Goal: Task Accomplishment & Management: Use online tool/utility

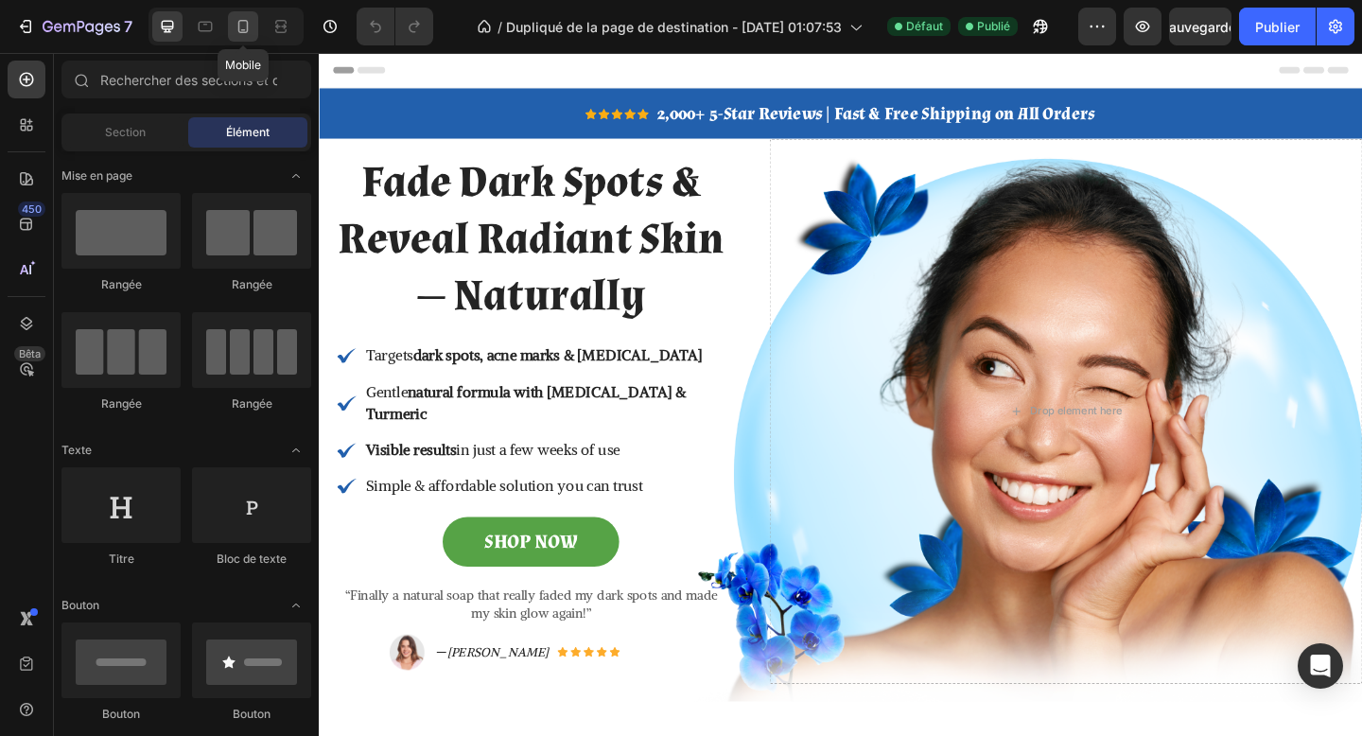
click at [246, 27] on icon at bounding box center [243, 26] width 19 height 19
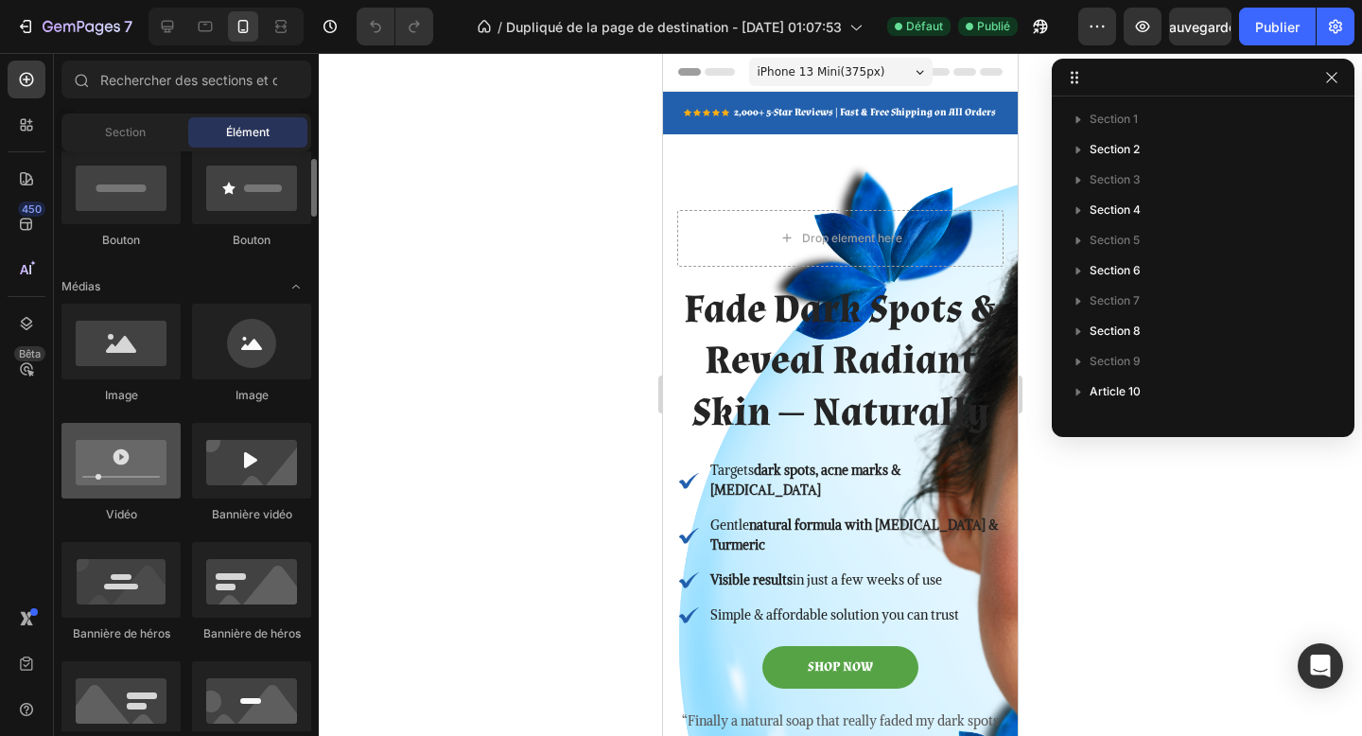
scroll to position [478, 0]
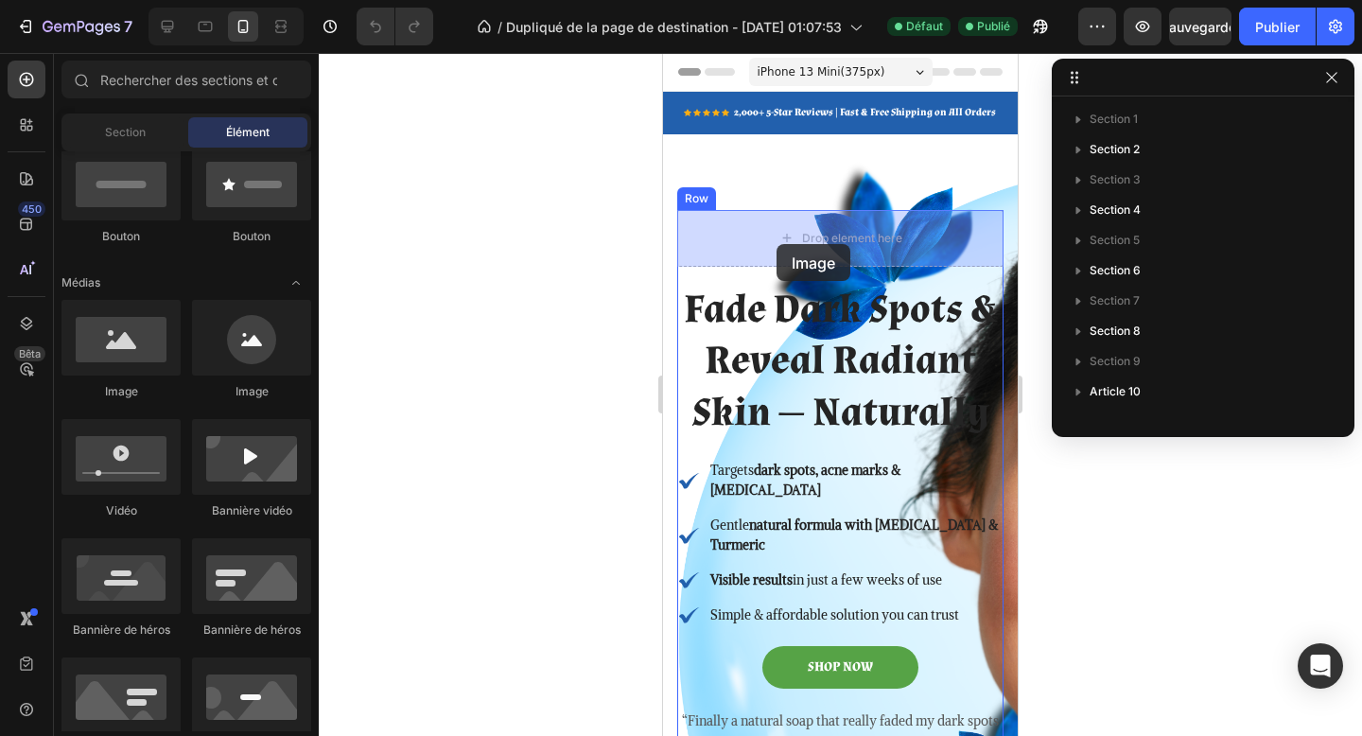
drag, startPoint x: 783, startPoint y: 396, endPoint x: 775, endPoint y: 246, distance: 150.6
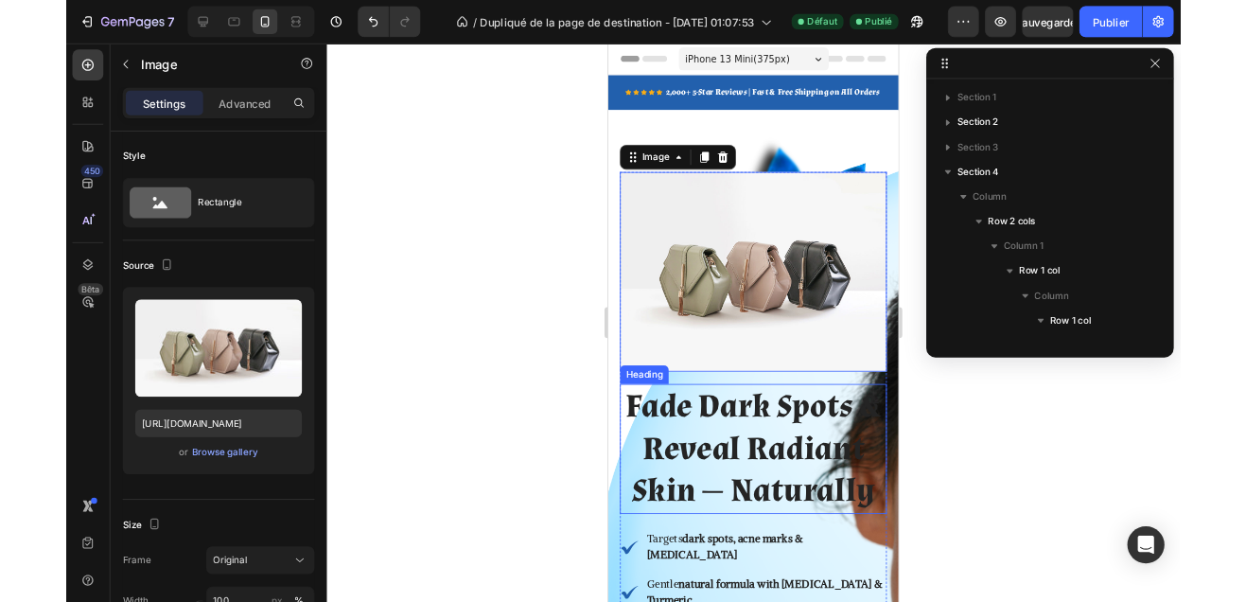
scroll to position [267, 0]
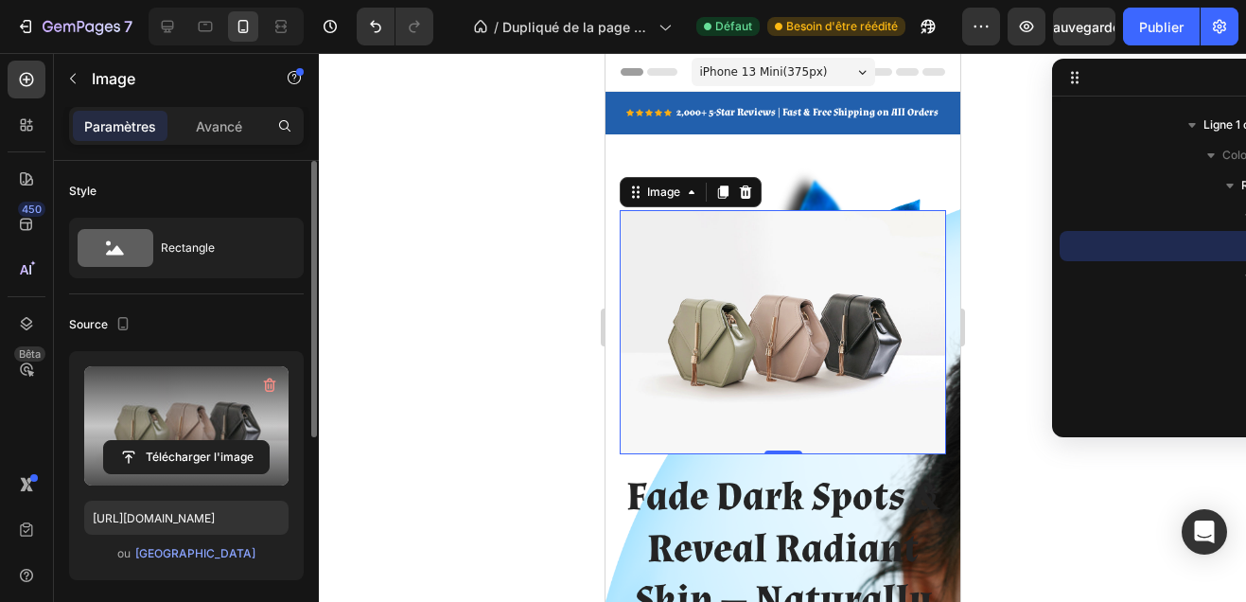
click at [183, 423] on label at bounding box center [186, 425] width 204 height 119
click at [183, 441] on input "file" at bounding box center [186, 457] width 165 height 32
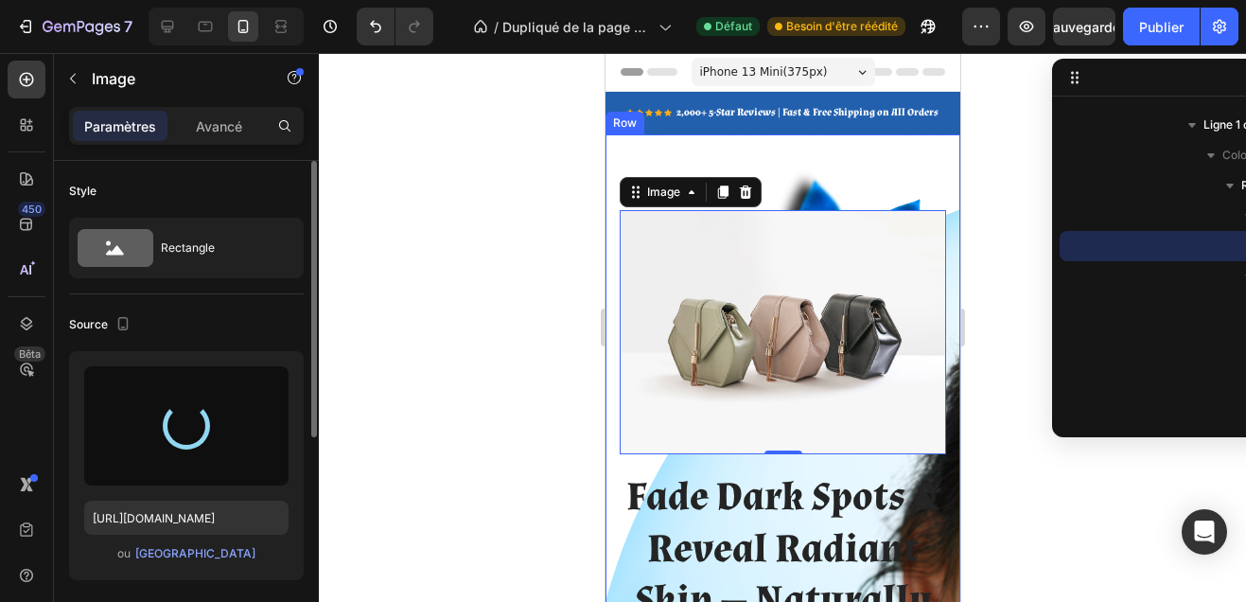
type input "https://cdn.shopify.com/s/files/1/0748/1321/0660/files/gempages_586082945240924…"
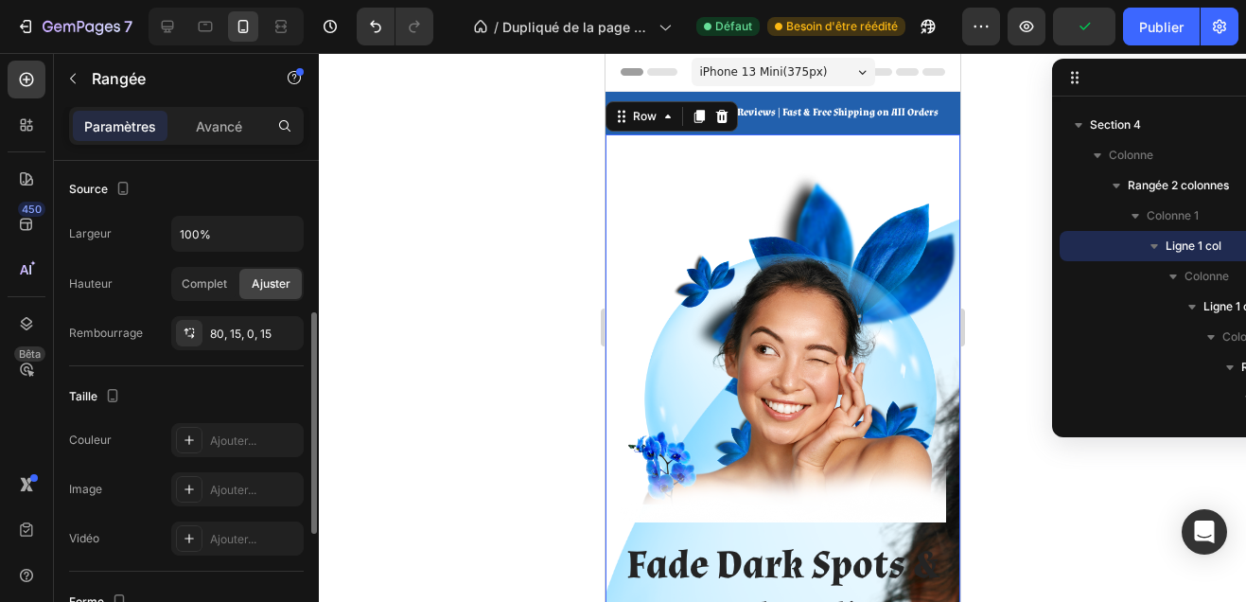
scroll to position [354, 0]
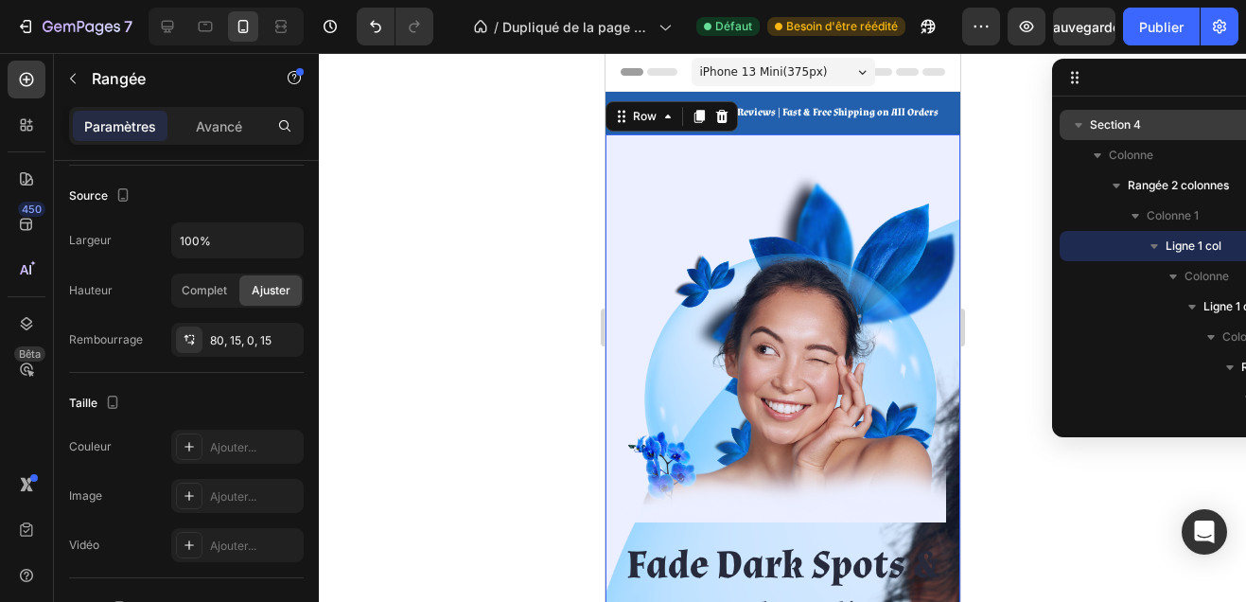
click at [1126, 132] on span "Section 4" at bounding box center [1115, 124] width 51 height 19
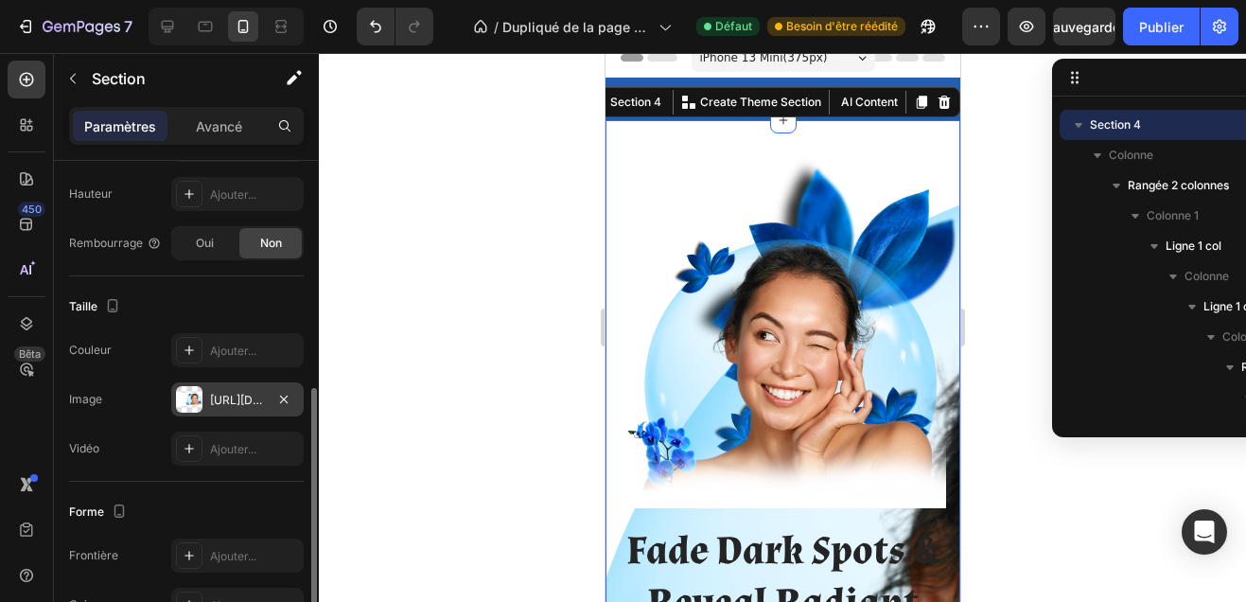
scroll to position [468, 0]
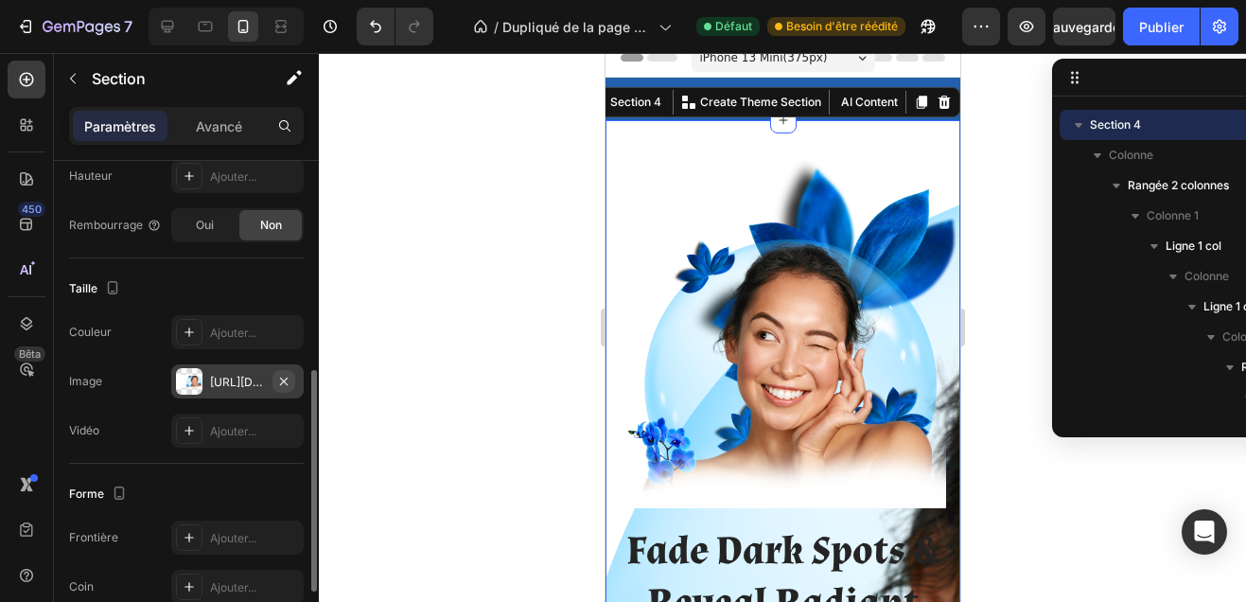
click at [285, 379] on icon "button" at bounding box center [284, 380] width 8 height 8
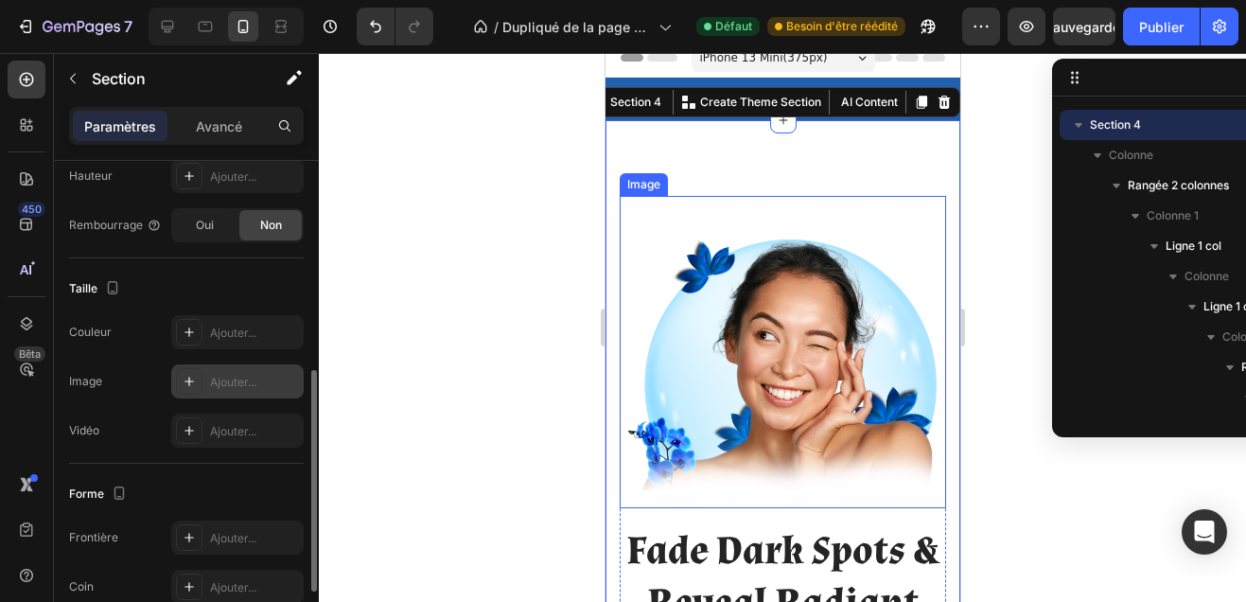
scroll to position [62, 0]
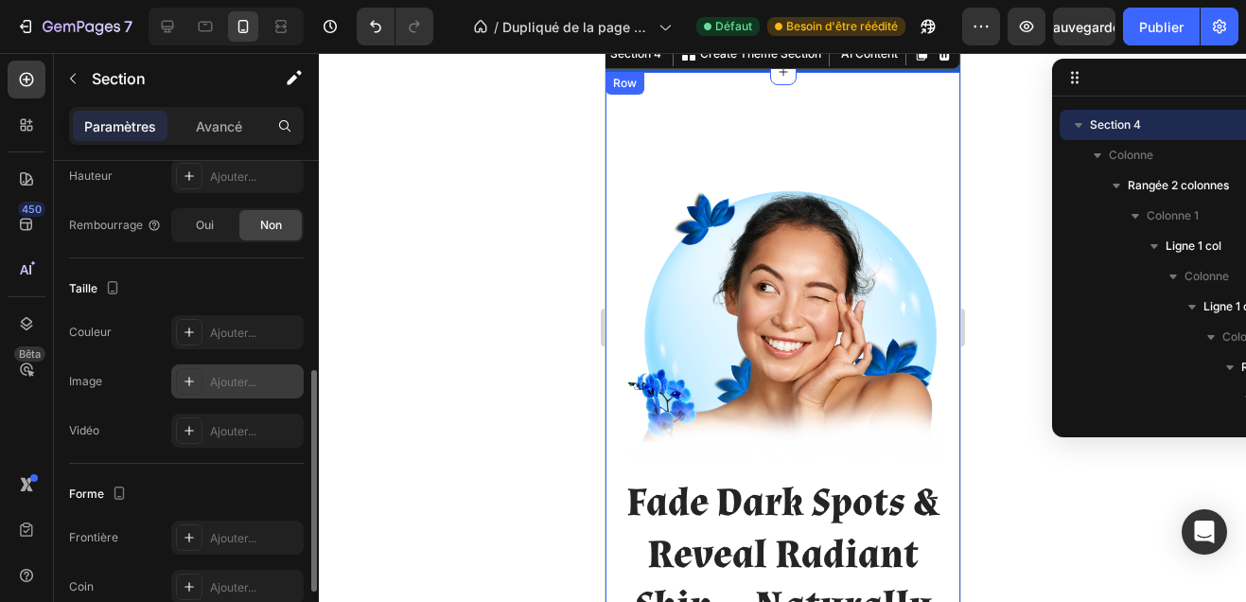
click at [803, 102] on div "Image Fade Dark Spots & Reveal Radiant Skin — Naturally Heading Icon Targets da…" at bounding box center [781, 587] width 355 height 1030
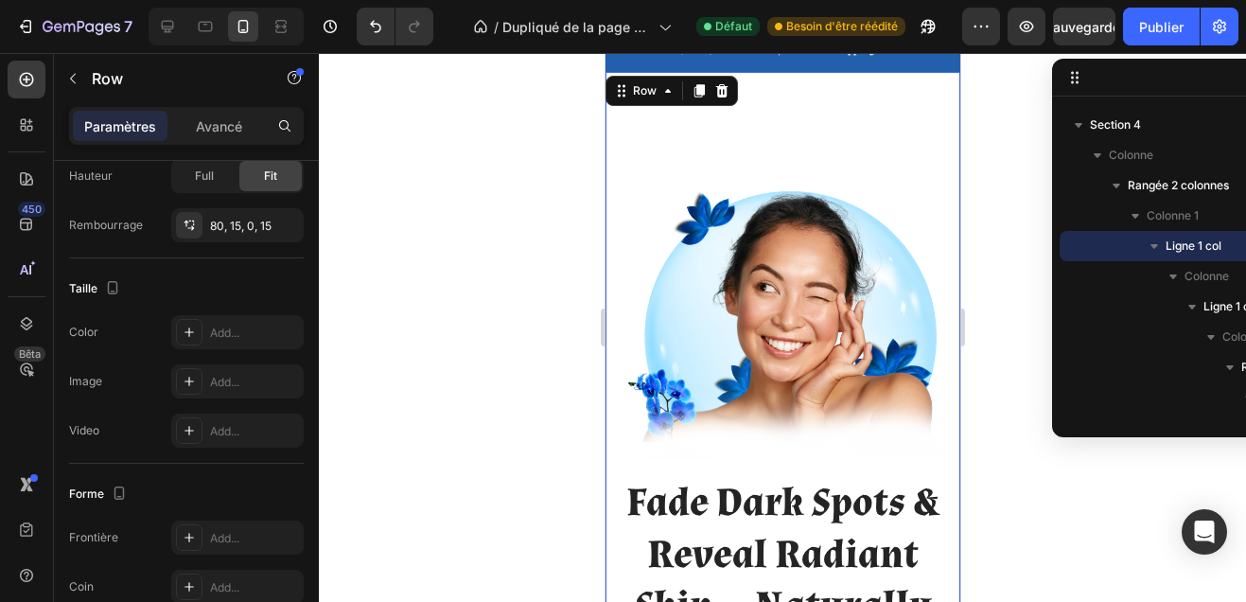
scroll to position [0, 0]
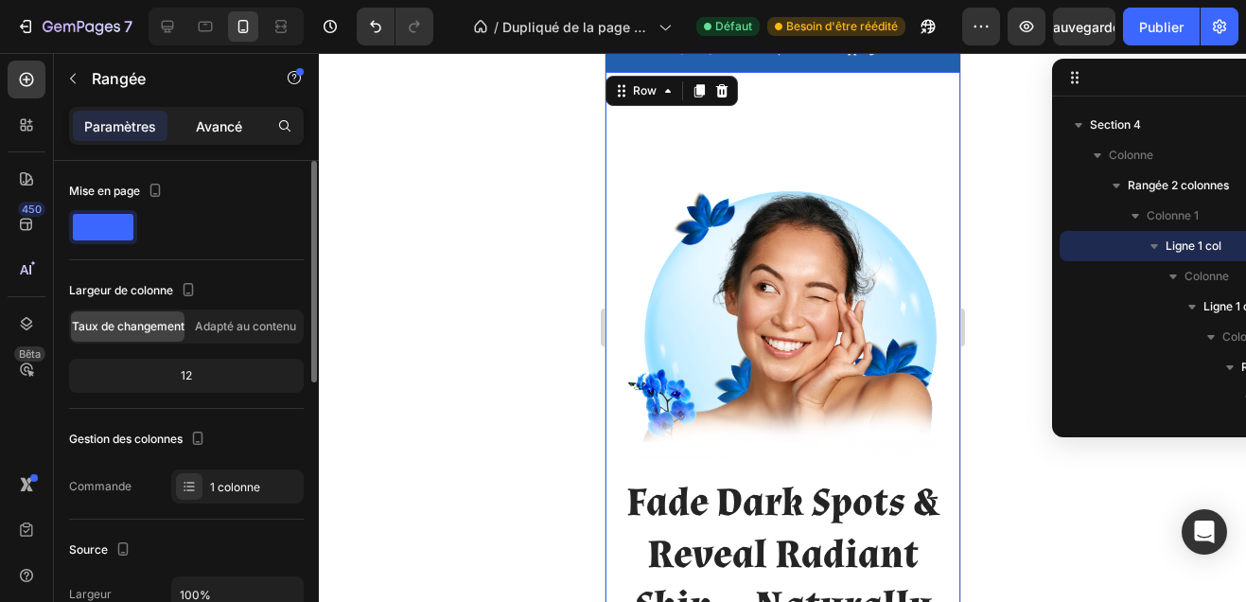
click at [225, 127] on font "Avancé" at bounding box center [219, 126] width 46 height 16
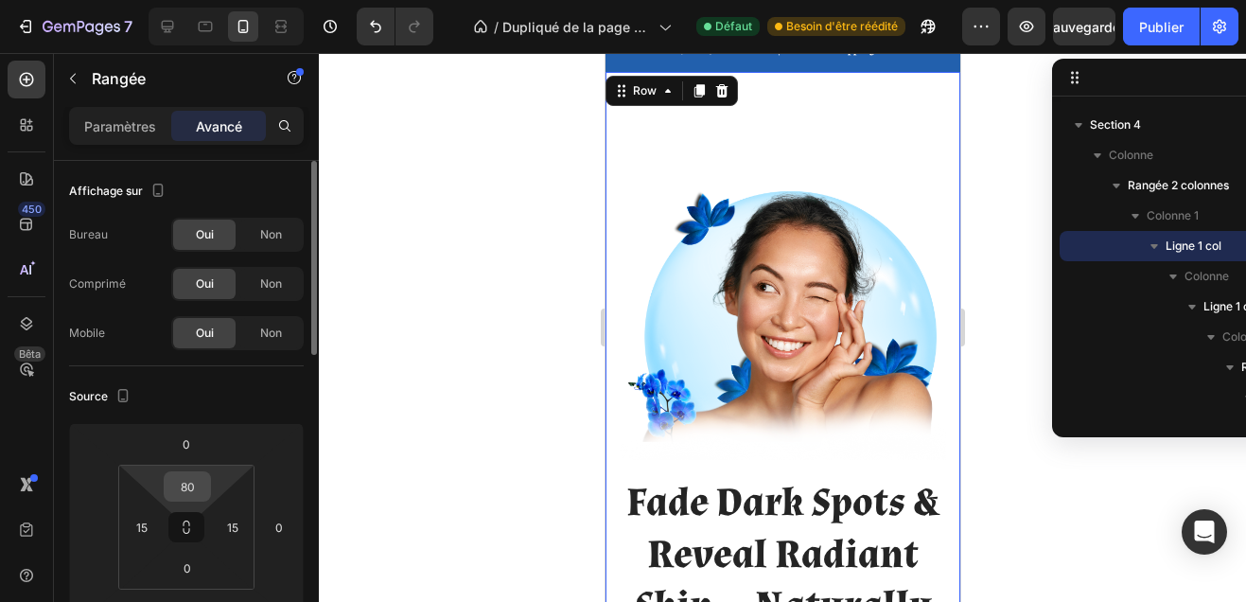
click at [201, 494] on input "80" at bounding box center [187, 486] width 38 height 28
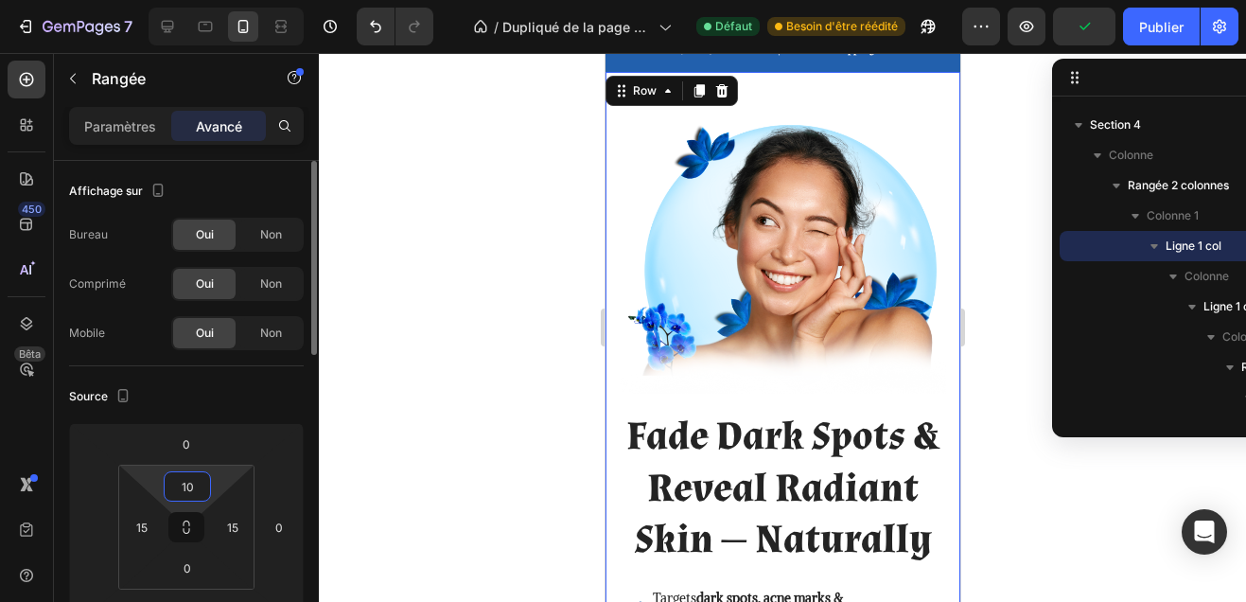
type input "1"
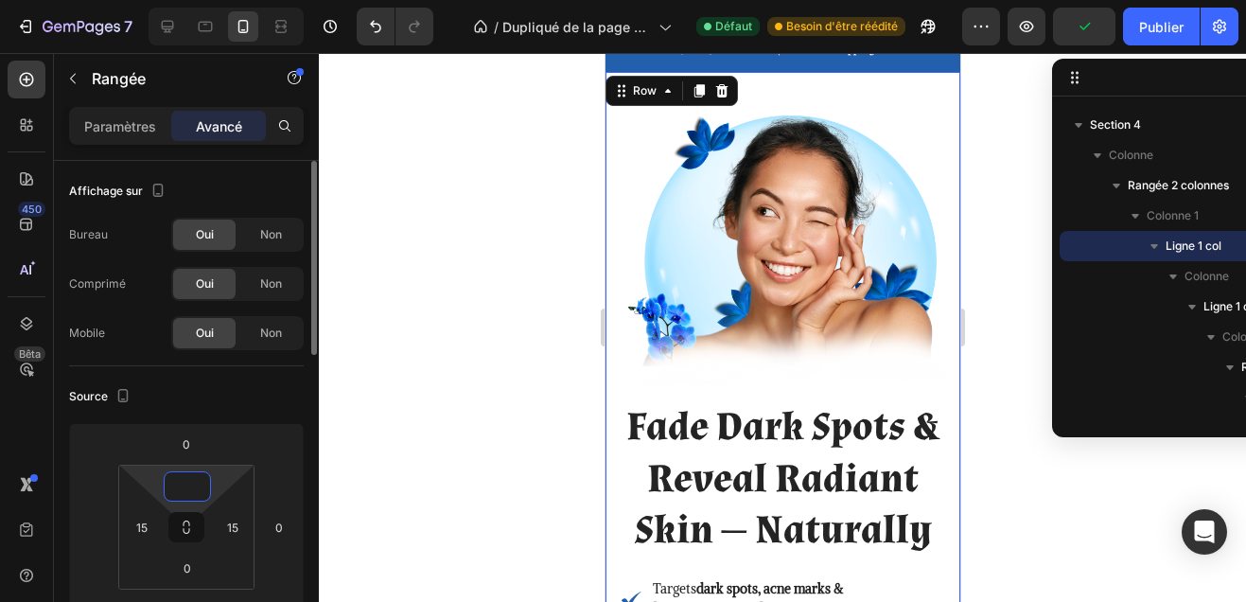
type input "5"
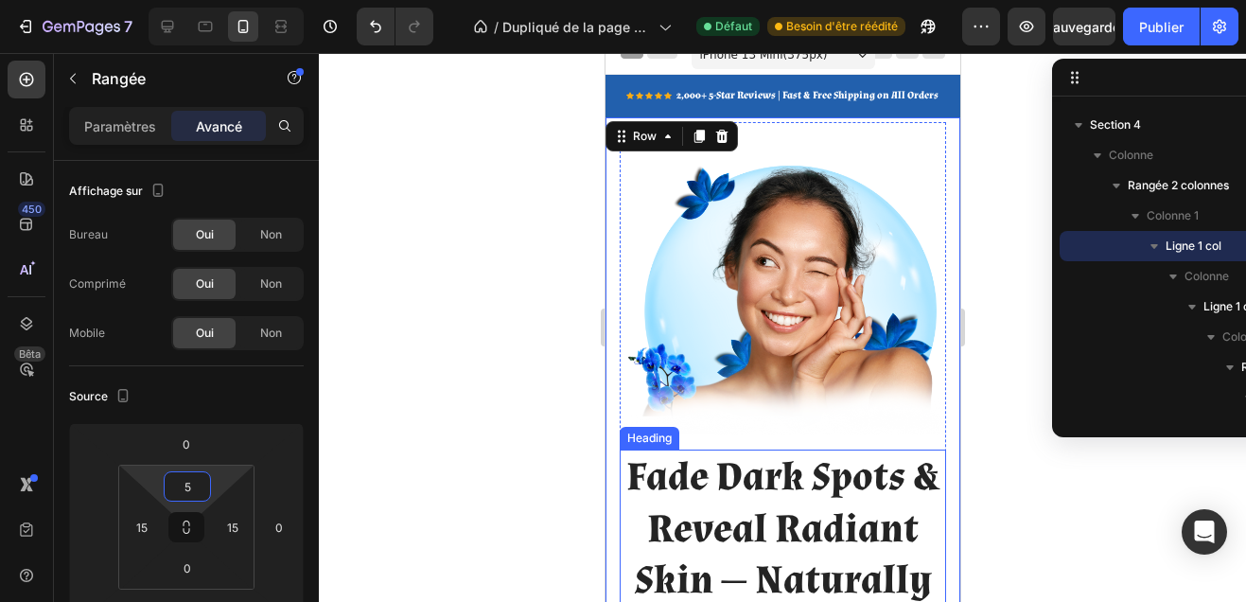
scroll to position [19, 0]
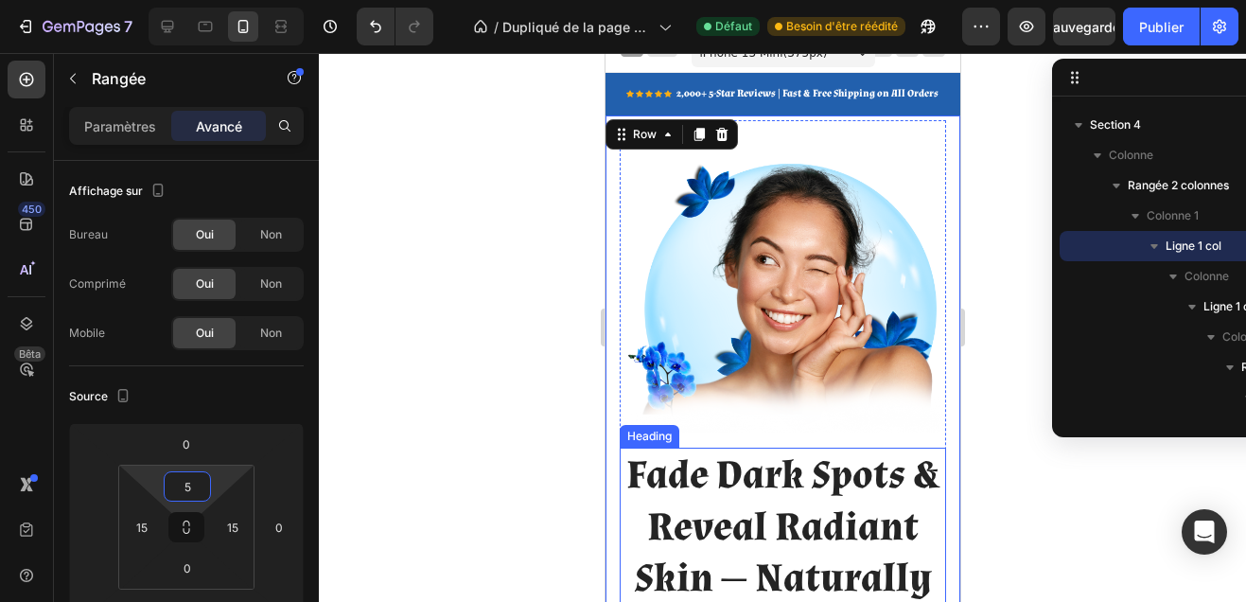
click at [787, 497] on h2 "Fade Dark Spots & Reveal Radiant Skin — Naturally" at bounding box center [782, 526] width 326 height 159
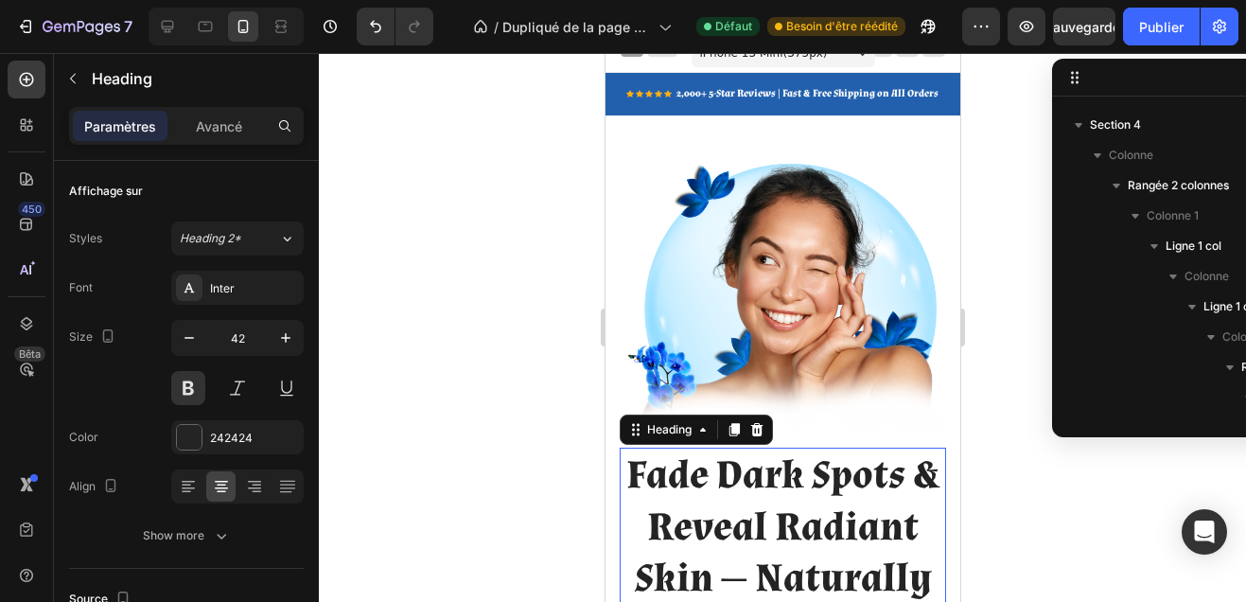
scroll to position [327, 0]
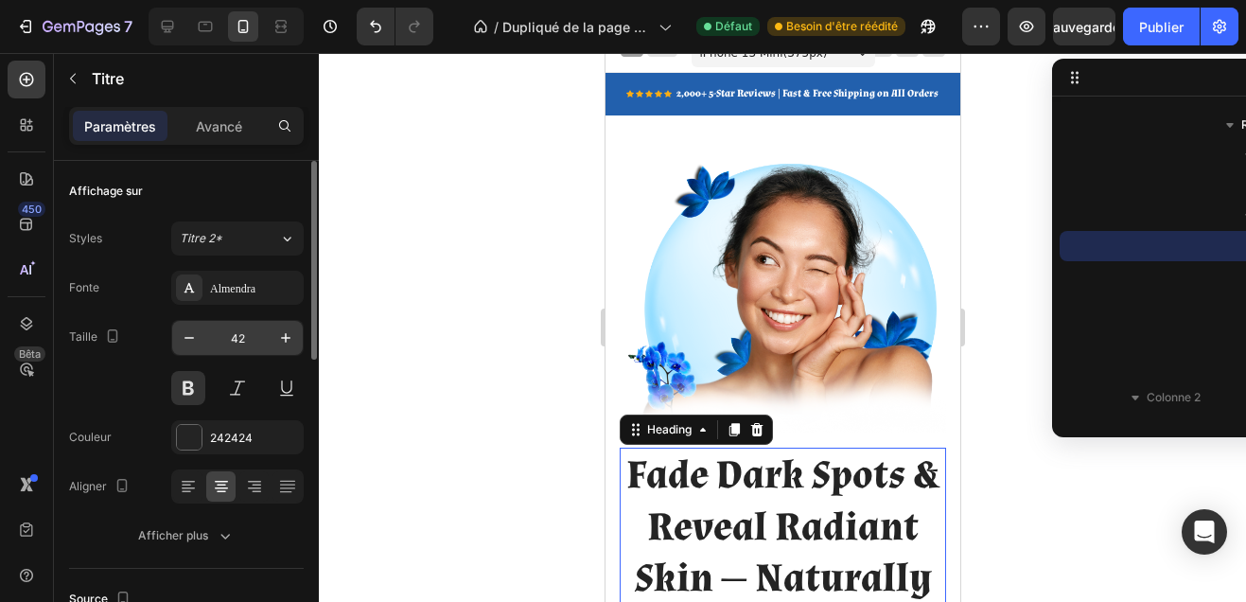
click at [240, 327] on input "42" at bounding box center [237, 338] width 62 height 34
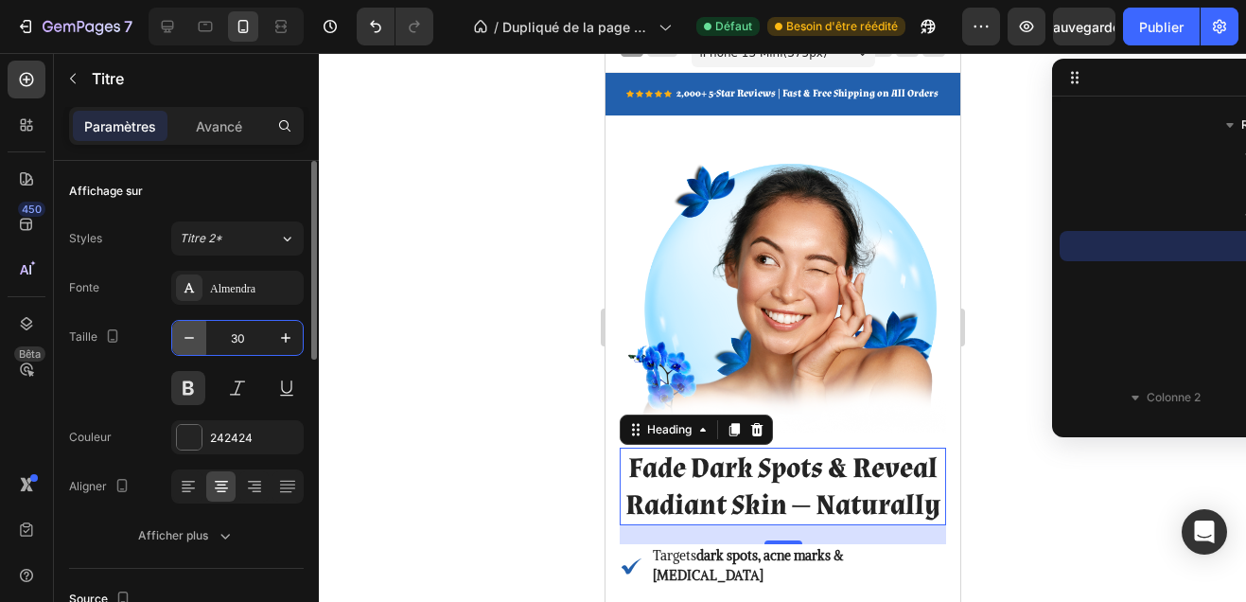
click at [192, 333] on icon "button" at bounding box center [189, 337] width 19 height 19
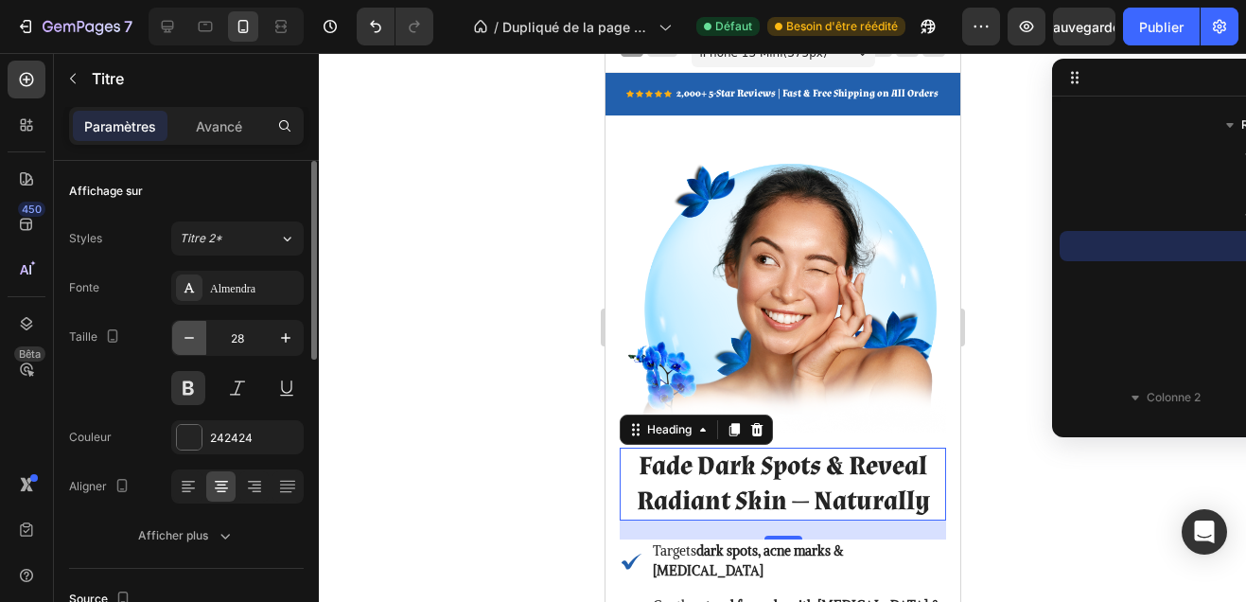
click at [192, 333] on icon "button" at bounding box center [189, 337] width 19 height 19
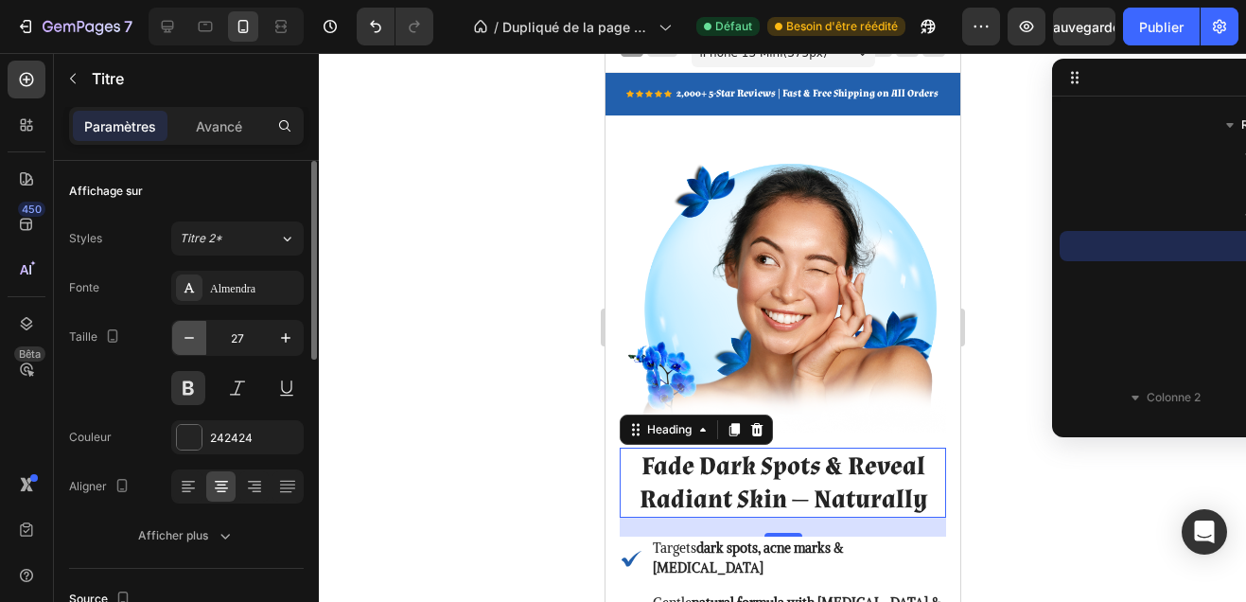
click at [192, 333] on icon "button" at bounding box center [189, 337] width 19 height 19
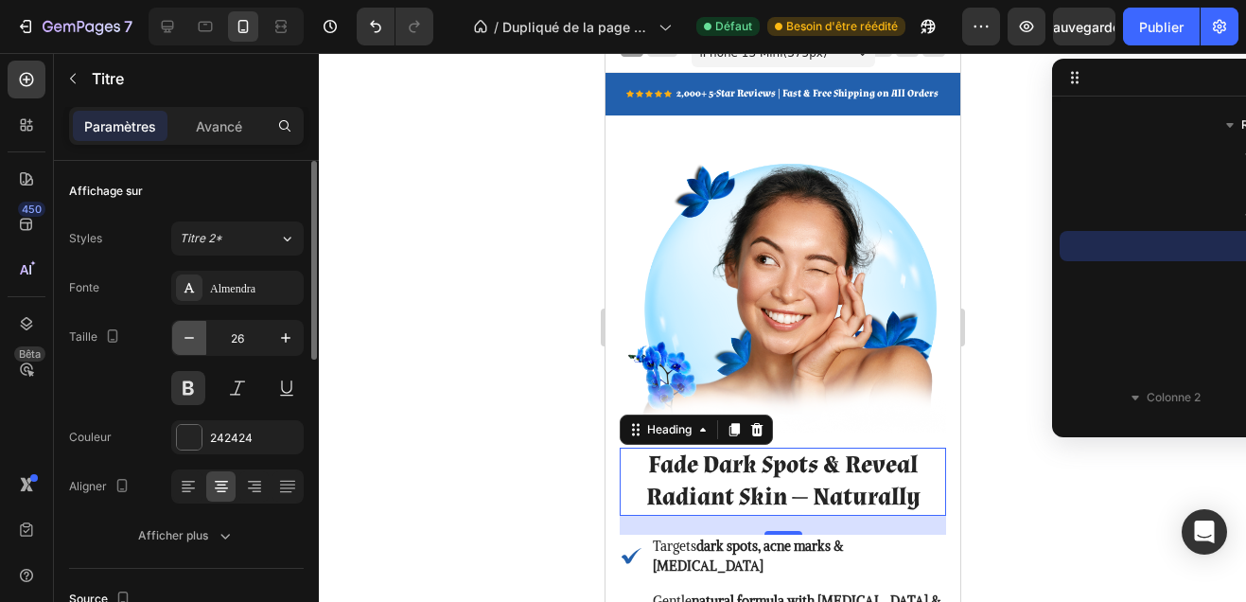
click at [192, 333] on icon "button" at bounding box center [189, 337] width 19 height 19
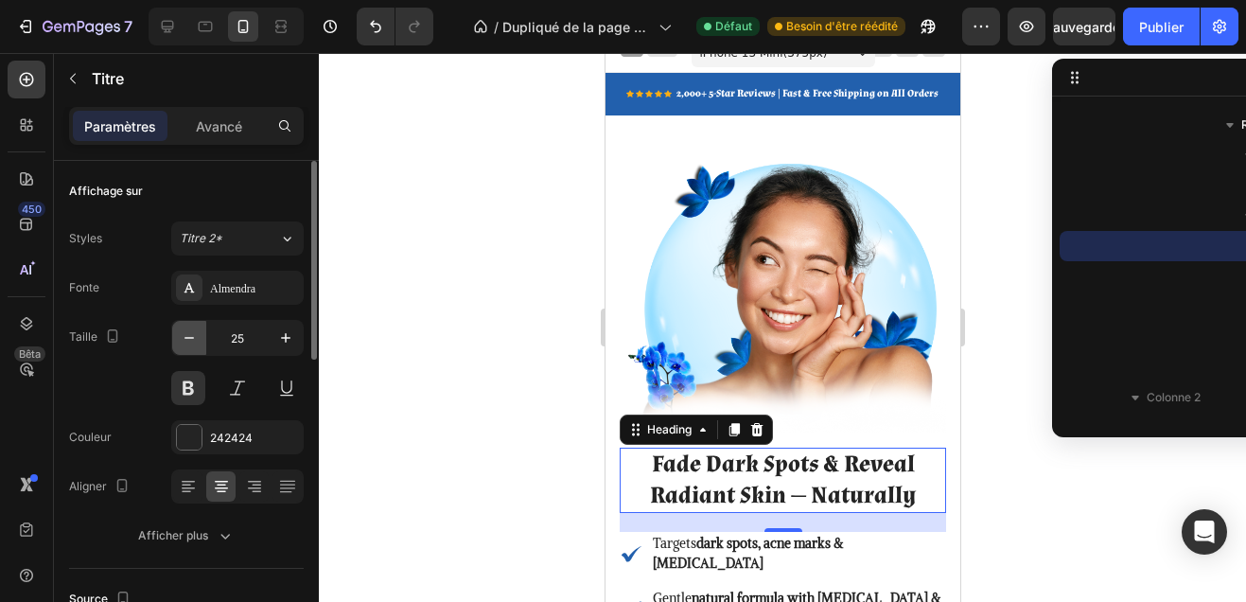
click at [192, 333] on icon "button" at bounding box center [189, 337] width 19 height 19
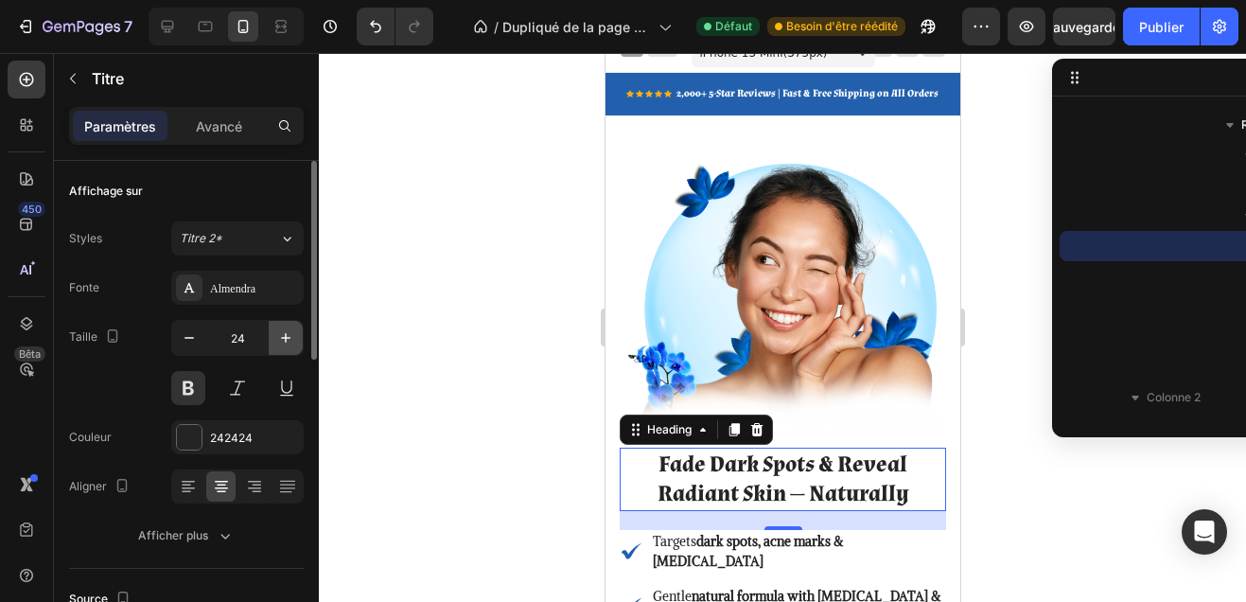
click at [280, 340] on icon "button" at bounding box center [285, 337] width 19 height 19
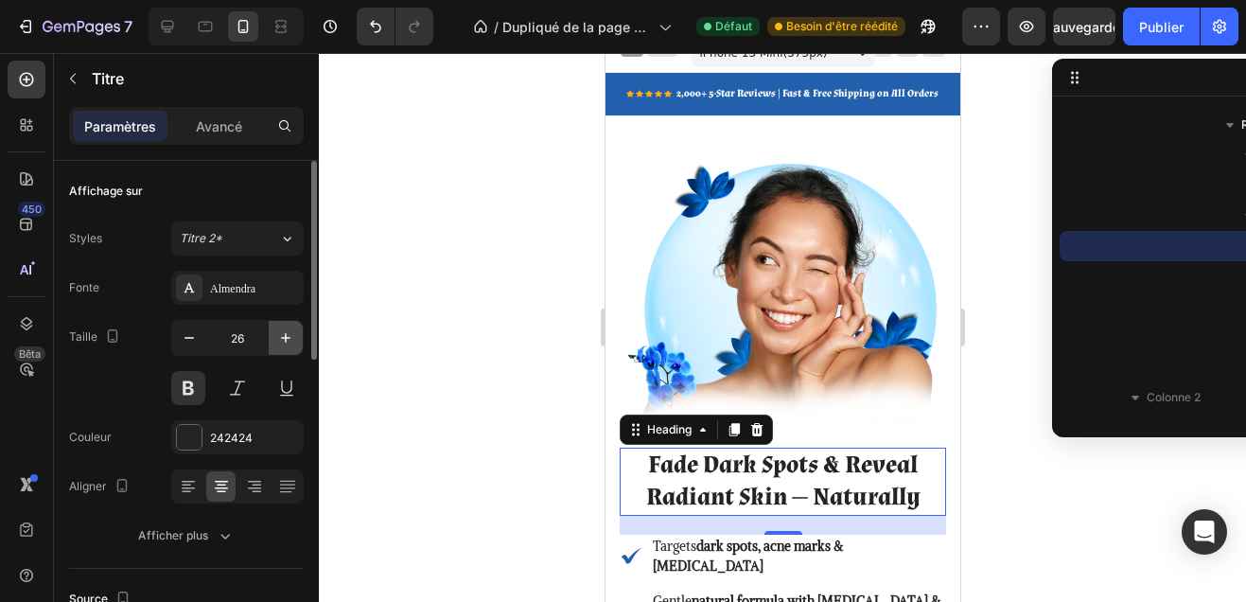
click at [280, 340] on icon "button" at bounding box center [285, 337] width 19 height 19
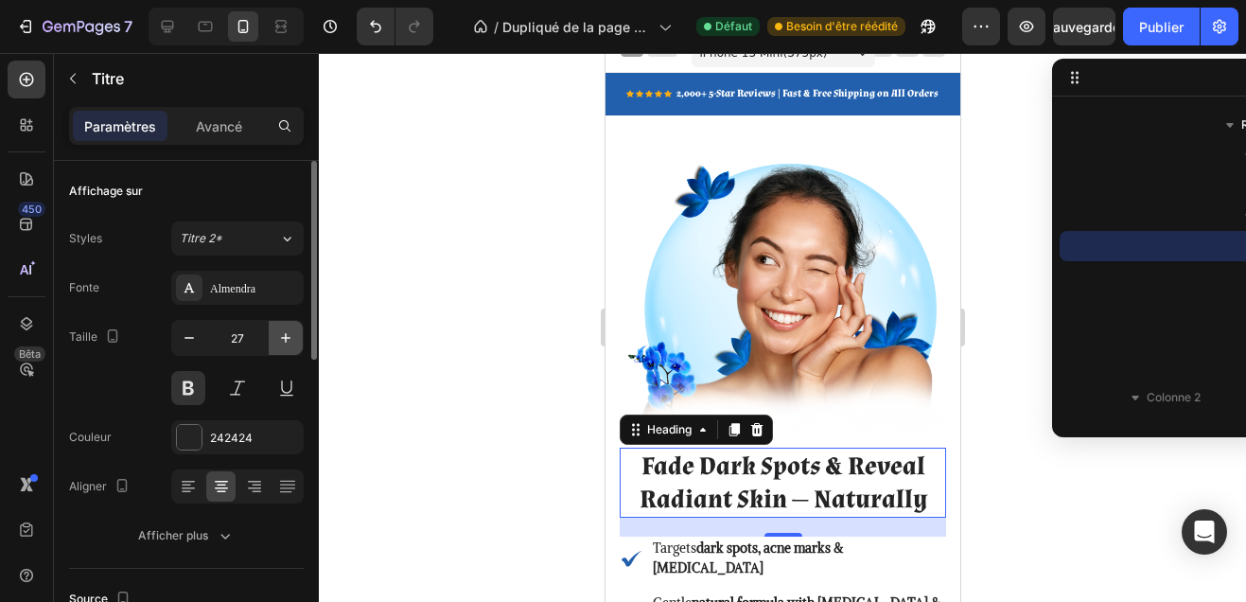
click at [280, 340] on icon "button" at bounding box center [285, 337] width 19 height 19
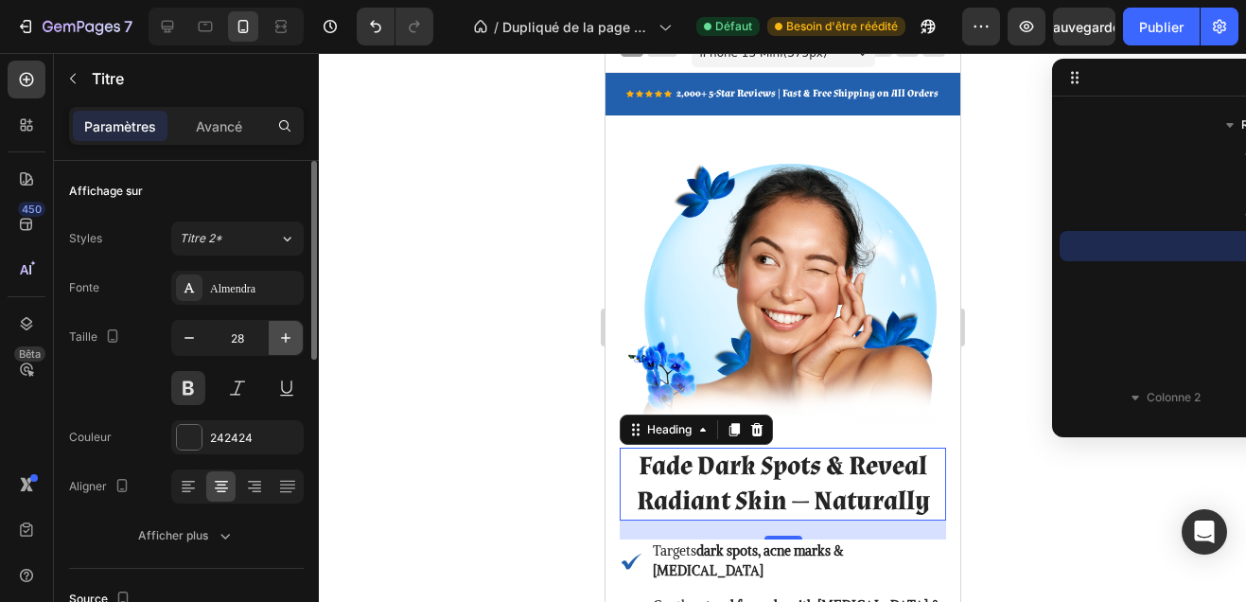
click at [280, 340] on icon "button" at bounding box center [285, 337] width 19 height 19
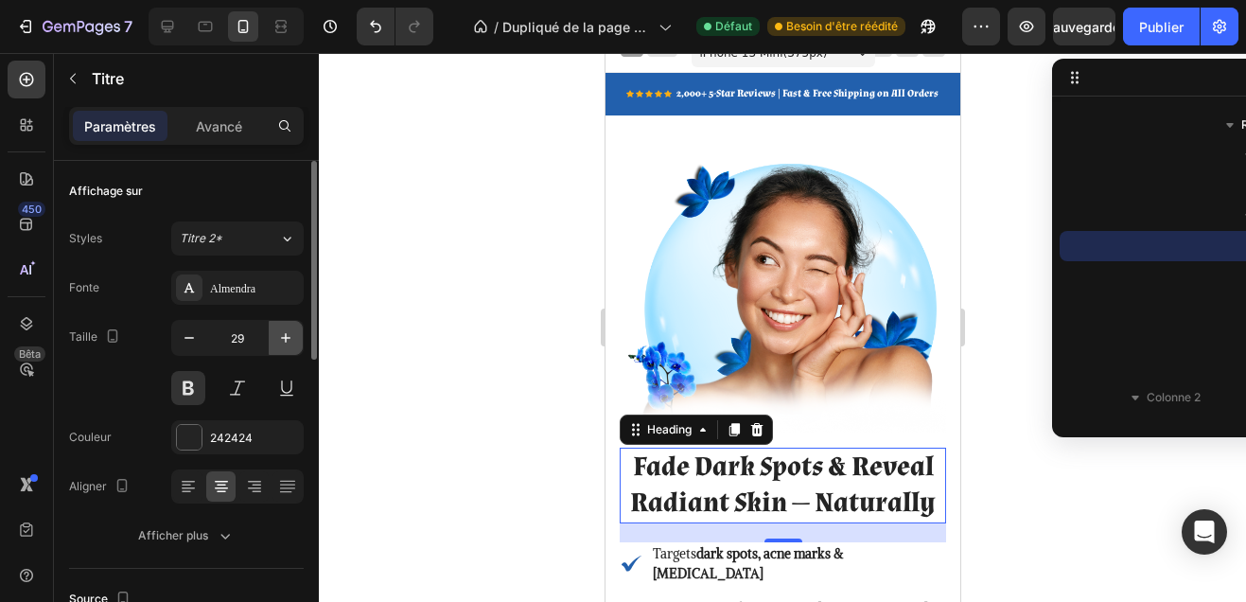
click at [280, 340] on icon "button" at bounding box center [285, 337] width 19 height 19
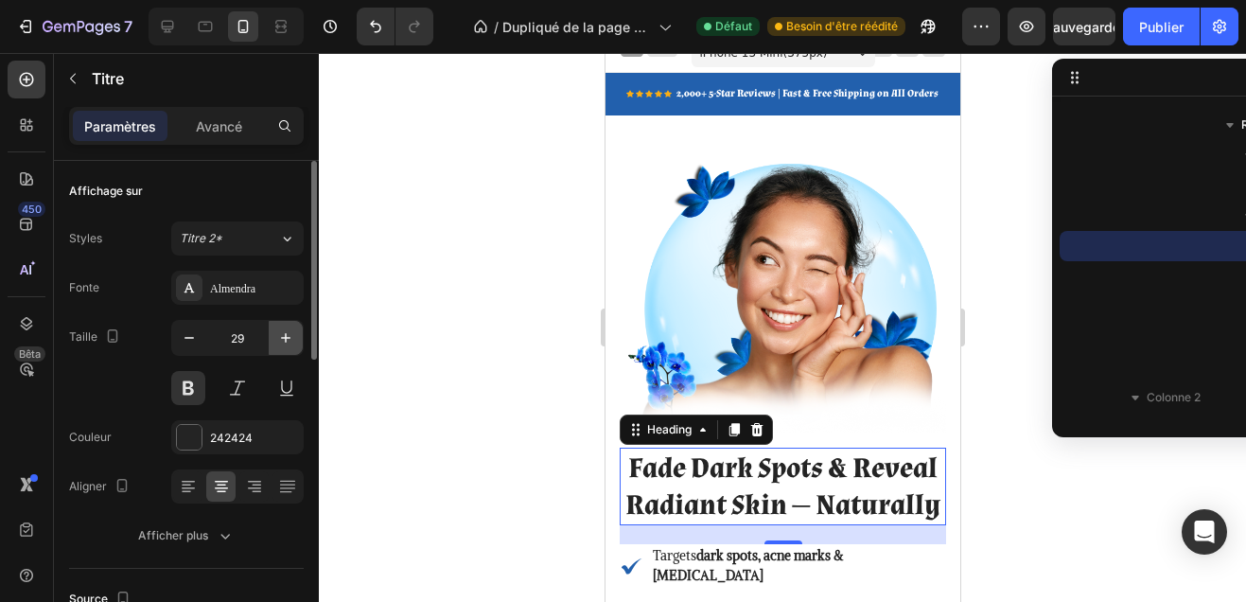
type input "30"
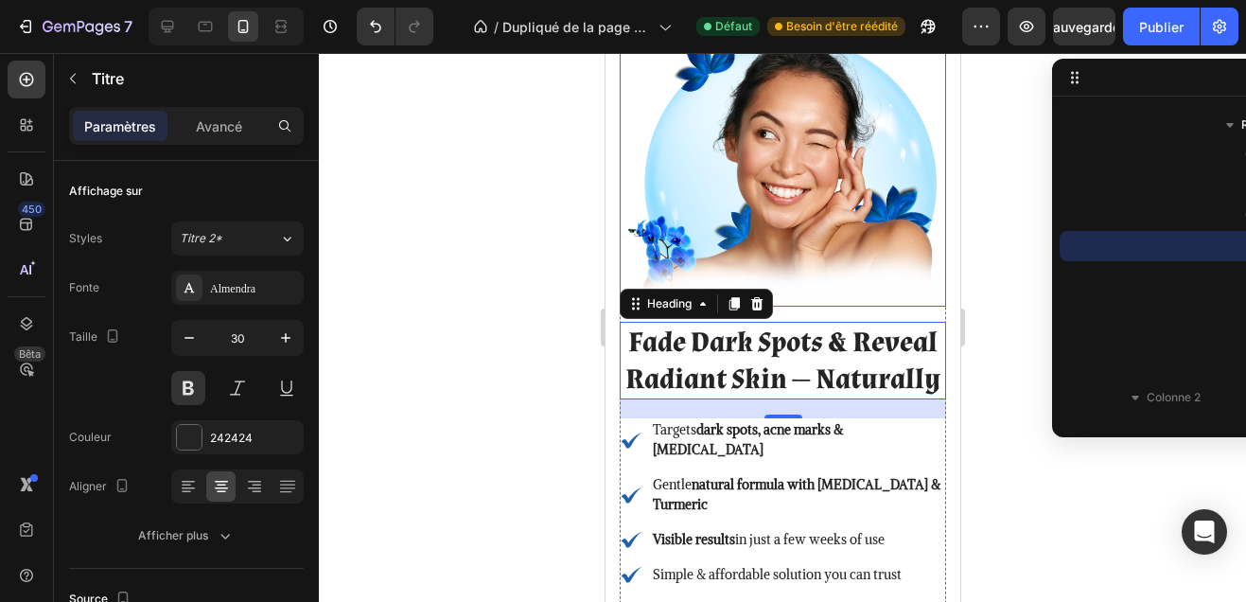
scroll to position [192, 0]
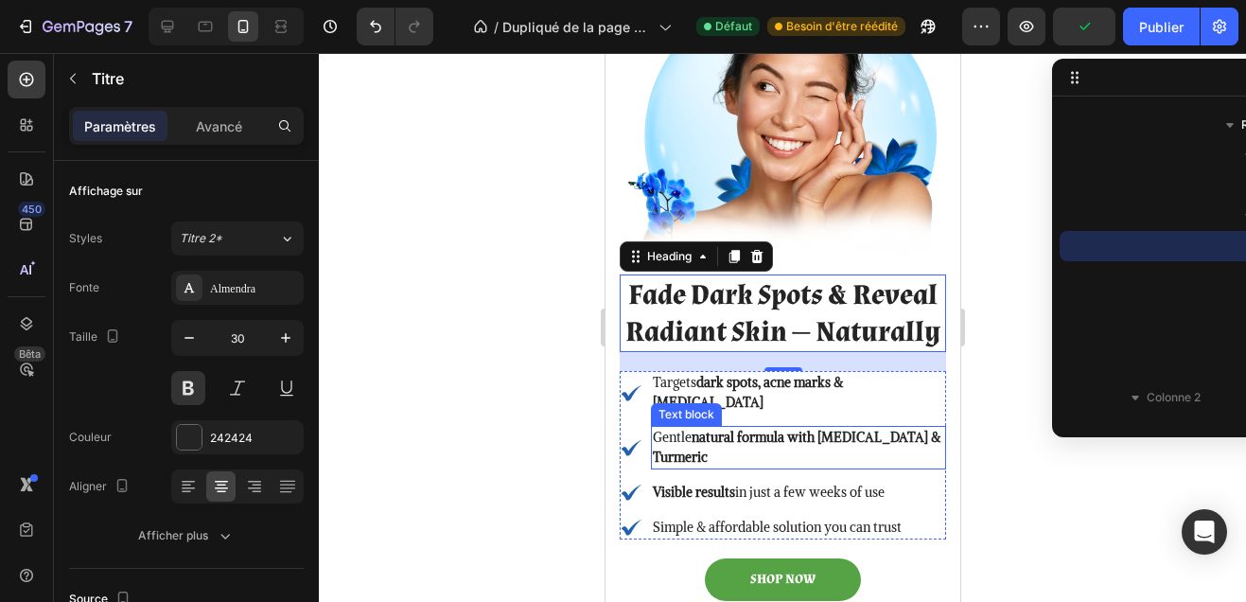
click at [918, 435] on p "Gentle natural formula with Kojic Acid & Turmeric" at bounding box center [797, 448] width 291 height 40
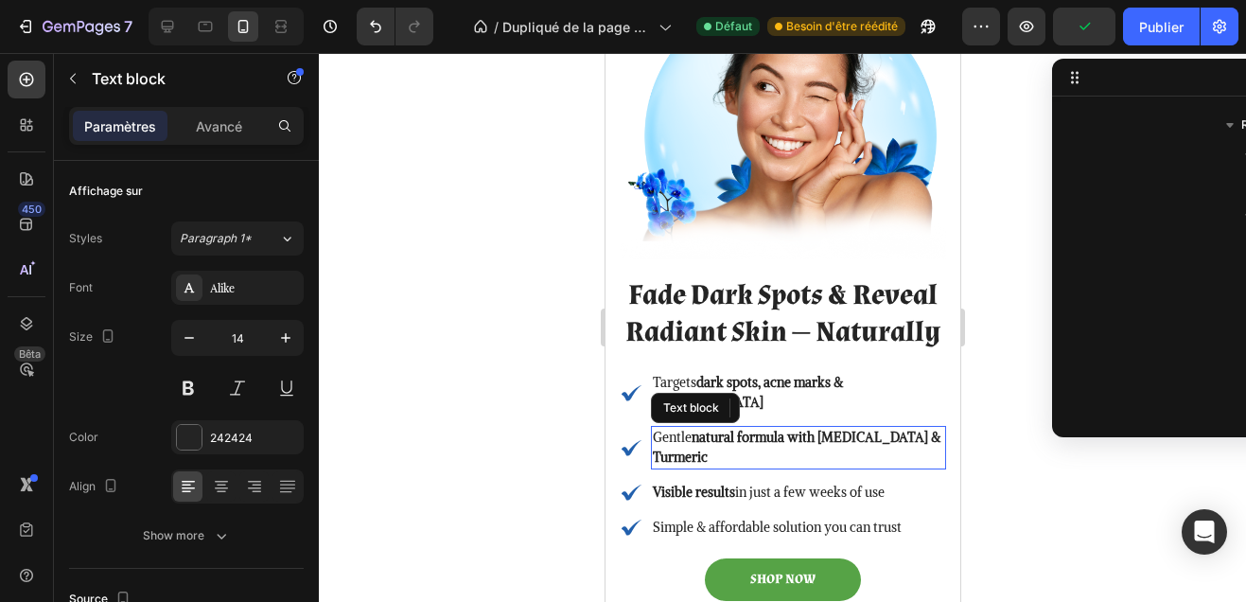
scroll to position [660, 0]
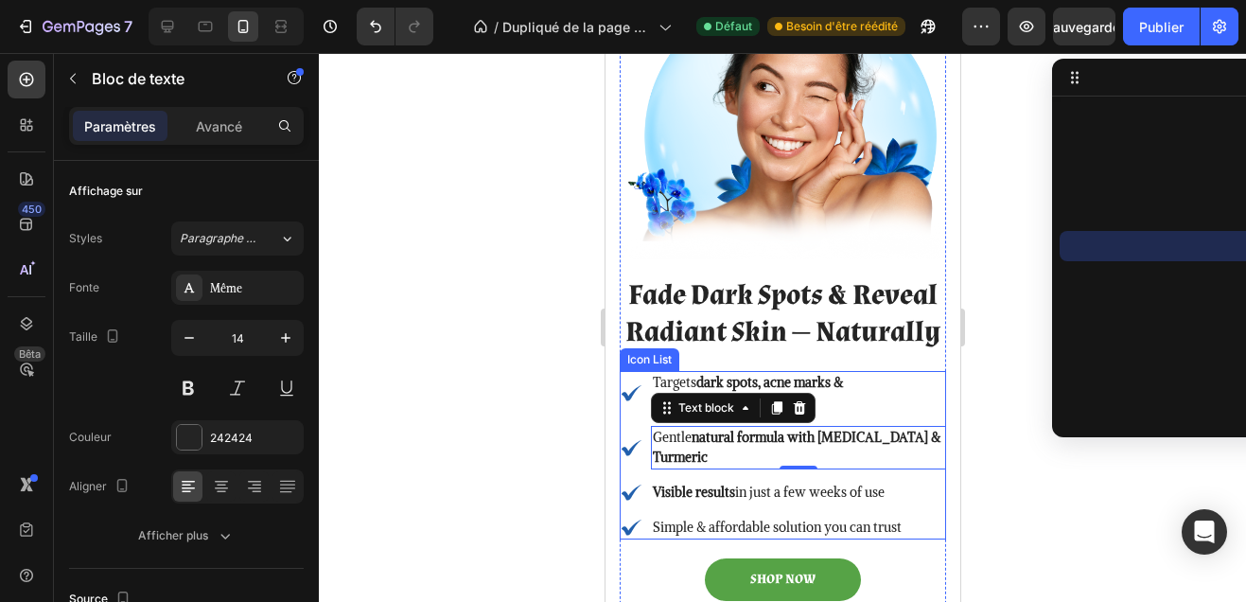
click at [934, 504] on ul "Icon Targets dark spots, acne marks & hyperpigmentation Text block Icon Gentle …" at bounding box center [782, 455] width 326 height 168
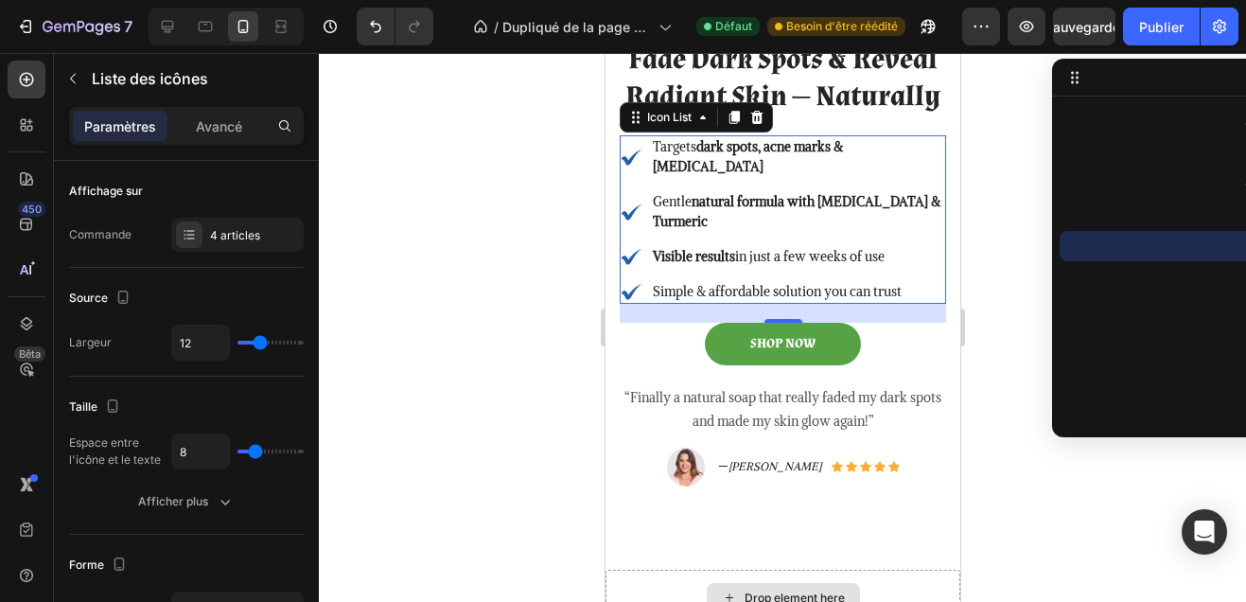
scroll to position [503, 0]
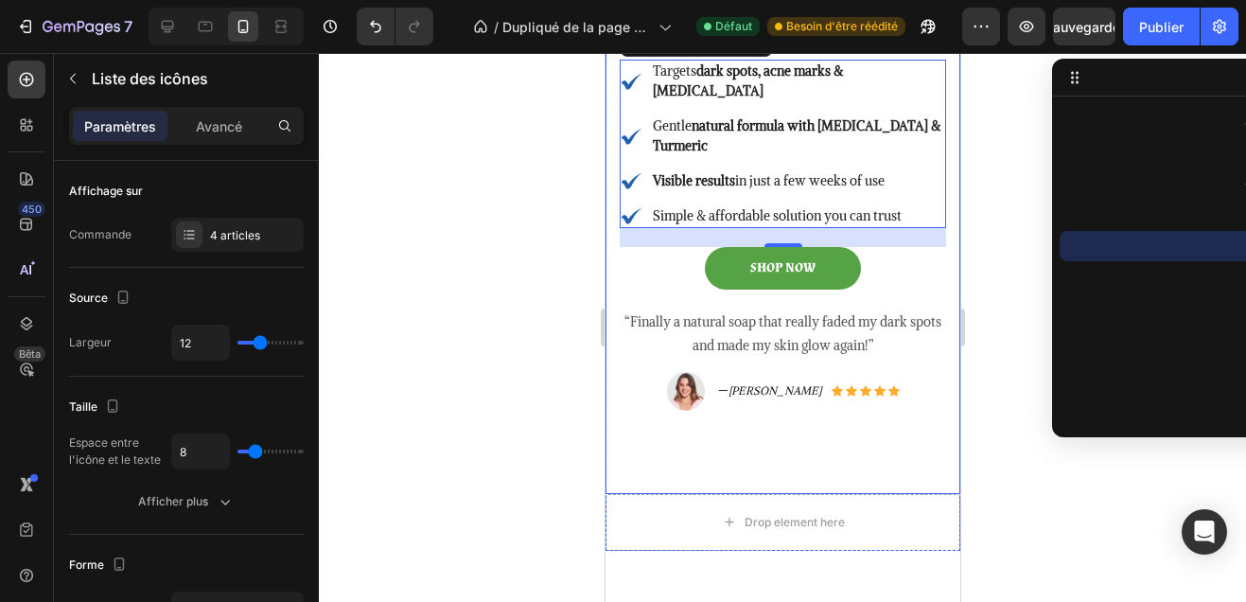
click at [918, 463] on div "Image Fade Dark Spots & Reveal Radiant Skin — Naturally Heading Icon Targets da…" at bounding box center [782, 65] width 326 height 858
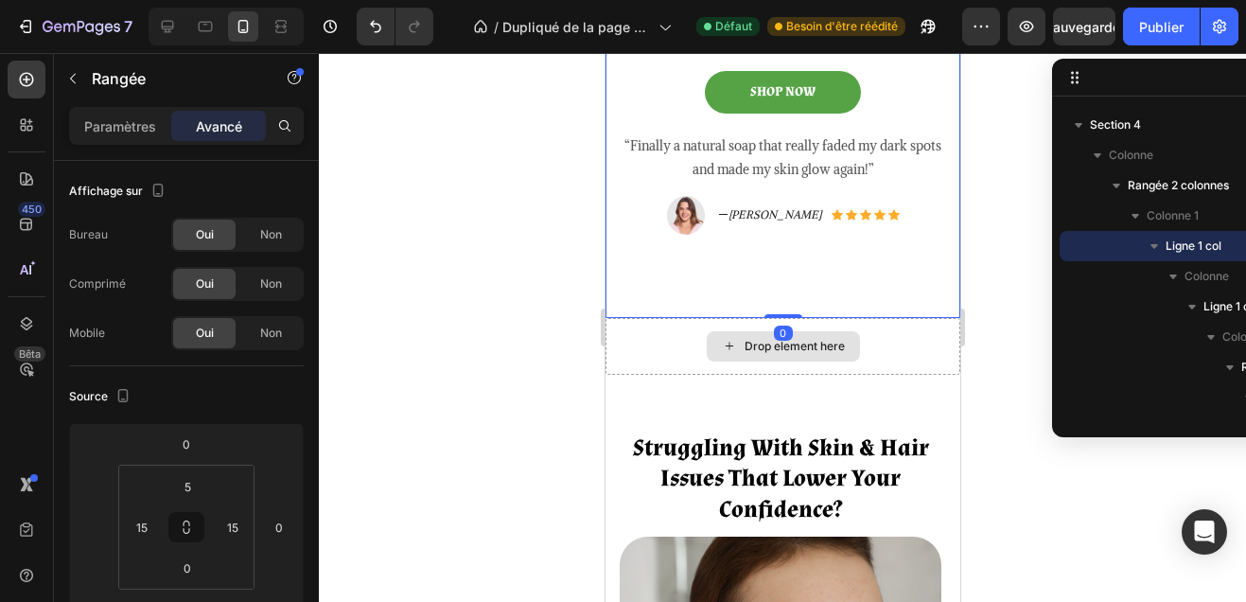
scroll to position [695, 0]
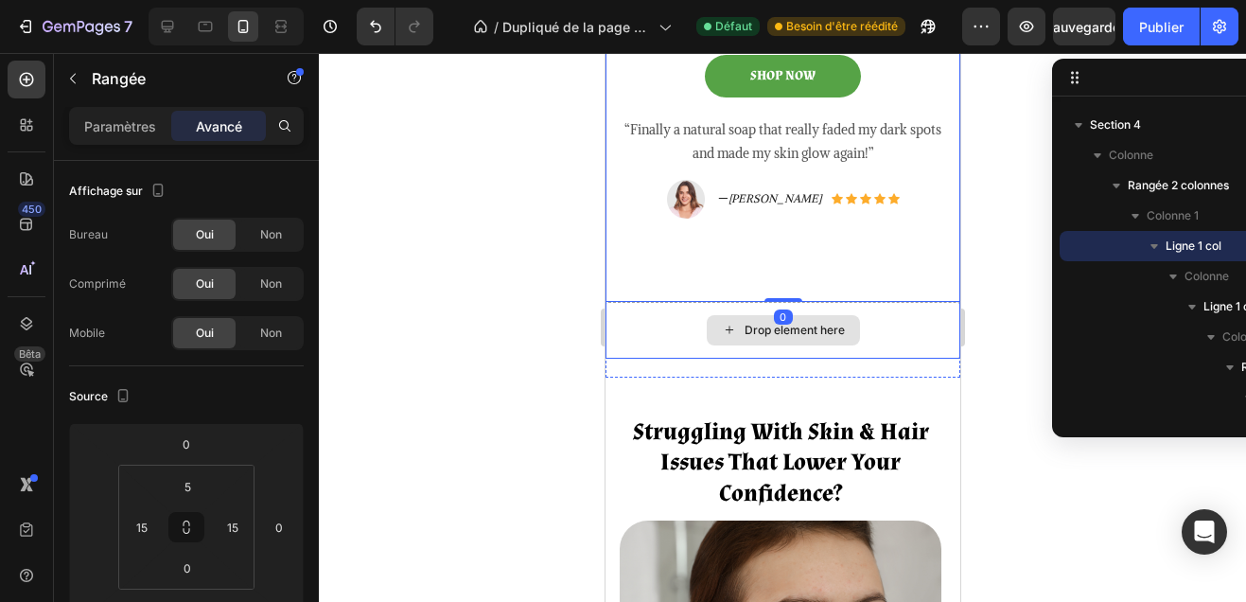
click at [902, 345] on div "Drop element here" at bounding box center [781, 330] width 355 height 57
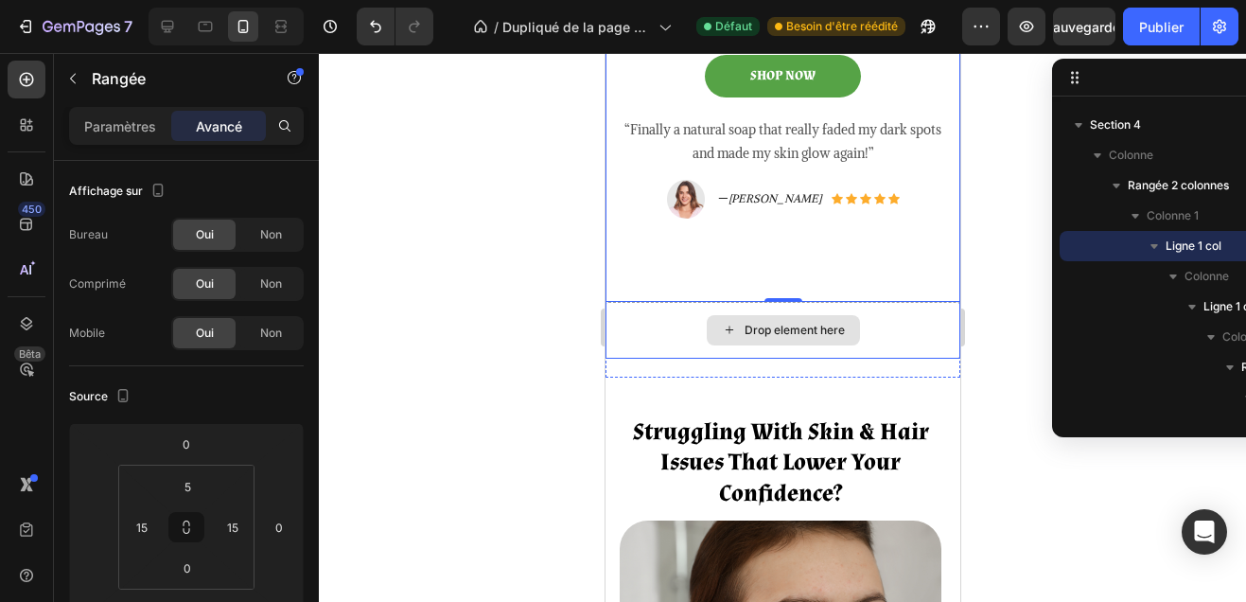
click at [873, 330] on div "Drop element here" at bounding box center [781, 330] width 355 height 57
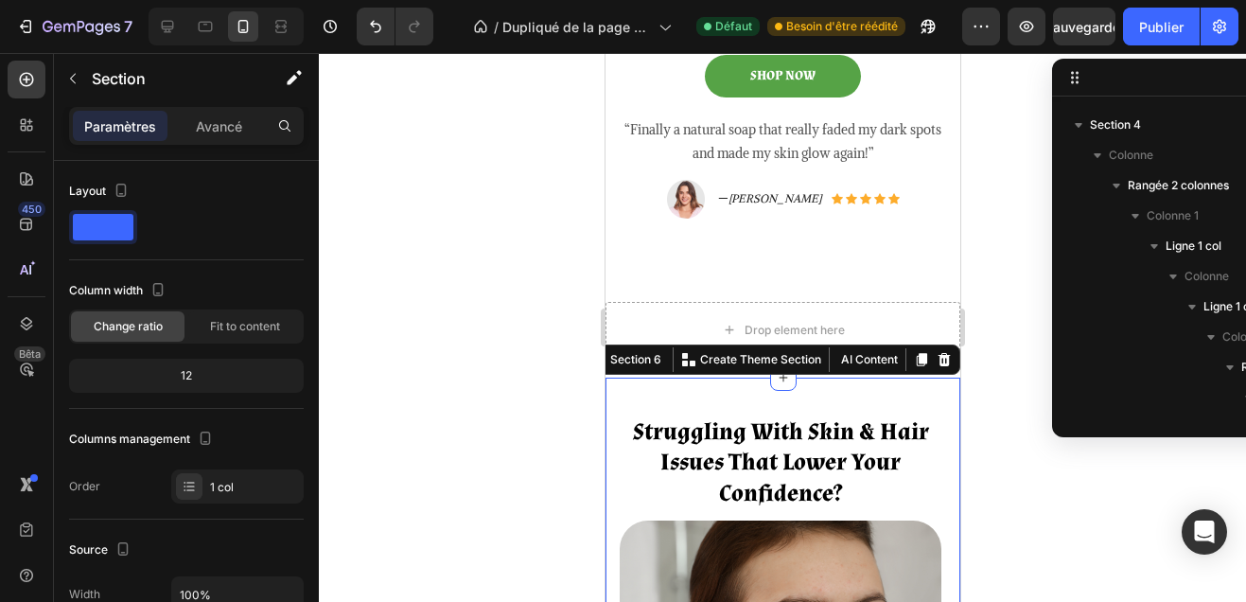
scroll to position [1167, 0]
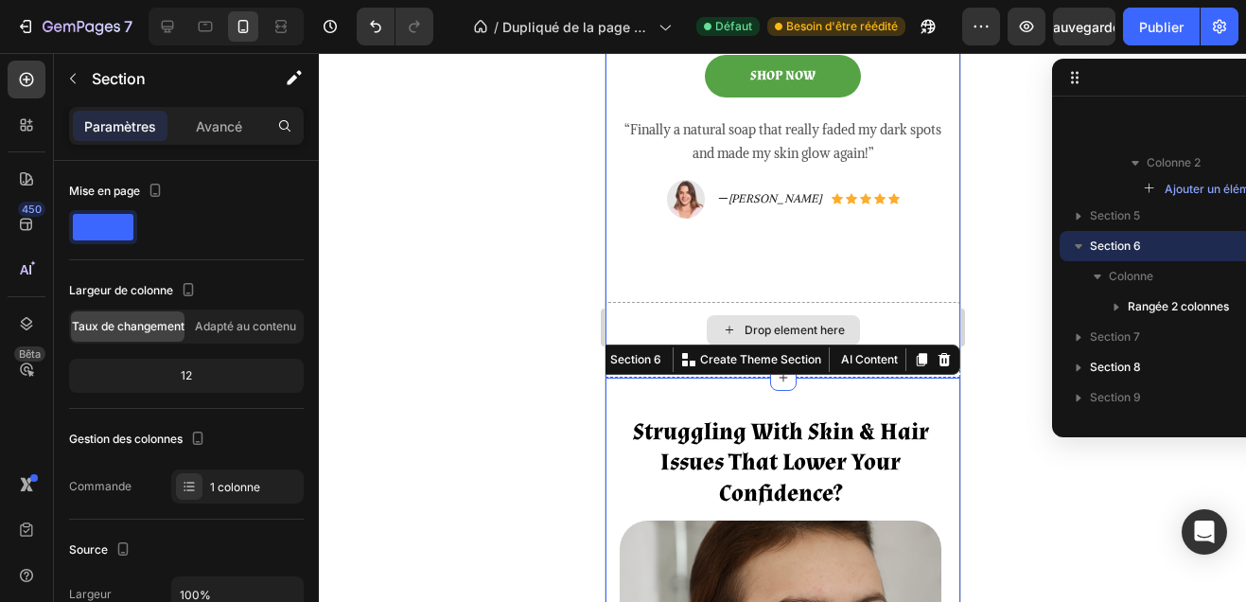
click at [893, 317] on div "Drop element here" at bounding box center [781, 330] width 355 height 57
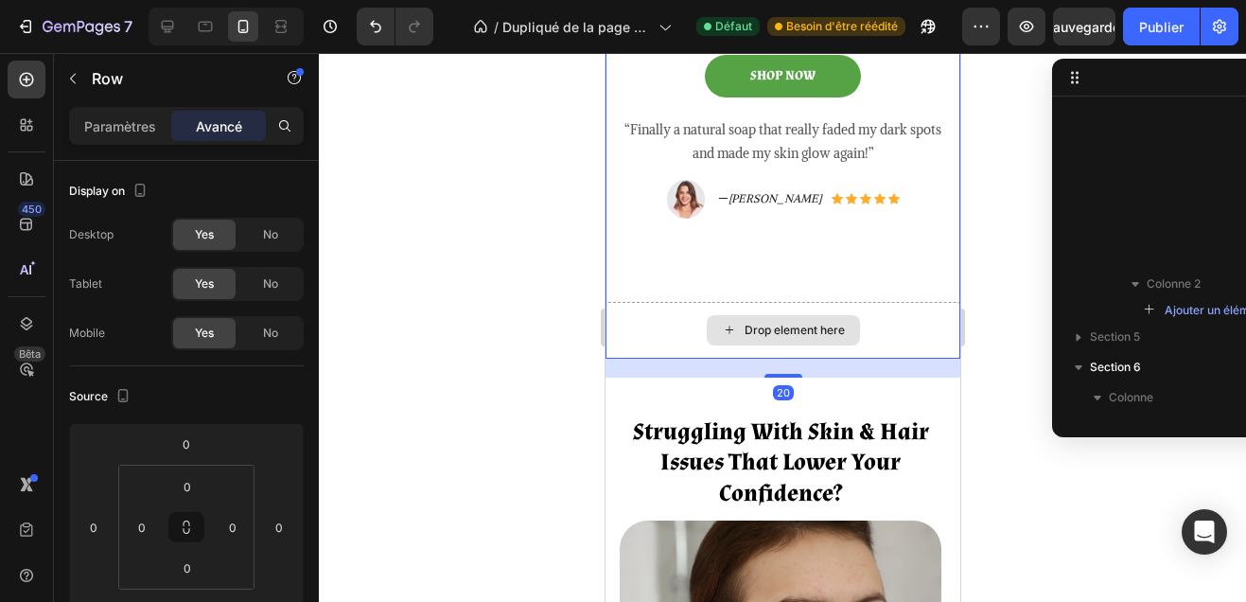
scroll to position [25, 0]
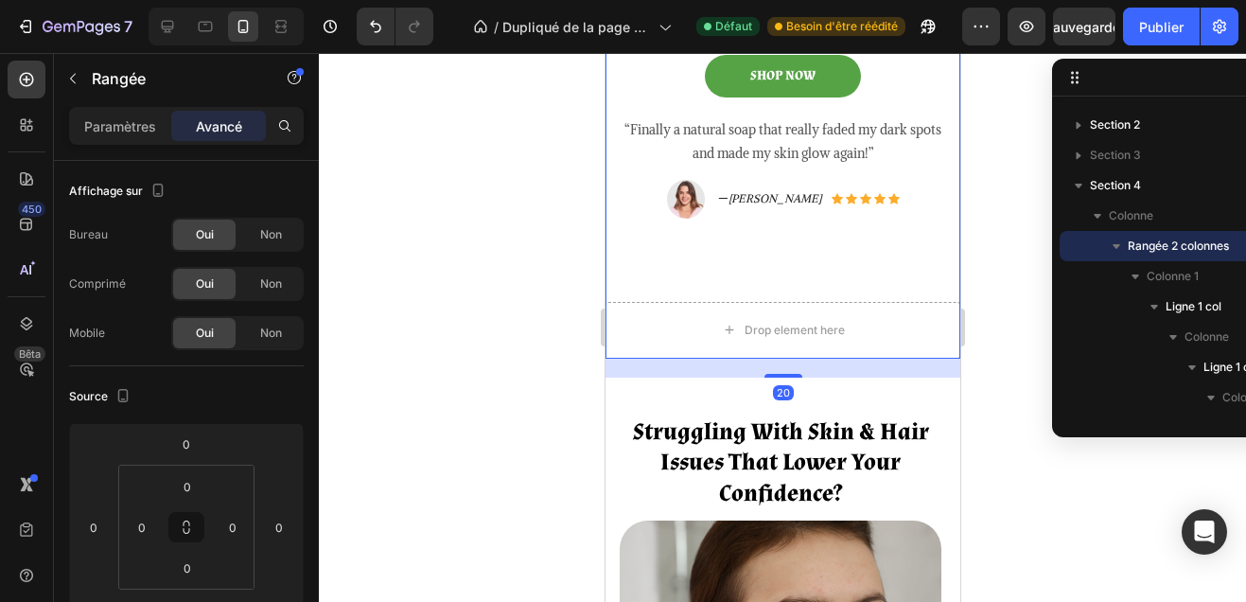
click at [904, 361] on div "20" at bounding box center [781, 367] width 355 height 19
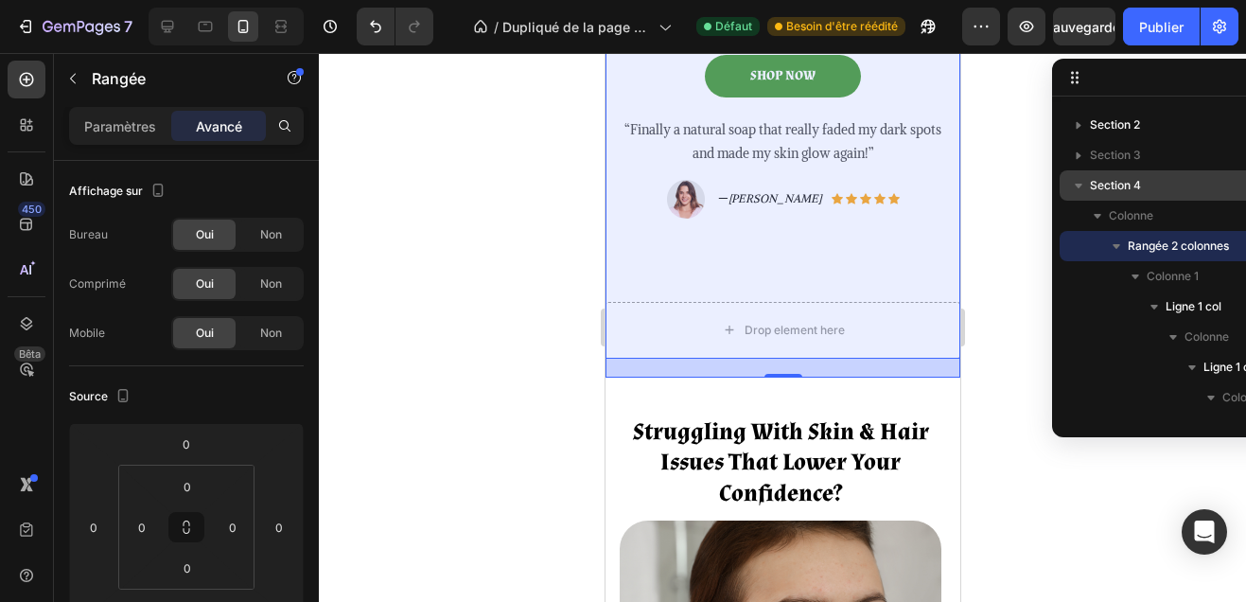
click at [1124, 190] on font "Section 4" at bounding box center [1115, 185] width 51 height 14
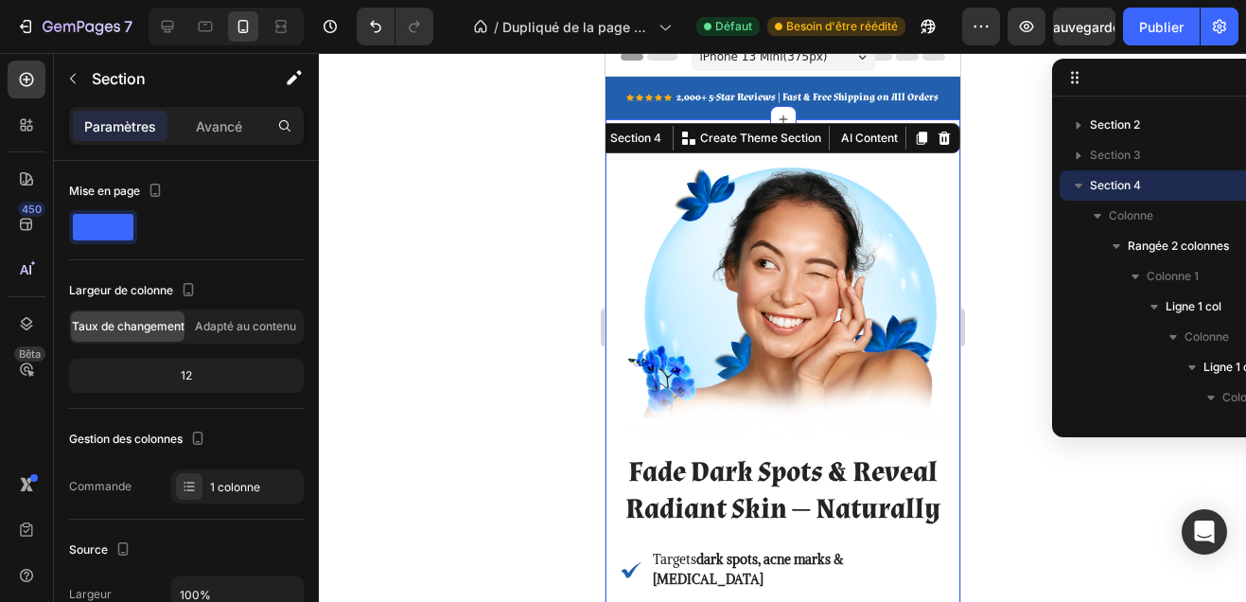
scroll to position [14, 0]
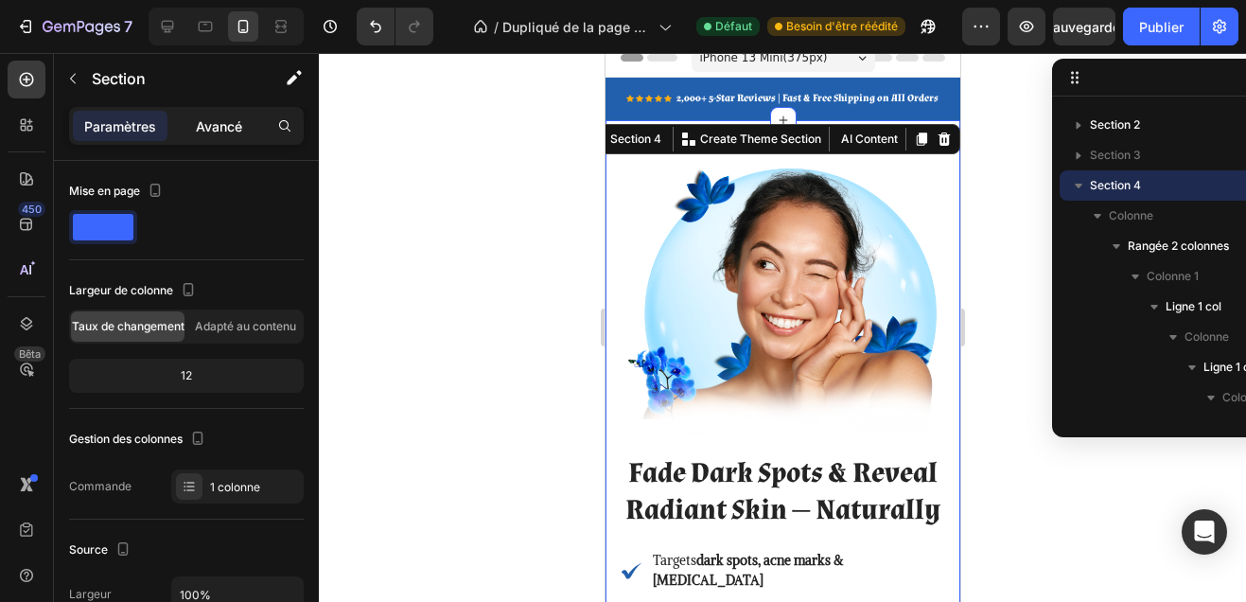
click at [225, 129] on font "Avancé" at bounding box center [219, 126] width 46 height 16
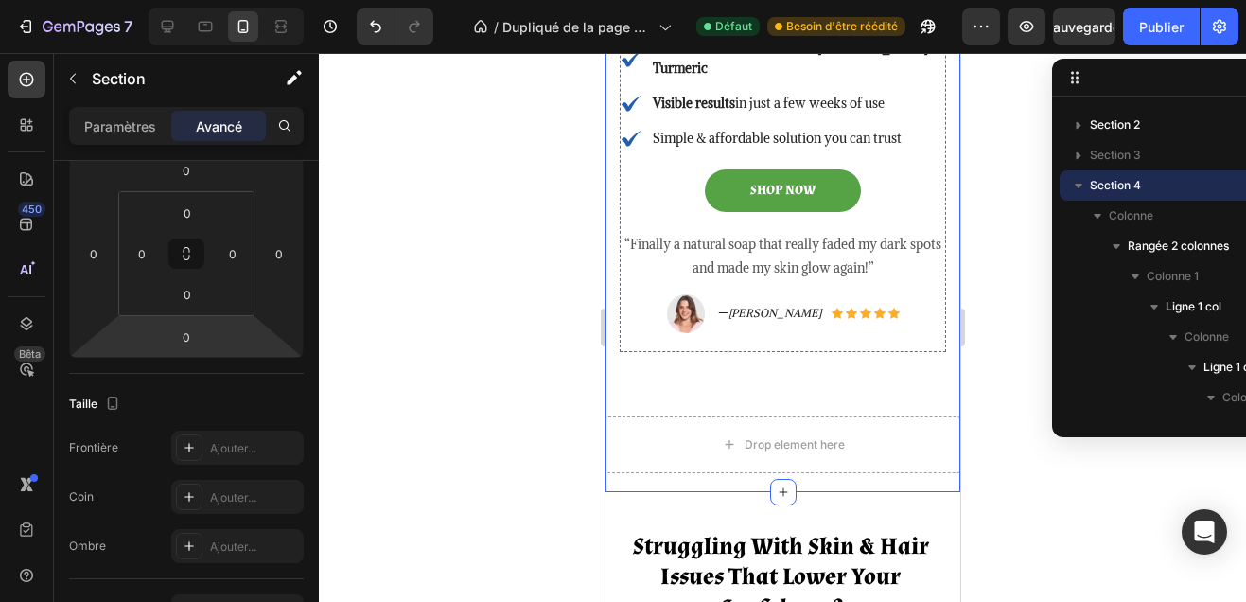
scroll to position [594, 0]
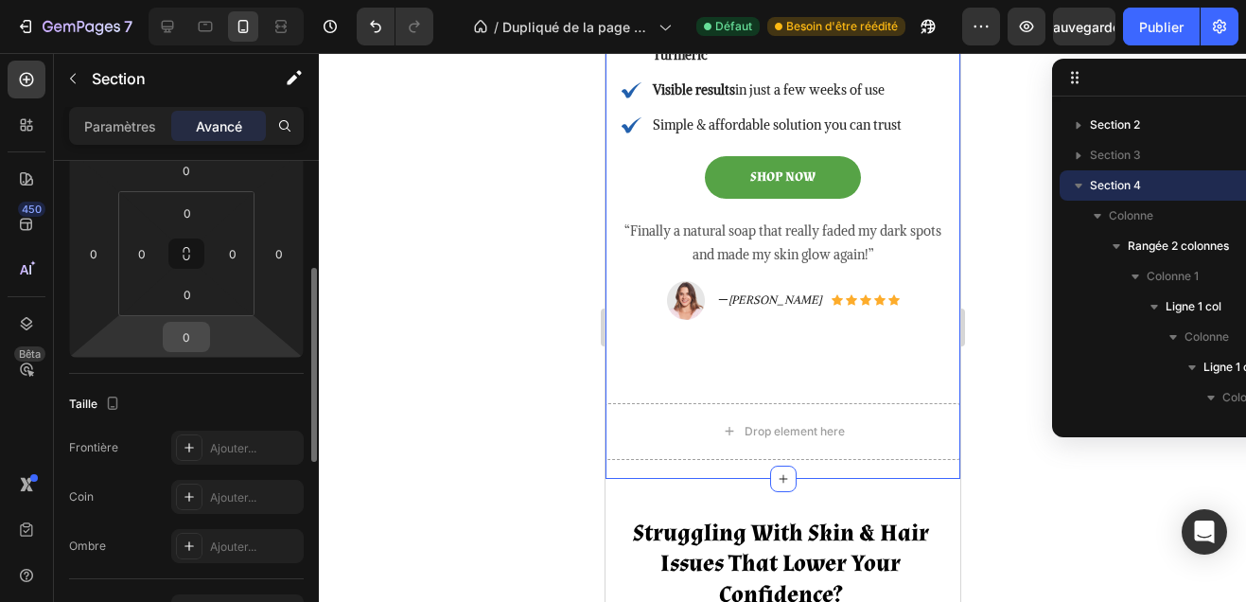
click at [183, 329] on input "0" at bounding box center [186, 337] width 38 height 28
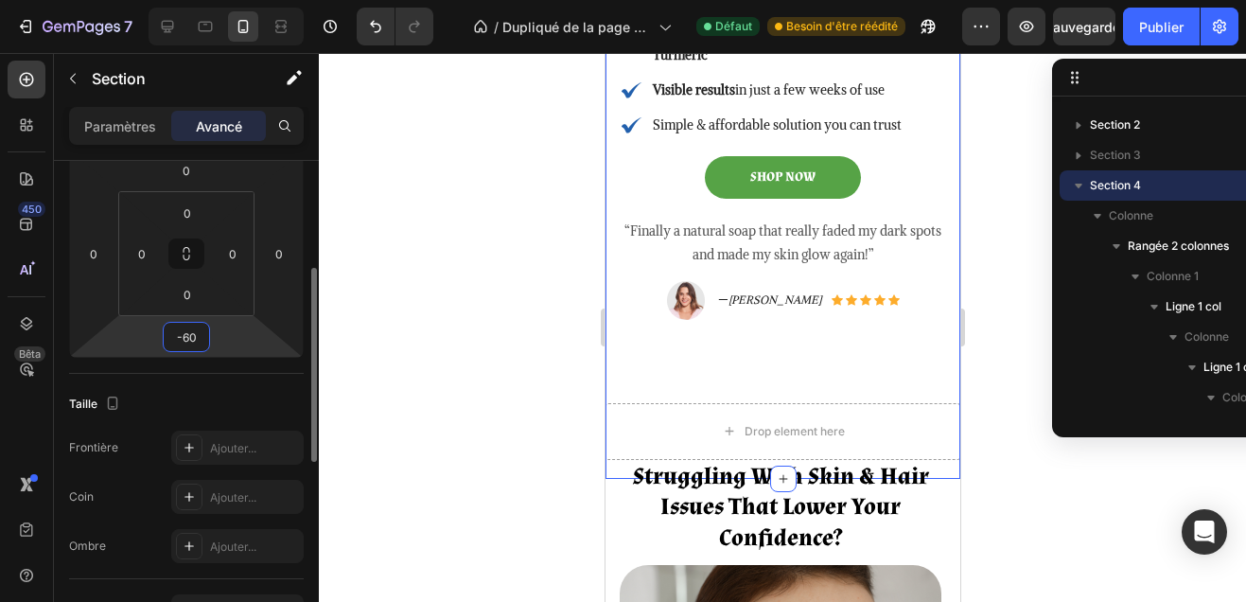
click at [183, 329] on input "-60" at bounding box center [186, 337] width 38 height 28
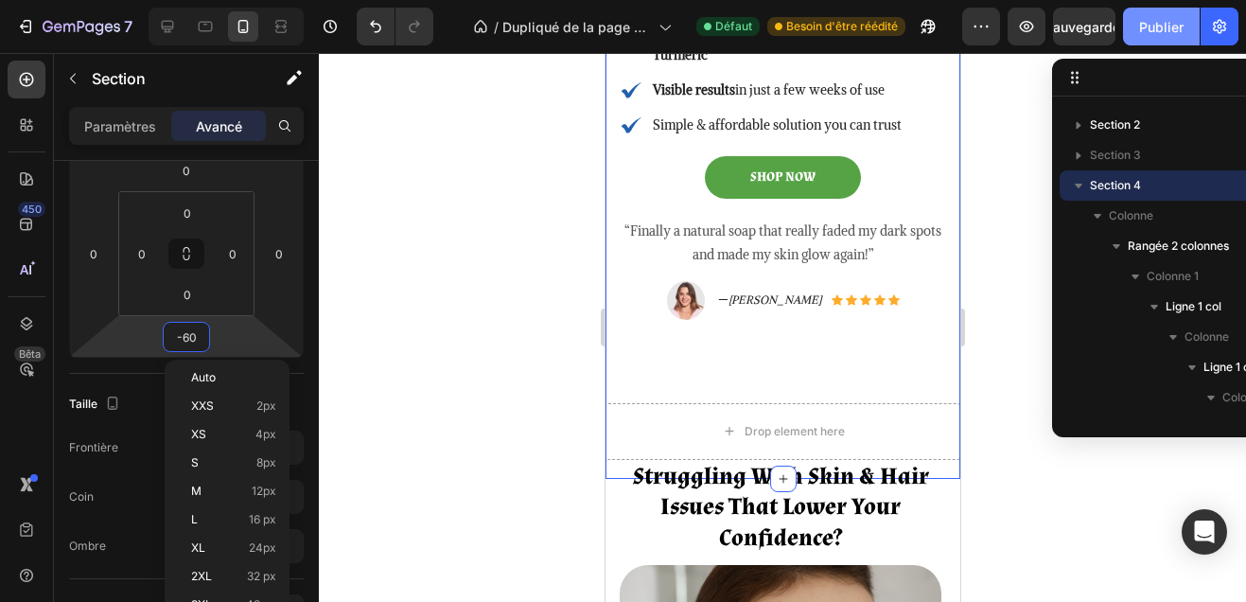
type input "-60"
click at [1159, 26] on font "Publier" at bounding box center [1161, 27] width 44 height 16
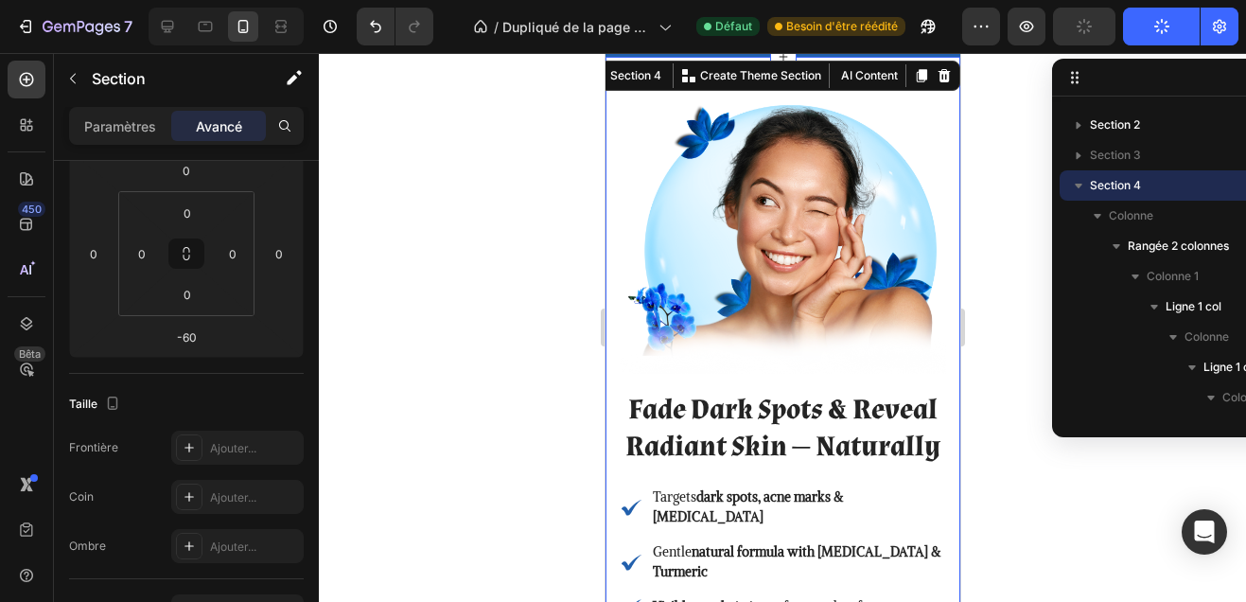
scroll to position [0, 0]
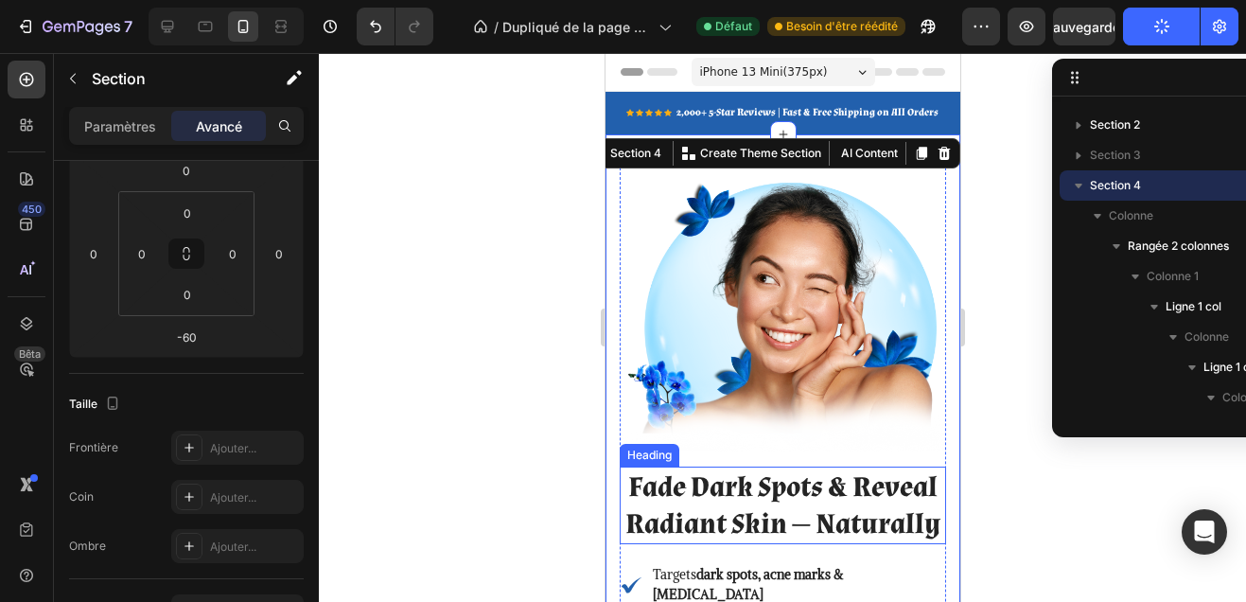
click at [732, 504] on h2 "Fade Dark Spots & Reveal Radiant Skin — Naturally" at bounding box center [782, 505] width 326 height 78
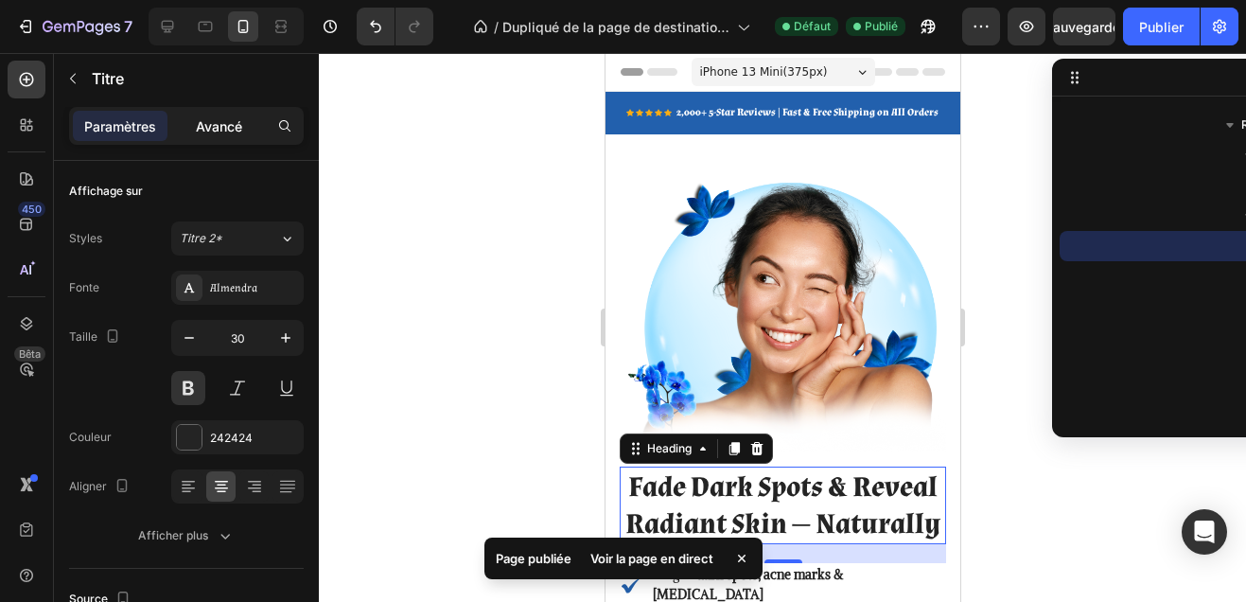
click at [217, 118] on font "Avancé" at bounding box center [219, 126] width 46 height 16
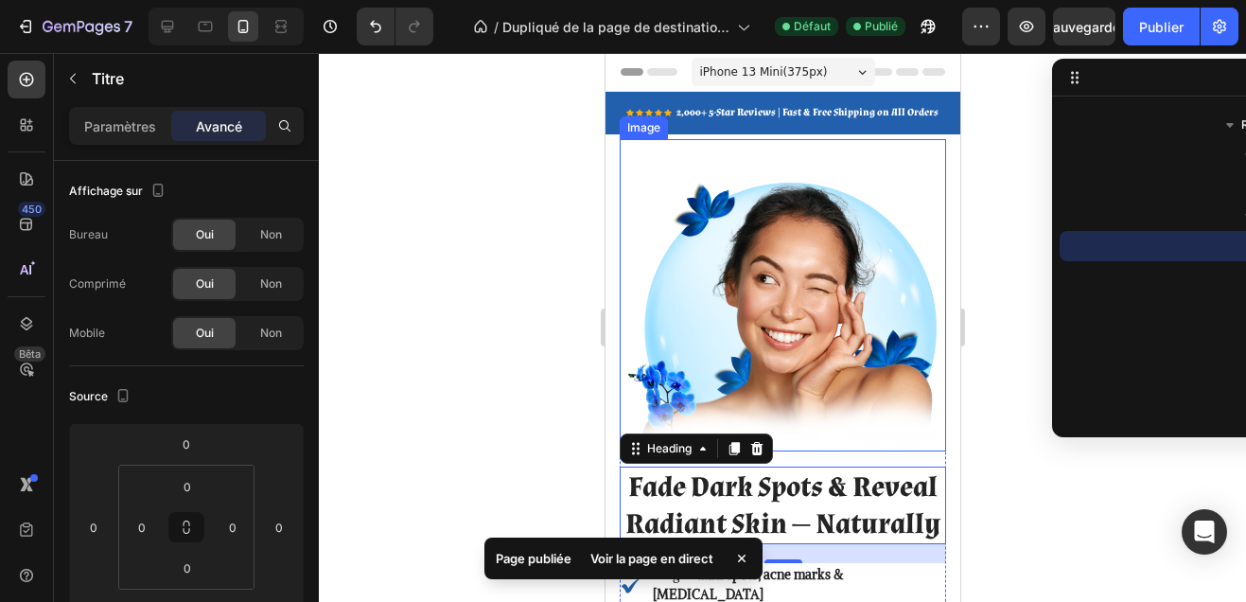
click at [778, 390] on img at bounding box center [782, 295] width 326 height 313
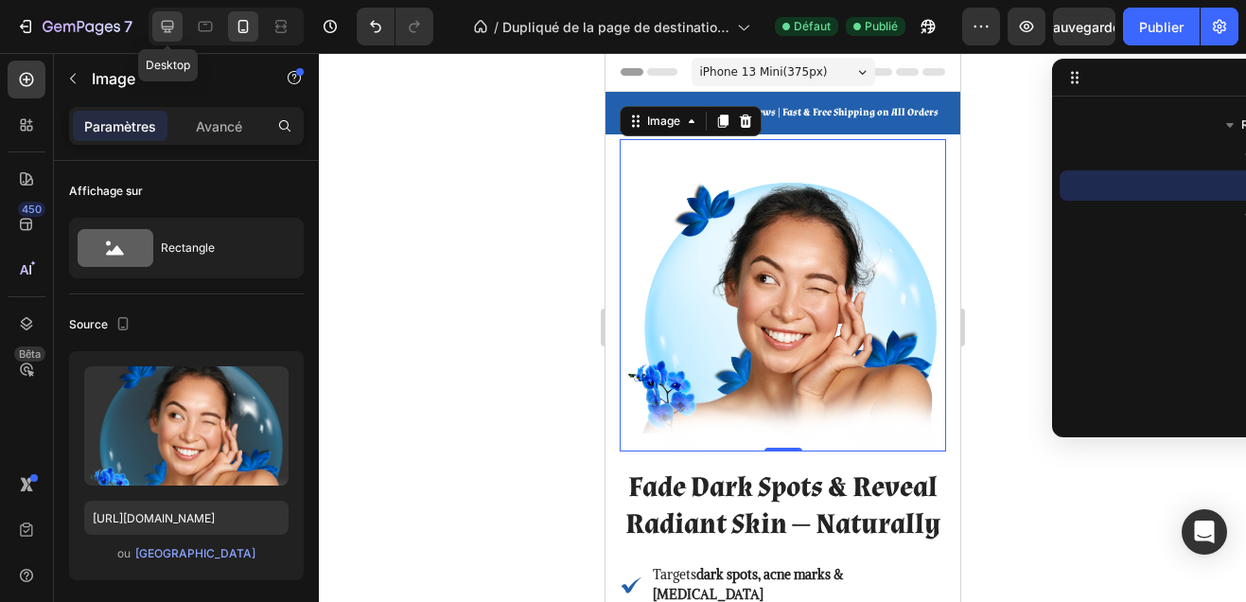
click at [167, 31] on icon at bounding box center [168, 27] width 12 height 12
type input "[URL][DOMAIN_NAME]"
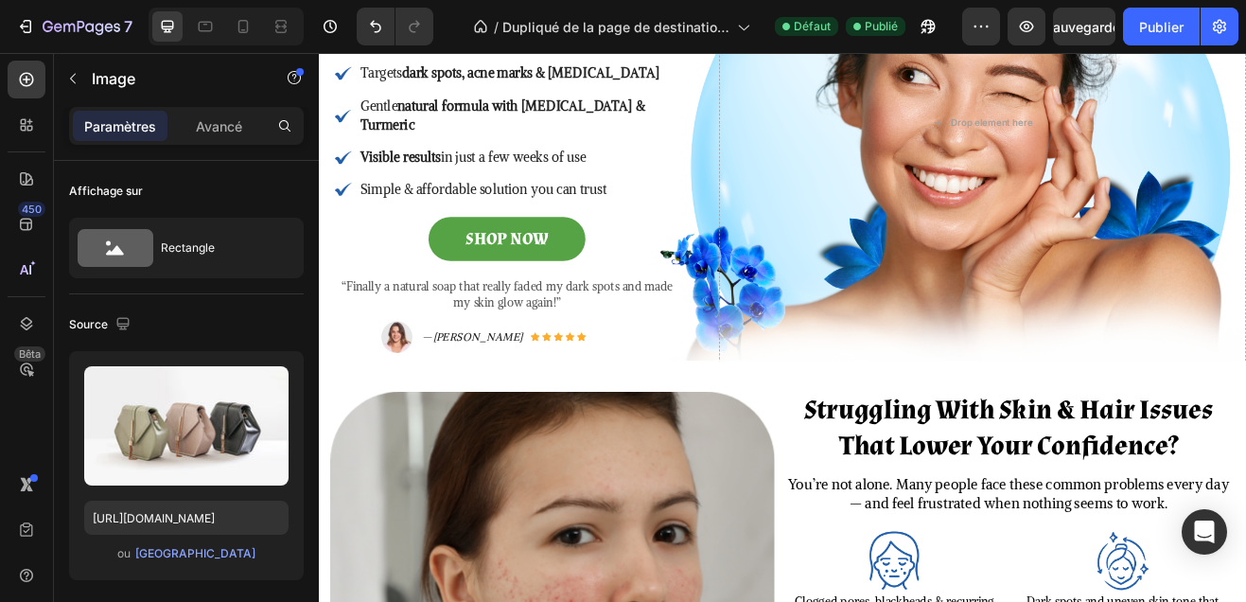
scroll to position [280, 0]
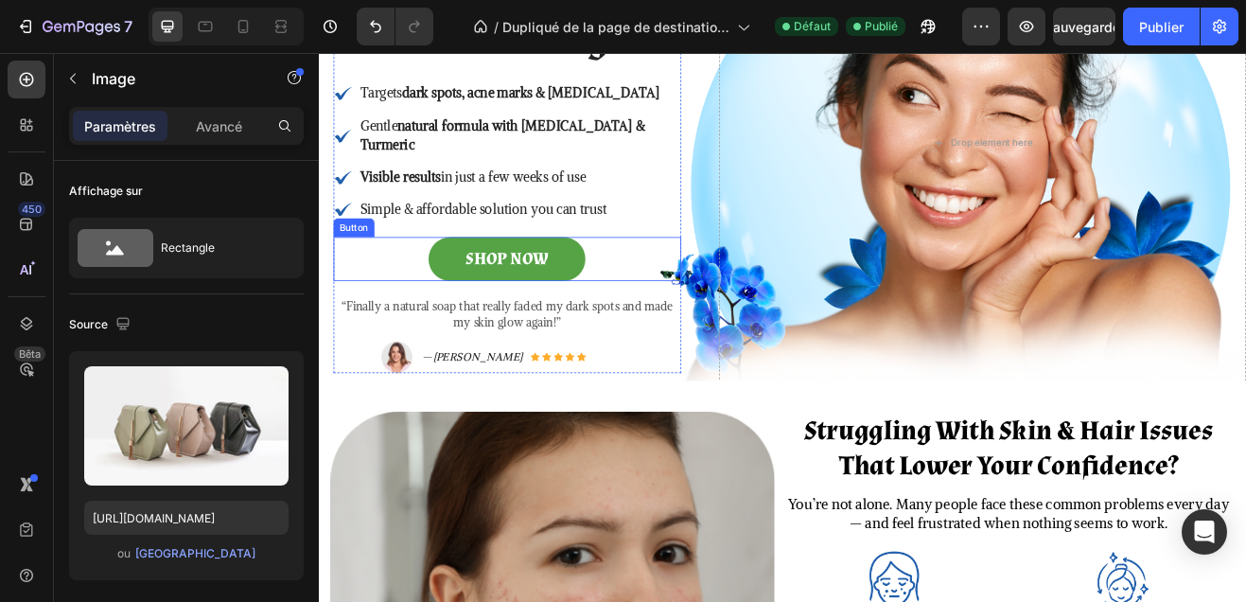
click at [630, 288] on link "SHOP NOW" at bounding box center [549, 305] width 192 height 54
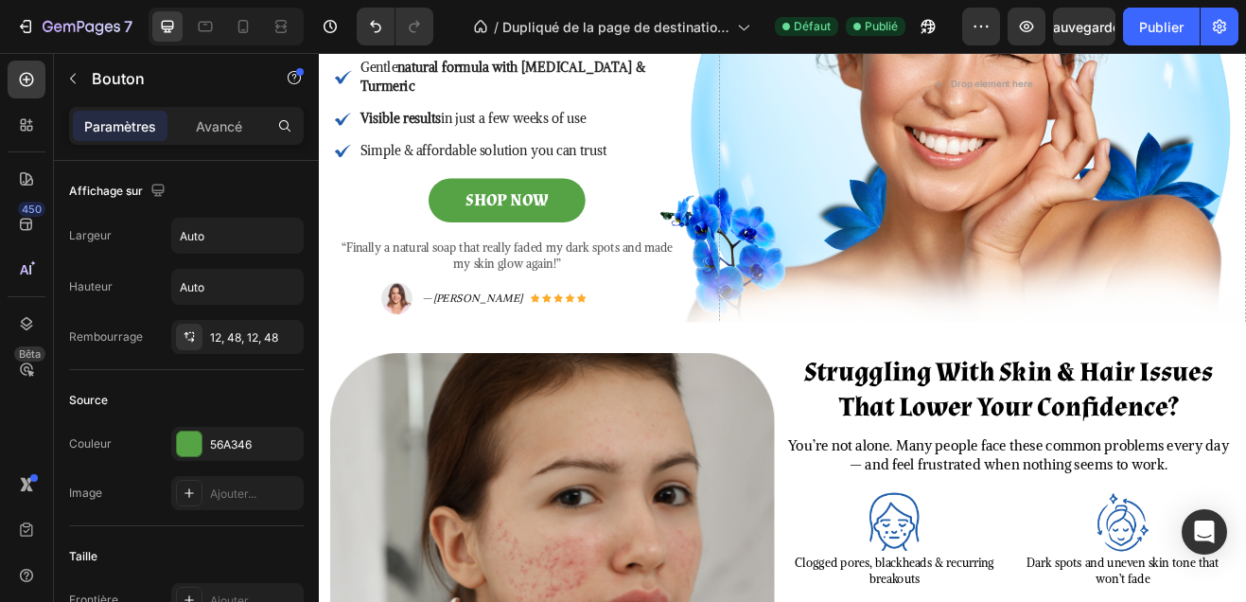
scroll to position [0, 0]
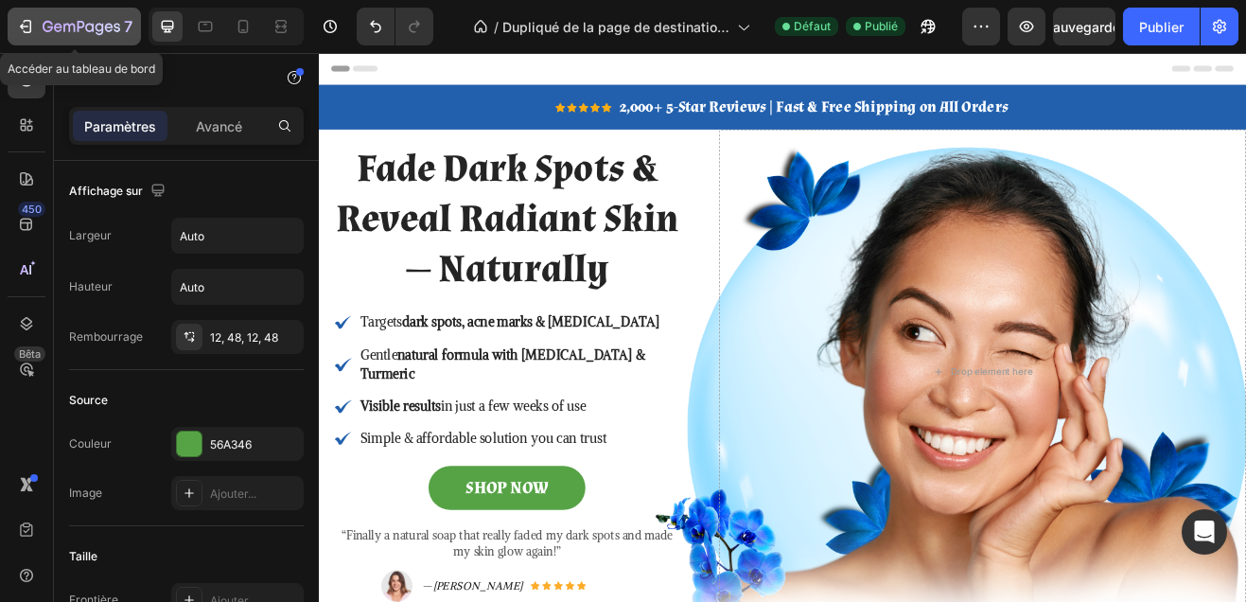
click at [72, 36] on div "7" at bounding box center [88, 26] width 90 height 23
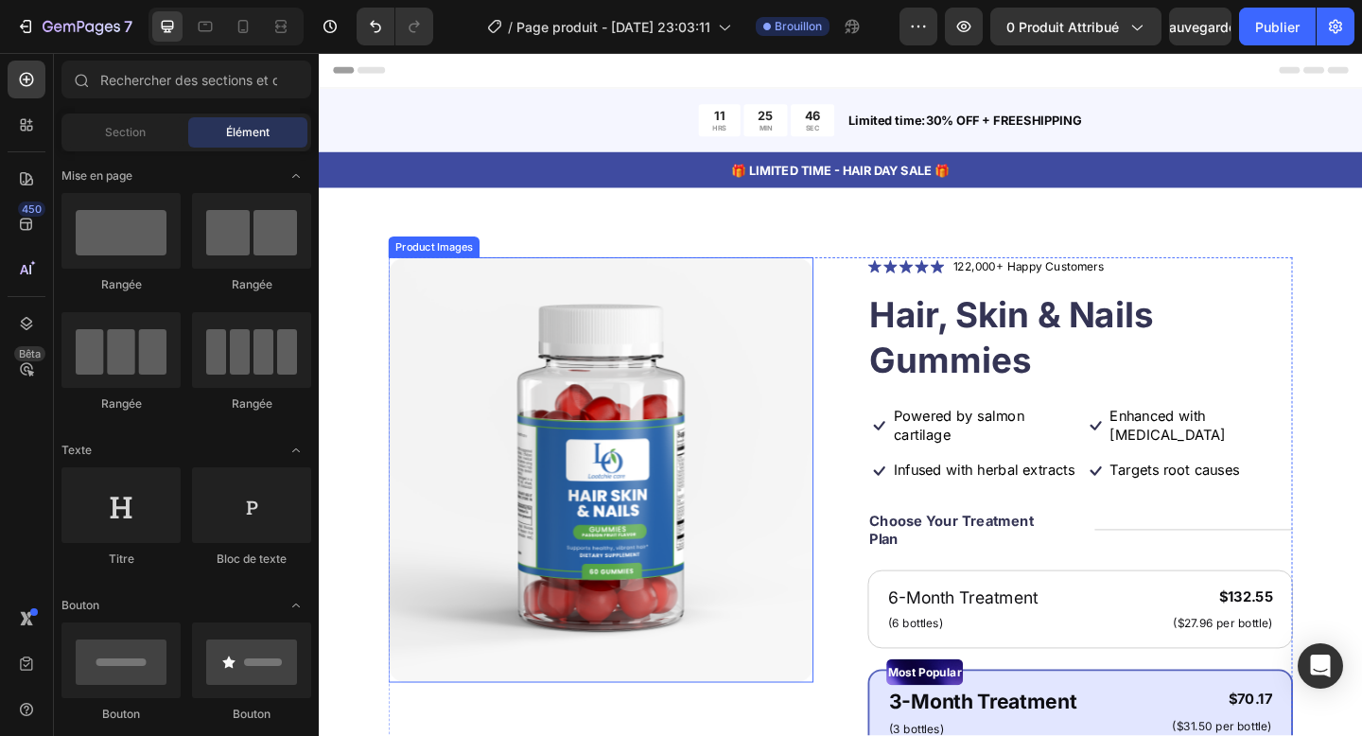
click at [730, 404] on img at bounding box center [625, 506] width 463 height 463
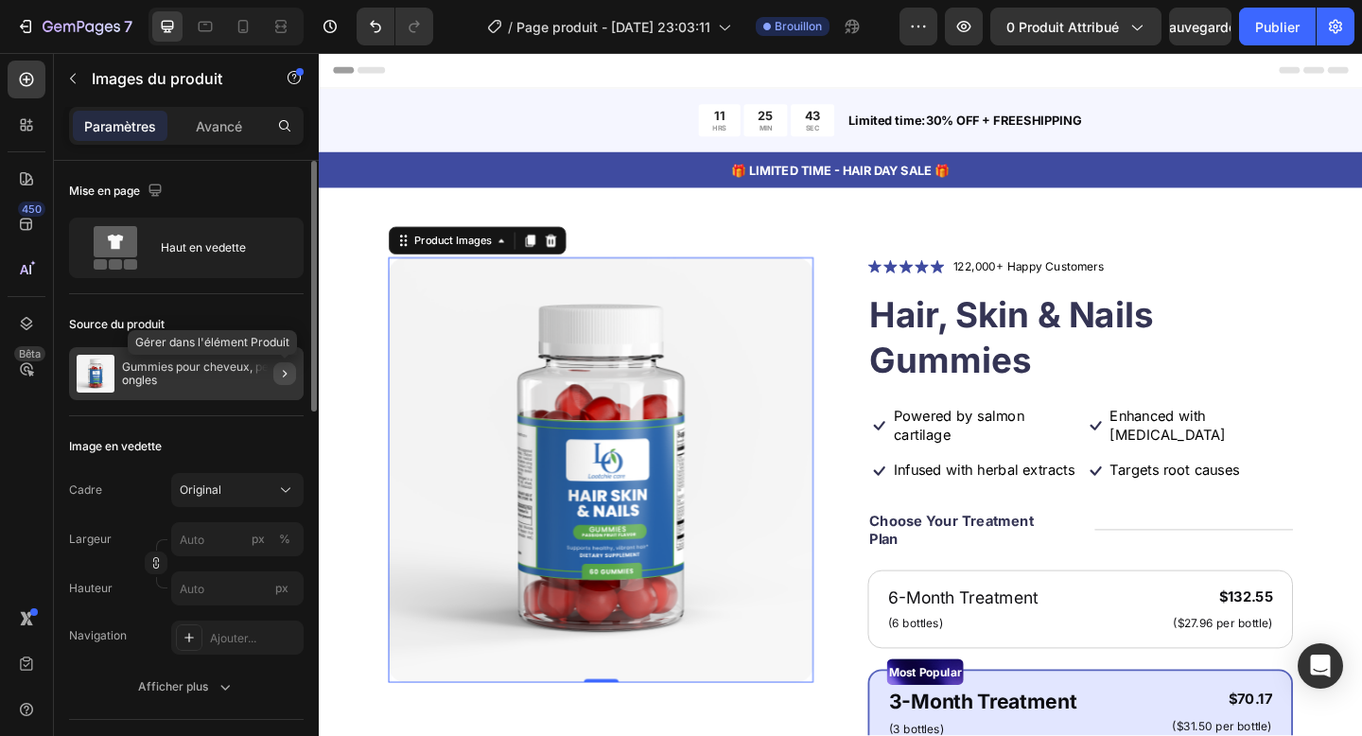
click at [290, 372] on icon "button" at bounding box center [284, 373] width 15 height 15
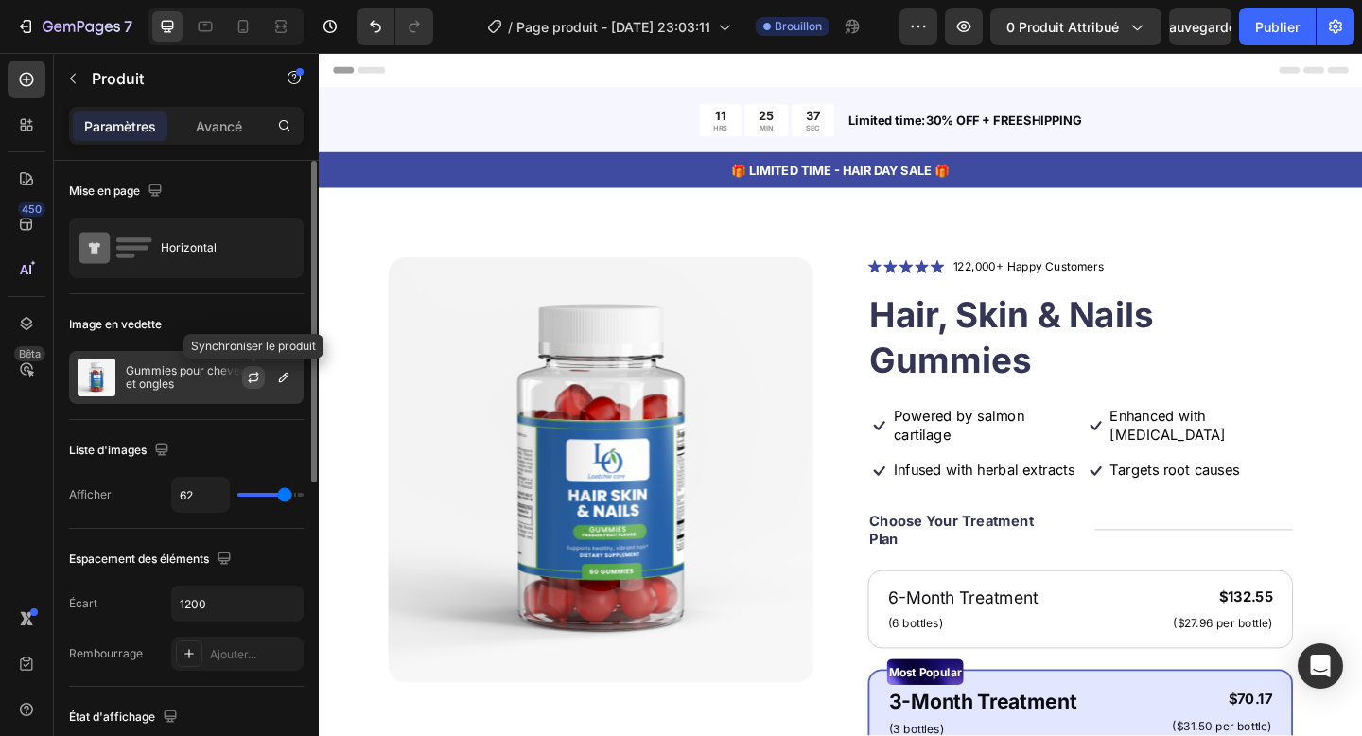
click at [255, 382] on icon "button" at bounding box center [253, 377] width 15 height 15
click at [287, 382] on icon "button" at bounding box center [283, 377] width 15 height 15
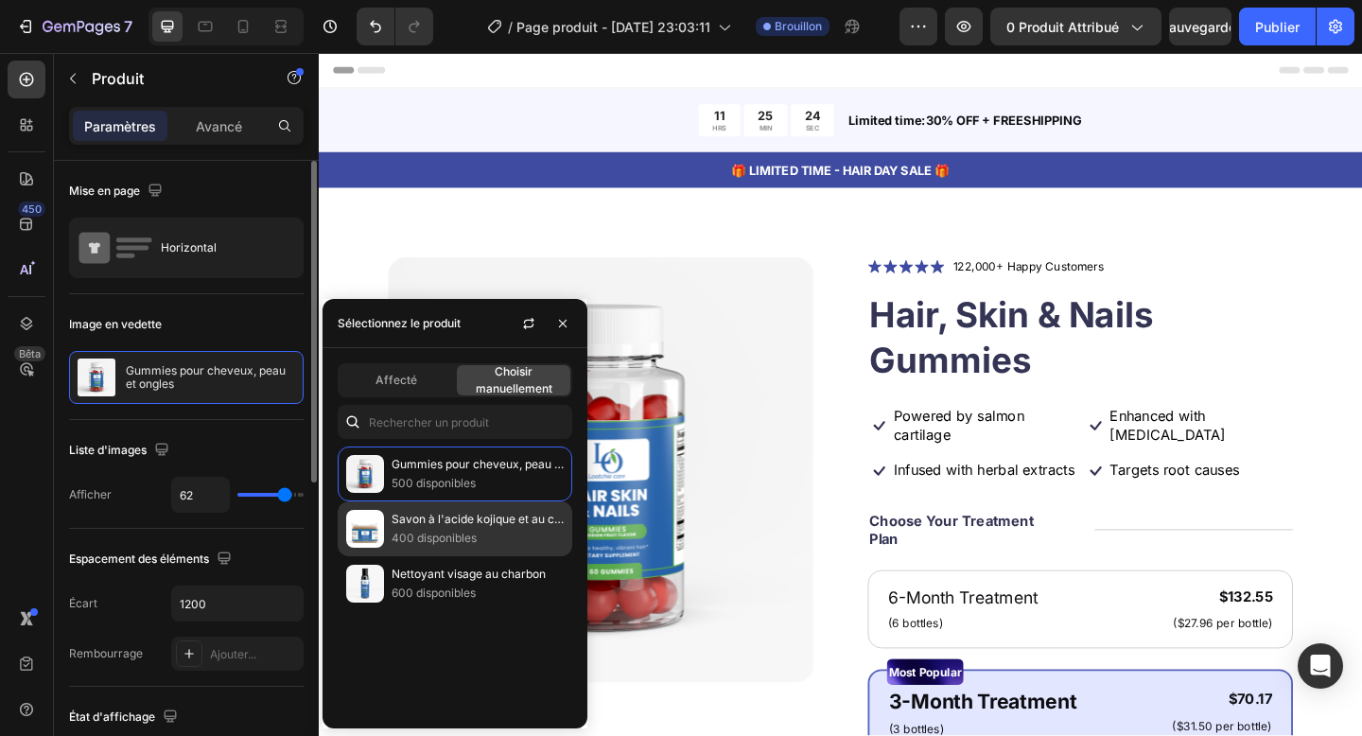
click at [420, 530] on p "400 disponibles" at bounding box center [478, 538] width 172 height 19
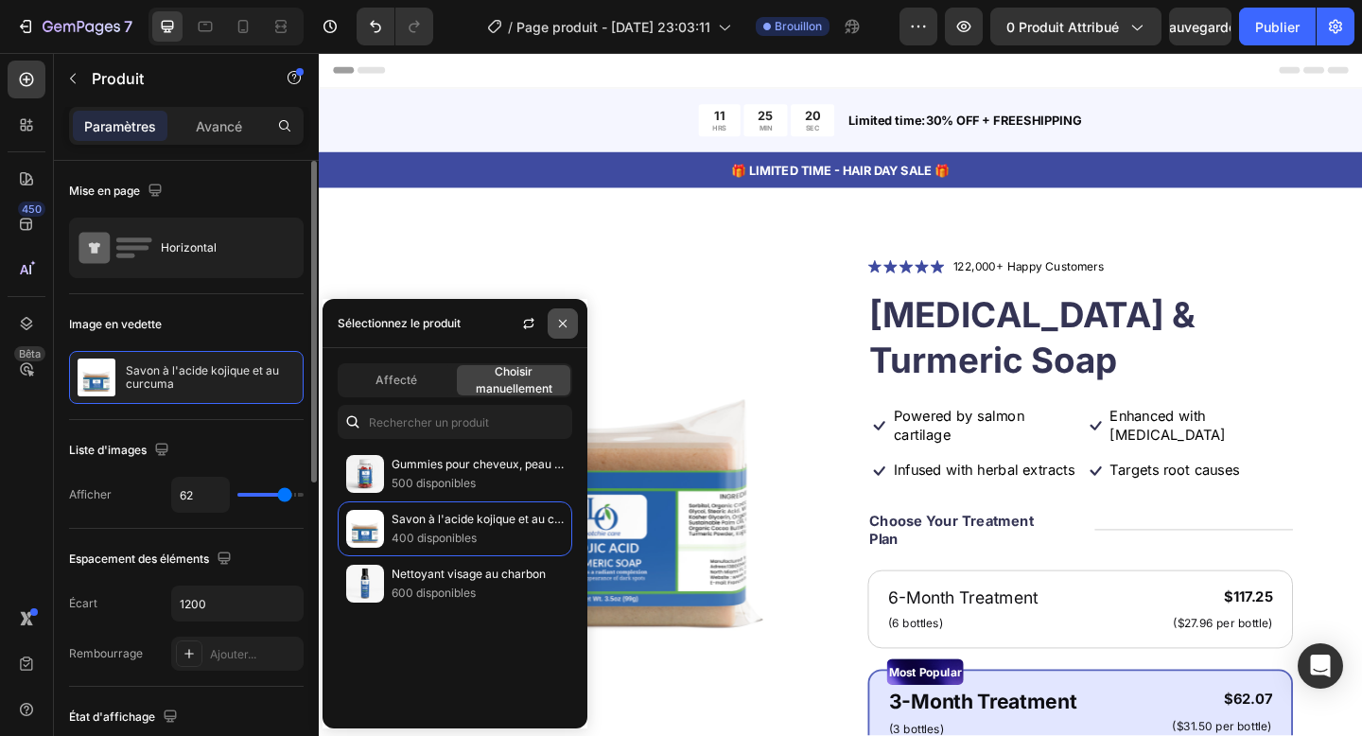
click at [562, 319] on icon "button" at bounding box center [562, 323] width 15 height 15
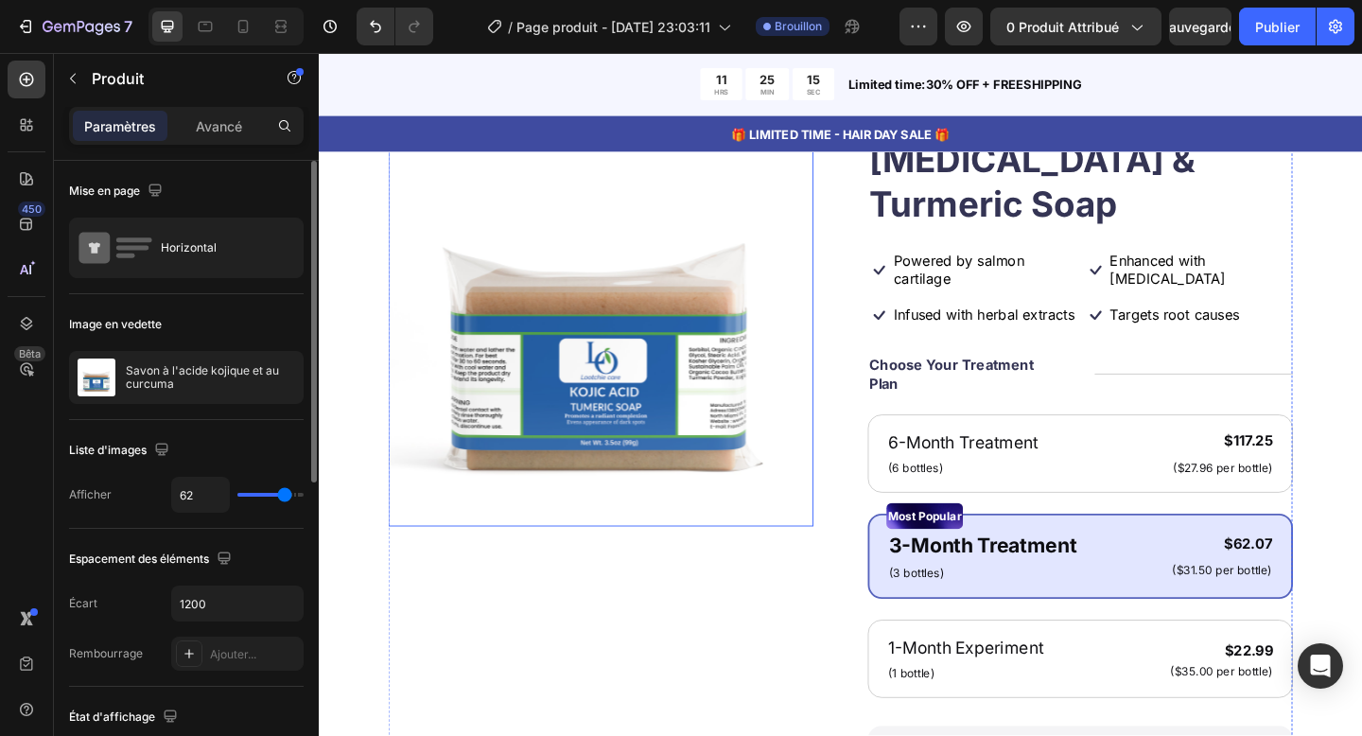
scroll to position [214, 0]
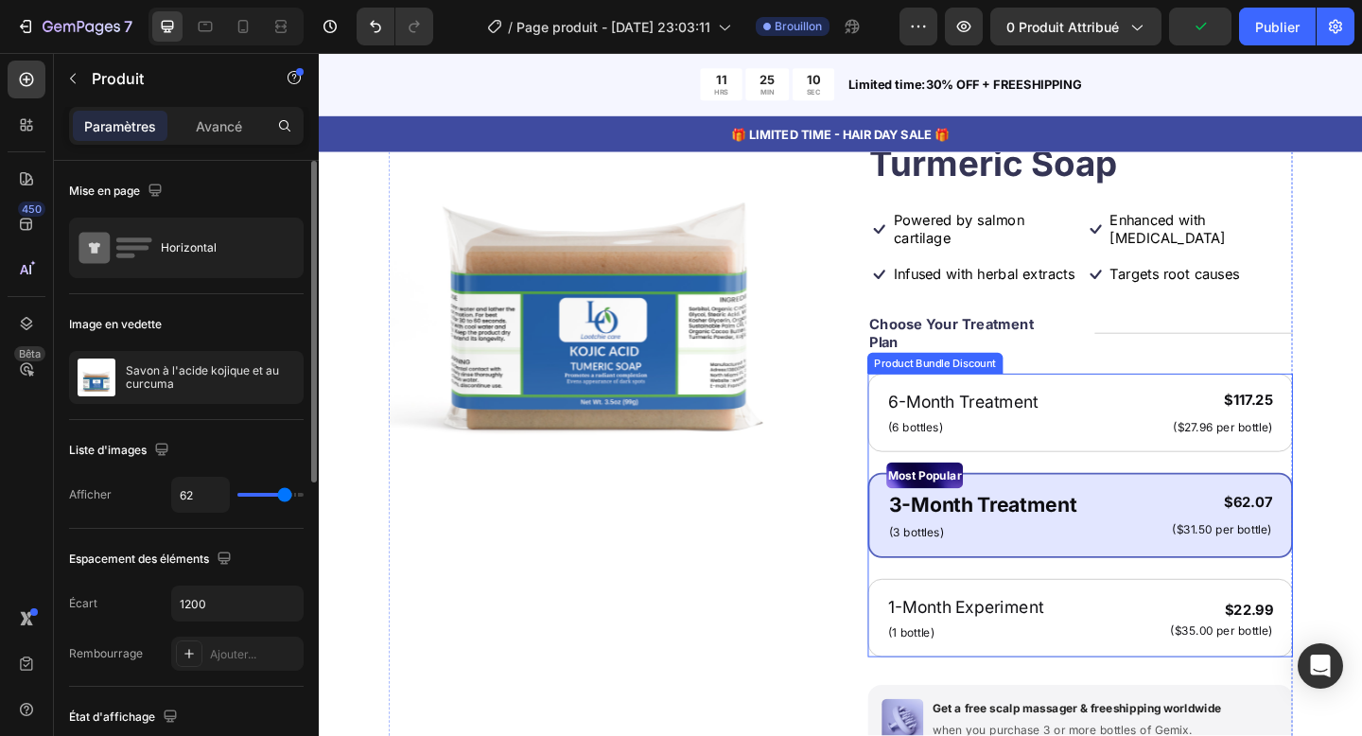
click at [1075, 487] on div "6-Month Treatment Text Block (6 bottles) Text Block $117.25 Product Price Produ…" at bounding box center [1147, 556] width 463 height 308
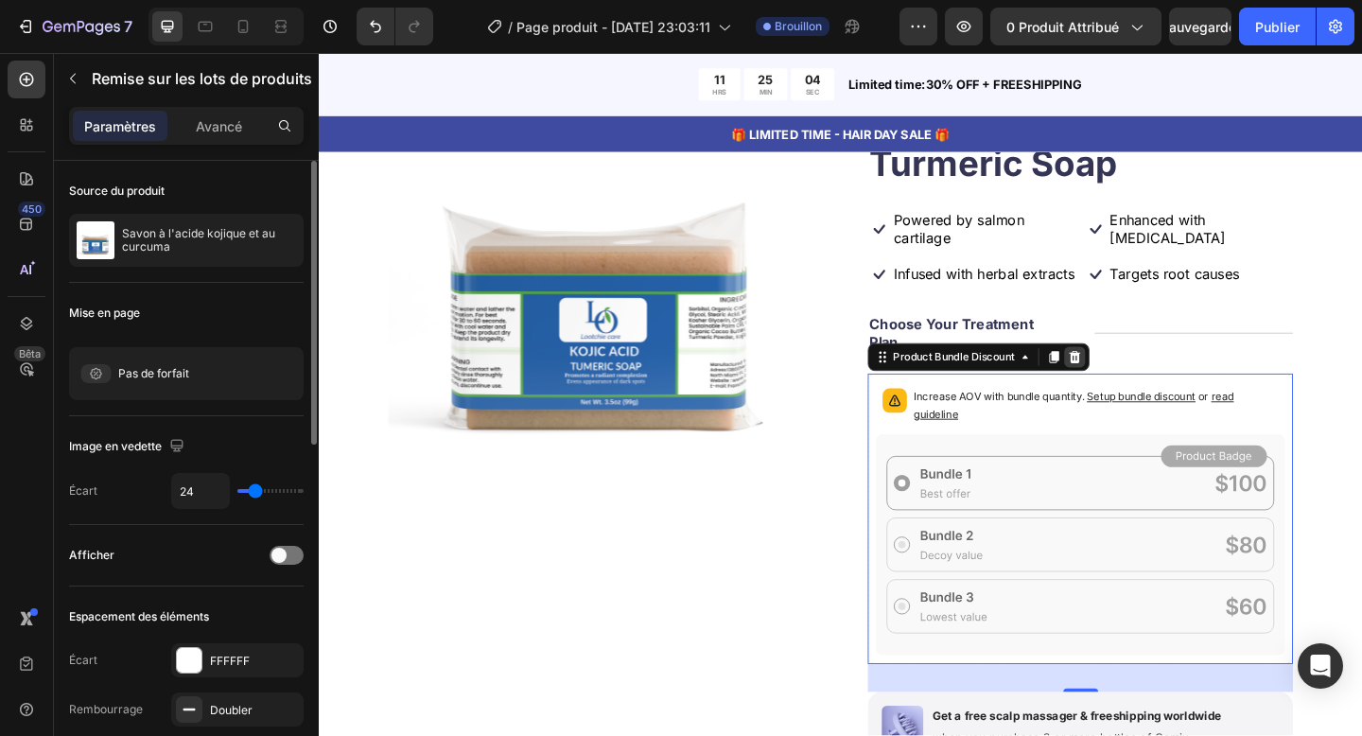
click at [1146, 381] on icon at bounding box center [1141, 383] width 12 height 13
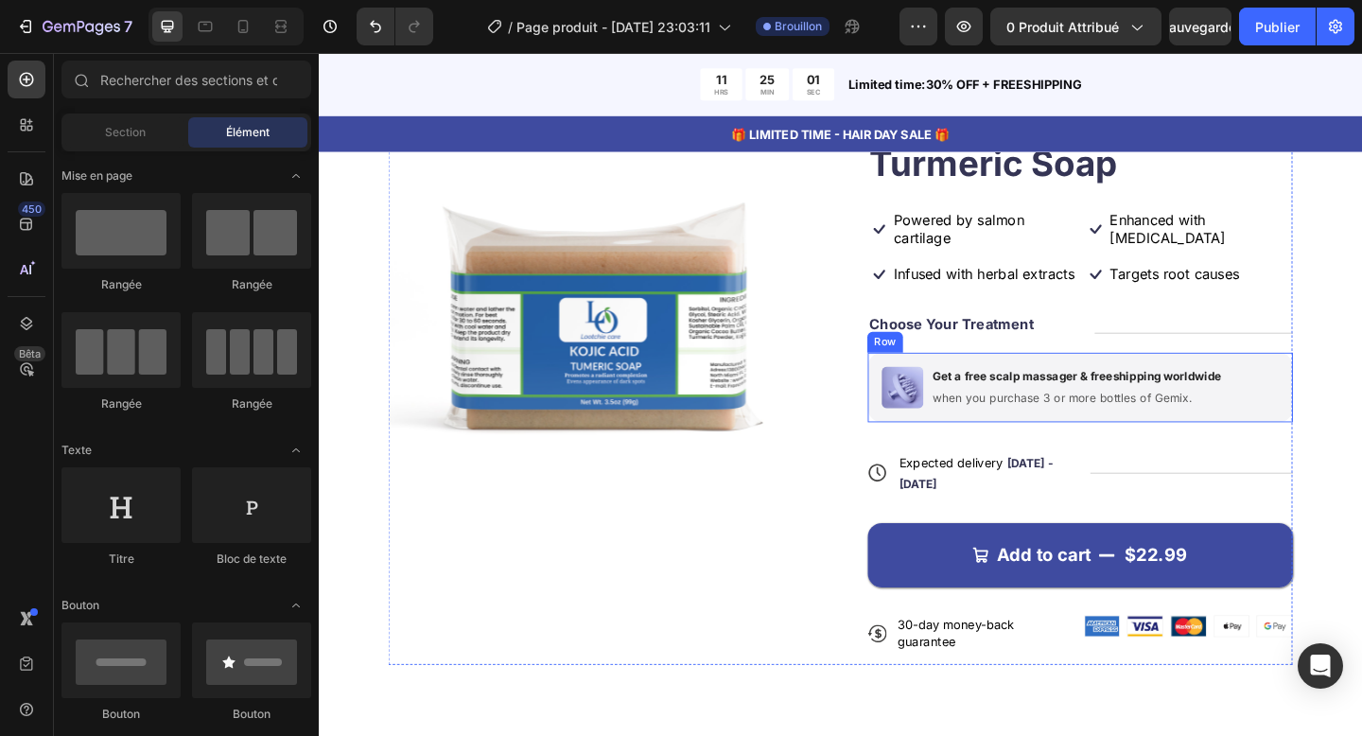
click at [1329, 440] on div "Image Get a free scalp massager & freeshipping worldwide Text Block when you pu…" at bounding box center [1147, 417] width 463 height 76
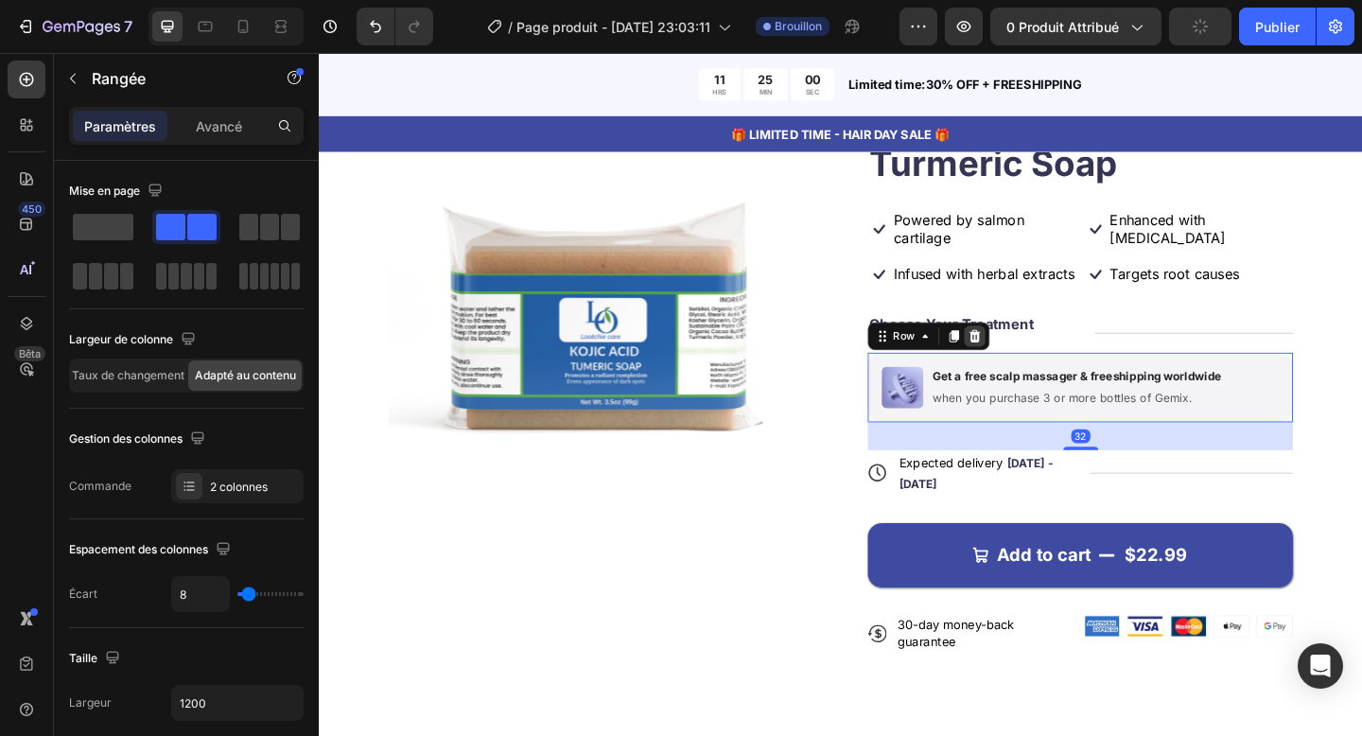
click at [1028, 357] on icon at bounding box center [1032, 361] width 12 height 13
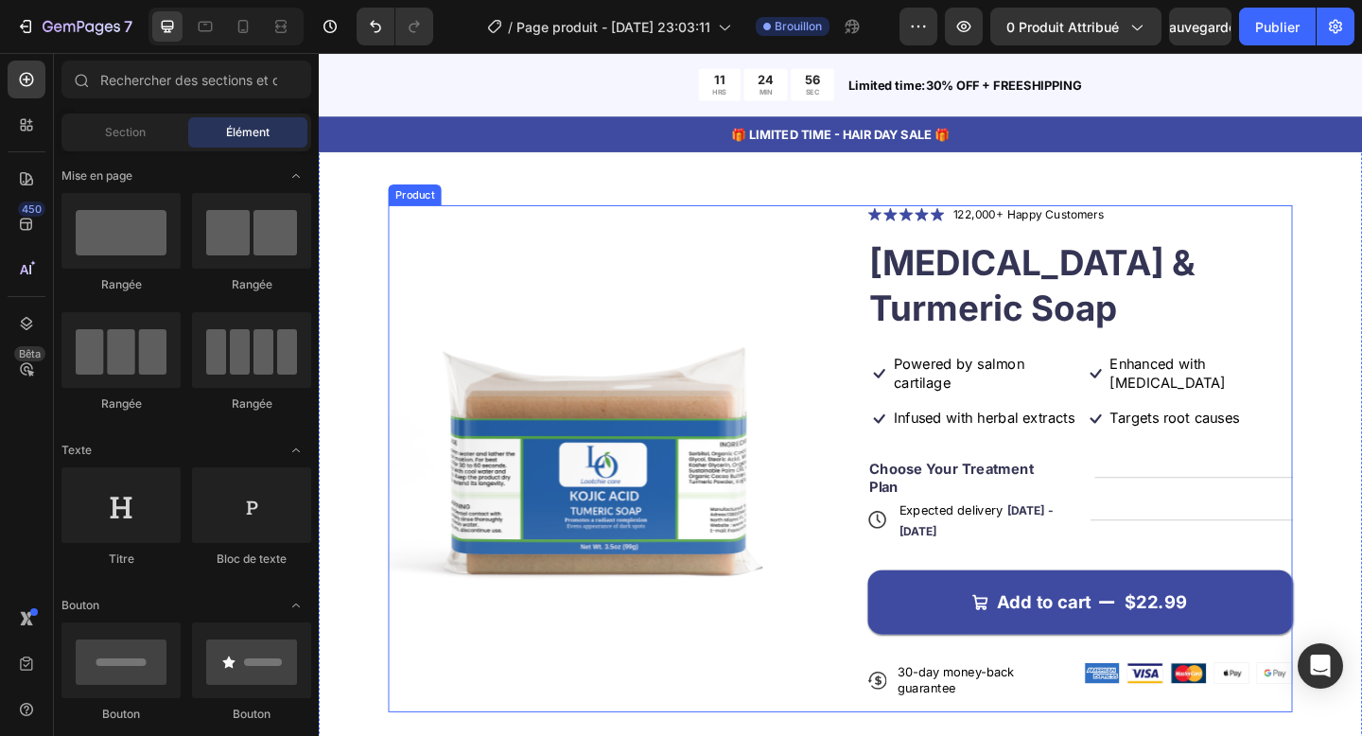
scroll to position [65, 0]
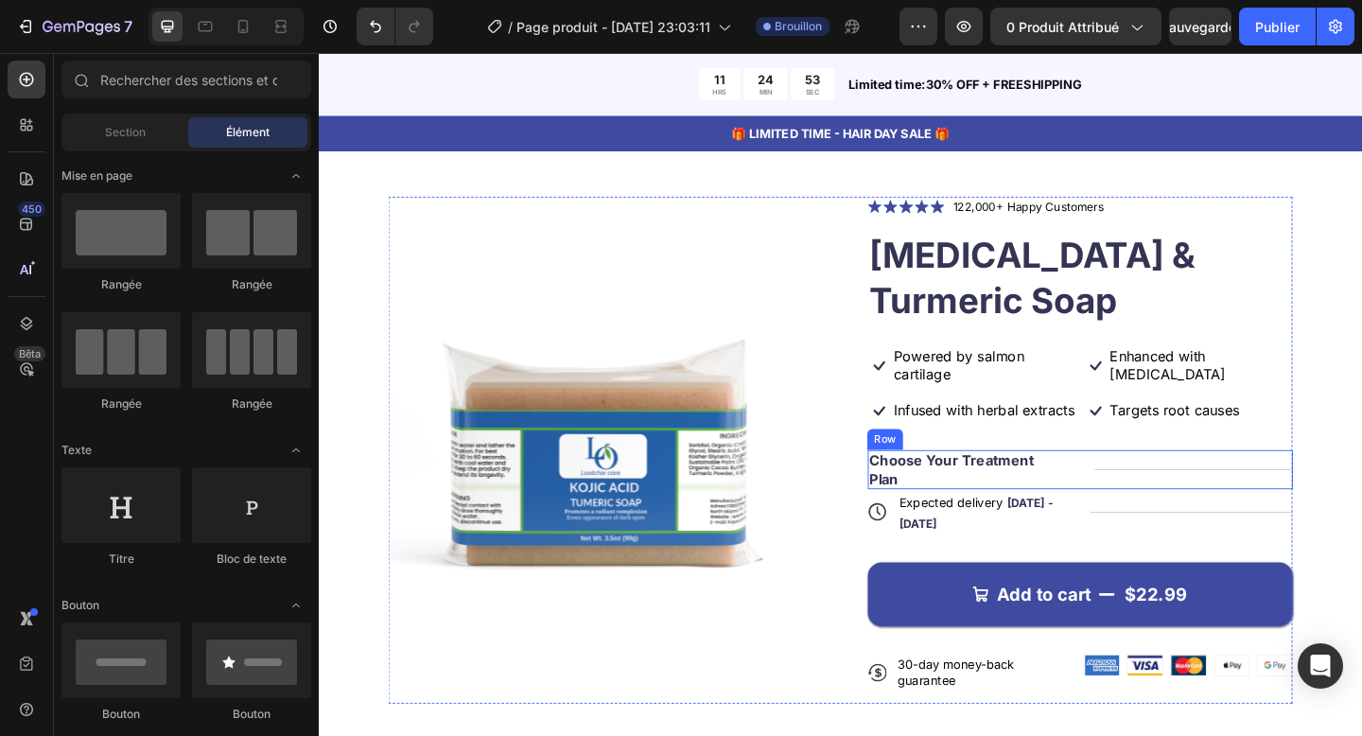
click at [1197, 508] on div "Title Line" at bounding box center [1270, 507] width 217 height 44
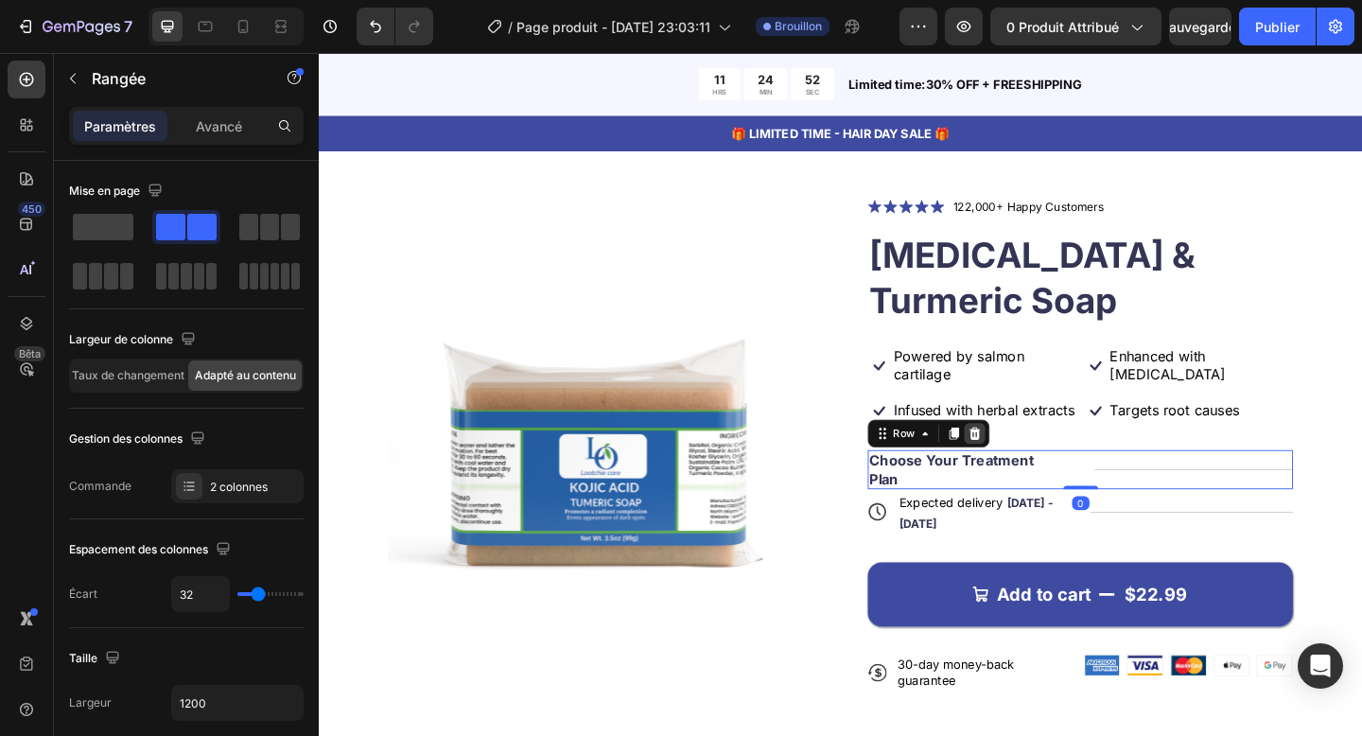
click at [1032, 474] on icon at bounding box center [1032, 467] width 12 height 13
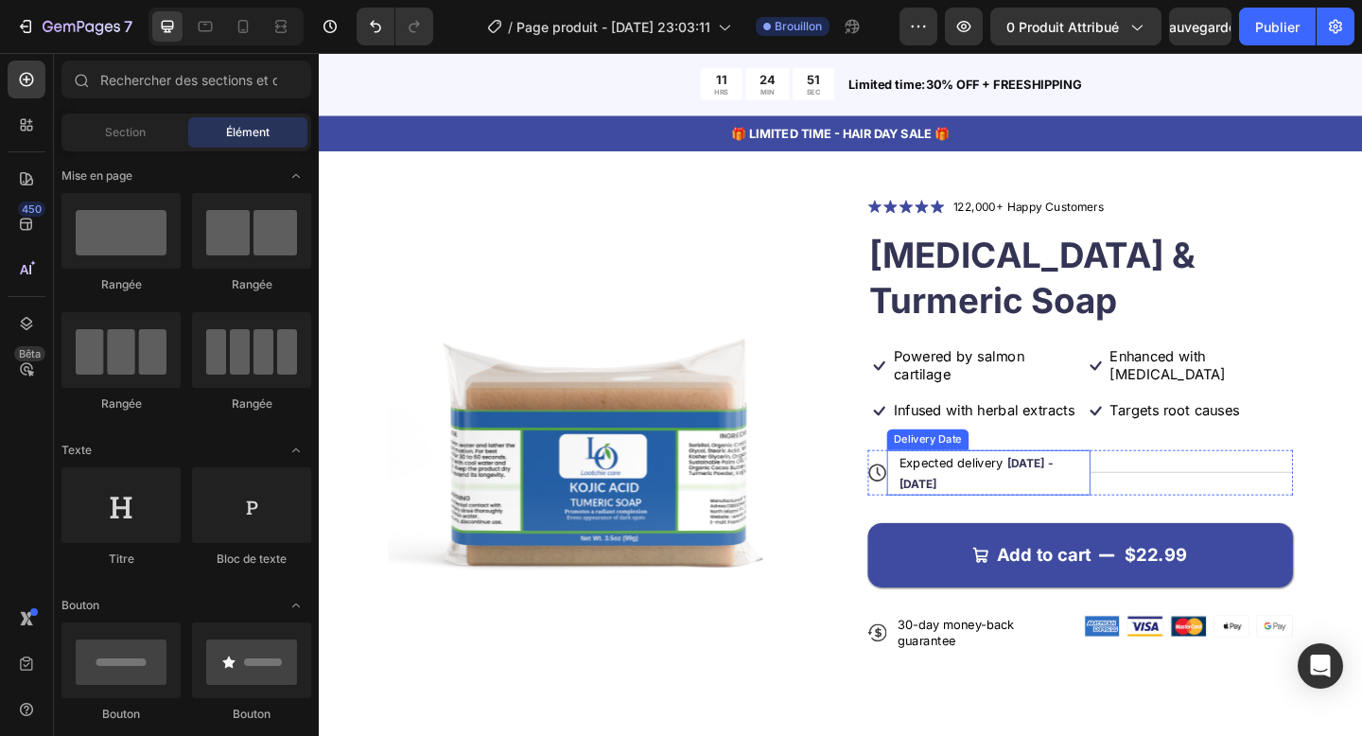
click at [1074, 534] on div "Expected delivery Sep 28 - Oct 01" at bounding box center [1038, 509] width 180 height 49
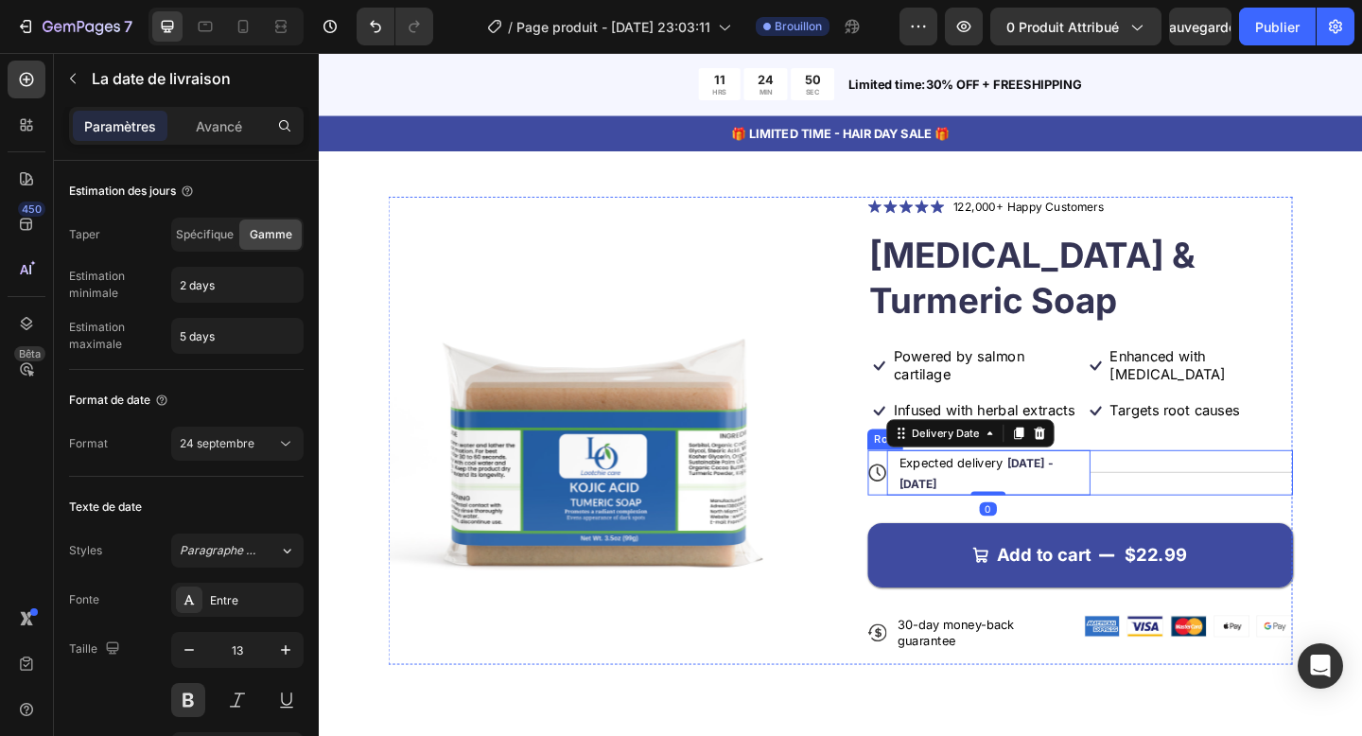
click at [1185, 534] on div "Title Line" at bounding box center [1268, 509] width 221 height 49
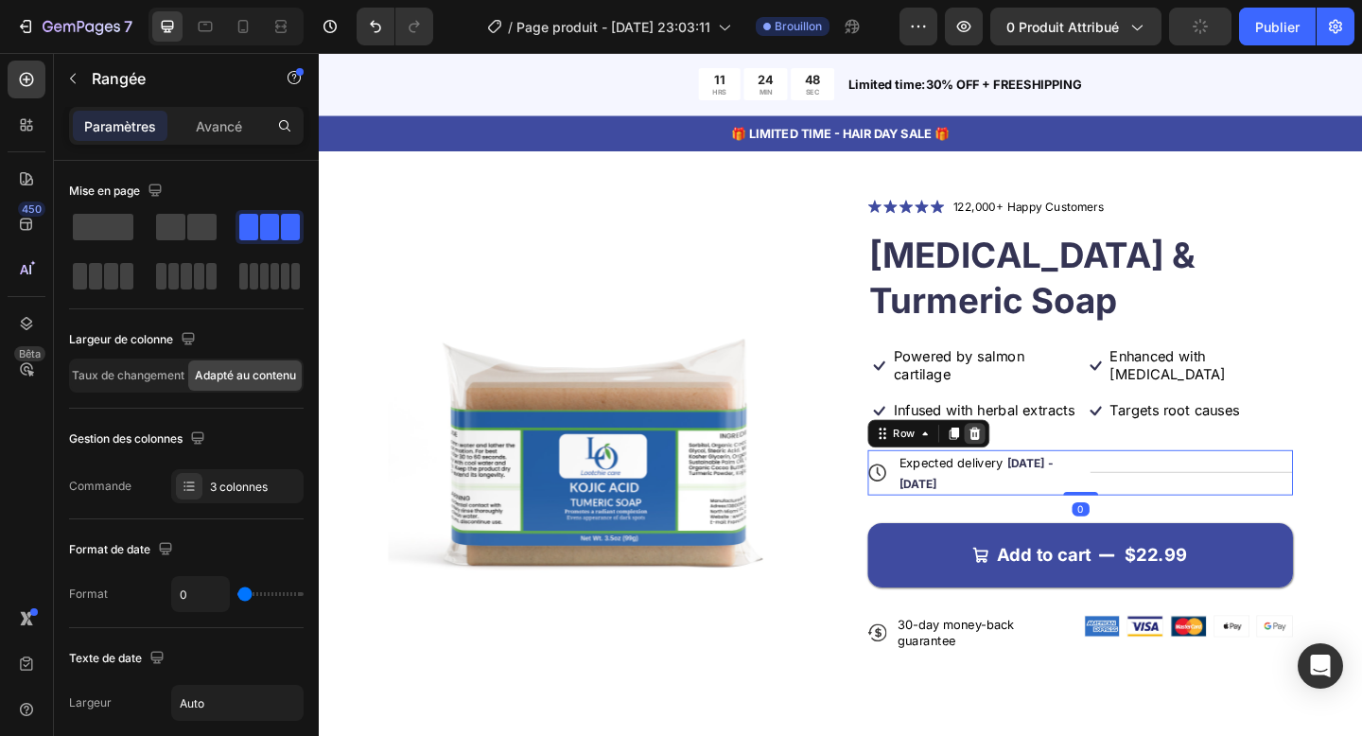
click at [1031, 474] on icon at bounding box center [1032, 467] width 12 height 13
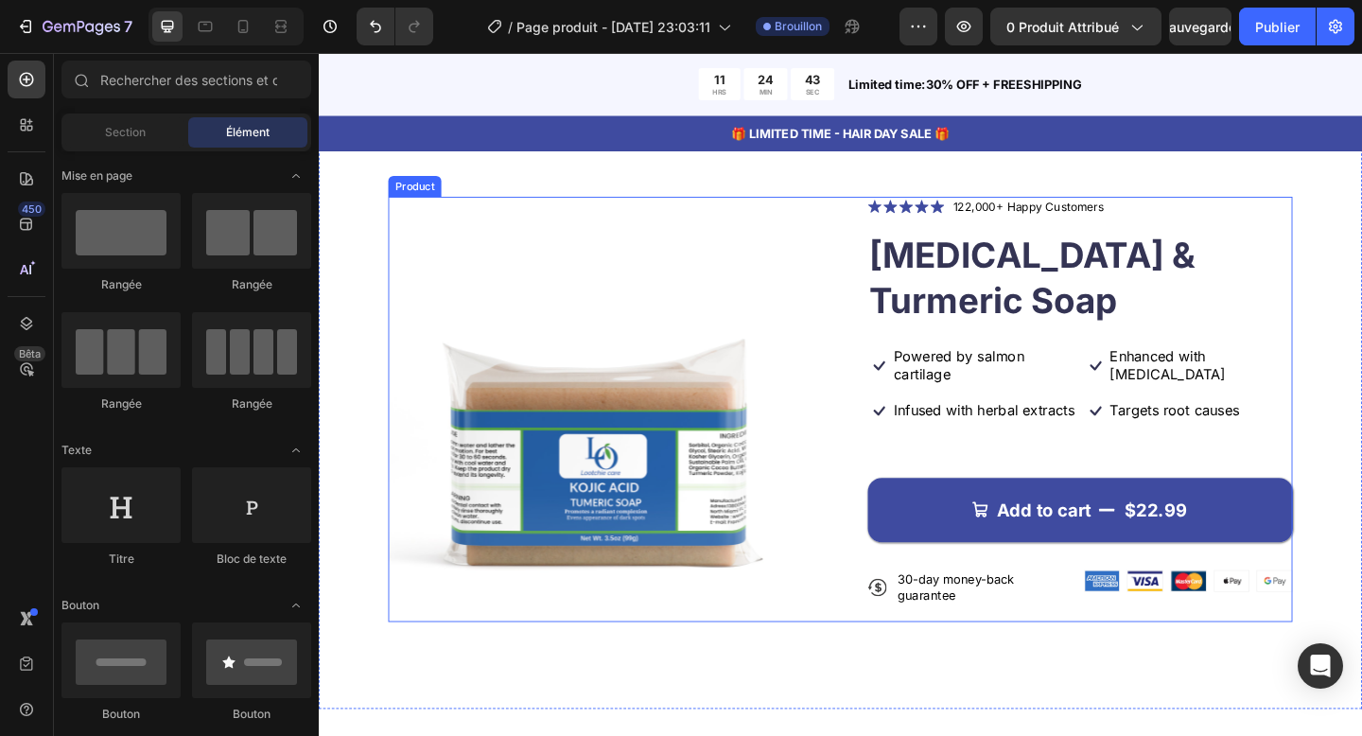
click at [701, 672] on div "Product Images" at bounding box center [625, 441] width 463 height 463
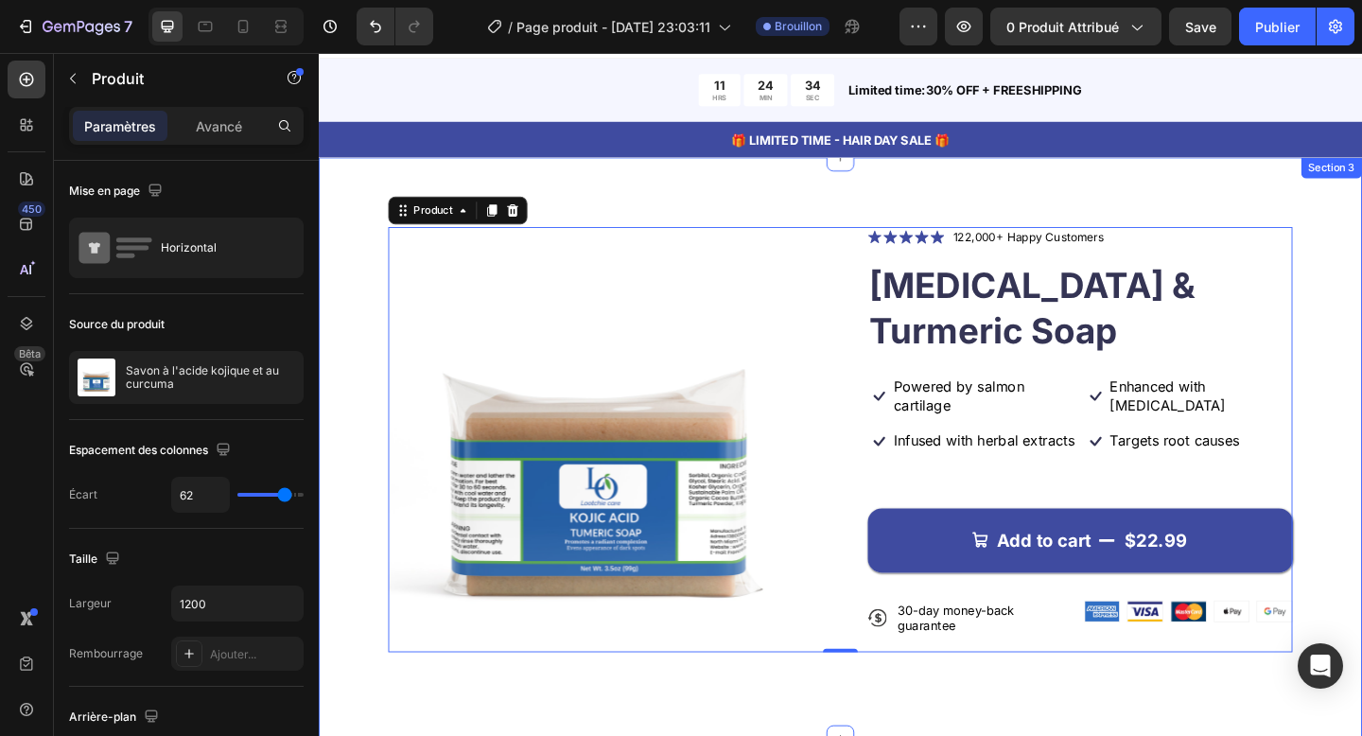
scroll to position [0, 0]
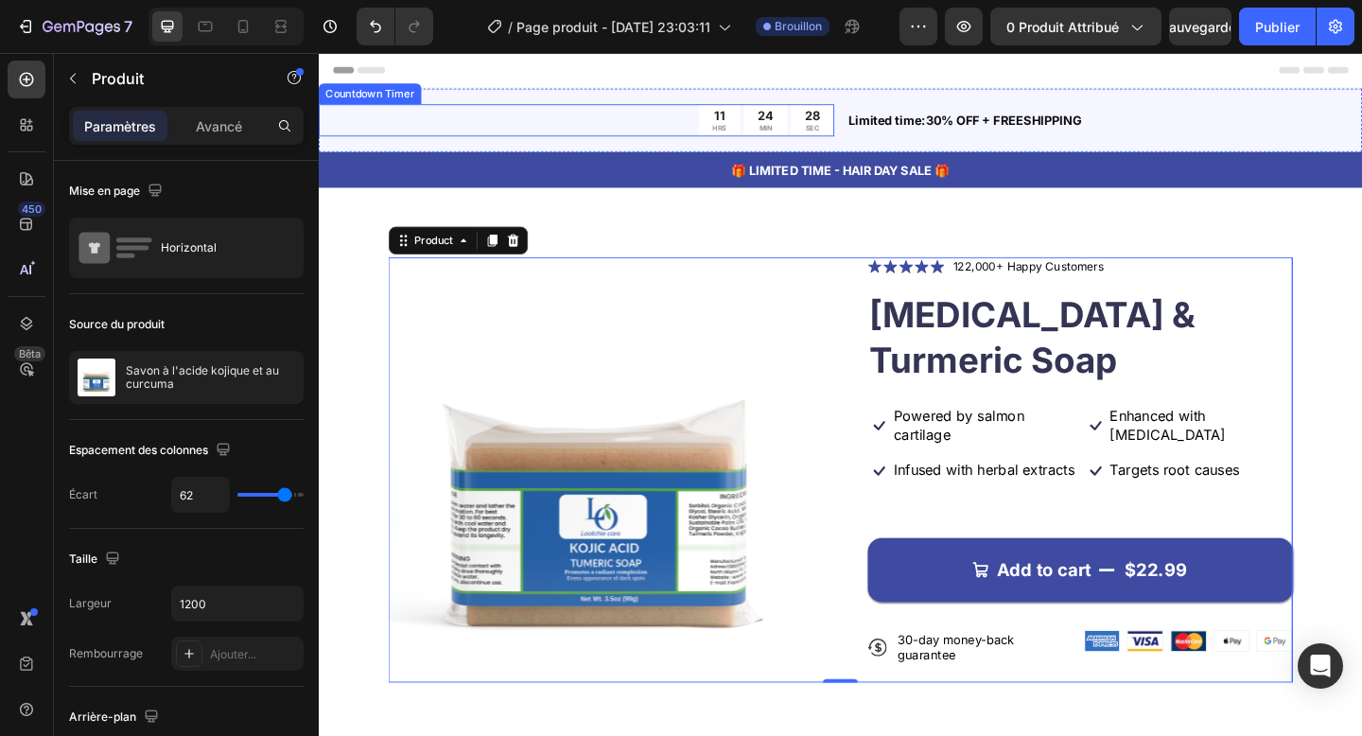
click at [458, 115] on div "11 HRS 24 MIN 28 SEC" at bounding box center [599, 126] width 561 height 35
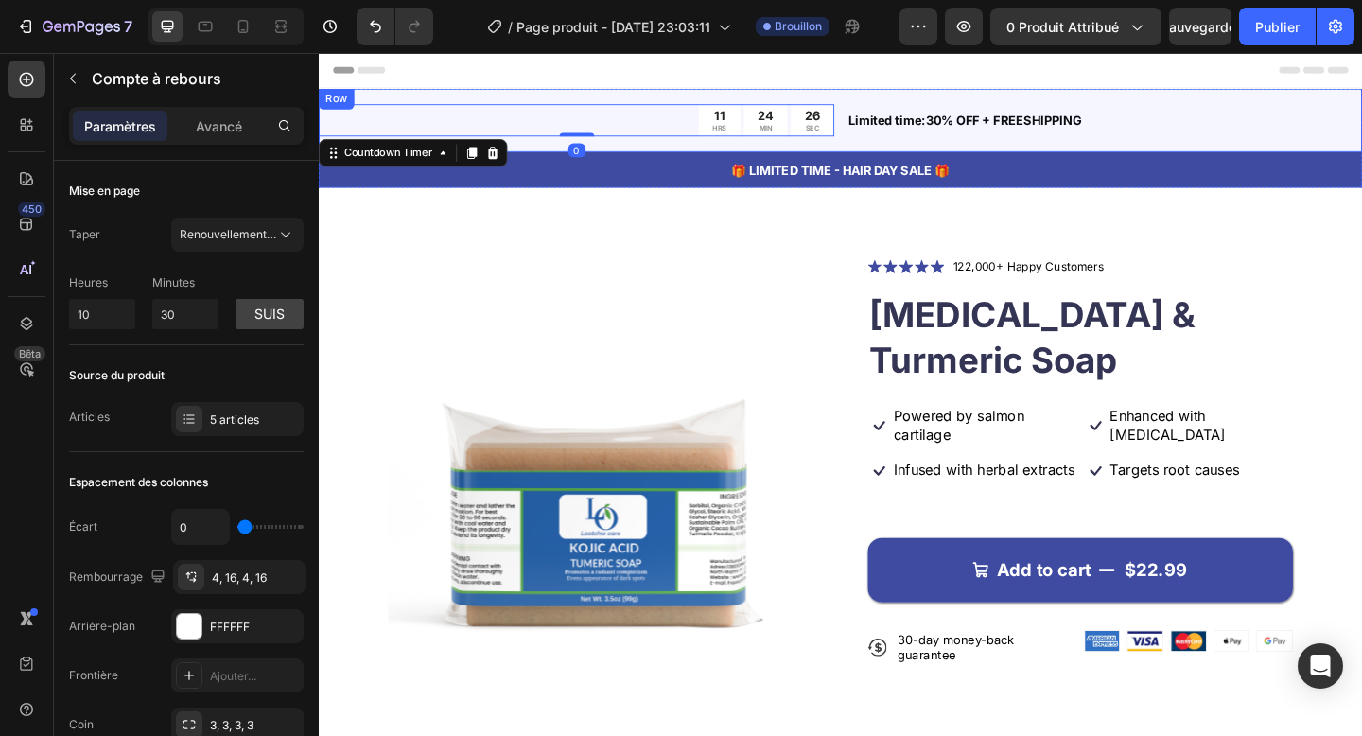
click at [485, 96] on div "11 HRS 24 MIN 26 SEC Countdown Timer 0 Limited time:30% OFF + FREESHIPPING Text…" at bounding box center [886, 126] width 1135 height 69
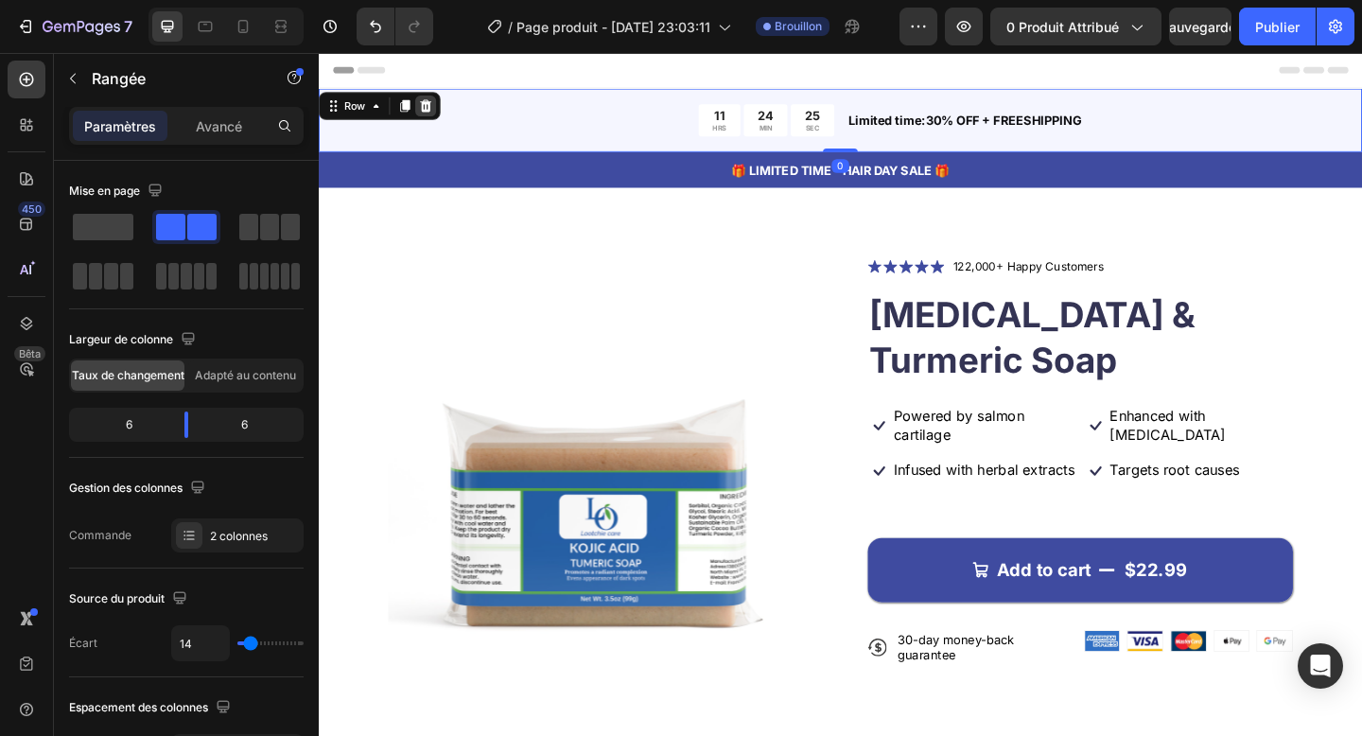
click at [435, 116] on icon at bounding box center [435, 110] width 12 height 13
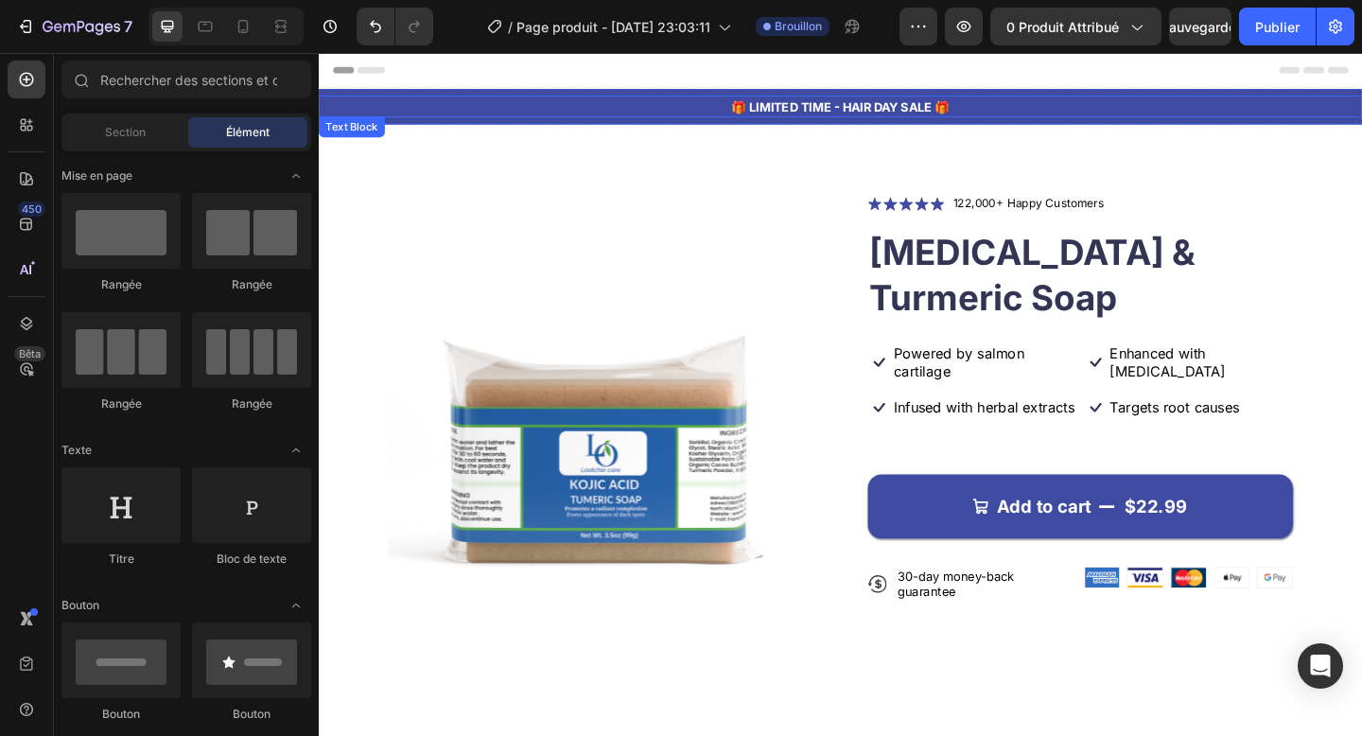
click at [432, 119] on p "🎁 LIMITED TIME - HAIR DAY SALE 🎁" at bounding box center [886, 111] width 1131 height 20
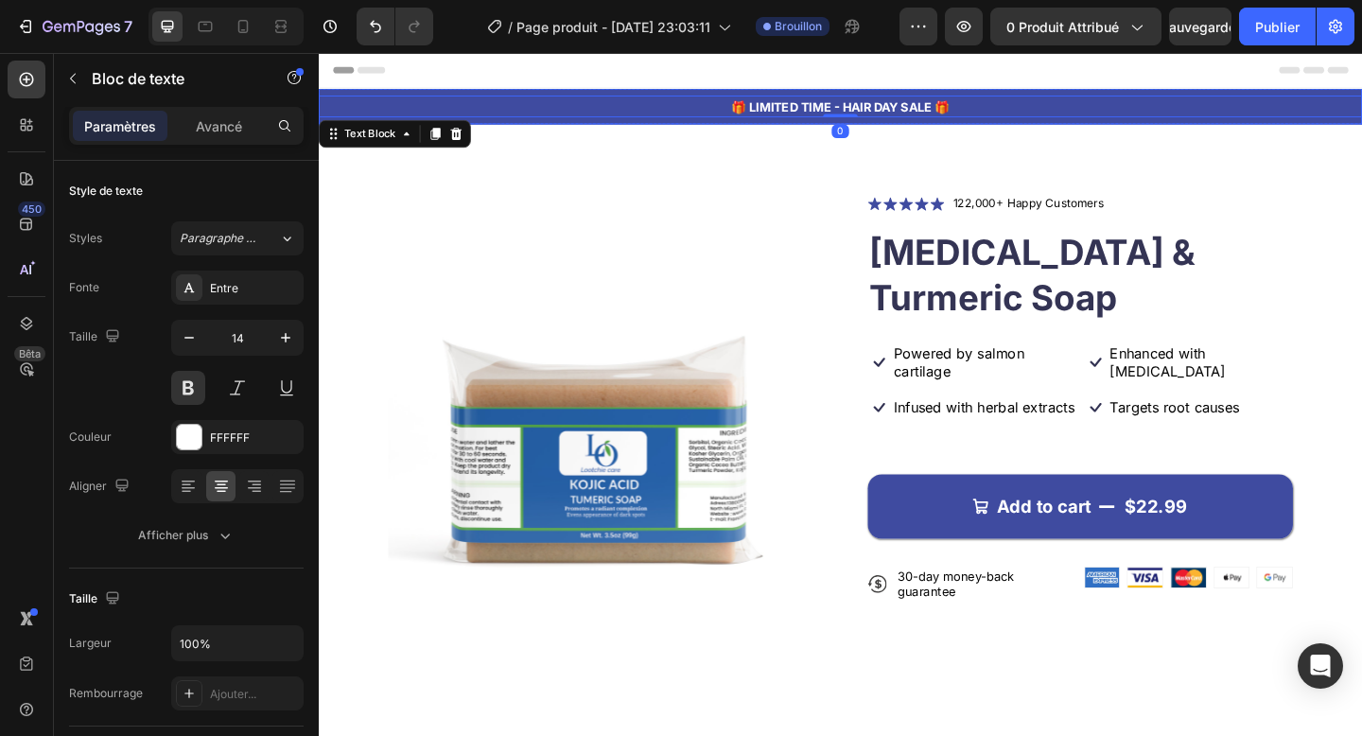
click at [486, 127] on div "🎁 LIMITED TIME - HAIR DAY SALE 🎁 Text Block 0 Row" at bounding box center [886, 111] width 1135 height 39
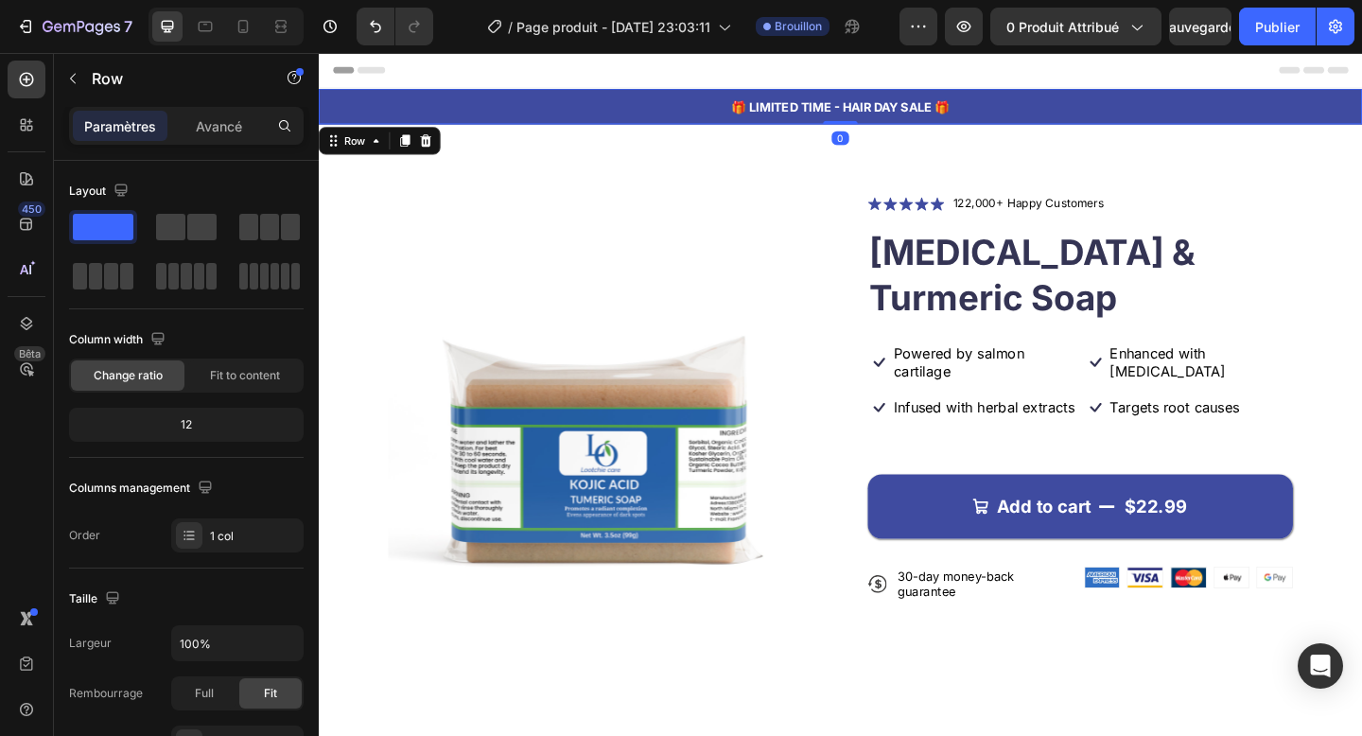
click at [486, 127] on div "🎁 LIMITED TIME - HAIR DAY SALE 🎁 Text Block Row 0" at bounding box center [886, 111] width 1135 height 39
click at [434, 148] on icon at bounding box center [435, 148] width 12 height 13
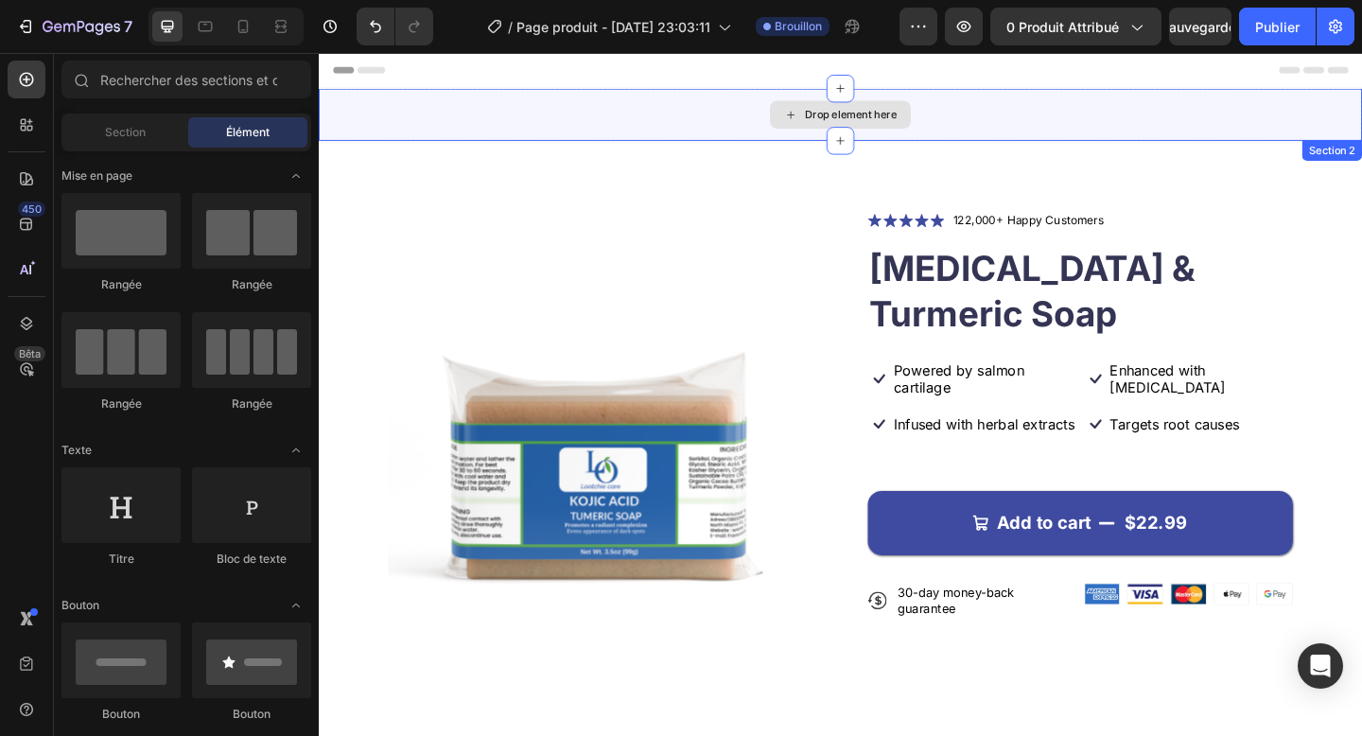
click at [486, 125] on div "Drop element here" at bounding box center [886, 120] width 1135 height 57
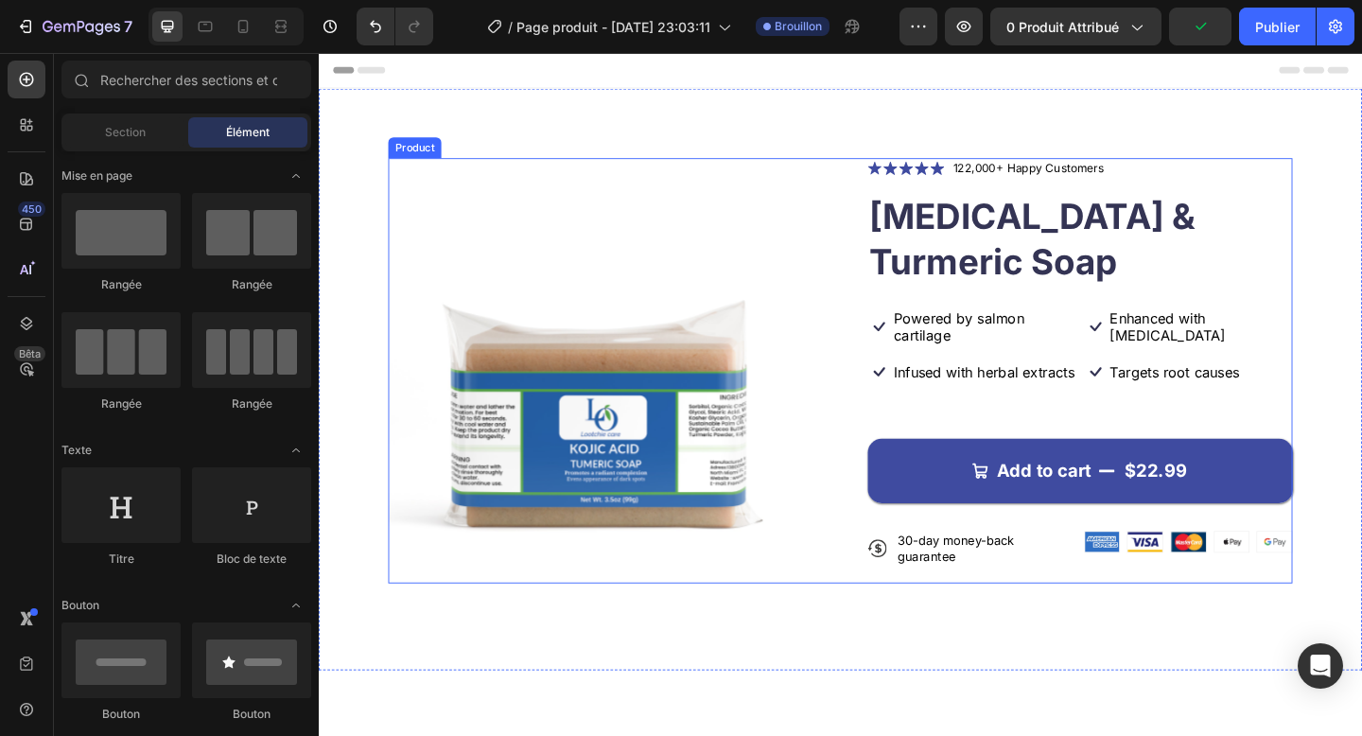
click at [882, 177] on div "Product Images Icon Icon Icon Icon Icon Icon List 122,000+ Happy Customers Text…" at bounding box center [886, 398] width 984 height 463
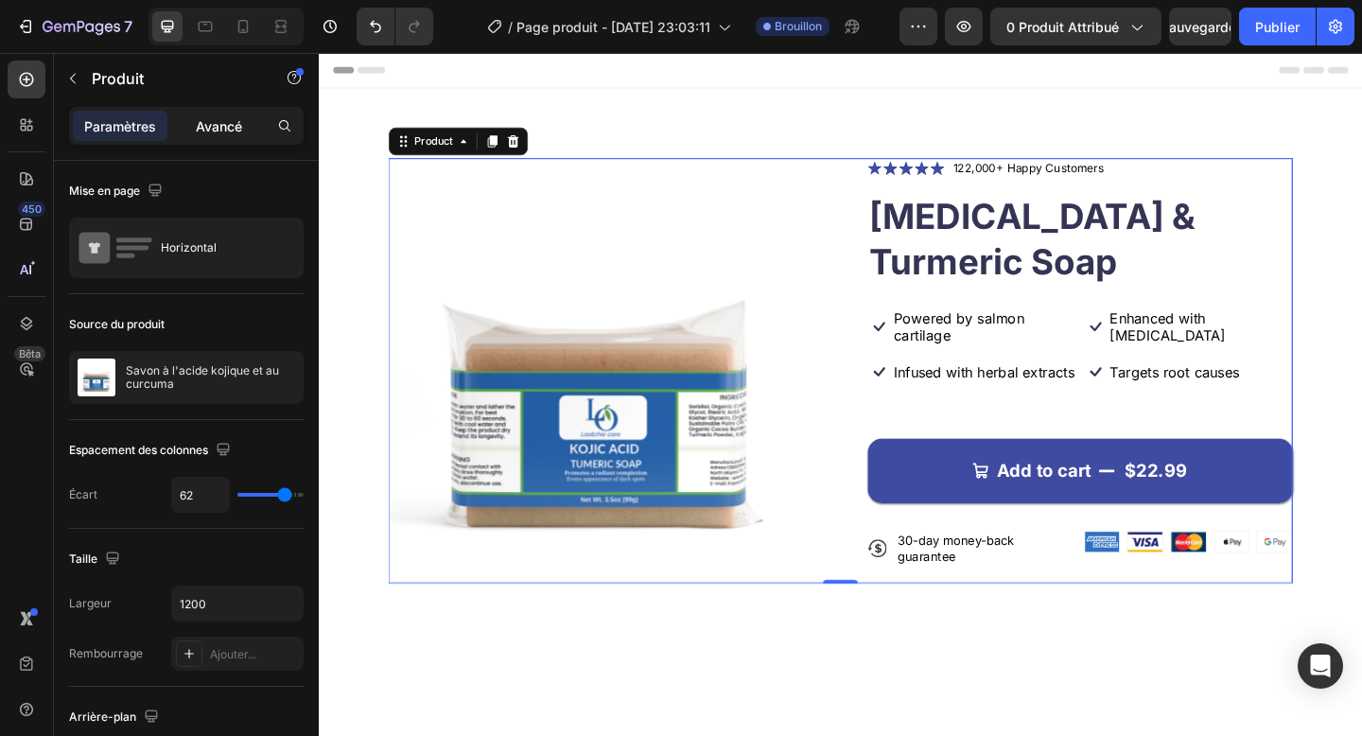
click at [232, 123] on font "Avancé" at bounding box center [219, 126] width 46 height 16
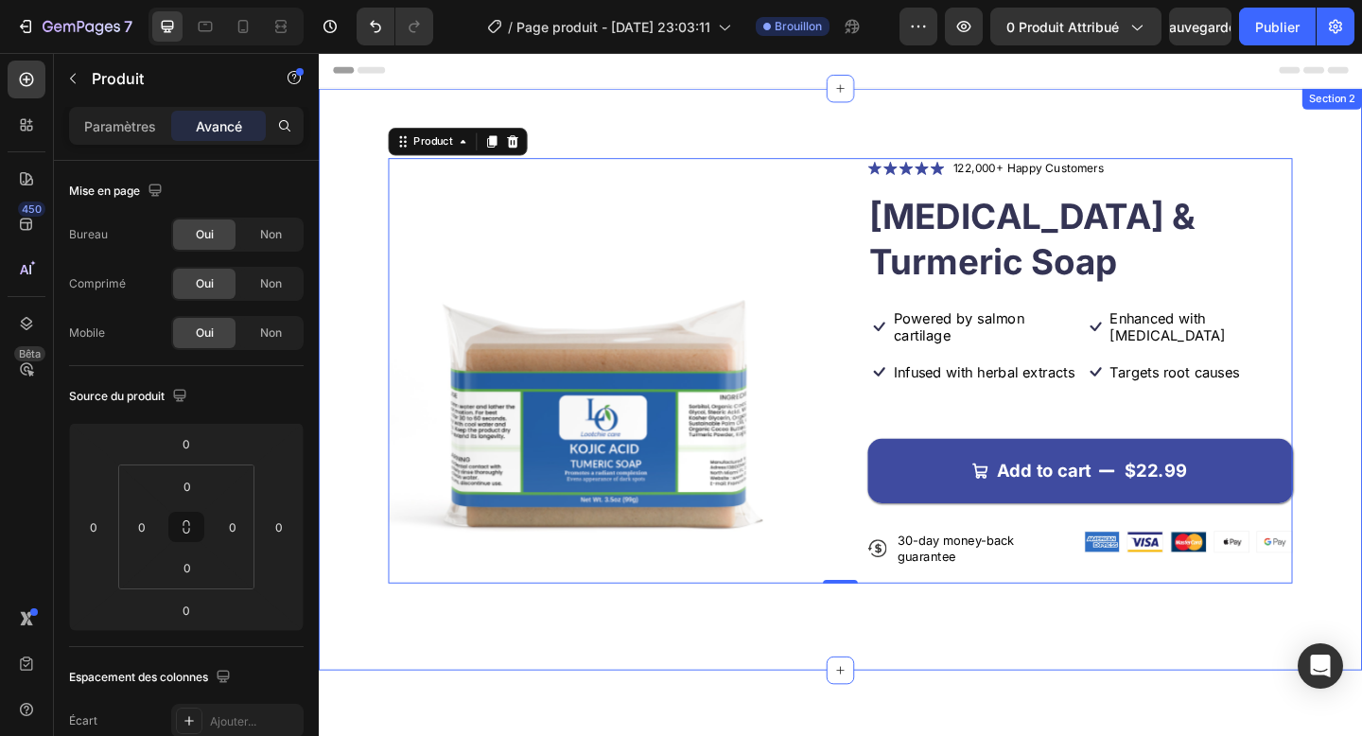
click at [388, 161] on div "Product Images Icon Icon Icon Icon Icon Icon List 122,000+ Happy Customers Text…" at bounding box center [886, 408] width 1135 height 633
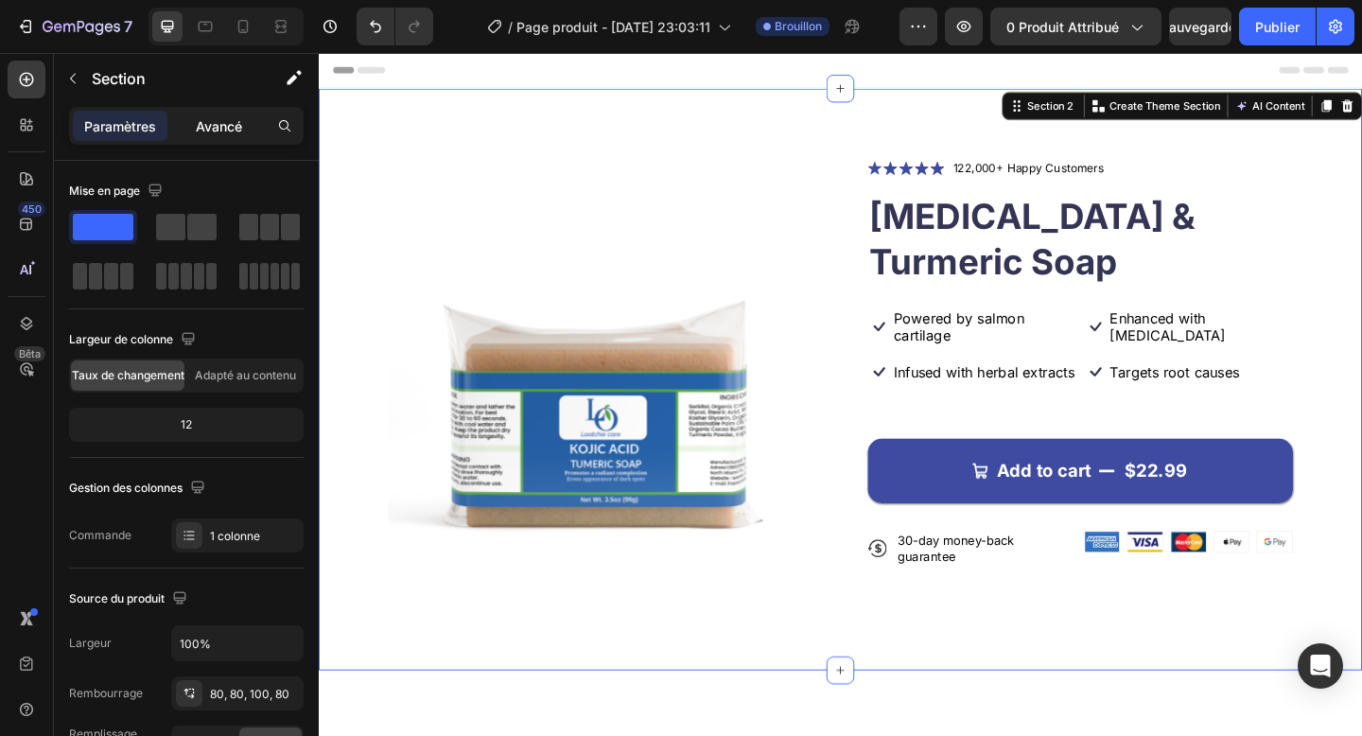
click at [212, 136] on div "Avancé" at bounding box center [218, 126] width 95 height 30
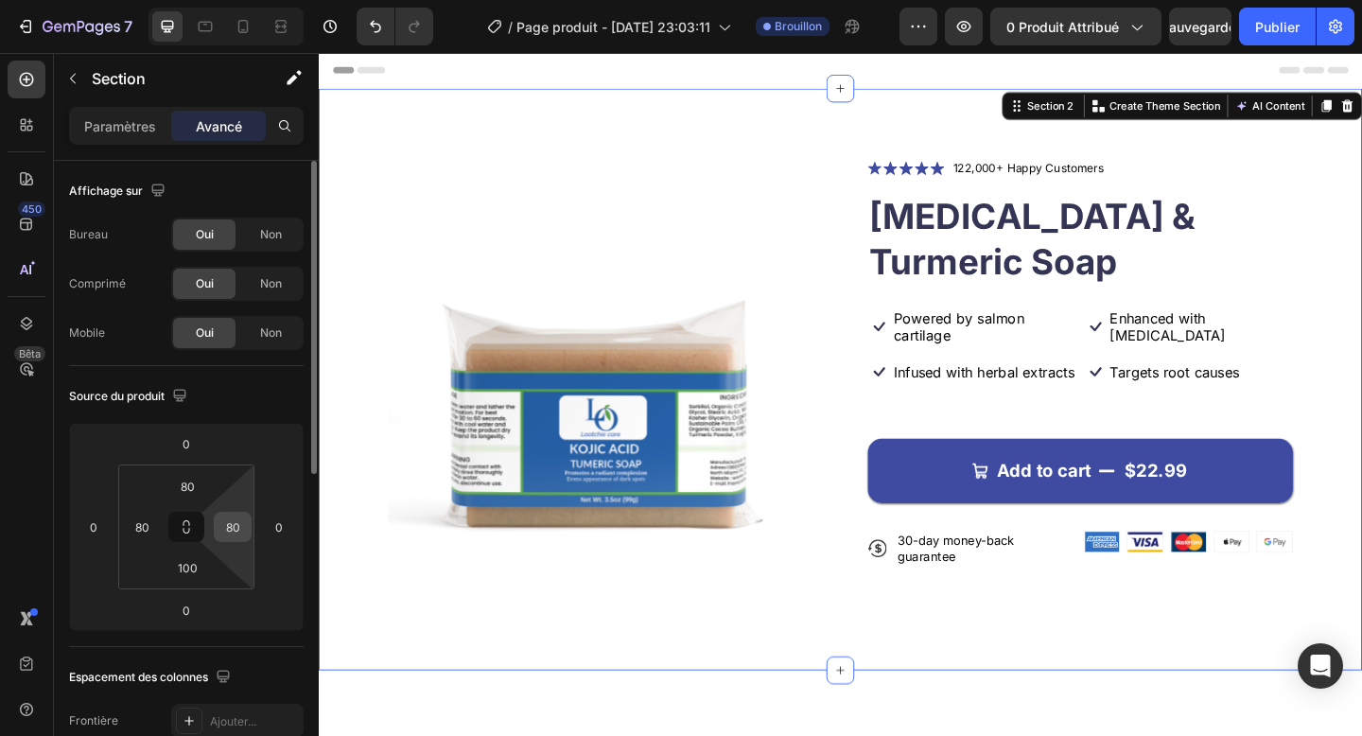
click at [242, 527] on input "80" at bounding box center [232, 527] width 28 height 28
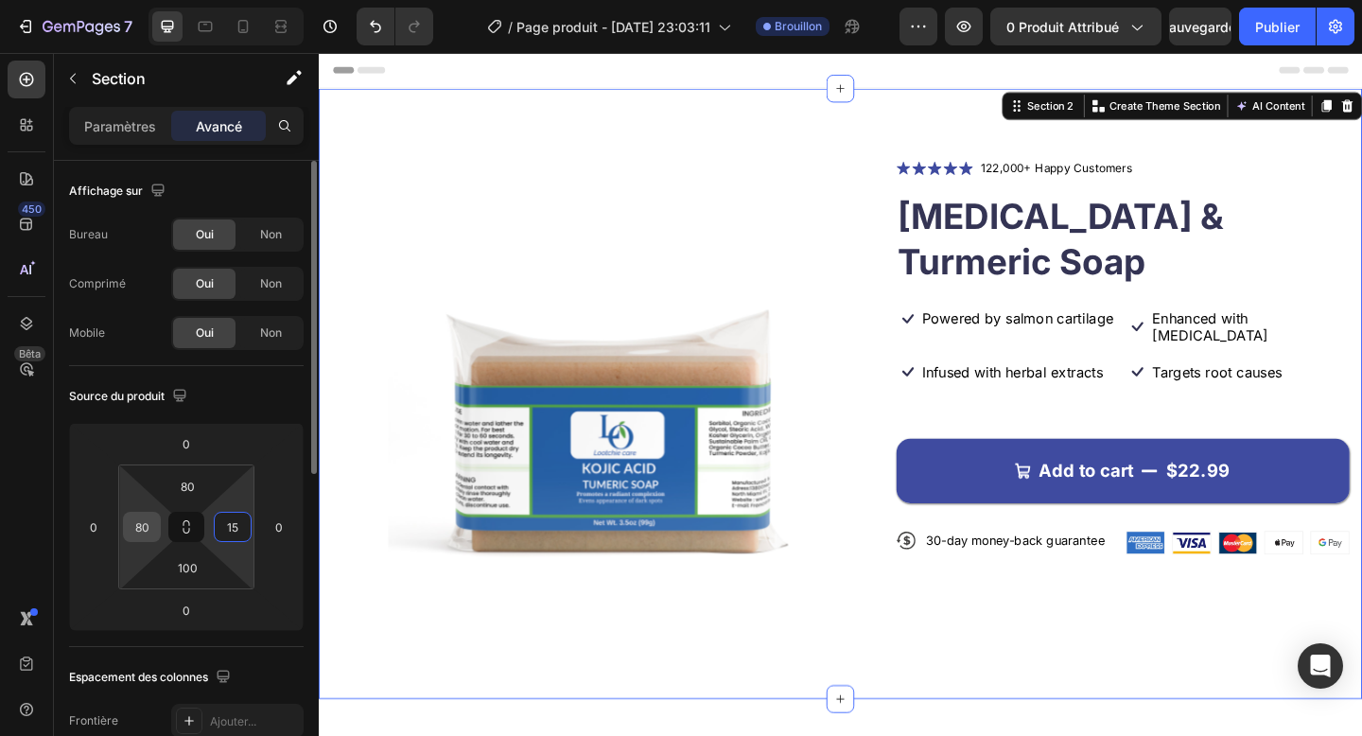
type input "15"
click at [127, 518] on div "80" at bounding box center [142, 527] width 38 height 30
click at [142, 524] on input "80" at bounding box center [142, 527] width 28 height 28
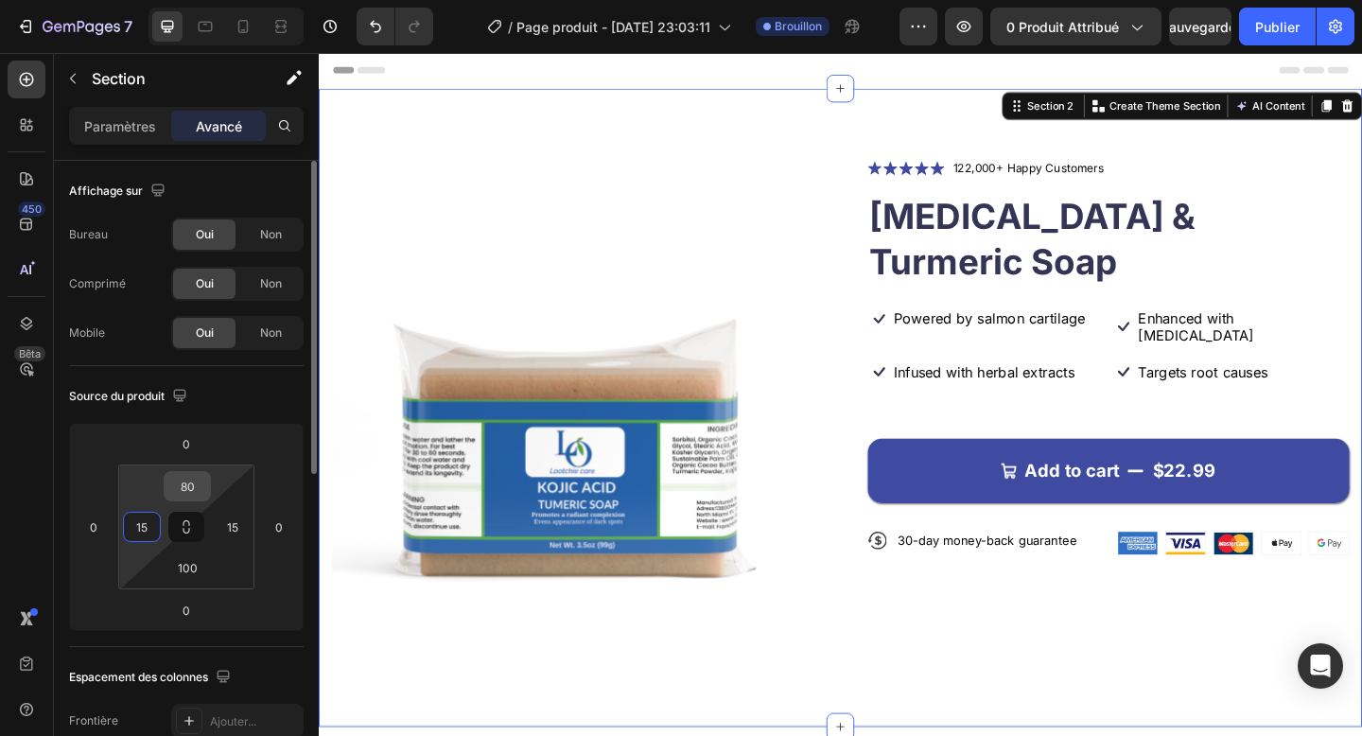
type input "15"
click at [187, 492] on input "80" at bounding box center [187, 486] width 38 height 28
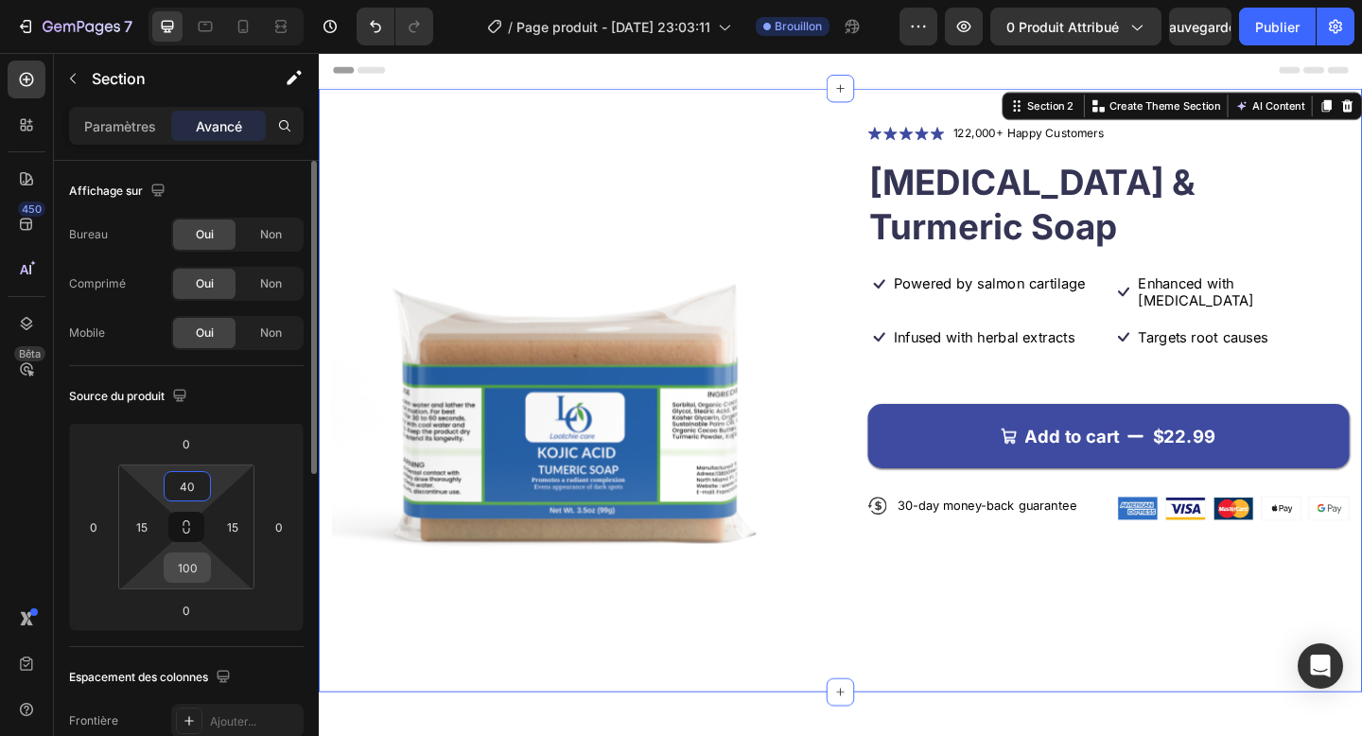
type input "40"
click at [180, 569] on input "100" at bounding box center [187, 567] width 38 height 28
type input "40"
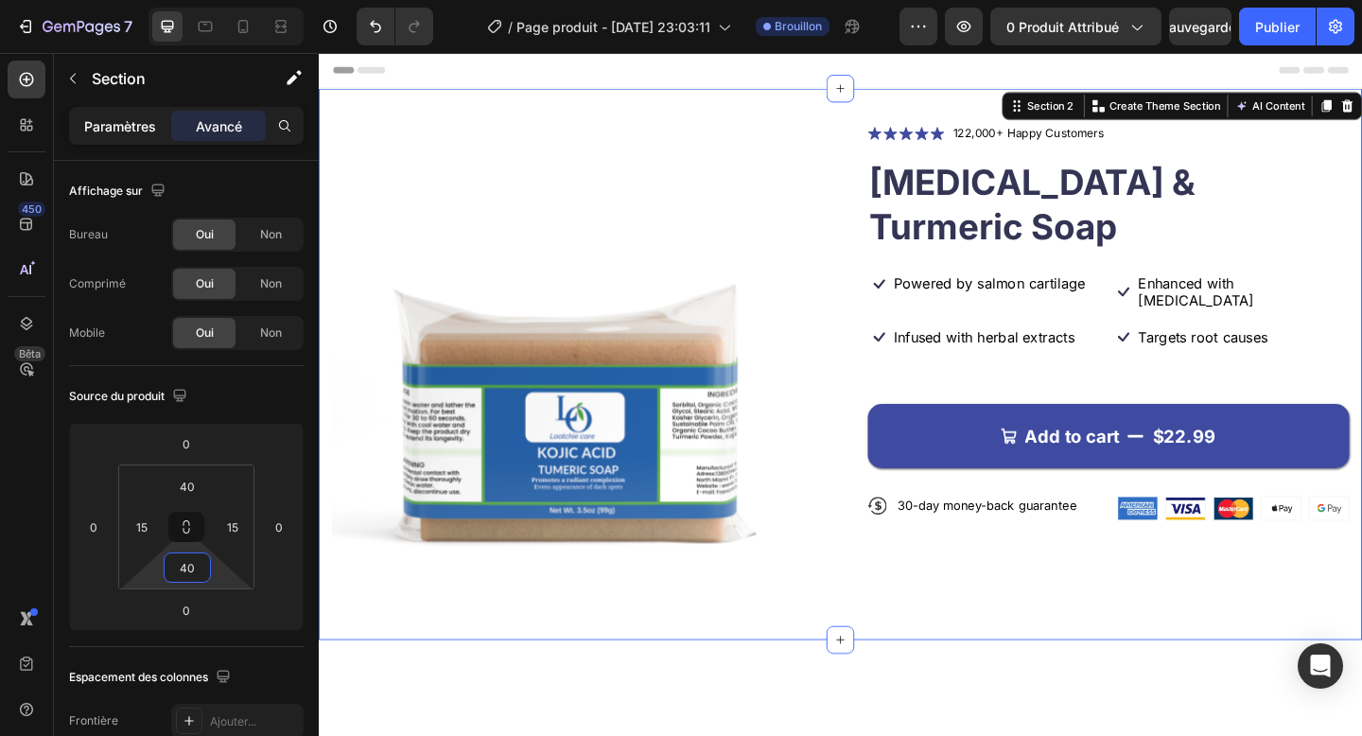
click at [120, 136] on div "Paramètres" at bounding box center [120, 126] width 95 height 30
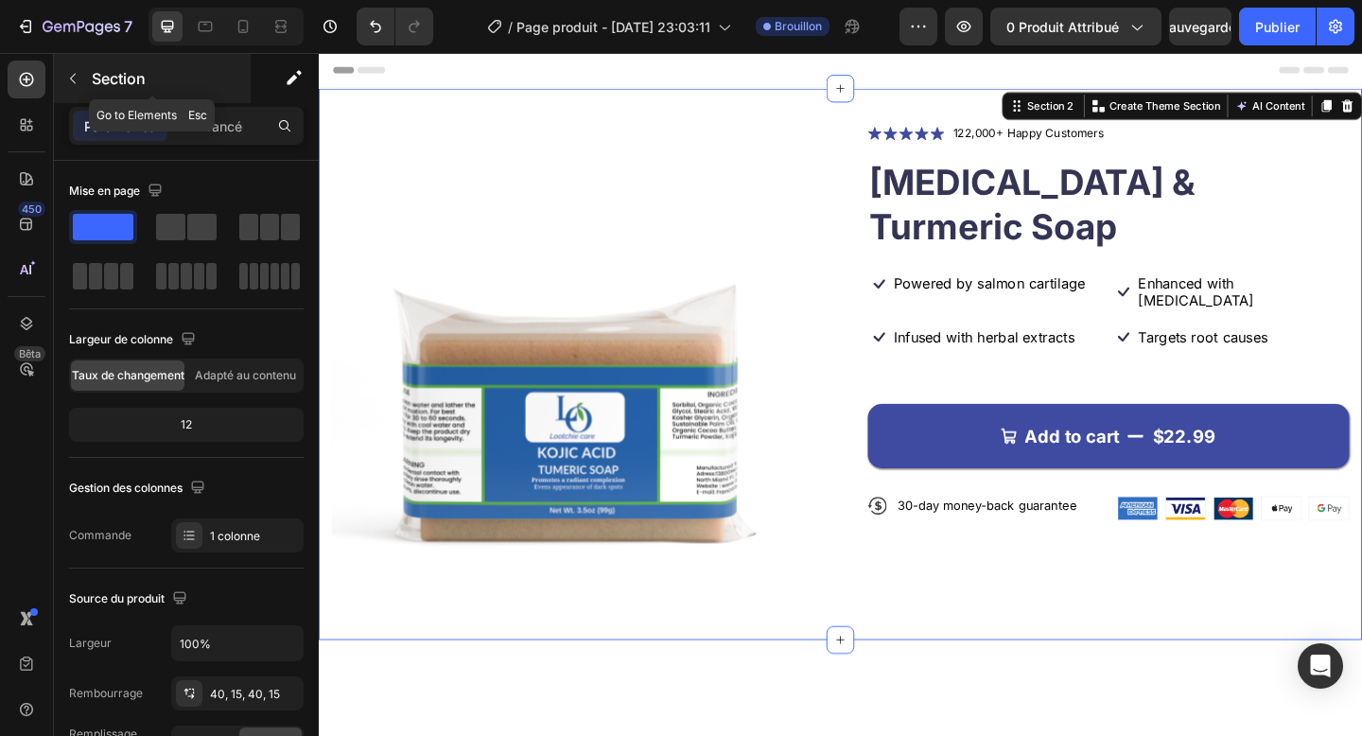
click at [101, 85] on font "Section" at bounding box center [119, 78] width 54 height 19
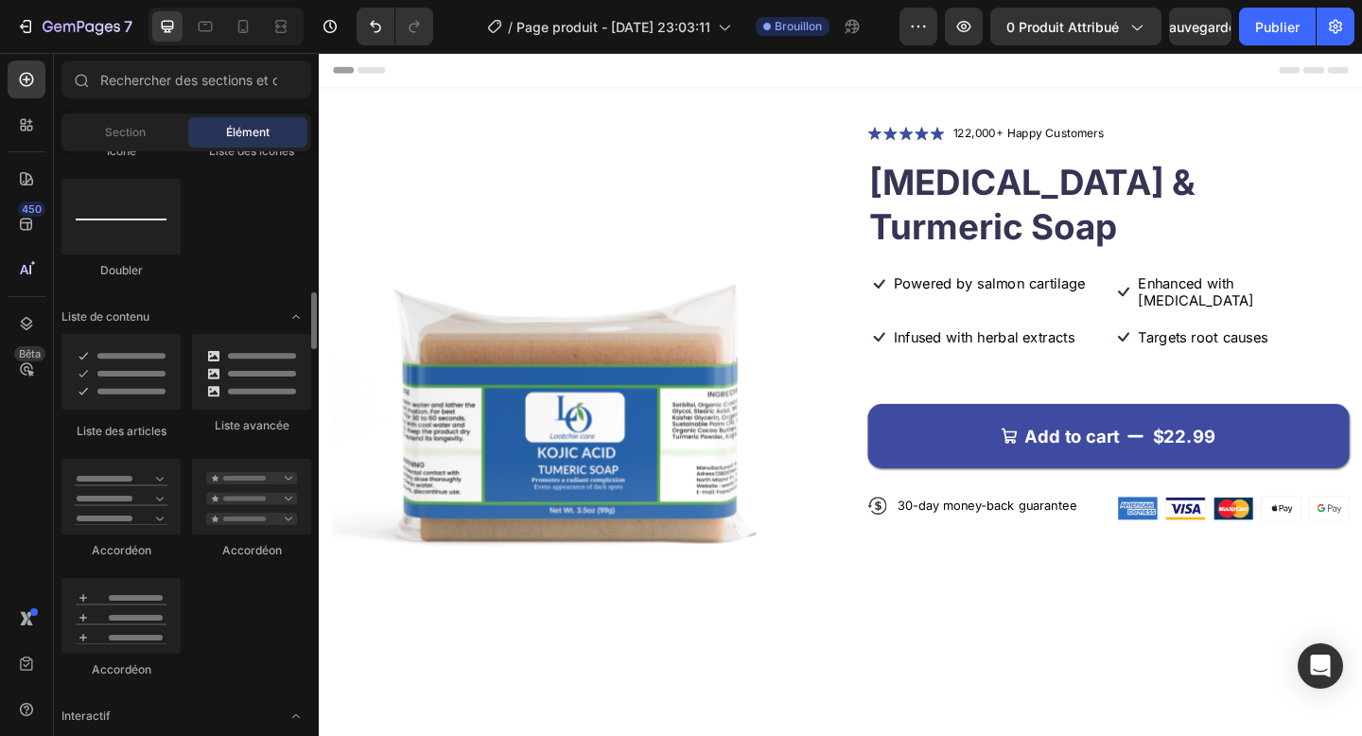
scroll to position [1388, 0]
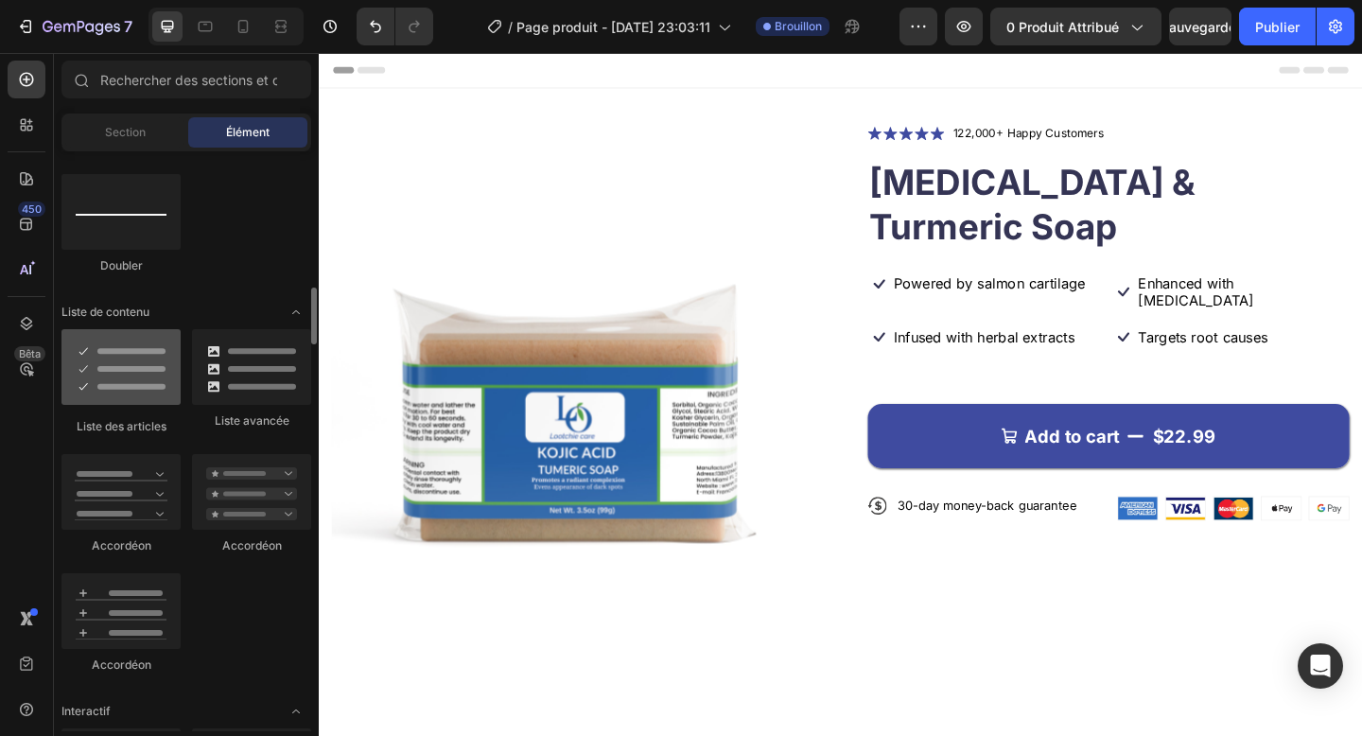
click at [128, 389] on div at bounding box center [120, 367] width 119 height 76
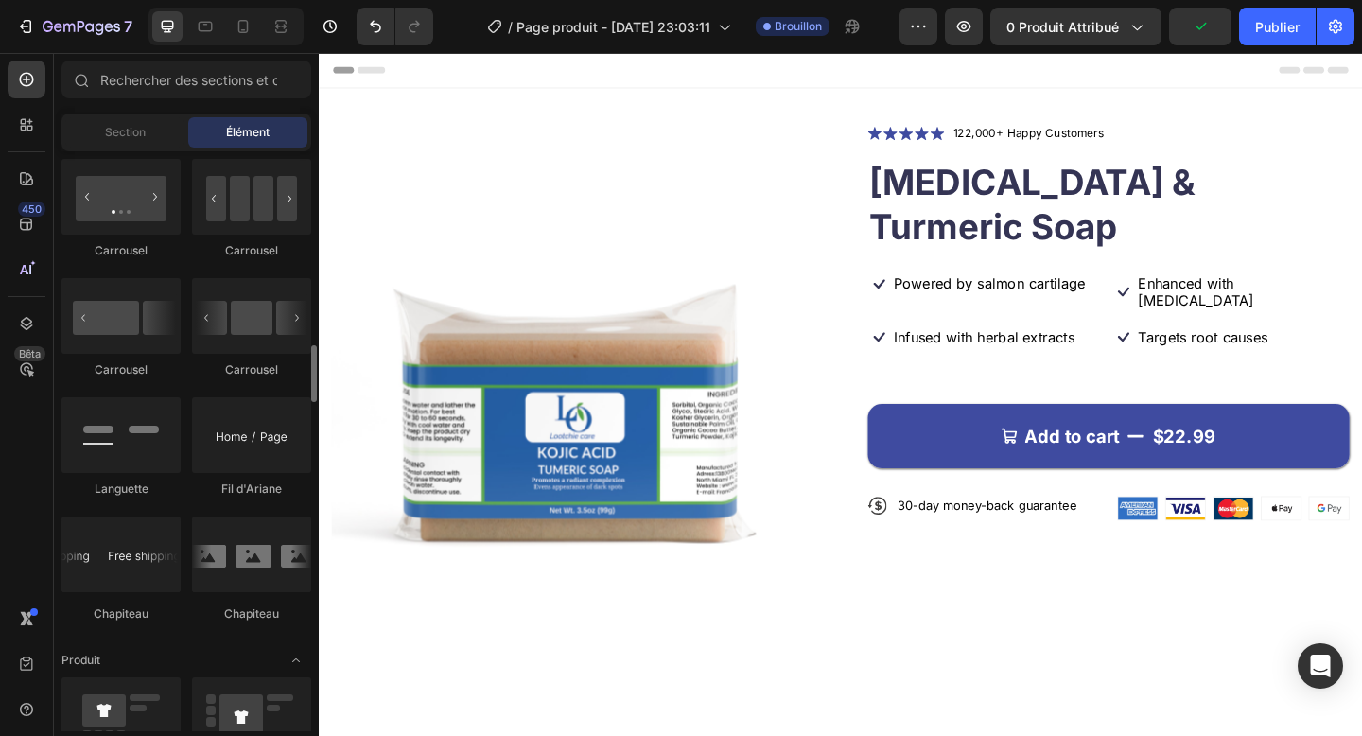
scroll to position [1962, 0]
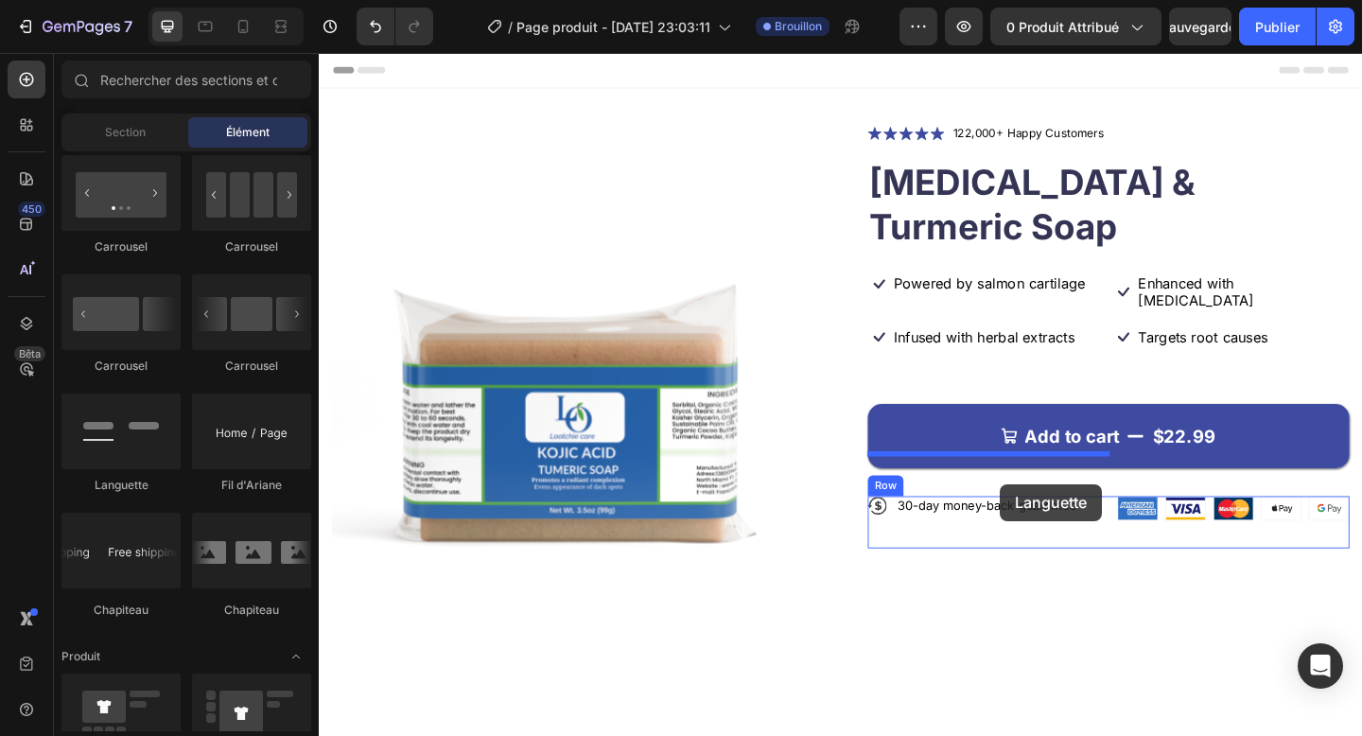
drag, startPoint x: 448, startPoint y: 483, endPoint x: 1059, endPoint y: 522, distance: 612.2
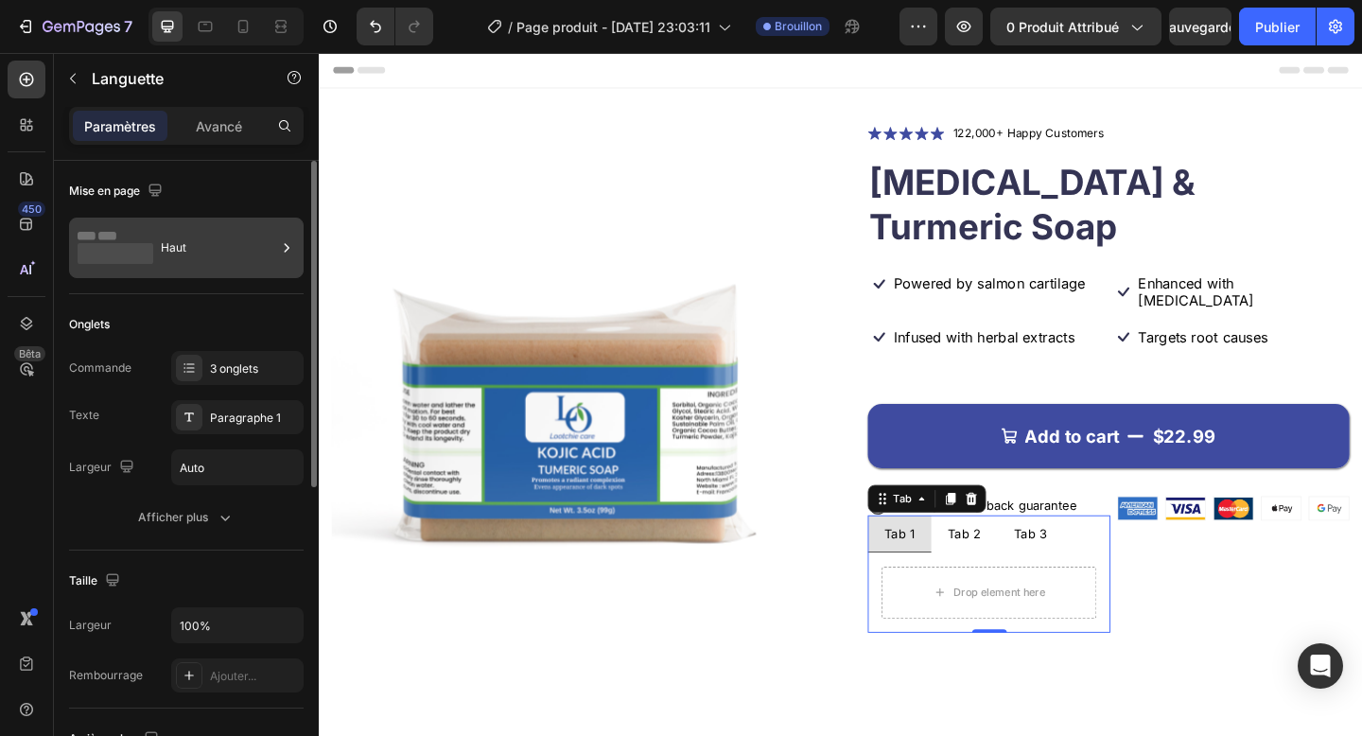
click at [209, 218] on div "Haut" at bounding box center [186, 248] width 235 height 61
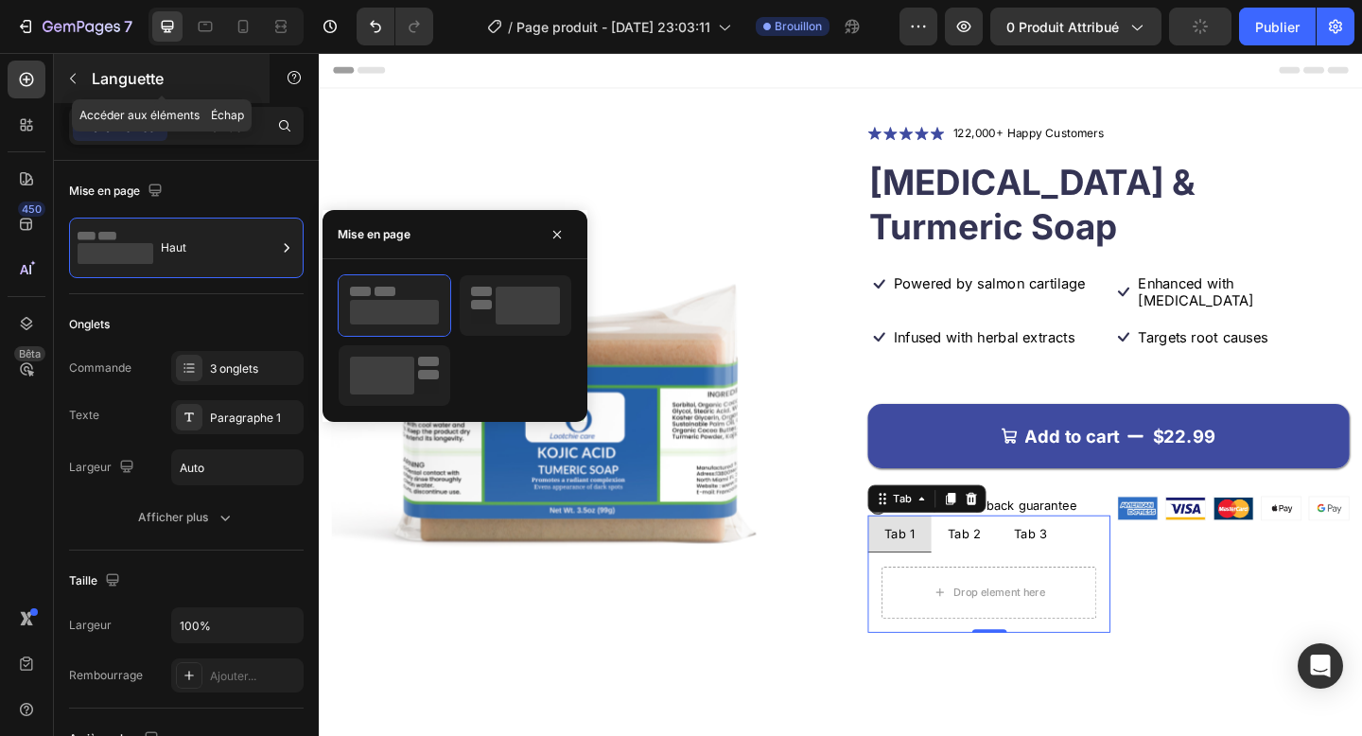
click at [104, 70] on font "Languette" at bounding box center [128, 78] width 72 height 19
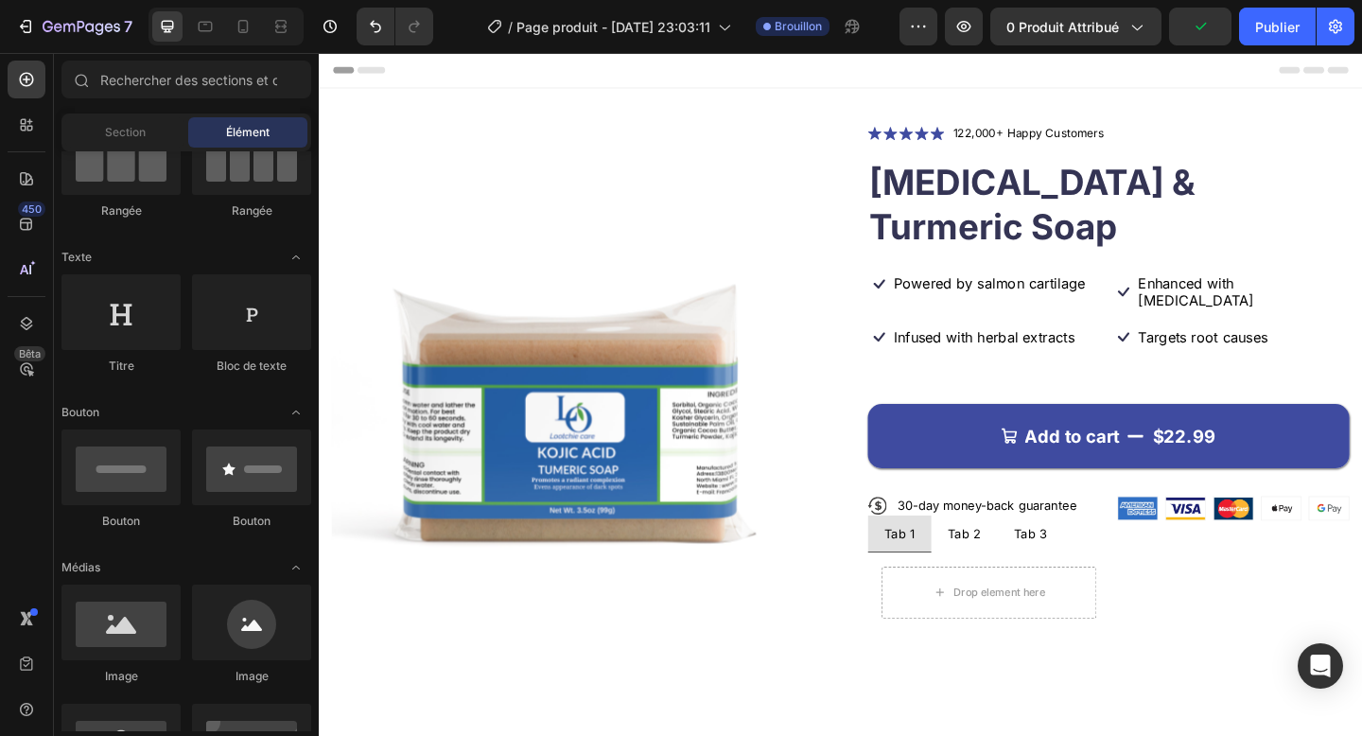
scroll to position [0, 0]
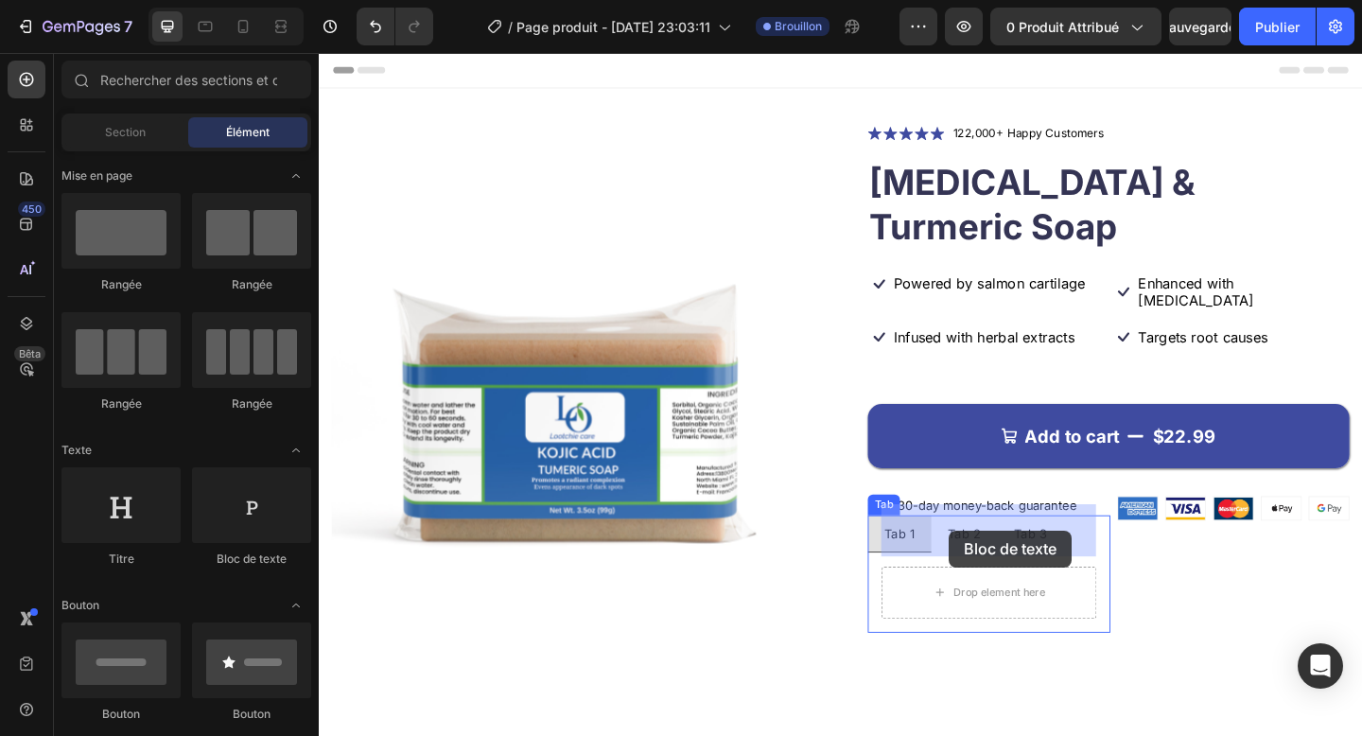
drag, startPoint x: 549, startPoint y: 567, endPoint x: 1004, endPoint y: 571, distance: 455.9
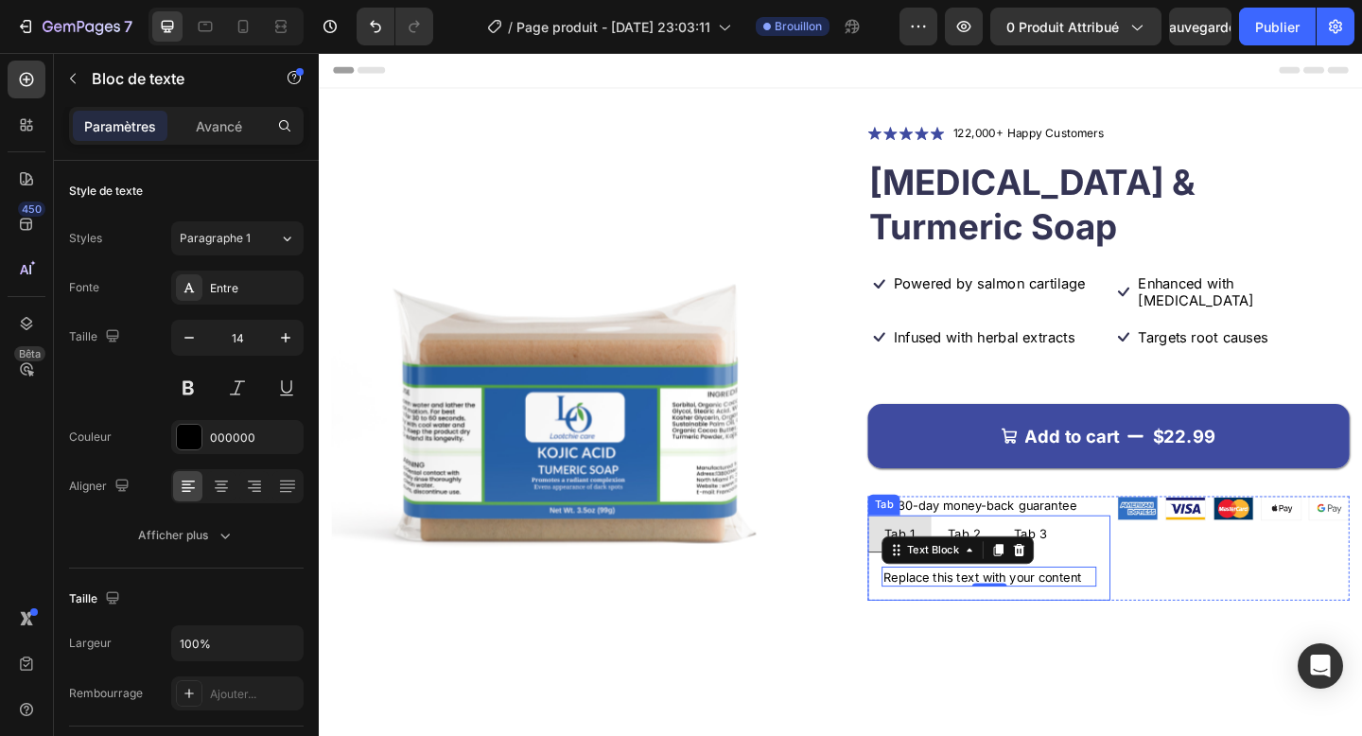
click at [1131, 556] on ul "Tab 1 Tab 2 Tab 3" at bounding box center [1048, 576] width 264 height 41
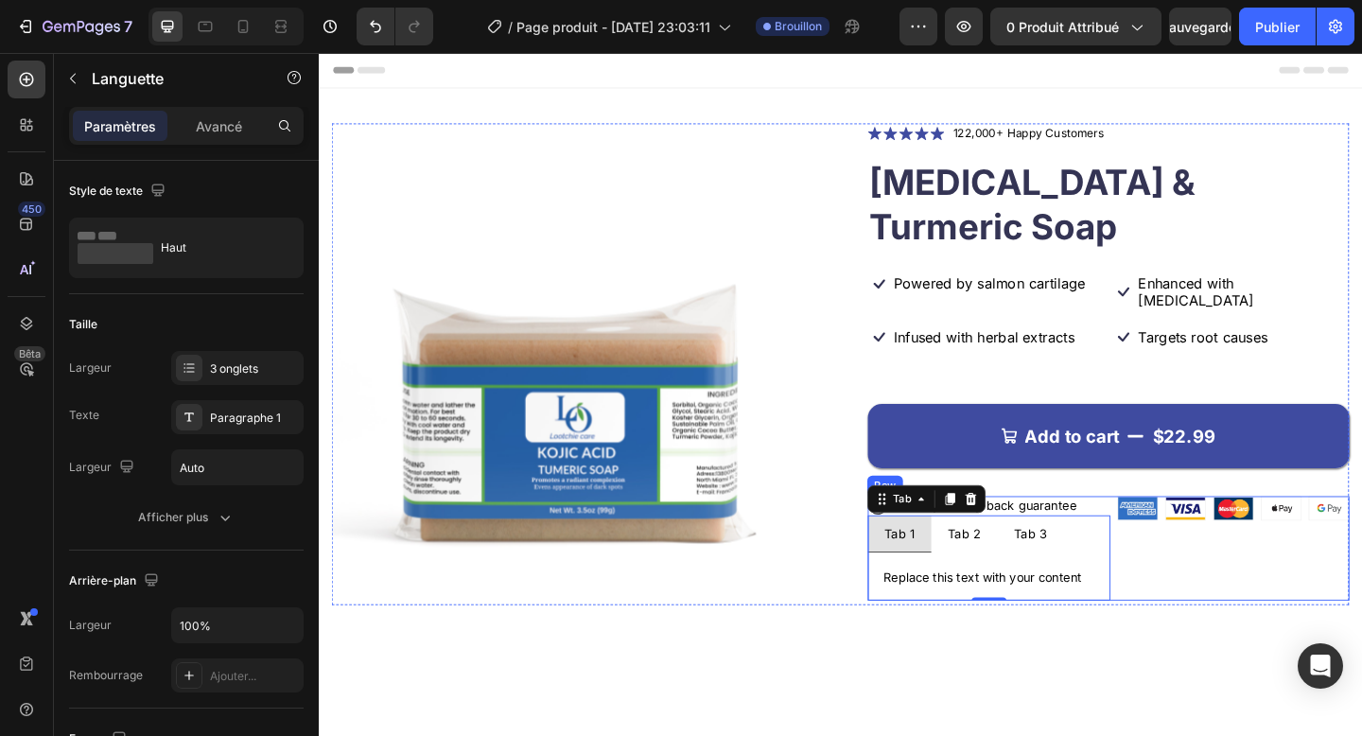
click at [1183, 535] on div "Icon 30-day money-back guarantee Text Block Row Tab 1 Tab 2 Tab 3 Replace this …" at bounding box center [1178, 591] width 524 height 113
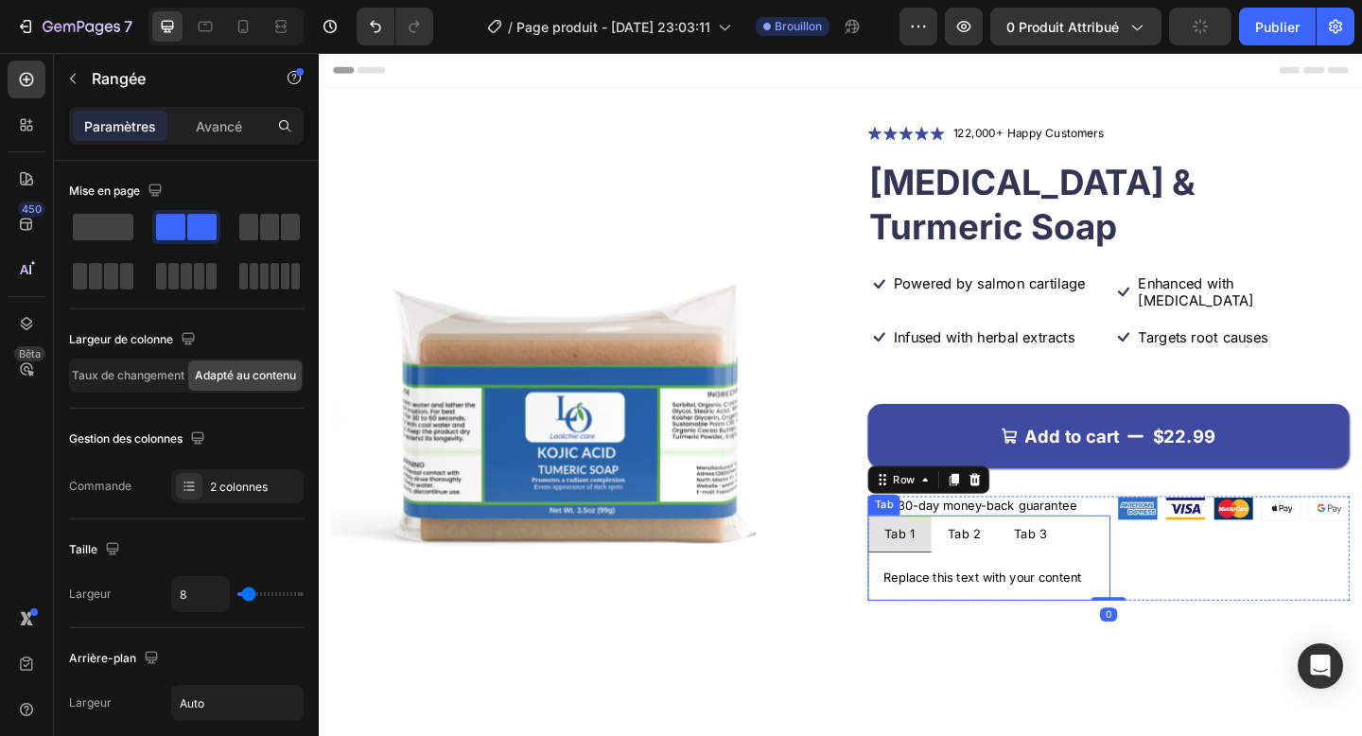
click at [1136, 597] on div "Replace this text with your content Text Block" at bounding box center [1048, 623] width 264 height 53
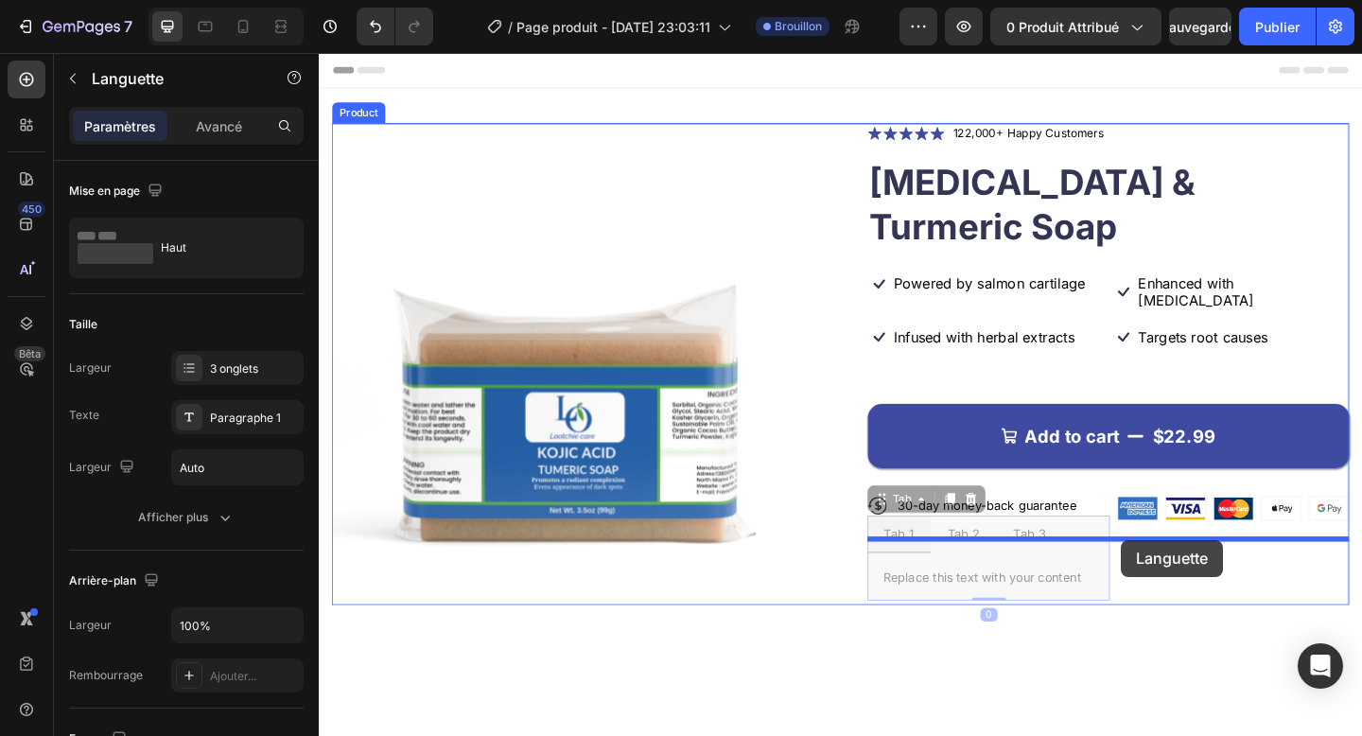
drag, startPoint x: 980, startPoint y: 468, endPoint x: 1192, endPoint y: 583, distance: 240.8
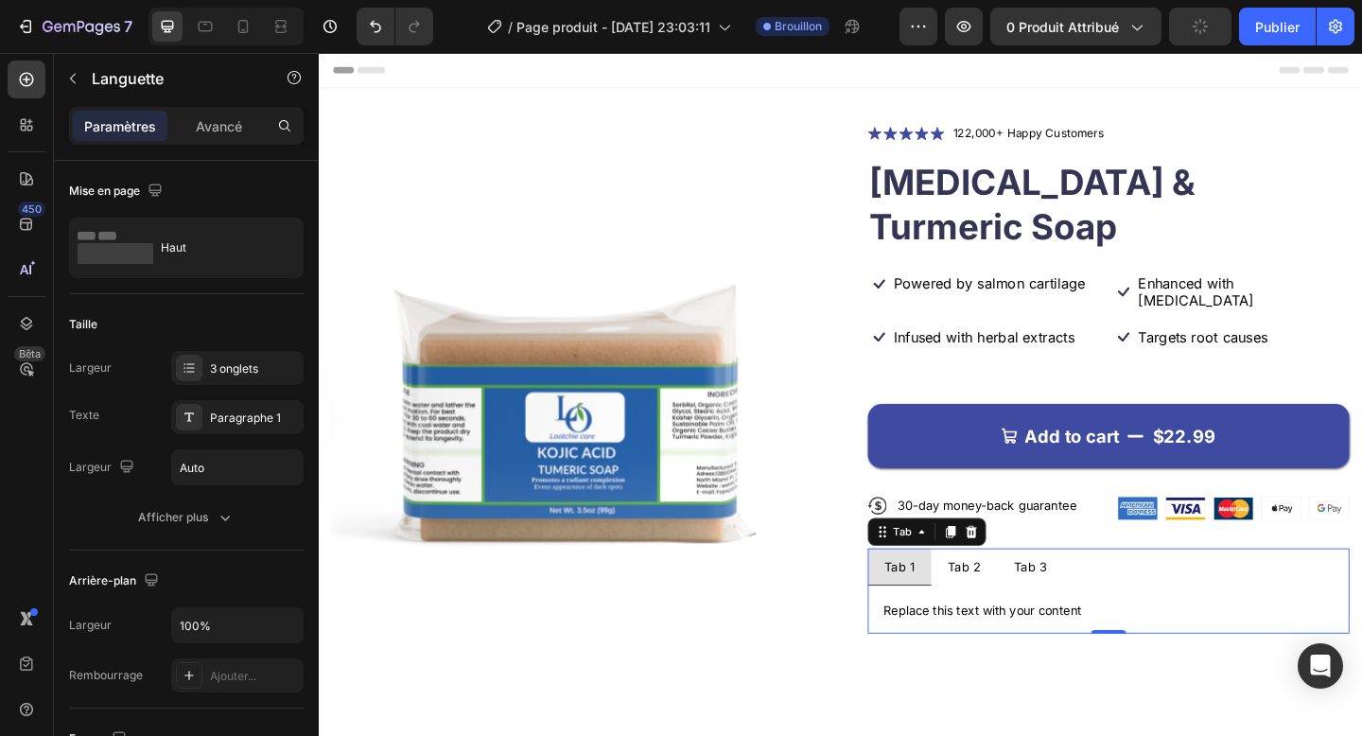
click at [1110, 592] on li "Tab 3" at bounding box center [1092, 612] width 72 height 41
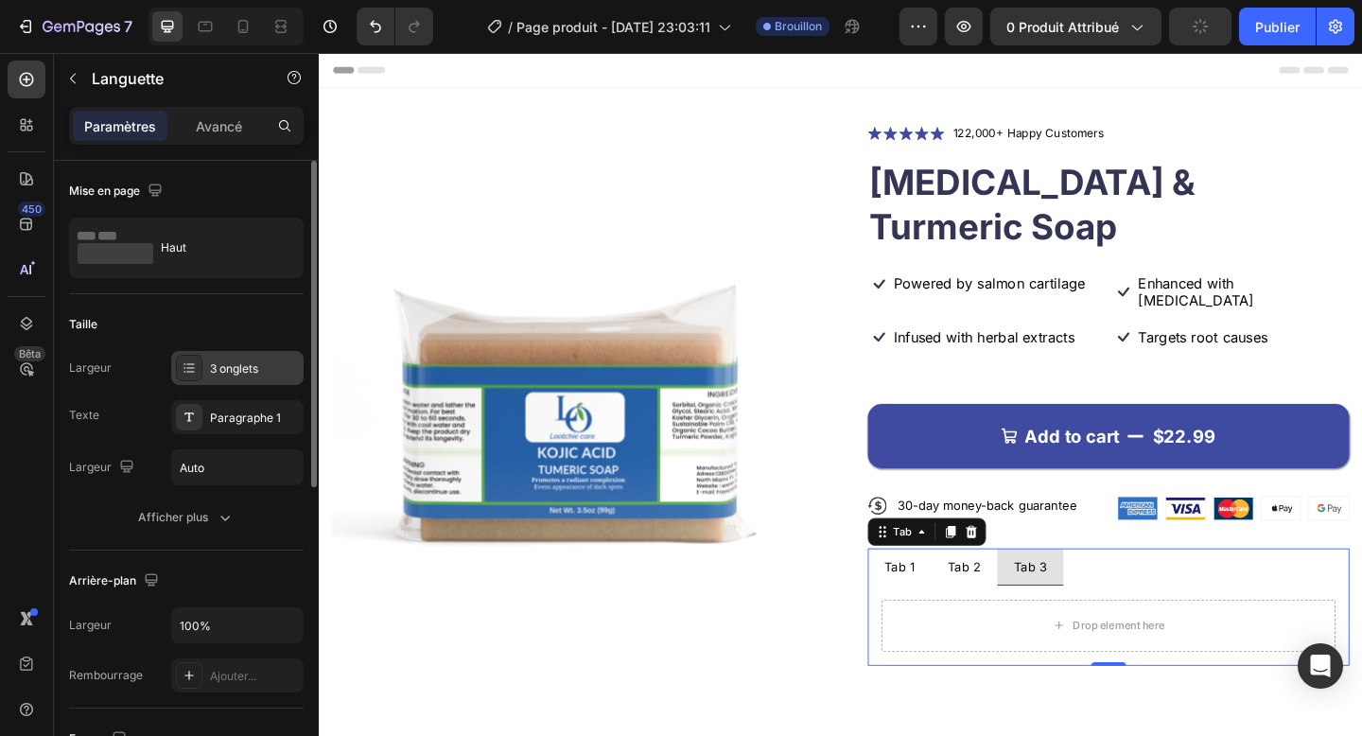
click at [235, 365] on font "3 onglets" at bounding box center [234, 368] width 48 height 14
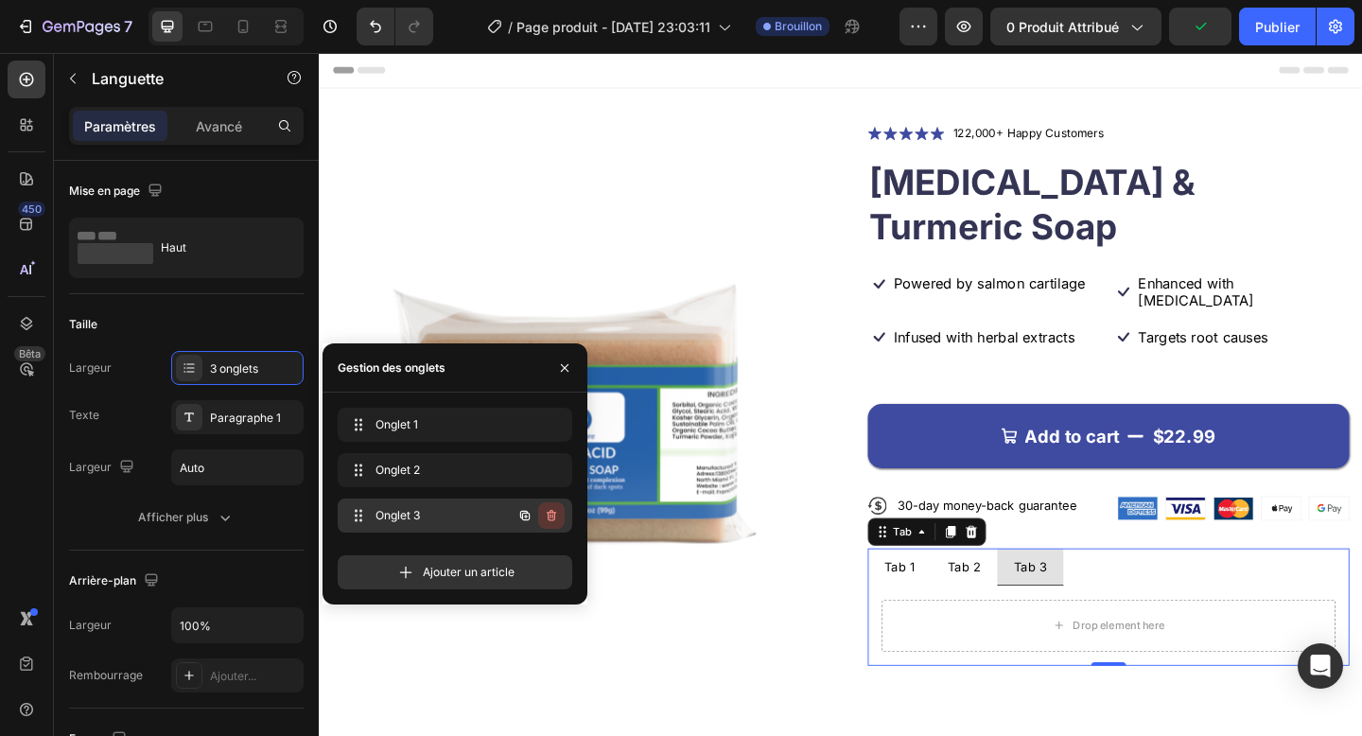
click at [550, 512] on icon "button" at bounding box center [551, 515] width 9 height 11
click at [550, 512] on font "Supprimer" at bounding box center [527, 515] width 57 height 14
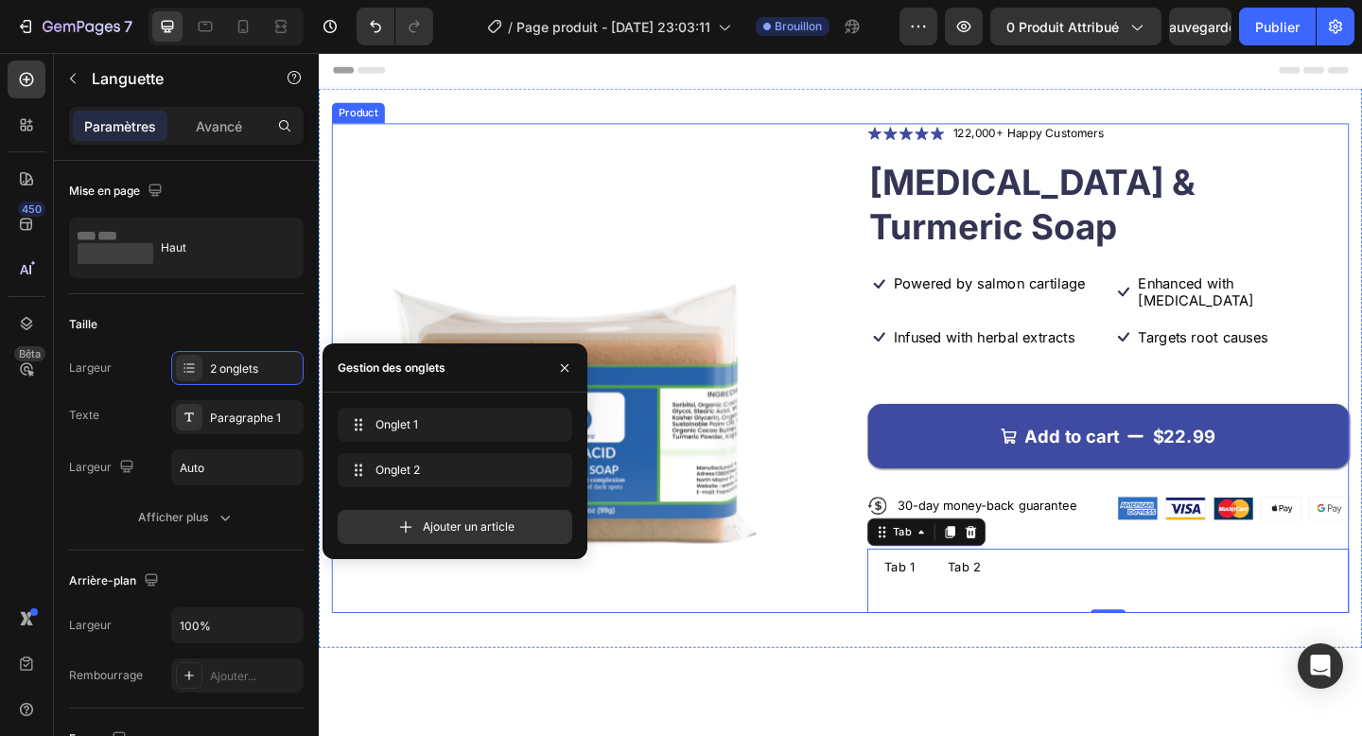
click at [1044, 634] on div "Icon Icon Icon Icon Icon Icon List 122,000+ Happy Customers Text Block Row Koji…" at bounding box center [1178, 396] width 524 height 533
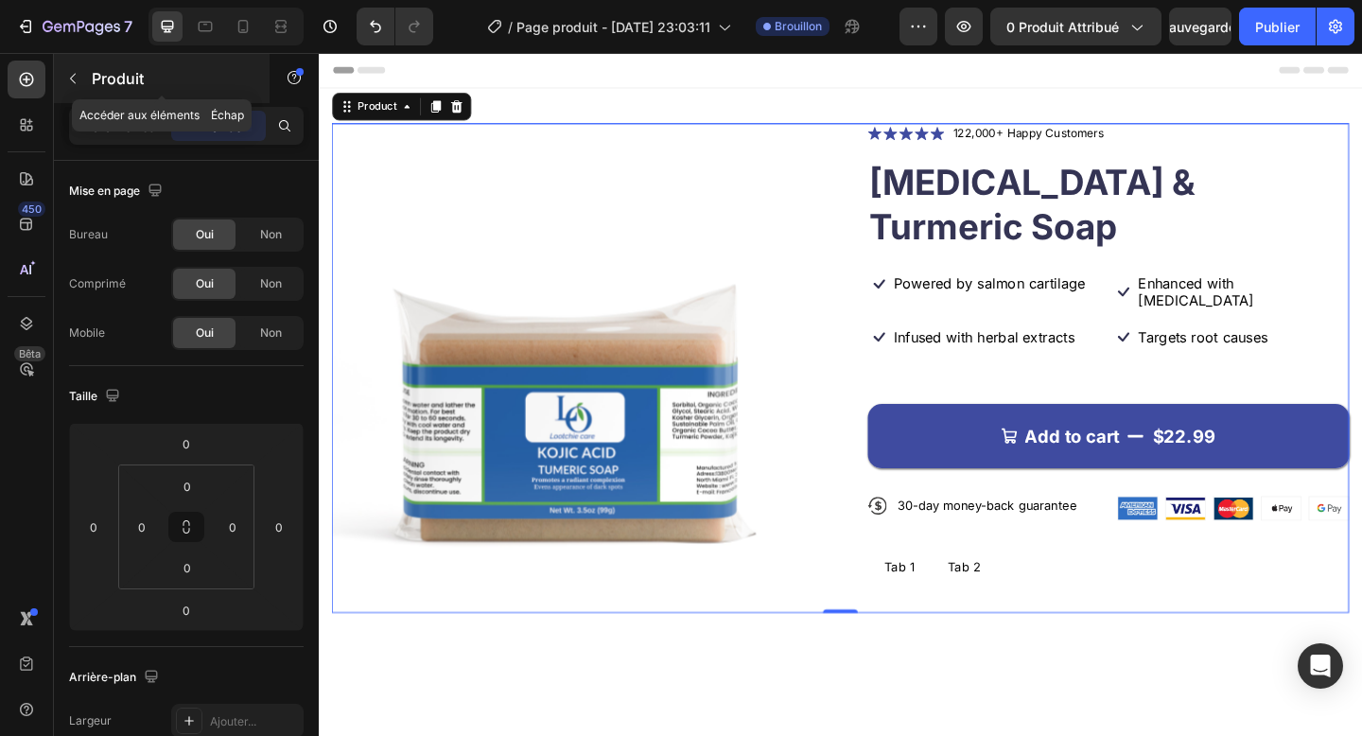
click at [96, 93] on div "Produit" at bounding box center [162, 78] width 216 height 49
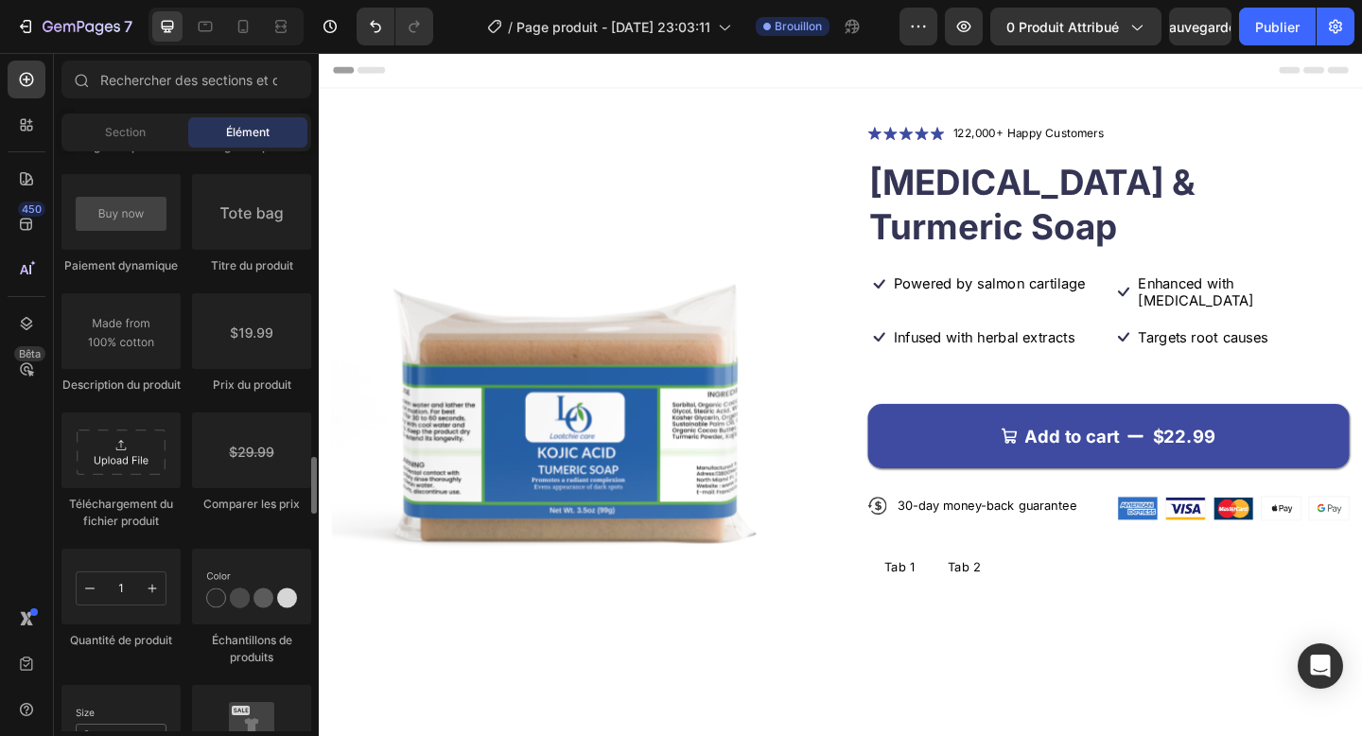
scroll to position [3076, 0]
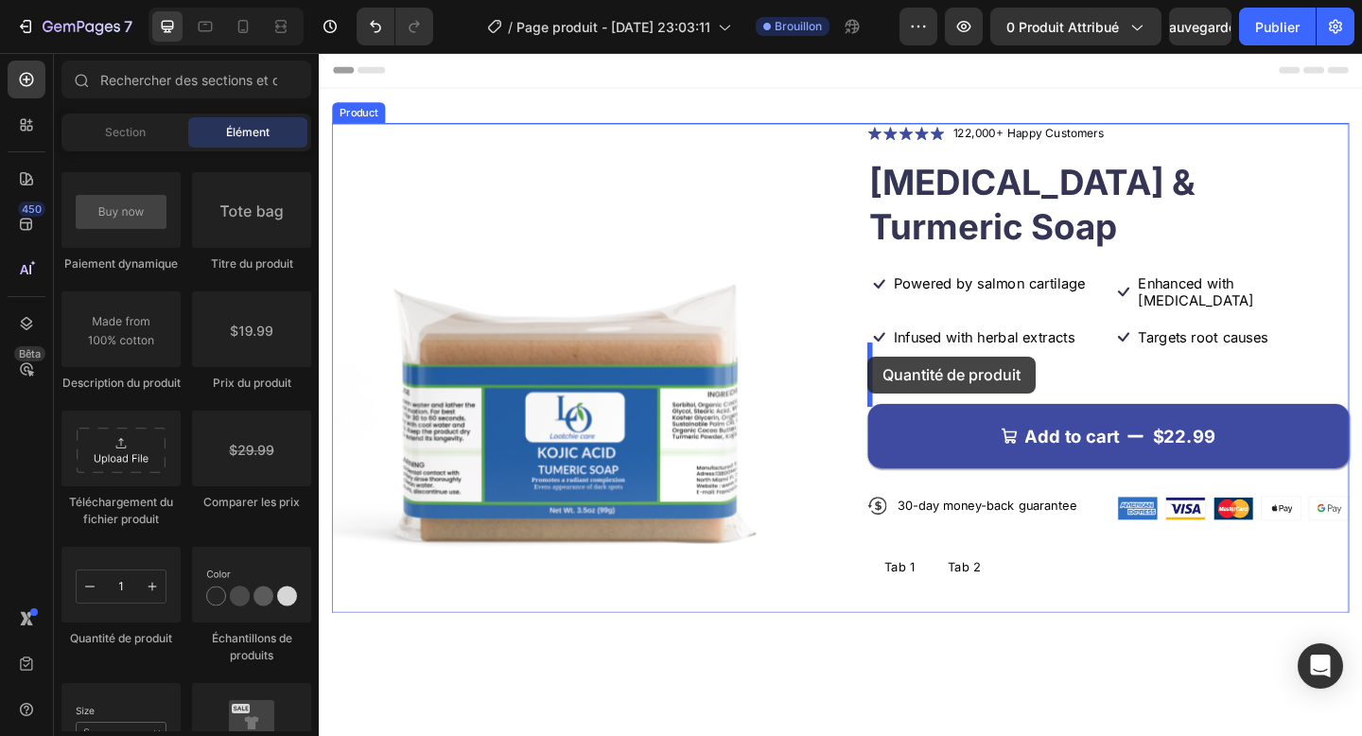
drag, startPoint x: 459, startPoint y: 664, endPoint x: 913, endPoint y: 379, distance: 535.9
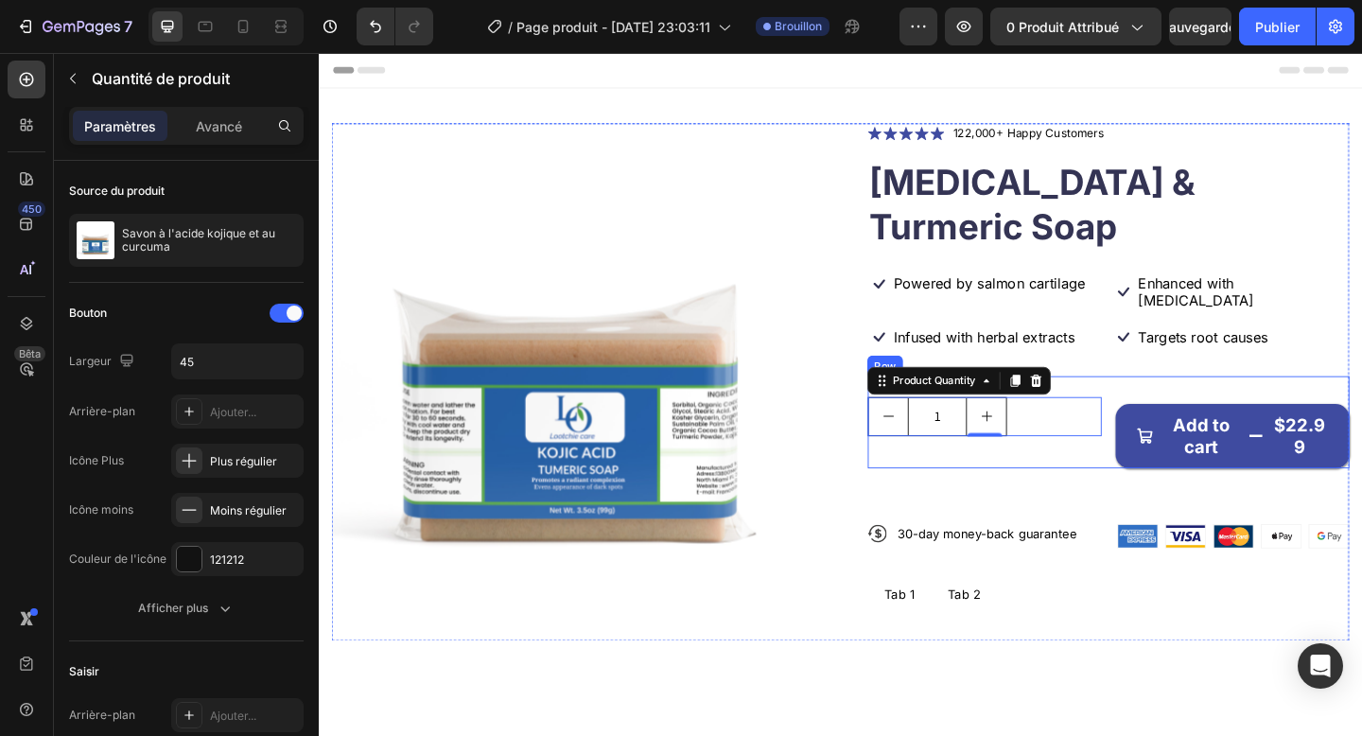
click at [1125, 417] on div "Quantity Text Block 1 Product Quantity 0" at bounding box center [1043, 455] width 254 height 100
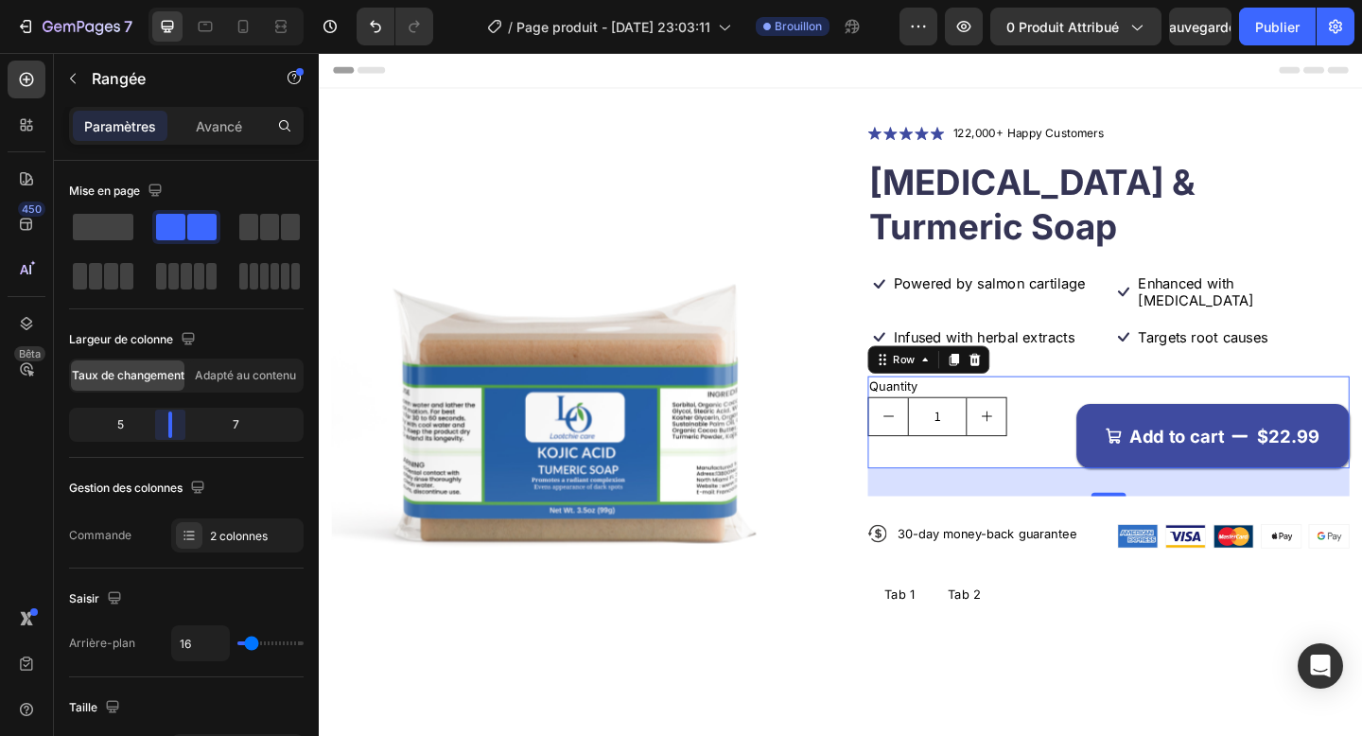
drag, startPoint x: 190, startPoint y: 429, endPoint x: 167, endPoint y: 431, distance: 22.8
click at [167, 0] on body "7 Version history / Page produit - 26 sept. 23:03:11 Brouillon Aperçu 0 produit…" at bounding box center [681, 0] width 1362 height 0
drag, startPoint x: 167, startPoint y: 431, endPoint x: 153, endPoint y: 432, distance: 14.2
click at [153, 0] on body "7 Version history / Page produit - 26 sept. 23:03:11 Brouillon Aperçu 0 produit…" at bounding box center [681, 0] width 1362 height 0
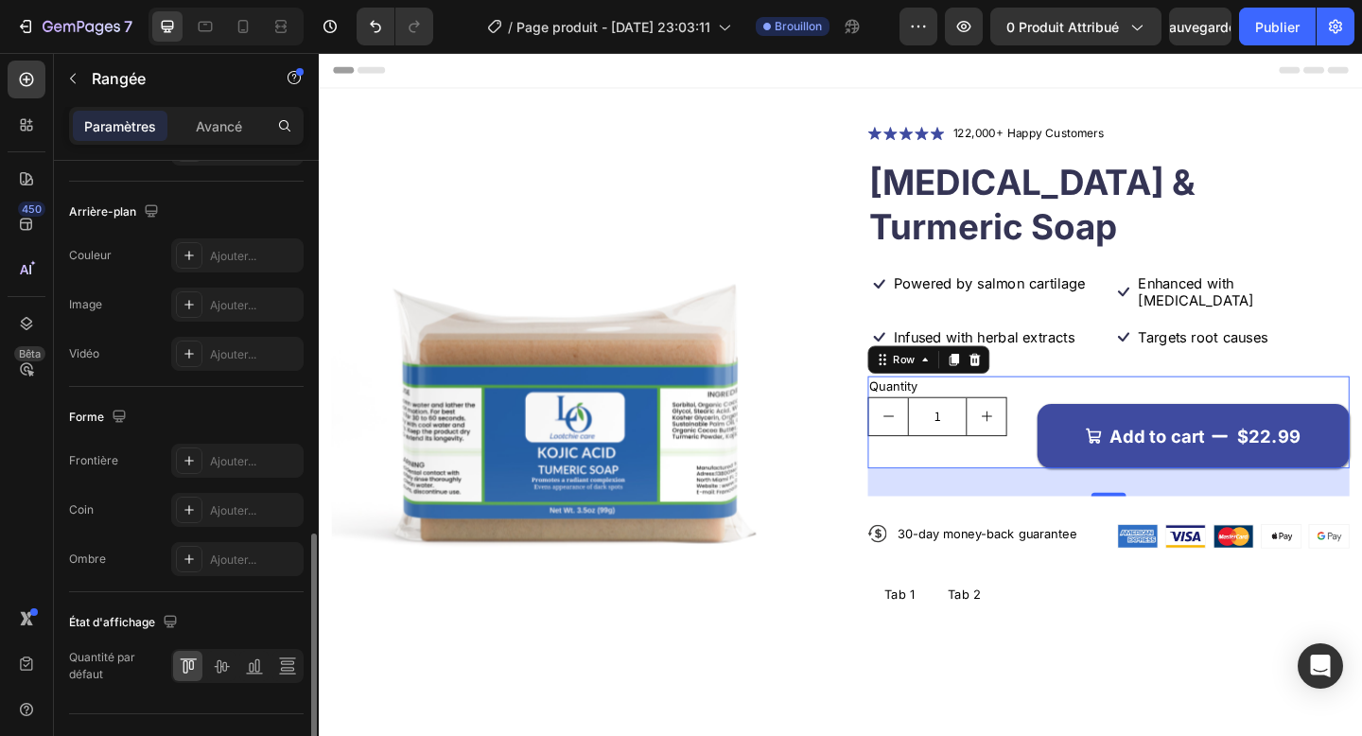
scroll to position [741, 0]
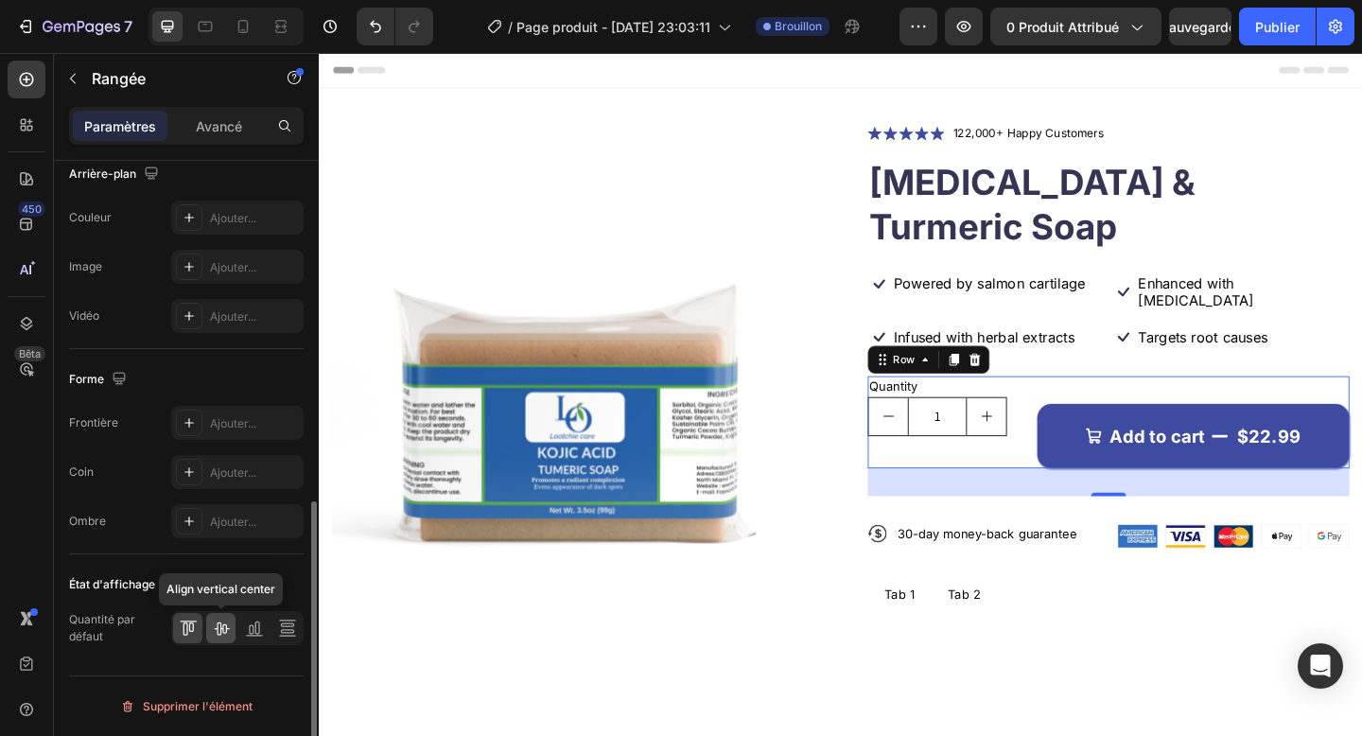
click at [228, 635] on icon at bounding box center [221, 628] width 19 height 19
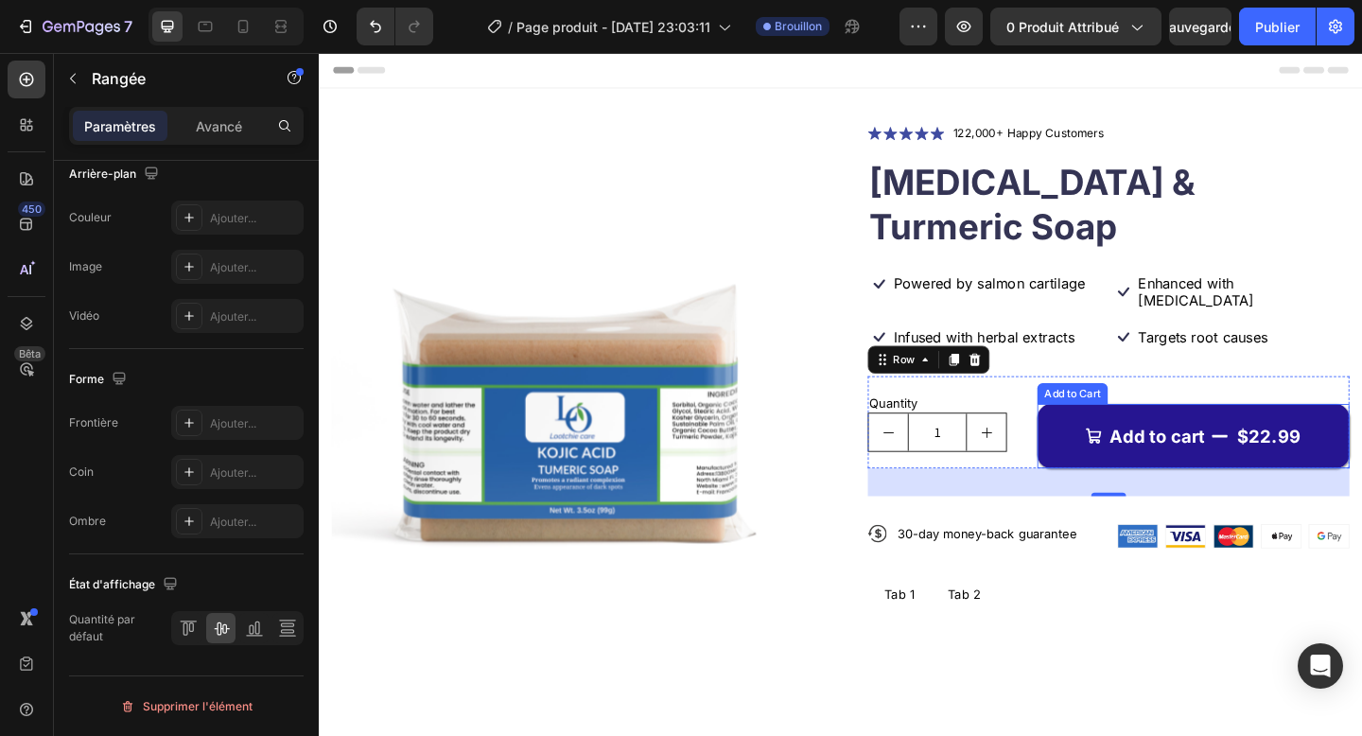
click at [1124, 435] on button "Add to cart $22.99" at bounding box center [1270, 470] width 340 height 70
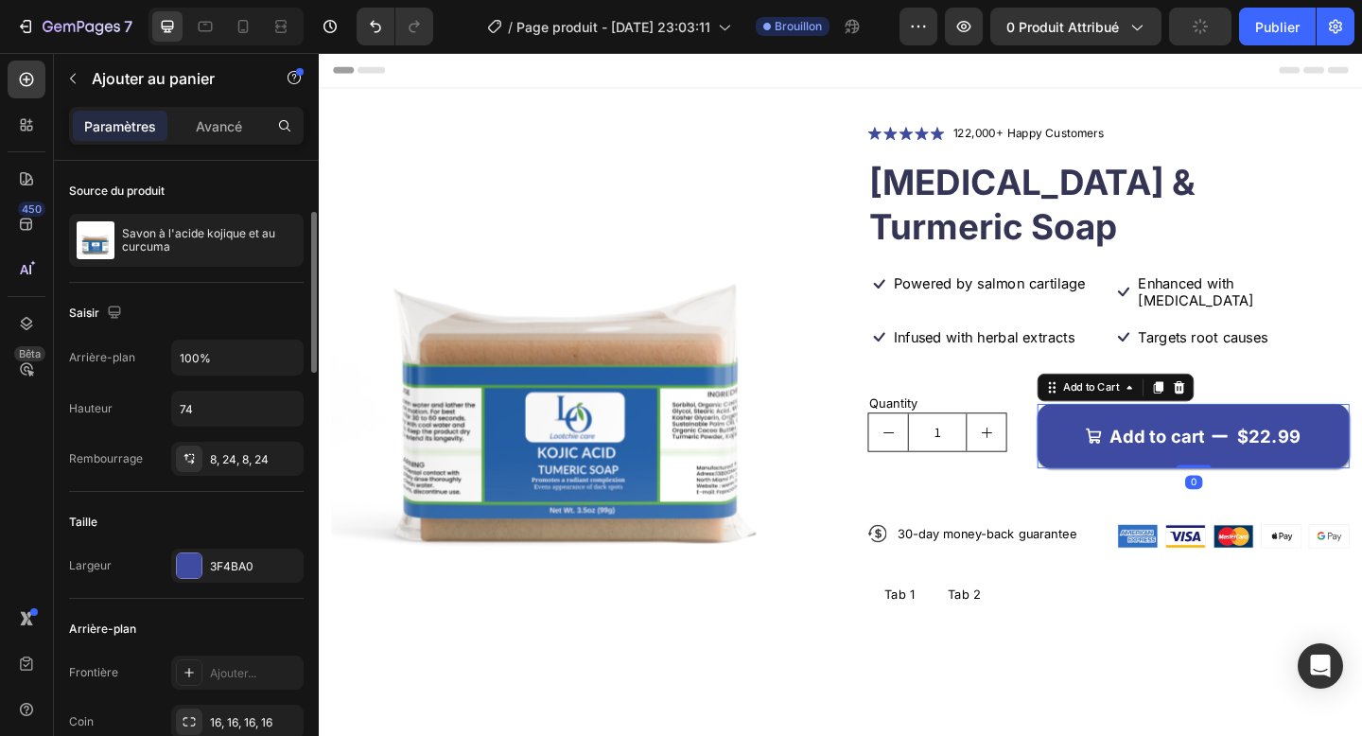
scroll to position [148, 0]
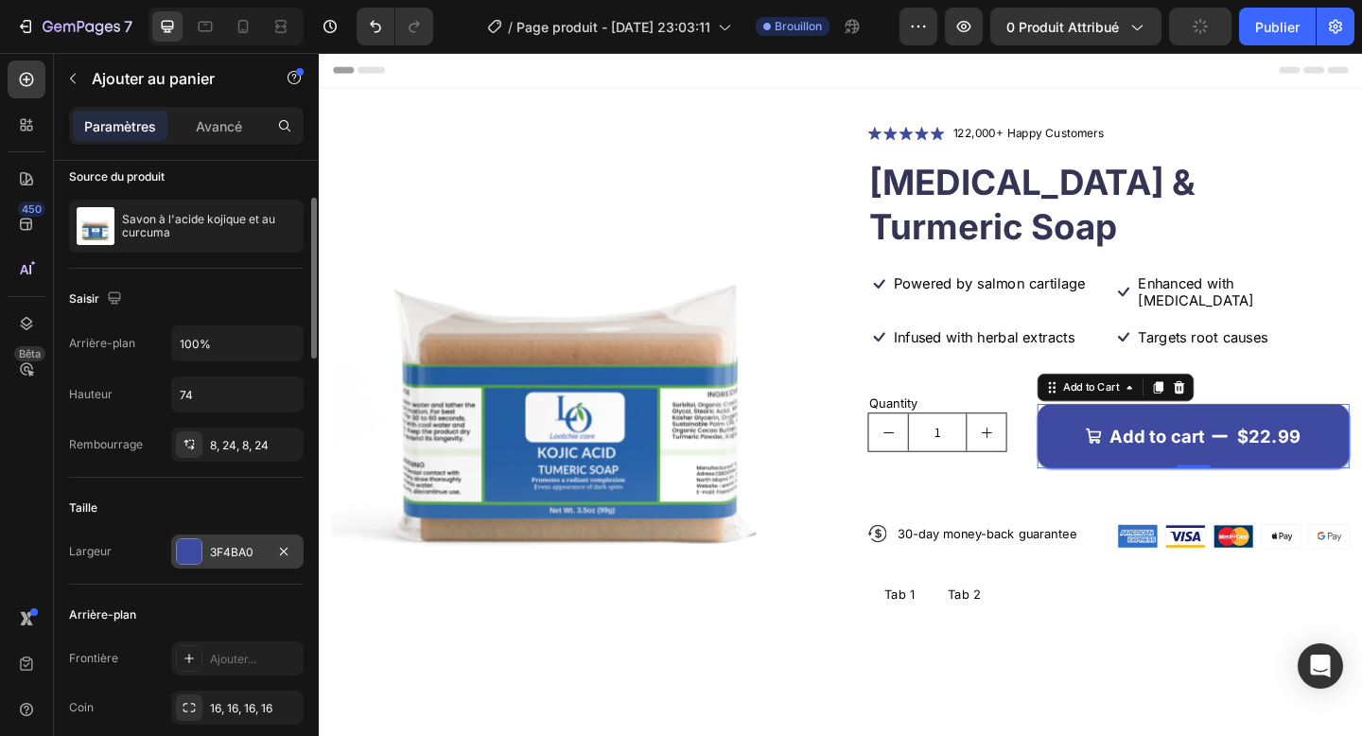
click at [230, 559] on div "3F4BA0" at bounding box center [237, 552] width 55 height 17
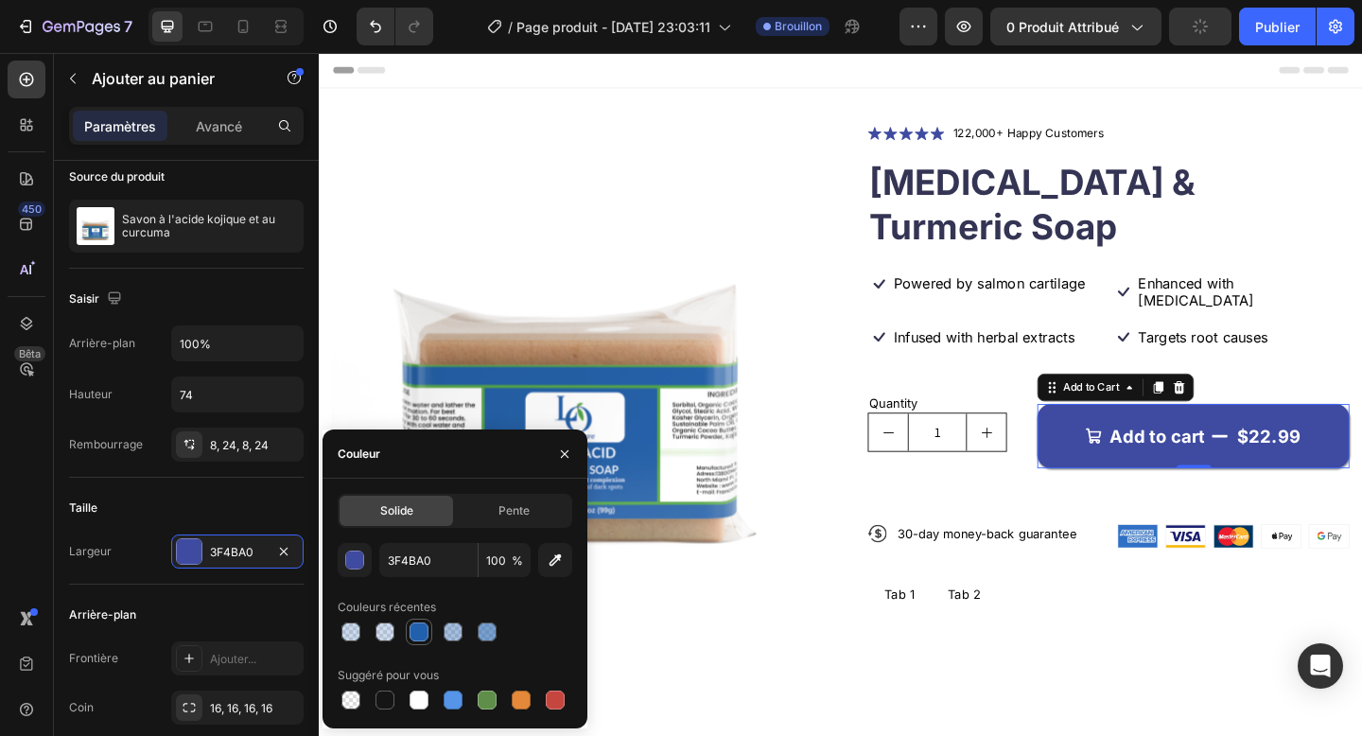
click at [419, 636] on div at bounding box center [419, 631] width 19 height 19
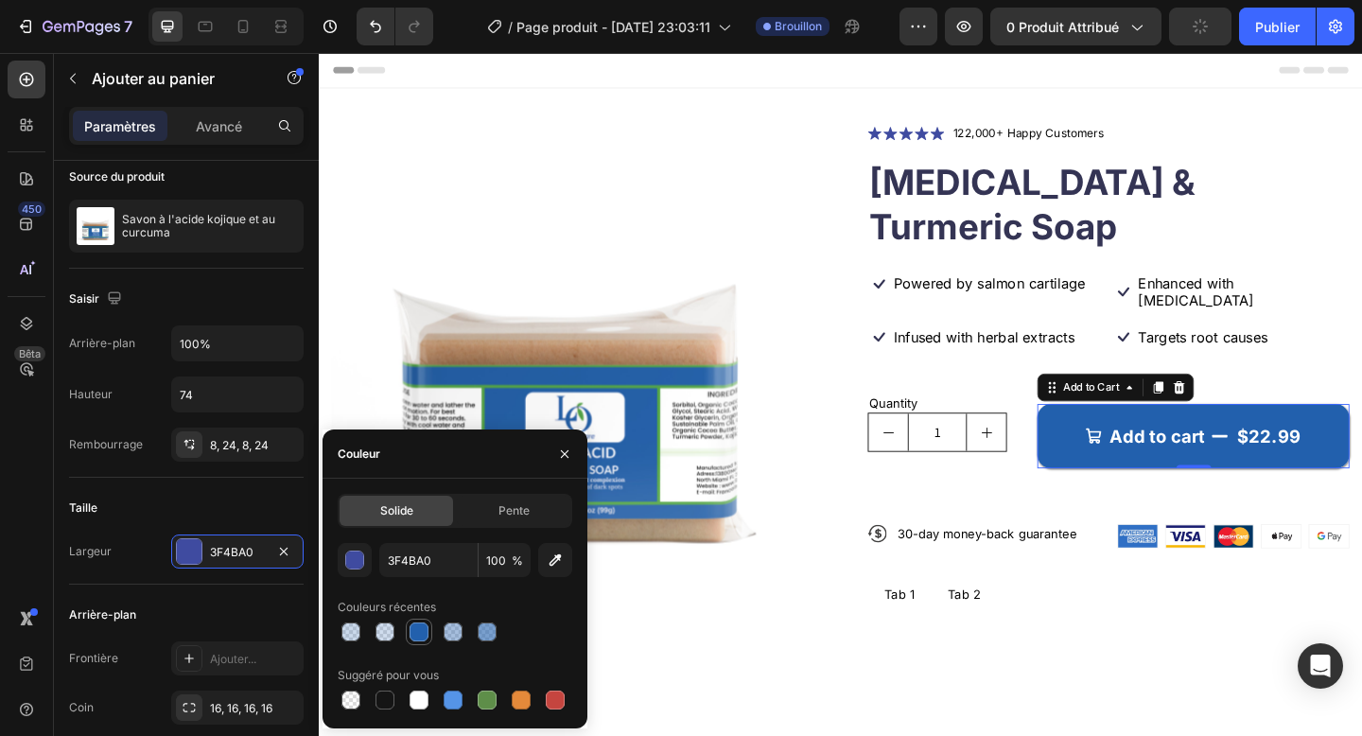
type input "2260AD"
click at [222, 432] on div "8, 24, 8, 24" at bounding box center [237, 445] width 132 height 34
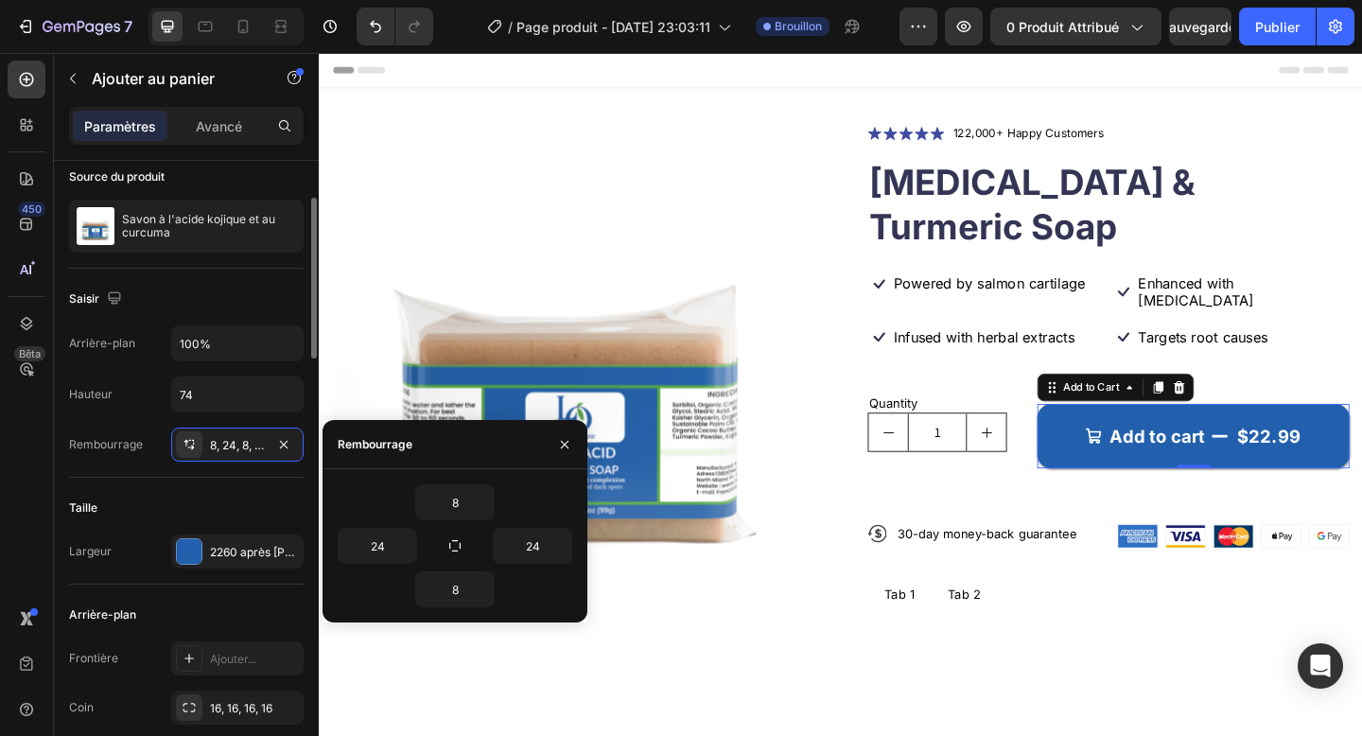
click at [184, 493] on div "Taille" at bounding box center [186, 508] width 235 height 30
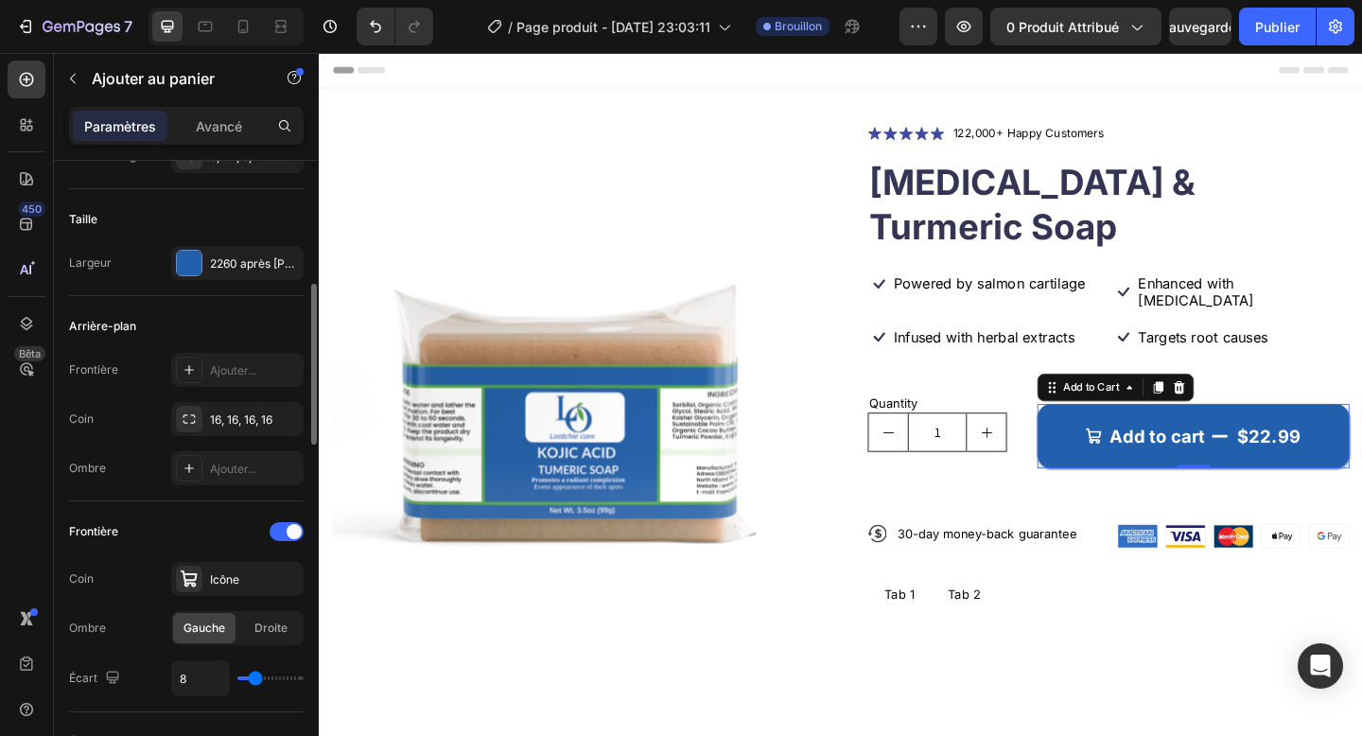
scroll to position [445, 0]
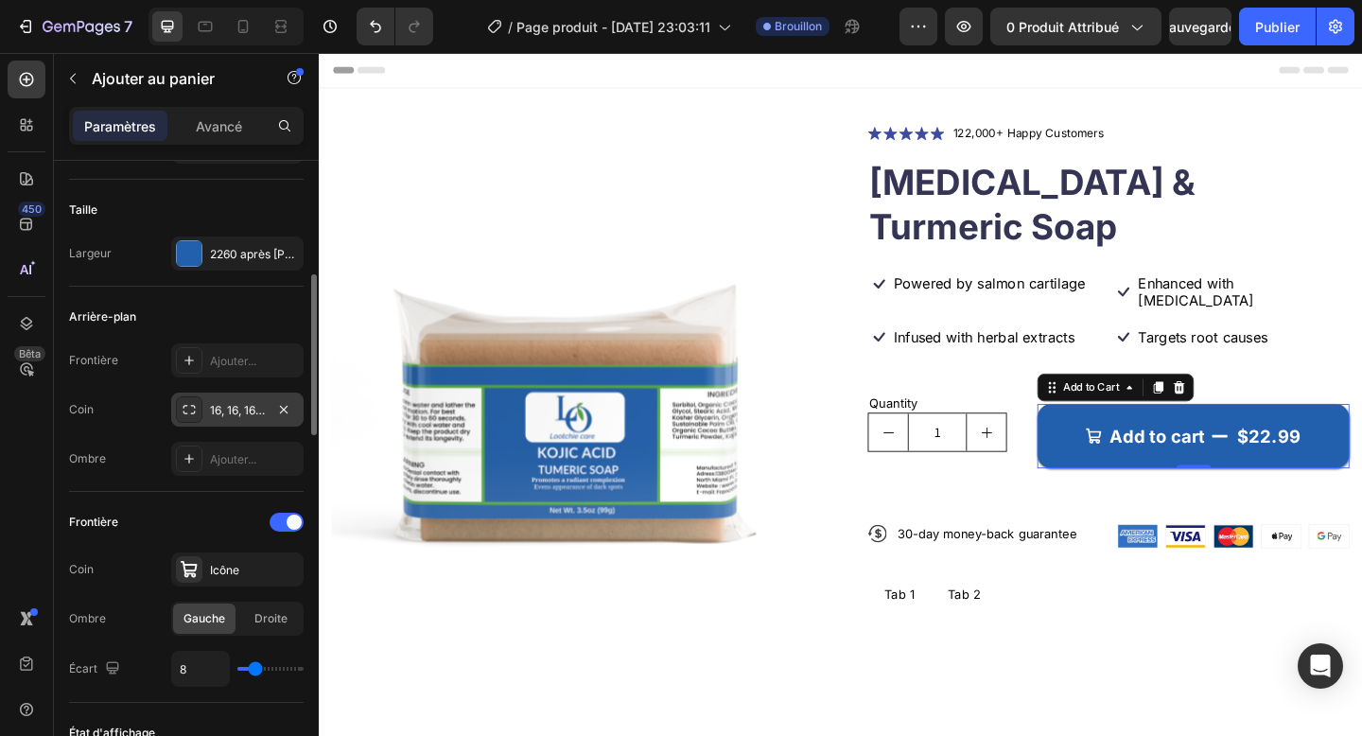
click at [223, 399] on div "16, 16, 16, 16" at bounding box center [237, 410] width 132 height 34
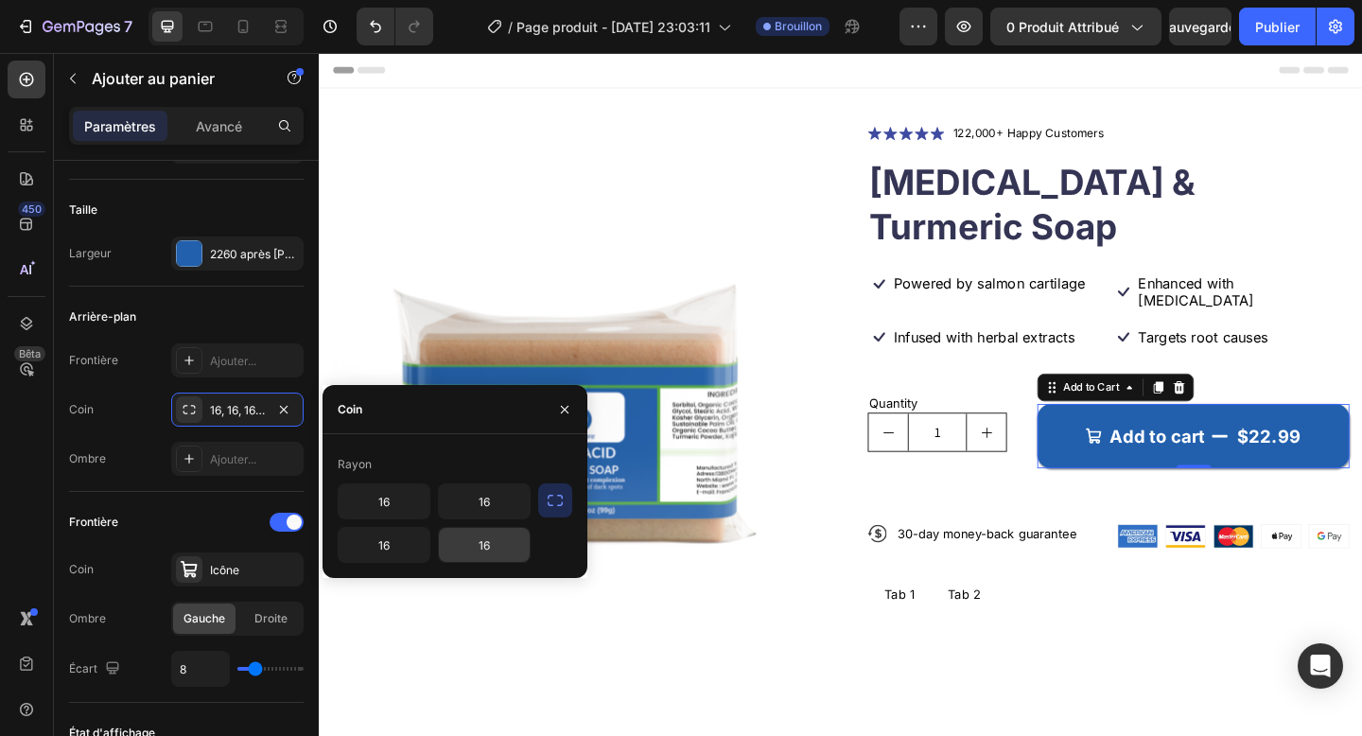
click at [469, 545] on input "16" at bounding box center [484, 545] width 91 height 34
type input "90"
click at [484, 498] on input "16" at bounding box center [484, 501] width 91 height 34
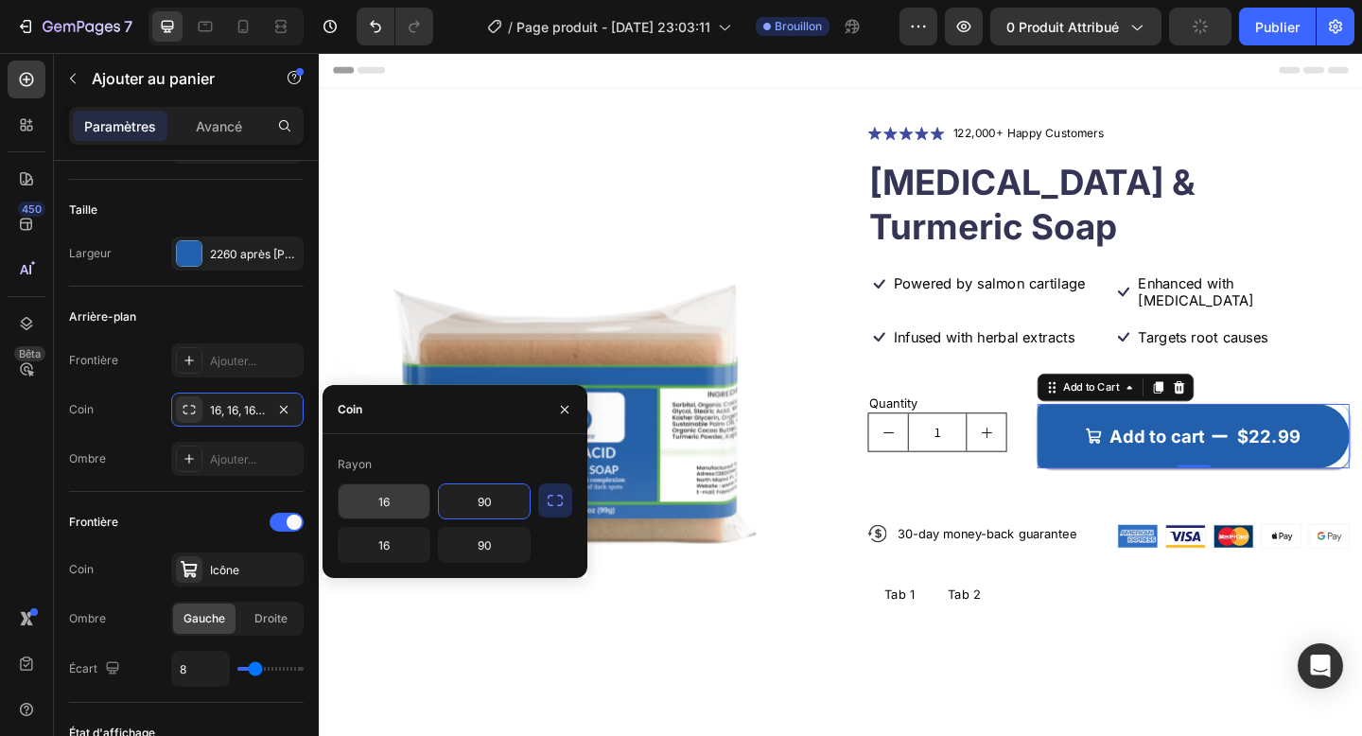
type input "90"
click at [406, 496] on input "16" at bounding box center [384, 501] width 91 height 34
type input "90"
click at [388, 537] on input "16" at bounding box center [384, 545] width 91 height 34
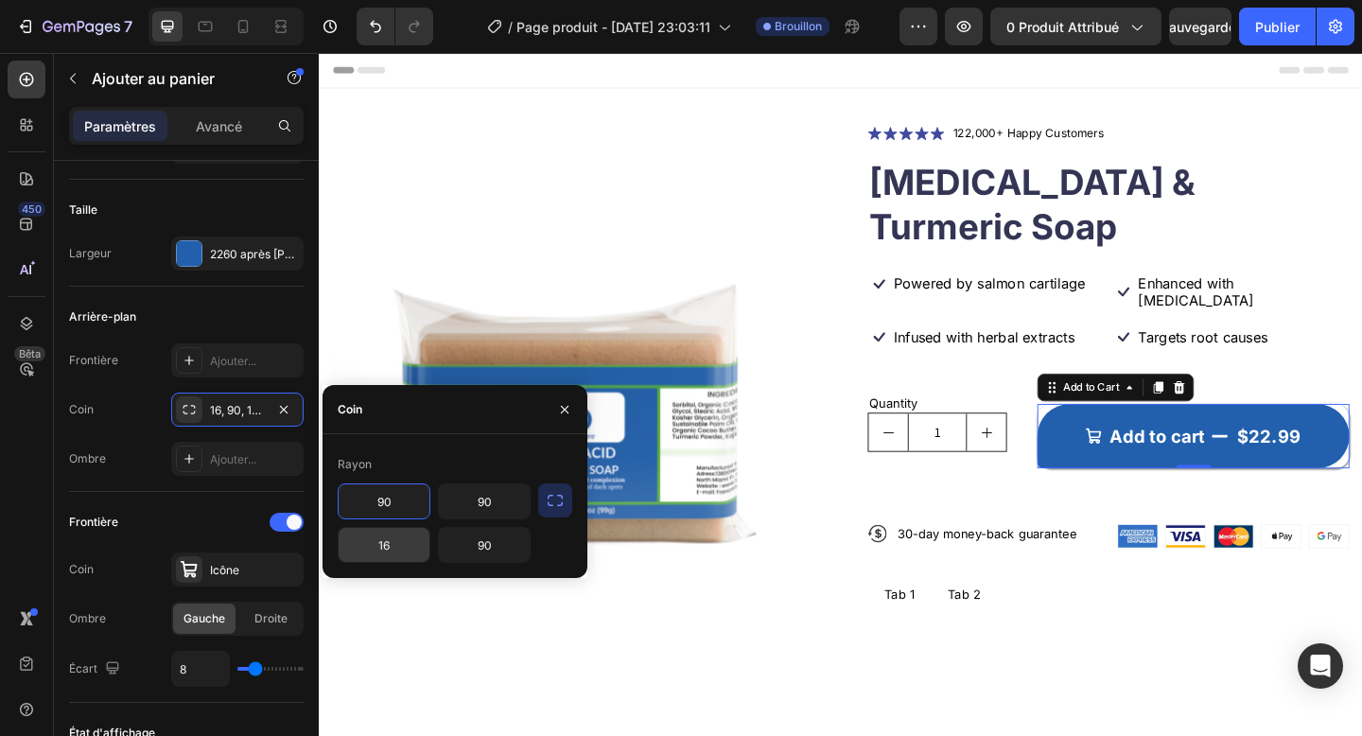
click at [388, 537] on input "16" at bounding box center [384, 545] width 91 height 34
type input "90"
click at [222, 514] on div "Frontière" at bounding box center [186, 522] width 235 height 30
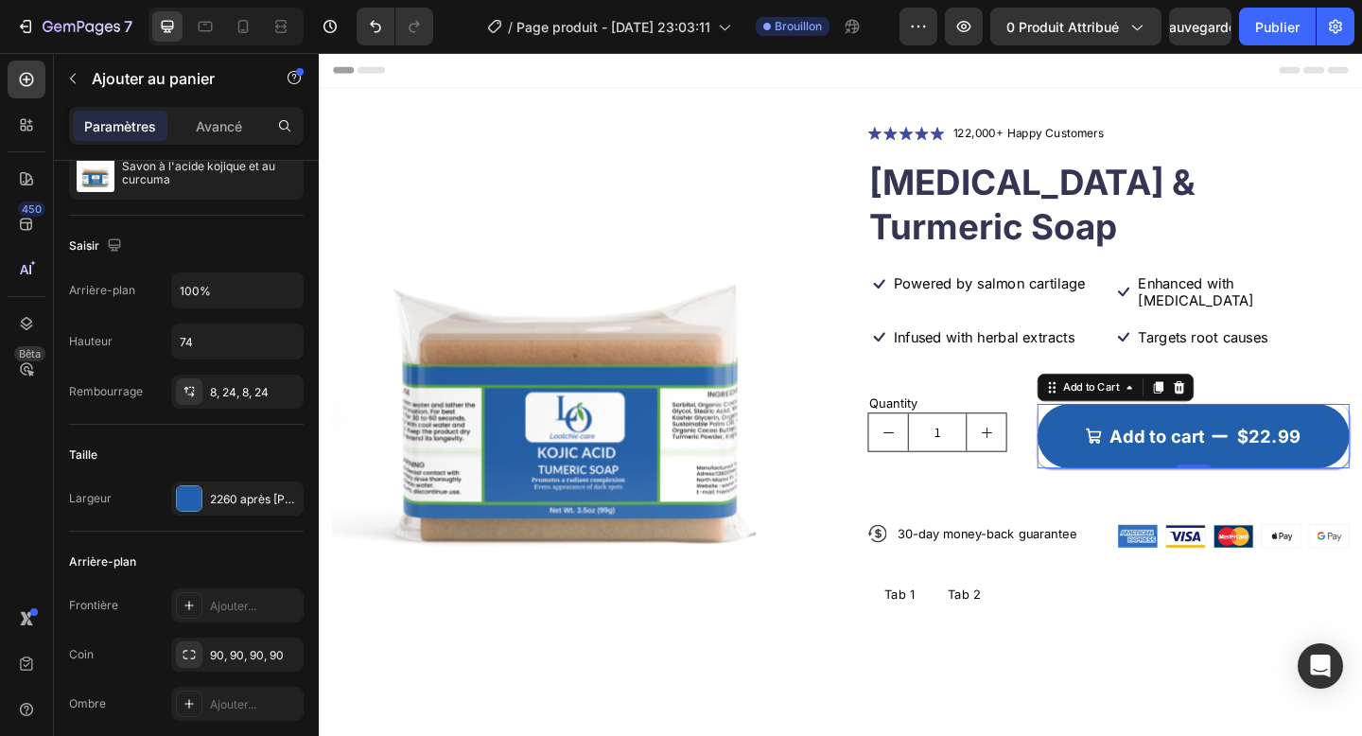
scroll to position [0, 0]
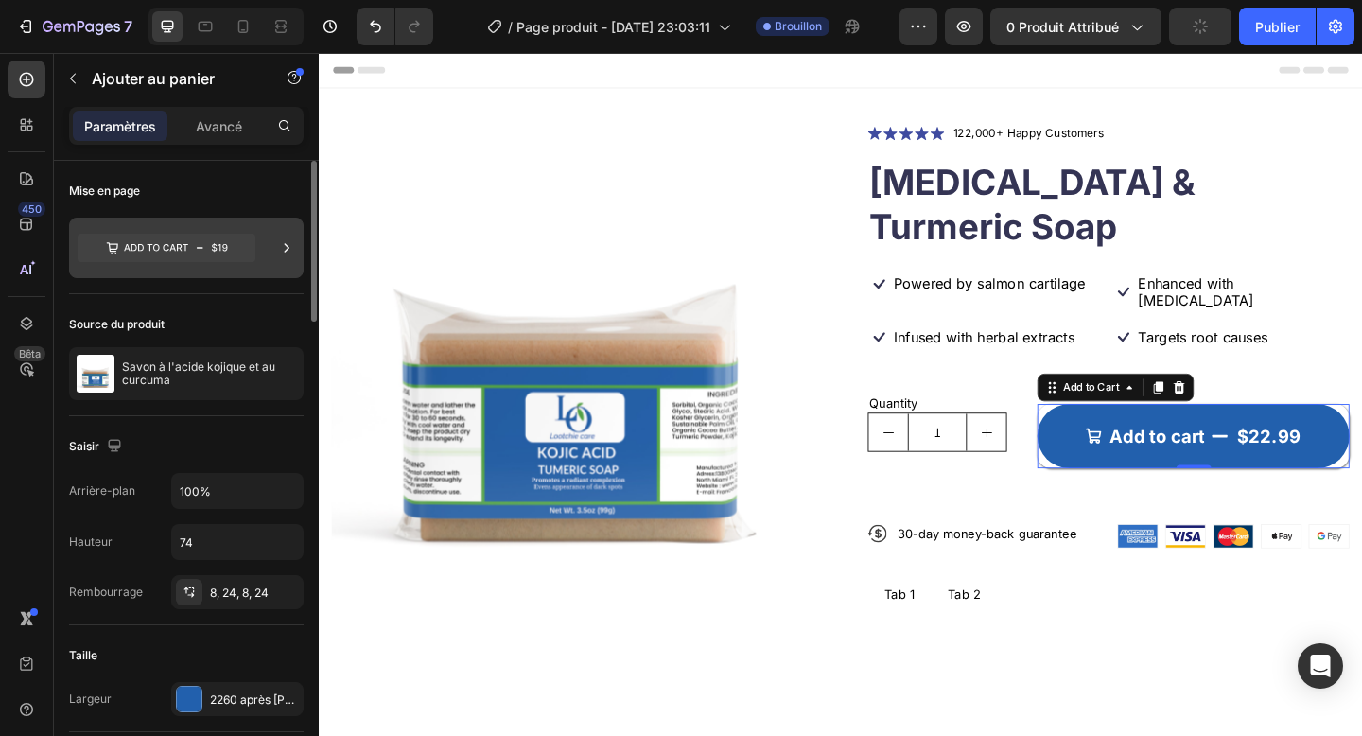
click at [216, 267] on icon at bounding box center [167, 248] width 178 height 44
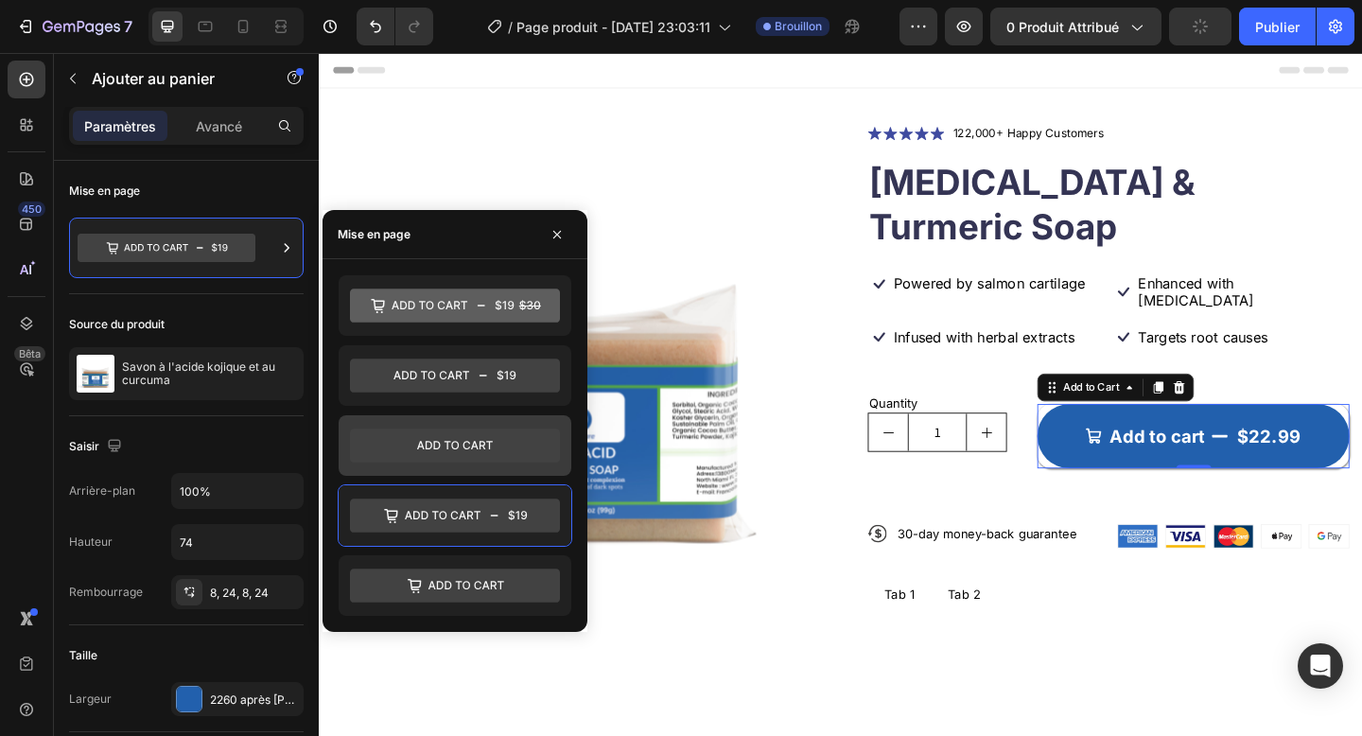
click at [435, 446] on icon at bounding box center [455, 445] width 210 height 34
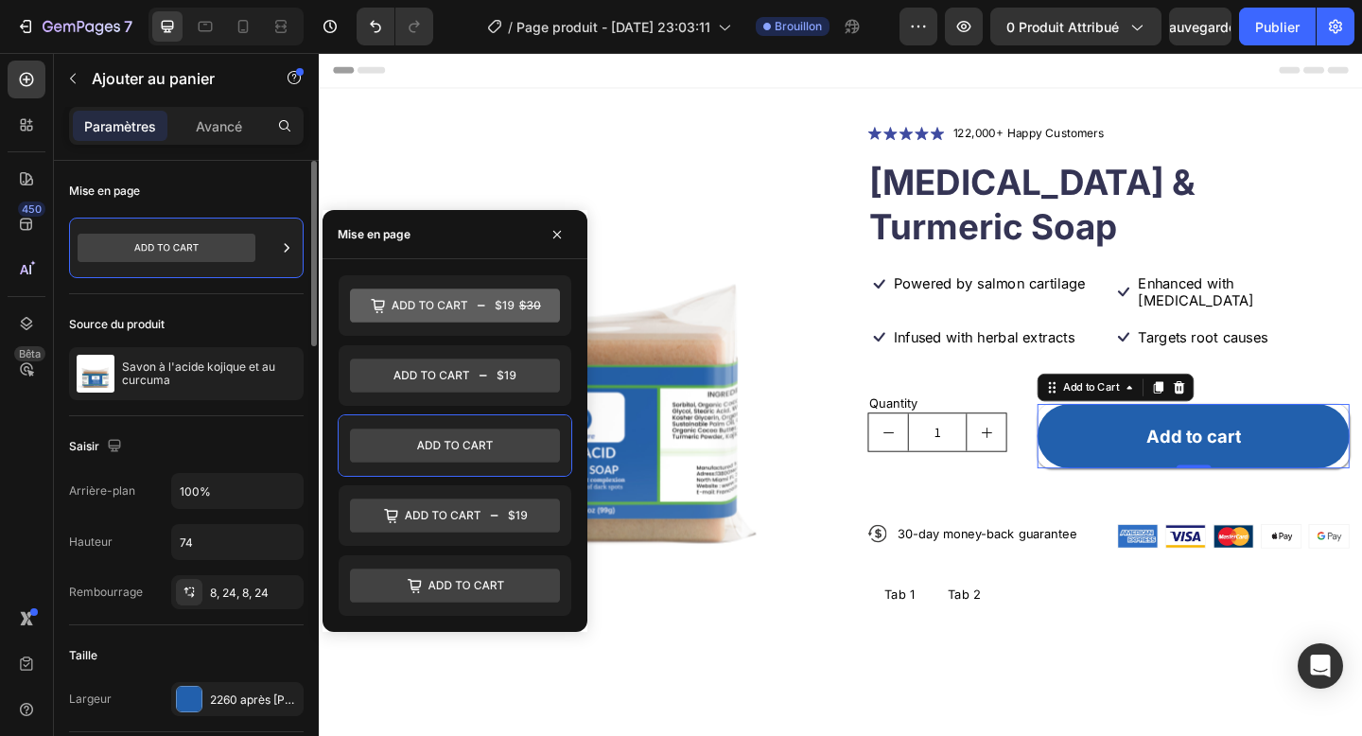
click at [154, 522] on div "Arrière-plan 100% Hauteur 74 Rembourrage 8, 24, 8, 24" at bounding box center [186, 541] width 235 height 136
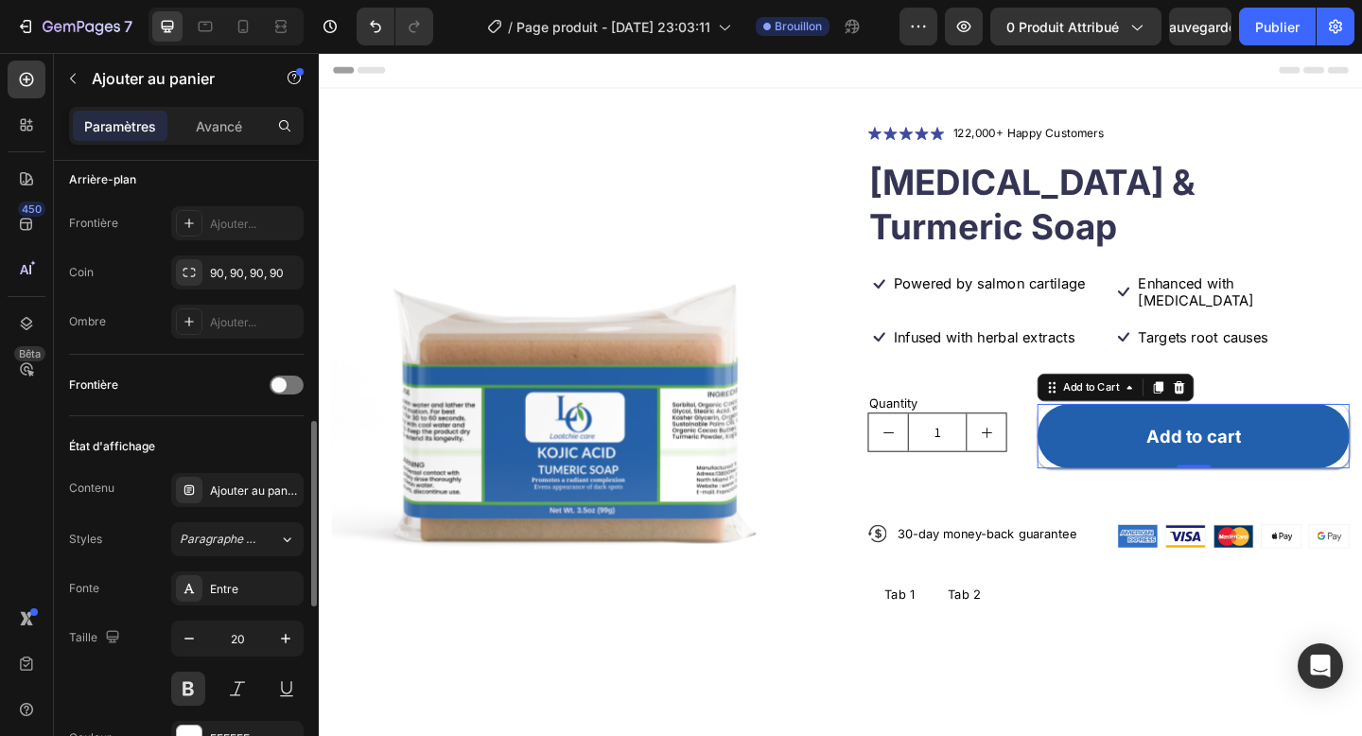
scroll to position [675, 0]
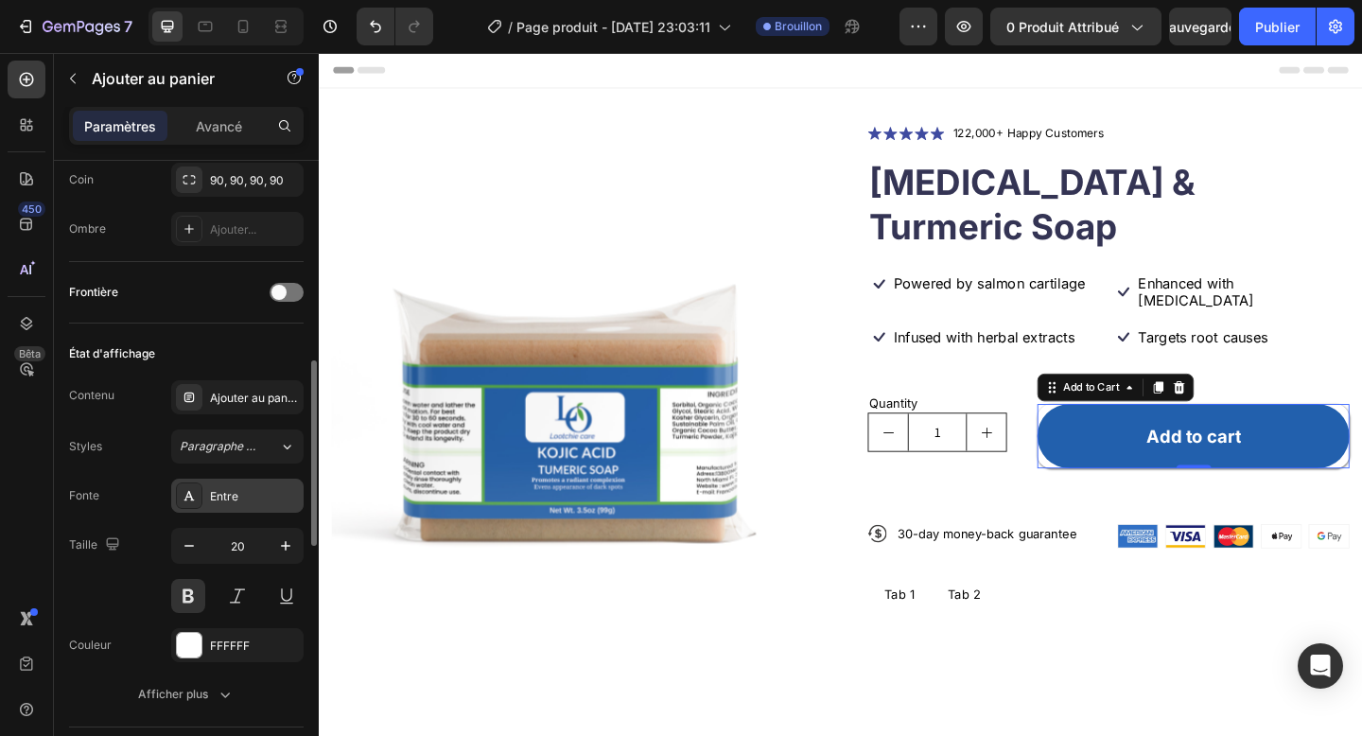
click at [219, 489] on font "Entre" at bounding box center [224, 496] width 28 height 14
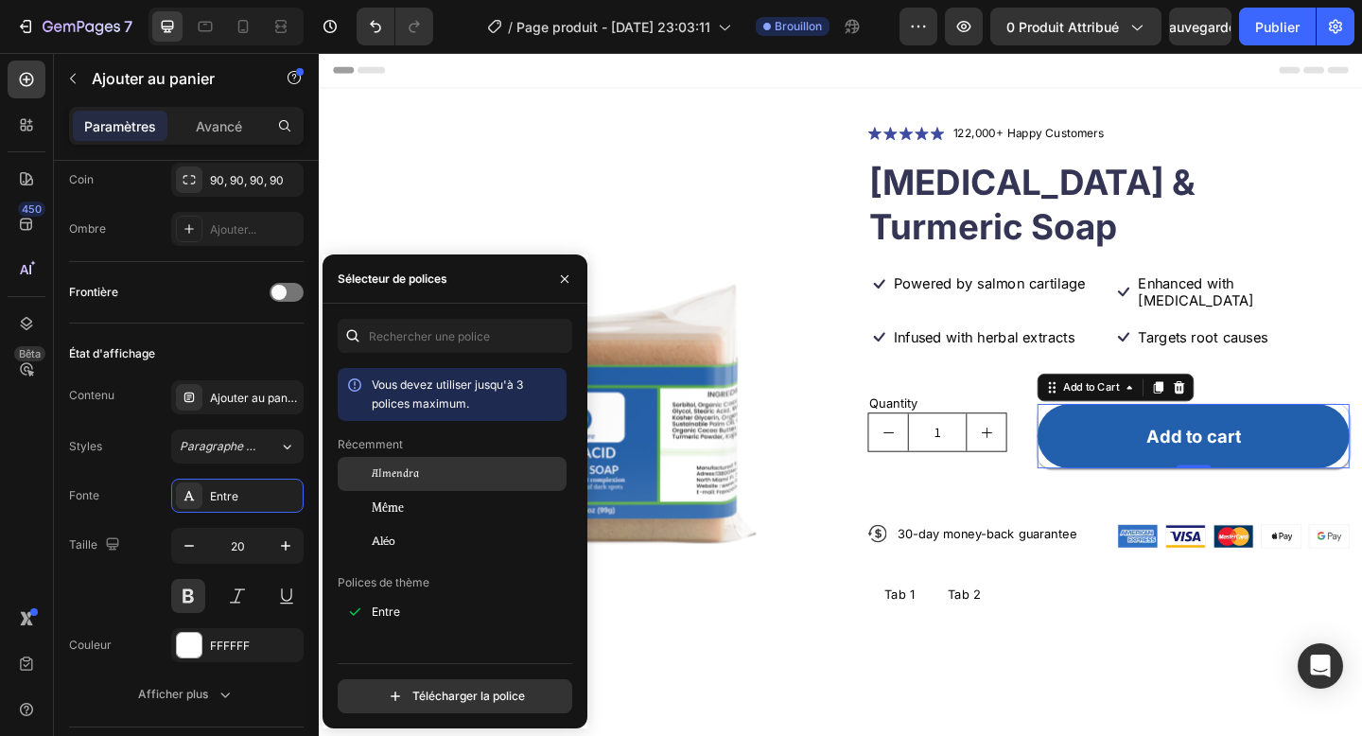
click at [417, 476] on font "Almendra" at bounding box center [395, 473] width 47 height 14
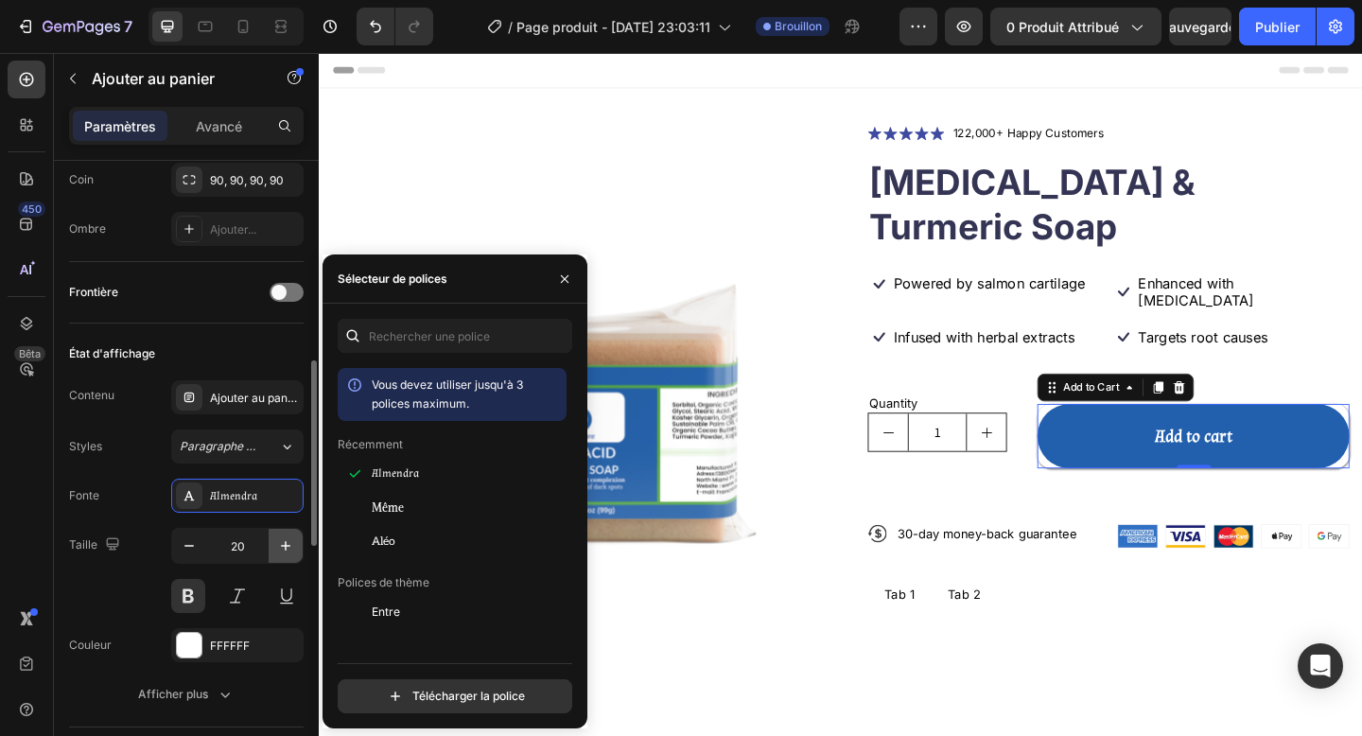
click at [273, 551] on button "button" at bounding box center [286, 546] width 34 height 34
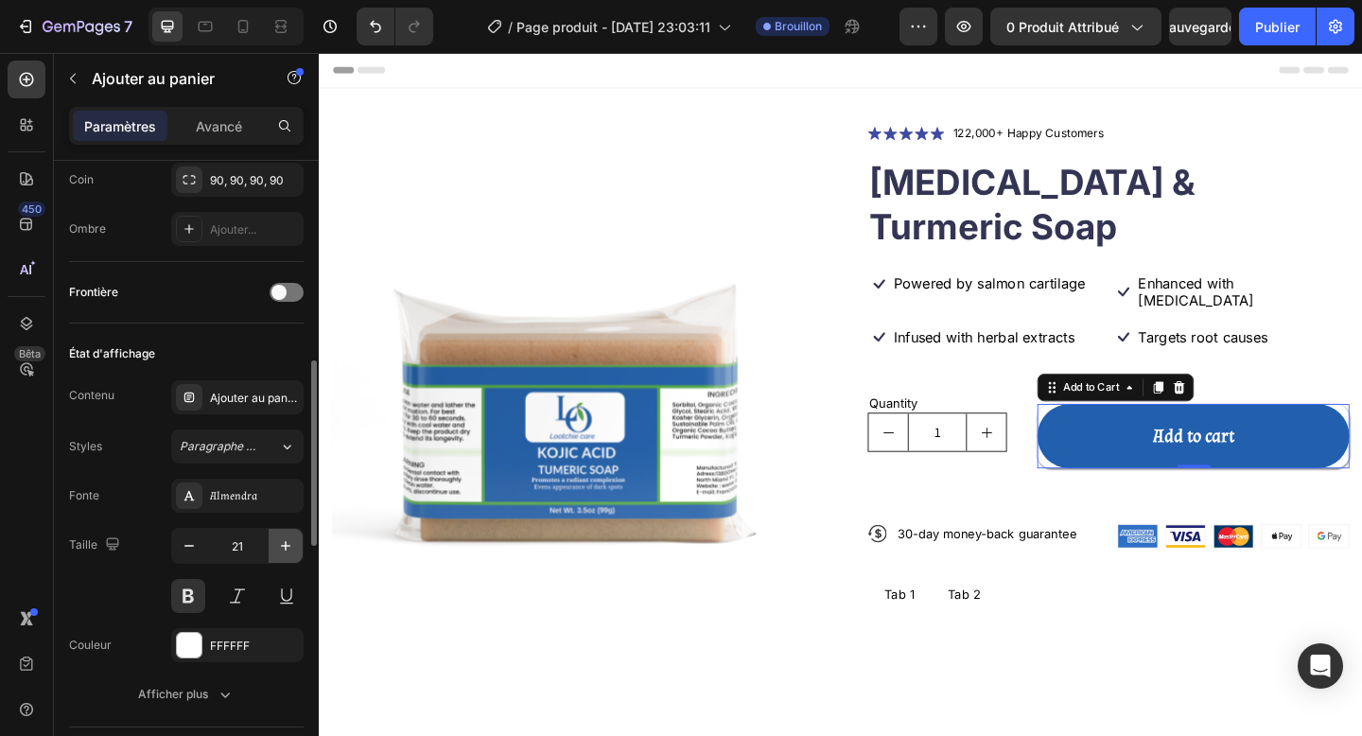
click at [273, 551] on button "button" at bounding box center [286, 546] width 34 height 34
click at [184, 585] on button at bounding box center [188, 596] width 34 height 34
click at [292, 533] on button "button" at bounding box center [286, 546] width 34 height 34
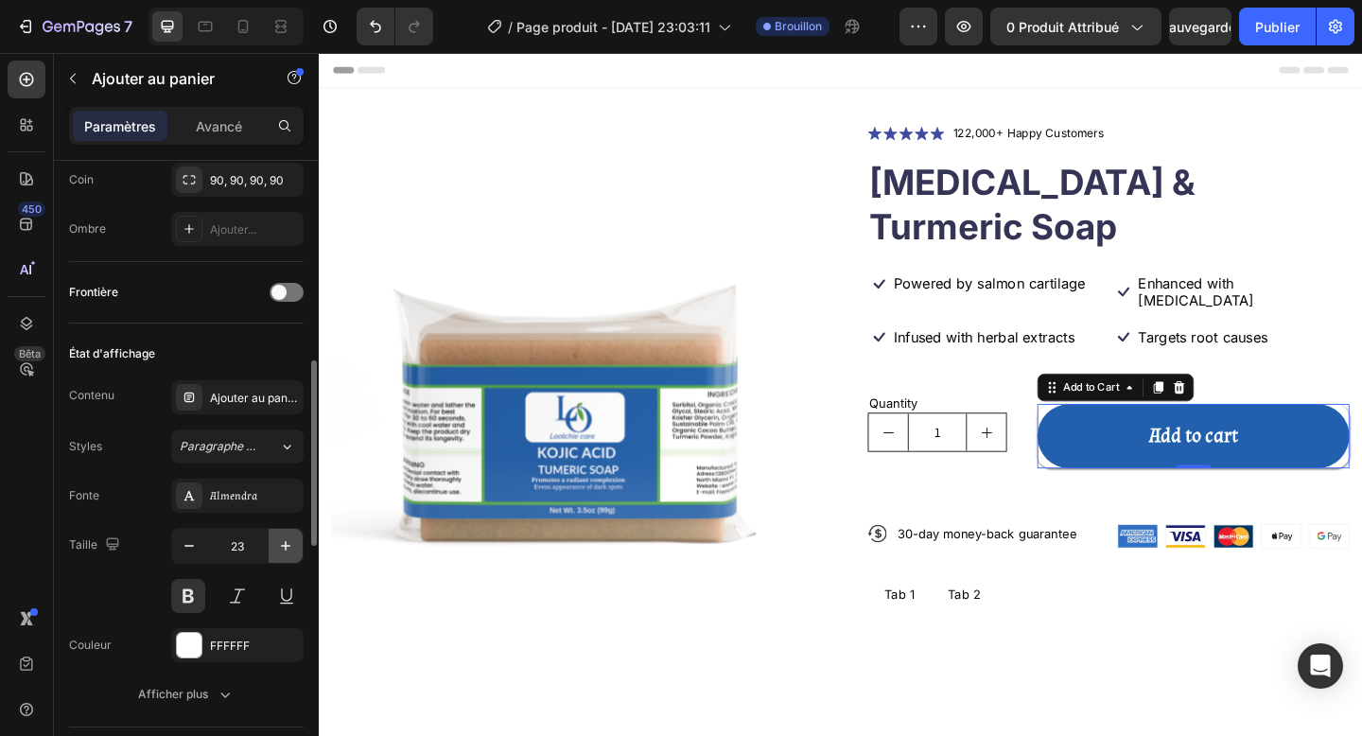
click at [292, 533] on button "button" at bounding box center [286, 546] width 34 height 34
click at [179, 540] on button "button" at bounding box center [189, 546] width 34 height 34
type input "25"
click at [139, 608] on div "Taille 25" at bounding box center [186, 570] width 235 height 85
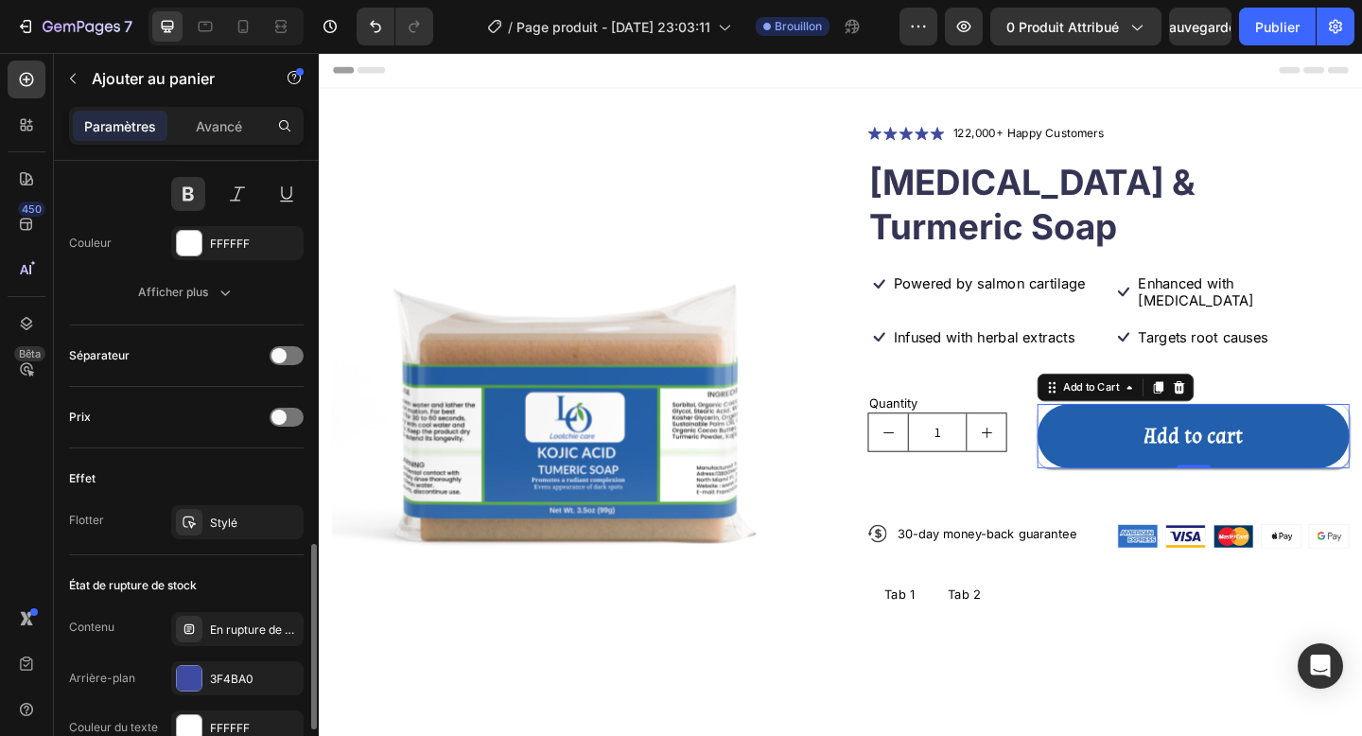
scroll to position [1143, 0]
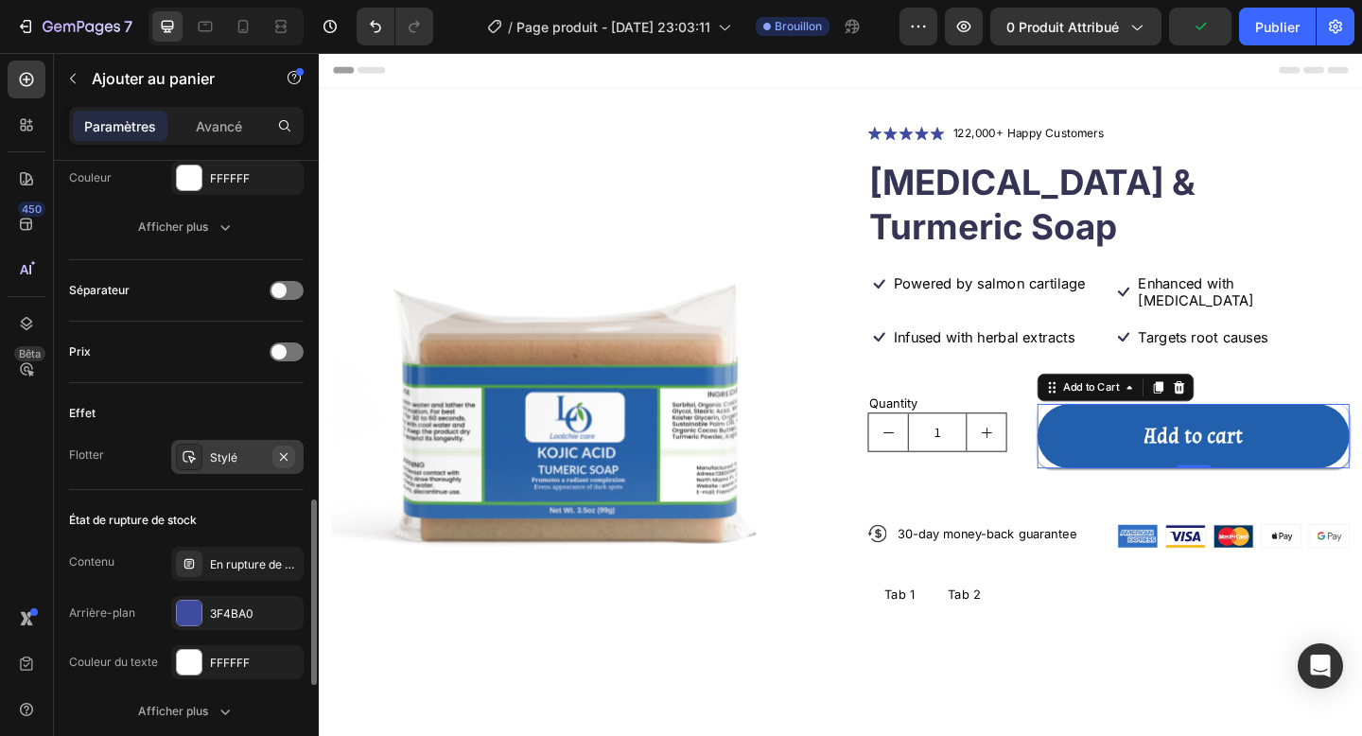
click at [281, 452] on icon "button" at bounding box center [283, 456] width 15 height 15
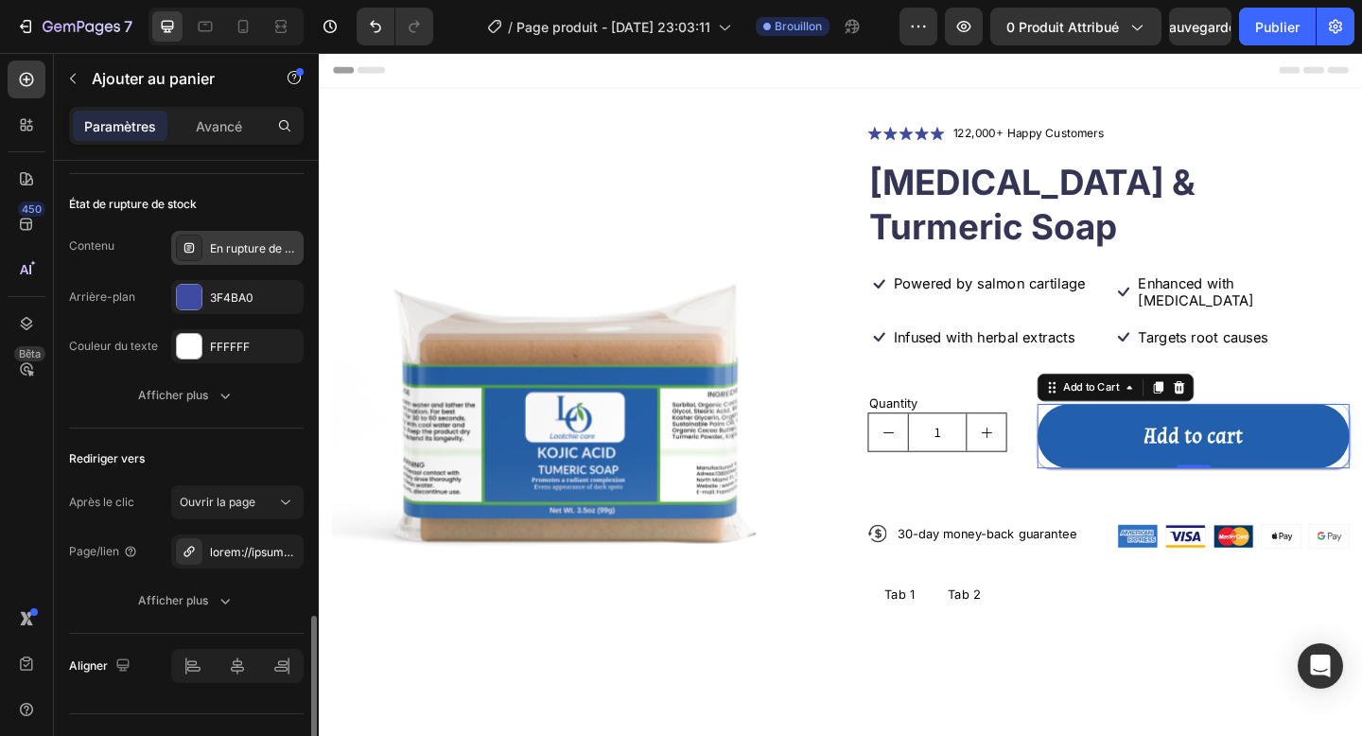
scroll to position [1479, 0]
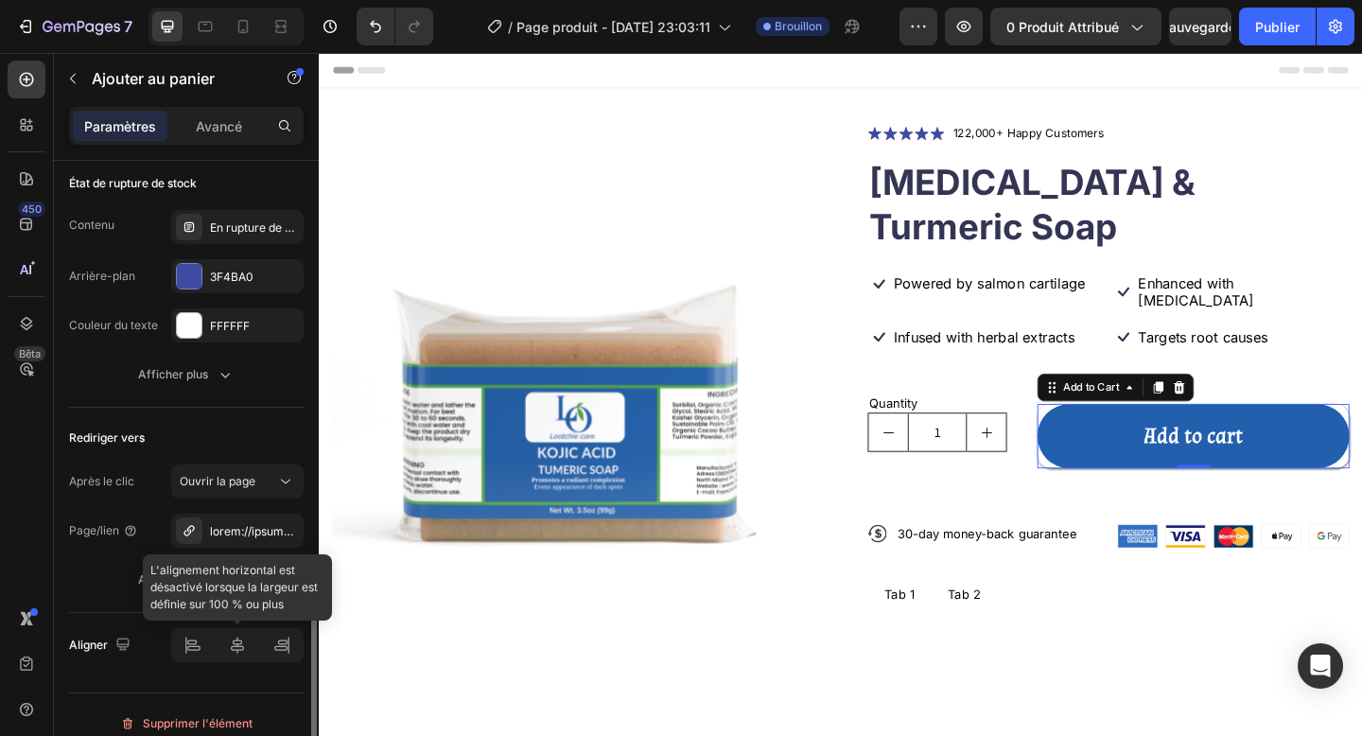
click at [242, 641] on div at bounding box center [237, 645] width 132 height 34
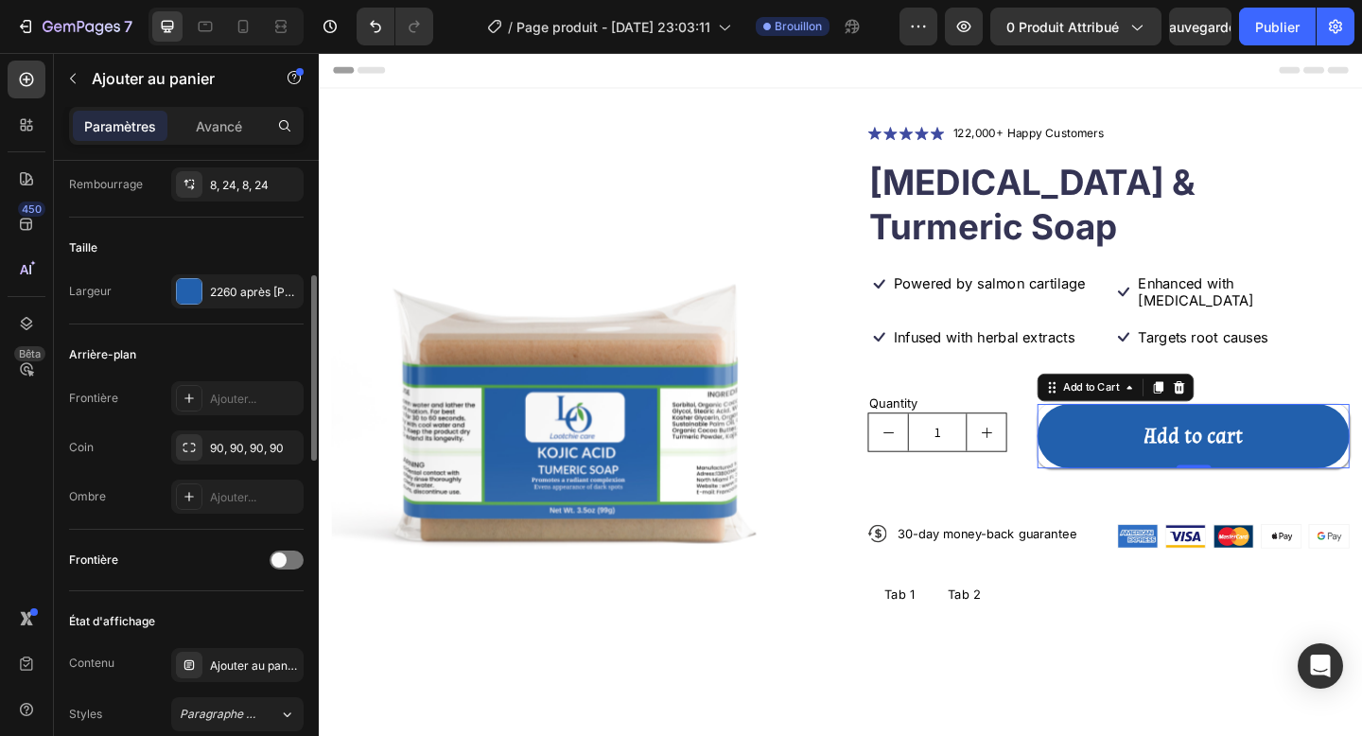
scroll to position [354, 0]
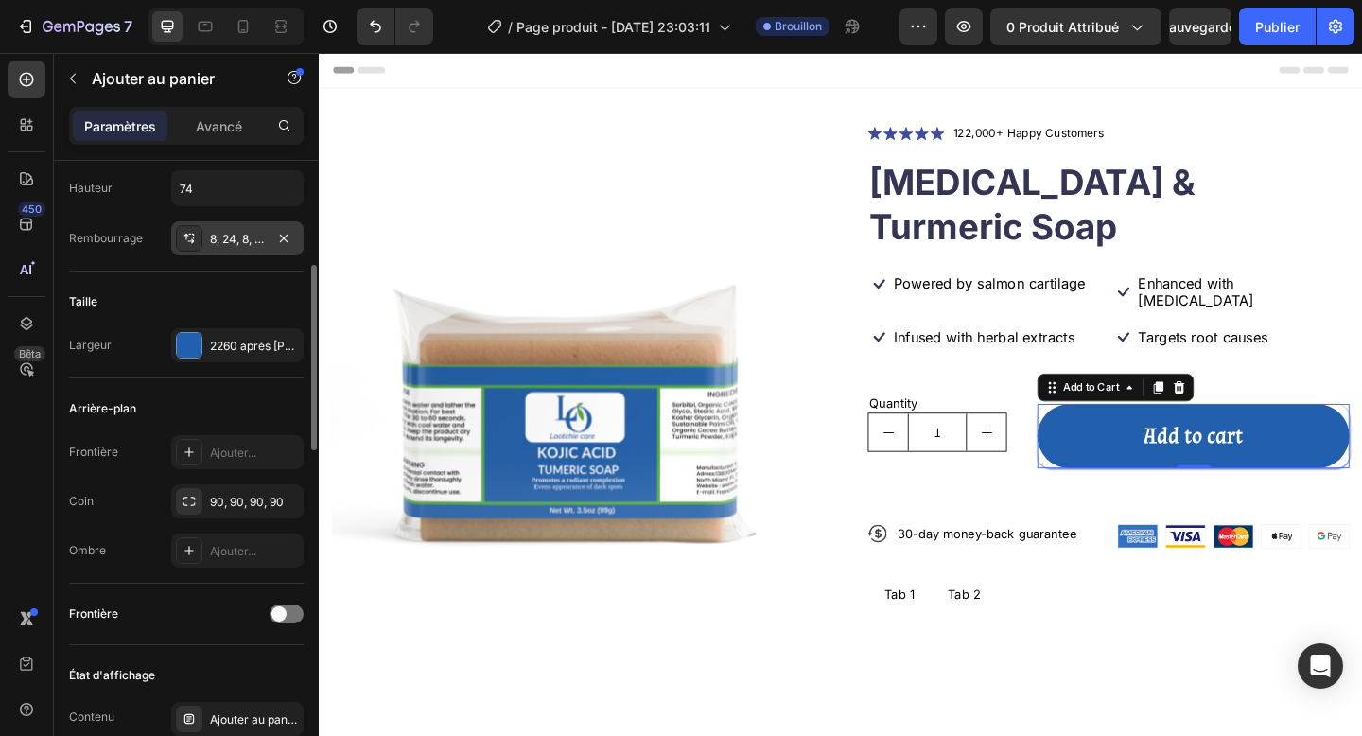
click at [228, 242] on font "8, 24, 8, 24" at bounding box center [239, 239] width 59 height 14
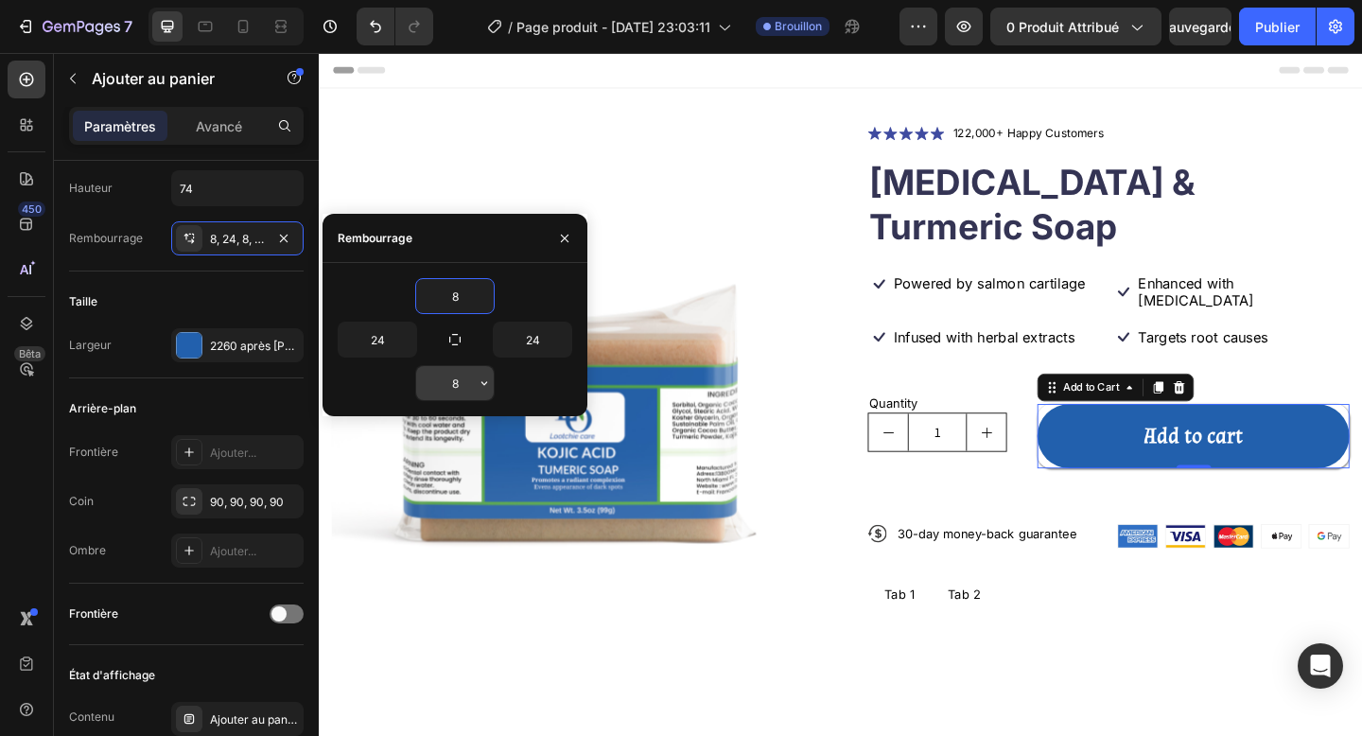
click at [456, 387] on input "8" at bounding box center [455, 383] width 78 height 34
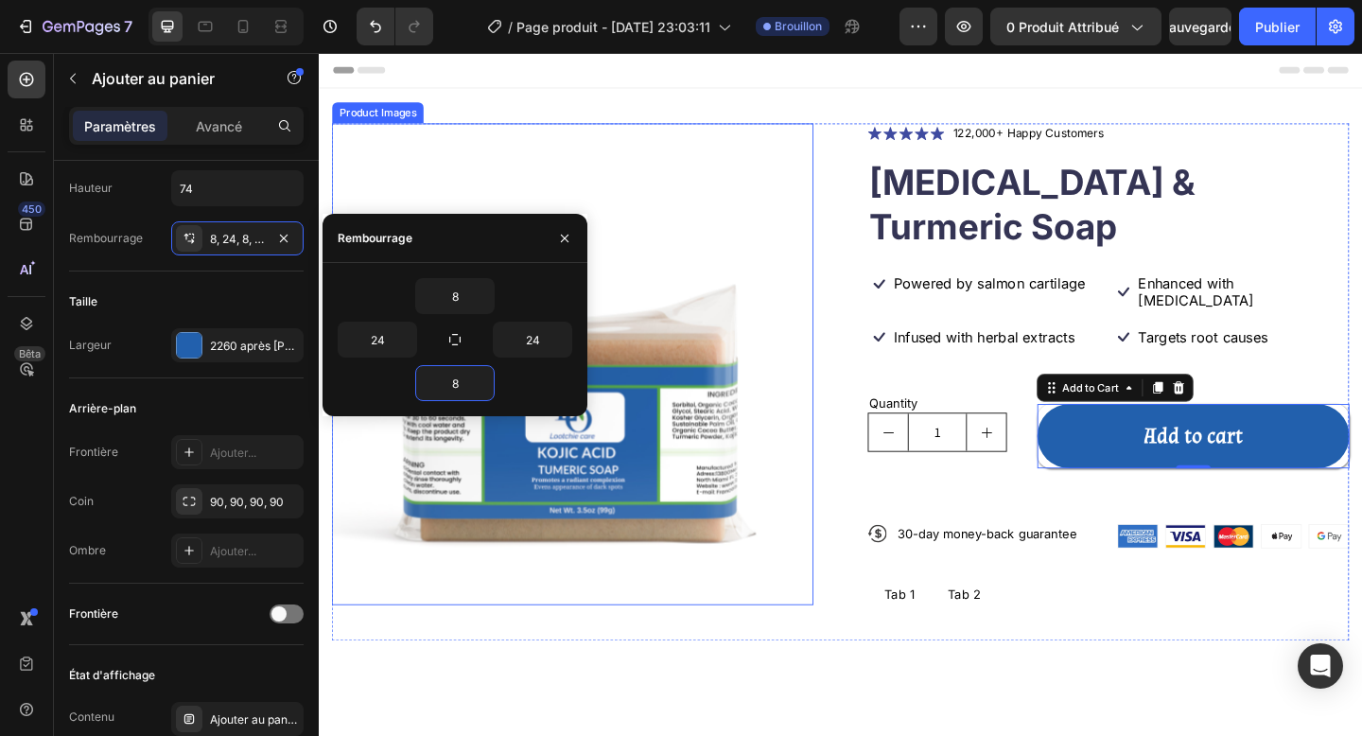
type input "5"
click at [482, 460] on img at bounding box center [595, 392] width 524 height 524
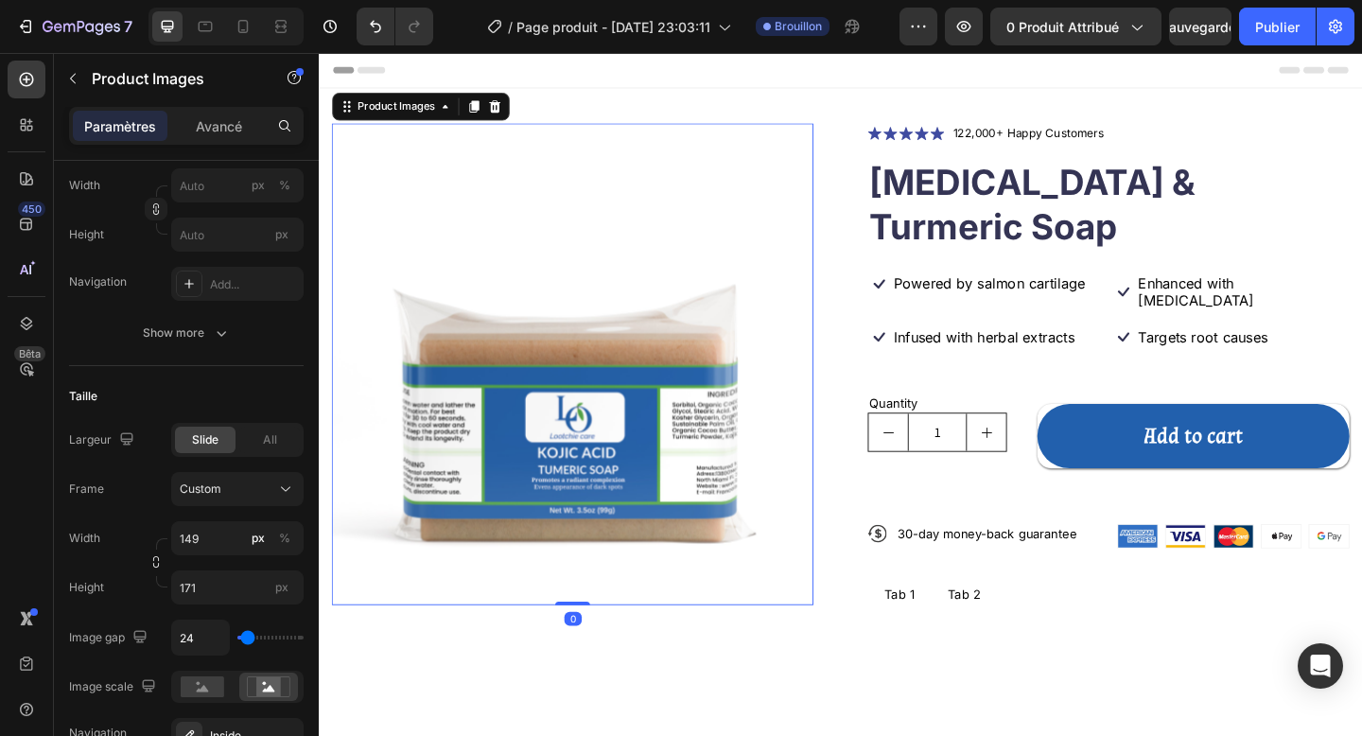
scroll to position [0, 0]
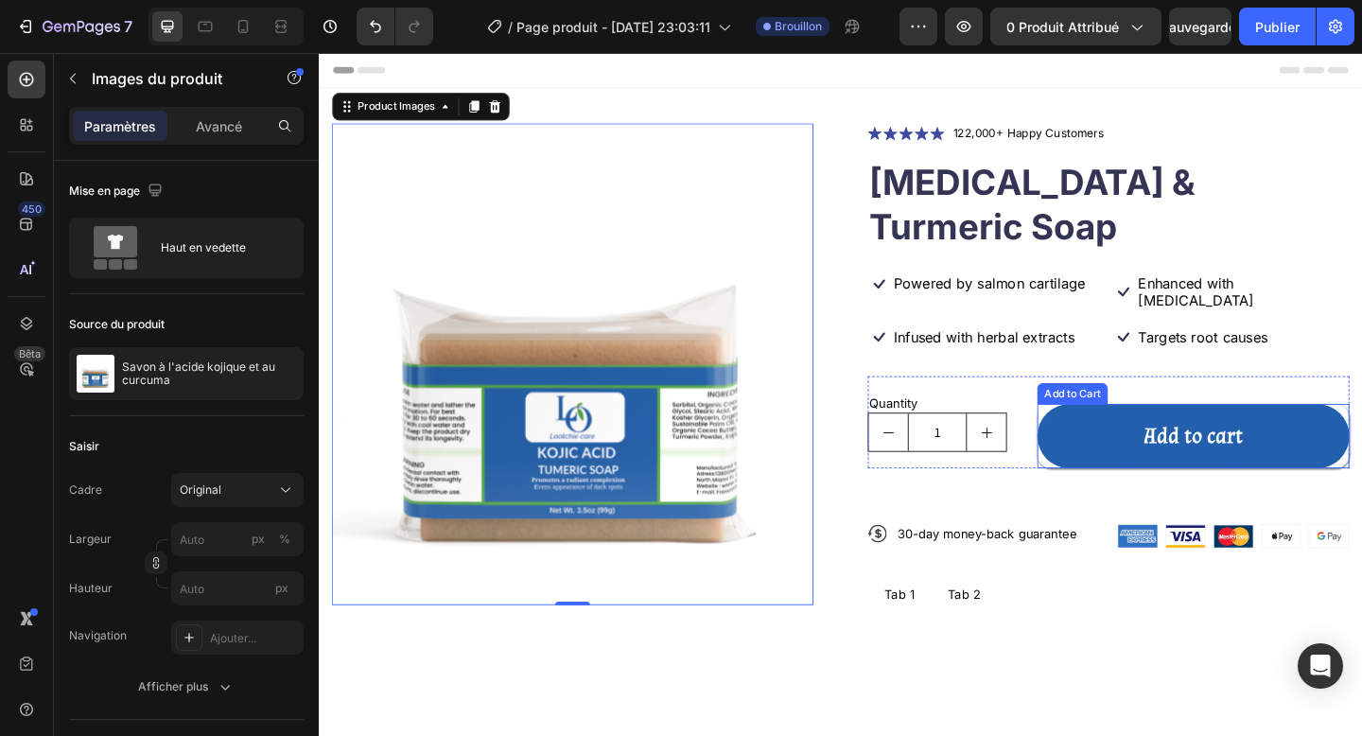
click at [1112, 435] on button "Add to cart" at bounding box center [1270, 470] width 340 height 70
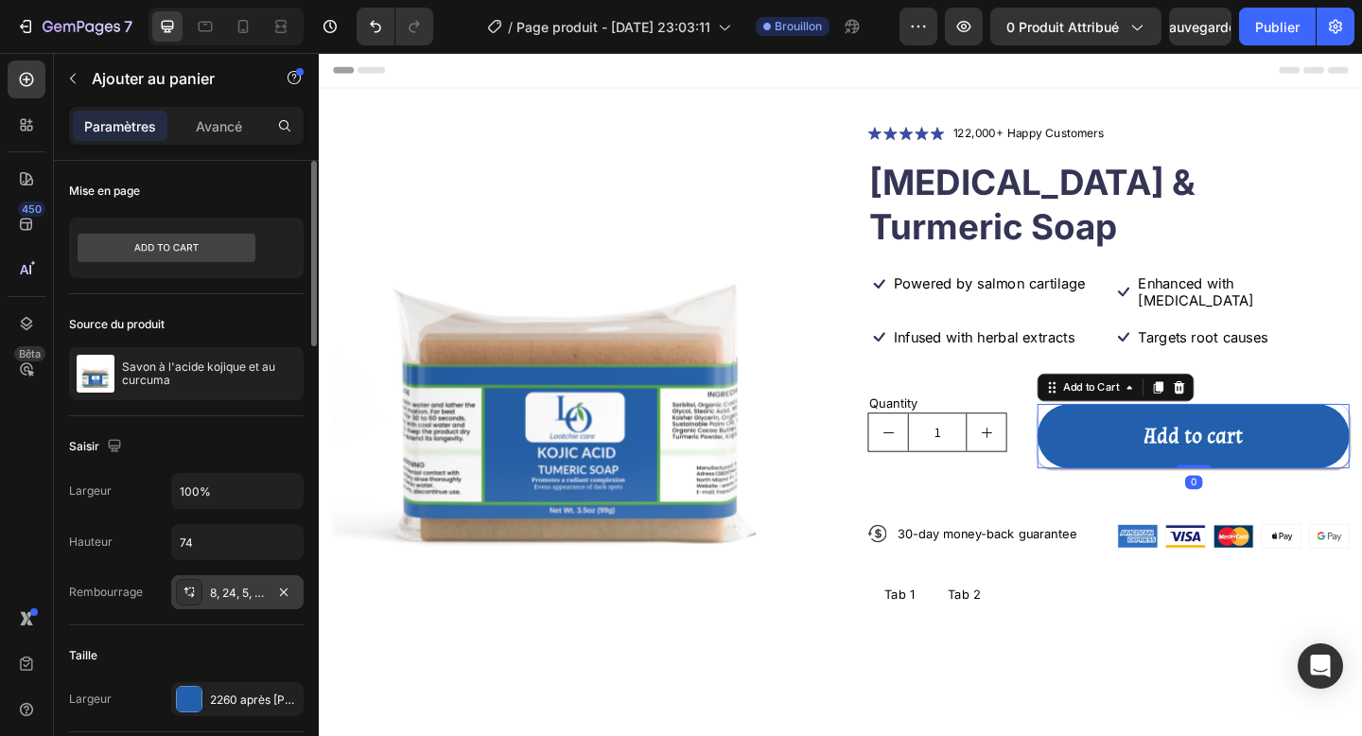
click at [242, 586] on font "8, 24, 5, 24" at bounding box center [239, 592] width 59 height 14
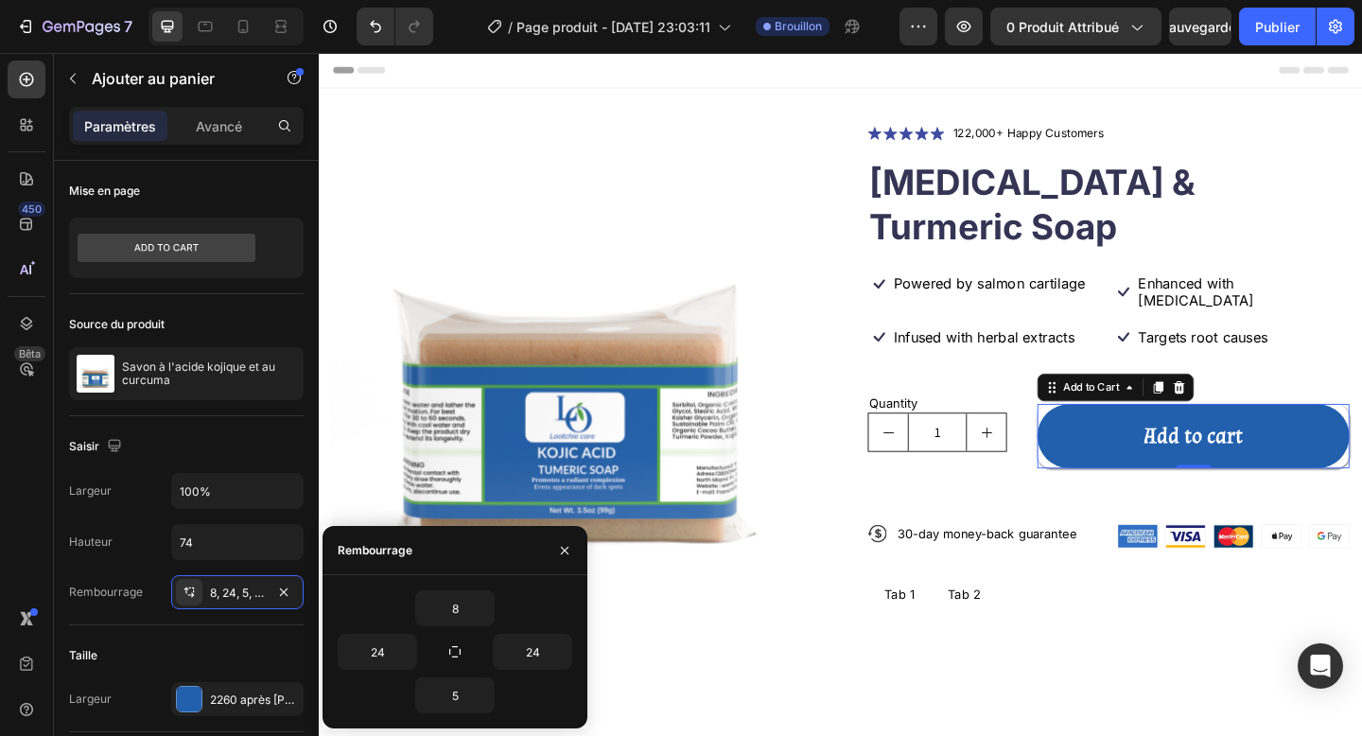
click at [460, 586] on div "8 24 24 5" at bounding box center [455, 651] width 265 height 153
click at [460, 607] on input "8" at bounding box center [455, 608] width 78 height 34
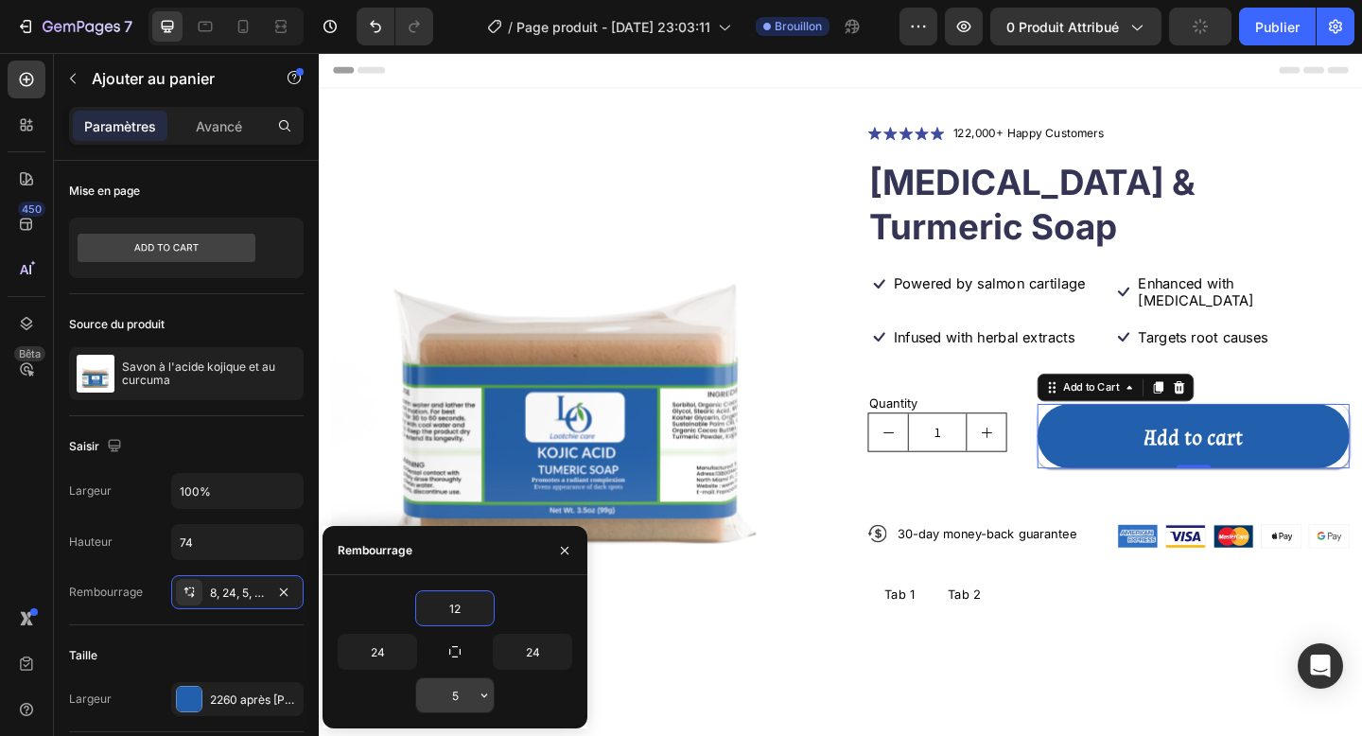
type input "12"
click at [443, 682] on input "5" at bounding box center [455, 695] width 78 height 34
type input "12"
click at [1078, 423] on div "Quantity" at bounding box center [1000, 434] width 169 height 23
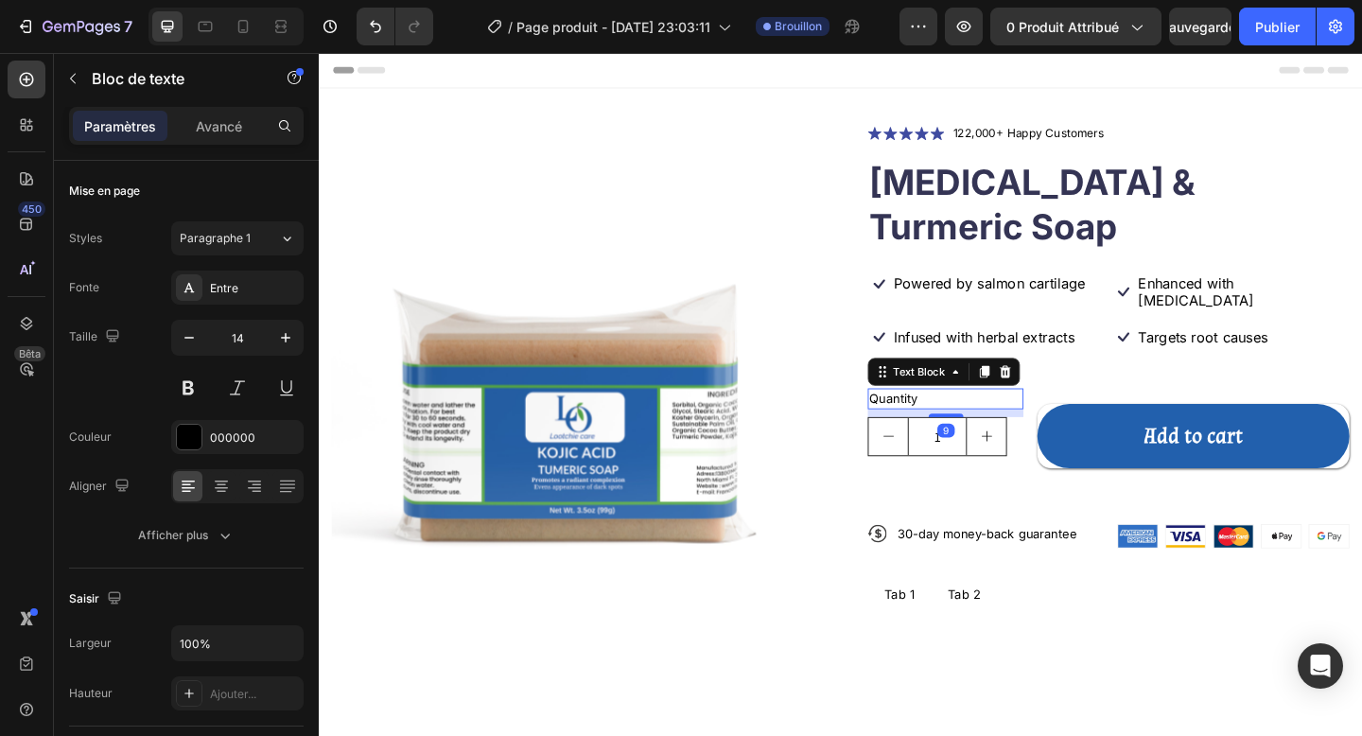
click at [1007, 405] on div "Quantity Text Block 9 1 Product Quantity" at bounding box center [1000, 455] width 169 height 100
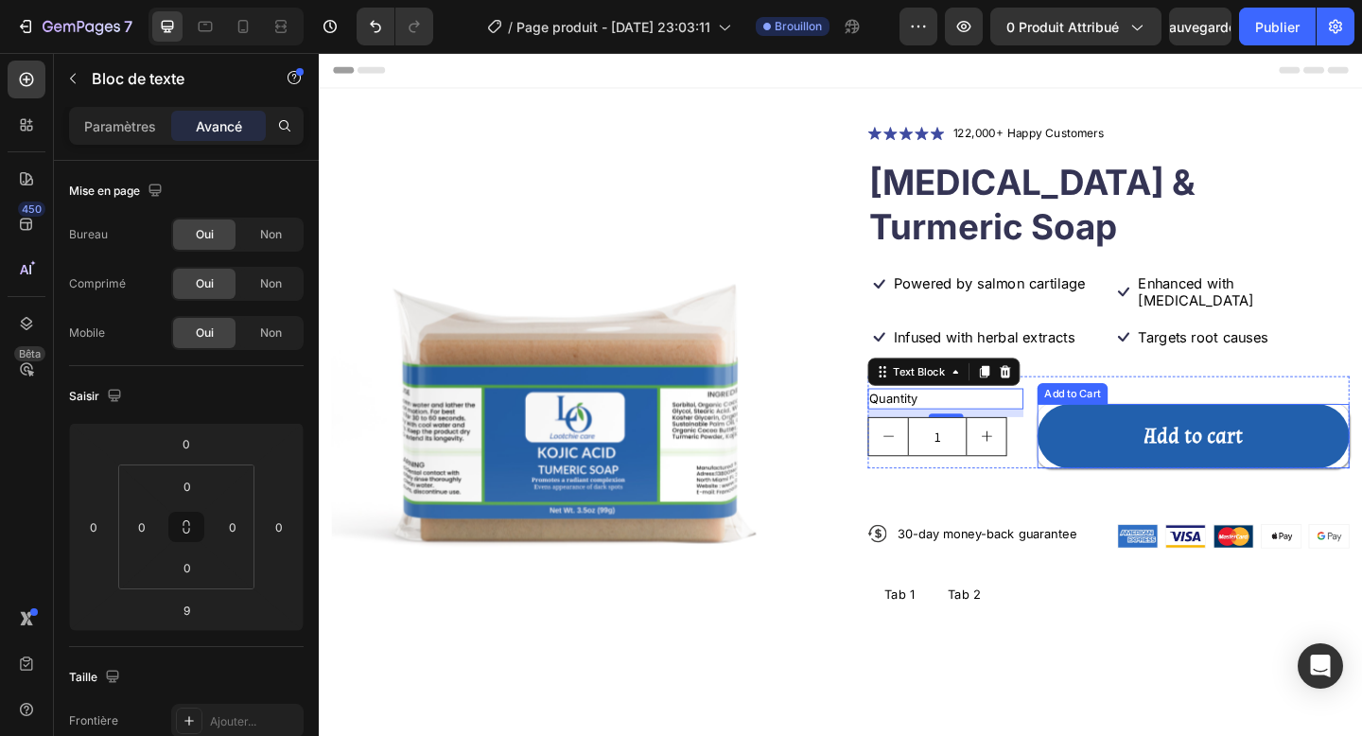
click at [1110, 435] on div "Add to cart Add to Cart" at bounding box center [1270, 470] width 340 height 70
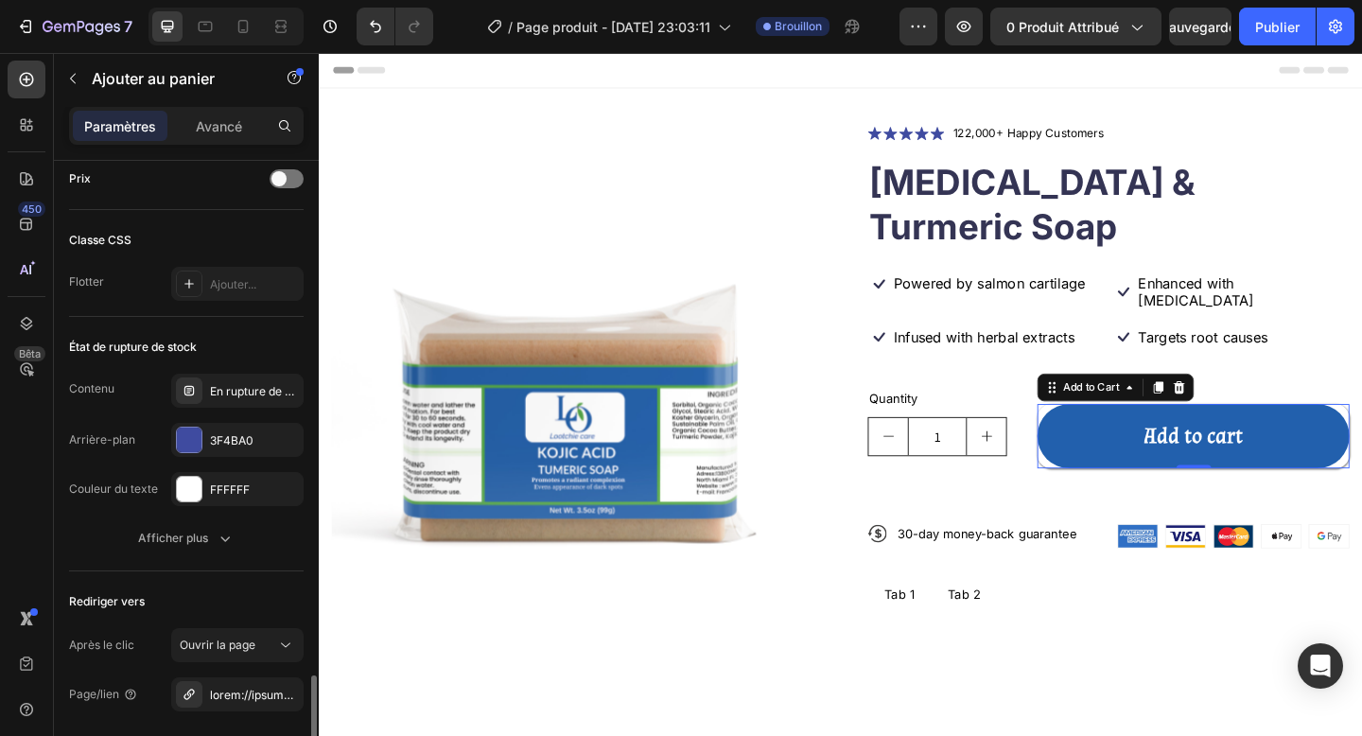
scroll to position [1496, 0]
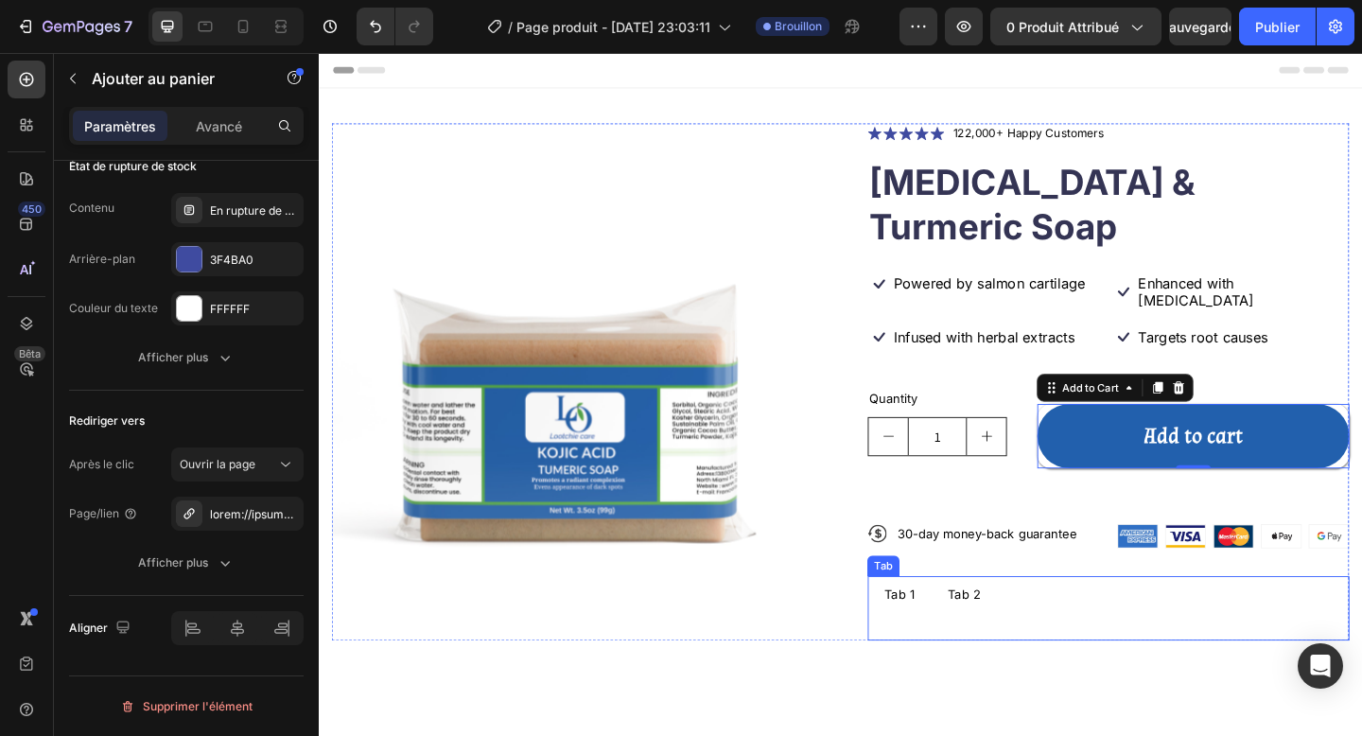
click at [956, 630] on div "Tab 1" at bounding box center [950, 642] width 39 height 25
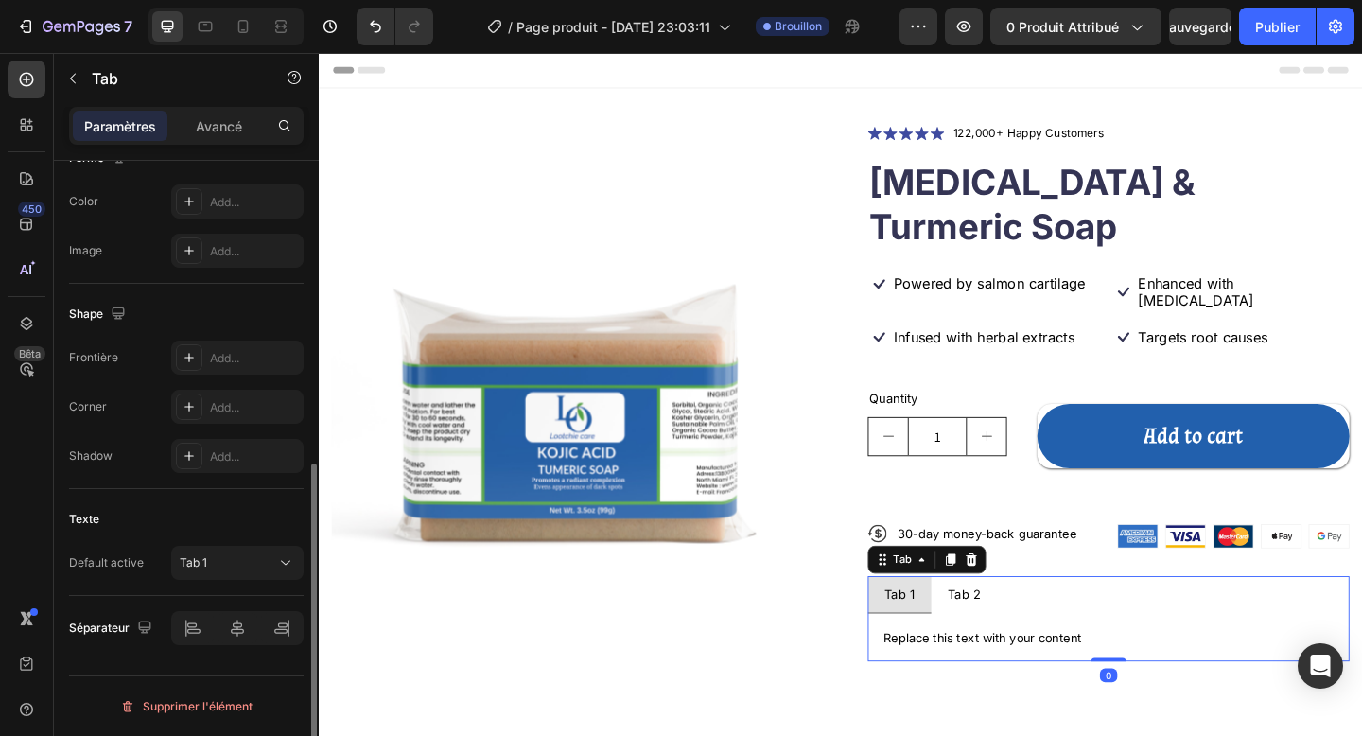
scroll to position [0, 0]
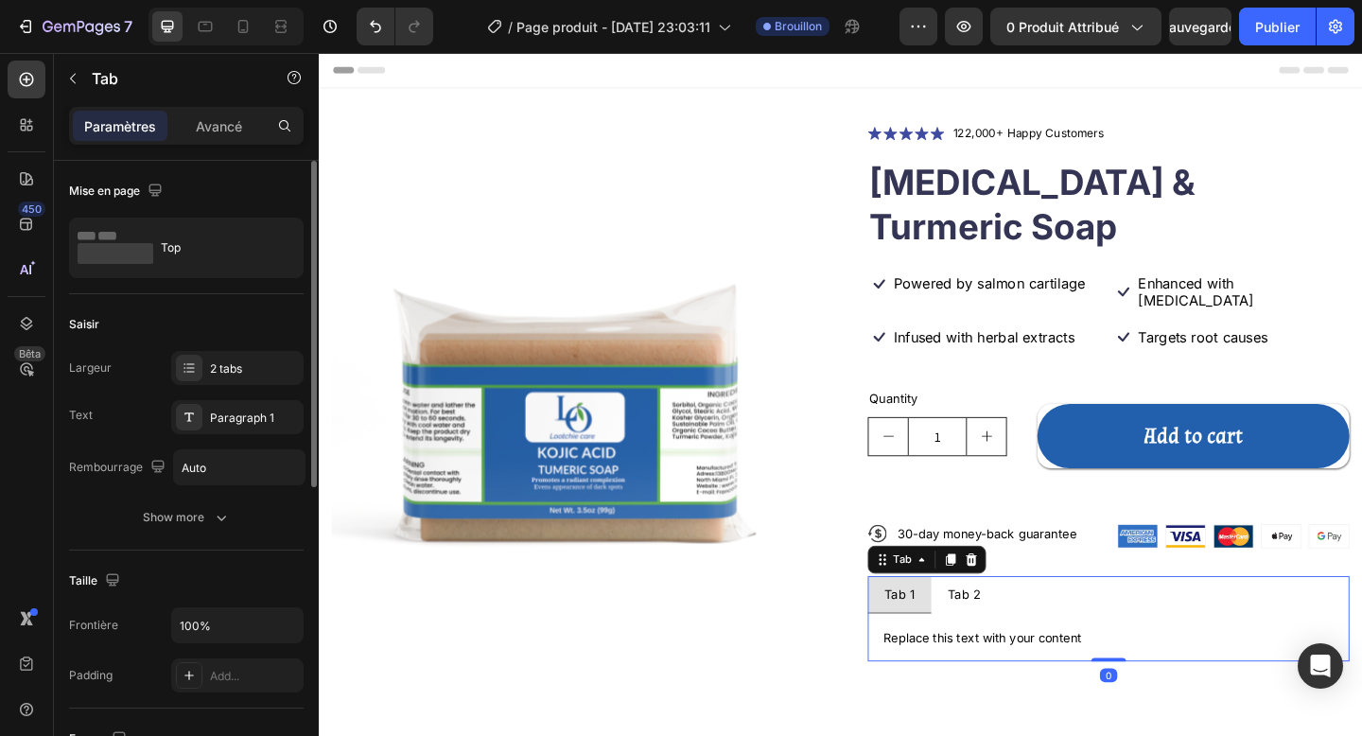
click at [956, 630] on div "Tab 1" at bounding box center [950, 642] width 39 height 25
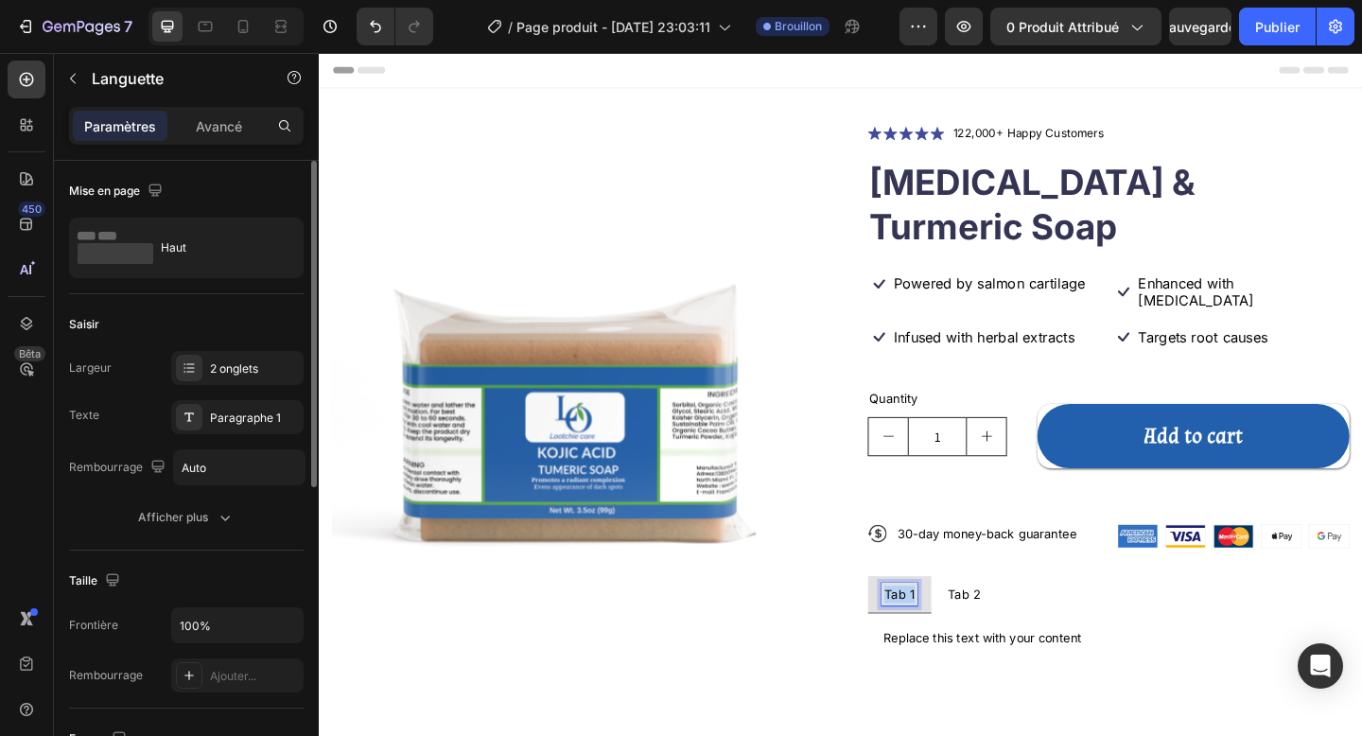
click at [956, 633] on p "Tab 1" at bounding box center [950, 642] width 33 height 19
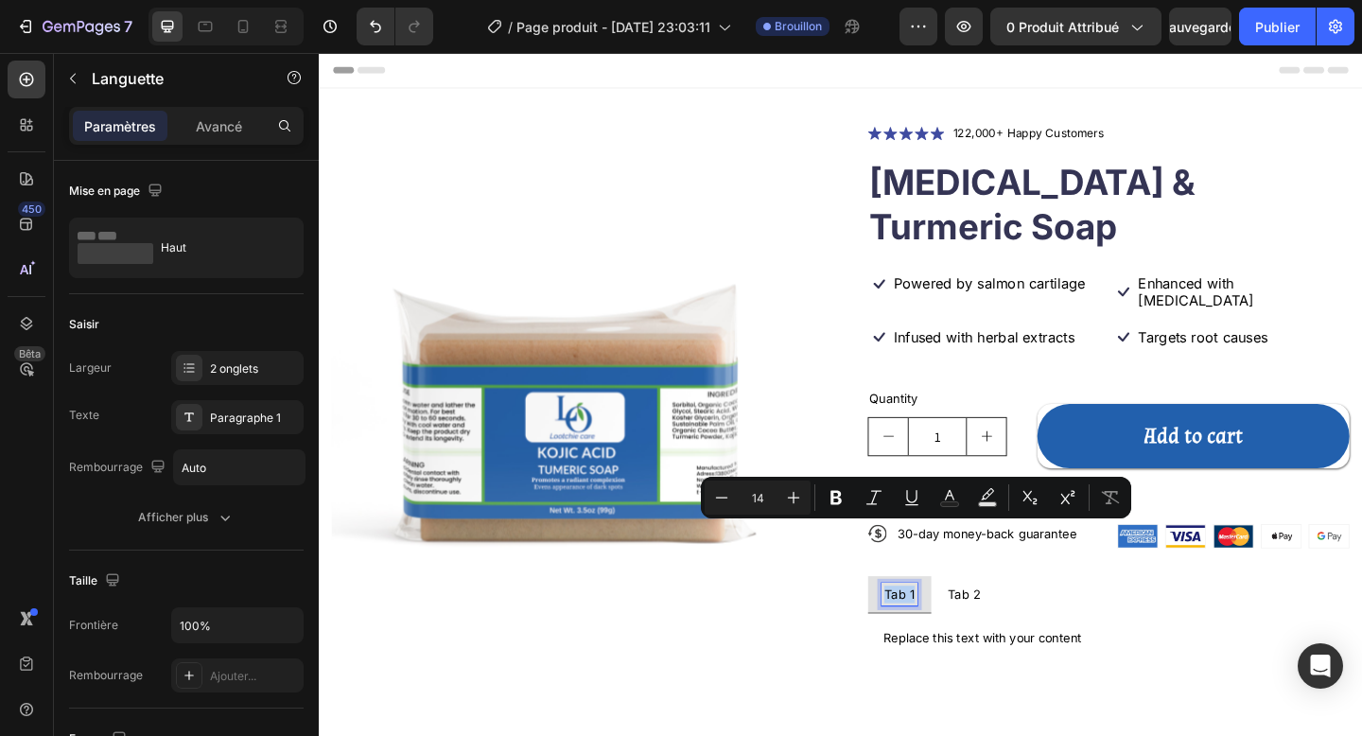
click at [956, 633] on p "Tab 1" at bounding box center [950, 642] width 33 height 19
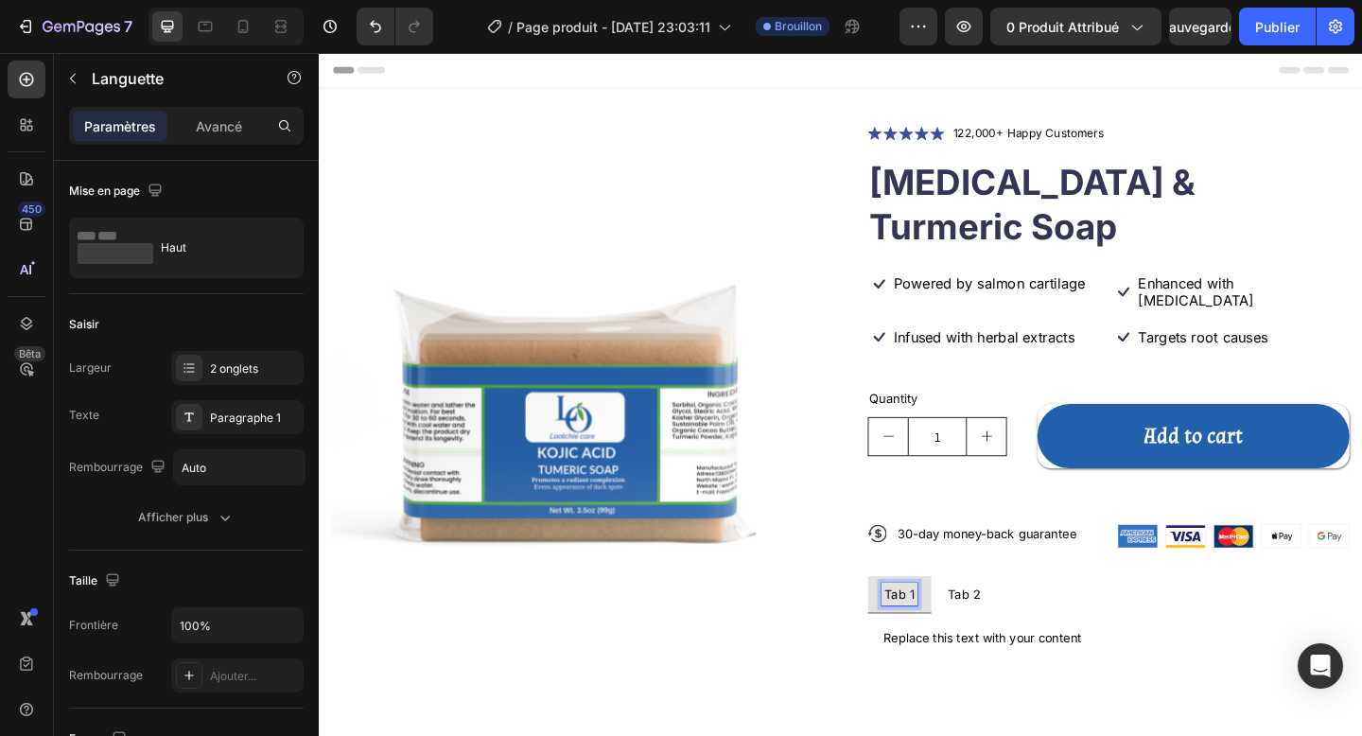
click at [956, 633] on p "Tab 1" at bounding box center [950, 642] width 33 height 19
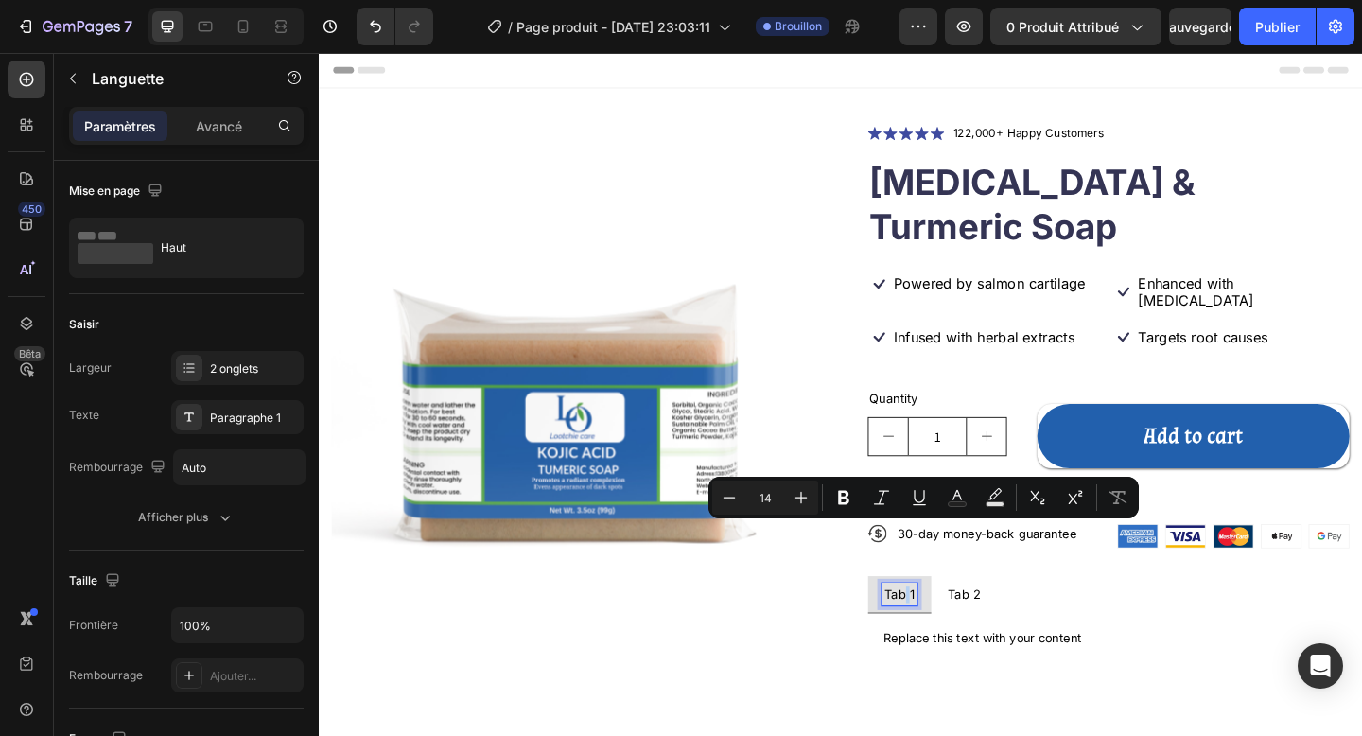
click at [956, 633] on p "Tab 1" at bounding box center [950, 642] width 33 height 19
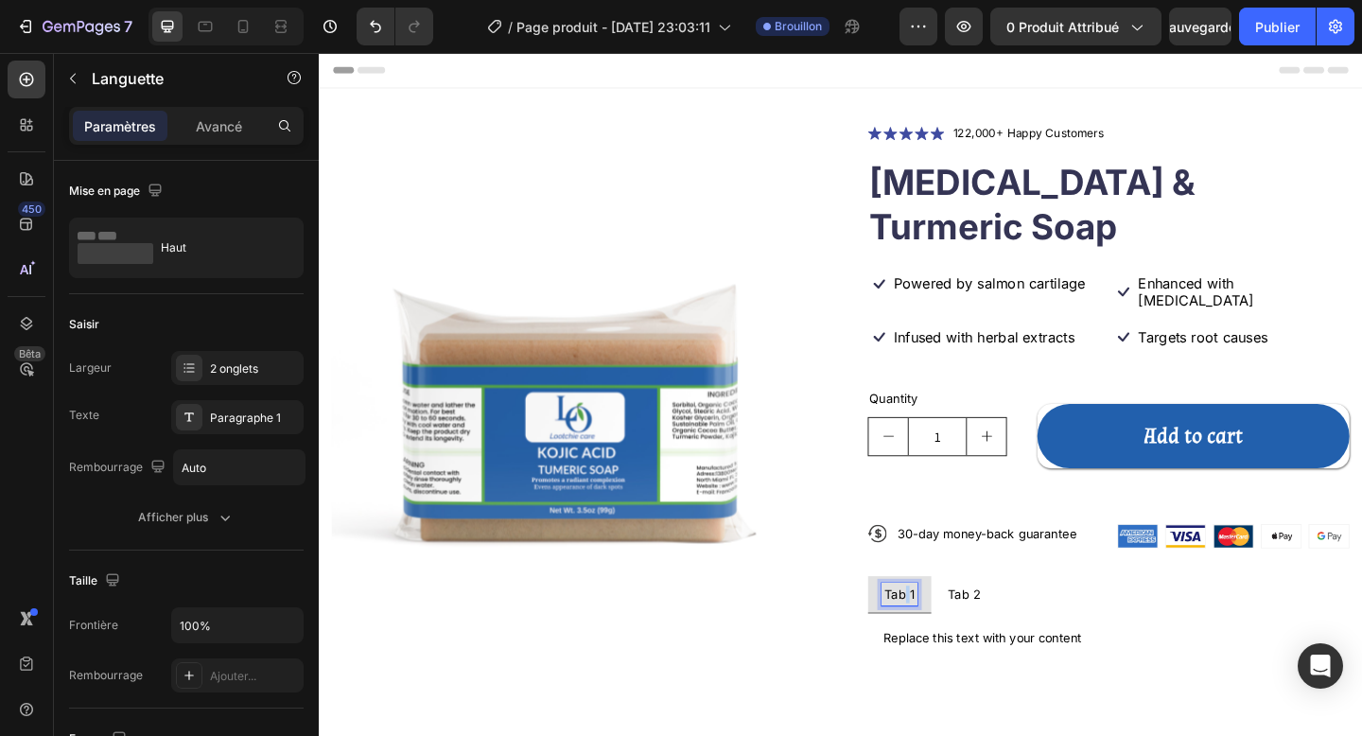
click at [956, 633] on p "Tab 1" at bounding box center [950, 642] width 33 height 19
click at [1055, 633] on p "Tab 2" at bounding box center [1058, 642] width 36 height 19
click at [1060, 633] on p "Tab 2" at bounding box center [1058, 642] width 36 height 19
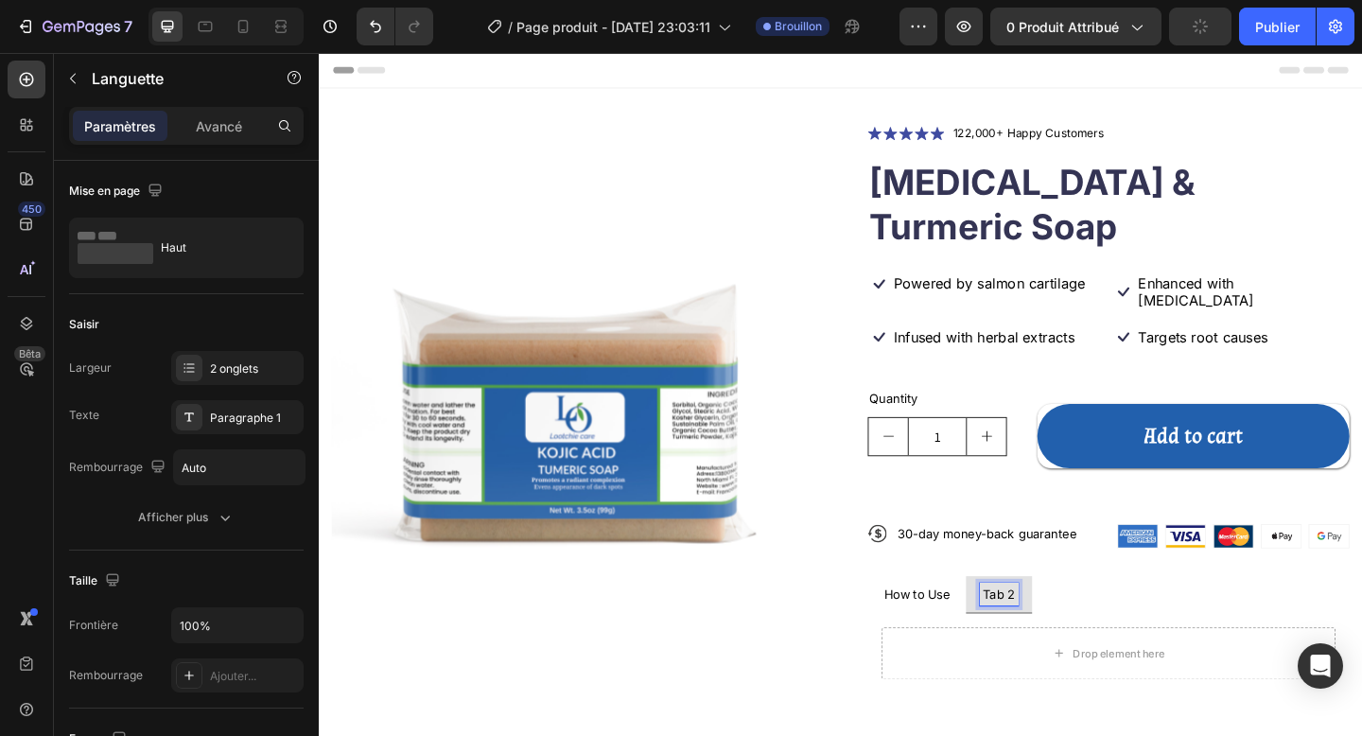
click at [1060, 633] on p "Tab 2" at bounding box center [1058, 642] width 36 height 19
click at [1062, 678] on div "Drop element here" at bounding box center [1178, 706] width 494 height 57
click at [975, 633] on p "How to Use" at bounding box center [969, 642] width 71 height 19
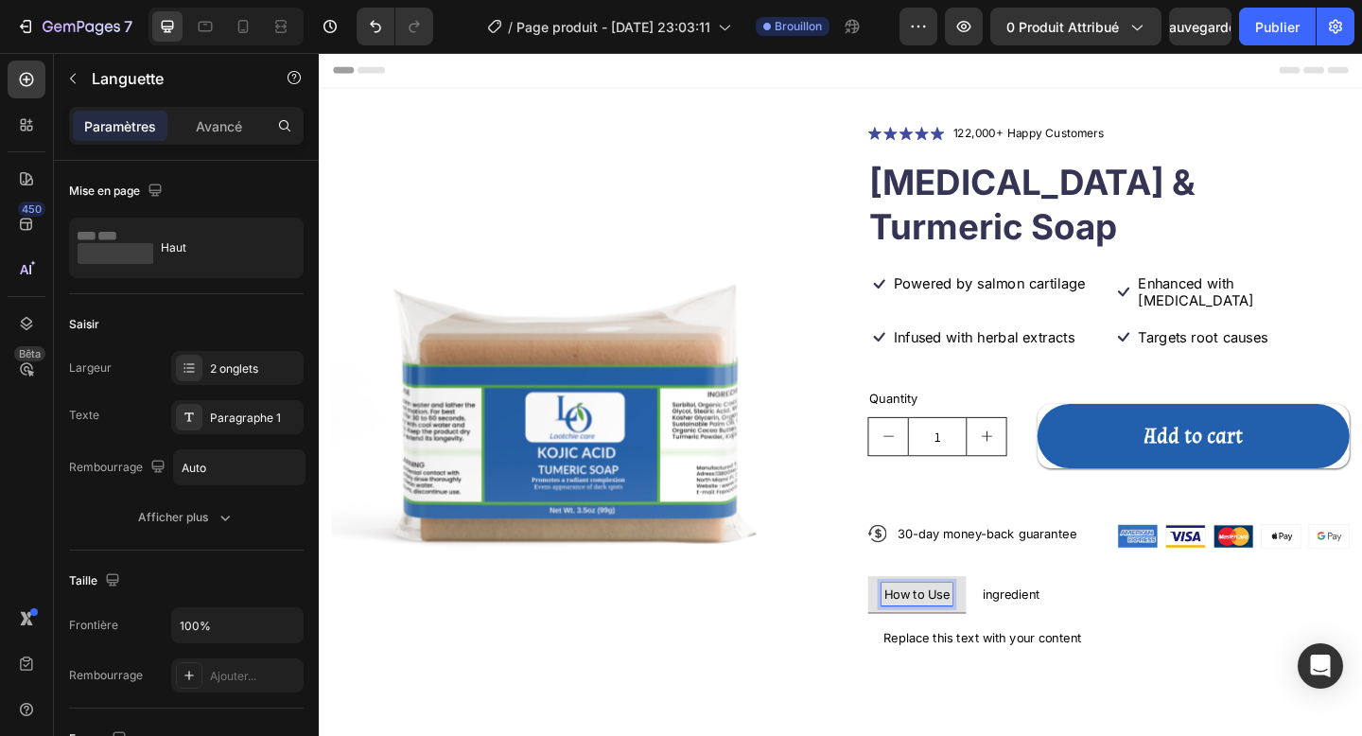
click at [1068, 633] on p "ingredient" at bounding box center [1071, 642] width 62 height 19
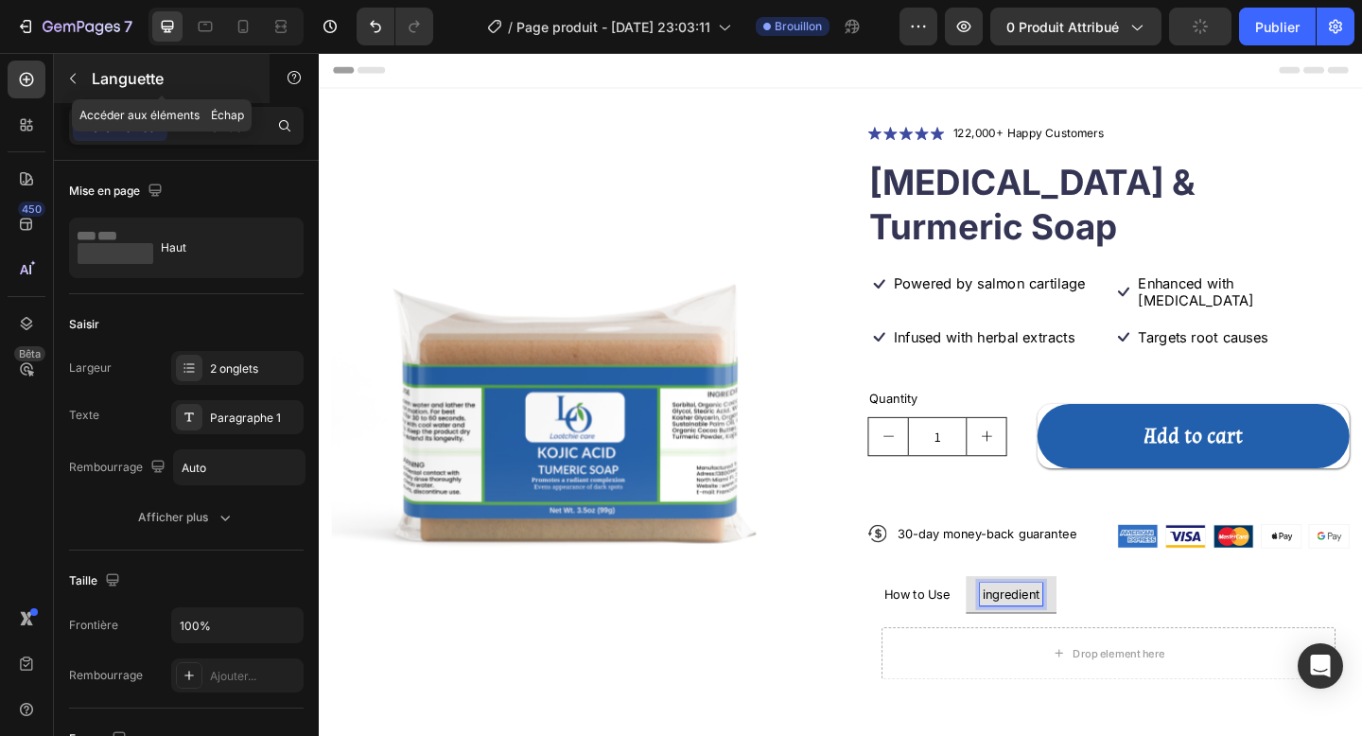
click at [131, 93] on div "Languette" at bounding box center [162, 78] width 216 height 49
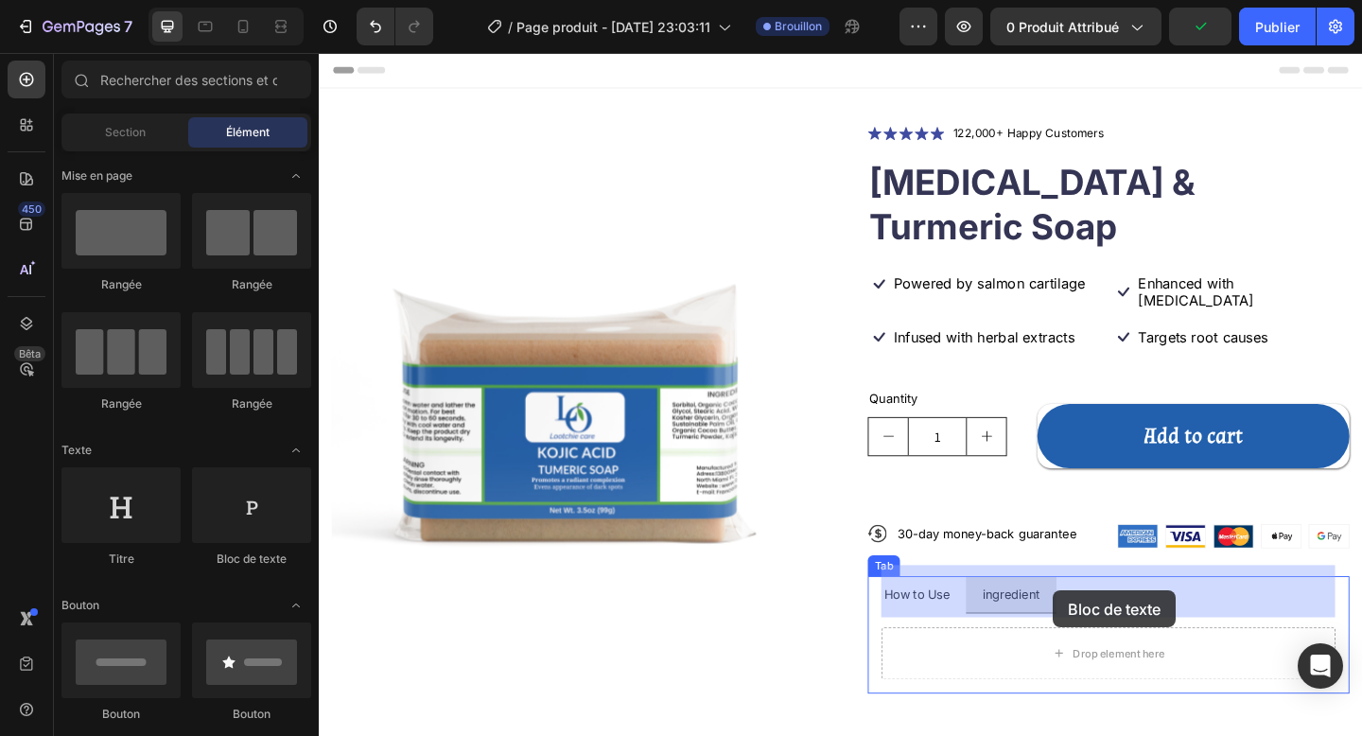
drag, startPoint x: 578, startPoint y: 579, endPoint x: 1117, endPoint y: 637, distance: 542.3
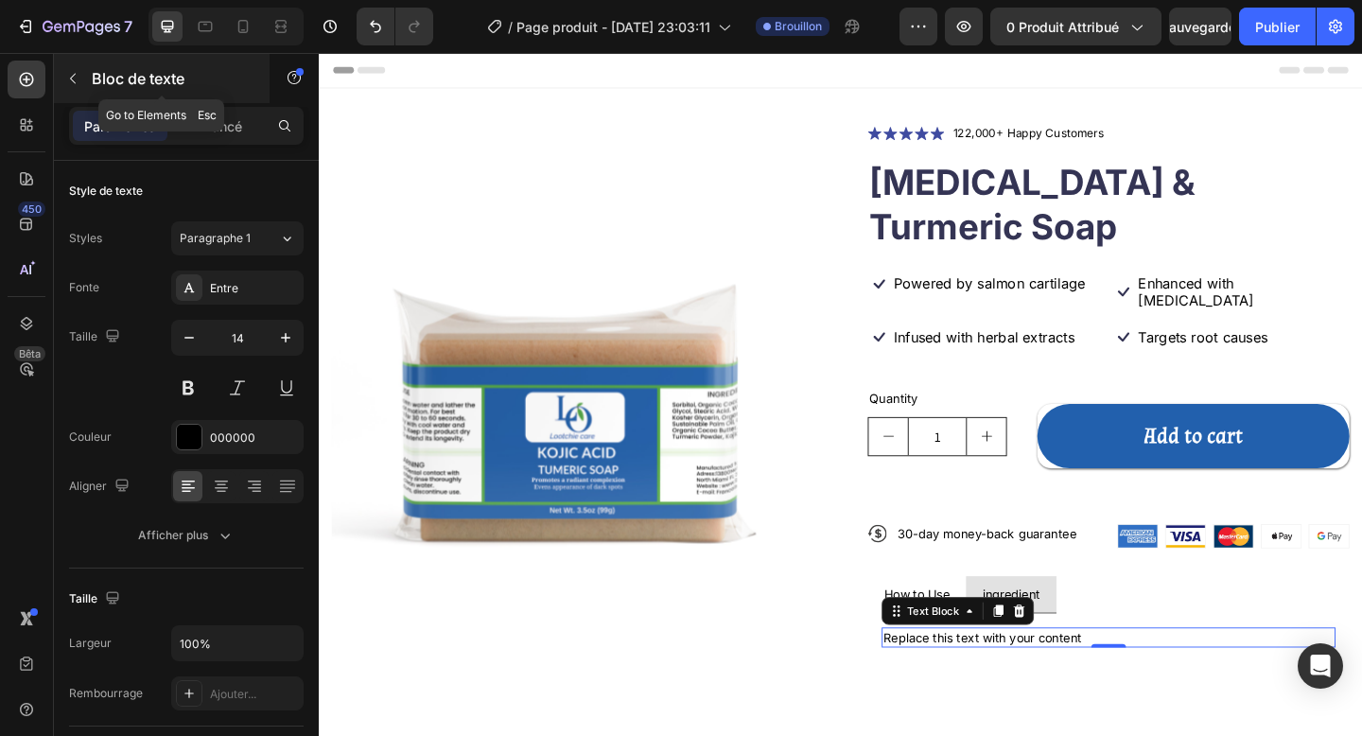
click at [80, 91] on button "button" at bounding box center [73, 78] width 30 height 30
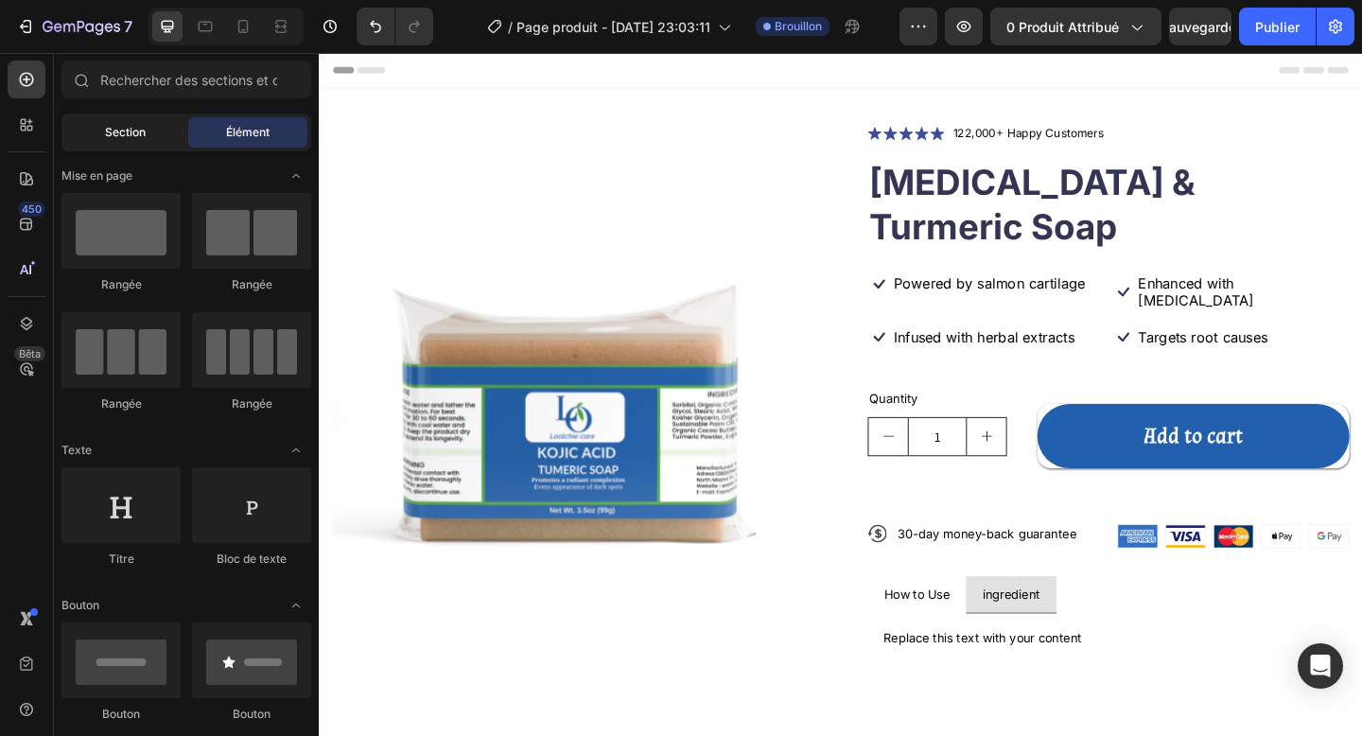
click at [118, 127] on font "Section" at bounding box center [125, 132] width 41 height 14
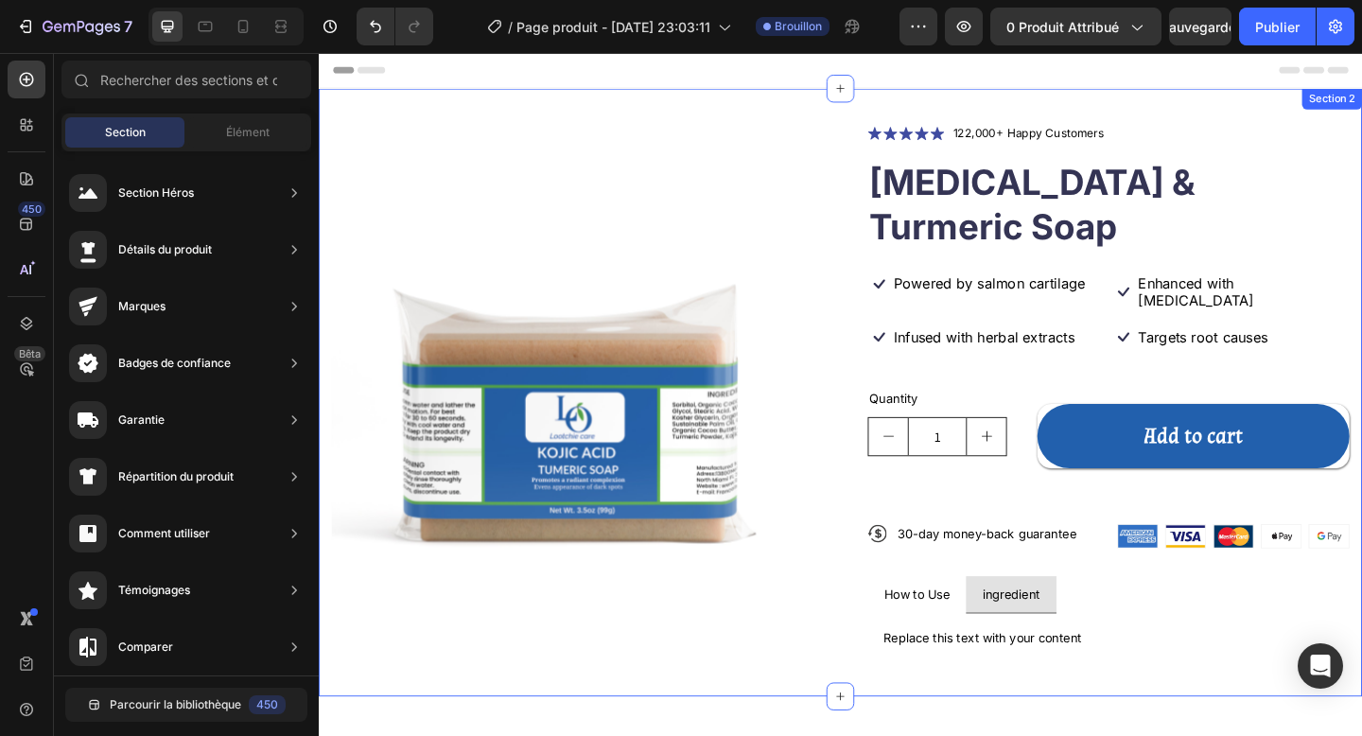
click at [969, 680] on div "Product Images Icon Icon Icon Icon Icon Icon List 122,000+ Happy Customers Text…" at bounding box center [886, 422] width 1135 height 661
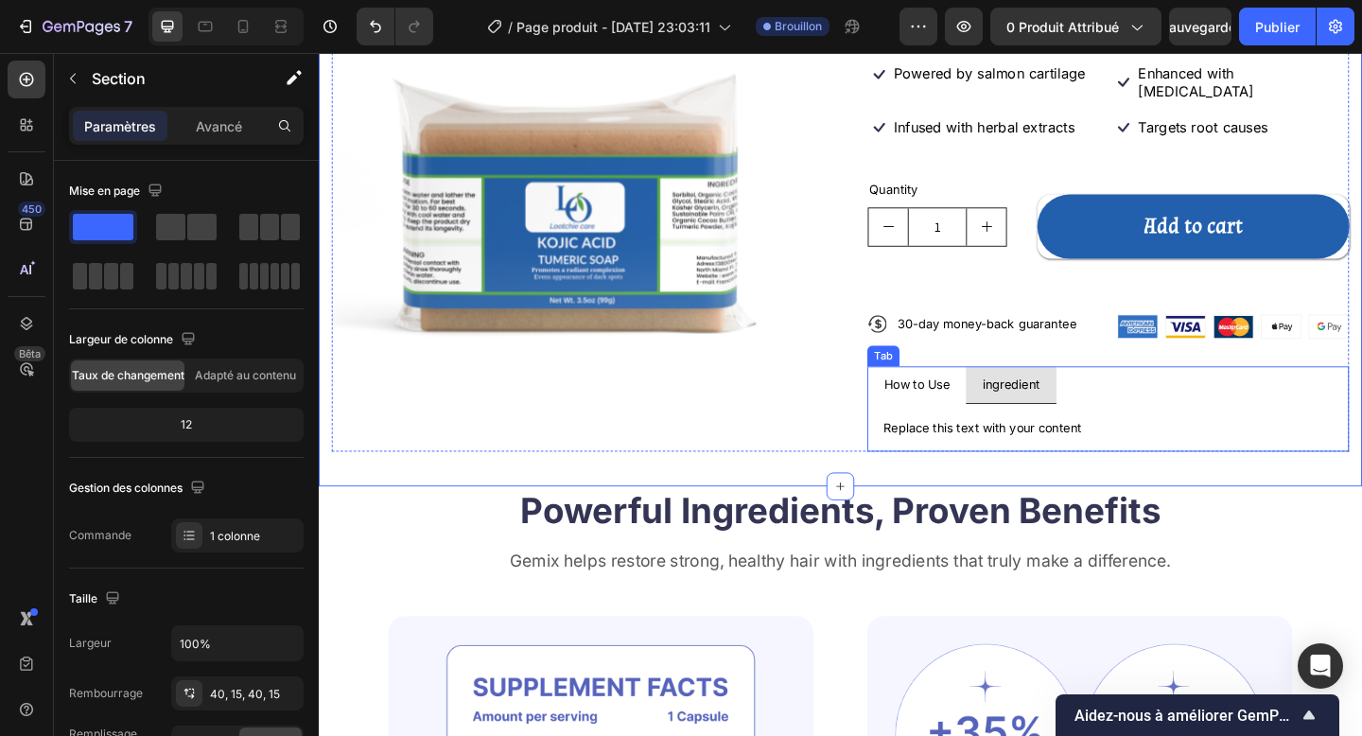
scroll to position [249, 0]
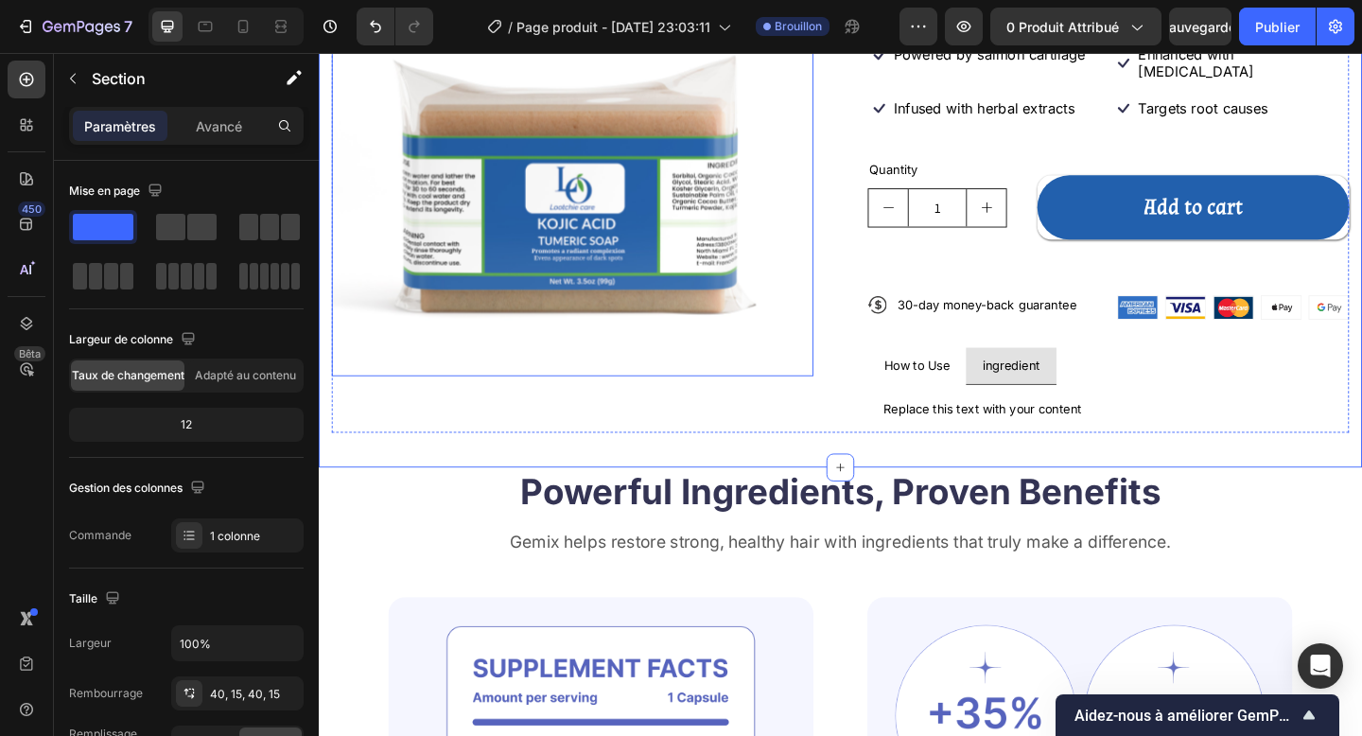
click at [679, 191] on img at bounding box center [595, 143] width 524 height 524
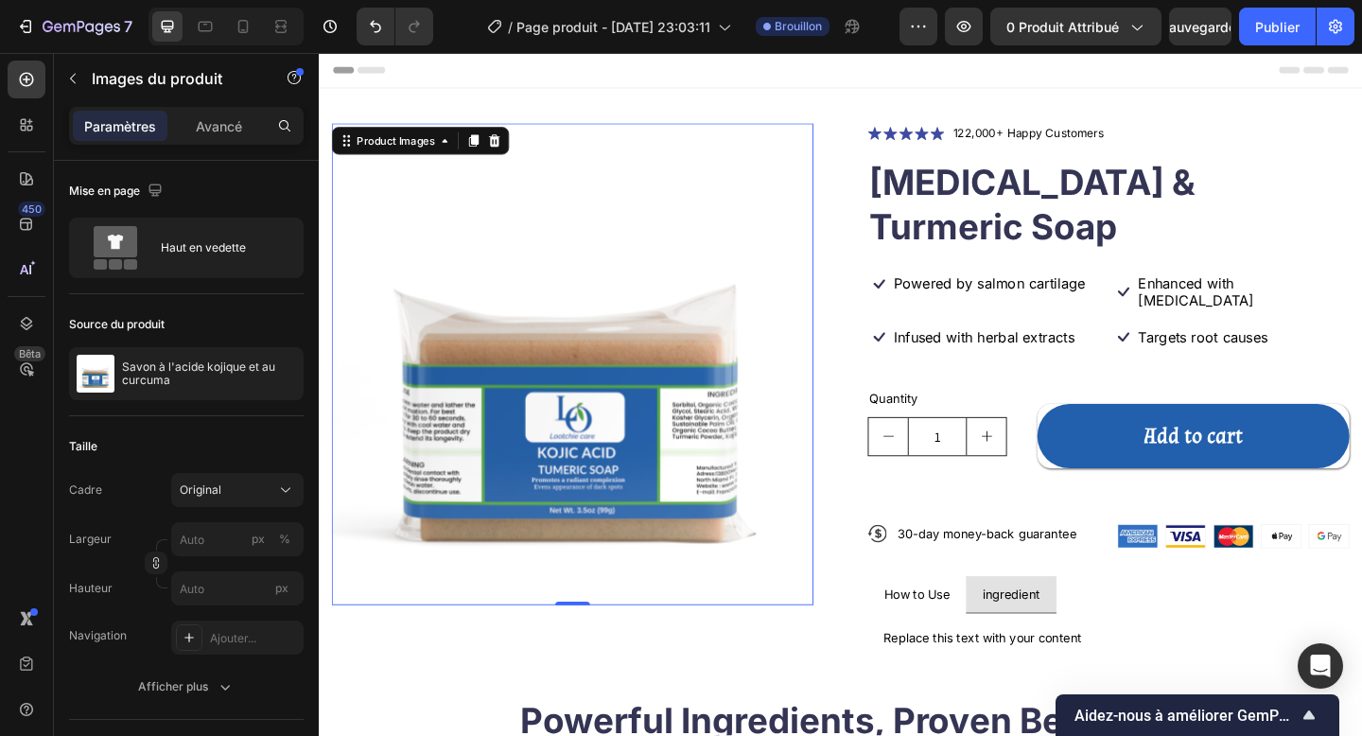
scroll to position [33, 0]
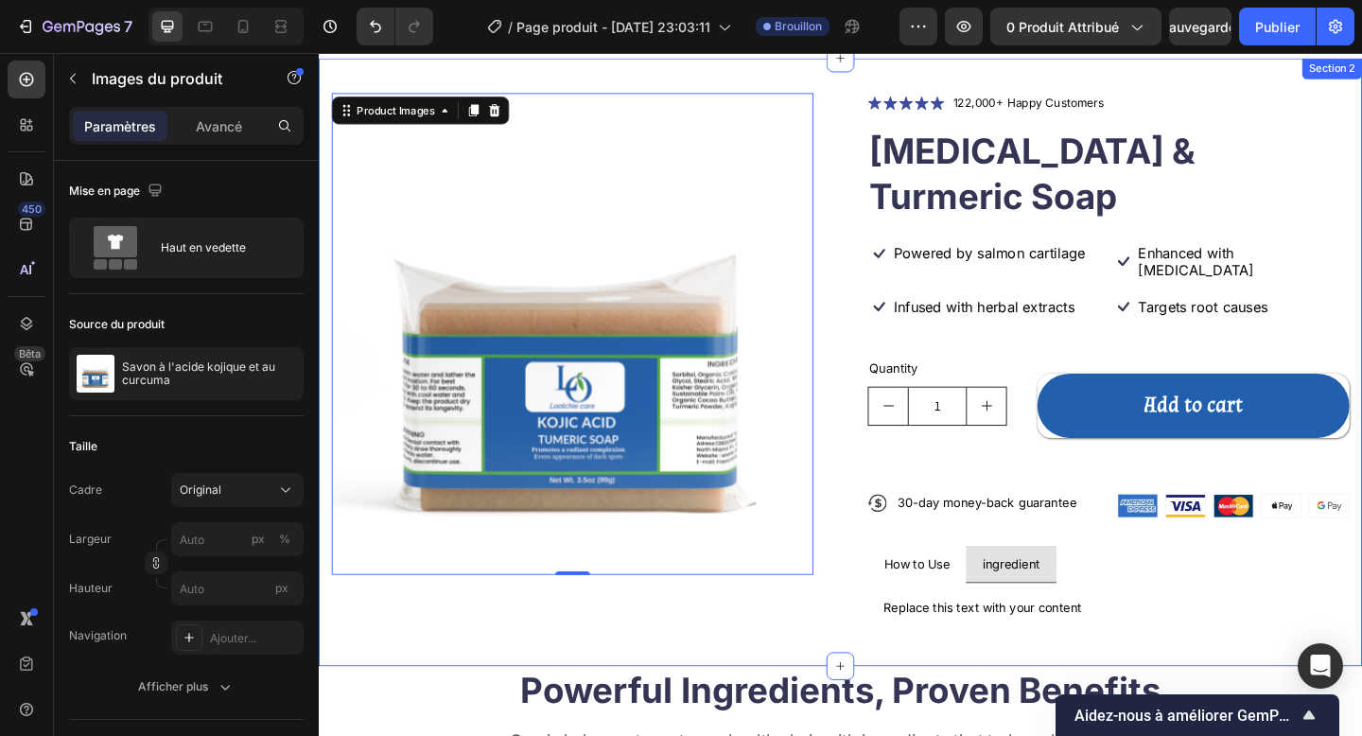
click at [796, 75] on div "Product Images 0 Icon Icon Icon Icon Icon Icon List 122,000+ Happy Customers Te…" at bounding box center [886, 389] width 1135 height 661
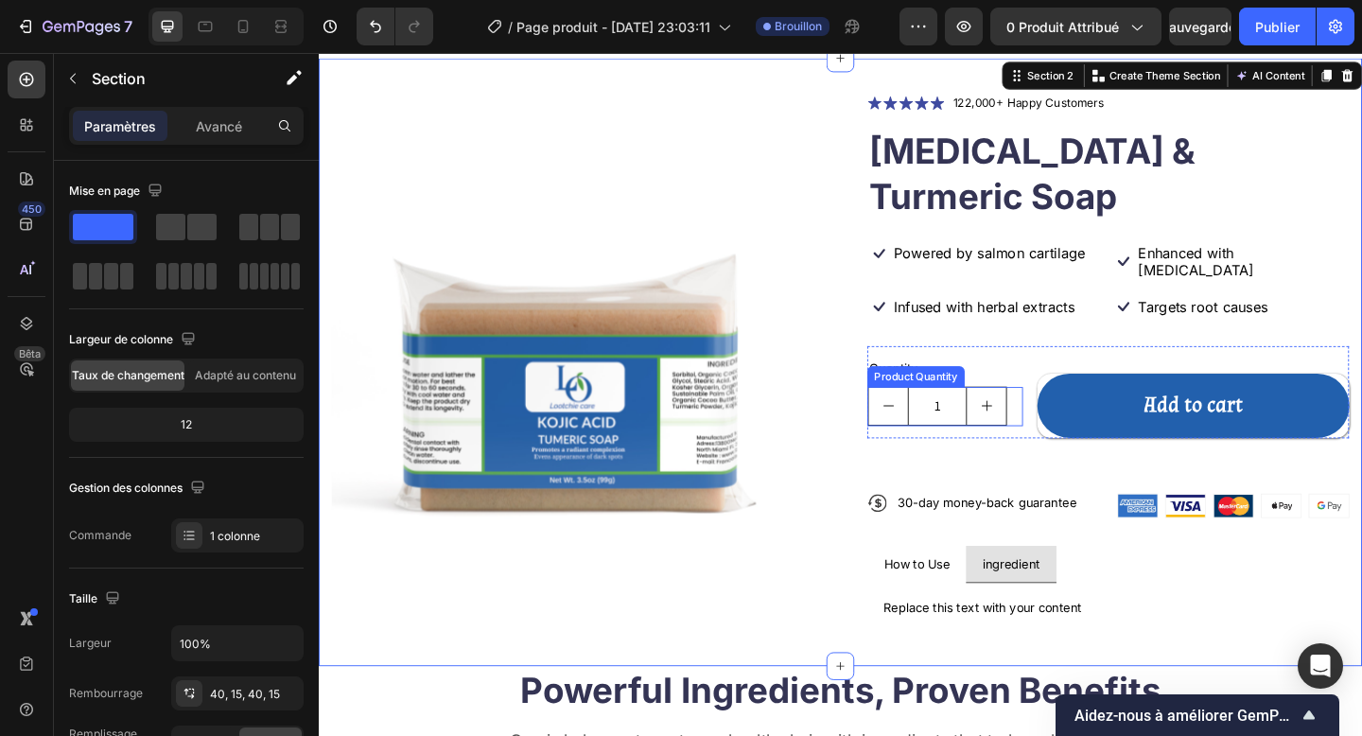
click at [1011, 417] on input "1" at bounding box center [991, 437] width 64 height 41
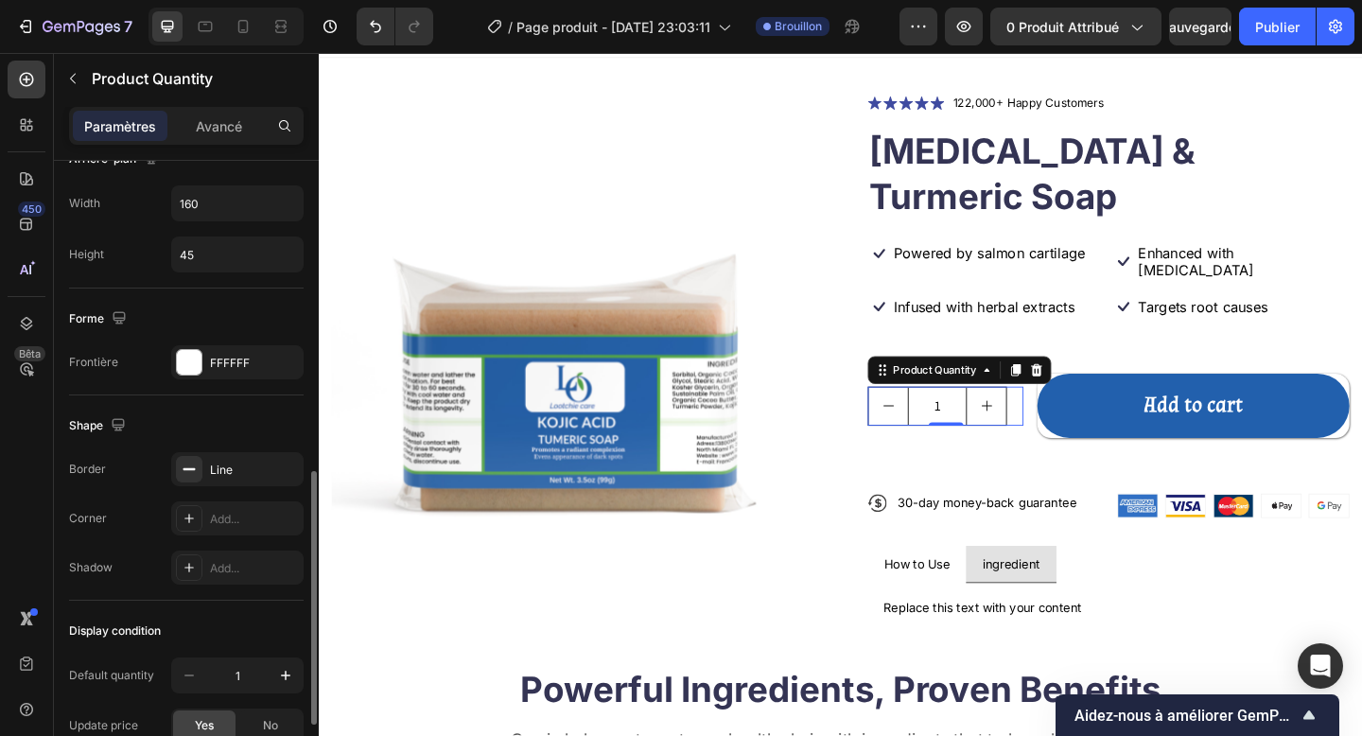
scroll to position [768, 0]
click at [227, 512] on div "Add..." at bounding box center [254, 518] width 89 height 17
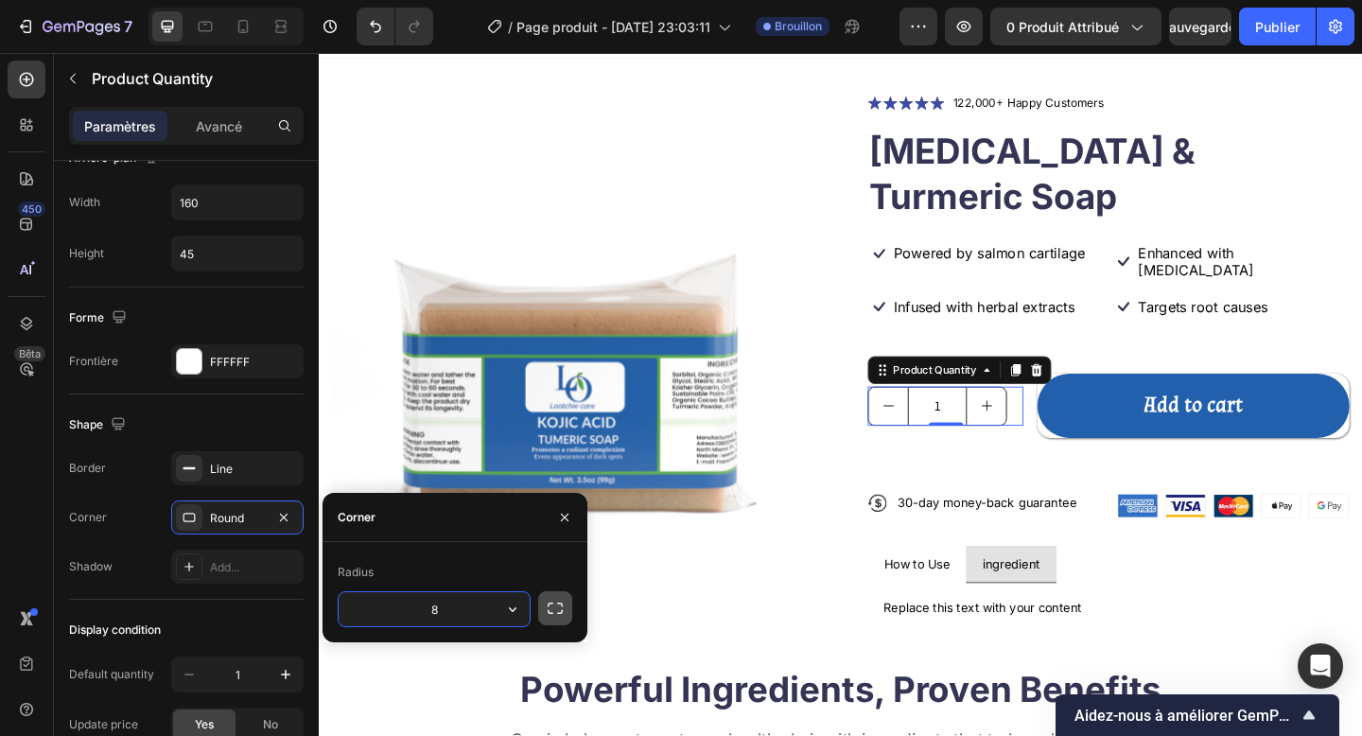
click at [547, 607] on icon "button" at bounding box center [555, 608] width 19 height 19
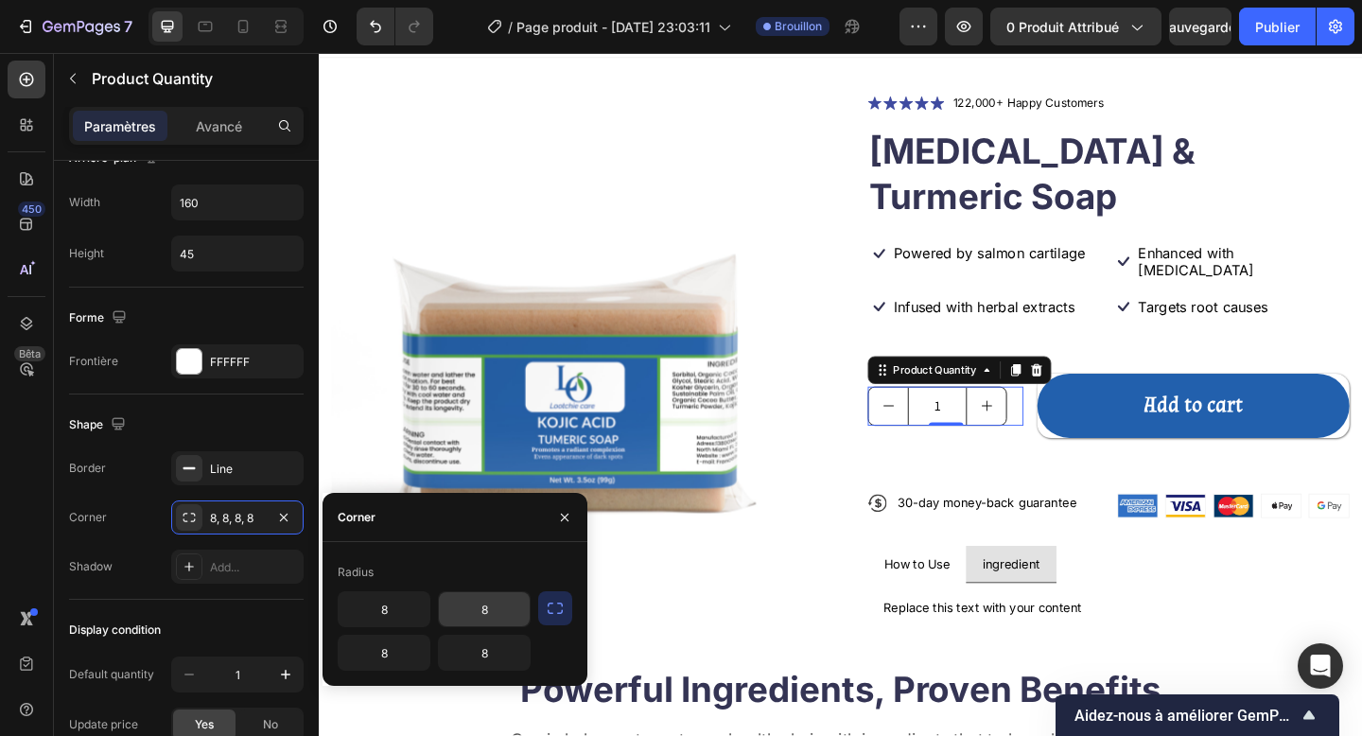
click at [484, 610] on input "8" at bounding box center [484, 609] width 91 height 34
type input "7"
type input "30"
click at [479, 653] on input "8" at bounding box center [484, 653] width 91 height 34
type input "30"
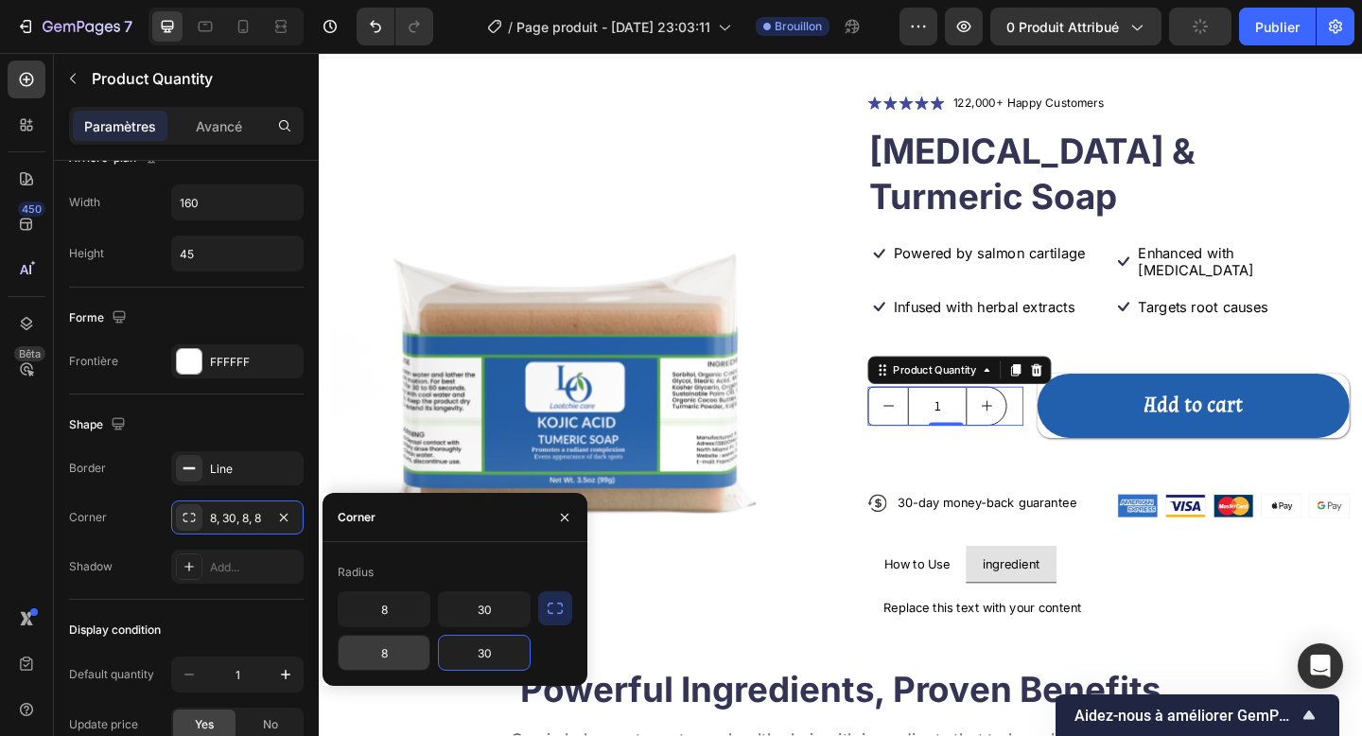
click at [382, 652] on input "8" at bounding box center [384, 653] width 91 height 34
type input "30"
click at [375, 619] on input "8" at bounding box center [384, 609] width 91 height 34
type input "30"
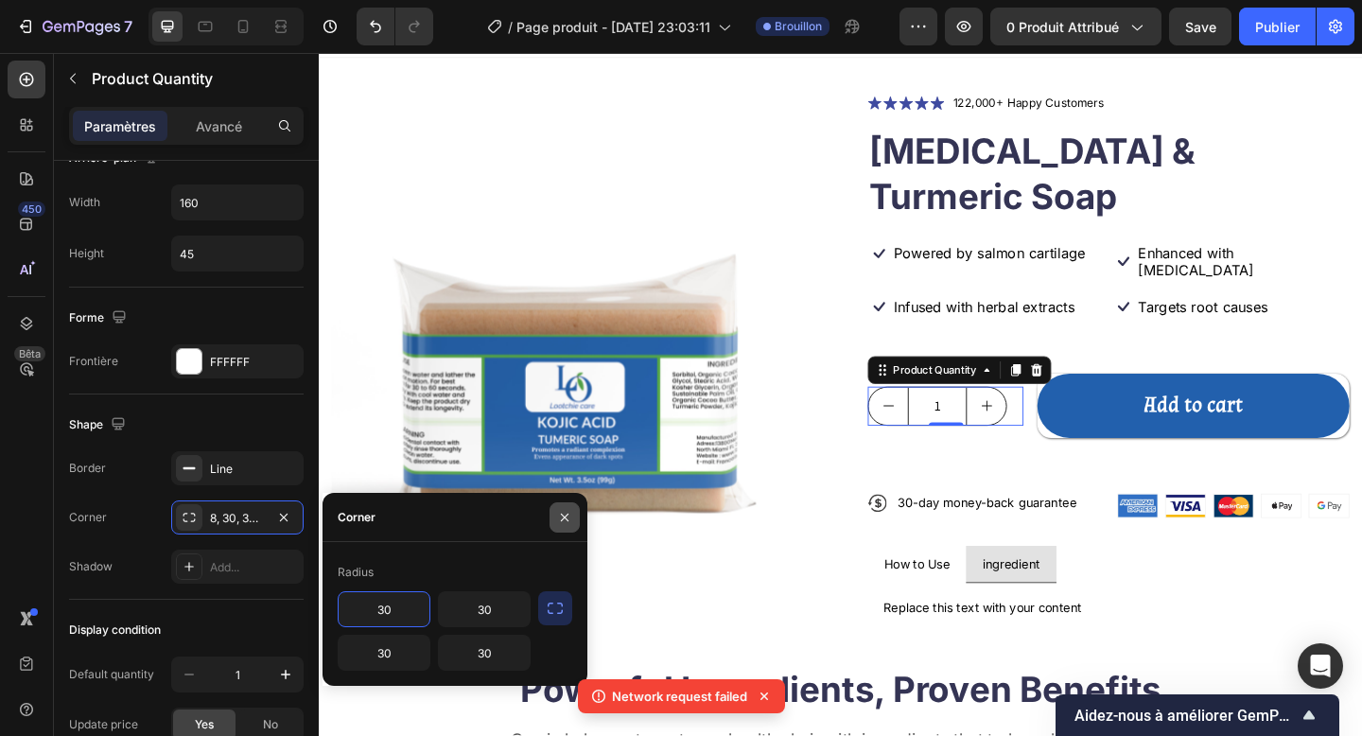
click at [553, 519] on button "button" at bounding box center [565, 517] width 30 height 30
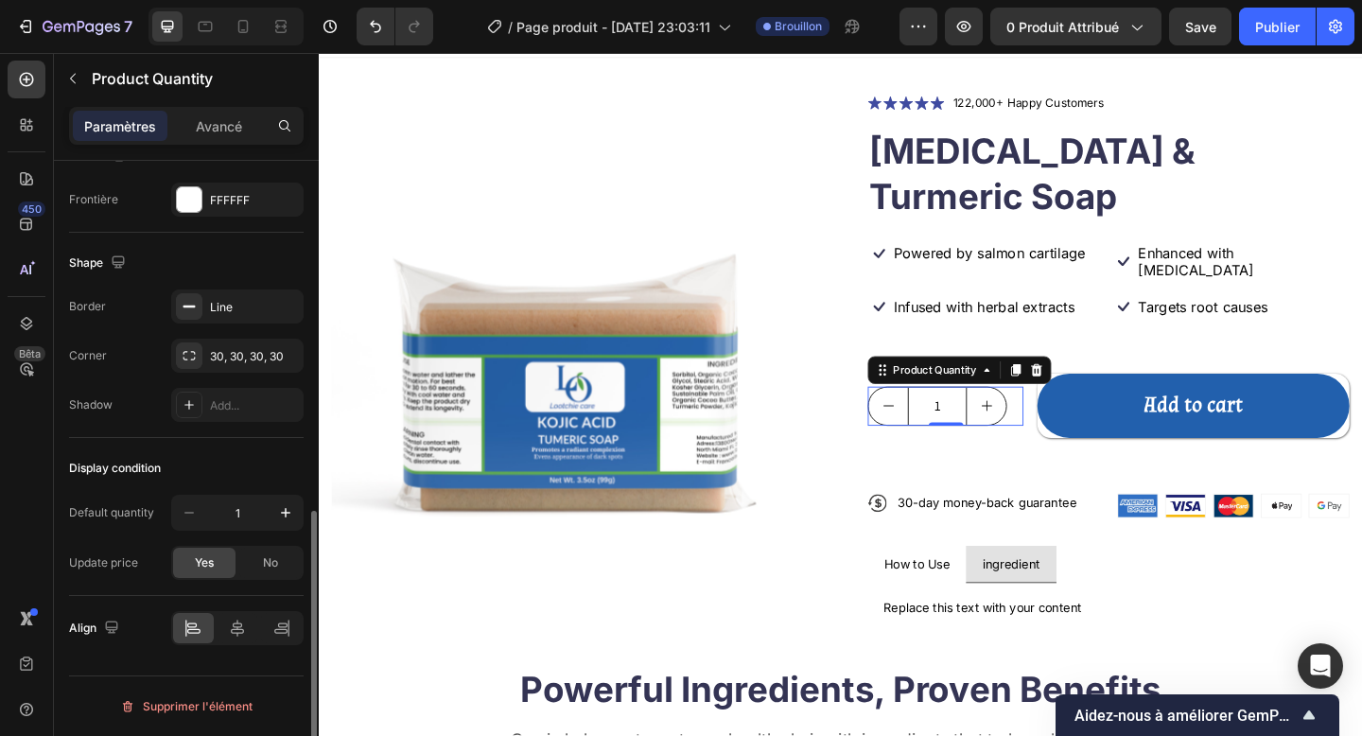
scroll to position [912, 0]
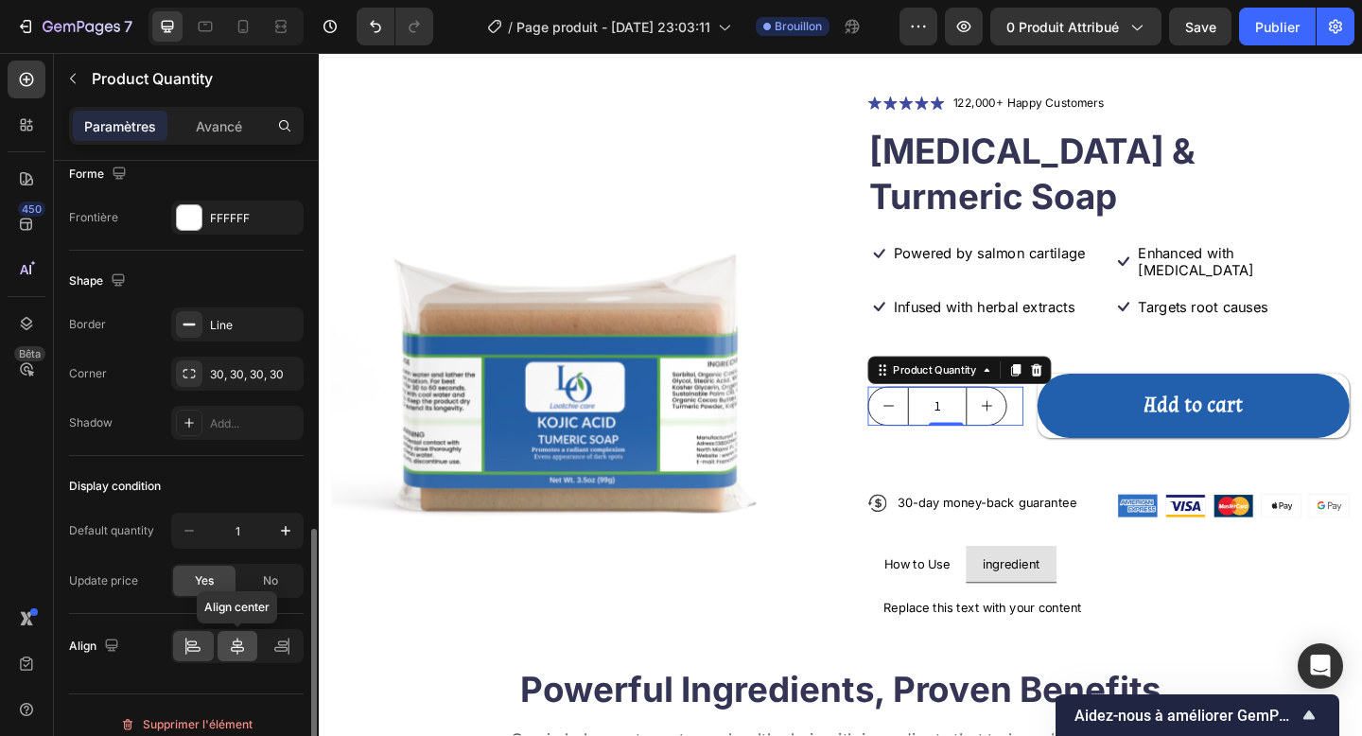
click at [236, 647] on icon at bounding box center [237, 645] width 13 height 17
click at [195, 645] on icon at bounding box center [192, 646] width 19 height 19
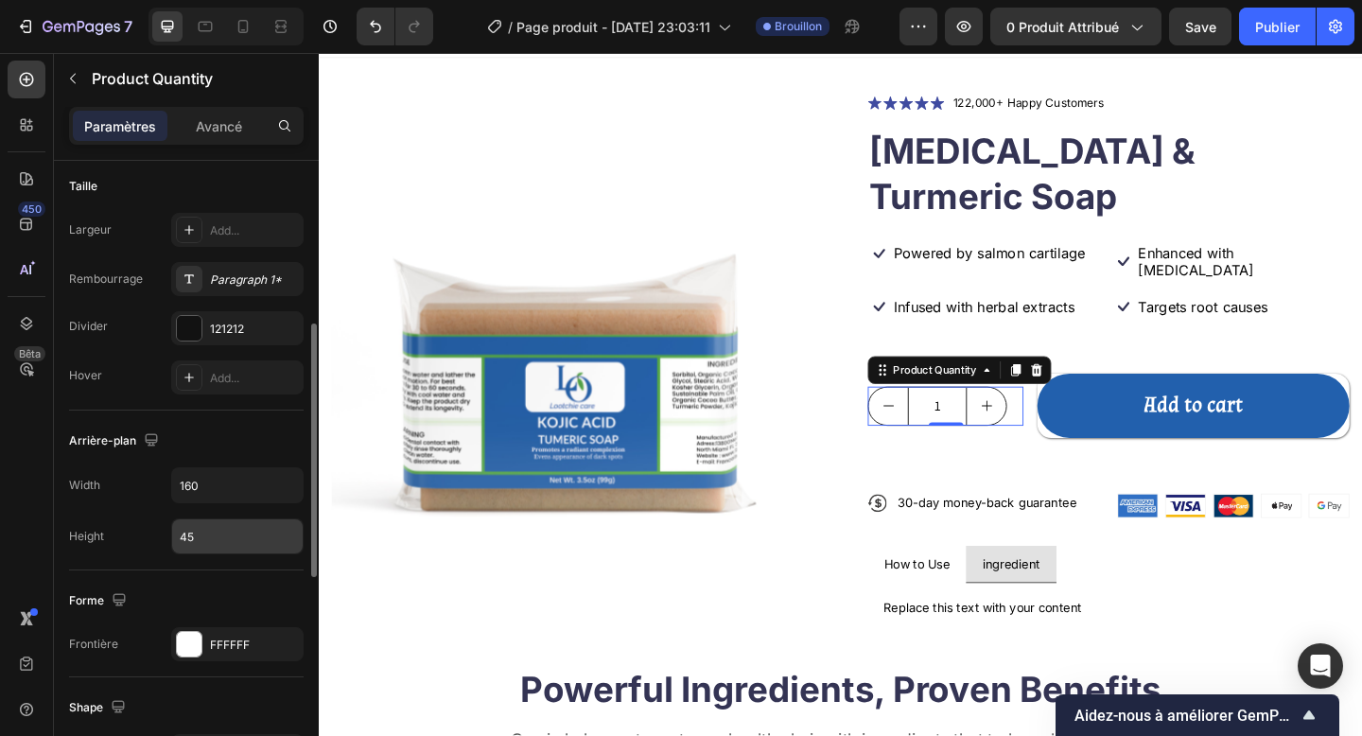
scroll to position [460, 0]
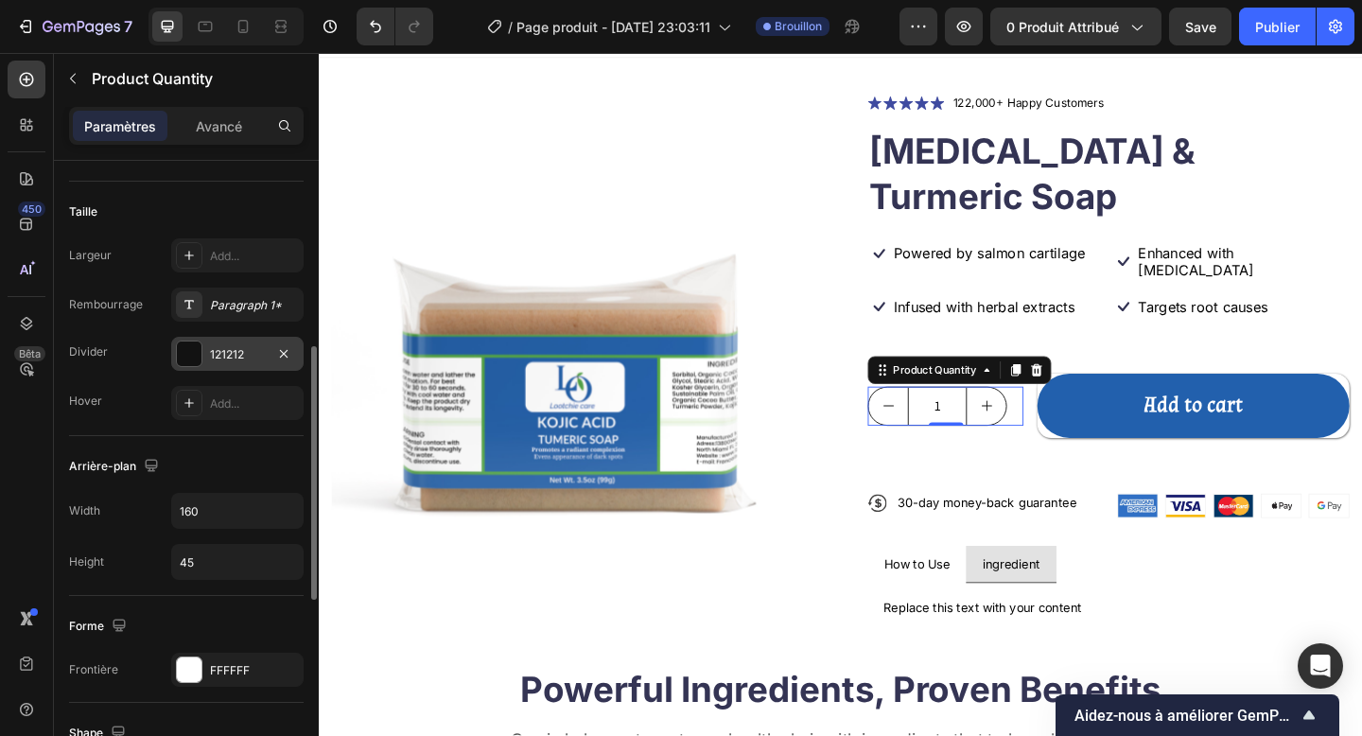
click at [212, 351] on div "121212" at bounding box center [237, 354] width 55 height 17
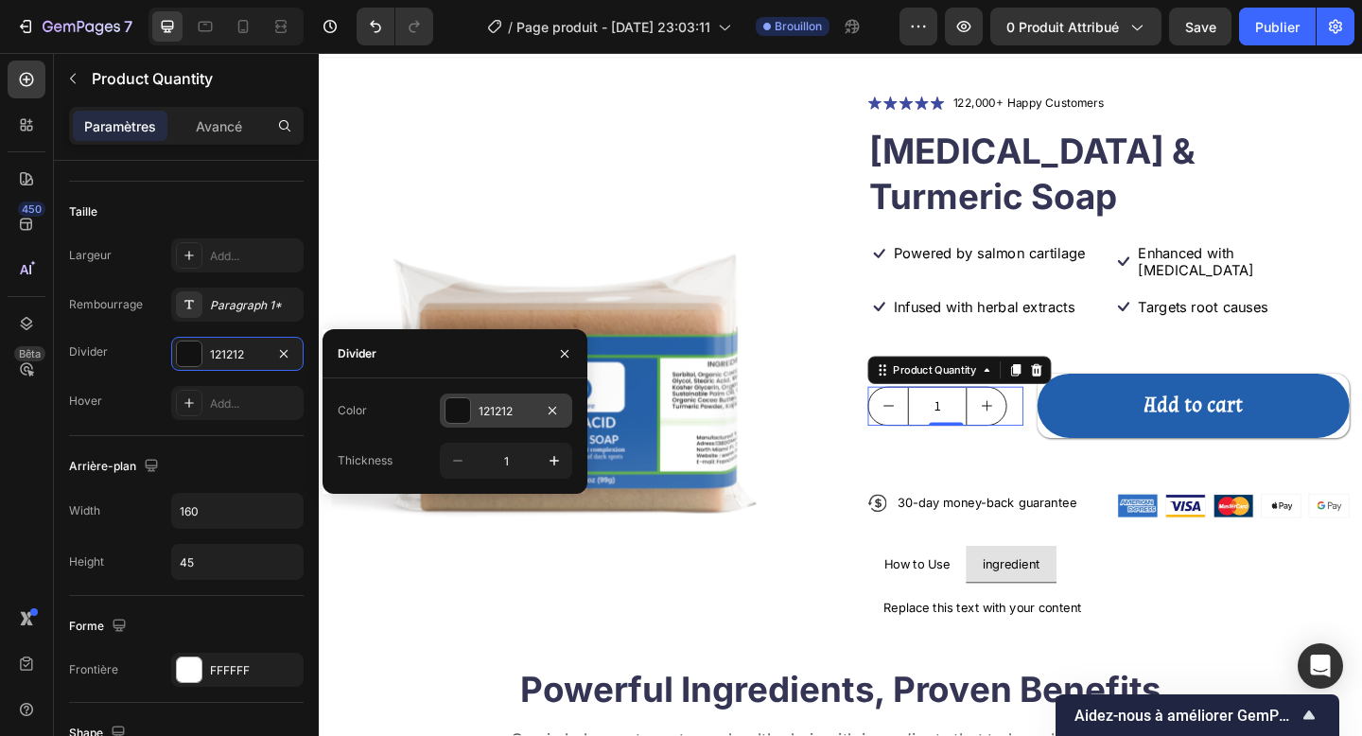
click at [442, 418] on div "121212" at bounding box center [506, 410] width 132 height 34
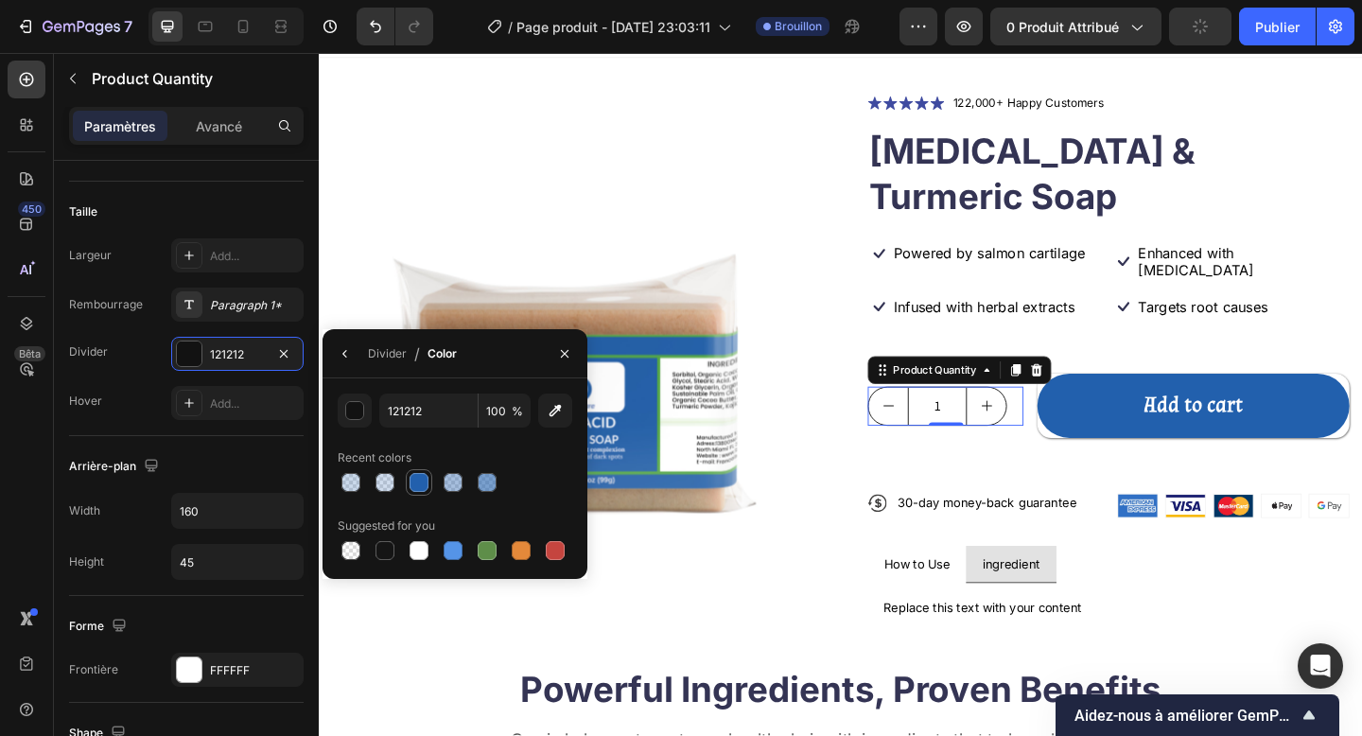
click at [420, 483] on div at bounding box center [419, 482] width 19 height 19
type input "2260AD"
click at [146, 375] on div "Largeur Add... Rembourrage Paragraph 1* Divider 2260AD Hover Add..." at bounding box center [186, 329] width 235 height 182
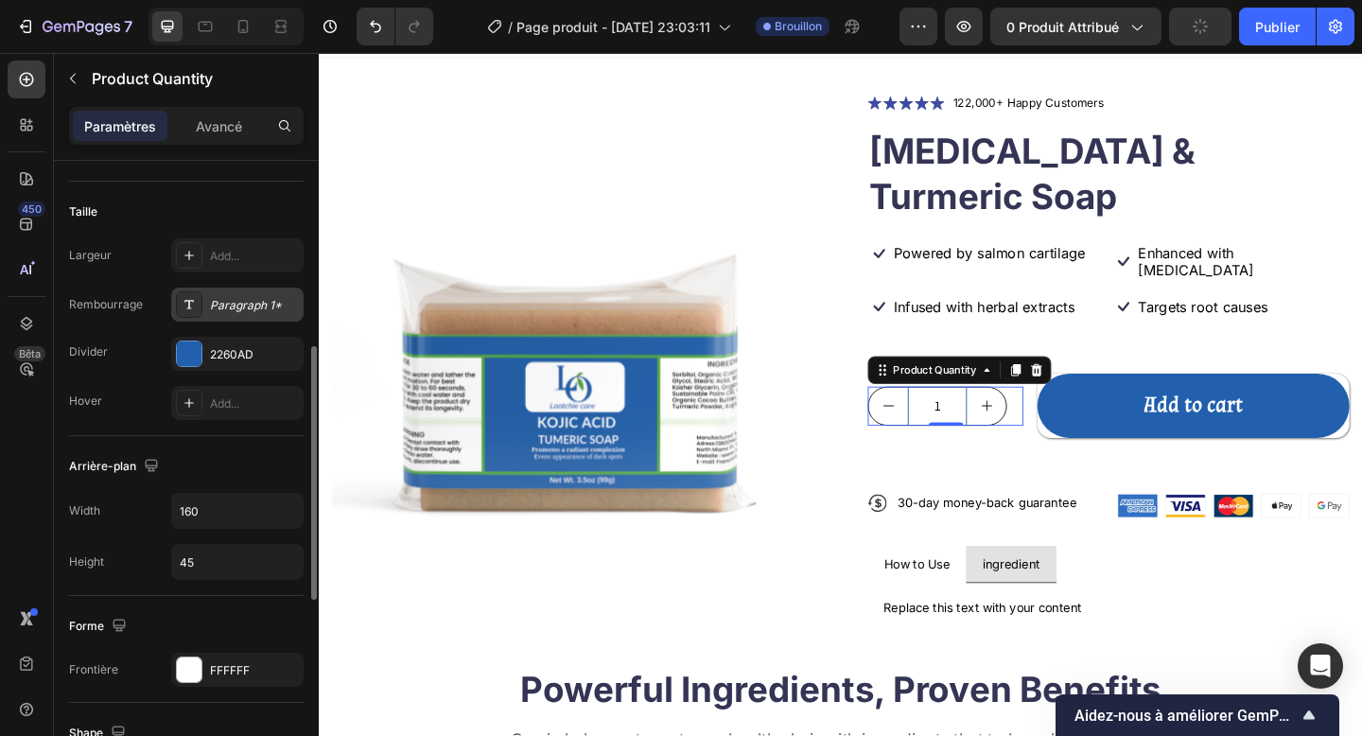
click at [214, 306] on div "Paragraph 1*" at bounding box center [254, 305] width 89 height 17
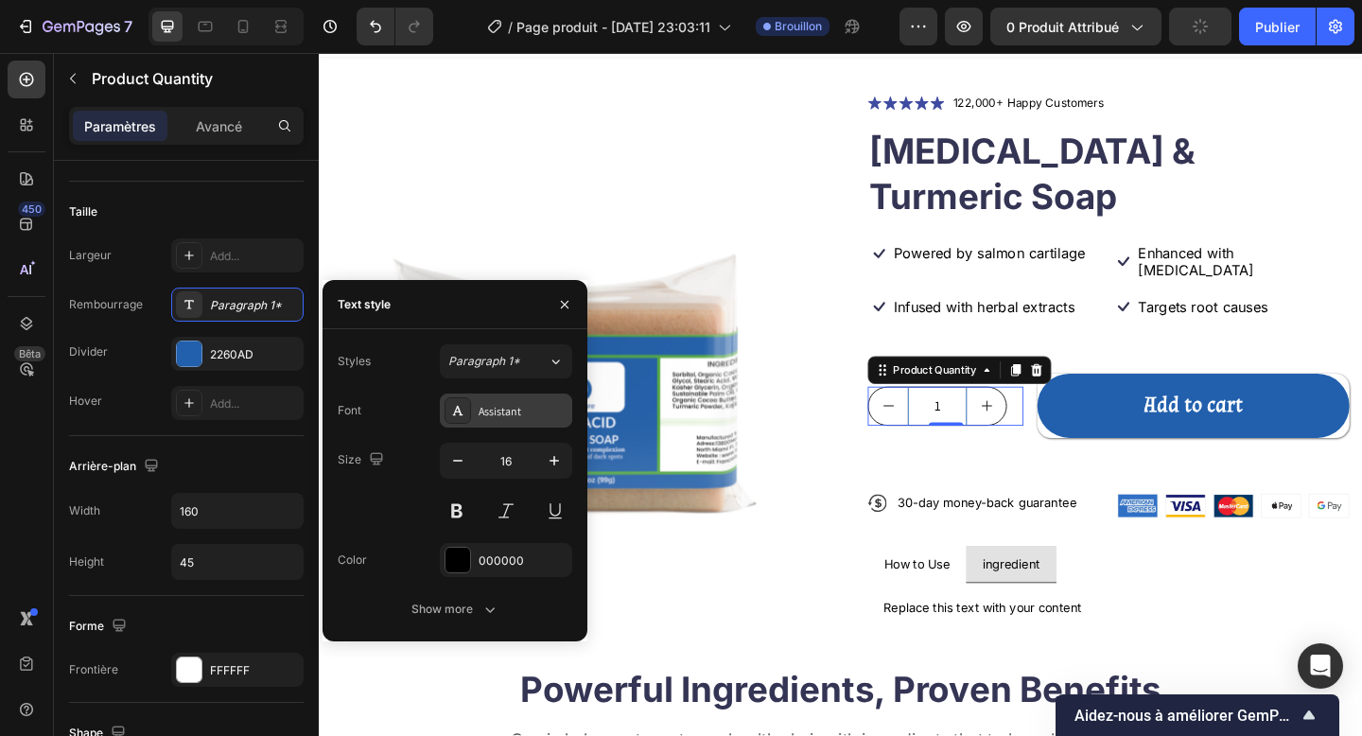
click at [531, 414] on div "Assistant" at bounding box center [523, 411] width 89 height 17
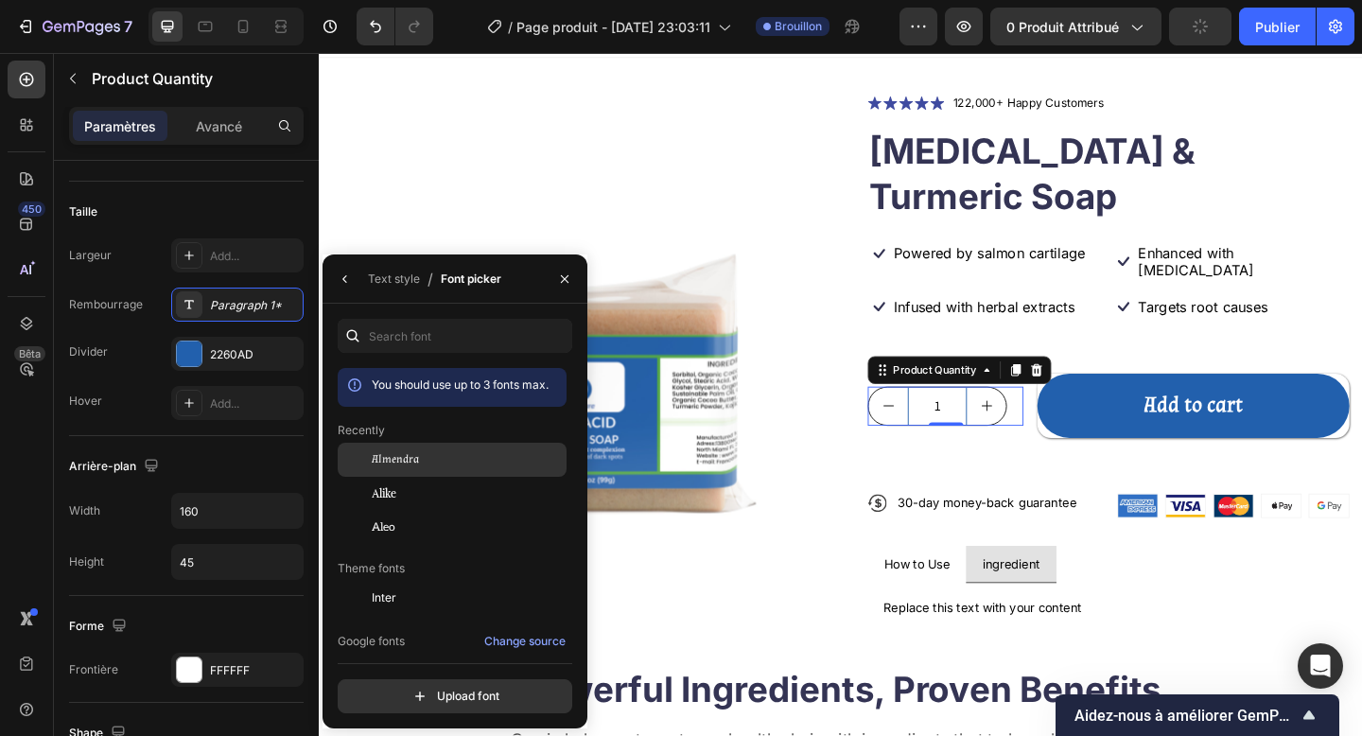
click at [474, 457] on div "Almendra" at bounding box center [467, 459] width 191 height 17
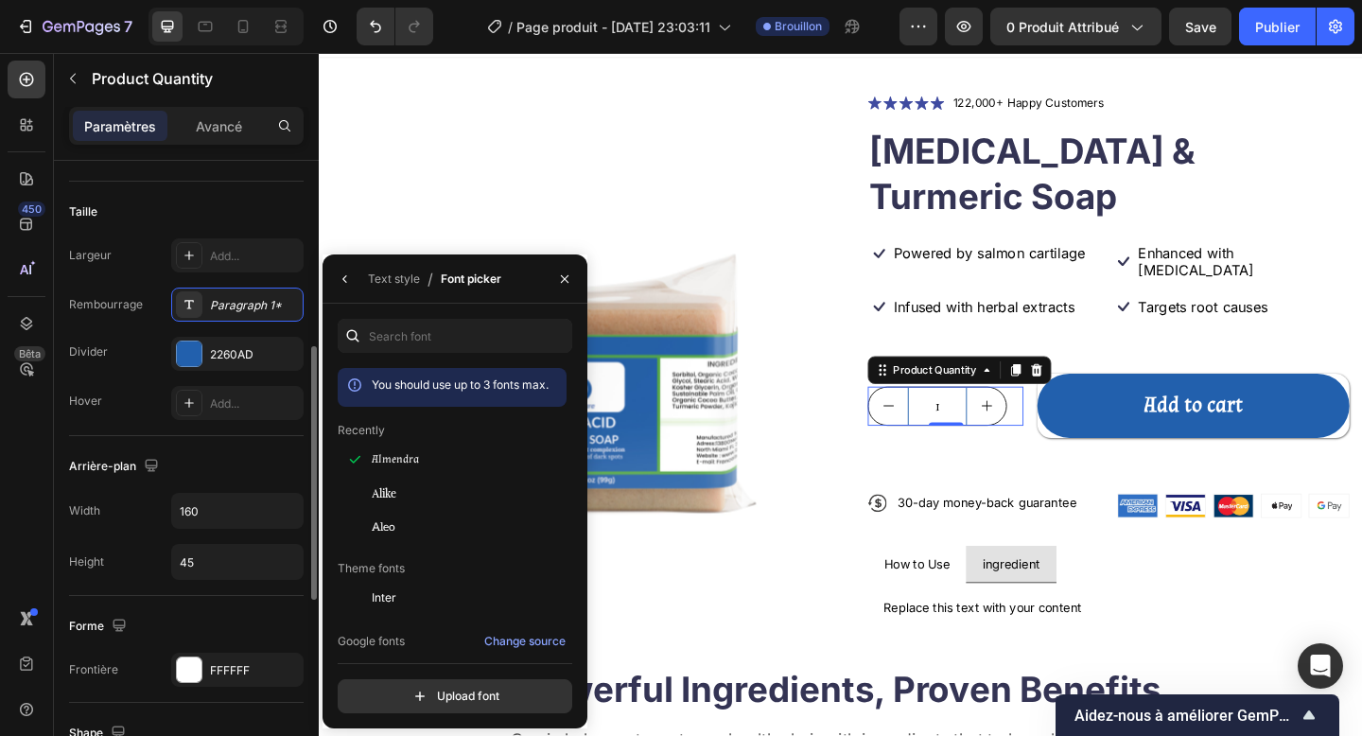
click at [166, 346] on div "Divider 2260AD" at bounding box center [186, 354] width 235 height 34
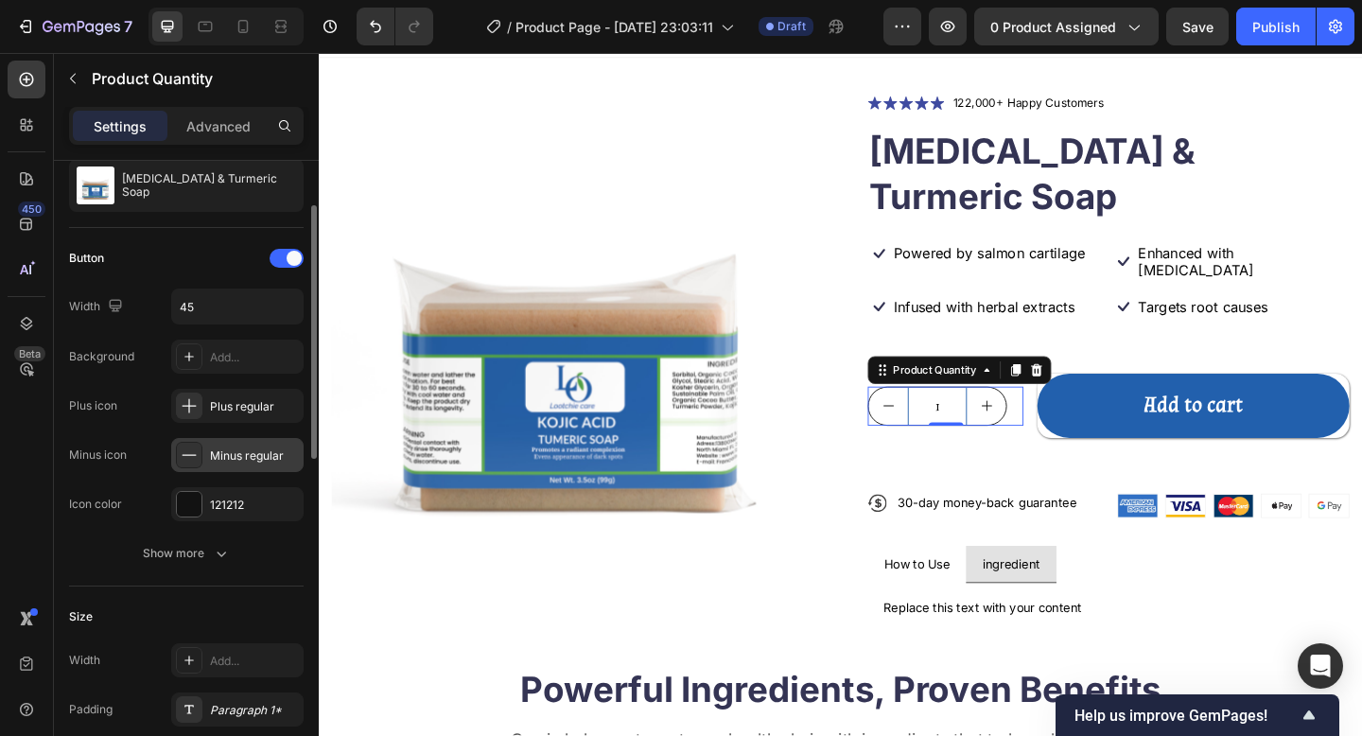
scroll to position [72, 0]
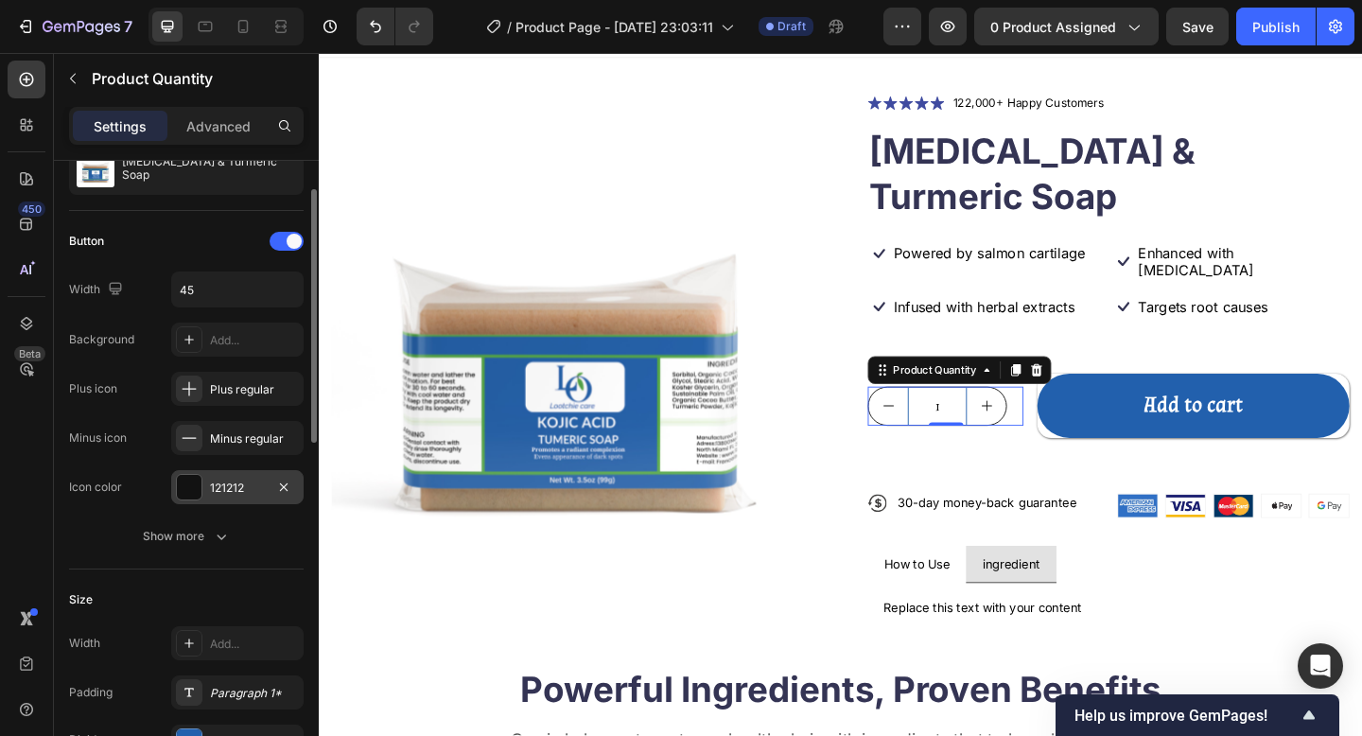
click at [217, 494] on div "121212" at bounding box center [237, 488] width 55 height 17
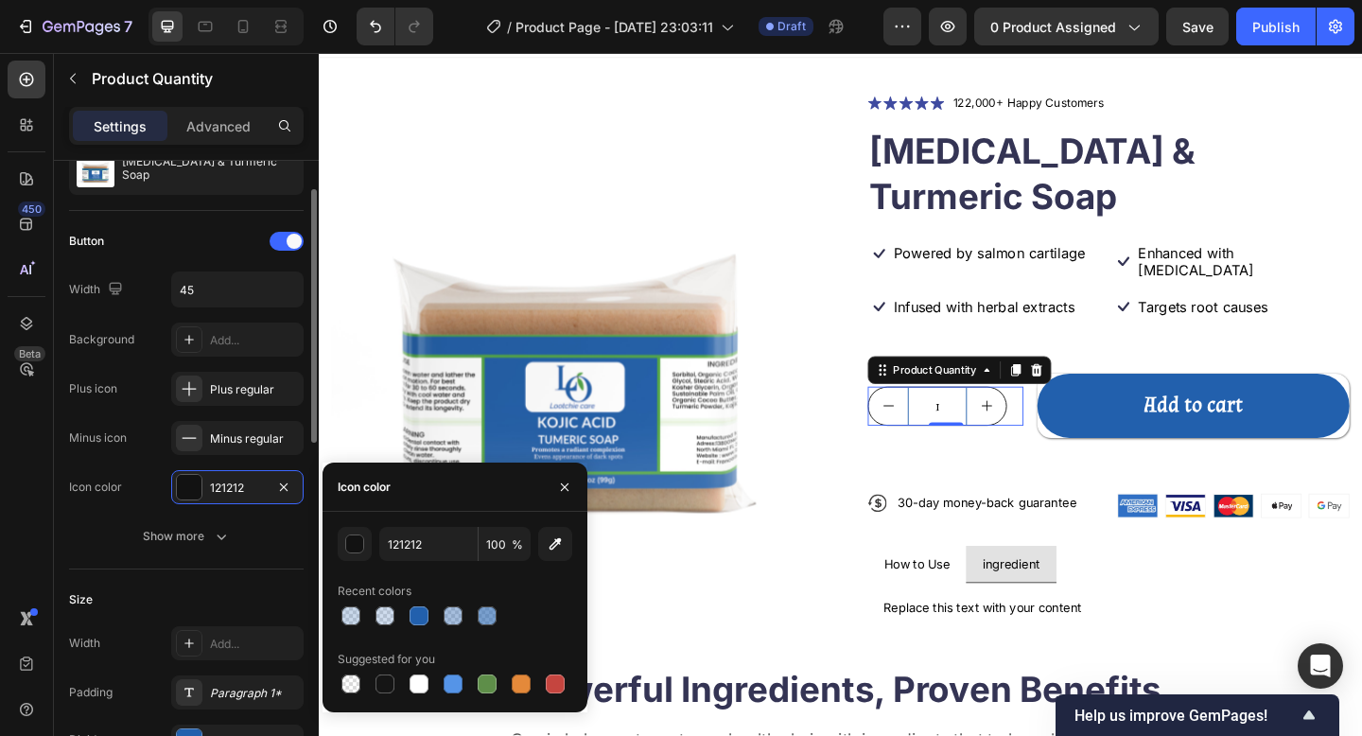
click at [130, 561] on div "Button Width 45 Background Add... Plus icon Plus regular Minus icon Minus regul…" at bounding box center [186, 390] width 235 height 358
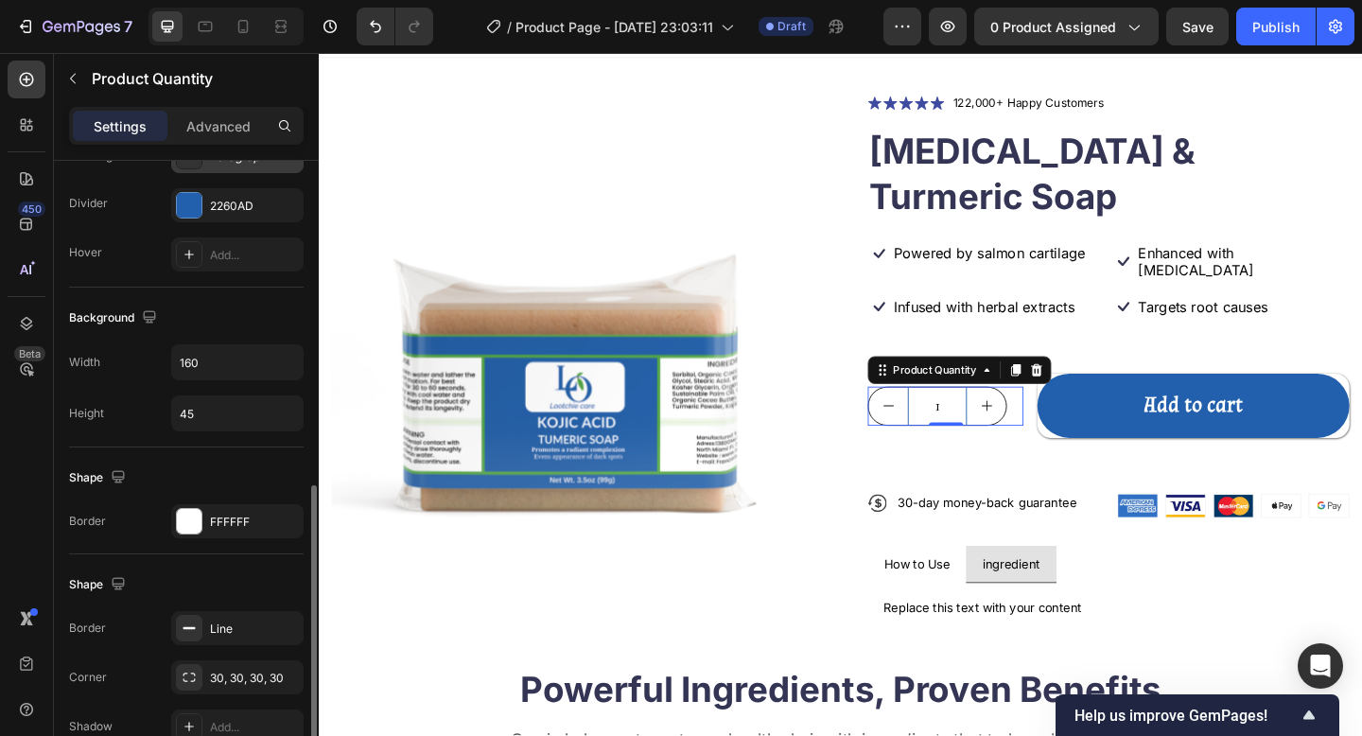
scroll to position [708, 0]
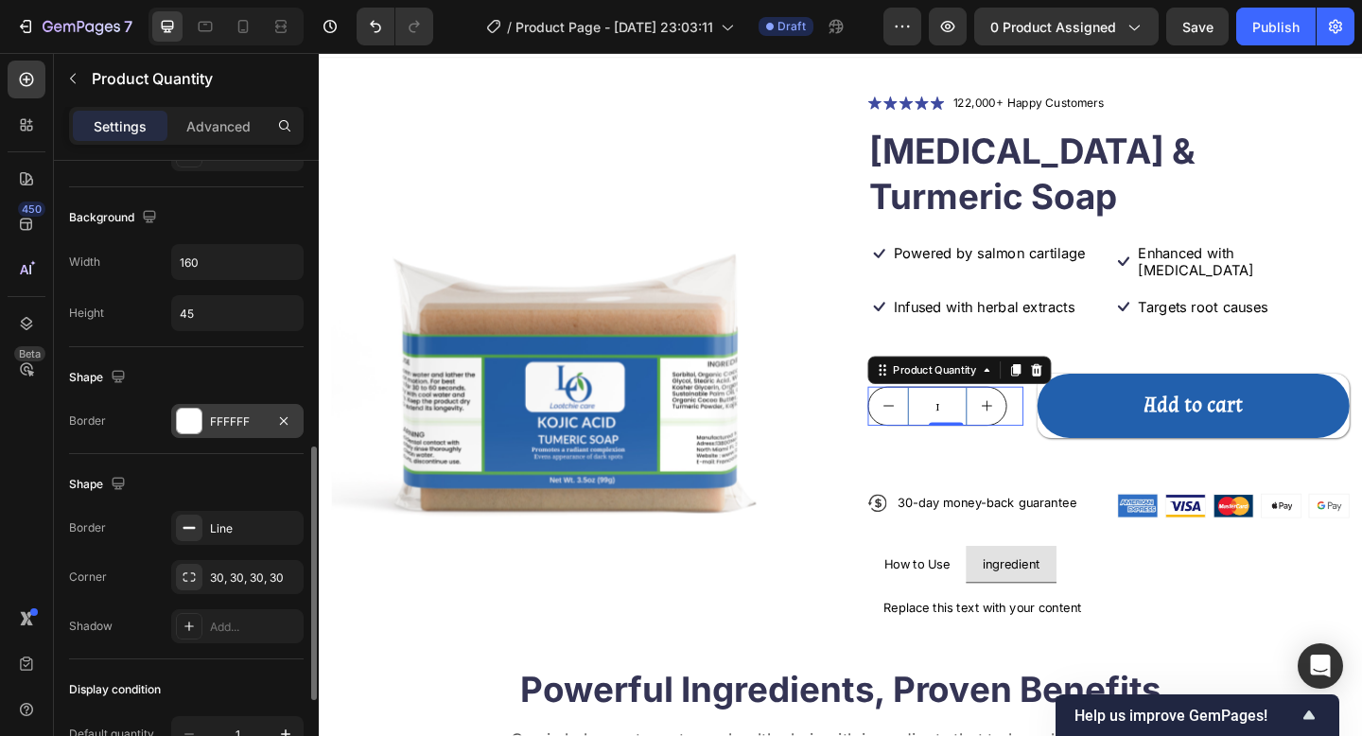
click at [182, 419] on div at bounding box center [189, 421] width 25 height 25
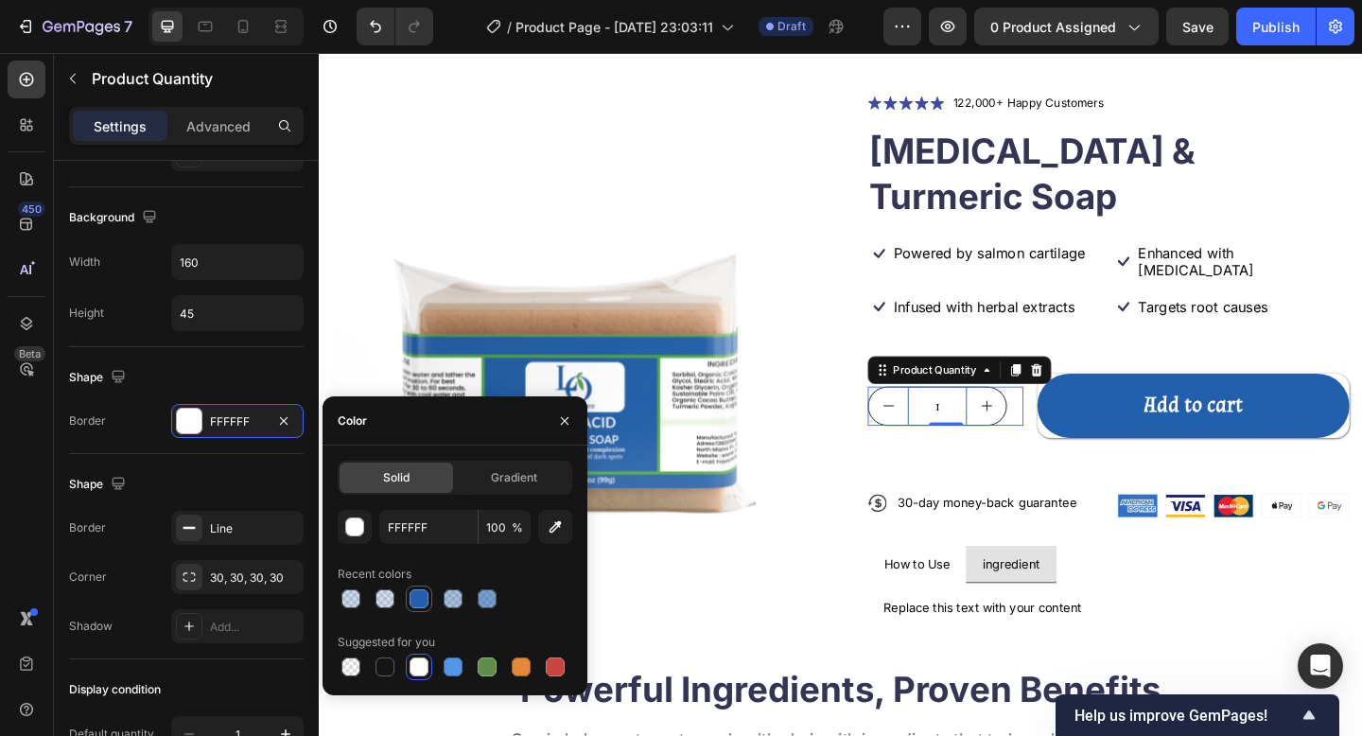
click at [416, 598] on div at bounding box center [419, 598] width 19 height 19
type input "2260AD"
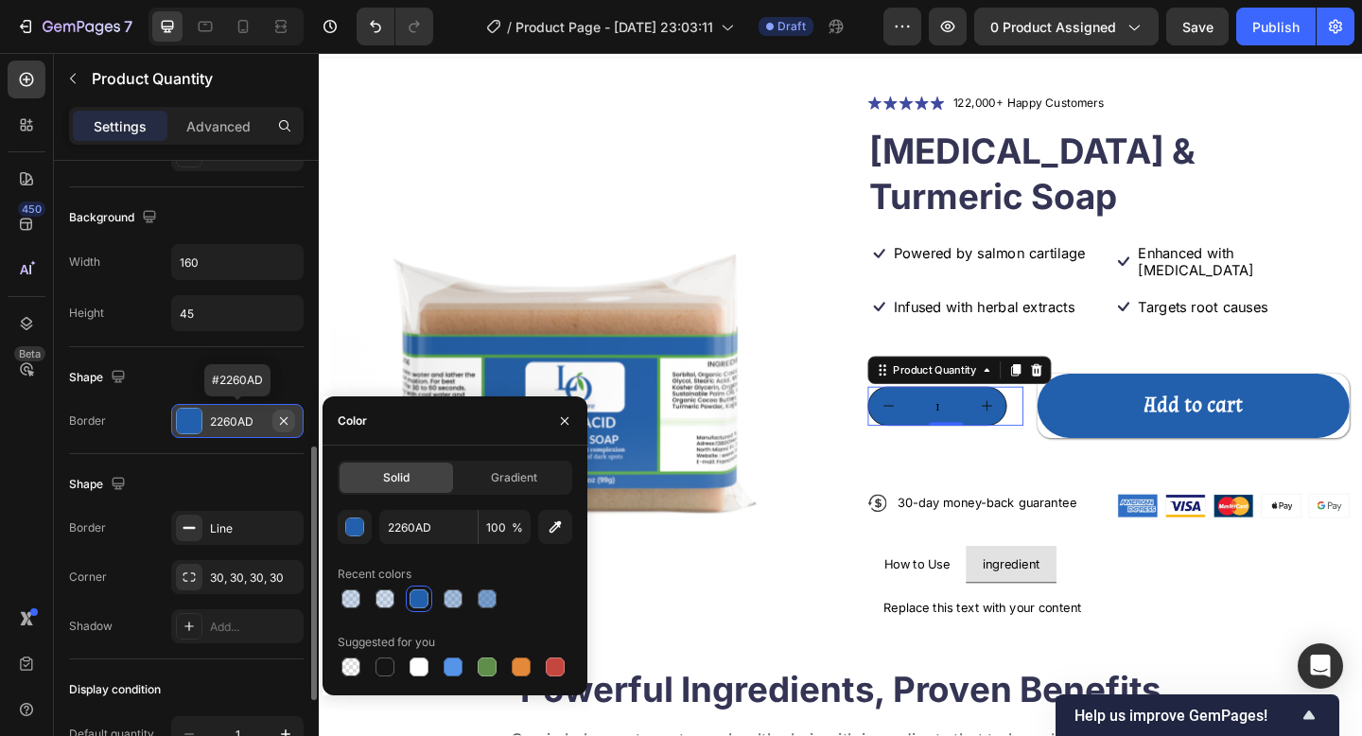
click at [288, 421] on icon "button" at bounding box center [283, 420] width 15 height 15
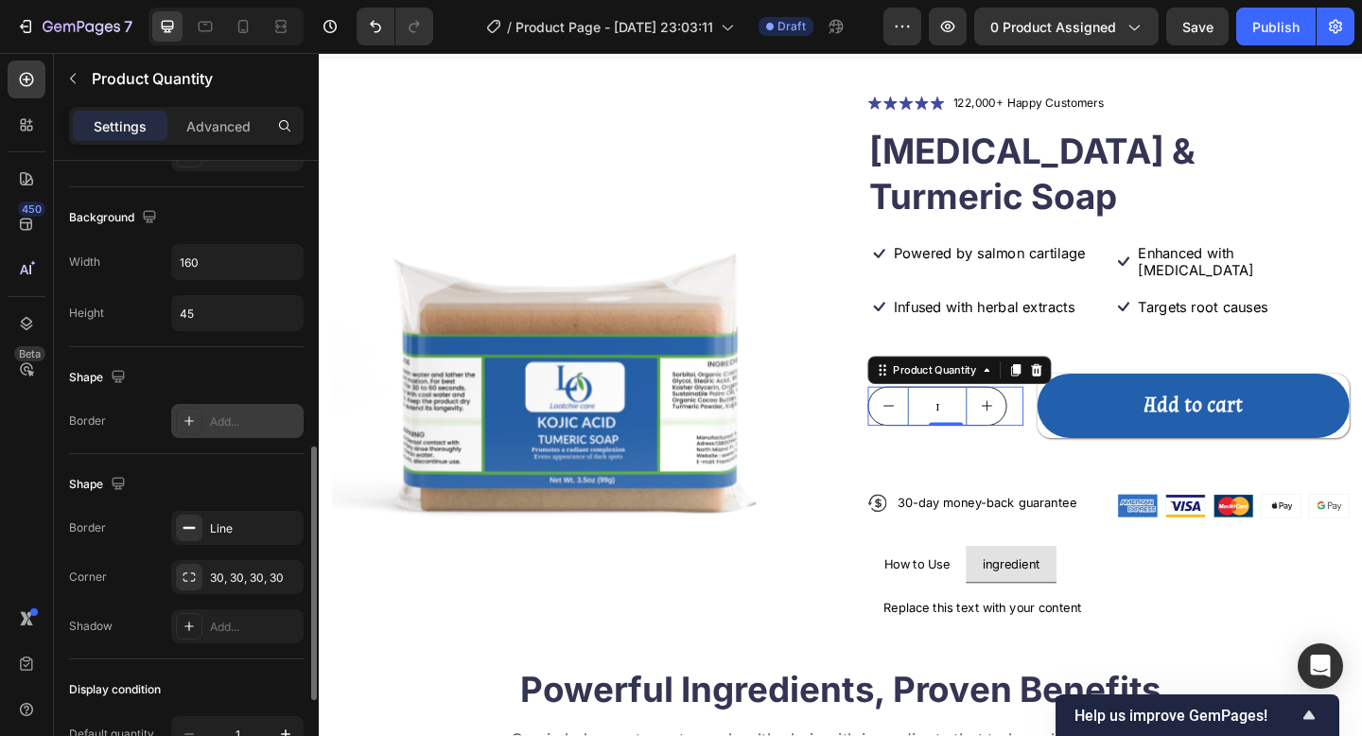
click at [218, 460] on div "Shape Border Line Corner 30, 30, 30, 30 Shadow Add..." at bounding box center [186, 556] width 235 height 205
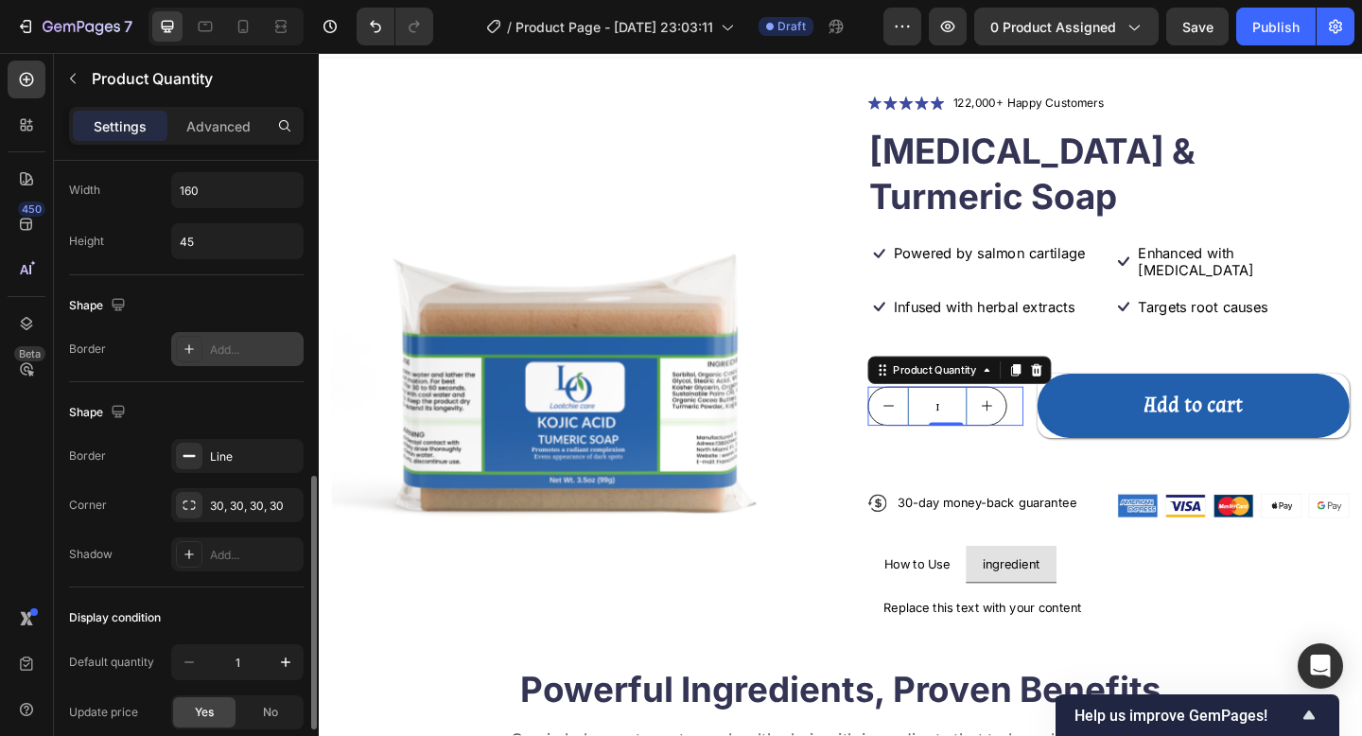
click at [218, 460] on div "Line" at bounding box center [254, 456] width 89 height 17
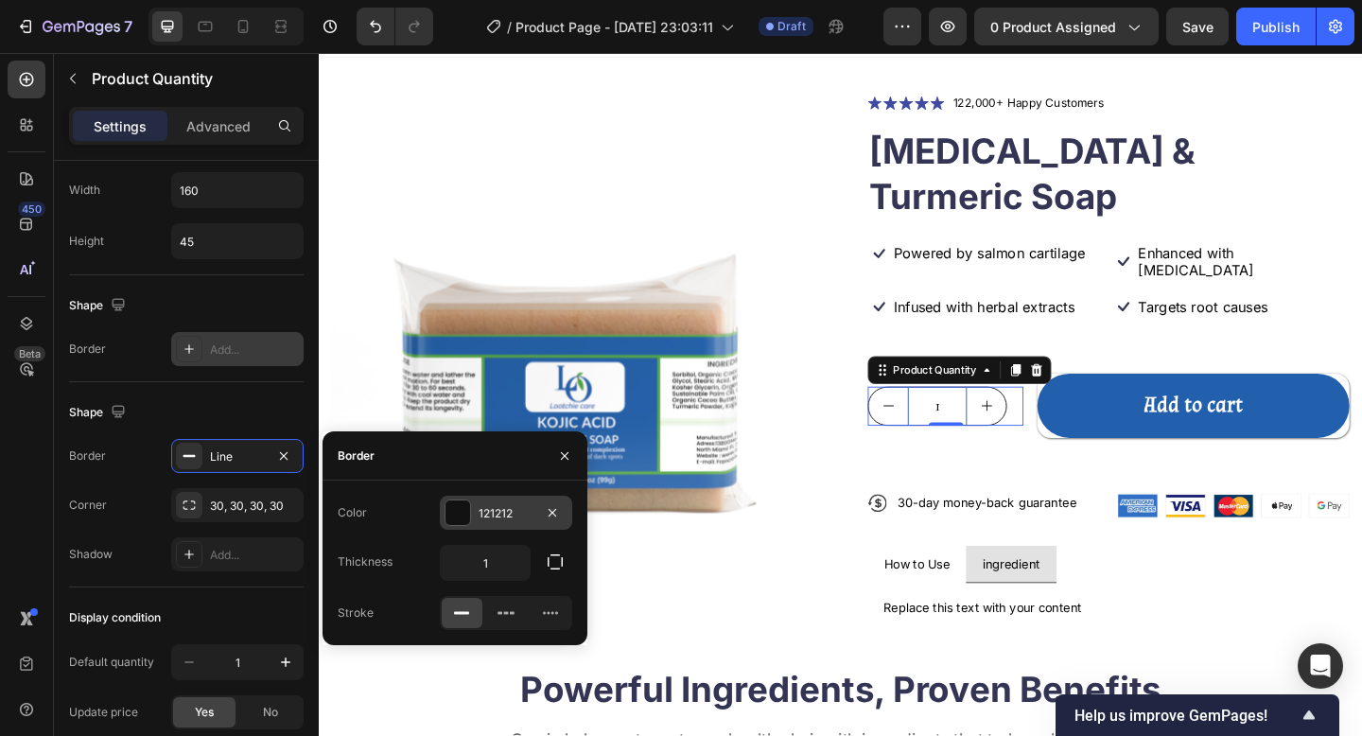
click at [455, 515] on div at bounding box center [457, 512] width 25 height 25
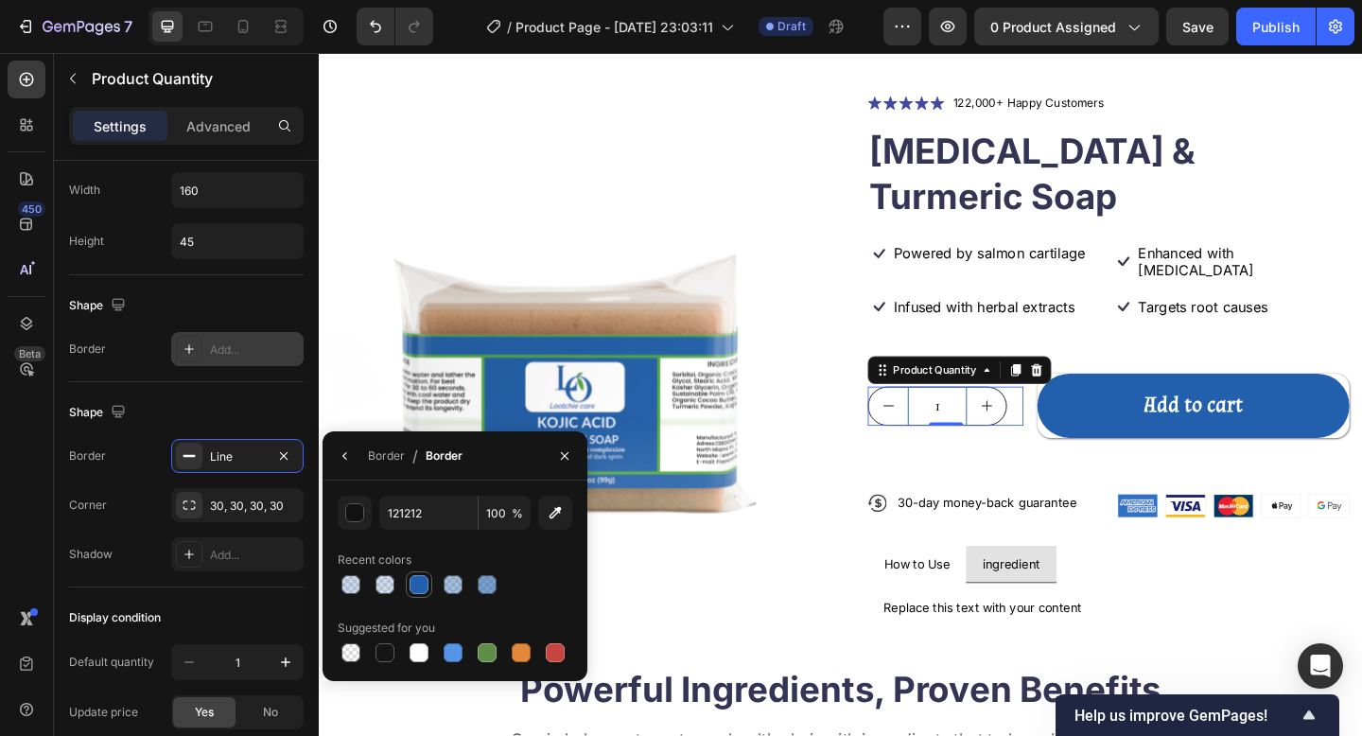
click at [428, 578] on div at bounding box center [419, 584] width 23 height 23
type input "2260AD"
click at [137, 515] on div "Corner 30, 30, 30, 30" at bounding box center [186, 505] width 235 height 34
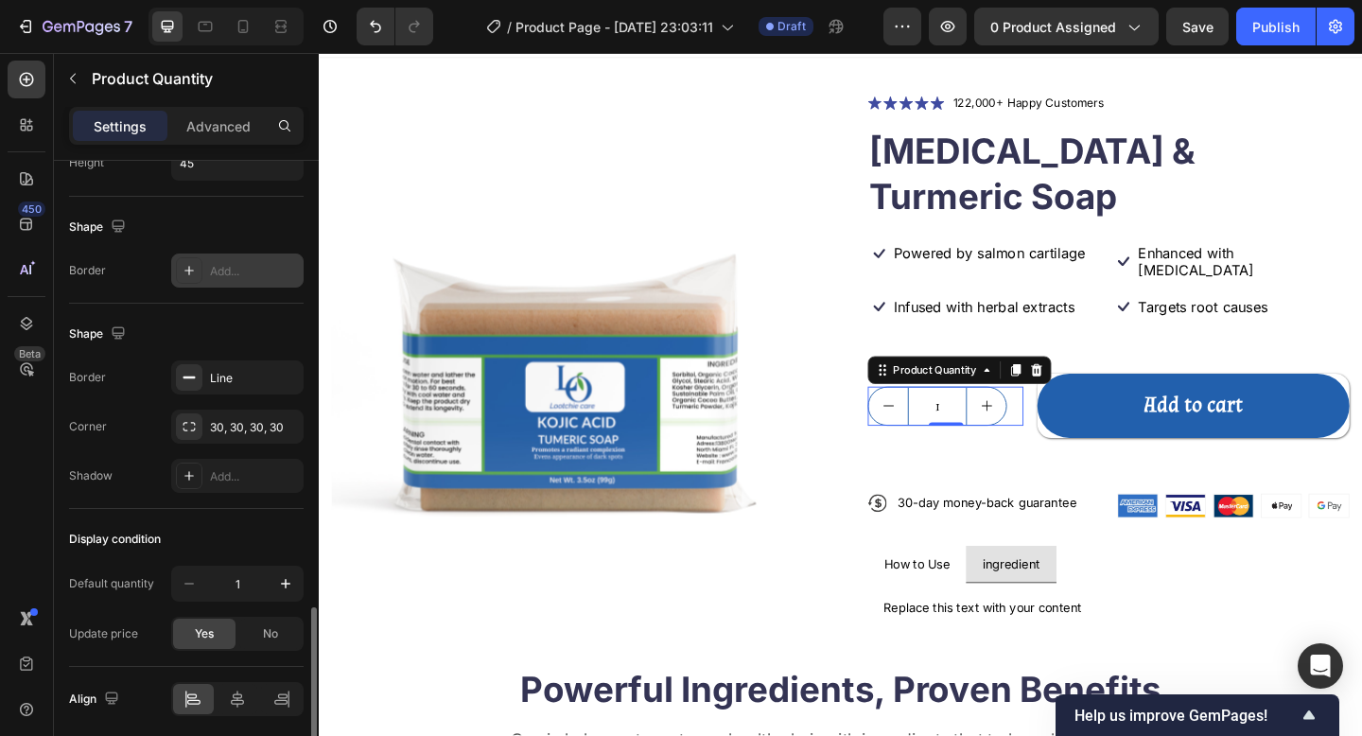
scroll to position [930, 0]
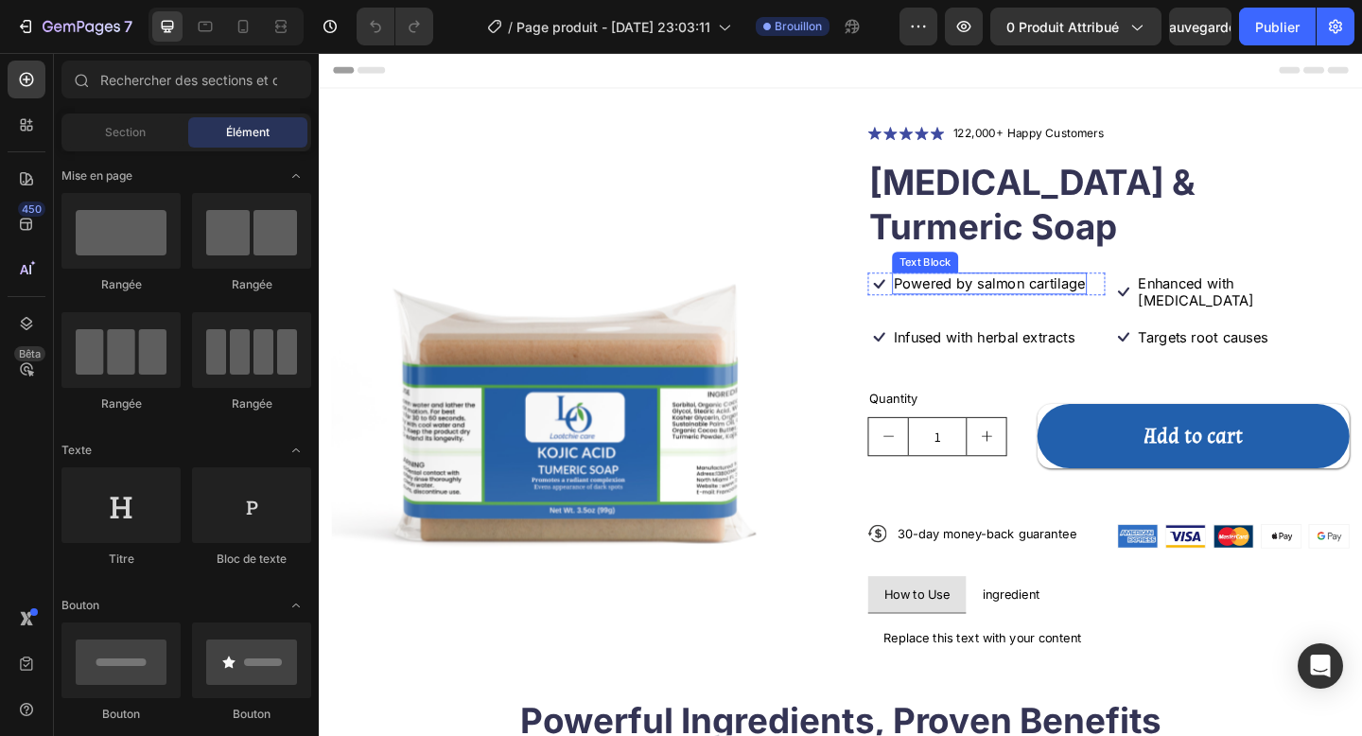
click at [996, 294] on p "Powered by salmon cartilage" at bounding box center [1048, 304] width 208 height 20
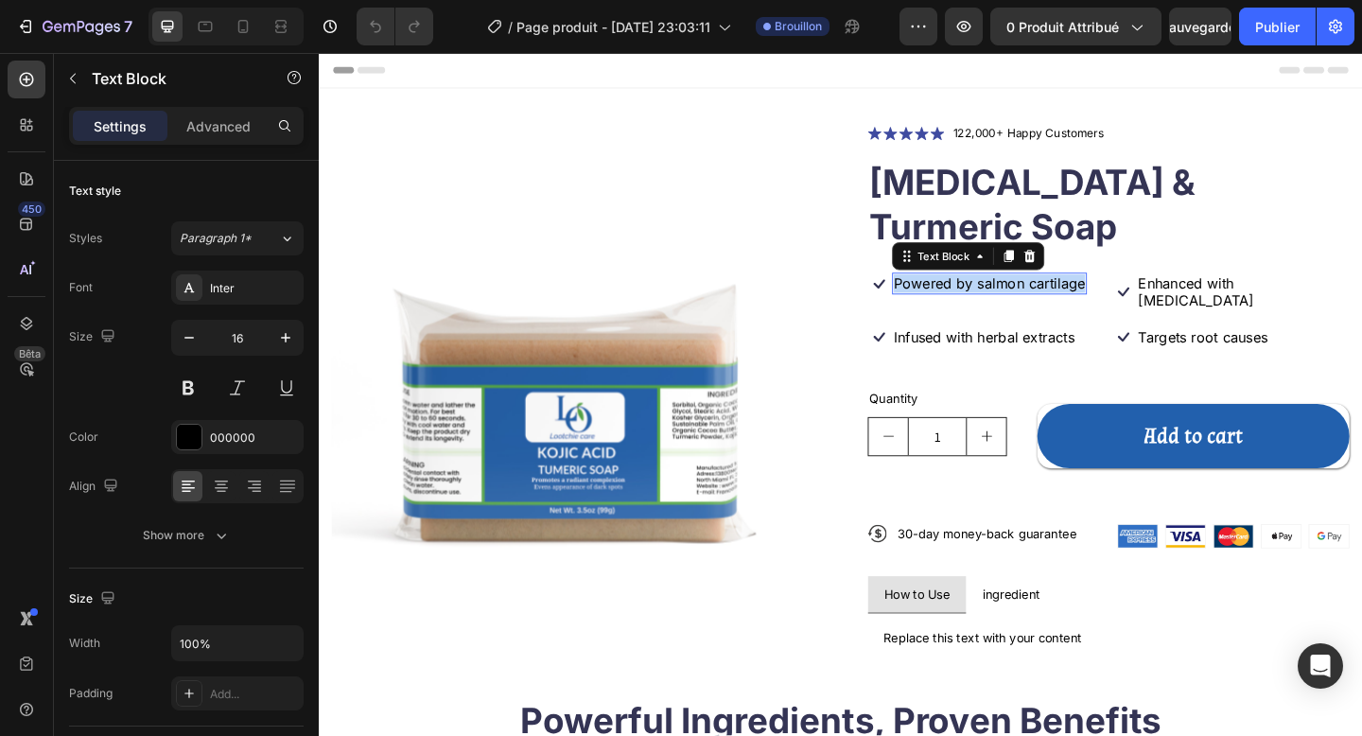
click at [996, 294] on p "Powered by salmon cartilage" at bounding box center [1048, 304] width 208 height 20
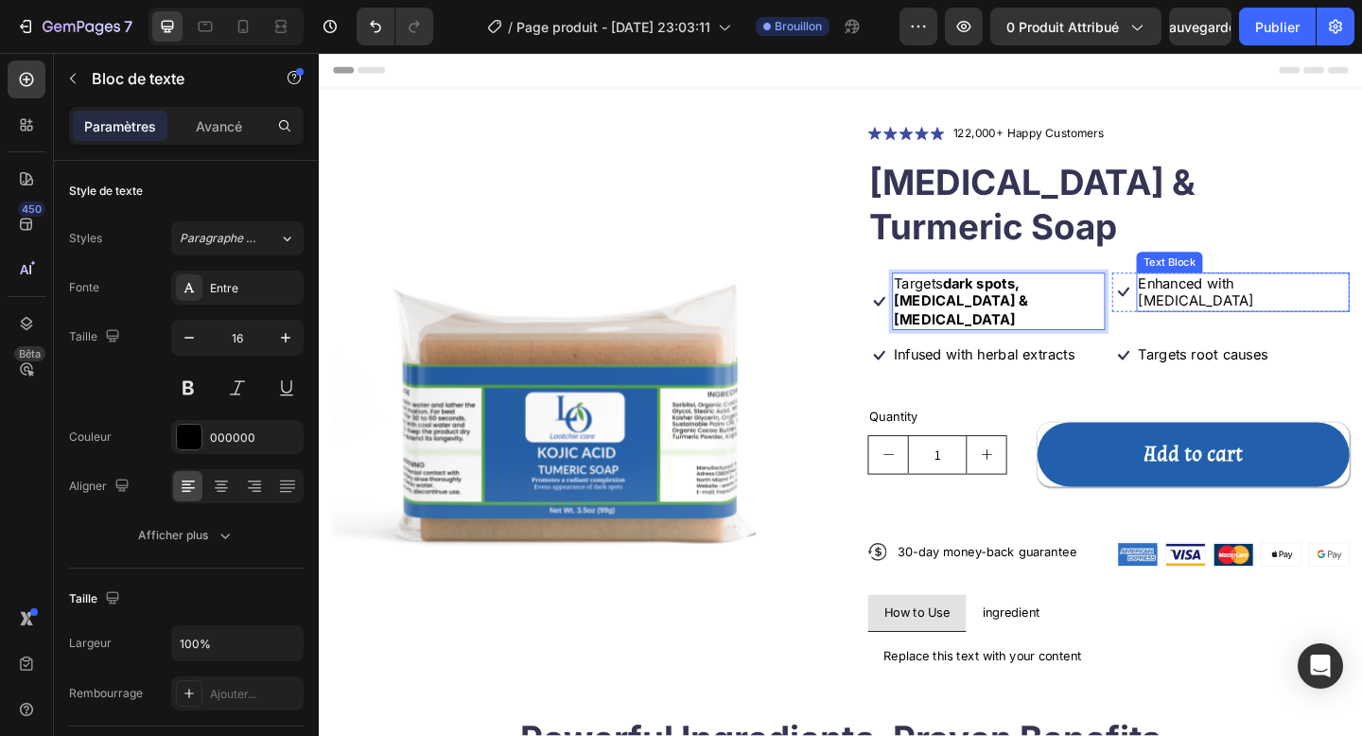
click at [1222, 294] on p "Enhanced with biotin" at bounding box center [1324, 314] width 228 height 40
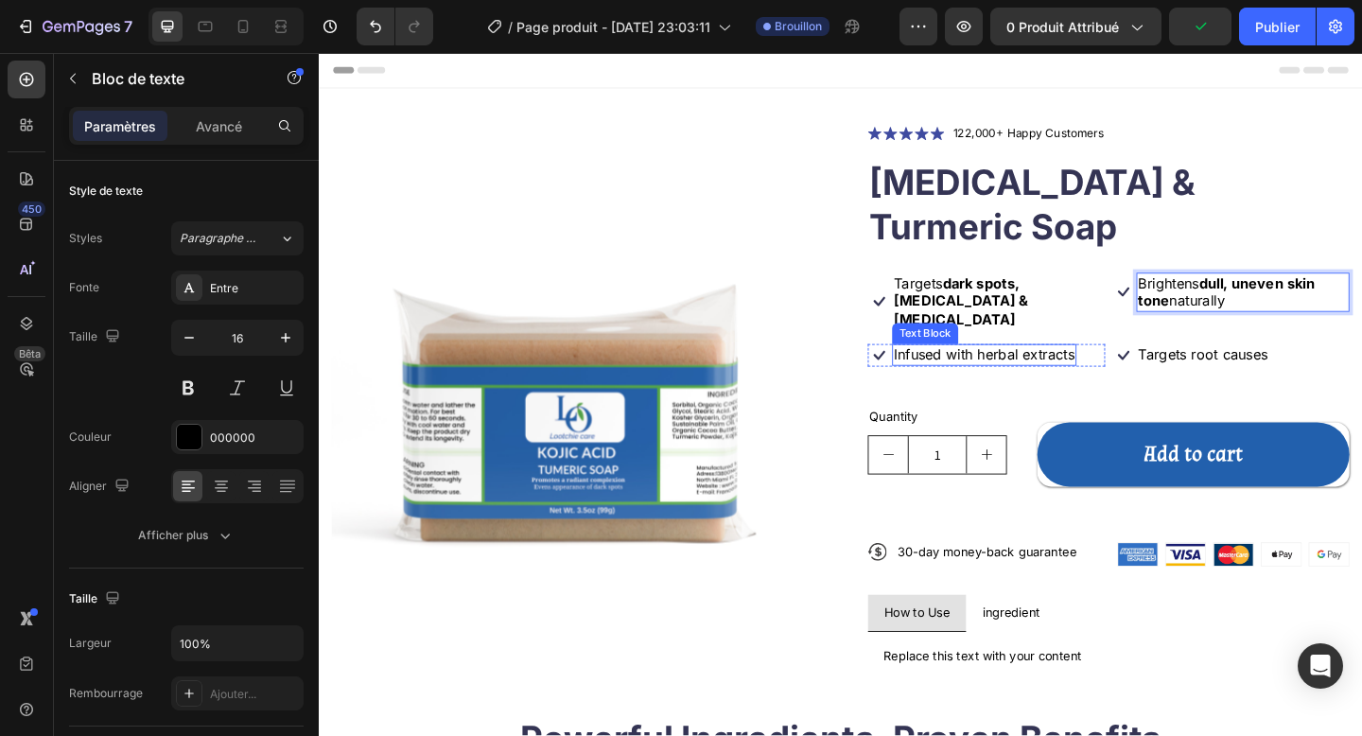
click at [1011, 372] on p "Infused with herbal extracts" at bounding box center [1042, 382] width 197 height 20
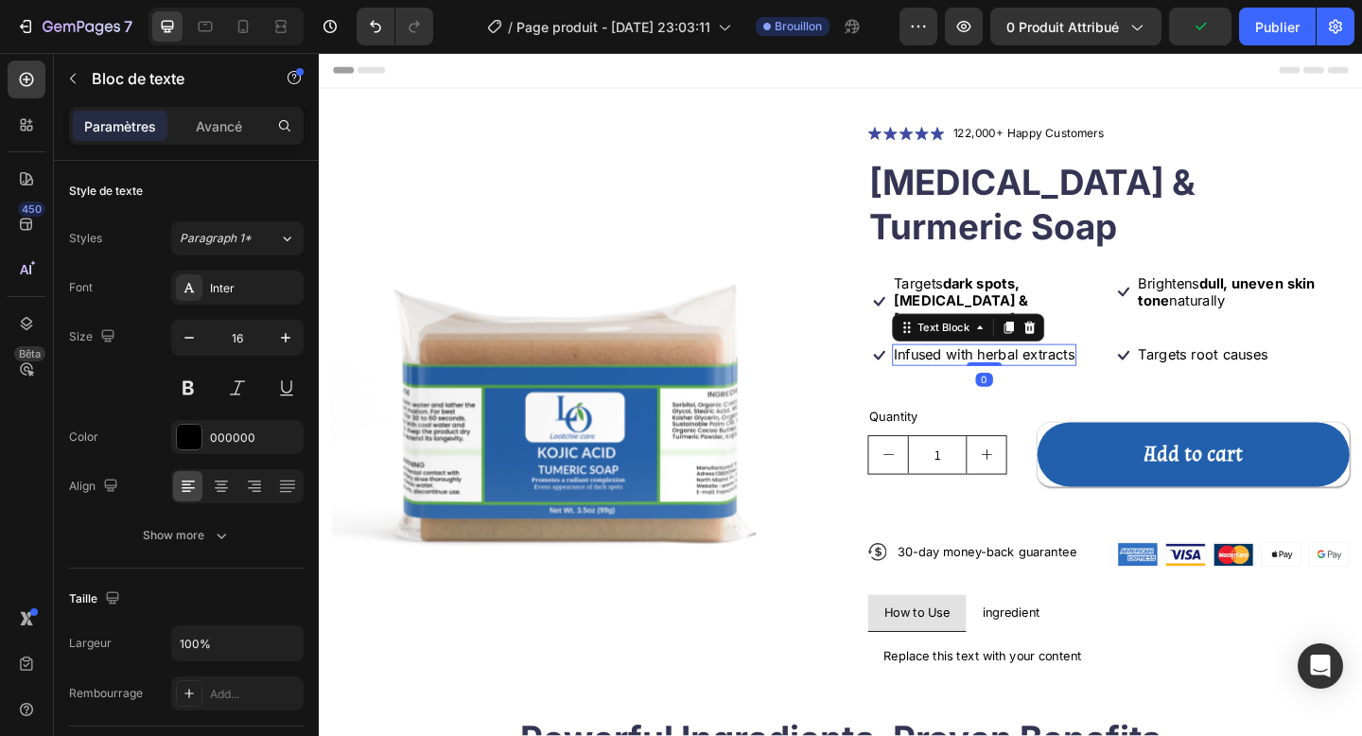
click at [1011, 372] on p "Infused with herbal extracts" at bounding box center [1042, 382] width 197 height 20
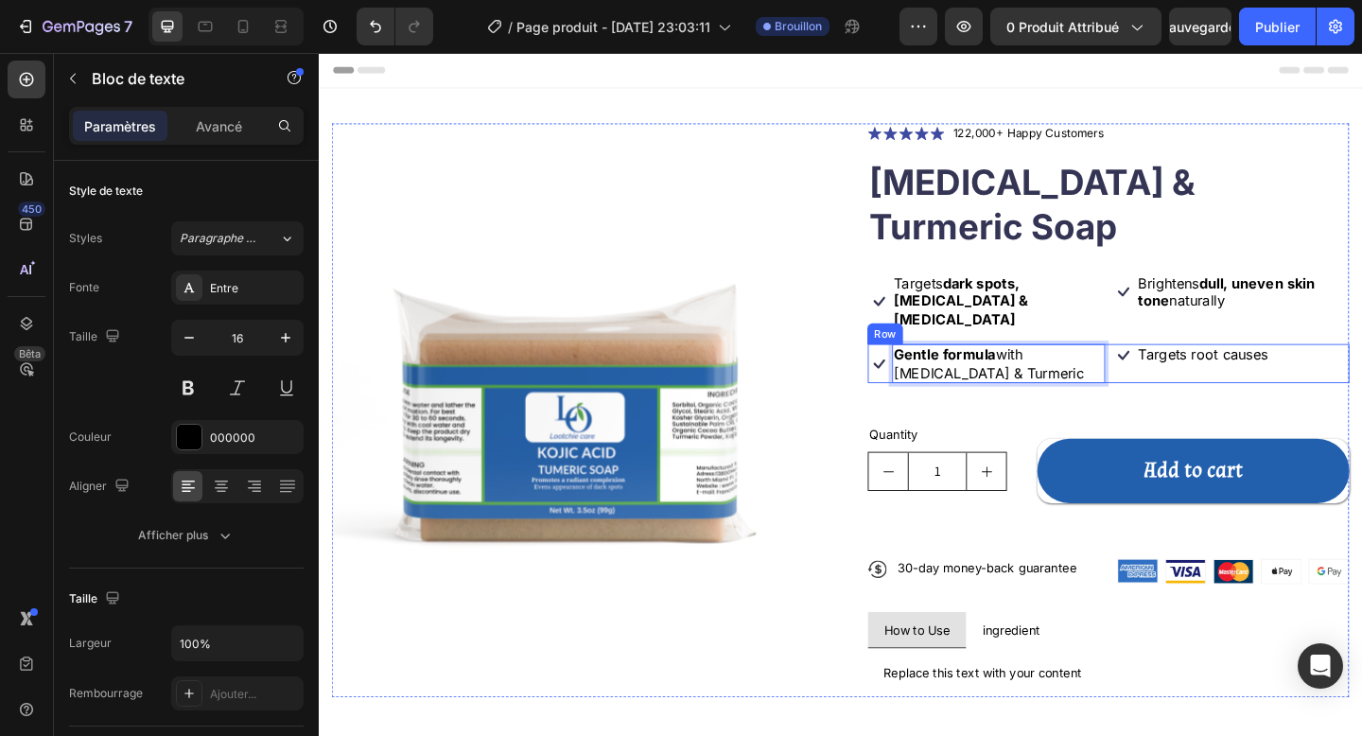
click at [1245, 370] on div "Icon Targets root causes Text Block Row" at bounding box center [1310, 392] width 258 height 44
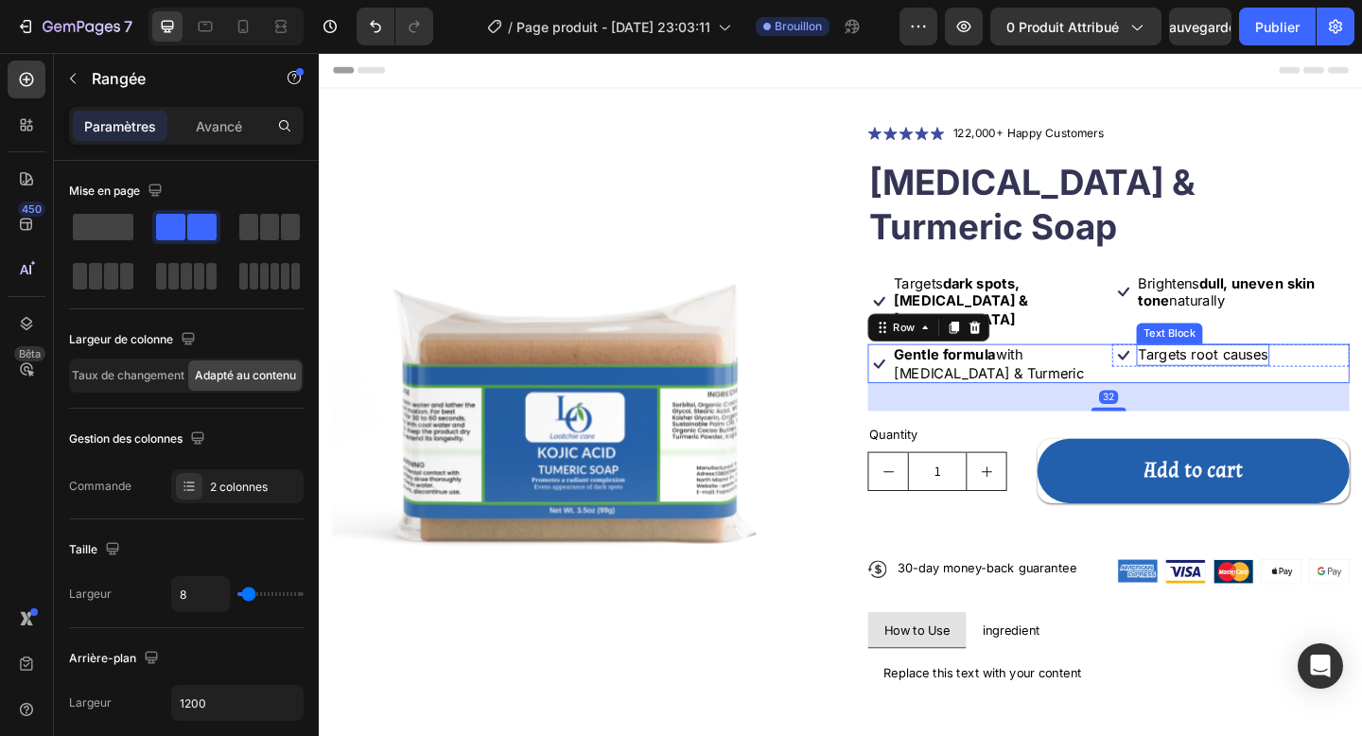
click at [1245, 372] on p "Targets root causes" at bounding box center [1280, 382] width 141 height 20
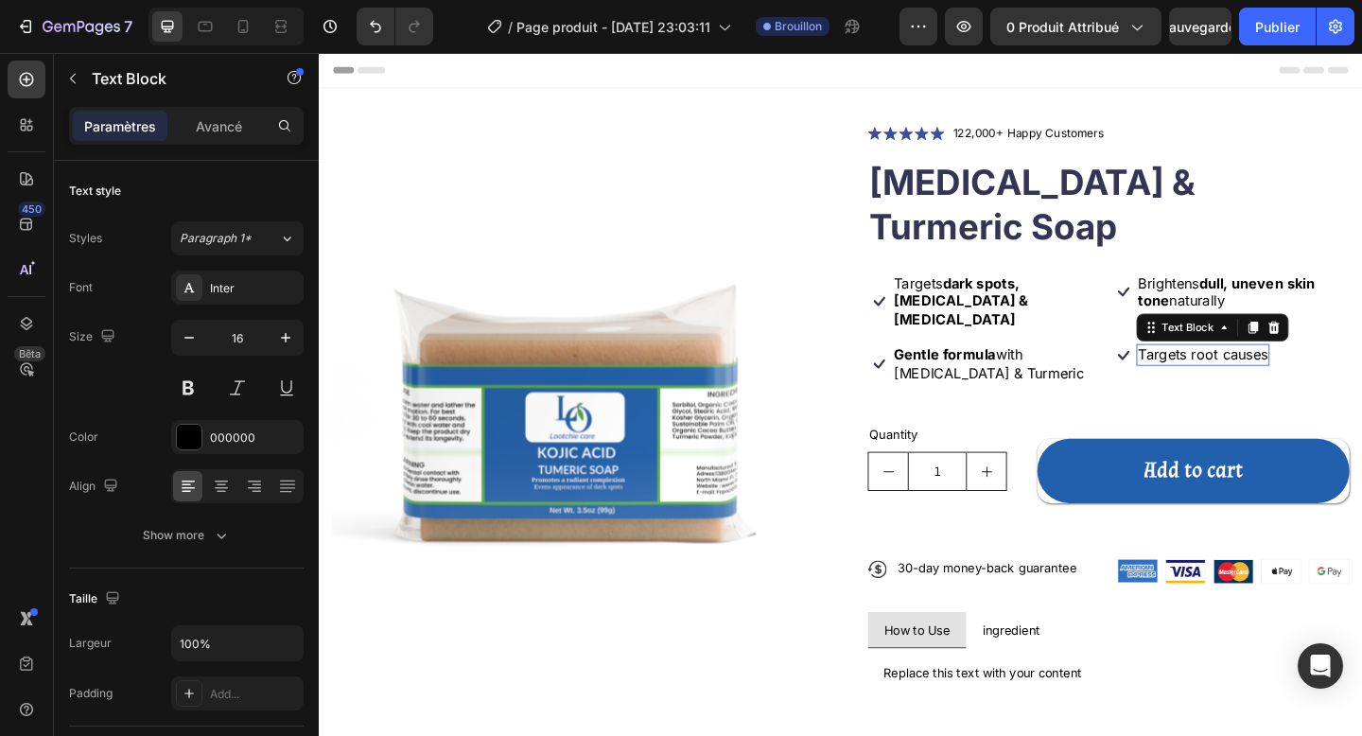
click at [1245, 372] on p "Targets root causes" at bounding box center [1280, 382] width 141 height 20
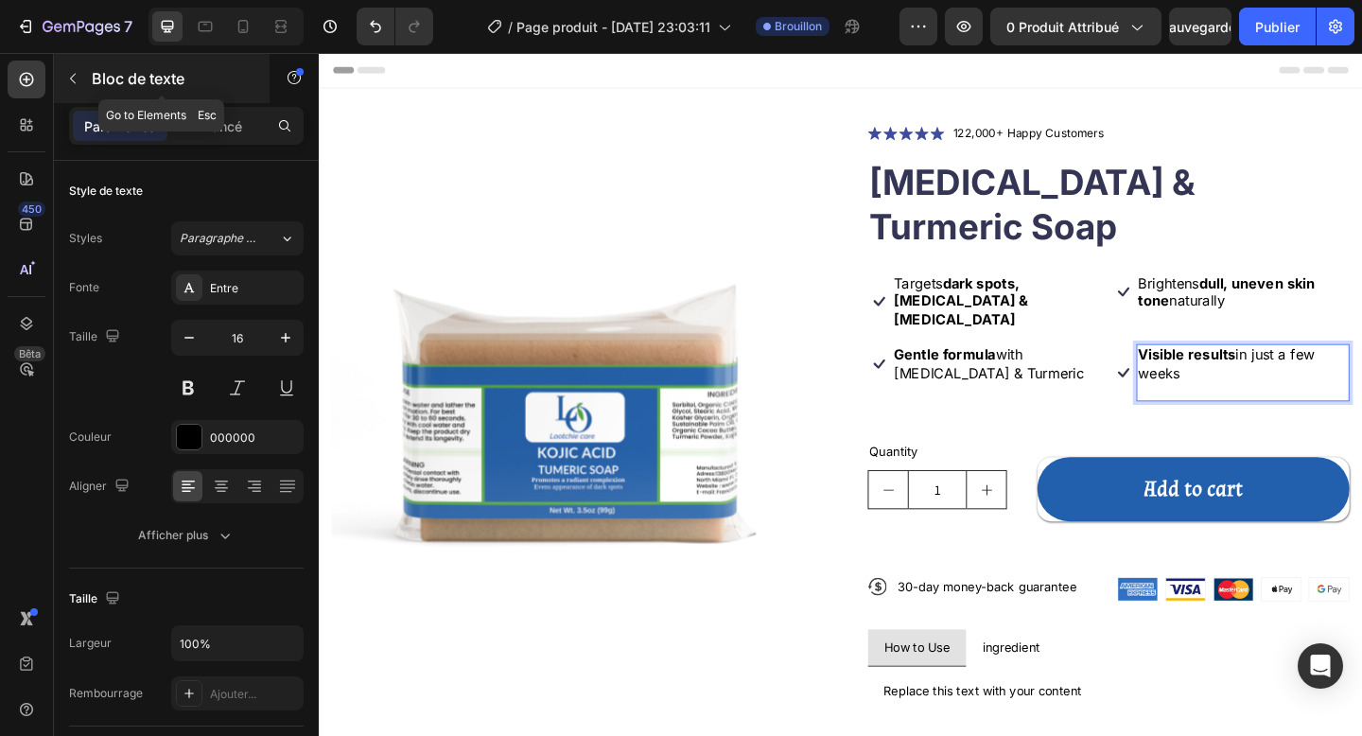
click at [151, 74] on font "Bloc de texte" at bounding box center [138, 78] width 93 height 19
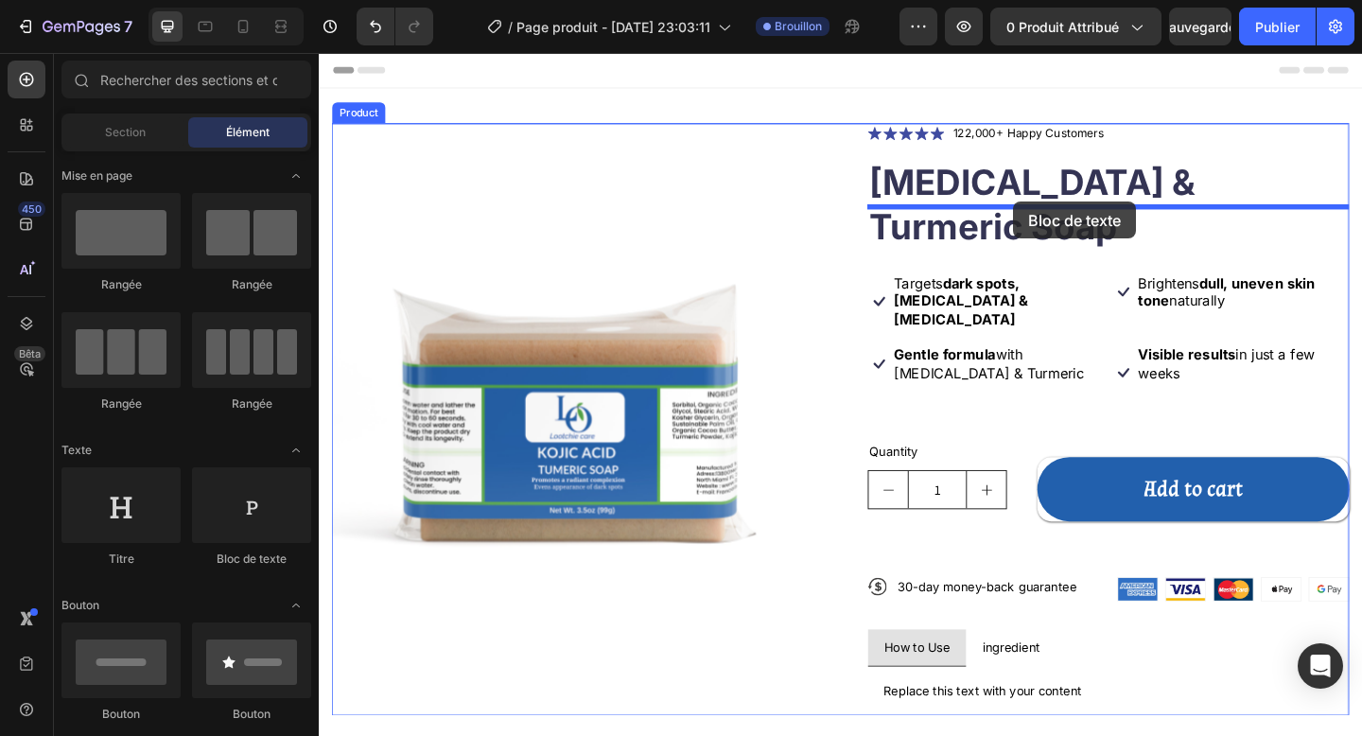
drag, startPoint x: 567, startPoint y: 564, endPoint x: 1079, endPoint y: 215, distance: 620.2
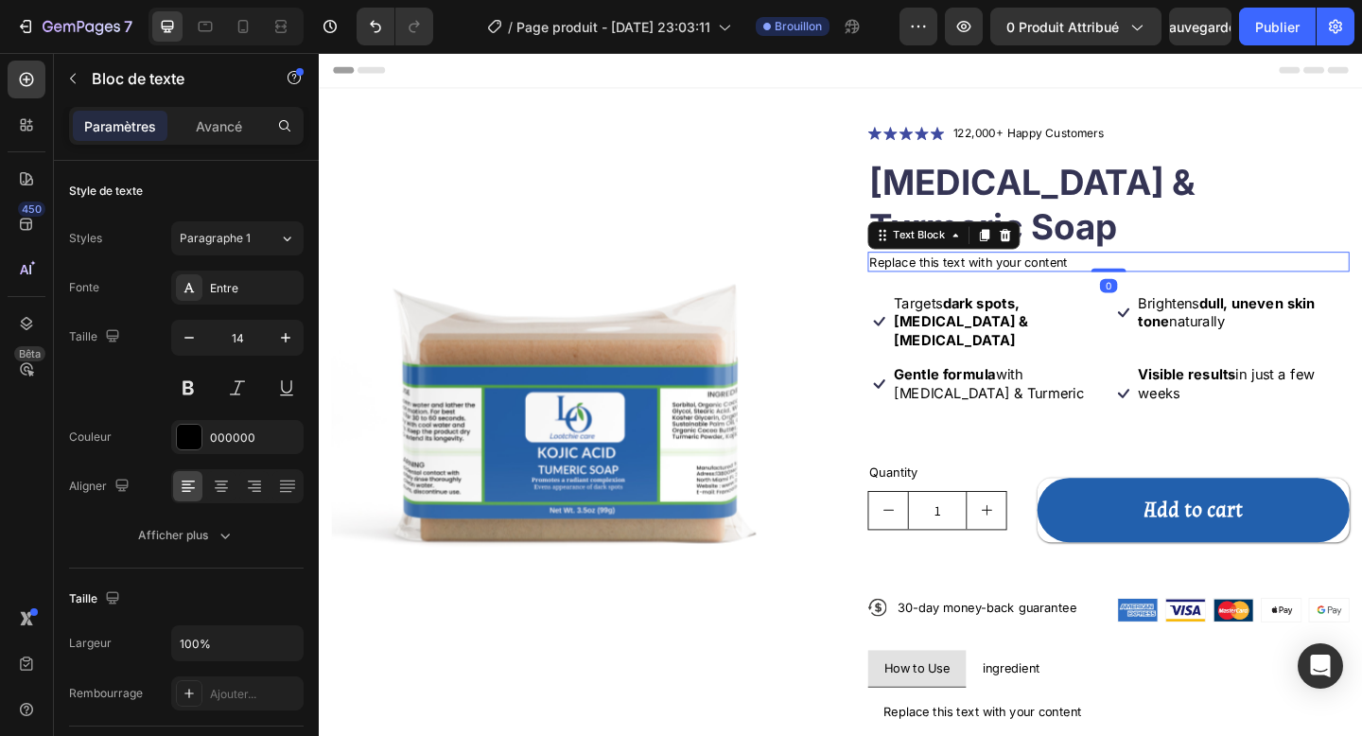
click at [1031, 270] on div "Replace this text with your content" at bounding box center [1178, 281] width 524 height 23
click at [1031, 271] on p "Replace this text with your content" at bounding box center [1177, 280] width 520 height 19
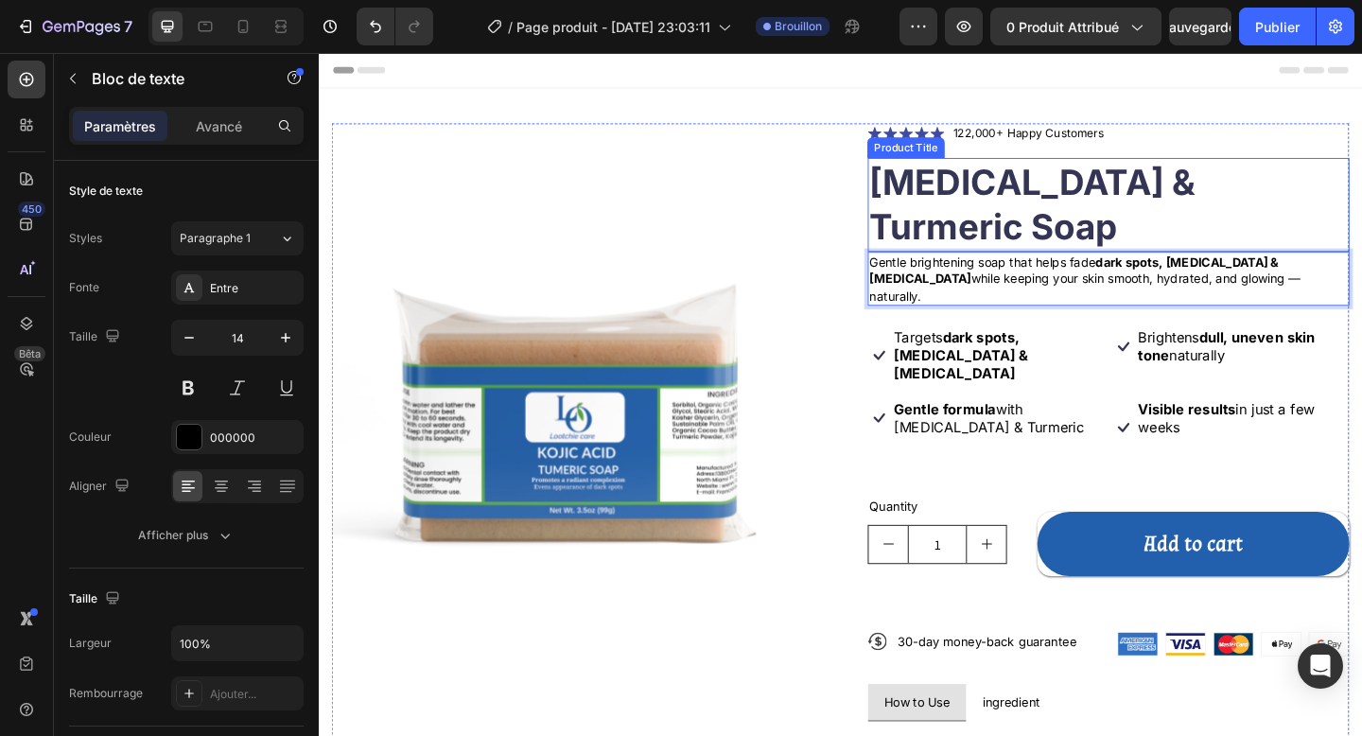
click at [1050, 188] on h1 "[MEDICAL_DATA] & Turmeric Soap" at bounding box center [1178, 218] width 524 height 102
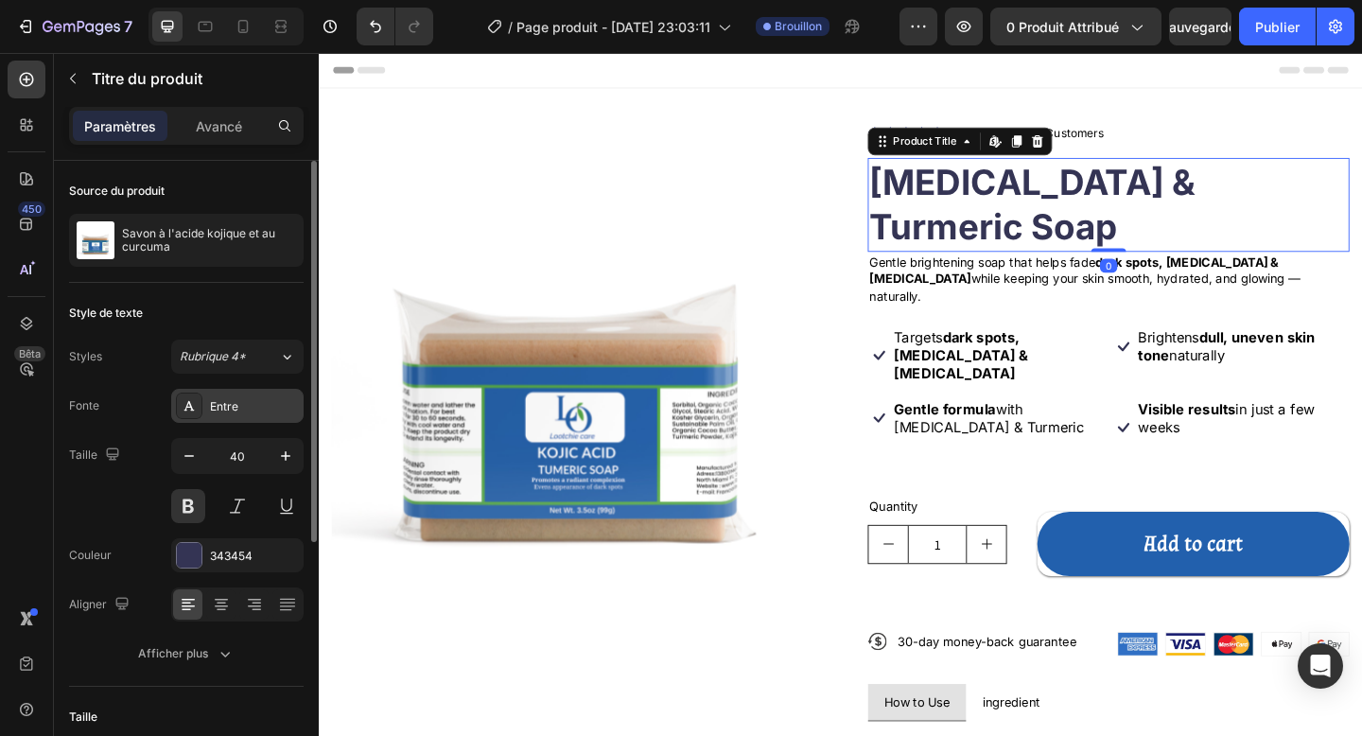
click at [218, 409] on font "Entre" at bounding box center [224, 406] width 28 height 14
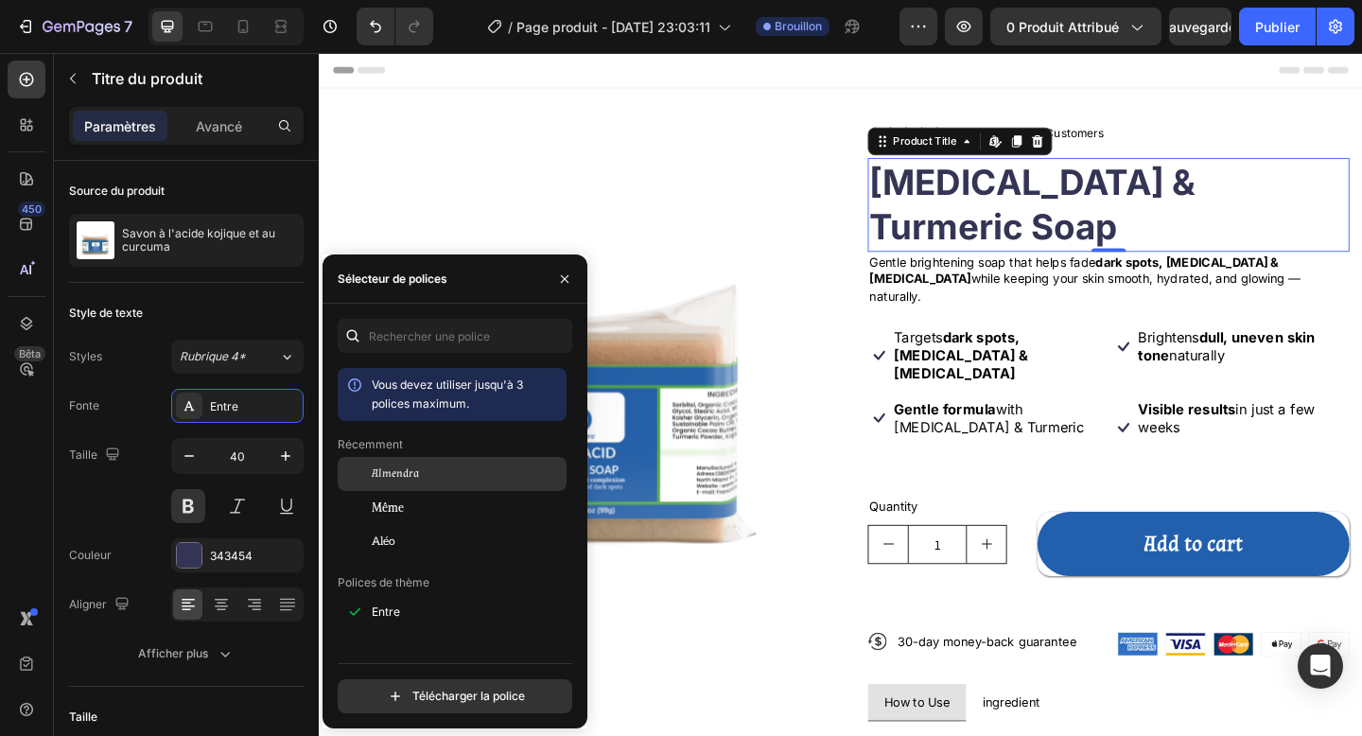
click at [396, 469] on font "Almendra" at bounding box center [395, 473] width 47 height 14
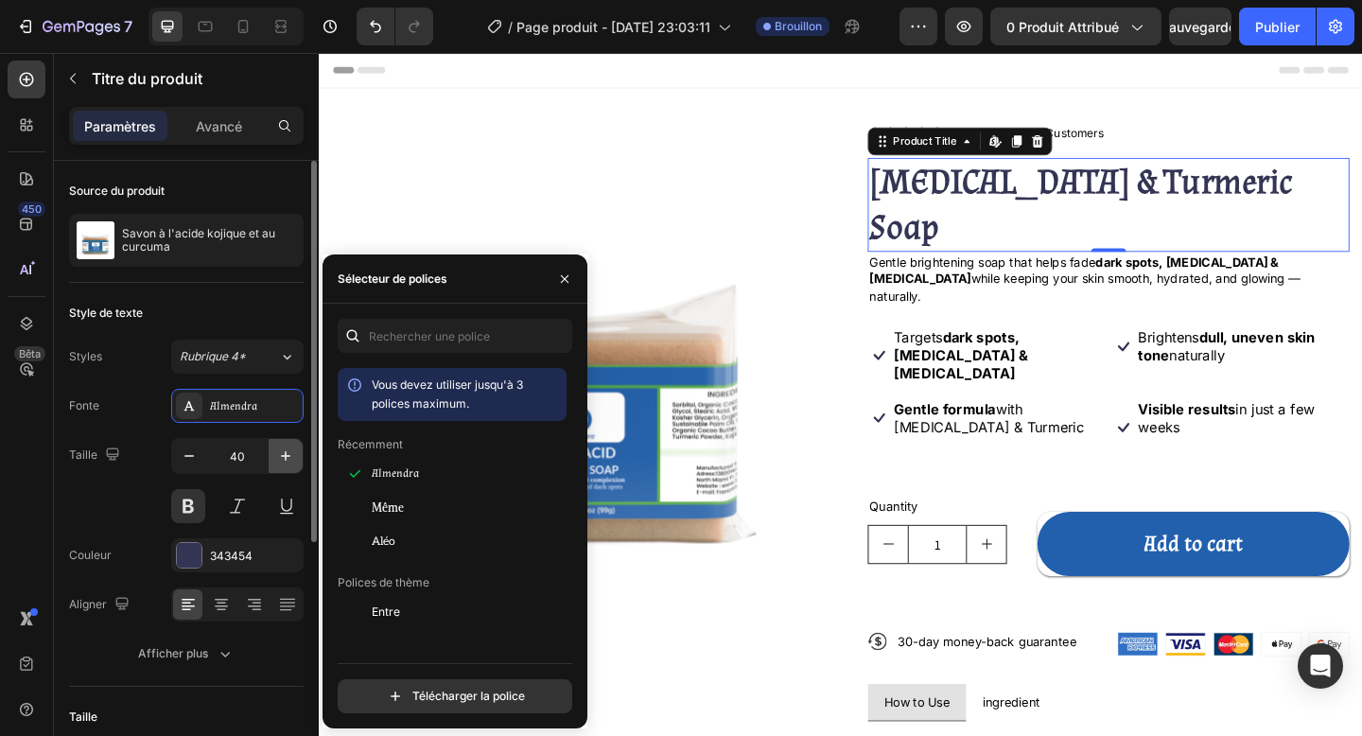
click at [279, 459] on icon "button" at bounding box center [285, 455] width 19 height 19
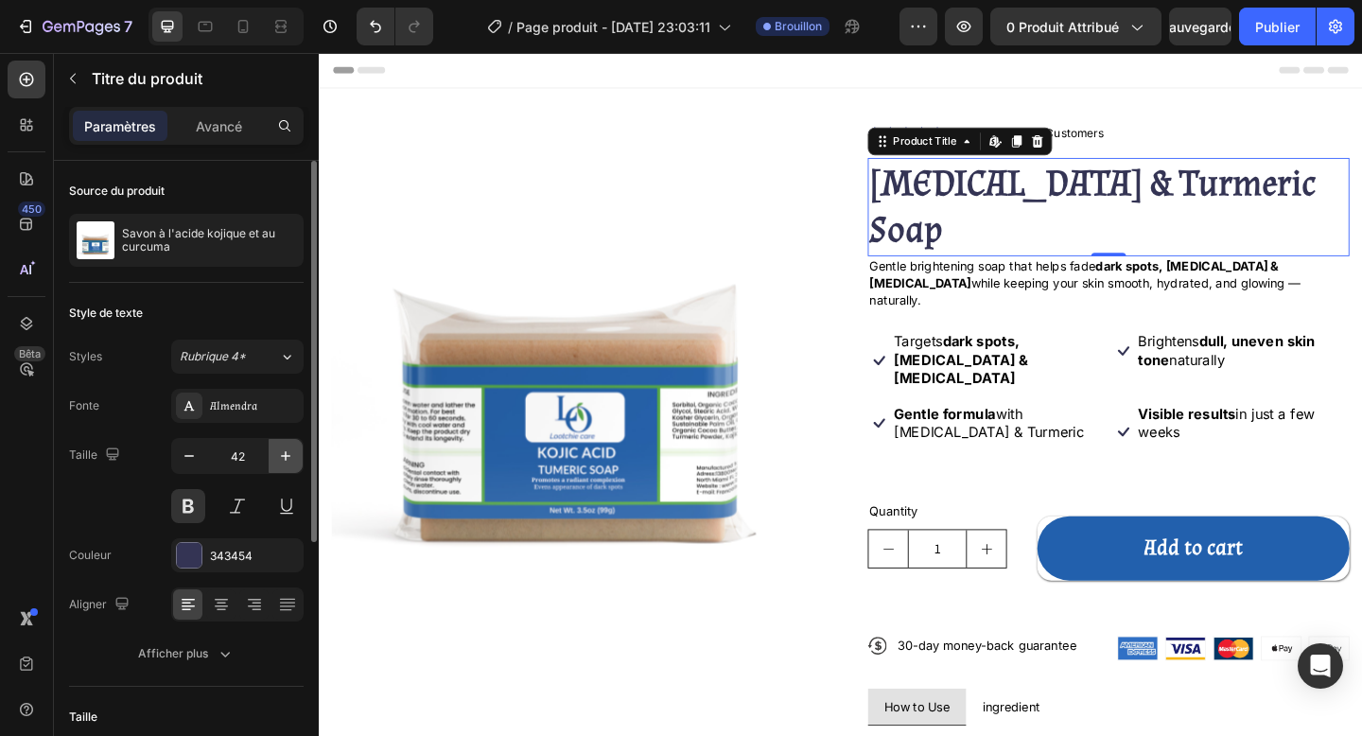
click at [279, 459] on icon "button" at bounding box center [285, 455] width 19 height 19
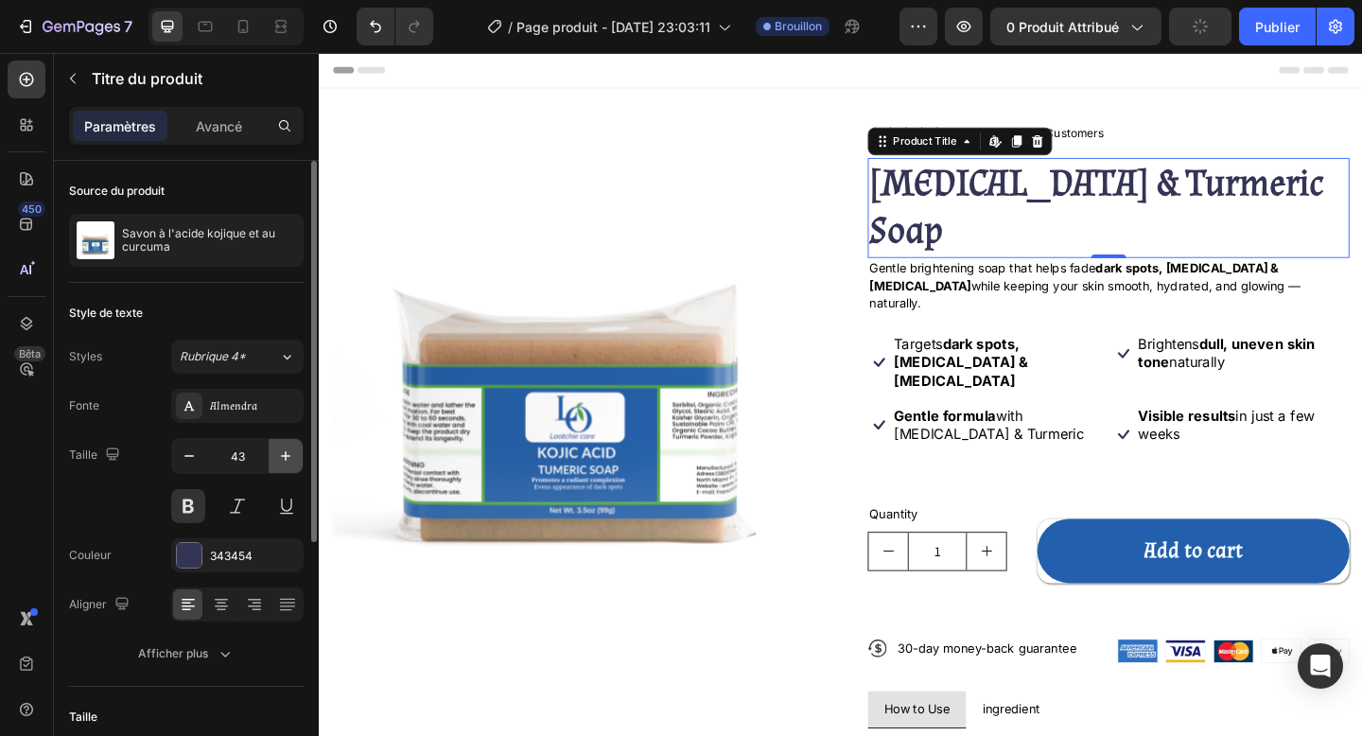
click at [279, 459] on icon "button" at bounding box center [285, 455] width 19 height 19
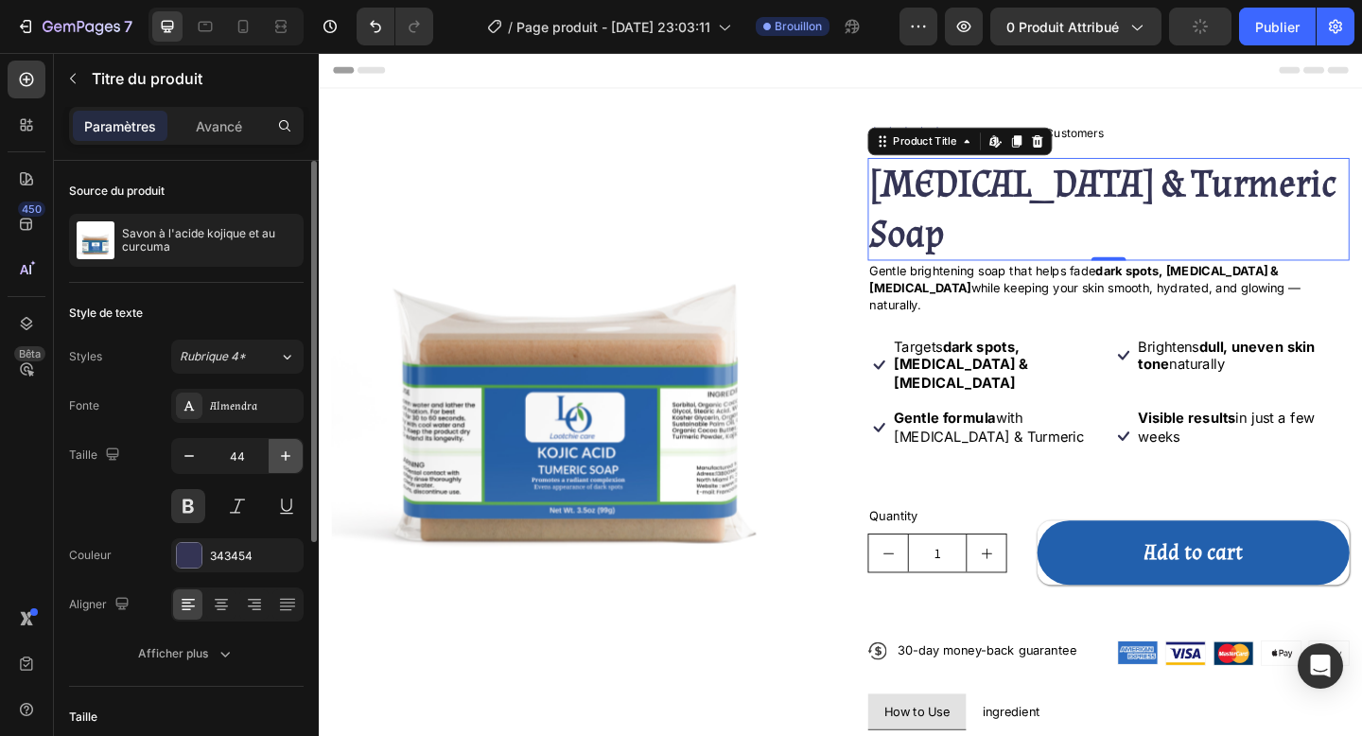
click at [279, 459] on icon "button" at bounding box center [285, 455] width 19 height 19
type input "45"
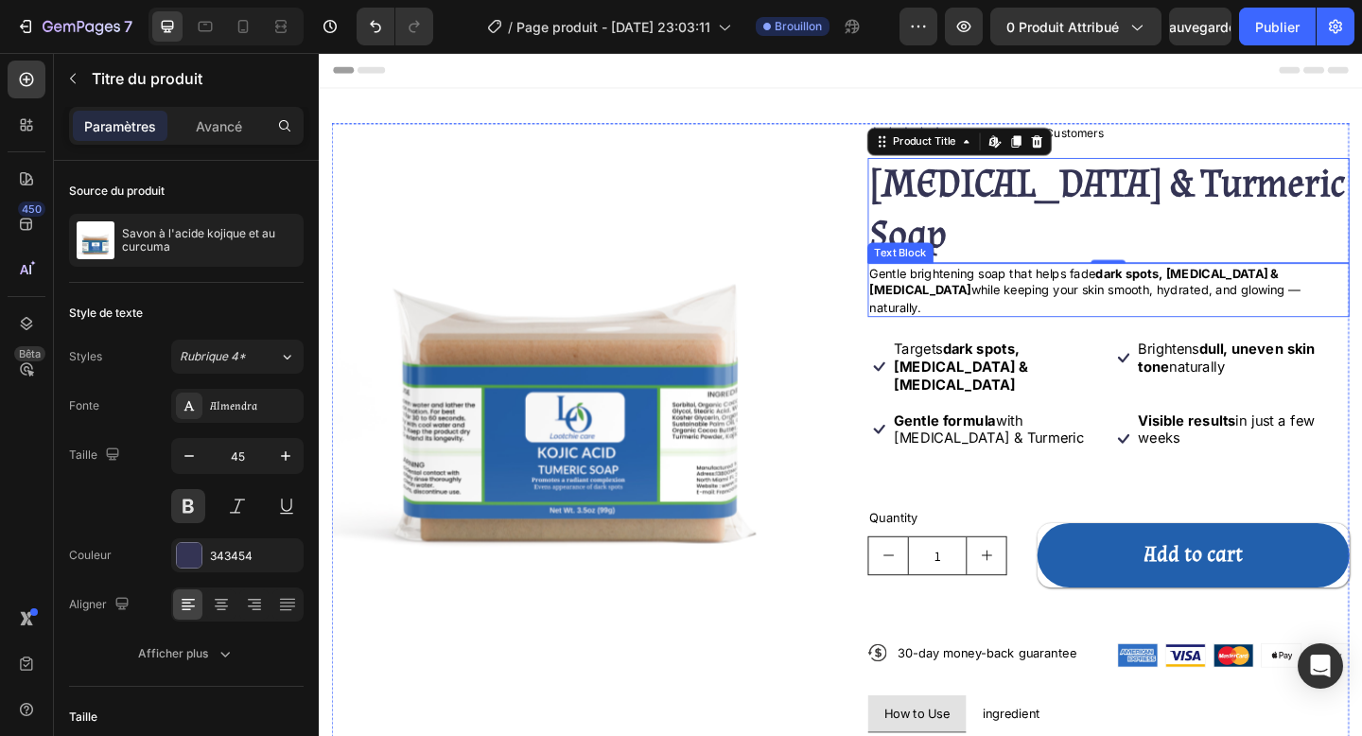
click at [1131, 284] on p "Gentle brightening soap that helps fade dark spots, acne scars & hyperpigmentat…" at bounding box center [1177, 312] width 520 height 56
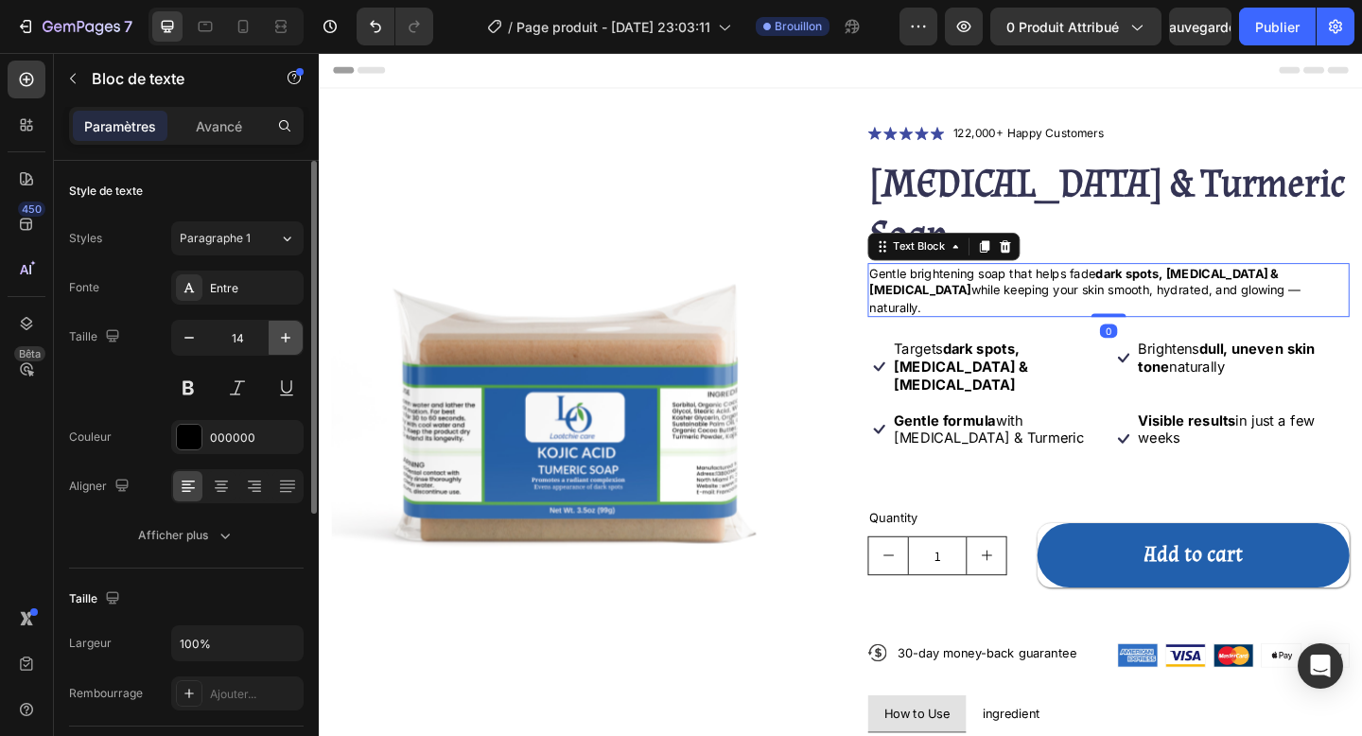
click at [281, 343] on icon "button" at bounding box center [285, 337] width 19 height 19
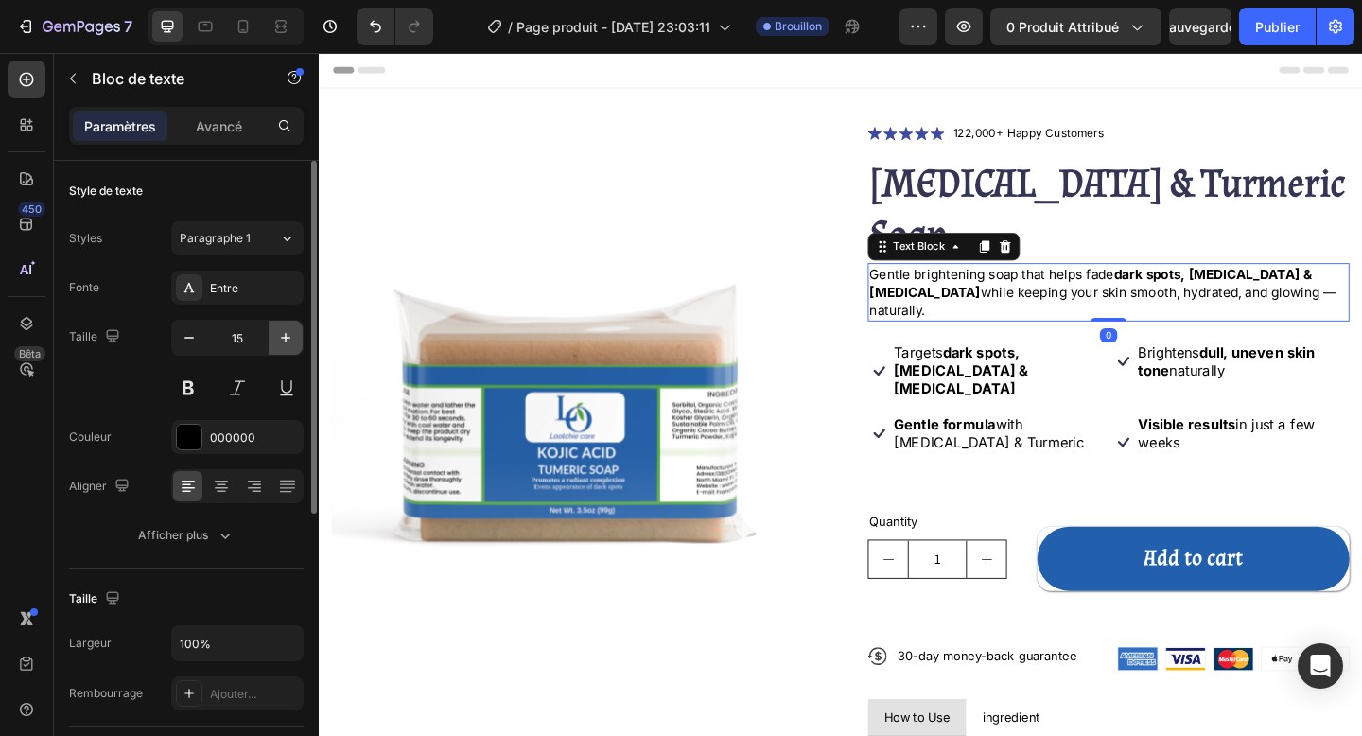
click at [281, 343] on icon "button" at bounding box center [285, 337] width 19 height 19
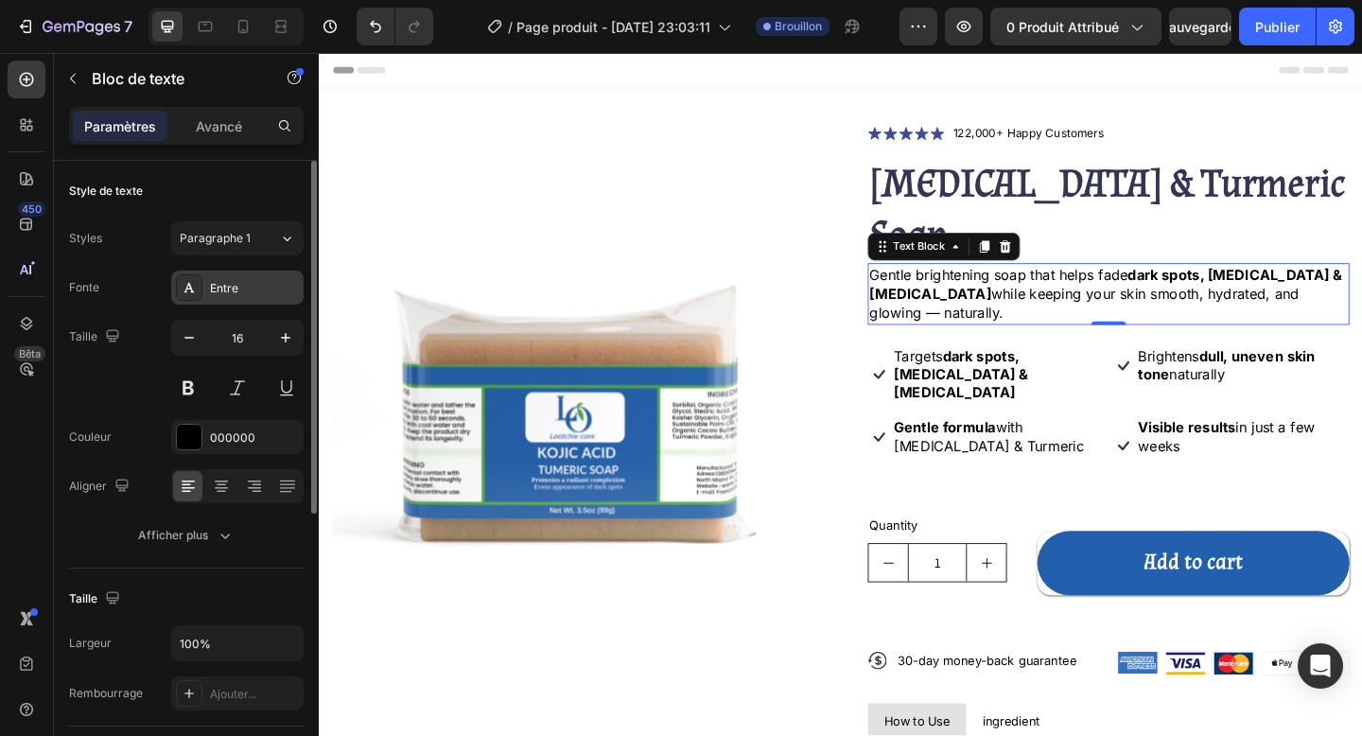
click at [251, 290] on div "Entre" at bounding box center [254, 288] width 89 height 17
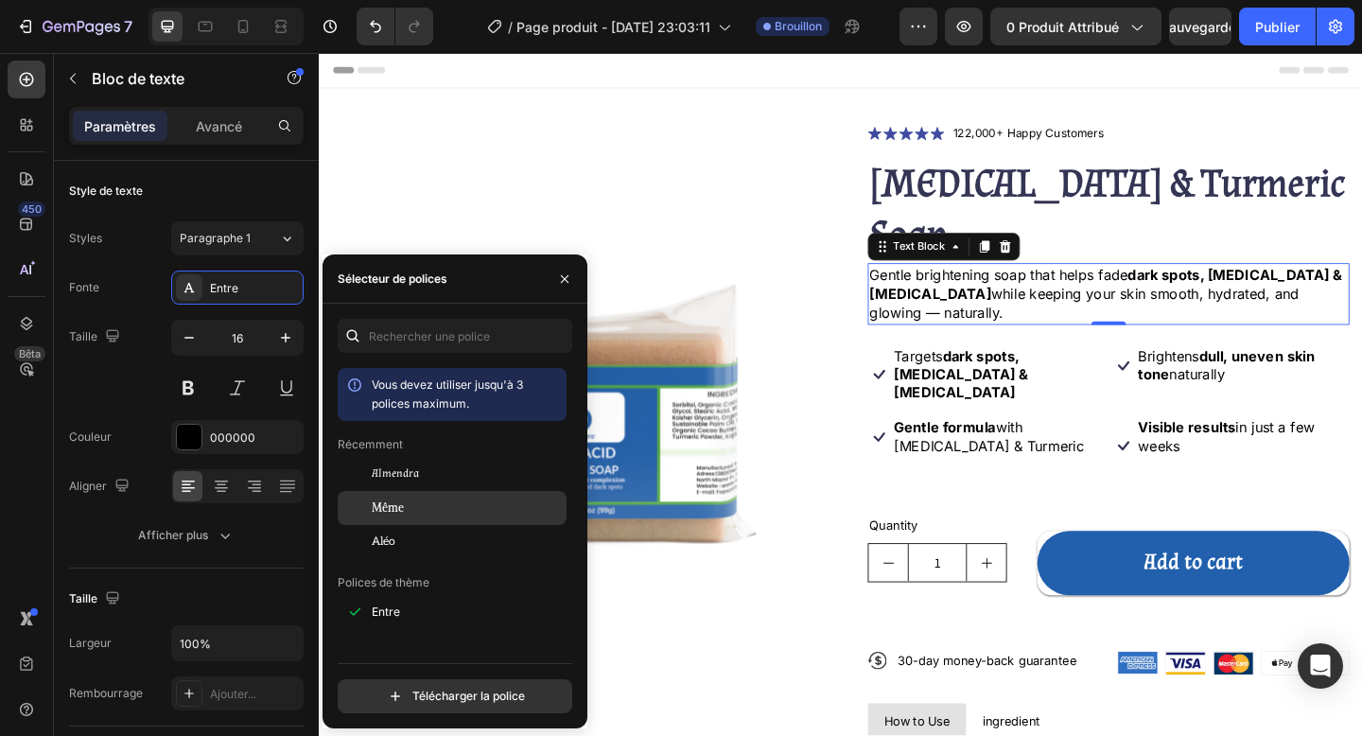
click at [420, 514] on div "Même" at bounding box center [467, 507] width 191 height 17
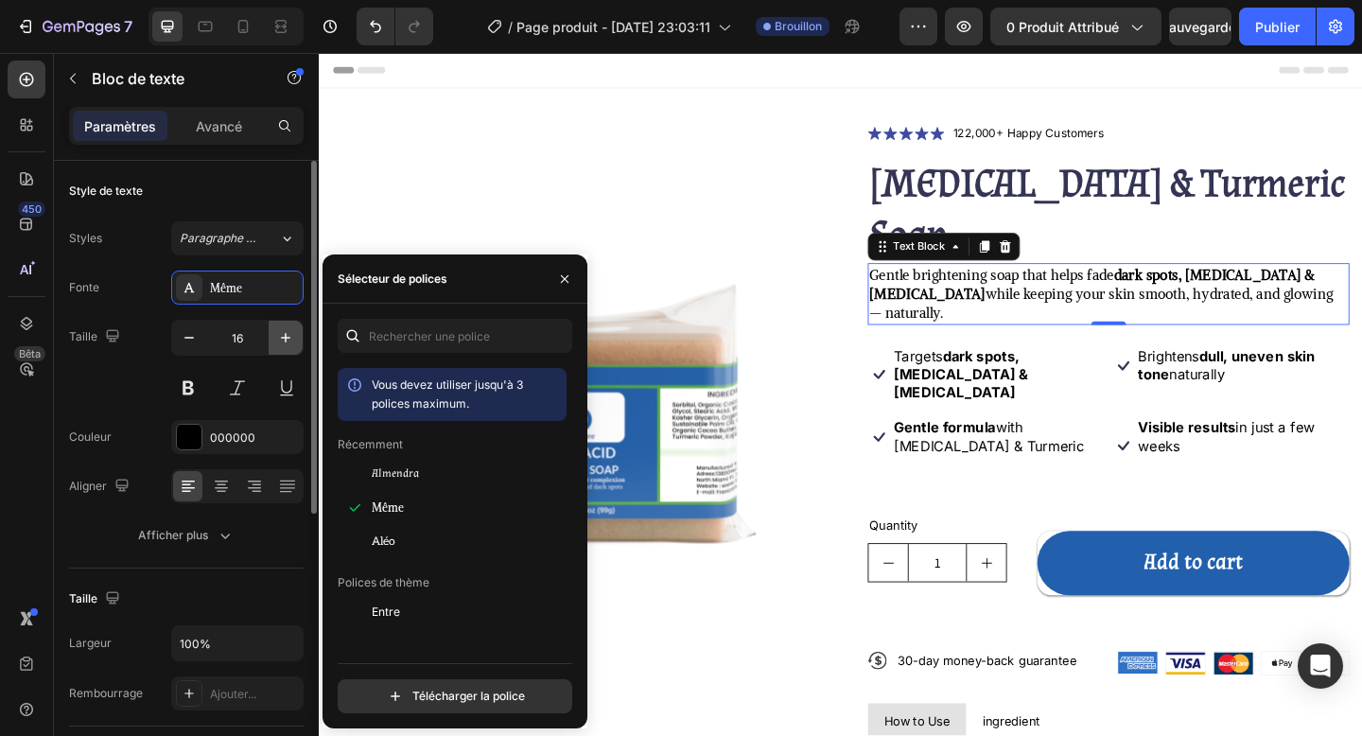
click at [282, 354] on button "button" at bounding box center [286, 338] width 34 height 34
type input "17"
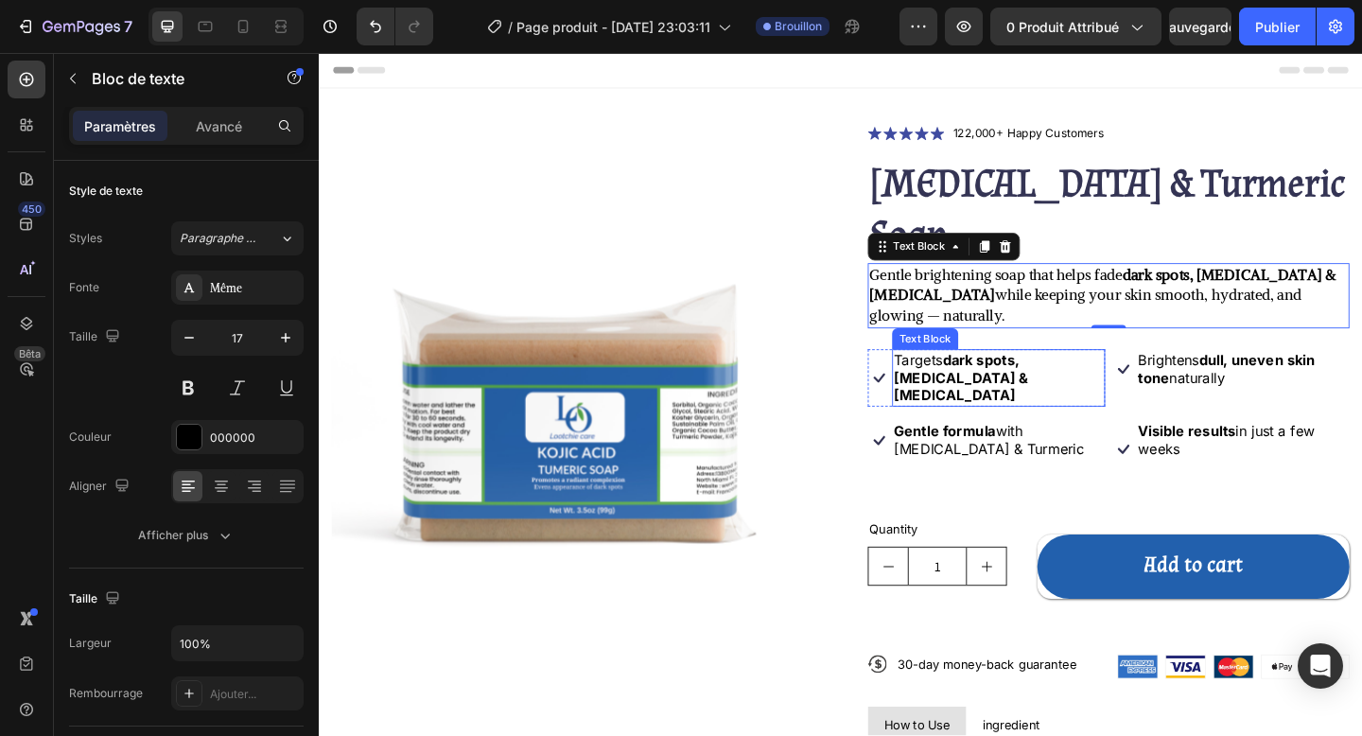
click at [1086, 377] on strong "dark spots, [MEDICAL_DATA] & [MEDICAL_DATA]" at bounding box center [1017, 406] width 147 height 59
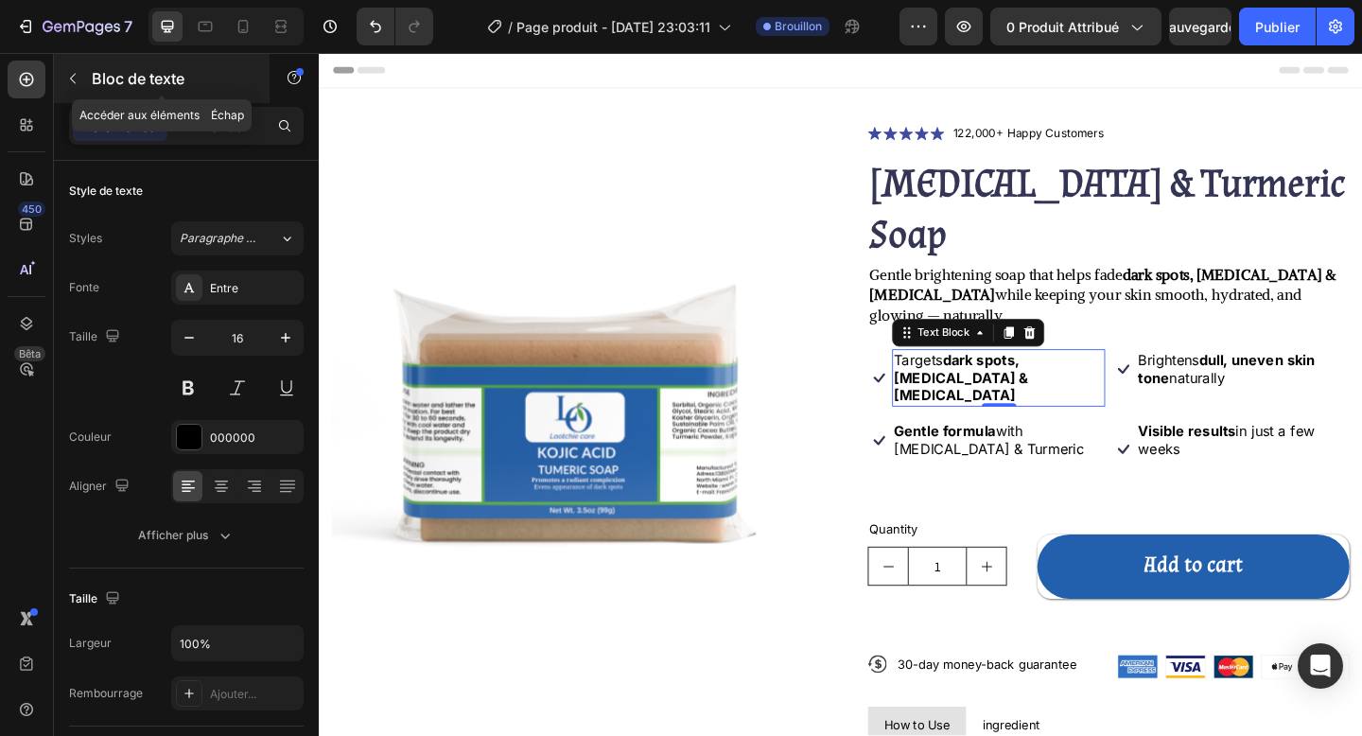
click at [111, 98] on div "Bloc de texte" at bounding box center [162, 78] width 216 height 49
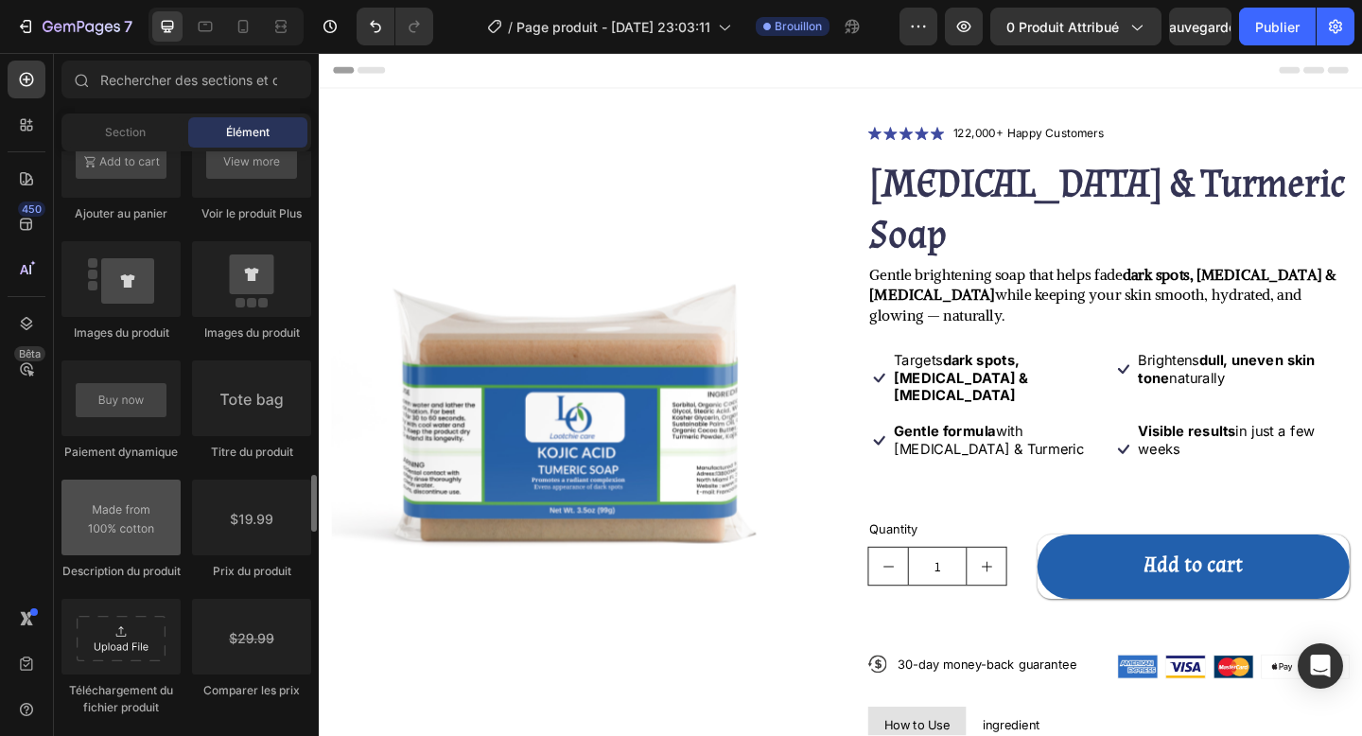
scroll to position [2923, 0]
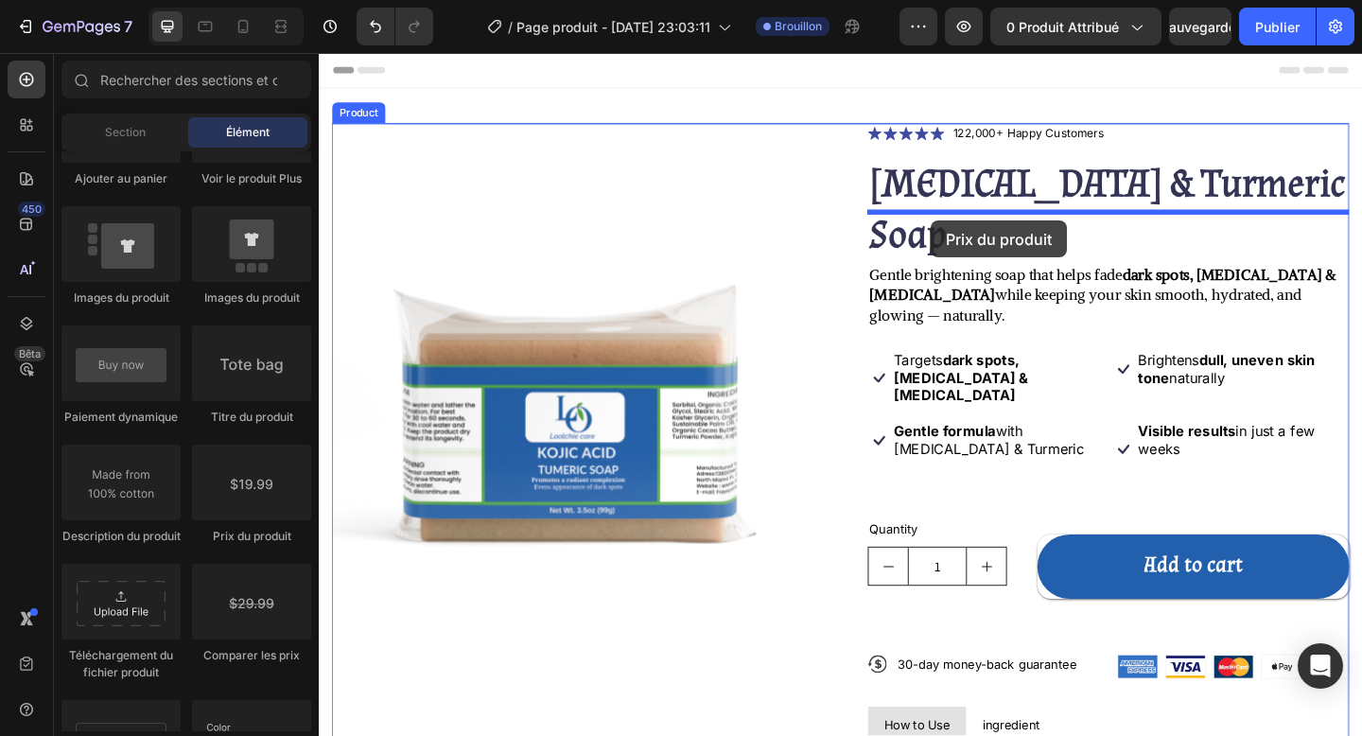
drag, startPoint x: 561, startPoint y: 549, endPoint x: 985, endPoint y: 236, distance: 526.8
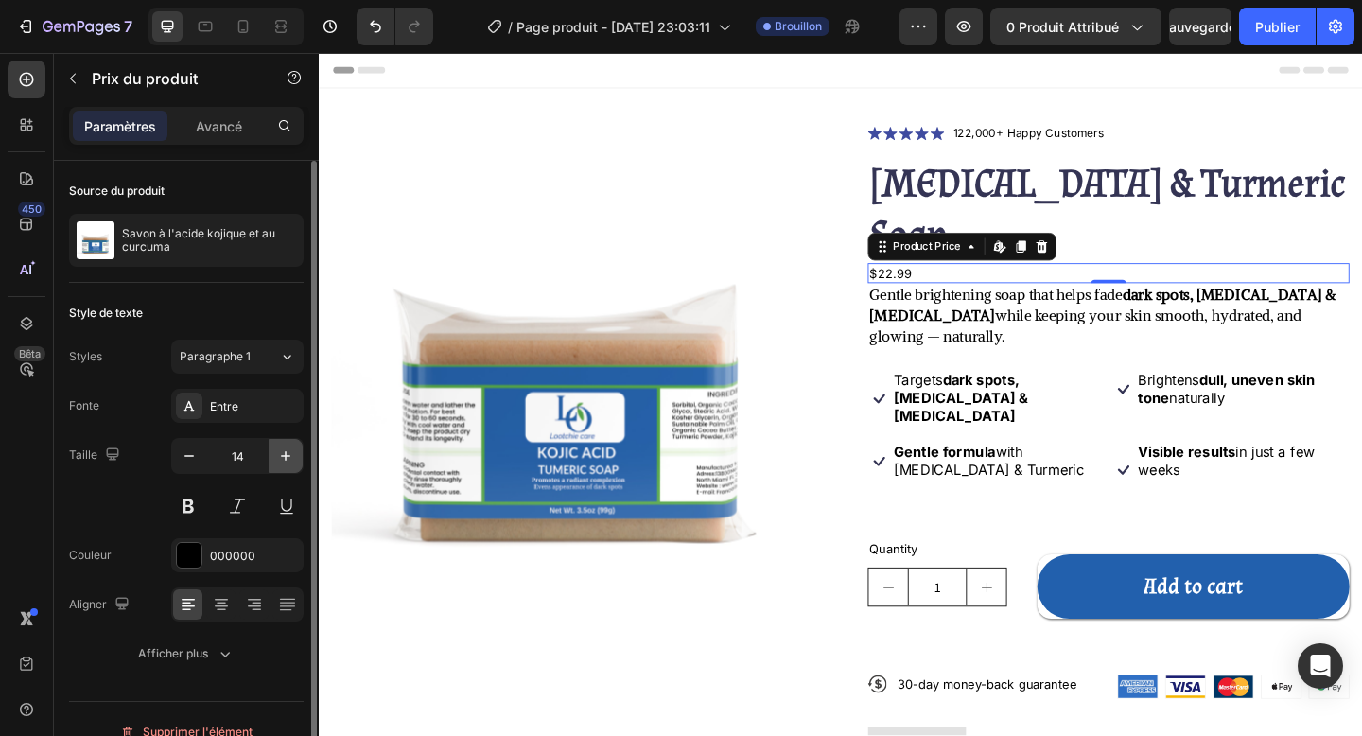
click at [273, 461] on button "button" at bounding box center [286, 456] width 34 height 34
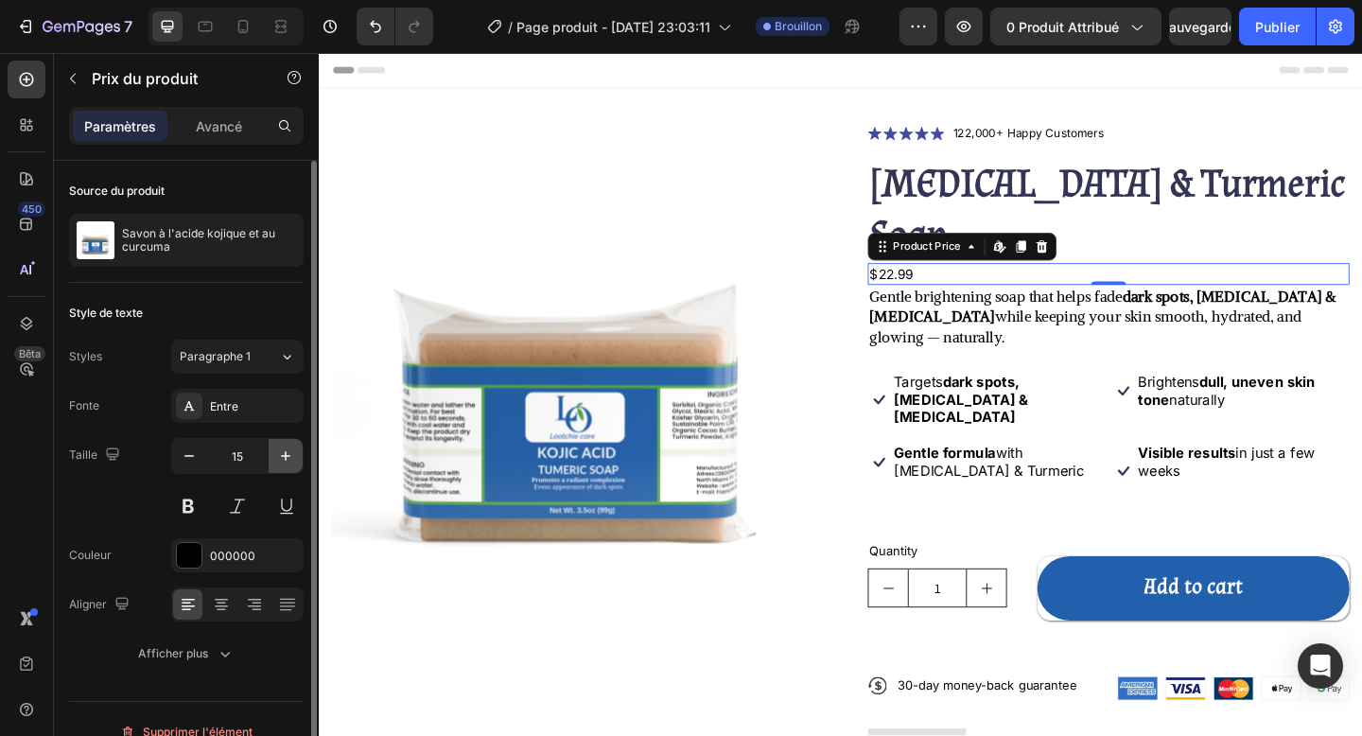
click at [273, 461] on button "button" at bounding box center [286, 456] width 34 height 34
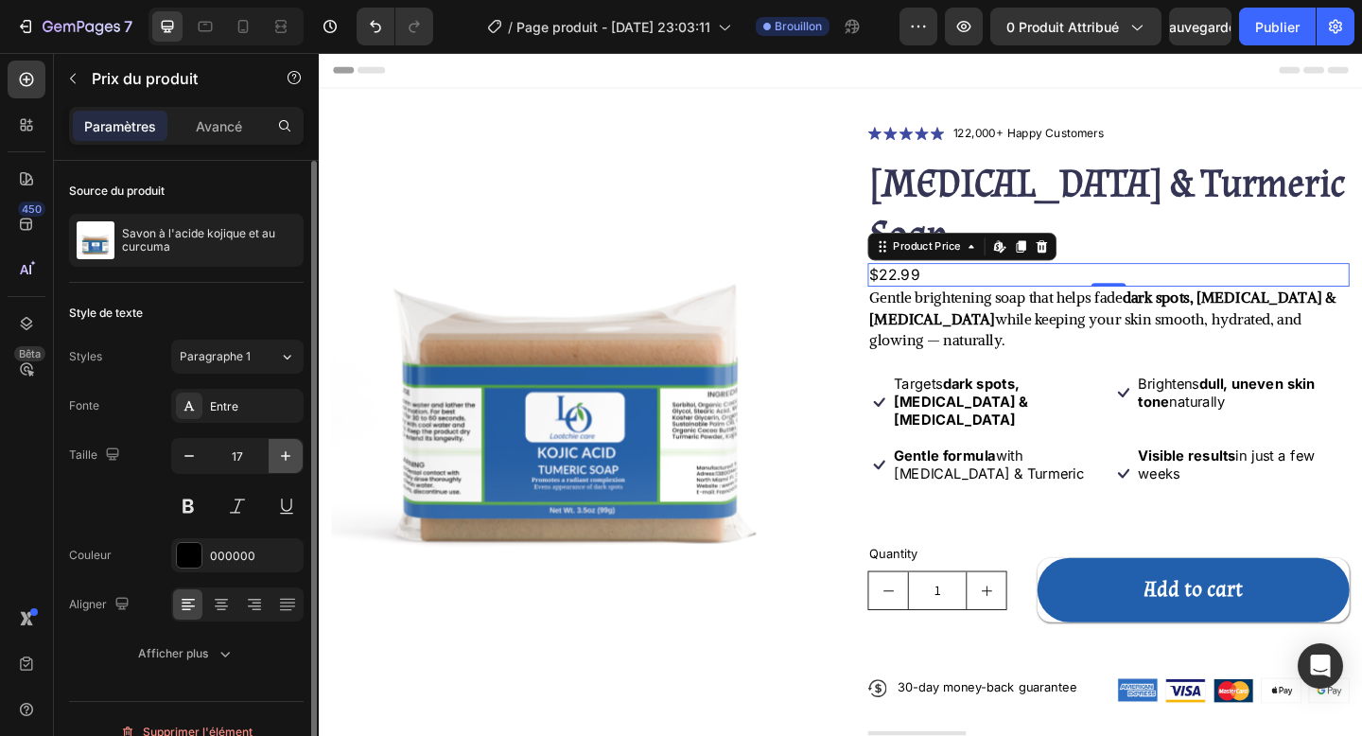
click at [273, 461] on button "button" at bounding box center [286, 456] width 34 height 34
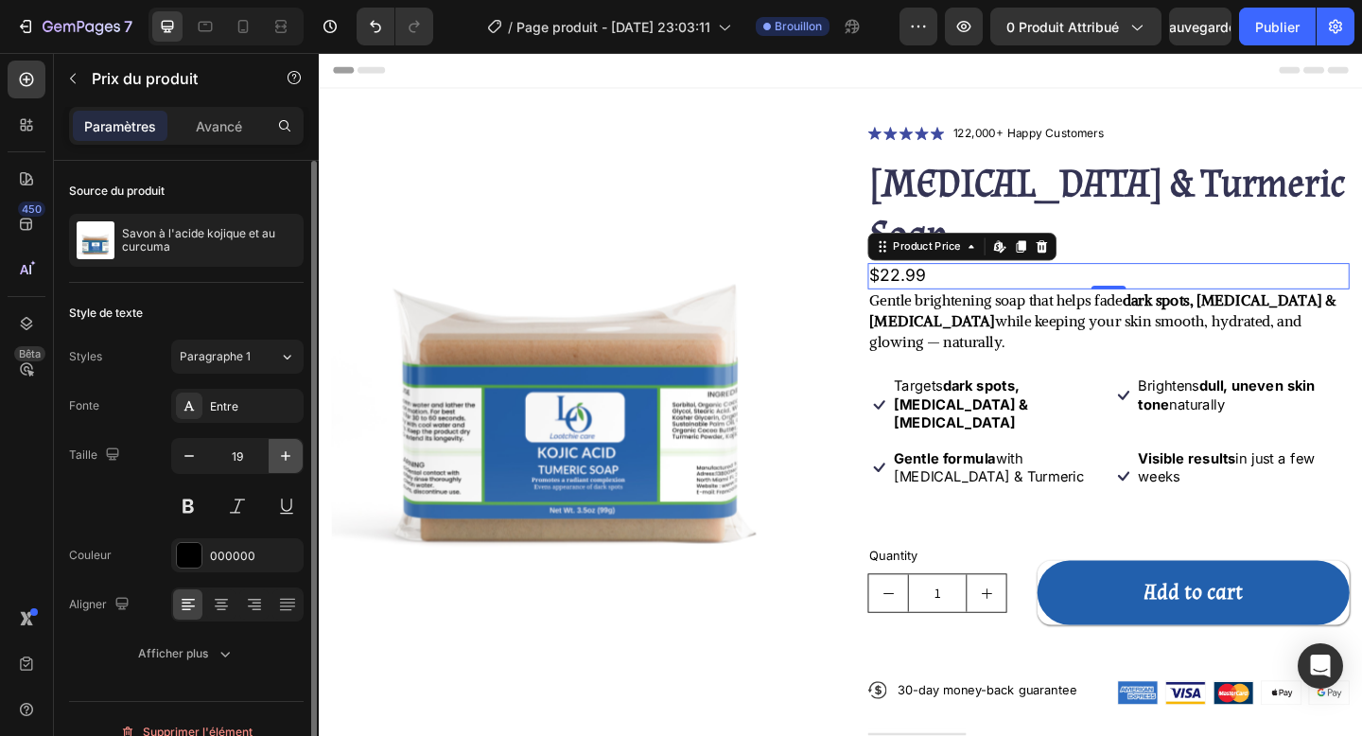
click at [273, 461] on button "button" at bounding box center [286, 456] width 34 height 34
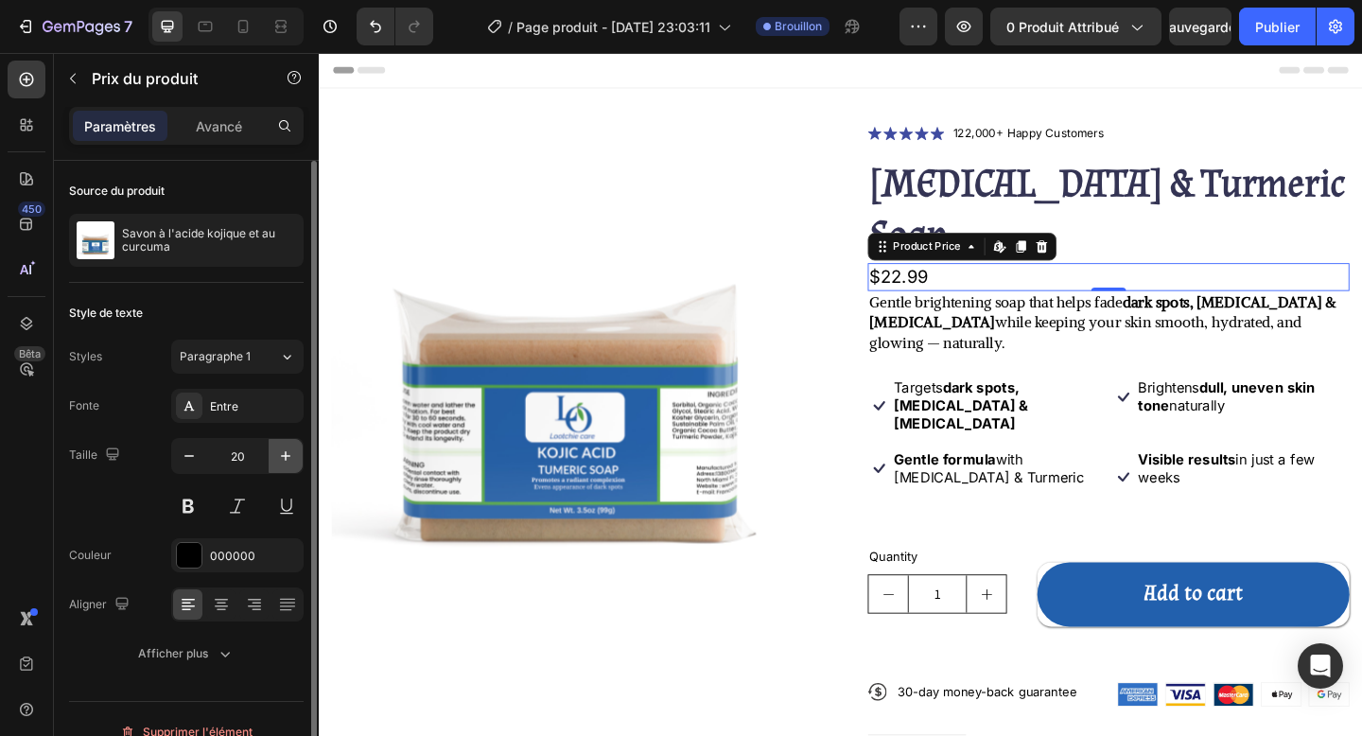
click at [273, 461] on button "button" at bounding box center [286, 456] width 34 height 34
type input "22"
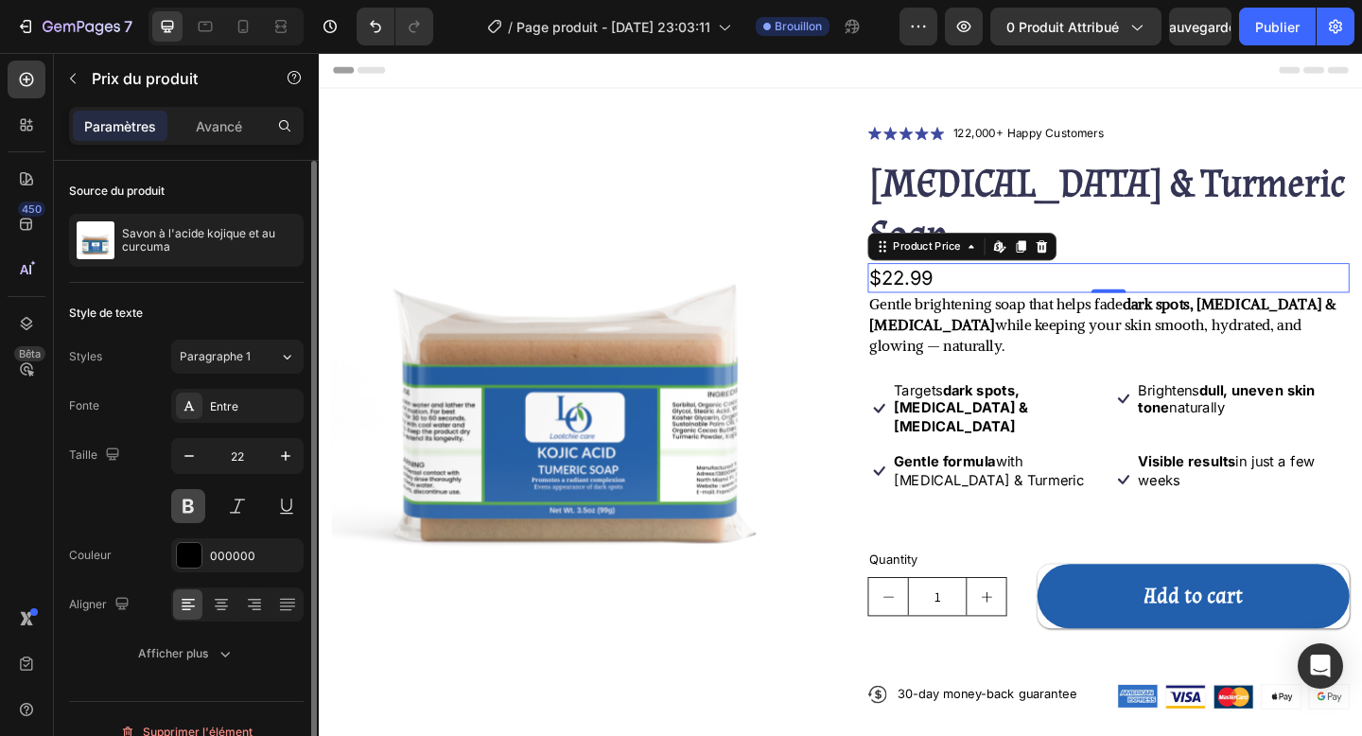
click at [186, 513] on button at bounding box center [188, 506] width 34 height 34
click at [231, 428] on div "Fonte Entre Taille 22 Couleur 000000 Aligner Afficher plus" at bounding box center [186, 530] width 235 height 282
click at [231, 414] on div "Entre" at bounding box center [237, 406] width 132 height 34
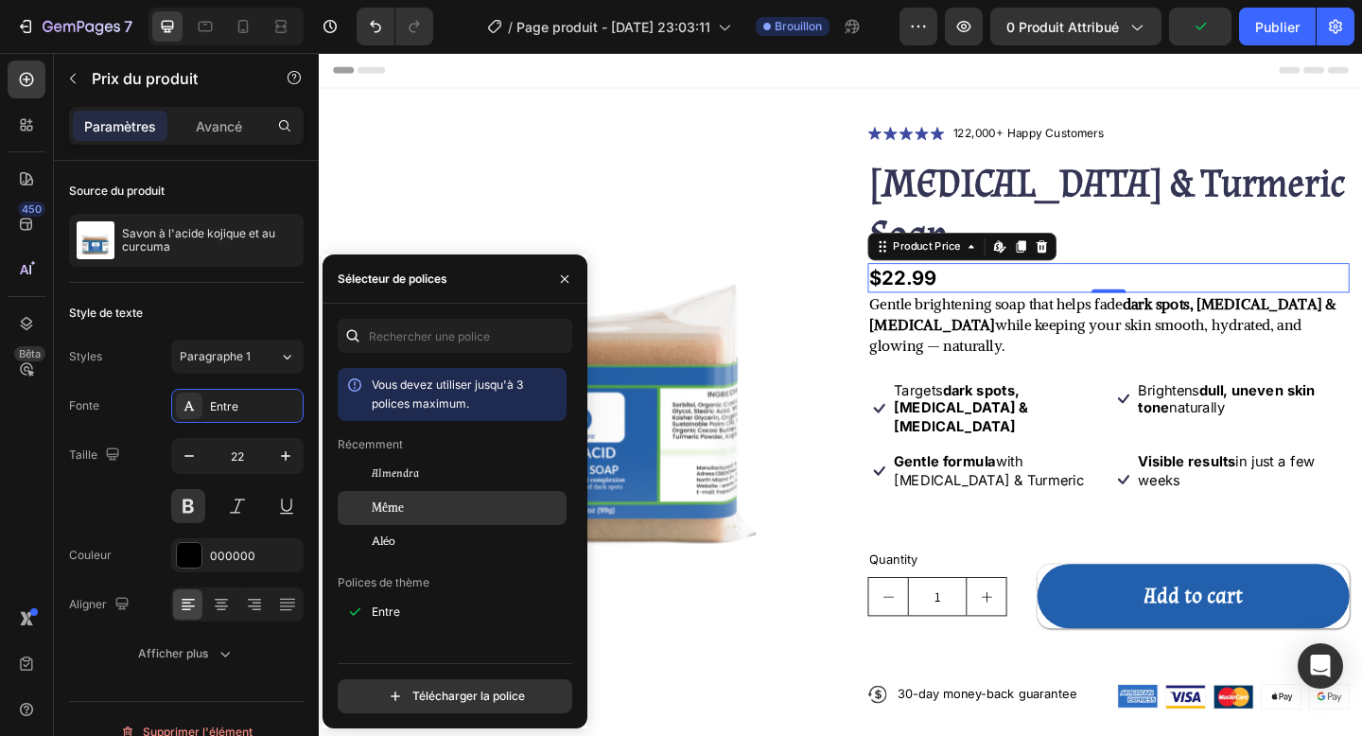
click at [401, 503] on font "Même" at bounding box center [388, 507] width 32 height 14
click at [566, 277] on icon "button" at bounding box center [565, 278] width 8 height 8
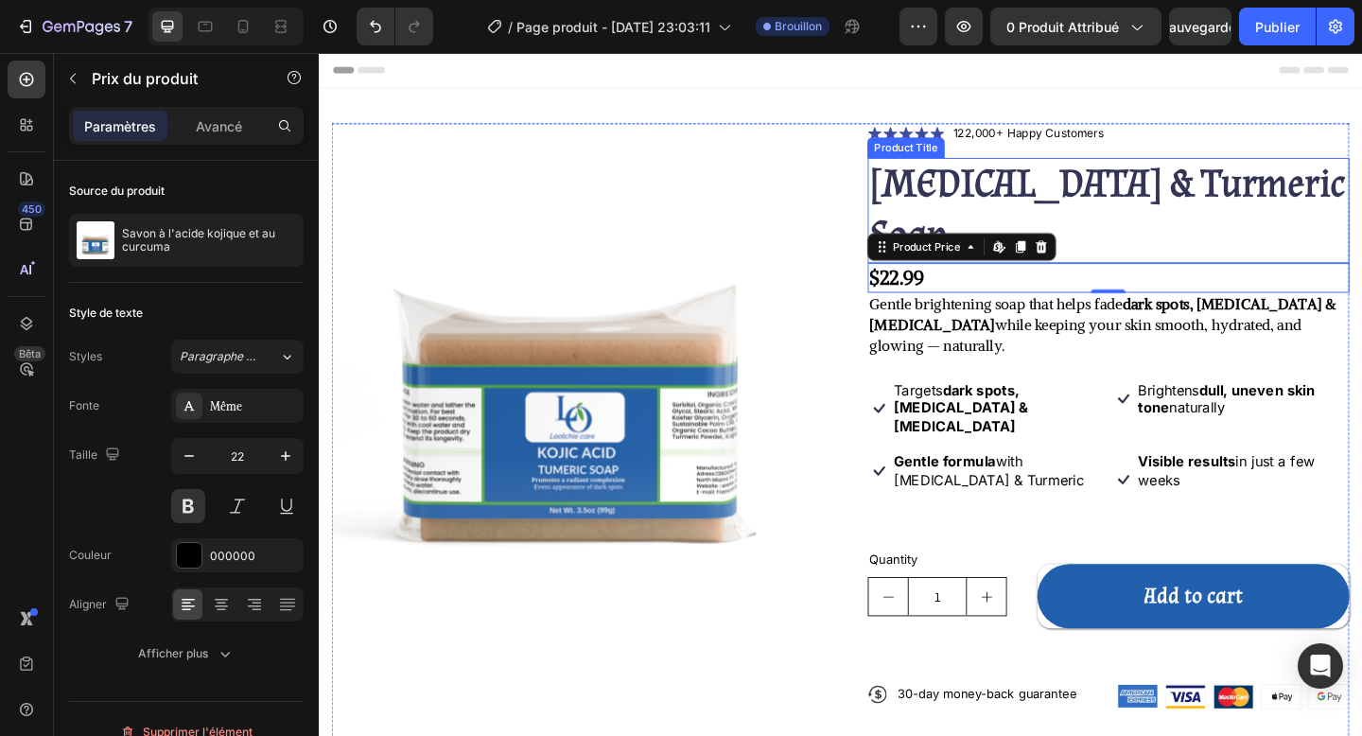
click at [1183, 201] on h1 "[MEDICAL_DATA] & Turmeric Soap" at bounding box center [1178, 224] width 524 height 114
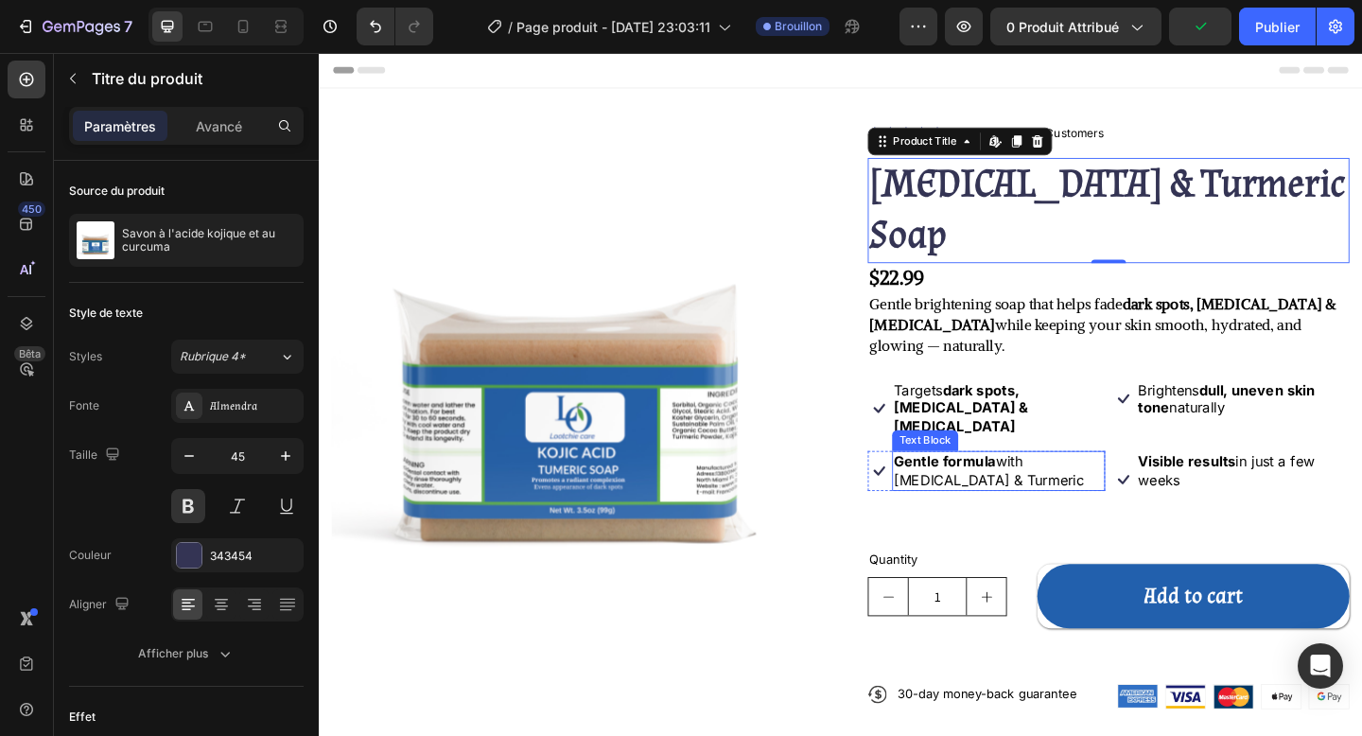
click at [1164, 488] on p "Gentle formula with Kojic Acid & Turmeric" at bounding box center [1058, 508] width 228 height 40
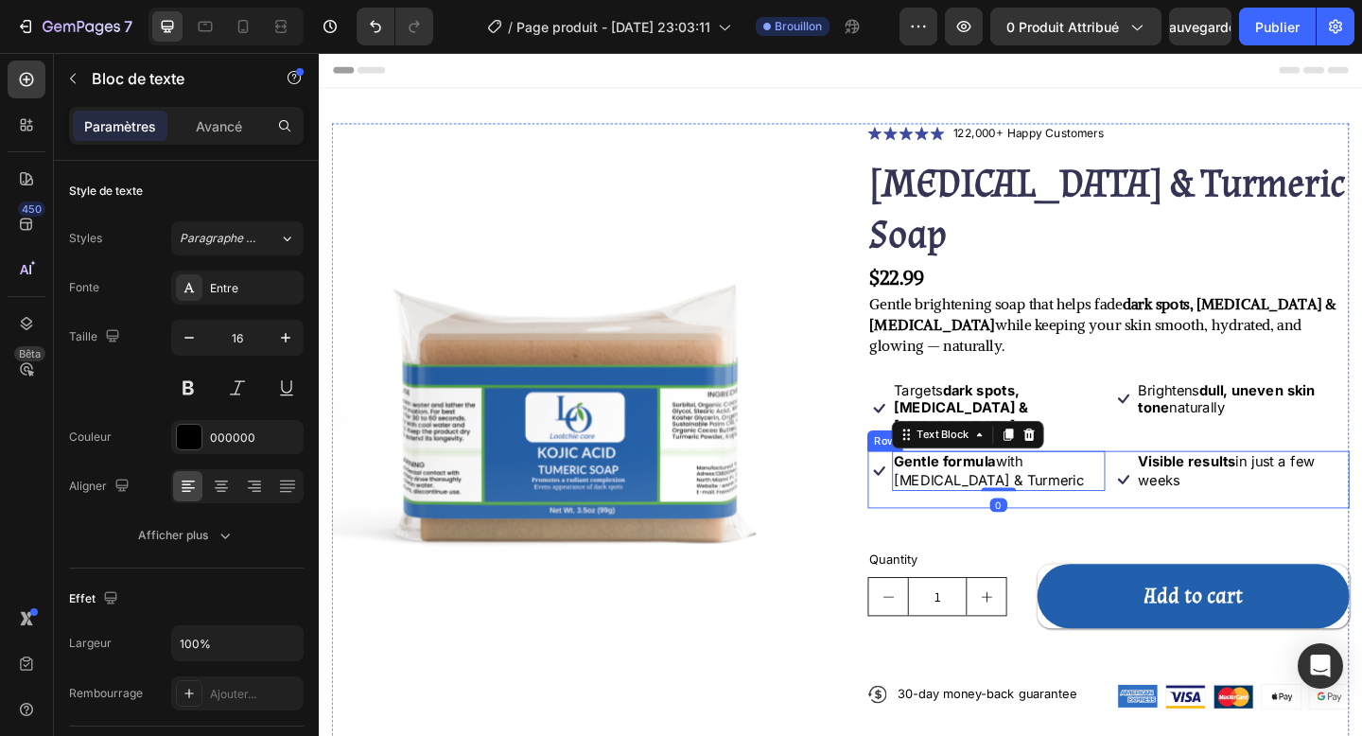
click at [1169, 486] on div "Icon Gentle formula with Kojic Acid & Turmeric Text Block 0 Row" at bounding box center [1045, 517] width 258 height 62
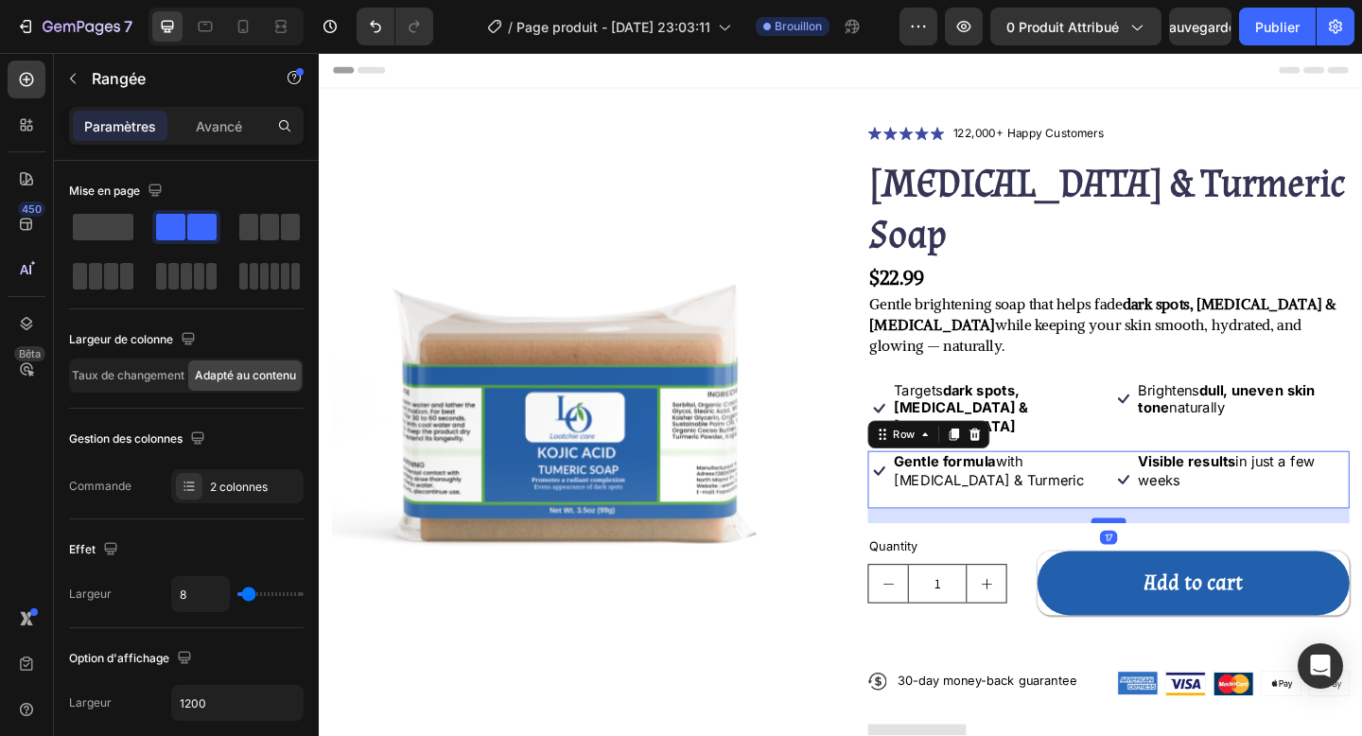
drag, startPoint x: 1180, startPoint y: 501, endPoint x: 1177, endPoint y: 487, distance: 14.7
click at [1177, 559] on div at bounding box center [1178, 562] width 38 height 6
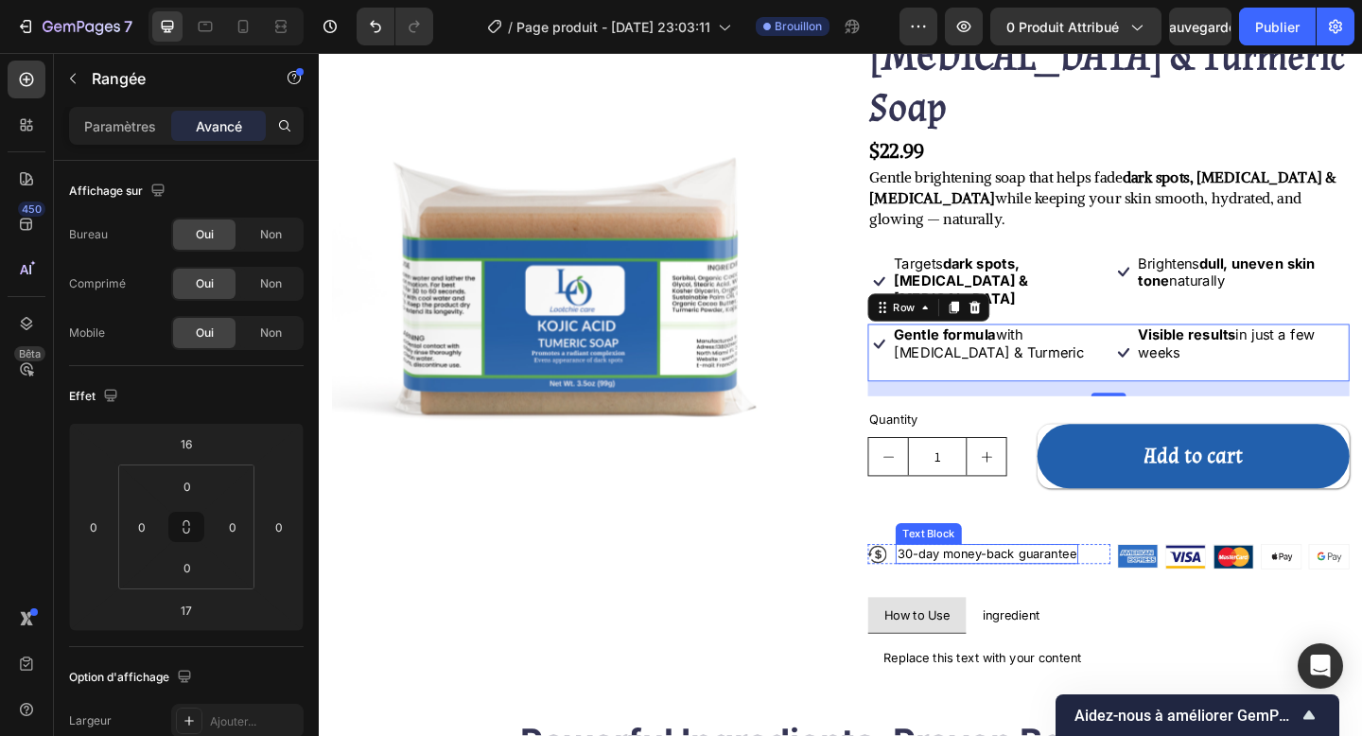
scroll to position [149, 0]
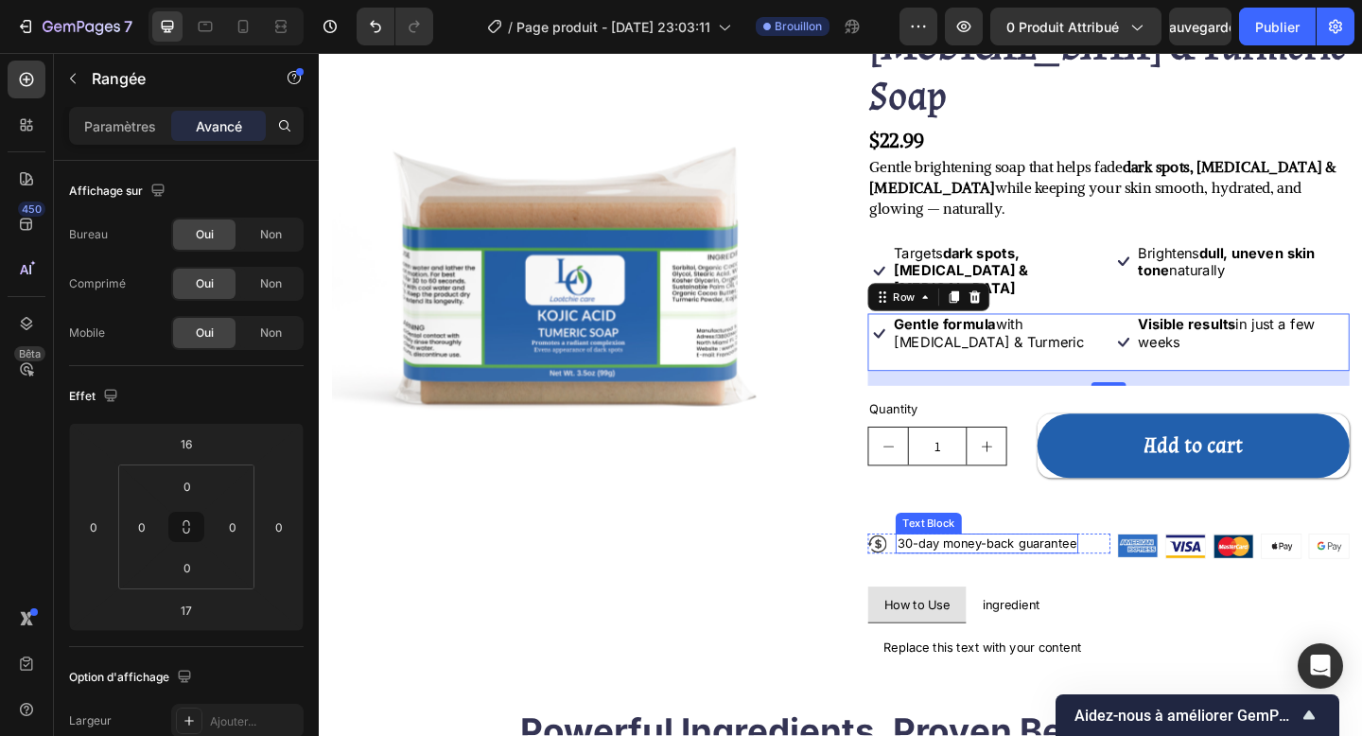
click at [1086, 578] on p "30-day money-back guarantee" at bounding box center [1045, 586] width 195 height 17
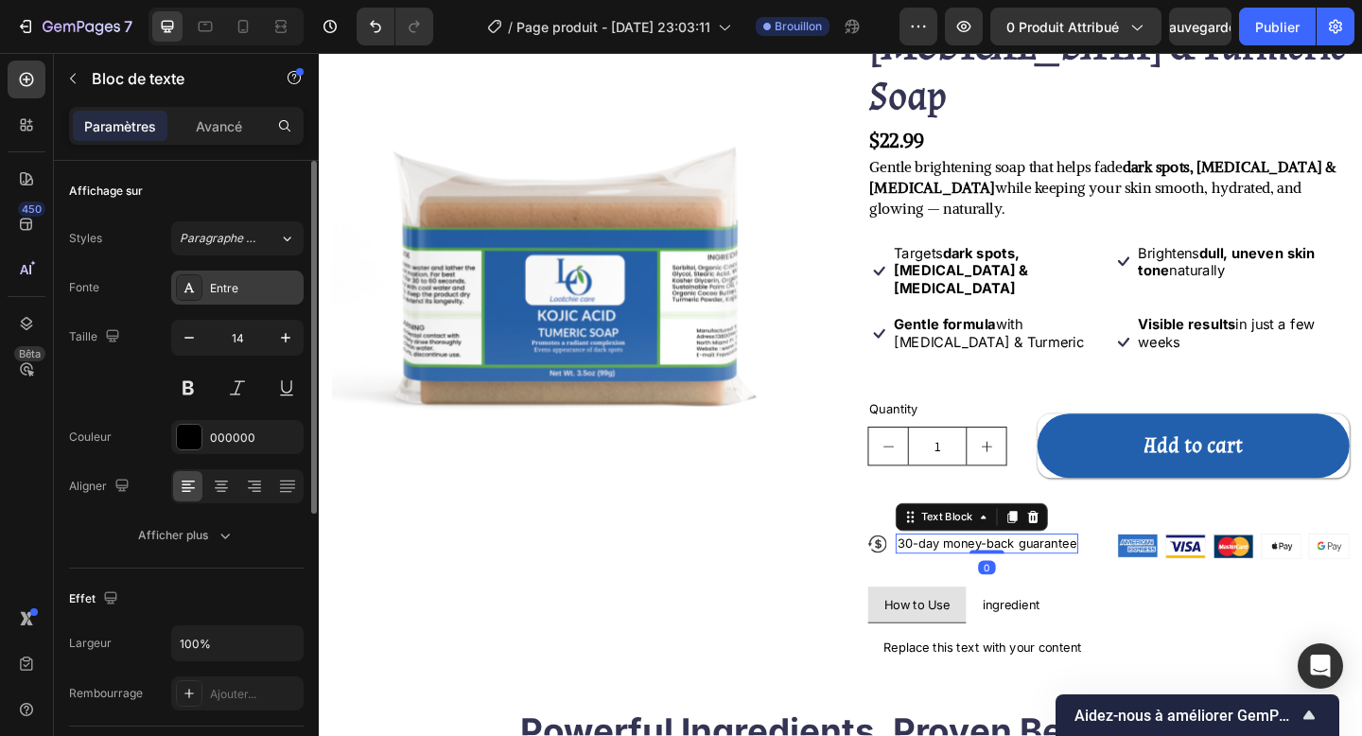
click at [235, 297] on div "Entre" at bounding box center [237, 288] width 132 height 34
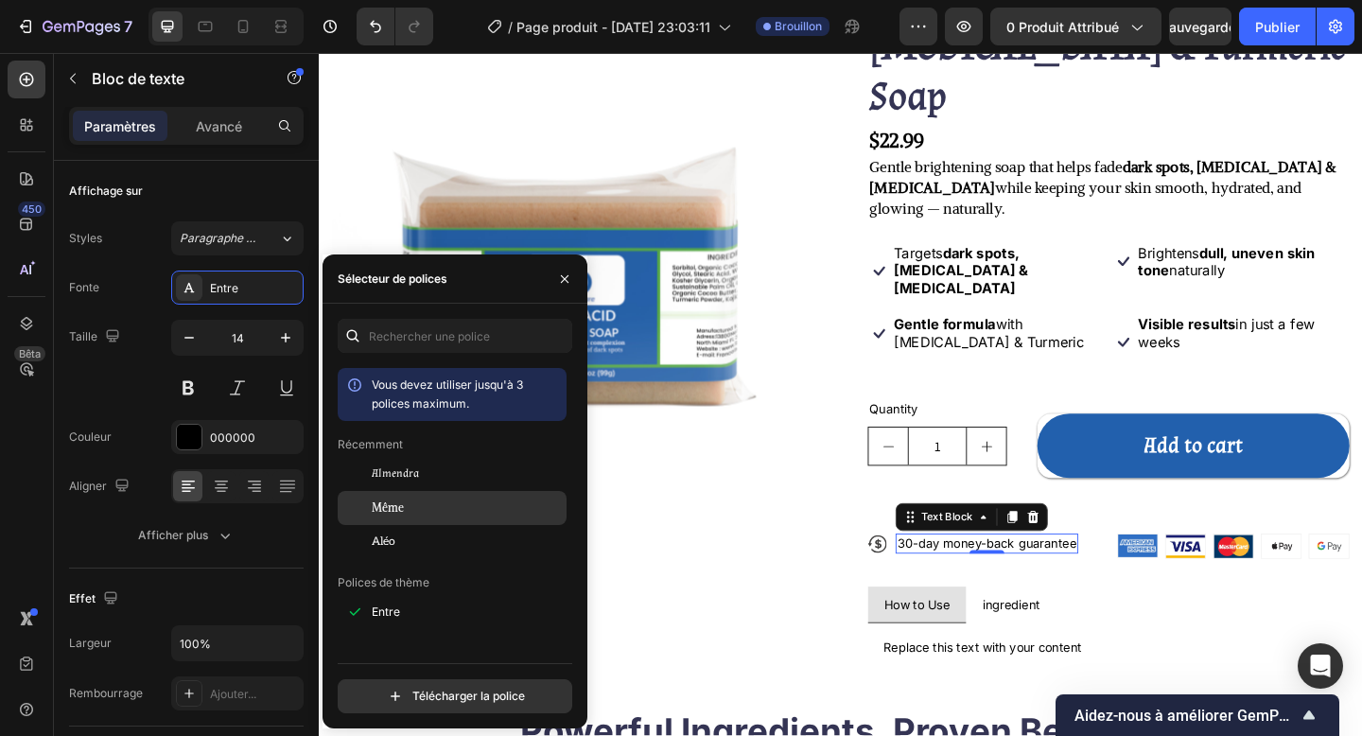
click at [398, 506] on font "Même" at bounding box center [388, 507] width 32 height 14
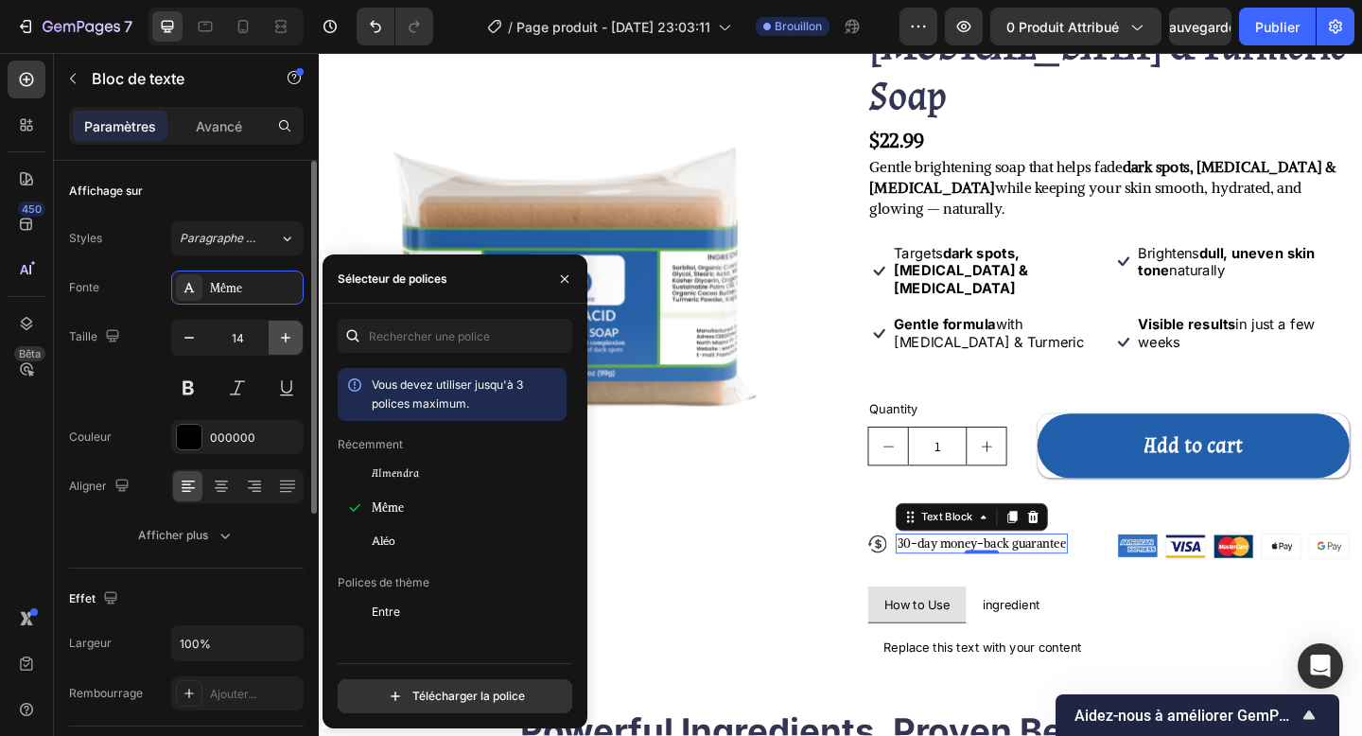
click at [276, 347] on button "button" at bounding box center [286, 338] width 34 height 34
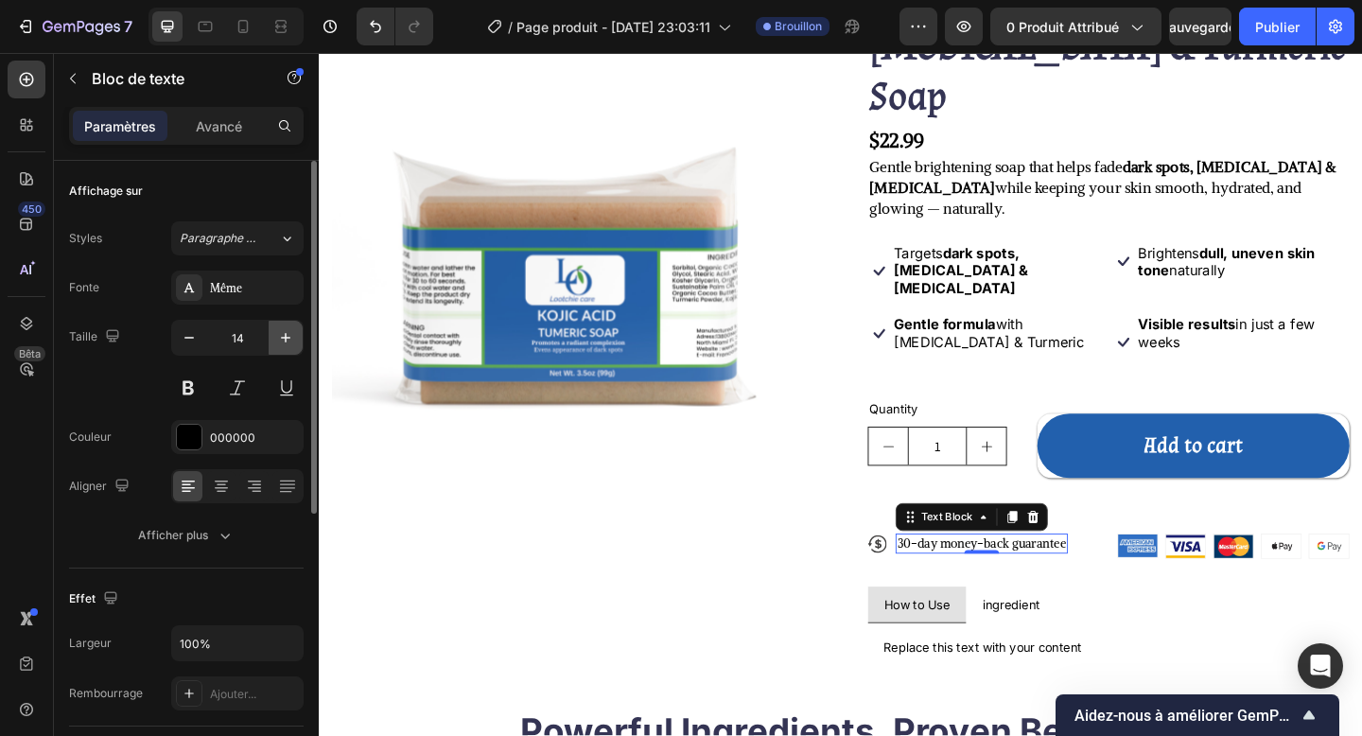
type input "15"
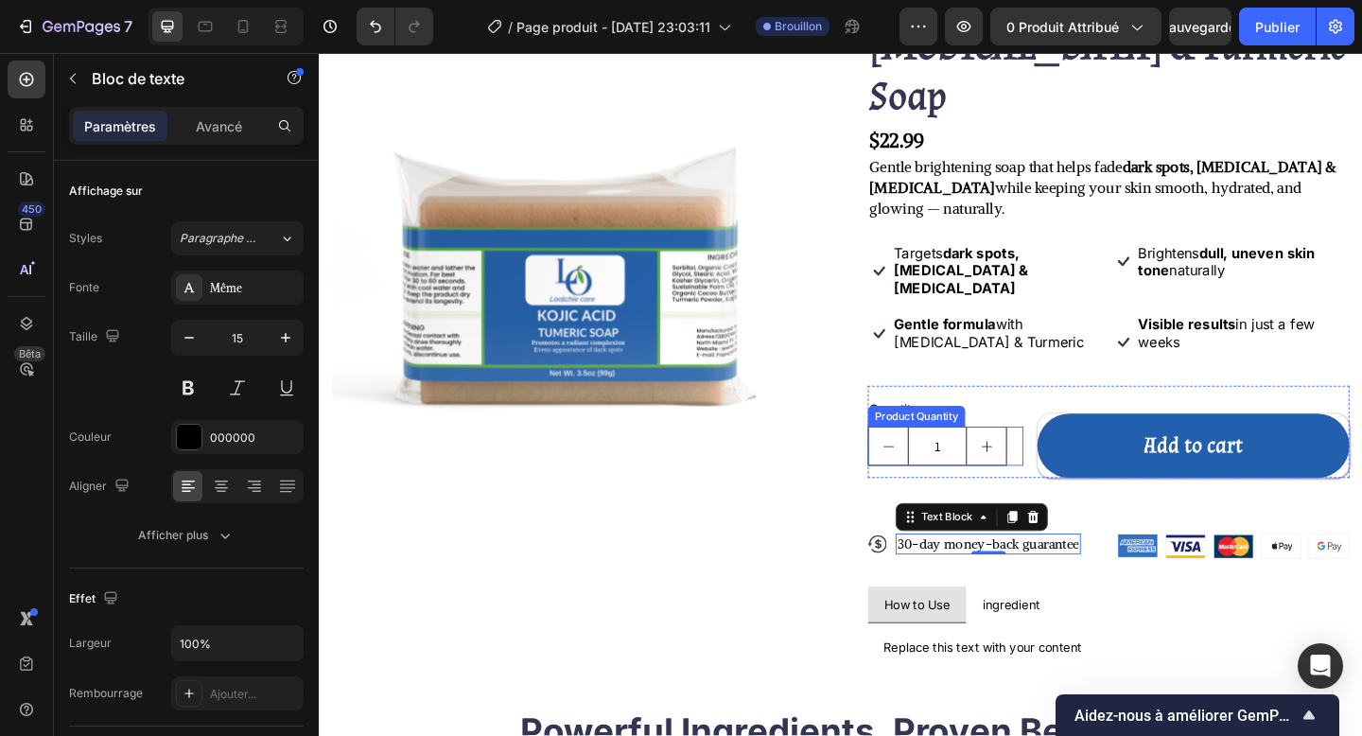
click at [977, 461] on input "1" at bounding box center [991, 481] width 64 height 41
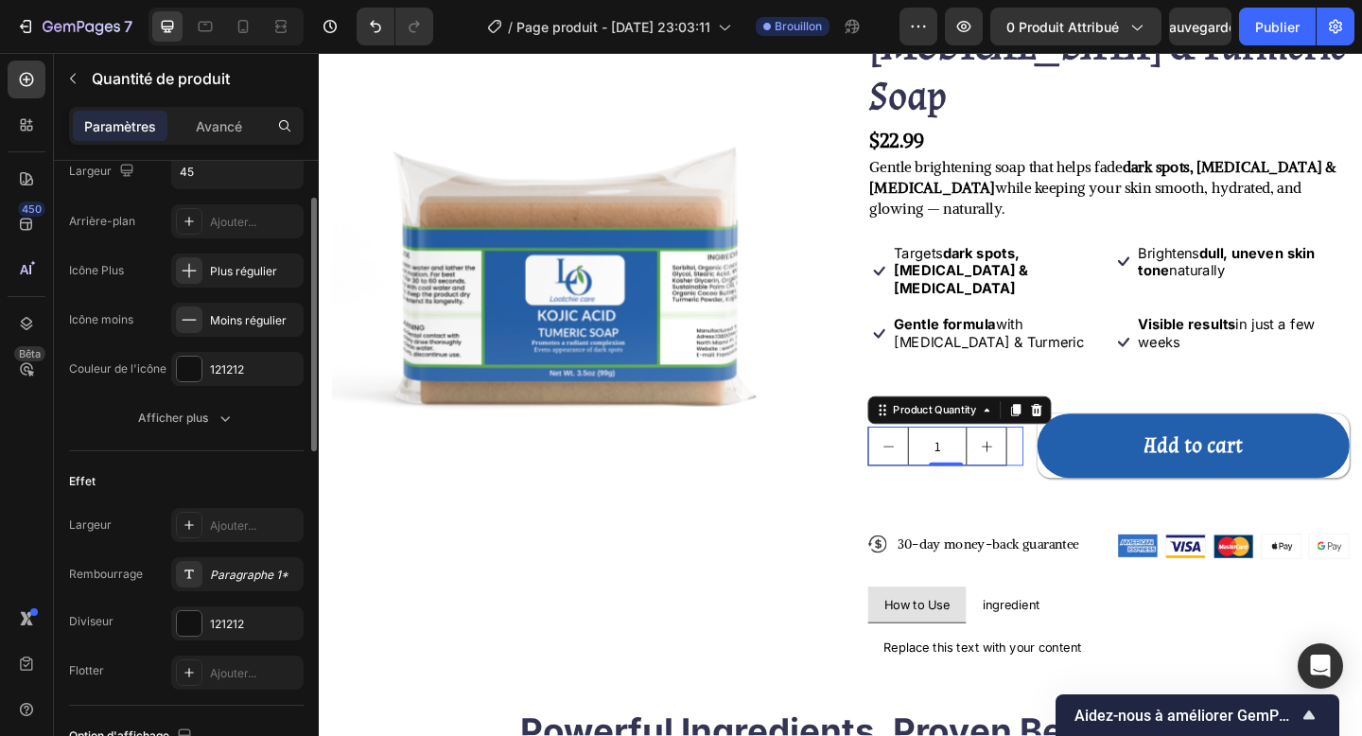
scroll to position [236, 0]
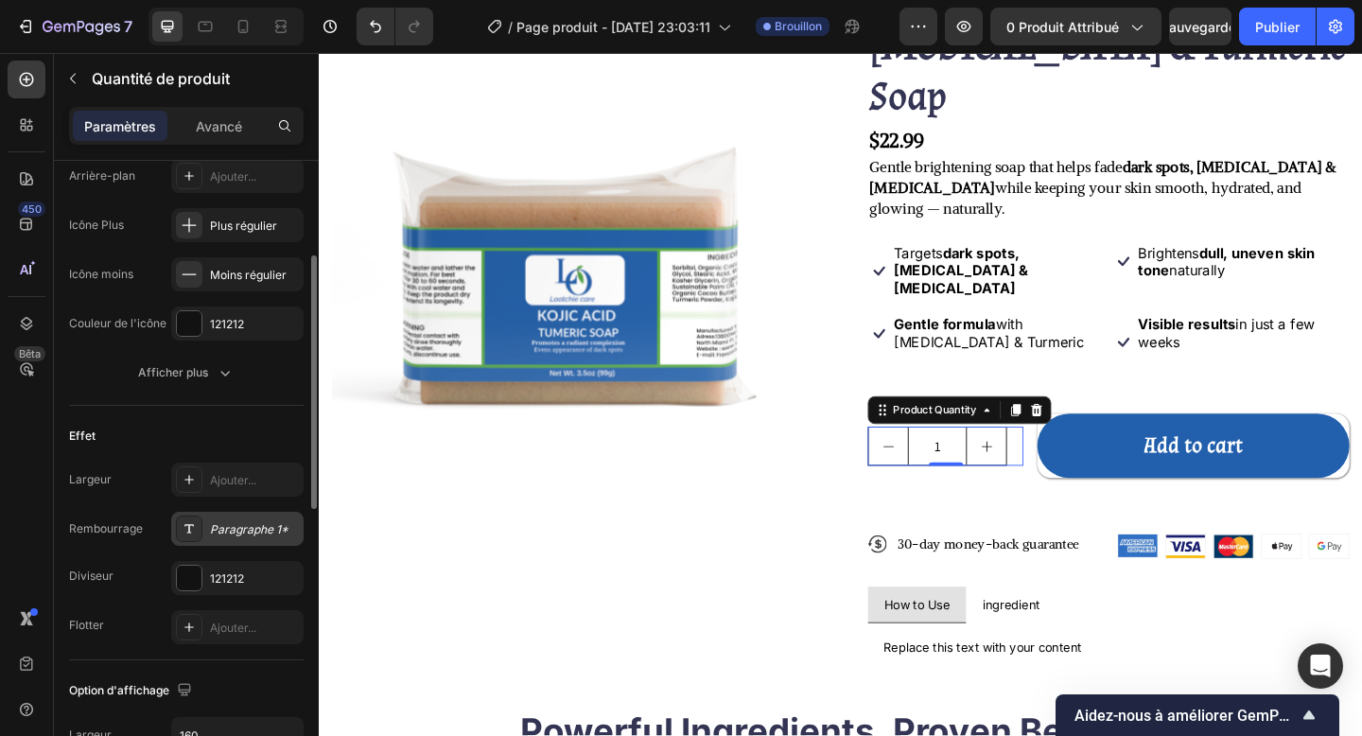
click at [236, 522] on font "Paragraphe 1*" at bounding box center [249, 529] width 79 height 14
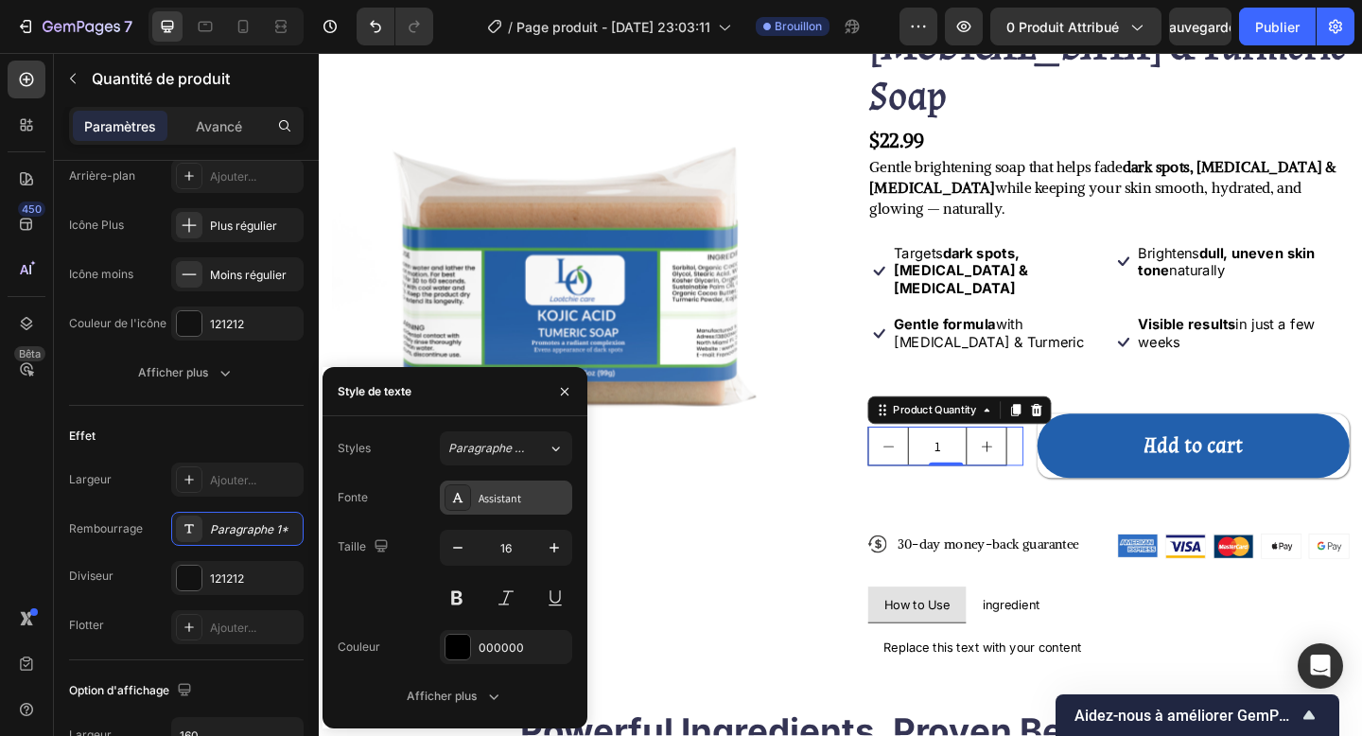
click at [483, 507] on div "Assistant" at bounding box center [506, 497] width 132 height 34
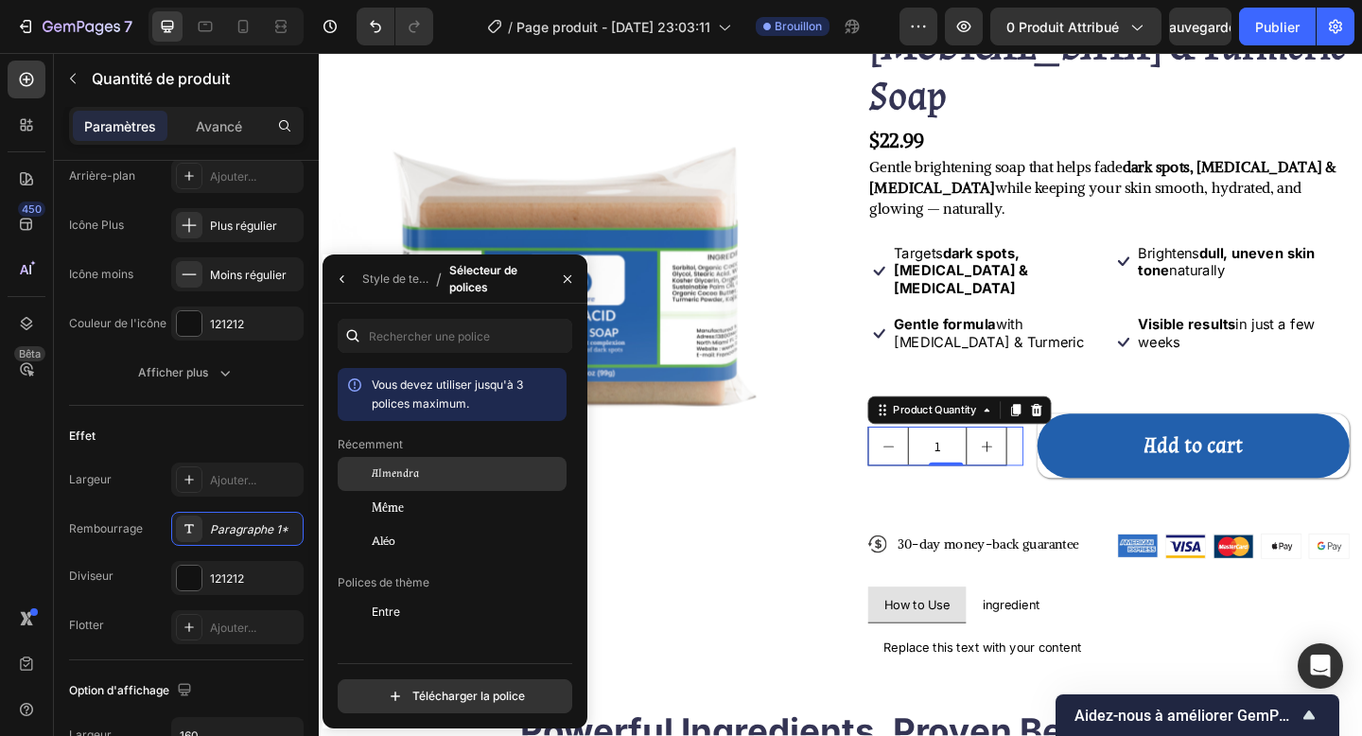
click at [462, 470] on div "Almendra" at bounding box center [467, 473] width 191 height 17
click at [343, 273] on icon "button" at bounding box center [342, 278] width 15 height 15
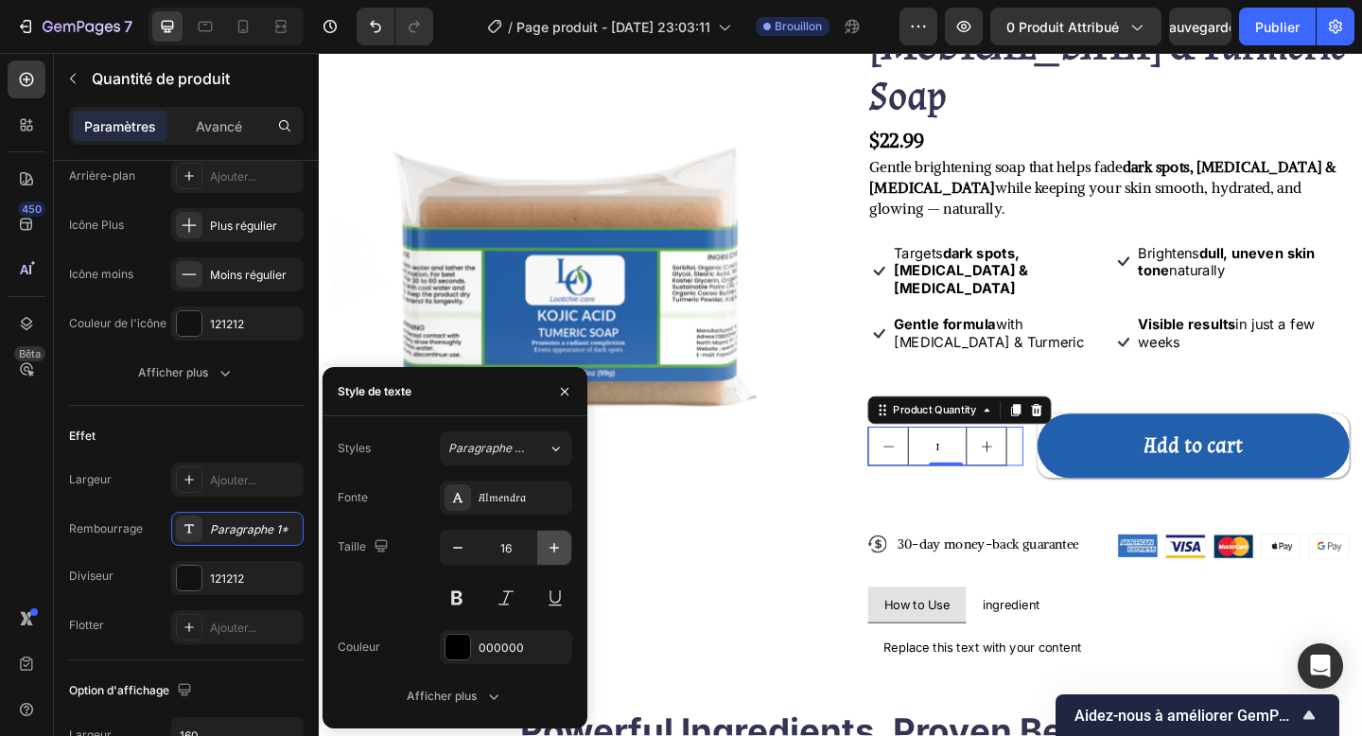
click at [548, 559] on button "button" at bounding box center [554, 548] width 34 height 34
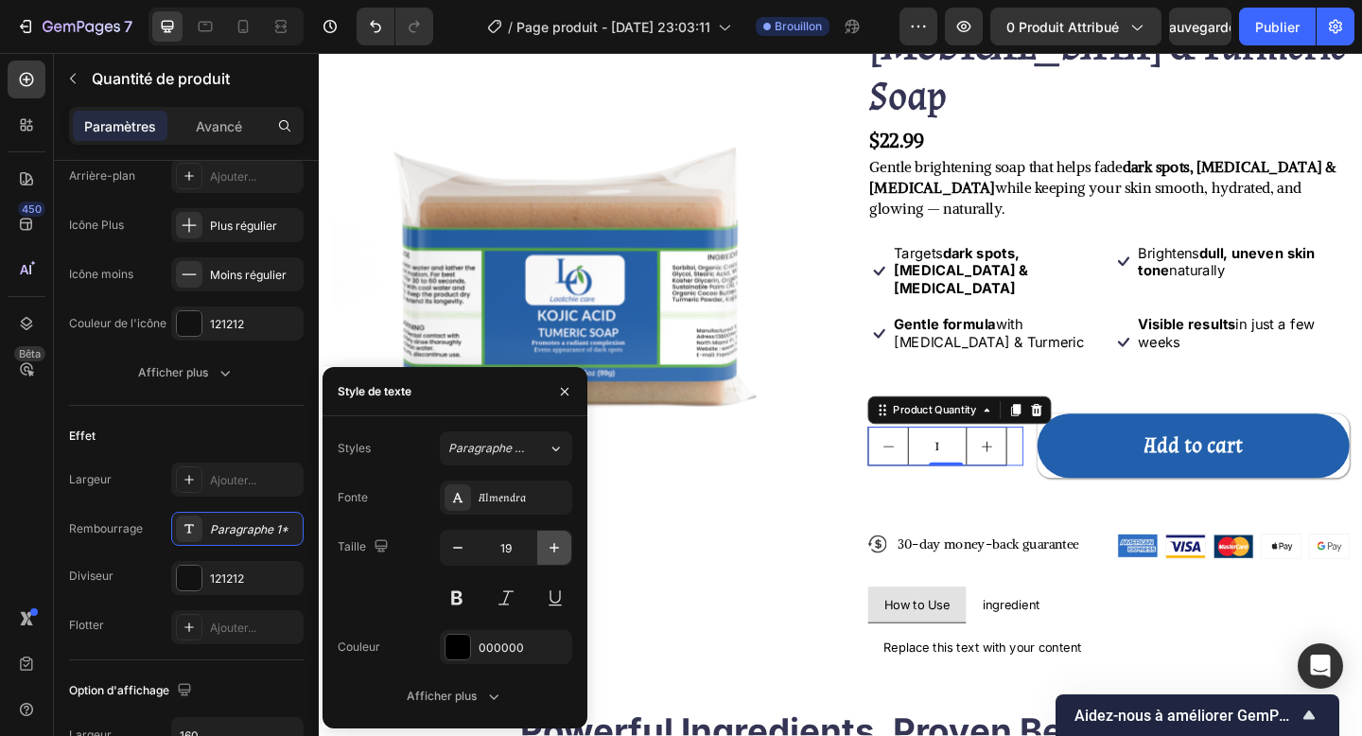
type input "20"
click at [150, 601] on div "Largeur Ajouter... Rembourrage Paragraphe 1* Diviseur 121212 Flotter Ajouter..." at bounding box center [186, 554] width 235 height 182
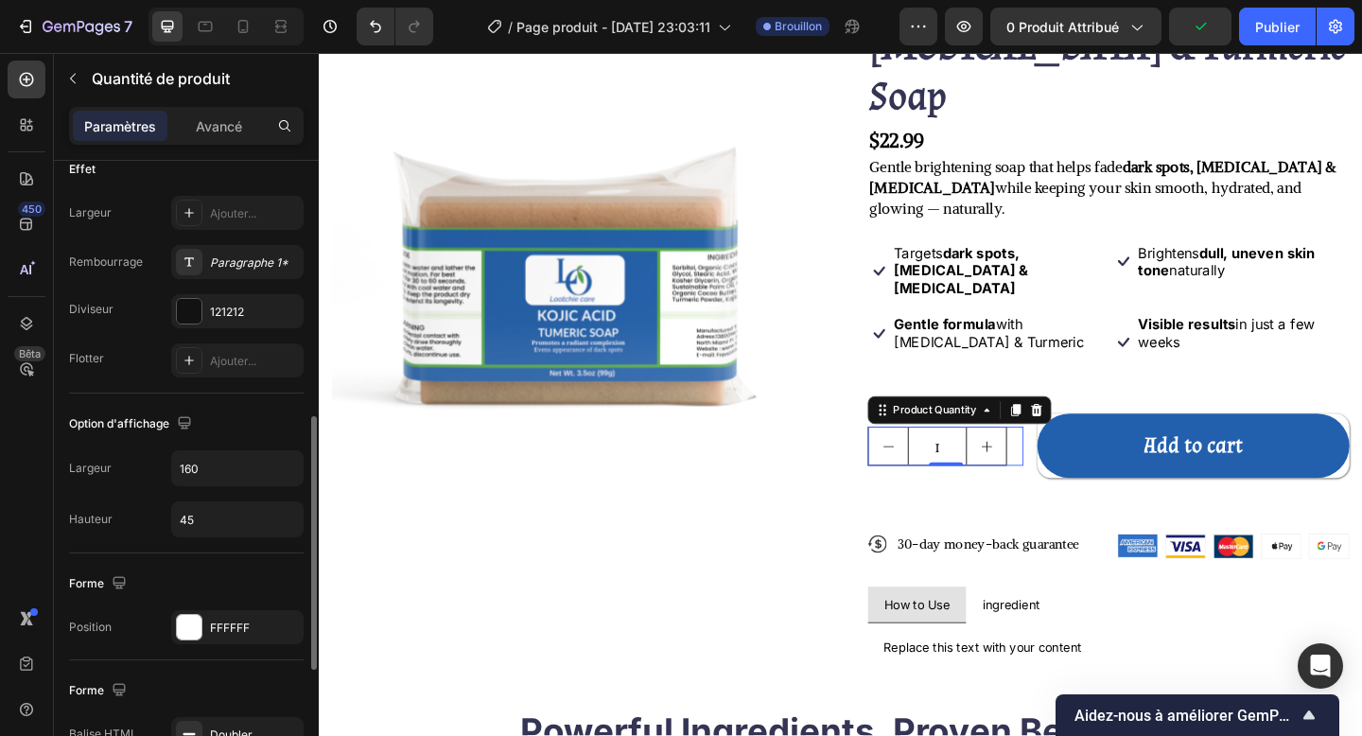
scroll to position [545, 0]
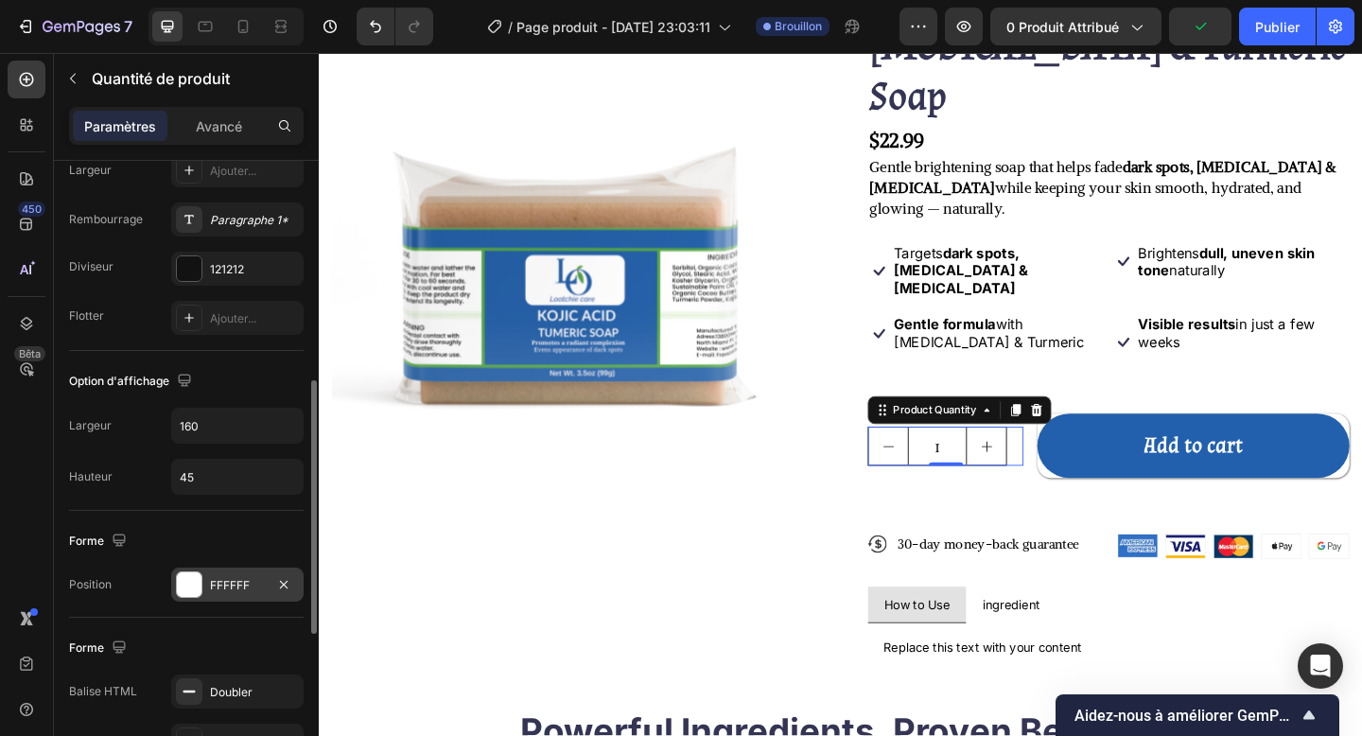
click at [203, 573] on div "FFFFFF" at bounding box center [237, 584] width 132 height 34
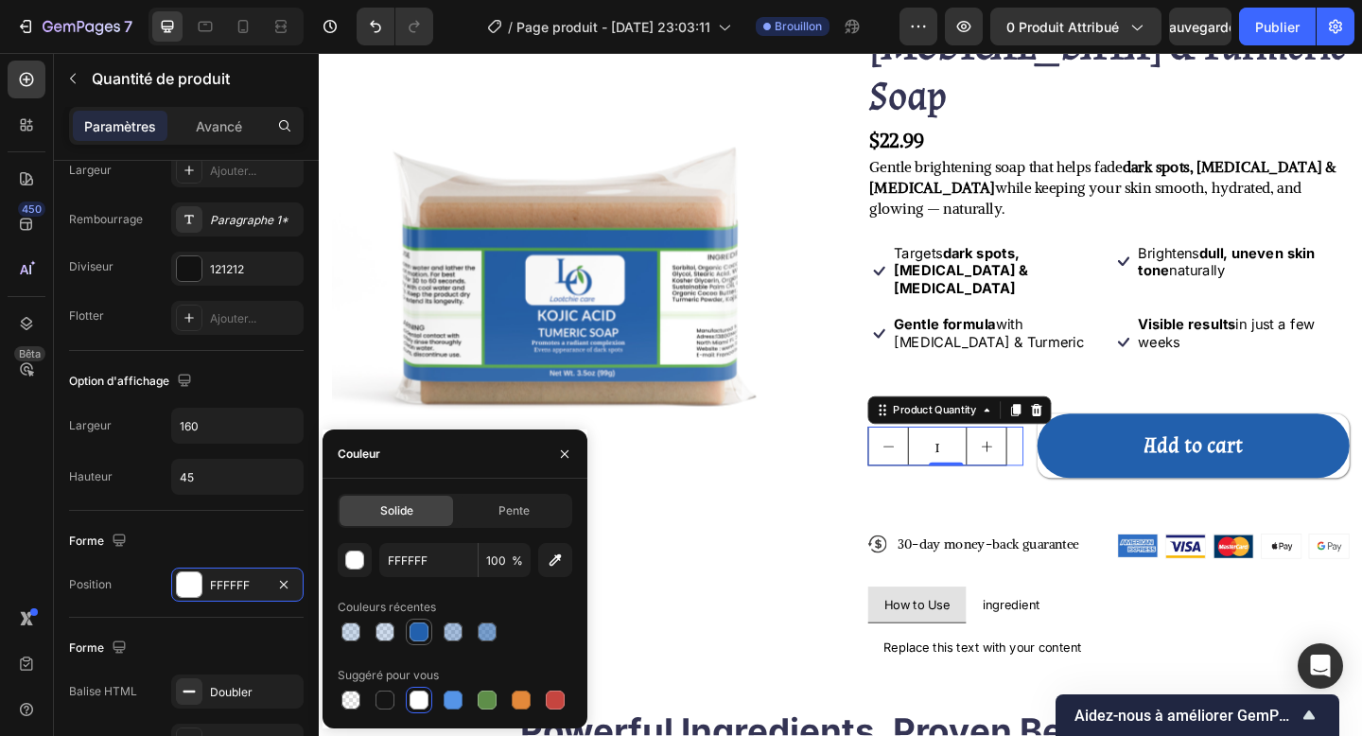
click at [425, 601] on div at bounding box center [419, 631] width 19 height 19
type input "2260AD"
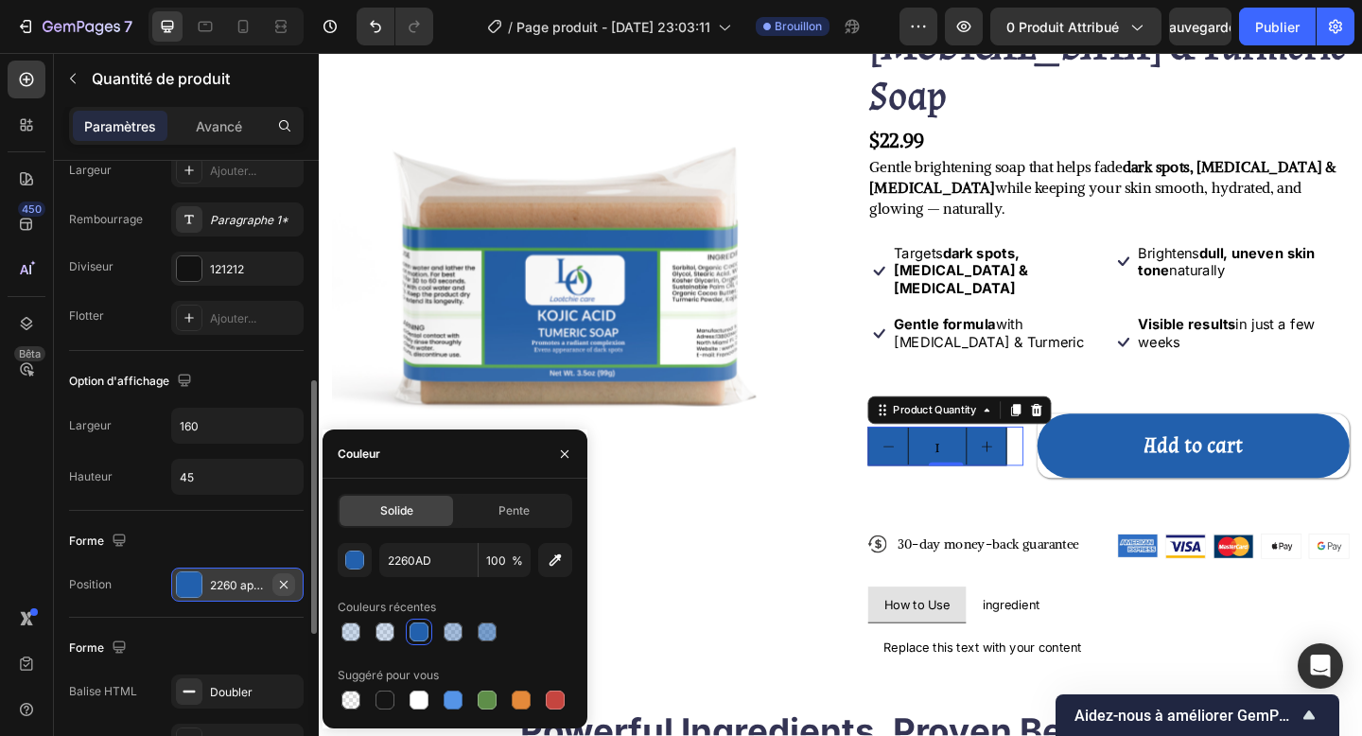
click at [282, 582] on icon "button" at bounding box center [284, 584] width 8 height 8
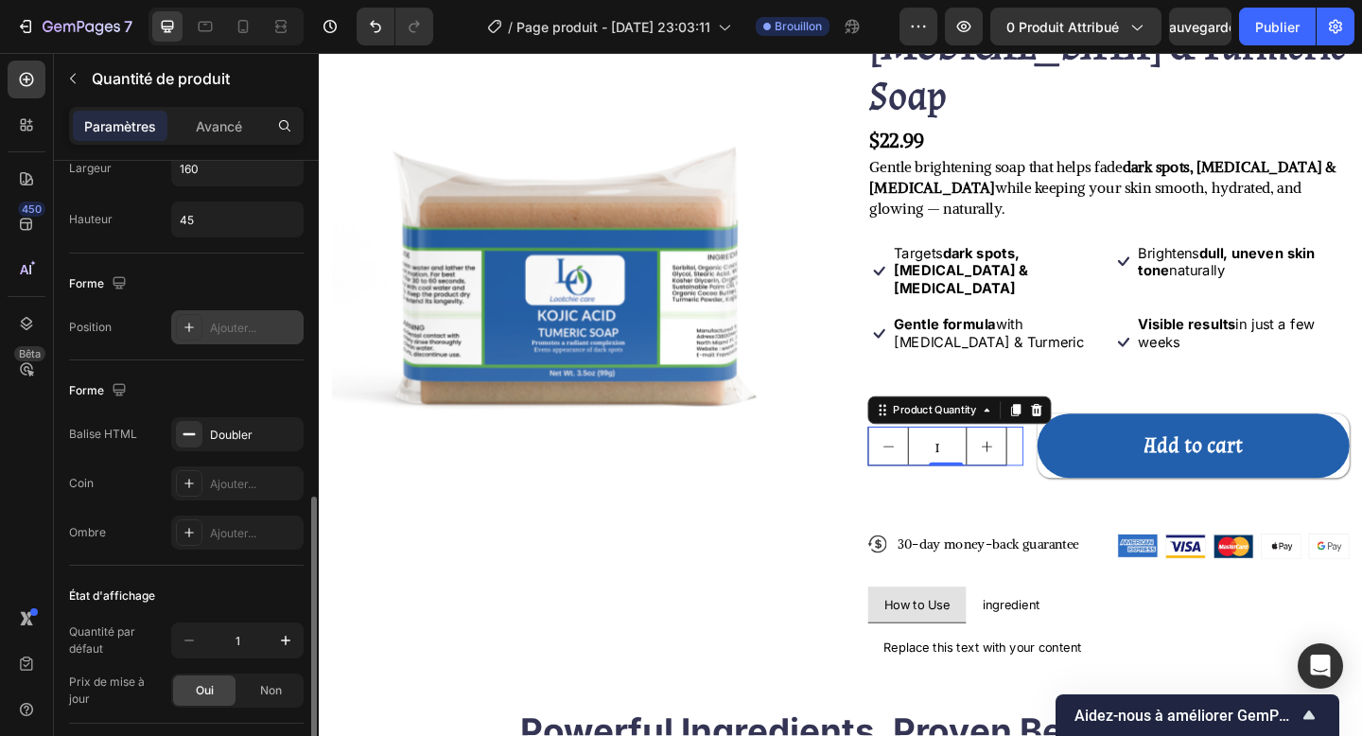
scroll to position [815, 0]
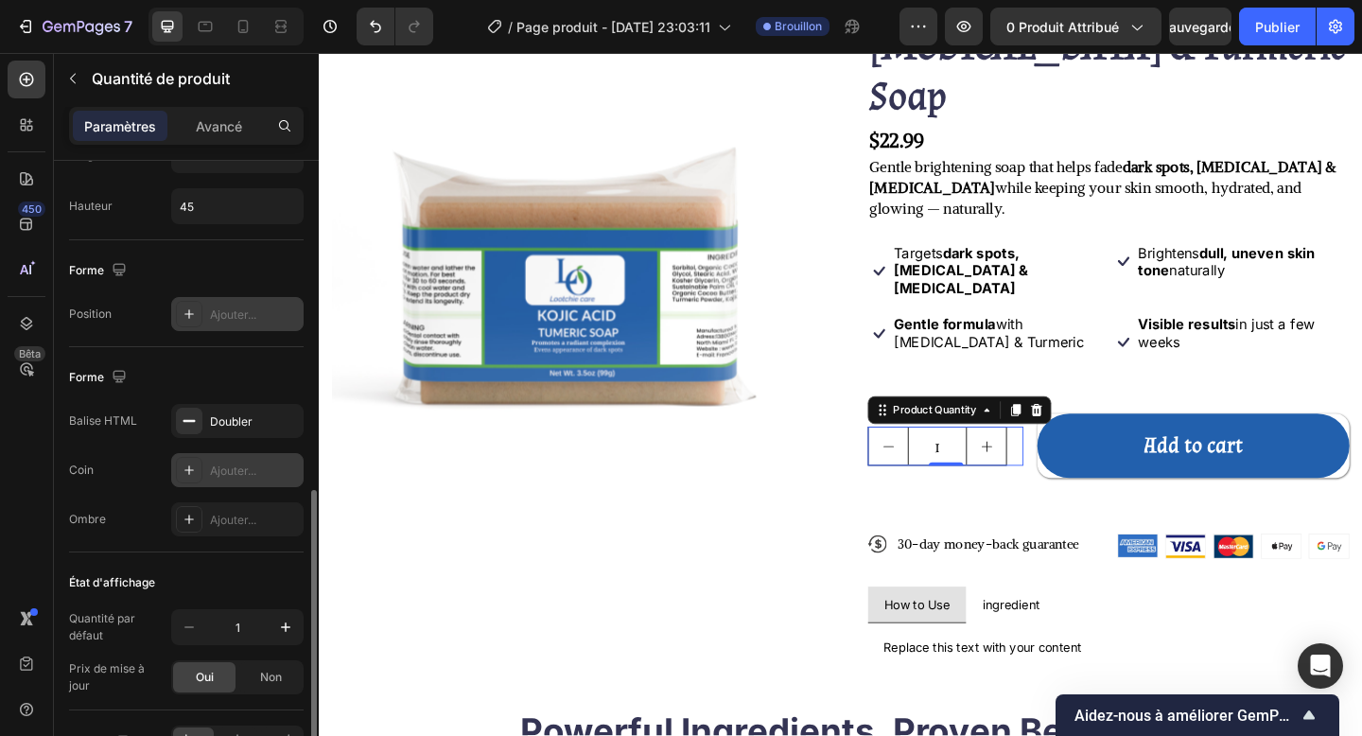
click at [235, 461] on div "Ajouter..." at bounding box center [237, 470] width 132 height 34
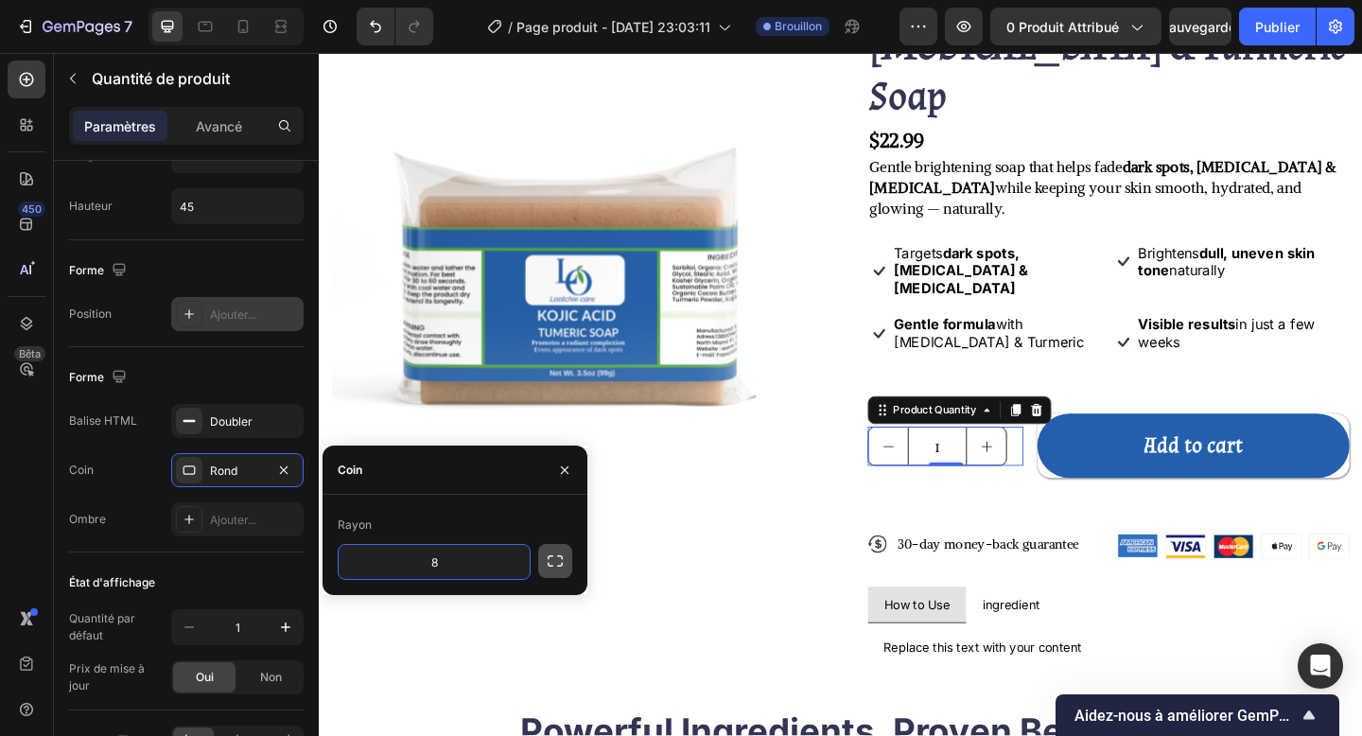
click at [550, 561] on icon "button" at bounding box center [555, 560] width 19 height 19
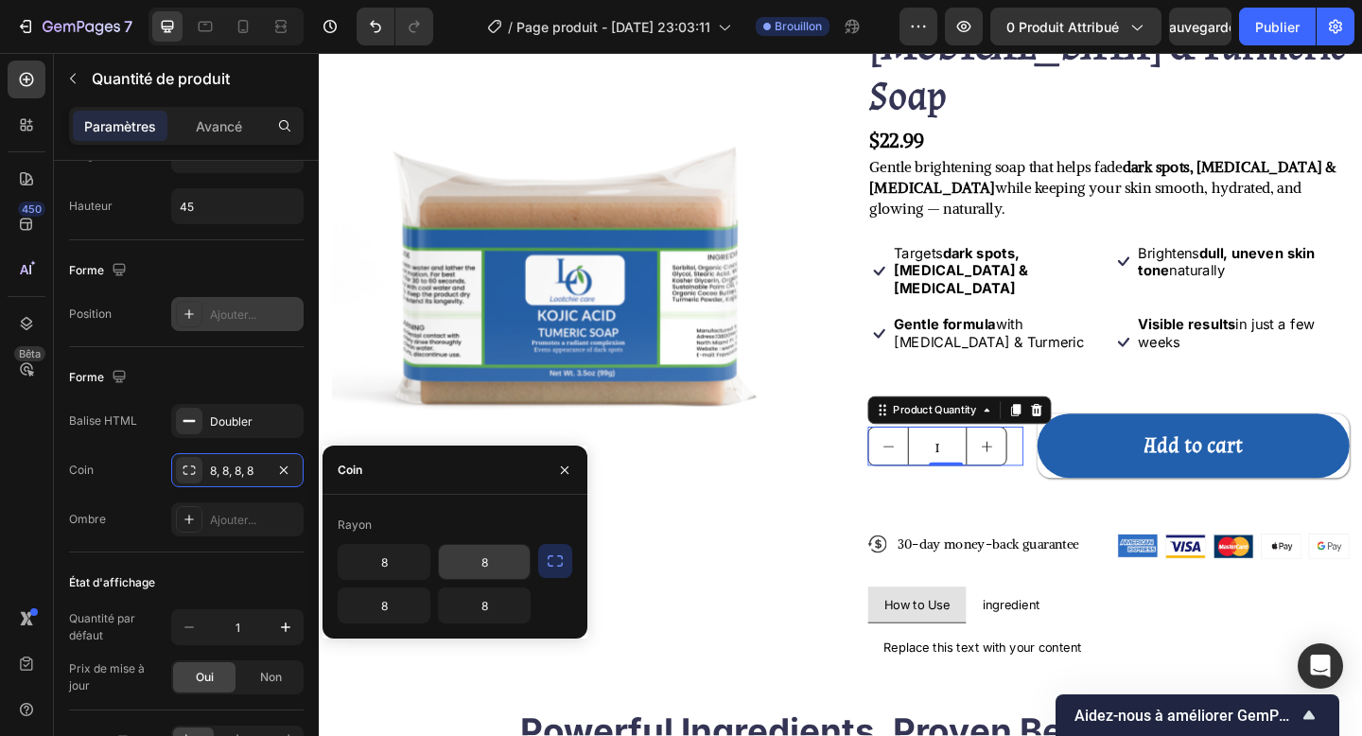
click at [487, 559] on input "8" at bounding box center [484, 562] width 91 height 34
type input "90"
click at [490, 601] on input "8" at bounding box center [484, 605] width 91 height 34
type input "90"
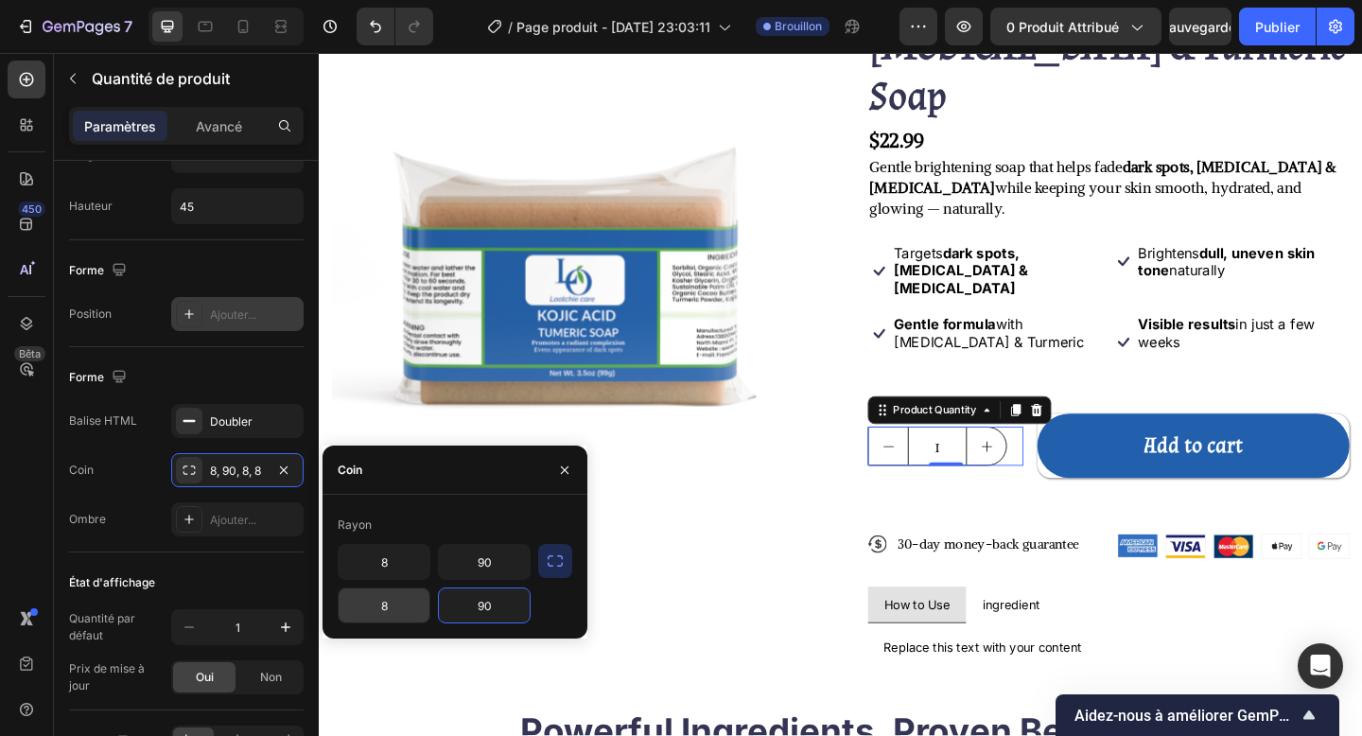
click at [377, 601] on input "8" at bounding box center [384, 605] width 91 height 34
type input "90"
click at [385, 567] on input "8" at bounding box center [384, 562] width 91 height 34
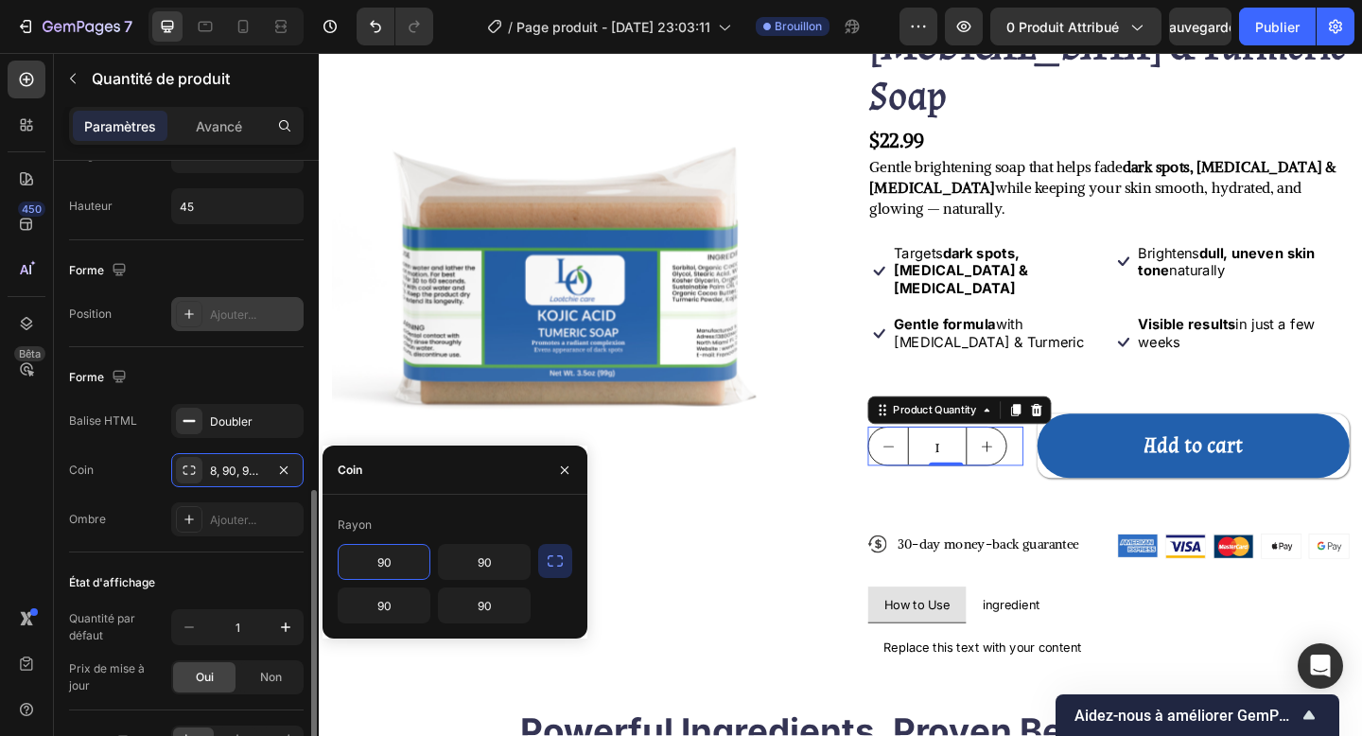
type input "90"
click at [215, 580] on div "État d'affichage" at bounding box center [186, 582] width 235 height 30
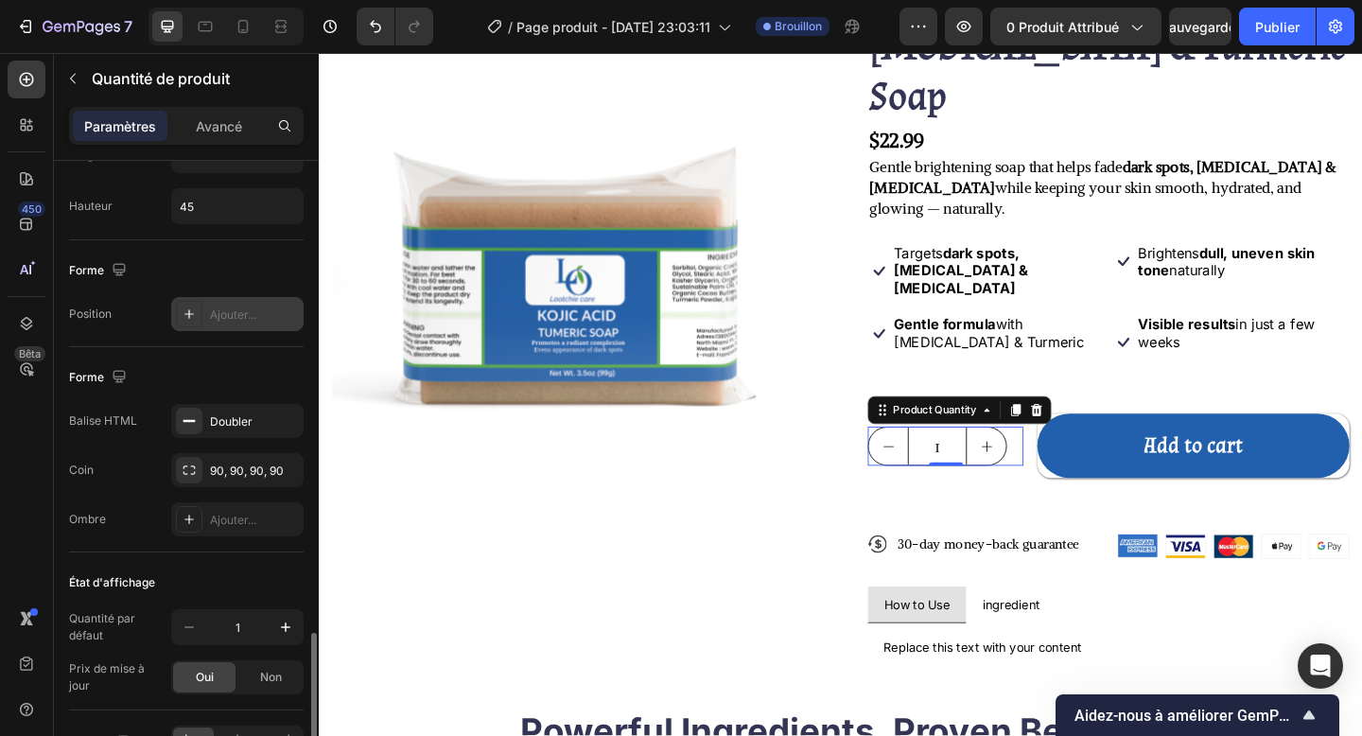
scroll to position [930, 0]
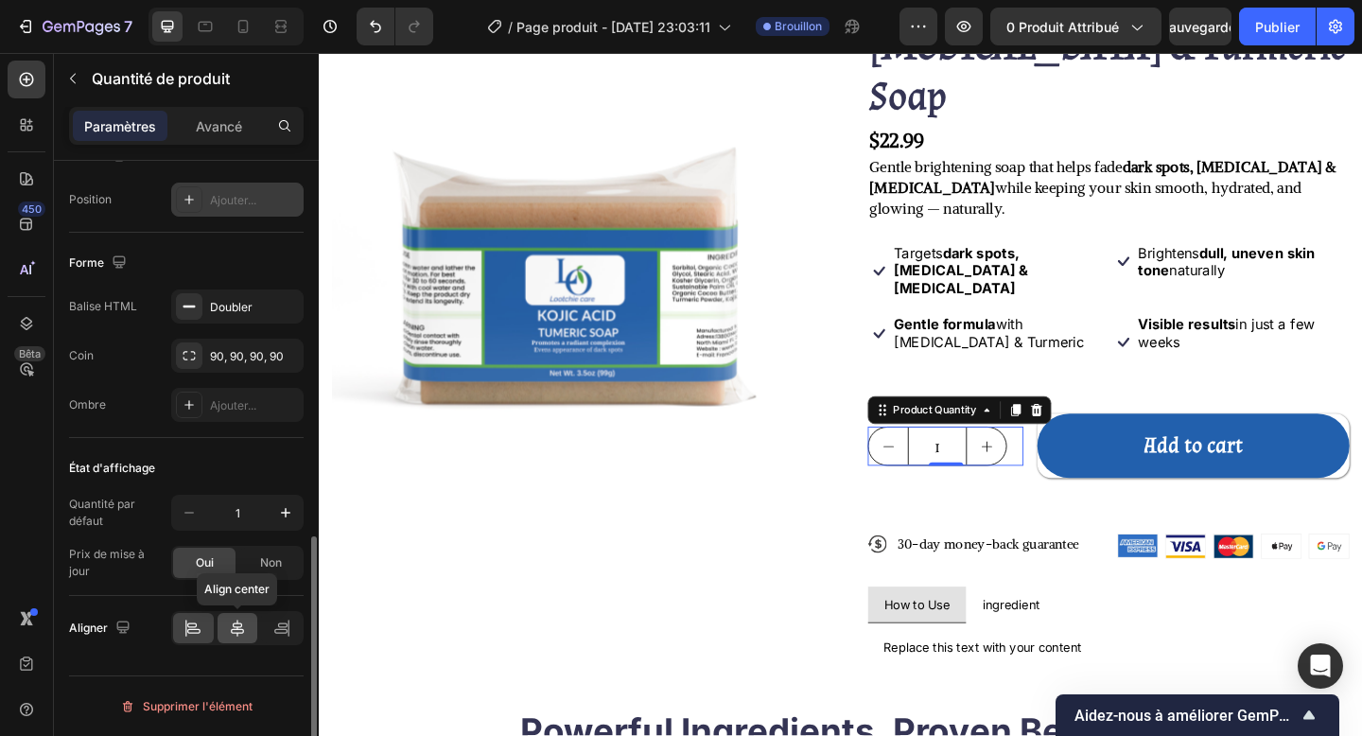
click at [233, 601] on icon at bounding box center [237, 628] width 13 height 17
click at [218, 601] on div at bounding box center [238, 628] width 41 height 30
click at [190, 601] on icon at bounding box center [192, 628] width 19 height 19
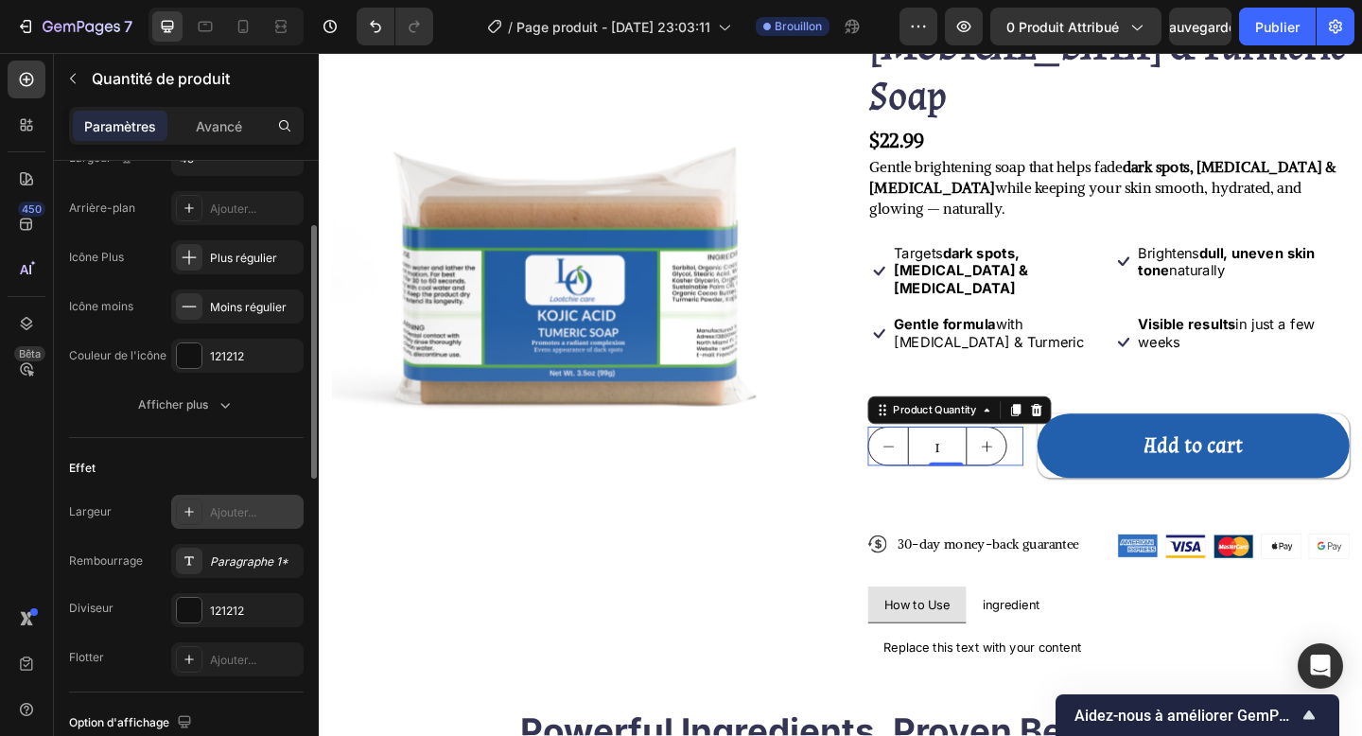
scroll to position [236, 0]
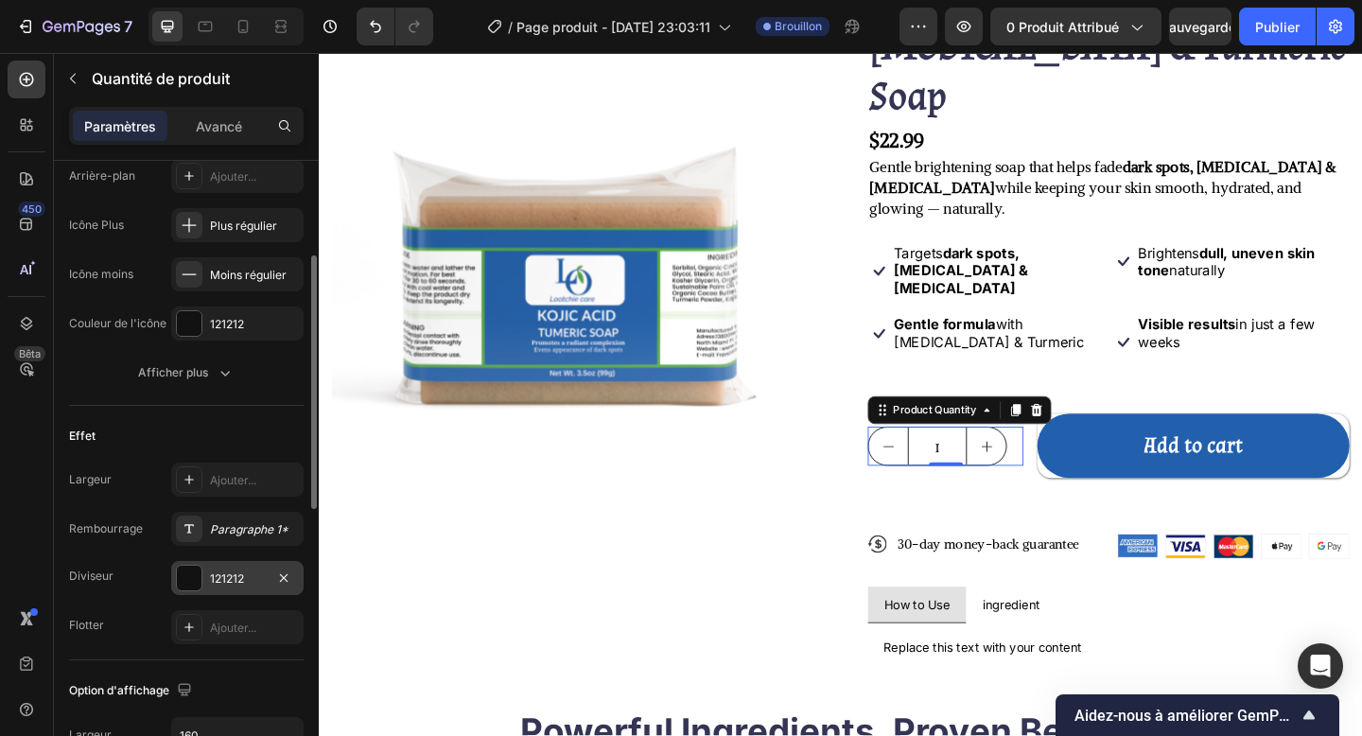
click at [201, 577] on div at bounding box center [189, 578] width 26 height 26
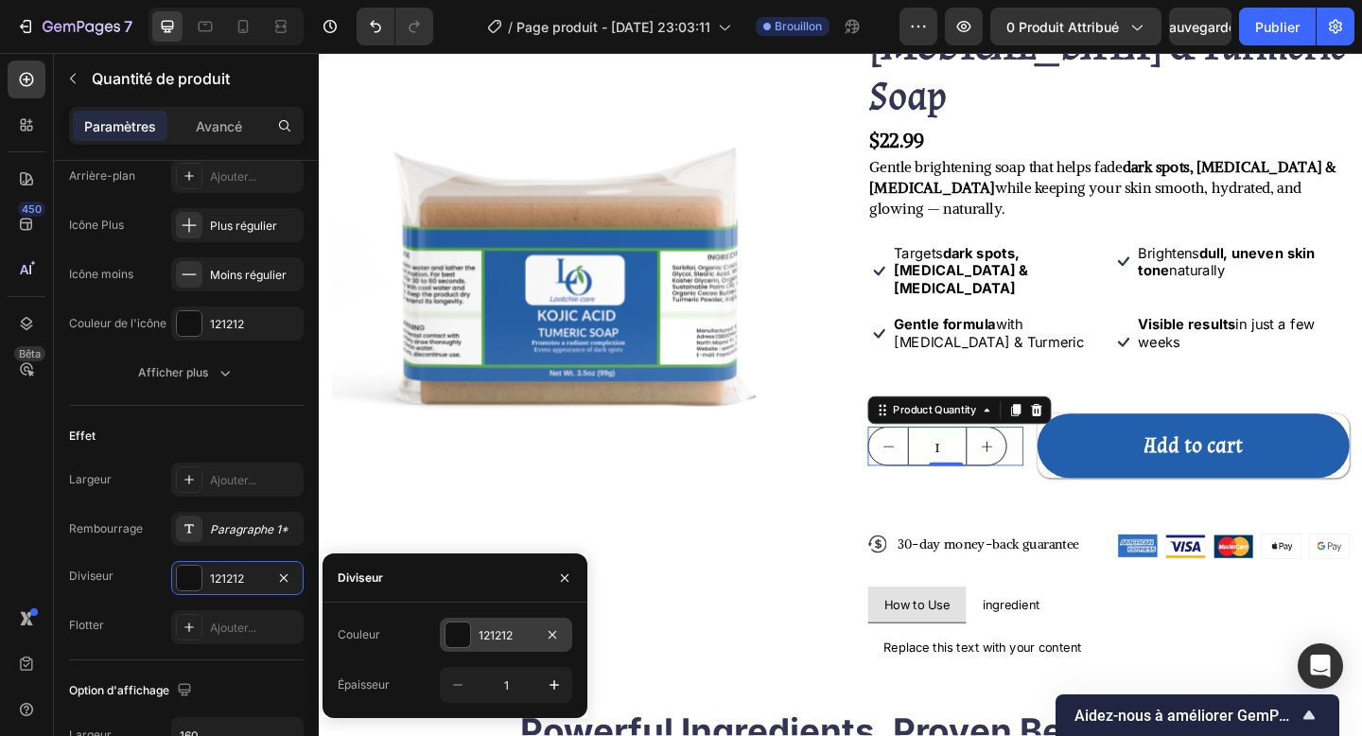
click at [449, 601] on div at bounding box center [457, 634] width 25 height 25
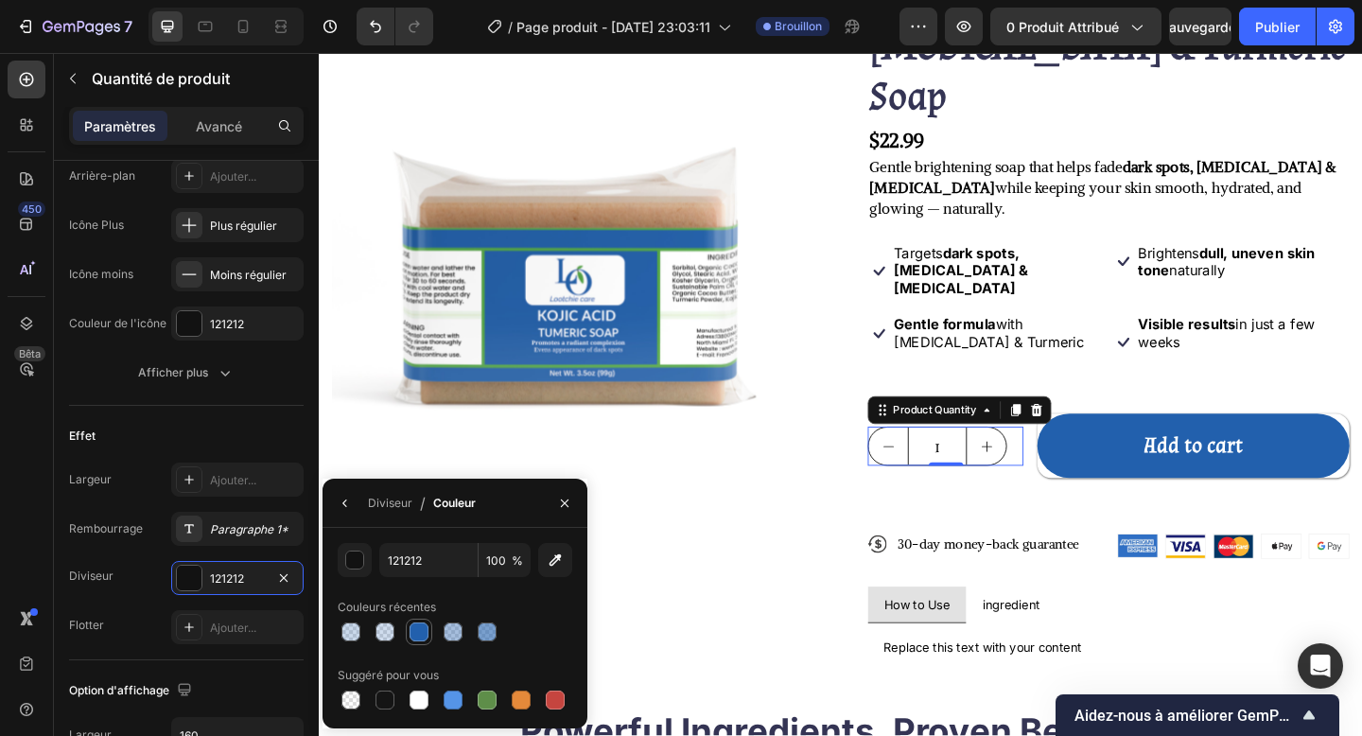
click at [427, 601] on div at bounding box center [419, 631] width 19 height 19
type input "2260AD"
click at [155, 539] on div "Rembourrage Paragraphe 1*" at bounding box center [186, 529] width 235 height 34
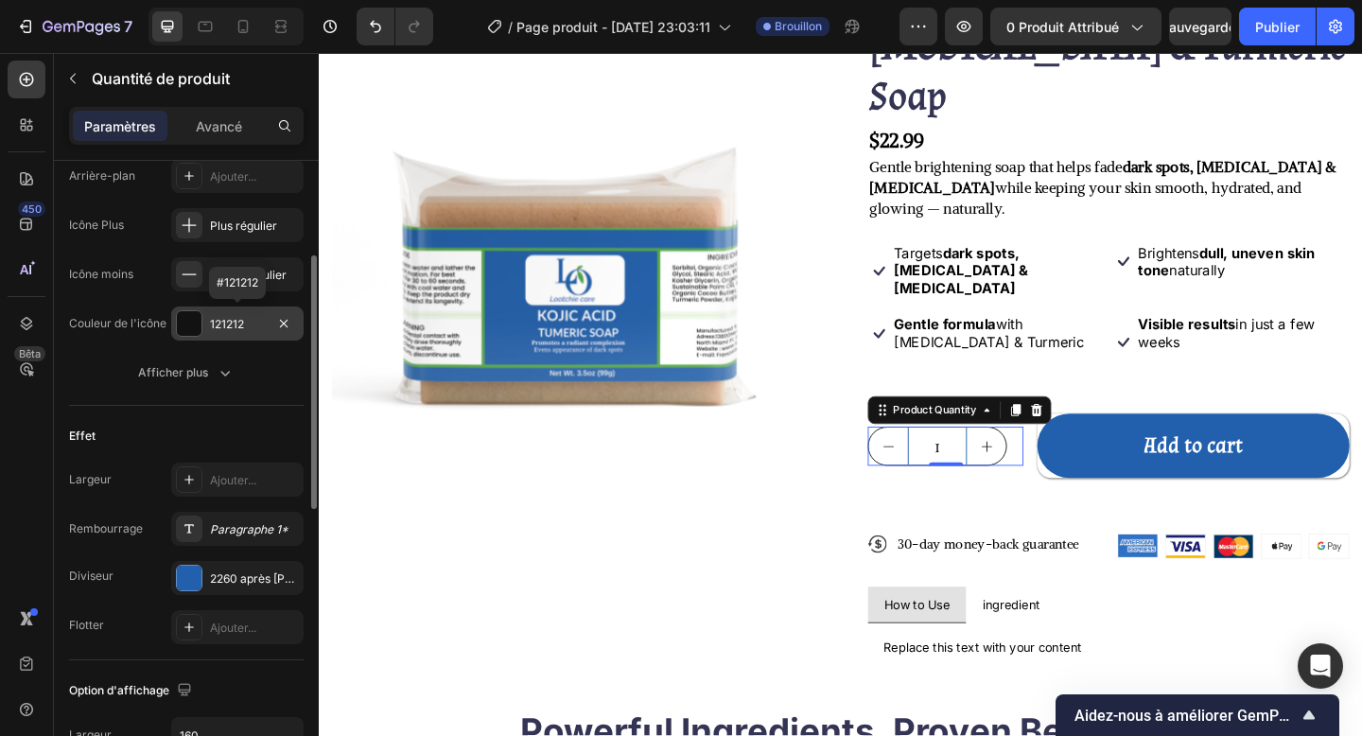
click at [206, 314] on div "121212" at bounding box center [237, 323] width 132 height 34
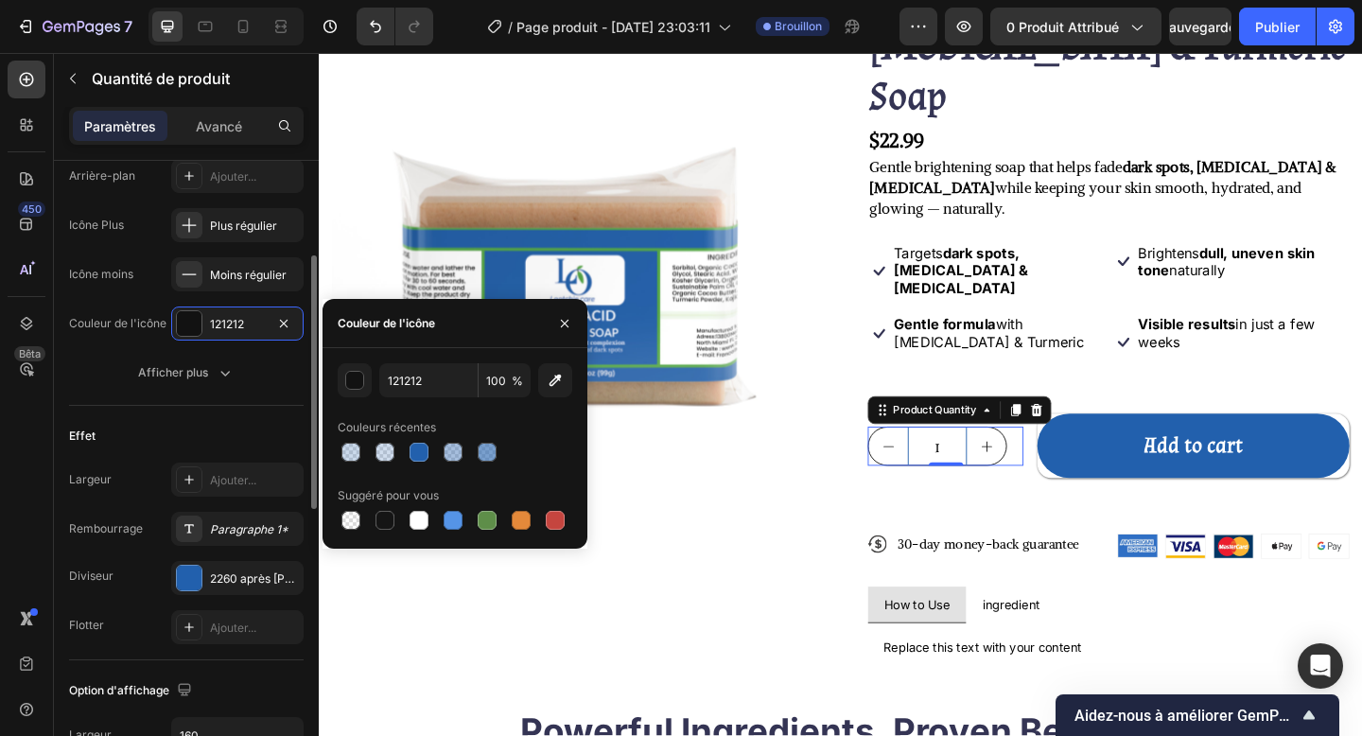
click at [257, 426] on div "Effet" at bounding box center [186, 436] width 235 height 30
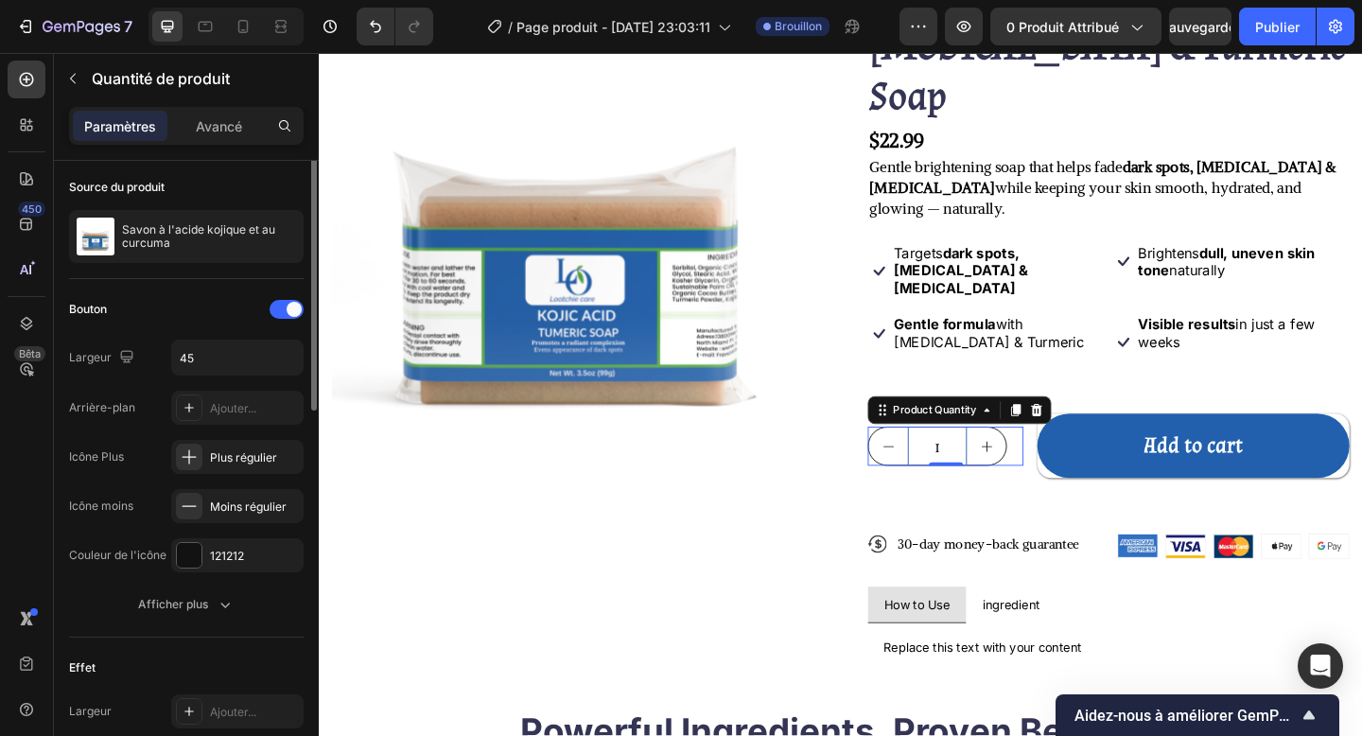
scroll to position [0, 0]
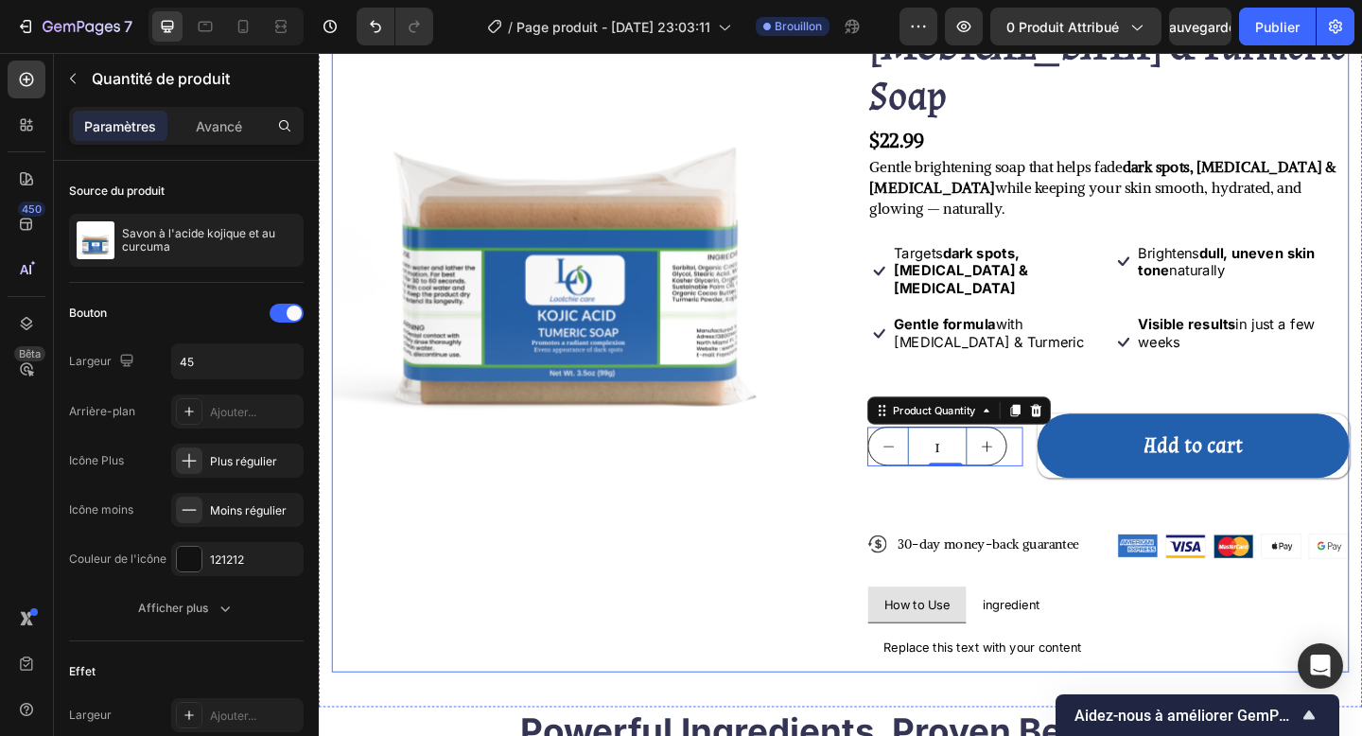
click at [994, 474] on div "Icon Icon Icon Icon Icon Icon List 122,000+ Happy Customers Text Block Row Koji…" at bounding box center [1178, 353] width 524 height 746
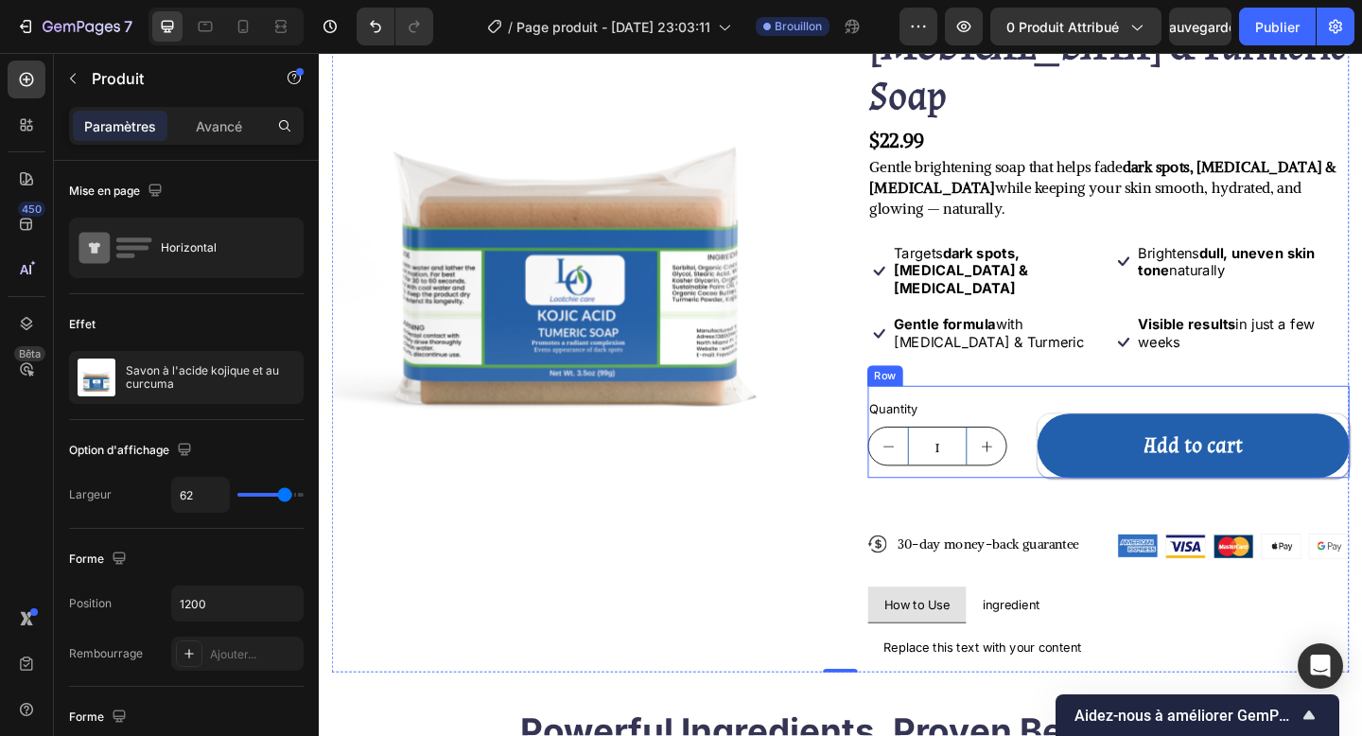
click at [1039, 415] on div "Quantity Text Block 1 Product Quantity" at bounding box center [1000, 465] width 169 height 100
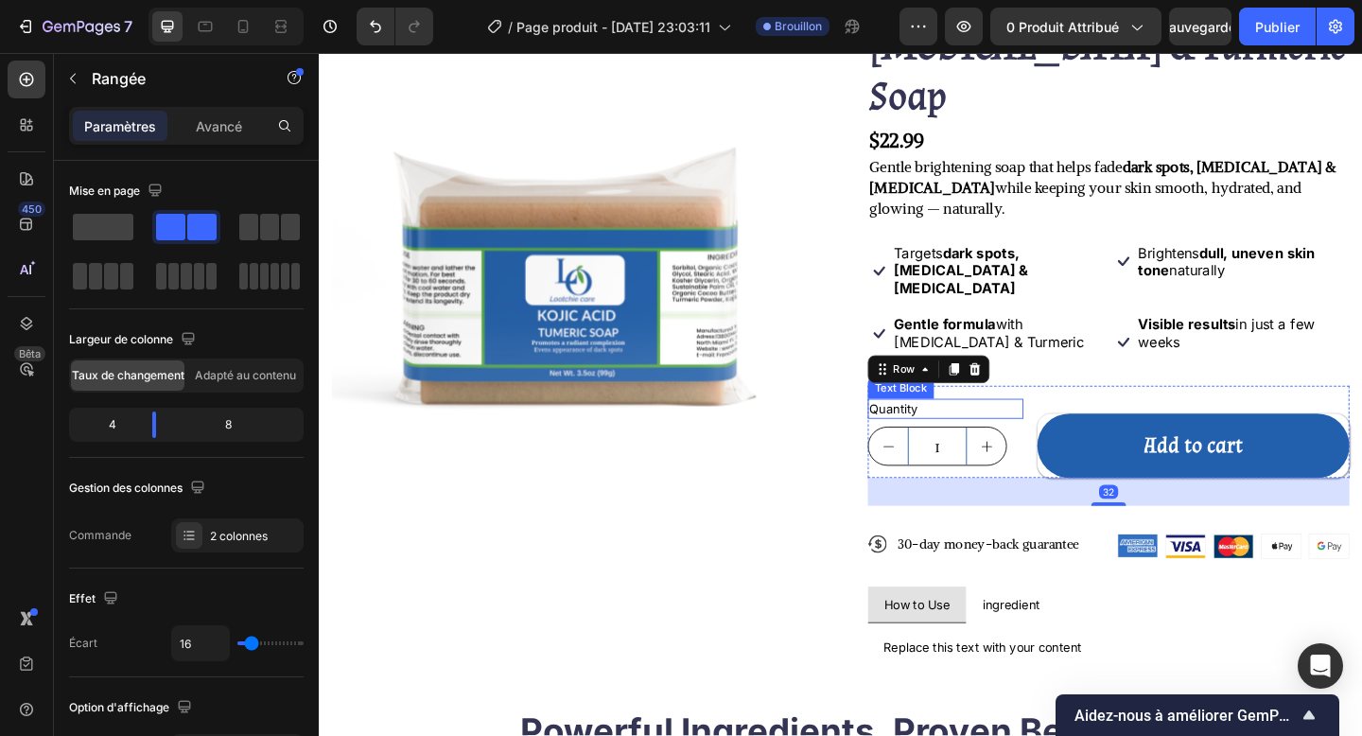
click at [998, 429] on div "Quantity" at bounding box center [1000, 440] width 169 height 23
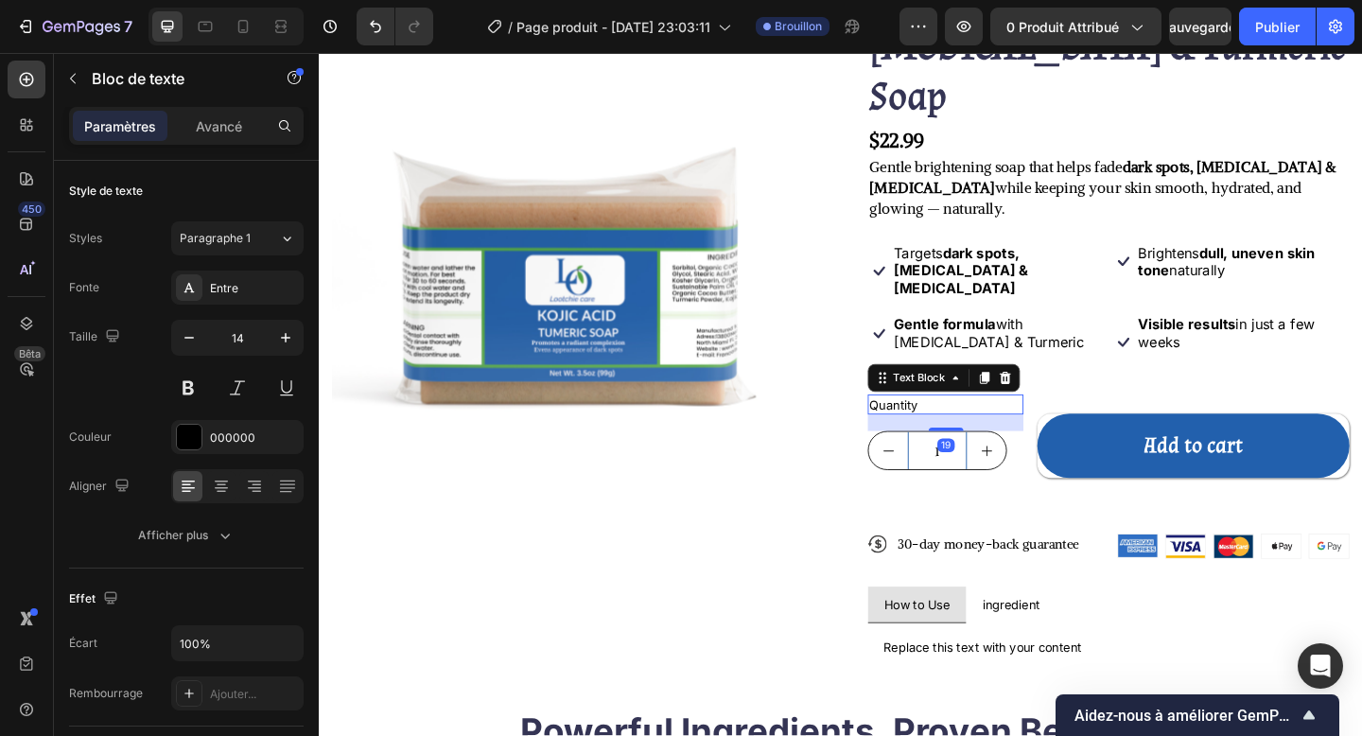
drag, startPoint x: 995, startPoint y: 383, endPoint x: 998, endPoint y: 393, distance: 9.9
click at [998, 415] on div "Quantity Text Block 19 1 Product Quantity" at bounding box center [1000, 465] width 169 height 100
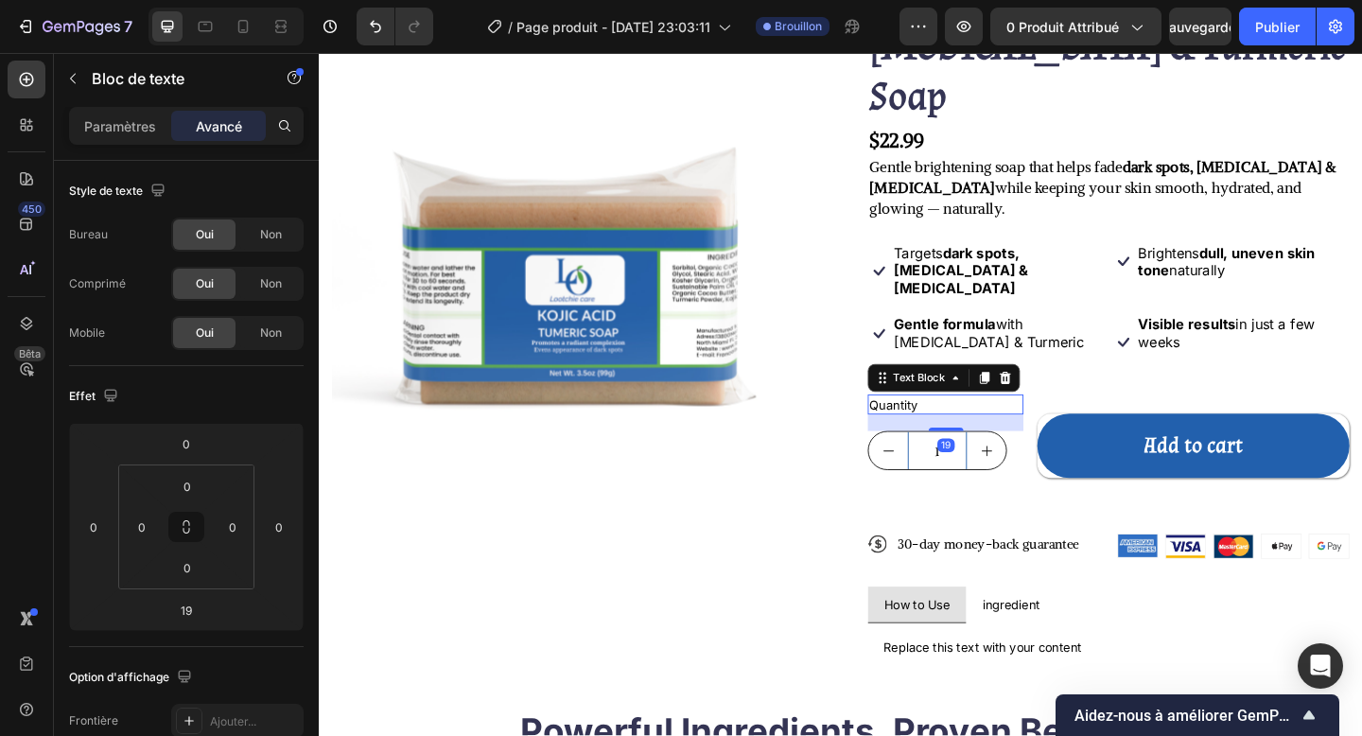
click at [959, 425] on div "Quantity" at bounding box center [1000, 436] width 169 height 23
click at [96, 140] on div "Paramètres" at bounding box center [120, 126] width 95 height 30
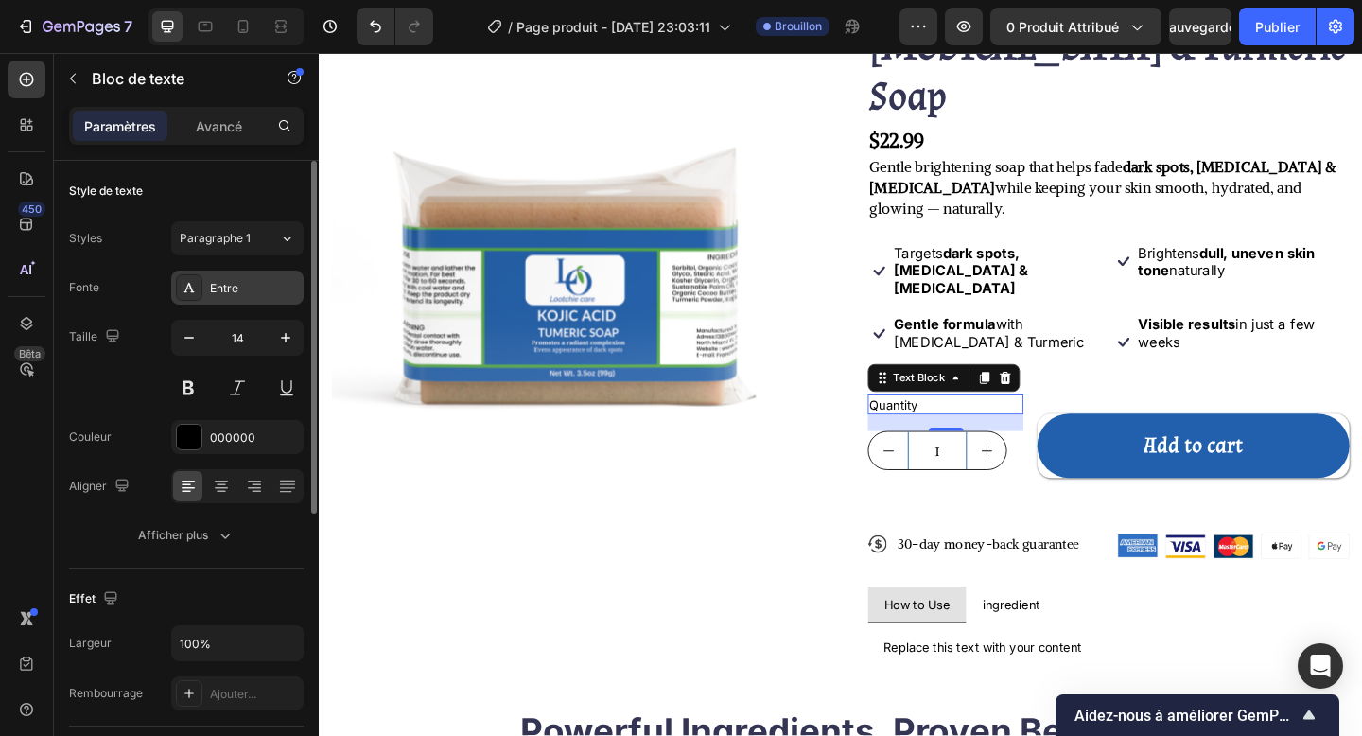
click at [230, 281] on font "Entre" at bounding box center [224, 288] width 28 height 14
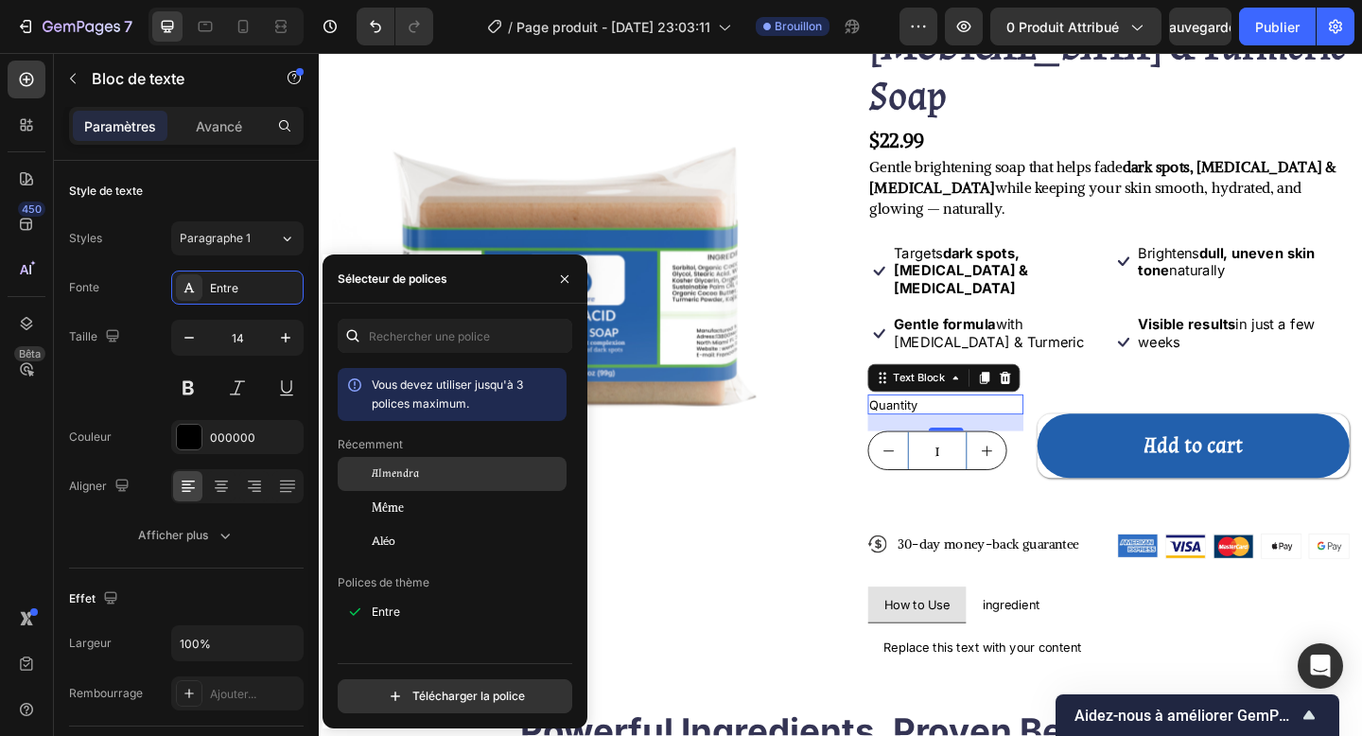
click at [403, 483] on div "Almendra" at bounding box center [452, 474] width 229 height 34
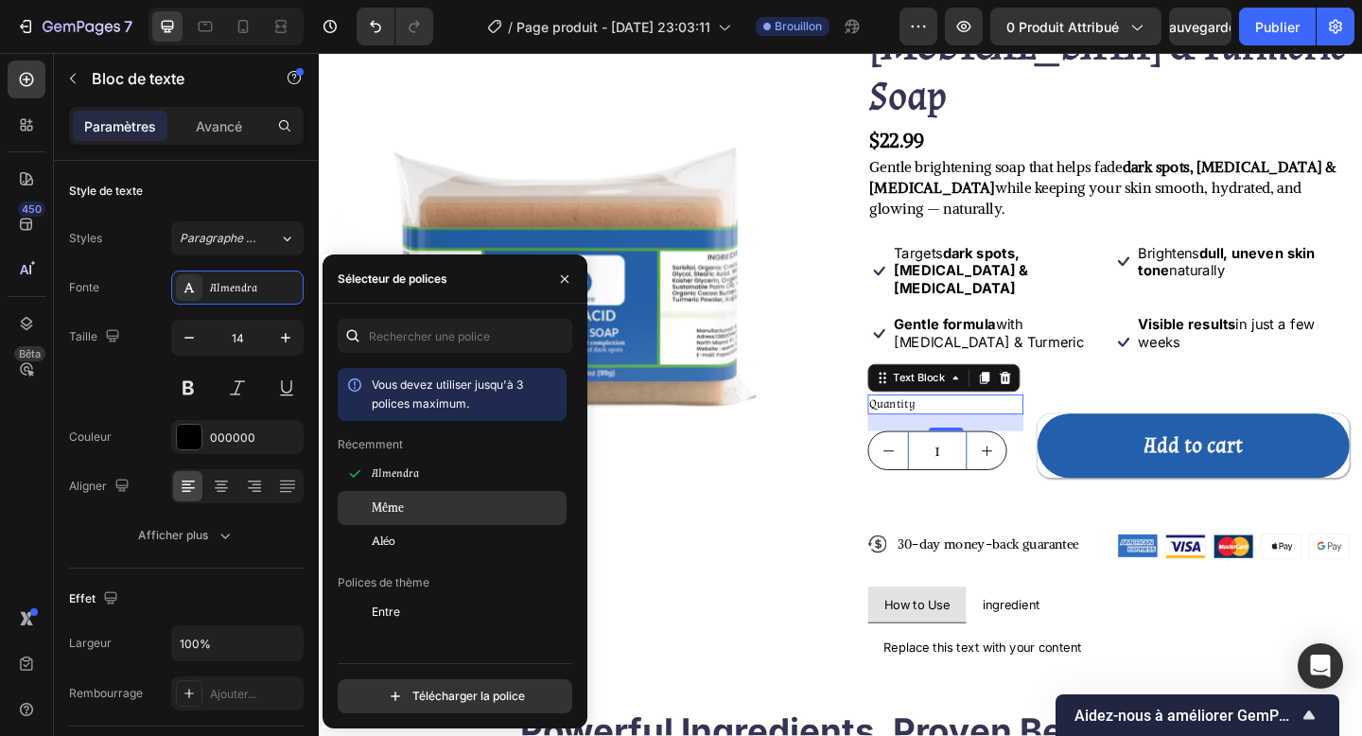
click at [419, 499] on div "Même" at bounding box center [467, 507] width 191 height 17
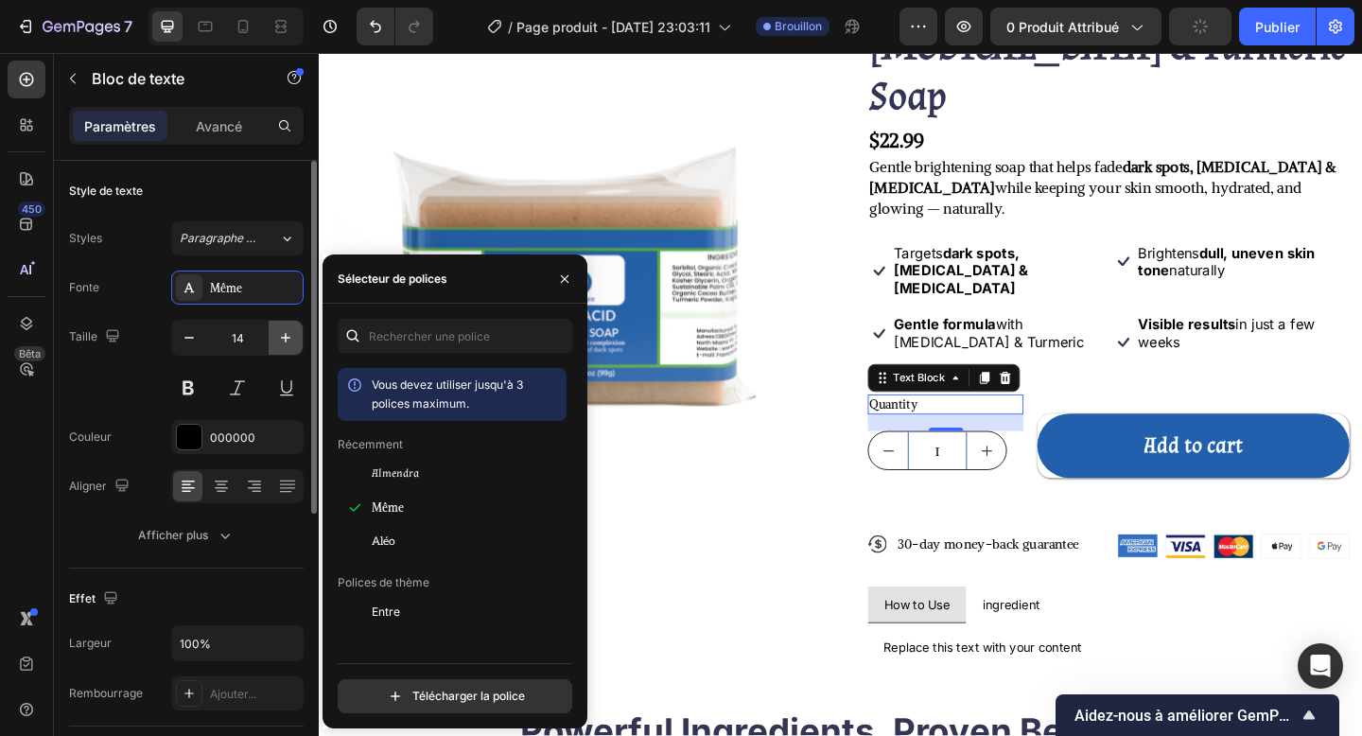
click at [296, 340] on button "button" at bounding box center [286, 338] width 34 height 34
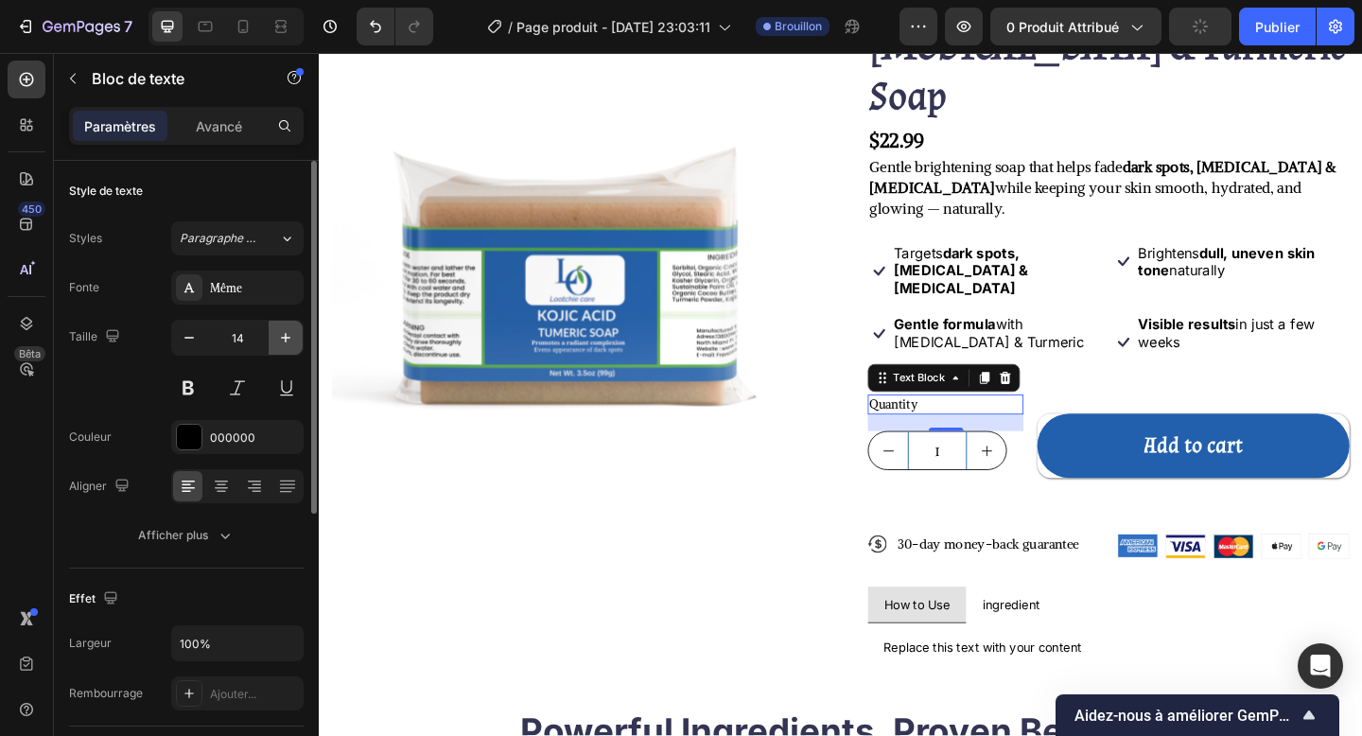
click at [296, 340] on button "button" at bounding box center [286, 338] width 34 height 34
type input "17"
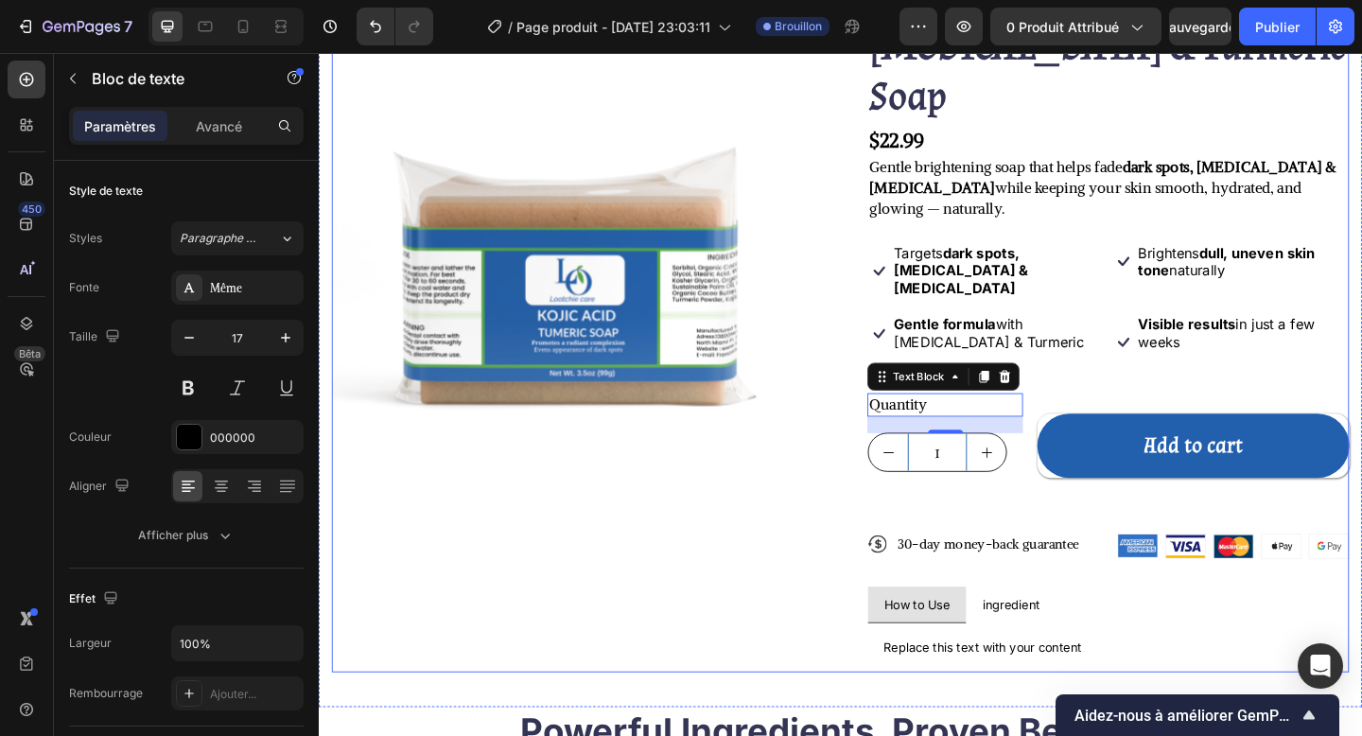
click at [1048, 469] on div "Icon Icon Icon Icon Icon Icon List 122,000+ Happy Customers Text Block Row Koji…" at bounding box center [1178, 353] width 524 height 746
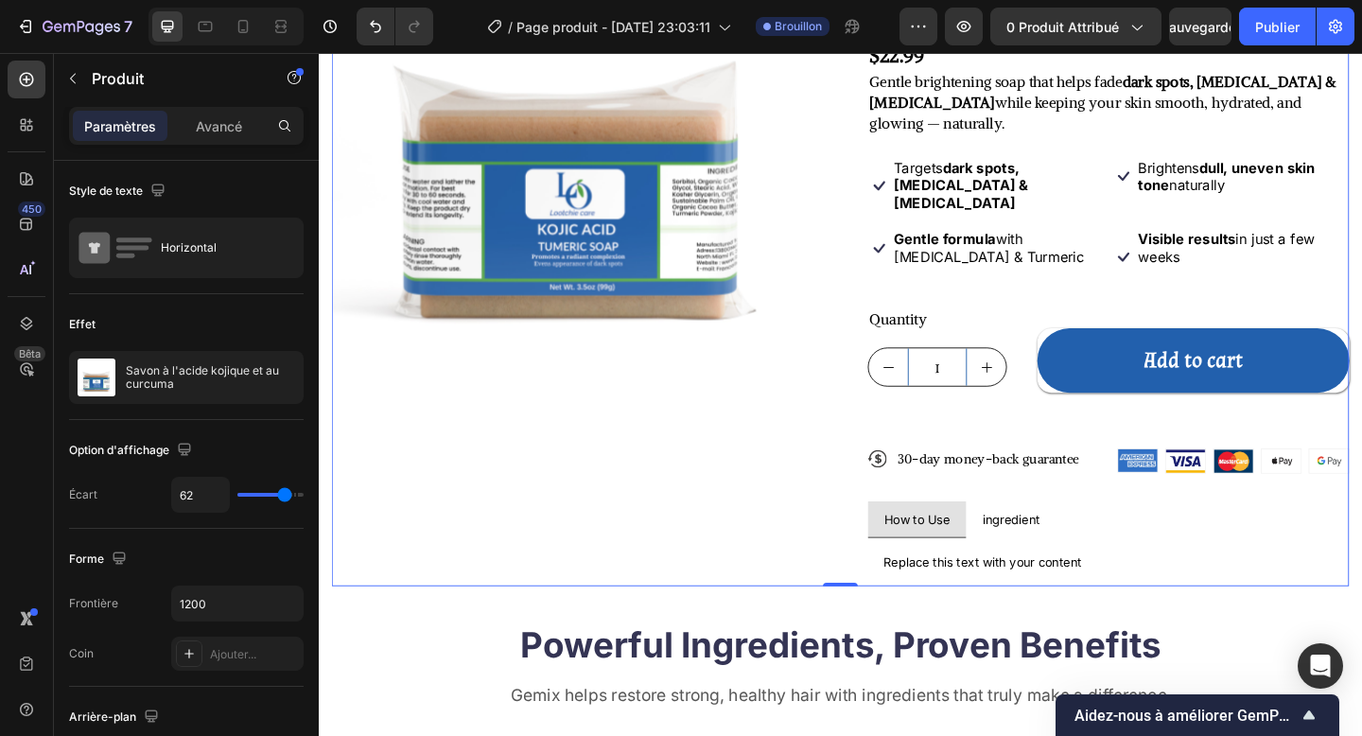
scroll to position [263, 0]
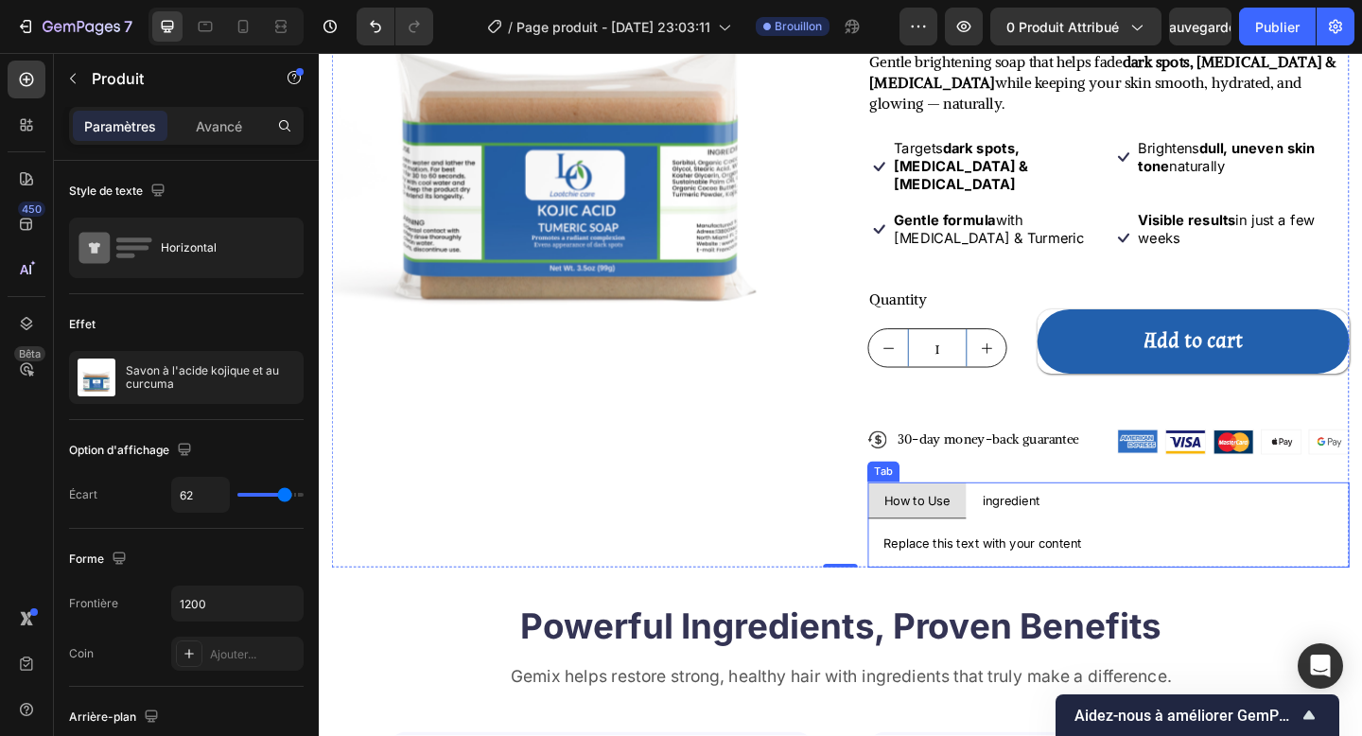
click at [957, 531] on p "How to Use" at bounding box center [969, 540] width 71 height 19
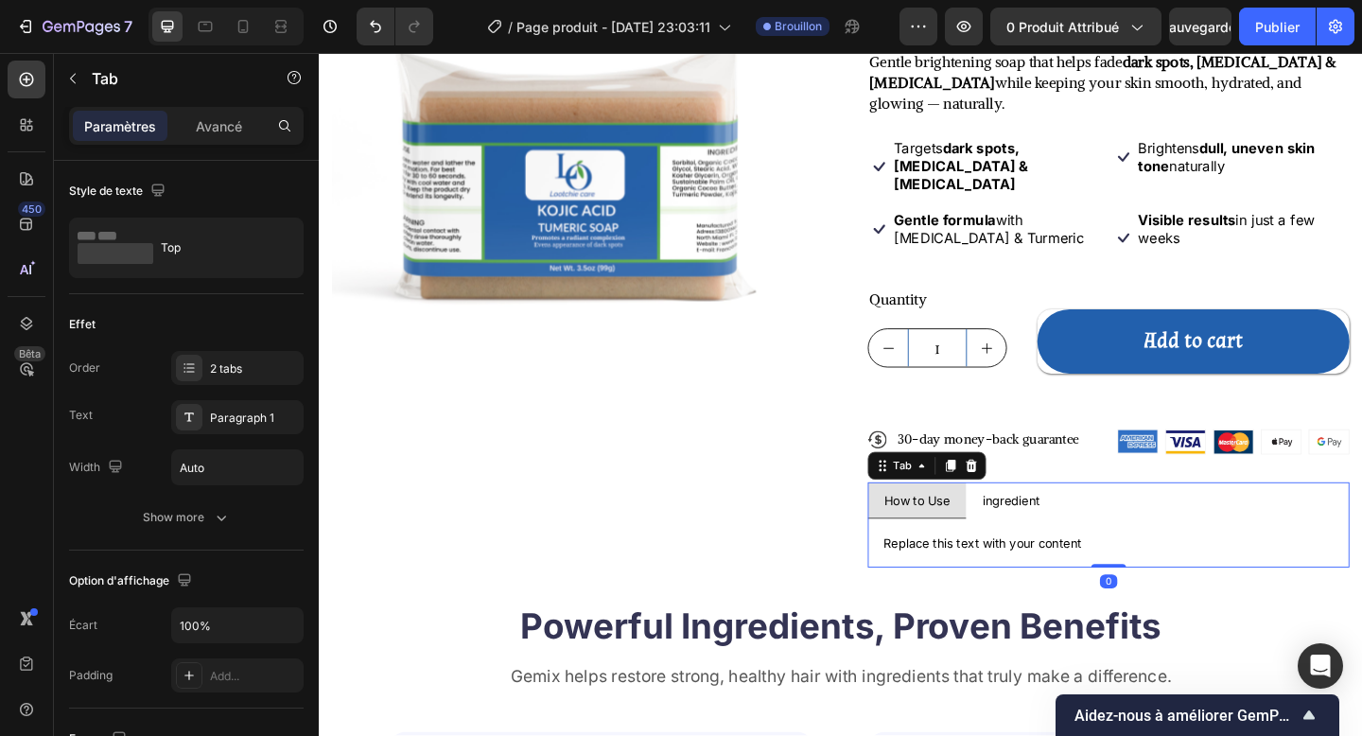
click at [957, 531] on p "How to Use" at bounding box center [969, 540] width 71 height 19
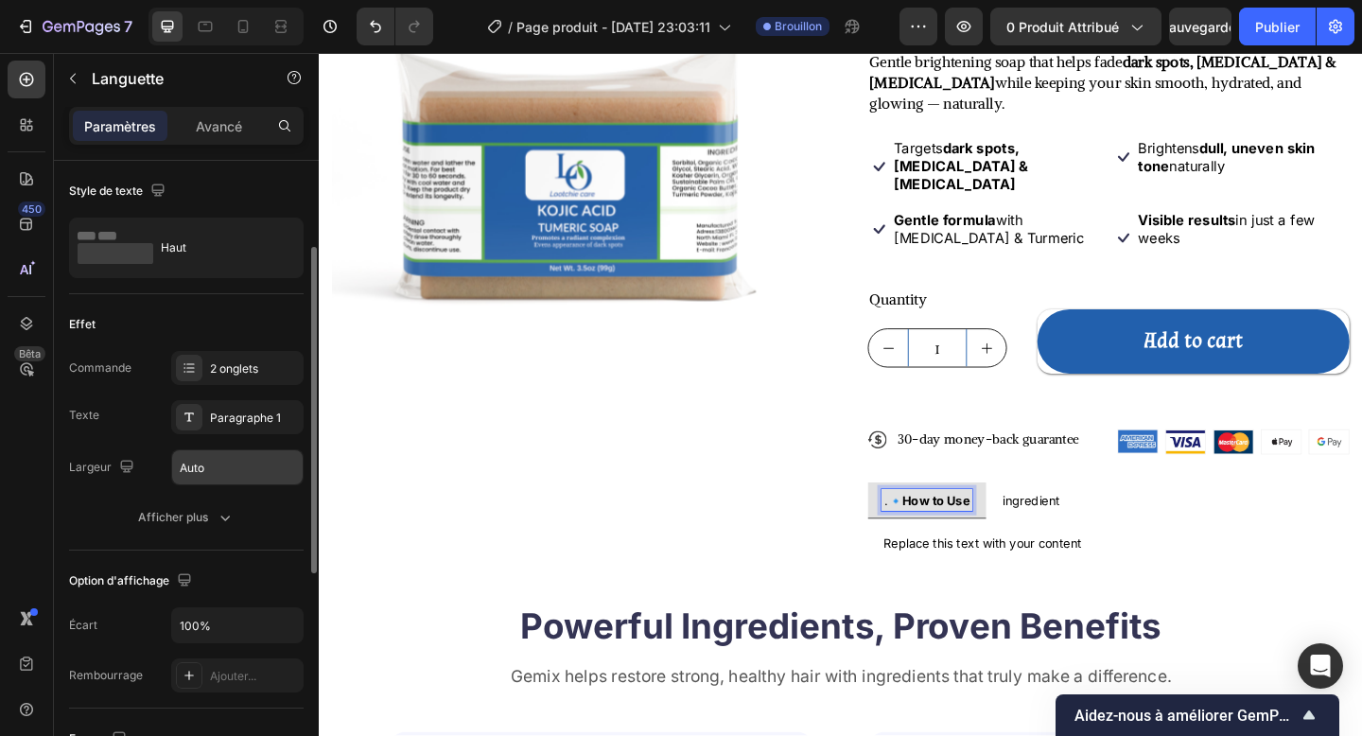
scroll to position [62, 0]
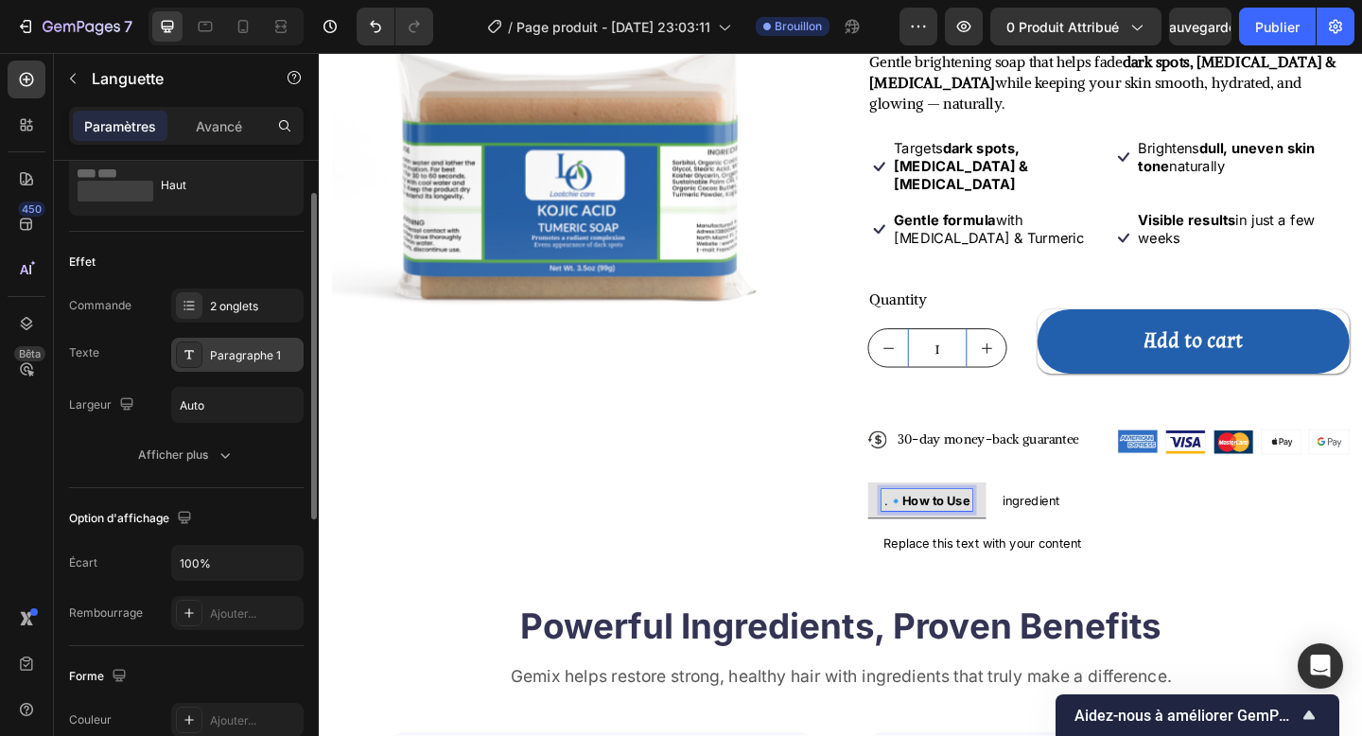
click at [228, 345] on div "Paragraphe 1" at bounding box center [237, 355] width 132 height 34
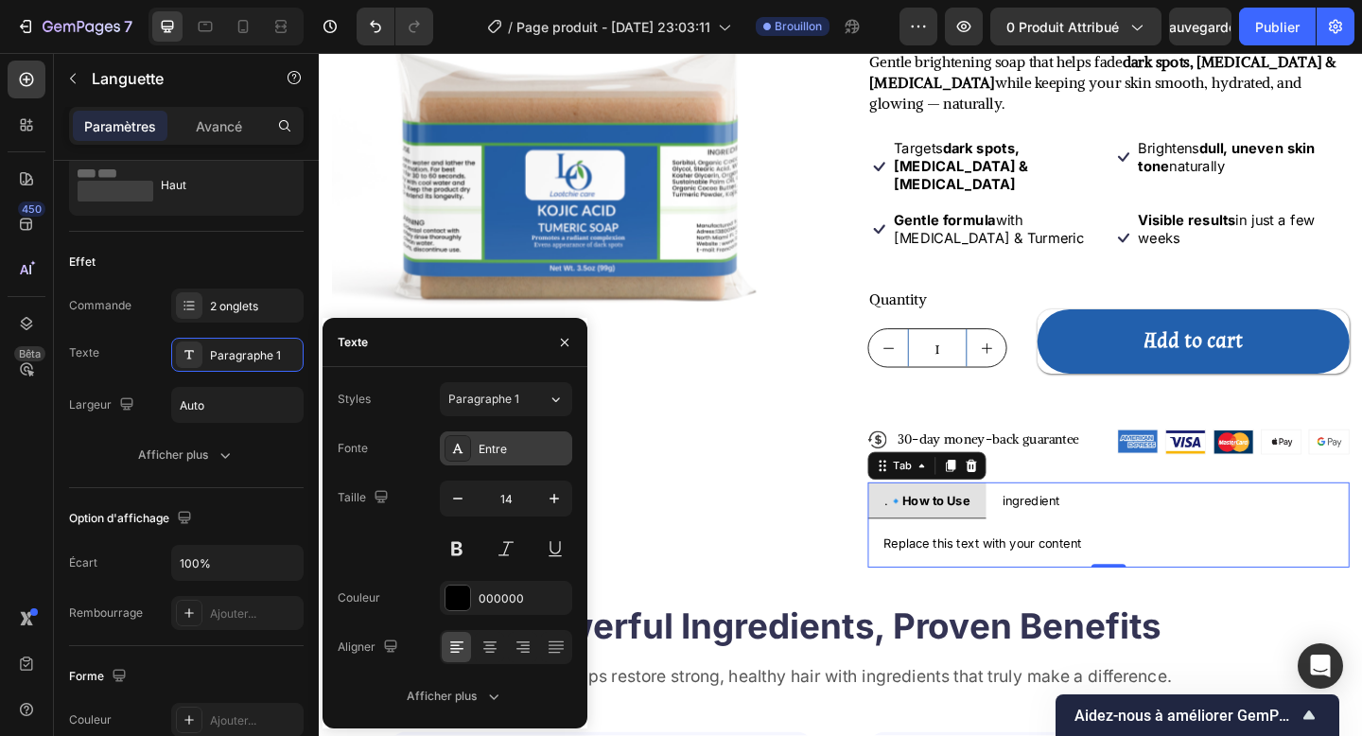
click at [530, 455] on div "Entre" at bounding box center [523, 449] width 89 height 17
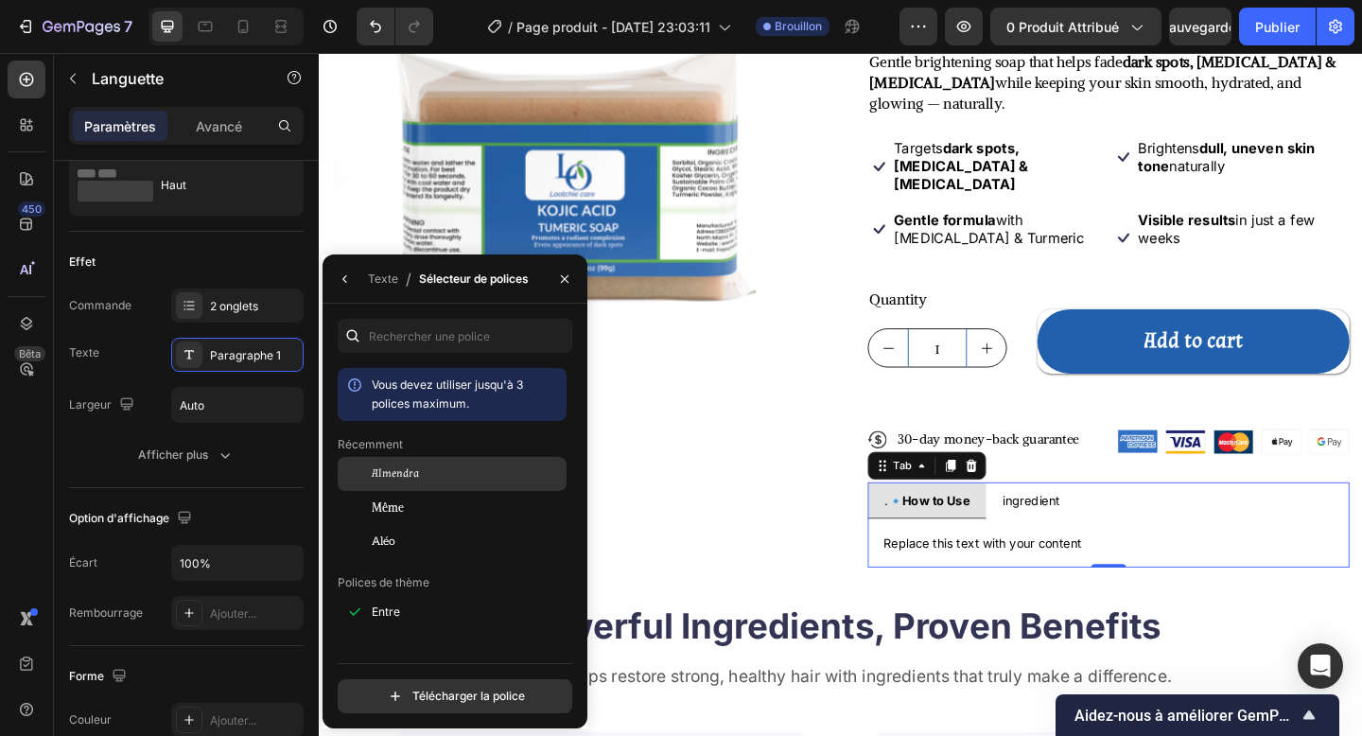
click at [461, 489] on div "Almendra" at bounding box center [452, 474] width 229 height 34
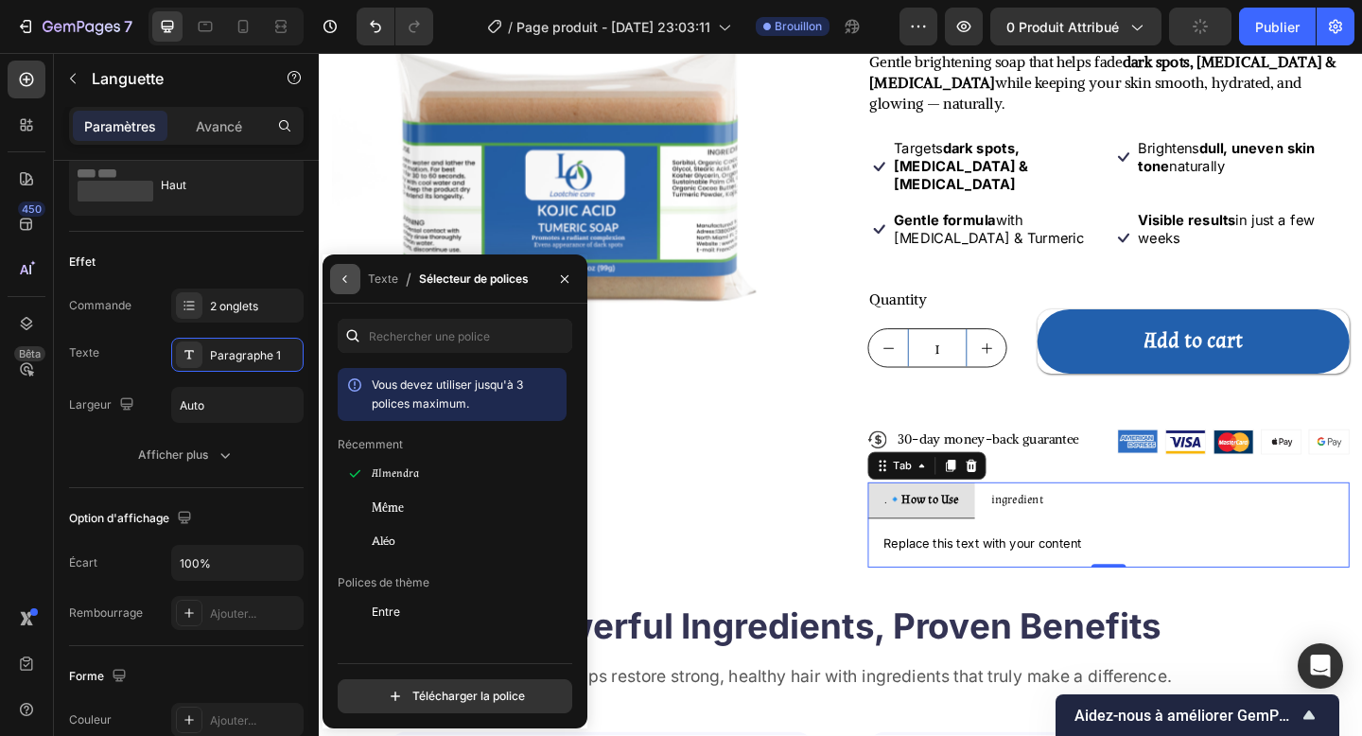
click at [341, 283] on icon "button" at bounding box center [345, 278] width 15 height 15
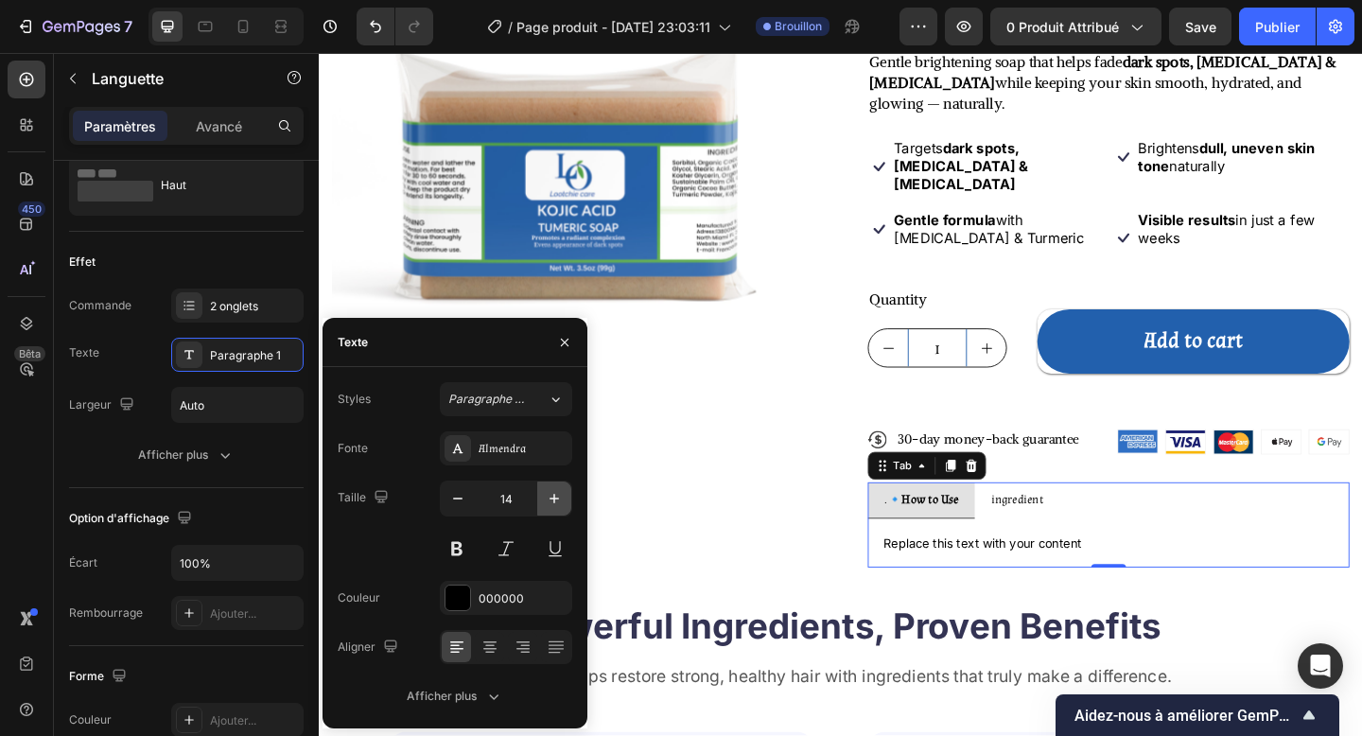
click at [550, 501] on icon "button" at bounding box center [554, 498] width 19 height 19
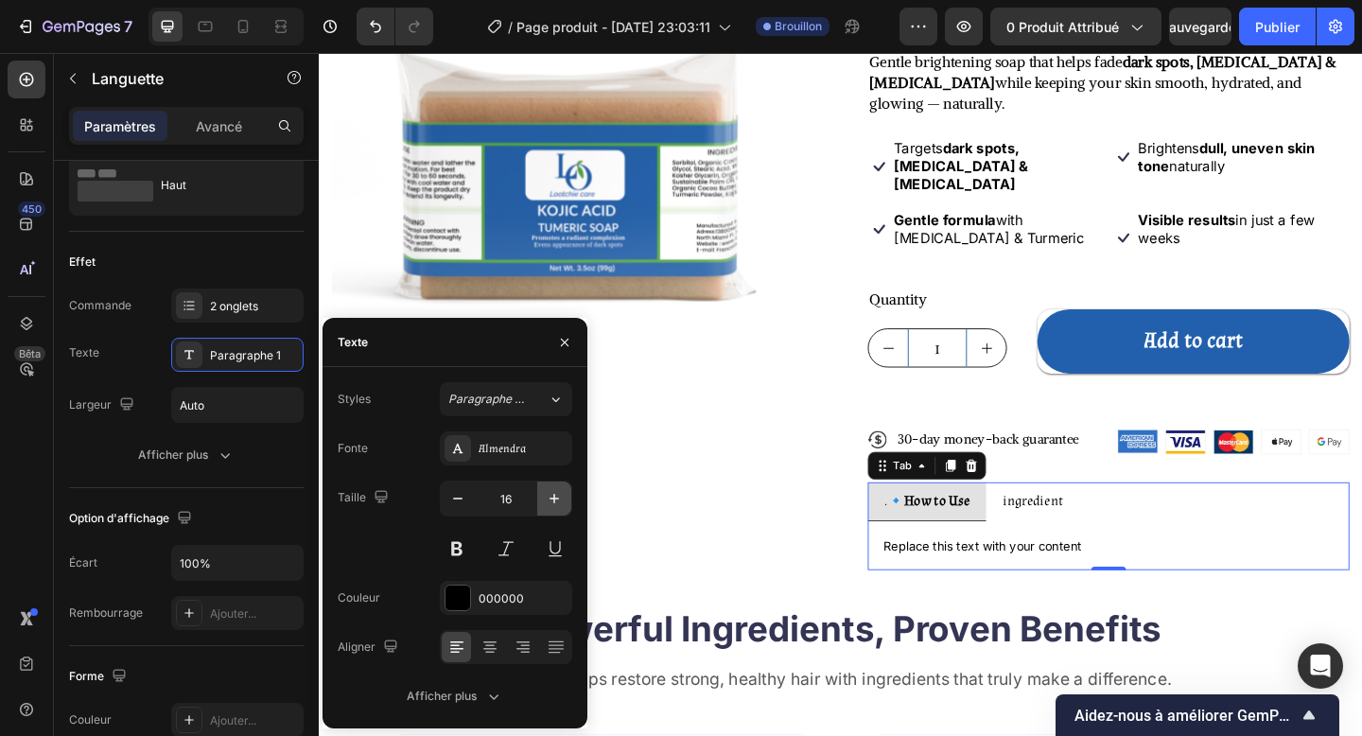
click at [550, 501] on icon "button" at bounding box center [554, 498] width 19 height 19
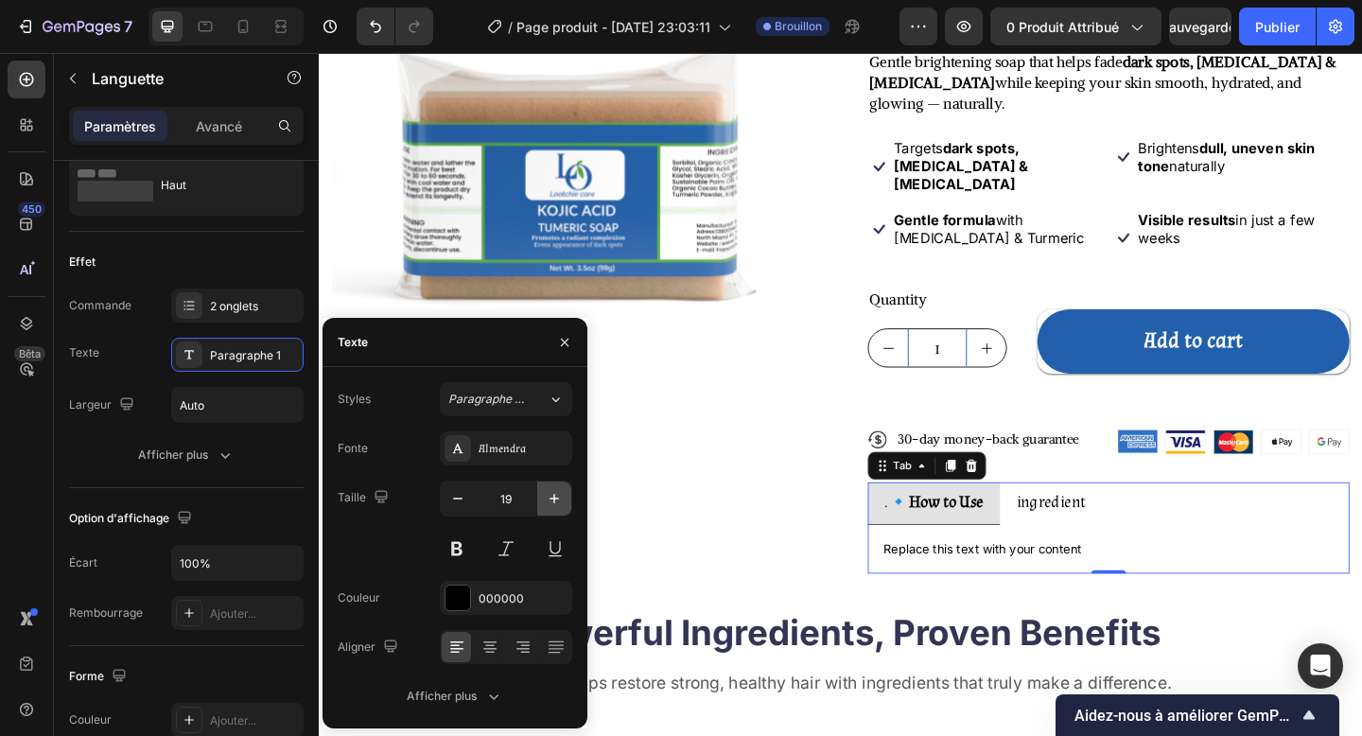
click at [550, 501] on icon "button" at bounding box center [554, 498] width 19 height 19
type input "20"
click at [480, 601] on icon at bounding box center [489, 646] width 19 height 19
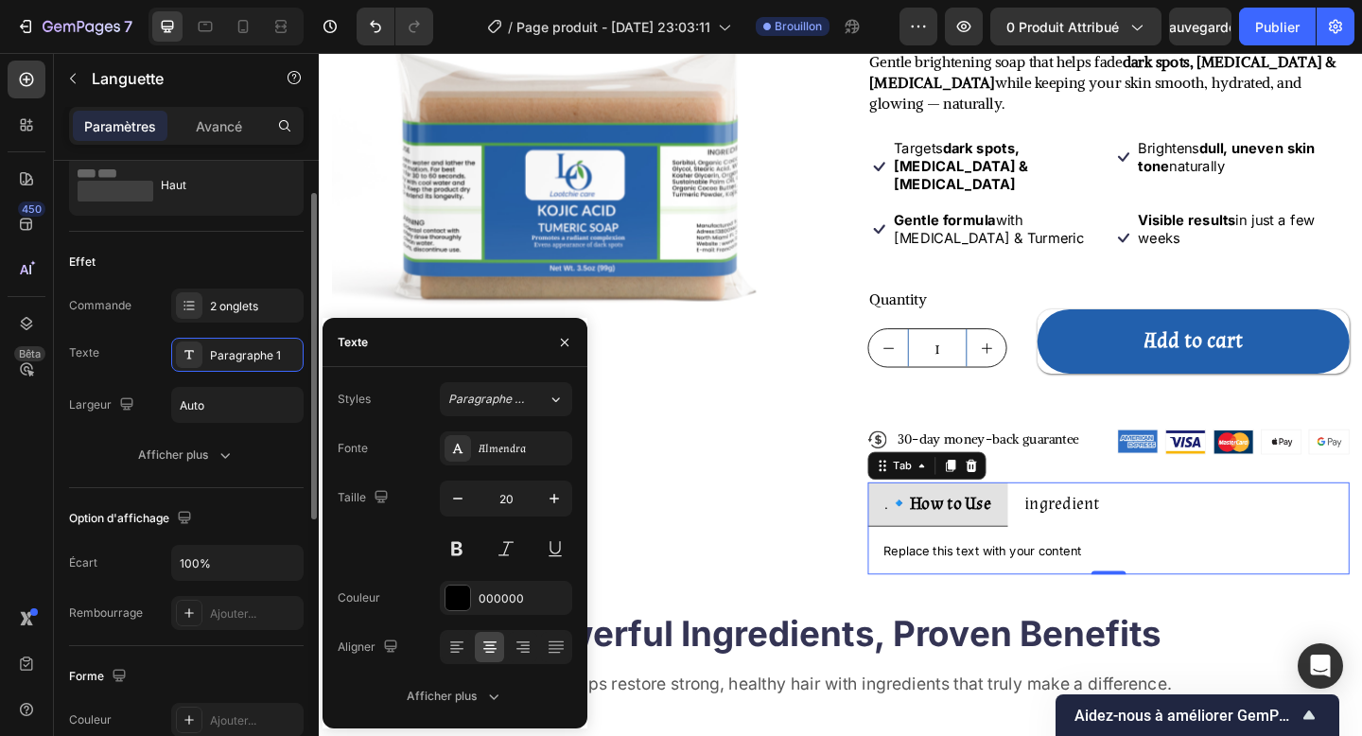
click at [252, 507] on div "Option d'affichage" at bounding box center [186, 518] width 235 height 30
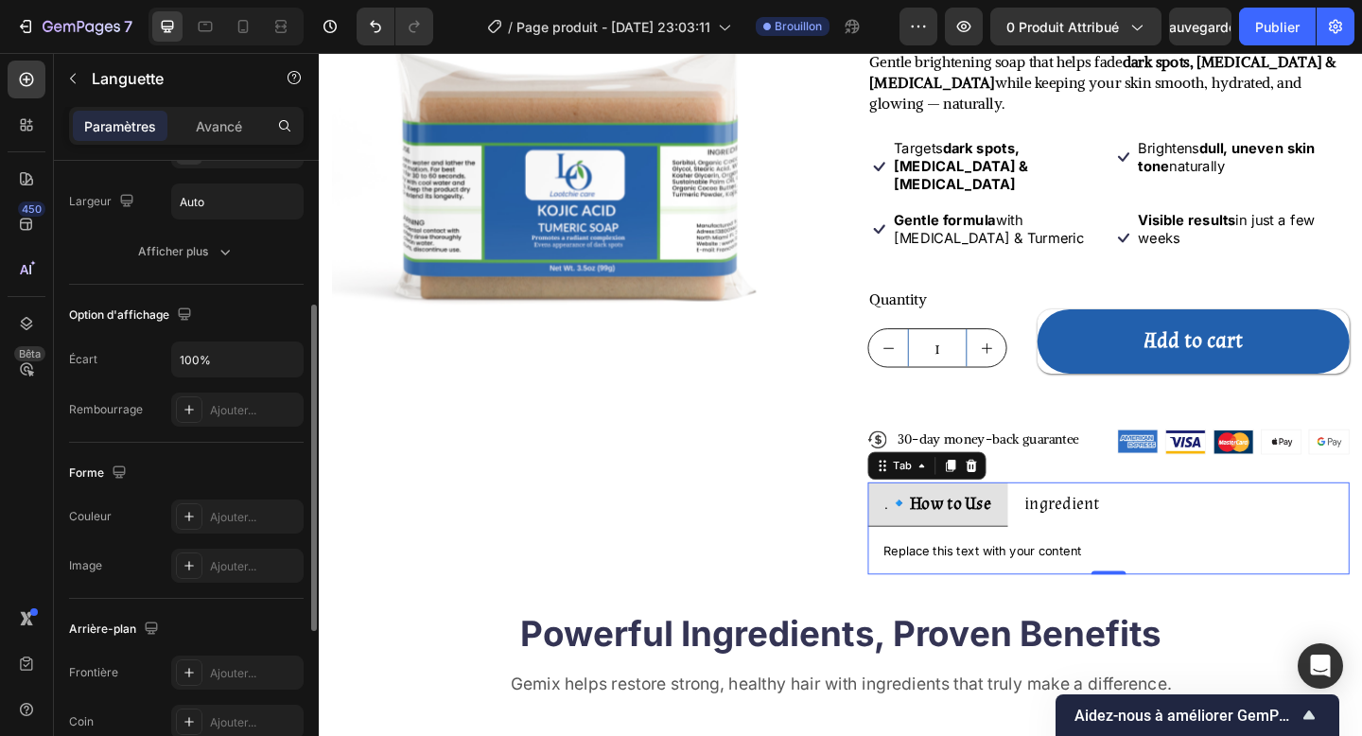
scroll to position [270, 0]
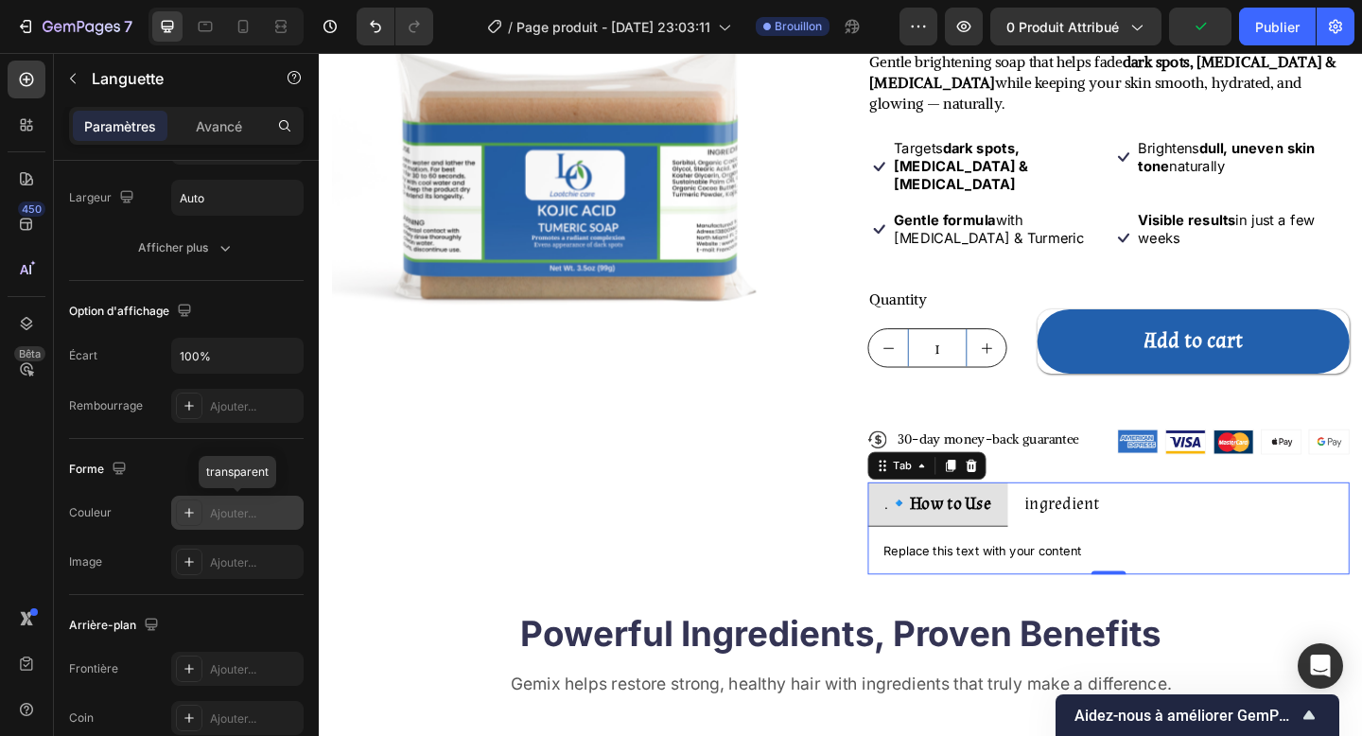
click at [231, 515] on font "Ajouter..." at bounding box center [233, 513] width 46 height 14
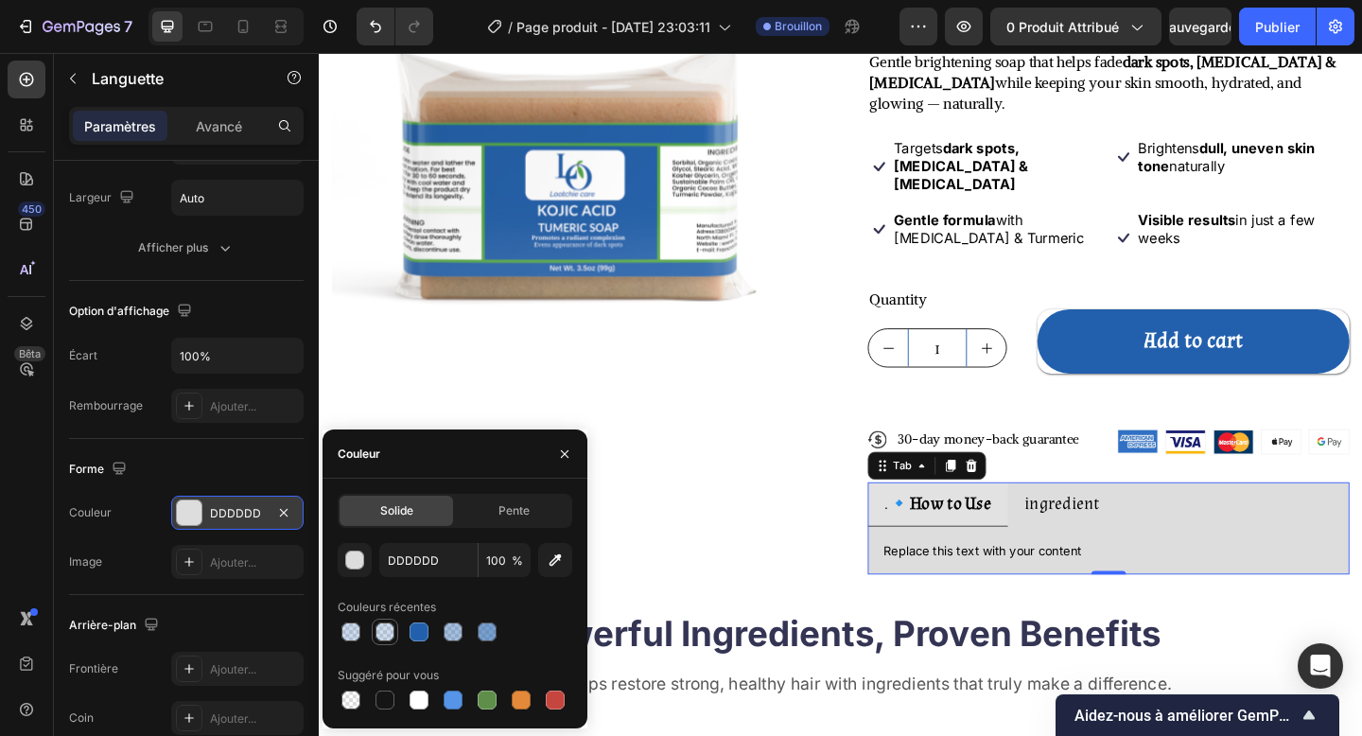
click at [381, 601] on div at bounding box center [384, 631] width 19 height 19
type input "2260AD"
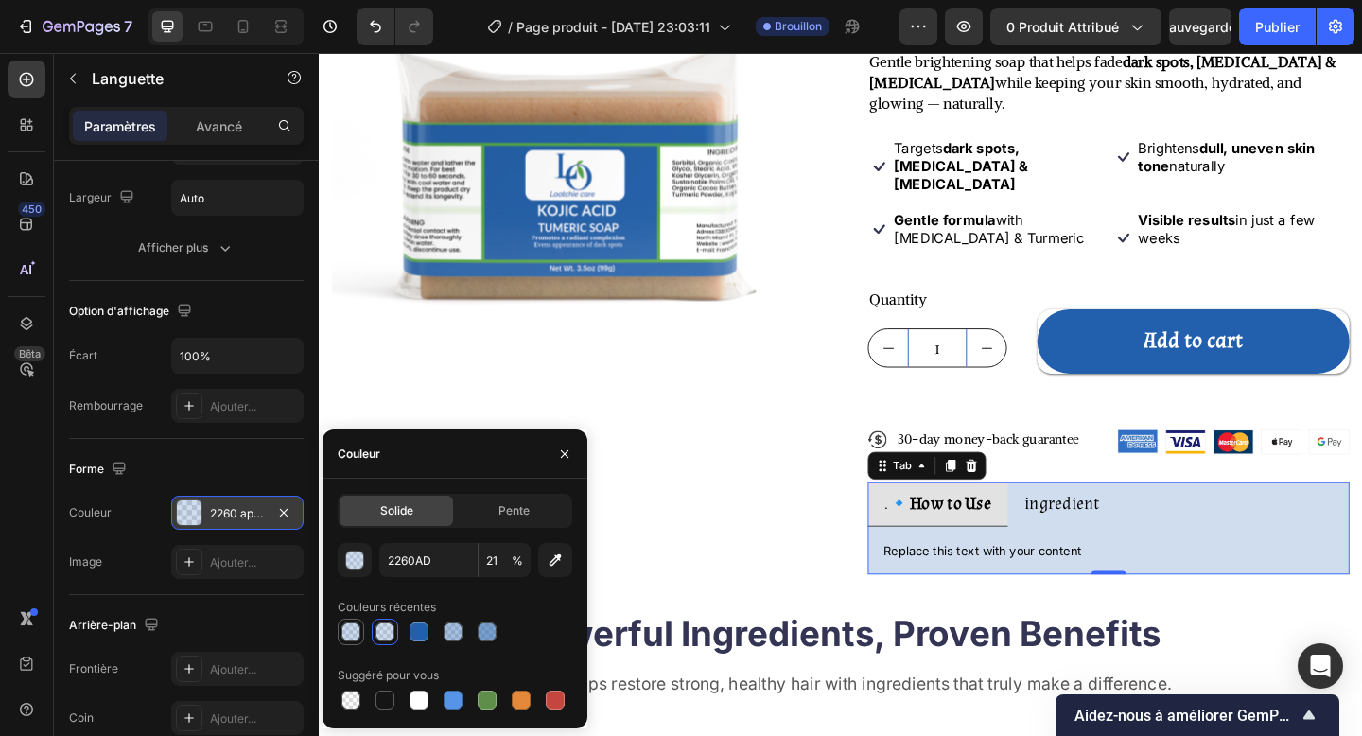
click at [349, 601] on div at bounding box center [350, 631] width 19 height 19
type input "24"
click at [286, 511] on icon "button" at bounding box center [283, 512] width 15 height 15
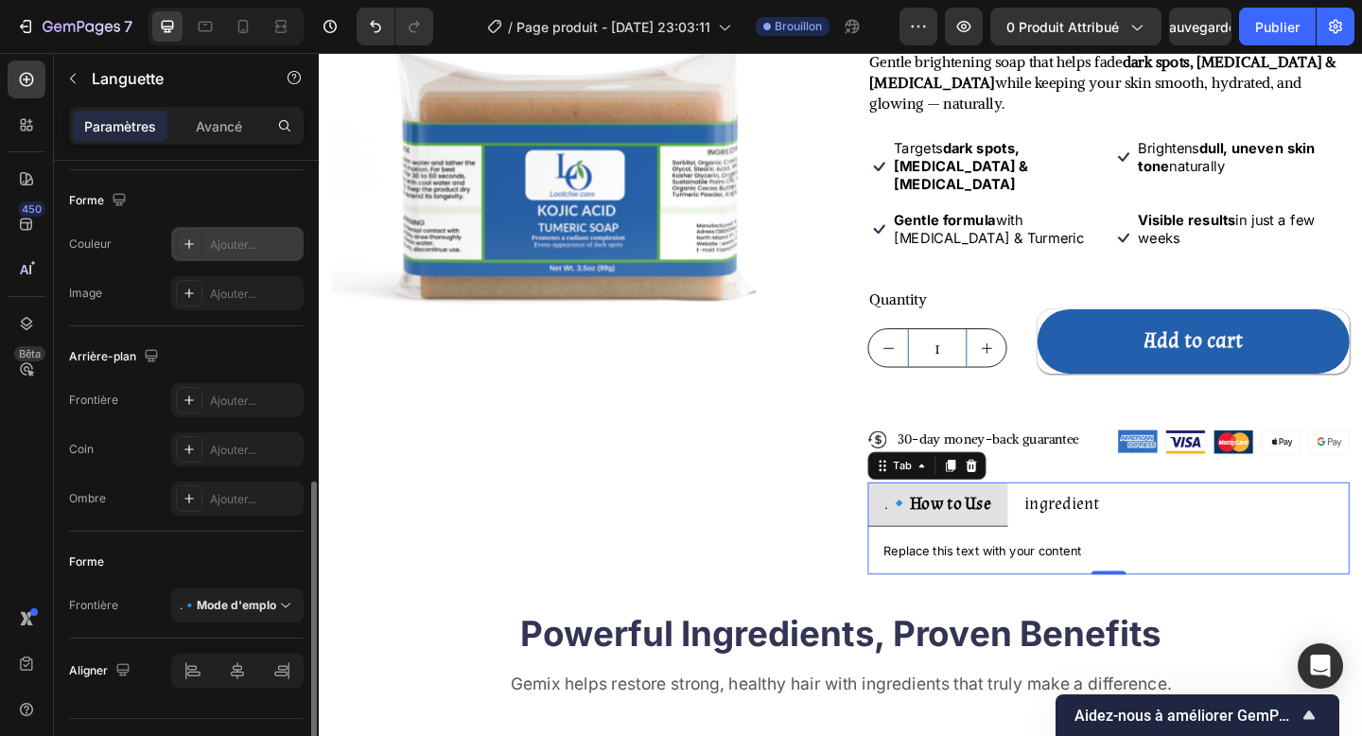
scroll to position [581, 0]
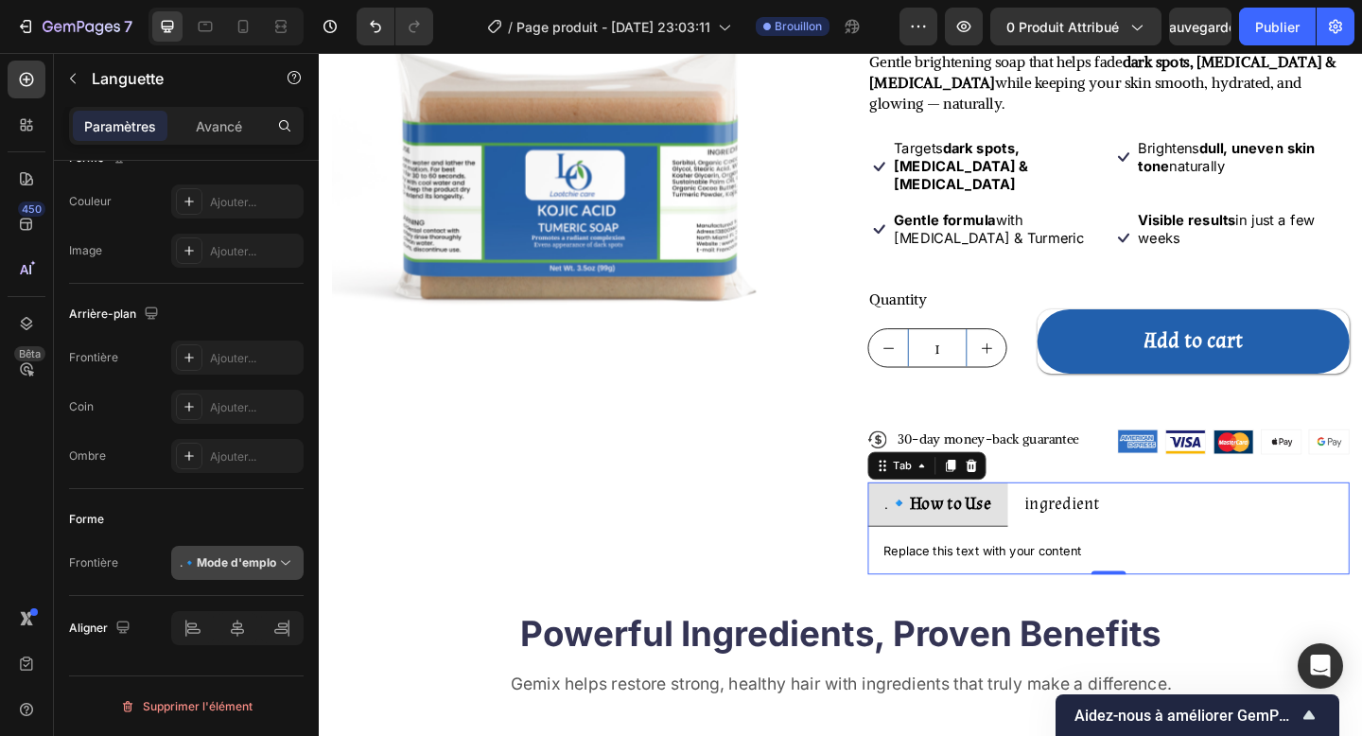
click at [208, 569] on p ".🔹 Mode d'emploi" at bounding box center [228, 562] width 96 height 17
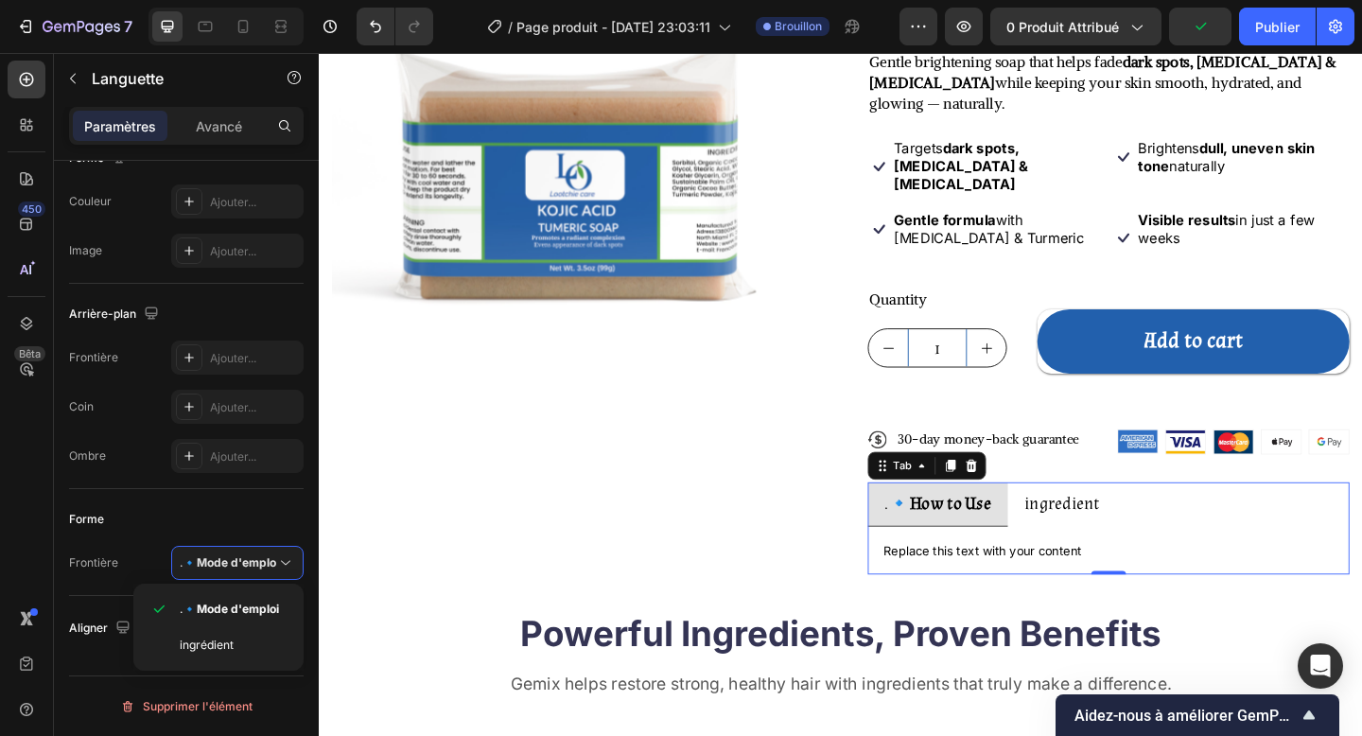
click at [176, 505] on div "Forme" at bounding box center [186, 519] width 235 height 30
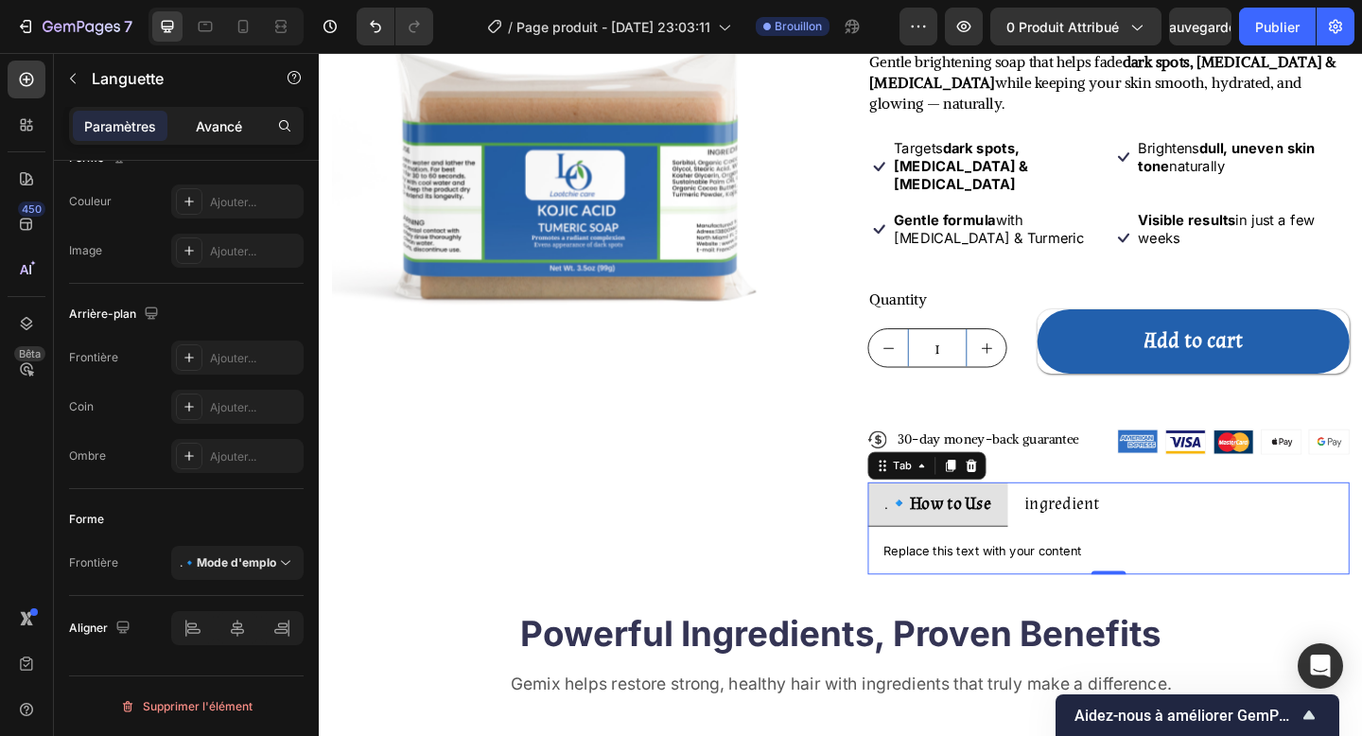
click at [217, 121] on font "Avancé" at bounding box center [219, 126] width 46 height 16
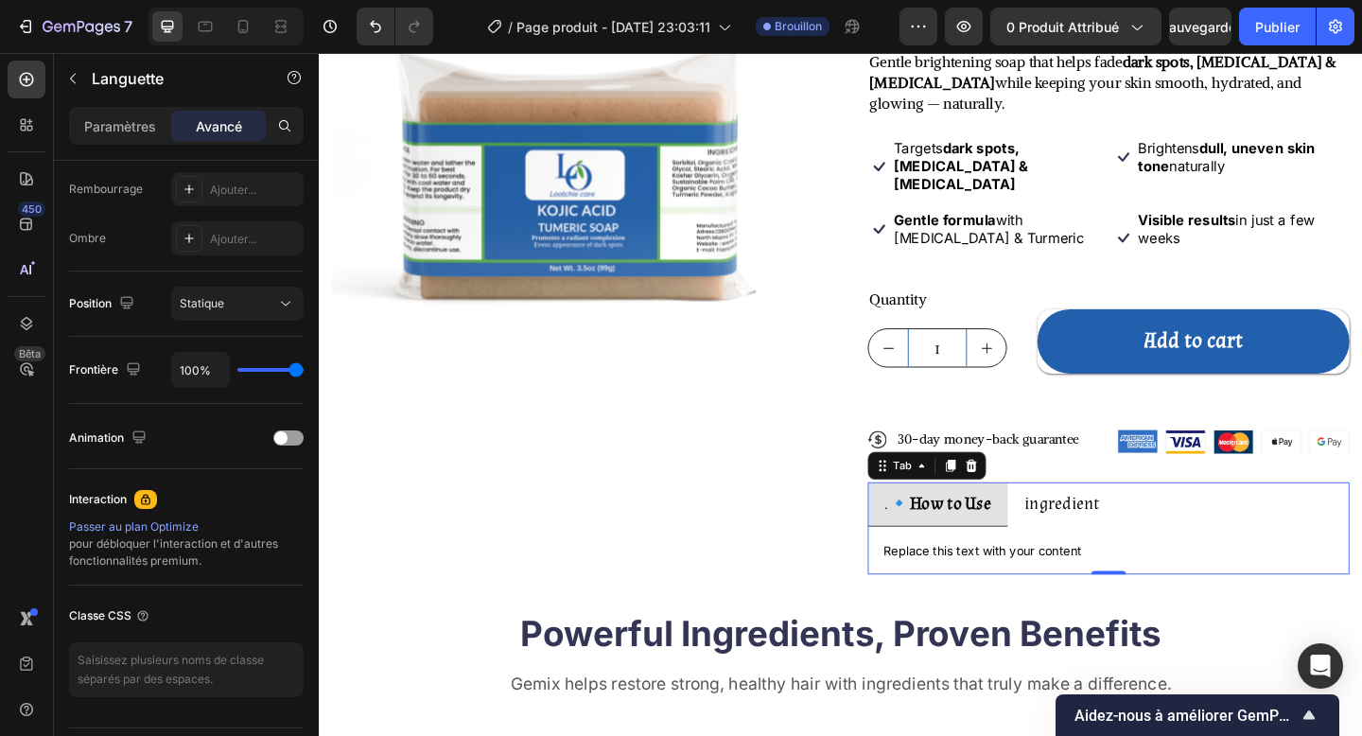
click at [1045, 520] on li ".🔹 How to Use" at bounding box center [992, 544] width 152 height 48
click at [137, 124] on font "Paramètres" at bounding box center [120, 126] width 72 height 16
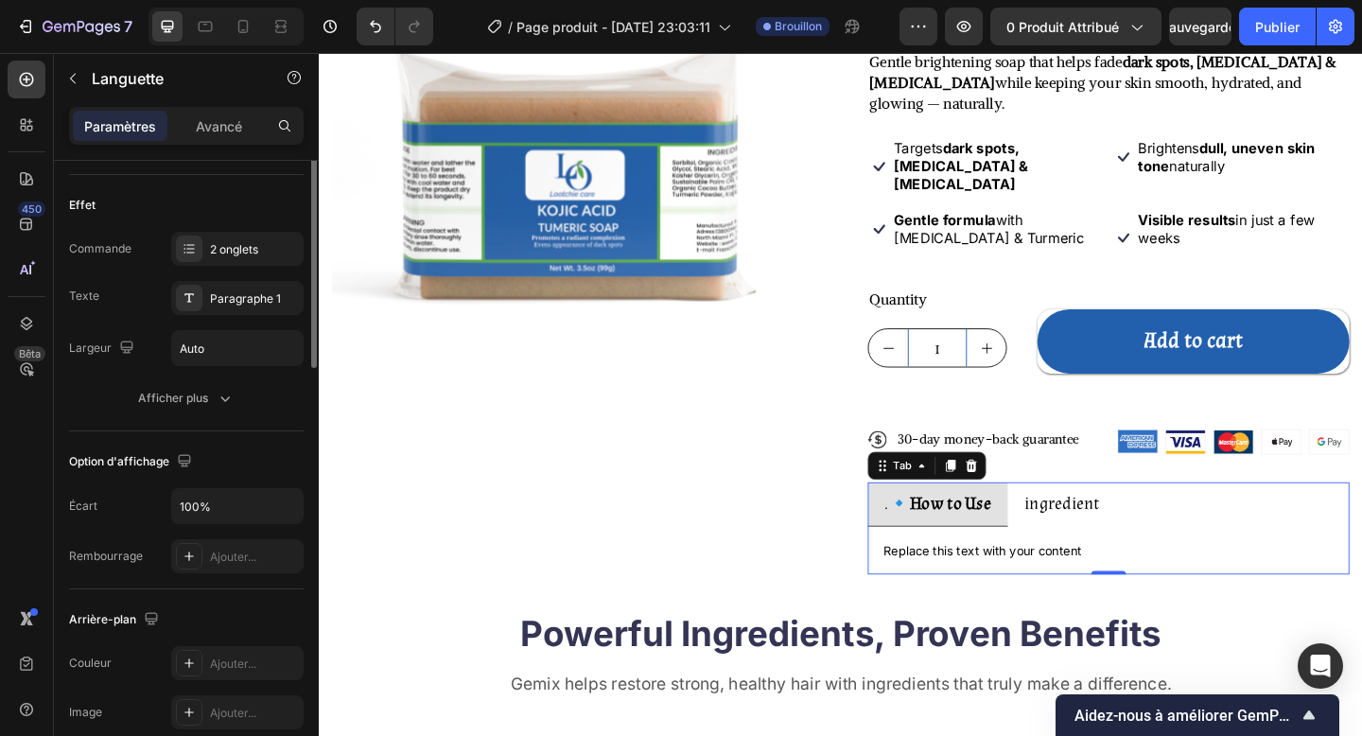
scroll to position [0, 0]
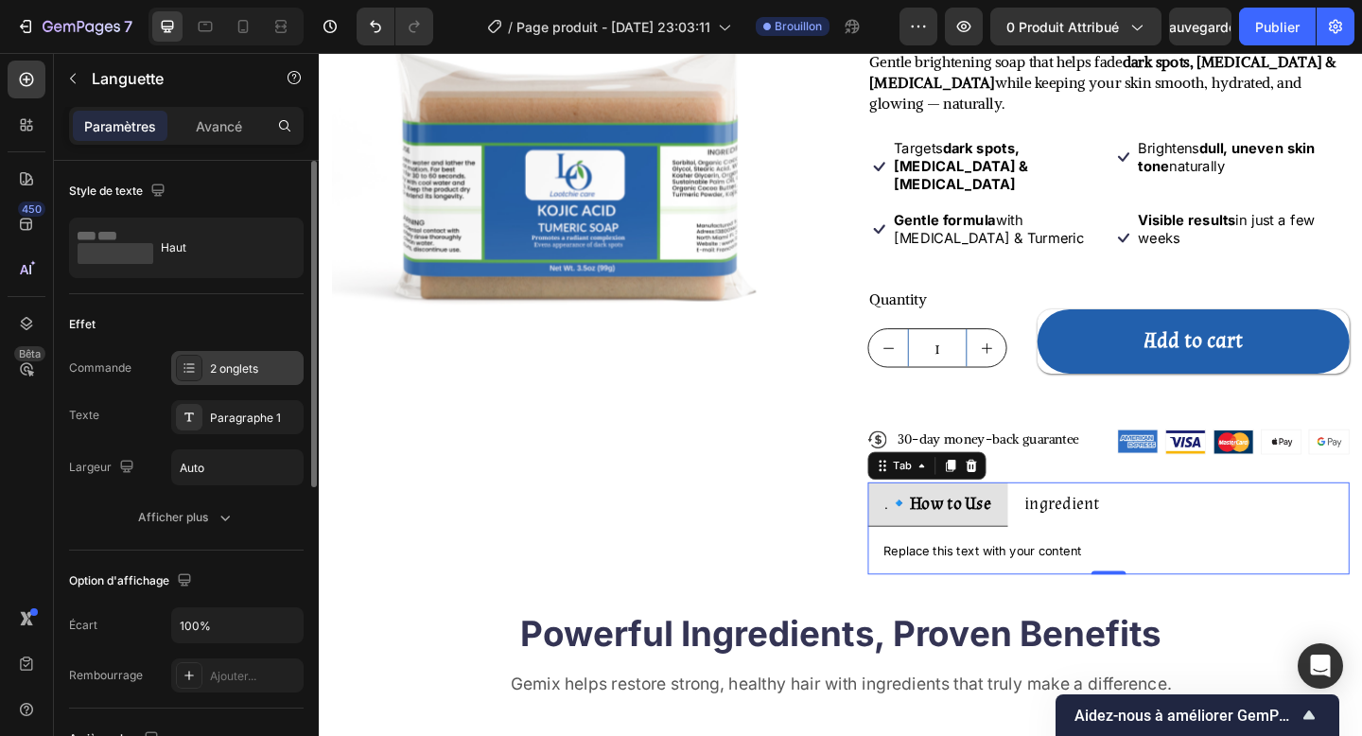
click at [209, 382] on div "2 onglets" at bounding box center [237, 368] width 132 height 34
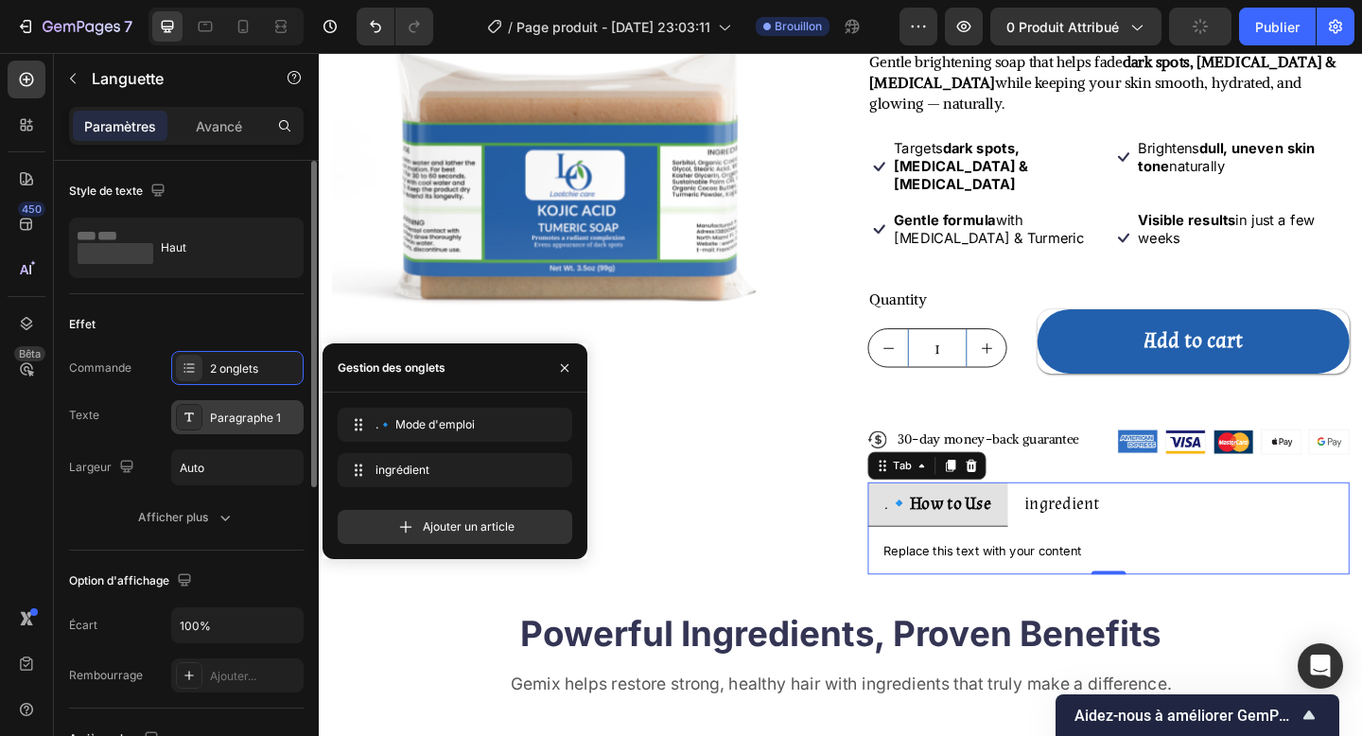
click at [174, 417] on div "Paragraphe 1" at bounding box center [237, 417] width 132 height 34
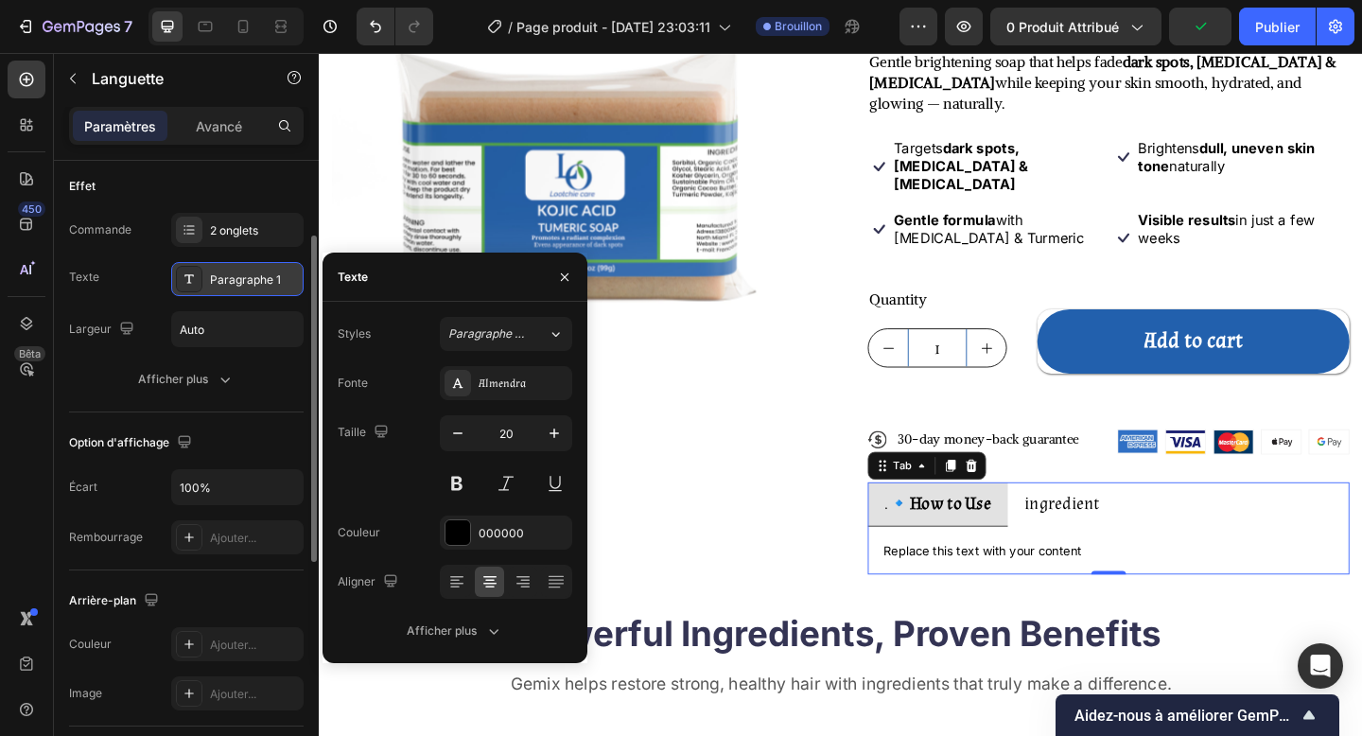
scroll to position [140, 0]
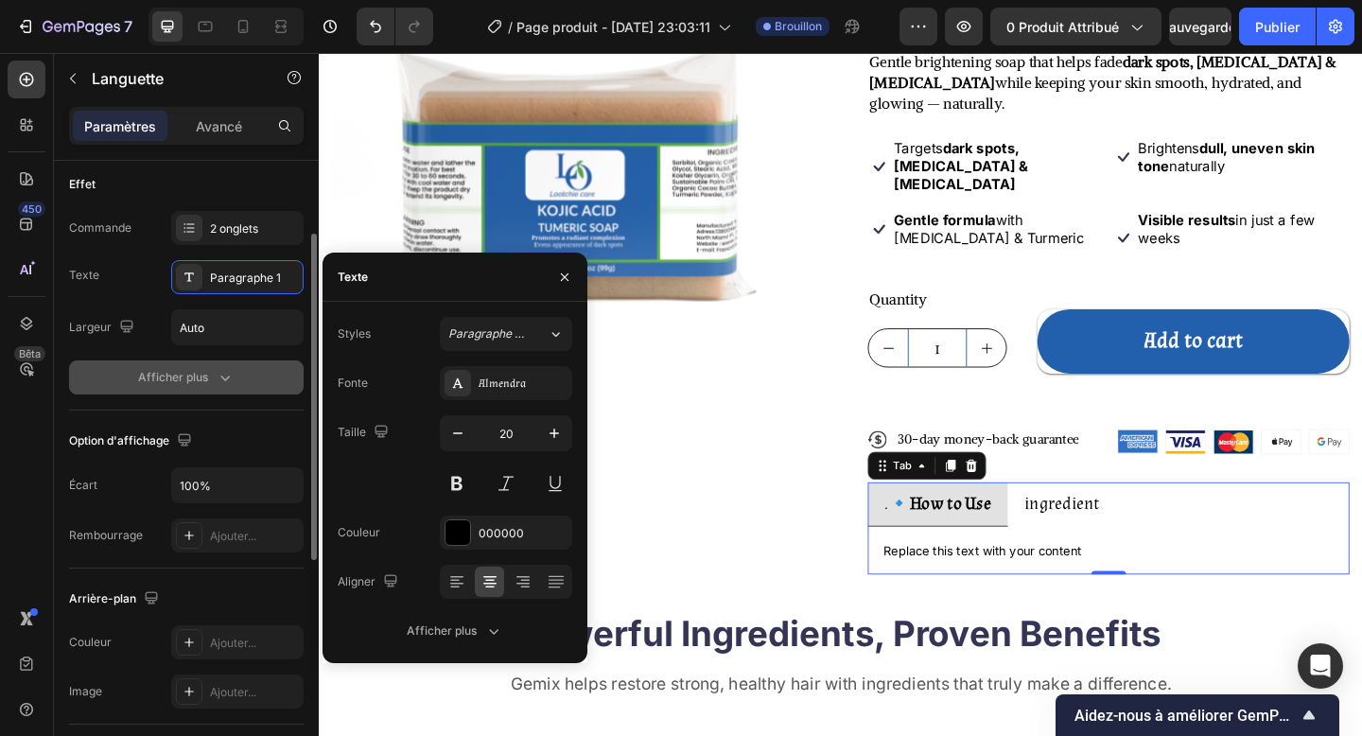
click at [200, 390] on button "Afficher plus" at bounding box center [186, 377] width 235 height 34
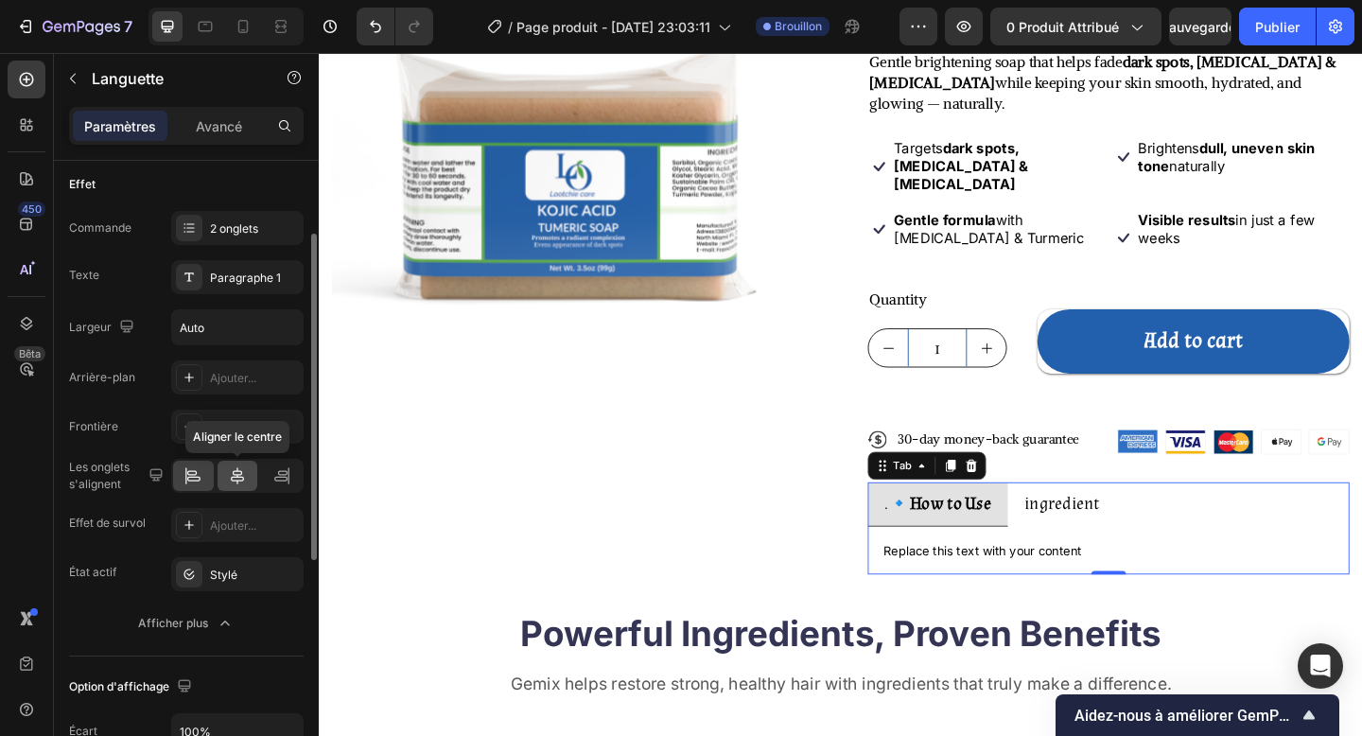
click at [236, 476] on icon at bounding box center [237, 475] width 13 height 17
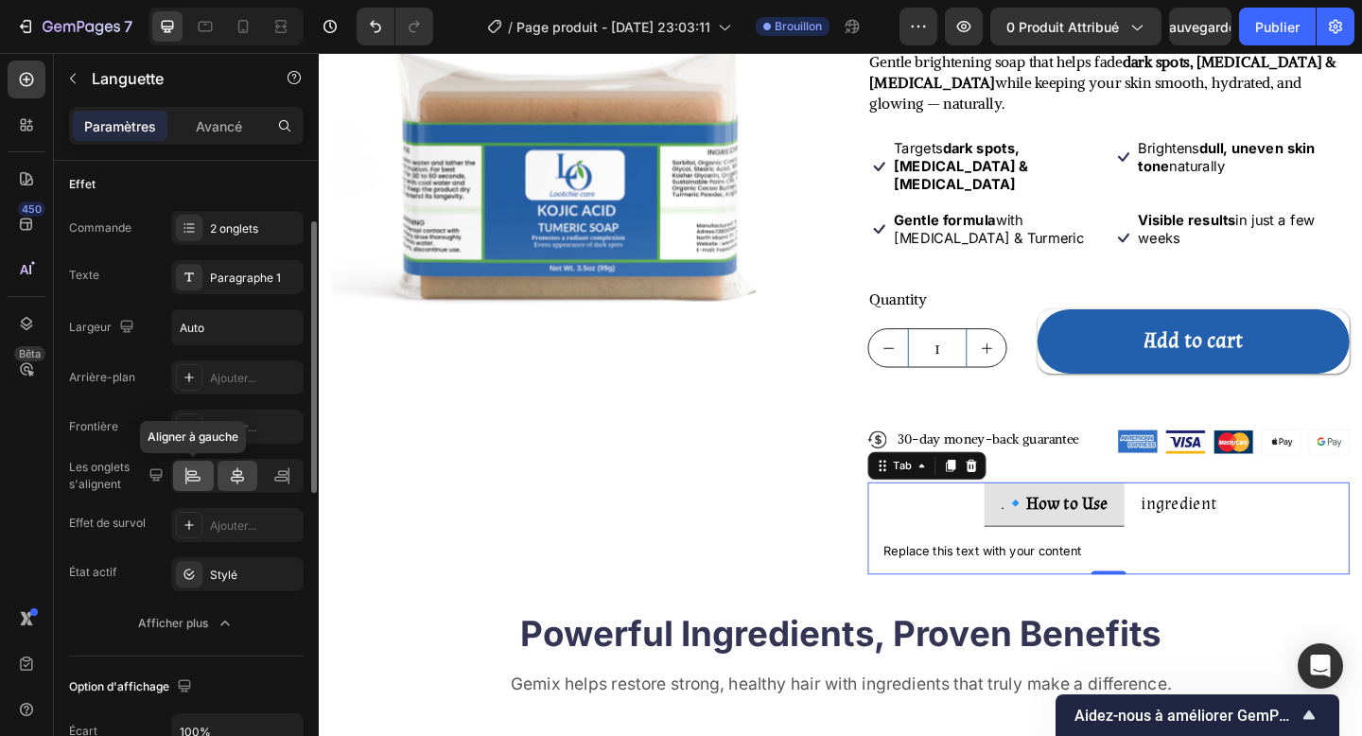
click at [198, 477] on icon at bounding box center [193, 479] width 13 height 5
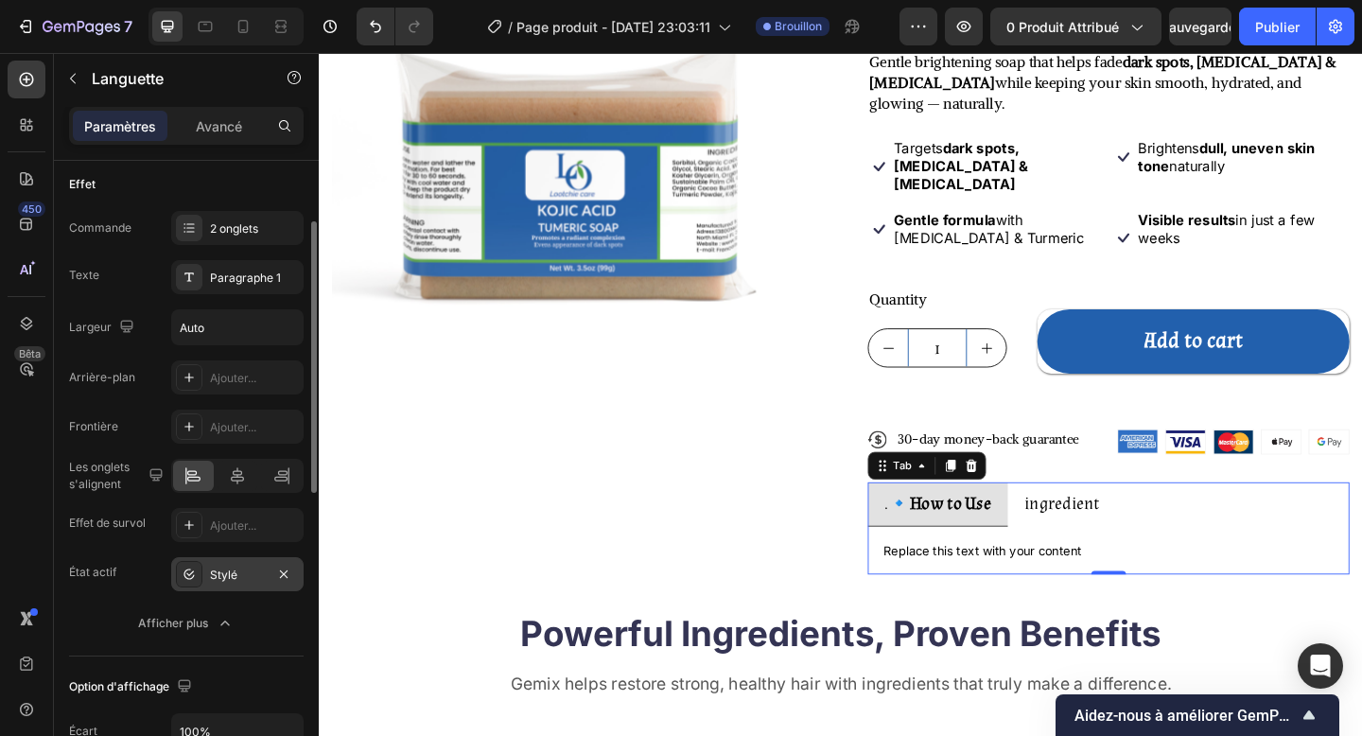
click at [211, 567] on div "Stylé" at bounding box center [237, 575] width 55 height 17
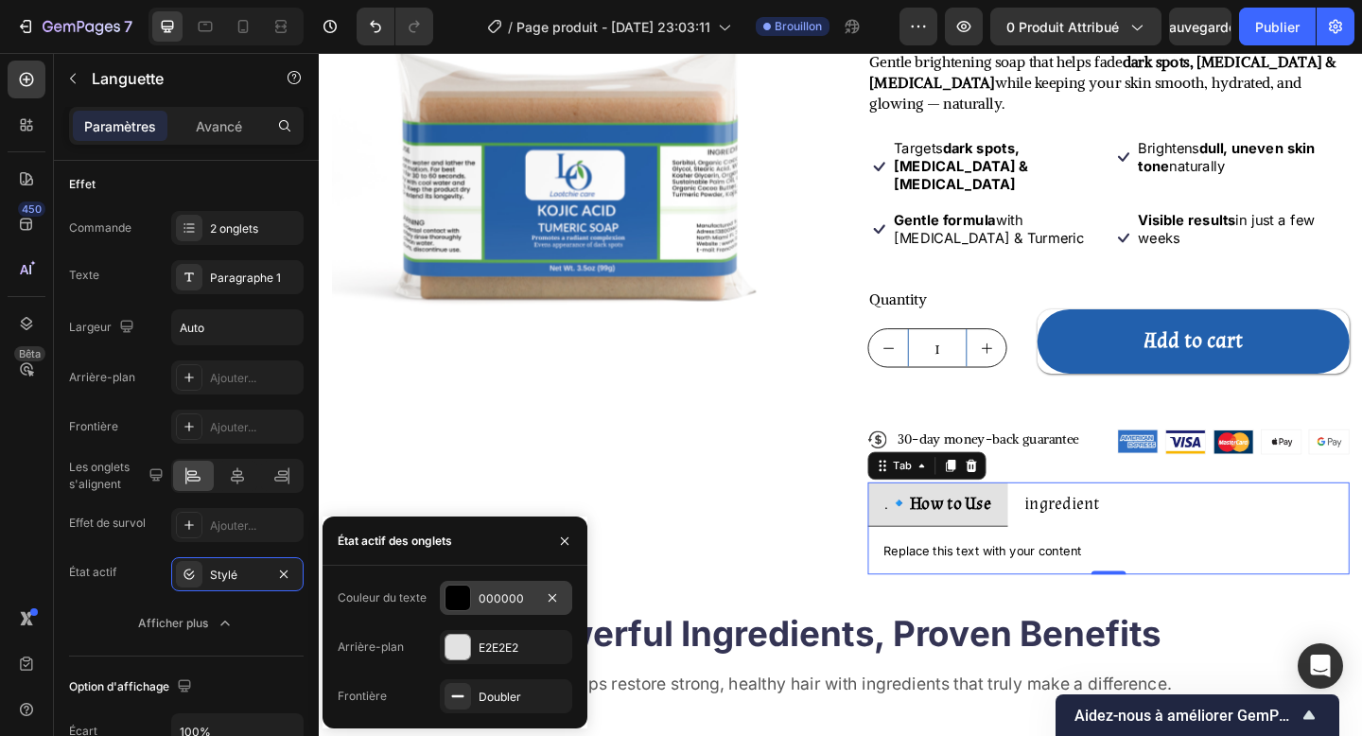
click at [459, 601] on div at bounding box center [457, 597] width 25 height 25
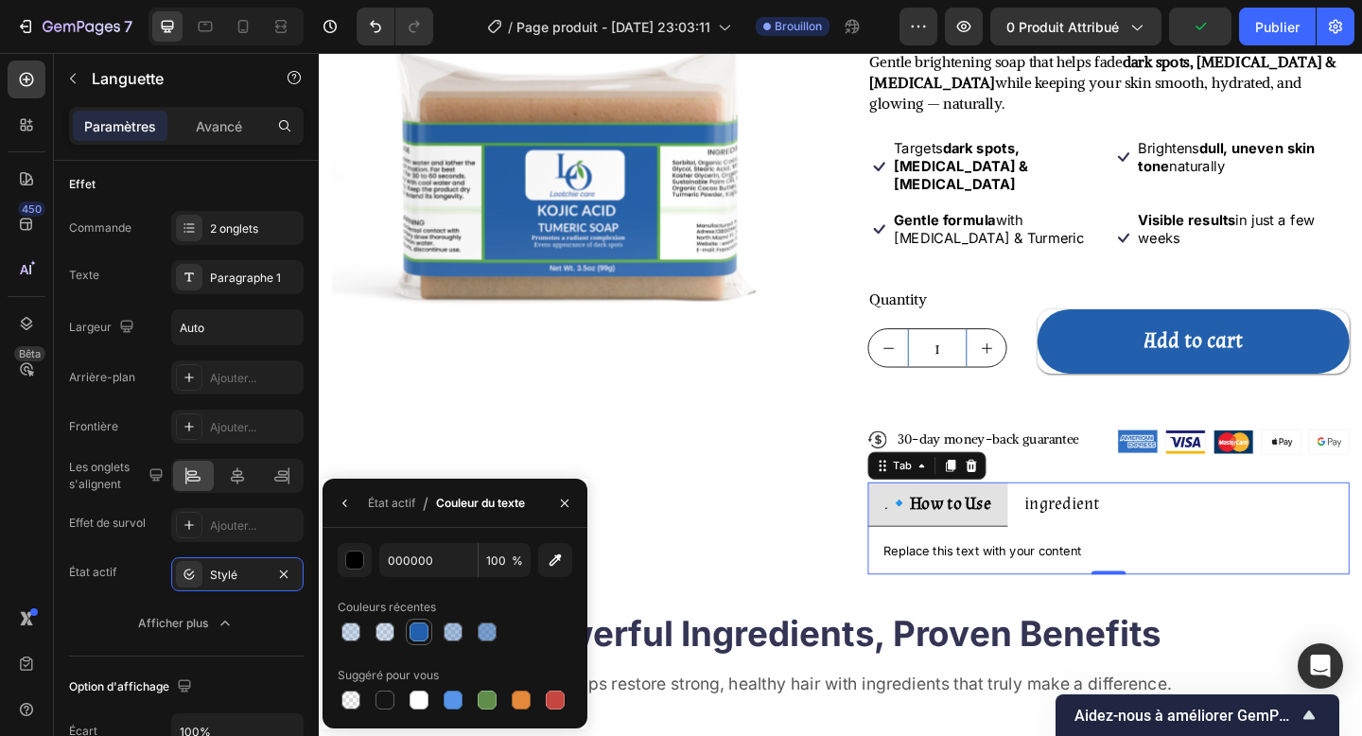
click at [428, 601] on div at bounding box center [419, 631] width 19 height 19
type input "2260AD"
click at [344, 502] on icon "button" at bounding box center [345, 503] width 15 height 15
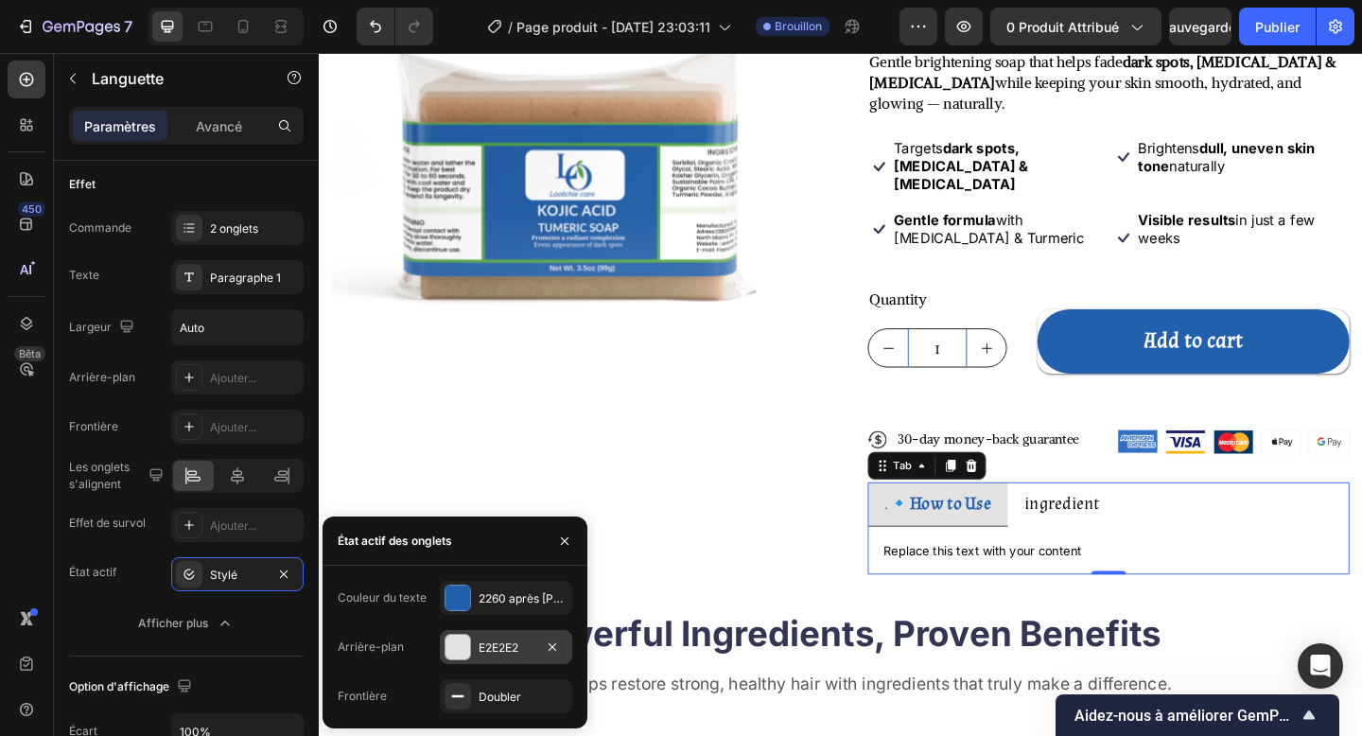
click at [471, 601] on div "E2E2E2" at bounding box center [506, 647] width 132 height 34
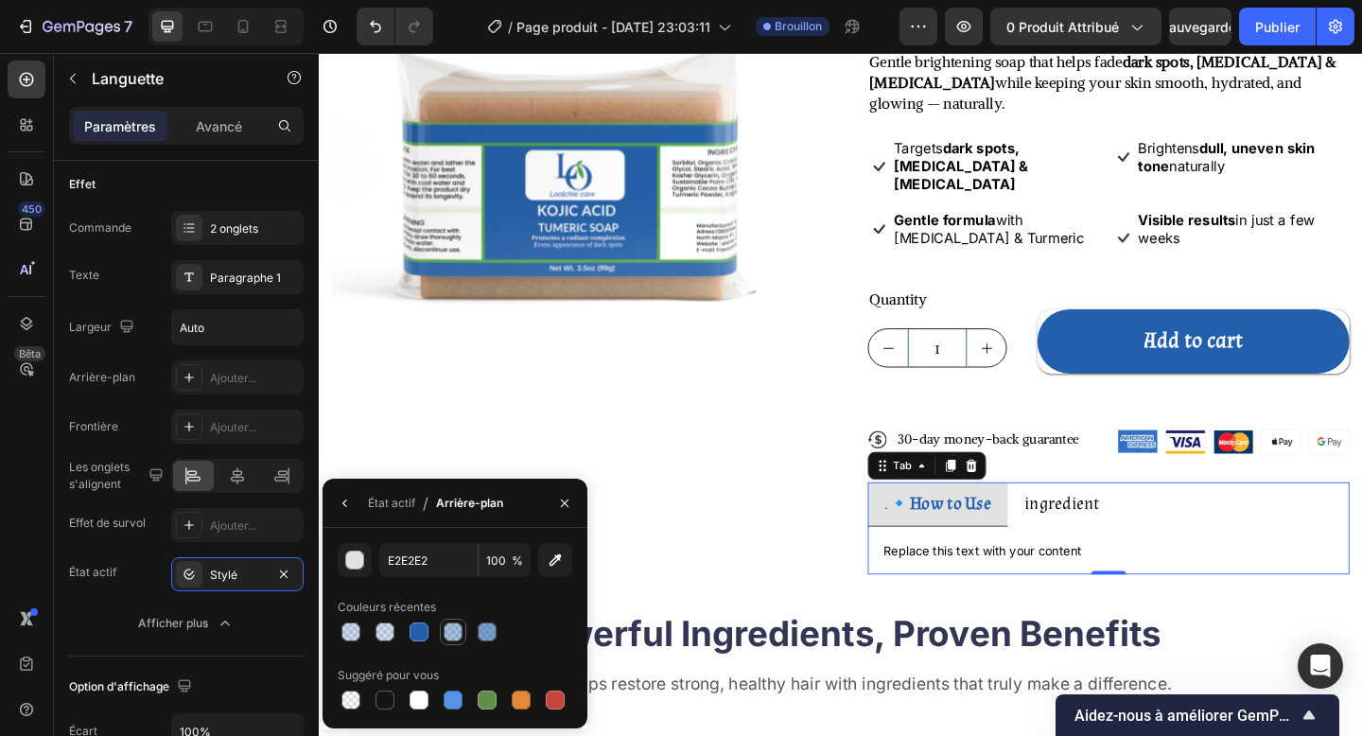
click at [446, 601] on div at bounding box center [453, 631] width 19 height 19
type input "2260AD"
click at [380, 601] on div at bounding box center [384, 631] width 19 height 19
type input "21"
click at [351, 503] on icon "button" at bounding box center [345, 503] width 15 height 15
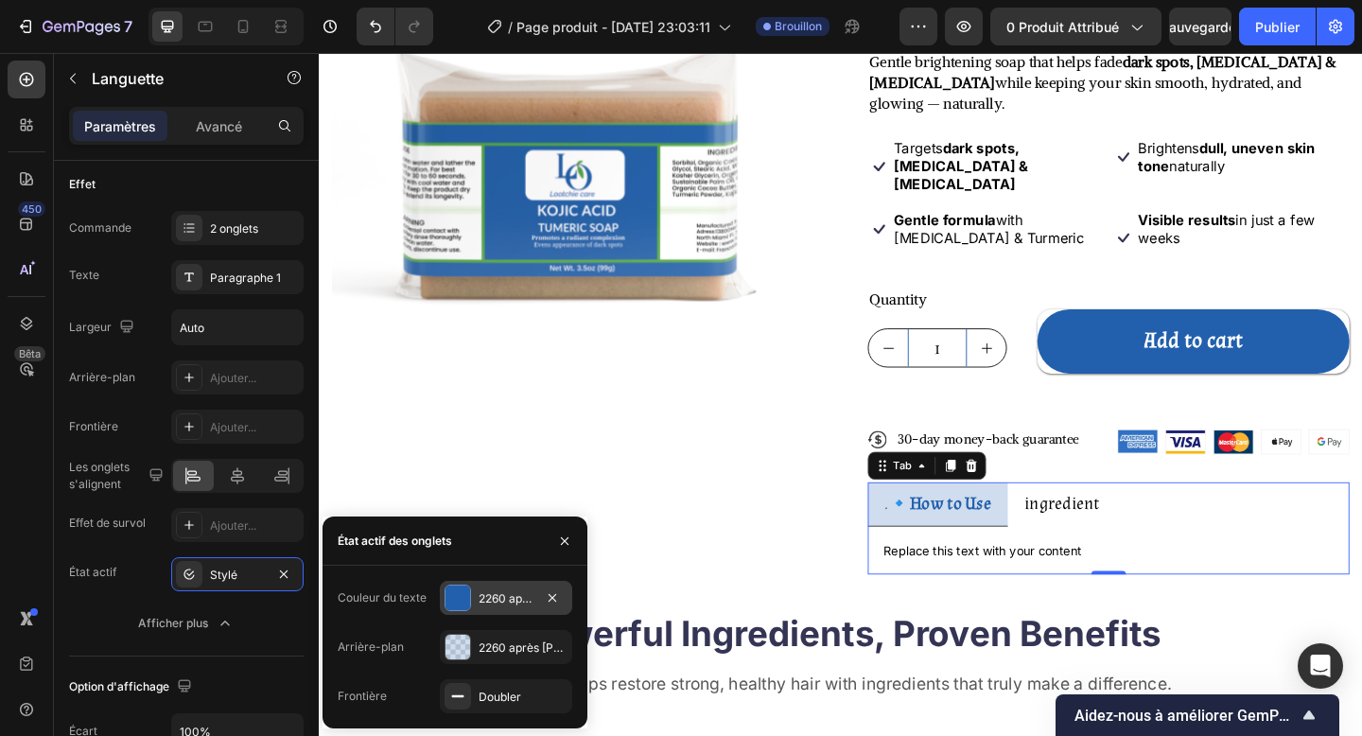
click at [452, 601] on div at bounding box center [457, 597] width 25 height 25
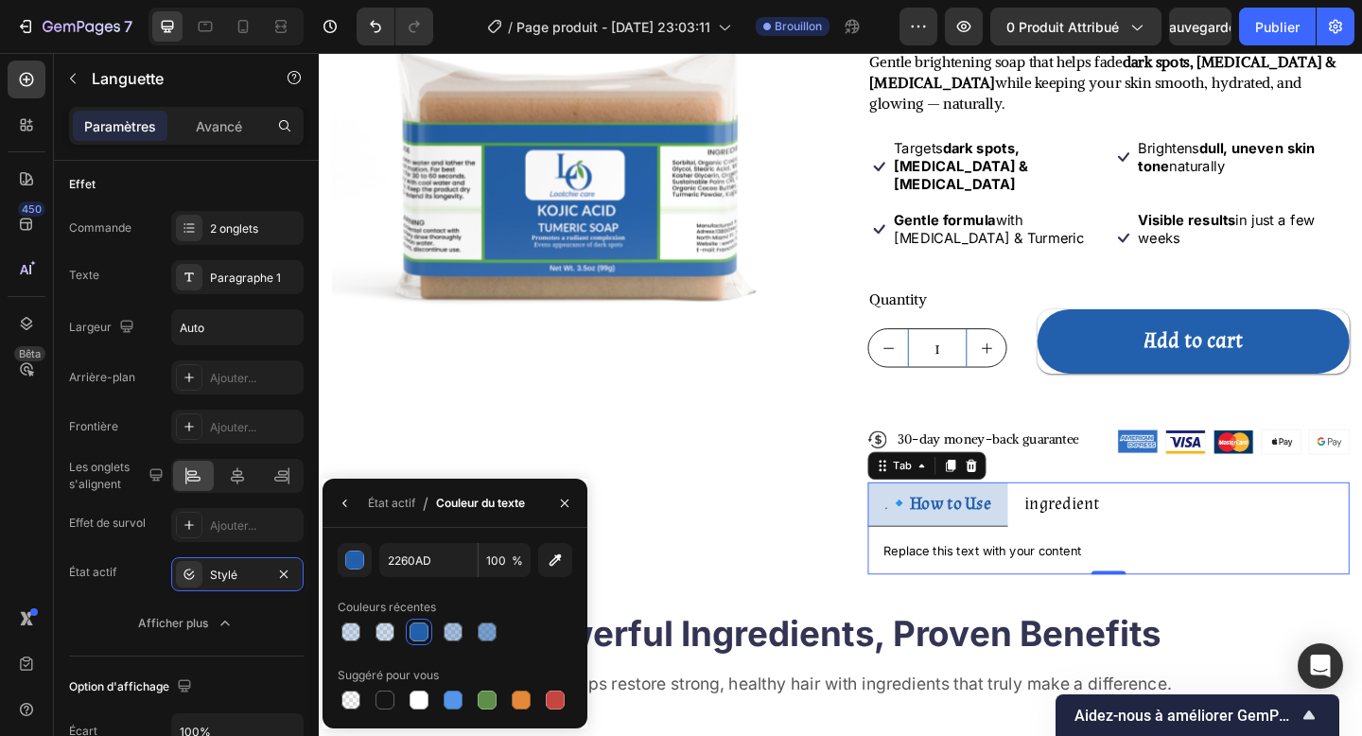
click at [390, 601] on div "Suggéré pour vous" at bounding box center [455, 675] width 235 height 30
click at [388, 601] on div at bounding box center [385, 700] width 23 height 23
type input "151515"
click at [565, 517] on button "button" at bounding box center [565, 503] width 30 height 30
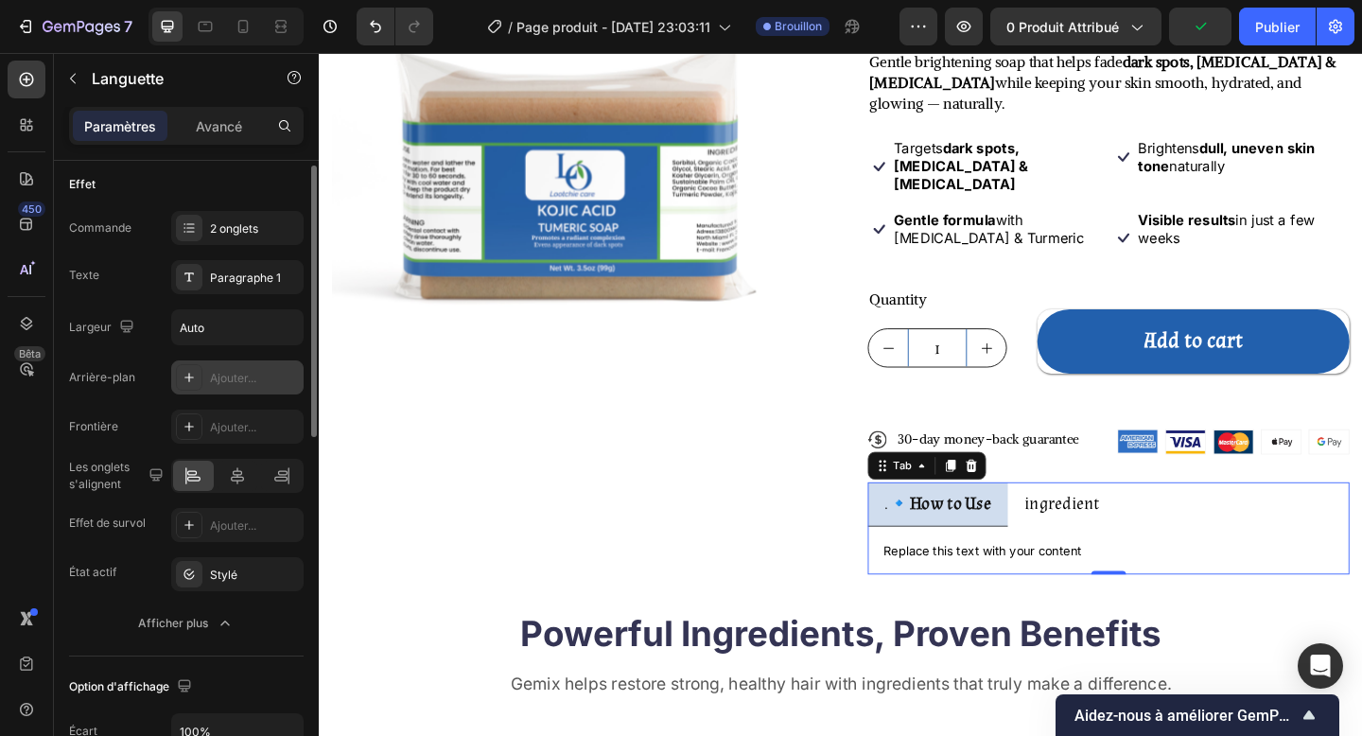
scroll to position [101, 0]
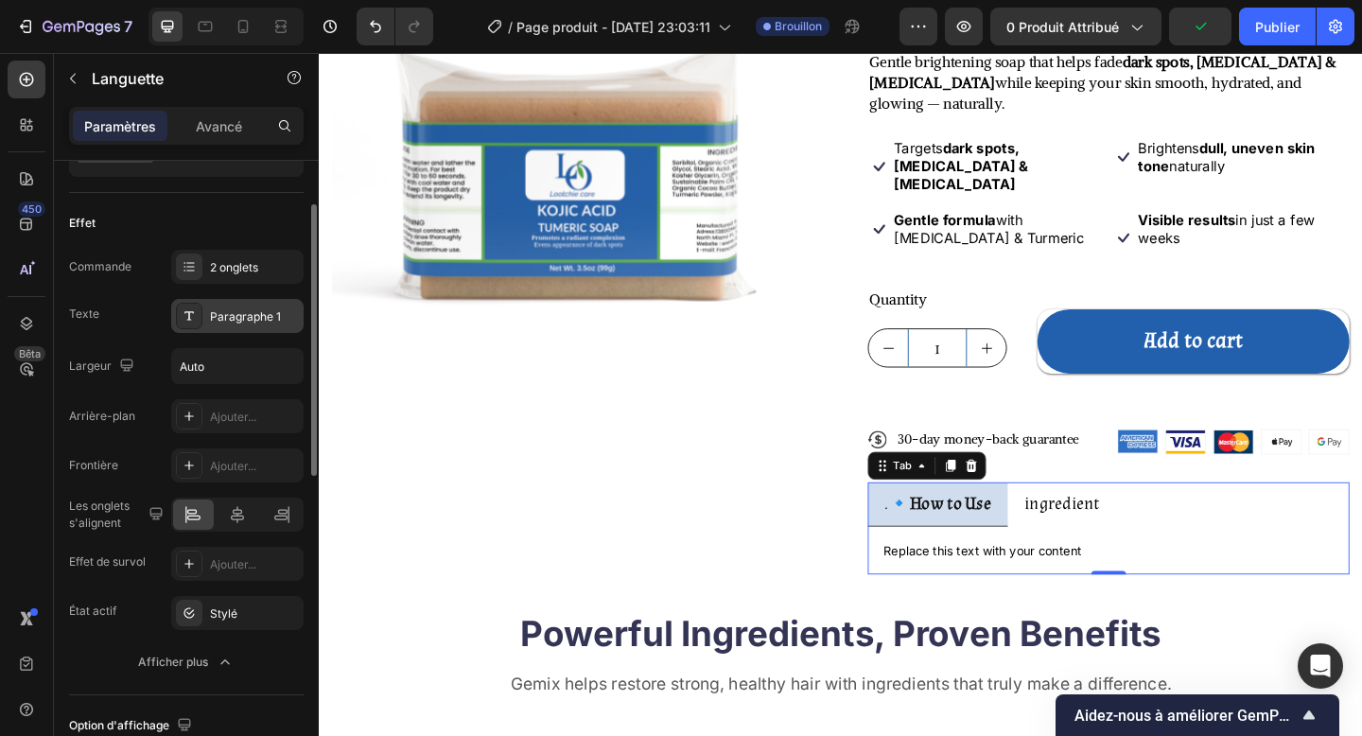
click at [232, 327] on div "Paragraphe 1" at bounding box center [237, 316] width 132 height 34
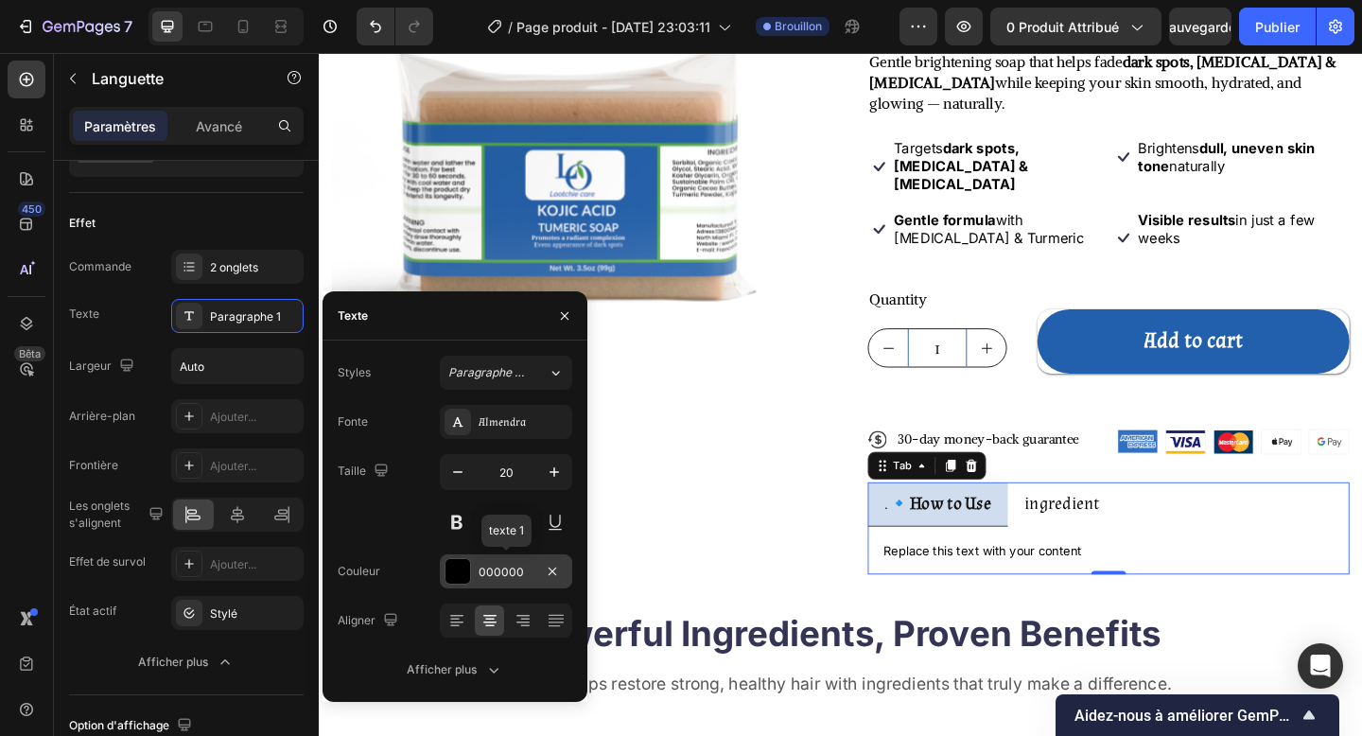
click at [492, 562] on div "000000" at bounding box center [506, 571] width 132 height 34
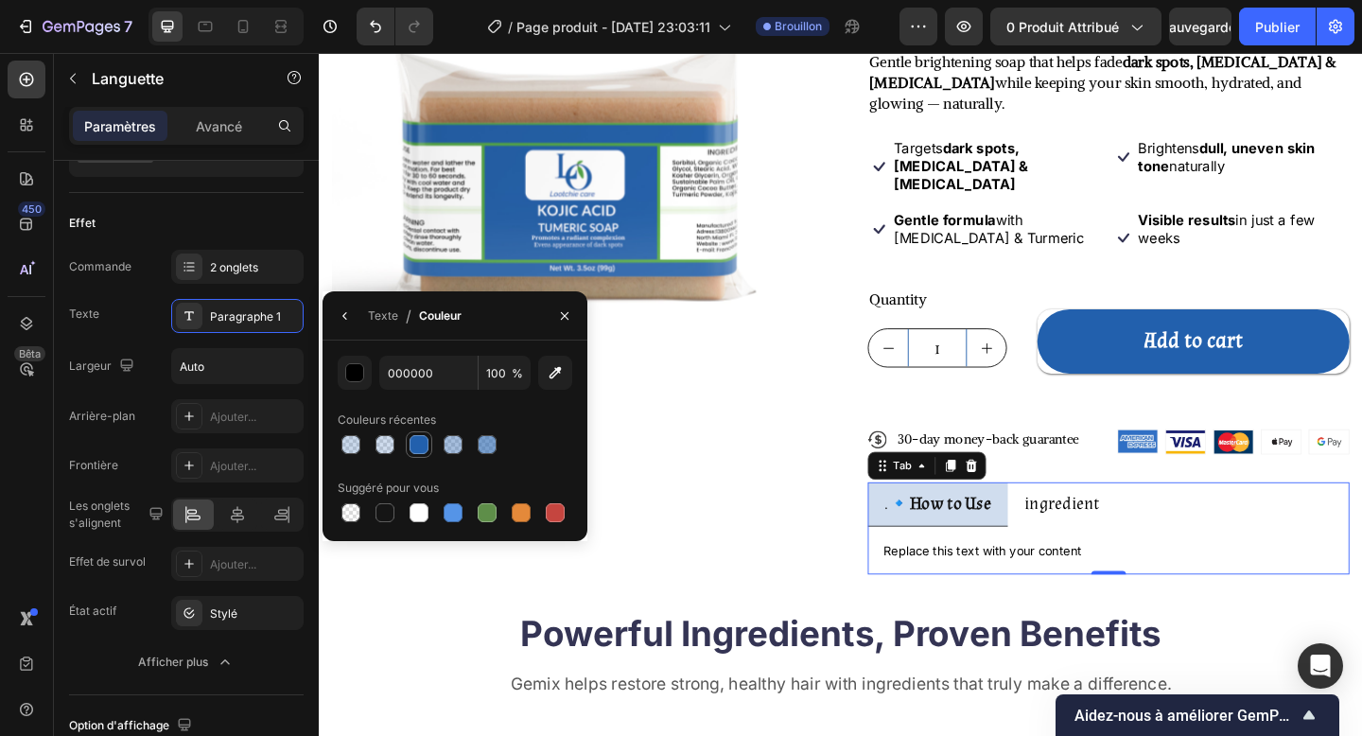
click at [418, 445] on div at bounding box center [419, 444] width 19 height 19
type input "2260AD"
click at [1078, 520] on li "ingredient" at bounding box center [1127, 544] width 118 height 48
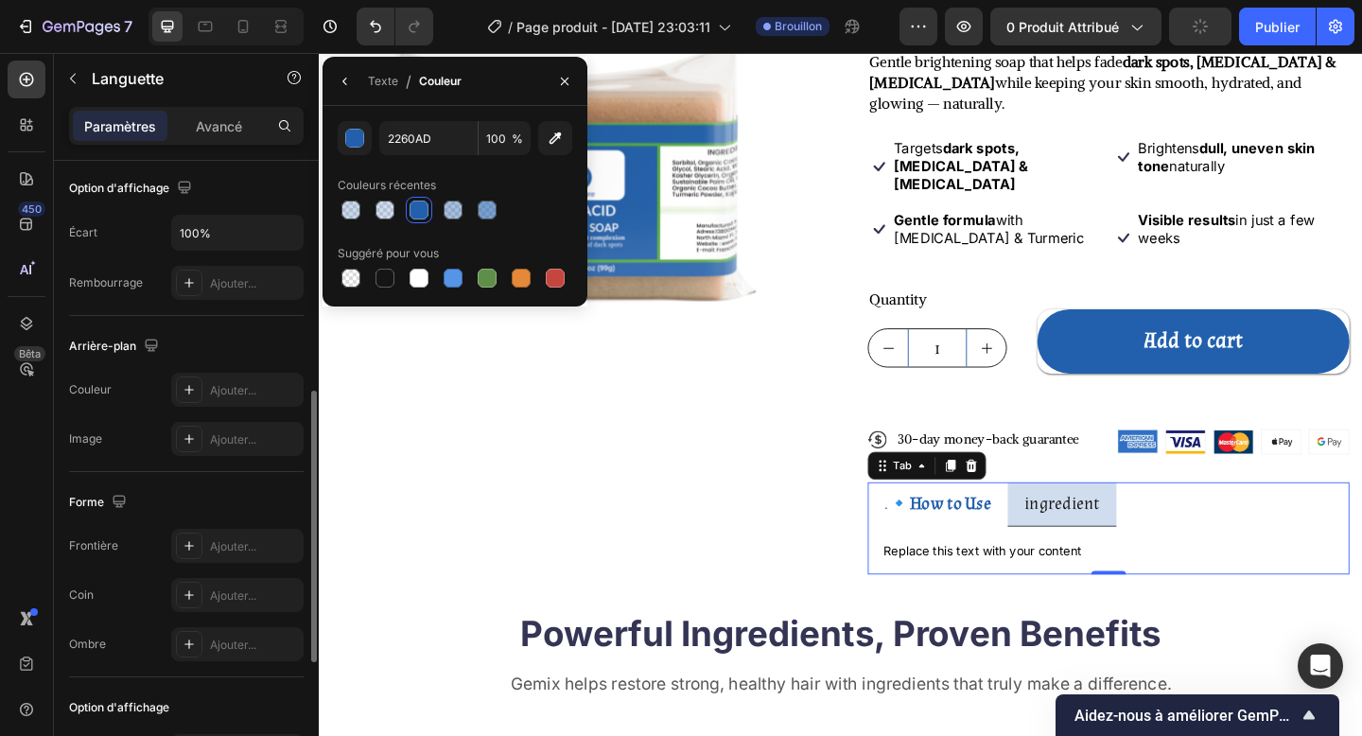
scroll to position [601, 0]
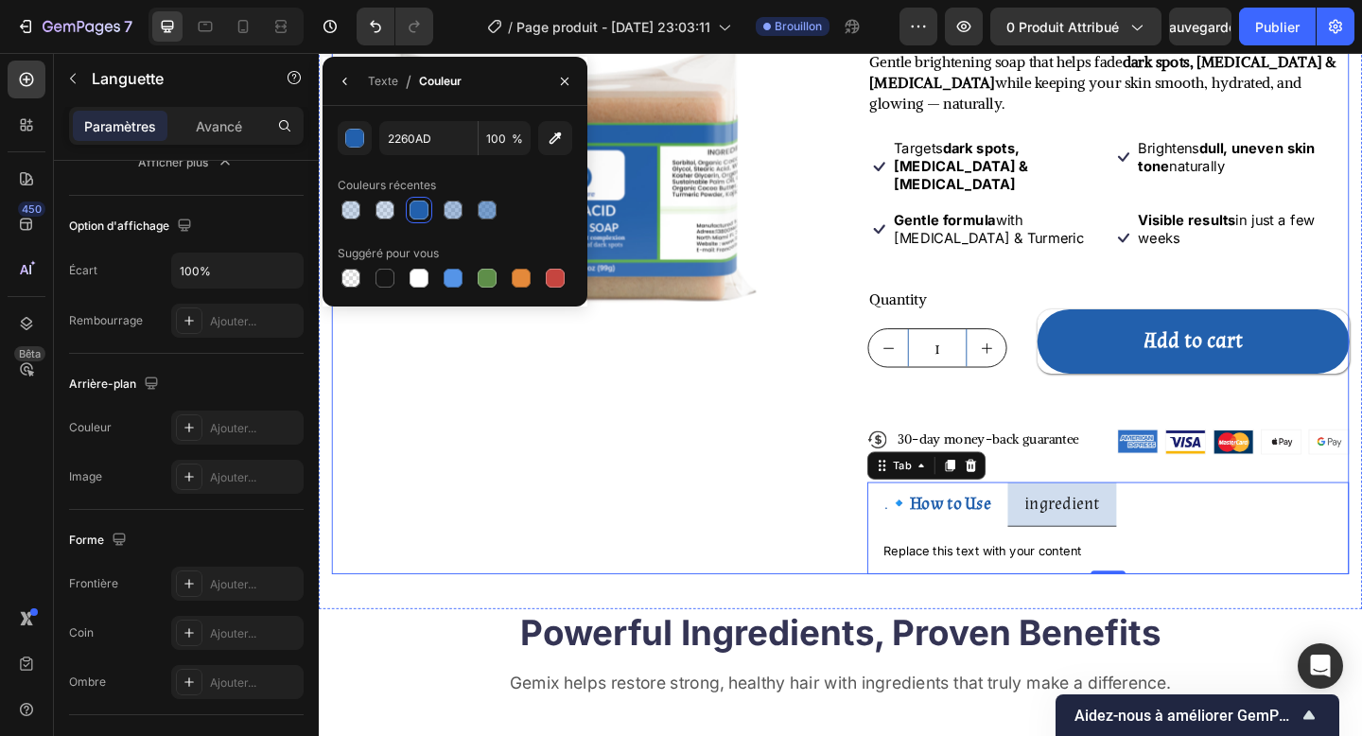
click at [602, 469] on div "Product Images" at bounding box center [595, 244] width 524 height 754
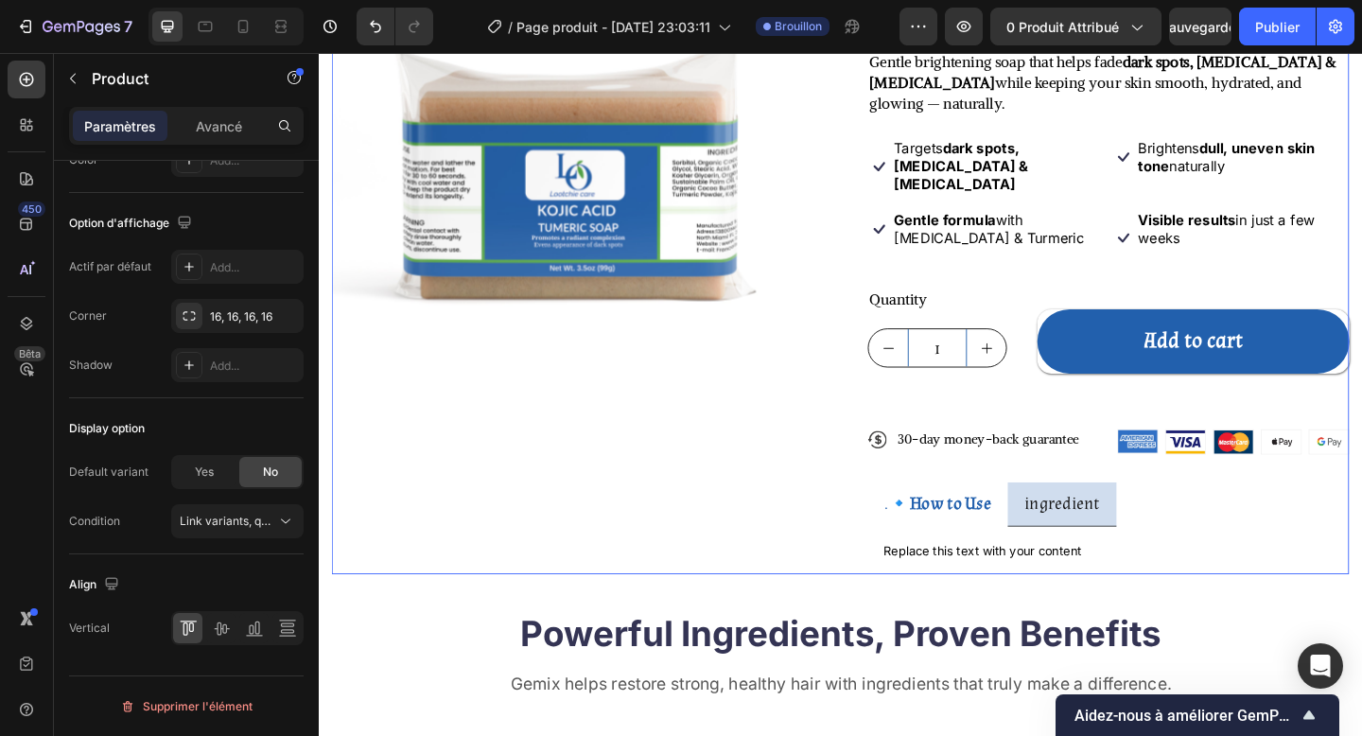
scroll to position [0, 0]
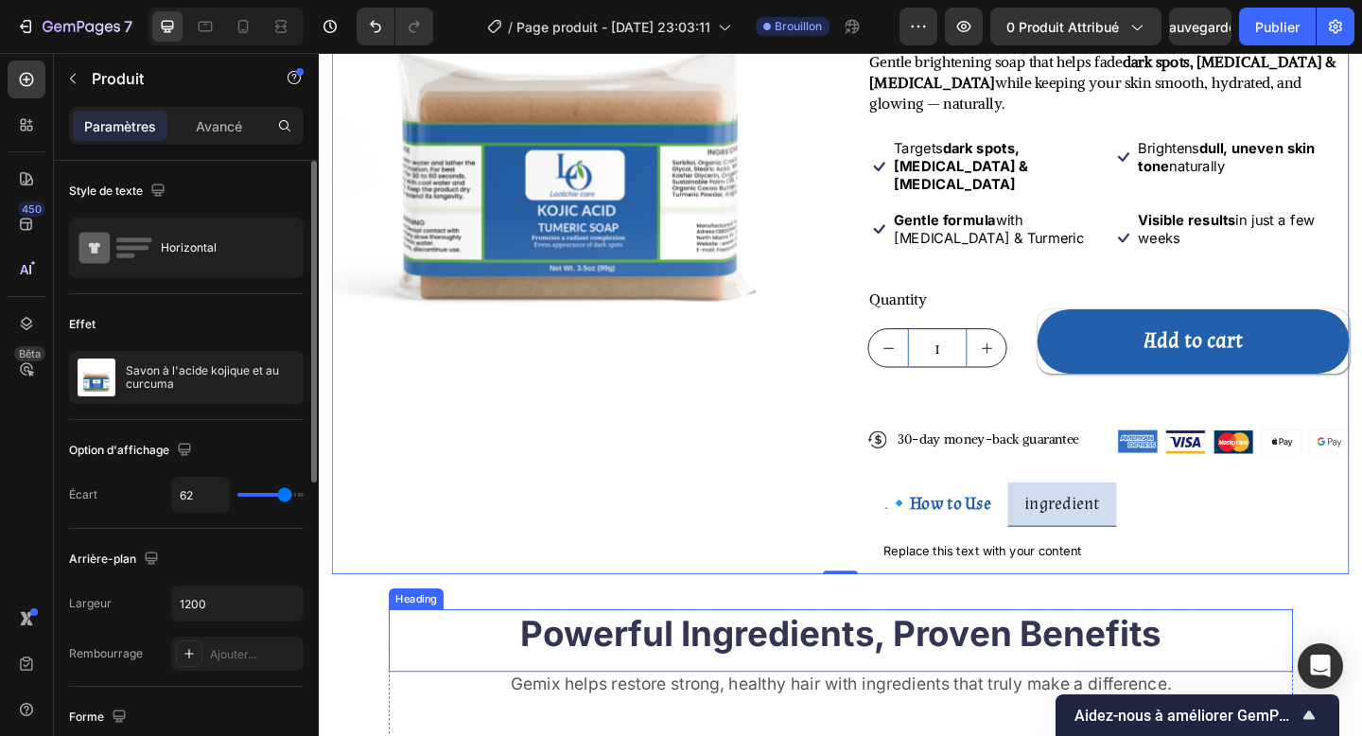
click at [460, 601] on h2 "Powerful Ingredients, Proven Benefits" at bounding box center [886, 684] width 984 height 53
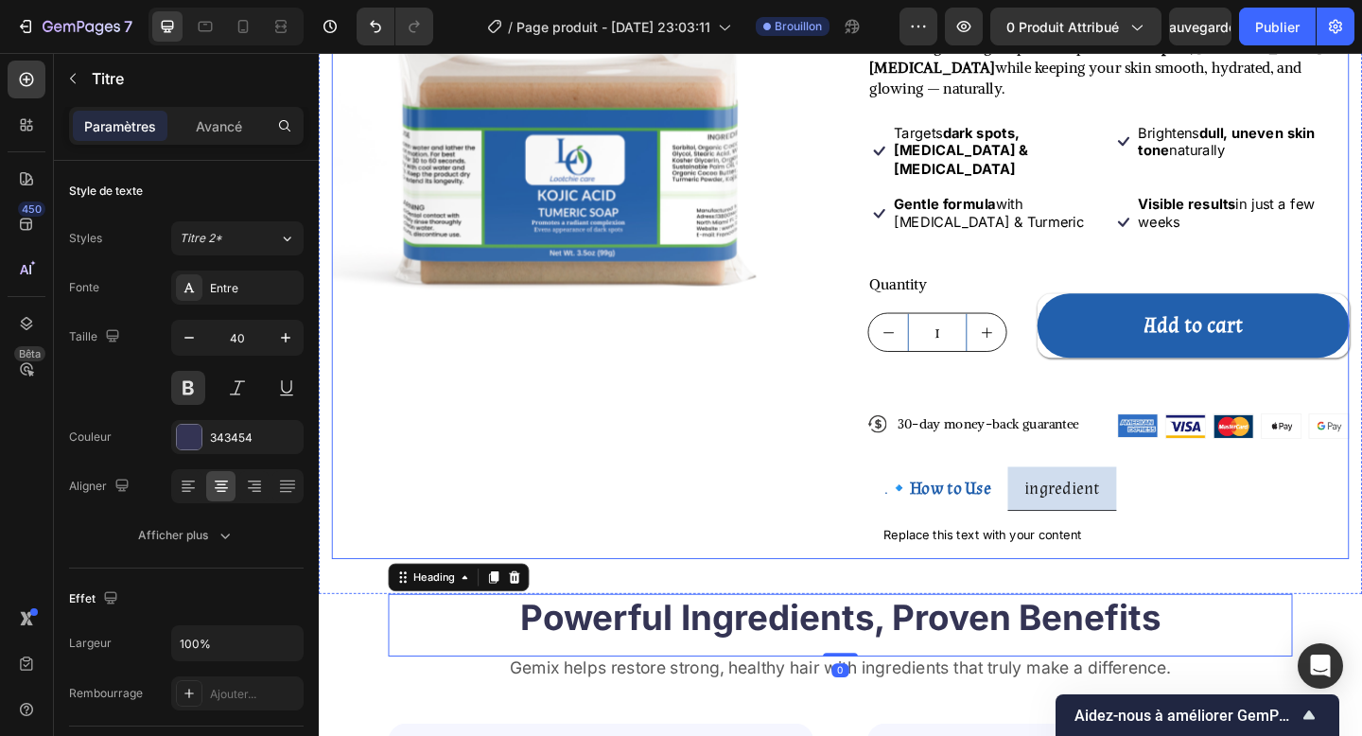
scroll to position [283, 0]
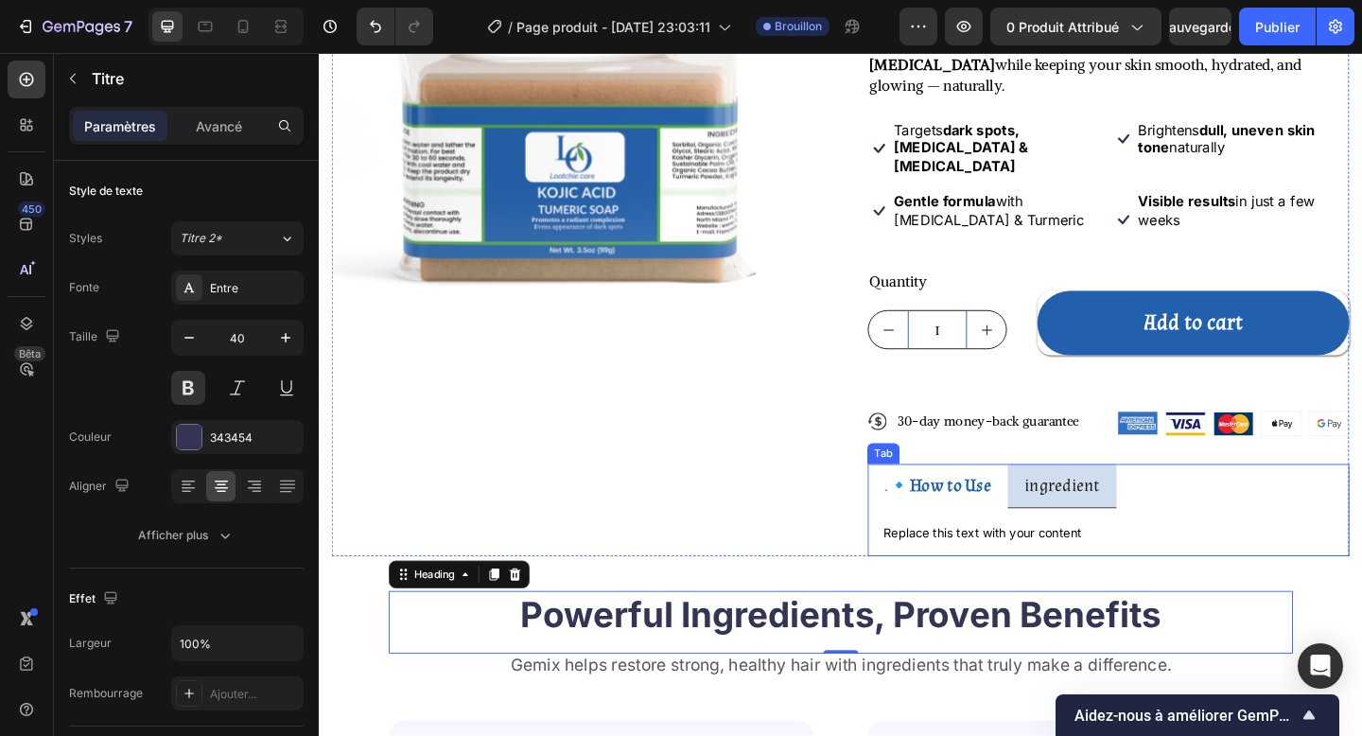
click at [939, 511] on p ".🔹 How to Use" at bounding box center [992, 524] width 116 height 26
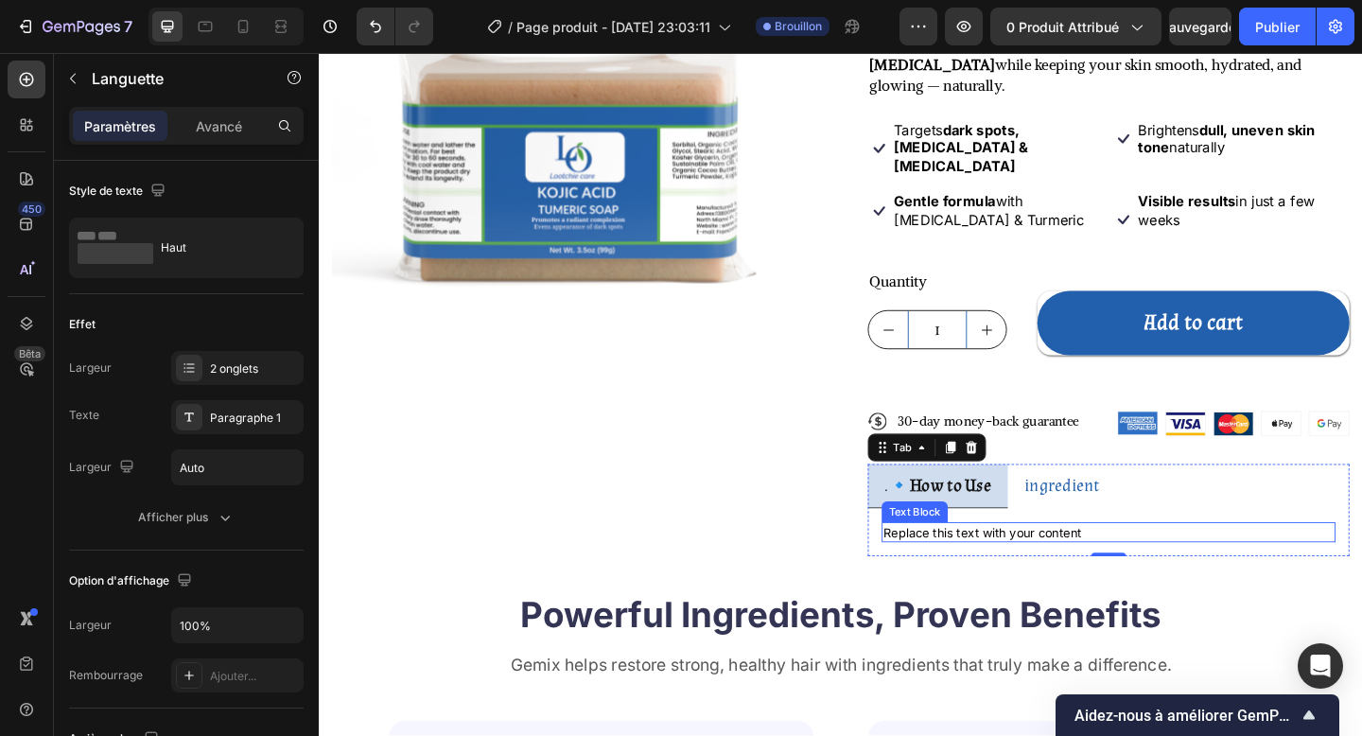
click at [995, 564] on div "Replace this text with your content" at bounding box center [1178, 575] width 494 height 23
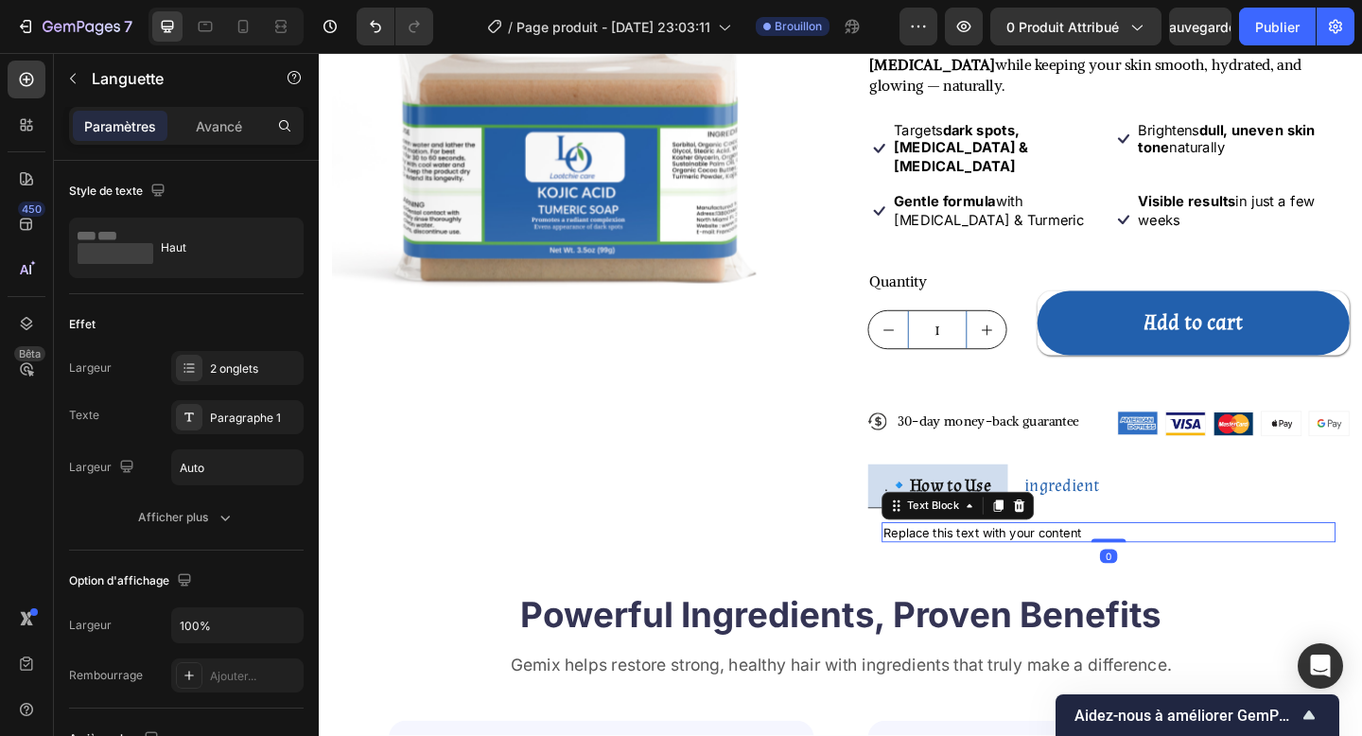
click at [995, 566] on p "Replace this text with your content" at bounding box center [1178, 575] width 490 height 19
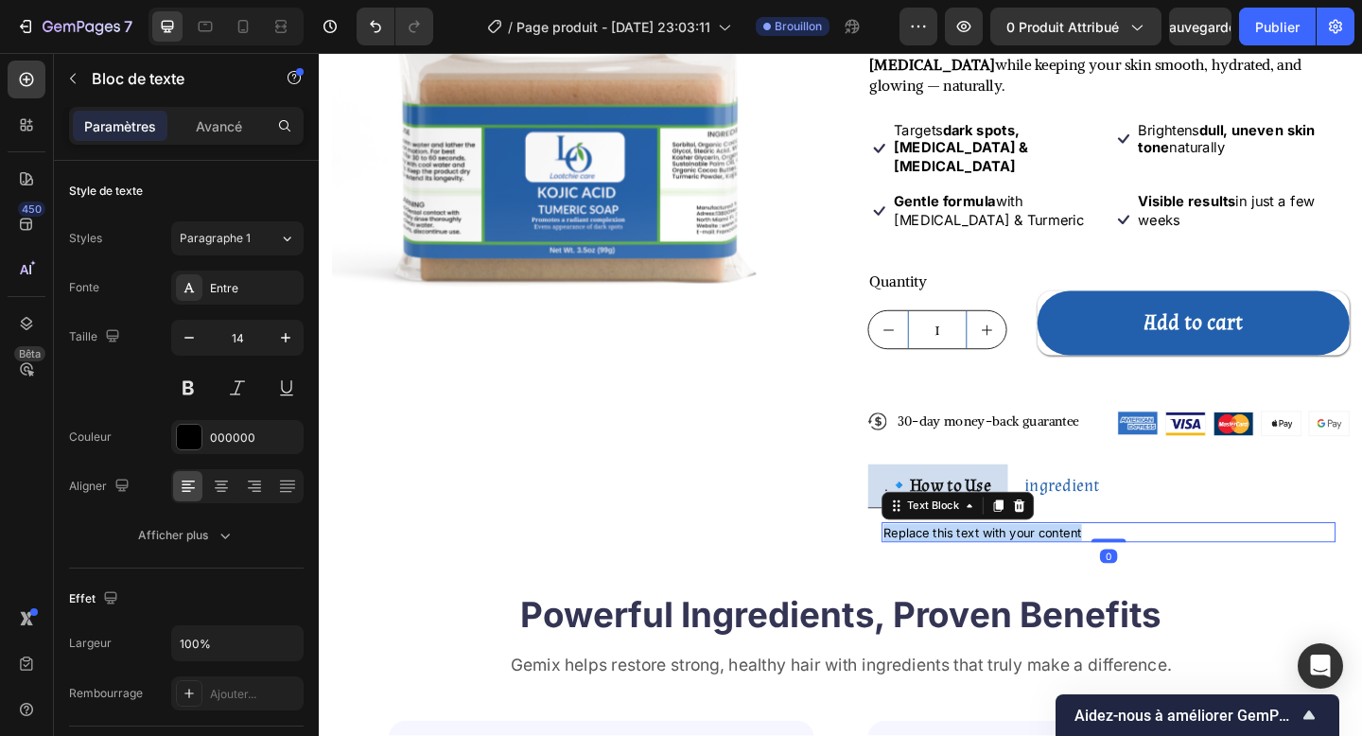
click at [995, 566] on p "Replace this text with your content" at bounding box center [1178, 575] width 490 height 19
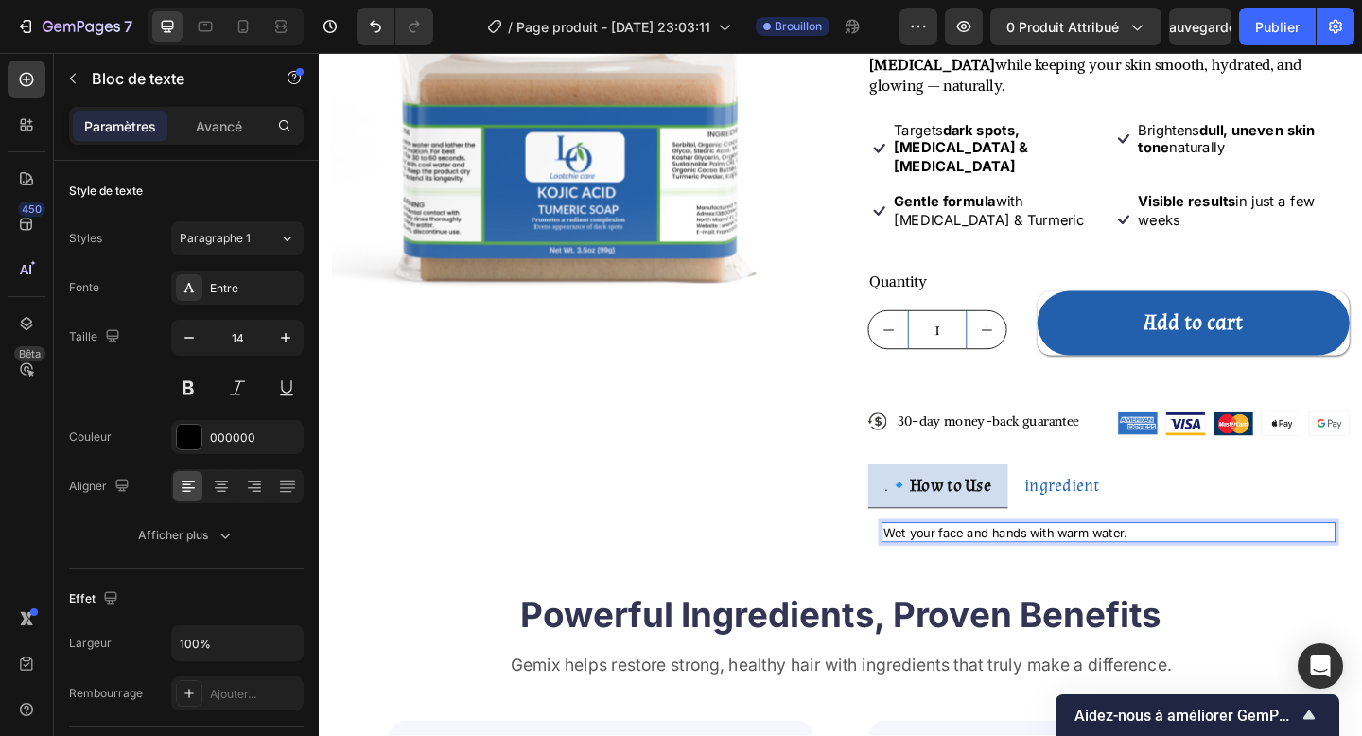
click at [939, 566] on p "Wet your face and hands with warm water." at bounding box center [1178, 575] width 490 height 19
click at [1245, 549] on div "1. Wet your face and hands with warm water. Text Block 0 Replace this text with…" at bounding box center [1178, 575] width 524 height 53
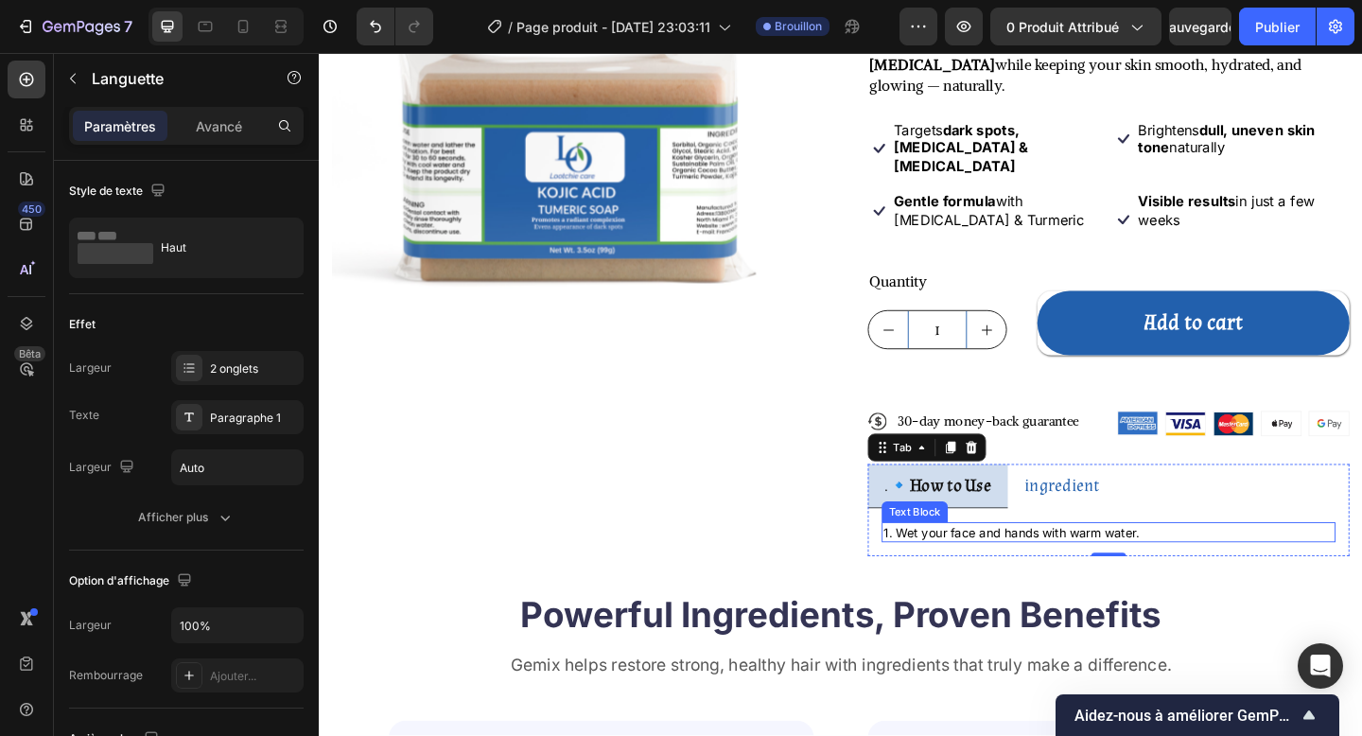
click at [1245, 566] on p "1. Wet your face and hands with warm water." at bounding box center [1178, 575] width 490 height 19
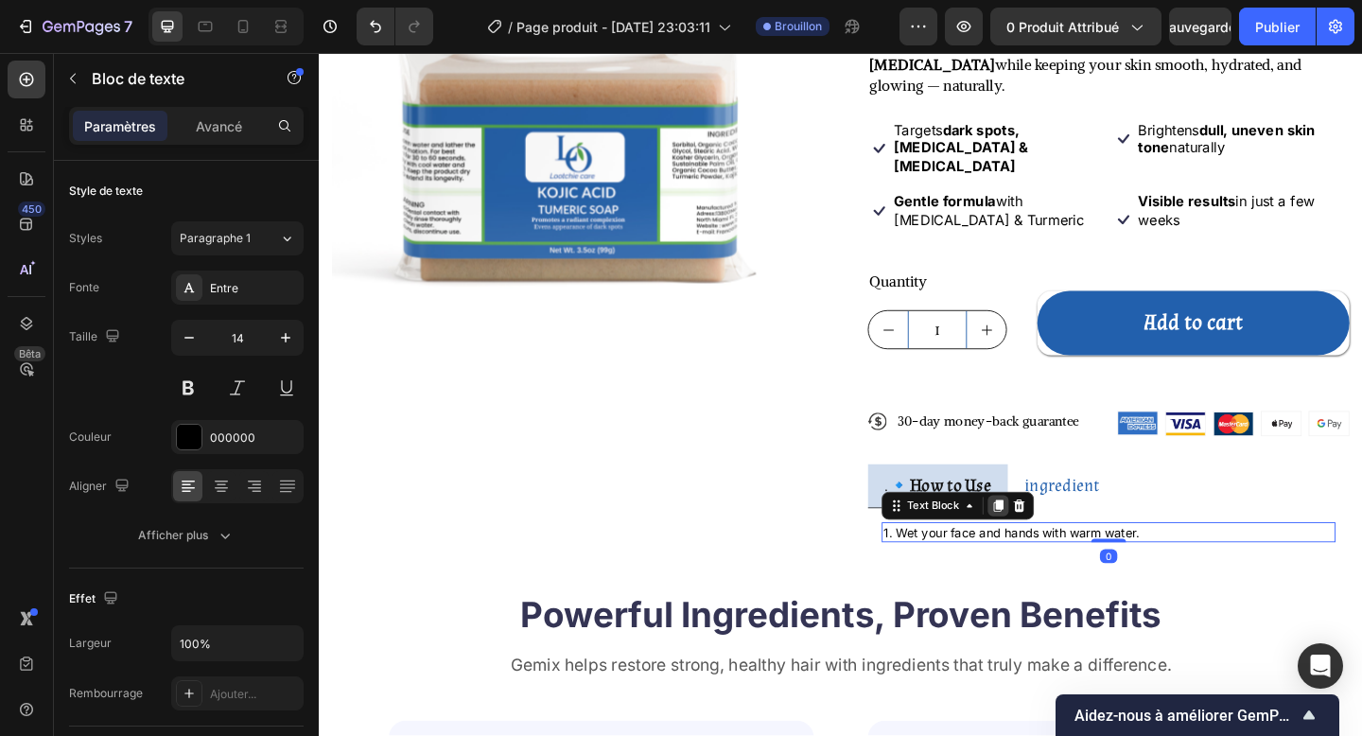
click at [1064, 534] on div at bounding box center [1057, 545] width 23 height 23
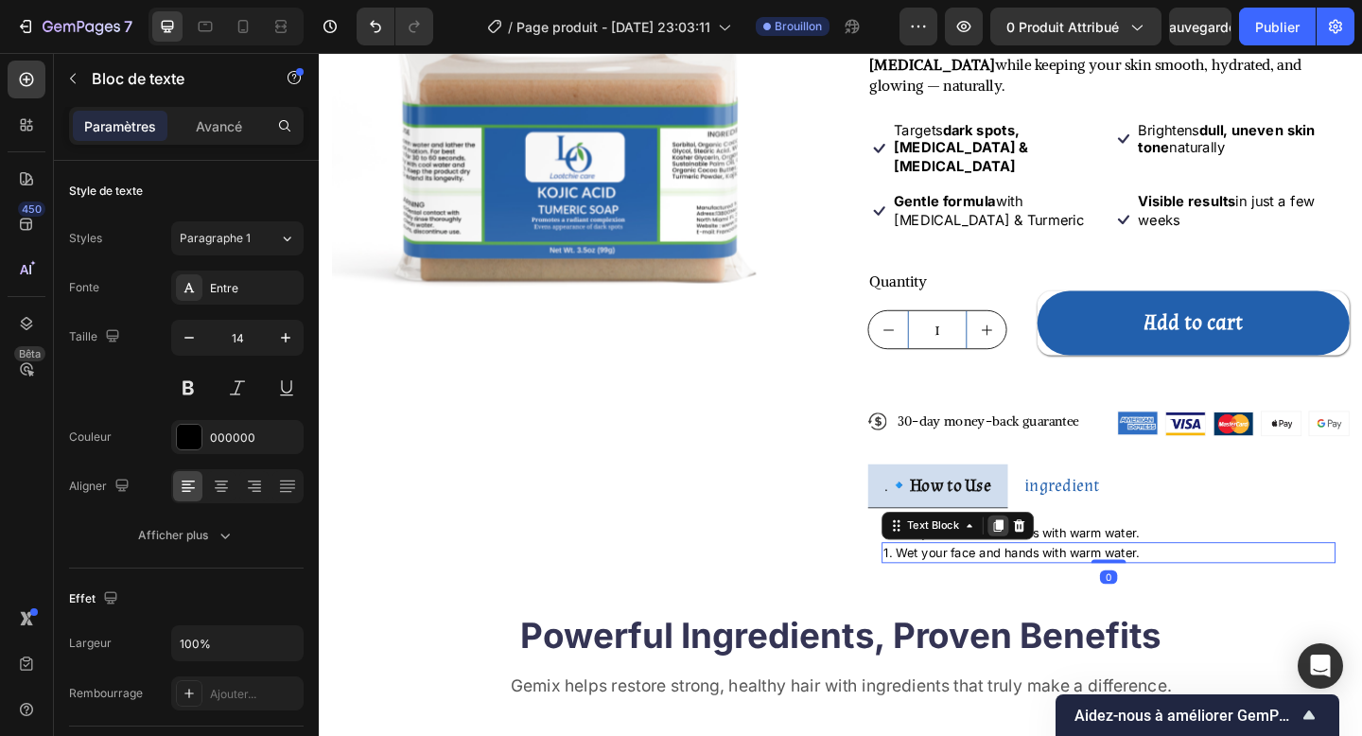
click at [1056, 560] on icon at bounding box center [1057, 567] width 15 height 15
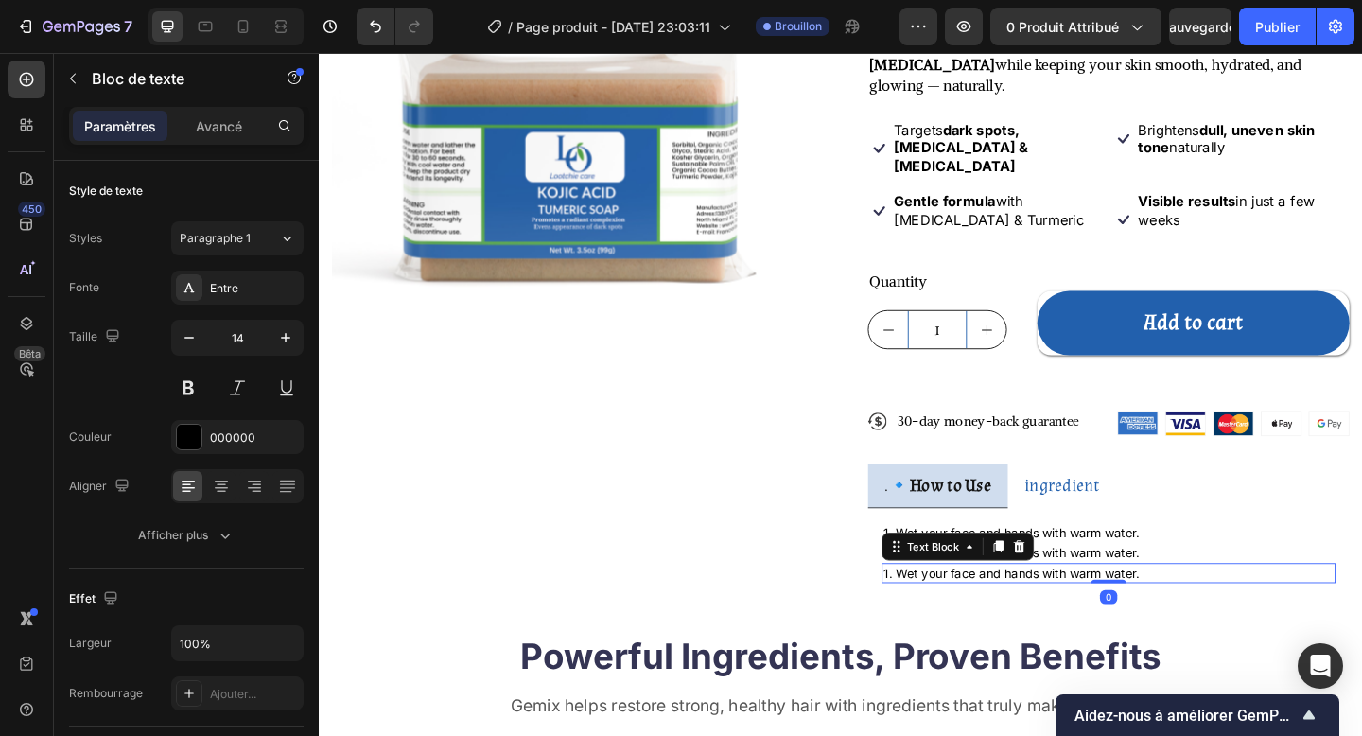
click at [1056, 575] on div "Text Block" at bounding box center [1014, 590] width 166 height 30
click at [1056, 584] on icon at bounding box center [1058, 590] width 10 height 13
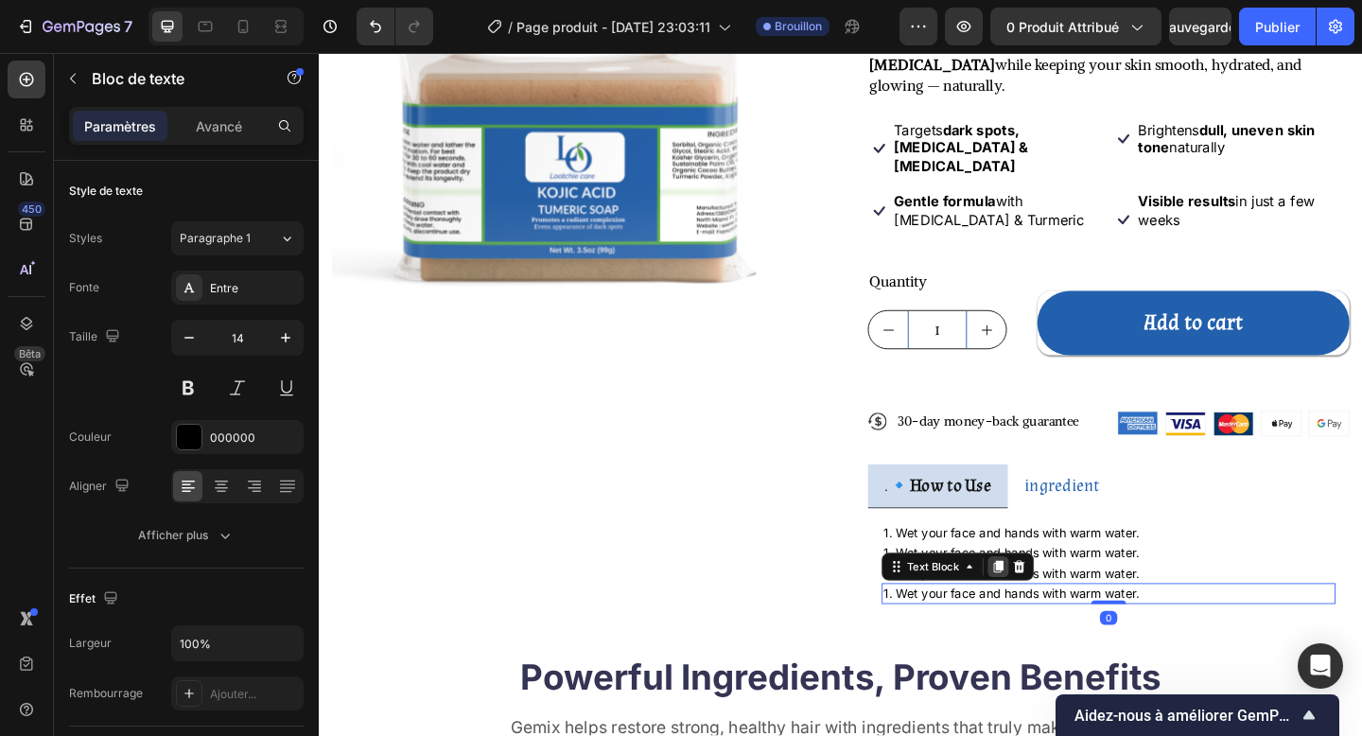
click at [1054, 601] on icon at bounding box center [1057, 611] width 15 height 15
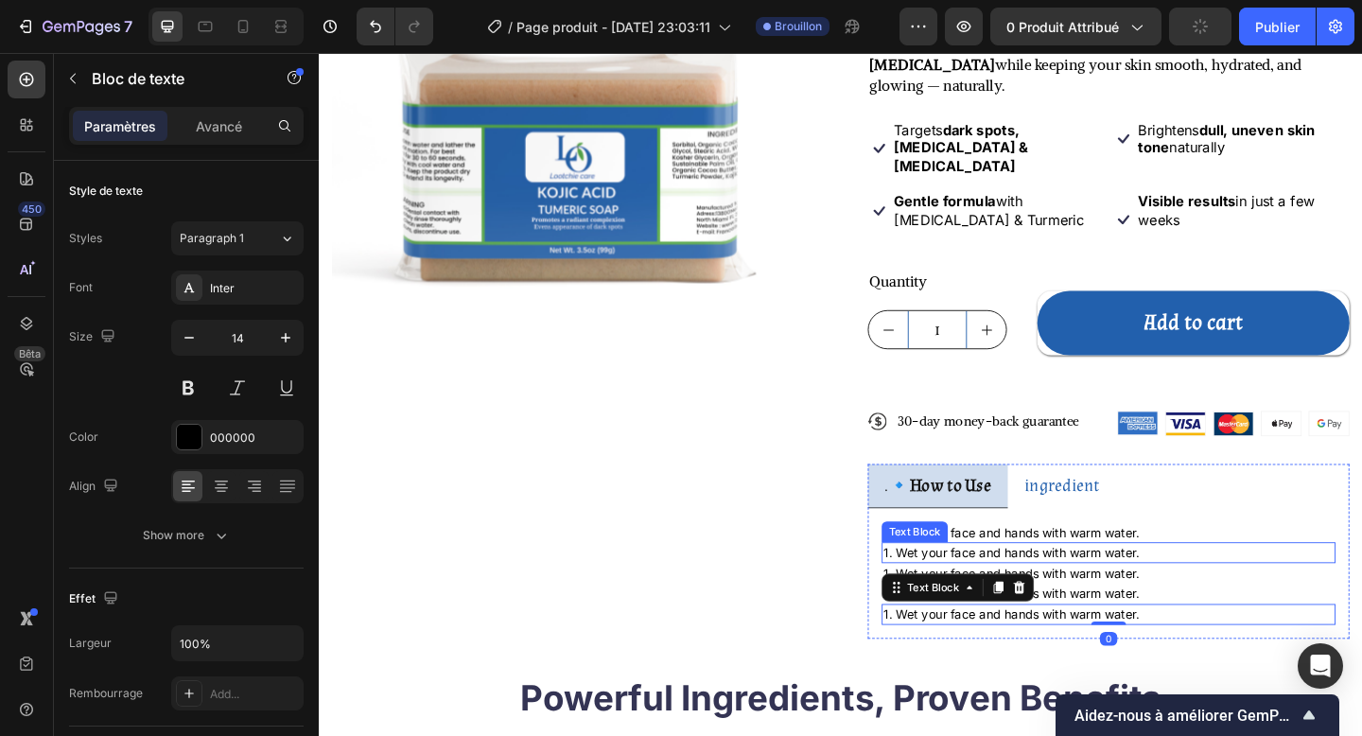
click at [1019, 587] on p "1. Wet your face and hands with warm water." at bounding box center [1178, 596] width 490 height 19
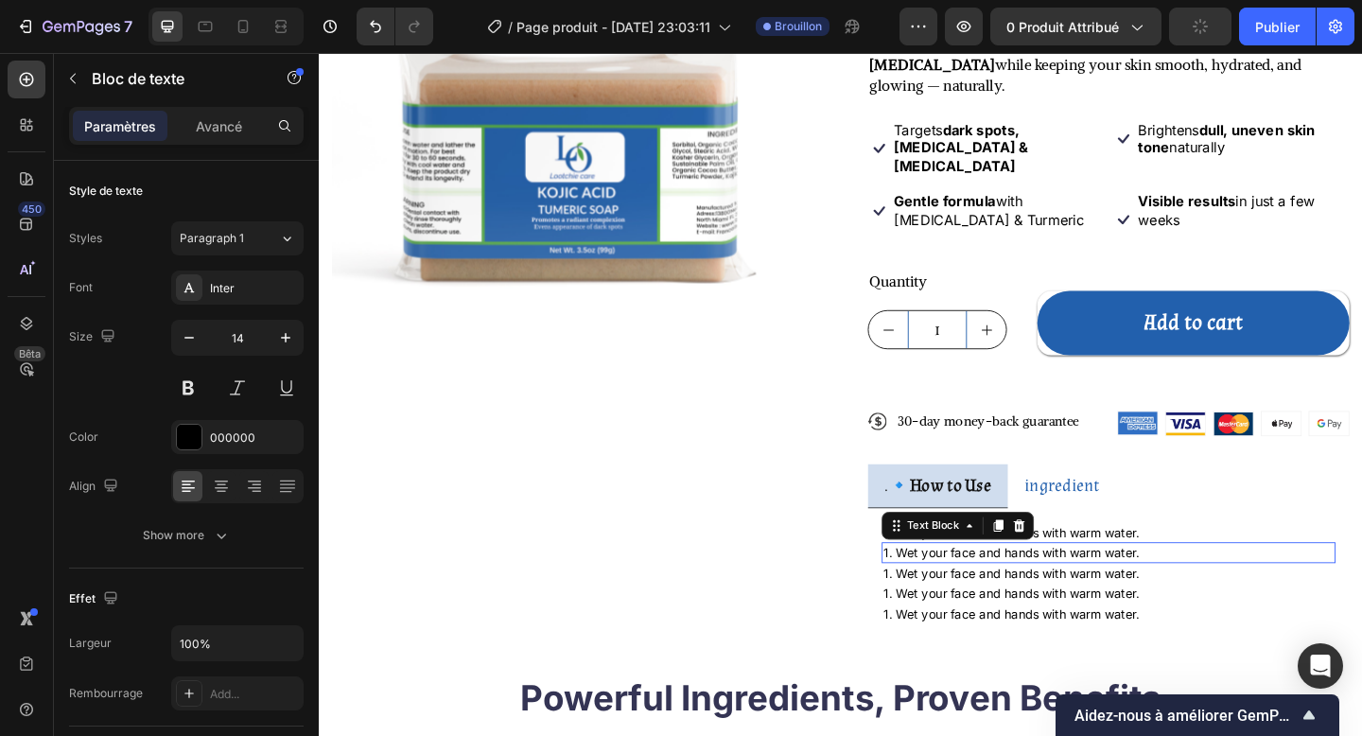
click at [1019, 587] on p "1. Wet your face and hands with warm water." at bounding box center [1178, 596] width 490 height 19
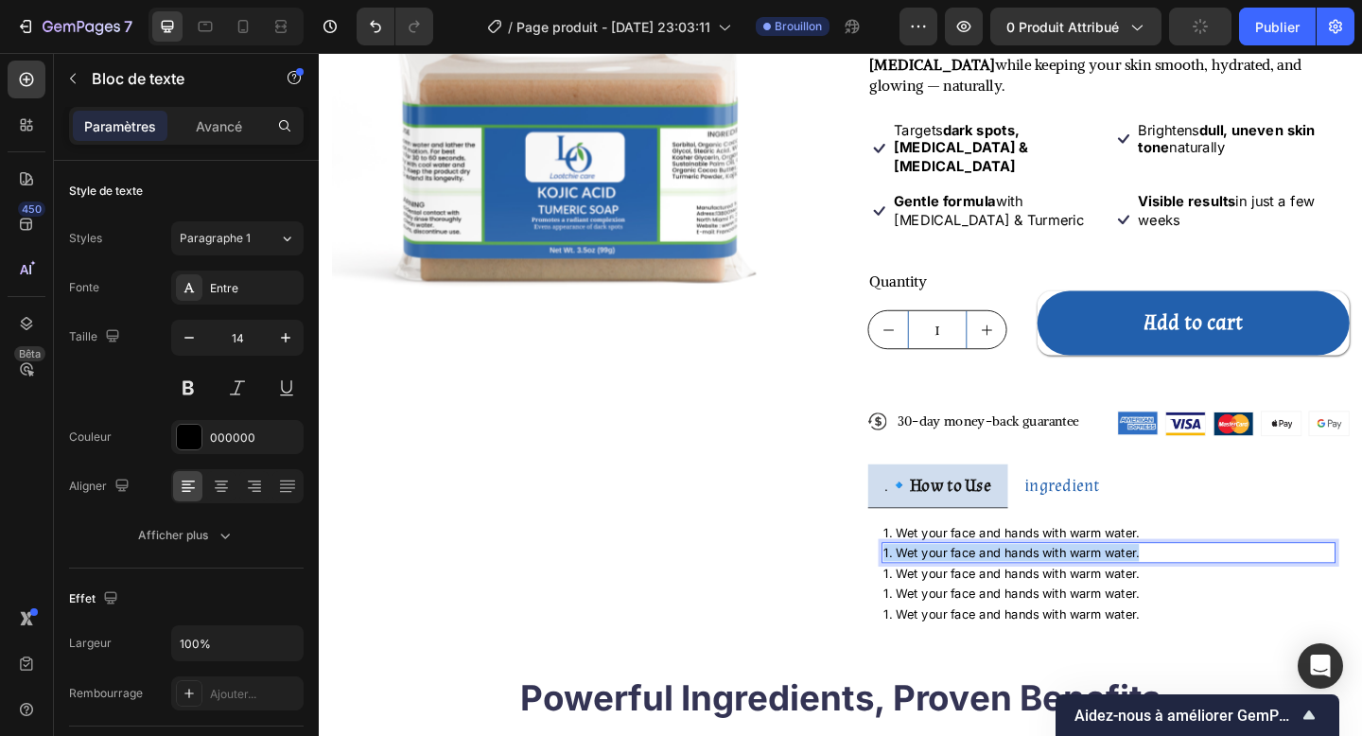
click at [1019, 587] on p "1. Wet your face and hands with warm water." at bounding box center [1178, 596] width 490 height 19
click at [1044, 601] on p "1. Wet your face and hands with warm water." at bounding box center [1178, 619] width 490 height 19
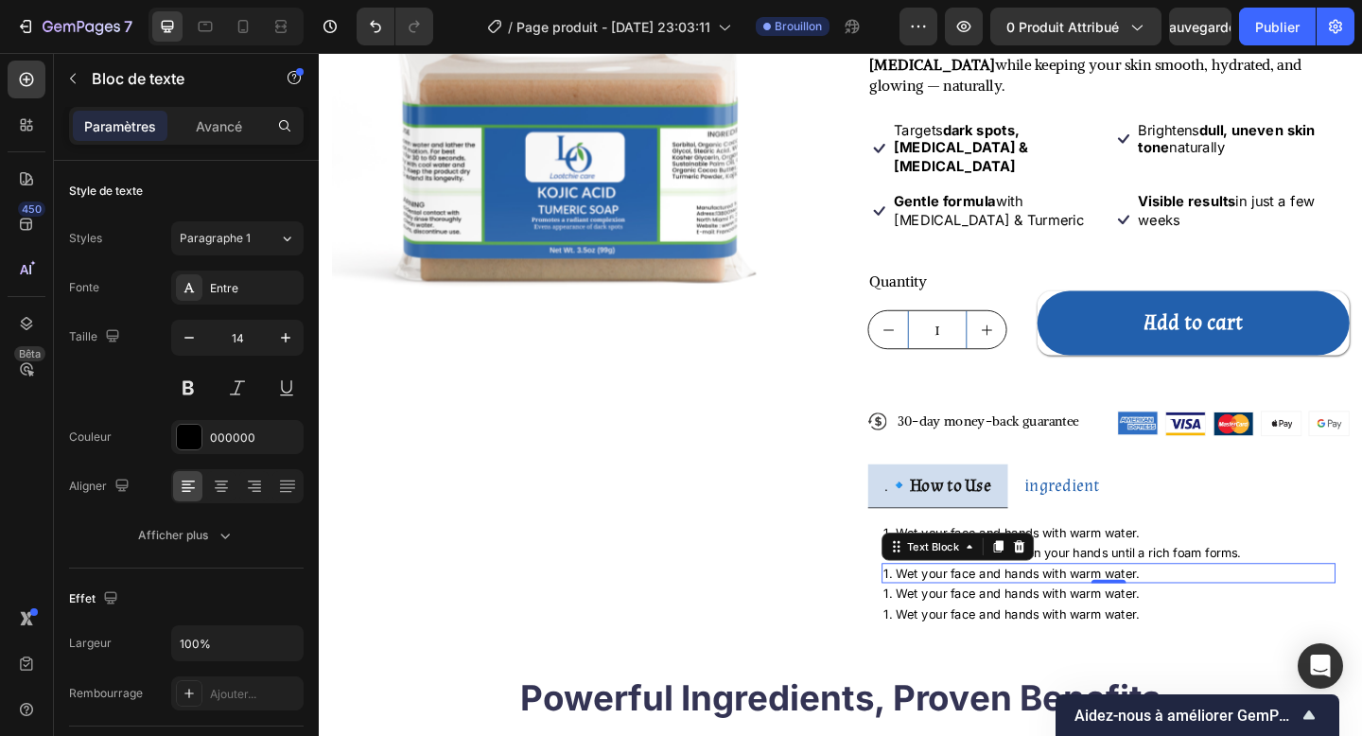
click at [1056, 601] on p "1. Wet your face and hands with warm water." at bounding box center [1178, 619] width 490 height 19
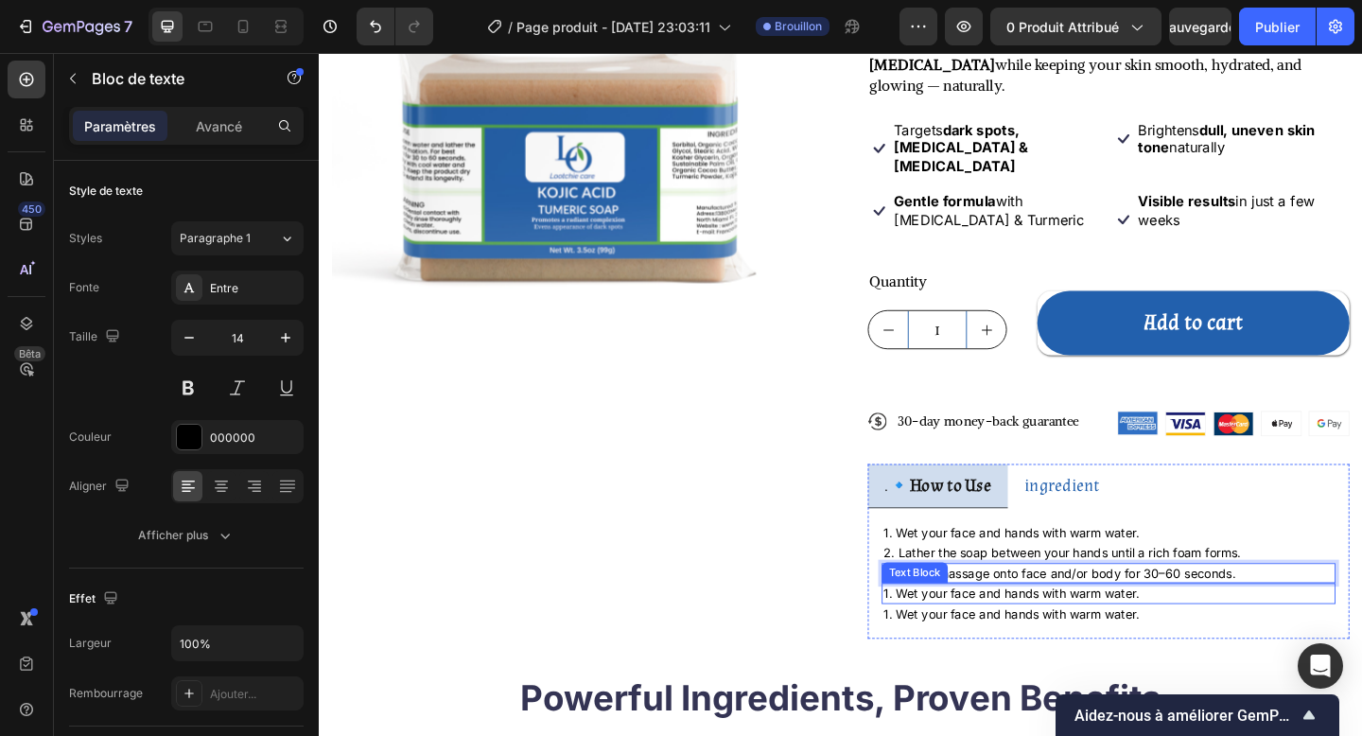
click at [1195, 601] on p "1. Wet your face and hands with warm water." at bounding box center [1178, 641] width 490 height 19
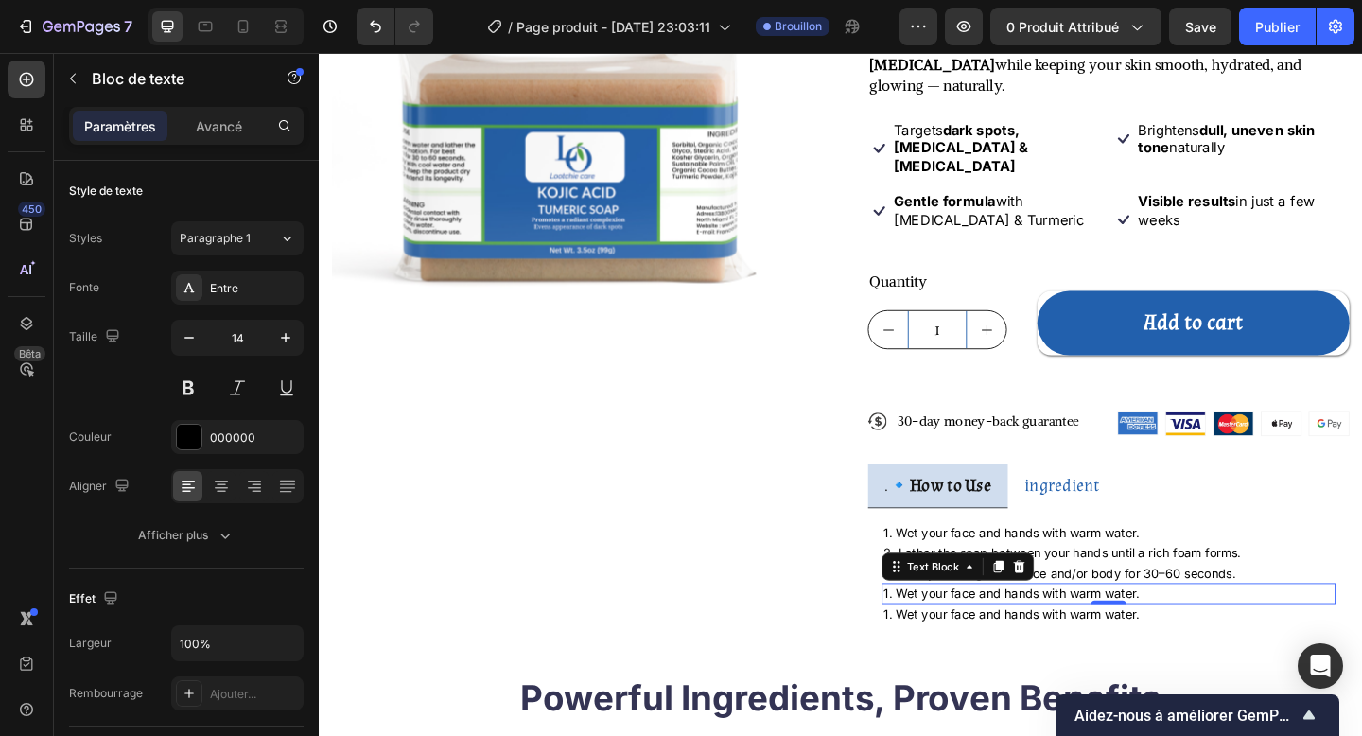
click at [1024, 601] on p "1. Wet your face and hands with warm water." at bounding box center [1178, 641] width 490 height 19
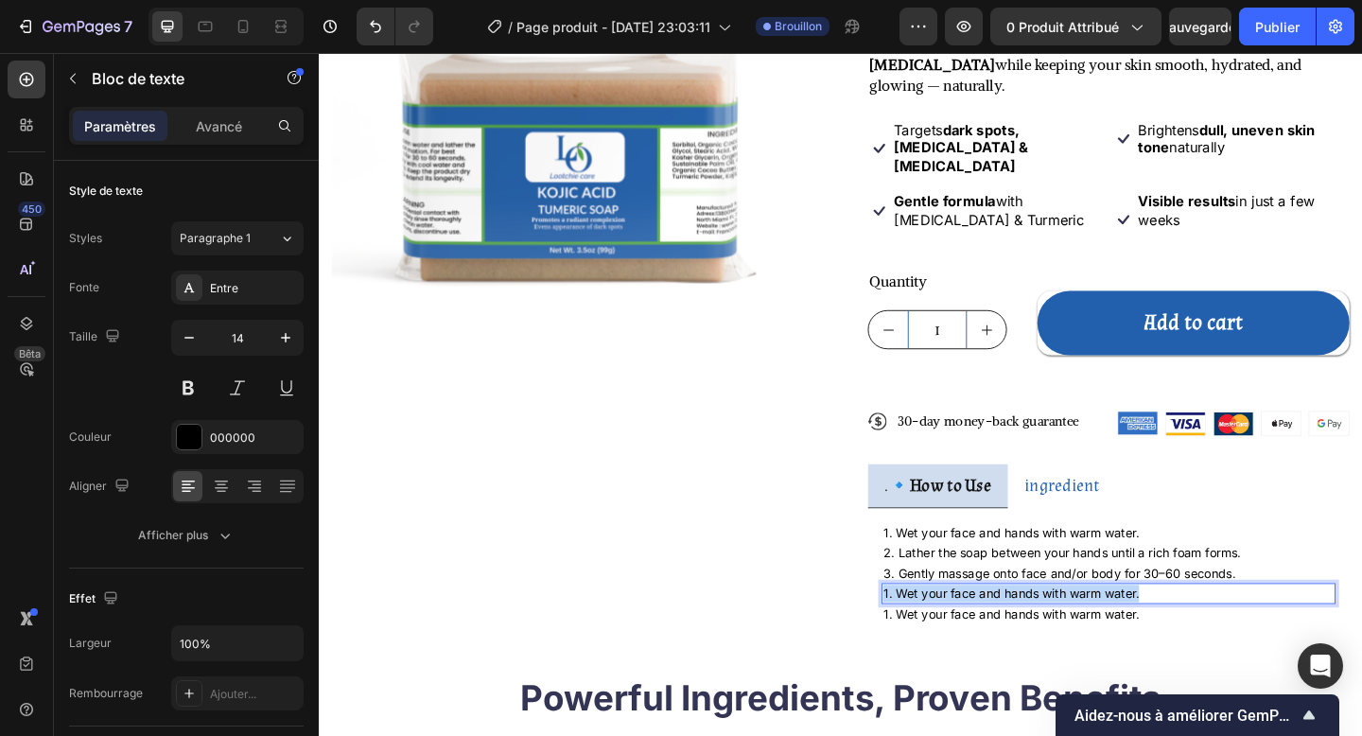
click at [1024, 601] on p "1. Wet your face and hands with warm water." at bounding box center [1178, 641] width 490 height 19
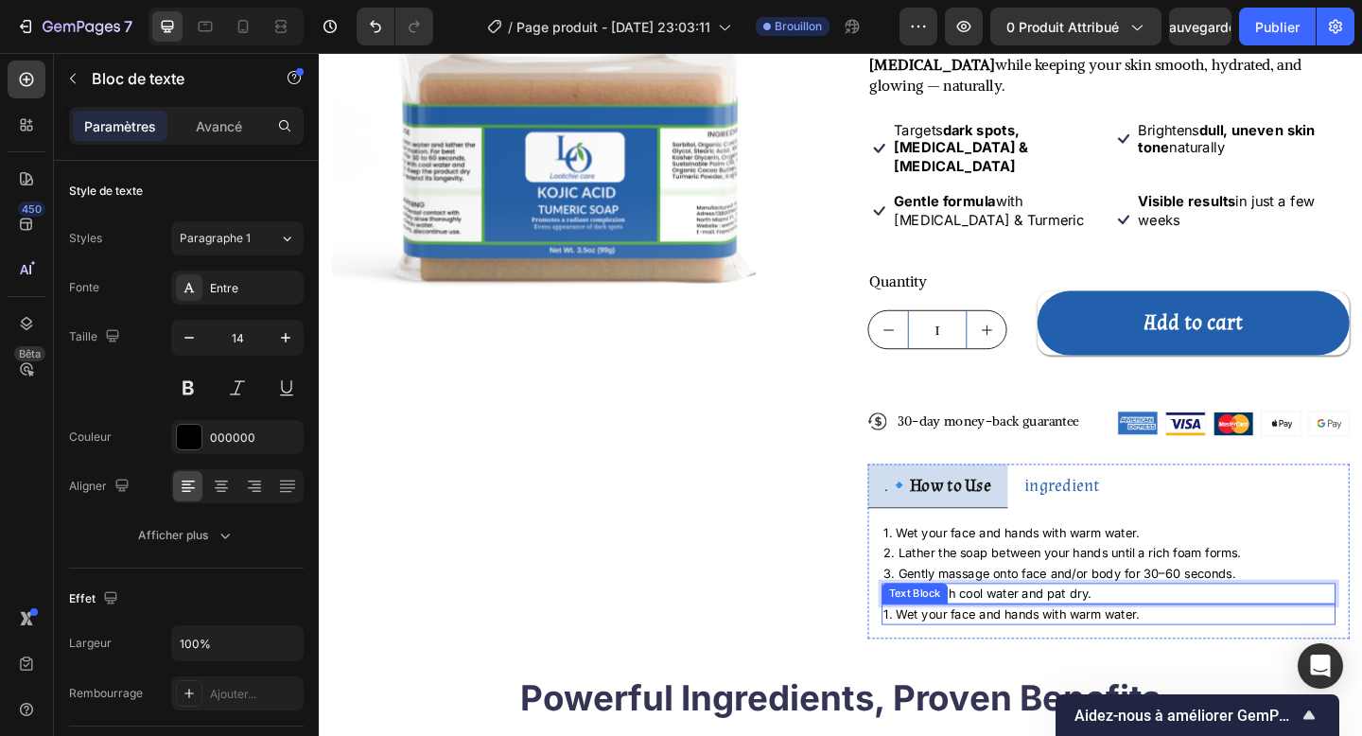
click at [1010, 601] on p "1. Wet your face and hands with warm water." at bounding box center [1178, 664] width 490 height 19
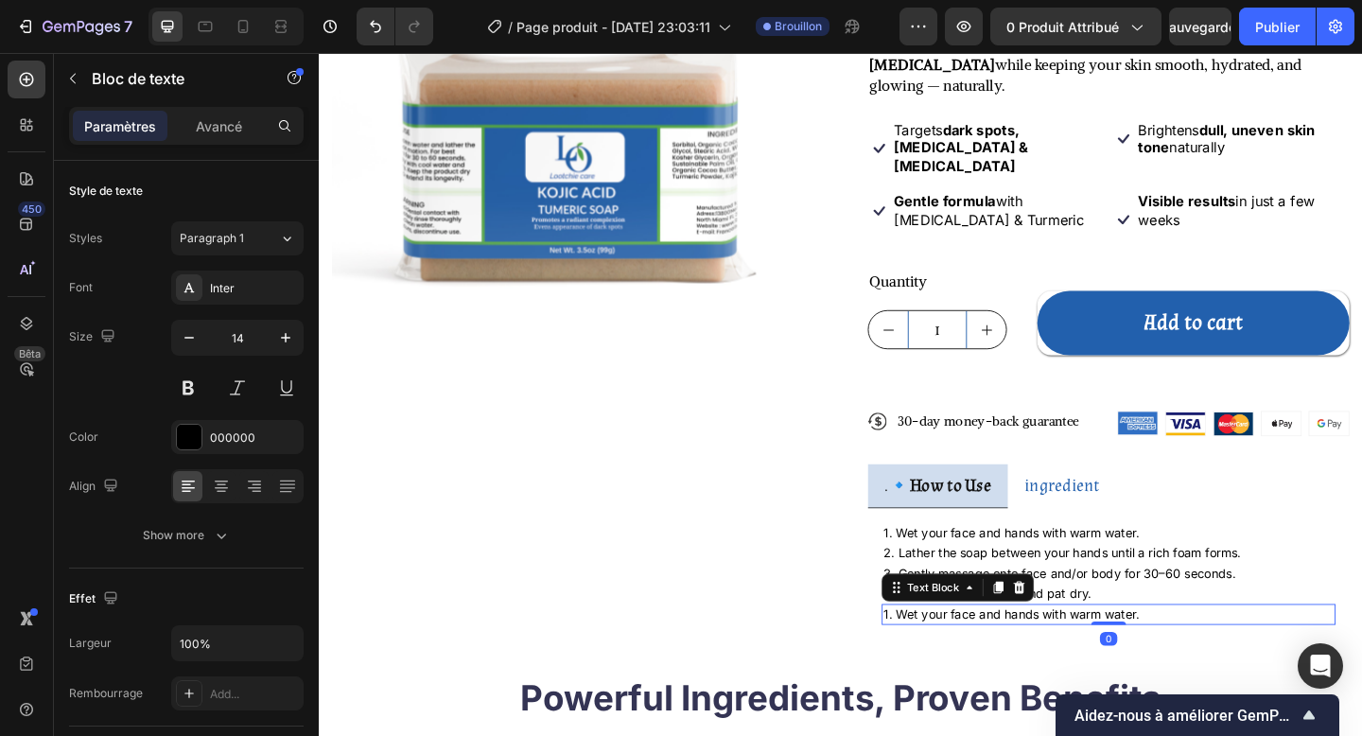
click at [1010, 601] on p "1. Wet your face and hands with warm water." at bounding box center [1178, 664] width 490 height 19
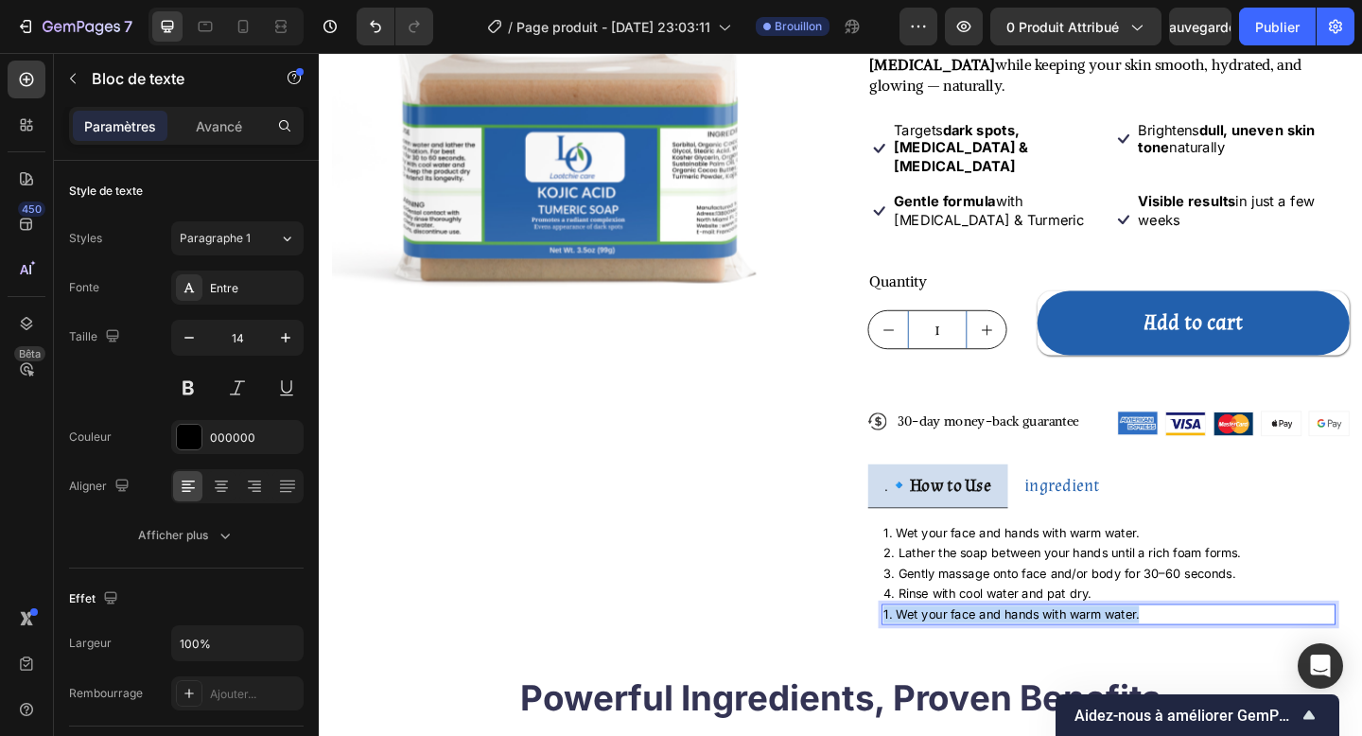
click at [1010, 601] on p "1. Wet your face and hands with warm water." at bounding box center [1178, 664] width 490 height 19
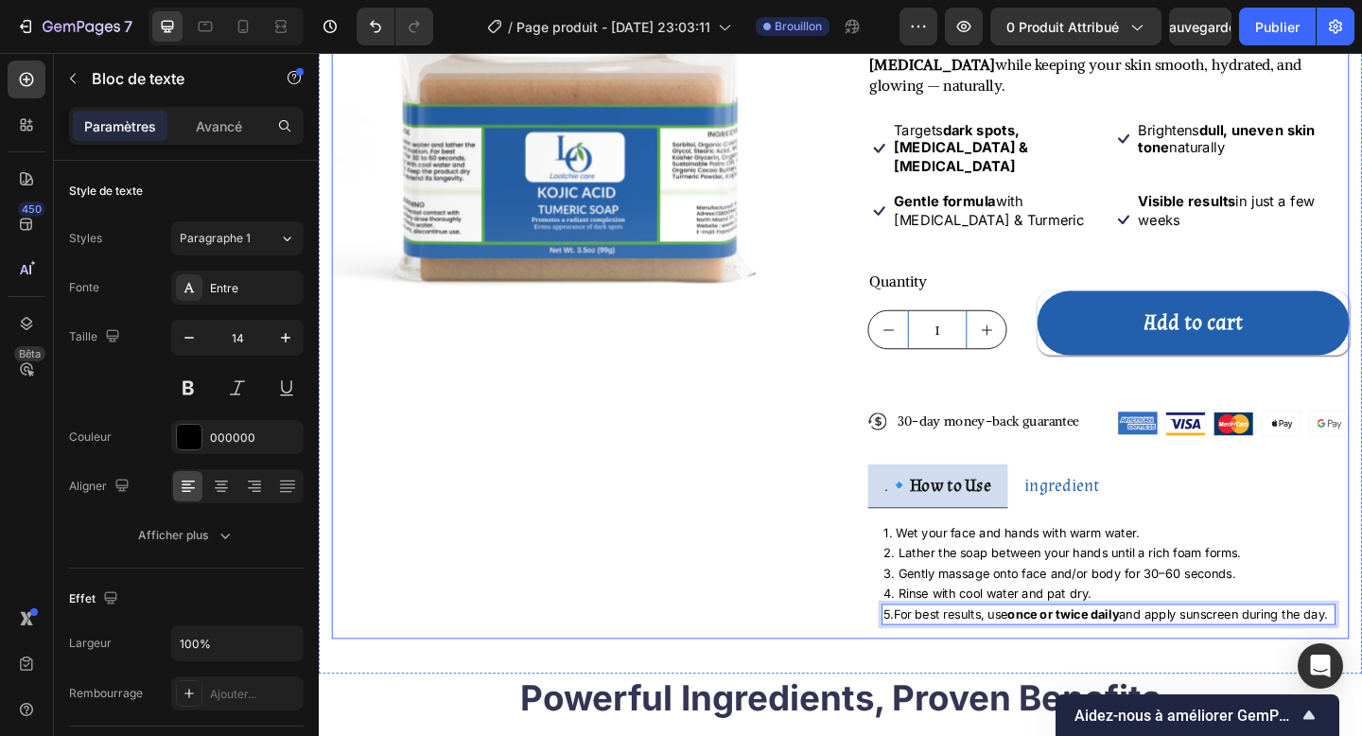
click at [858, 570] on div "Product Images Icon Icon Icon Icon Icon Icon List 122,000+ Happy Customers Text…" at bounding box center [886, 269] width 1107 height 844
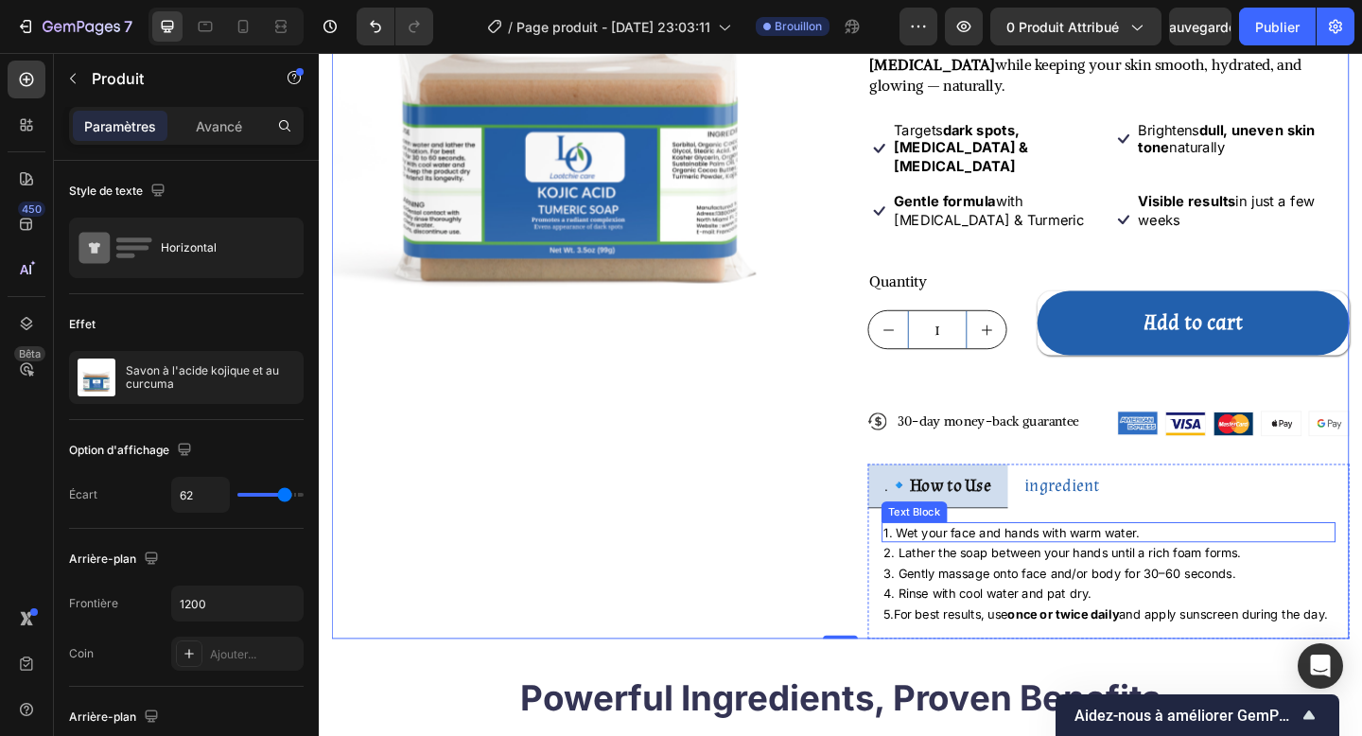
click at [999, 566] on p "1. Wet your face and hands with warm water." at bounding box center [1178, 575] width 490 height 19
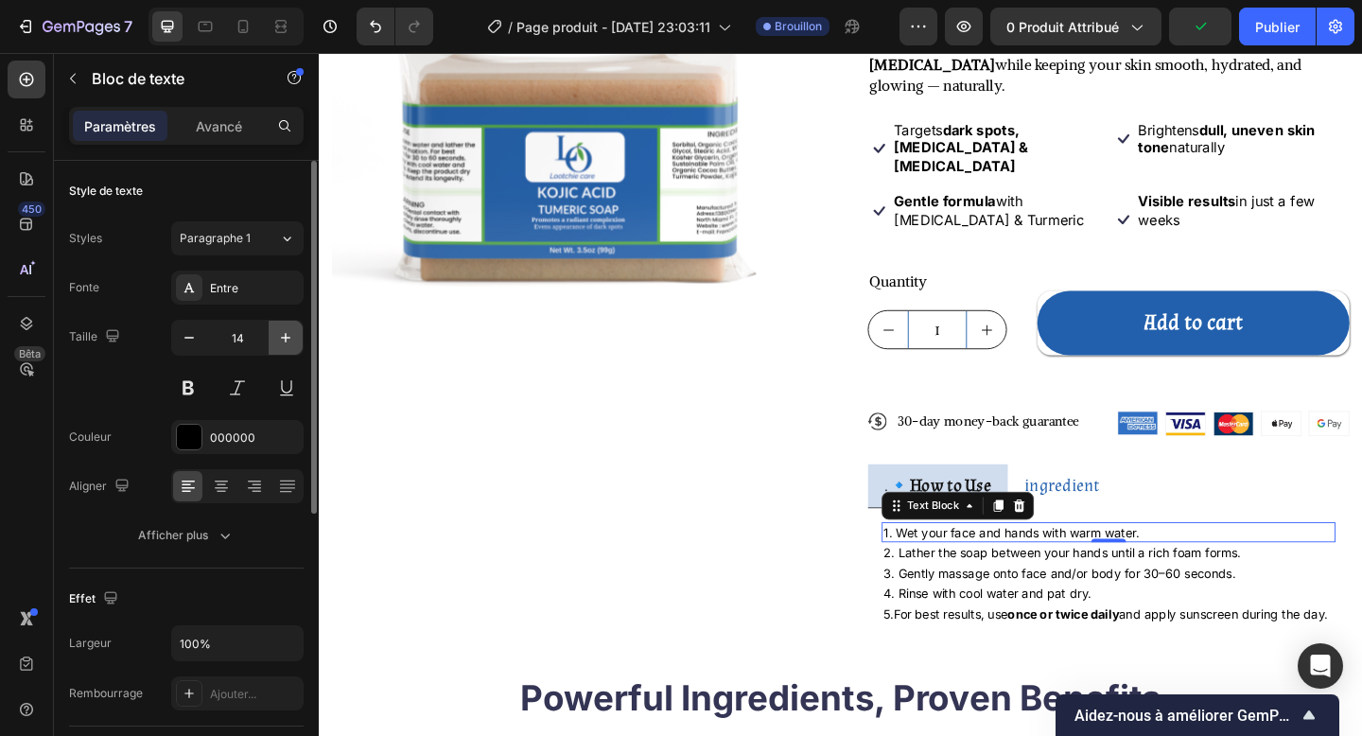
click at [285, 335] on icon "button" at bounding box center [285, 337] width 9 height 9
click at [191, 339] on icon "button" at bounding box center [189, 337] width 19 height 19
click at [246, 296] on div "Entre" at bounding box center [237, 288] width 132 height 34
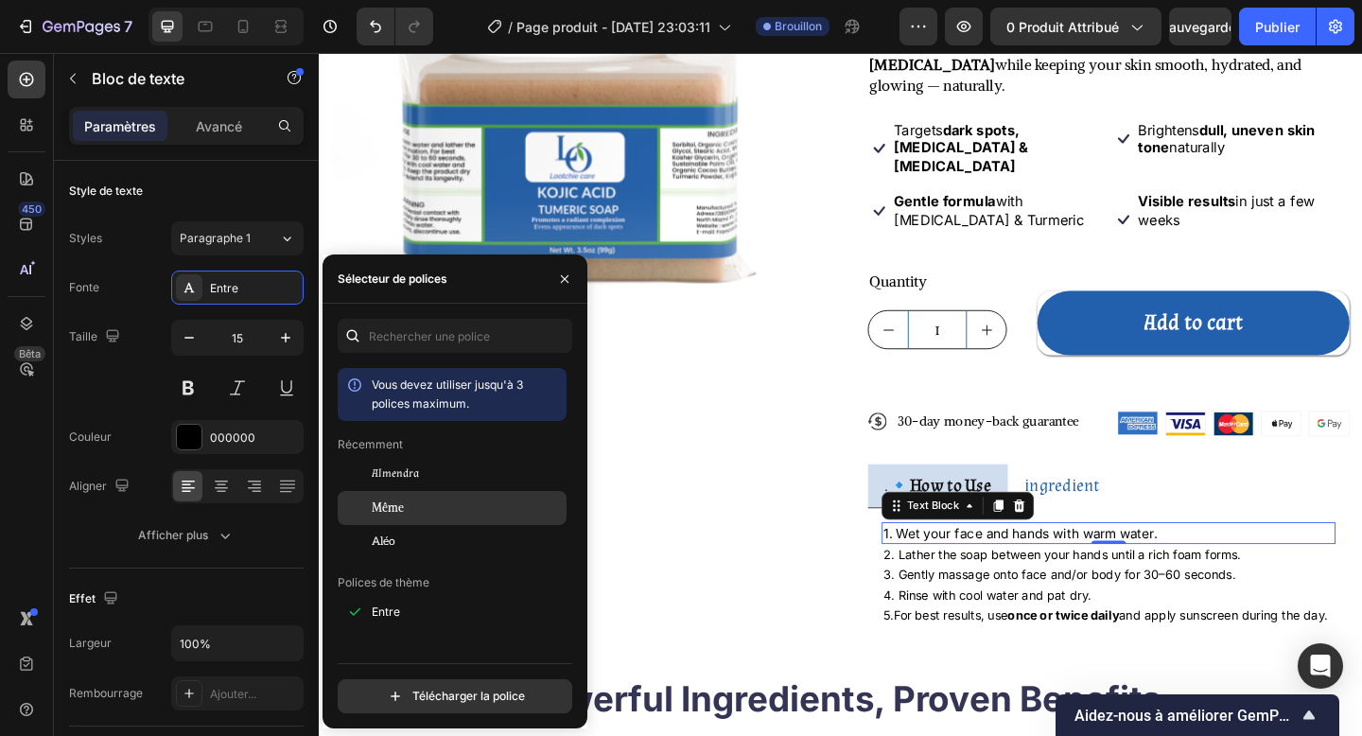
click at [411, 499] on div "Même" at bounding box center [467, 507] width 191 height 17
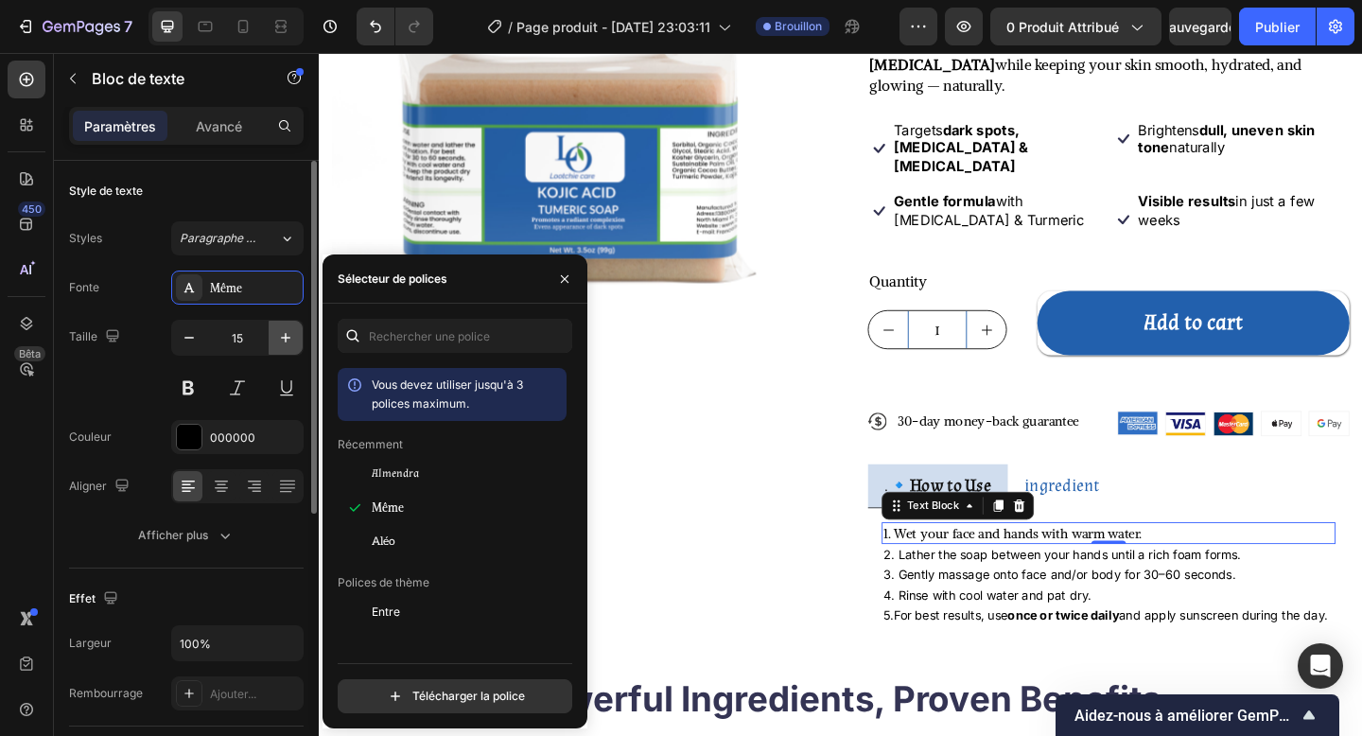
click at [293, 332] on icon "button" at bounding box center [285, 337] width 19 height 19
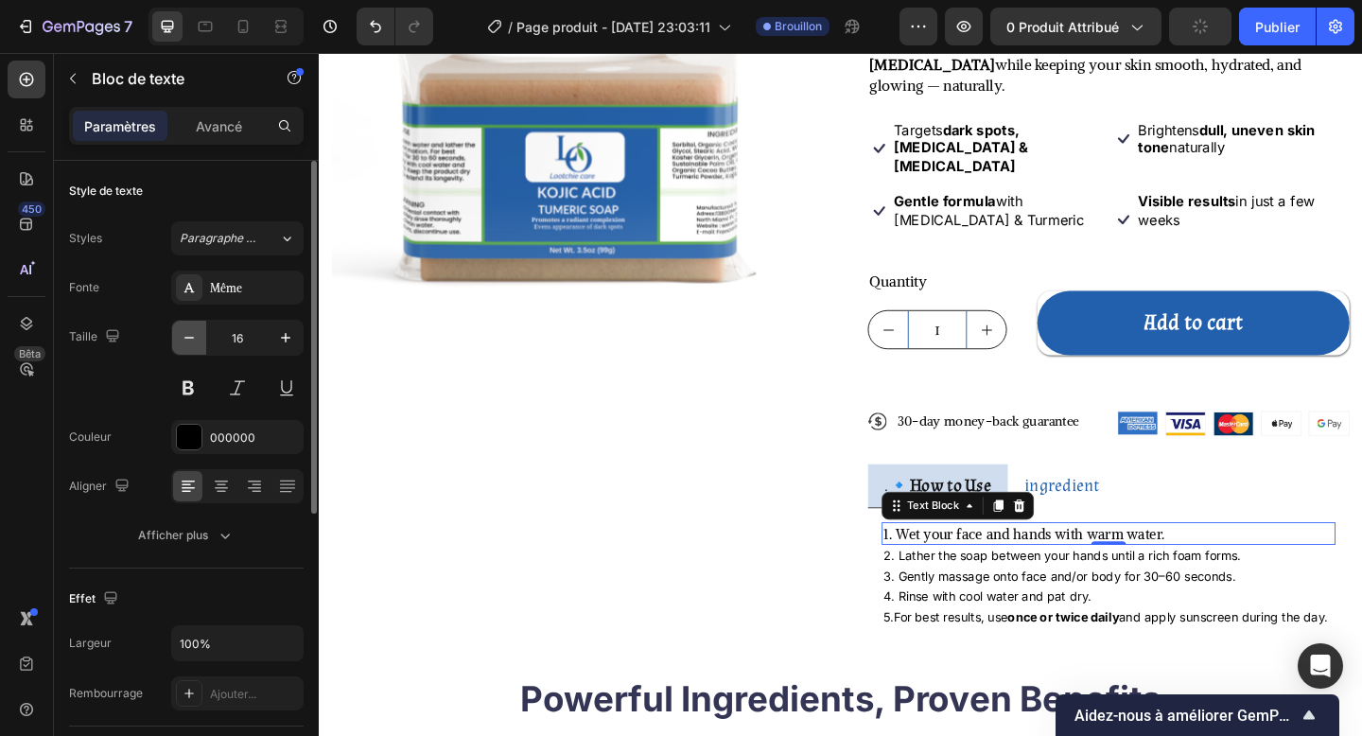
click at [180, 337] on icon "button" at bounding box center [189, 337] width 19 height 19
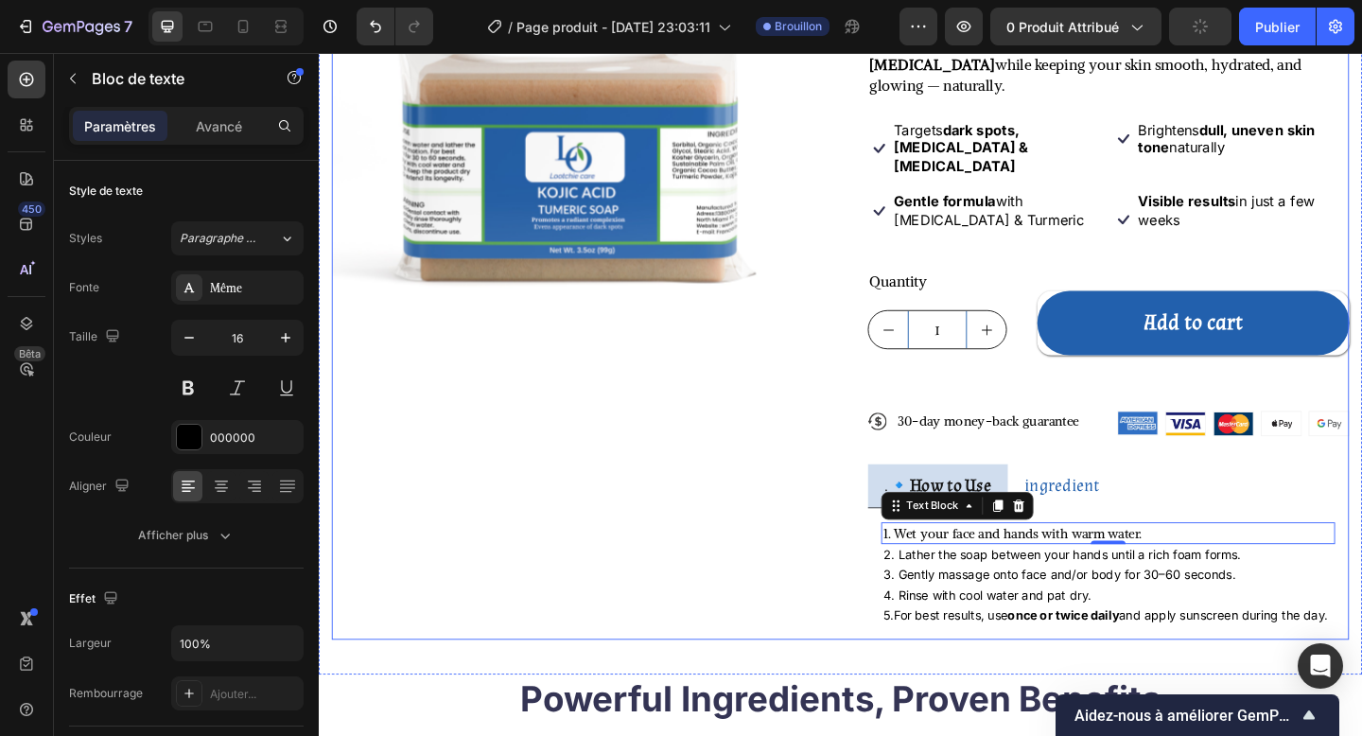
type input "15"
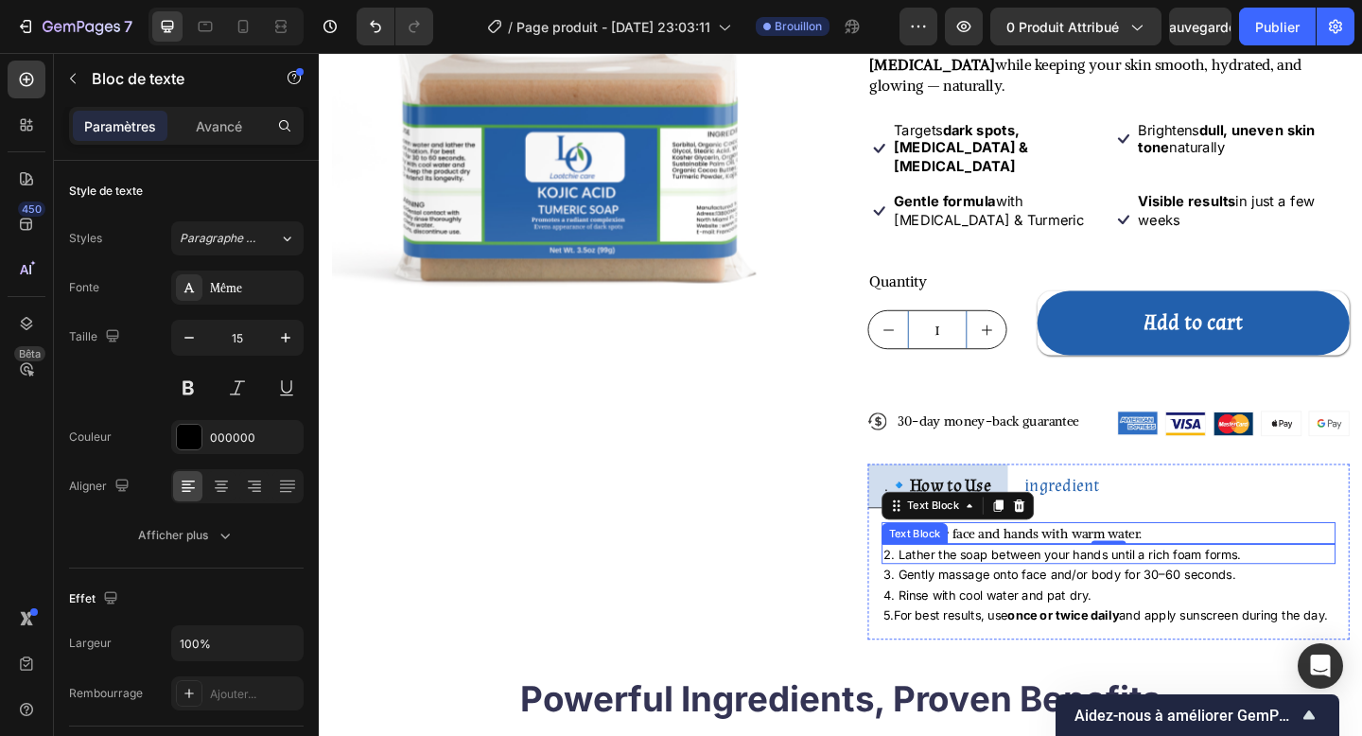
click at [1041, 589] on p "2. Lather the soap between your hands until a rich foam forms." at bounding box center [1178, 598] width 490 height 19
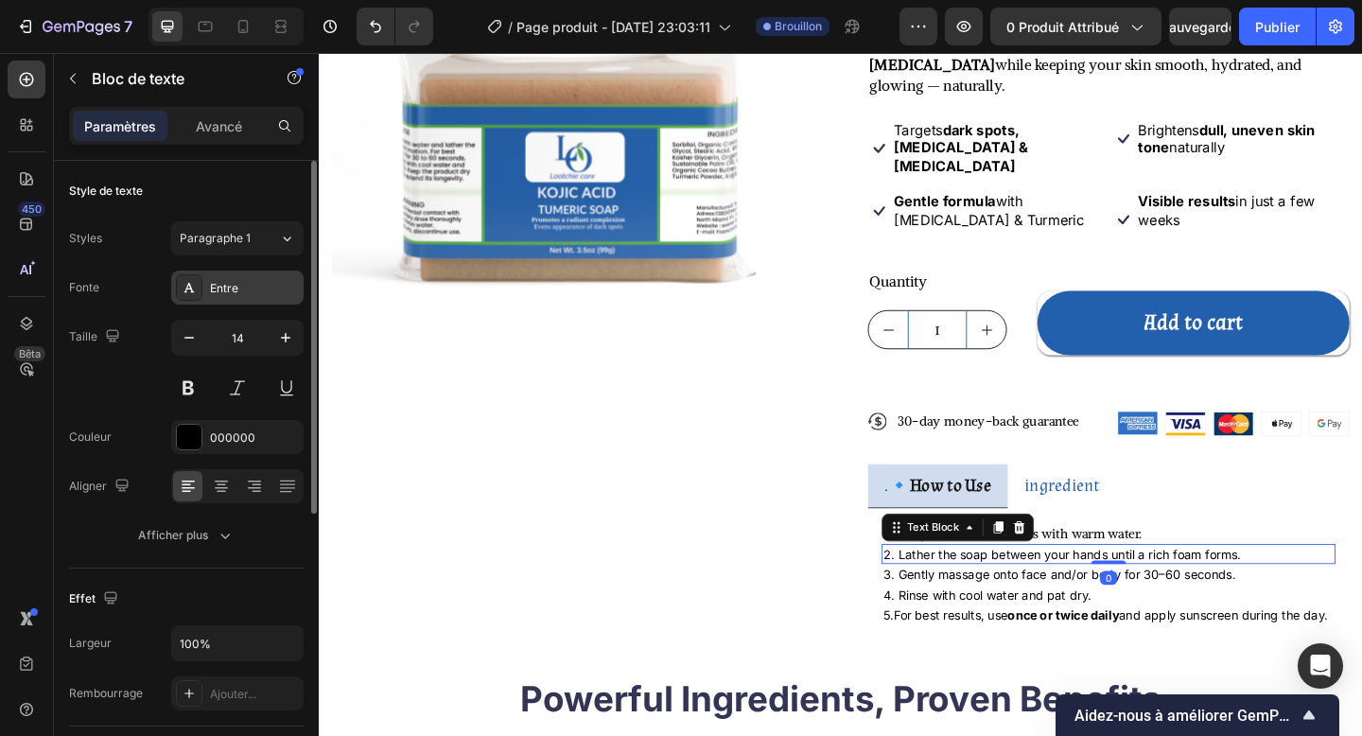
click at [239, 288] on div "Entre" at bounding box center [254, 288] width 89 height 17
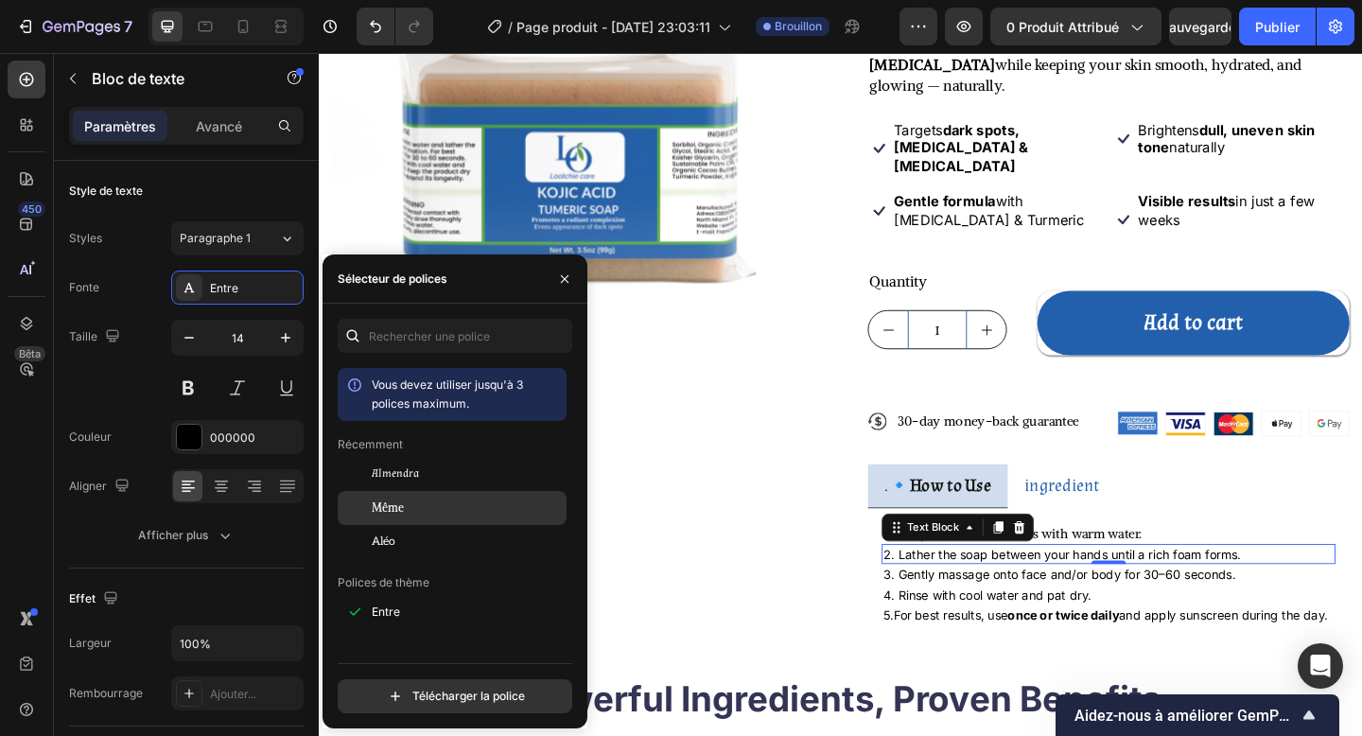
click at [431, 514] on div "Même" at bounding box center [467, 507] width 191 height 17
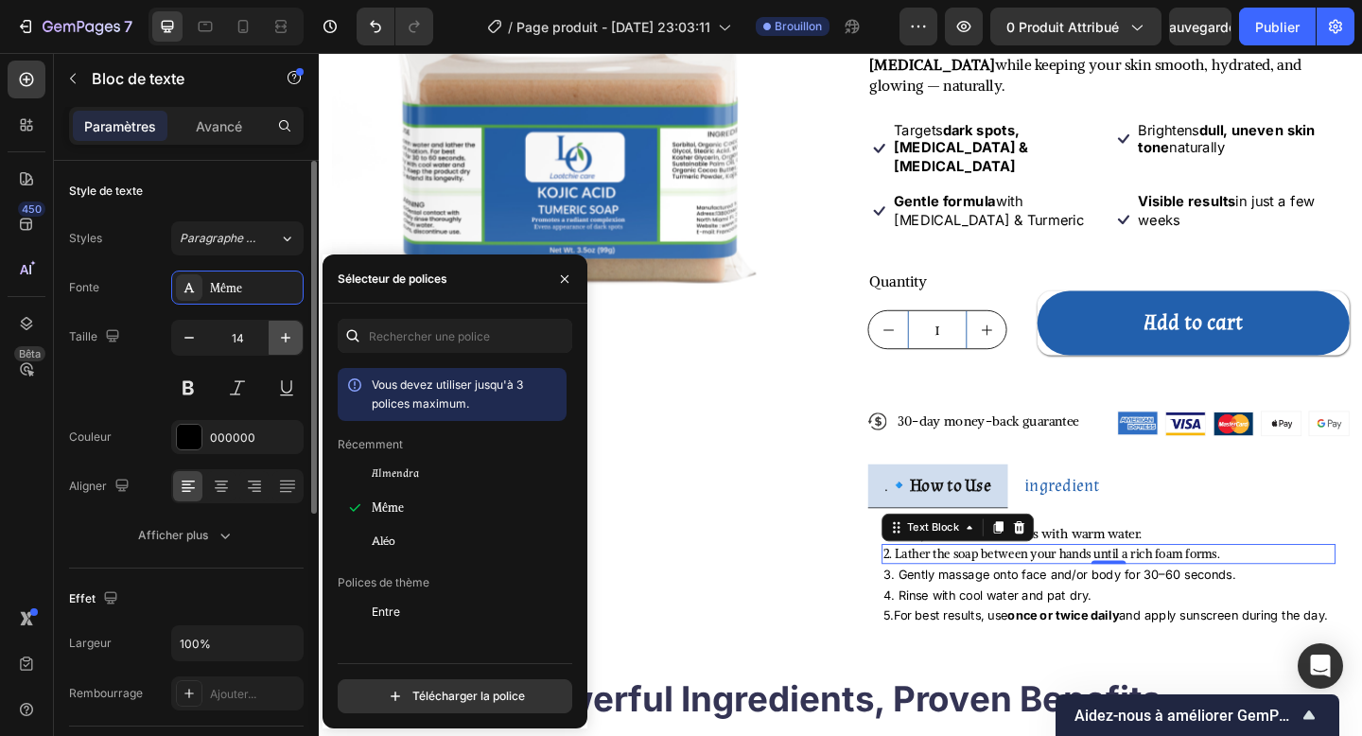
click at [282, 335] on icon "button" at bounding box center [285, 337] width 19 height 19
type input "15"
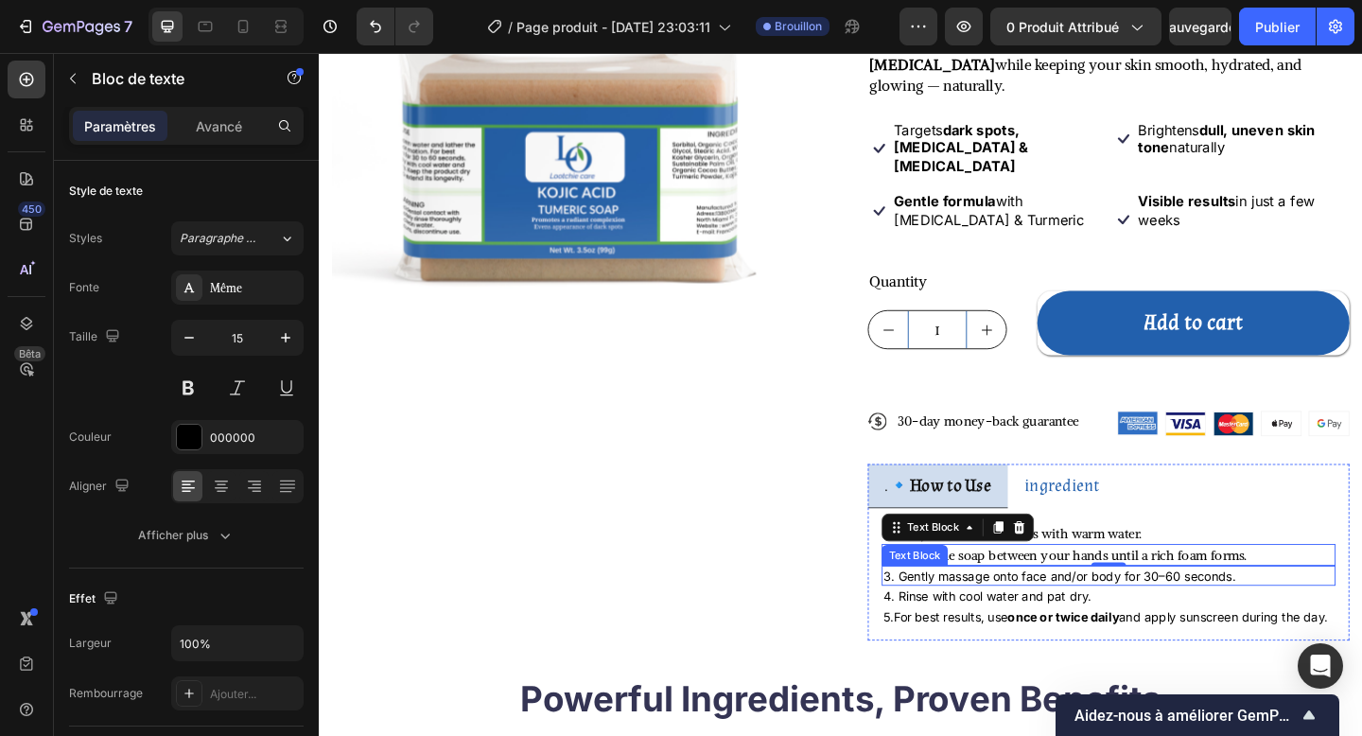
click at [1045, 601] on p "3. Gently massage onto face and/or body for 30–60 seconds." at bounding box center [1178, 622] width 490 height 19
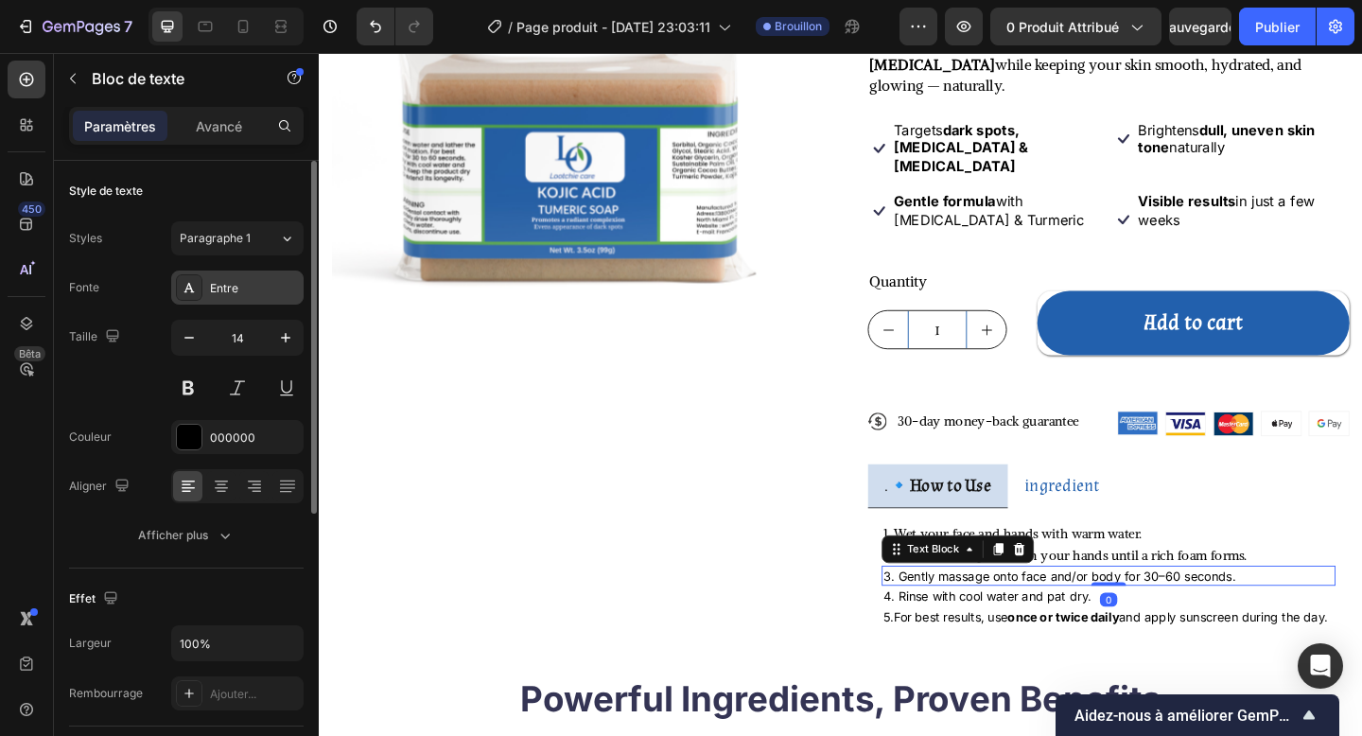
click at [248, 290] on div "Entre" at bounding box center [254, 288] width 89 height 17
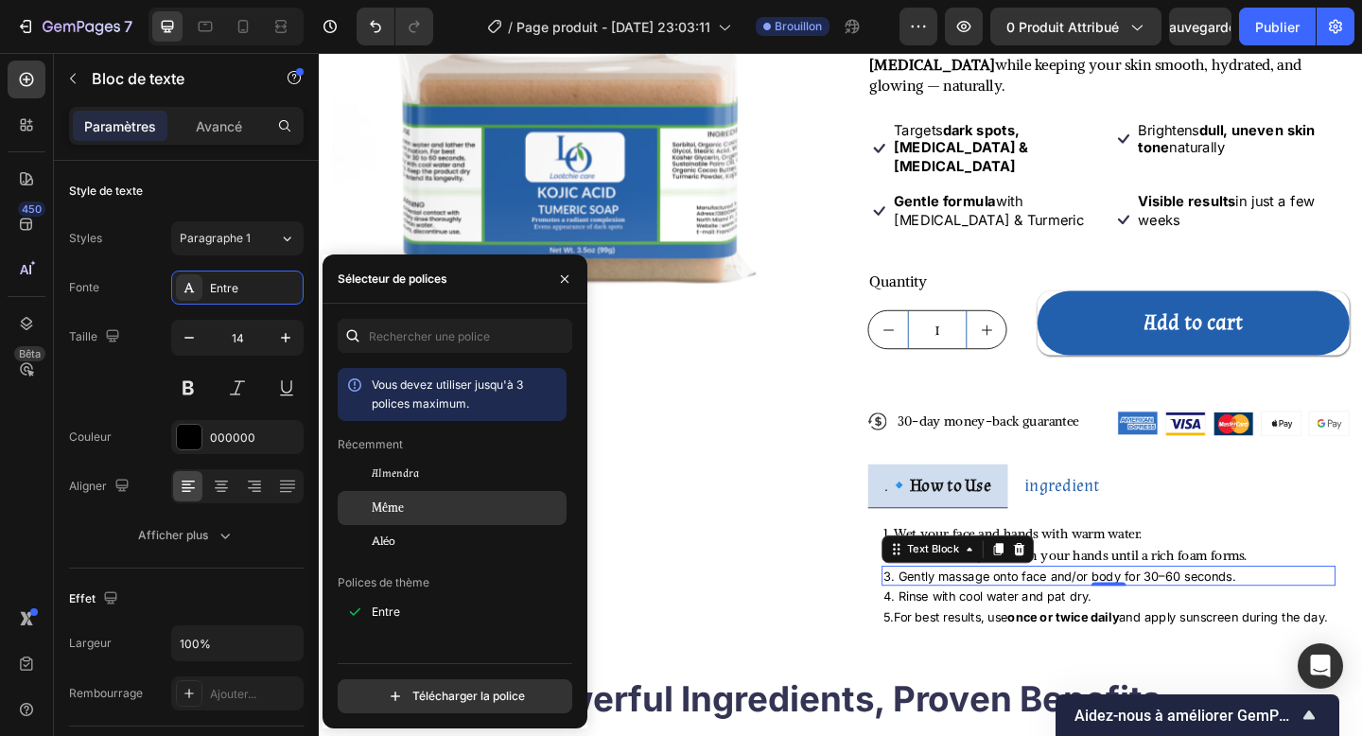
click at [451, 521] on div "Même" at bounding box center [452, 508] width 229 height 34
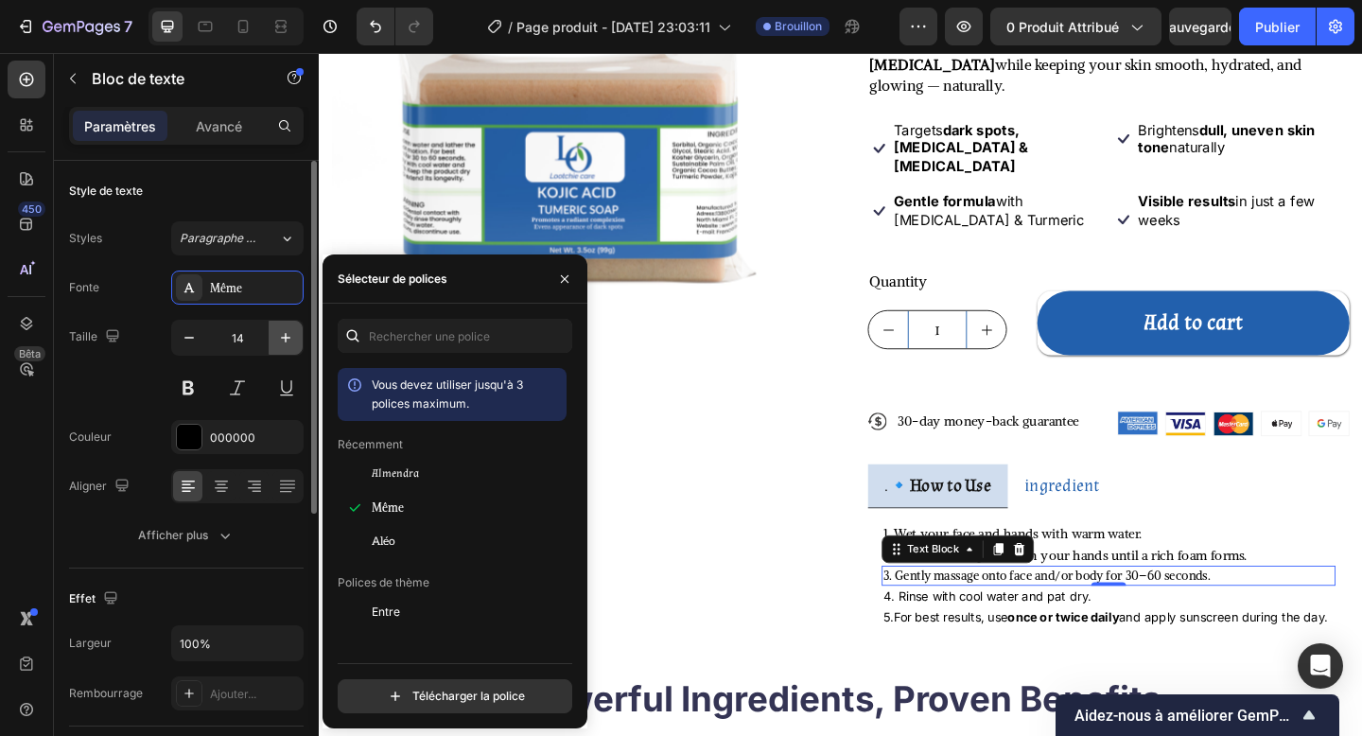
click at [281, 332] on icon "button" at bounding box center [285, 337] width 19 height 19
type input "15"
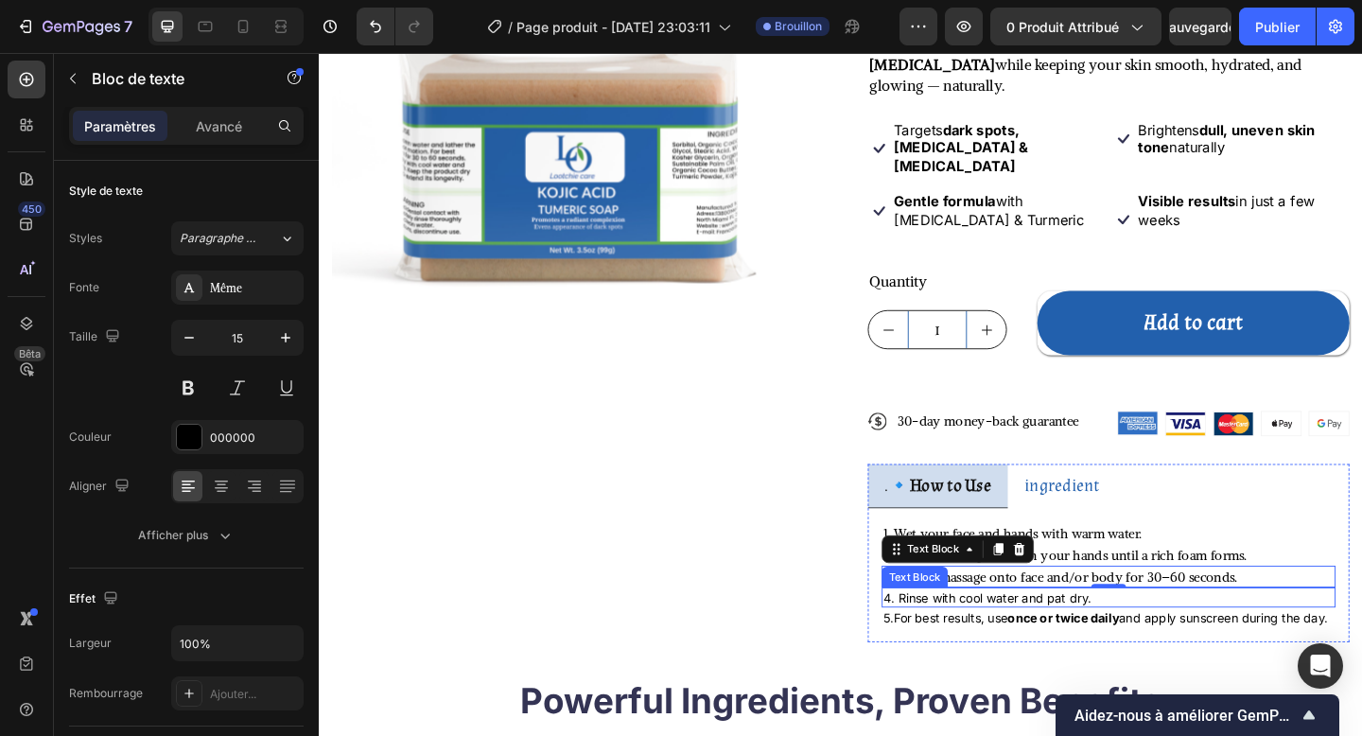
click at [968, 601] on p "4. Rinse with cool water and pat dry." at bounding box center [1178, 646] width 490 height 19
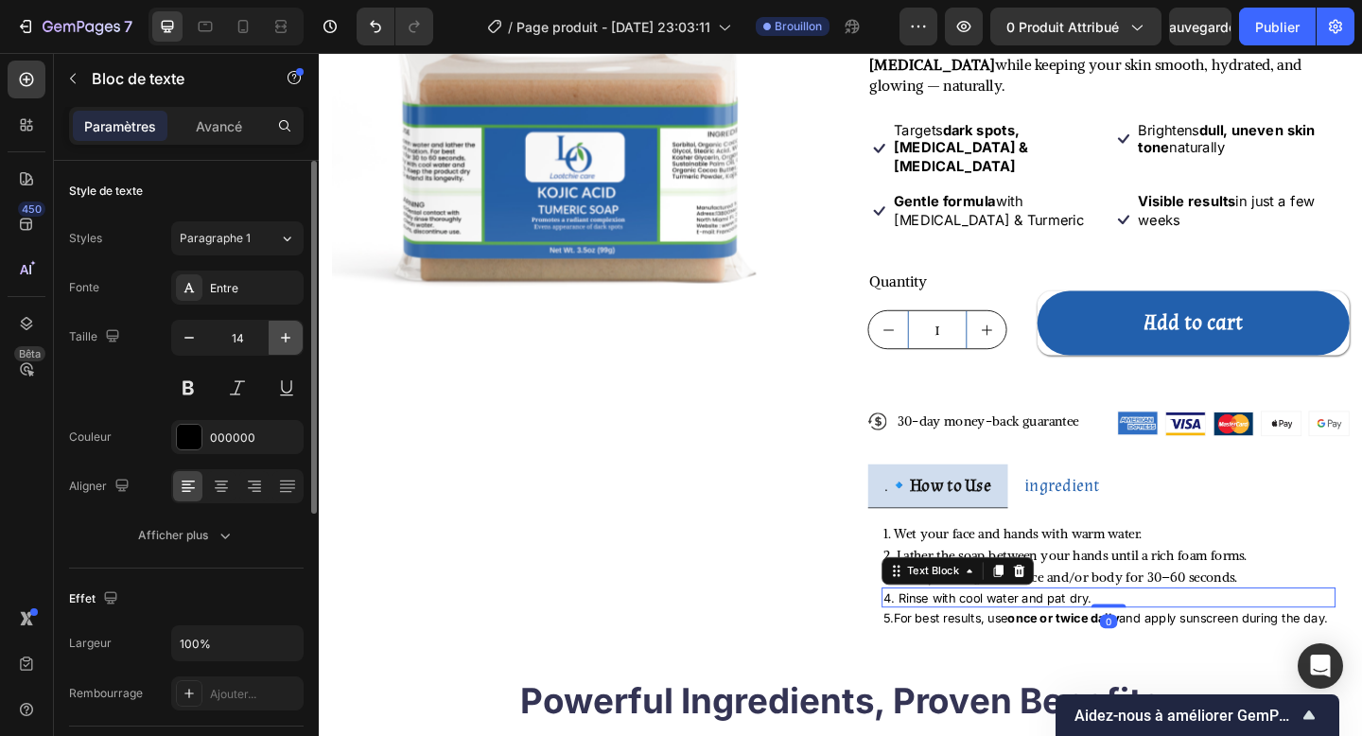
click at [281, 335] on icon "button" at bounding box center [285, 337] width 19 height 19
type input "15"
click at [254, 288] on div "Entre" at bounding box center [254, 288] width 89 height 17
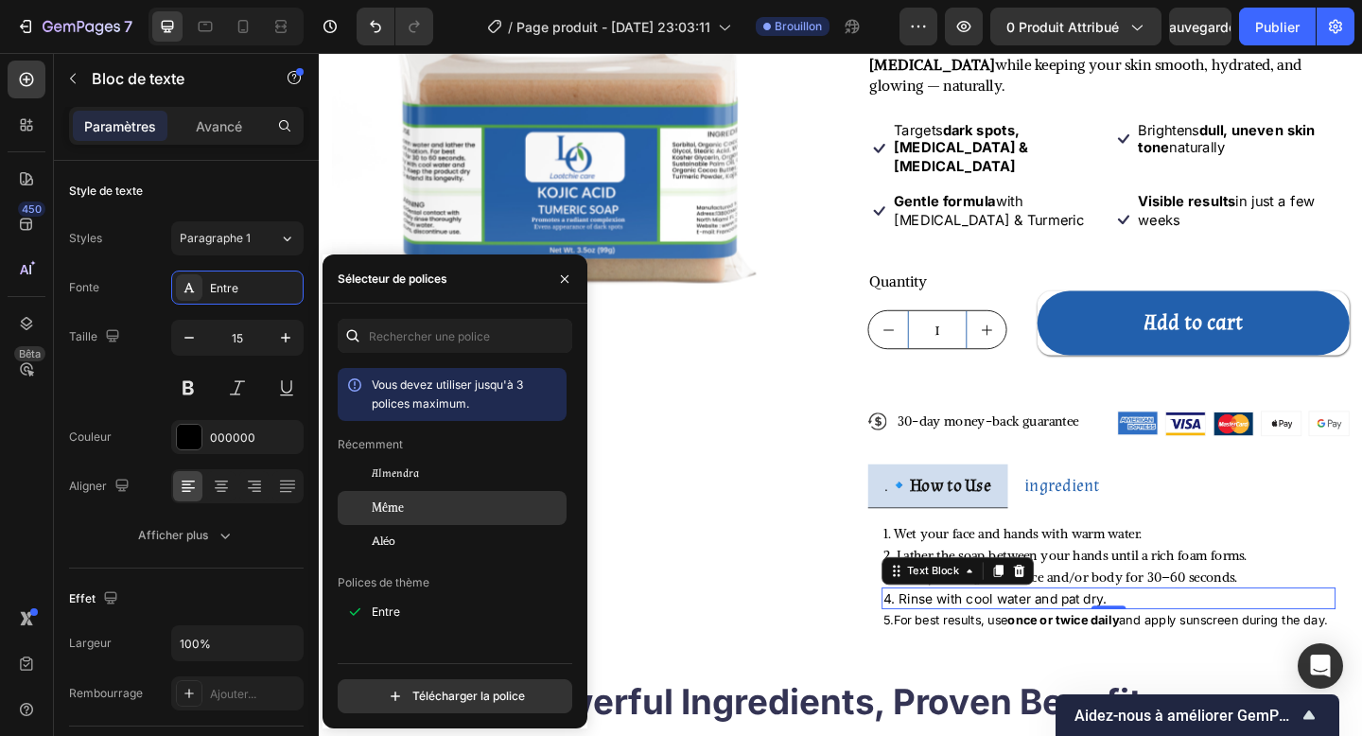
click at [449, 509] on div "Même" at bounding box center [467, 507] width 191 height 17
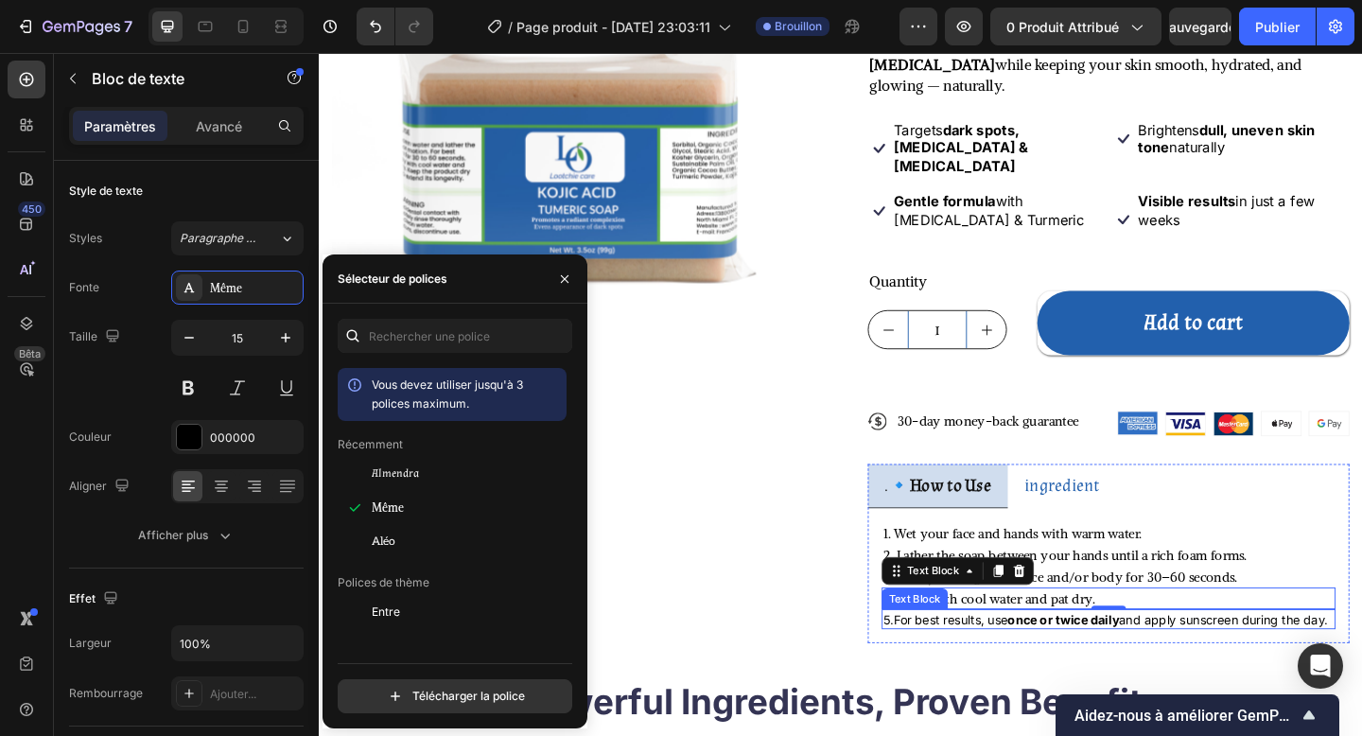
click at [1035, 601] on p "5.For best results, use once or twice daily and apply sunscreen during the day." at bounding box center [1178, 669] width 490 height 19
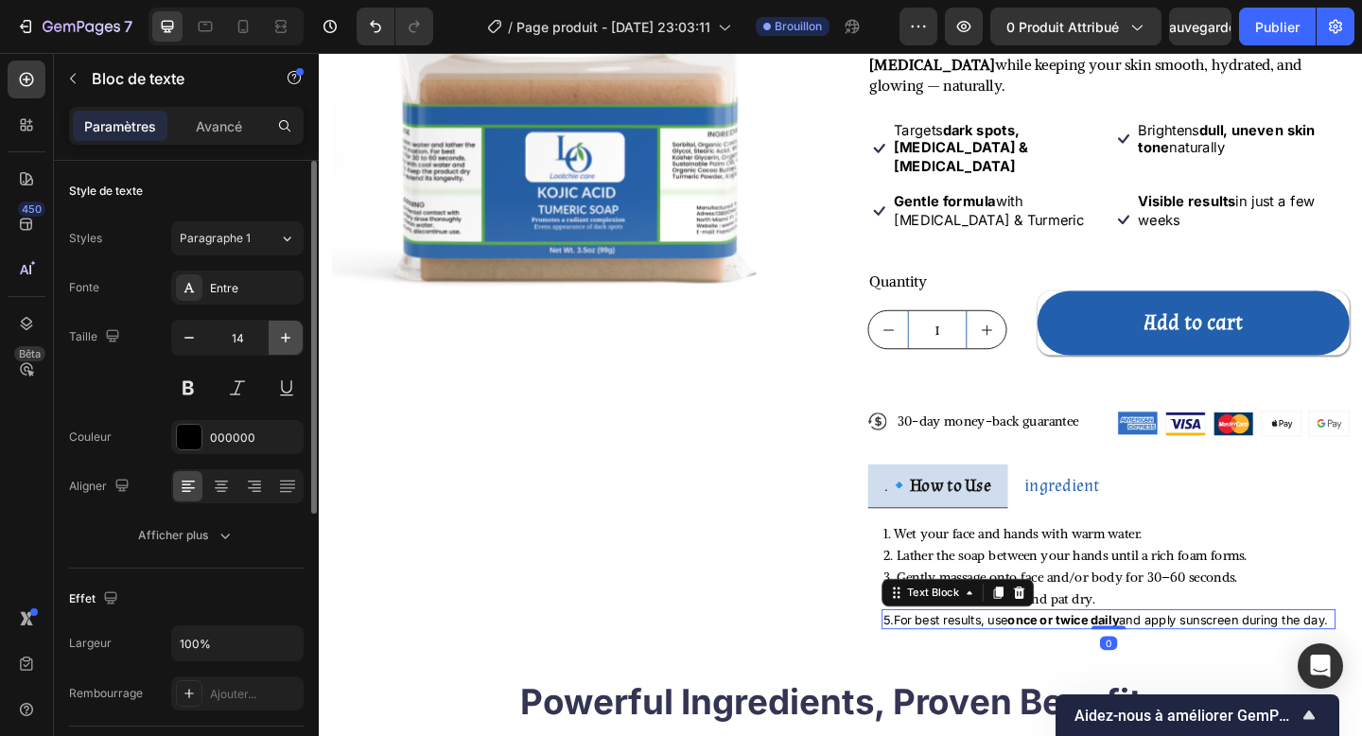
click at [286, 343] on icon "button" at bounding box center [285, 337] width 19 height 19
type input "15"
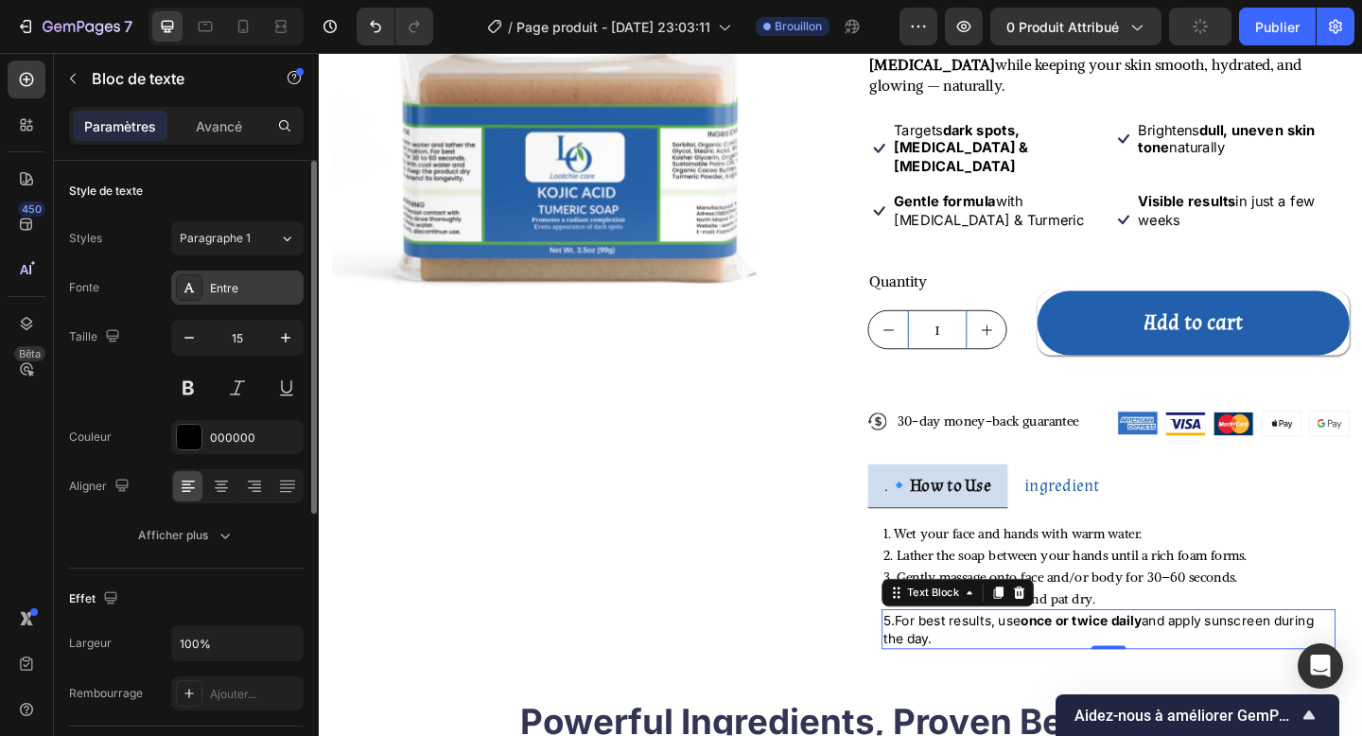
click at [241, 293] on div "Entre" at bounding box center [254, 288] width 89 height 17
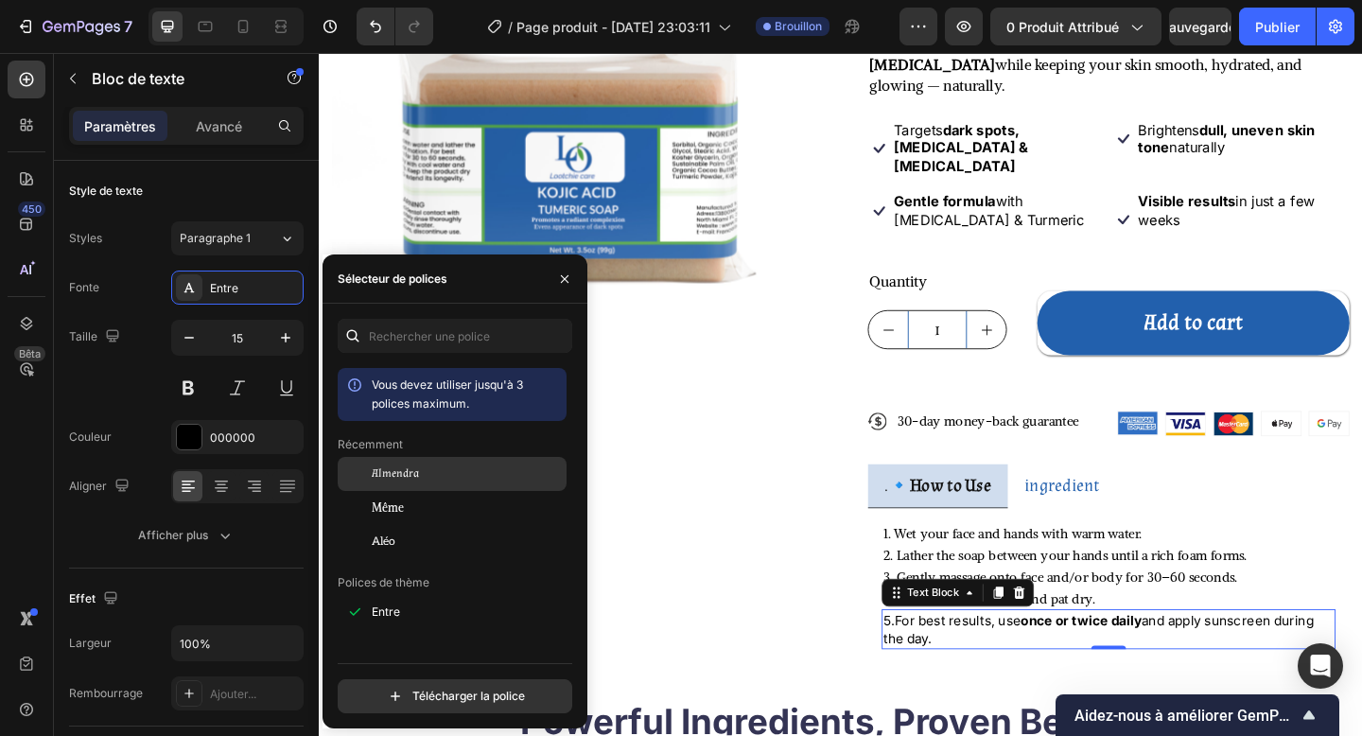
click at [411, 481] on span "Almendra" at bounding box center [395, 473] width 47 height 17
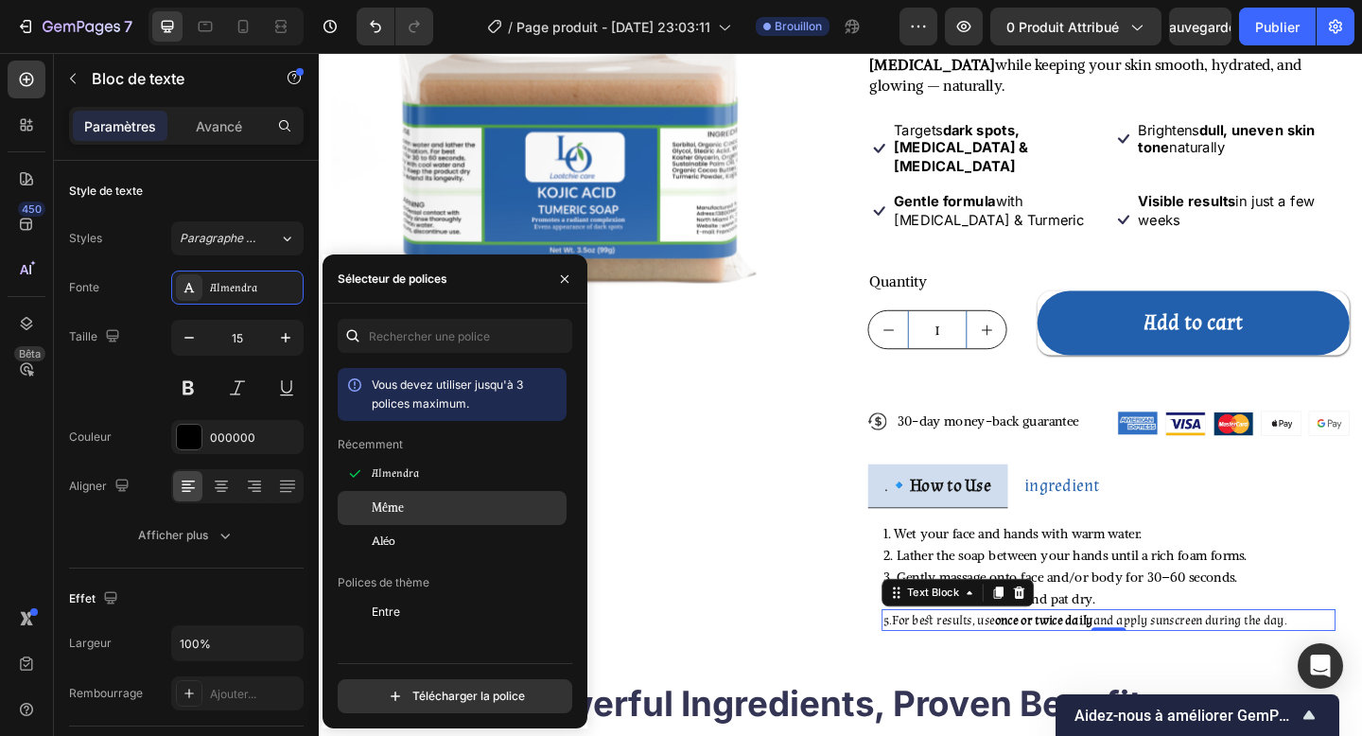
click at [405, 514] on div "Même" at bounding box center [467, 507] width 191 height 17
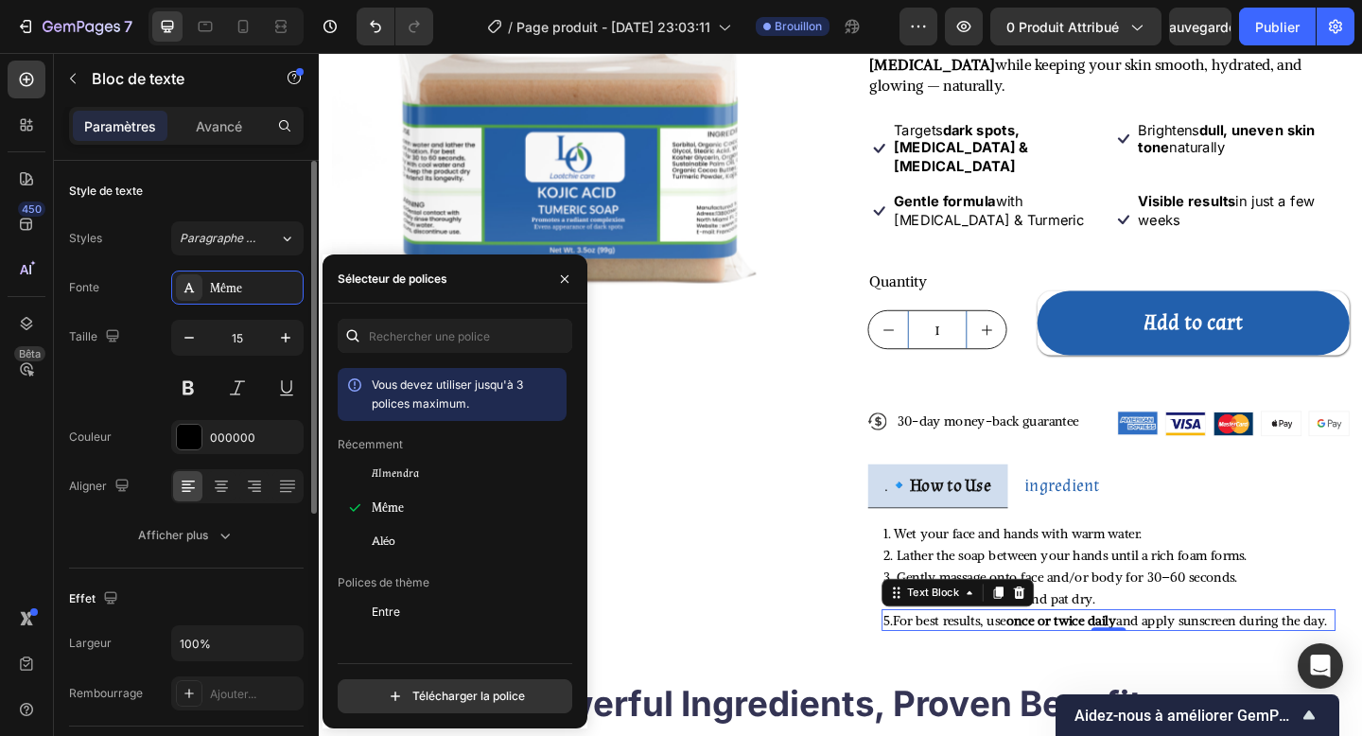
click at [132, 408] on div "Fonte Même Taille 15 Couleur 000000 Aligner Afficher plus" at bounding box center [186, 412] width 235 height 282
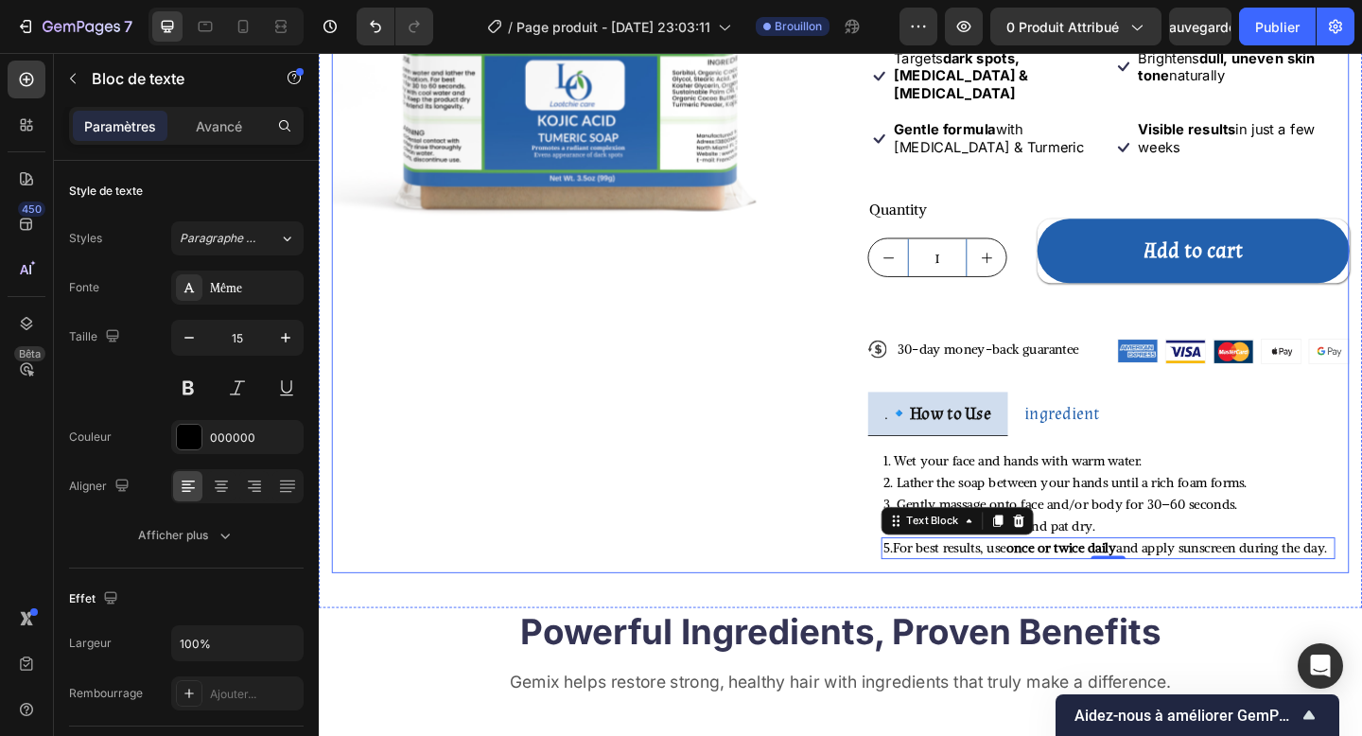
scroll to position [374, 0]
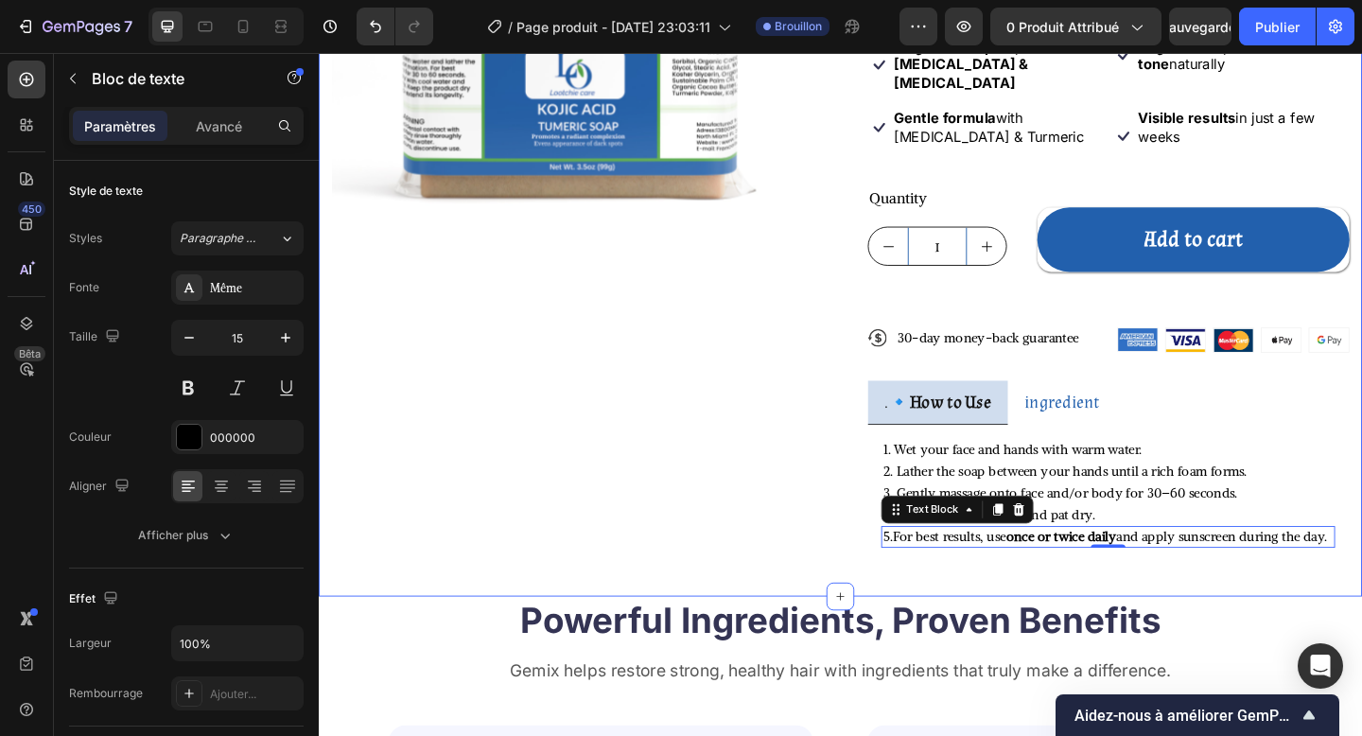
click at [1021, 568] on div "Product Images Icon Icon Icon Icon Icon Icon List 122,000+ Happy Customers Text…" at bounding box center [886, 181] width 1135 height 926
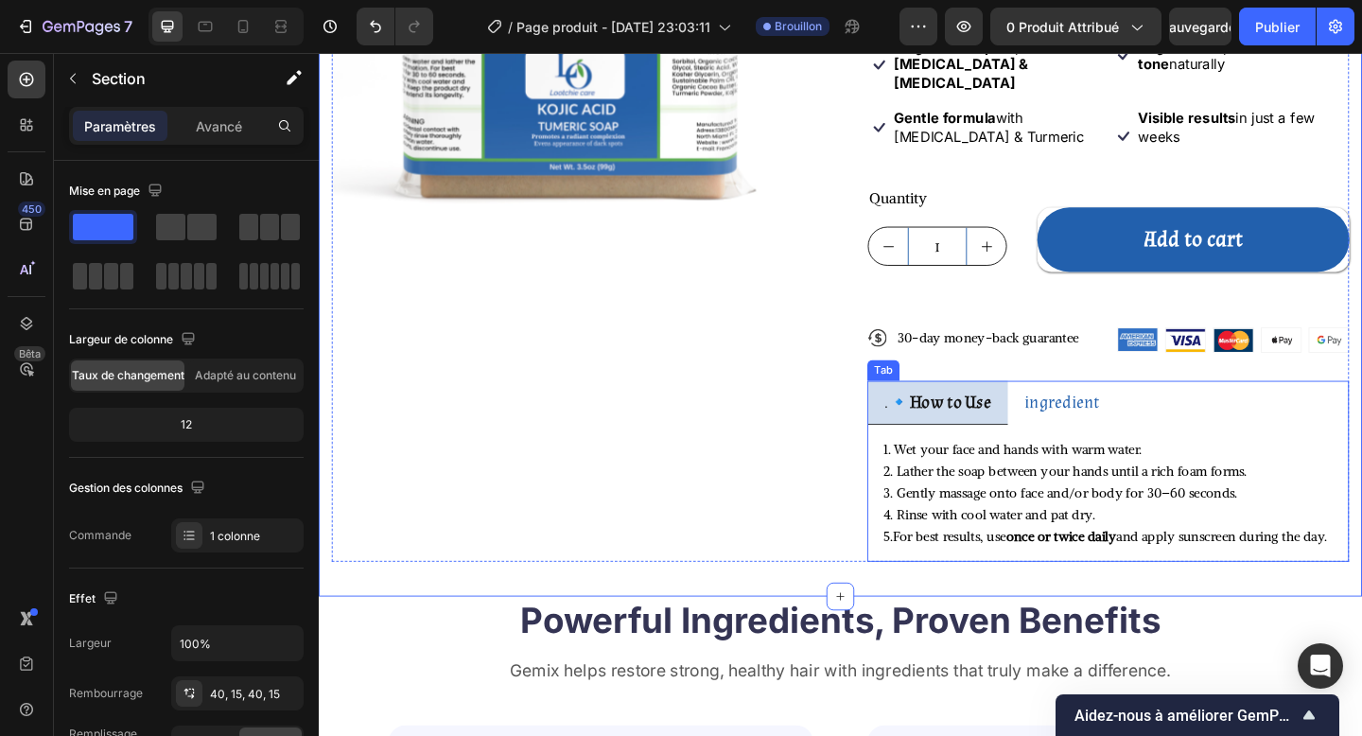
click at [1134, 420] on p "ingredient" at bounding box center [1127, 433] width 82 height 26
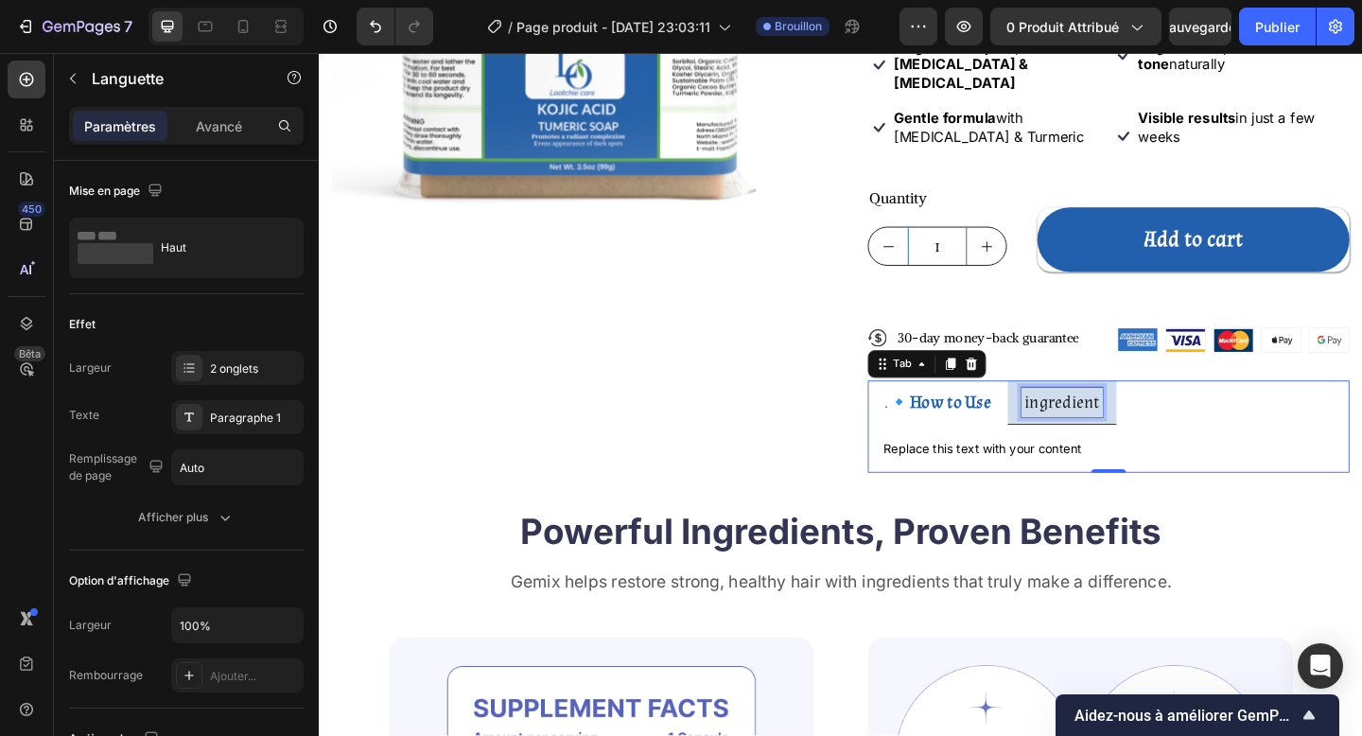
click at [1112, 420] on p "ingredient" at bounding box center [1127, 433] width 82 height 26
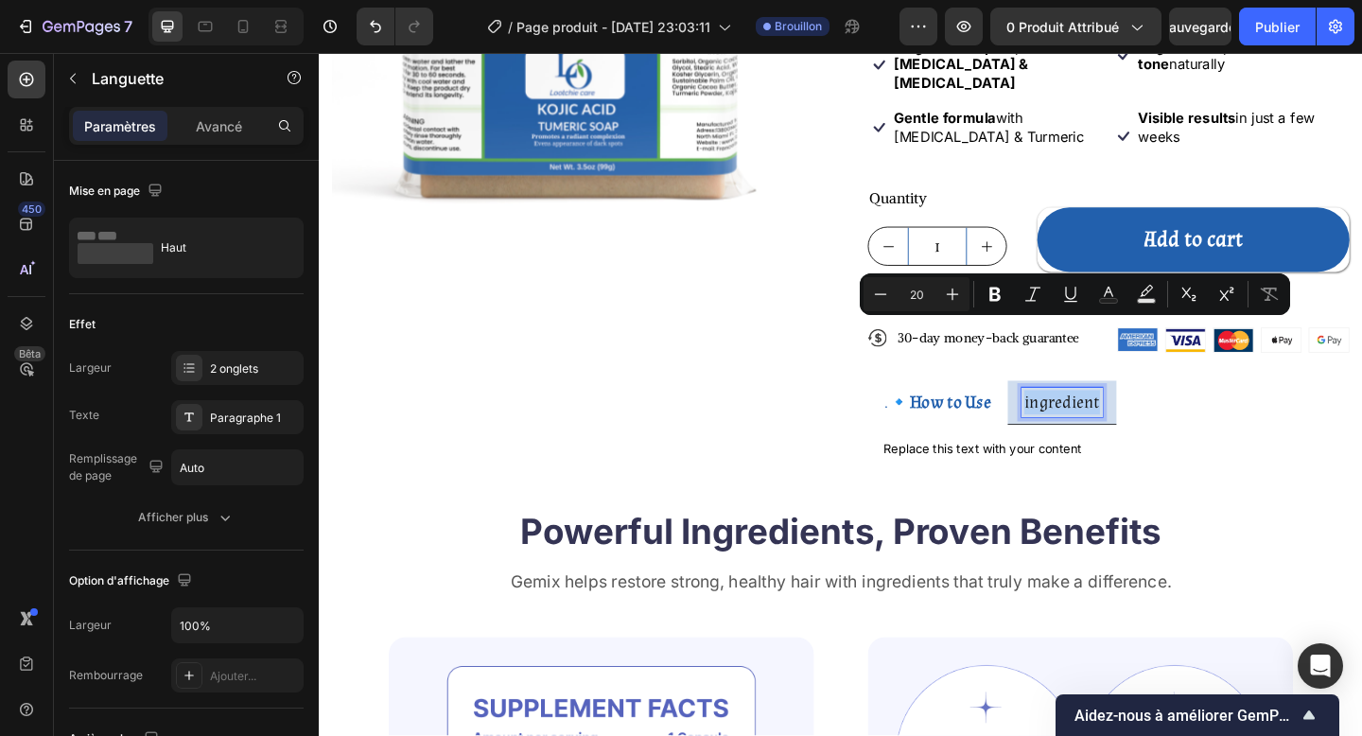
click at [1112, 420] on p "ingredient" at bounding box center [1127, 433] width 82 height 26
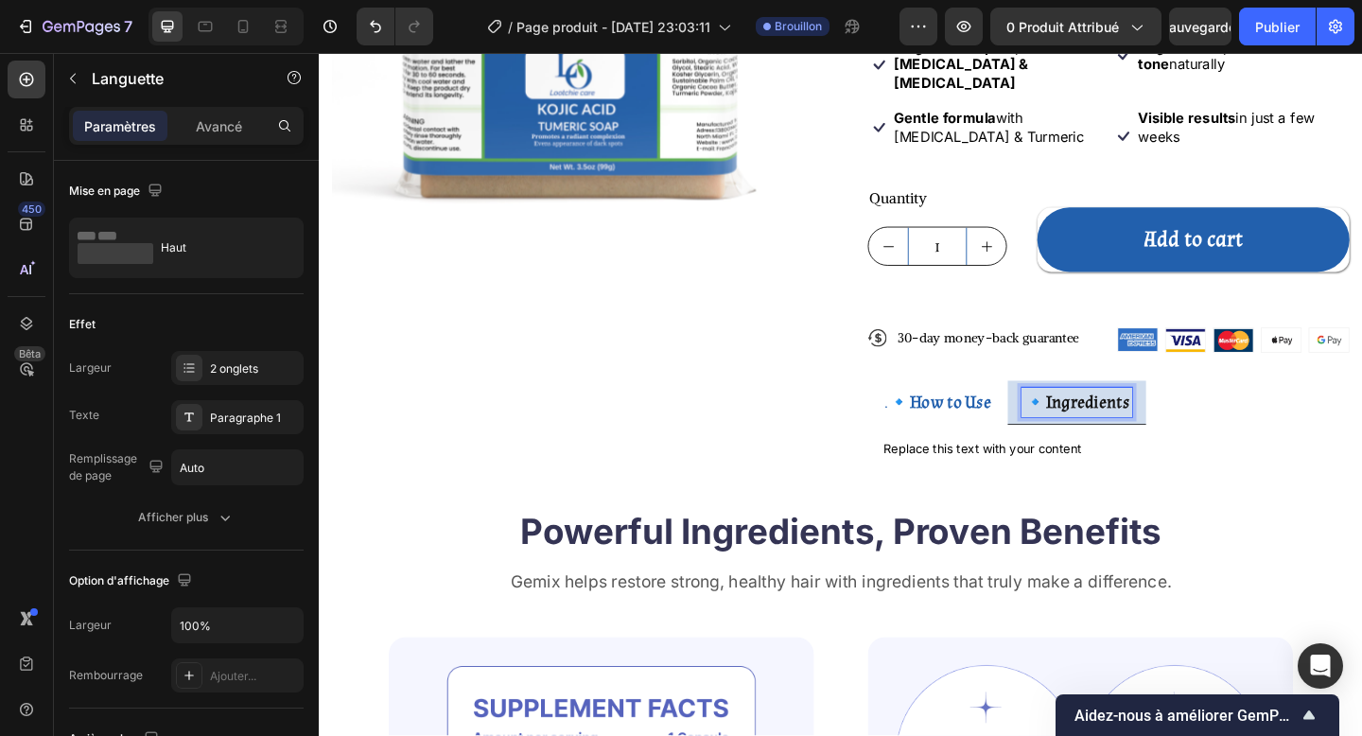
click at [1034, 421] on strong "How to Use" at bounding box center [1005, 433] width 89 height 25
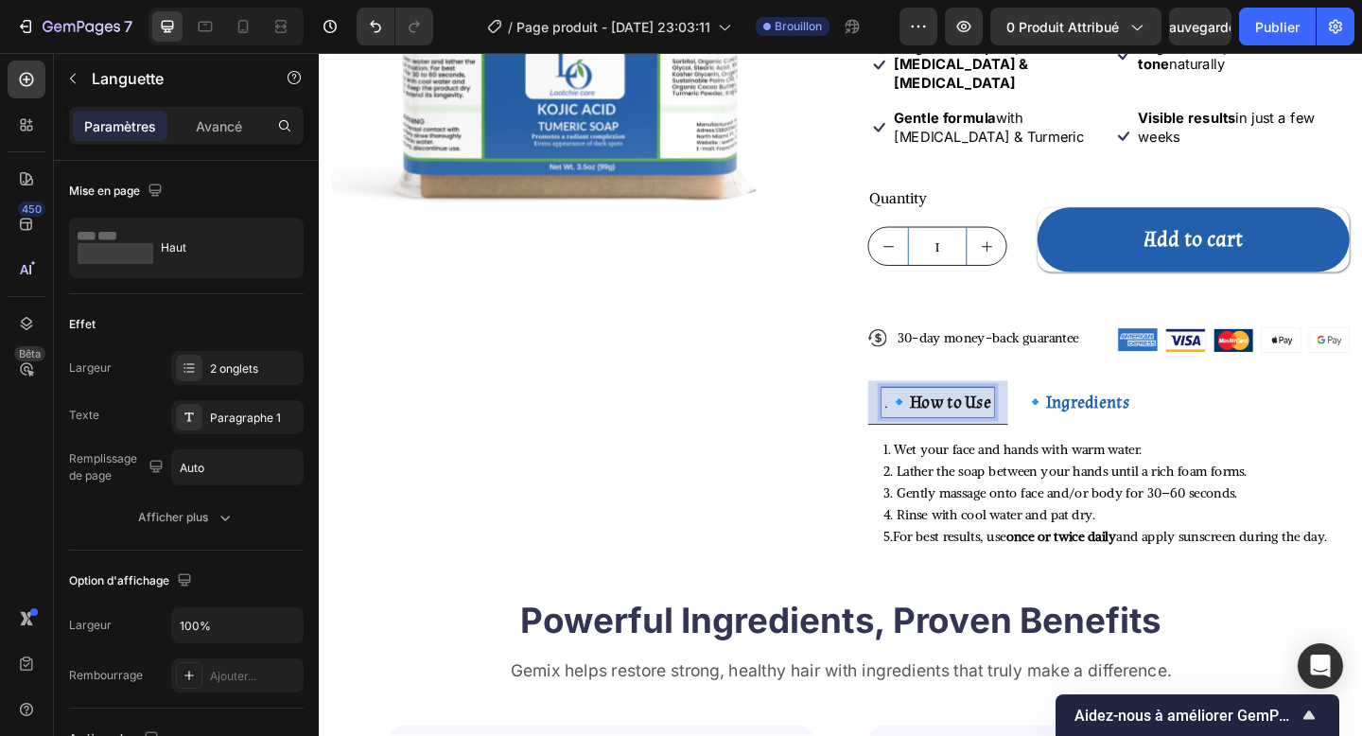
click at [1138, 421] on strong "Ingredients" at bounding box center [1154, 433] width 91 height 25
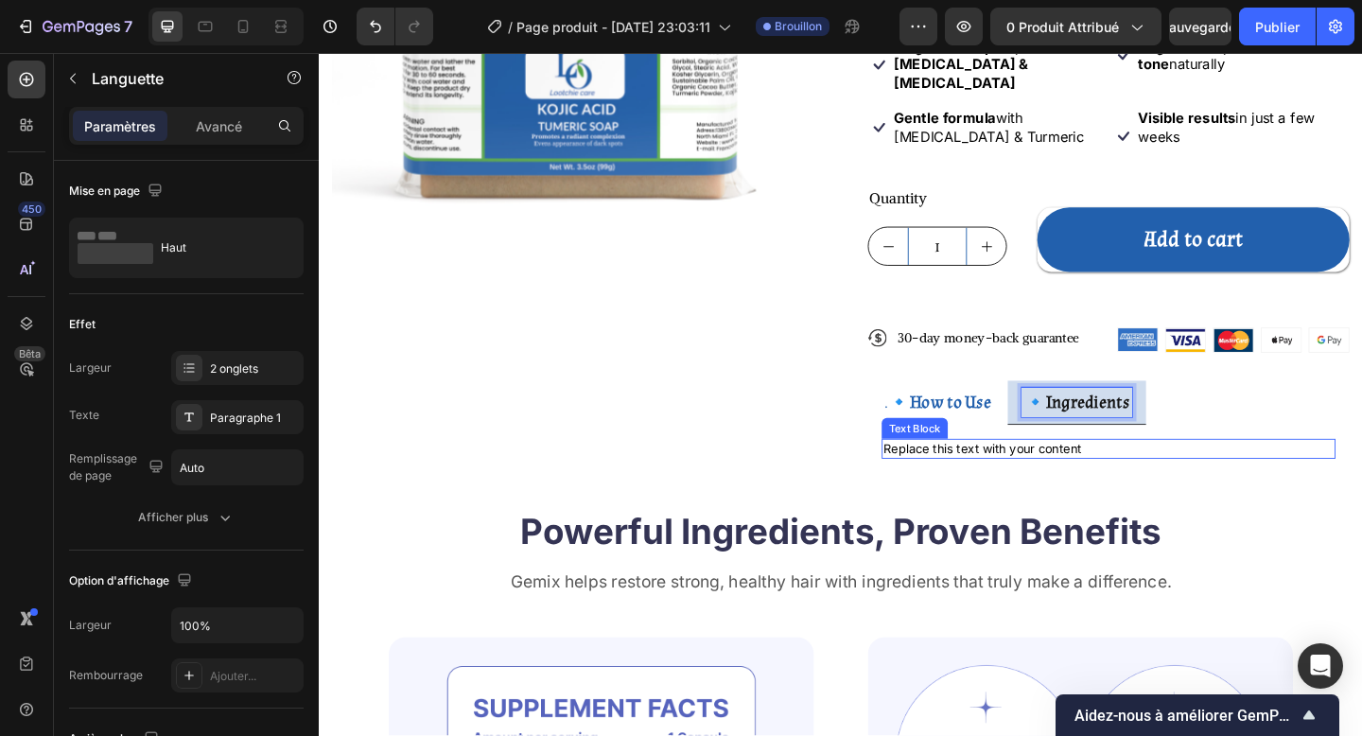
click at [1142, 473] on div "Replace this text with your content" at bounding box center [1178, 484] width 494 height 23
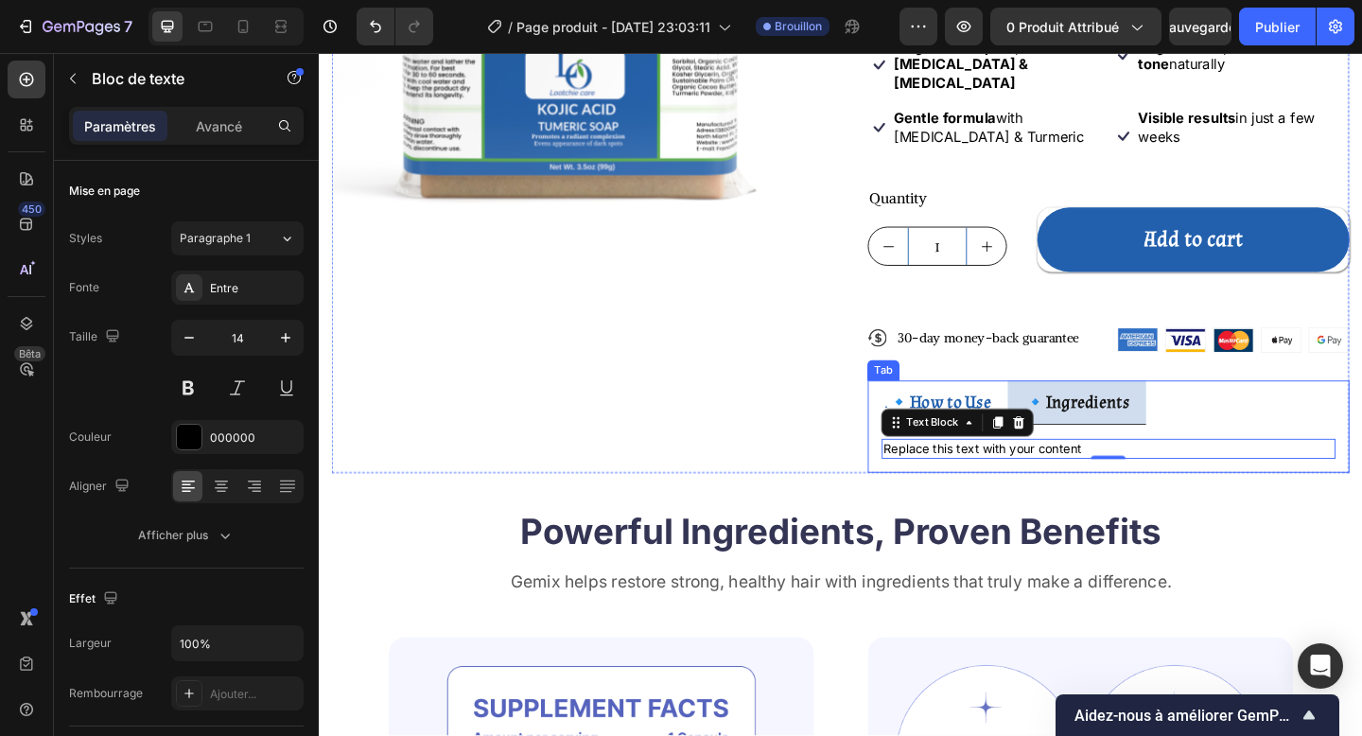
click at [1153, 421] on strong "Ingredients" at bounding box center [1154, 433] width 91 height 25
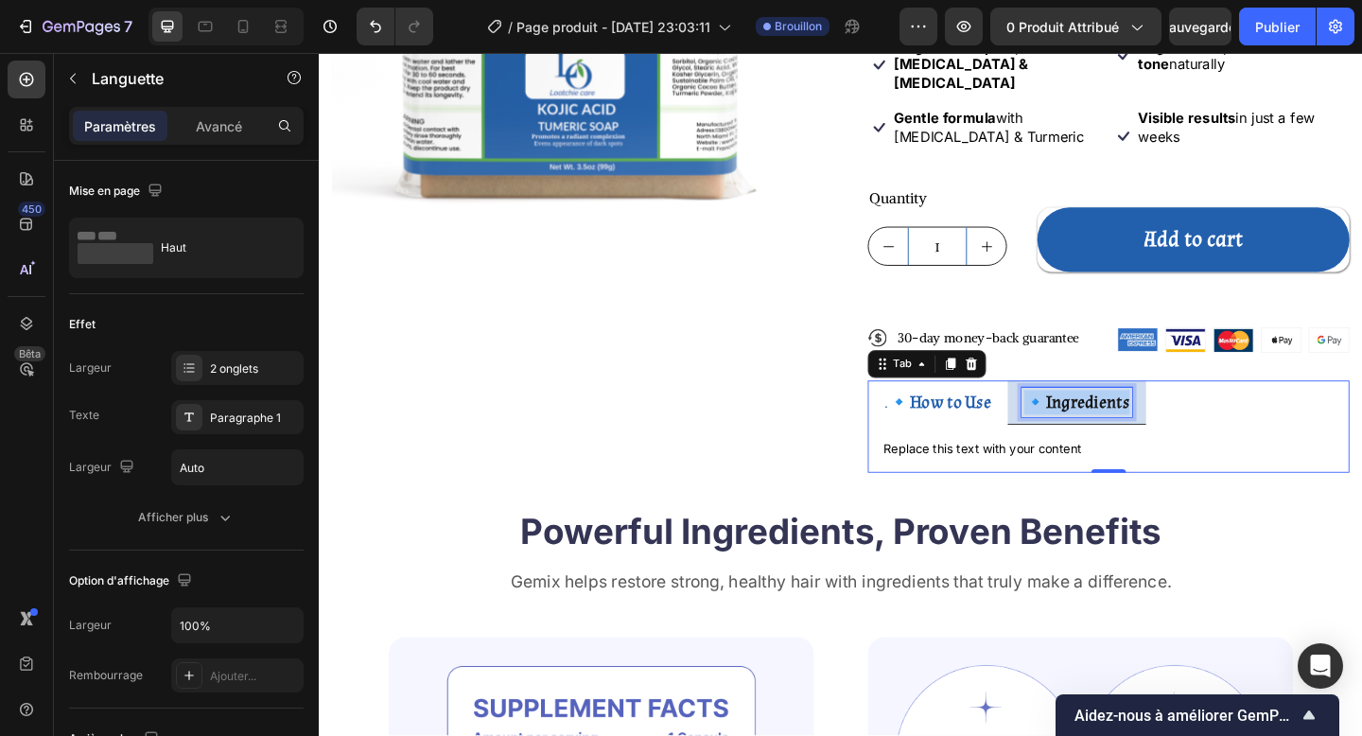
click at [1153, 421] on strong "Ingredients" at bounding box center [1154, 433] width 91 height 25
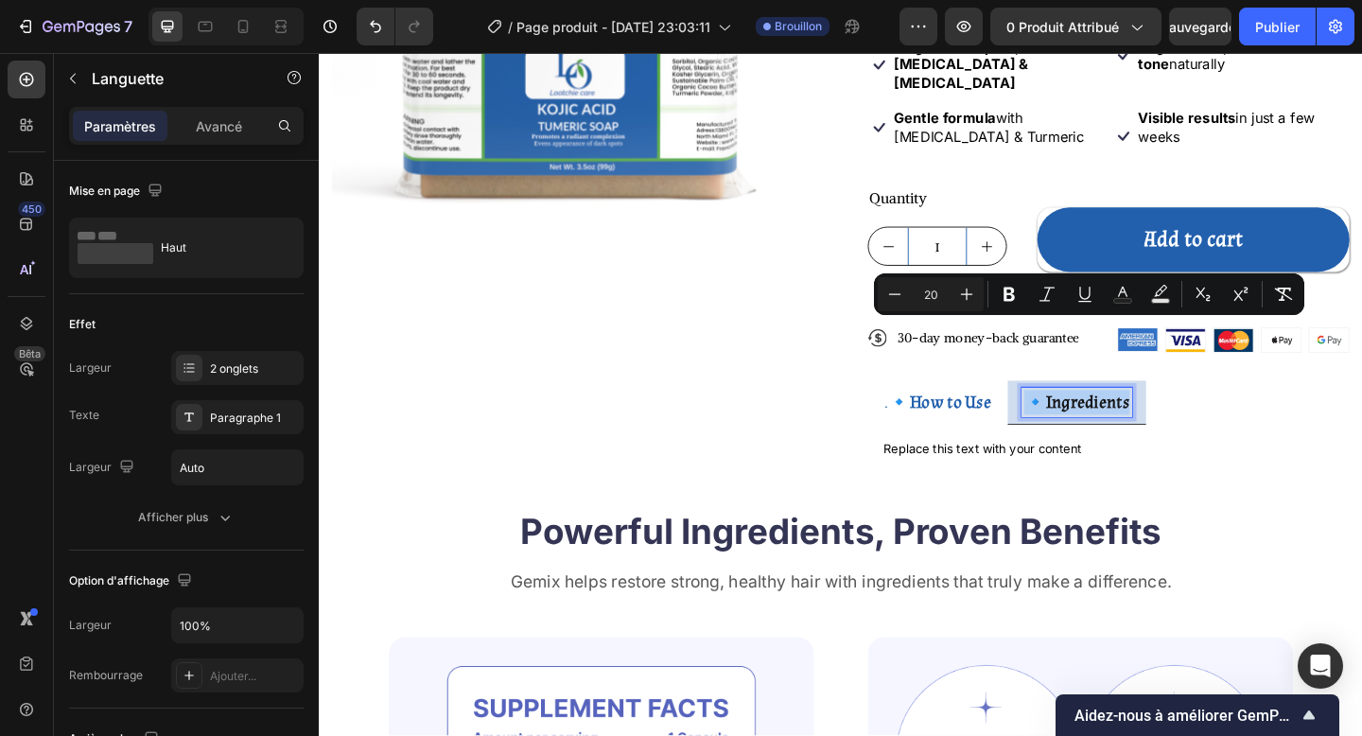
click at [1153, 421] on strong "Ingredients" at bounding box center [1154, 433] width 91 height 25
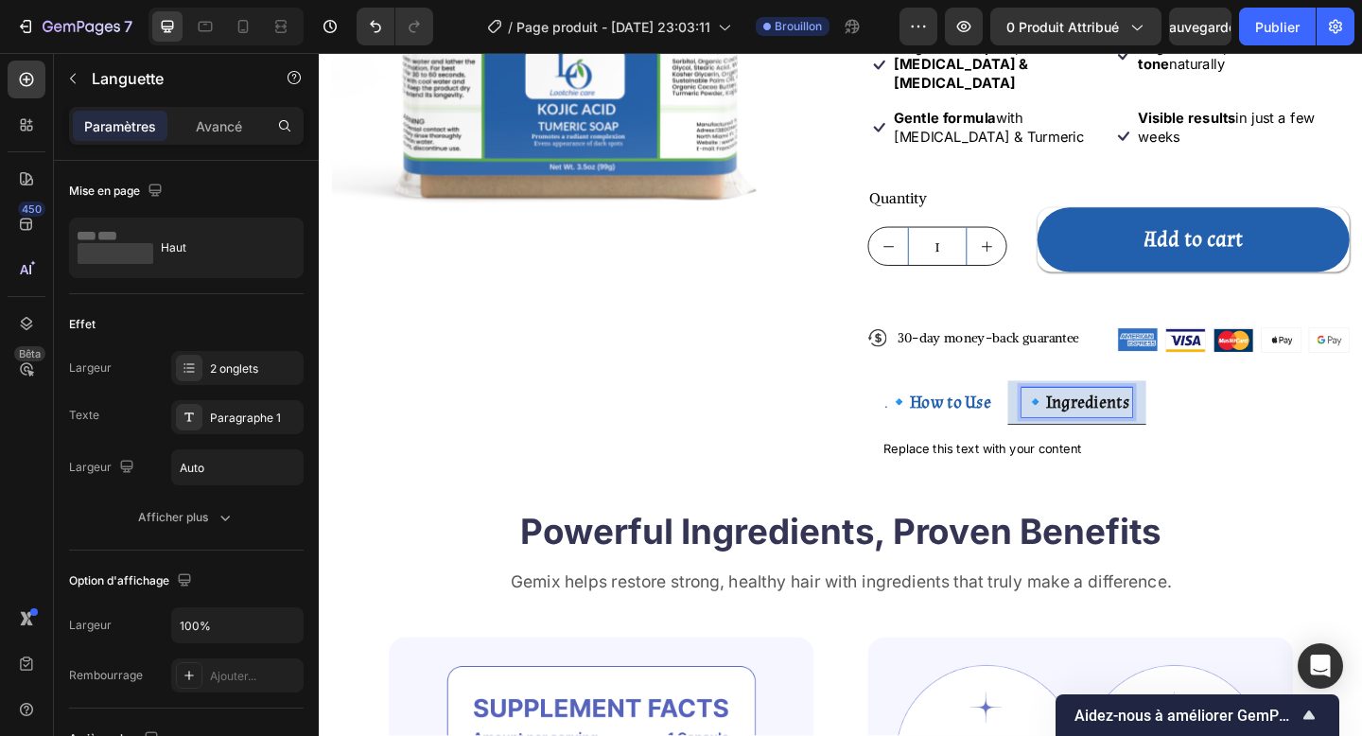
click at [1114, 421] on strong "Ingredients" at bounding box center [1154, 433] width 91 height 25
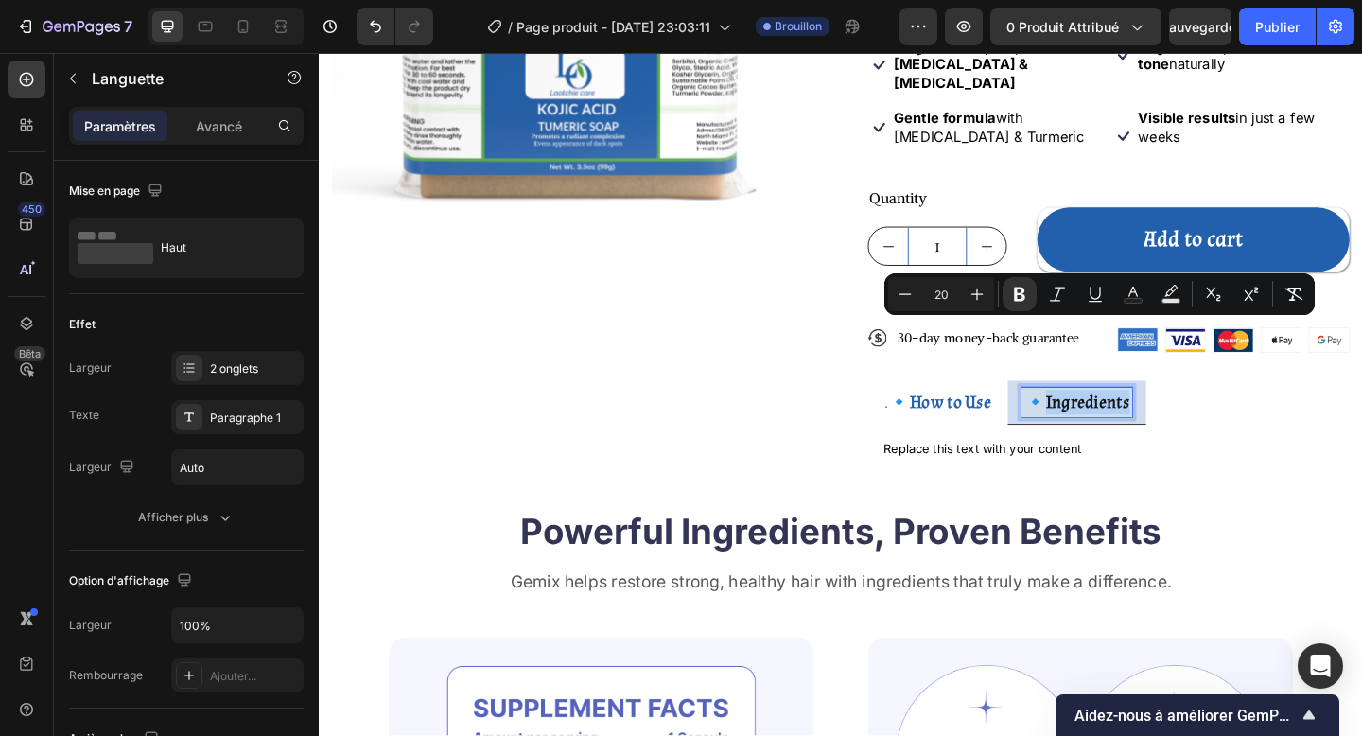
drag, startPoint x: 1114, startPoint y: 361, endPoint x: 1161, endPoint y: 362, distance: 47.3
click at [1161, 421] on strong "Ingredients" at bounding box center [1154, 433] width 91 height 25
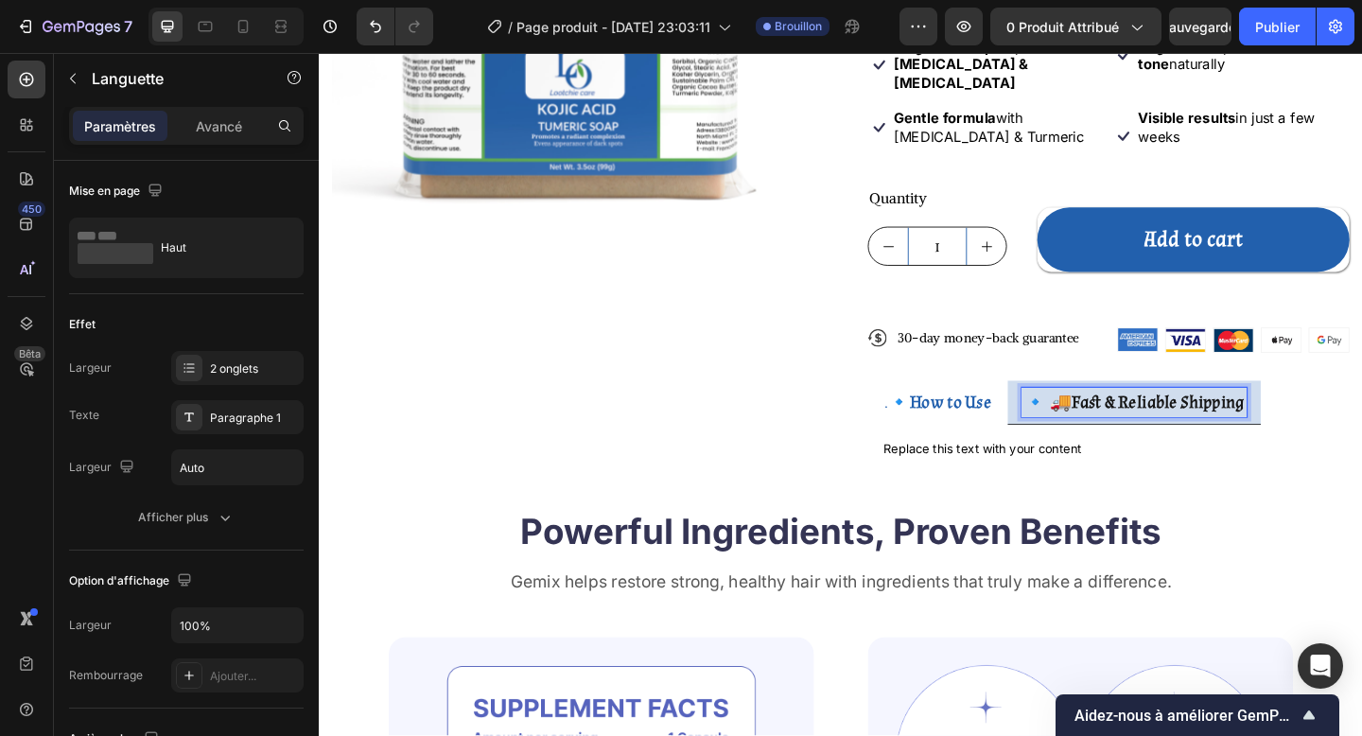
click at [1101, 420] on p "🔹 🚚 Fast & Reliable Shipping" at bounding box center [1205, 433] width 239 height 26
click at [1084, 458] on div "1. Wet your face and hands with warm water. Text Block 2. Lather the soap betwe…" at bounding box center [1178, 484] width 524 height 53
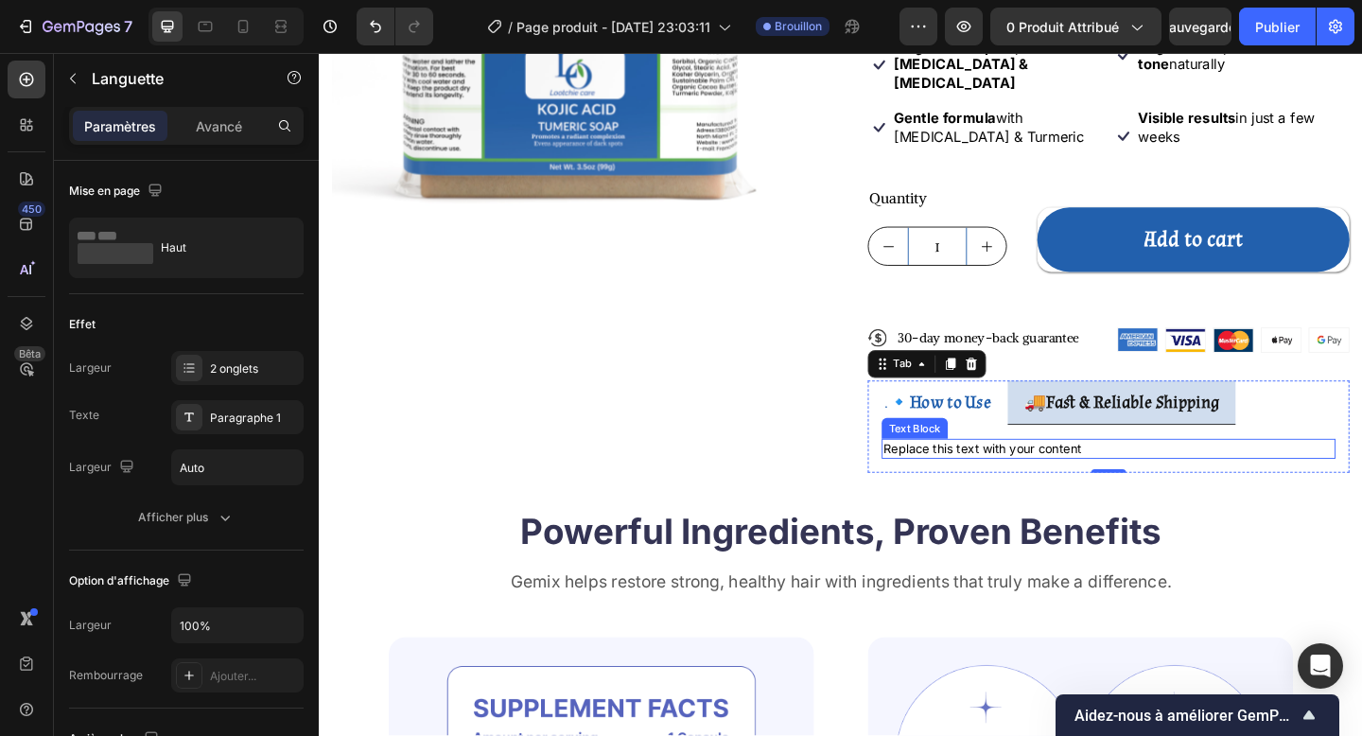
click at [1076, 473] on div "Replace this text with your content" at bounding box center [1178, 484] width 494 height 23
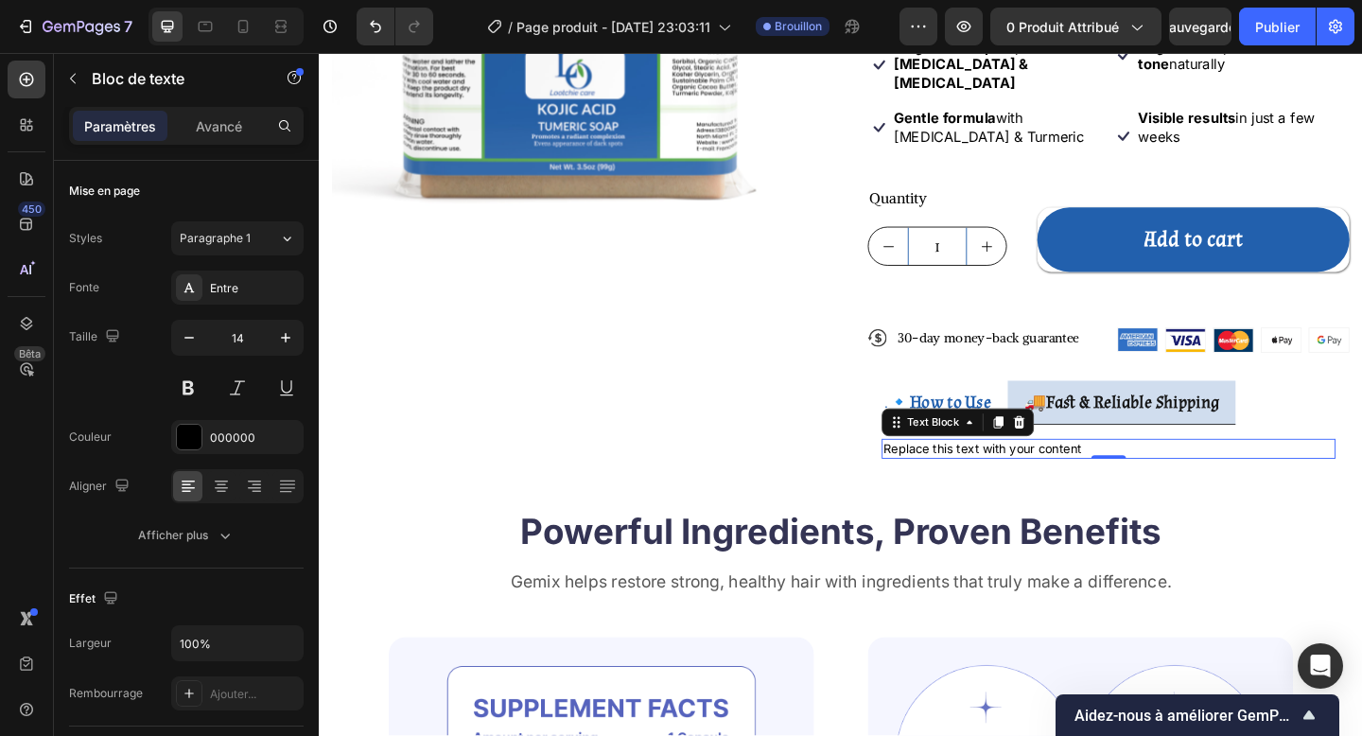
click at [992, 473] on div "Replace this text with your content" at bounding box center [1178, 484] width 494 height 23
click at [992, 475] on p "Replace this text with your content" at bounding box center [1178, 484] width 490 height 19
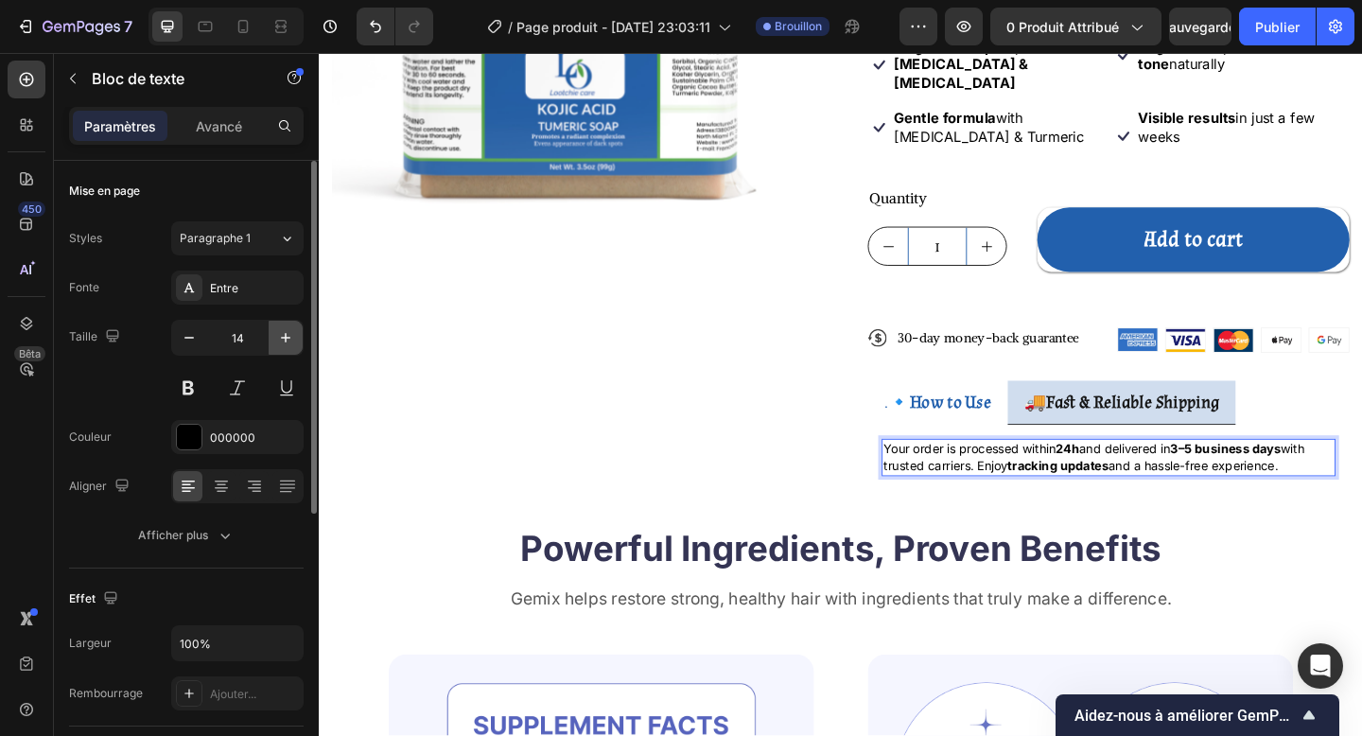
click at [279, 331] on icon "button" at bounding box center [285, 337] width 19 height 19
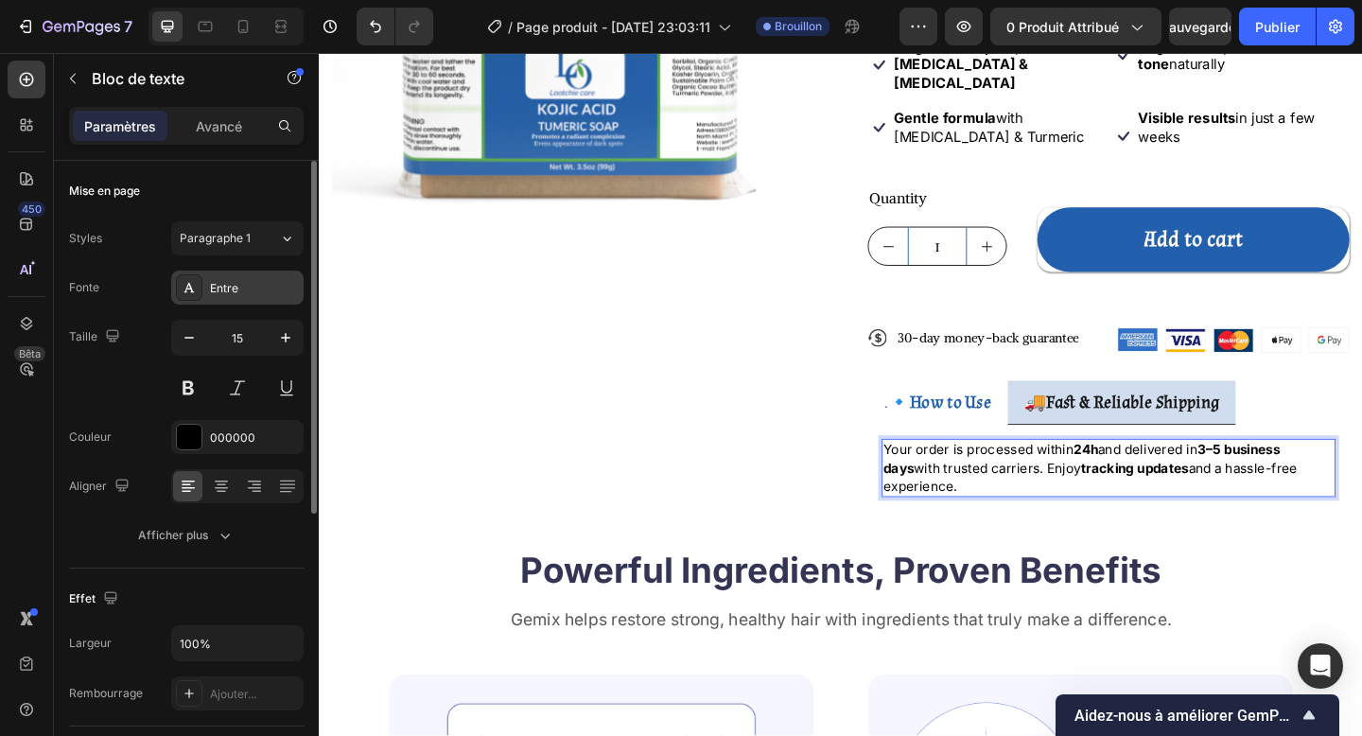
type input "16"
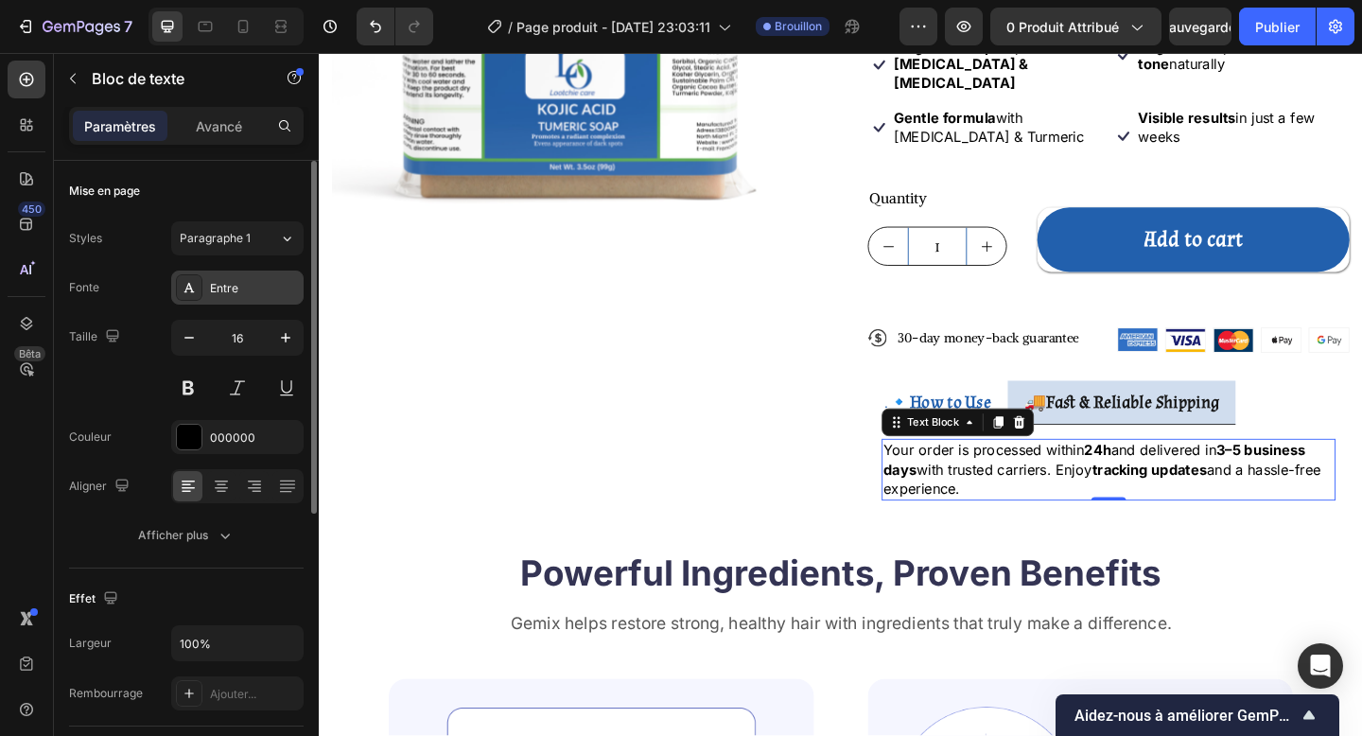
click at [229, 282] on font "Entre" at bounding box center [224, 288] width 28 height 14
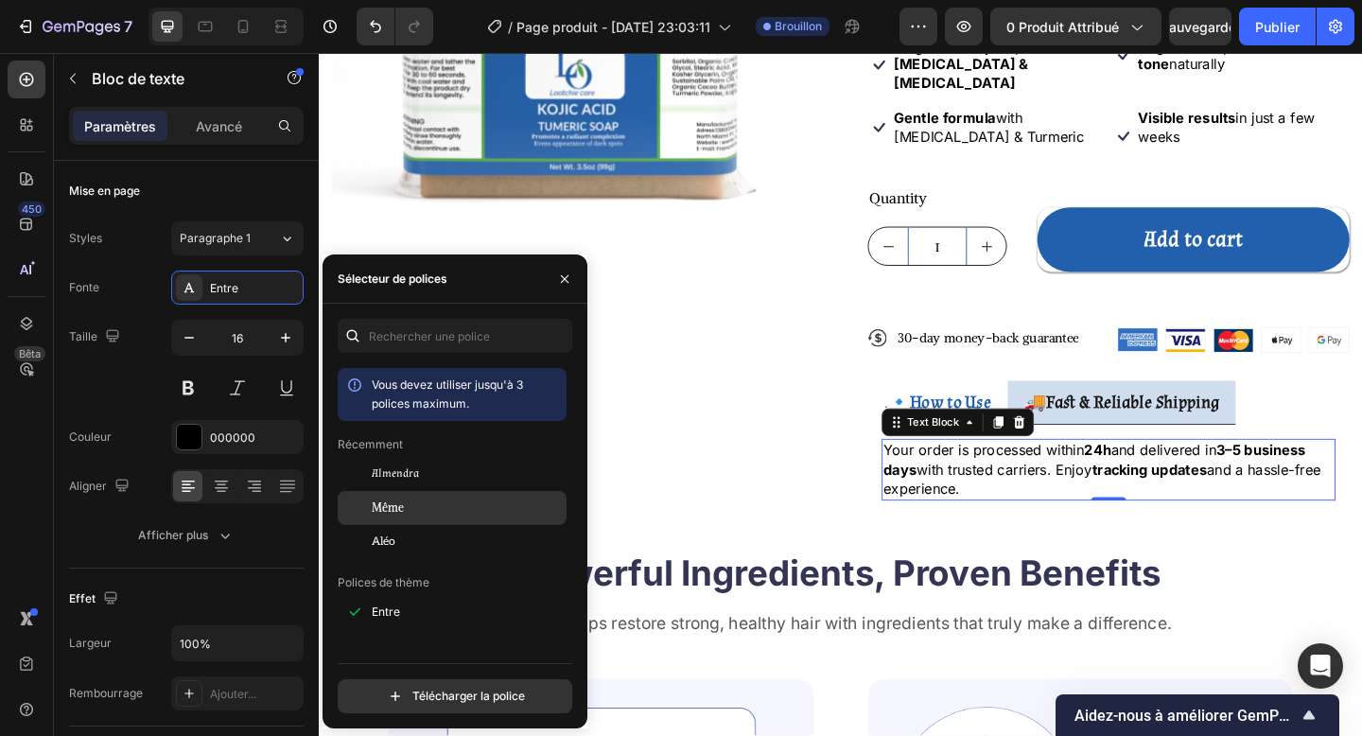
click at [408, 494] on div "Même" at bounding box center [452, 508] width 229 height 34
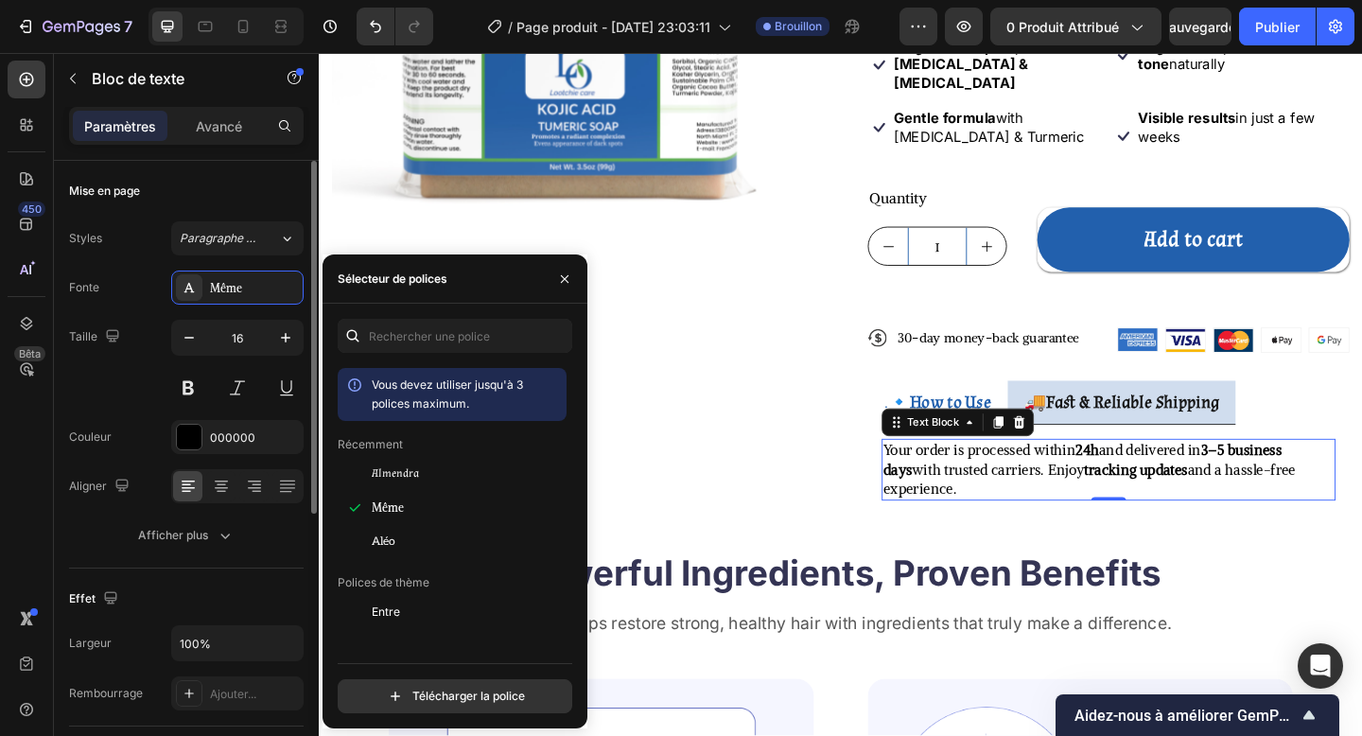
click at [157, 374] on div "Taille 16" at bounding box center [186, 362] width 235 height 85
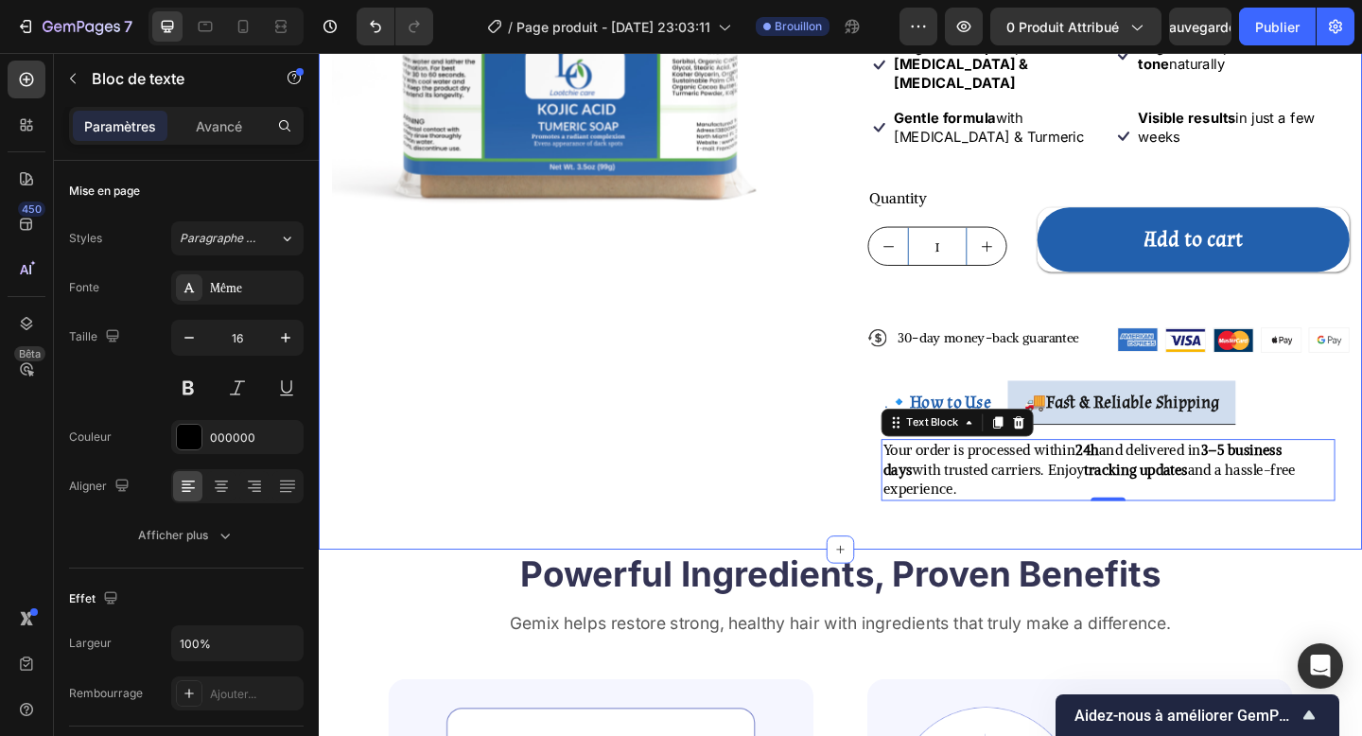
click at [1067, 480] on div "Product Images Icon Icon Icon Icon Icon Icon List 122,000+ Happy Customers Text…" at bounding box center [886, 155] width 1135 height 875
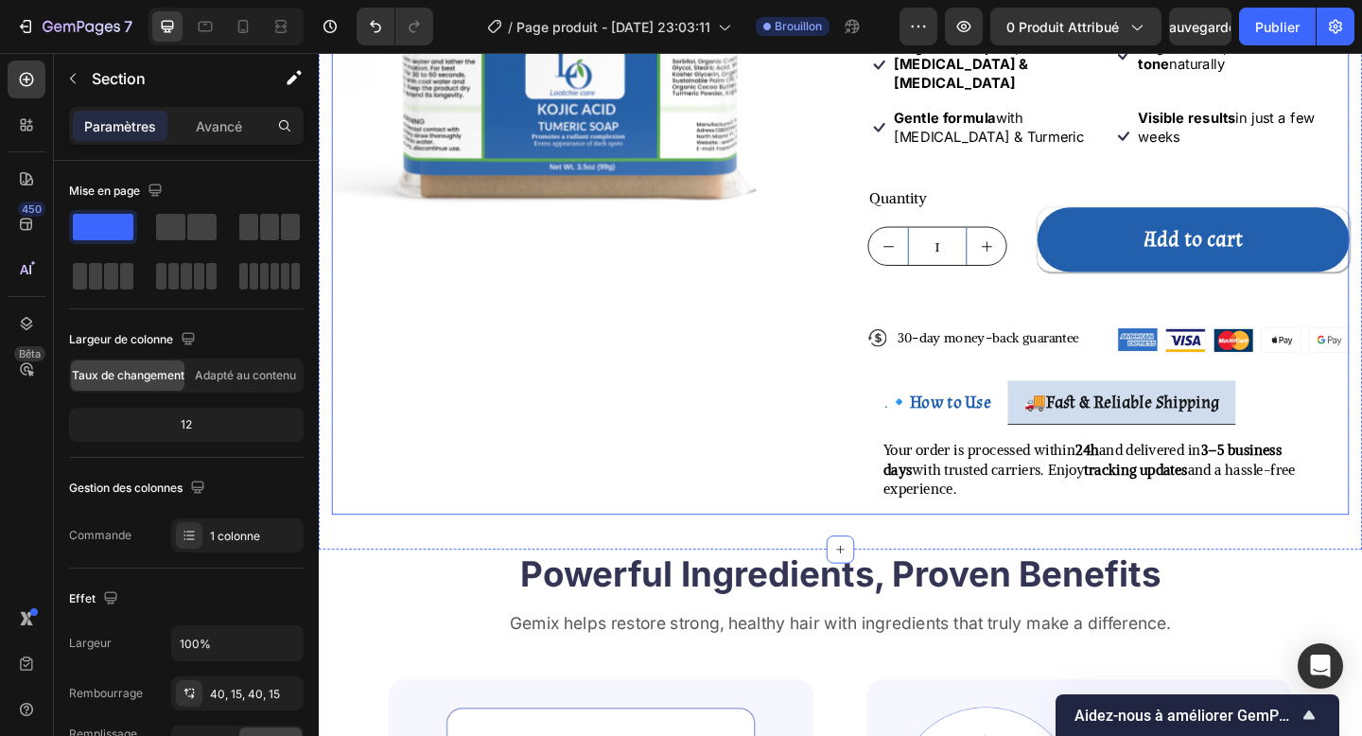
click at [796, 401] on div "Product Images" at bounding box center [595, 155] width 524 height 799
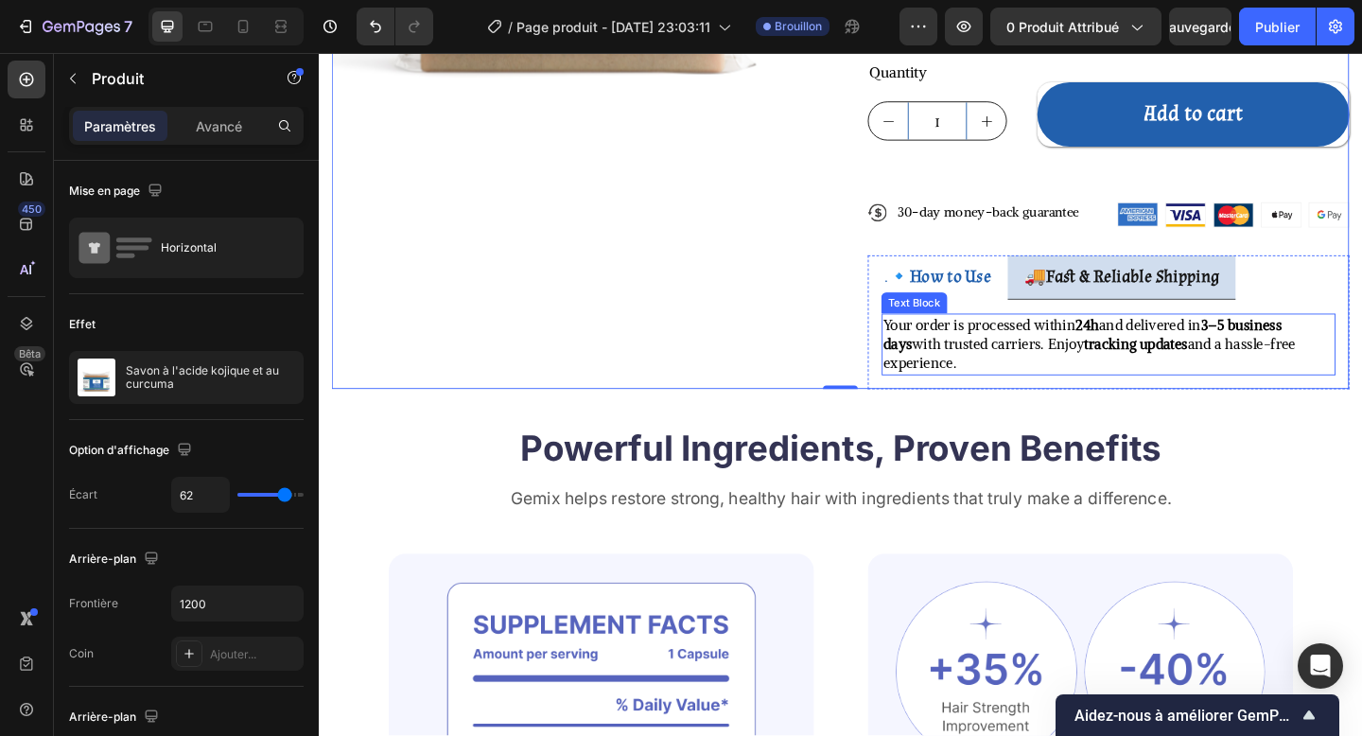
scroll to position [533, 0]
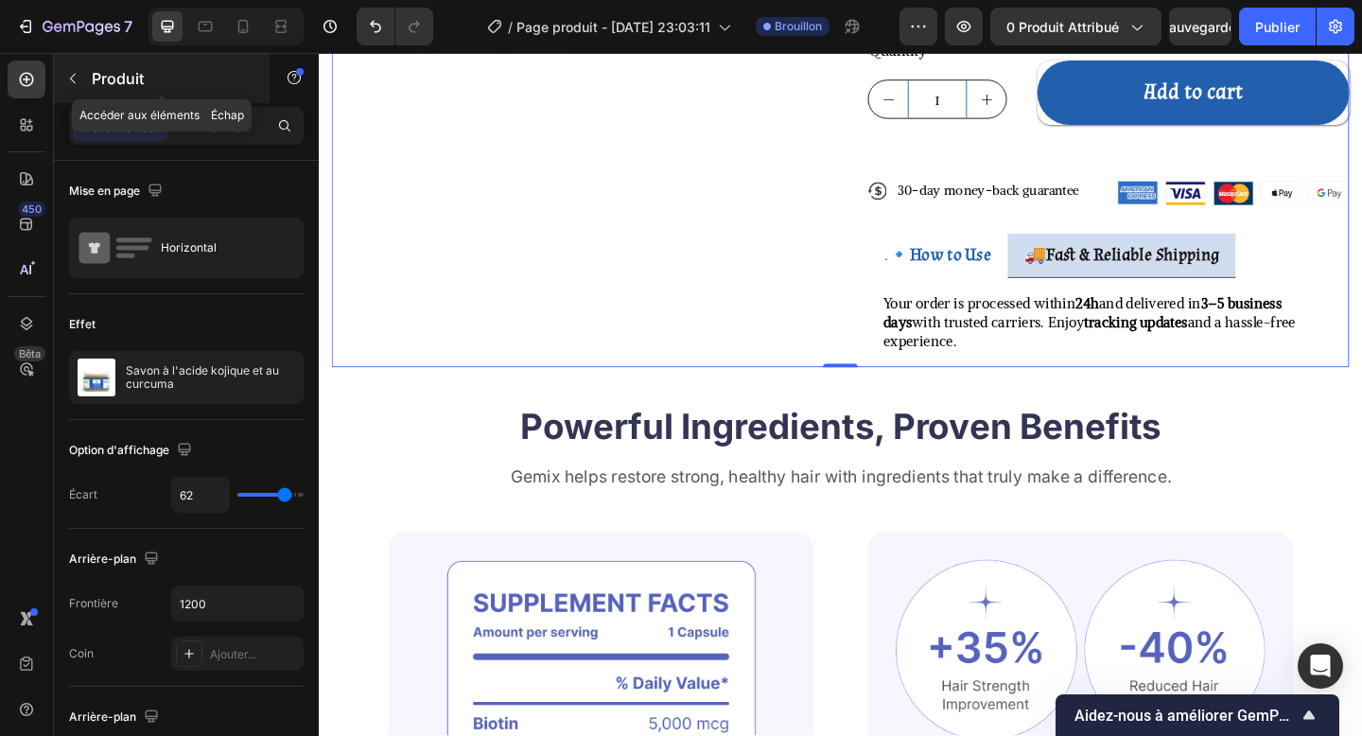
click at [91, 78] on div "Produit" at bounding box center [162, 78] width 216 height 49
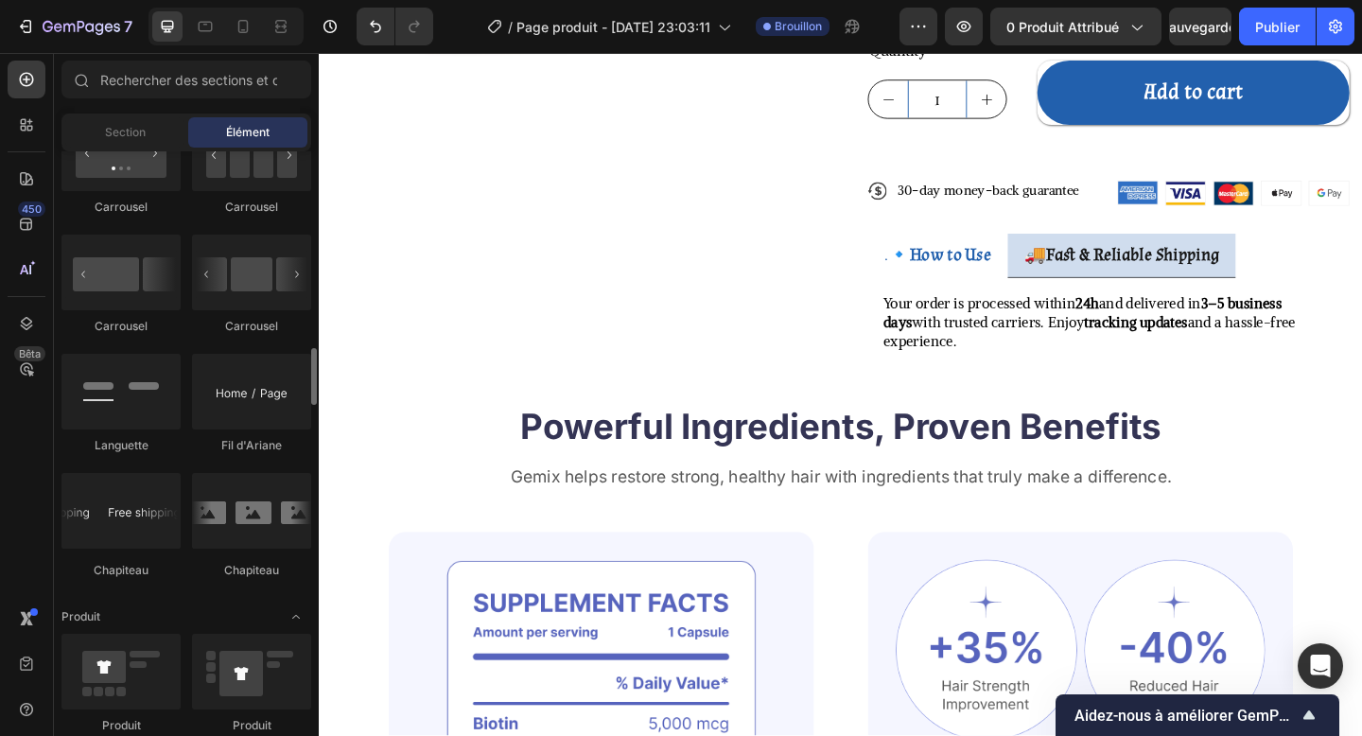
scroll to position [2004, 0]
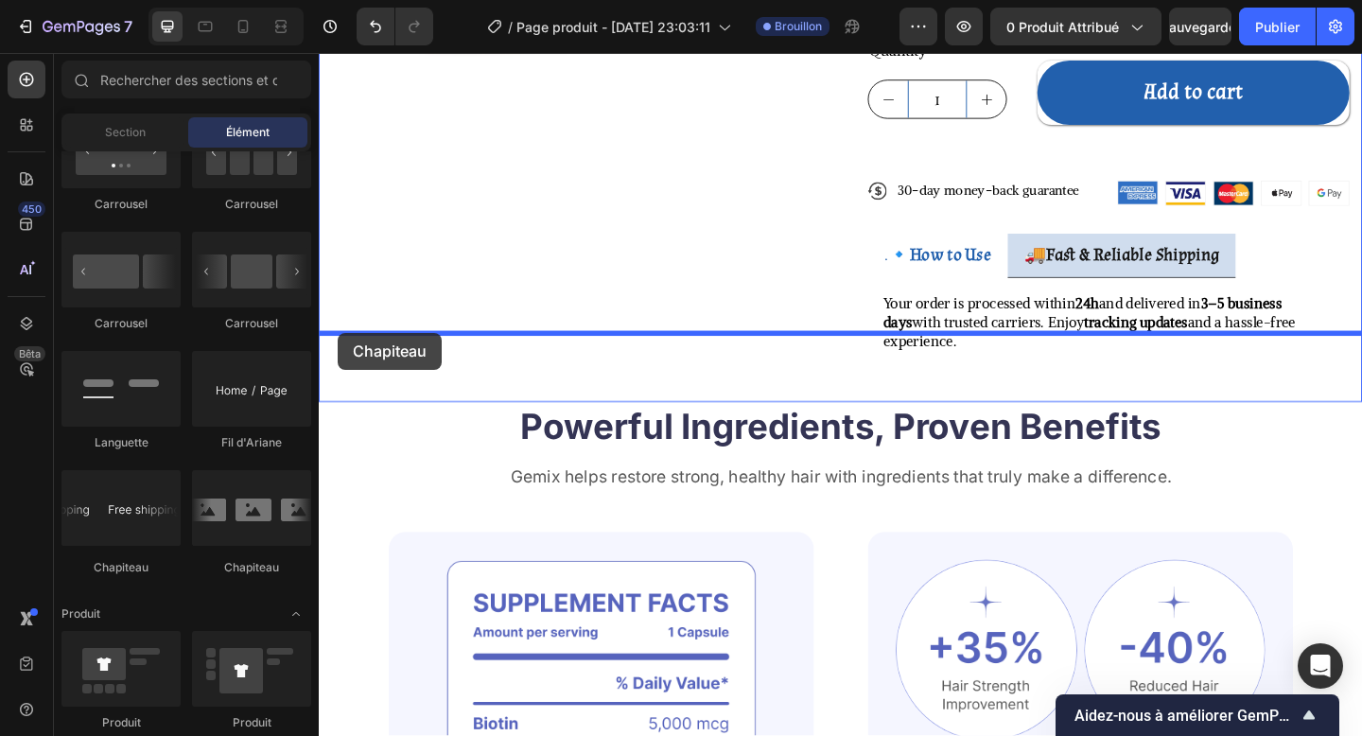
drag, startPoint x: 423, startPoint y: 588, endPoint x: 338, endPoint y: 358, distance: 245.1
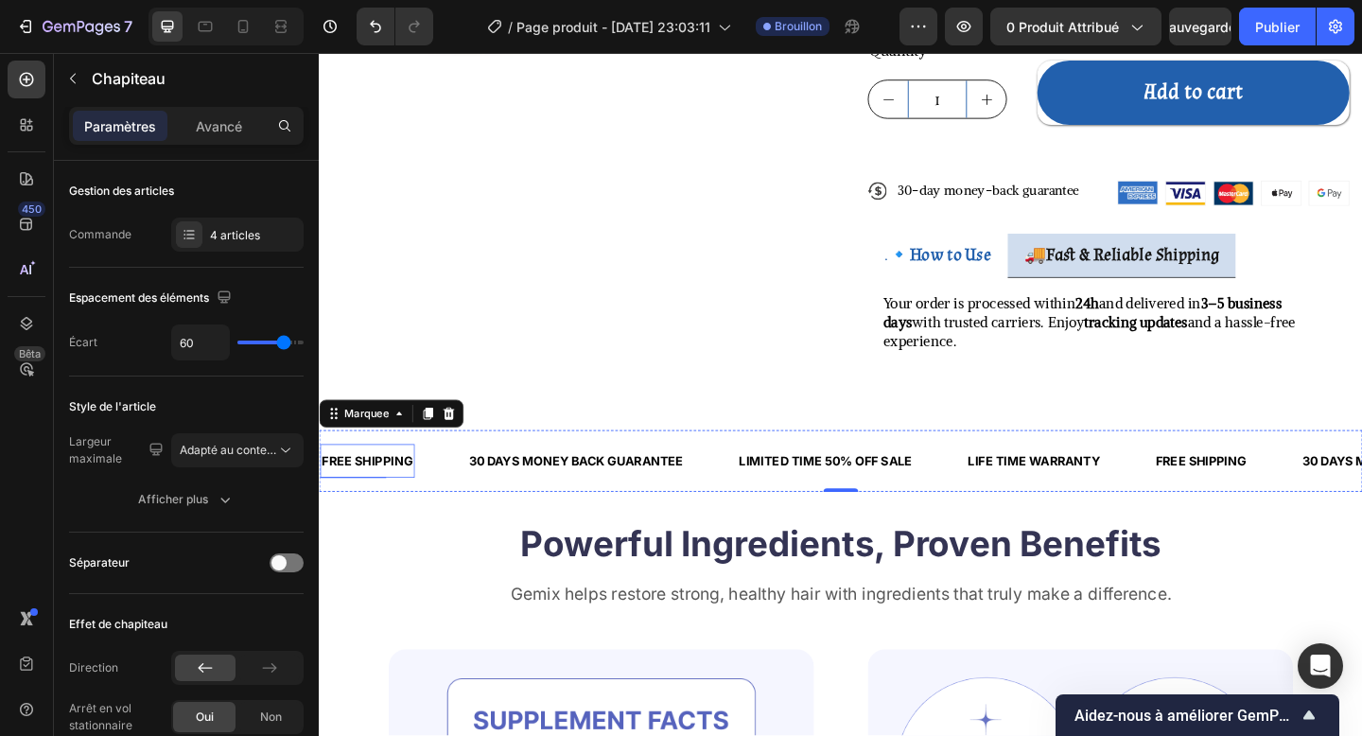
click at [384, 486] on div "FREE SHIPPING" at bounding box center [371, 497] width 103 height 23
click at [384, 488] on p "FREE SHIPPING" at bounding box center [371, 497] width 99 height 19
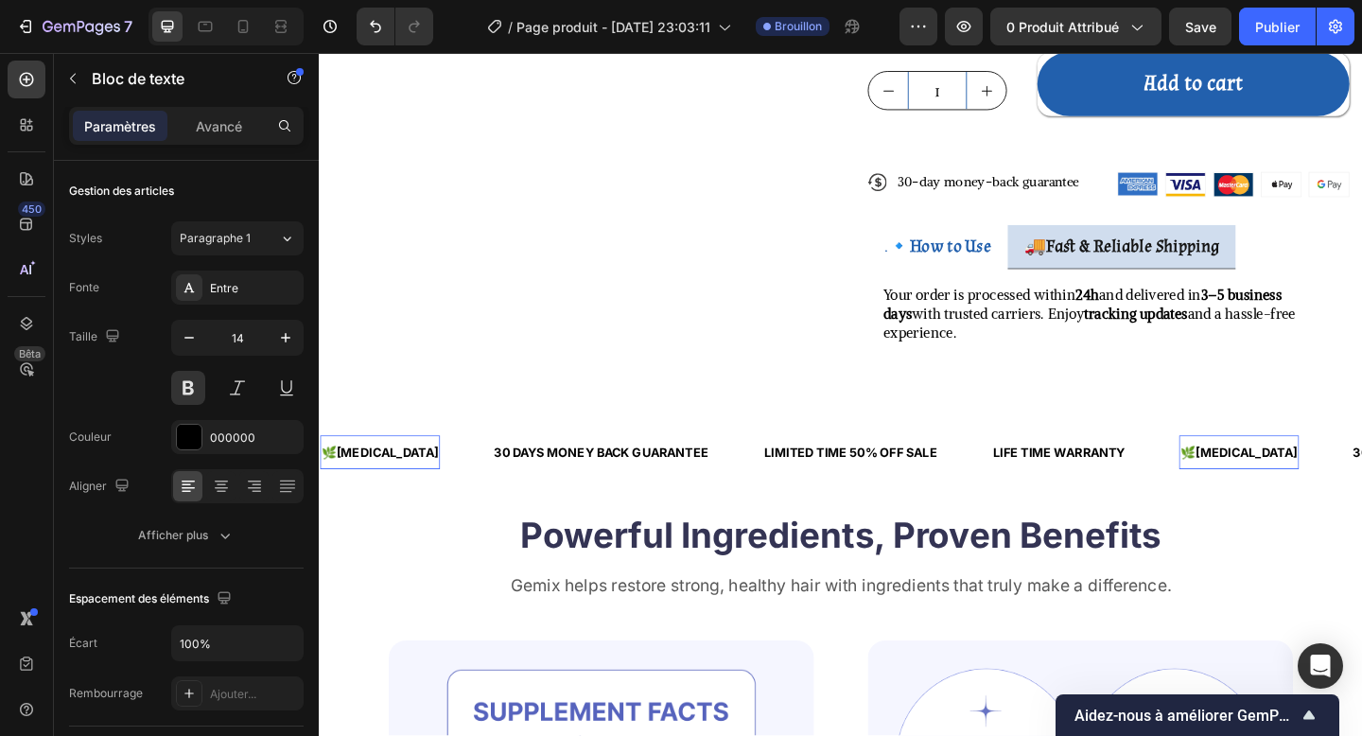
scroll to position [533, 0]
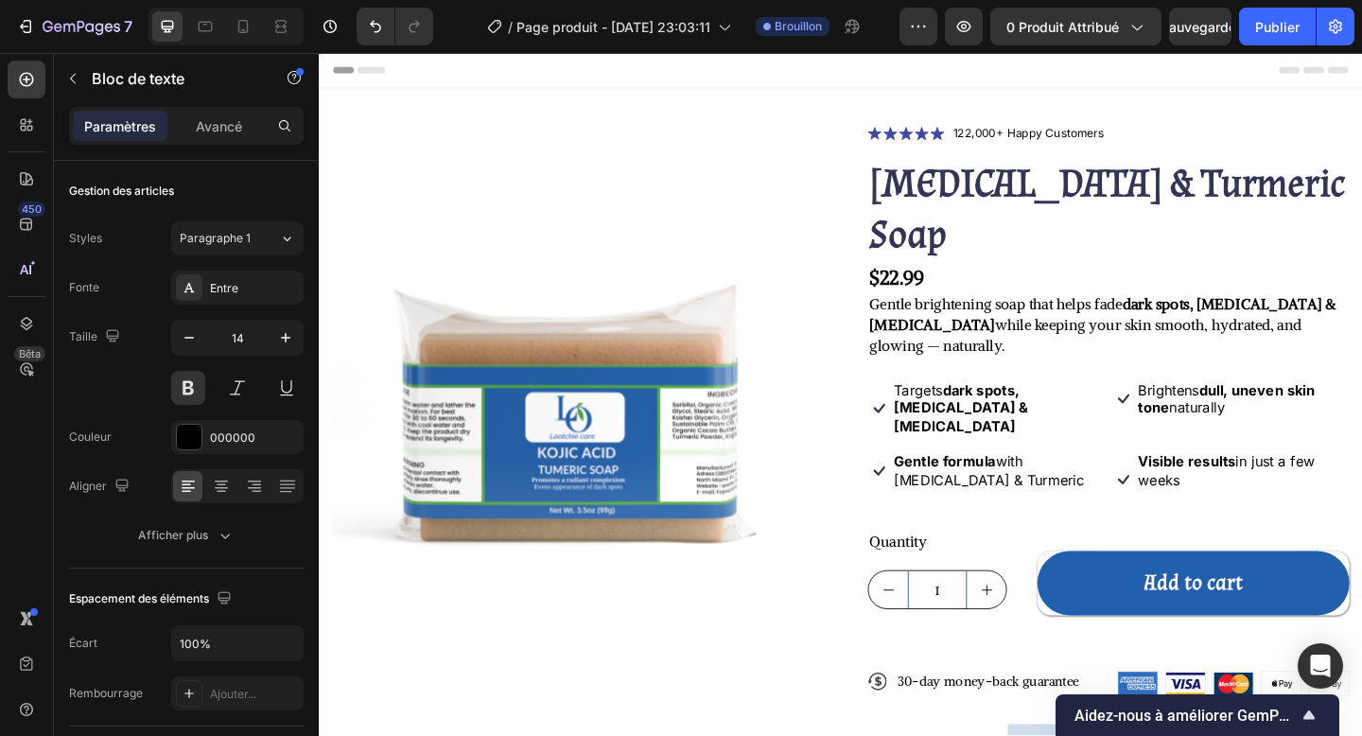
scroll to position [533, 0]
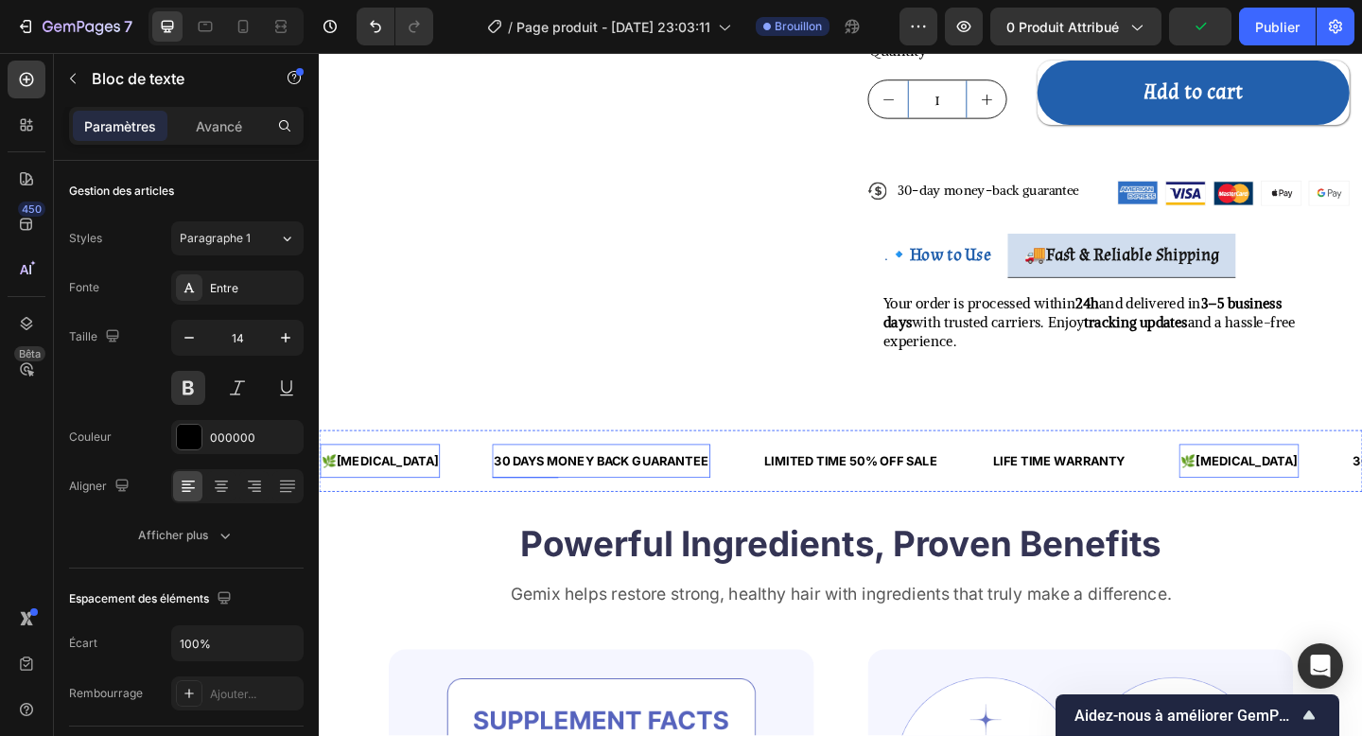
click at [568, 486] on div "30 DAYS MONEY BACK GUARANTEE" at bounding box center [625, 497] width 237 height 23
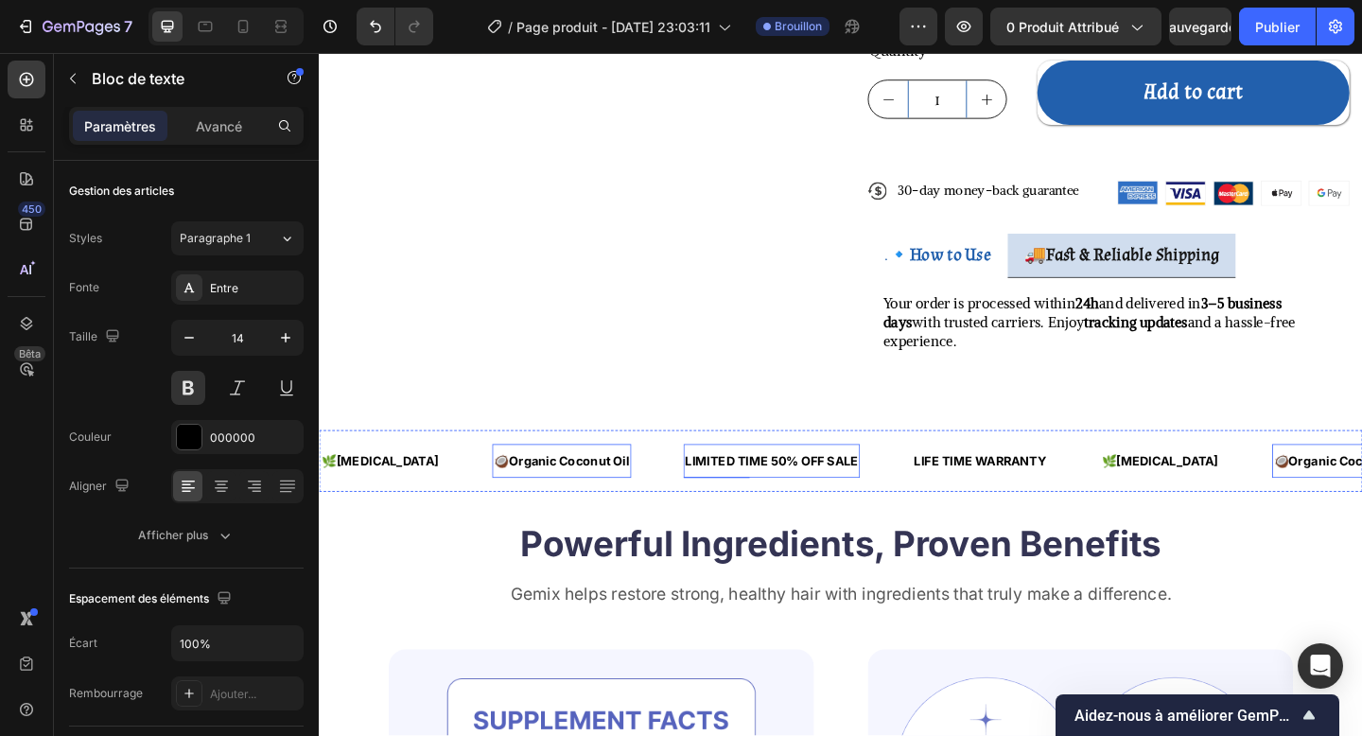
click at [721, 479] on div "LIMITED TIME 50% OFF SALE Text Block" at bounding box center [811, 498] width 192 height 38
click at [715, 486] on div "LIMITED TIME 50% OFF SALE" at bounding box center [811, 497] width 192 height 23
click at [717, 488] on p "LIMITED TIME 50% OFF SALE" at bounding box center [811, 497] width 188 height 19
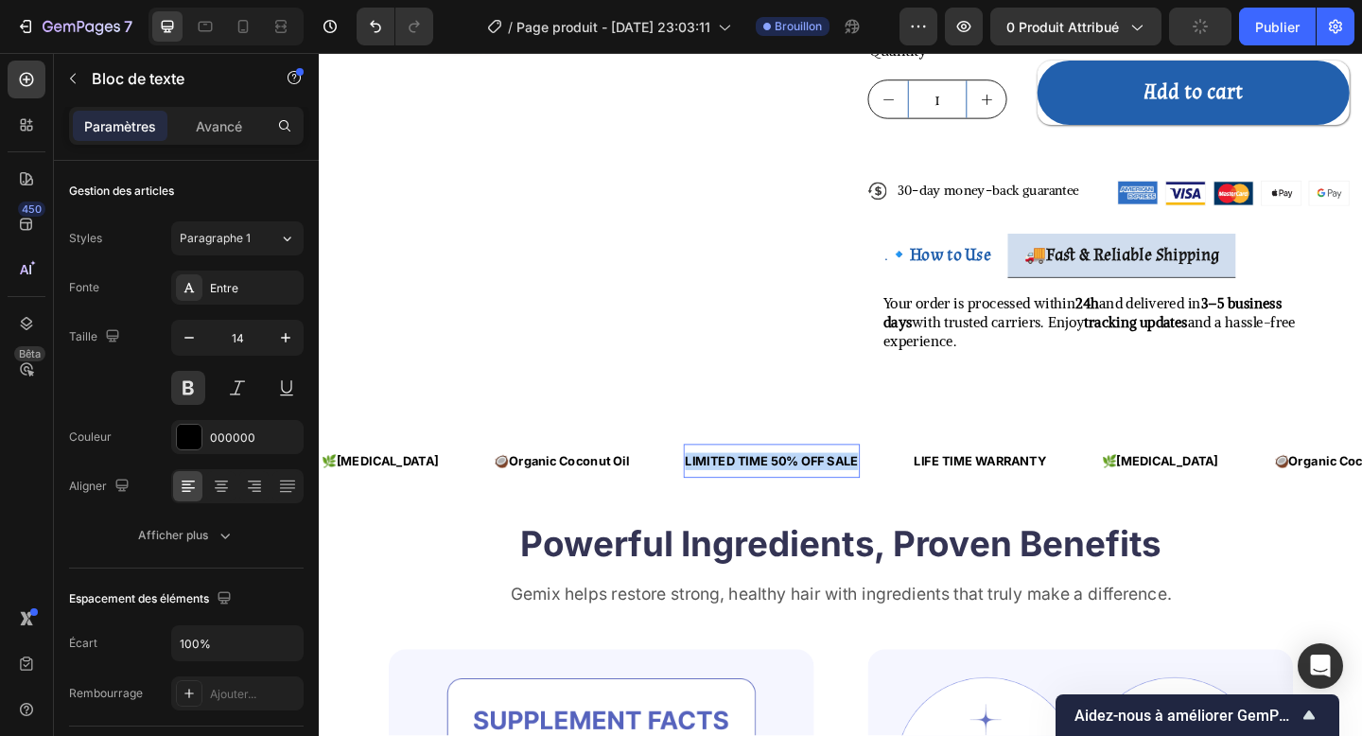
click at [717, 488] on p "LIMITED TIME 50% OFF SALE" at bounding box center [811, 497] width 188 height 19
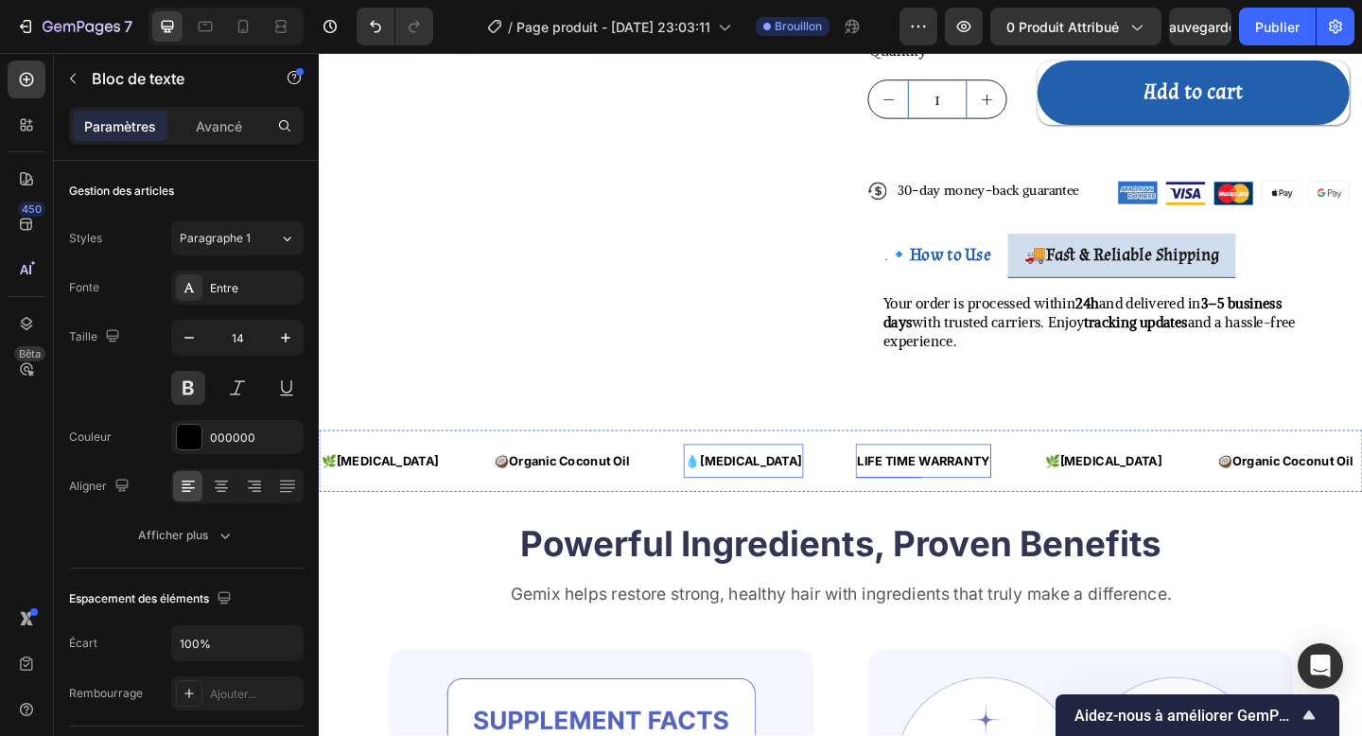
click at [918, 479] on div "LIFE TIME WARRANTY Text Block" at bounding box center [976, 498] width 148 height 38
click at [918, 479] on div "LIFE TIME WARRANTY Text Block 0" at bounding box center [976, 498] width 148 height 38
click at [967, 508] on div "0" at bounding box center [976, 515] width 19 height 15
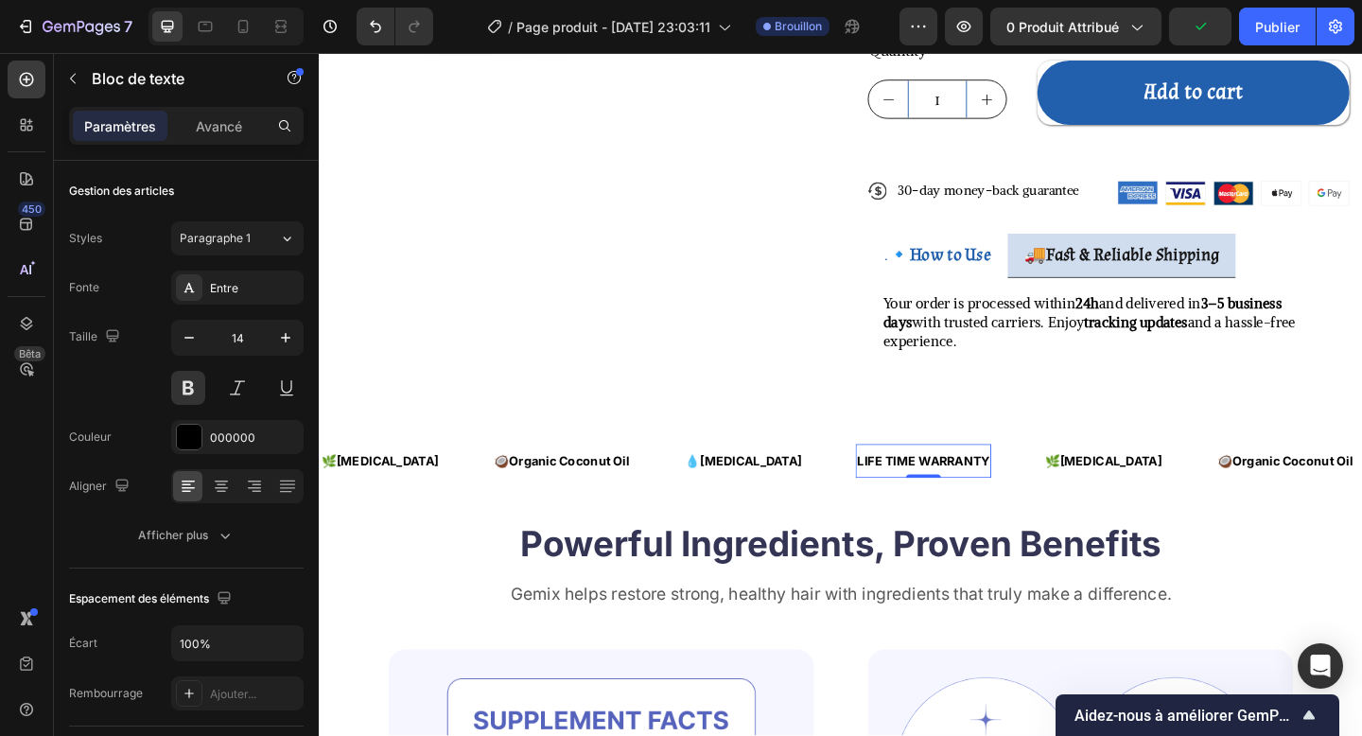
click at [902, 486] on div "LIFE TIME WARRANTY" at bounding box center [976, 497] width 148 height 23
click at [904, 488] on p "LIFE TIME WARRANTY" at bounding box center [976, 497] width 144 height 19
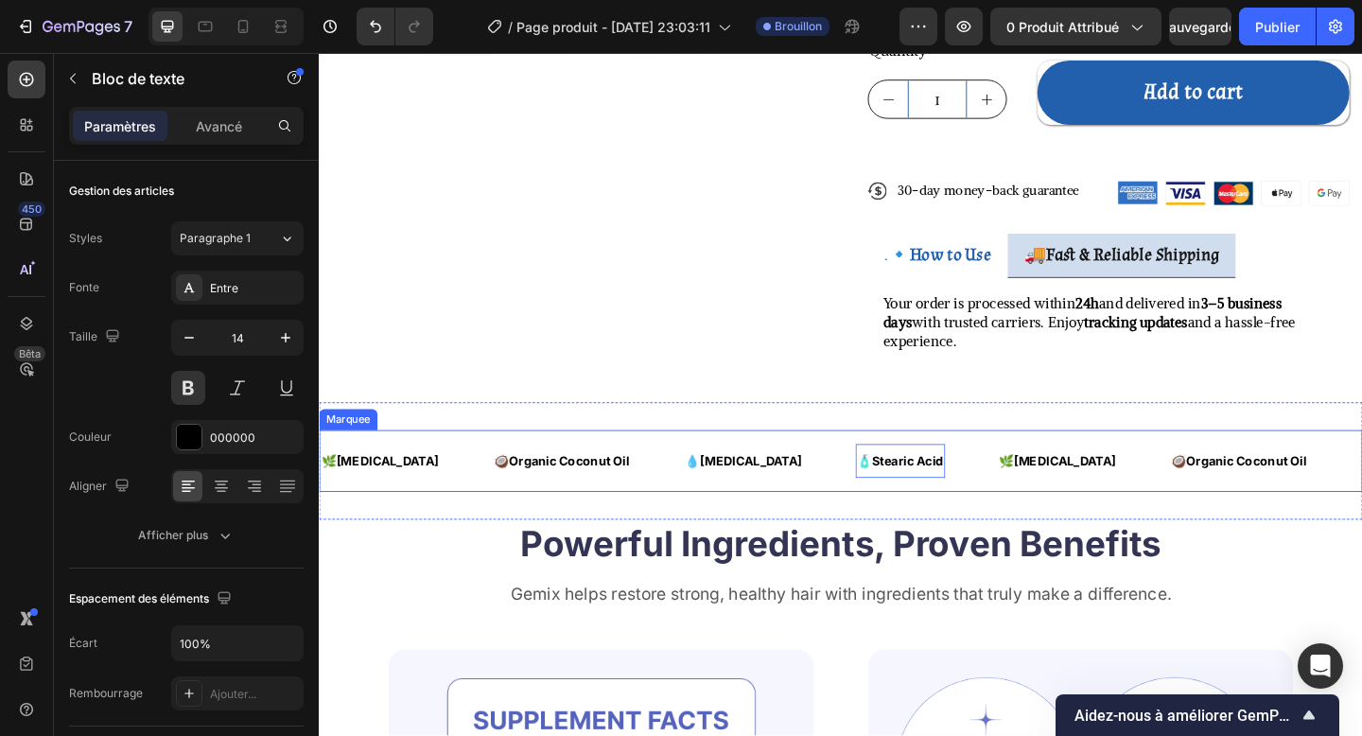
click at [808, 479] on div "💧 [MEDICAL_DATA] Text Block" at bounding box center [808, 498] width 187 height 38
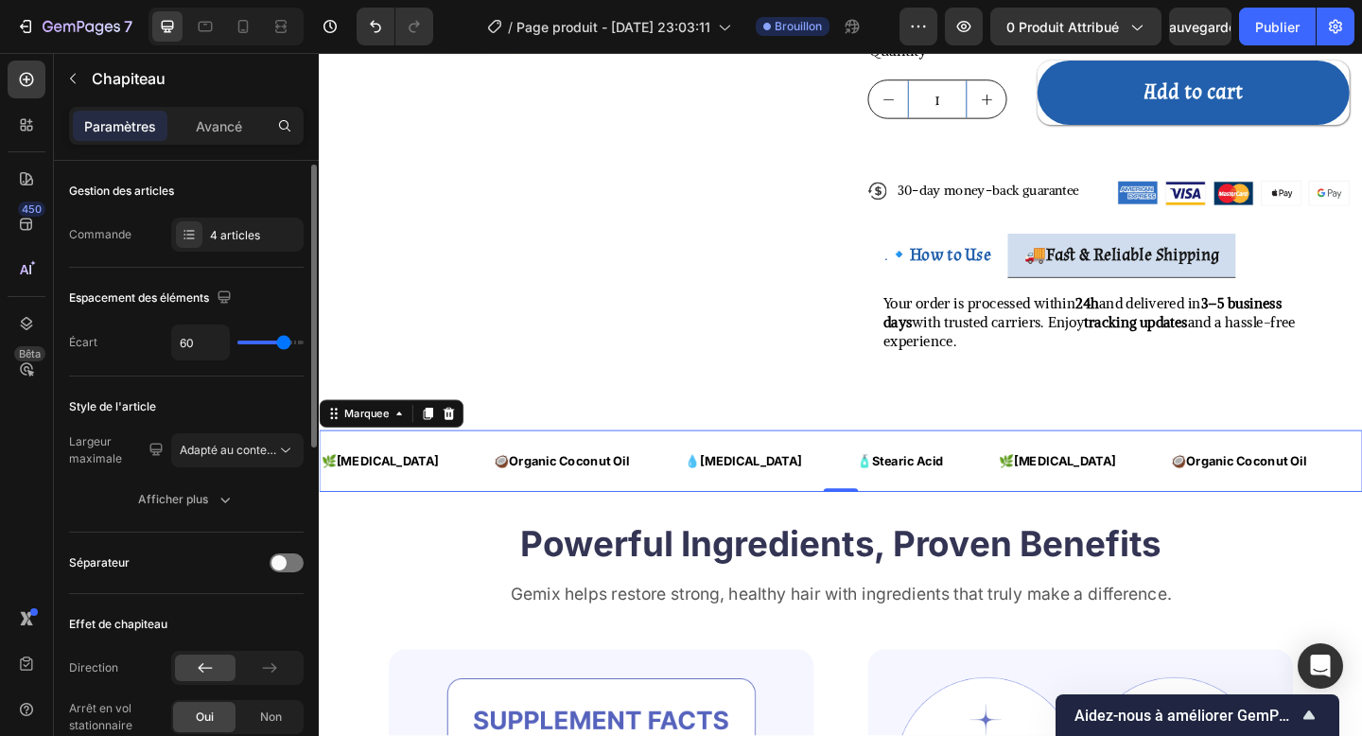
scroll to position [36, 0]
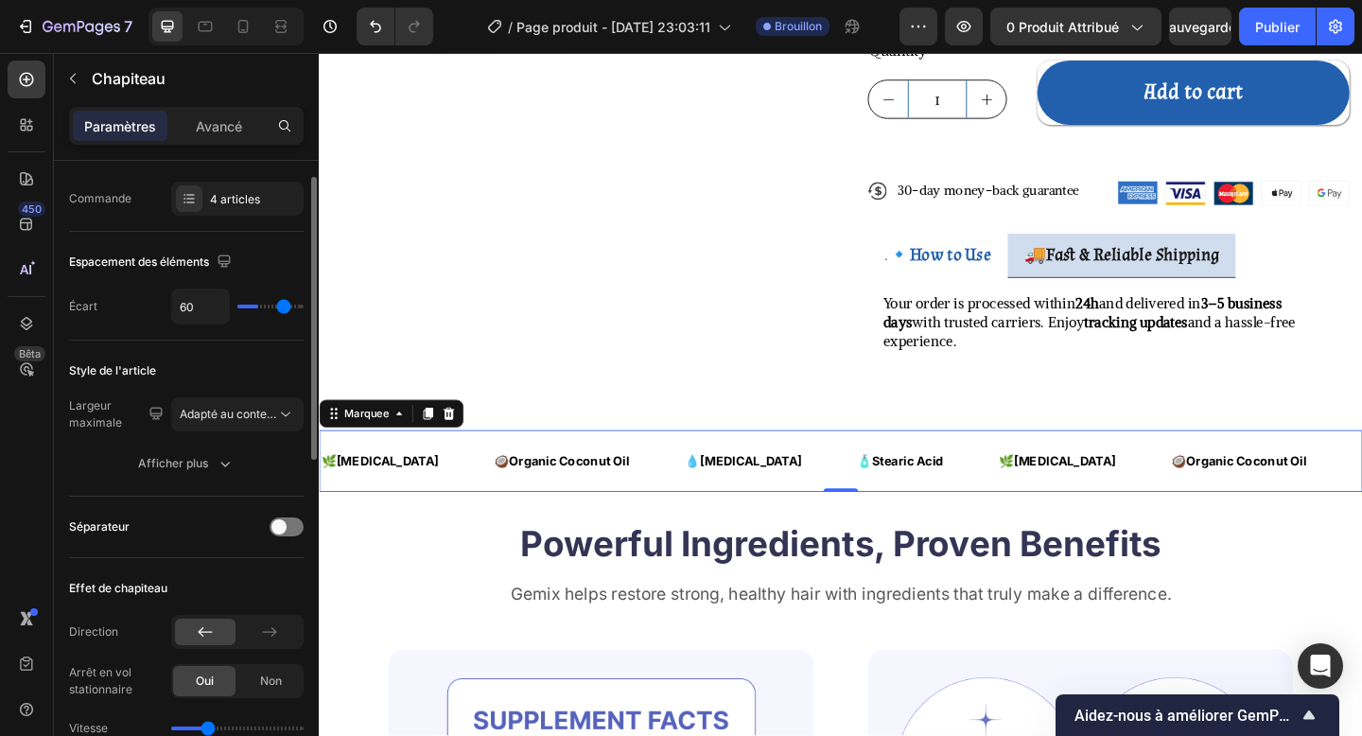
type input "19"
type input "9"
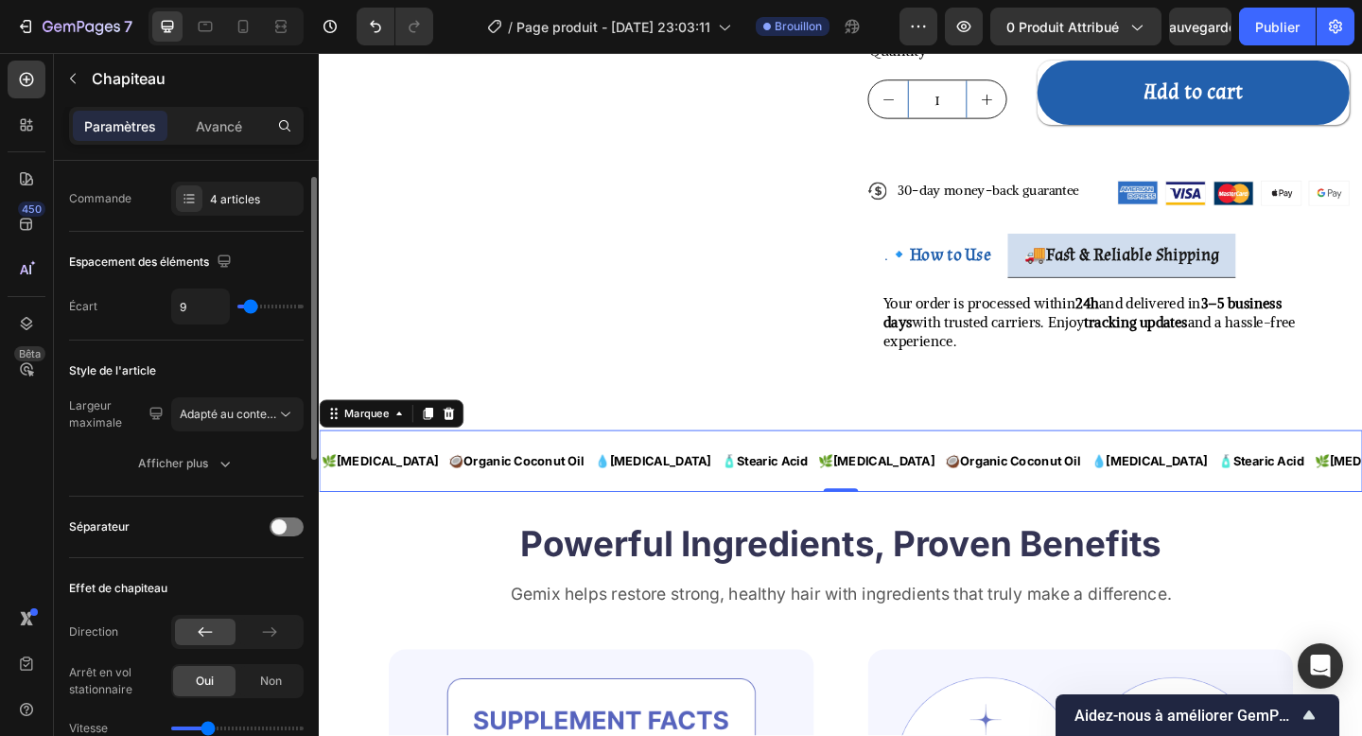
type input "8"
type input "33"
type input "36"
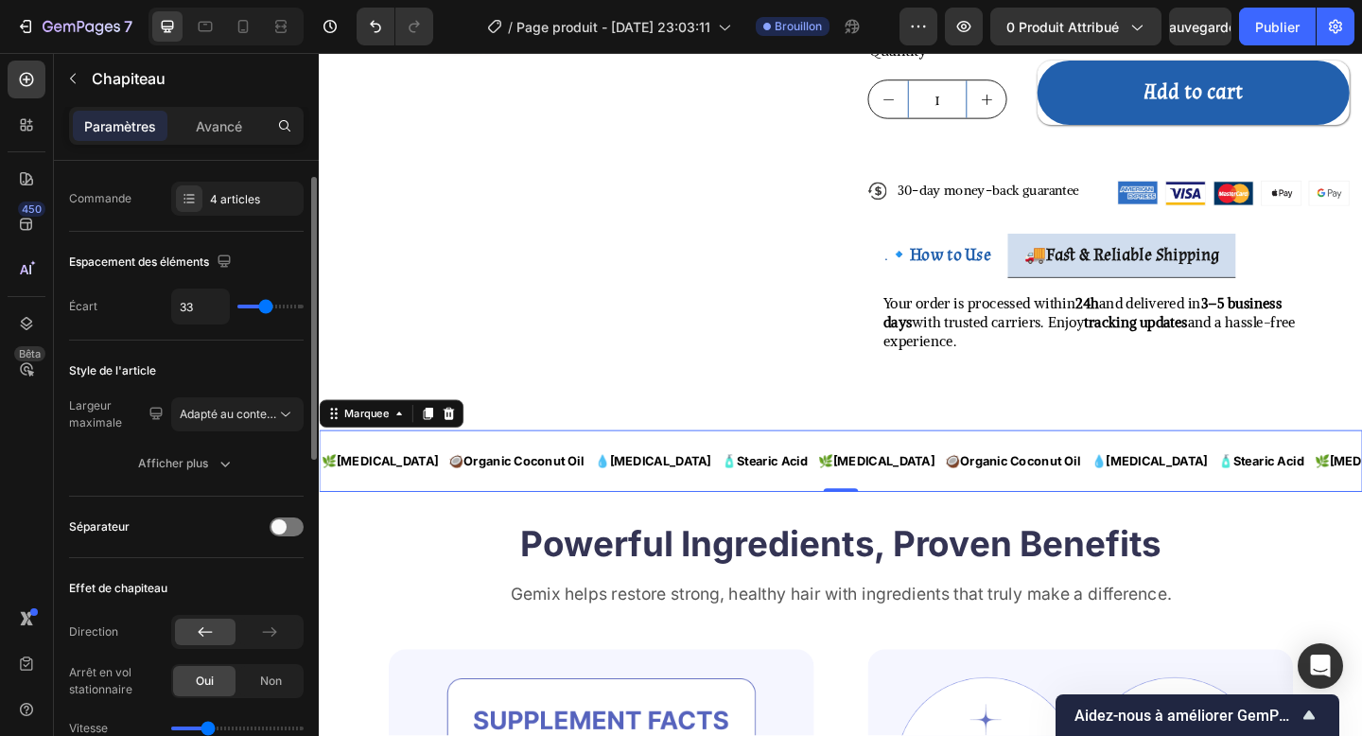
type input "36"
type input "37"
drag, startPoint x: 286, startPoint y: 301, endPoint x: 268, endPoint y: 306, distance: 18.8
type input "37"
click at [268, 306] on input "range" at bounding box center [270, 307] width 66 height 4
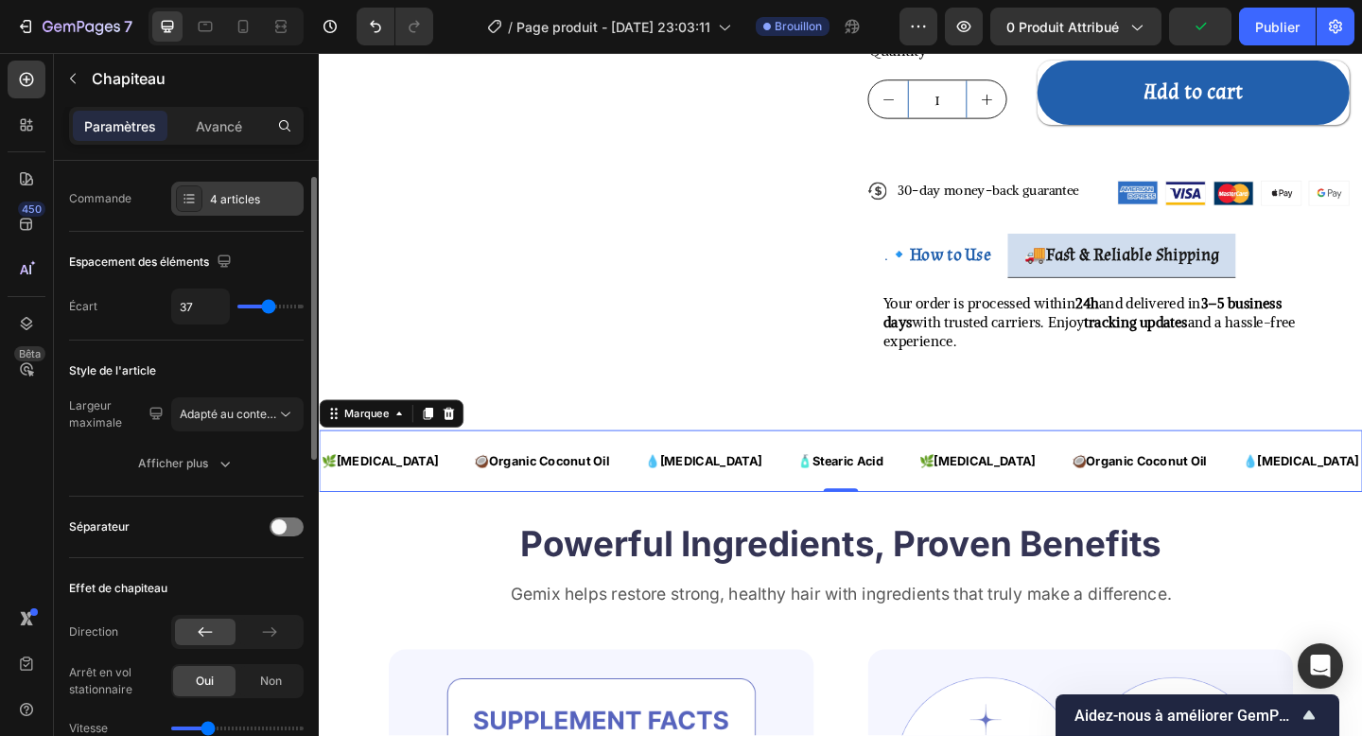
click at [225, 196] on font "4 articles" at bounding box center [235, 199] width 50 height 14
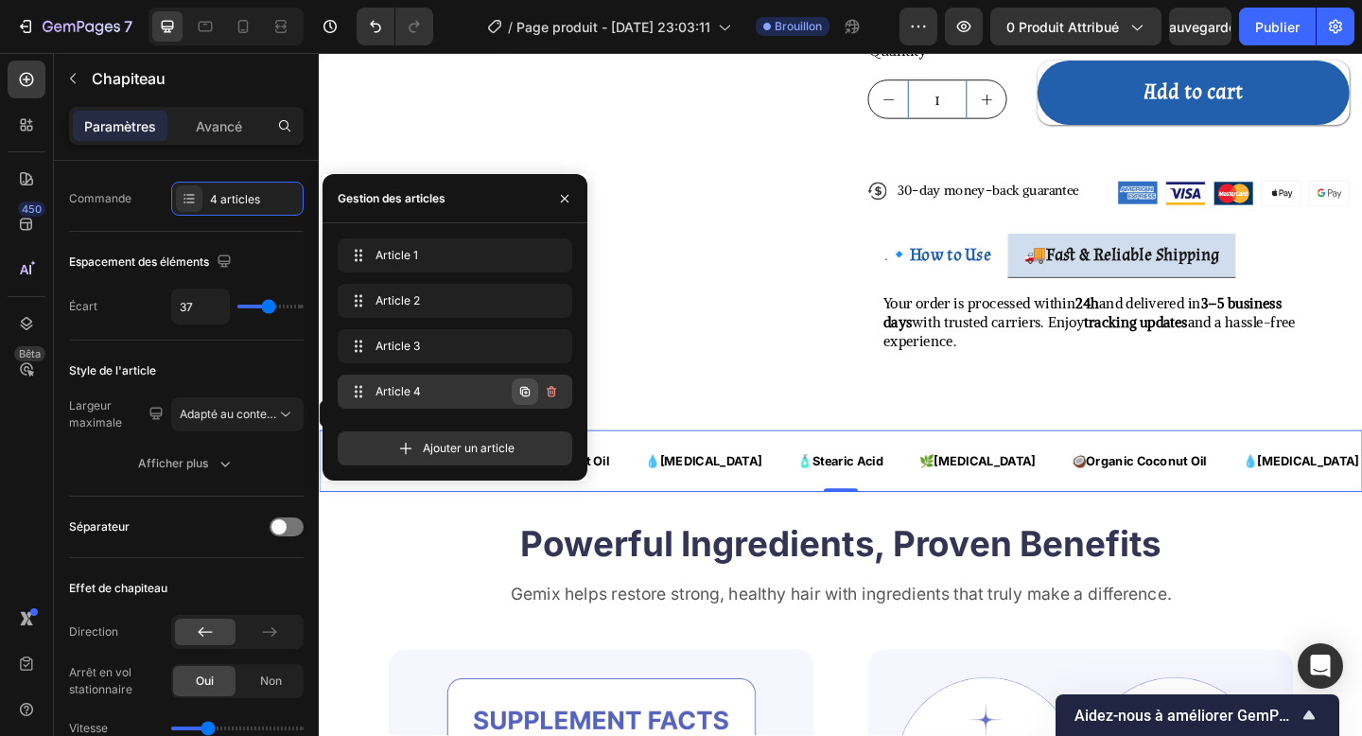
click at [529, 397] on icon "button" at bounding box center [524, 391] width 15 height 15
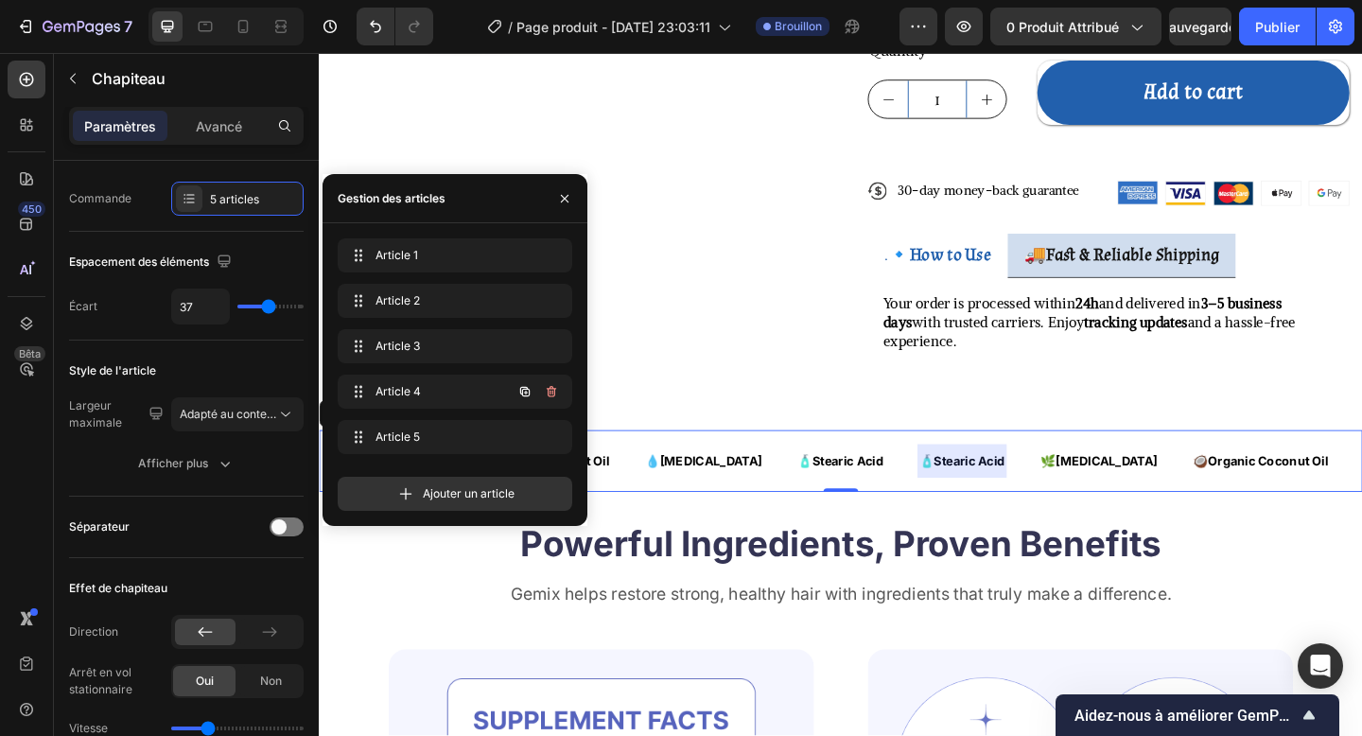
scroll to position [0, 72]
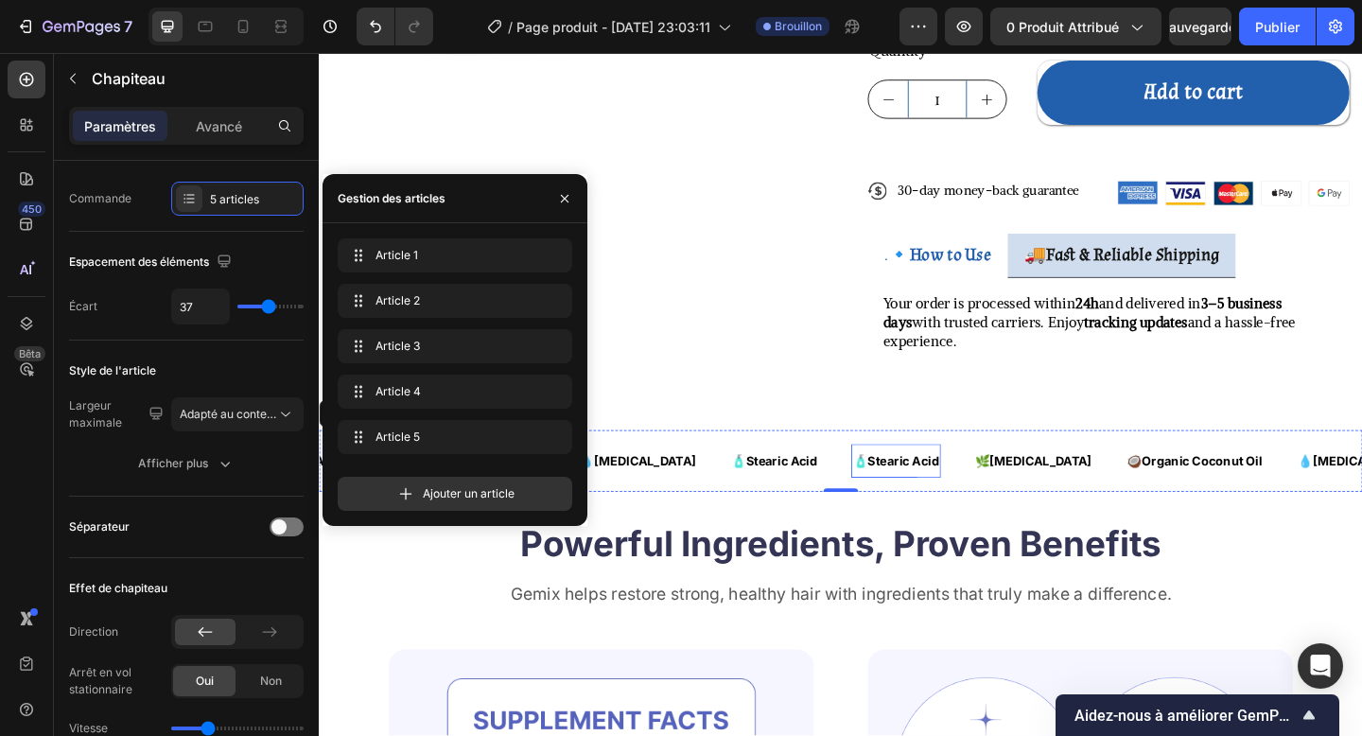
click at [916, 489] on strong "Stearic Acid" at bounding box center [955, 497] width 78 height 16
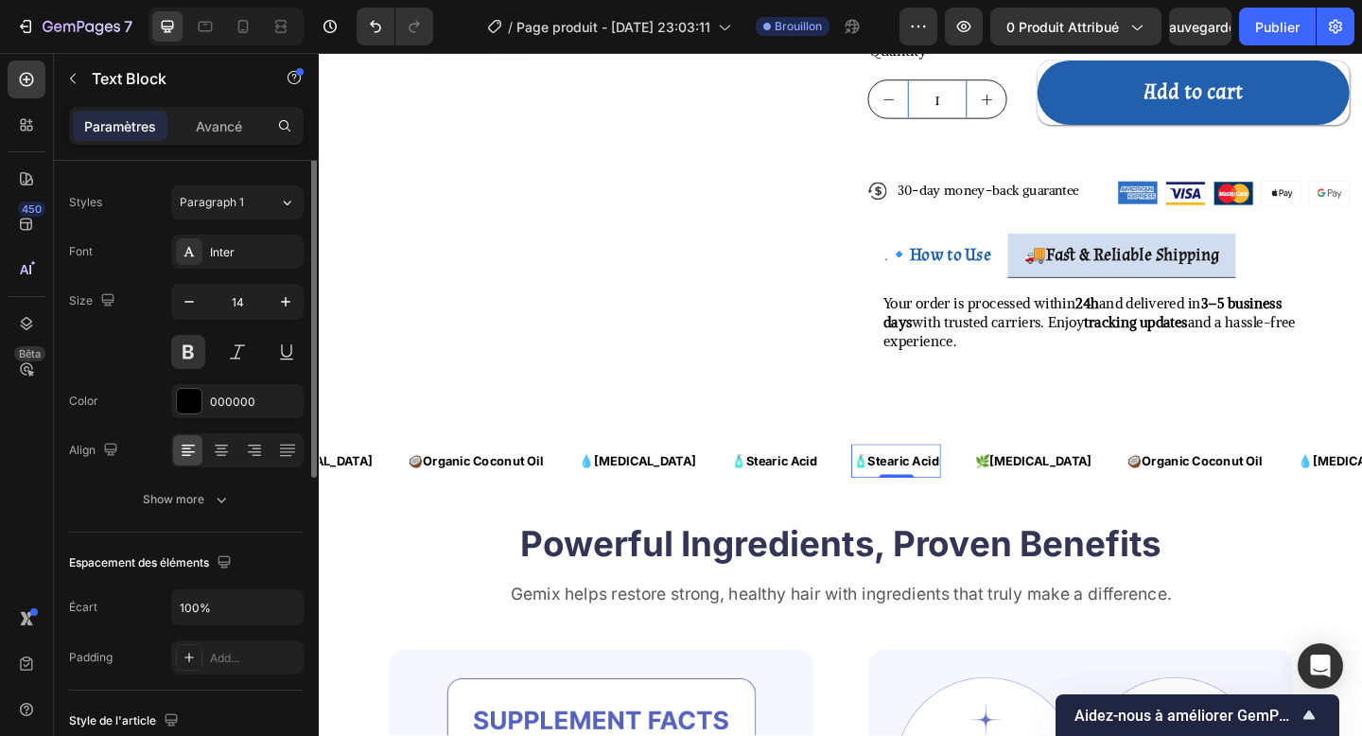
scroll to position [0, 0]
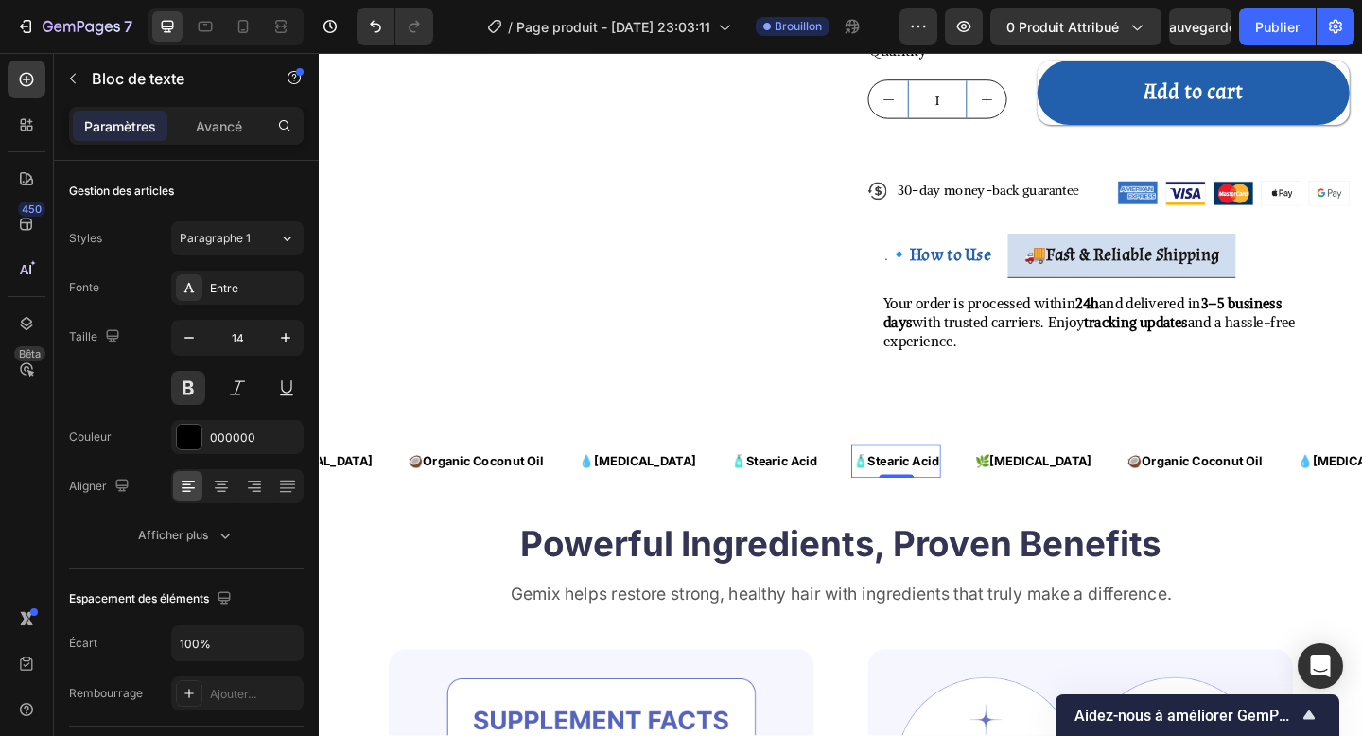
click at [916, 489] on strong "Stearic Acid" at bounding box center [955, 497] width 78 height 16
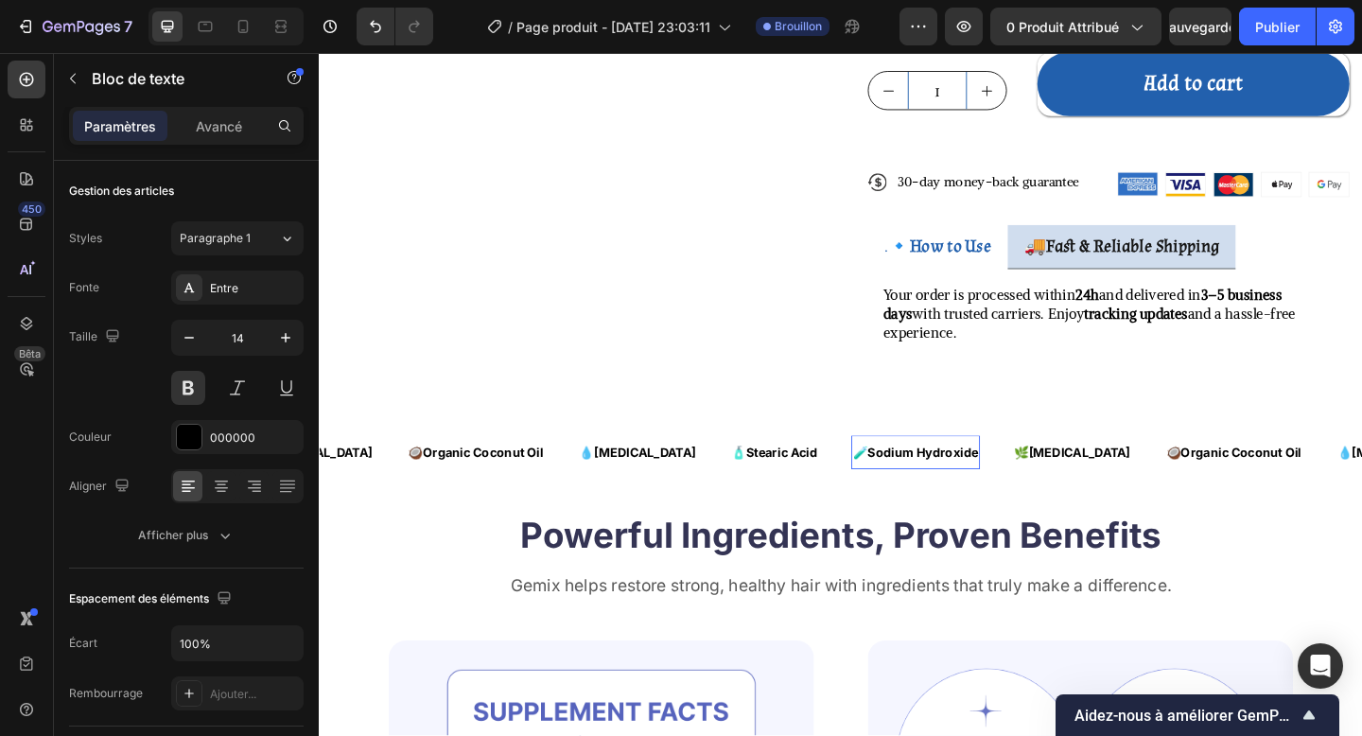
scroll to position [533, 0]
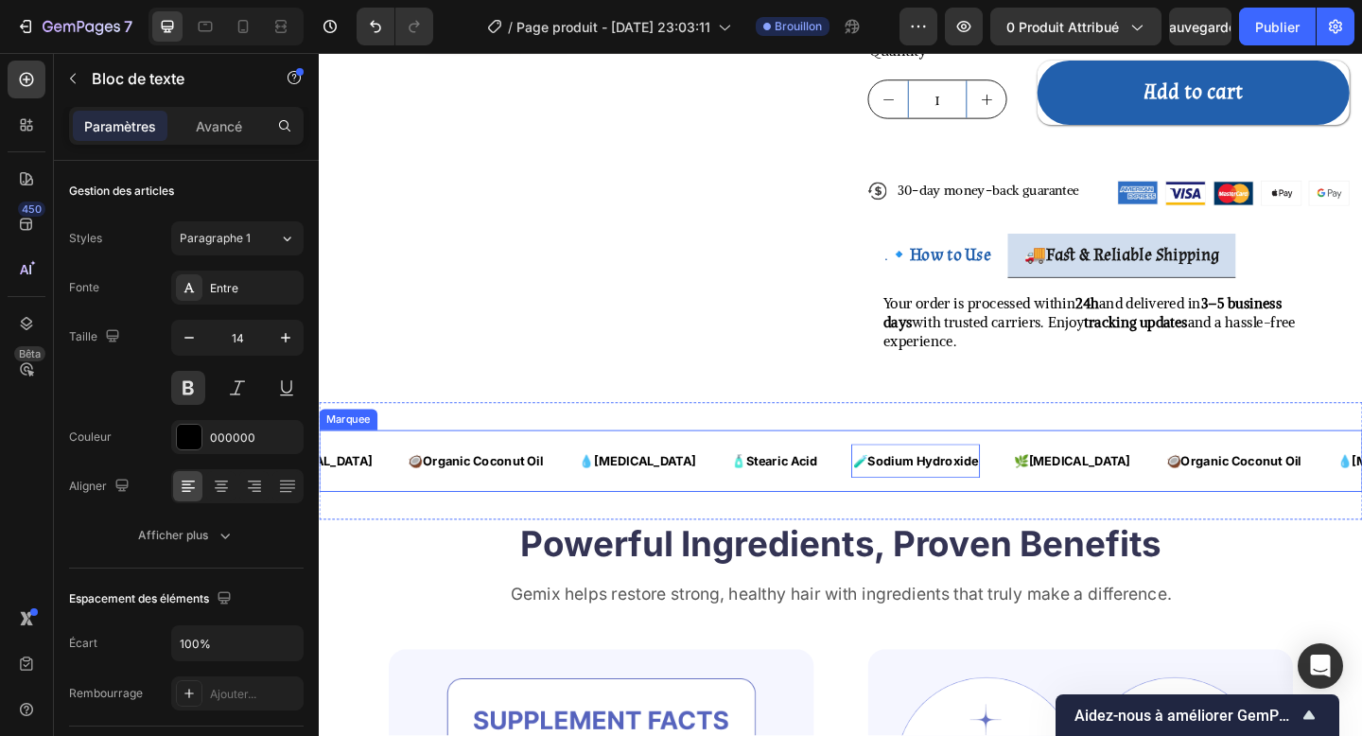
click at [804, 479] on div "🧴 Stearic Acid Text Block" at bounding box center [831, 498] width 132 height 38
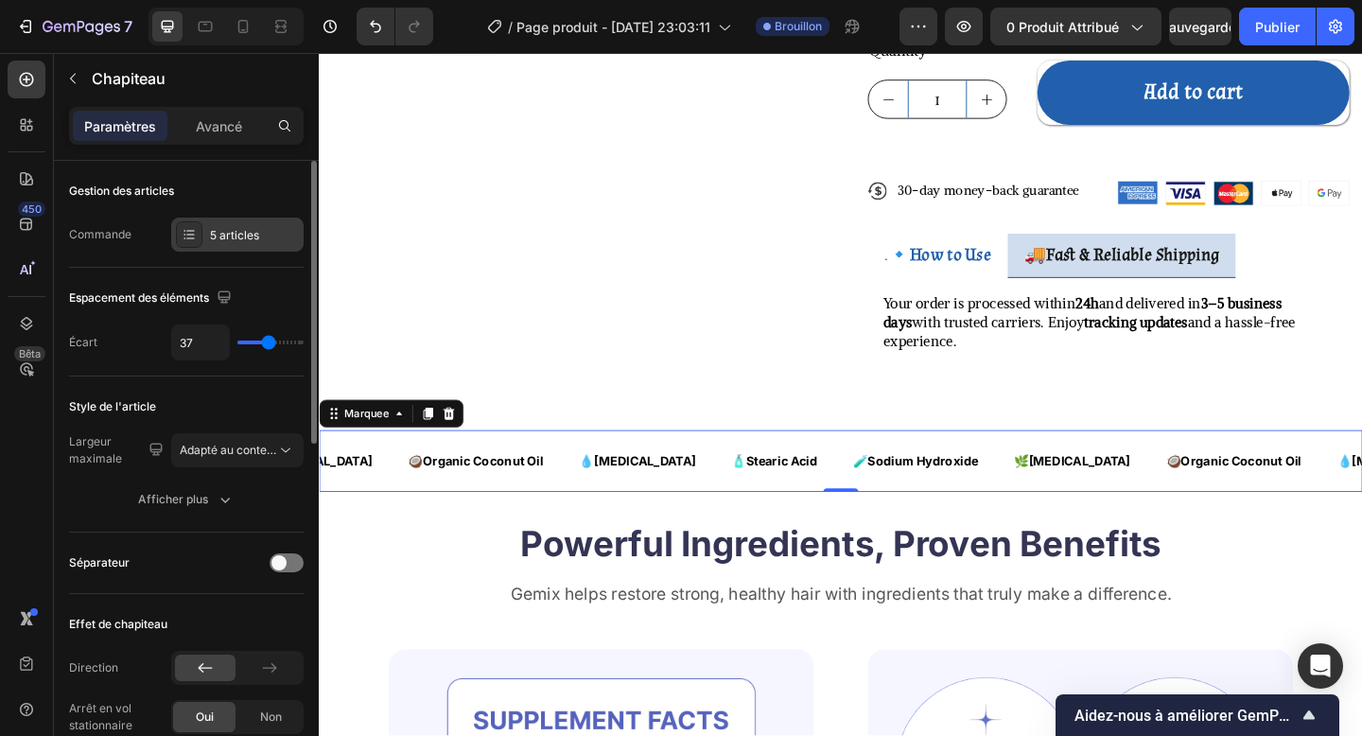
click at [231, 230] on font "5 articles" at bounding box center [234, 235] width 49 height 14
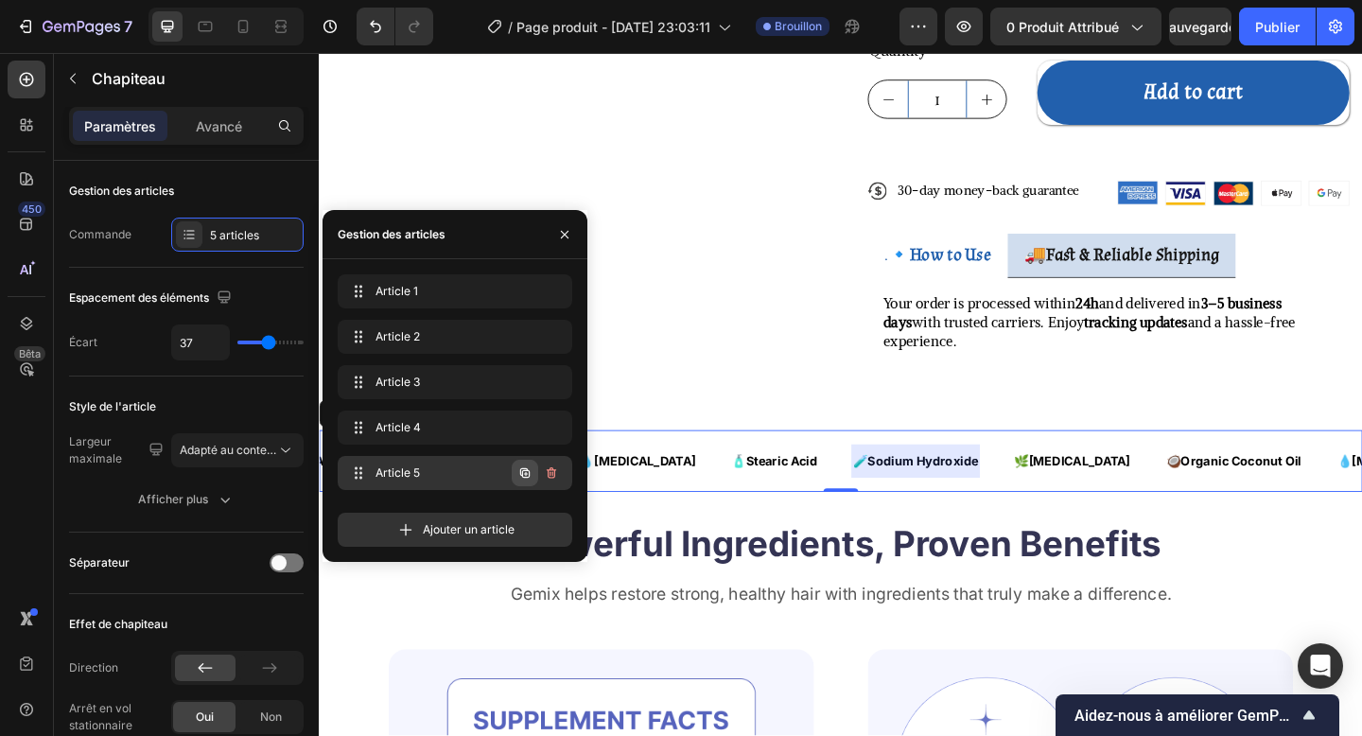
click at [527, 475] on icon "button" at bounding box center [524, 472] width 15 height 15
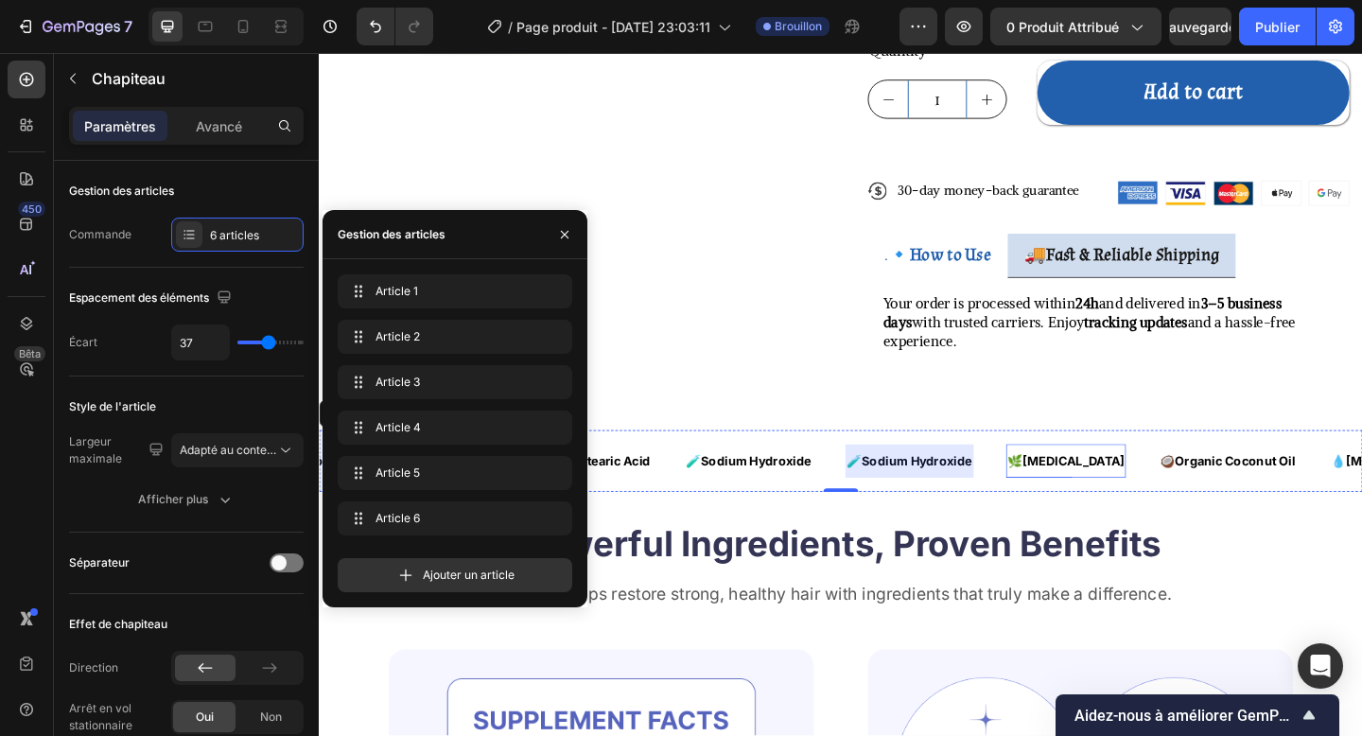
scroll to position [0, 266]
click at [907, 489] on strong "Sodium Hydroxide" at bounding box center [957, 497] width 120 height 16
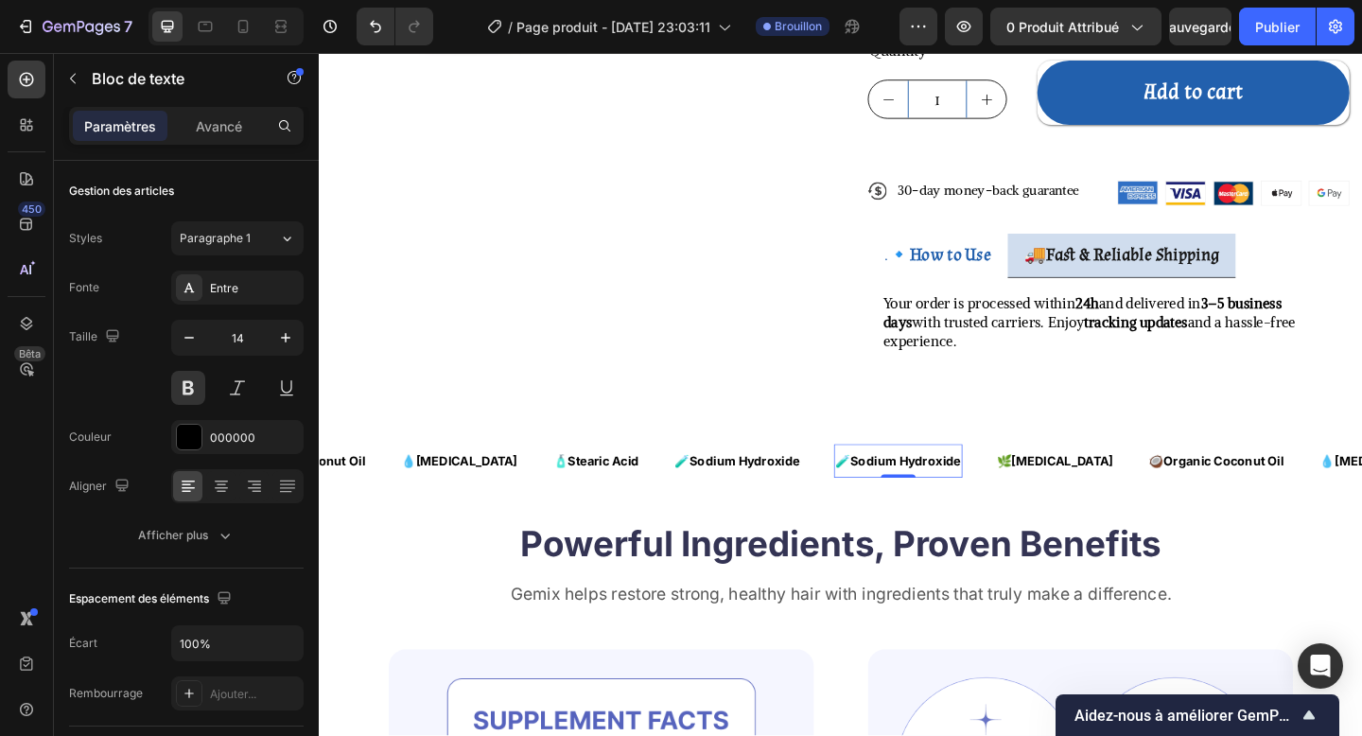
click at [897, 489] on strong "Sodium Hydroxide" at bounding box center [957, 497] width 120 height 16
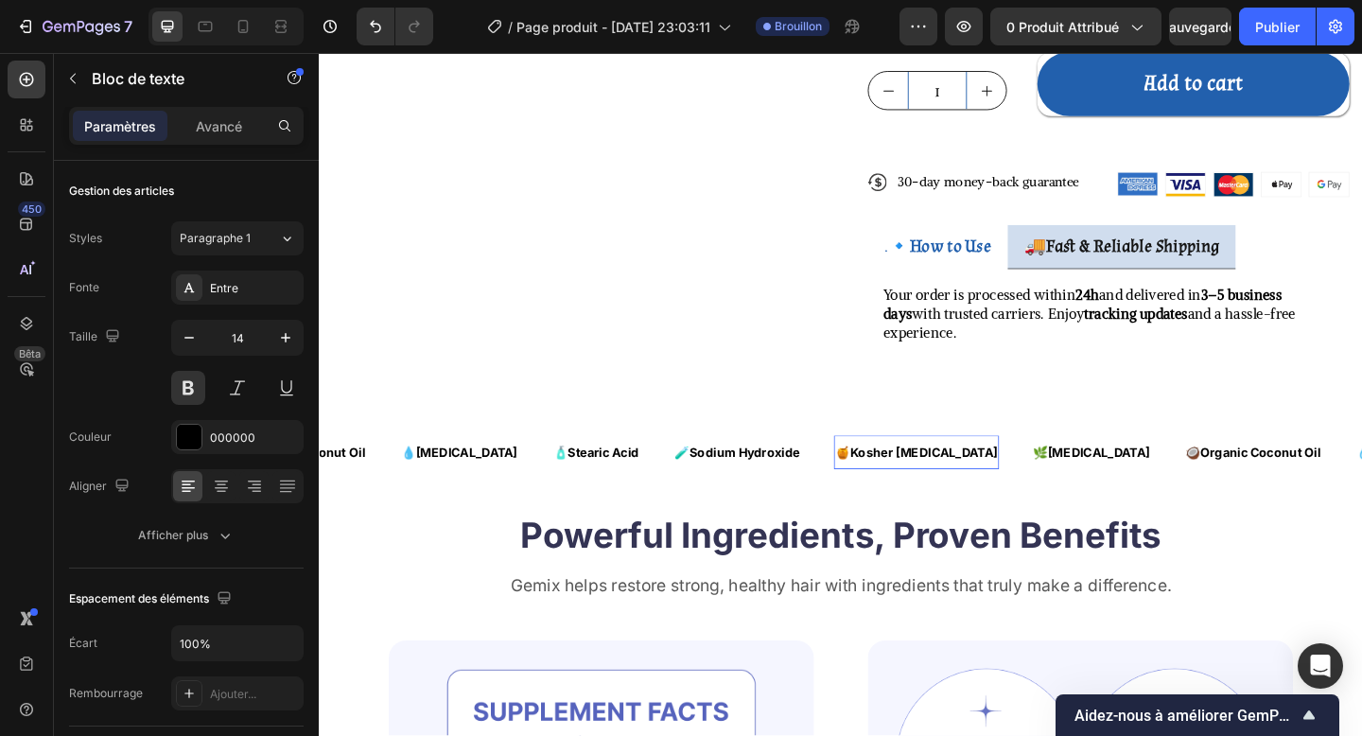
scroll to position [533, 0]
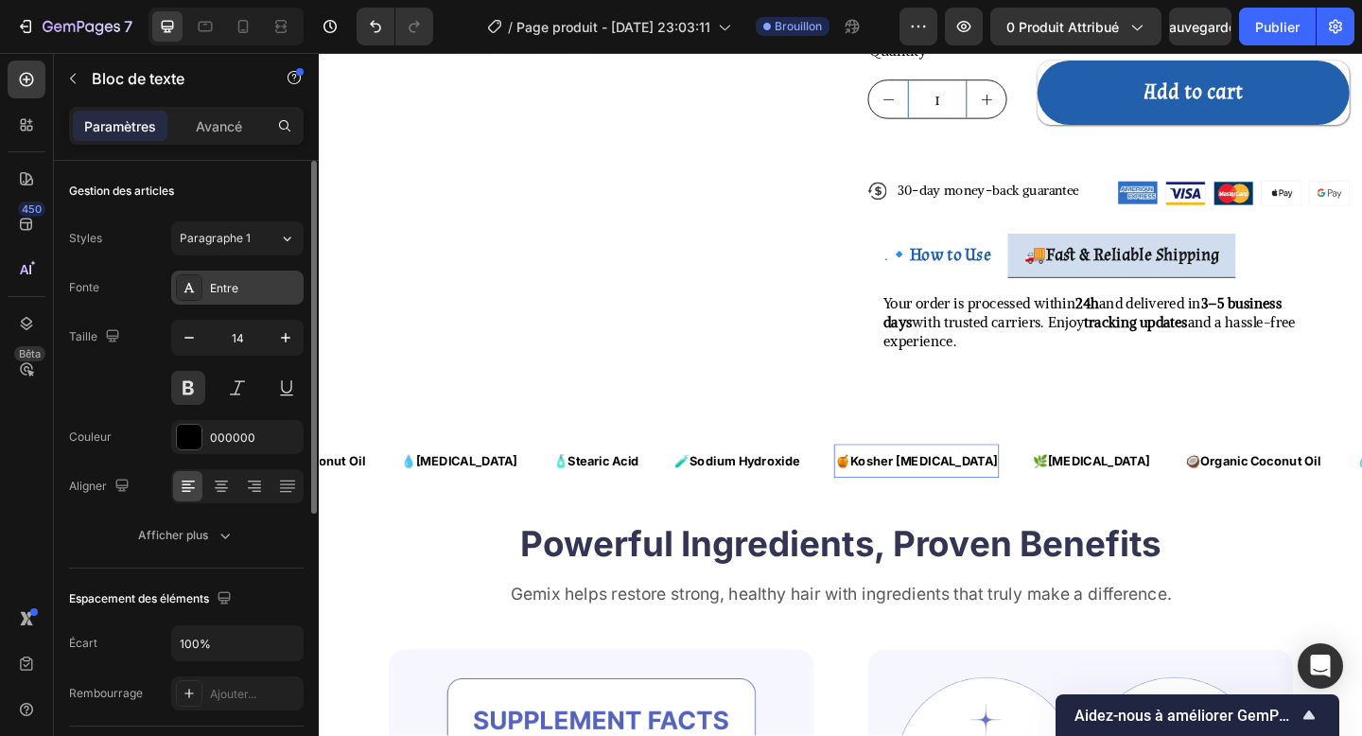
click at [226, 295] on div "Entre" at bounding box center [254, 288] width 89 height 17
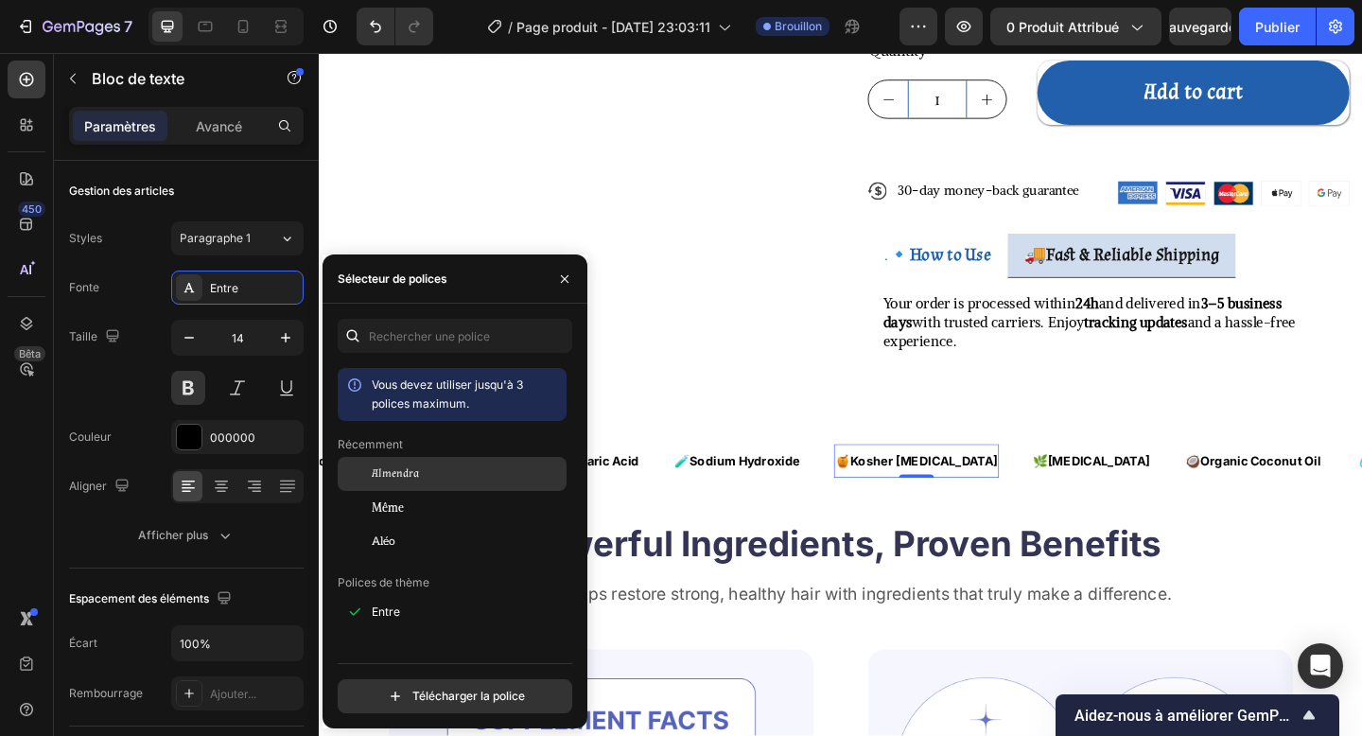
click at [420, 479] on div "Almendra" at bounding box center [467, 473] width 191 height 17
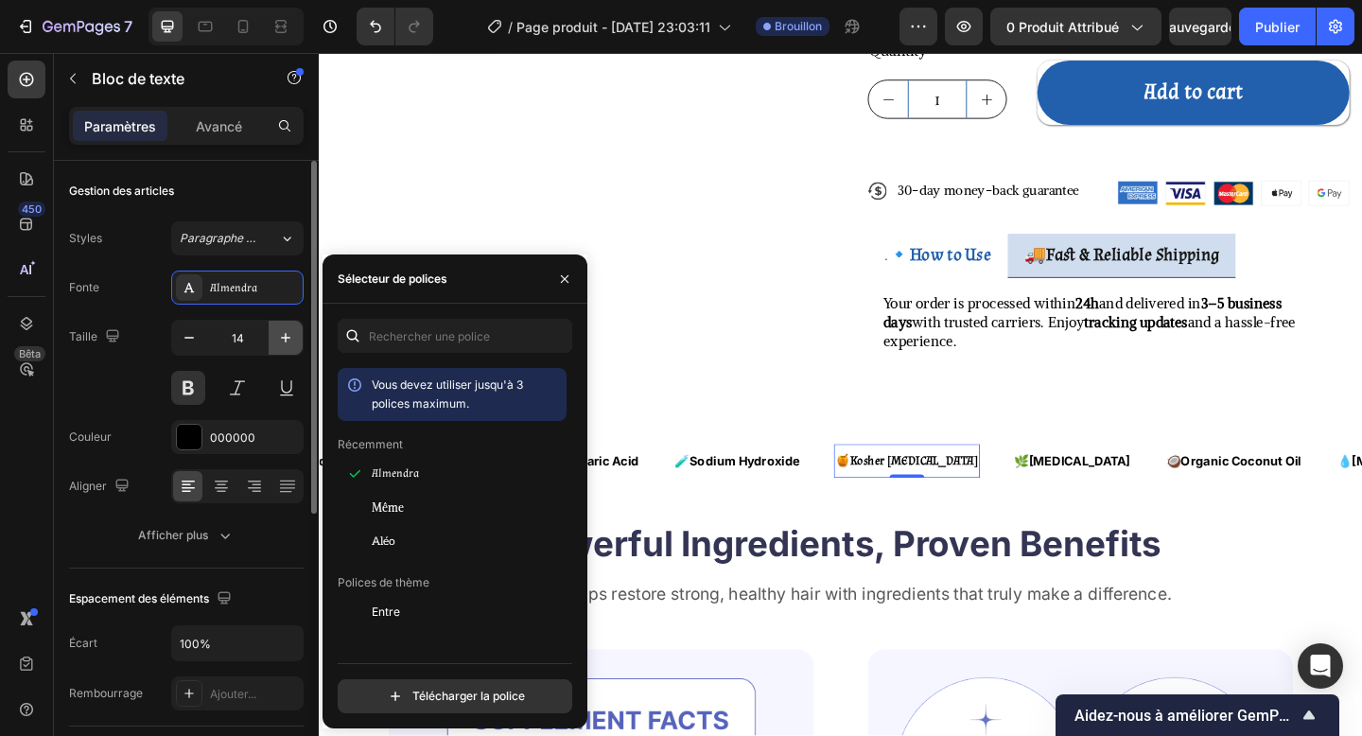
click at [288, 348] on button "button" at bounding box center [286, 338] width 34 height 34
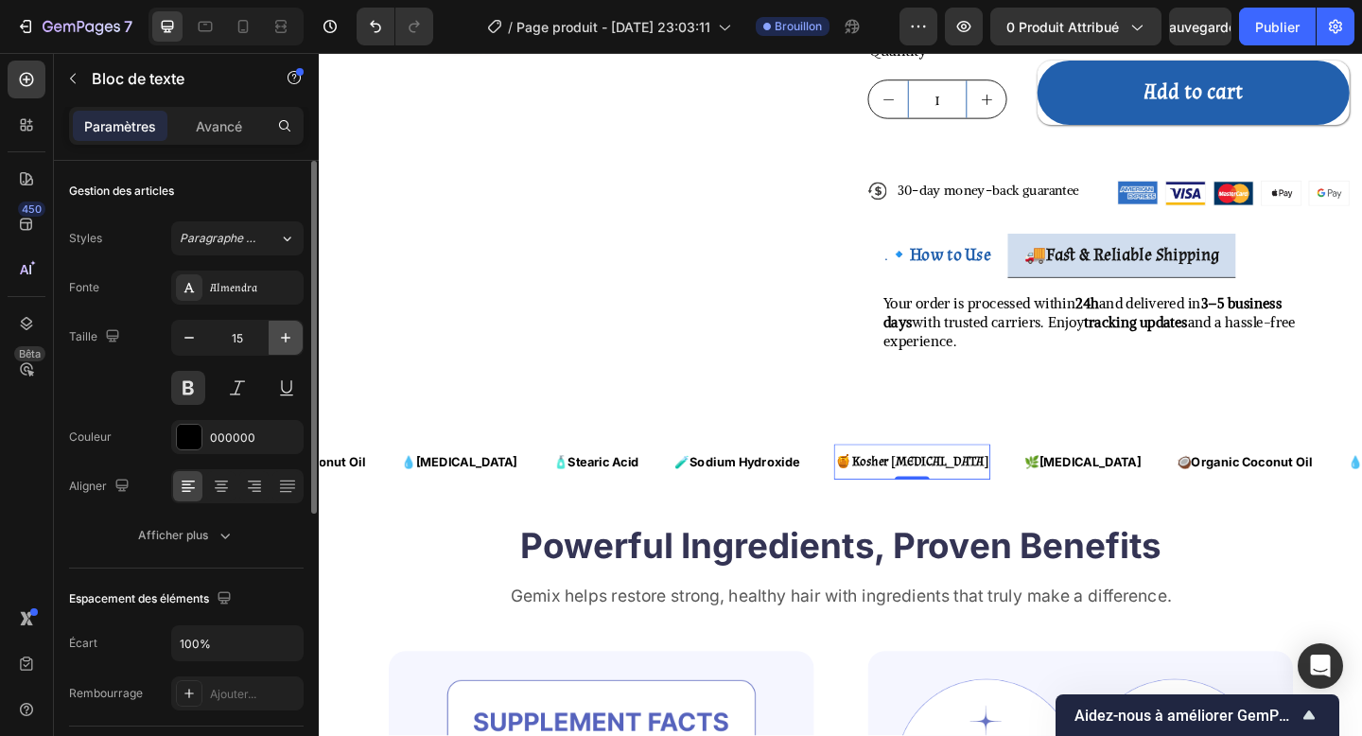
click at [288, 348] on button "button" at bounding box center [286, 338] width 34 height 34
click at [288, 338] on icon "button" at bounding box center [285, 337] width 9 height 9
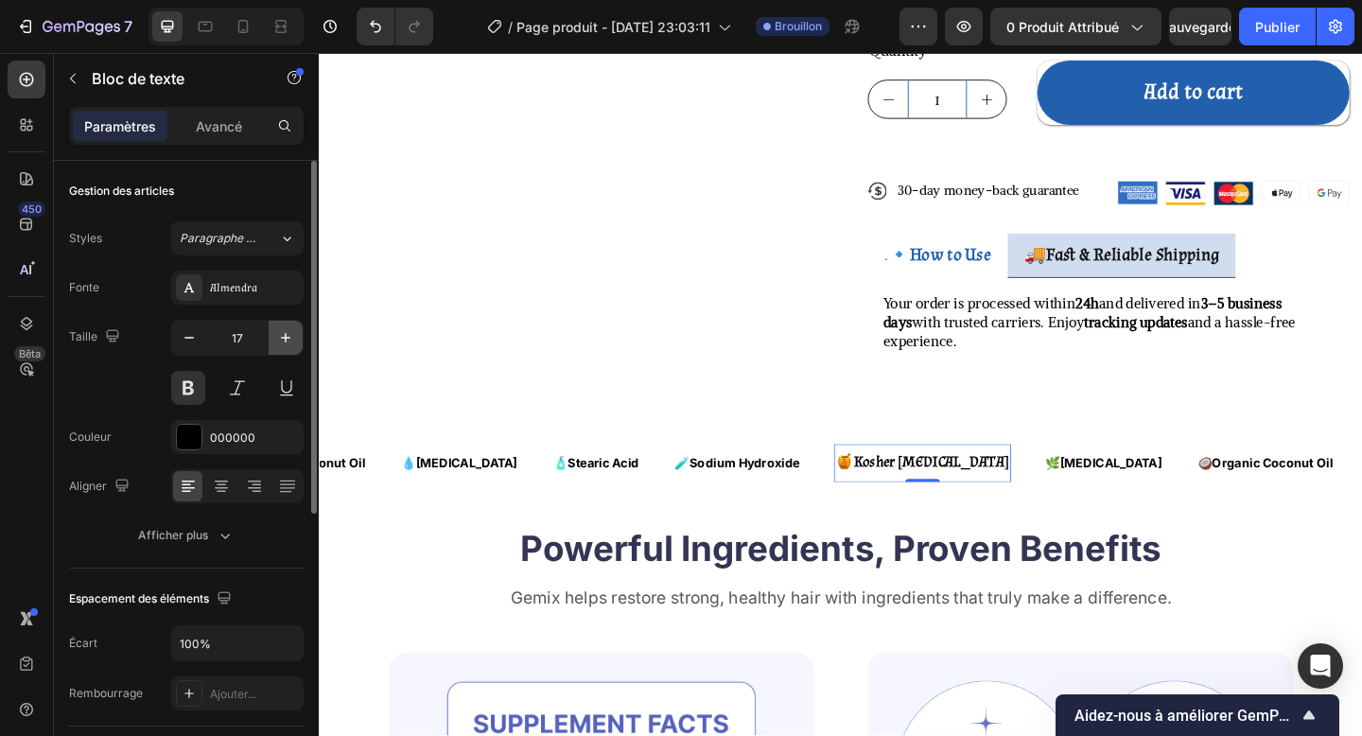
click at [288, 338] on icon "button" at bounding box center [285, 337] width 9 height 9
type input "18"
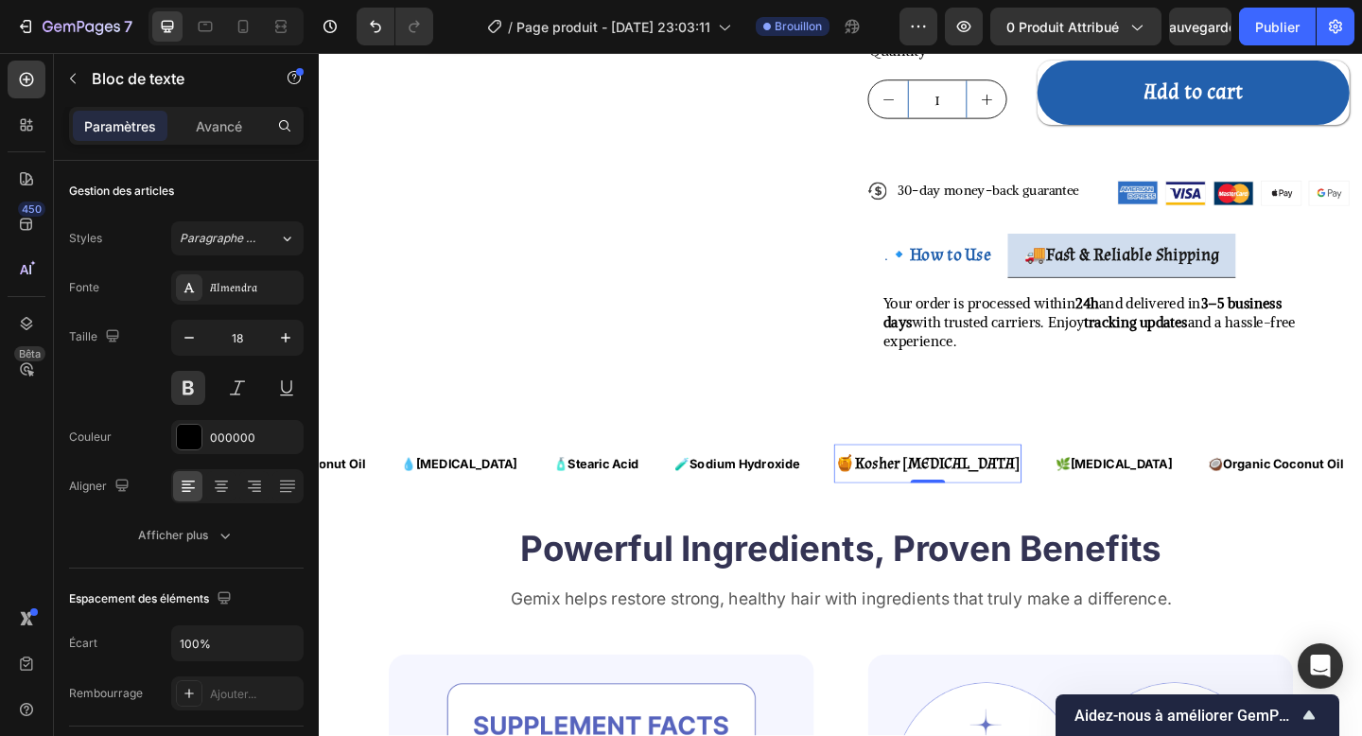
click at [905, 489] on strong "Kosher [MEDICAL_DATA]" at bounding box center [991, 500] width 180 height 22
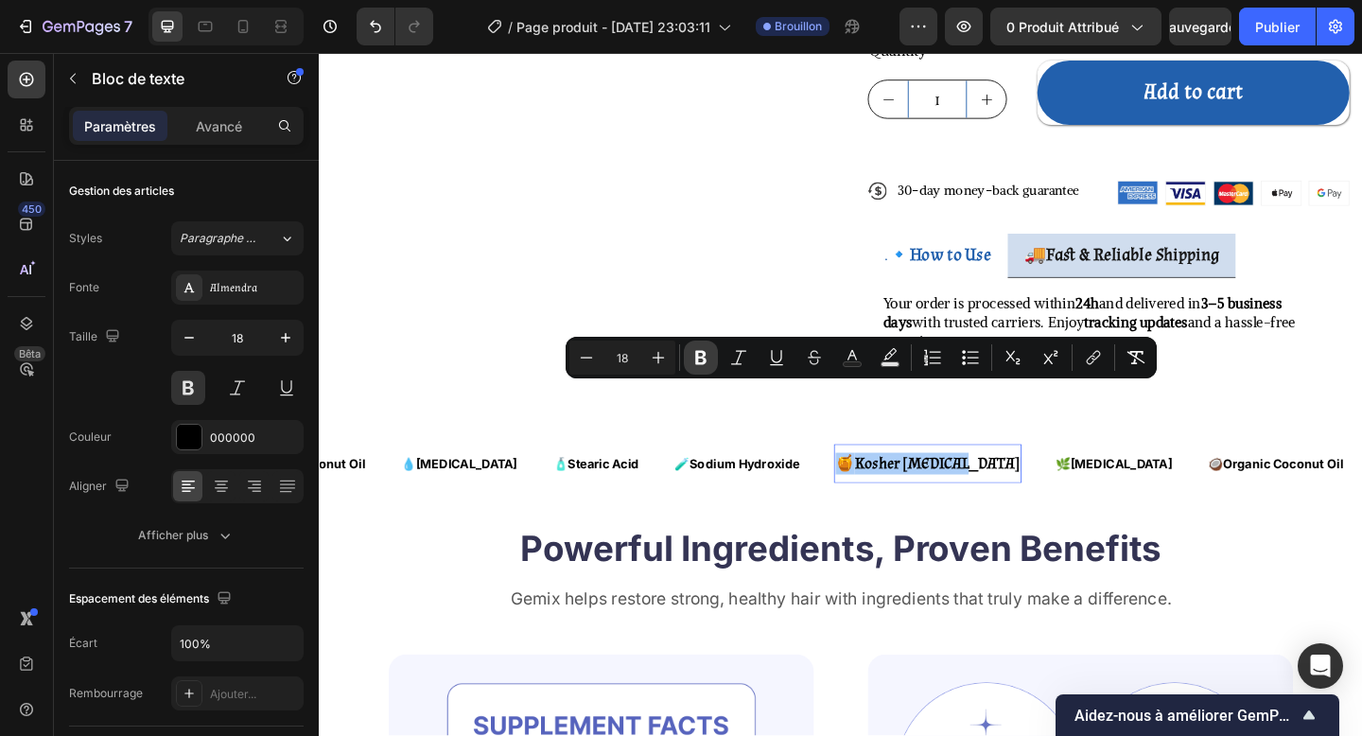
click at [703, 353] on icon "Editor contextual toolbar" at bounding box center [700, 358] width 11 height 14
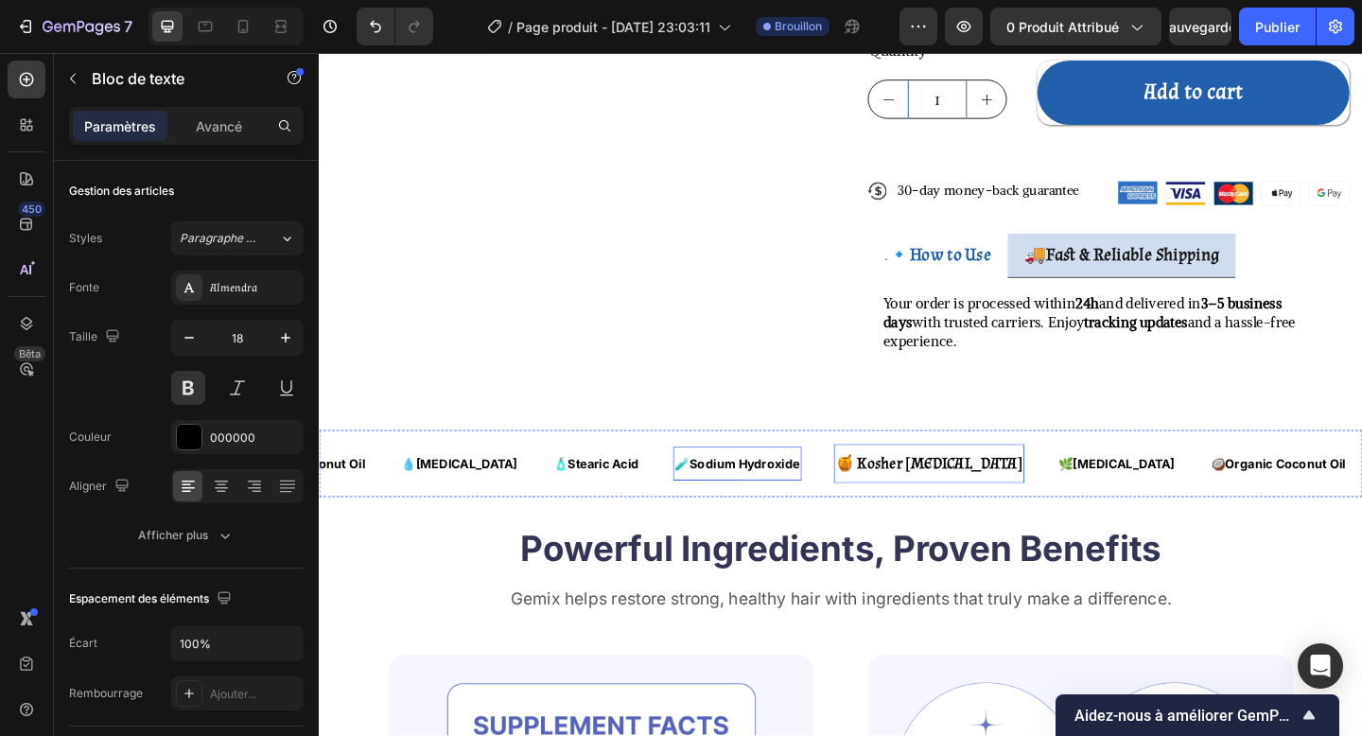
click at [722, 492] on strong "Sodium Hydroxide" at bounding box center [782, 500] width 120 height 16
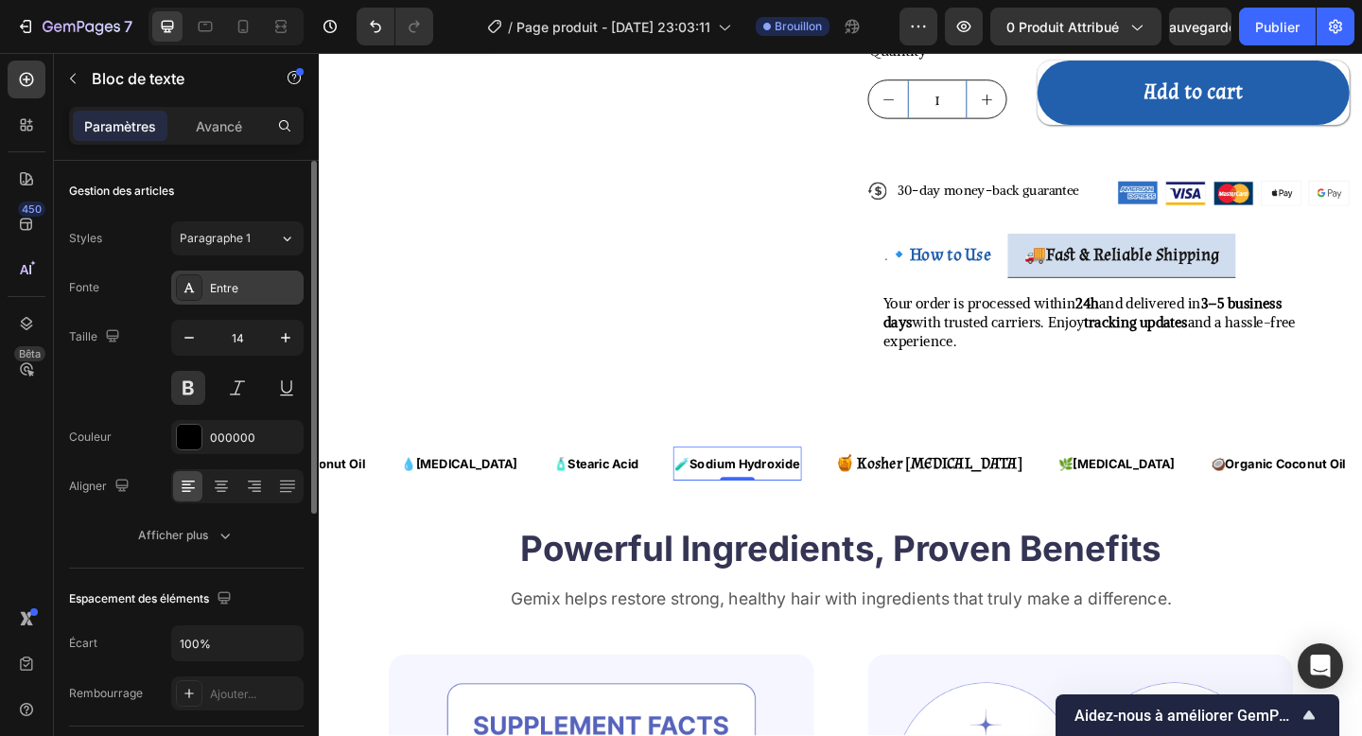
click at [219, 287] on font "Entre" at bounding box center [224, 288] width 28 height 14
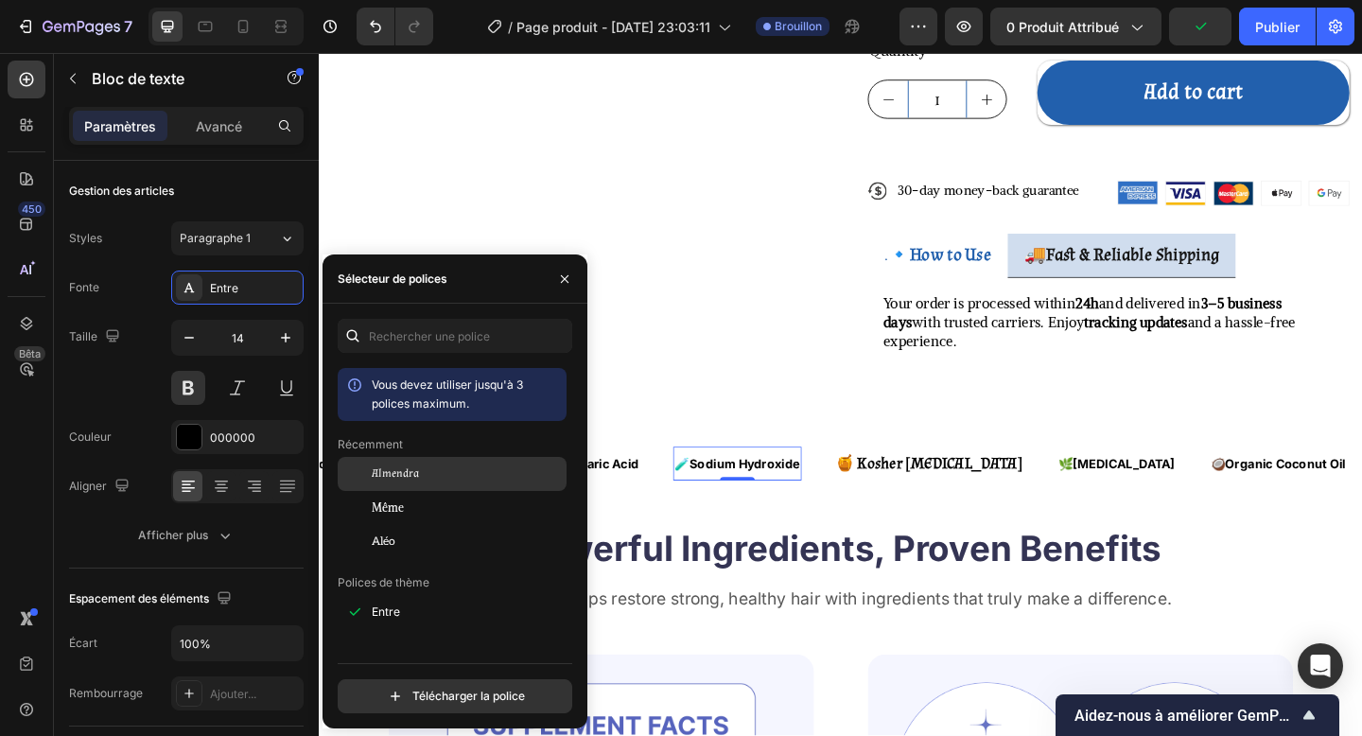
click at [429, 473] on div "Almendra" at bounding box center [467, 473] width 191 height 17
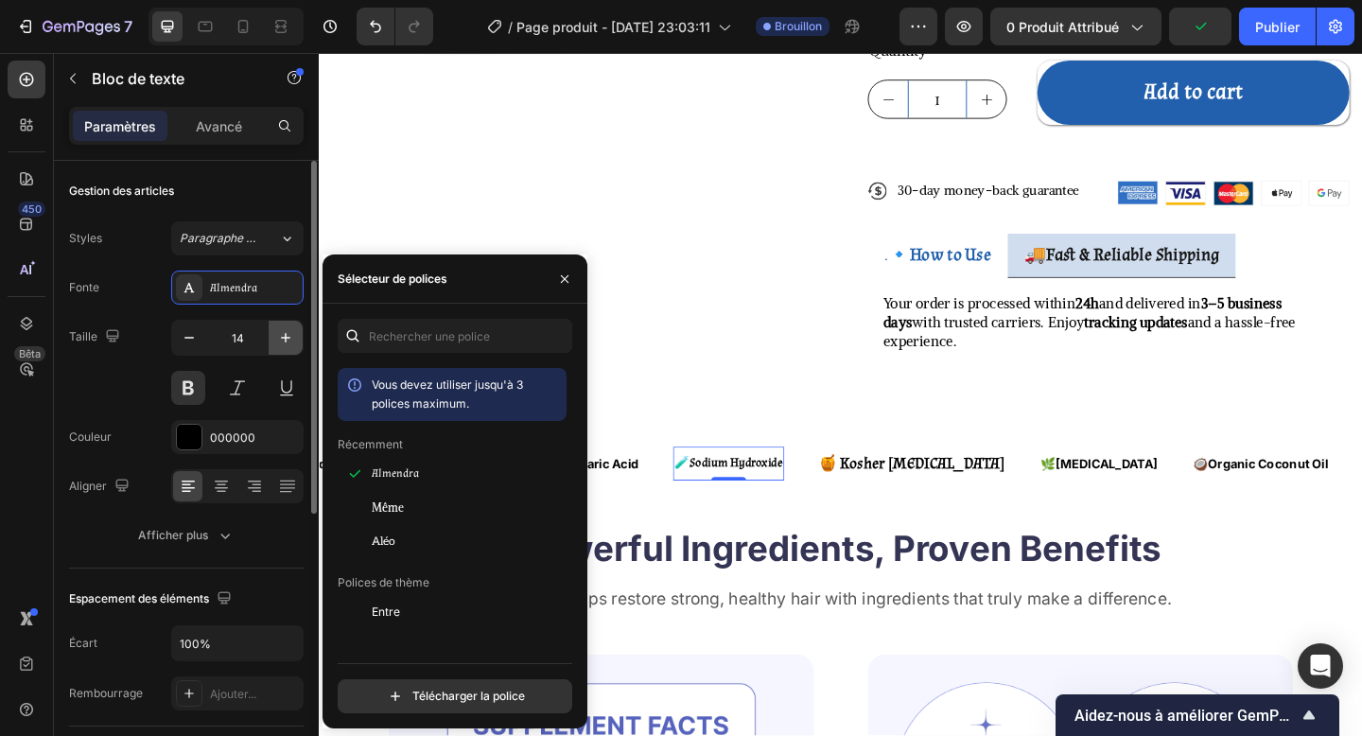
click at [279, 340] on icon "button" at bounding box center [285, 337] width 19 height 19
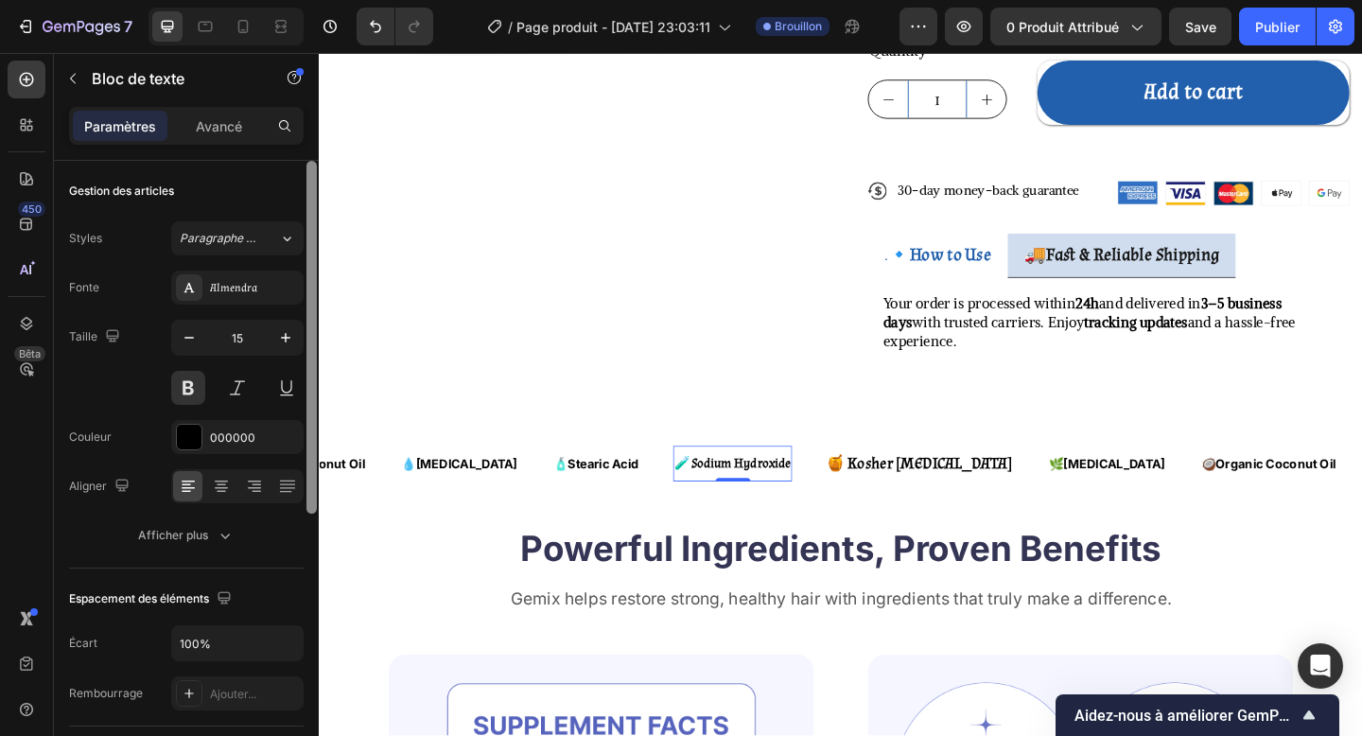
type input "16"
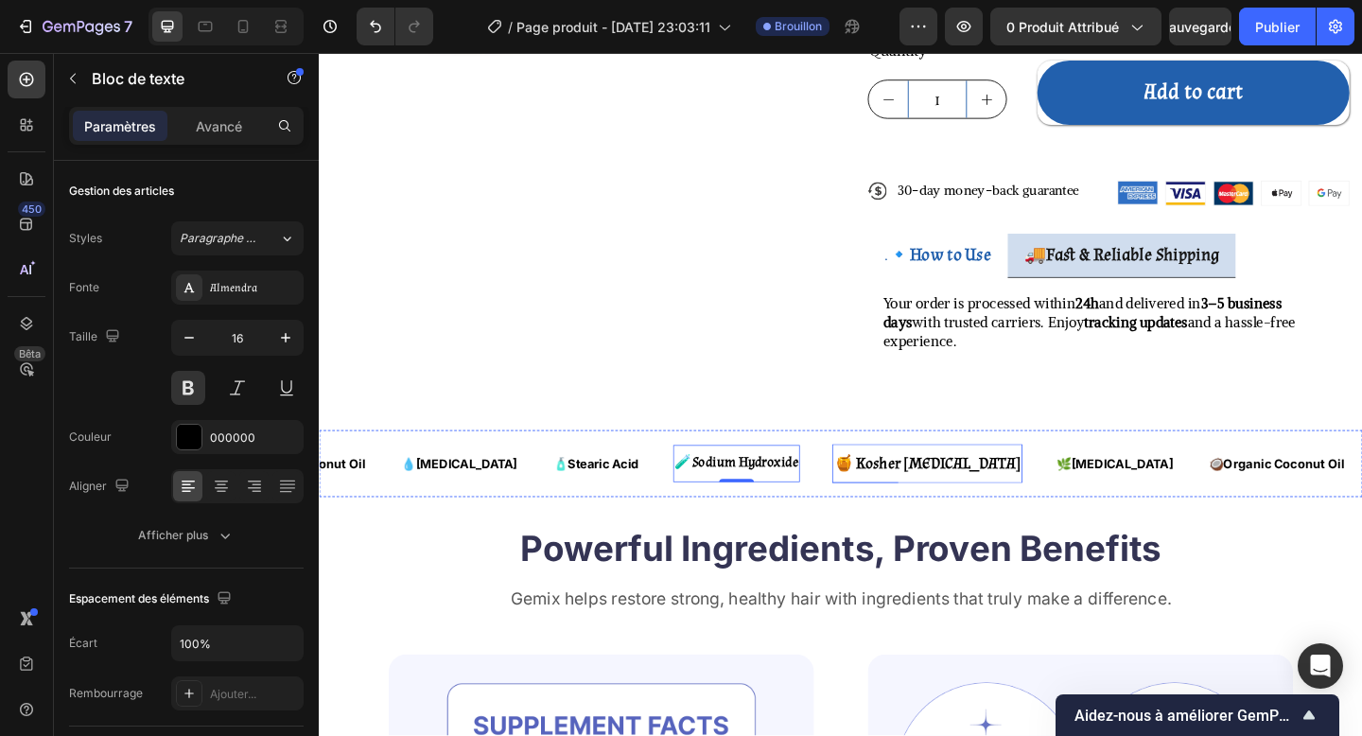
click at [879, 489] on strong "🍯 Kosher [MEDICAL_DATA]" at bounding box center [980, 500] width 203 height 22
click at [706, 489] on p "🧪 Sodium Hydroxide" at bounding box center [773, 499] width 134 height 21
click at [289, 343] on icon "button" at bounding box center [285, 337] width 19 height 19
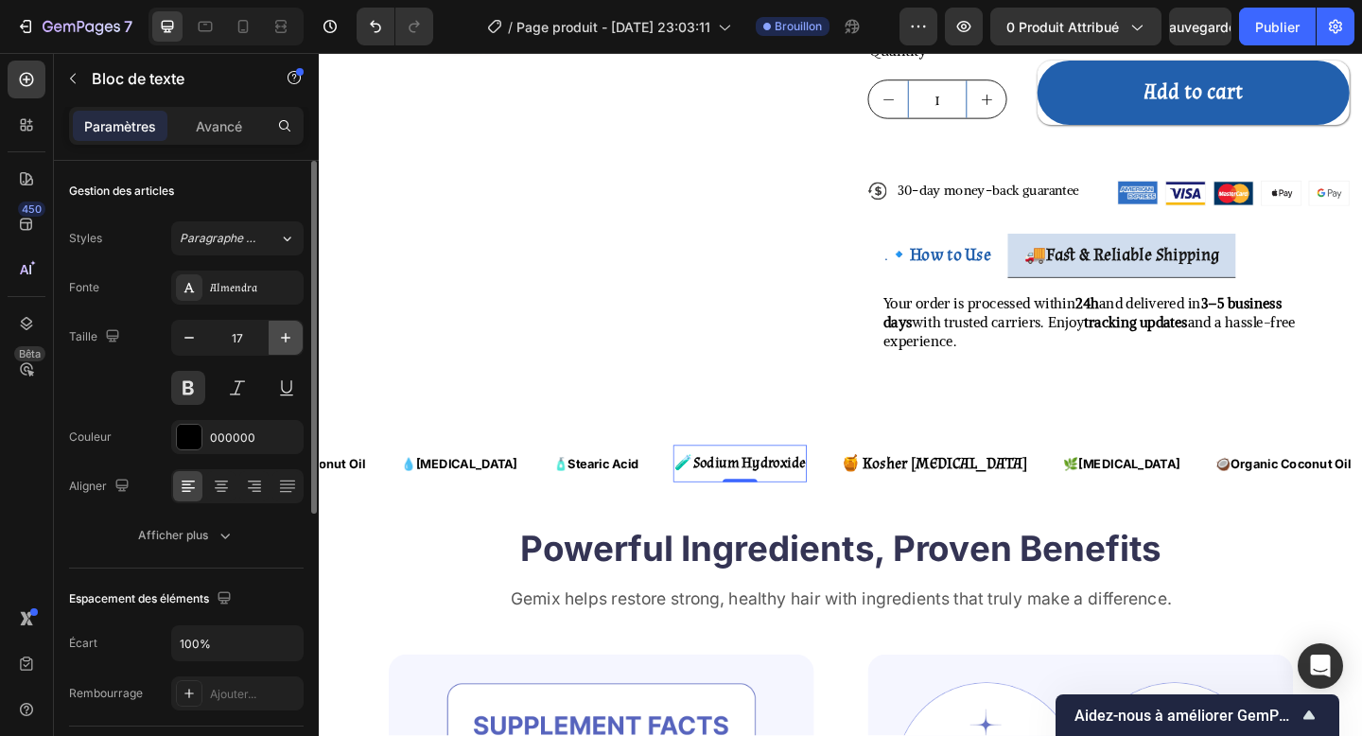
click at [289, 343] on icon "button" at bounding box center [285, 337] width 19 height 19
type input "18"
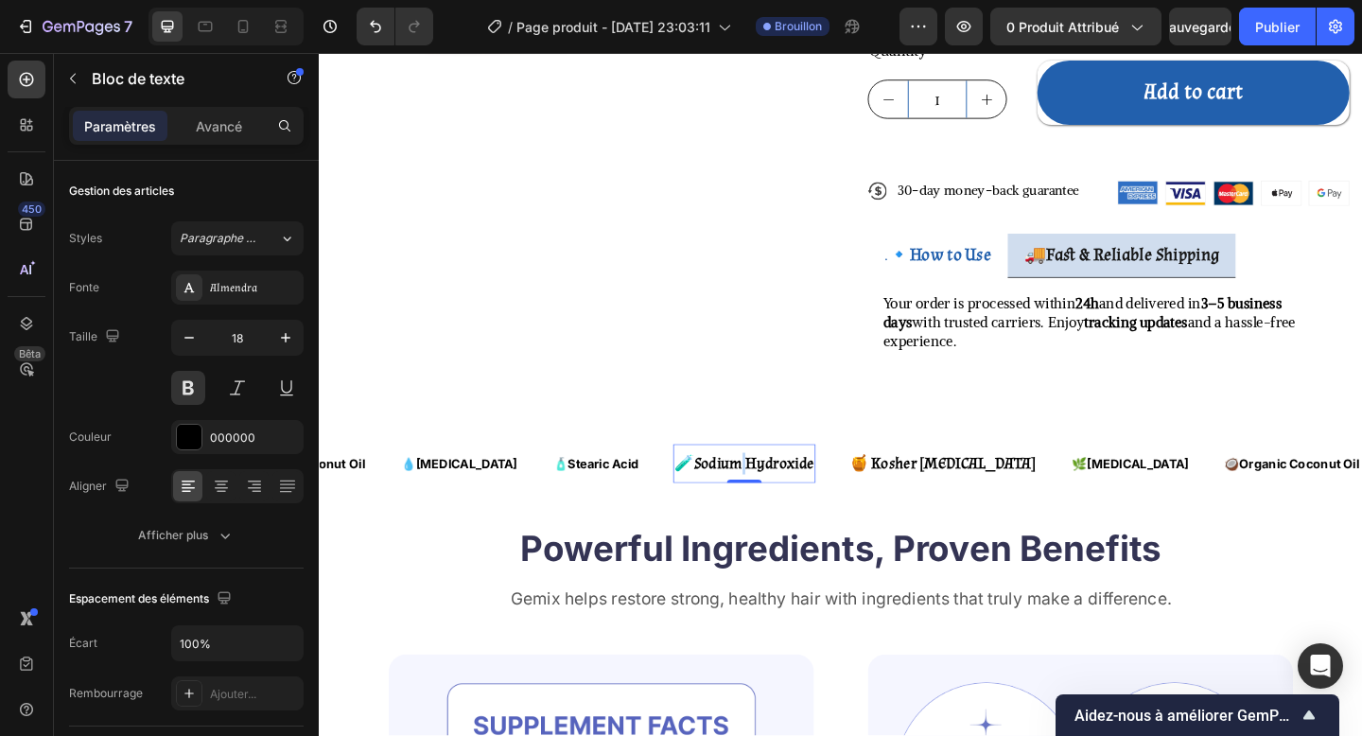
click at [726, 489] on strong "Sodium Hydroxide" at bounding box center [791, 500] width 131 height 22
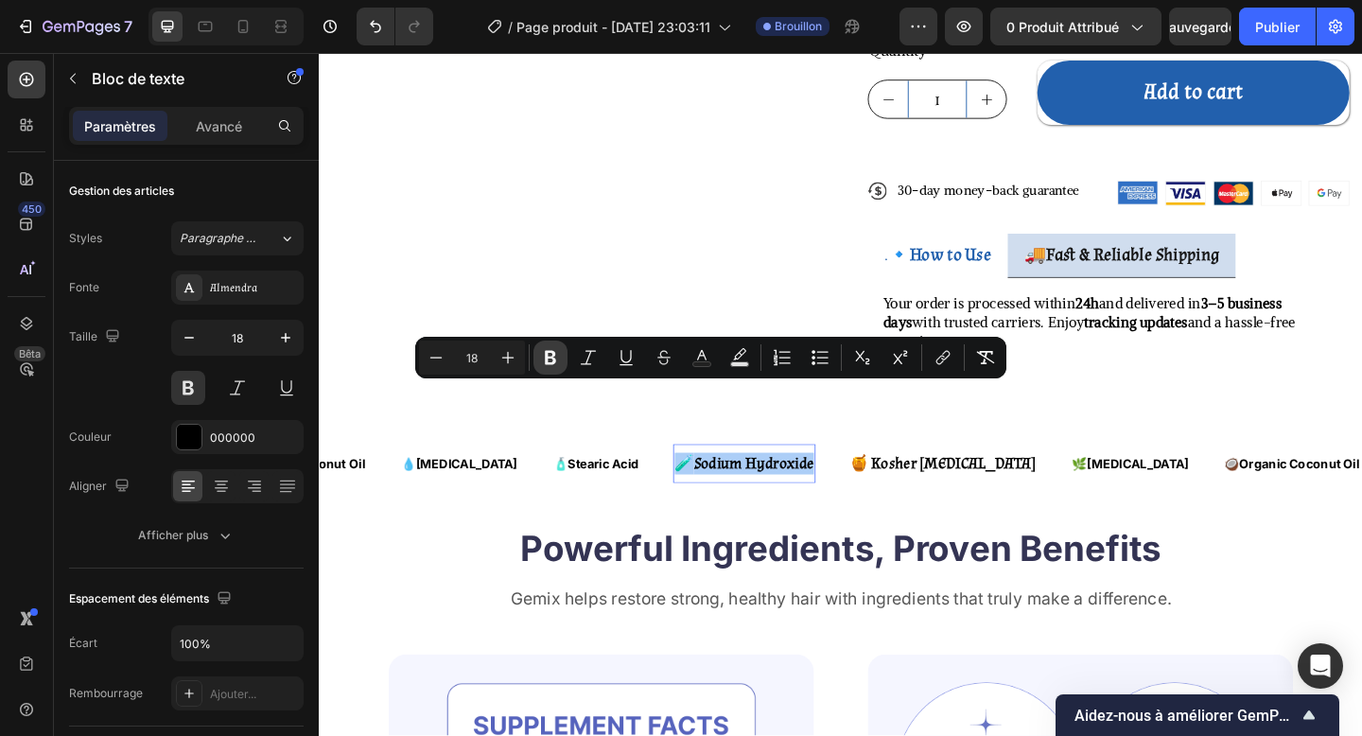
click at [552, 365] on icon "Editor contextual toolbar" at bounding box center [550, 357] width 19 height 19
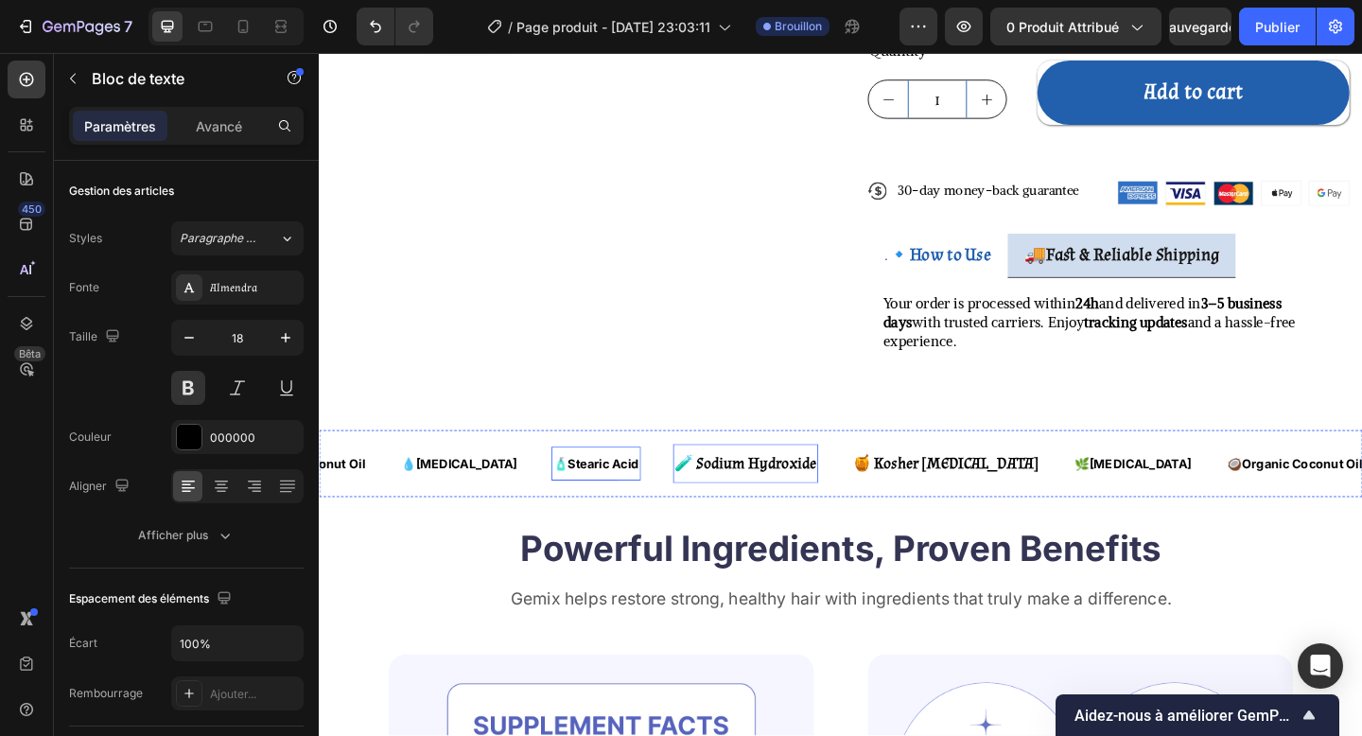
click at [589, 492] on strong "Stearic Acid" at bounding box center [628, 500] width 78 height 16
click at [287, 337] on icon "button" at bounding box center [285, 337] width 9 height 9
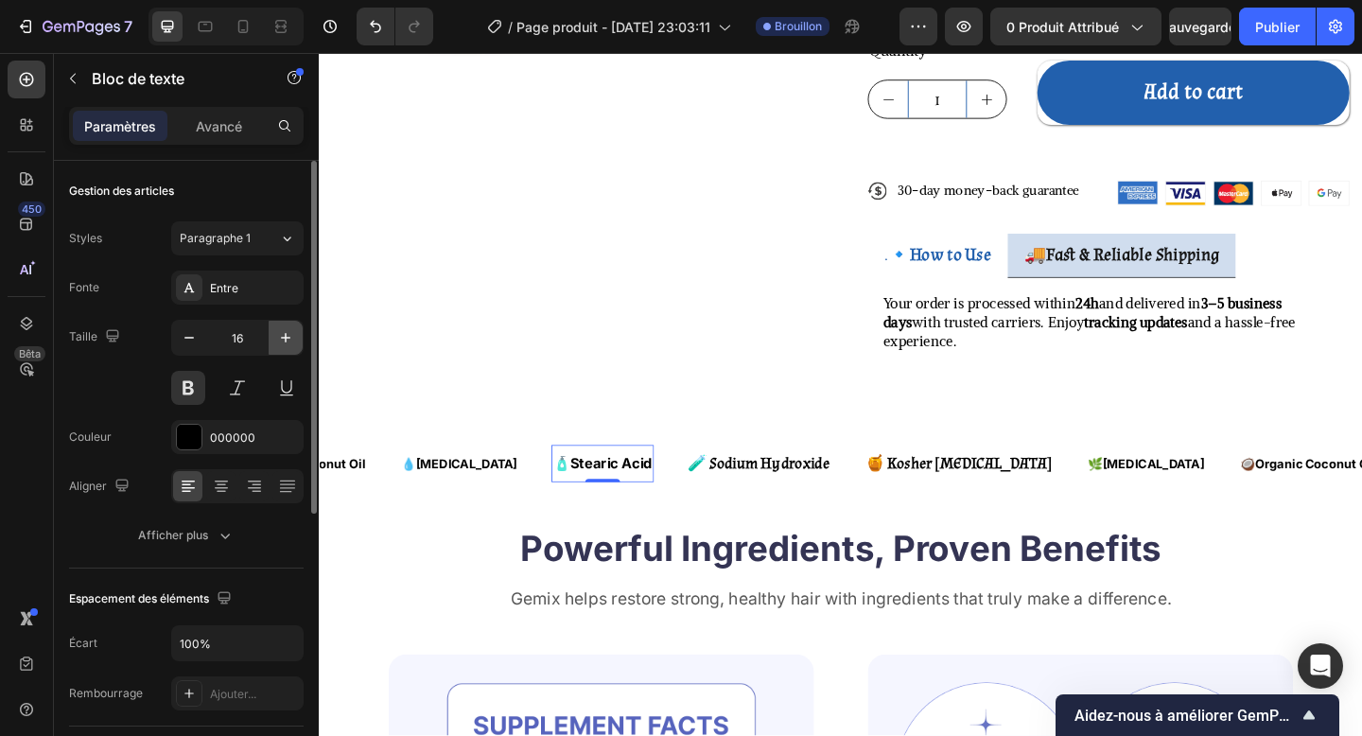
click at [287, 337] on icon "button" at bounding box center [285, 337] width 9 height 9
type input "18"
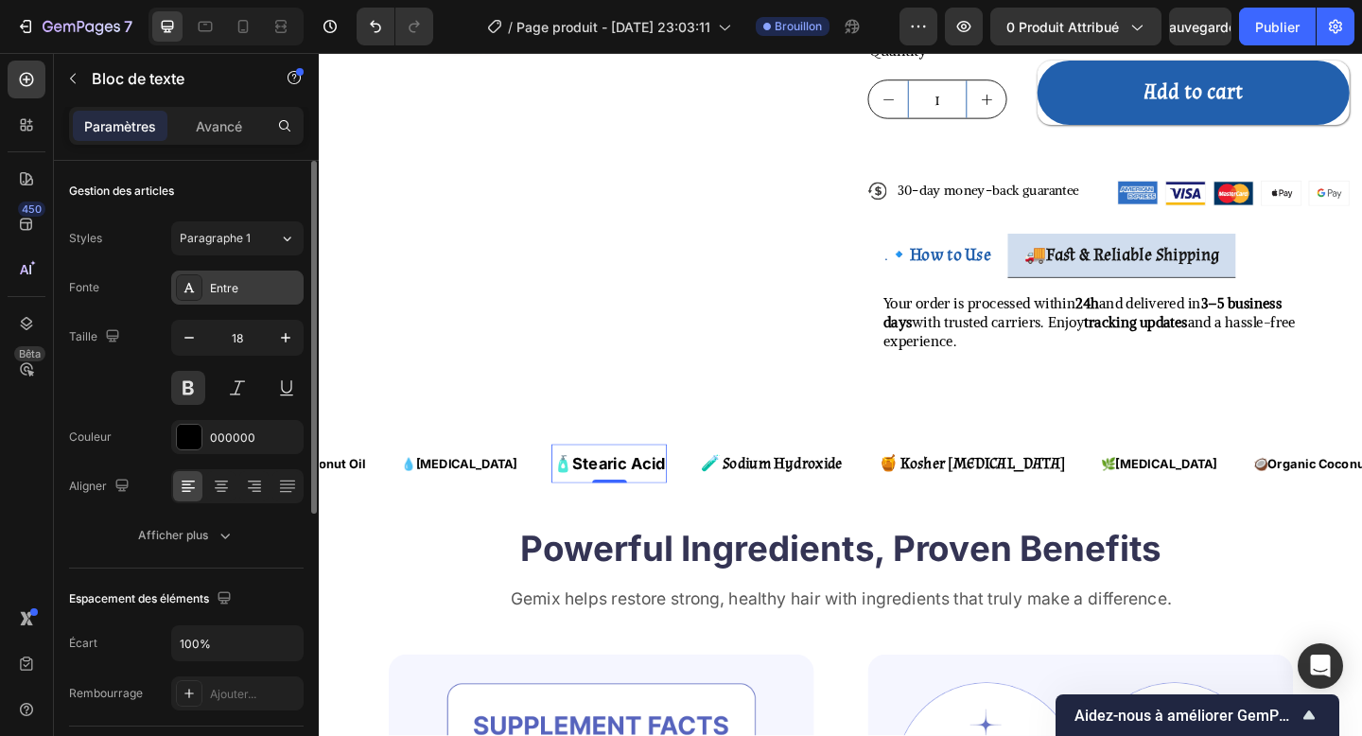
click at [253, 285] on div "Entre" at bounding box center [254, 288] width 89 height 17
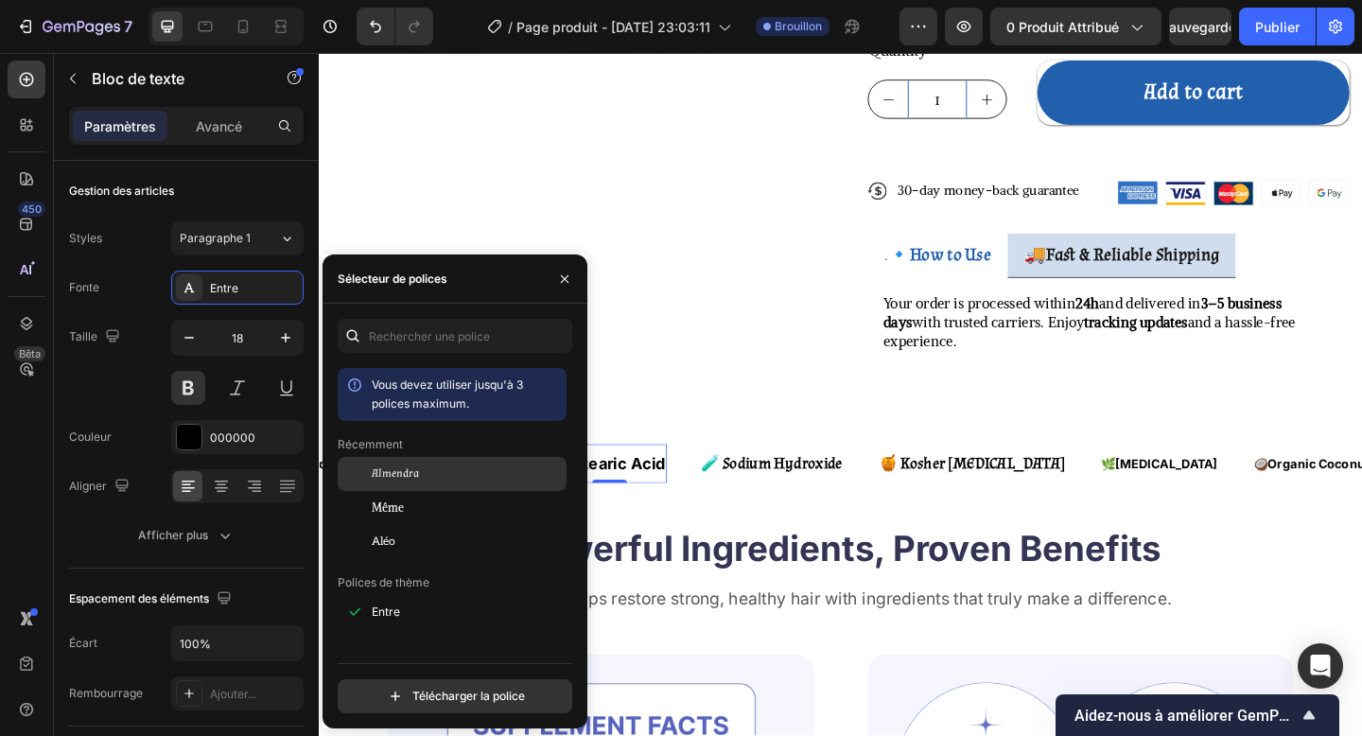
click at [420, 468] on div "Almendra" at bounding box center [467, 473] width 191 height 17
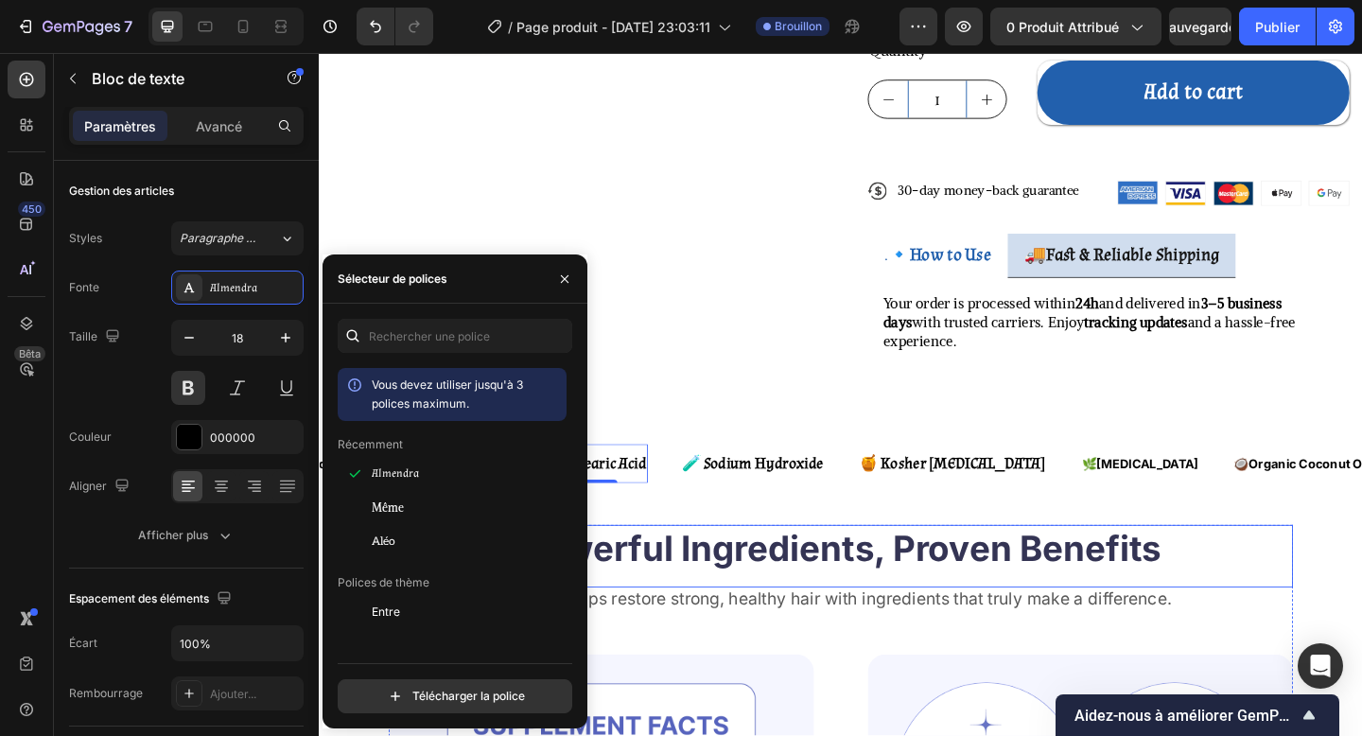
click at [677, 567] on h2 "Powerful Ingredients, Proven Benefits" at bounding box center [886, 593] width 984 height 53
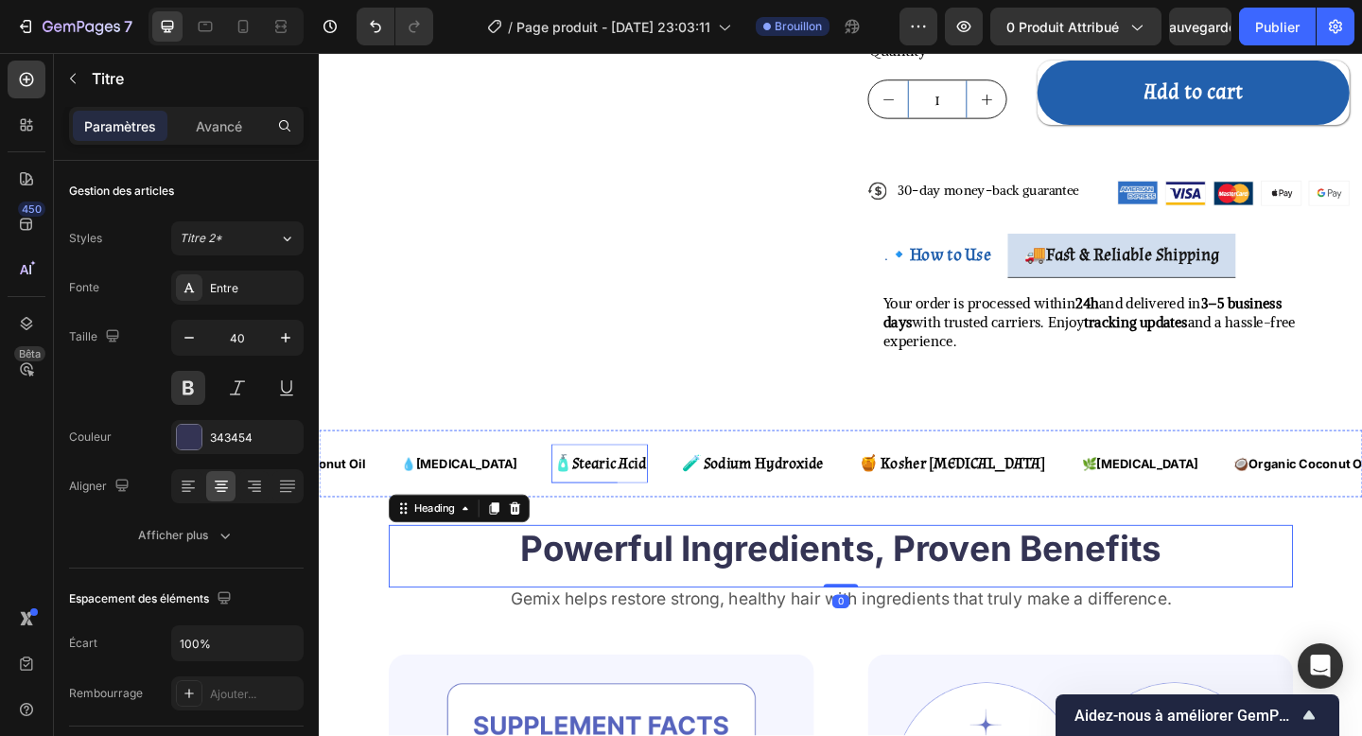
click at [594, 489] on strong "Stearic Acid" at bounding box center [634, 500] width 80 height 22
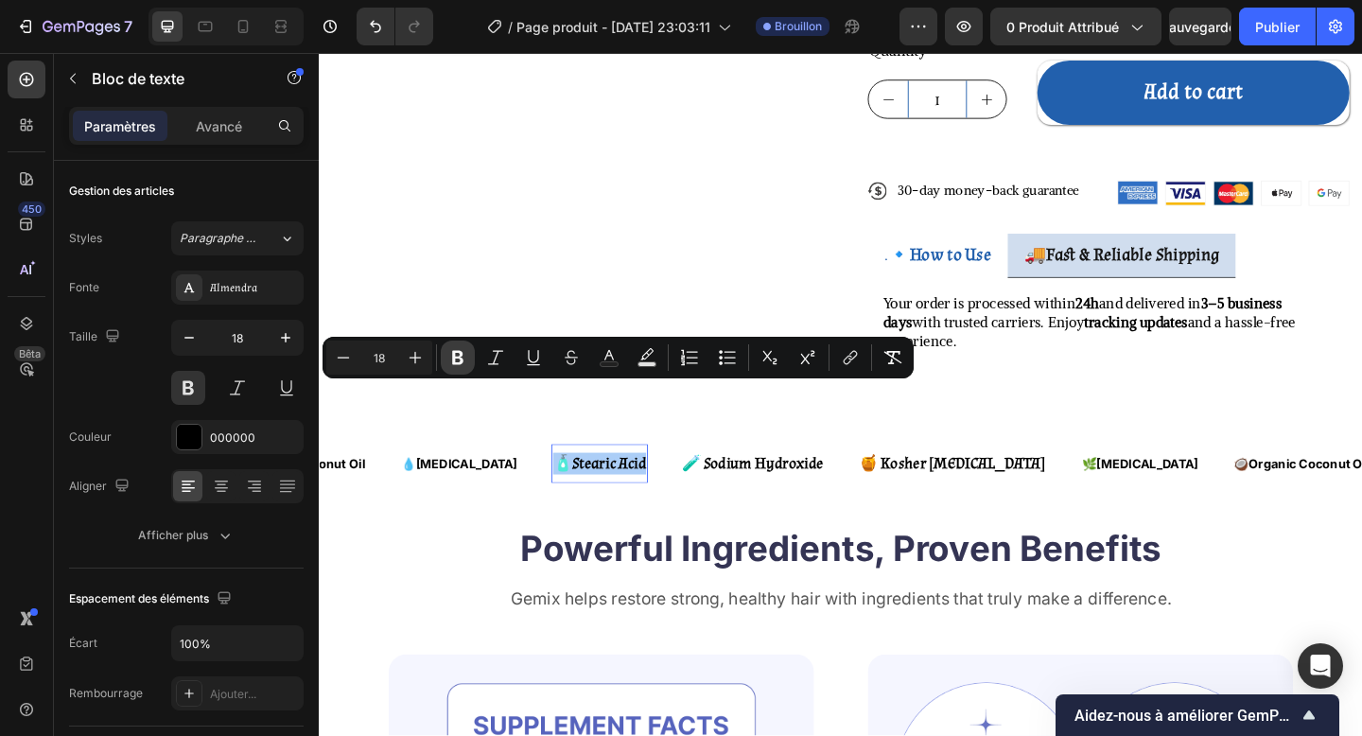
click at [465, 358] on icon "Editor contextual toolbar" at bounding box center [457, 357] width 19 height 19
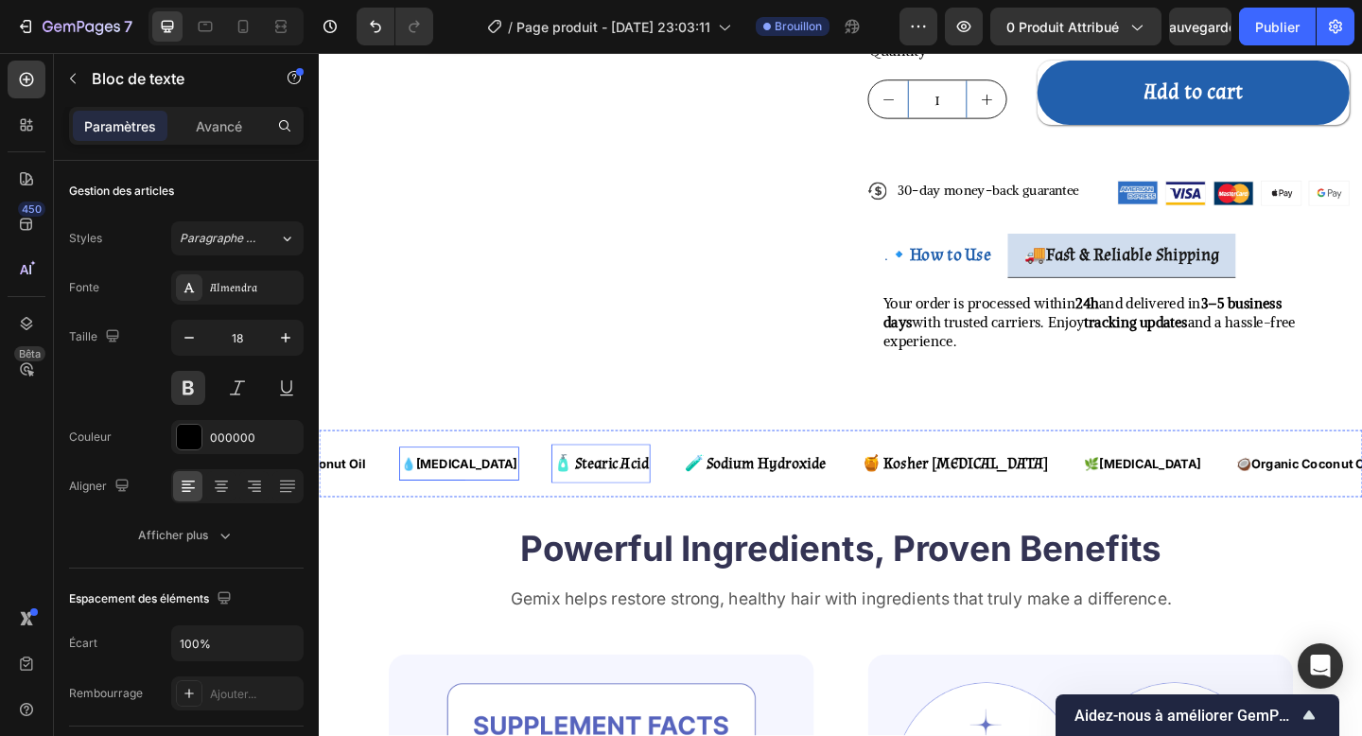
click at [441, 492] on strong "[MEDICAL_DATA]" at bounding box center [479, 500] width 111 height 16
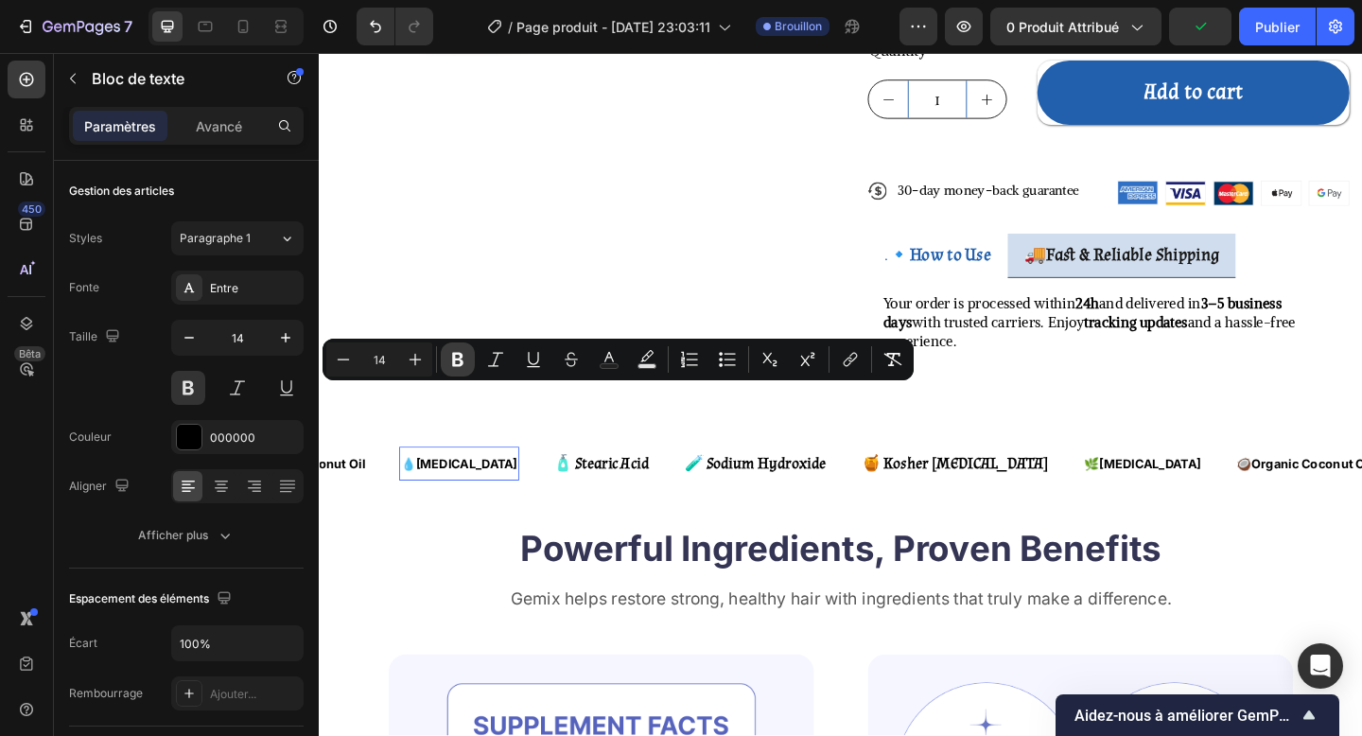
click at [461, 367] on icon "Editor contextual toolbar" at bounding box center [457, 359] width 19 height 19
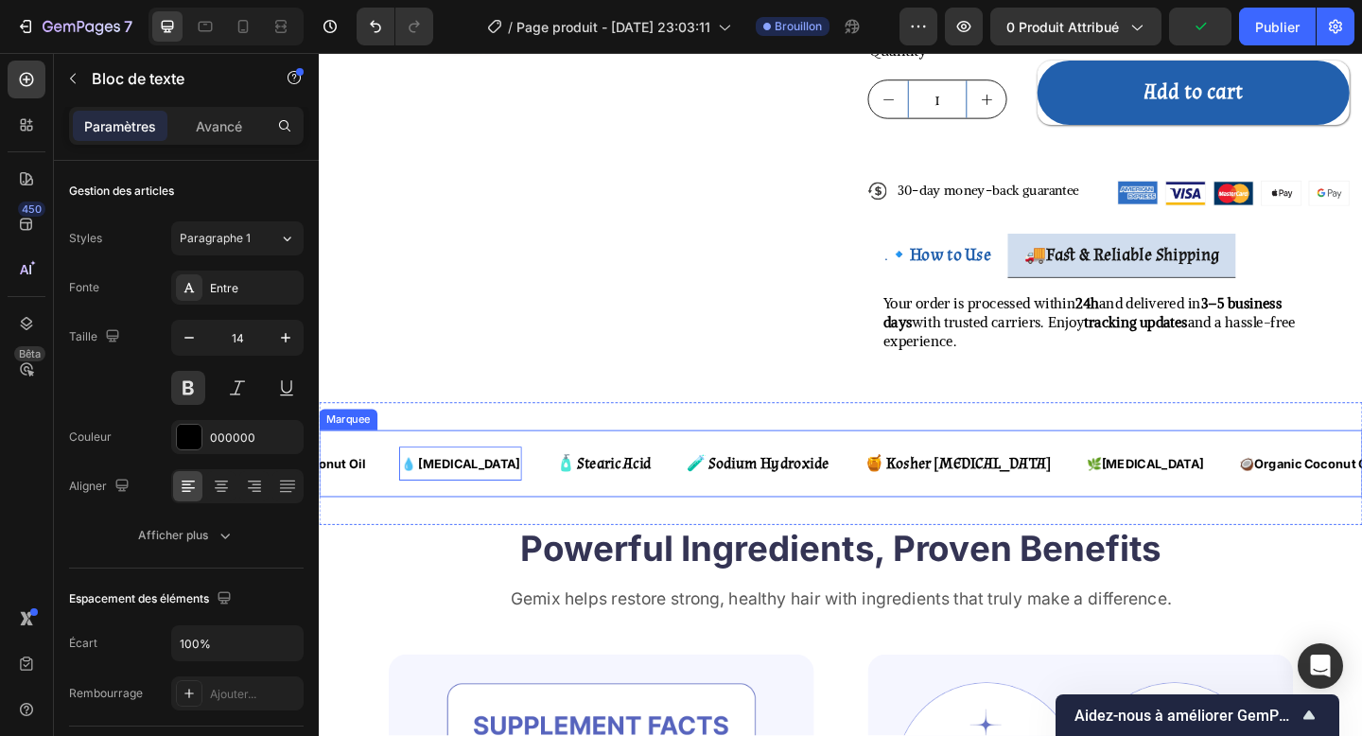
click at [433, 463] on div "🌿 [MEDICAL_DATA] Text Block 🥥 Organic Coconut Oil Text Block 💧 [MEDICAL_DATA] T…" at bounding box center [886, 499] width 1135 height 73
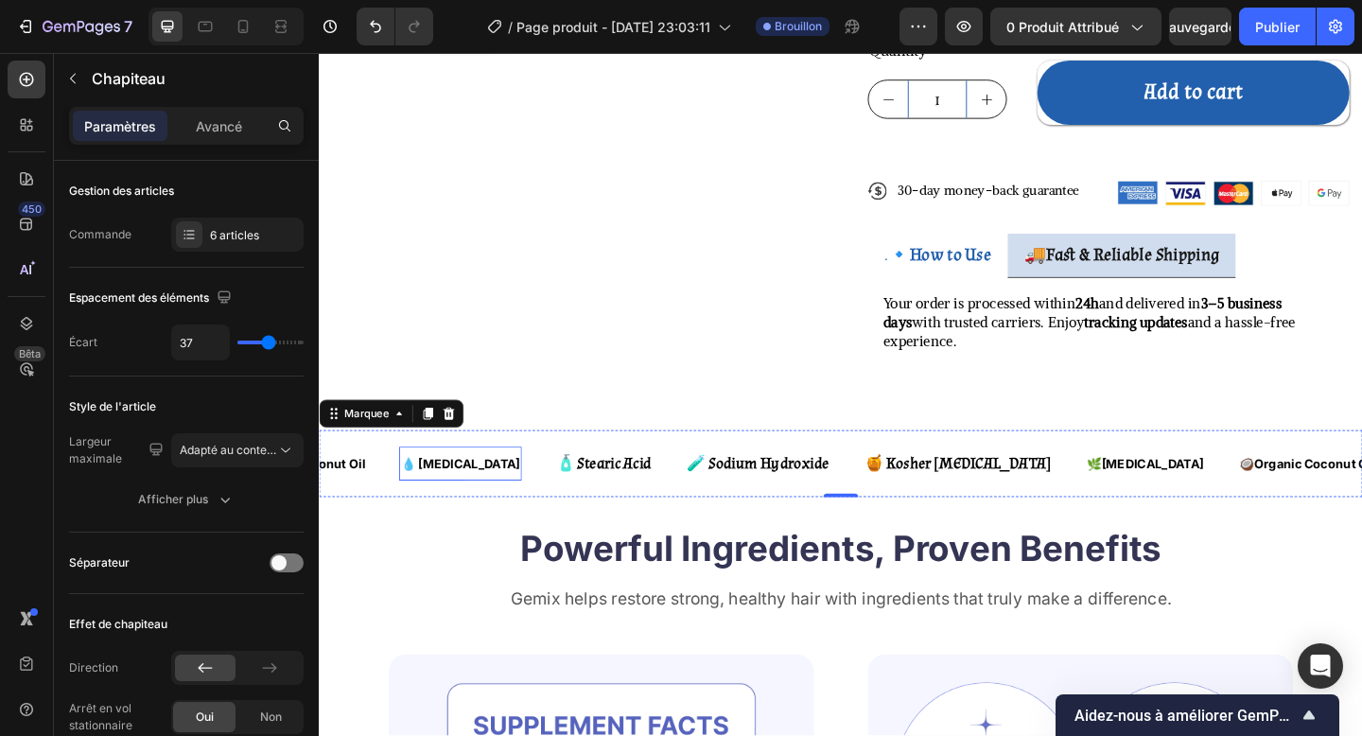
click at [424, 492] on strong "💧 [MEDICAL_DATA]" at bounding box center [473, 500] width 130 height 16
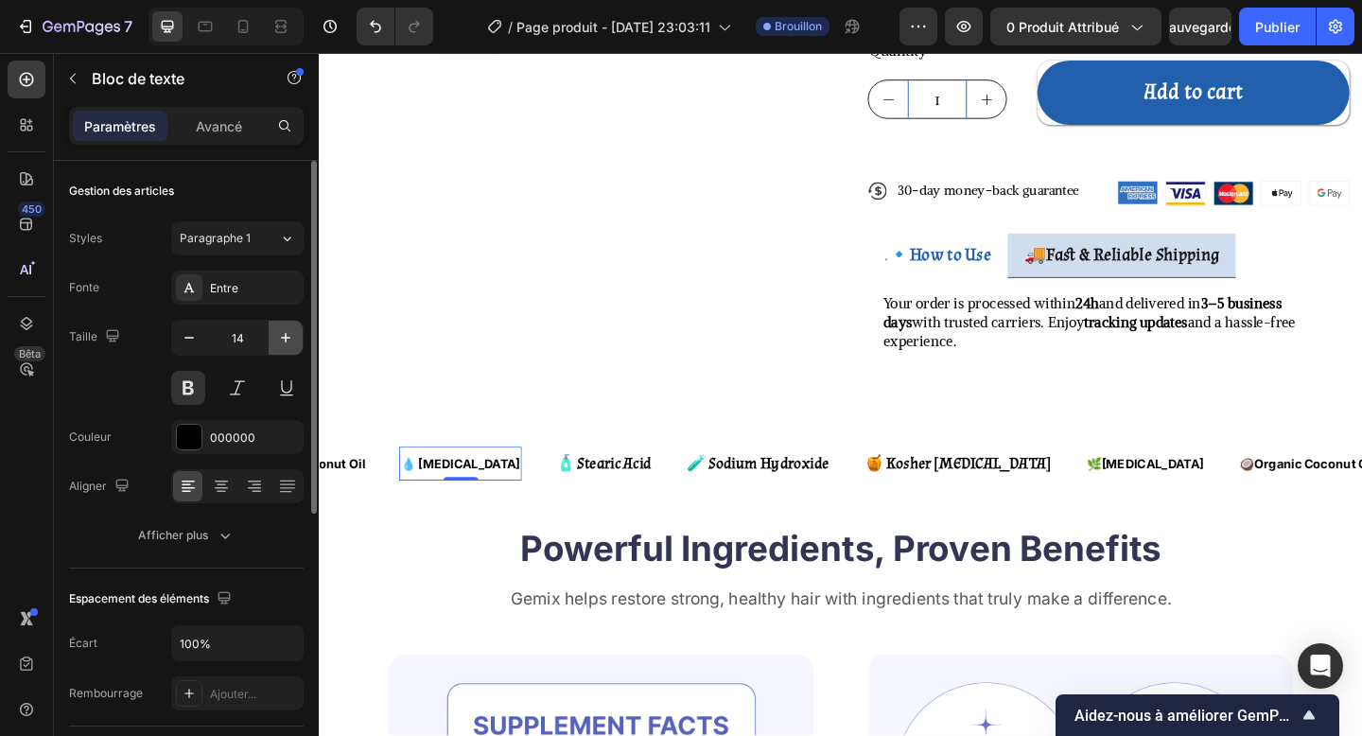
click at [287, 326] on button "button" at bounding box center [286, 338] width 34 height 34
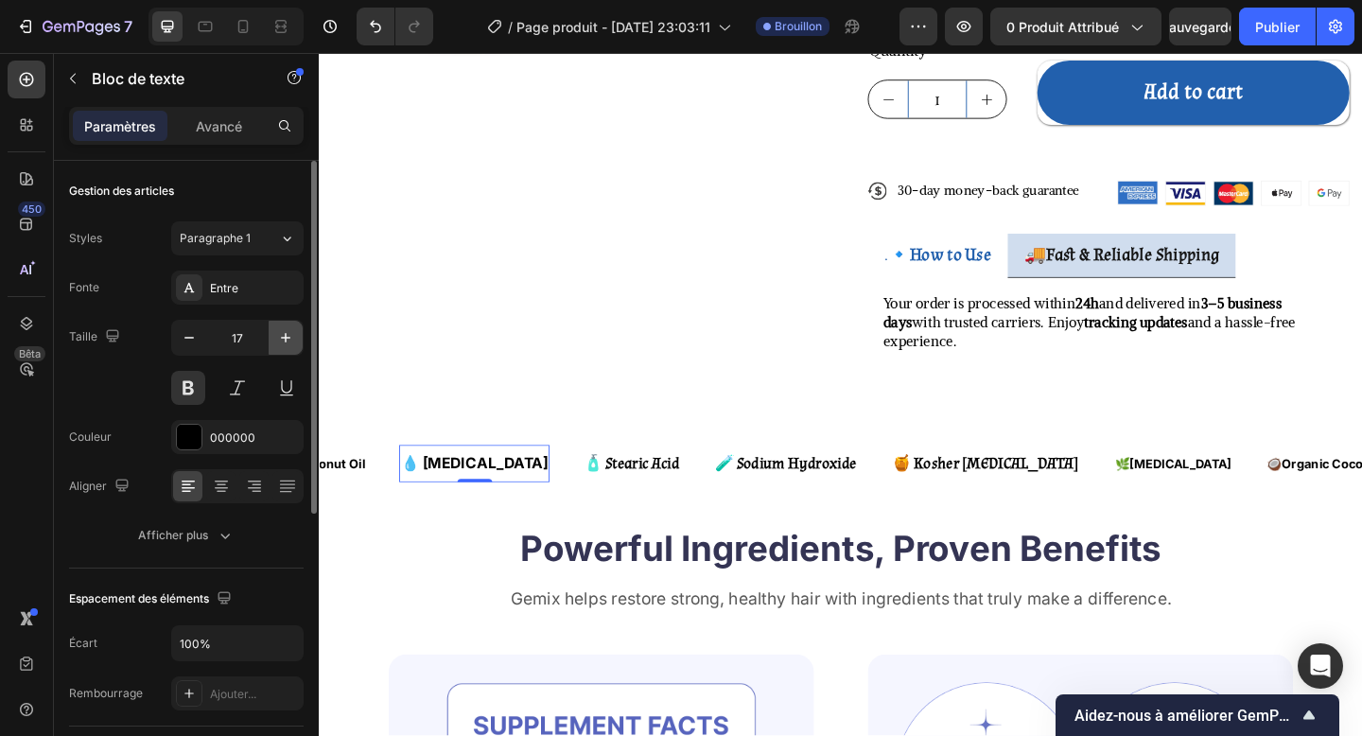
click at [287, 326] on button "button" at bounding box center [286, 338] width 34 height 34
type input "18"
click at [246, 281] on div "Entre" at bounding box center [254, 288] width 89 height 17
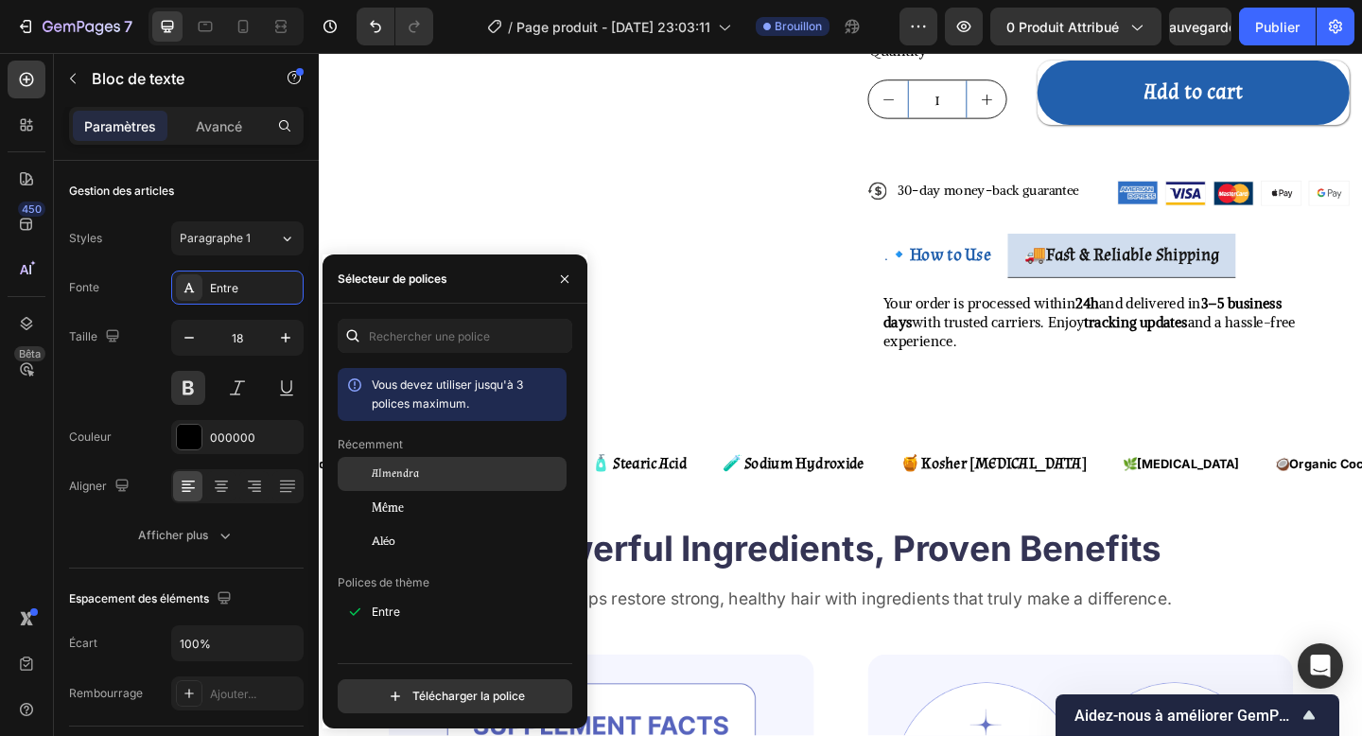
click at [400, 462] on div "Almendra" at bounding box center [452, 474] width 229 height 34
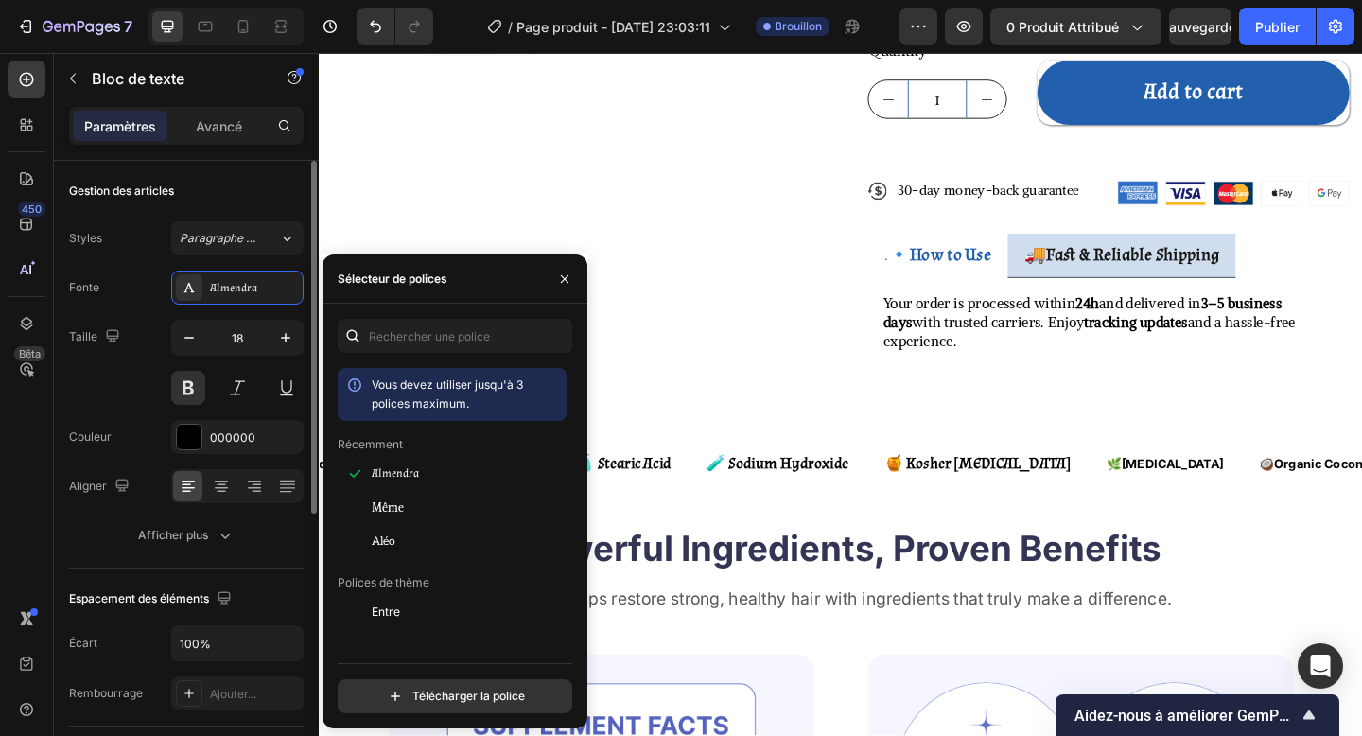
click at [161, 384] on div "Taille 18" at bounding box center [186, 362] width 235 height 85
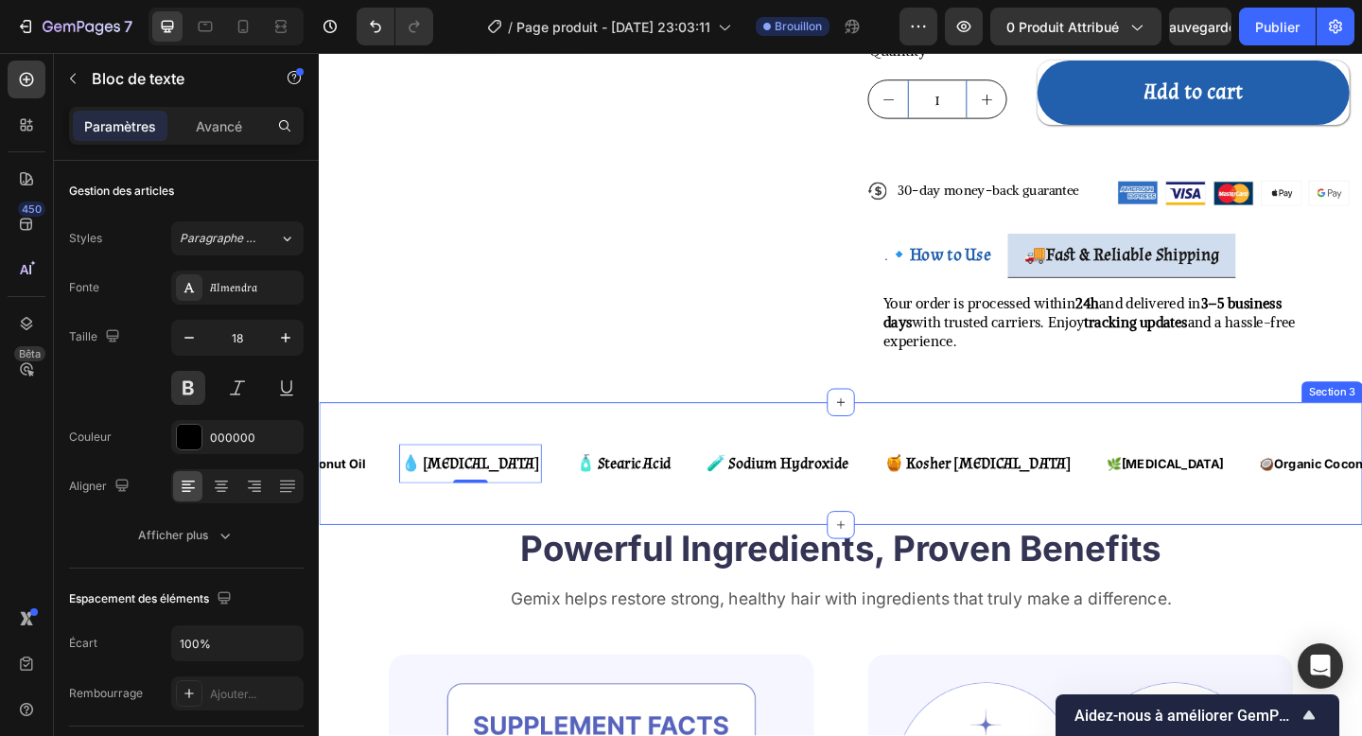
click at [510, 470] on div "🌿 [MEDICAL_DATA] Text Block 🥥 Organic Coconut Oil Text Block 💧 [MEDICAL_DATA] T…" at bounding box center [886, 499] width 1135 height 133
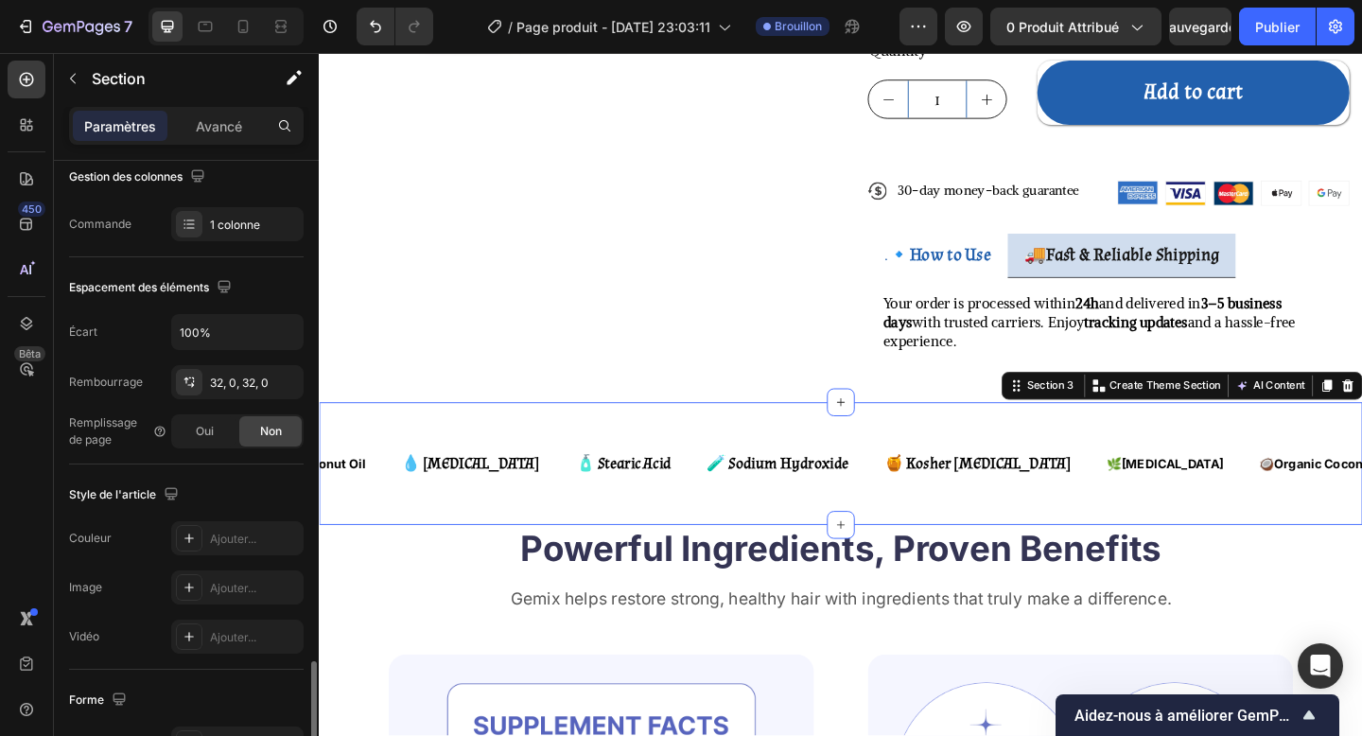
scroll to position [525, 0]
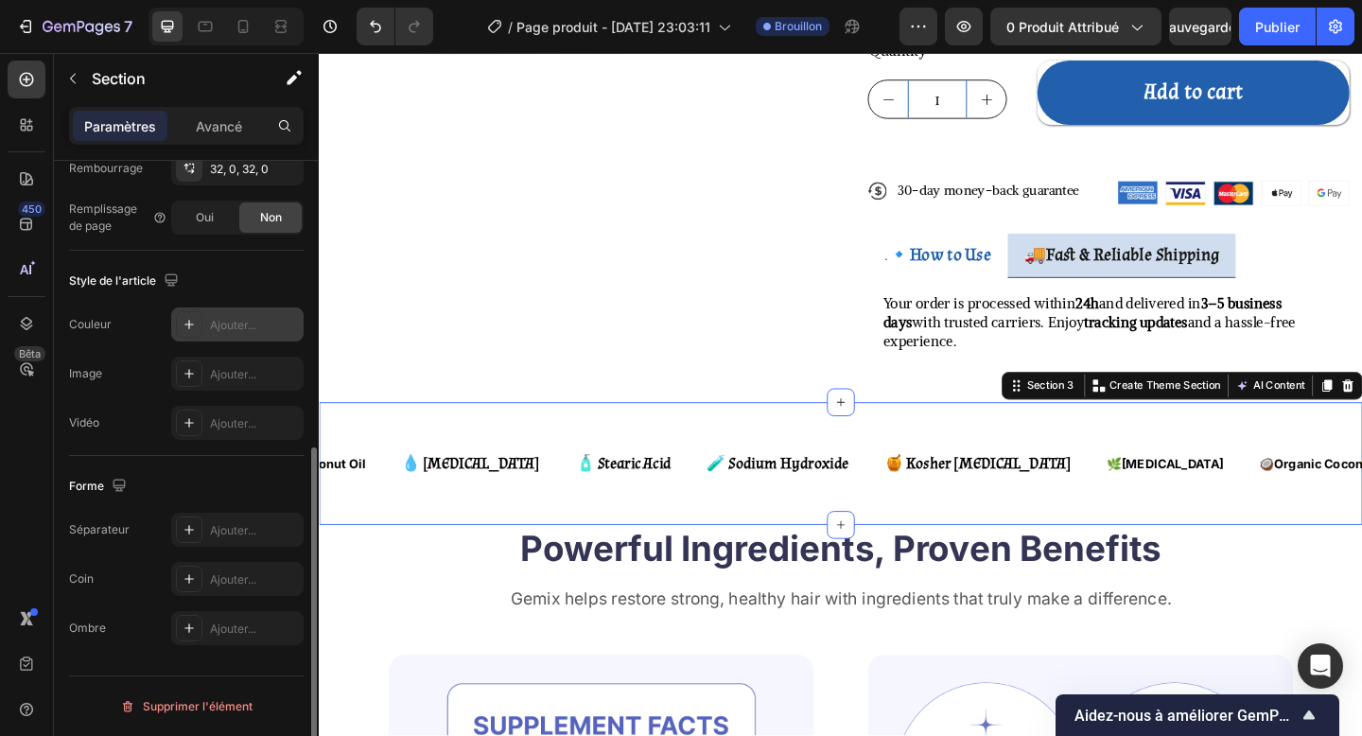
click at [211, 328] on font "Ajouter..." at bounding box center [233, 325] width 46 height 14
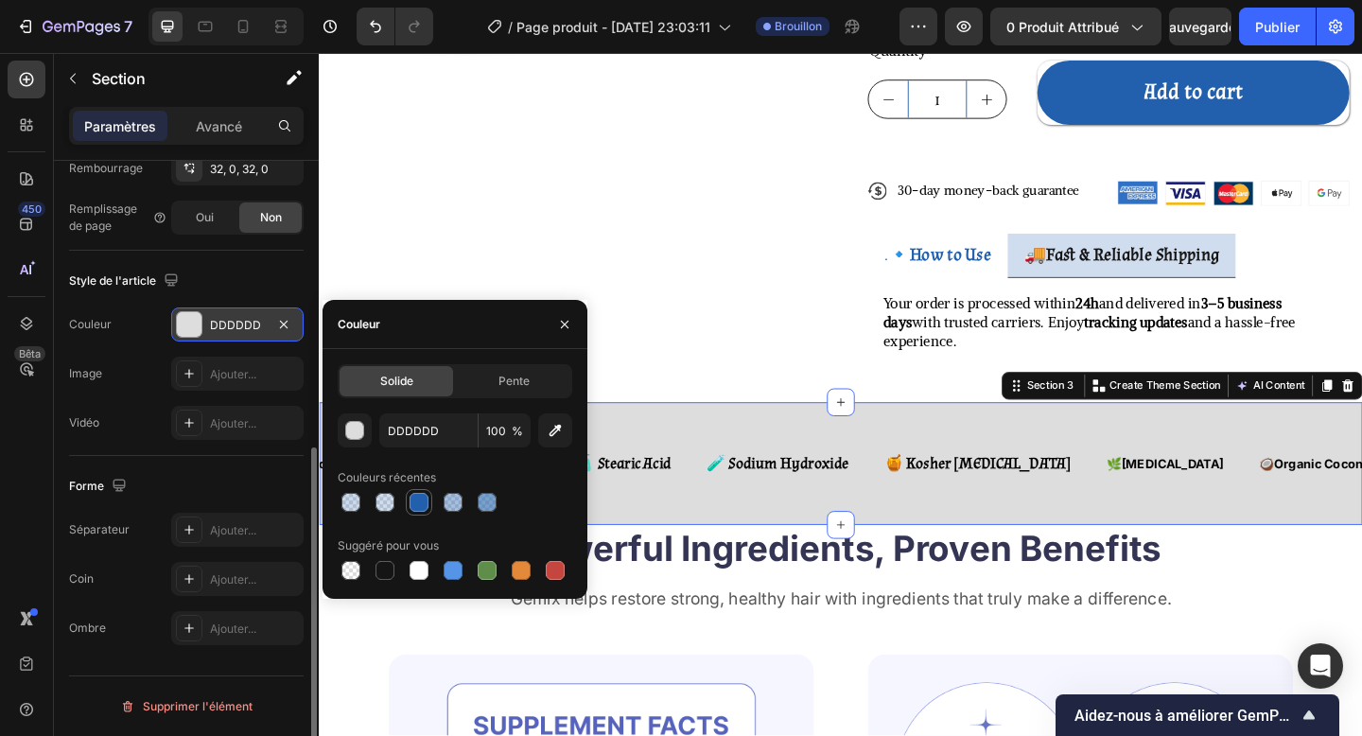
click at [415, 498] on div at bounding box center [419, 502] width 19 height 19
type input "2260AD"
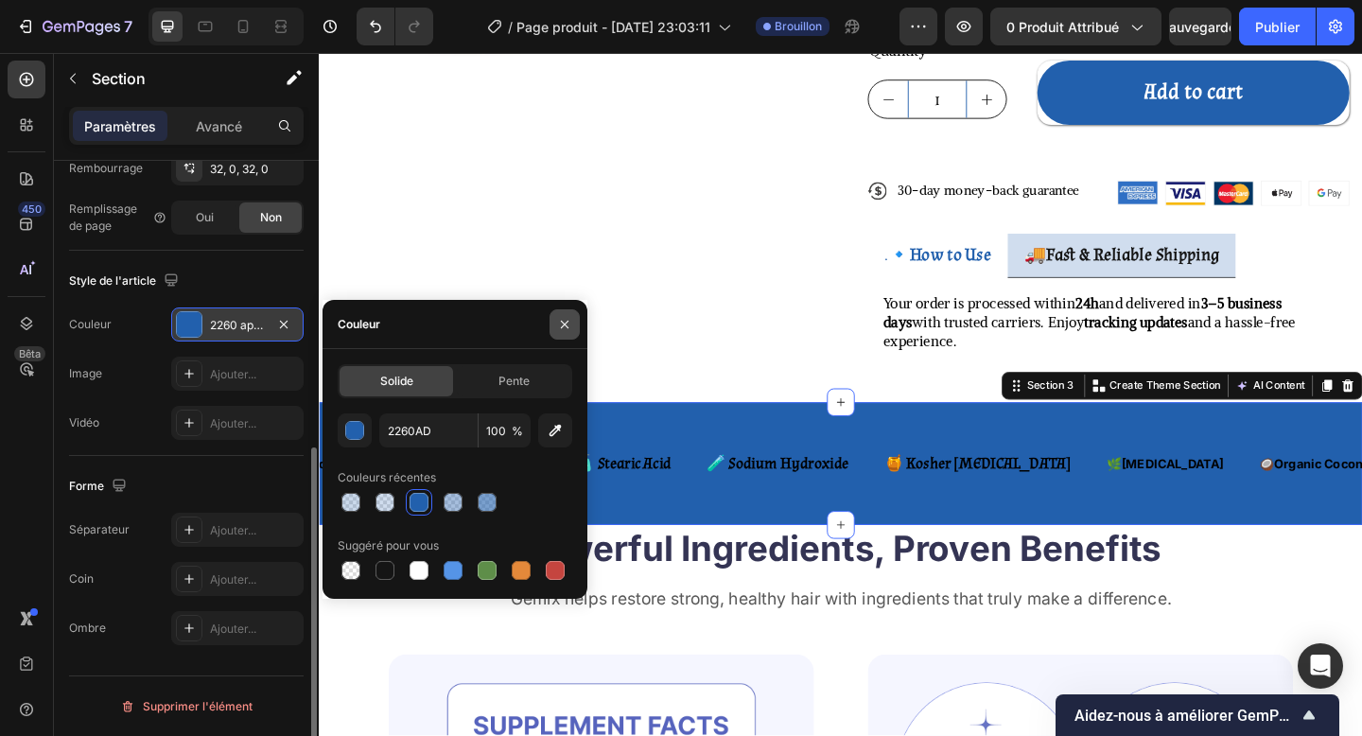
click at [563, 328] on icon "button" at bounding box center [564, 324] width 15 height 15
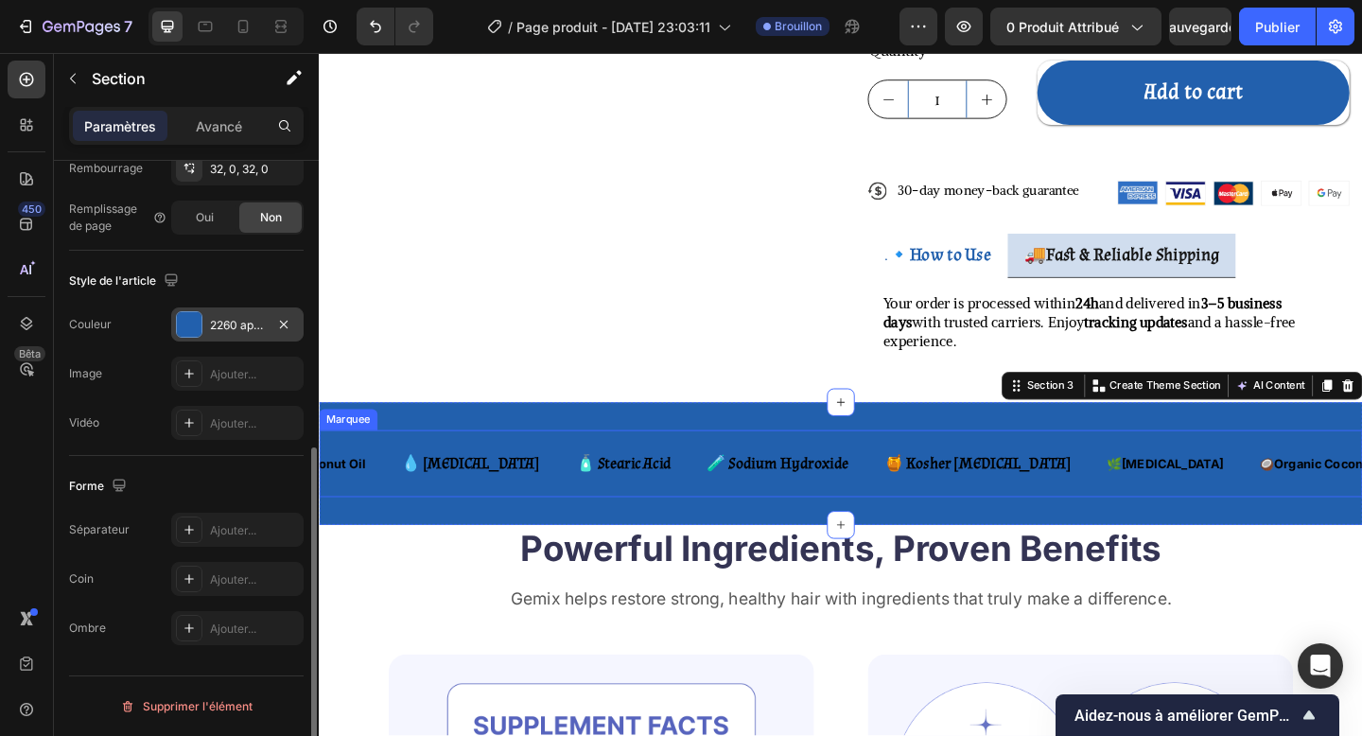
click at [396, 463] on div "🌿 [MEDICAL_DATA] Text Block 🥥 Organic Coconut Oil Text Block 💧 [MEDICAL_DATA] T…" at bounding box center [886, 499] width 1135 height 73
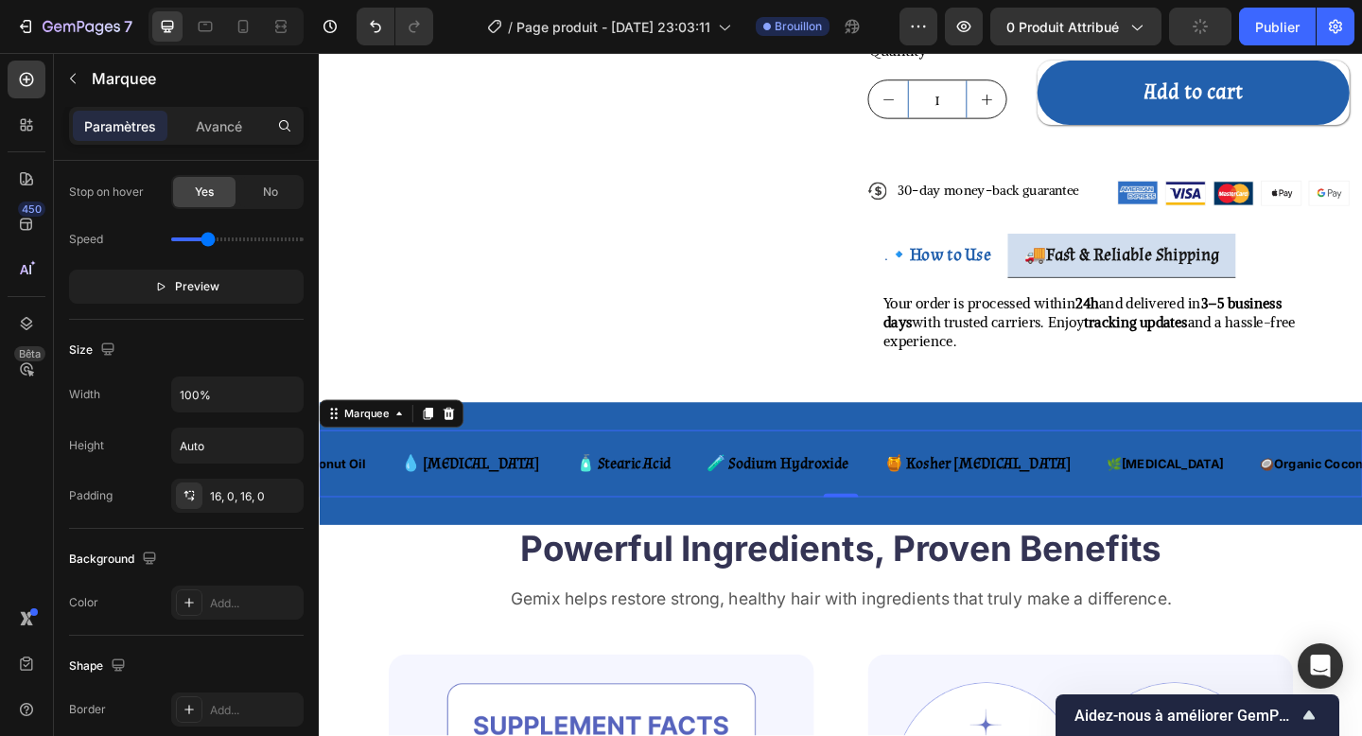
scroll to position [0, 0]
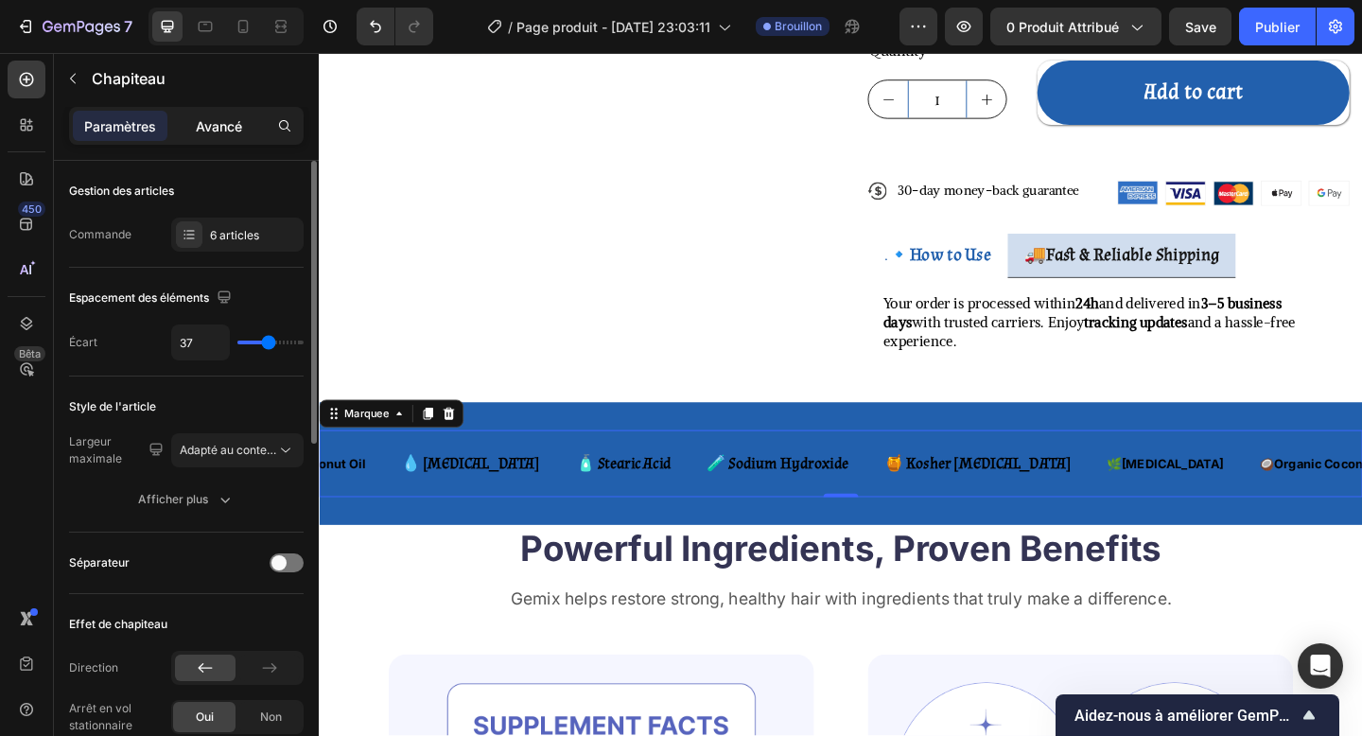
click at [220, 130] on font "Avancé" at bounding box center [219, 126] width 46 height 16
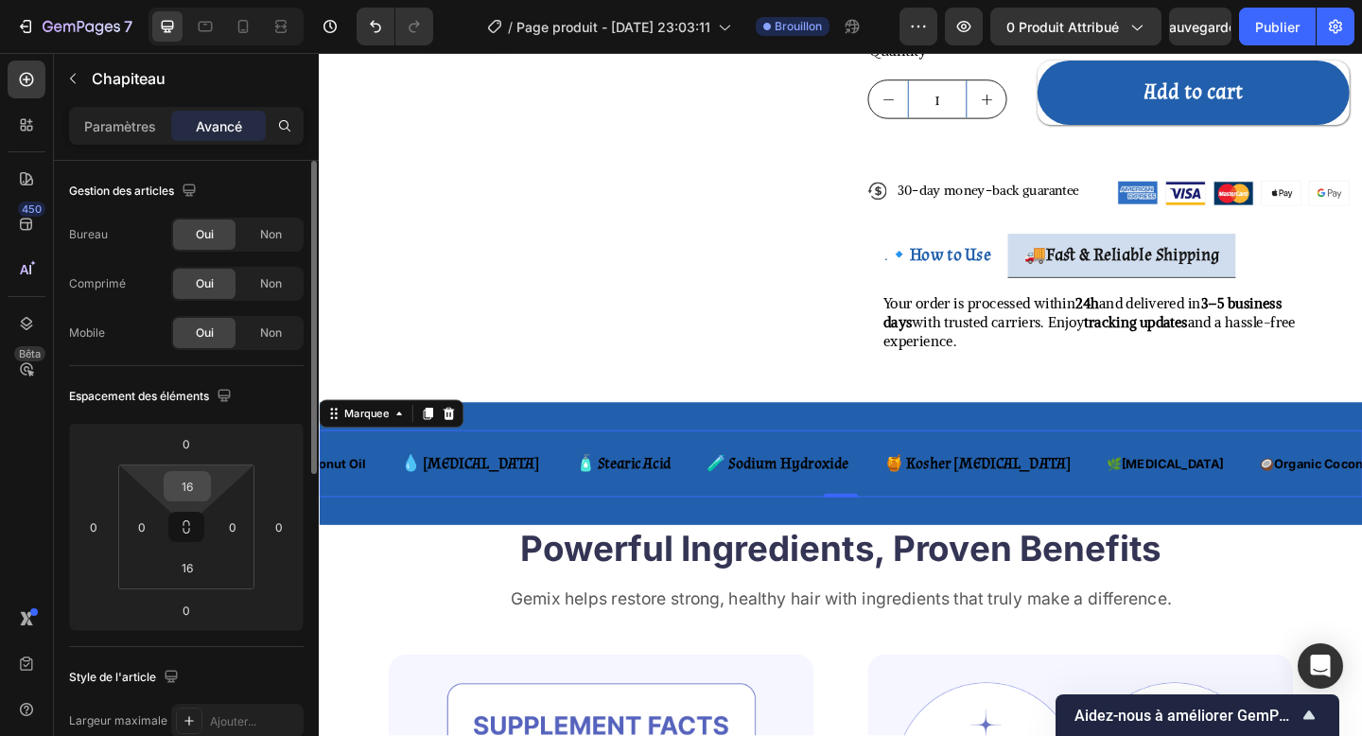
click at [190, 487] on input "16" at bounding box center [187, 486] width 38 height 28
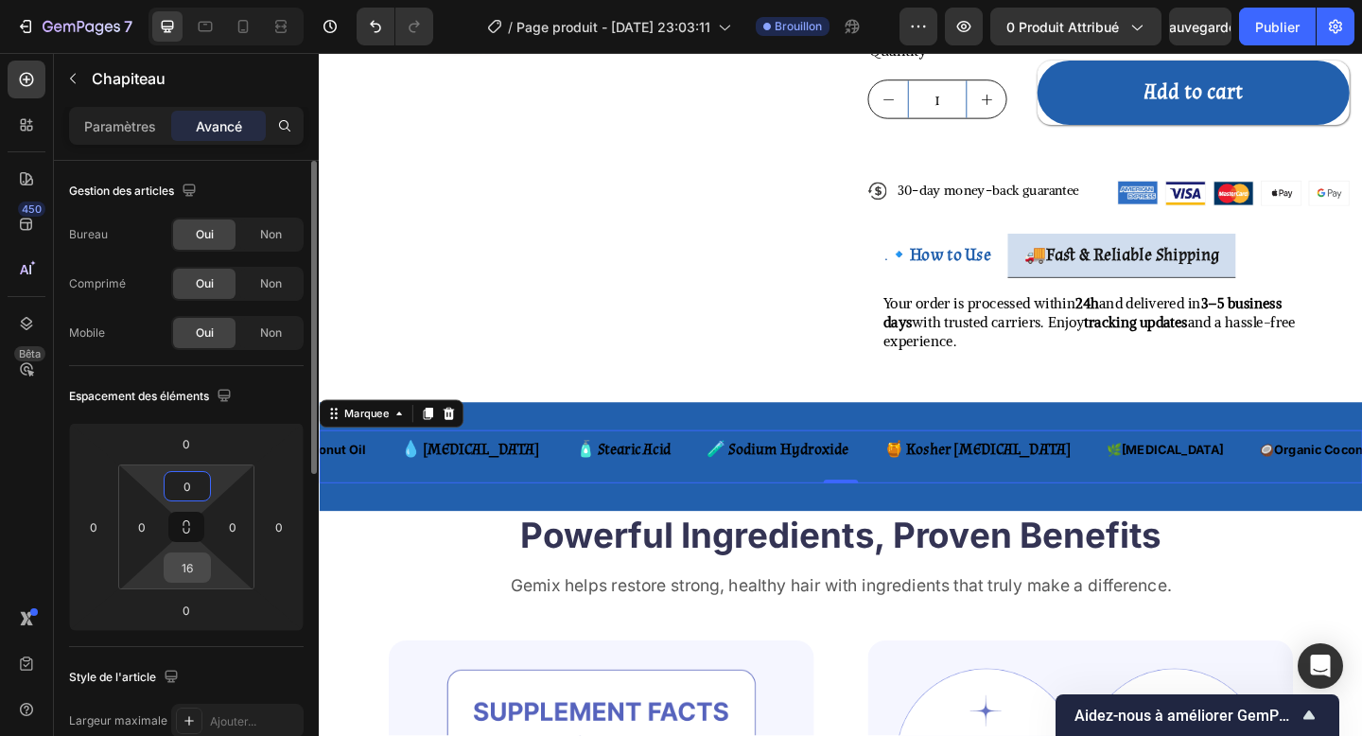
type input "0"
click at [186, 557] on input "16" at bounding box center [187, 567] width 38 height 28
type input "0"
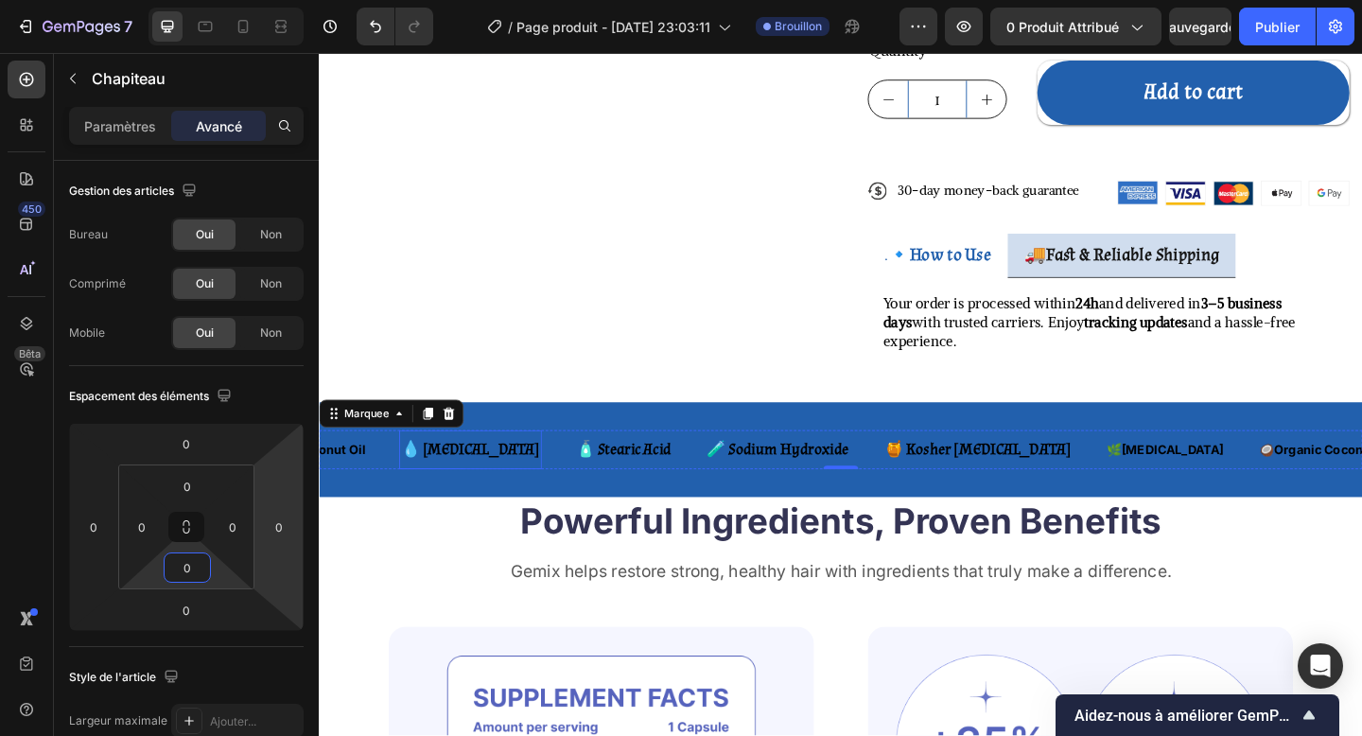
click at [434, 474] on strong "💧 [MEDICAL_DATA]" at bounding box center [483, 485] width 151 height 22
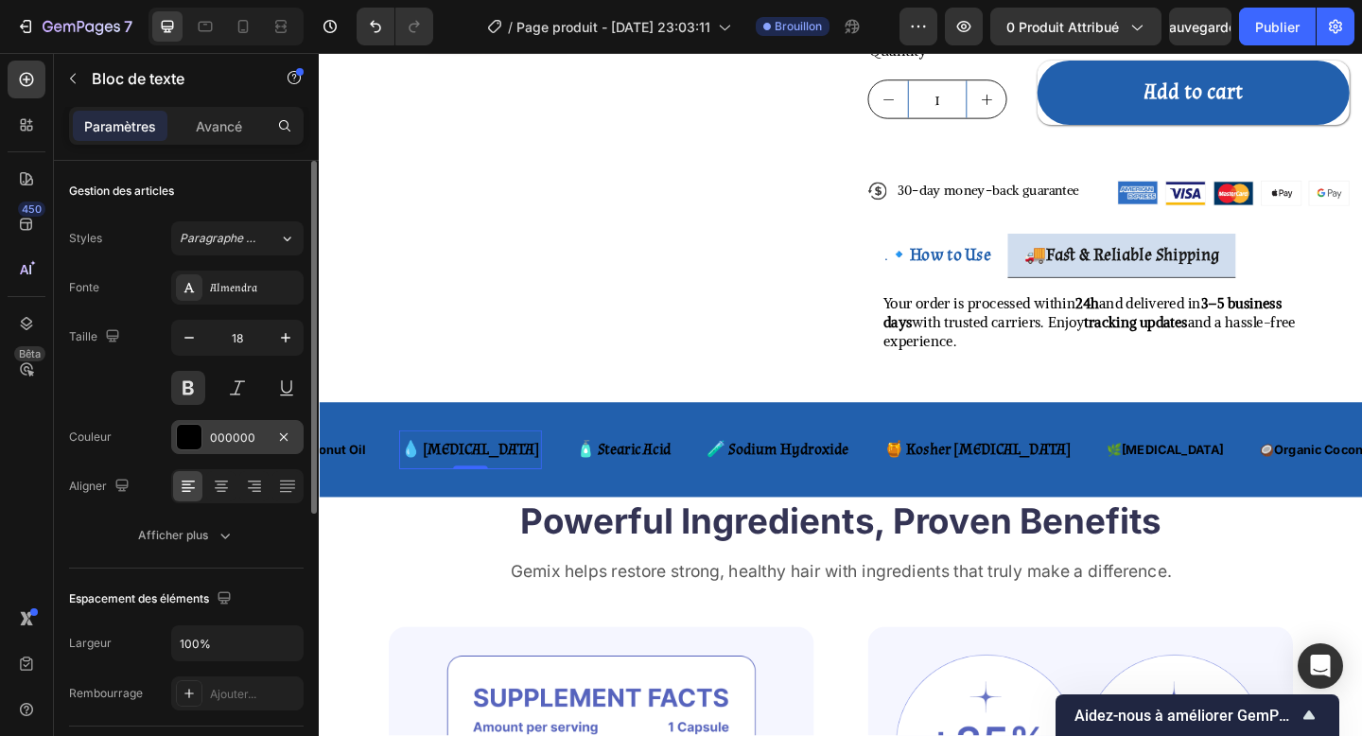
click at [216, 433] on font "000000" at bounding box center [232, 437] width 45 height 14
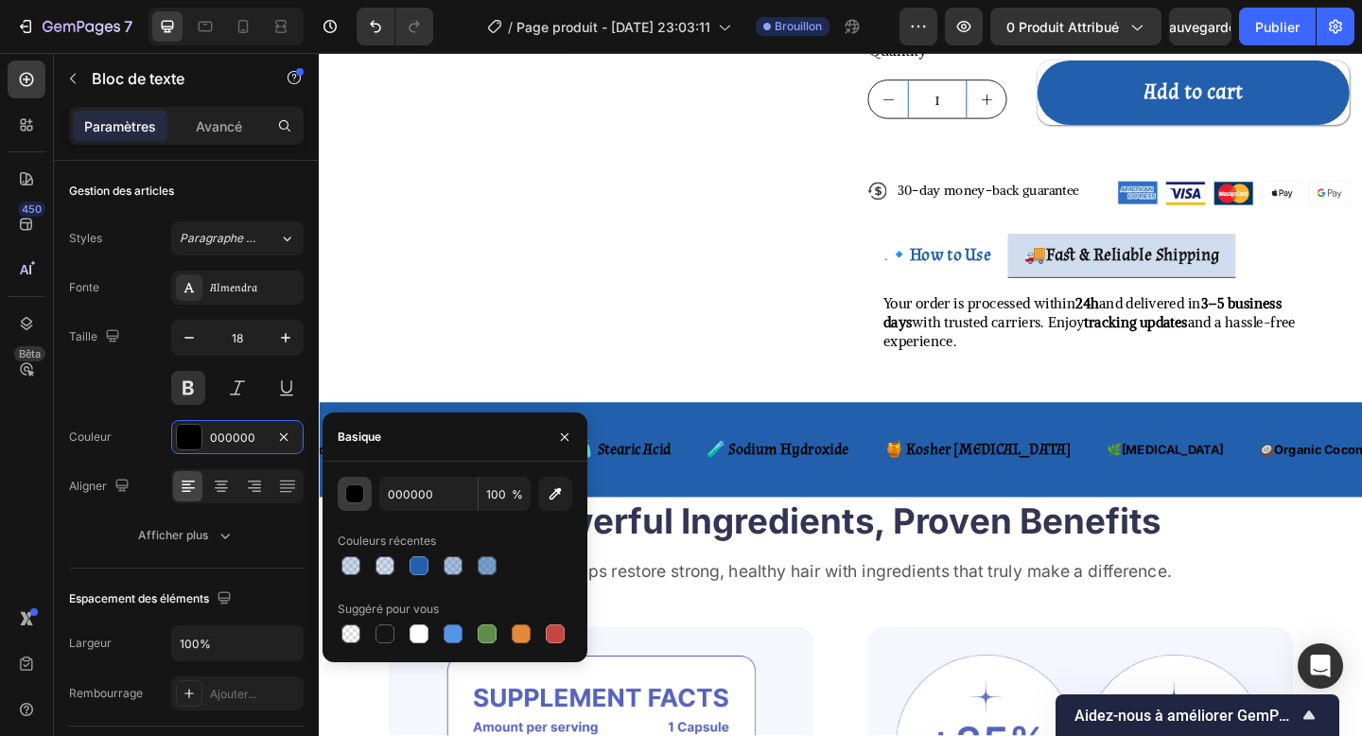
click at [351, 490] on div "button" at bounding box center [355, 494] width 19 height 19
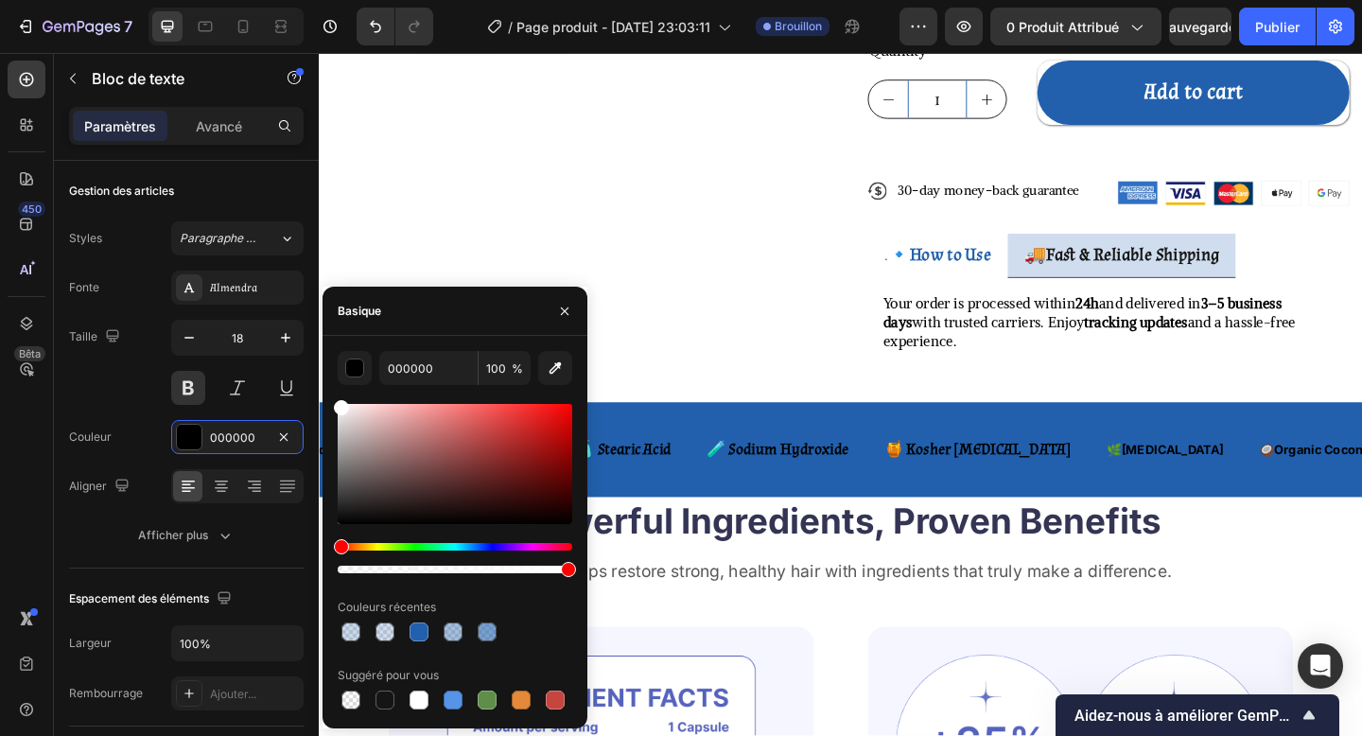
drag, startPoint x: 363, startPoint y: 428, endPoint x: 329, endPoint y: 389, distance: 51.6
click at [329, 389] on div "000000 100 % Couleurs récentes Suggéré pour vous" at bounding box center [455, 532] width 265 height 362
type input "FFFFFF"
click at [570, 306] on icon "button" at bounding box center [564, 311] width 15 height 15
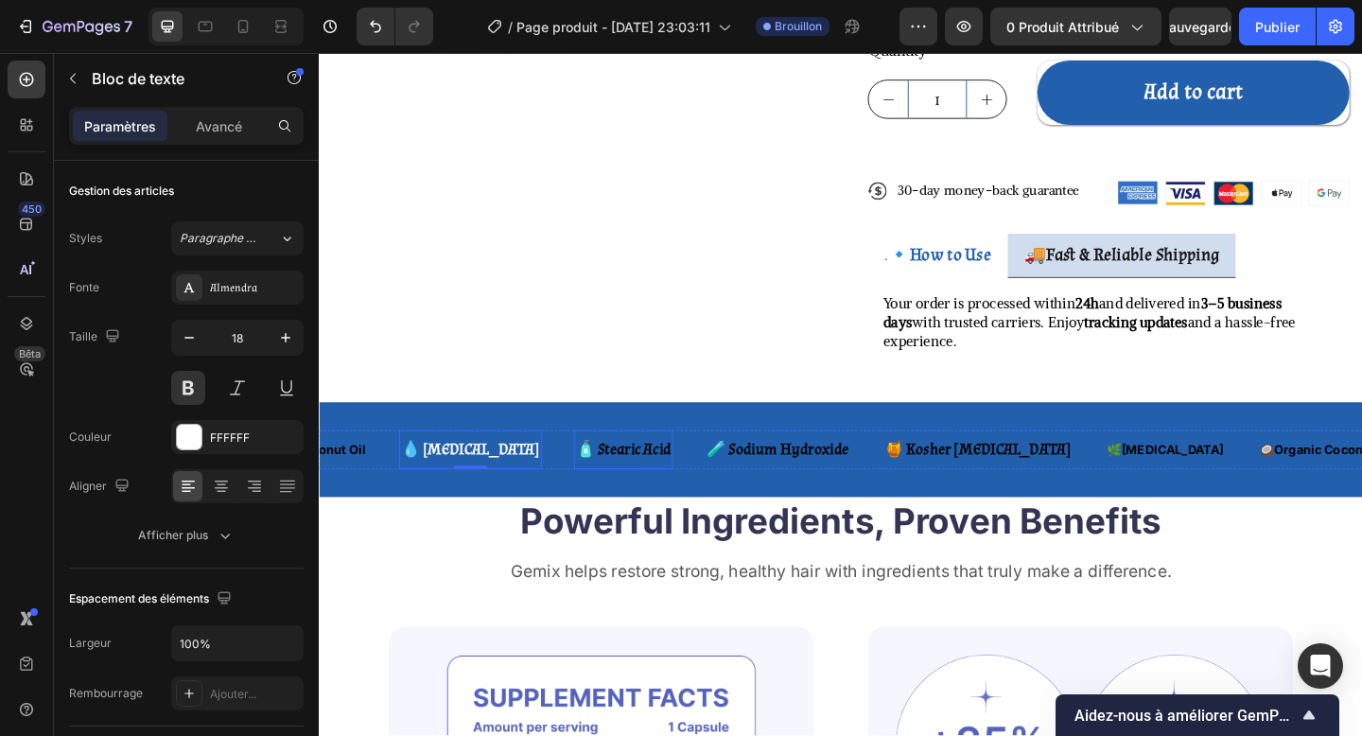
click at [598, 474] on strong "🧴 Stearic Acid" at bounding box center [650, 485] width 104 height 22
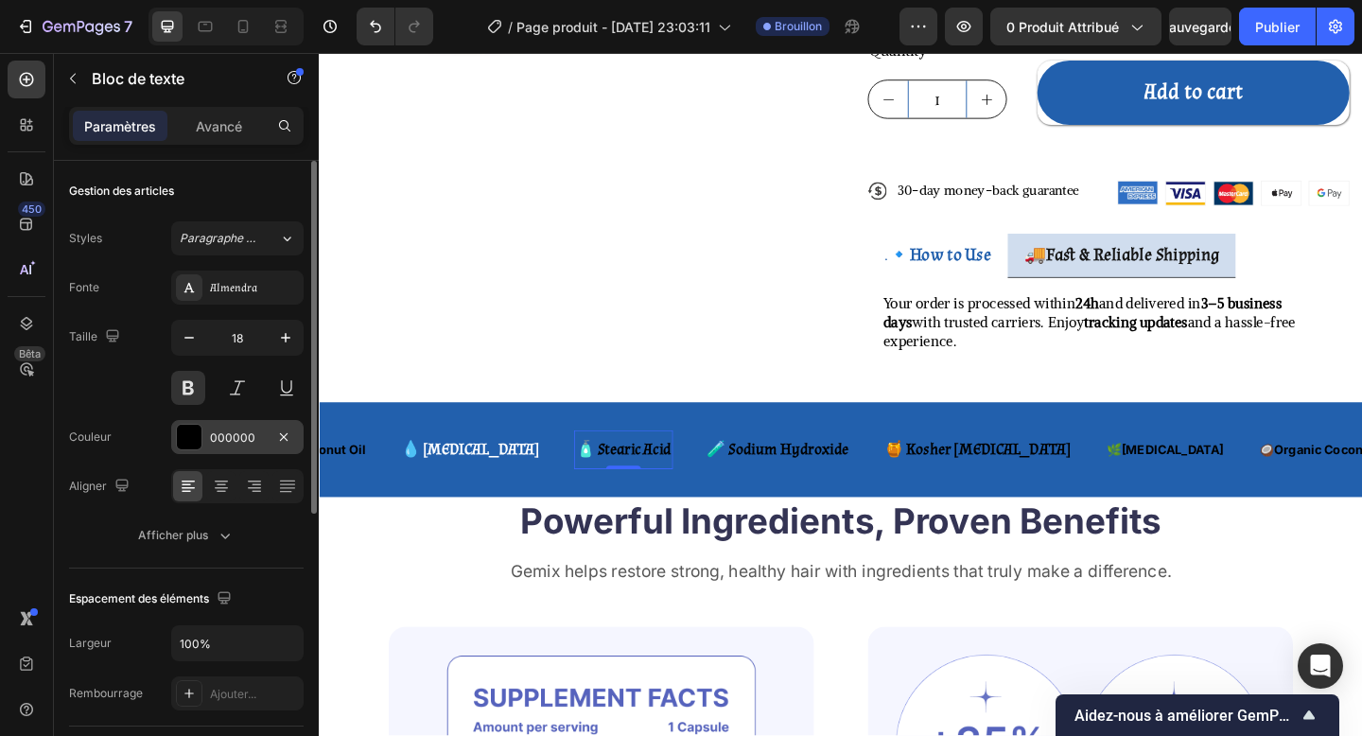
click at [211, 437] on font "000000" at bounding box center [232, 437] width 45 height 14
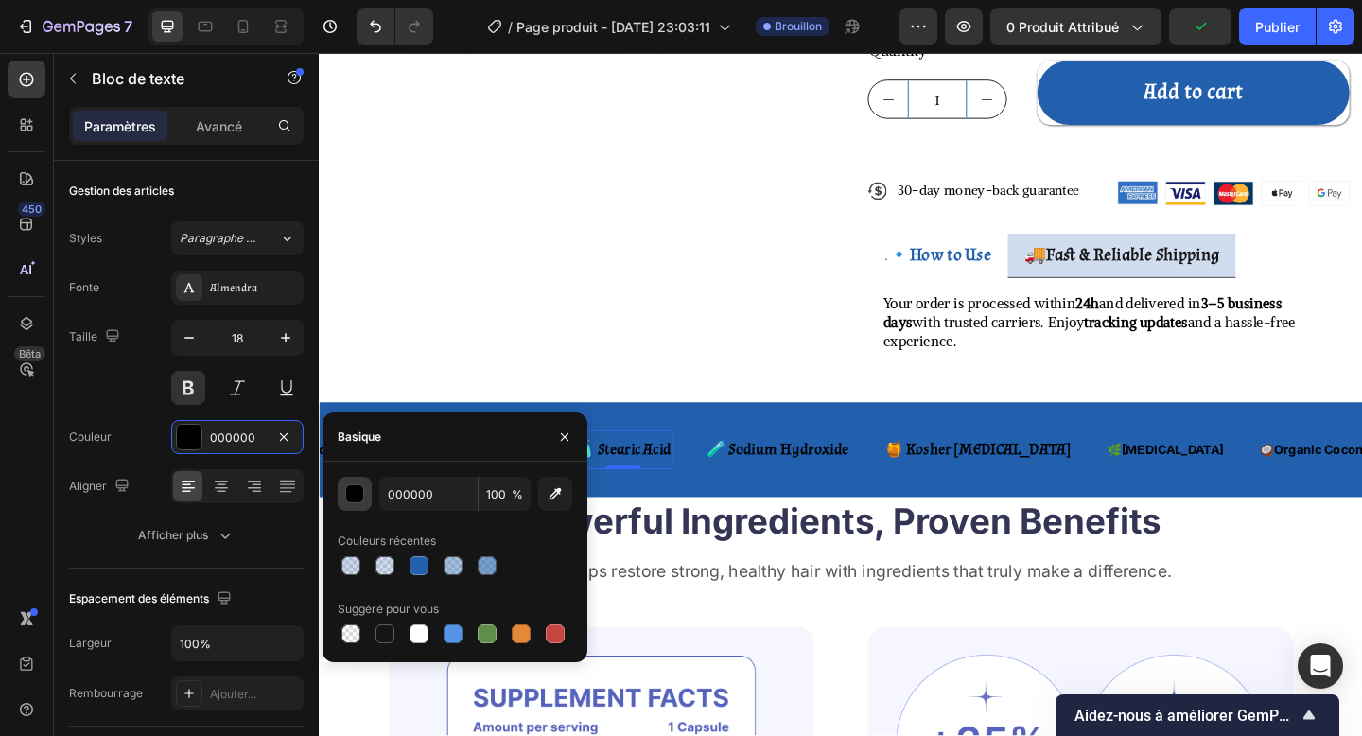
click at [356, 480] on button "button" at bounding box center [355, 494] width 34 height 34
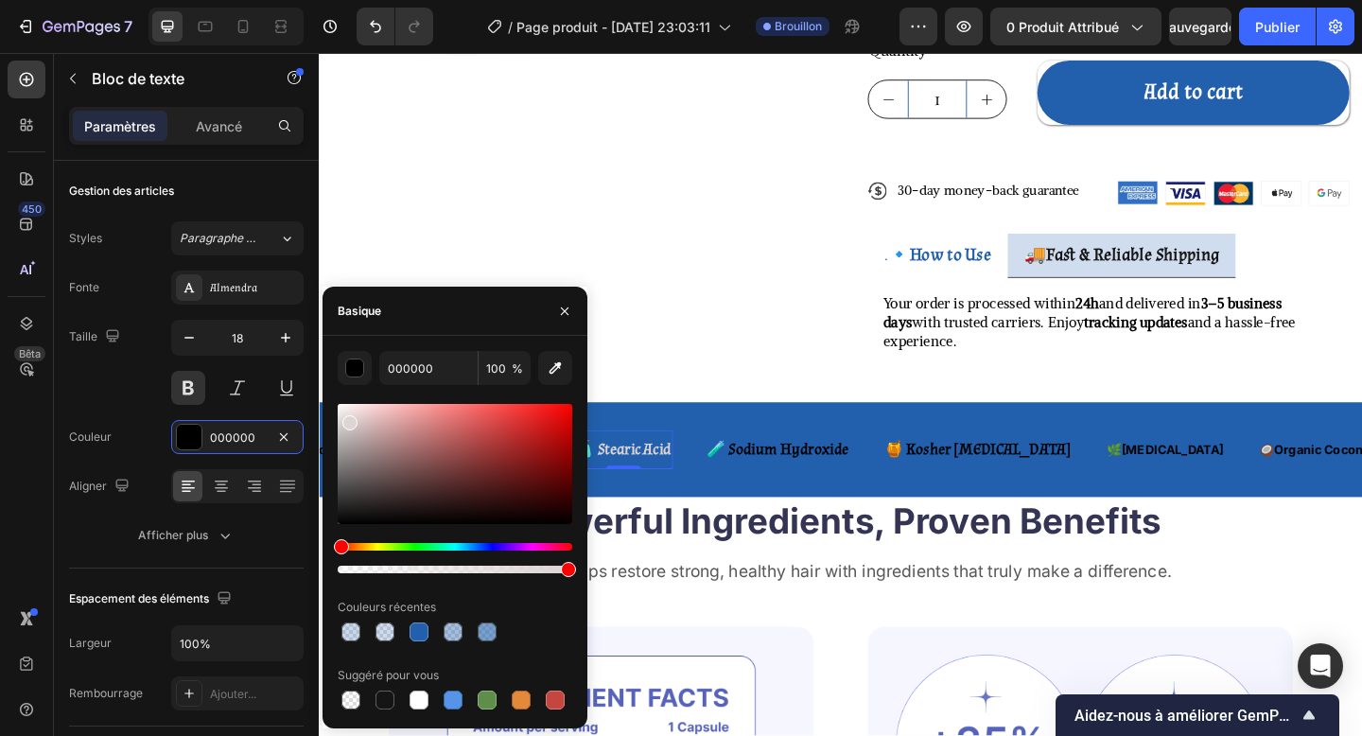
click at [349, 419] on div at bounding box center [455, 464] width 235 height 120
drag, startPoint x: 349, startPoint y: 419, endPoint x: 334, endPoint y: 391, distance: 32.2
click at [334, 391] on div "000000 100 % Couleurs récentes Suggéré pour vous" at bounding box center [455, 532] width 265 height 362
type input "FFFFFF"
click at [741, 474] on strong "🧪 Sodium Hydroxide" at bounding box center [818, 485] width 154 height 22
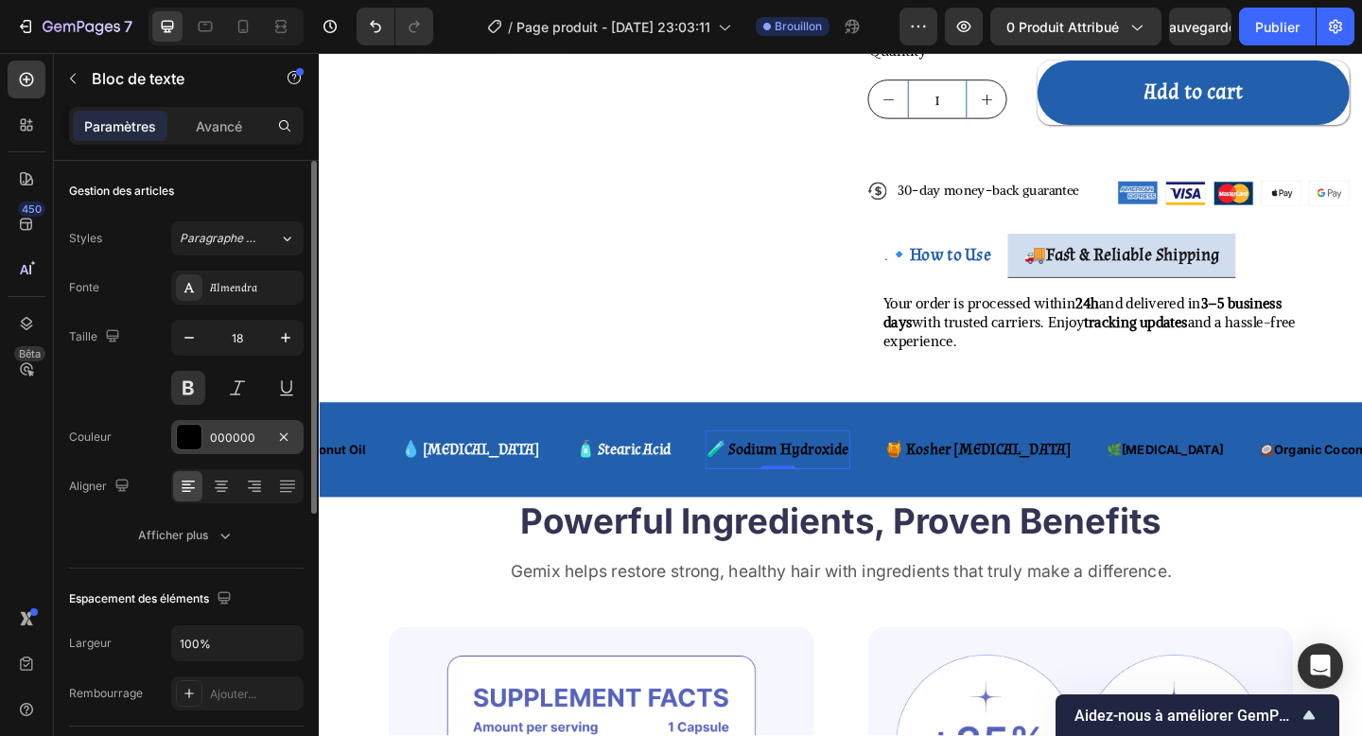
click at [204, 432] on div "000000" at bounding box center [237, 437] width 132 height 34
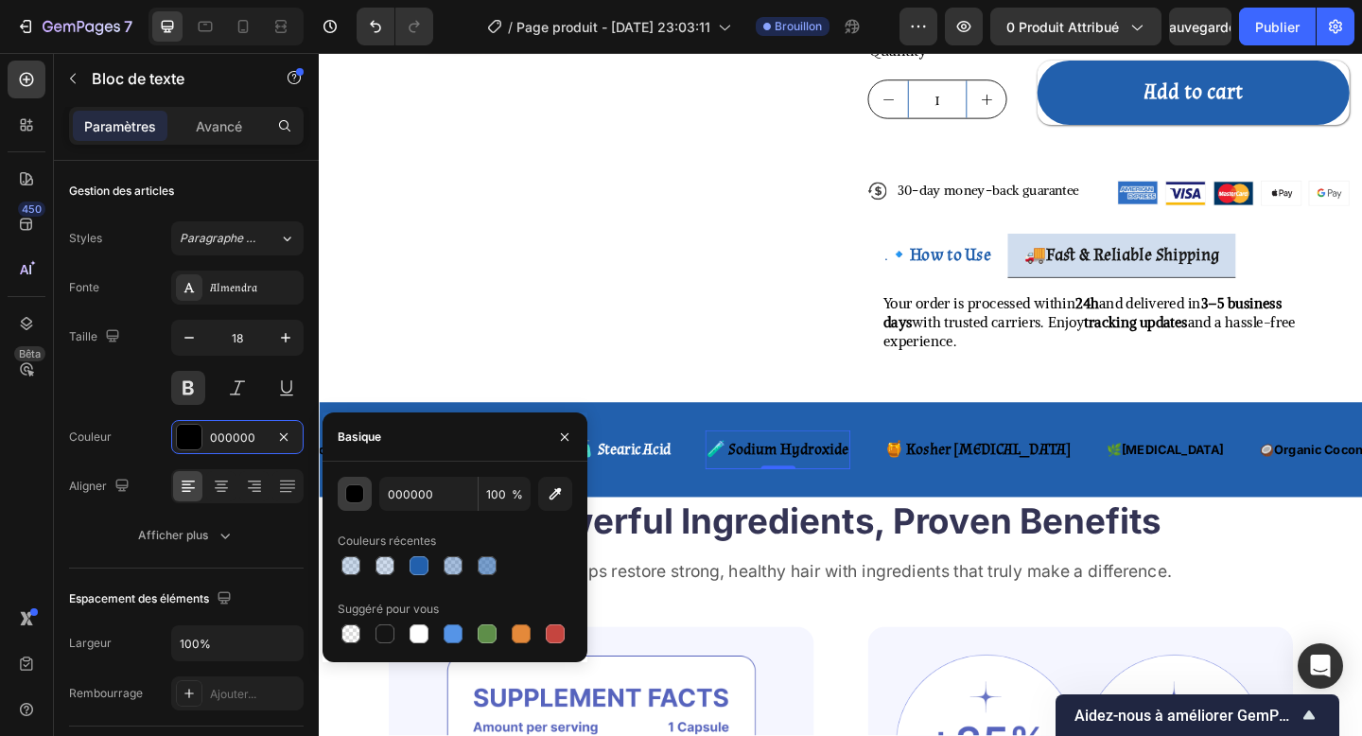
click at [358, 502] on div "button" at bounding box center [354, 493] width 19 height 19
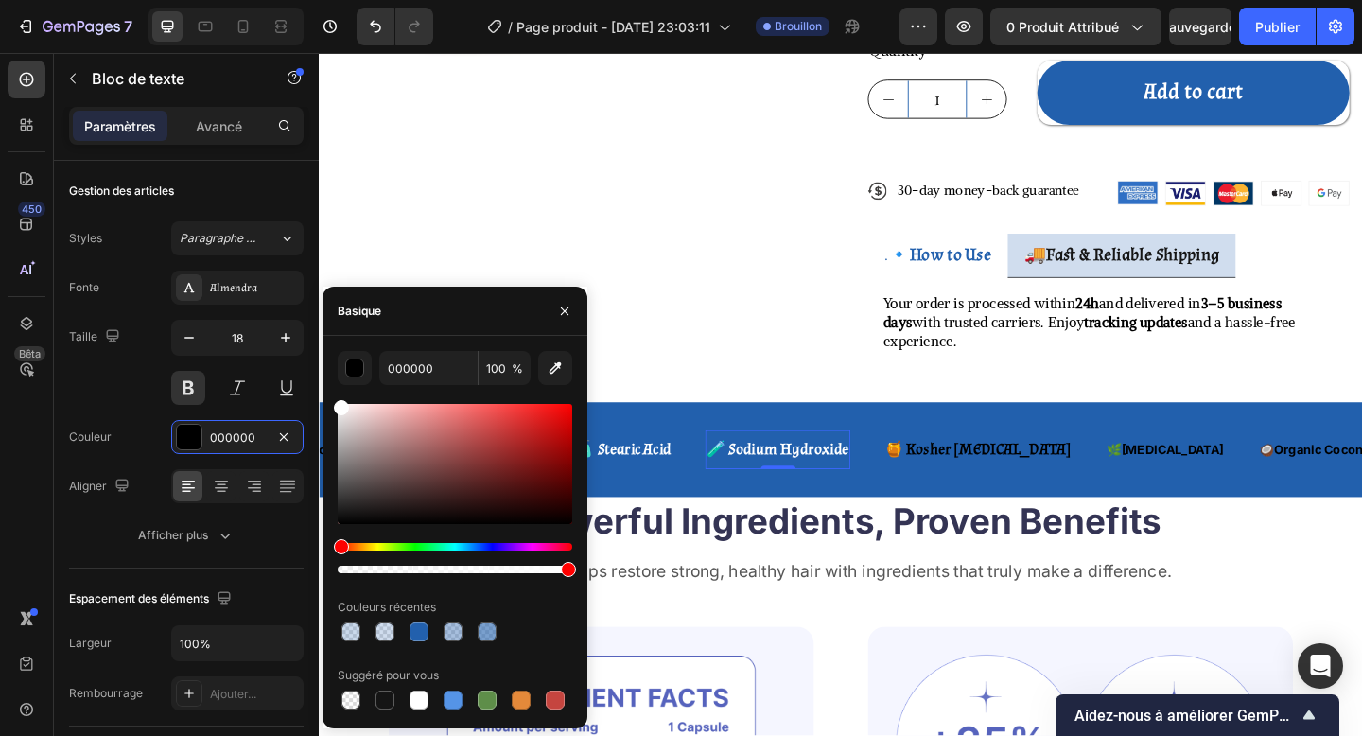
drag, startPoint x: 348, startPoint y: 436, endPoint x: 329, endPoint y: 399, distance: 41.5
click at [329, 399] on div "000000 100 % Couleurs récentes Suggéré pour vous" at bounding box center [455, 532] width 265 height 362
type input "FFFFFF"
click at [934, 474] on strong "🍯 Kosher [MEDICAL_DATA]" at bounding box center [1035, 485] width 203 height 22
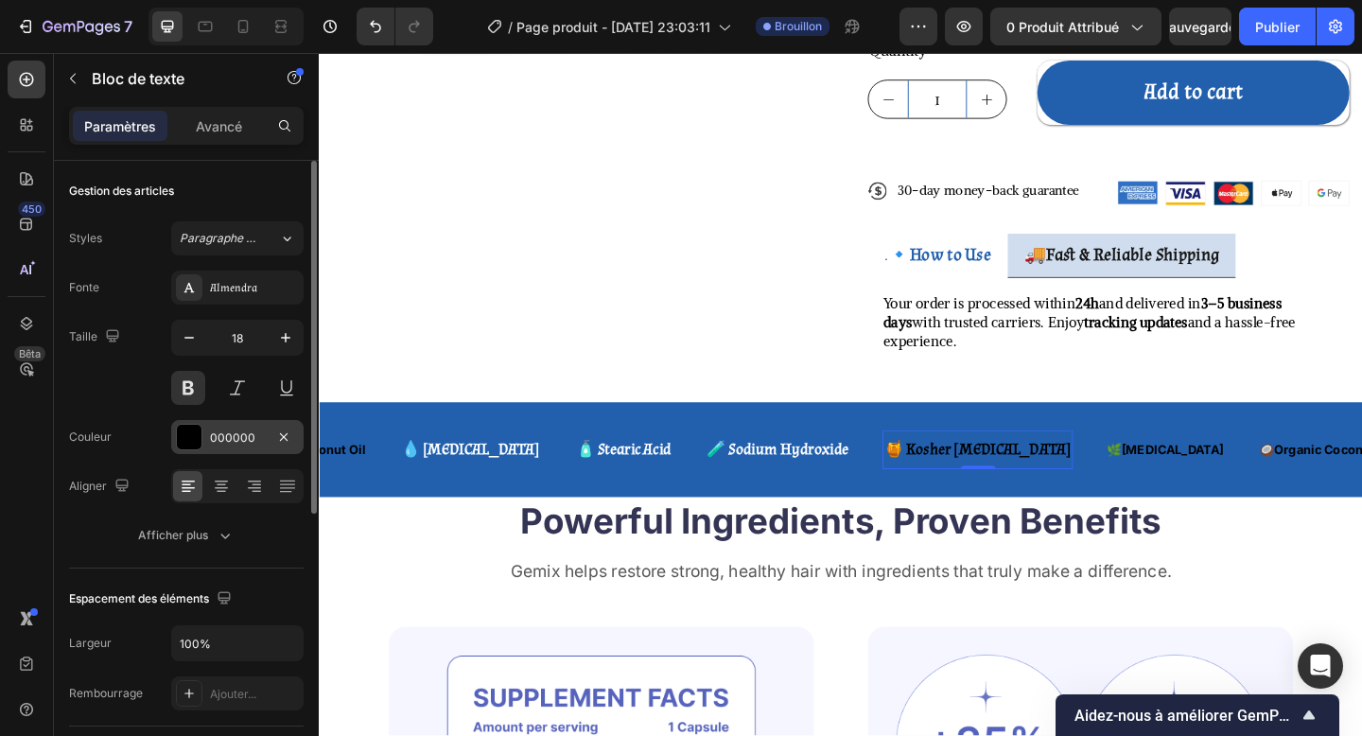
click at [237, 430] on font "000000" at bounding box center [232, 437] width 45 height 14
click at [200, 430] on div at bounding box center [189, 437] width 25 height 25
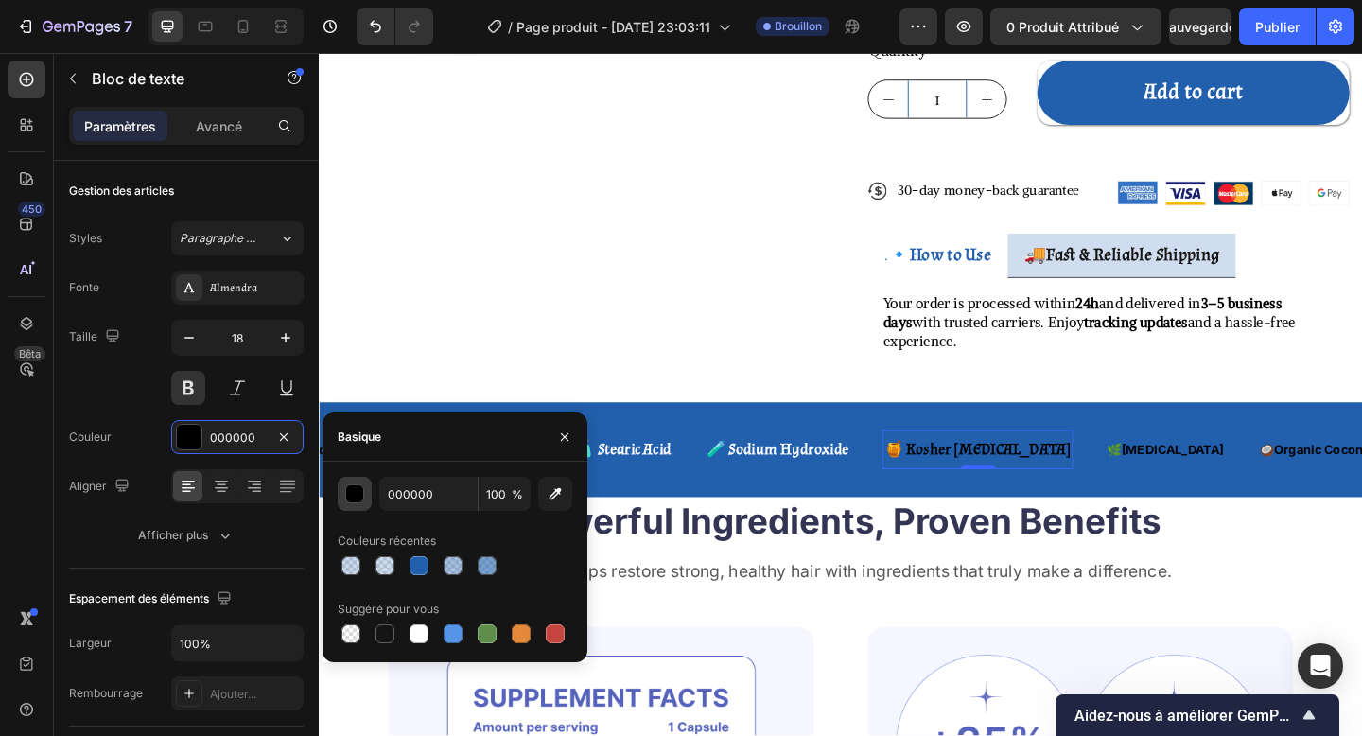
click at [357, 490] on div "button" at bounding box center [355, 494] width 19 height 19
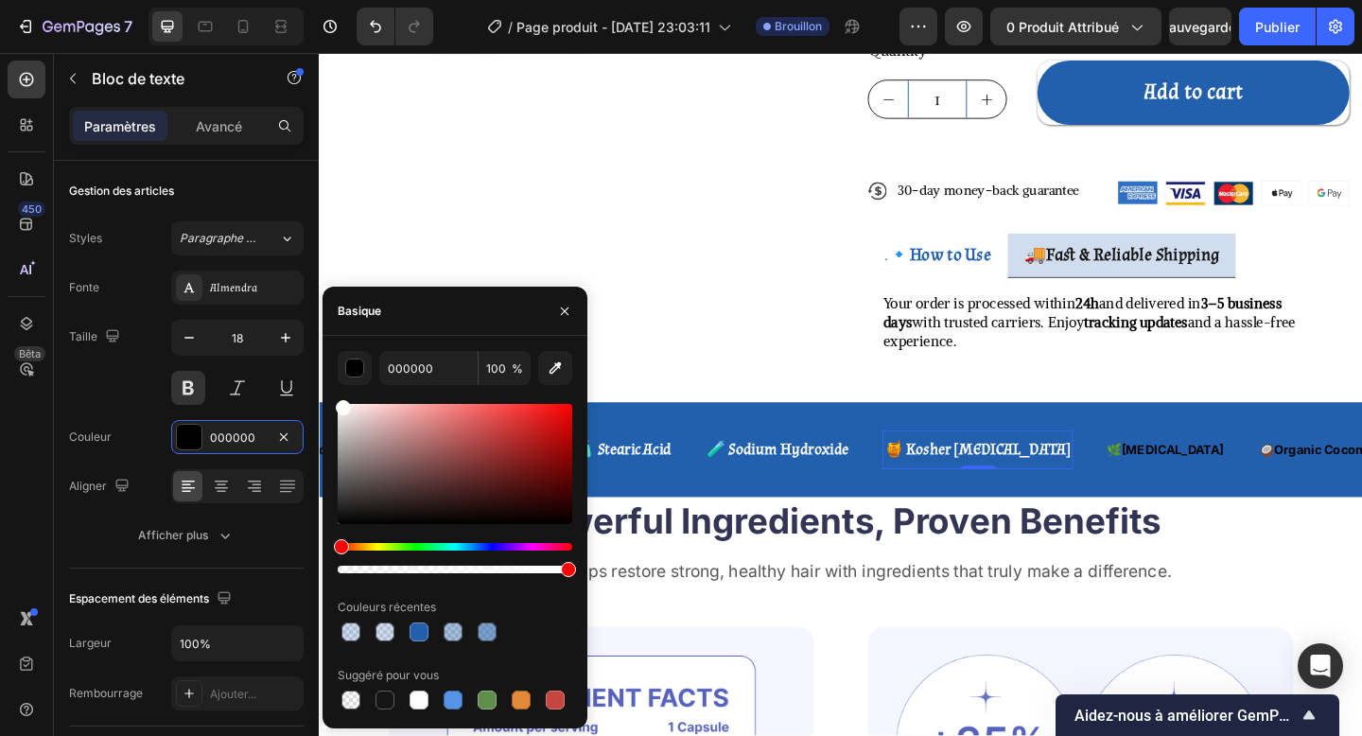
click at [340, 404] on div at bounding box center [455, 464] width 235 height 120
type input "FFFCFC"
click at [1192, 477] on strong "[MEDICAL_DATA]" at bounding box center [1247, 485] width 111 height 16
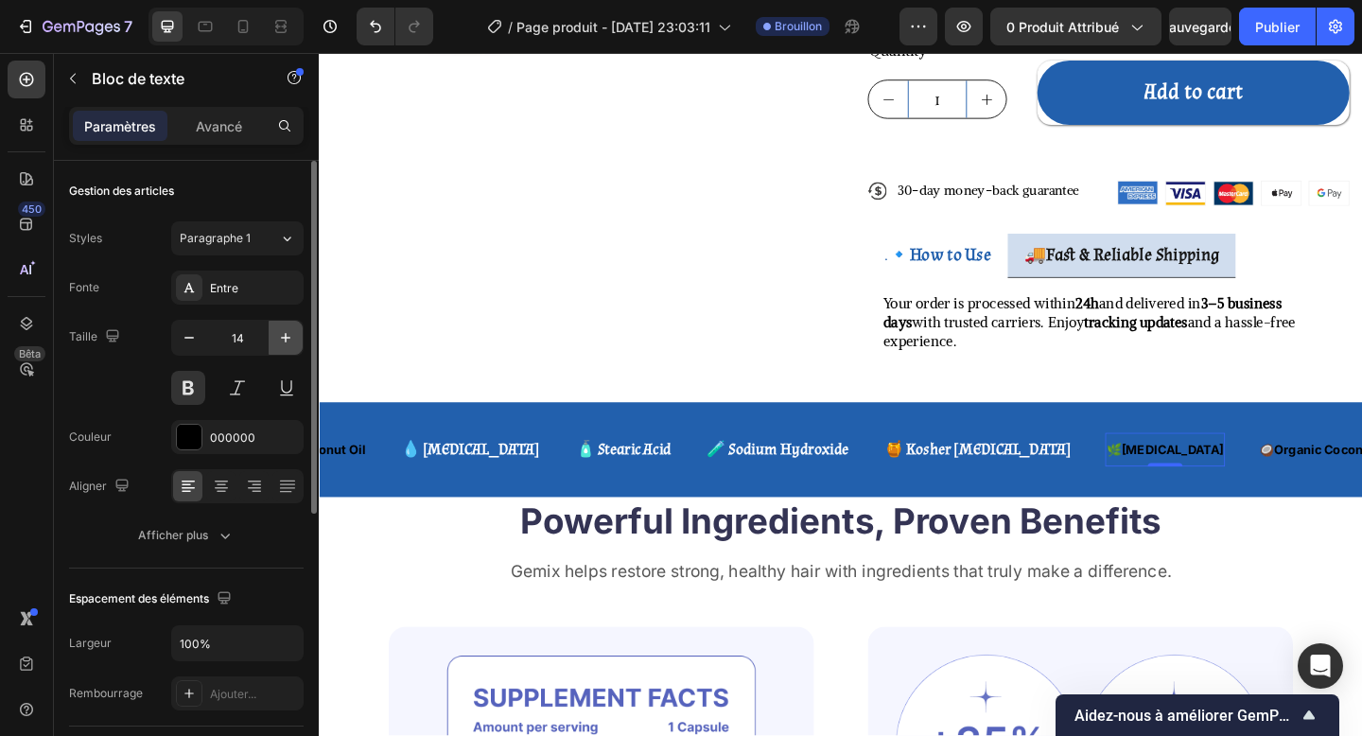
click at [277, 343] on icon "button" at bounding box center [285, 337] width 19 height 19
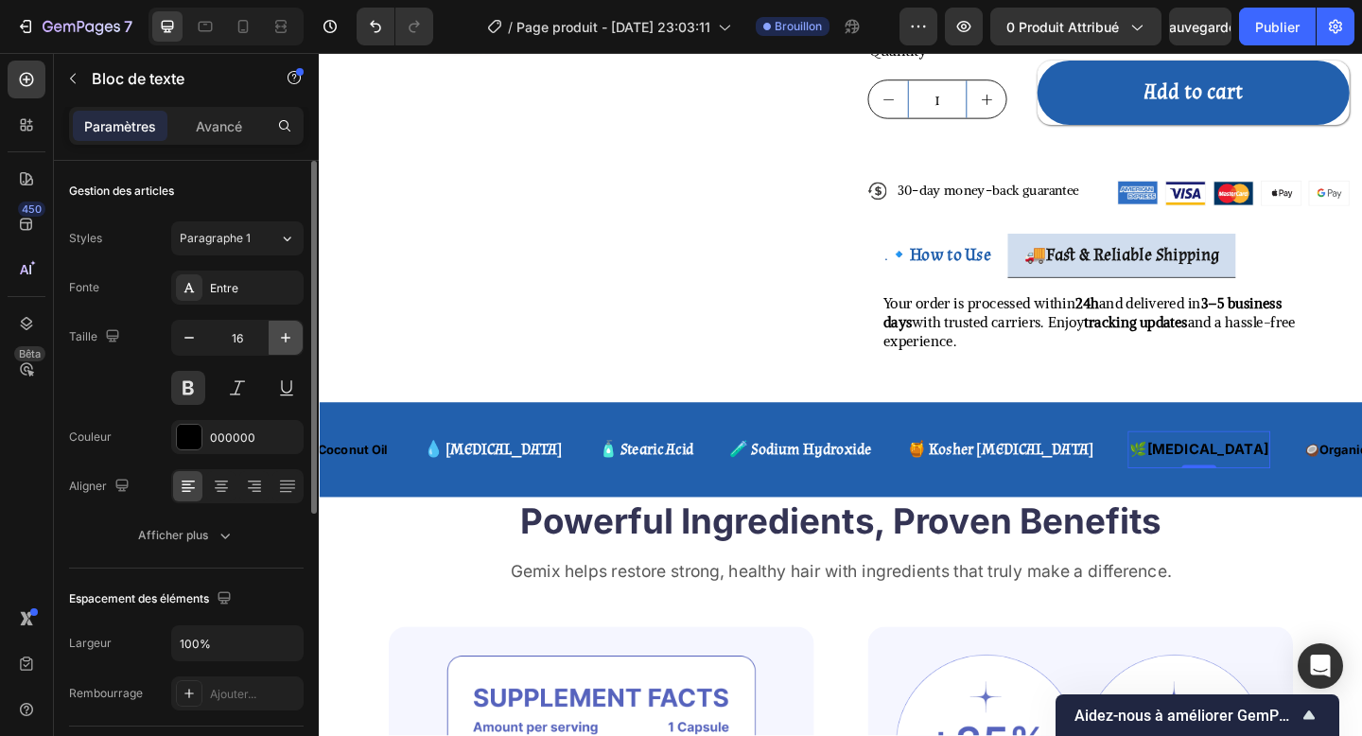
click at [277, 343] on icon "button" at bounding box center [285, 337] width 19 height 19
type input "18"
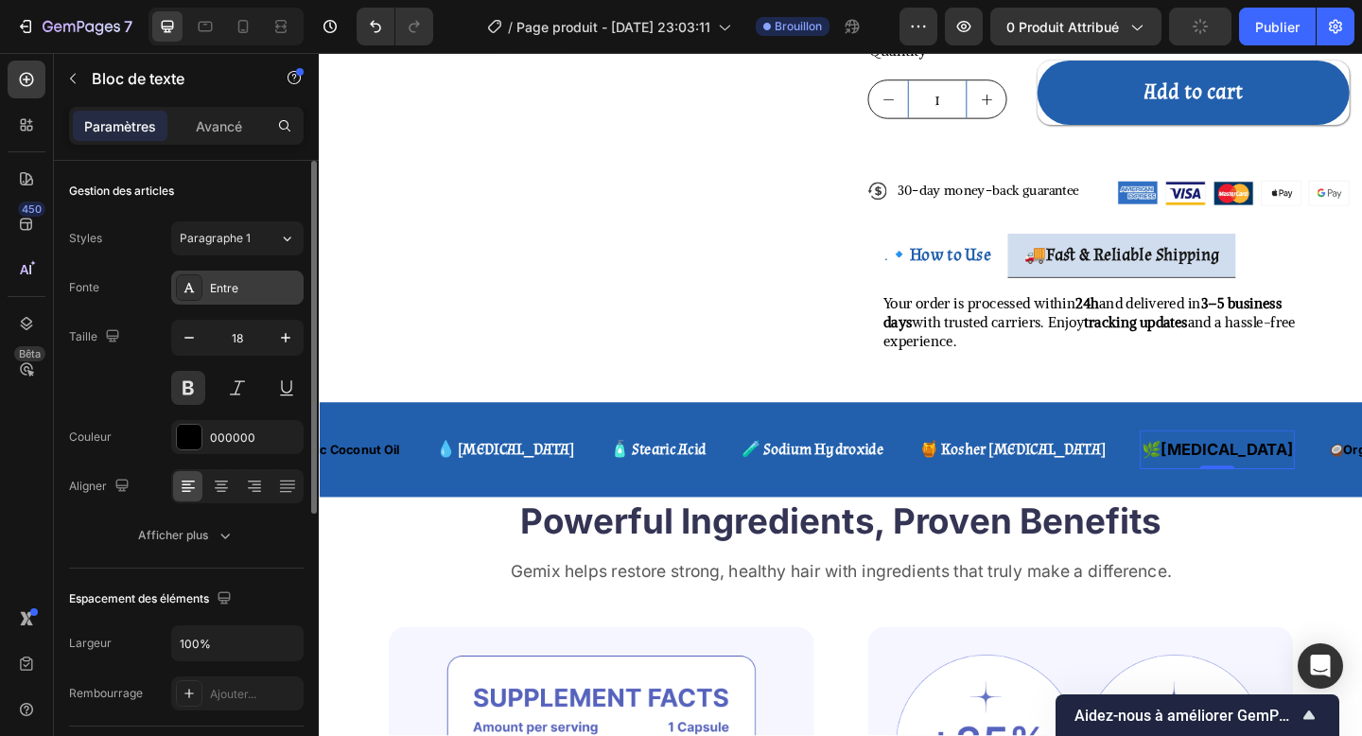
click at [233, 289] on font "Entre" at bounding box center [224, 288] width 28 height 14
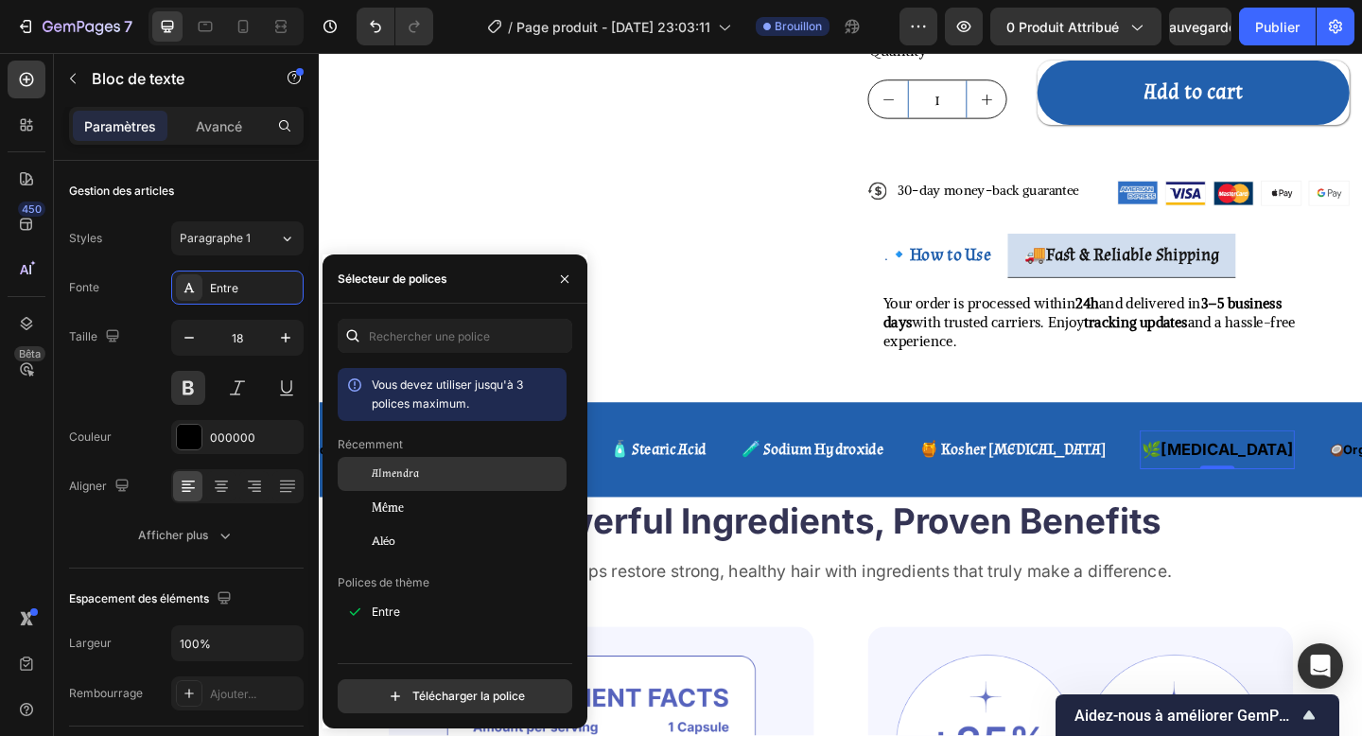
click at [398, 471] on font "Almendra" at bounding box center [395, 473] width 47 height 14
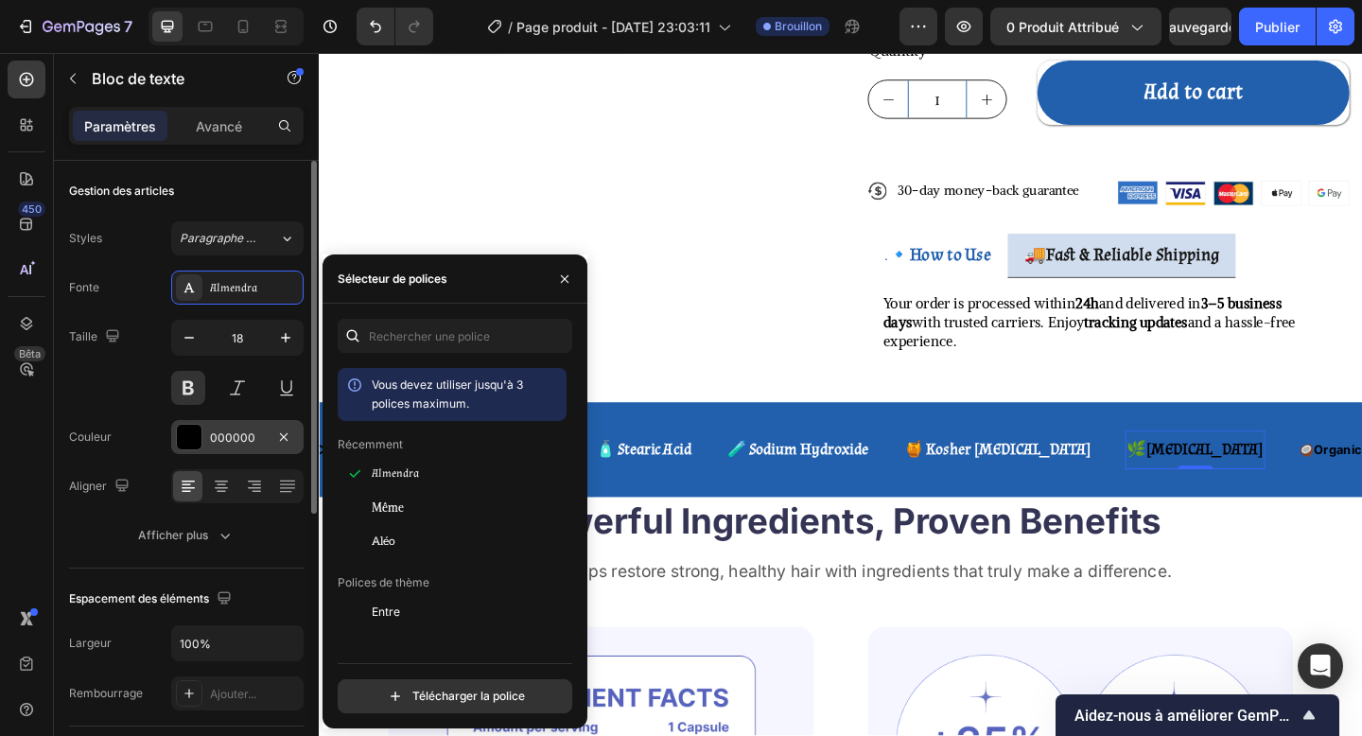
click at [211, 434] on font "000000" at bounding box center [232, 437] width 45 height 14
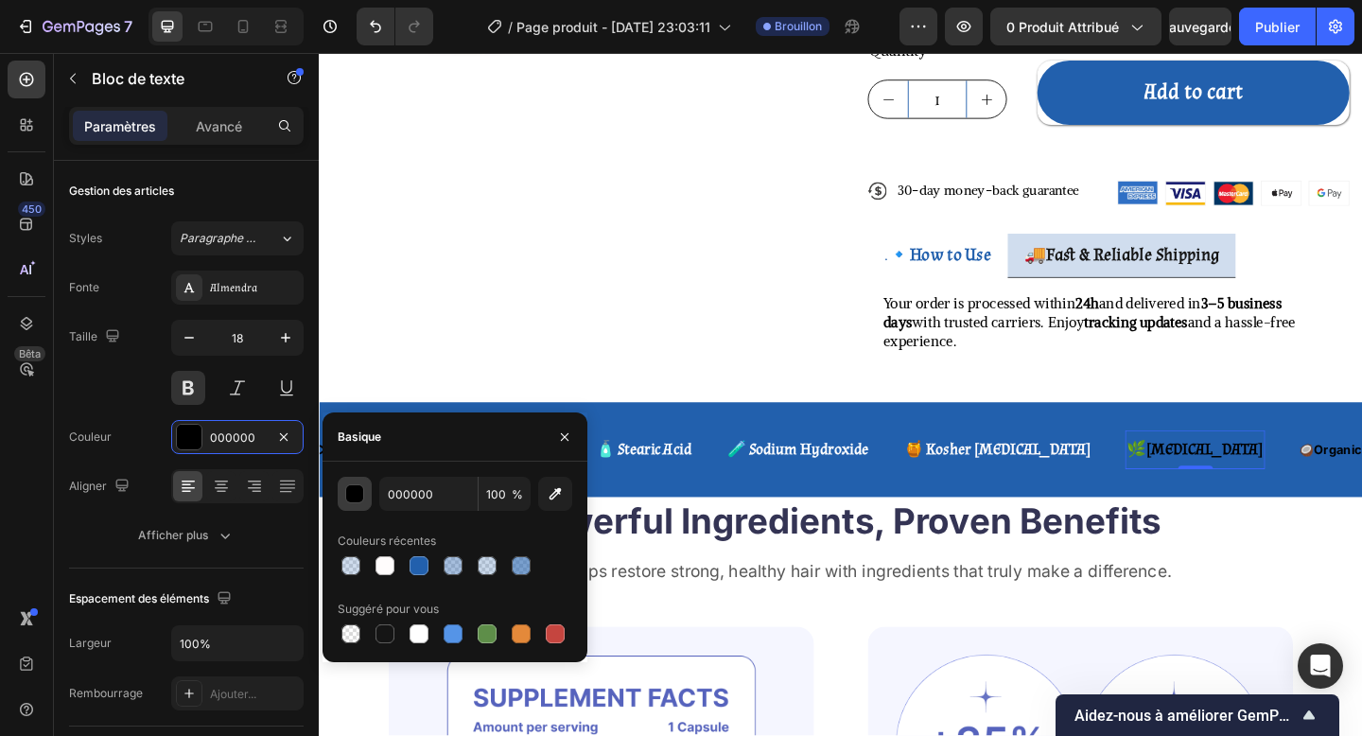
click at [361, 496] on div "button" at bounding box center [355, 494] width 19 height 19
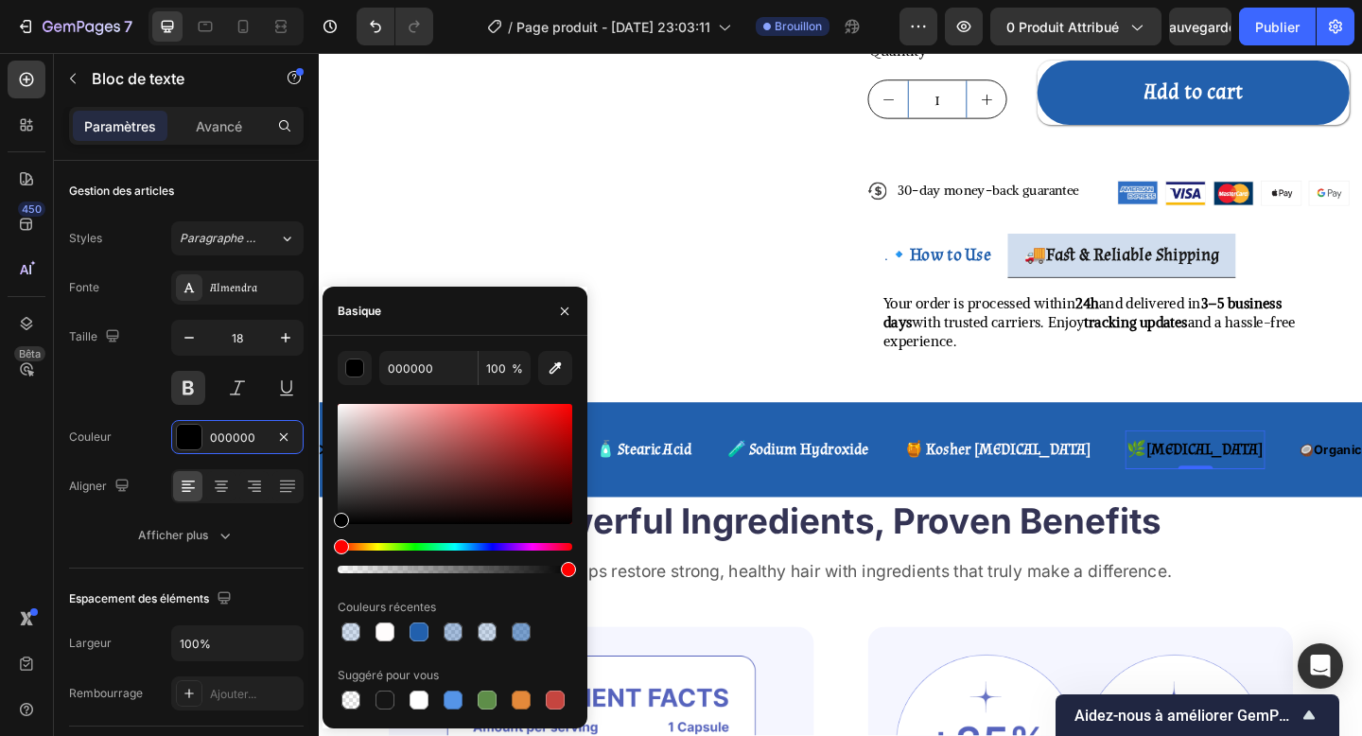
click at [341, 409] on div at bounding box center [455, 464] width 235 height 120
click at [340, 405] on div at bounding box center [343, 412] width 15 height 15
type input "FFFCFC"
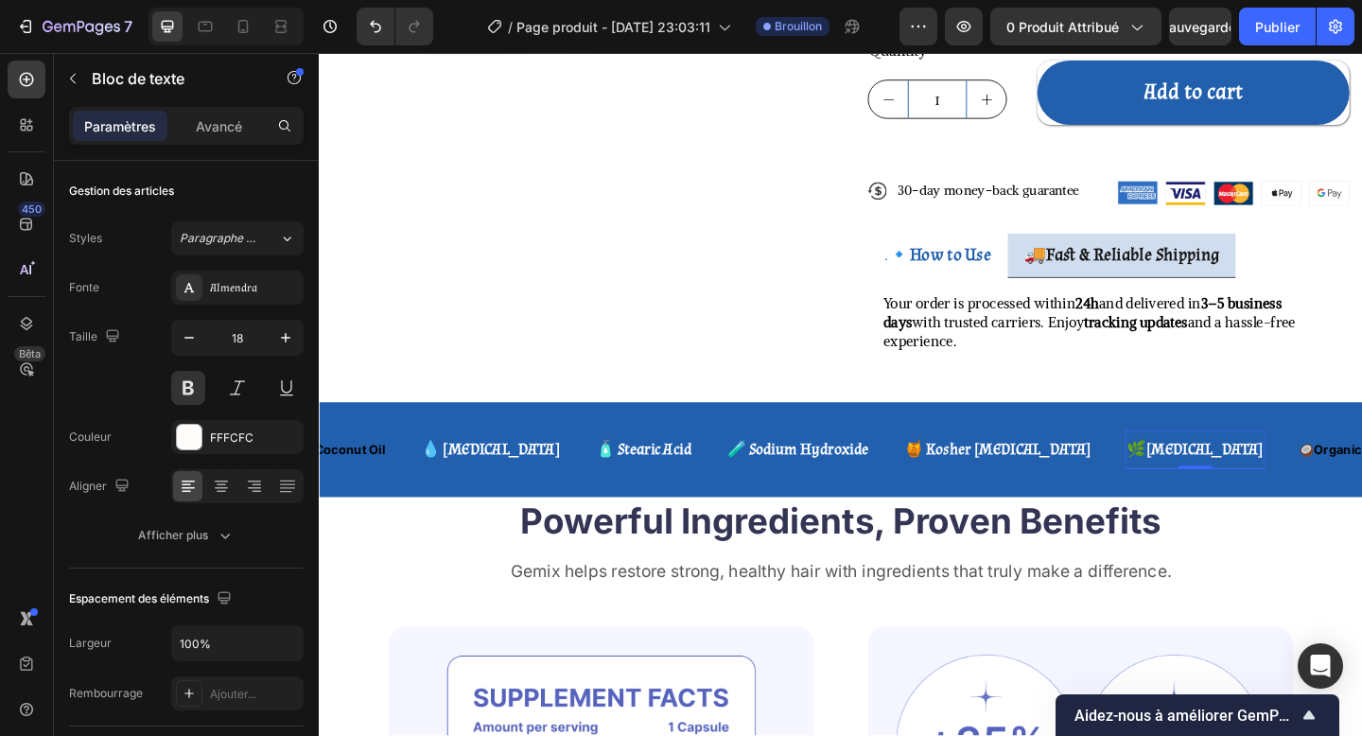
click at [1218, 474] on strong "[MEDICAL_DATA]" at bounding box center [1282, 485] width 128 height 22
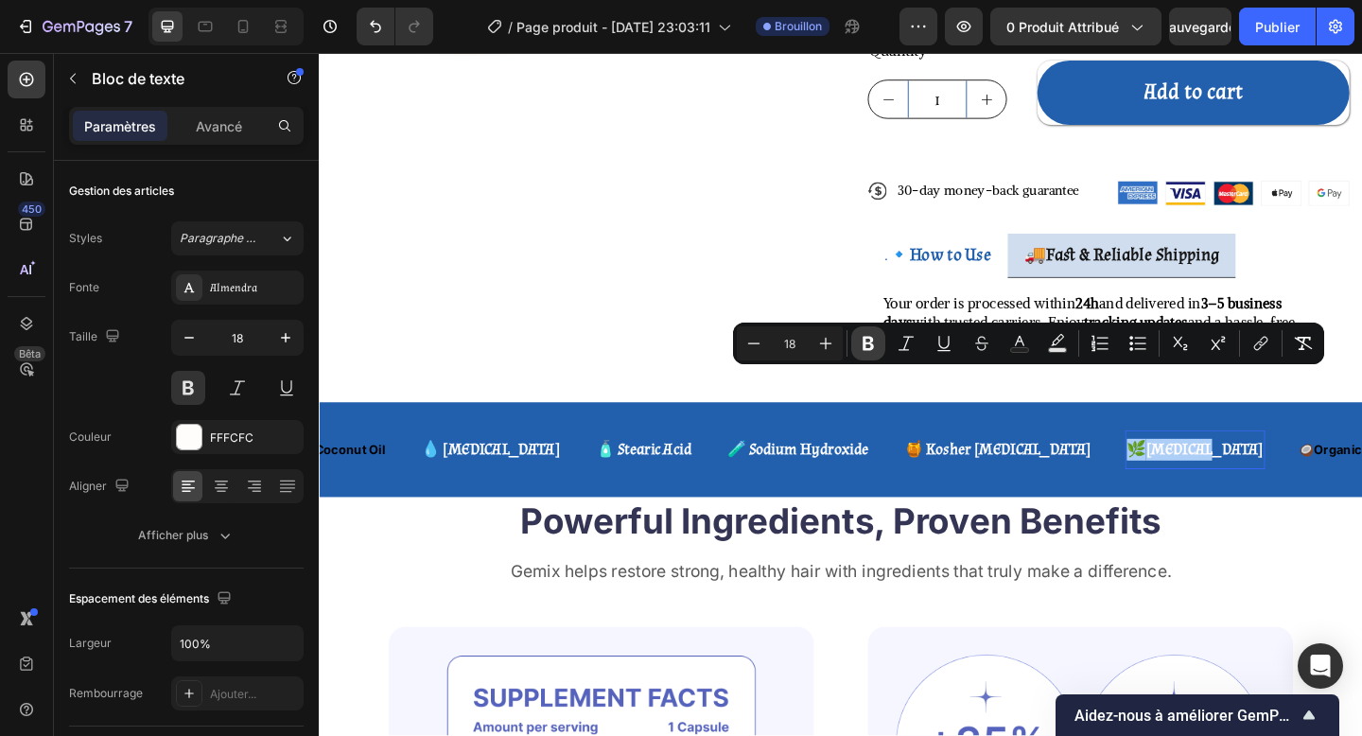
click at [868, 345] on icon "Editor contextual toolbar" at bounding box center [868, 343] width 19 height 19
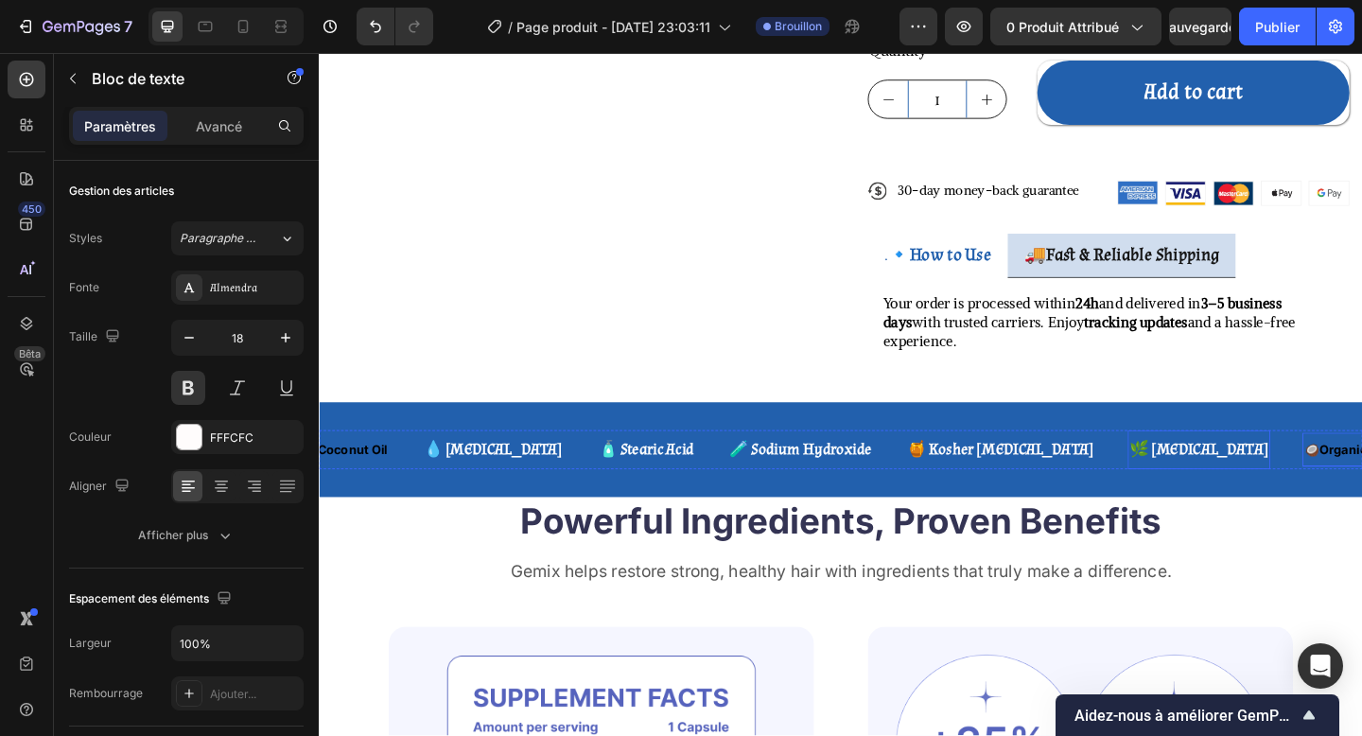
click at [286, 351] on button "button" at bounding box center [286, 338] width 34 height 34
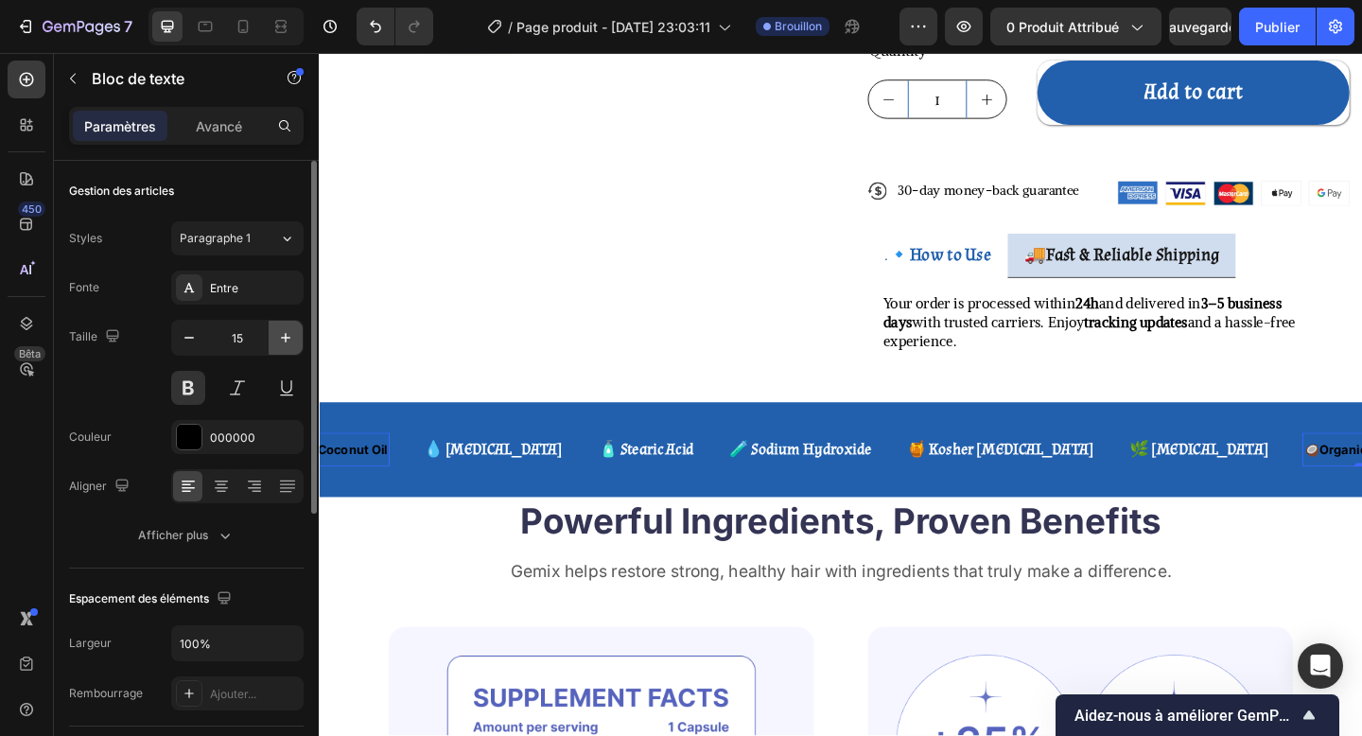
click at [286, 351] on button "button" at bounding box center [286, 338] width 34 height 34
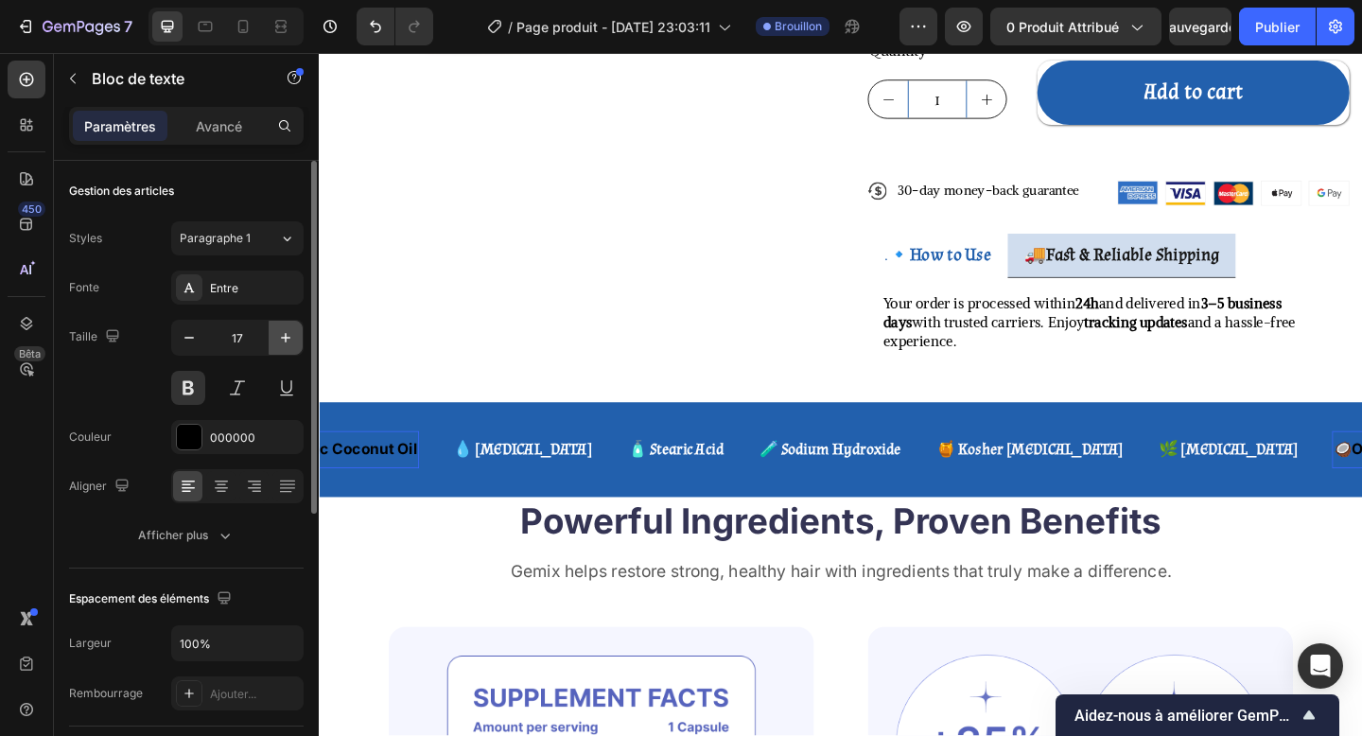
click at [286, 351] on button "button" at bounding box center [286, 338] width 34 height 34
click at [246, 287] on div "Entre" at bounding box center [254, 288] width 89 height 17
type input "18"
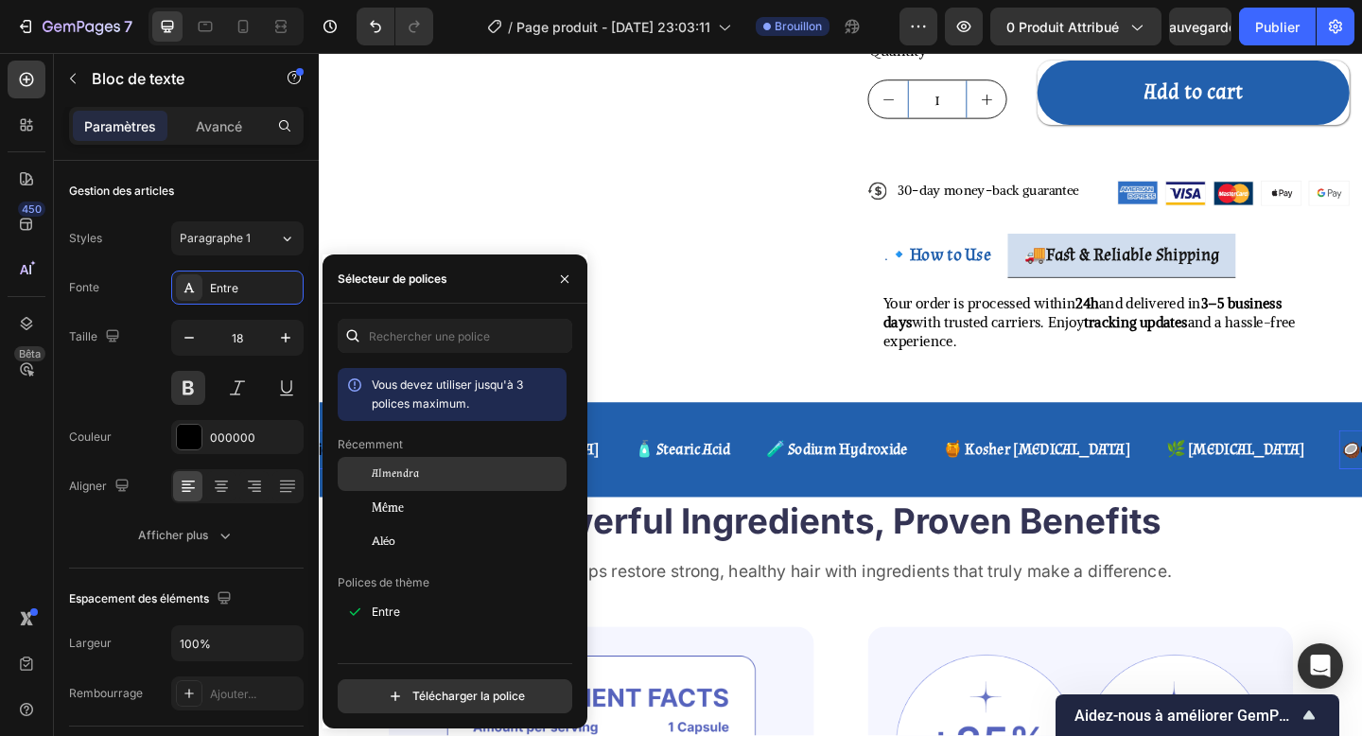
click at [409, 471] on font "Almendra" at bounding box center [395, 473] width 47 height 14
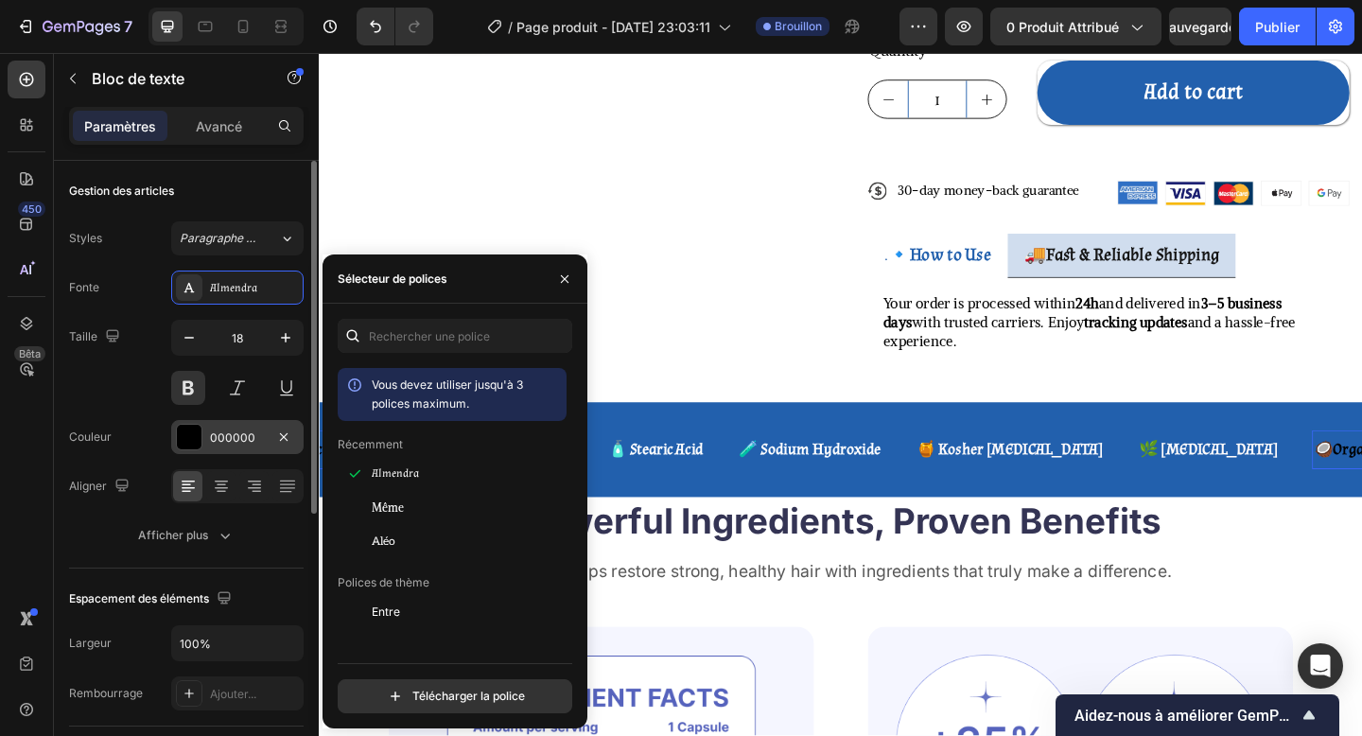
click at [201, 436] on div at bounding box center [189, 437] width 25 height 25
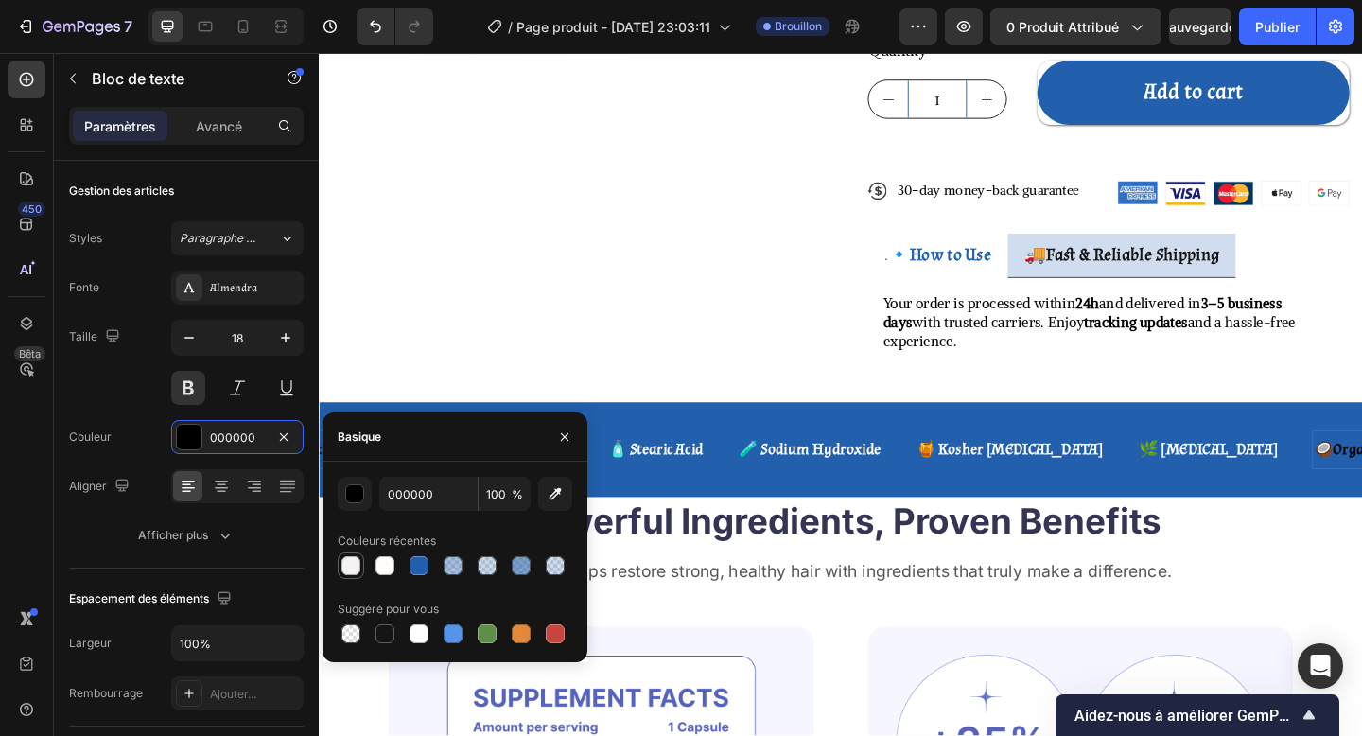
click at [353, 567] on div at bounding box center [350, 565] width 19 height 19
type input "F4F2F2"
click at [917, 434] on div "🌿 [MEDICAL_DATA] Text Block 🥥 Organic Coconut Oil Text Block 0 💧 [MEDICAL_DATA]…" at bounding box center [886, 484] width 1135 height 103
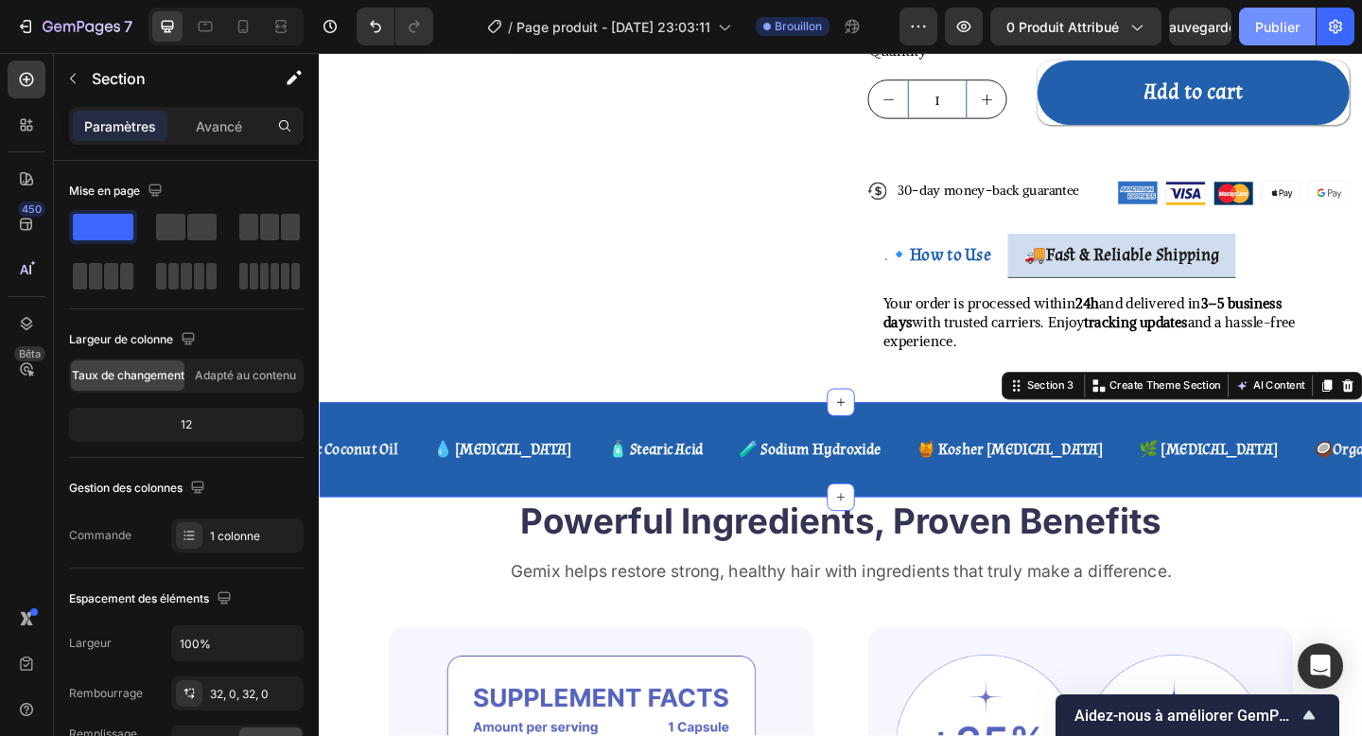
click at [1265, 27] on font "Publier" at bounding box center [1277, 27] width 44 height 16
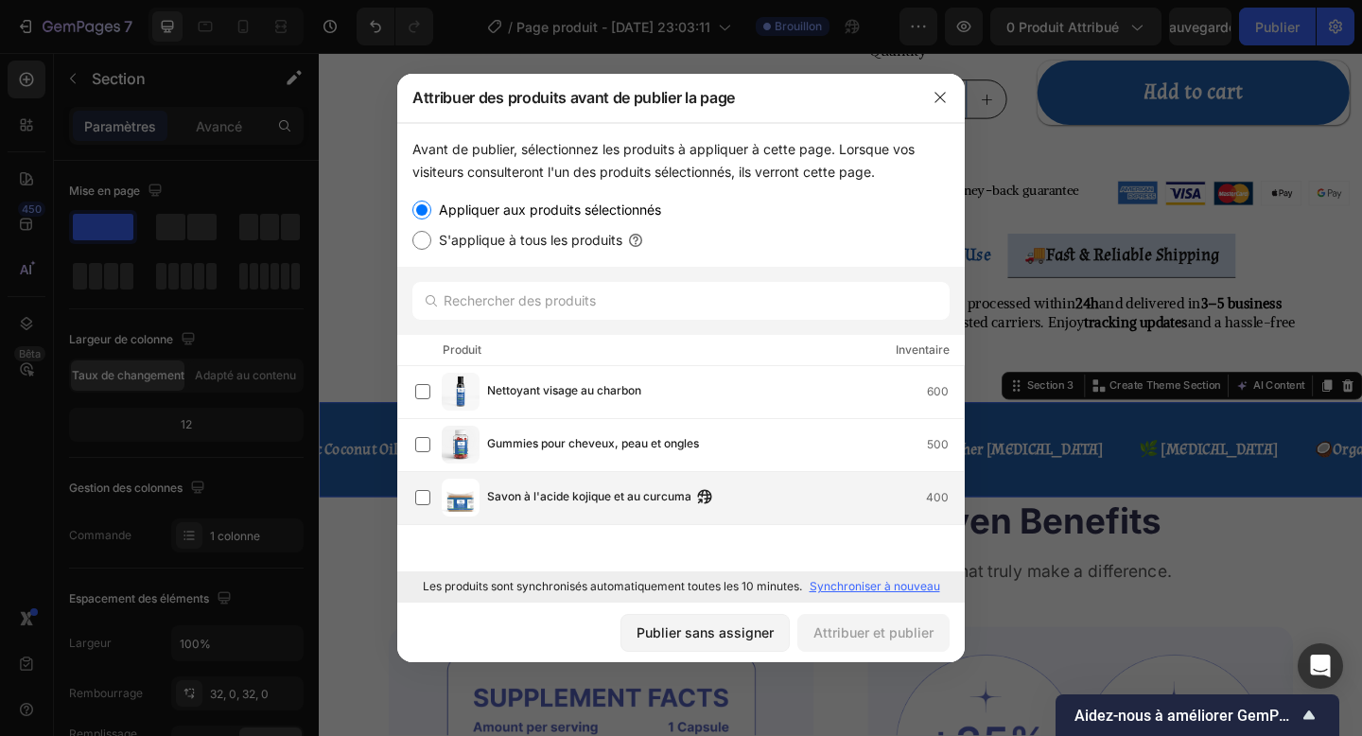
click at [552, 514] on div "Savon à l'acide kojique et au curcuma 400" at bounding box center [689, 498] width 549 height 38
click at [858, 620] on button "Attribuer et publier" at bounding box center [873, 633] width 152 height 38
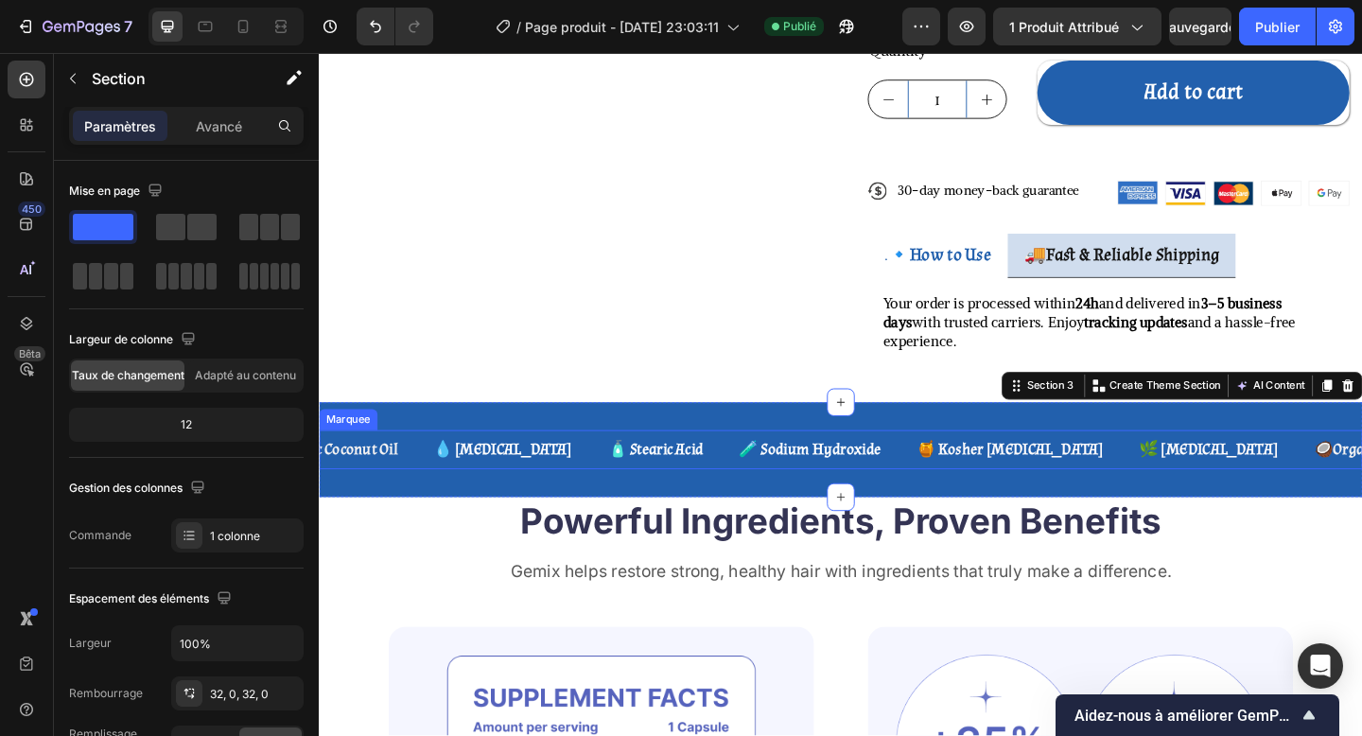
click at [851, 463] on div "🧪 Sodium Hydroxide Text Block" at bounding box center [870, 484] width 193 height 43
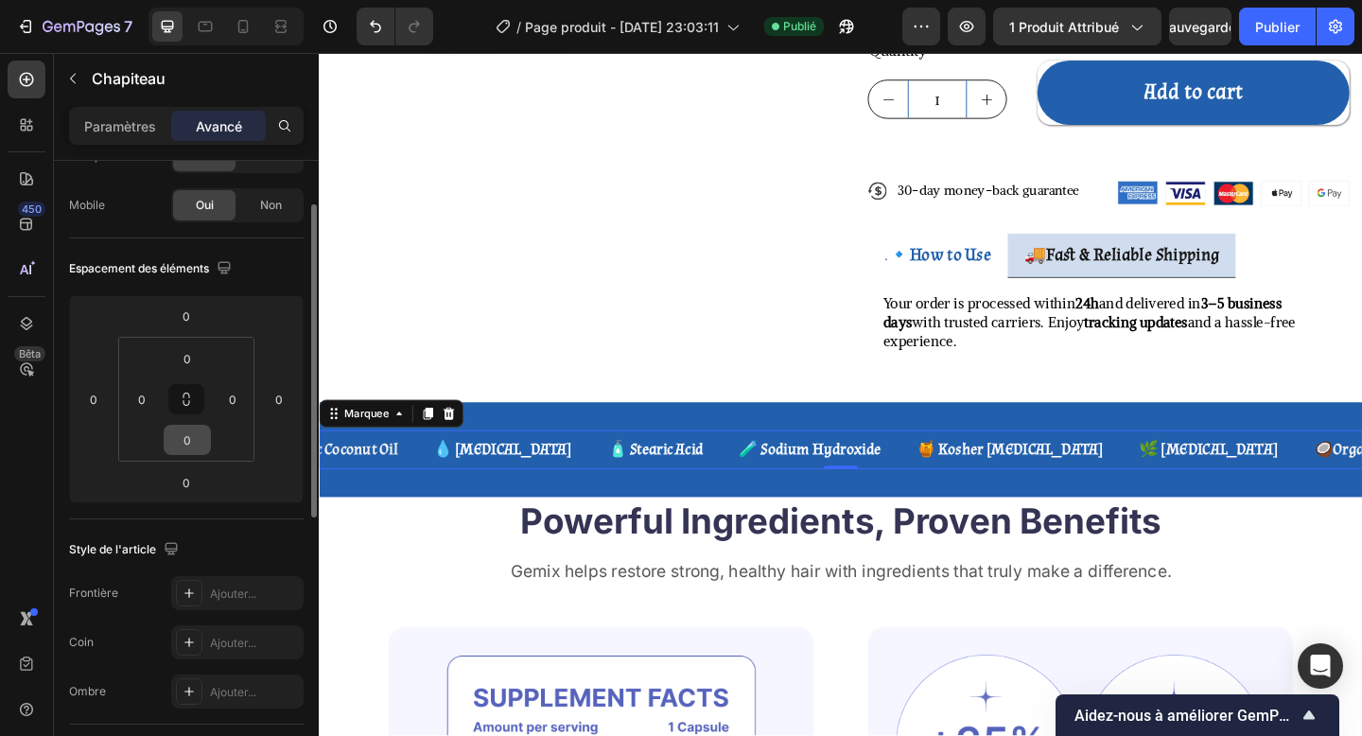
scroll to position [51, 0]
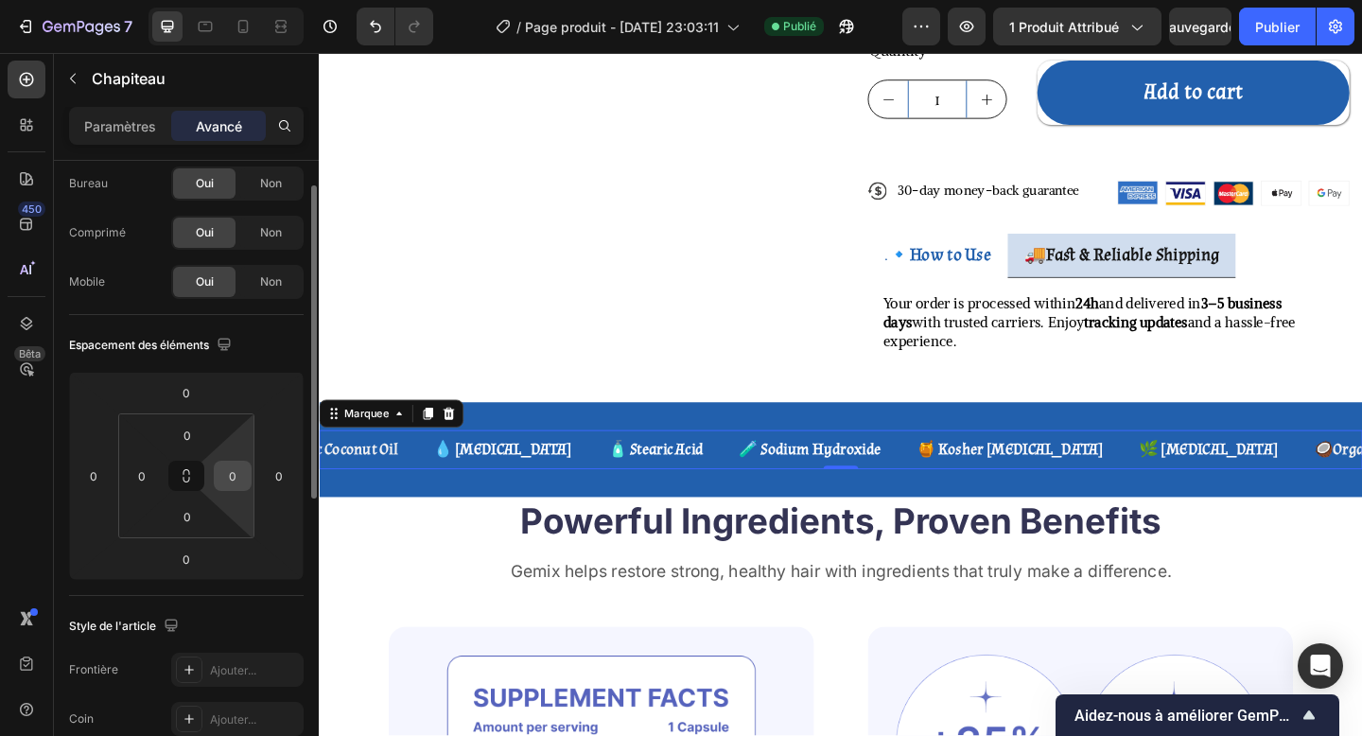
click at [229, 477] on input "0" at bounding box center [232, 476] width 28 height 28
type input "20"
click at [133, 477] on input "0" at bounding box center [142, 476] width 28 height 28
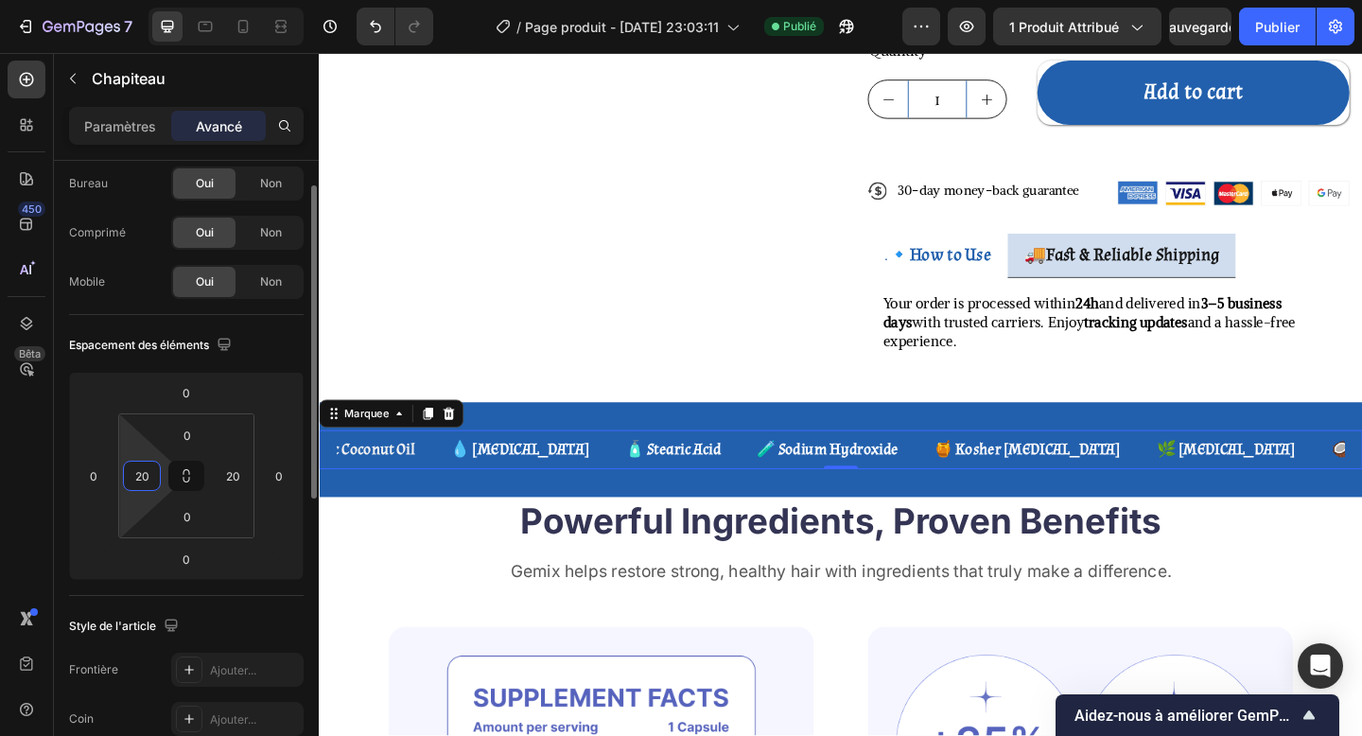
click at [133, 477] on input "20" at bounding box center [142, 476] width 28 height 28
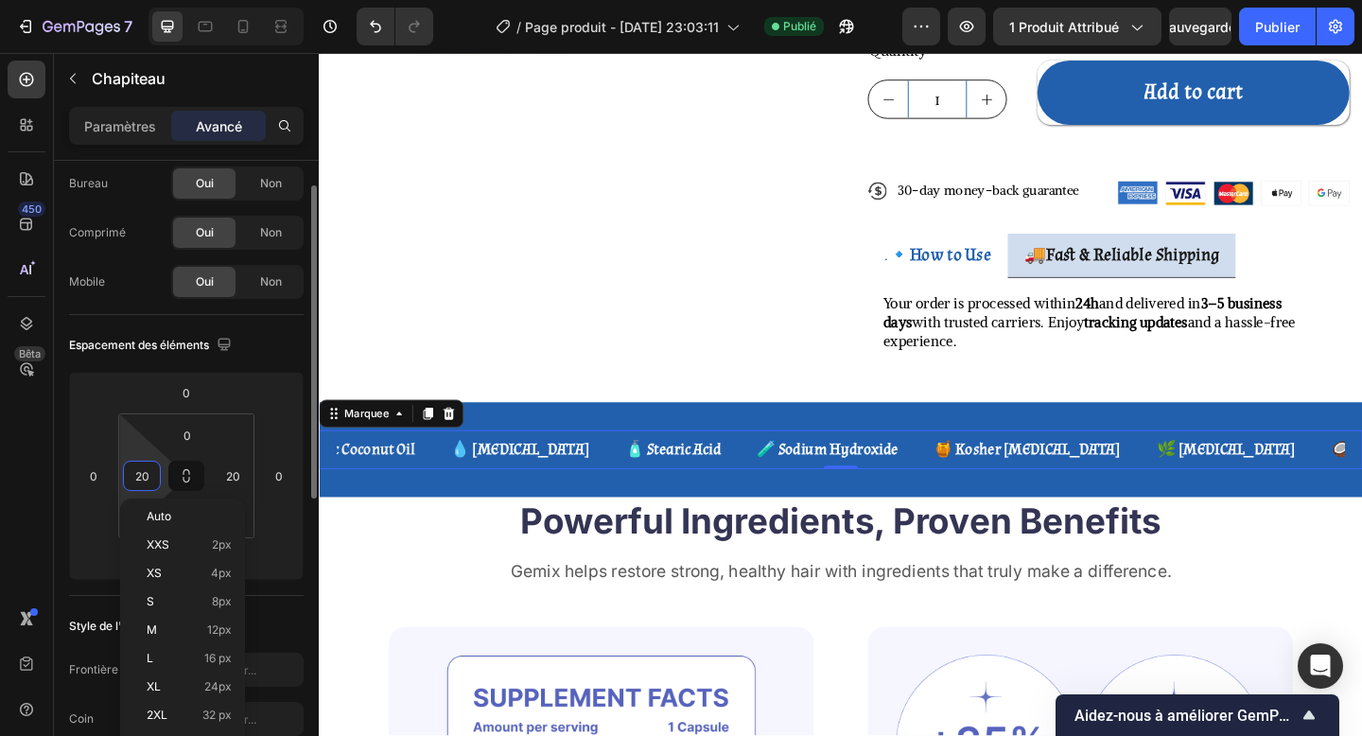
click at [133, 477] on input "20" at bounding box center [142, 476] width 28 height 28
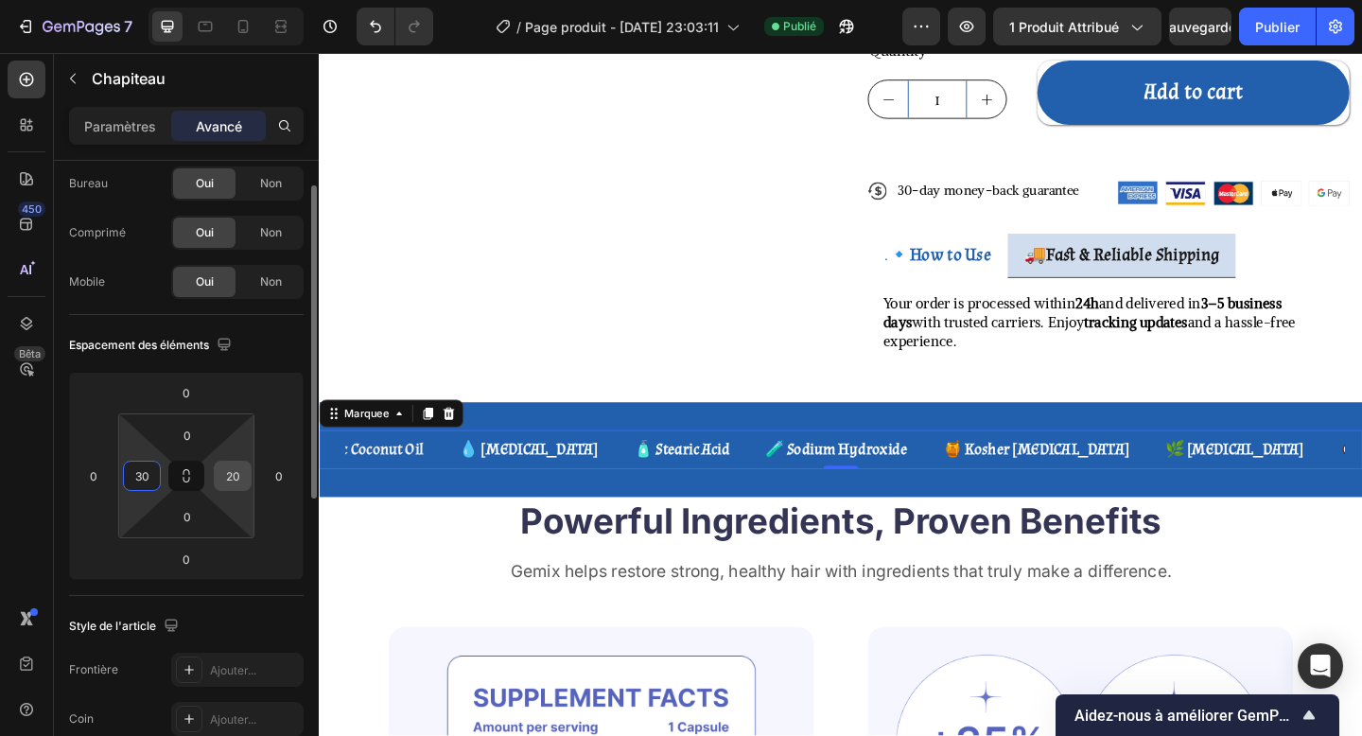
type input "30"
click at [223, 476] on input "20" at bounding box center [232, 476] width 28 height 28
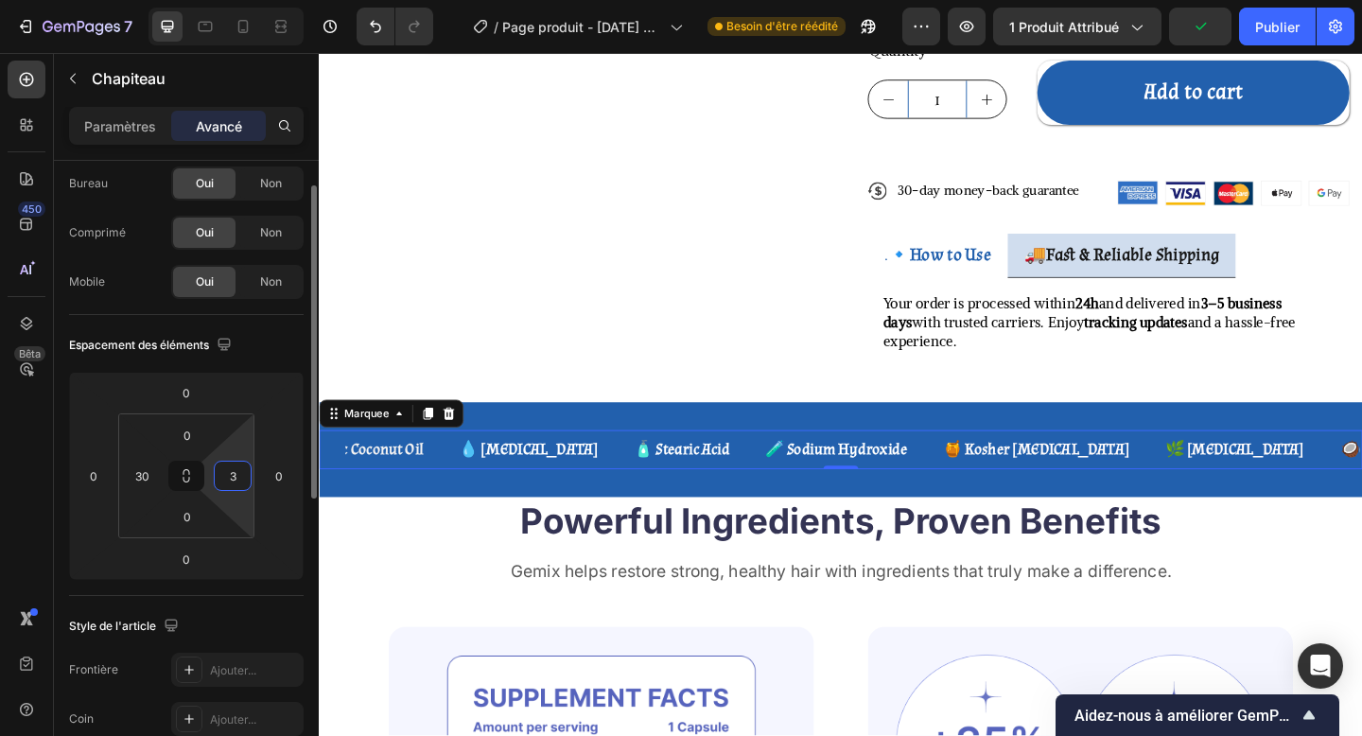
type input "30"
click at [128, 129] on font "Paramètres" at bounding box center [120, 126] width 72 height 16
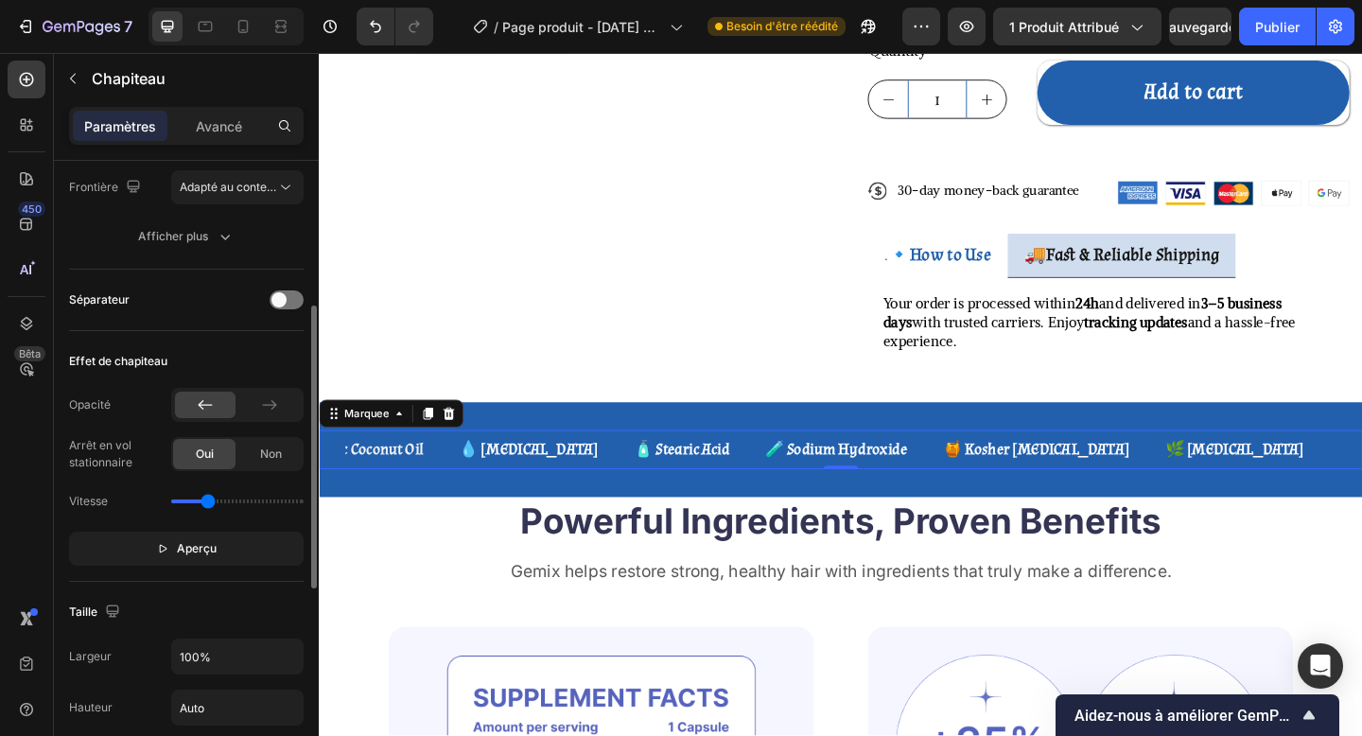
scroll to position [290, 0]
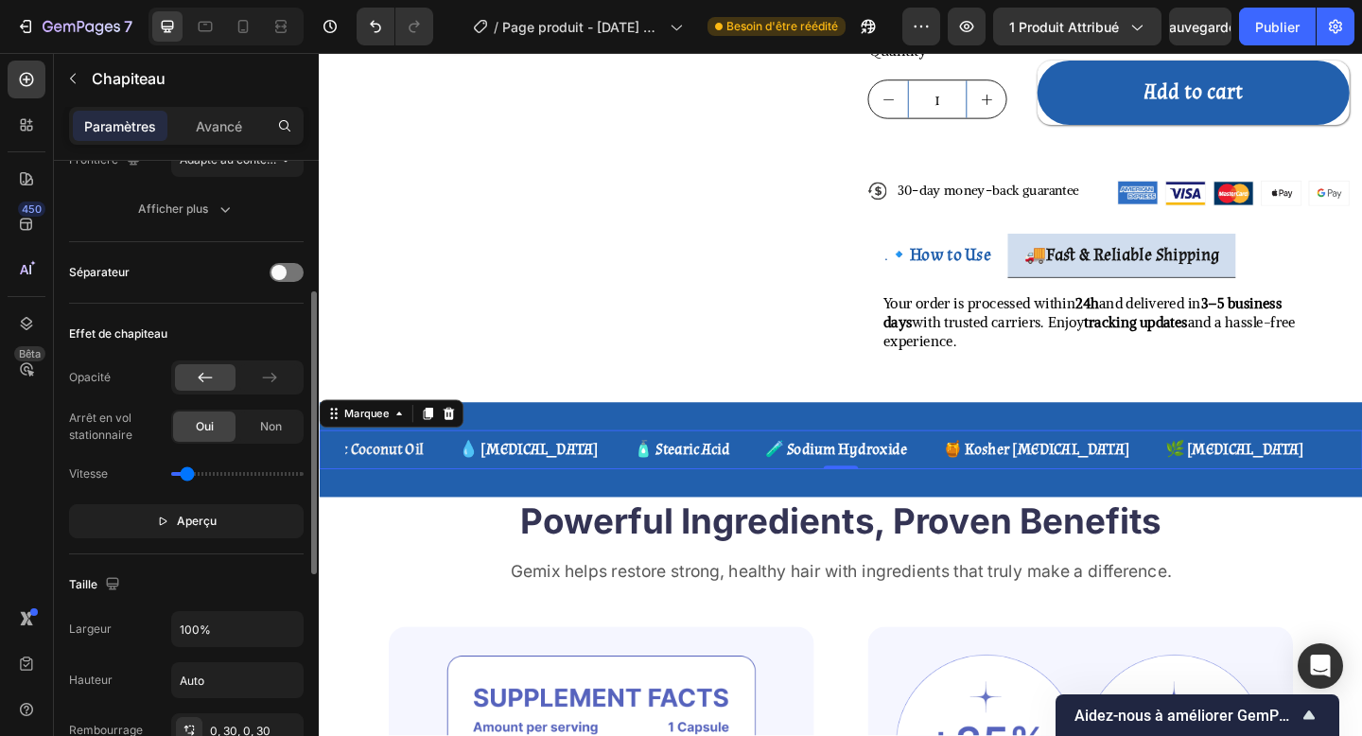
drag, startPoint x: 201, startPoint y: 472, endPoint x: 187, endPoint y: 472, distance: 14.2
click at [187, 472] on input "range" at bounding box center [237, 474] width 132 height 4
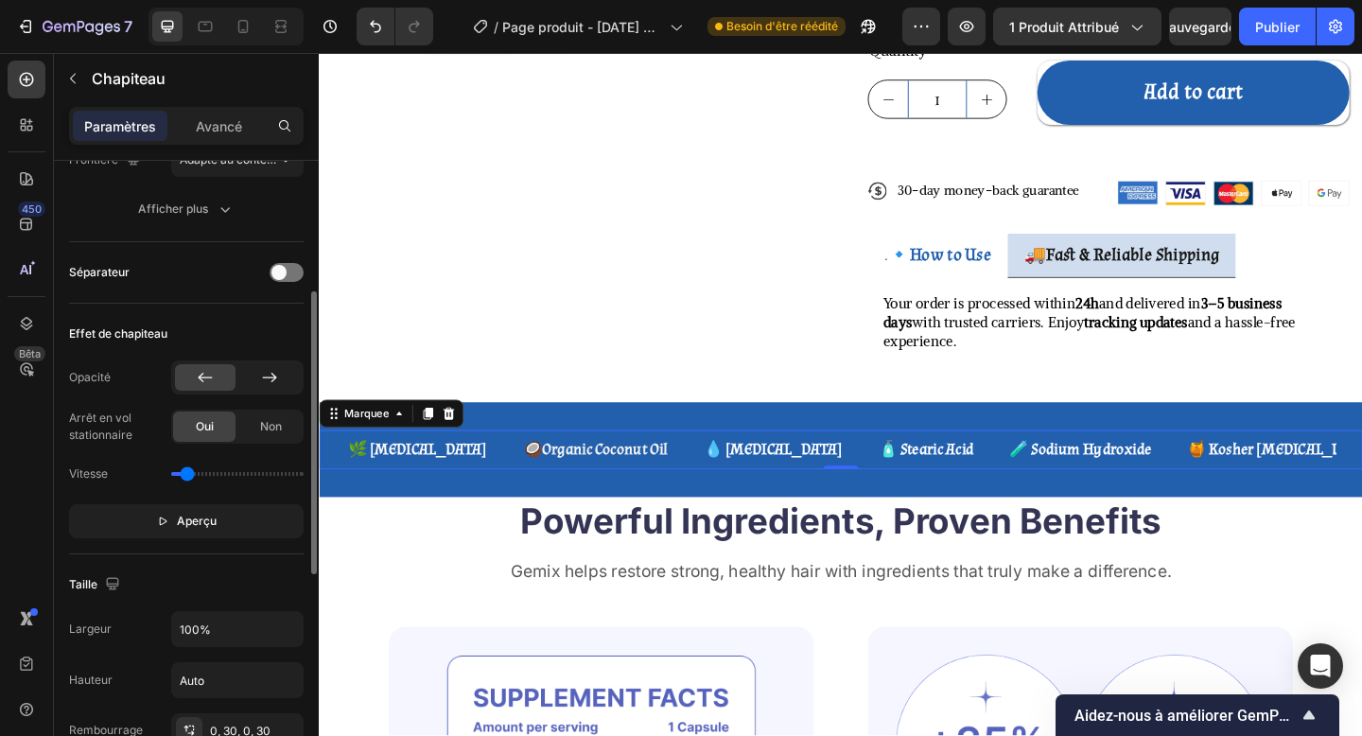
click at [274, 377] on icon at bounding box center [269, 377] width 14 height 9
type input "0.4"
click at [191, 475] on input "range" at bounding box center [237, 474] width 132 height 4
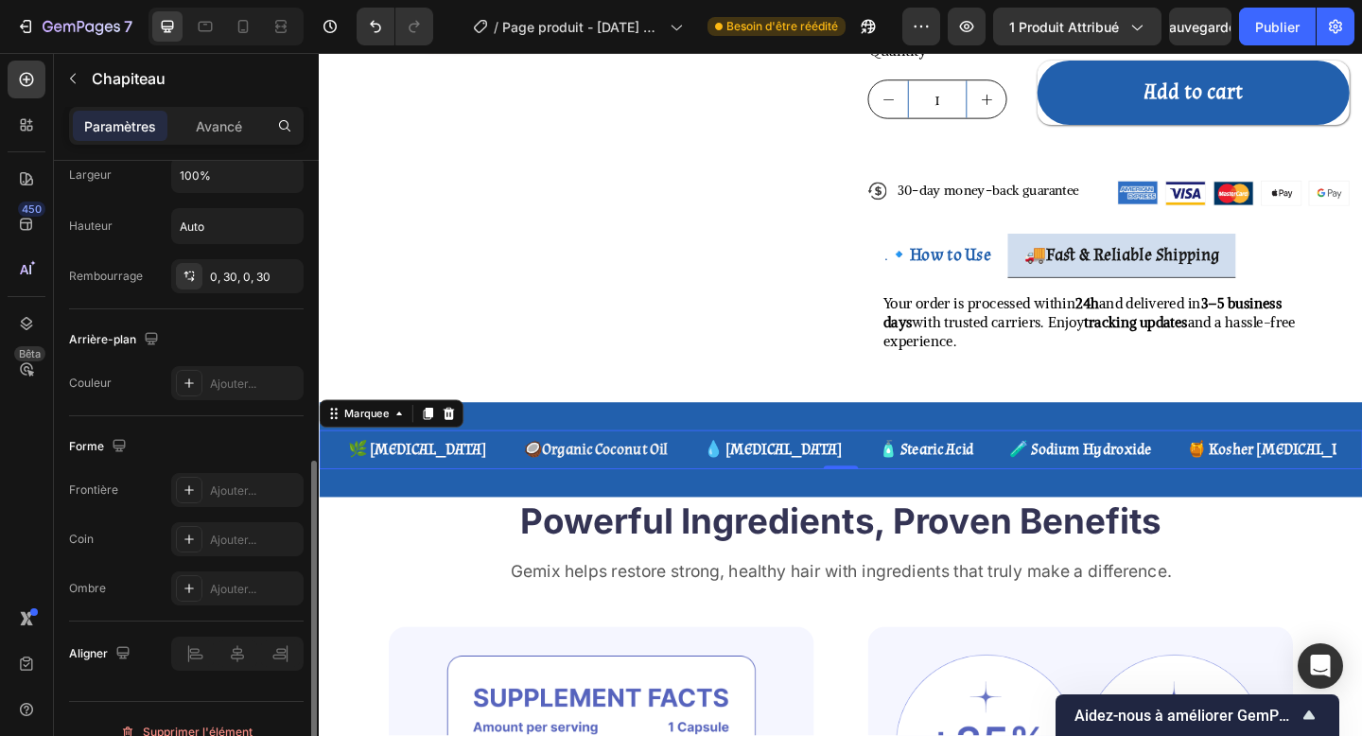
scroll to position [768, 0]
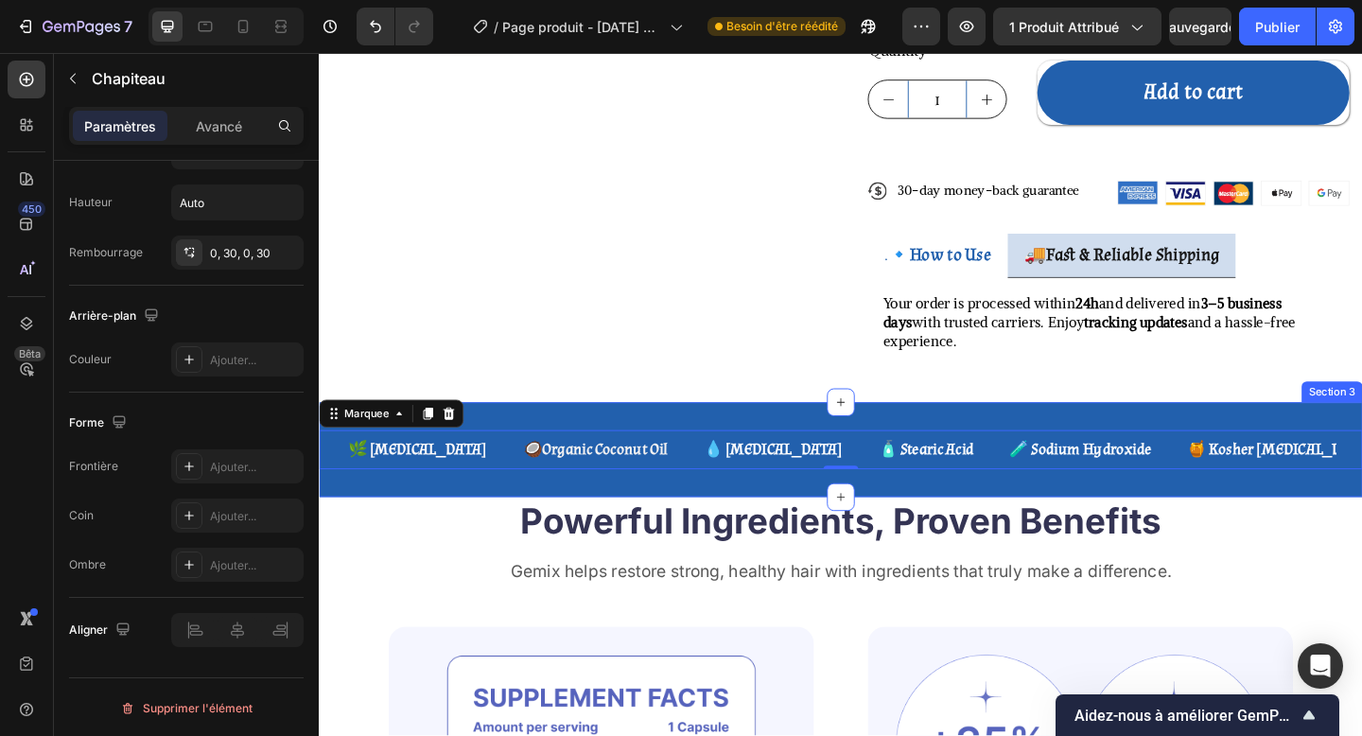
click at [835, 433] on div "🌿 [MEDICAL_DATA] Text Block 🥥 Organic Coconut Oil Text Block 💧 [MEDICAL_DATA] T…" at bounding box center [886, 484] width 1135 height 103
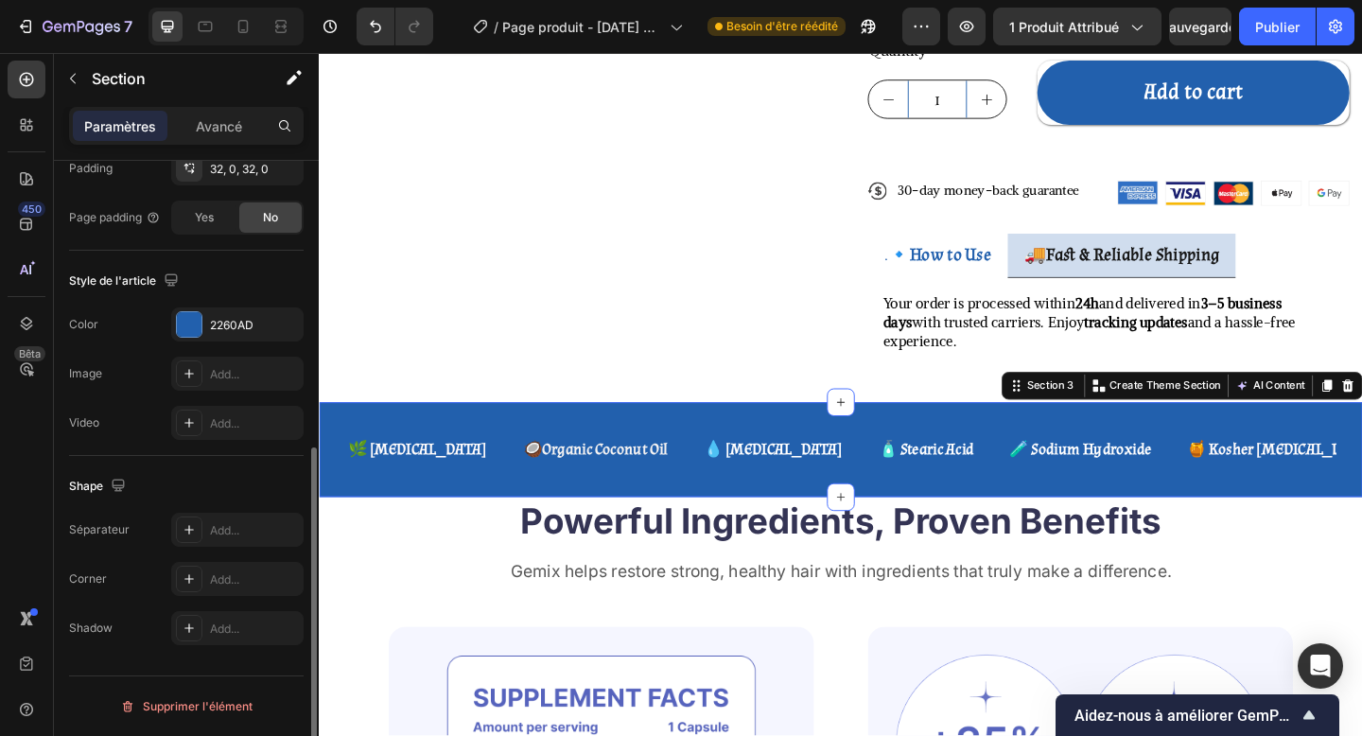
scroll to position [0, 0]
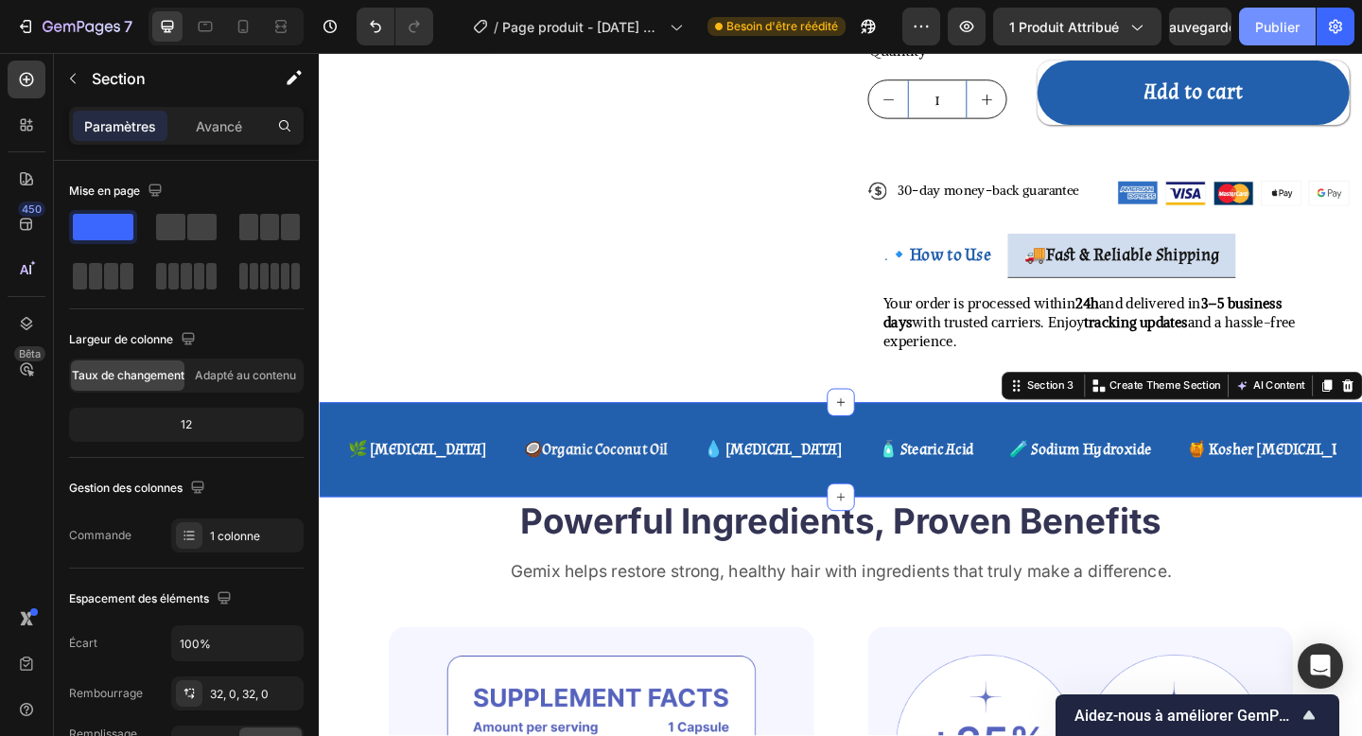
click at [1265, 26] on font "Publier" at bounding box center [1277, 27] width 44 height 16
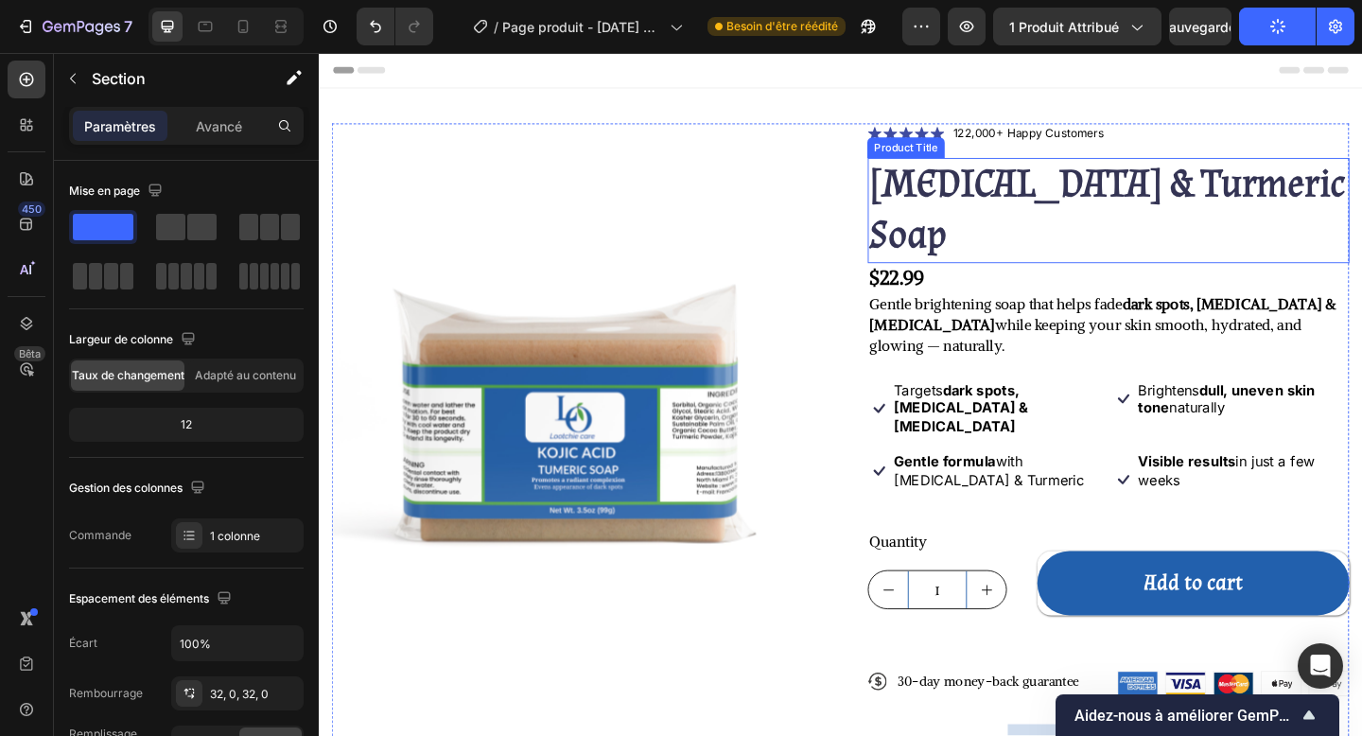
click at [1002, 191] on h1 "[MEDICAL_DATA] & Turmeric Soap" at bounding box center [1178, 224] width 524 height 114
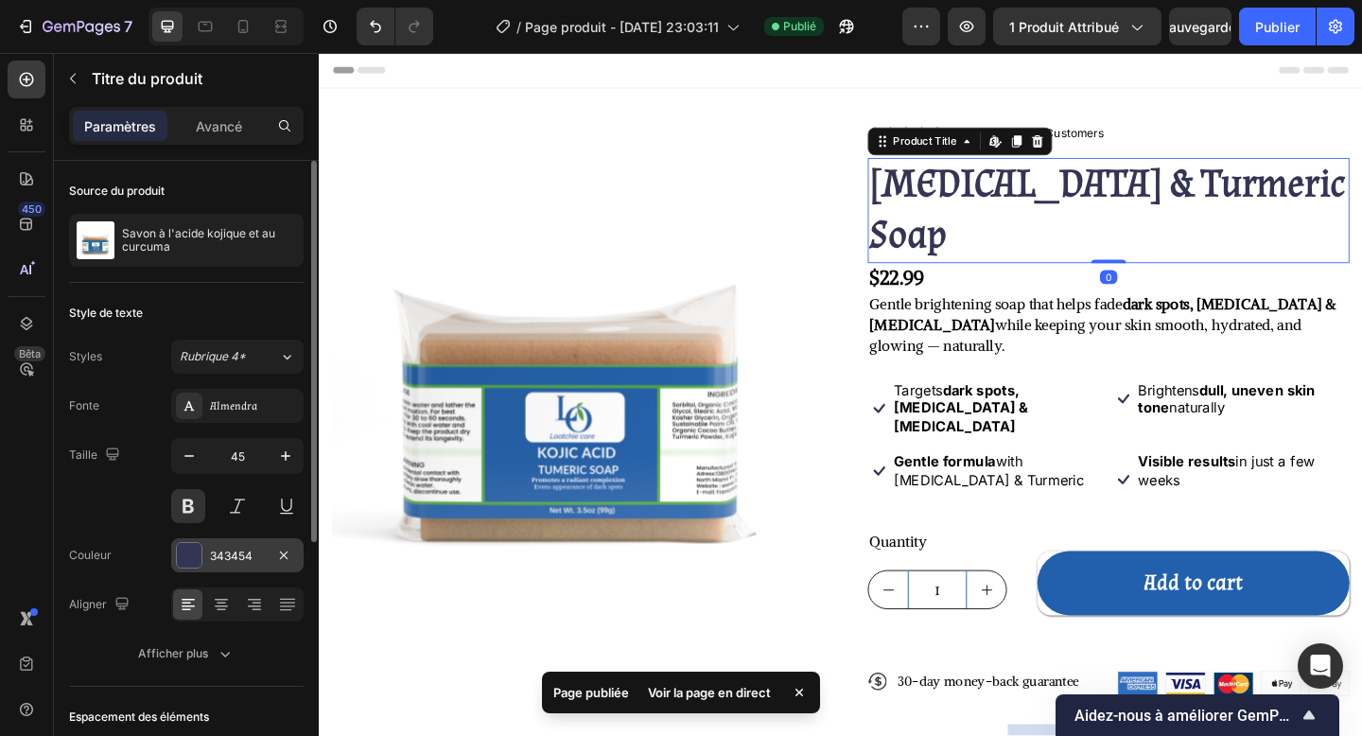
click at [218, 554] on font "343454" at bounding box center [231, 556] width 43 height 14
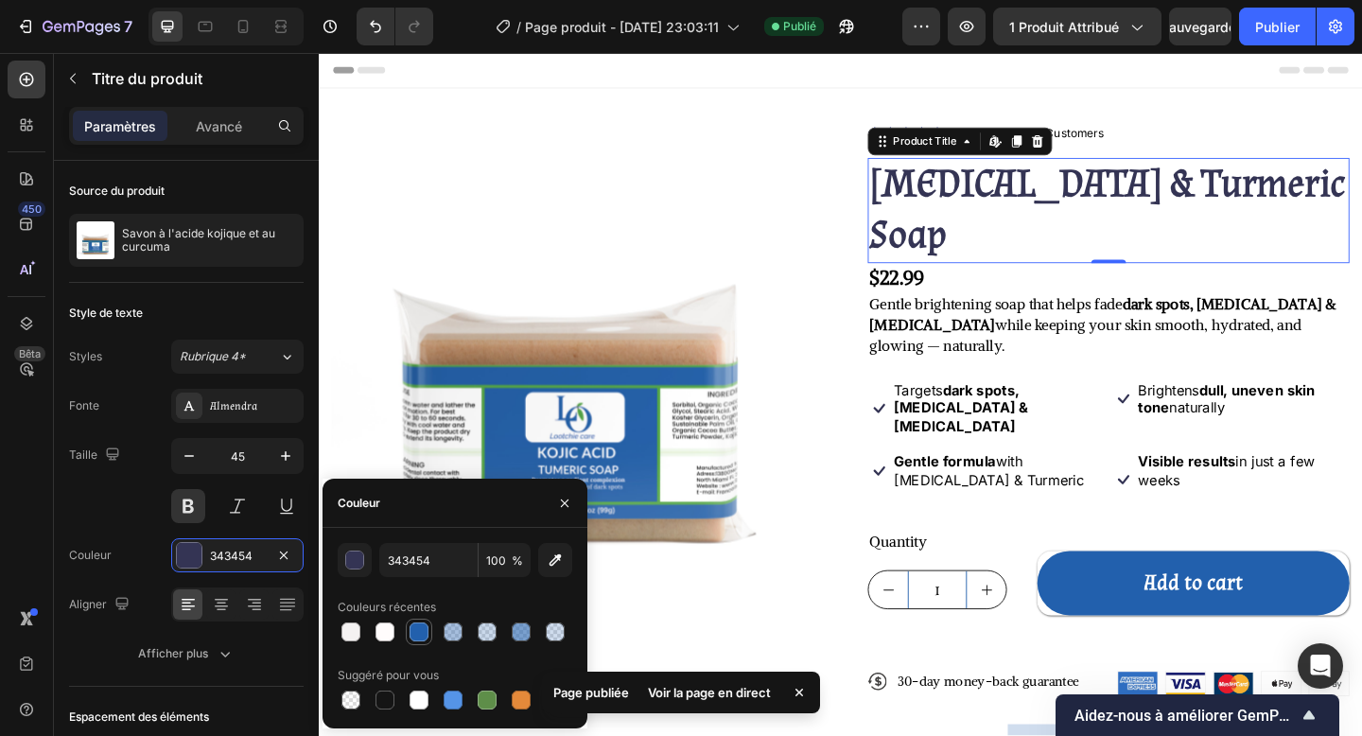
click at [423, 641] on div at bounding box center [419, 631] width 23 height 23
type input "2260AD"
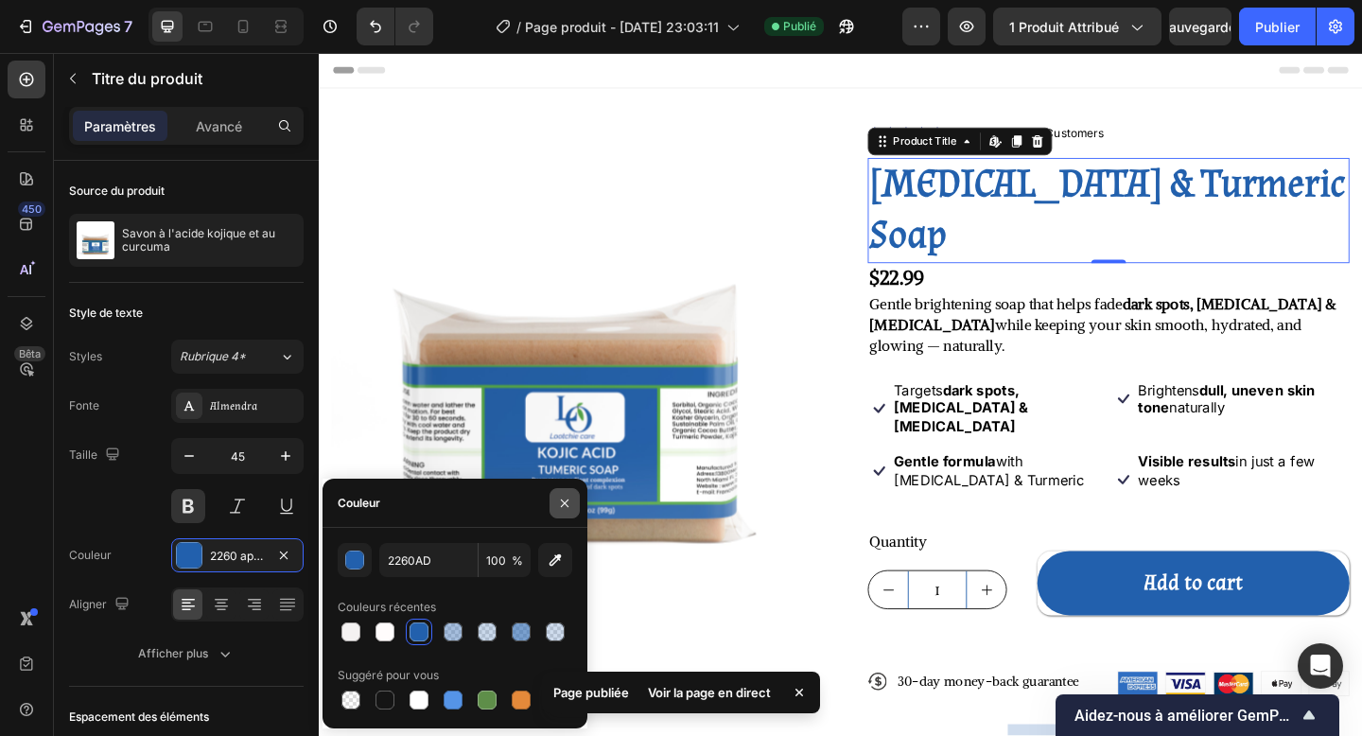
click at [570, 494] on button "button" at bounding box center [565, 503] width 30 height 30
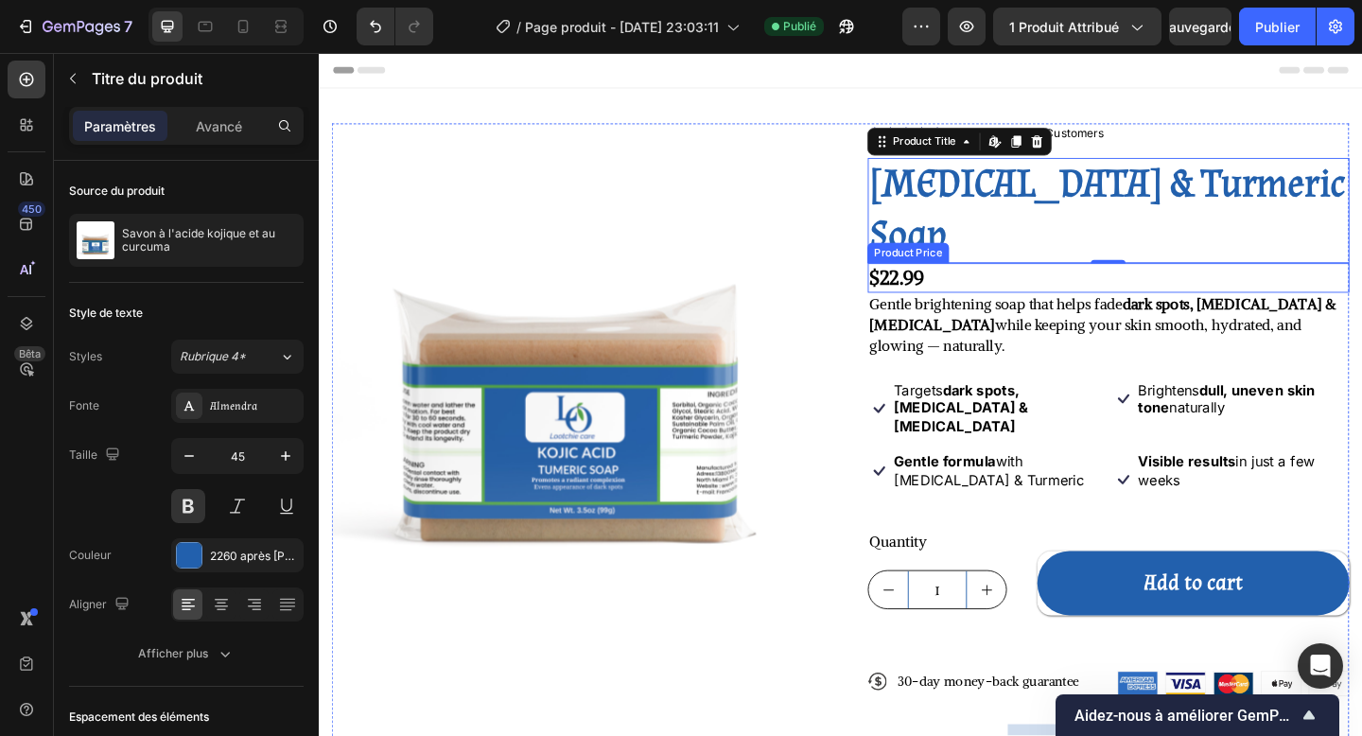
click at [1090, 282] on div "$22.99" at bounding box center [1178, 298] width 524 height 33
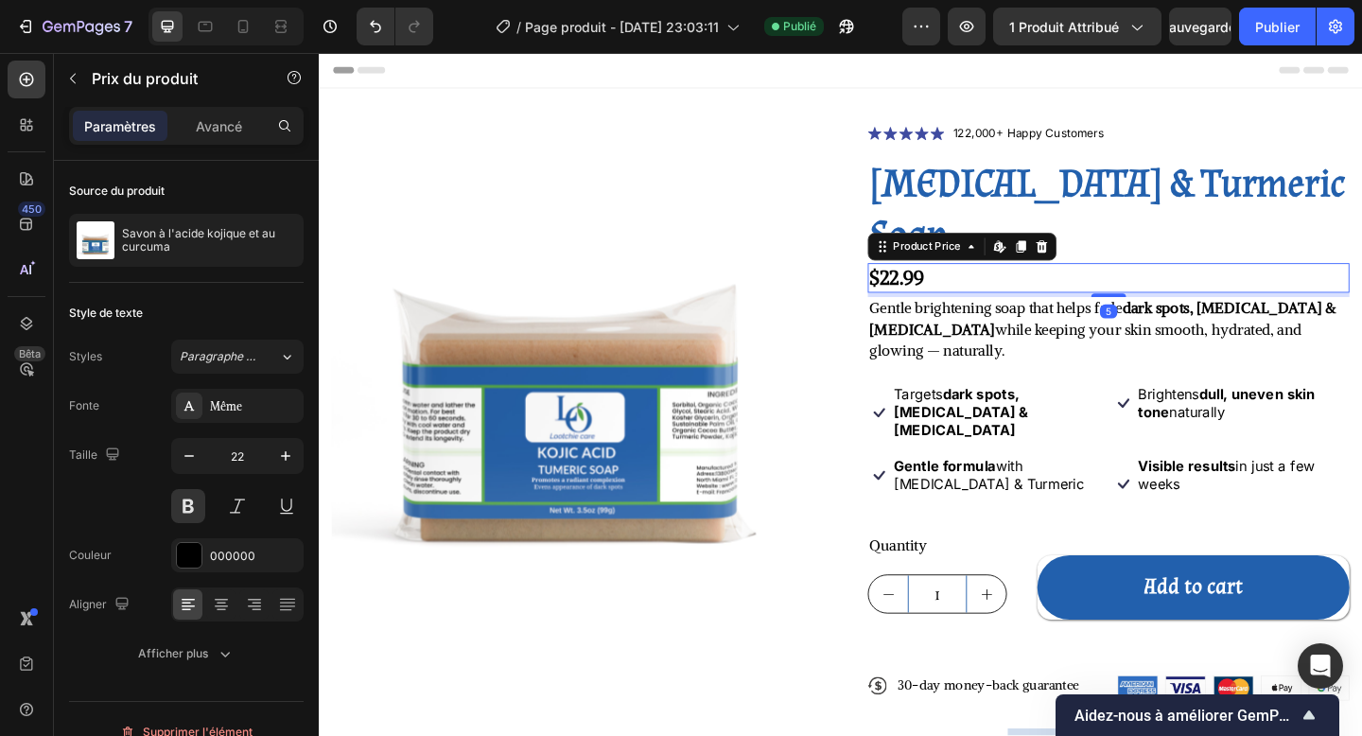
click at [1168, 263] on div "Icon Icon Icon Icon Icon Icon List 122,000+ Happy Customers Text Block Row [MED…" at bounding box center [1178, 532] width 524 height 804
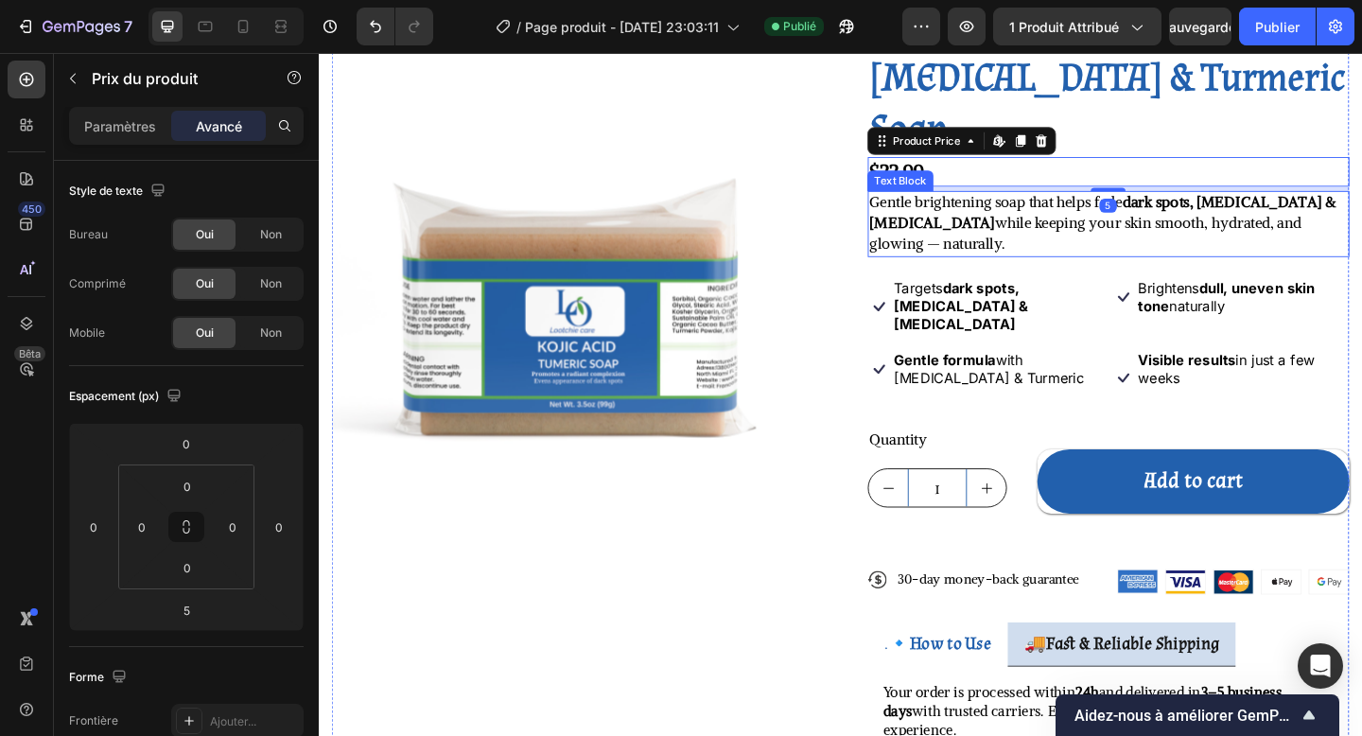
scroll to position [329, 0]
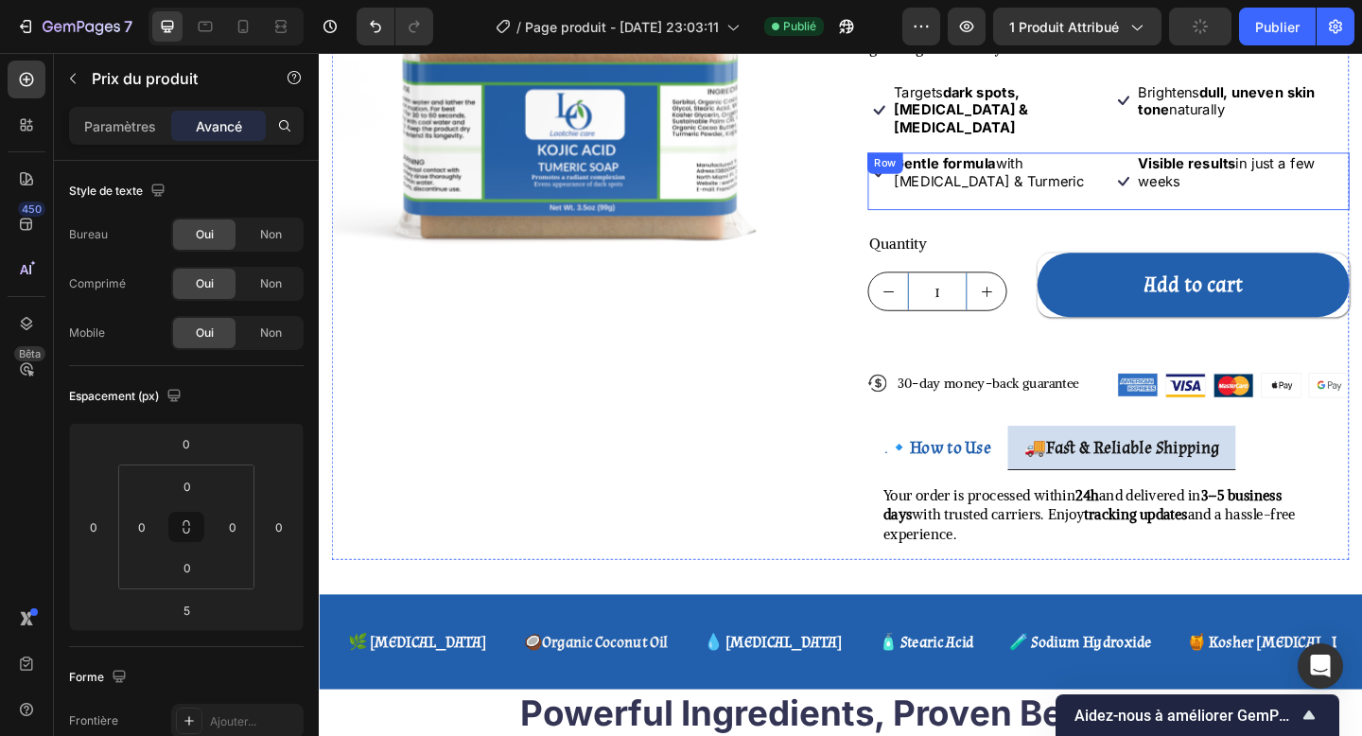
click at [1164, 162] on div "Icon Gentle formula with [MEDICAL_DATA] & Turmeric Text Block Row" at bounding box center [1045, 193] width 258 height 62
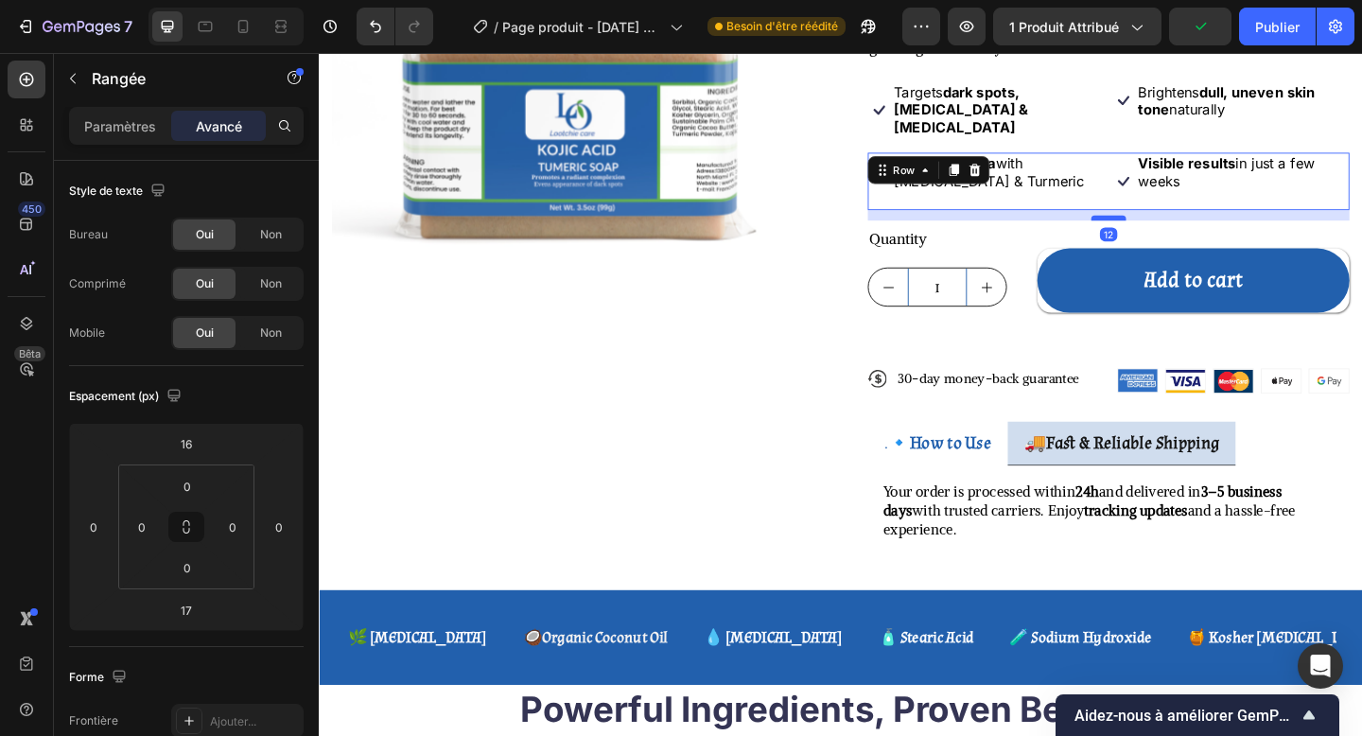
click at [1174, 230] on div at bounding box center [1178, 233] width 38 height 6
type input "12"
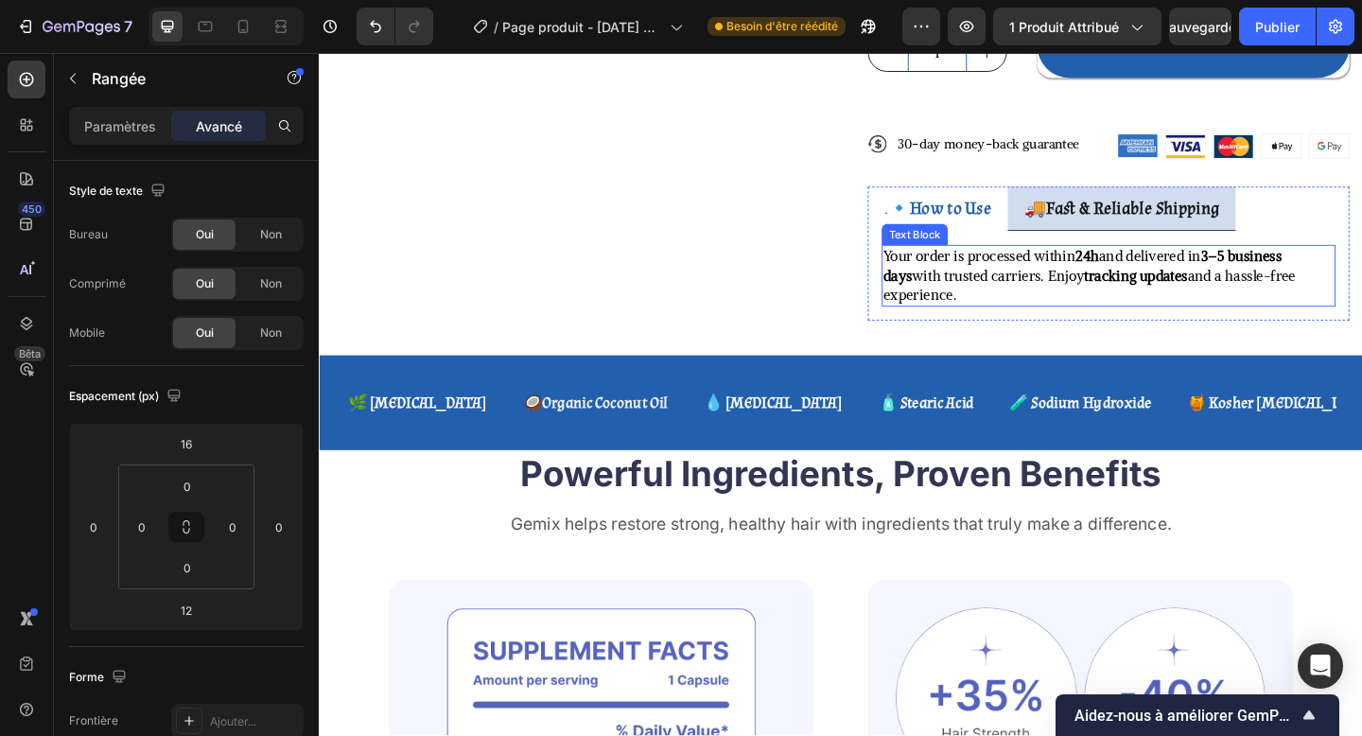
scroll to position [612, 0]
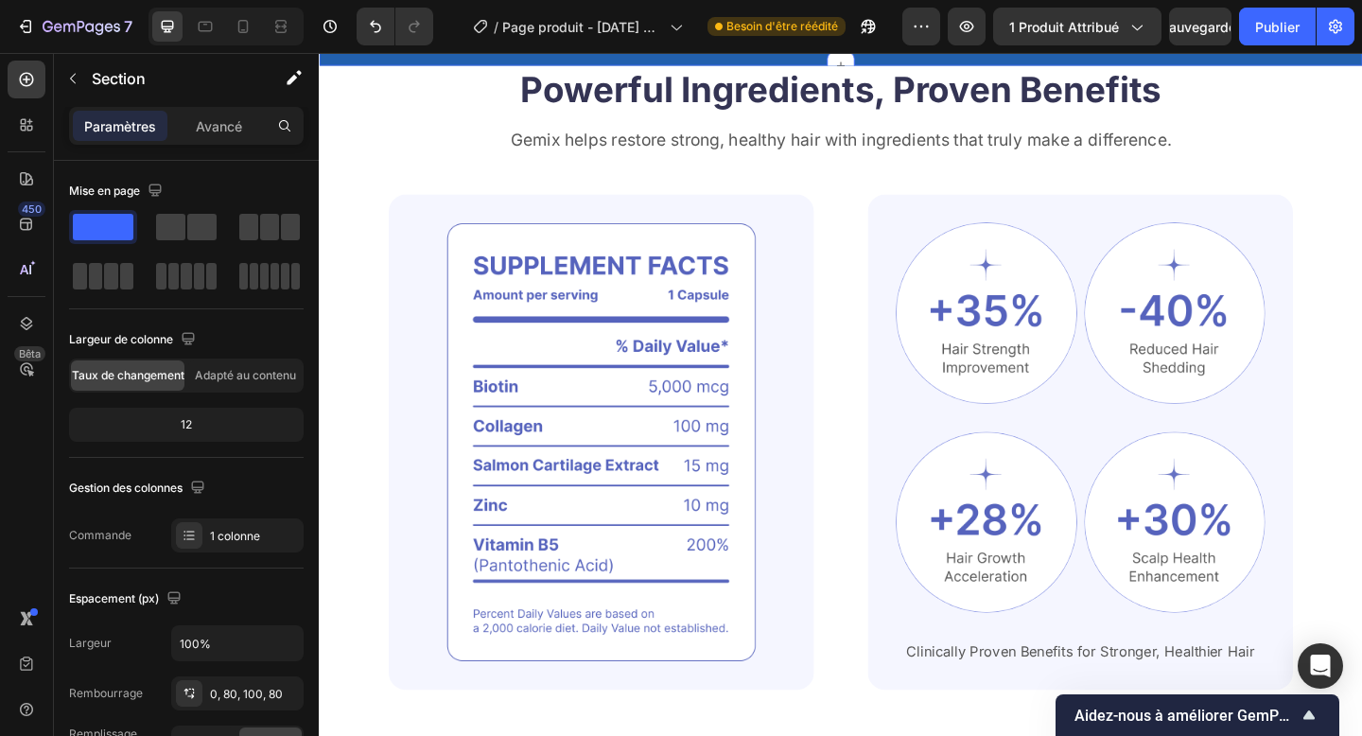
scroll to position [654, 0]
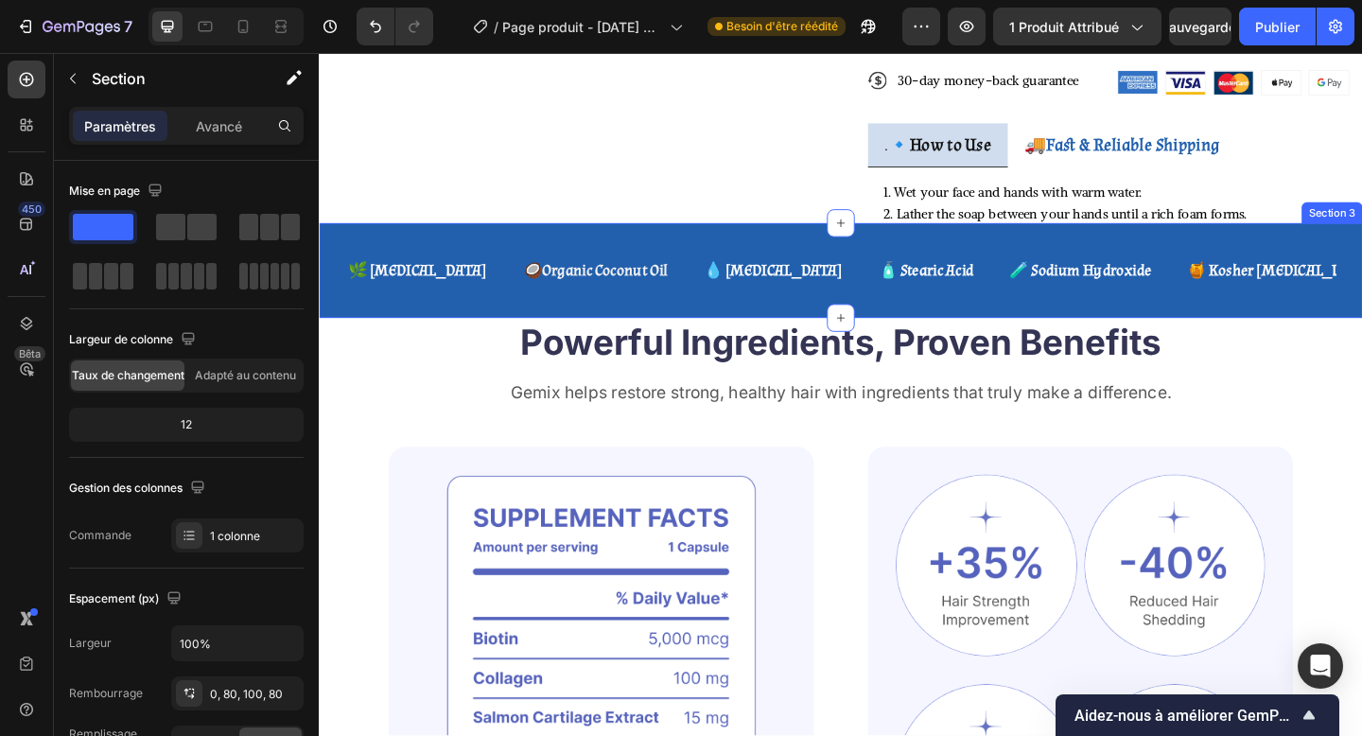
click at [1361, 328] on div "🌿 [MEDICAL_DATA] Text Block 🥥 Organic Coconut Oil Text Block 💧 [MEDICAL_DATA] T…" at bounding box center [886, 289] width 1135 height 103
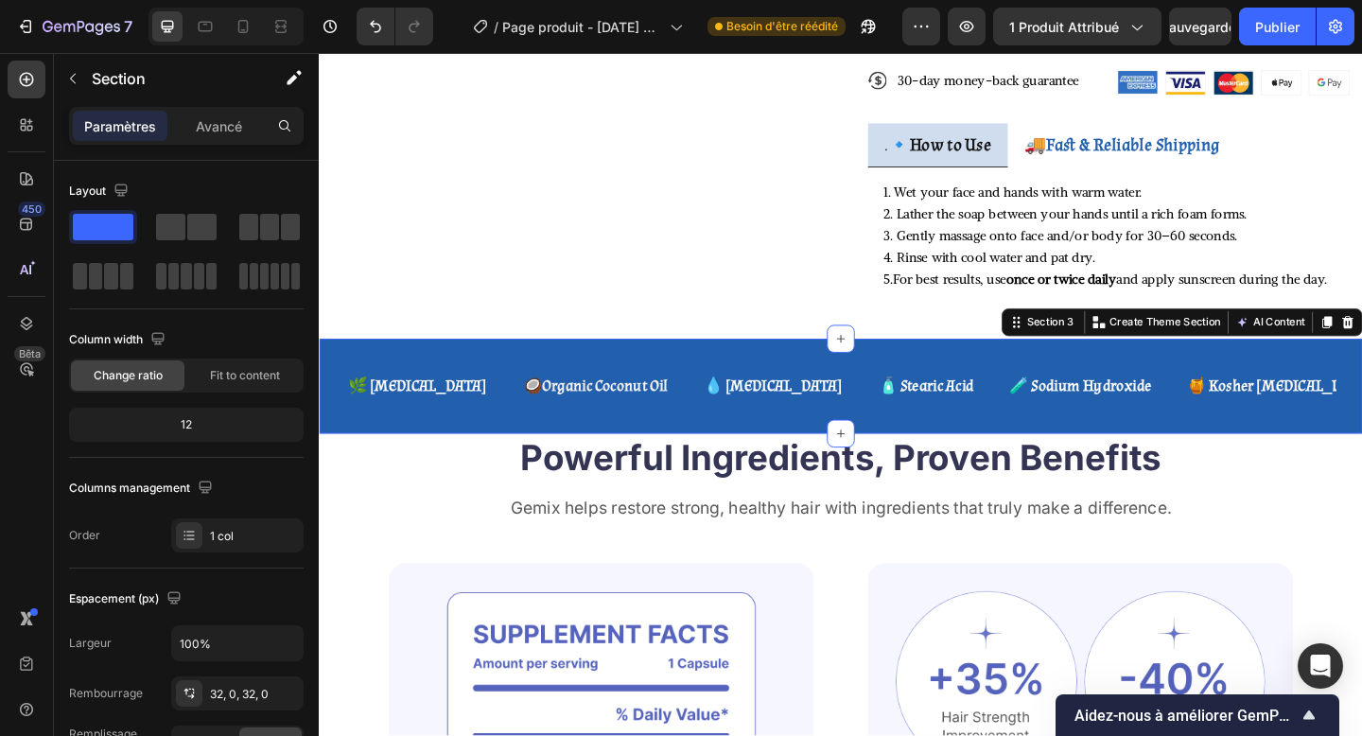
scroll to position [604, 0]
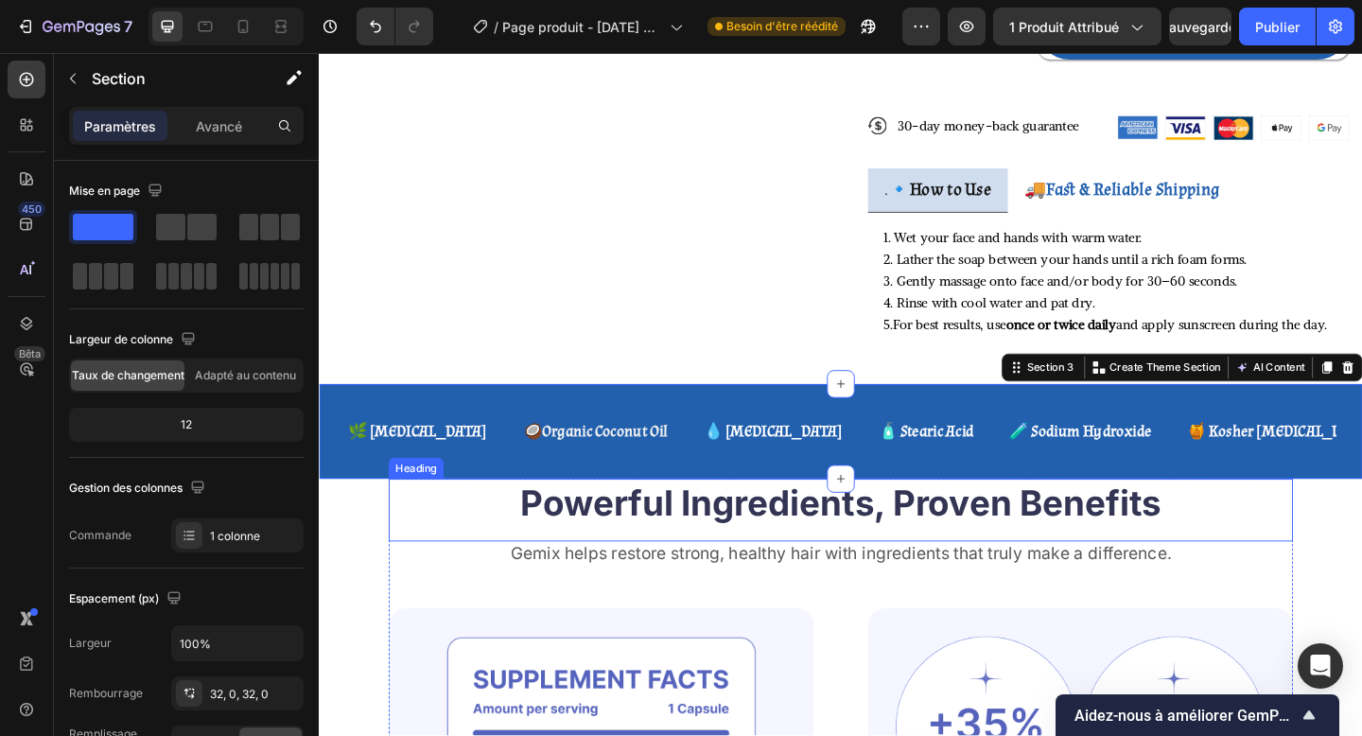
click at [1361, 516] on h2 "Powerful Ingredients, Proven Benefits" at bounding box center [886, 542] width 984 height 53
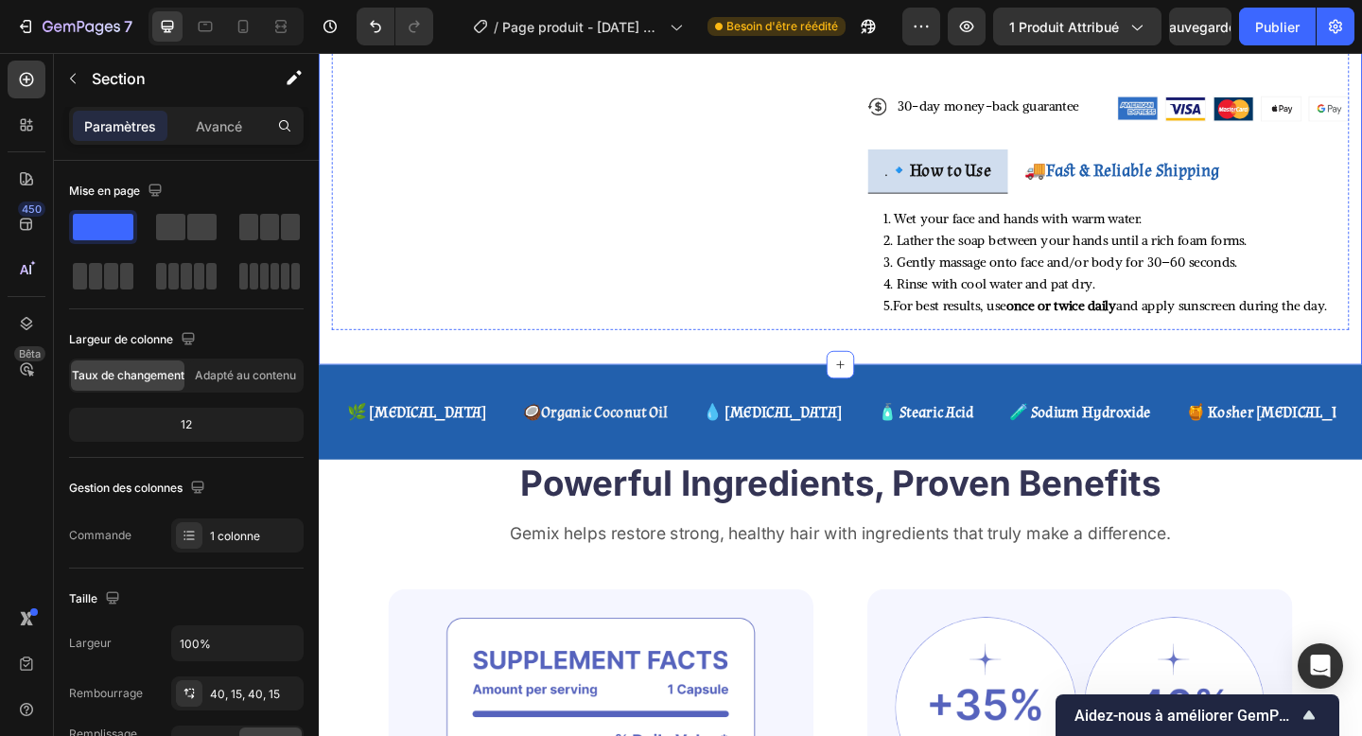
scroll to position [655, 0]
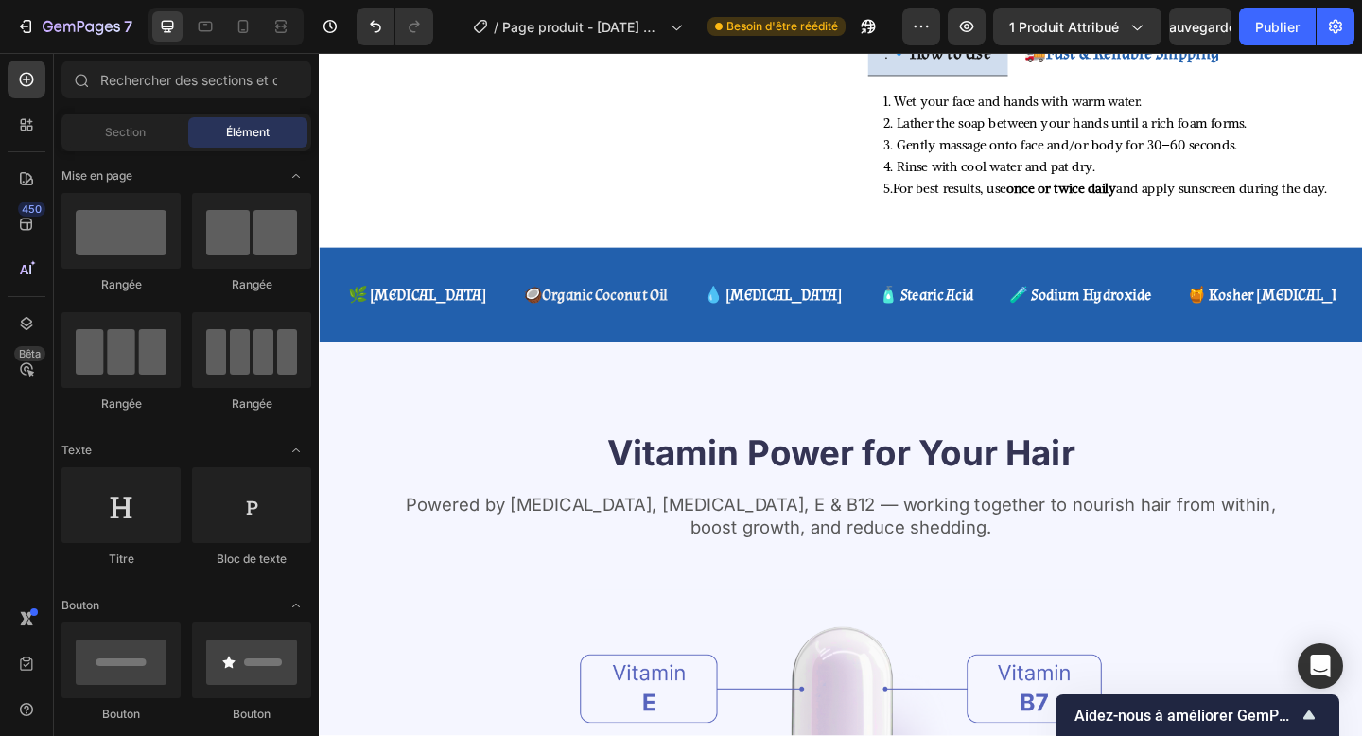
scroll to position [803, 0]
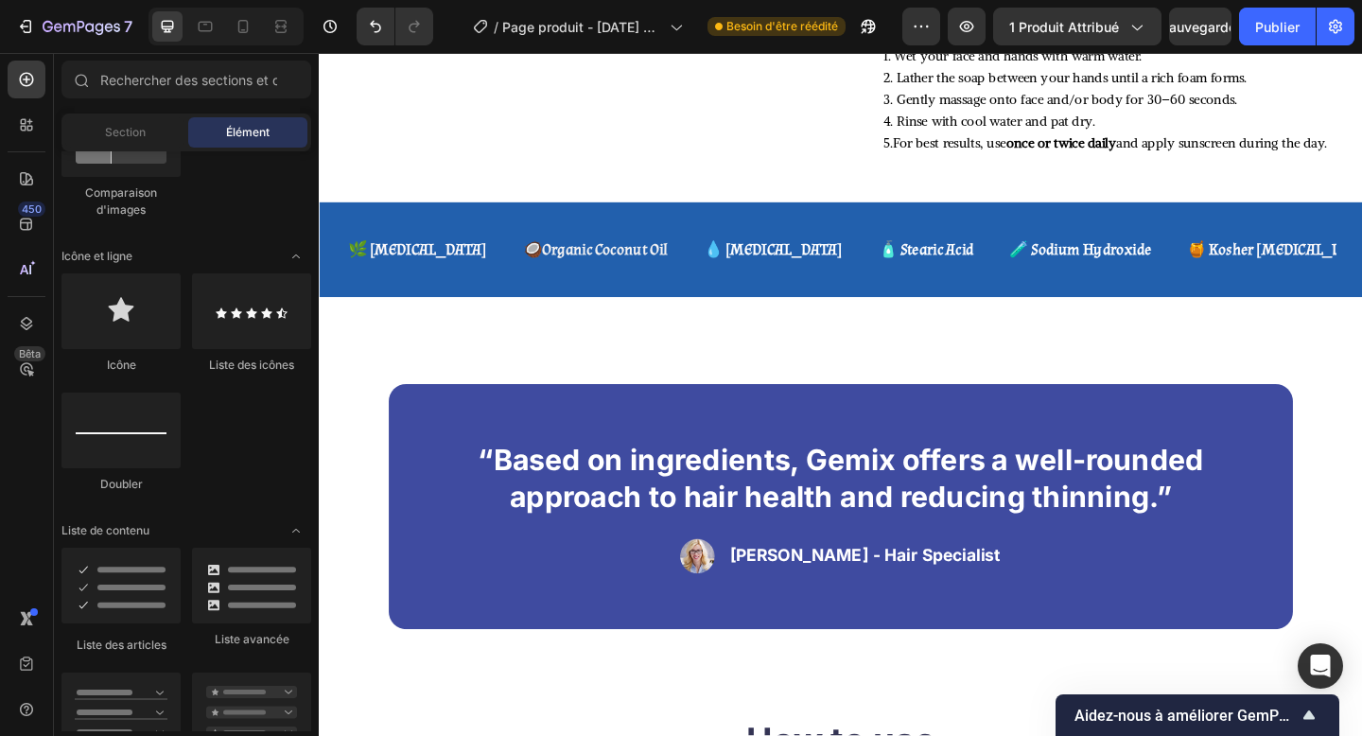
scroll to position [0, 0]
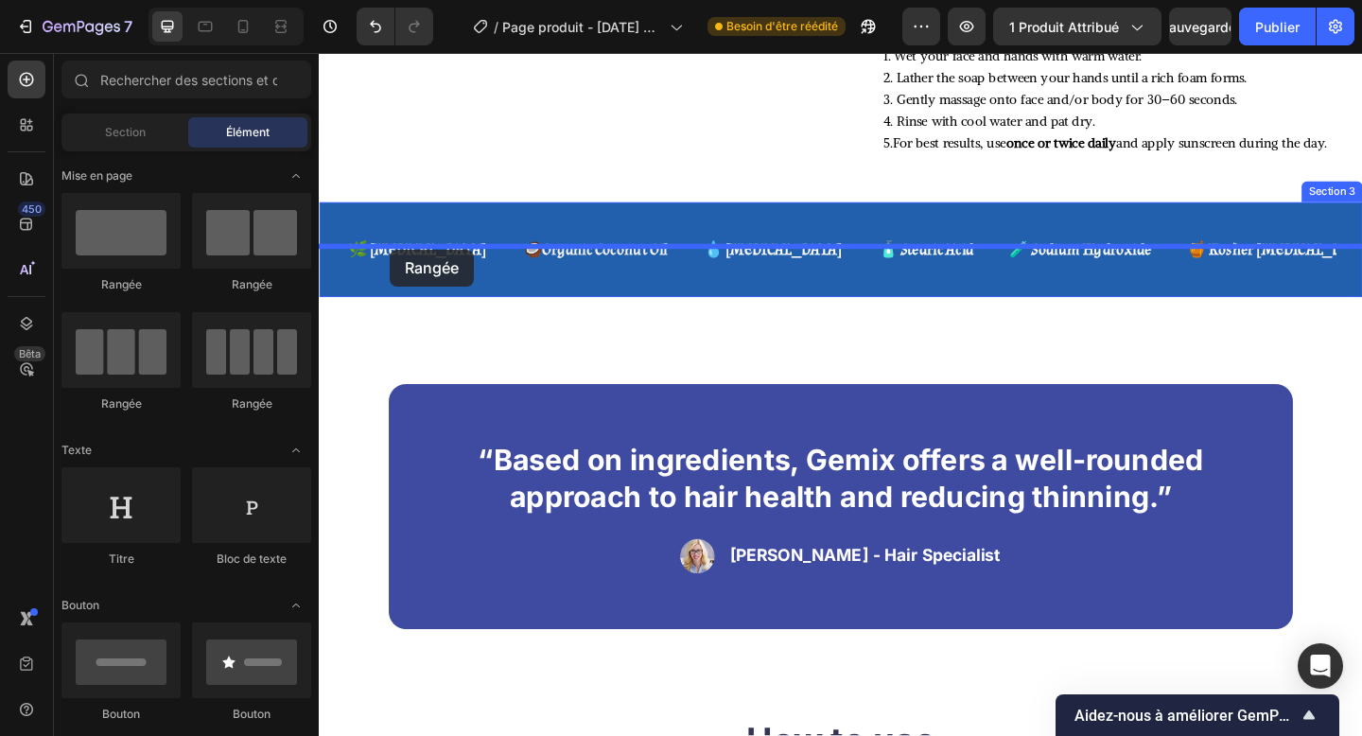
drag, startPoint x: 546, startPoint y: 287, endPoint x: 396, endPoint y: 267, distance: 150.8
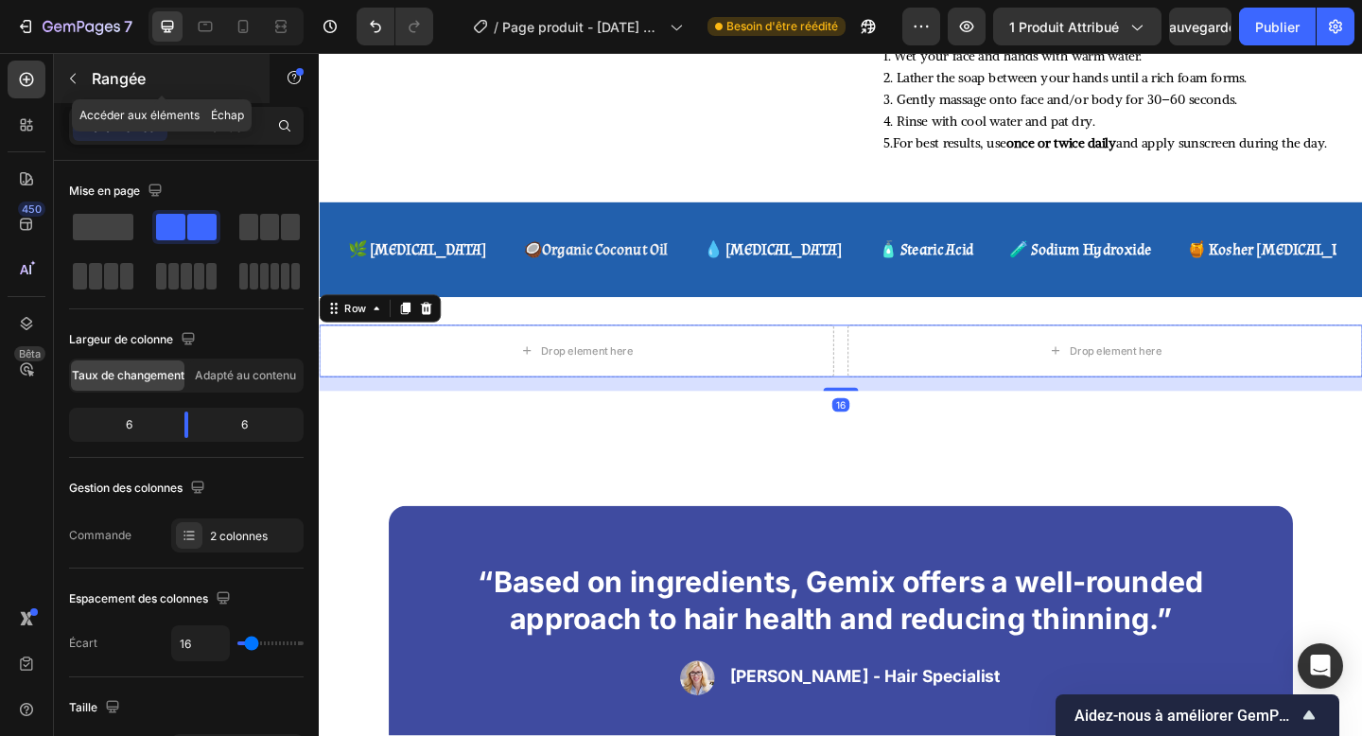
click at [95, 84] on font "Rangée" at bounding box center [119, 78] width 54 height 19
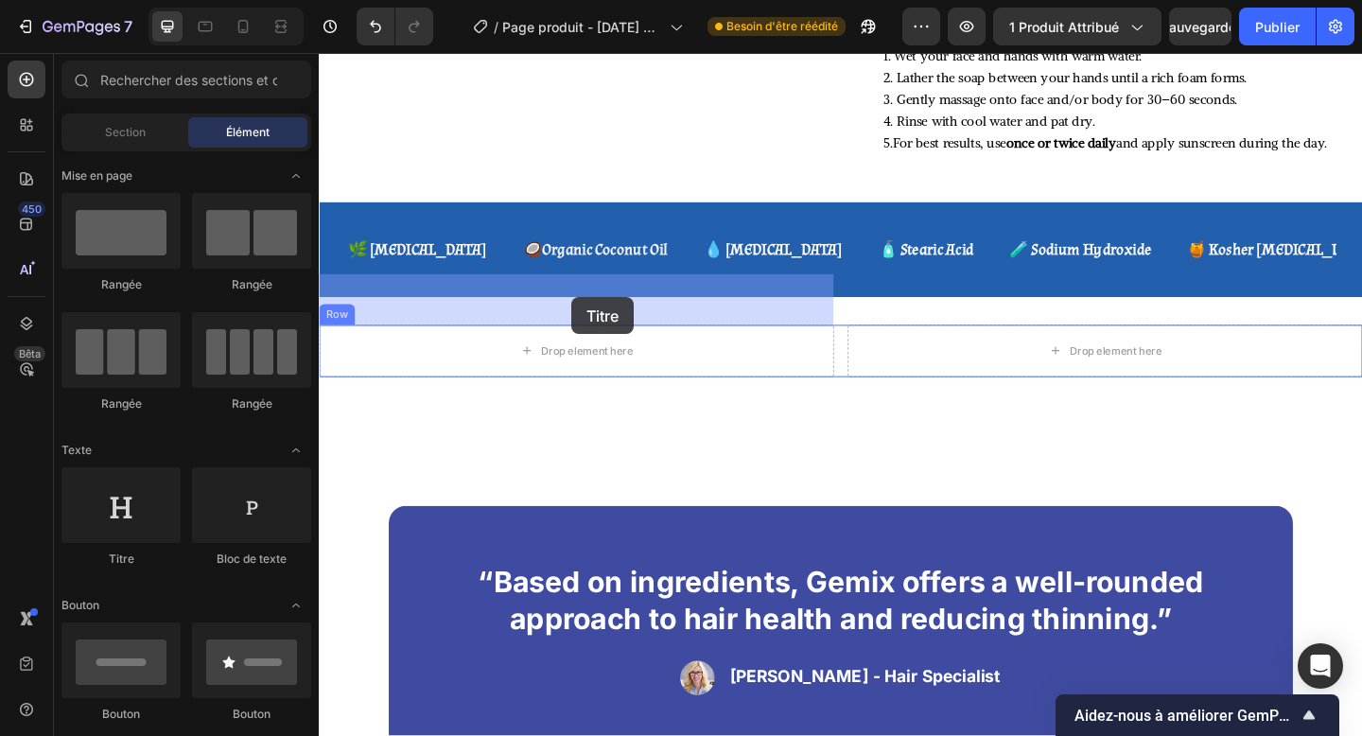
drag, startPoint x: 442, startPoint y: 551, endPoint x: 593, endPoint y: 319, distance: 277.6
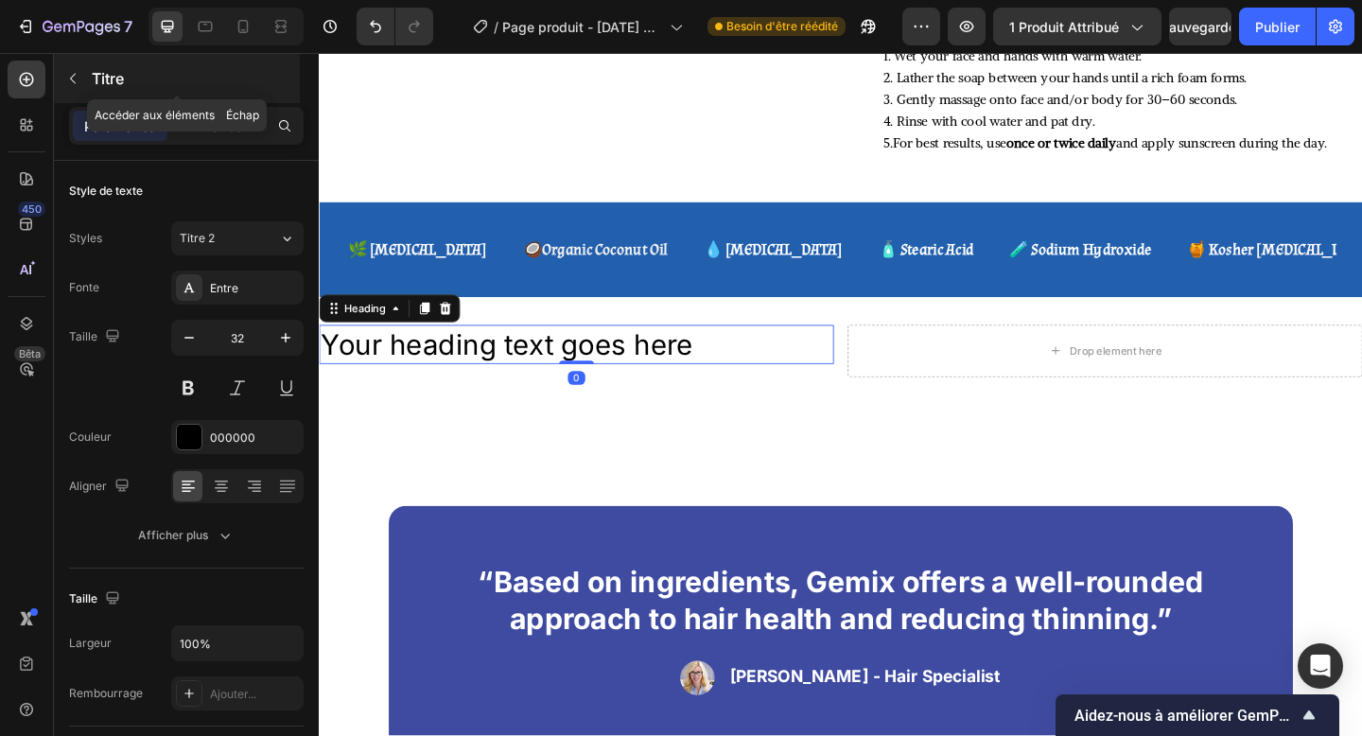
click at [102, 61] on div "Titre" at bounding box center [177, 78] width 246 height 49
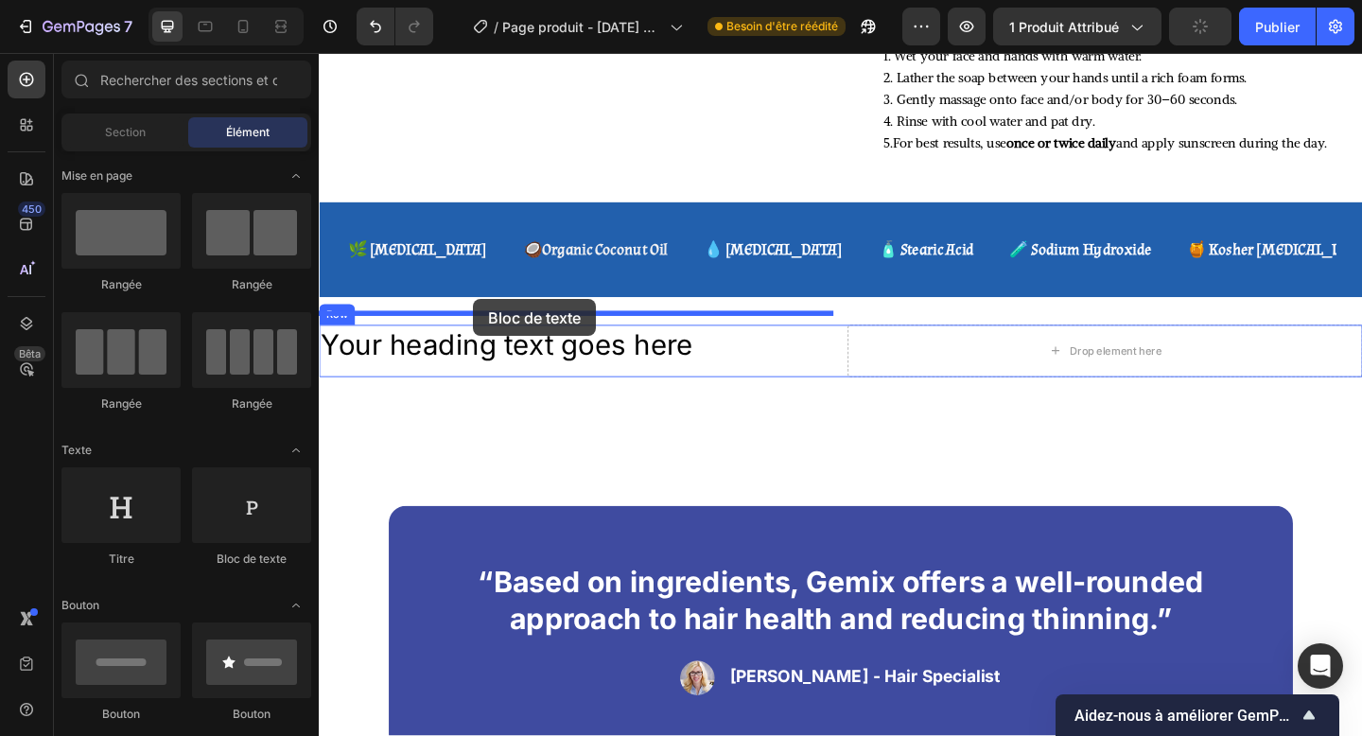
drag, startPoint x: 578, startPoint y: 567, endPoint x: 486, endPoint y: 321, distance: 262.5
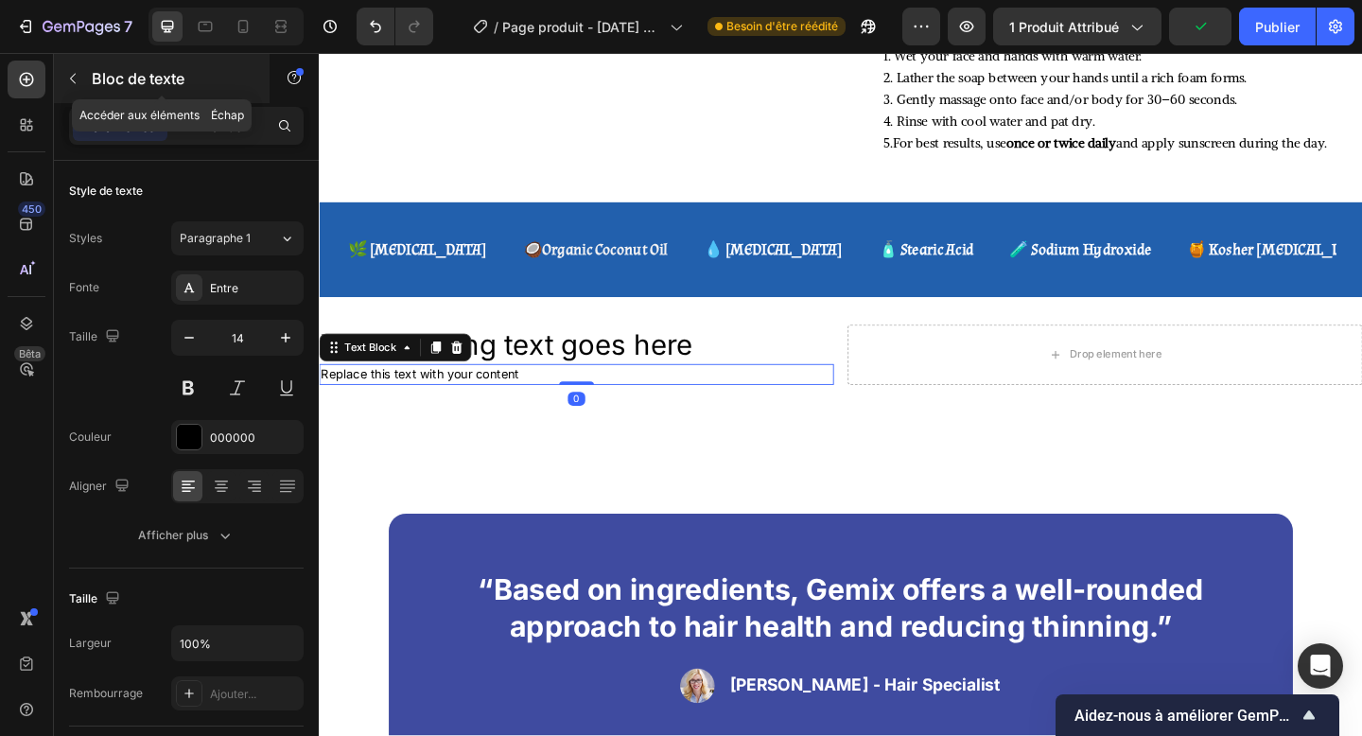
click at [88, 63] on div "Bloc de texte" at bounding box center [162, 78] width 216 height 49
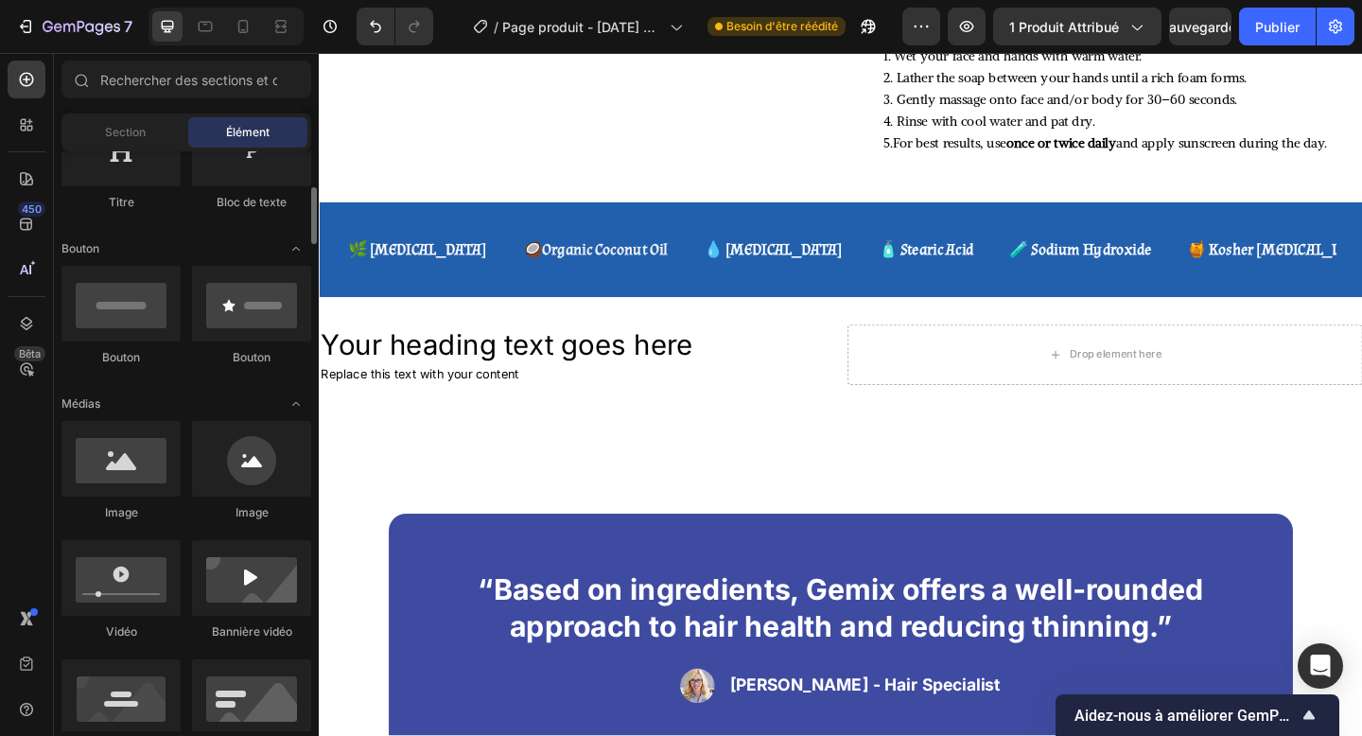
scroll to position [358, 0]
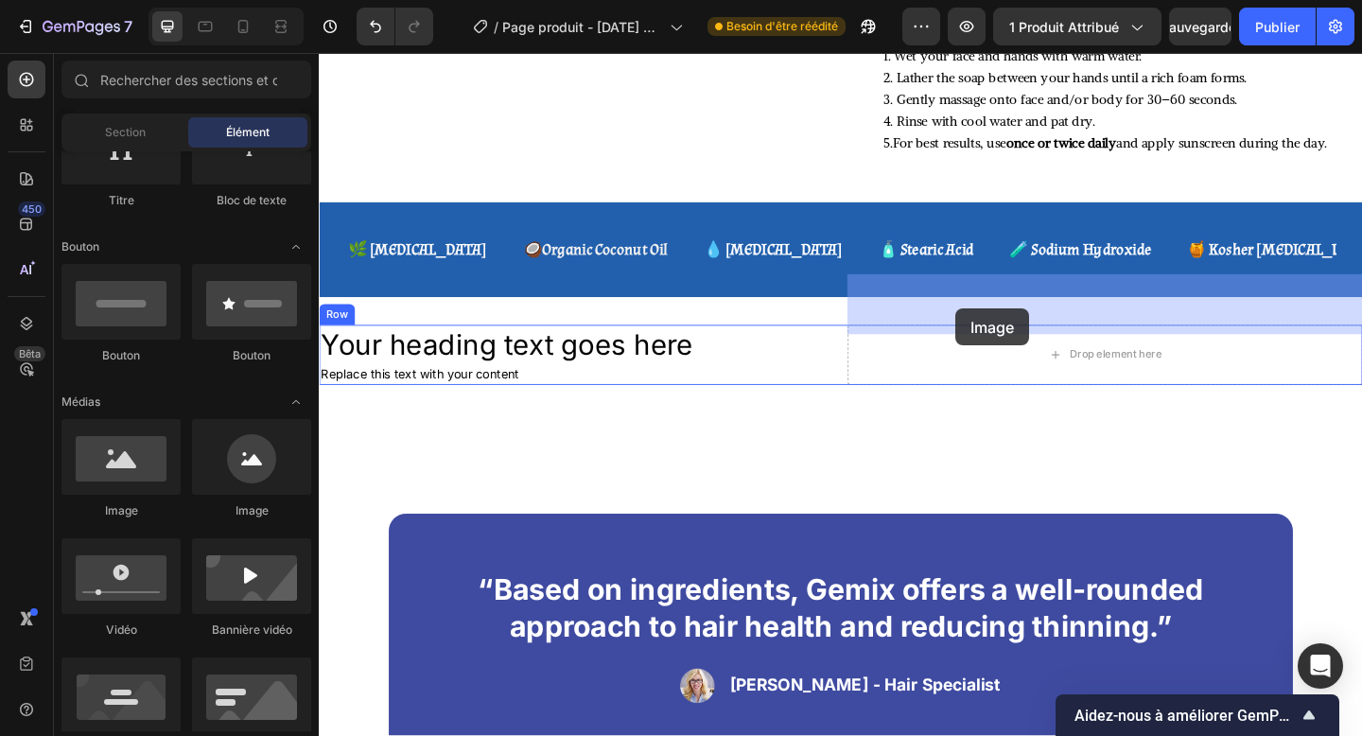
drag, startPoint x: 456, startPoint y: 514, endPoint x: 1011, endPoint y: 331, distance: 584.4
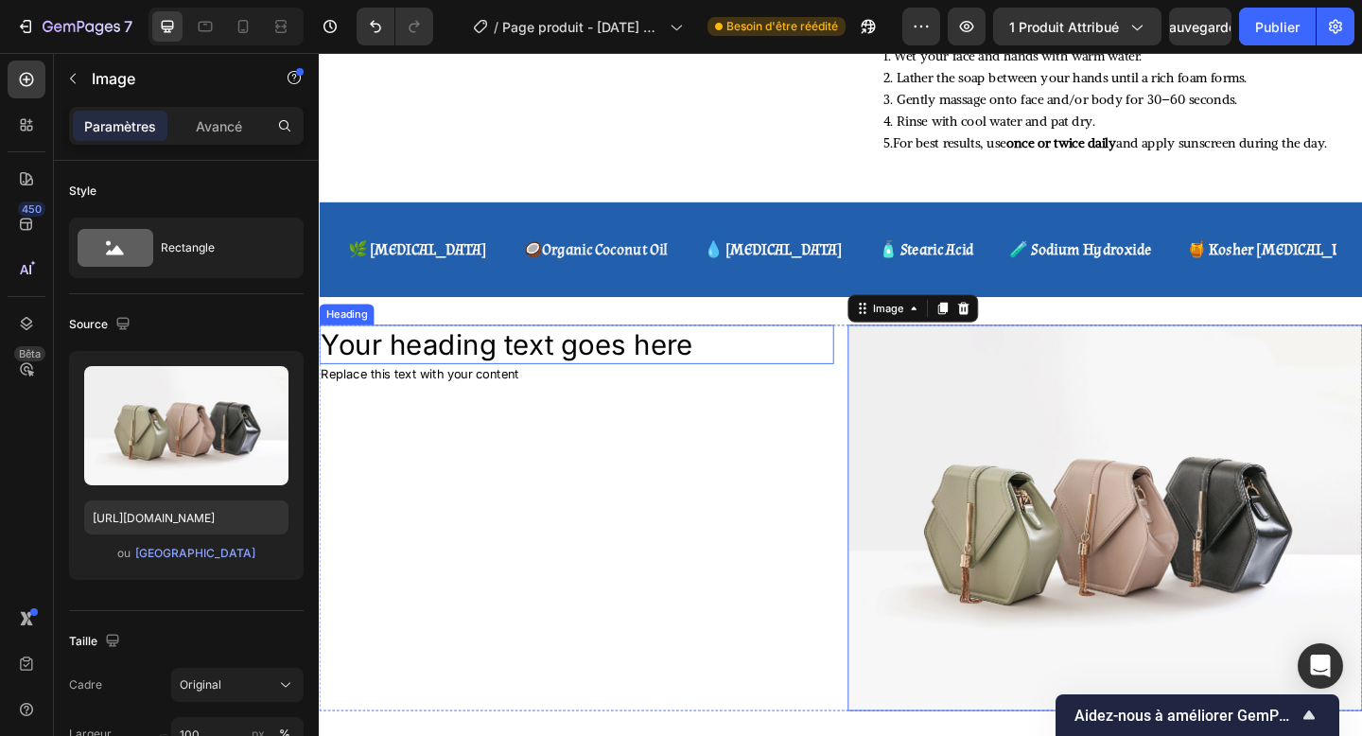
click at [709, 349] on h2 "Your heading text goes here" at bounding box center [599, 371] width 560 height 44
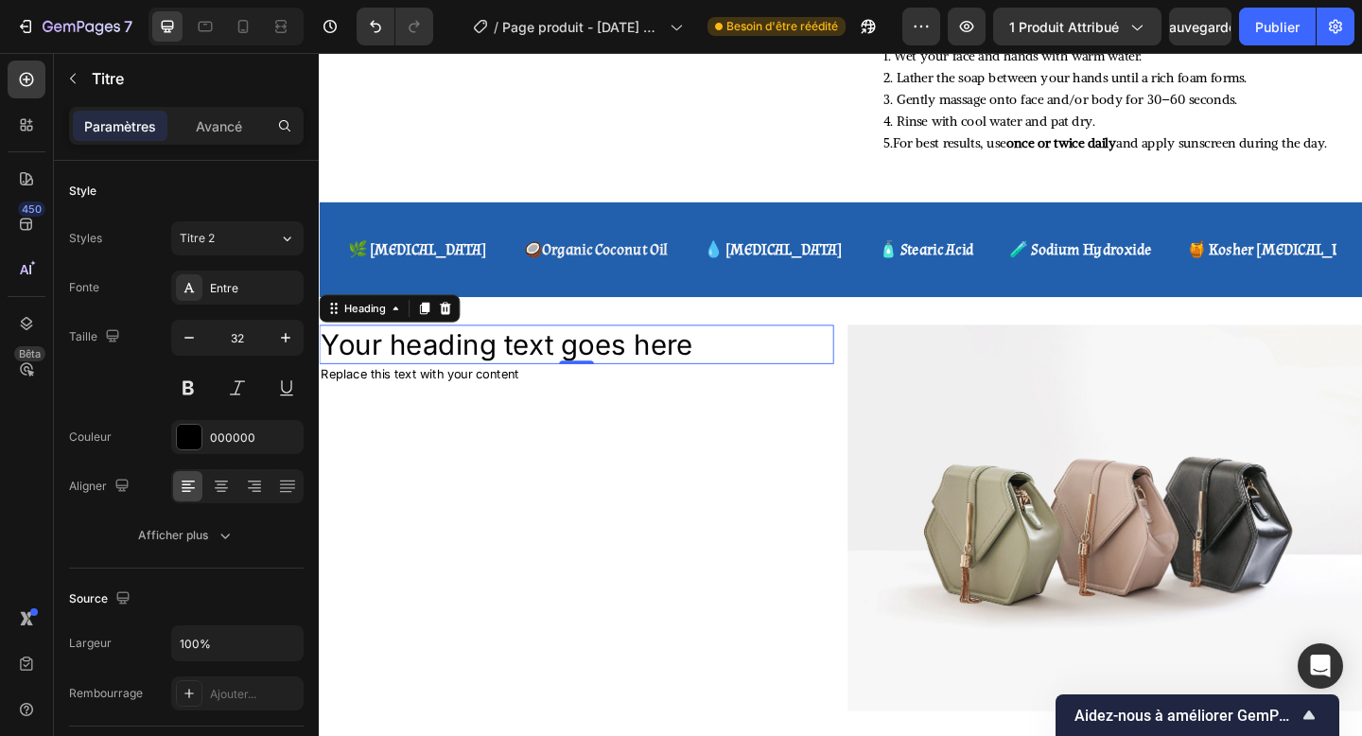
click at [510, 349] on h2 "Your heading text goes here" at bounding box center [599, 371] width 560 height 44
click at [510, 351] on p "Your heading text goes here" at bounding box center [599, 371] width 556 height 40
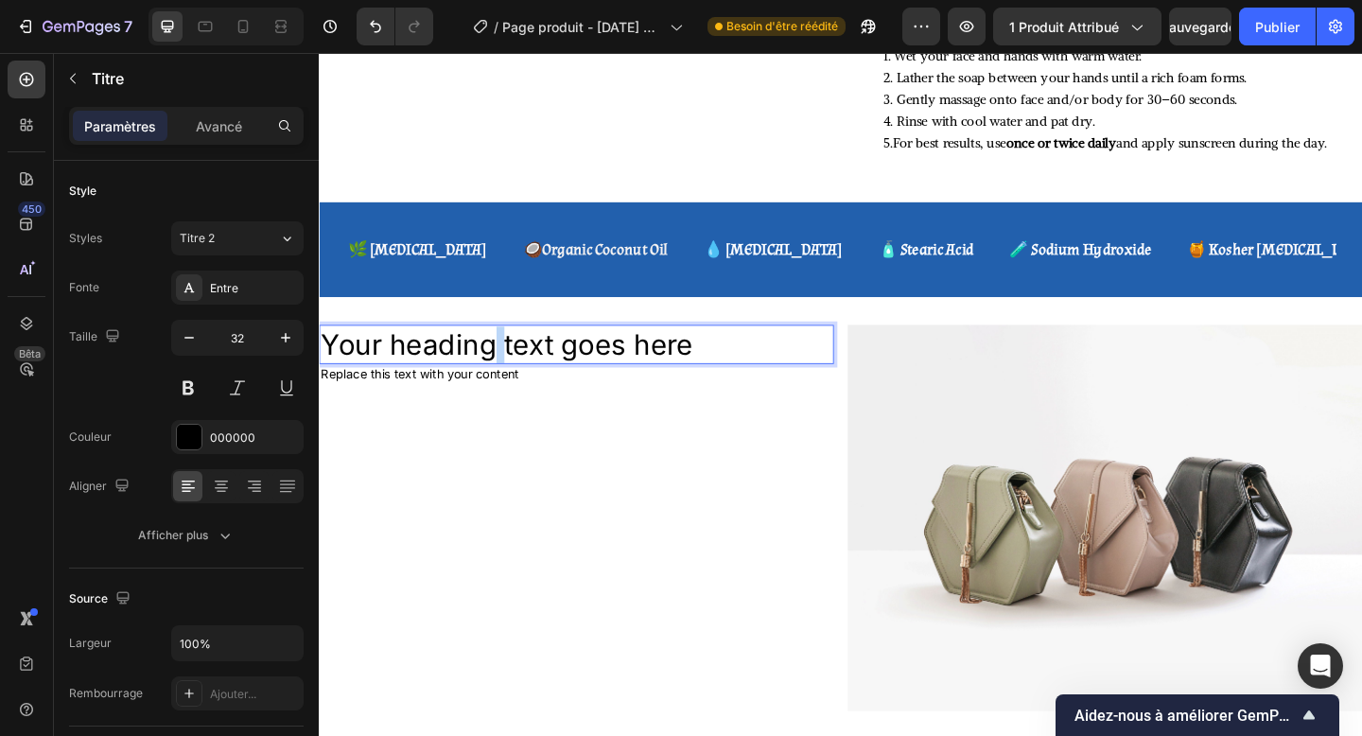
click at [510, 351] on p "Your heading text goes here" at bounding box center [599, 371] width 556 height 40
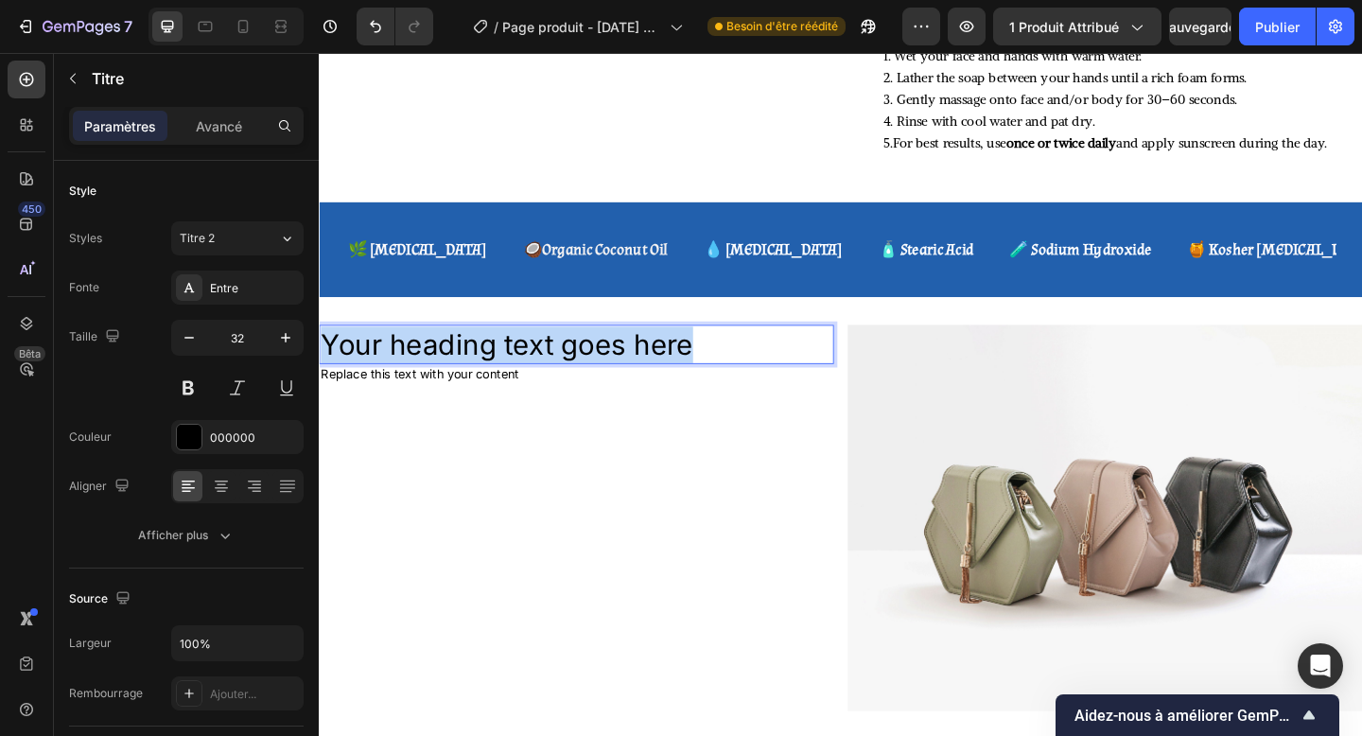
click at [510, 351] on p "Your heading text goes here" at bounding box center [599, 371] width 556 height 40
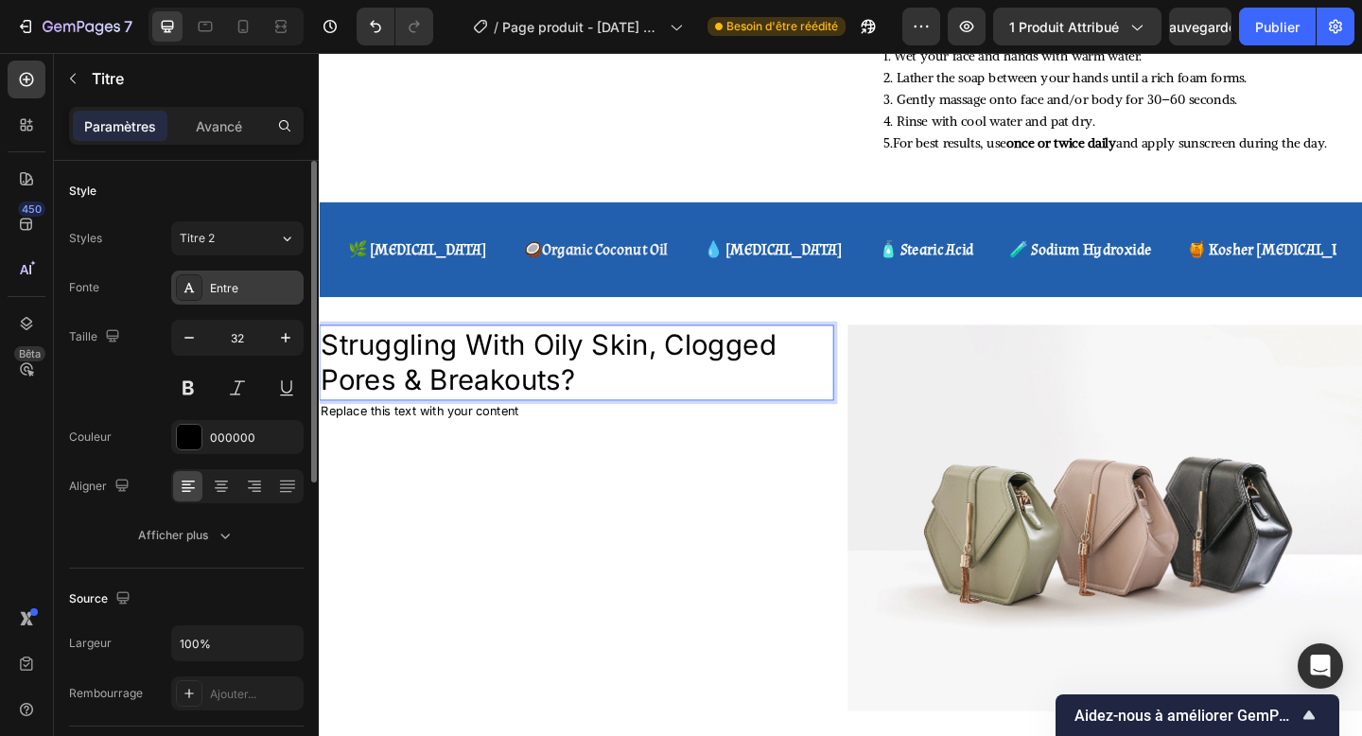
click at [255, 276] on div "Entre" at bounding box center [237, 288] width 132 height 34
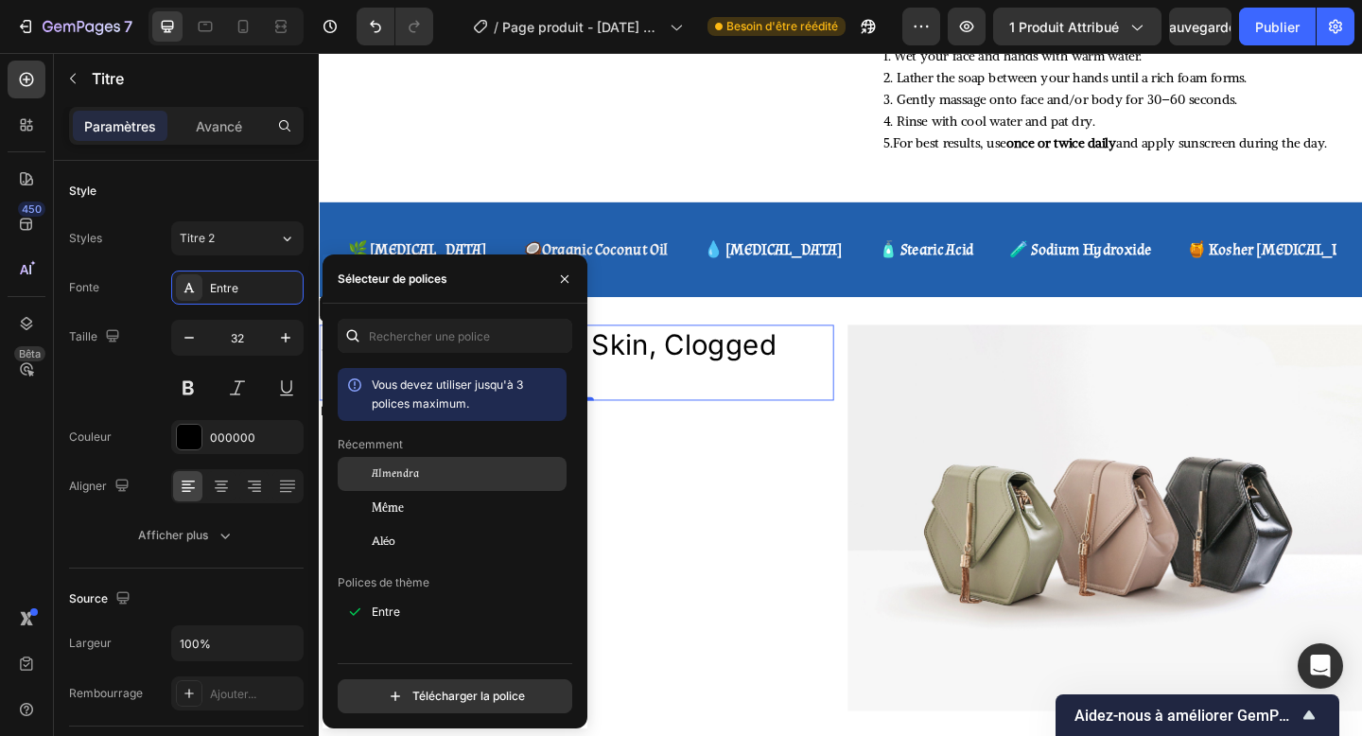
click at [442, 471] on div "Almendra" at bounding box center [467, 473] width 191 height 17
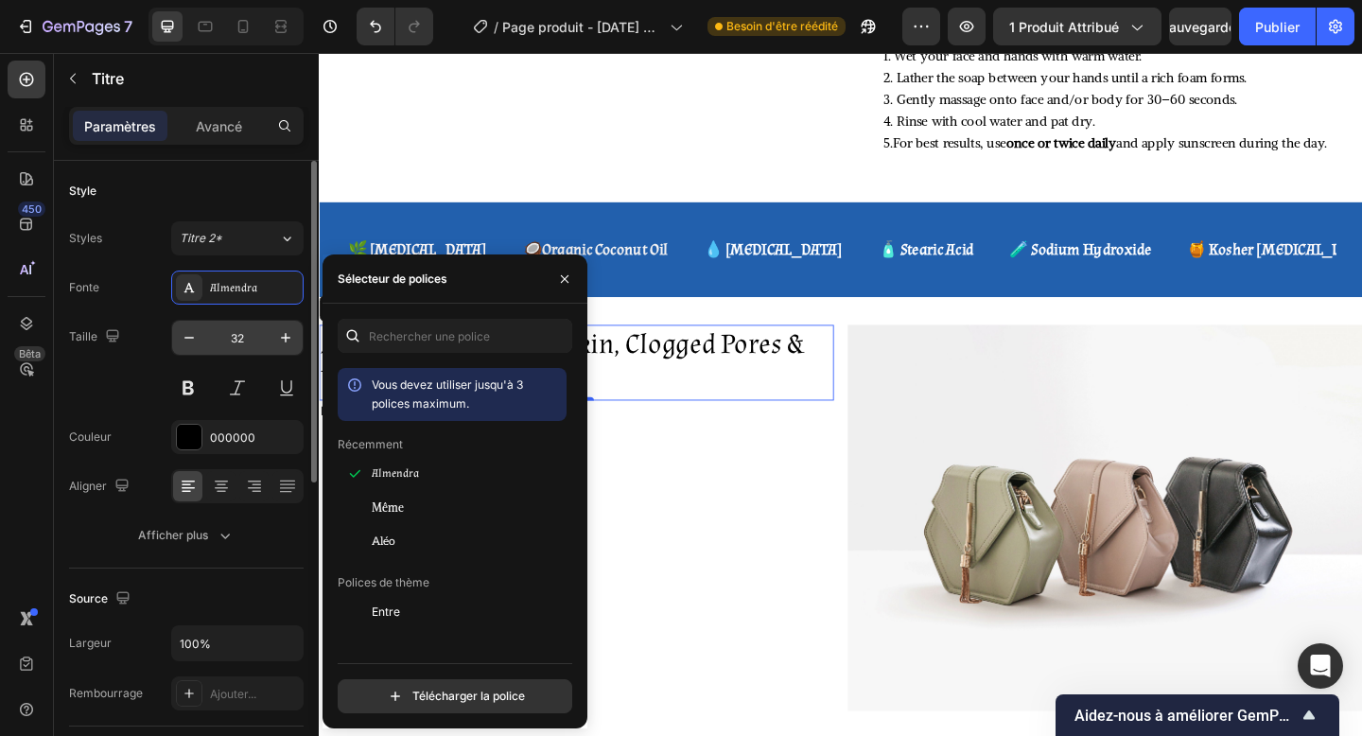
click at [255, 330] on input "32" at bounding box center [237, 338] width 62 height 34
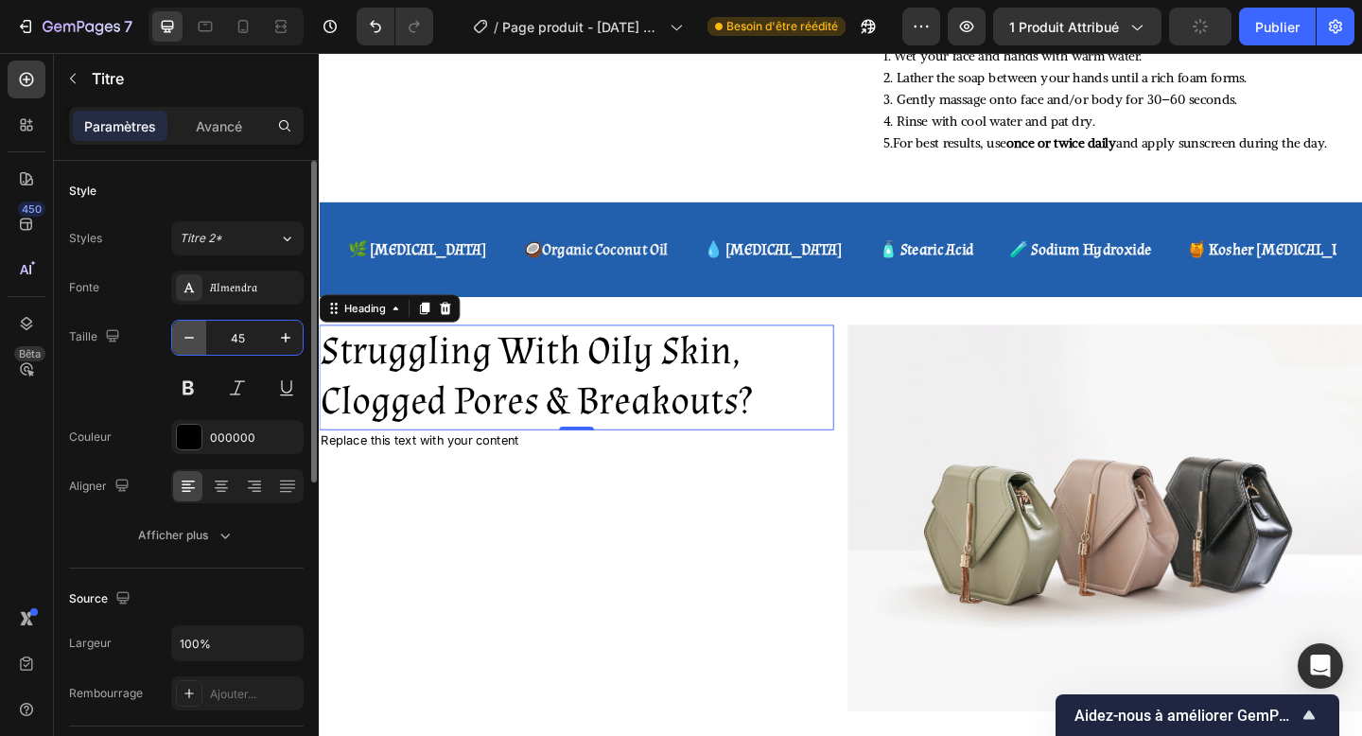
click at [183, 340] on icon "button" at bounding box center [189, 337] width 19 height 19
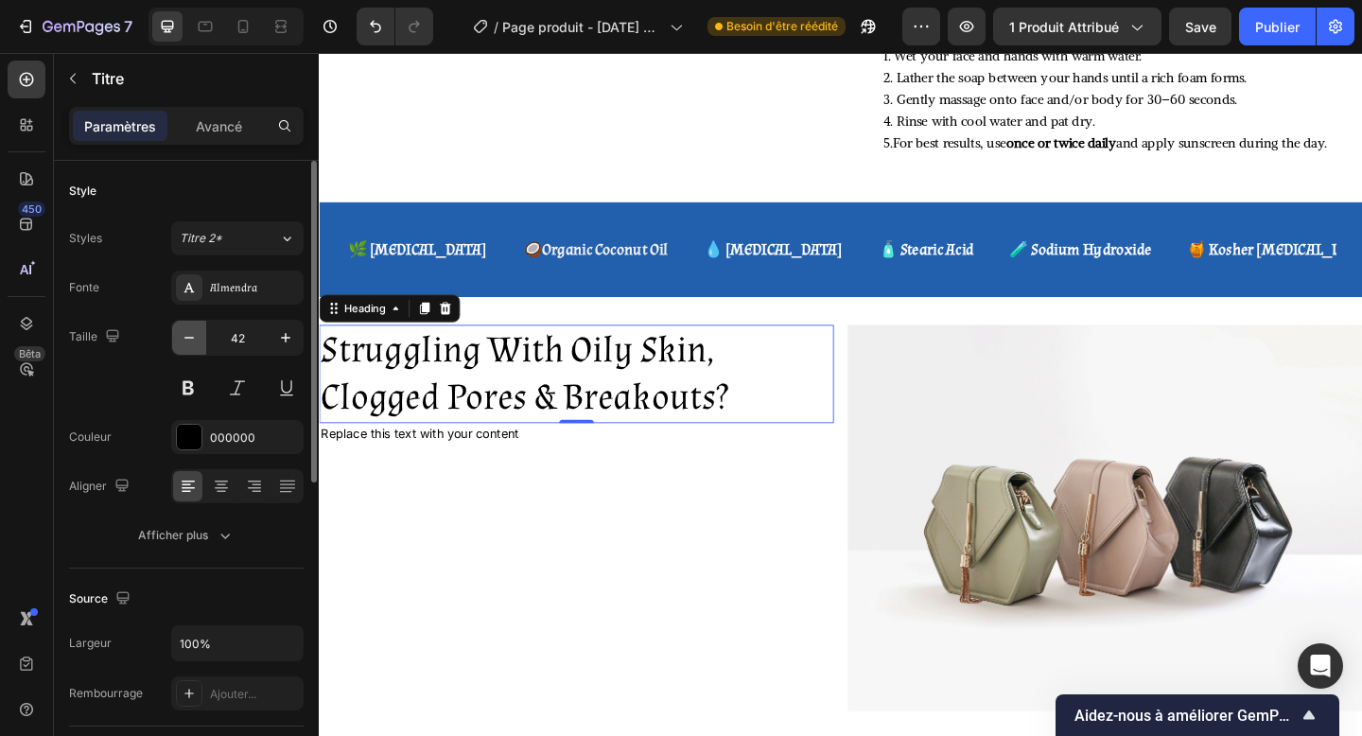
click at [183, 340] on icon "button" at bounding box center [189, 337] width 19 height 19
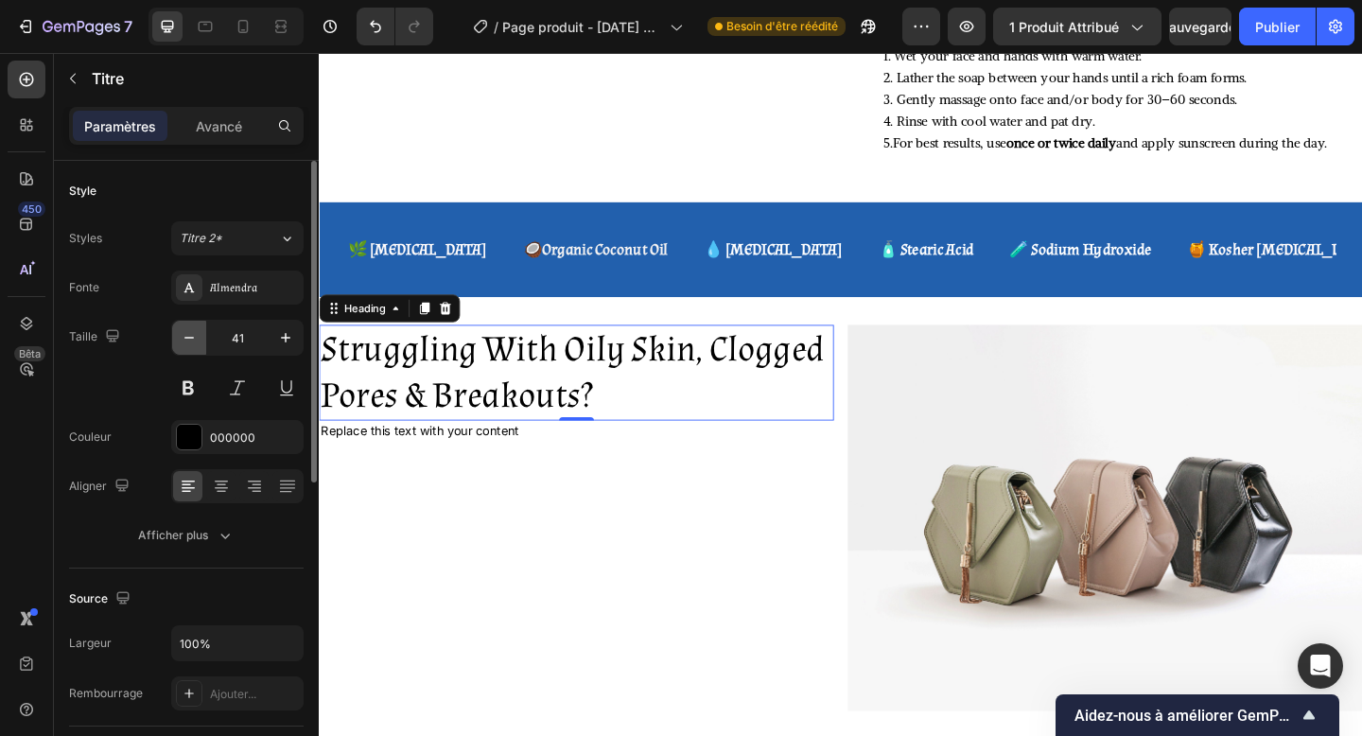
type input "40"
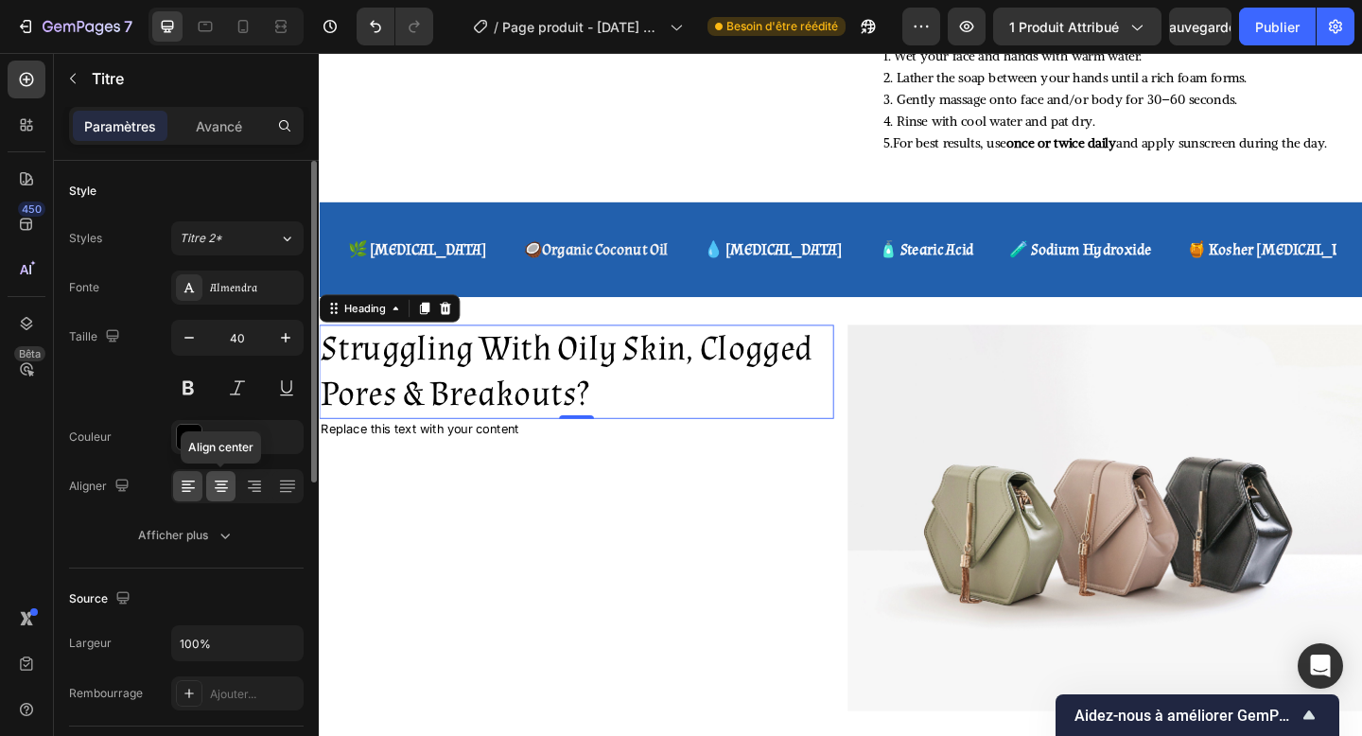
click at [221, 482] on icon at bounding box center [221, 486] width 19 height 19
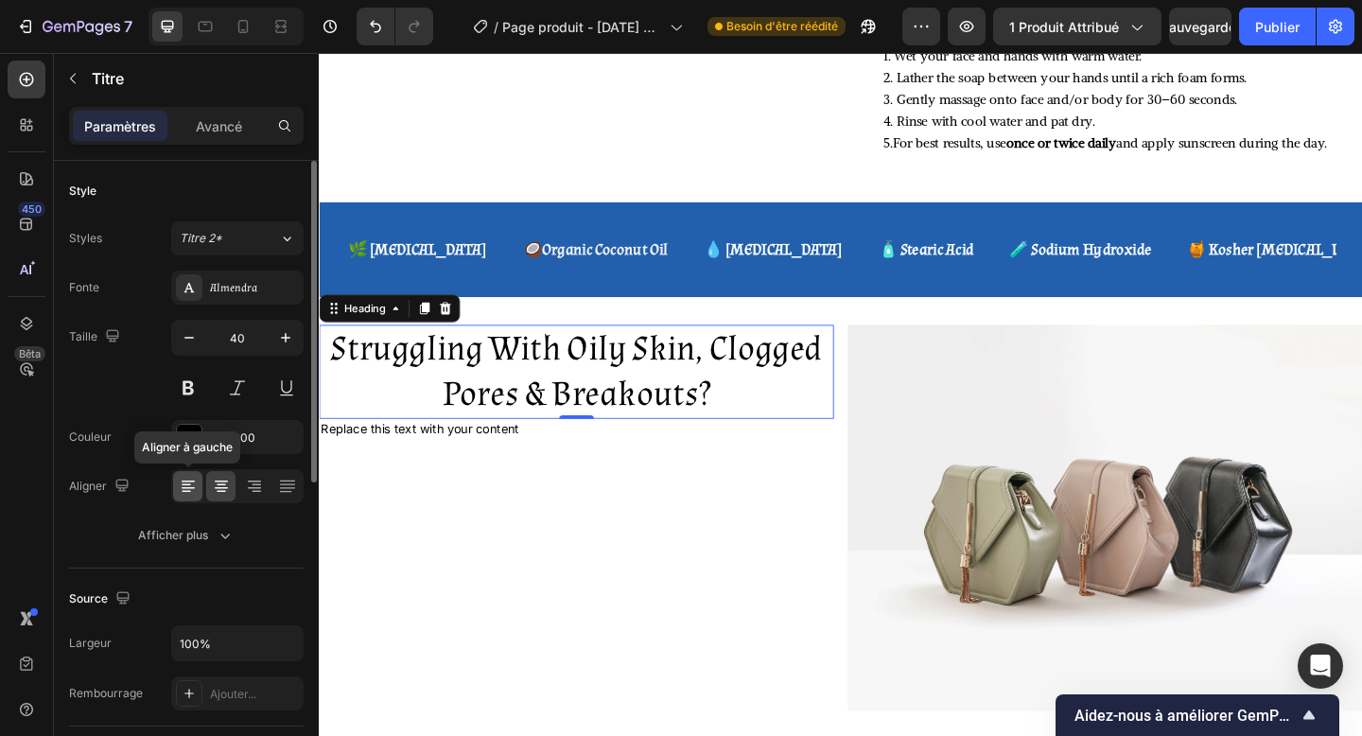
click at [194, 487] on icon at bounding box center [188, 486] width 19 height 19
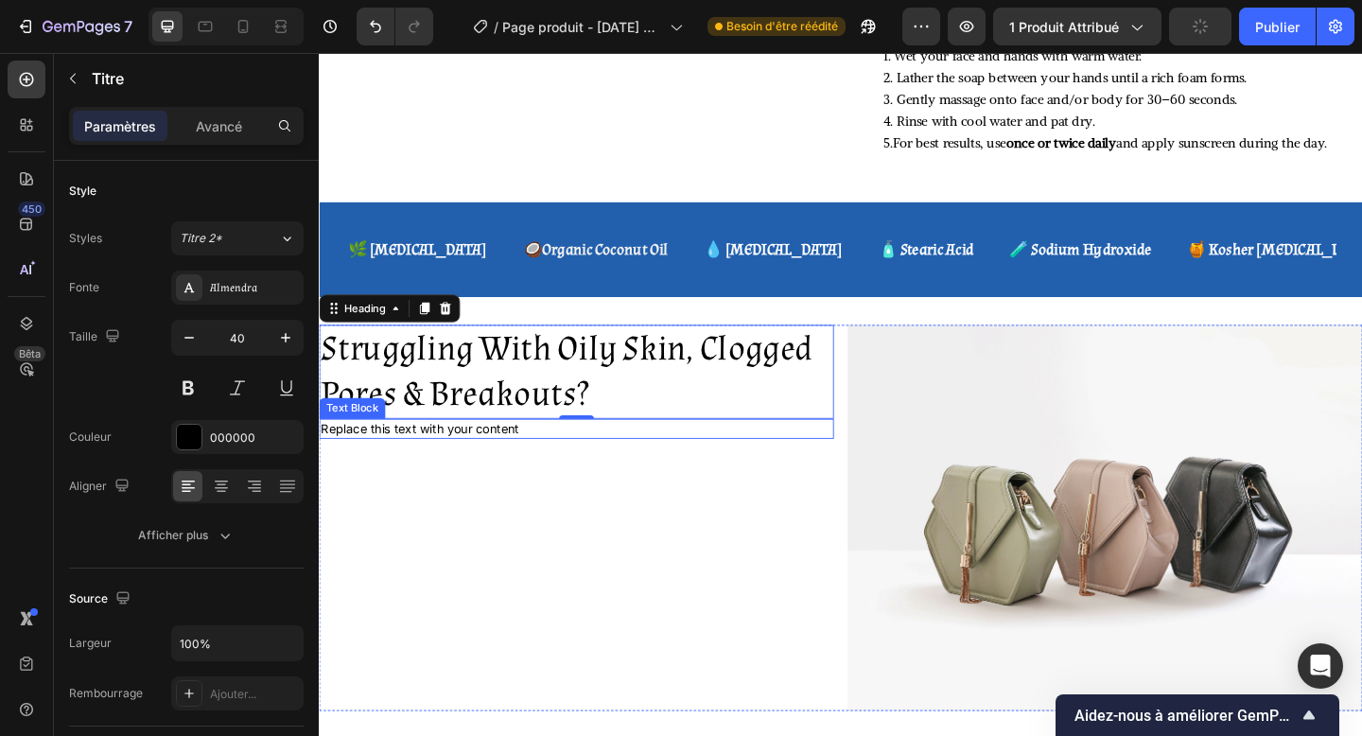
click at [448, 418] on div "Struggling With Oily Skin, Clogged Pores & Breakouts? Heading 0 Replace this te…" at bounding box center [599, 559] width 560 height 420
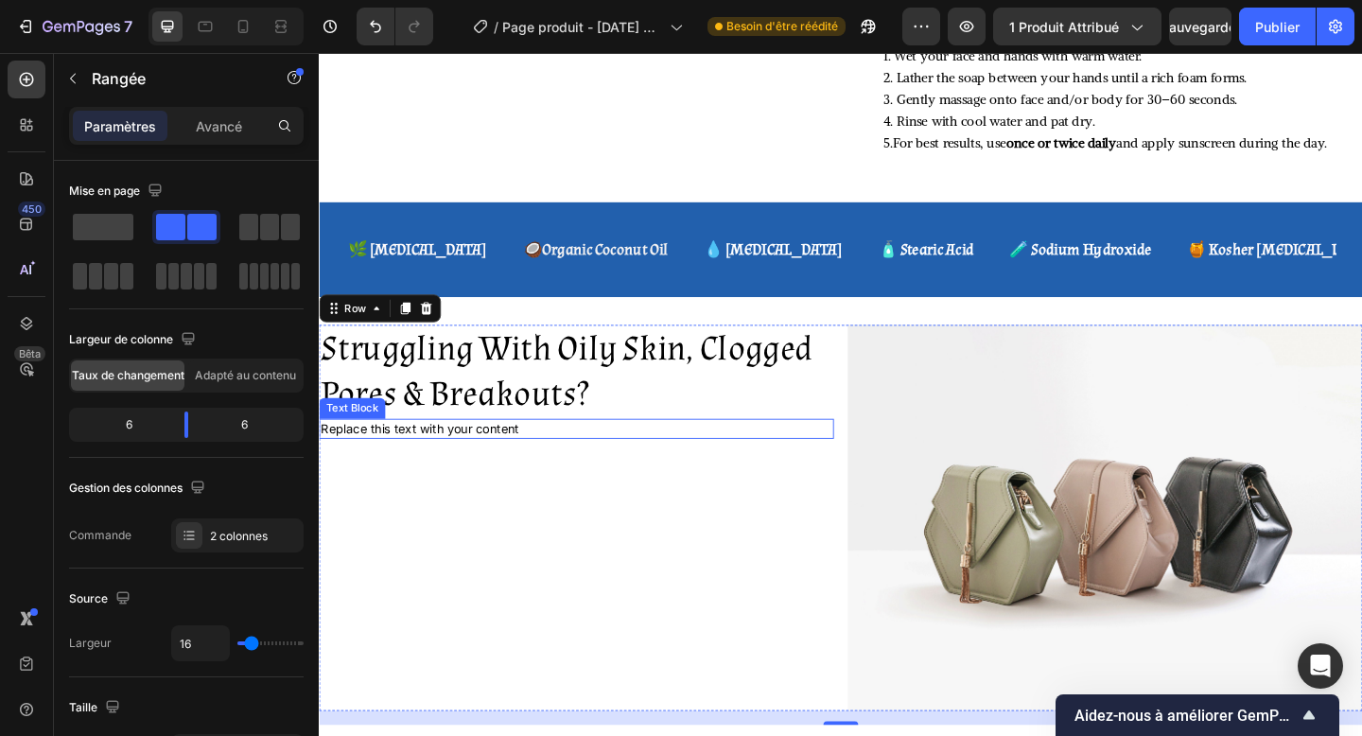
click at [481, 451] on div "Replace this text with your content" at bounding box center [599, 462] width 560 height 23
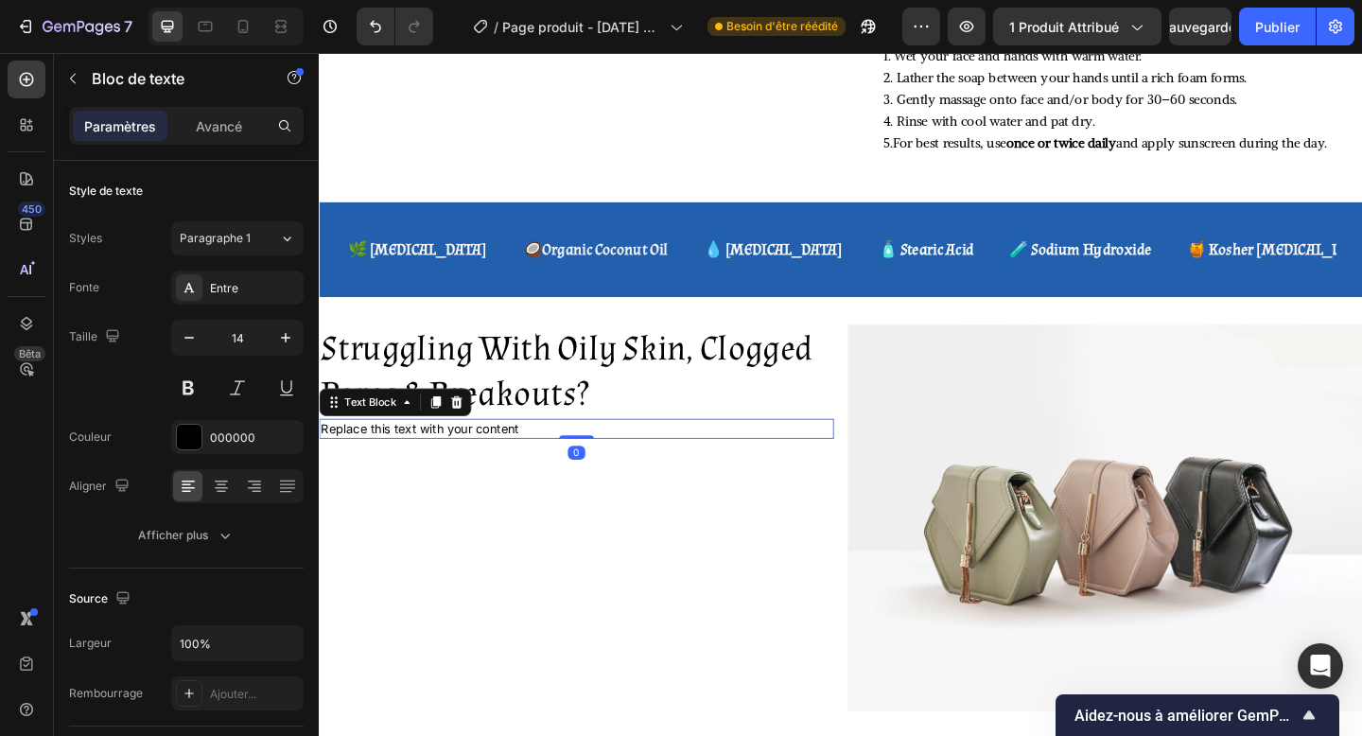
click at [481, 451] on div "Replace this text with your content" at bounding box center [599, 462] width 560 height 23
click at [481, 453] on p "Replace this text with your content" at bounding box center [599, 462] width 556 height 19
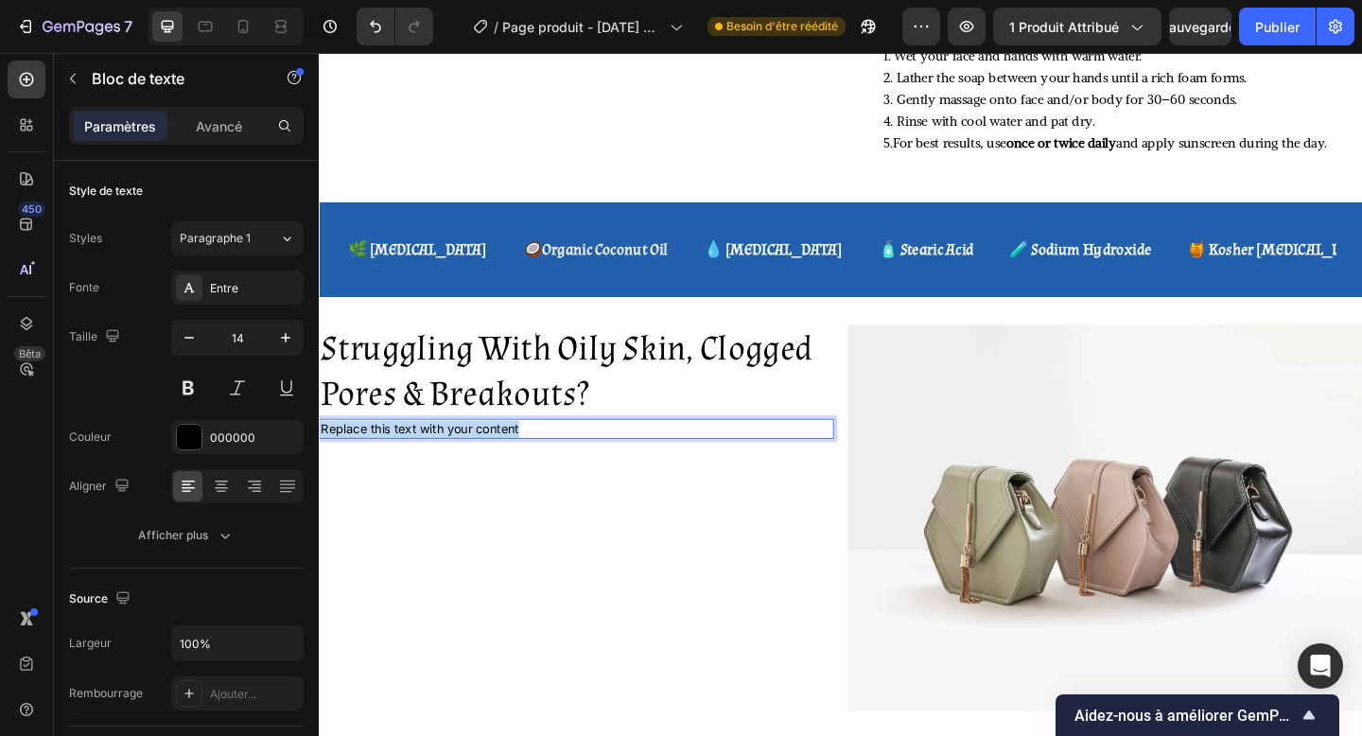
click at [481, 453] on p "Replace this text with your content" at bounding box center [599, 462] width 556 height 19
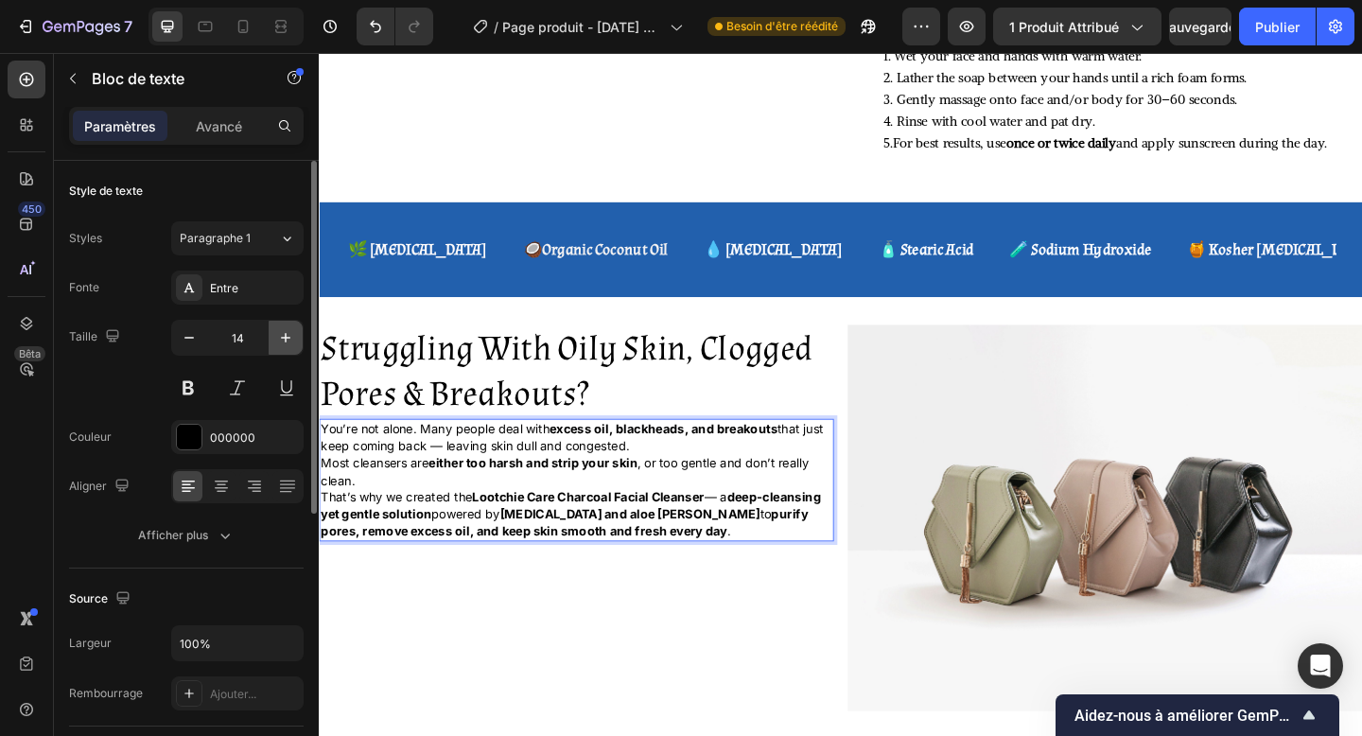
click at [282, 333] on icon "button" at bounding box center [285, 337] width 19 height 19
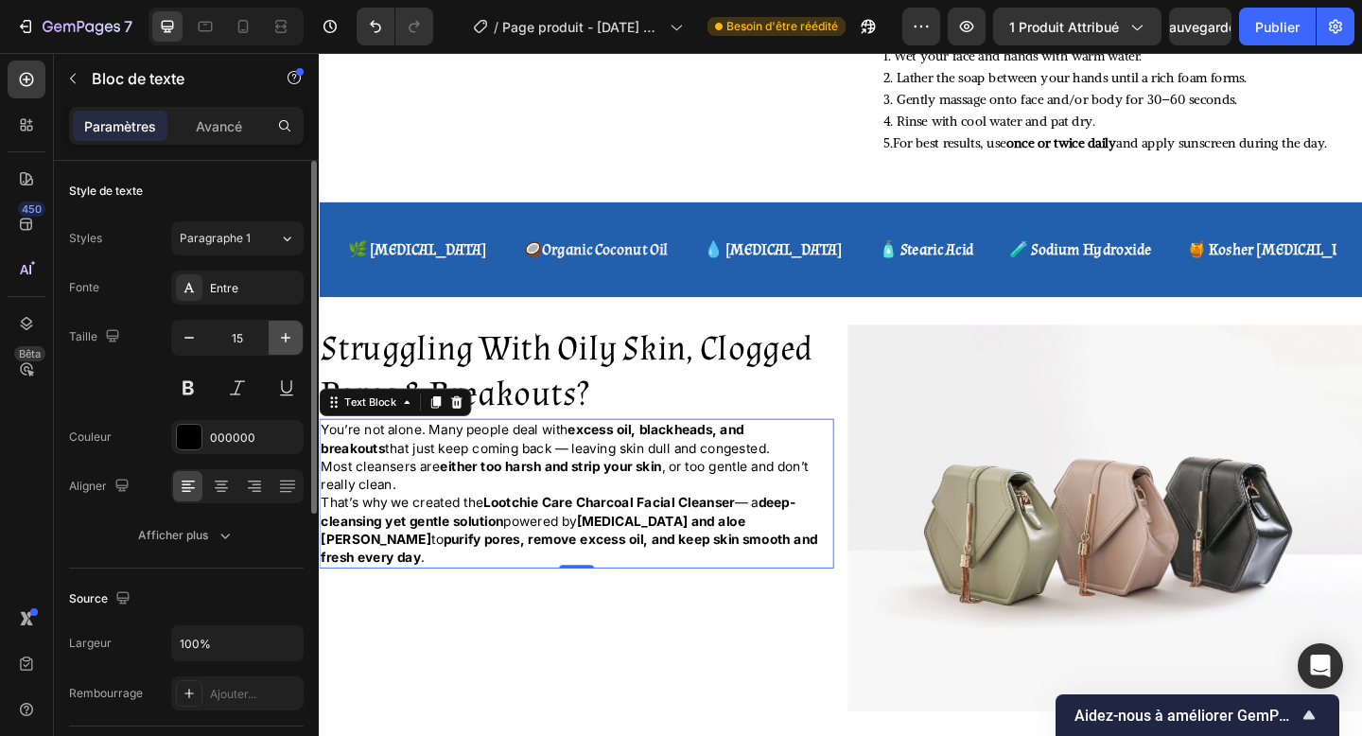
click at [282, 333] on icon "button" at bounding box center [285, 337] width 19 height 19
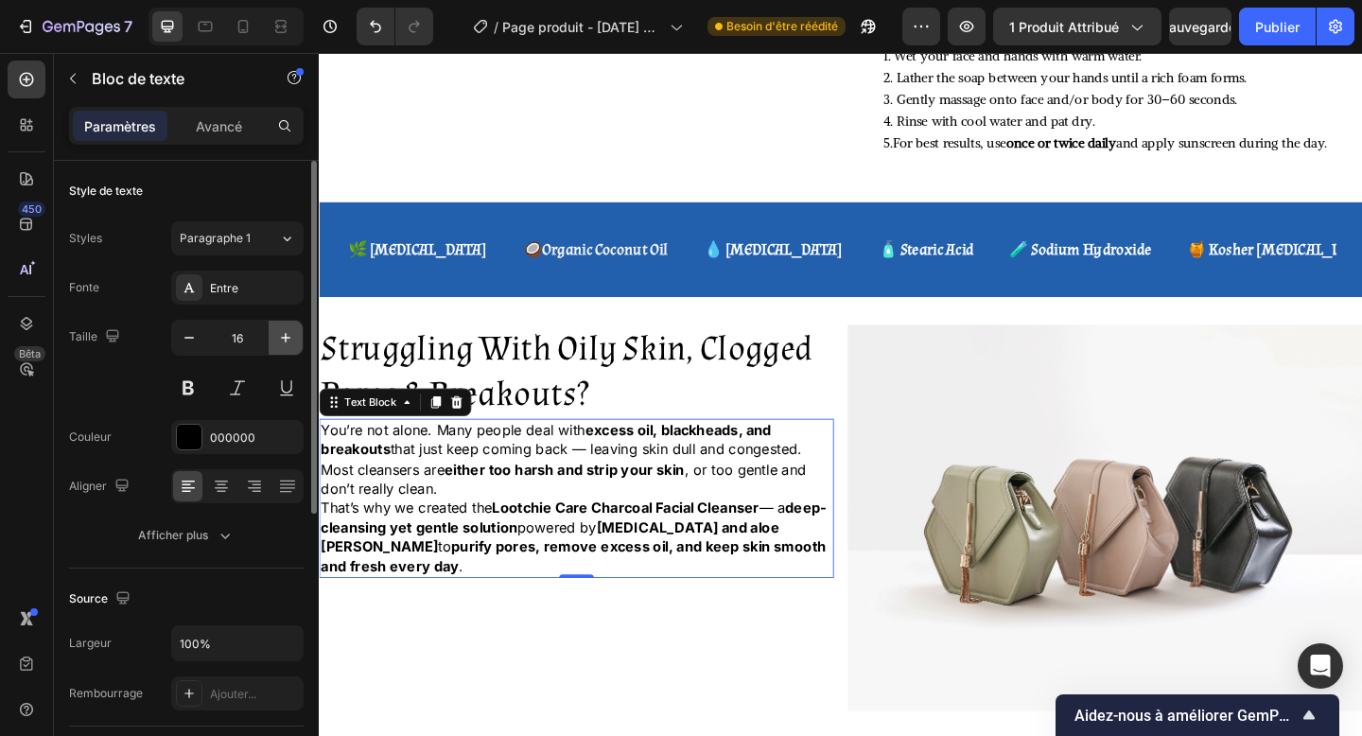
click at [282, 333] on icon "button" at bounding box center [285, 337] width 19 height 19
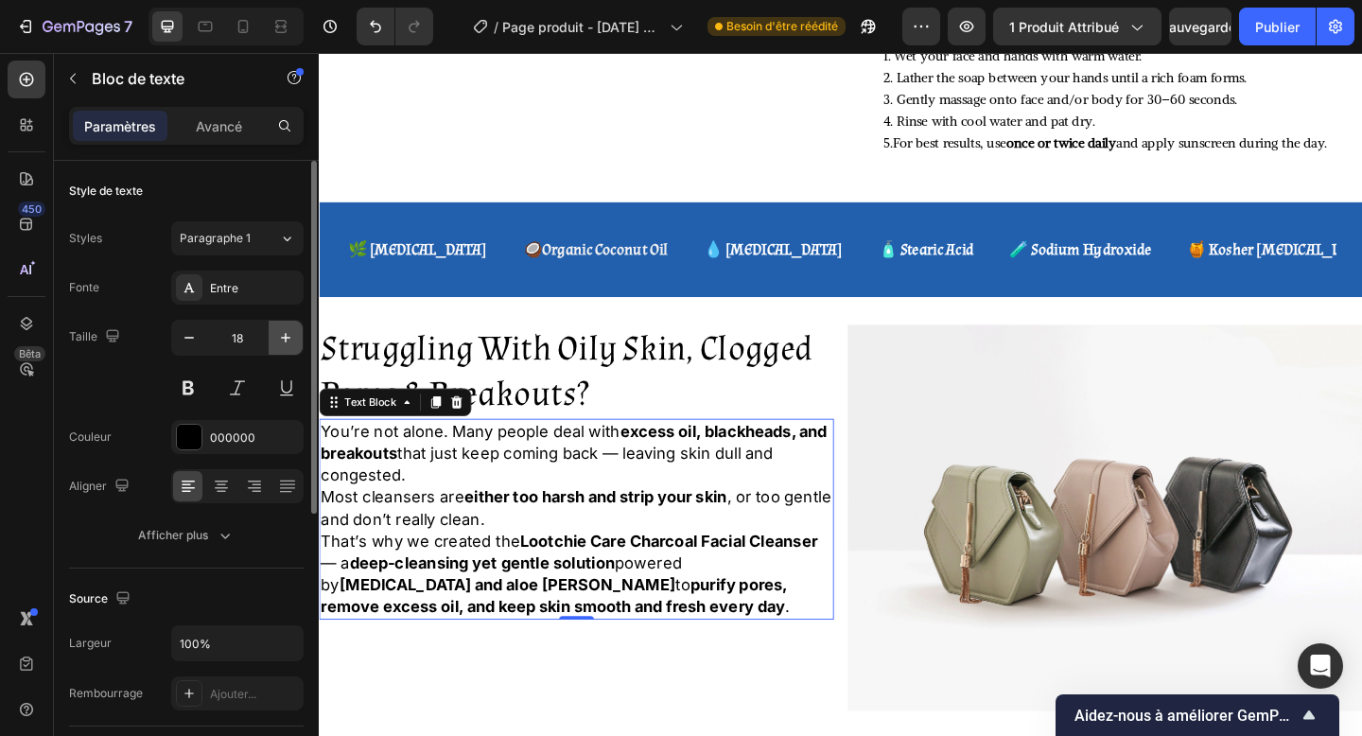
click at [282, 333] on icon "button" at bounding box center [285, 337] width 19 height 19
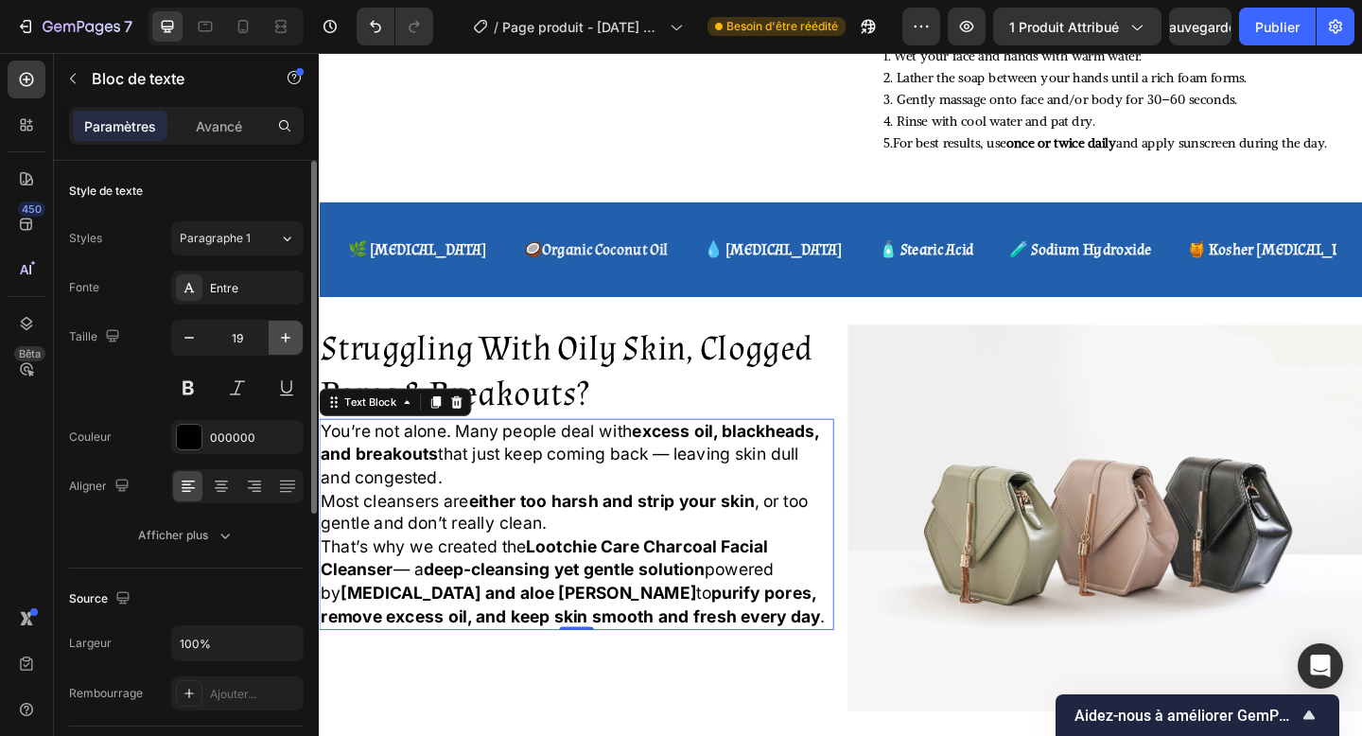
click at [282, 333] on icon "button" at bounding box center [285, 337] width 19 height 19
type input "20"
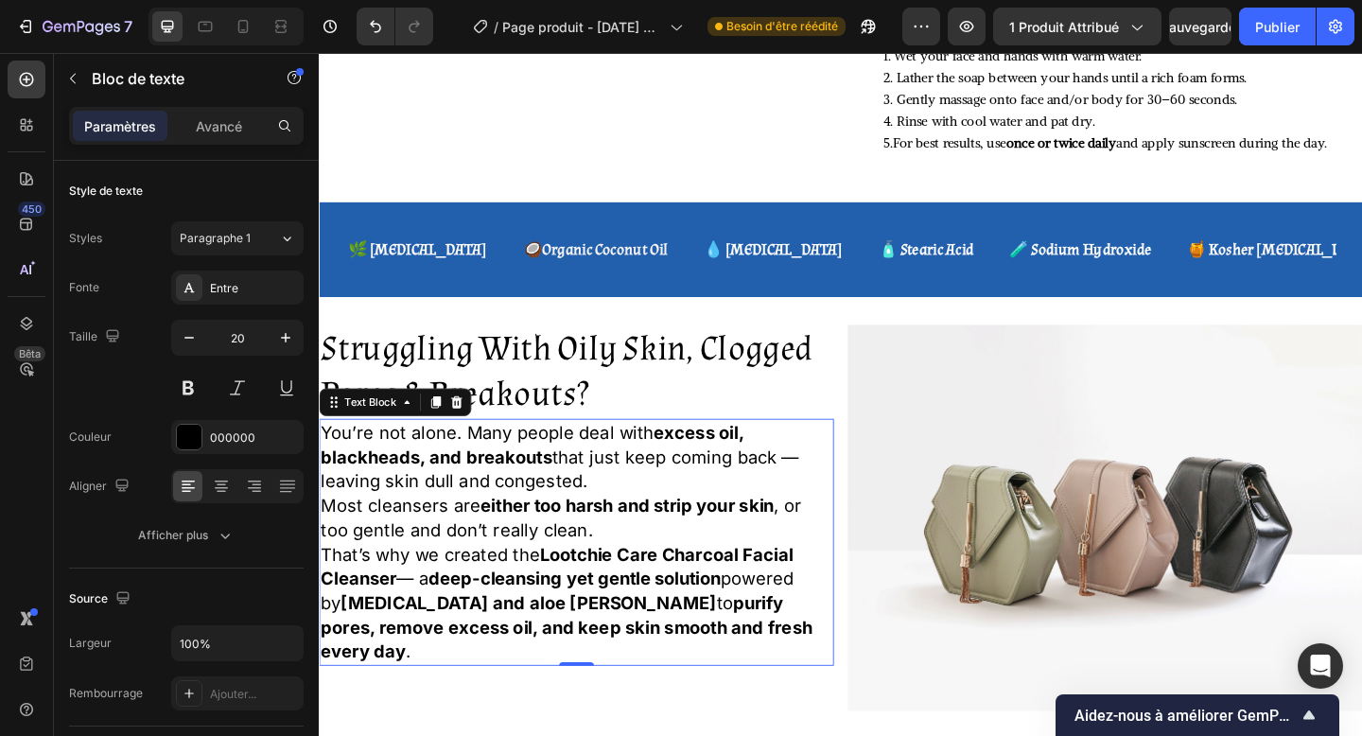
click at [617, 461] on p "You’re not alone. Many people deal with excess oil, blackheads, and breakouts t…" at bounding box center [599, 492] width 556 height 79
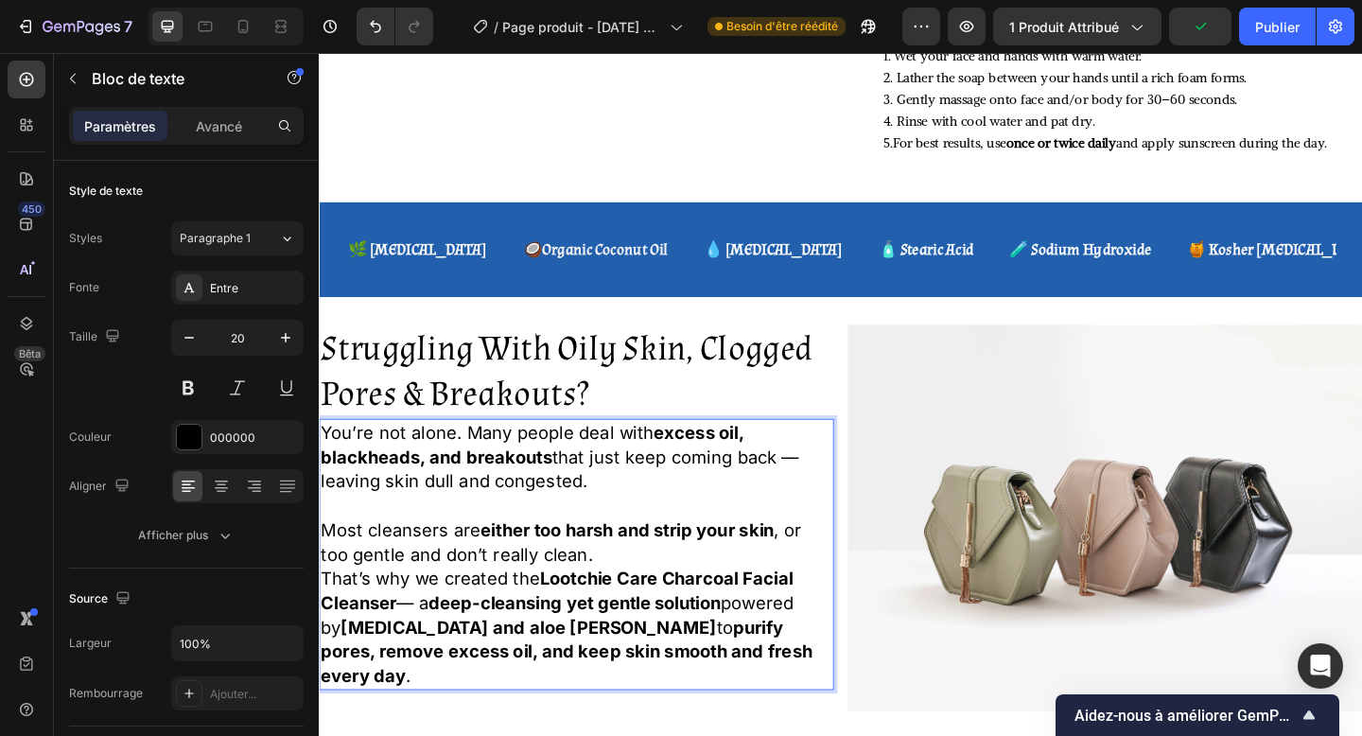
click at [678, 559] on p "Most cleansers are either too harsh and strip your skin , or too gentle and don…" at bounding box center [599, 585] width 556 height 53
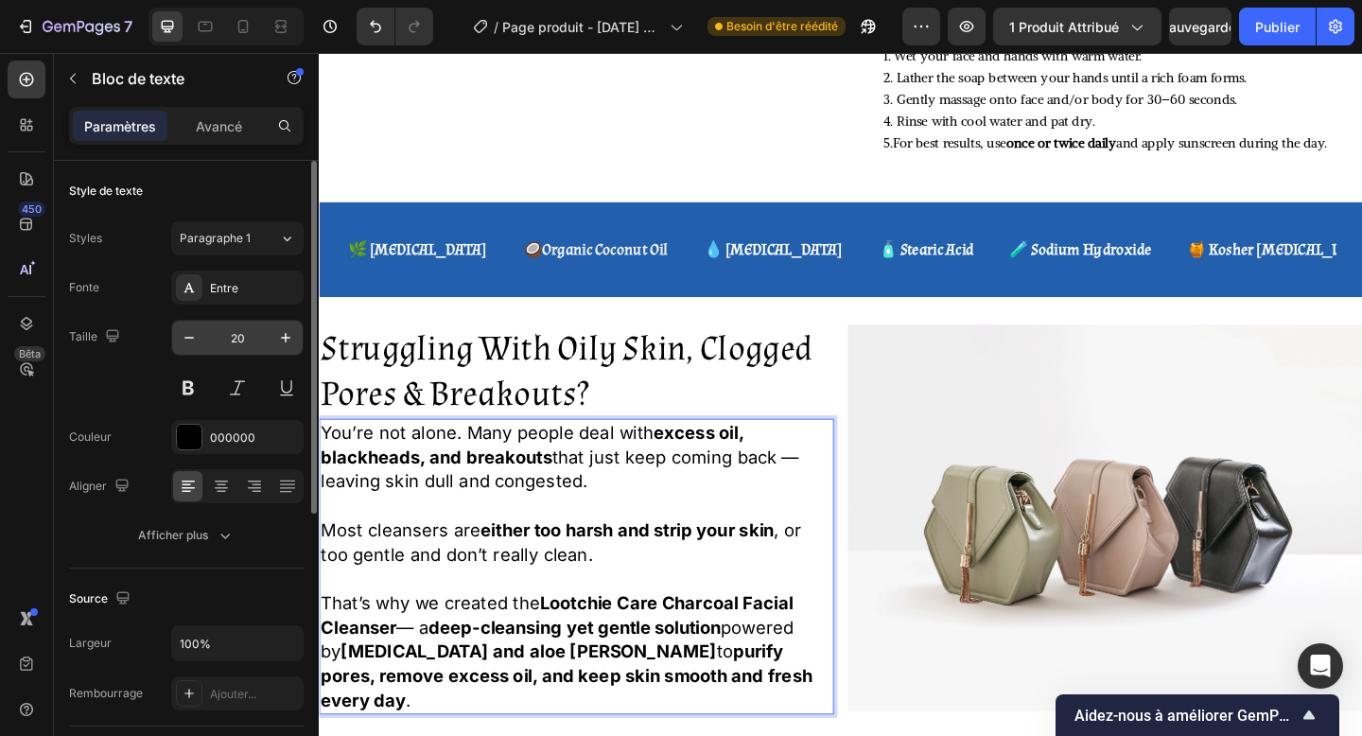
click at [171, 340] on div "20" at bounding box center [237, 338] width 132 height 36
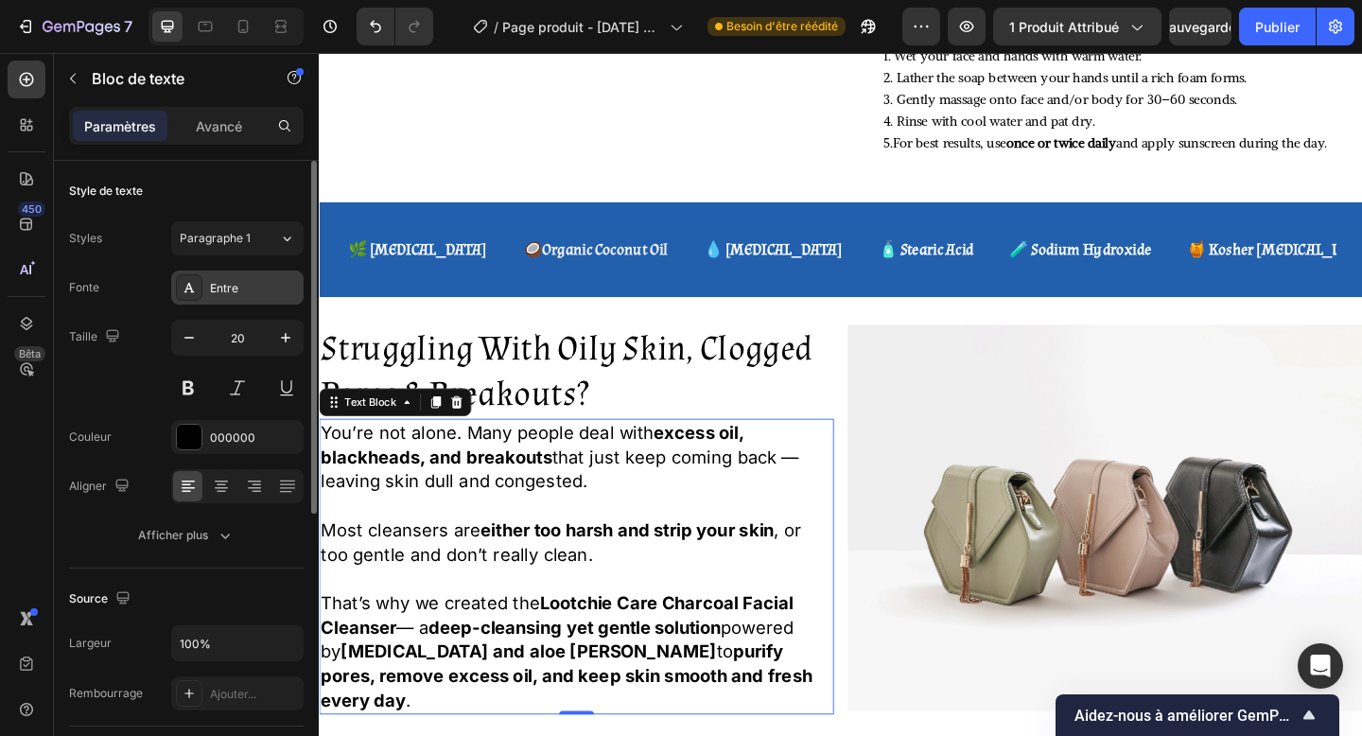
click at [225, 288] on font "Entre" at bounding box center [224, 288] width 28 height 14
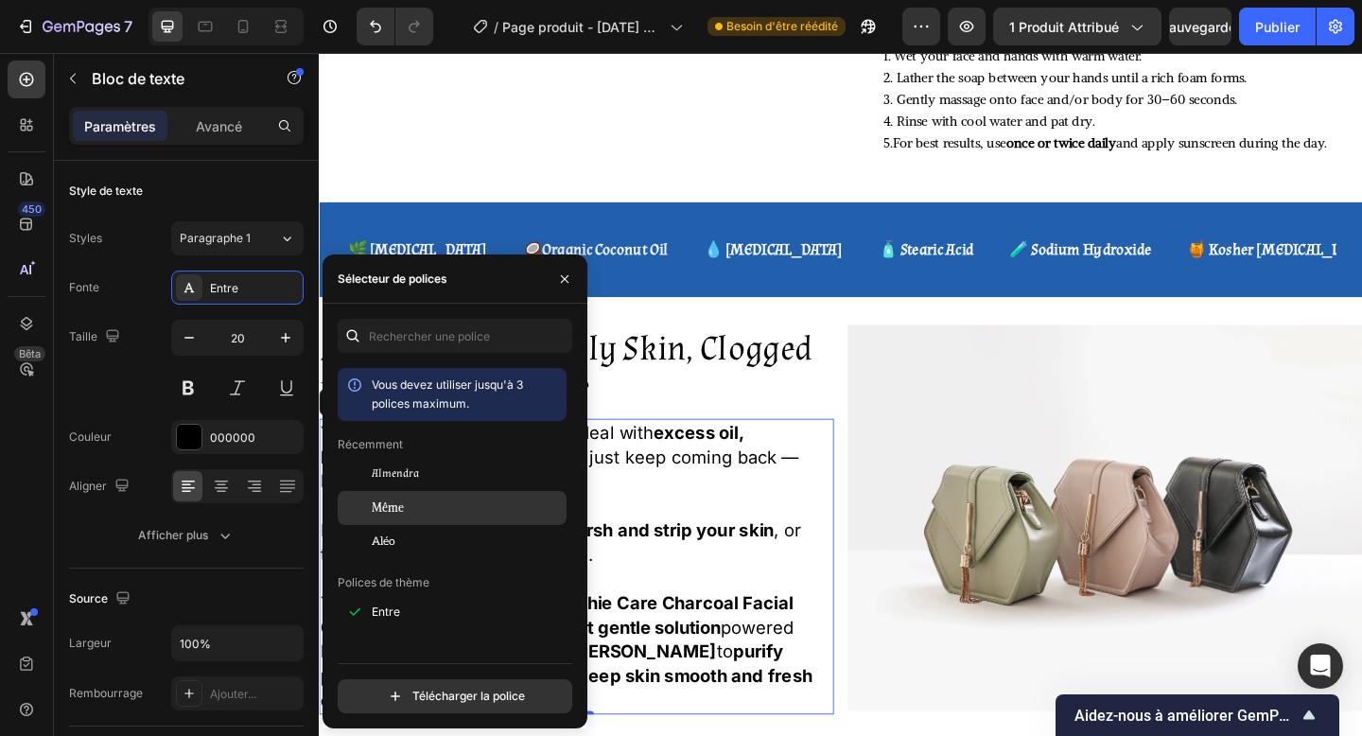
click at [428, 501] on div "Même" at bounding box center [467, 507] width 191 height 17
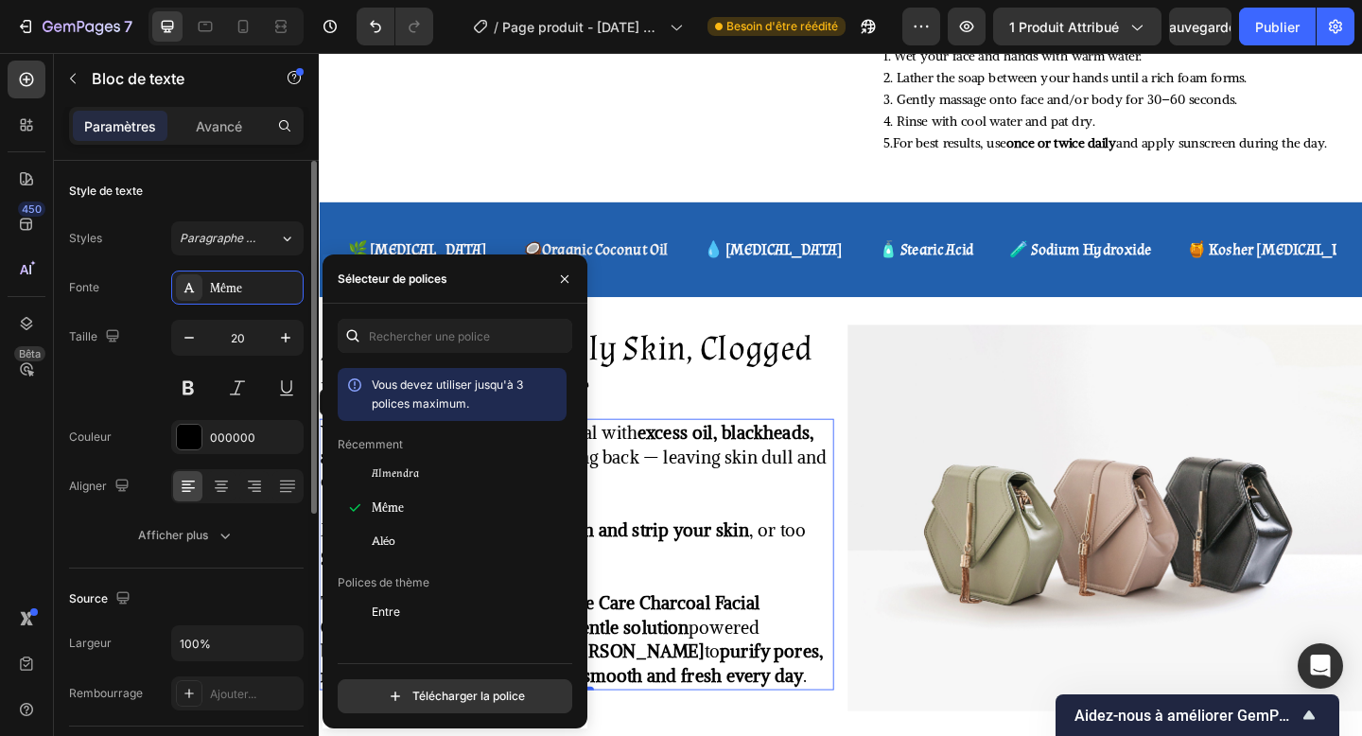
click at [136, 455] on div "Fonte Même Taille 20 Couleur 000000 Aligner Afficher plus" at bounding box center [186, 412] width 235 height 282
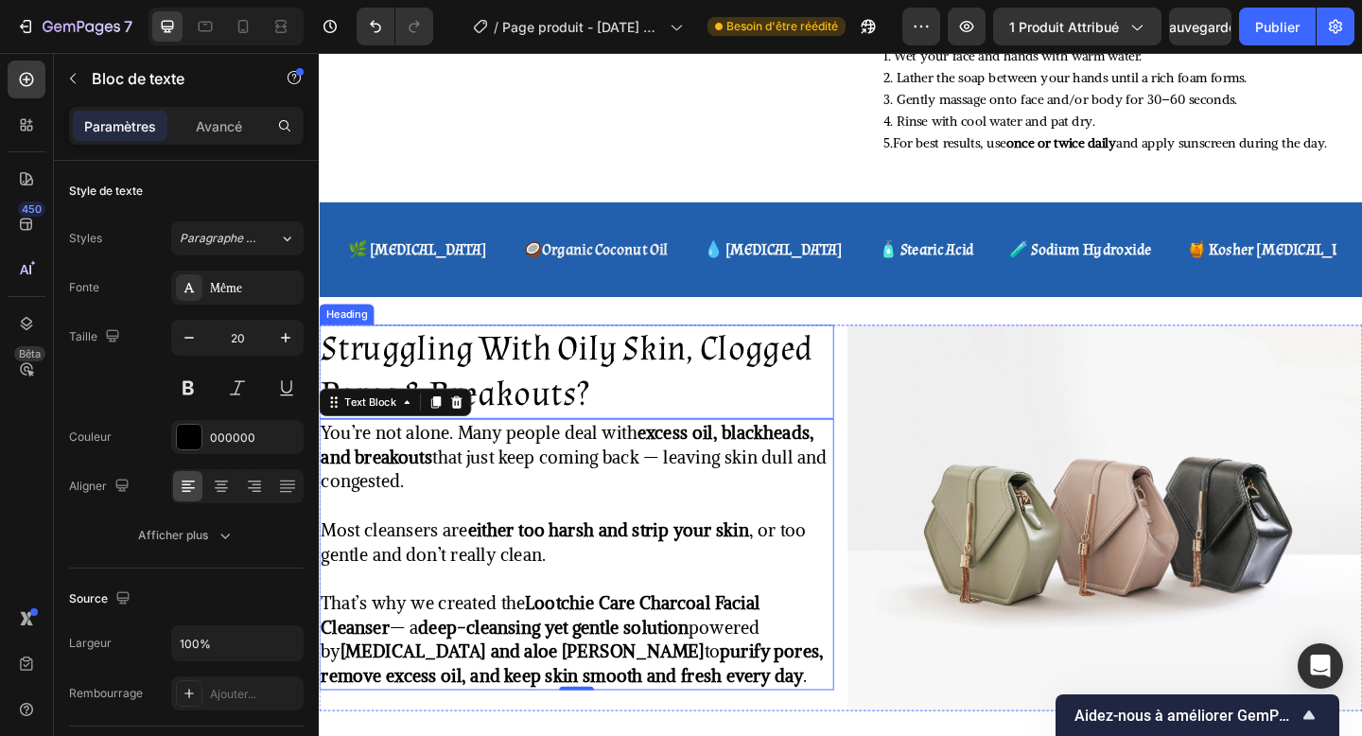
click at [720, 375] on p "Struggling With Oily Skin, Clogged Pores & Breakouts?" at bounding box center [599, 400] width 556 height 98
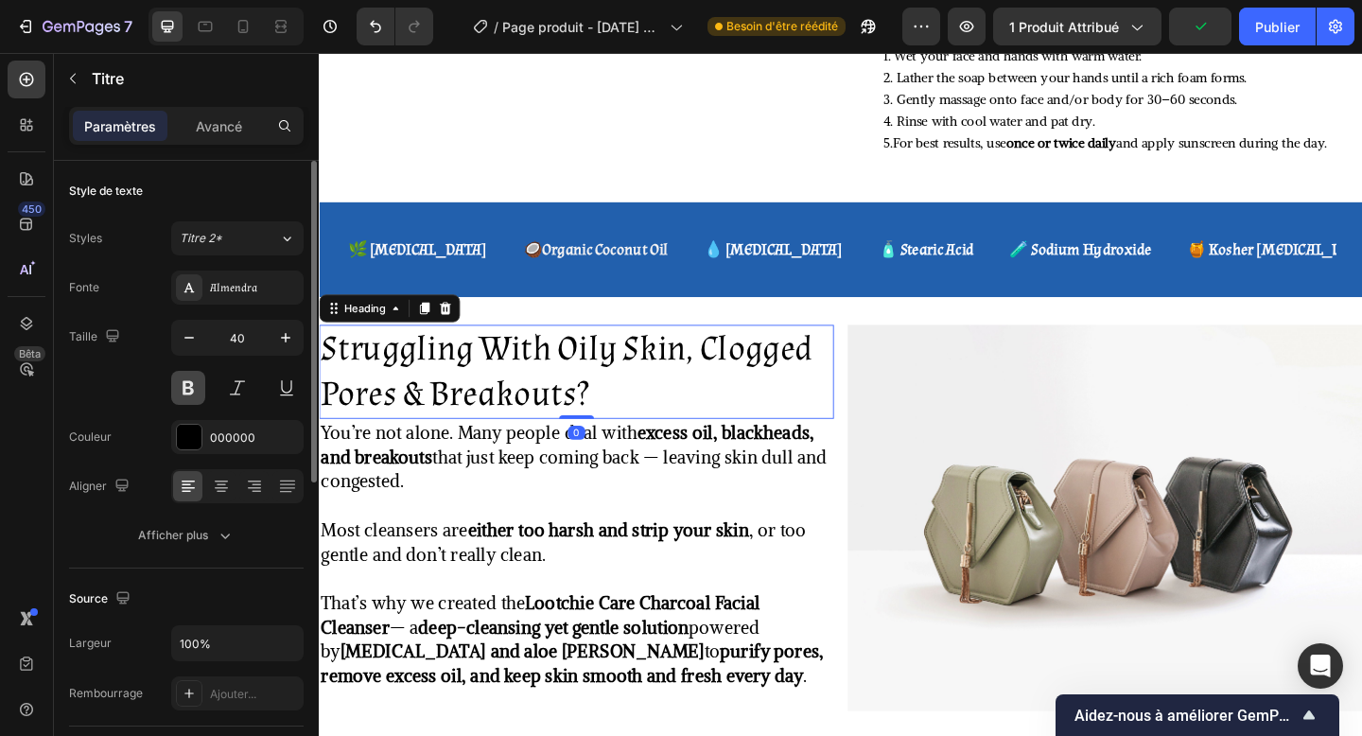
click at [202, 393] on button at bounding box center [188, 388] width 34 height 34
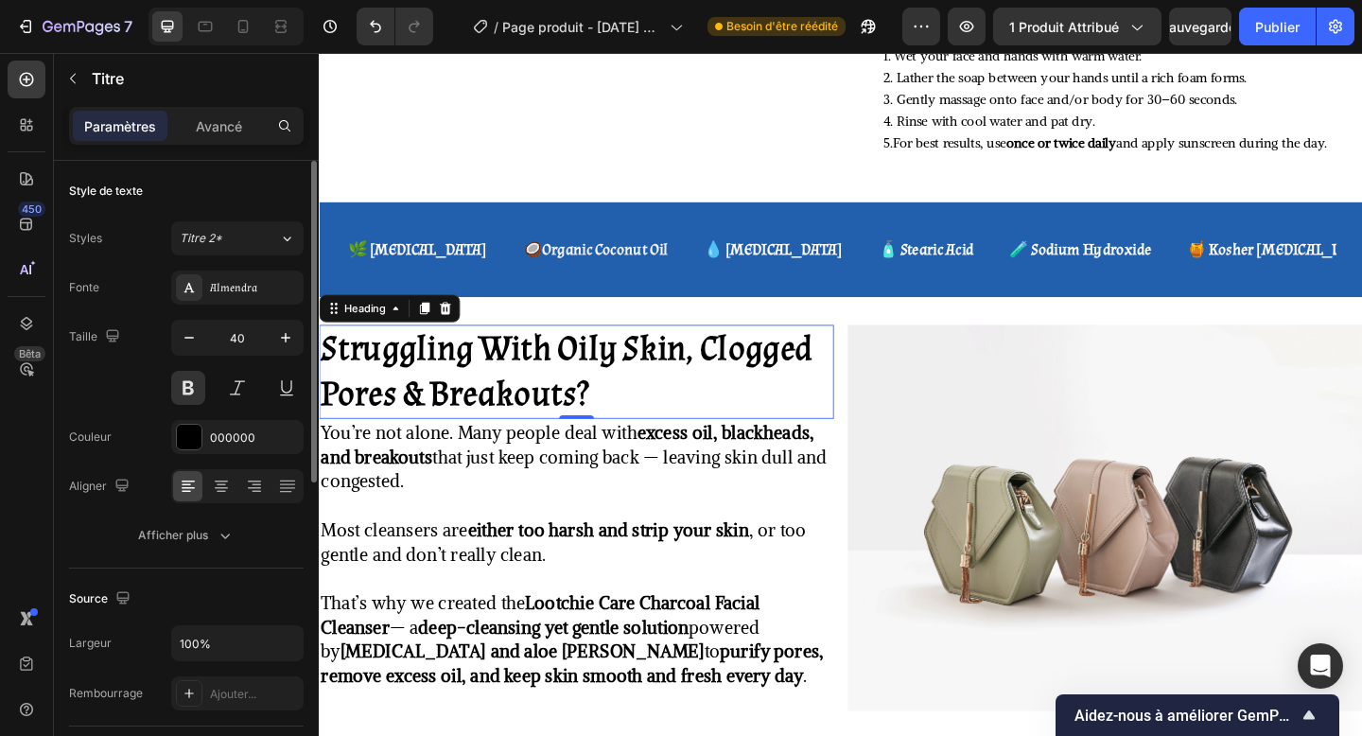
click at [100, 391] on div "Taille 40" at bounding box center [186, 362] width 235 height 85
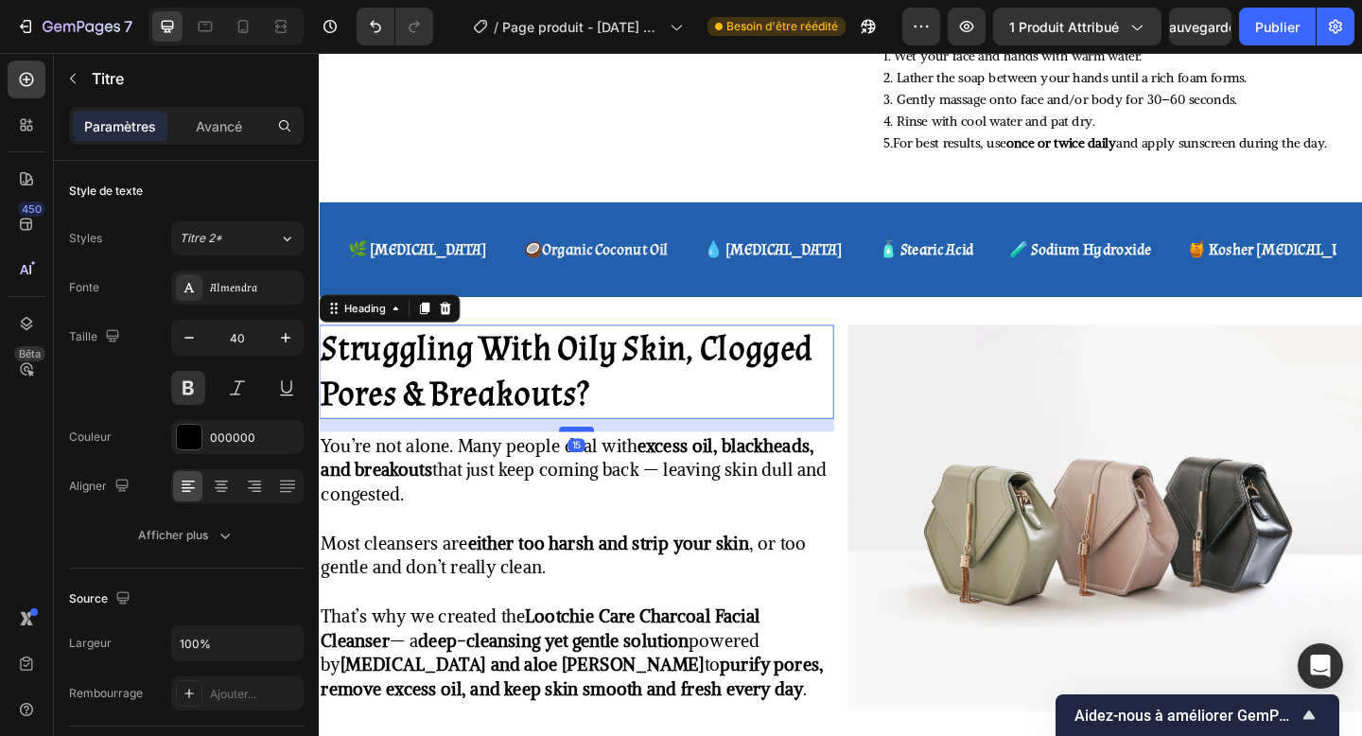
drag, startPoint x: 591, startPoint y: 392, endPoint x: 595, endPoint y: 406, distance: 14.7
click at [595, 460] on div at bounding box center [599, 463] width 38 height 6
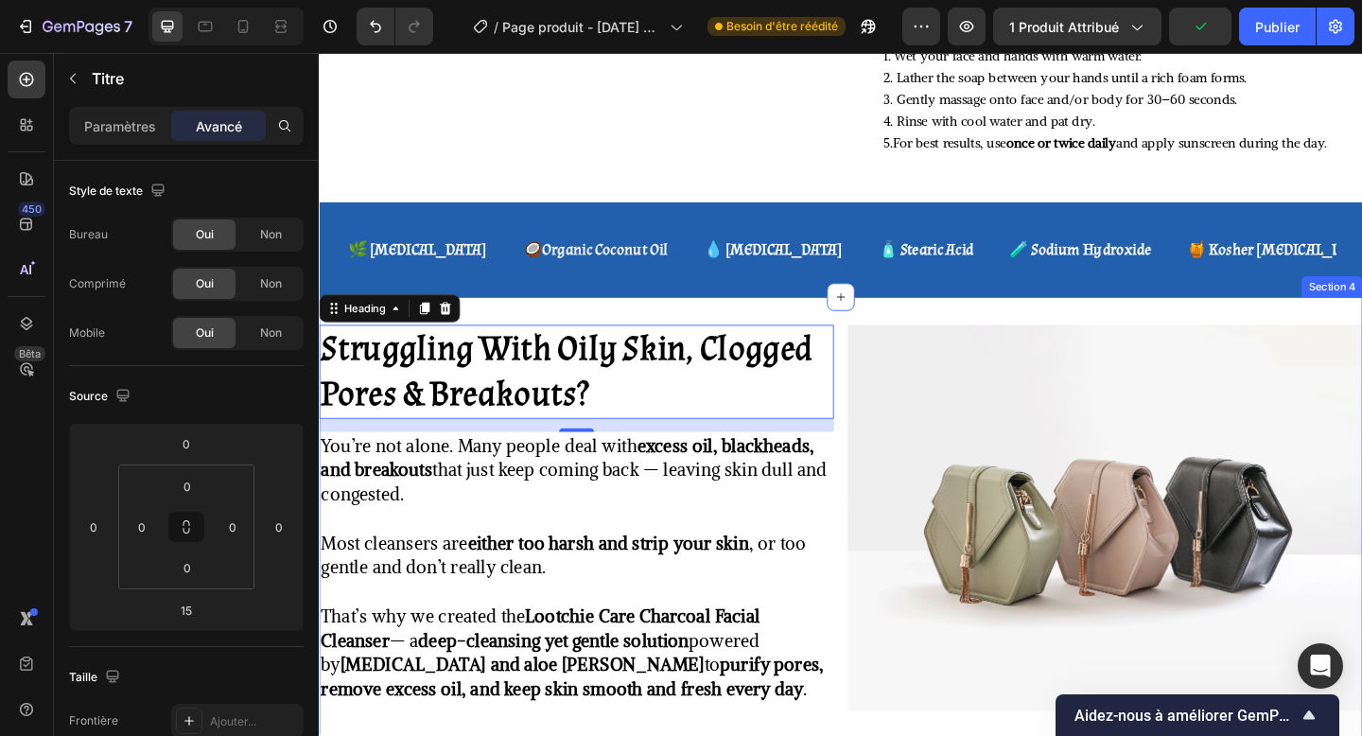
click at [750, 319] on div "Struggling With Oily Skin, Clogged Pores & Breakouts? Heading 15 You’re not alo…" at bounding box center [886, 567] width 1135 height 496
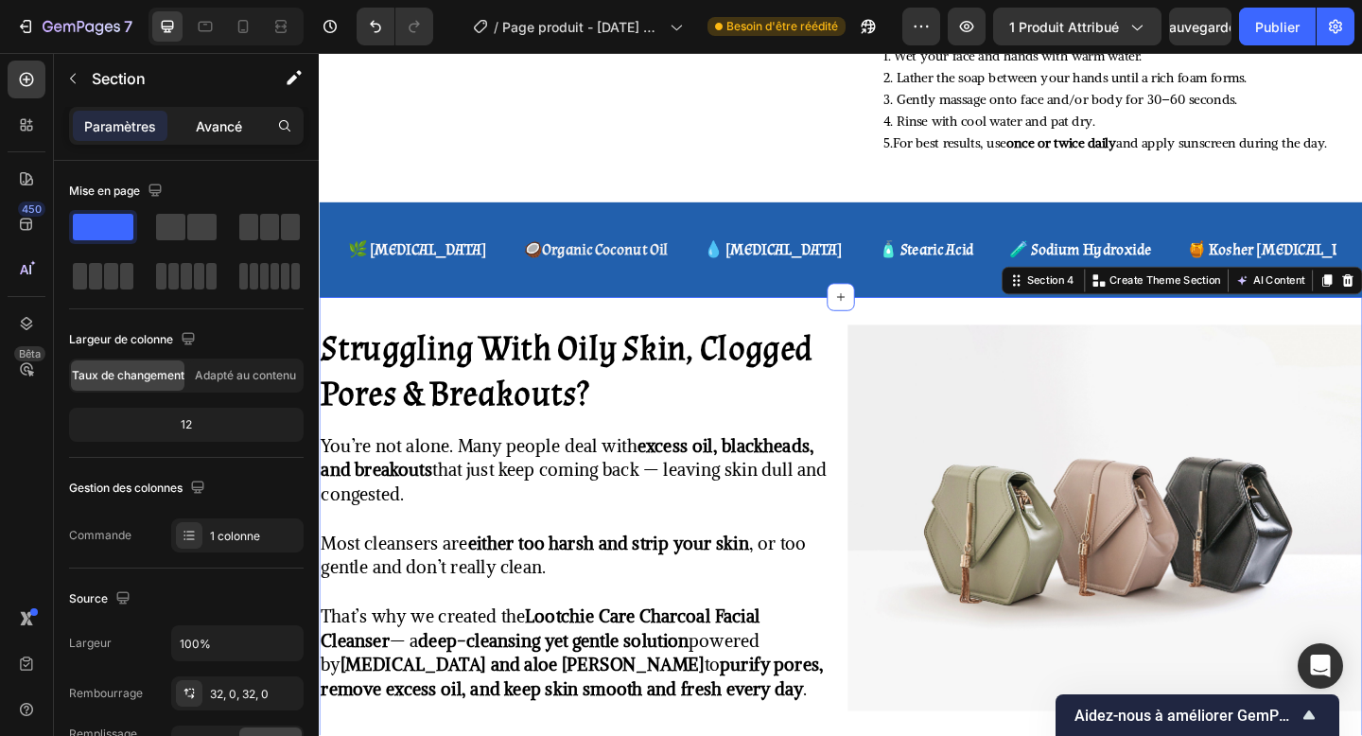
click at [226, 118] on font "Avancé" at bounding box center [219, 126] width 46 height 16
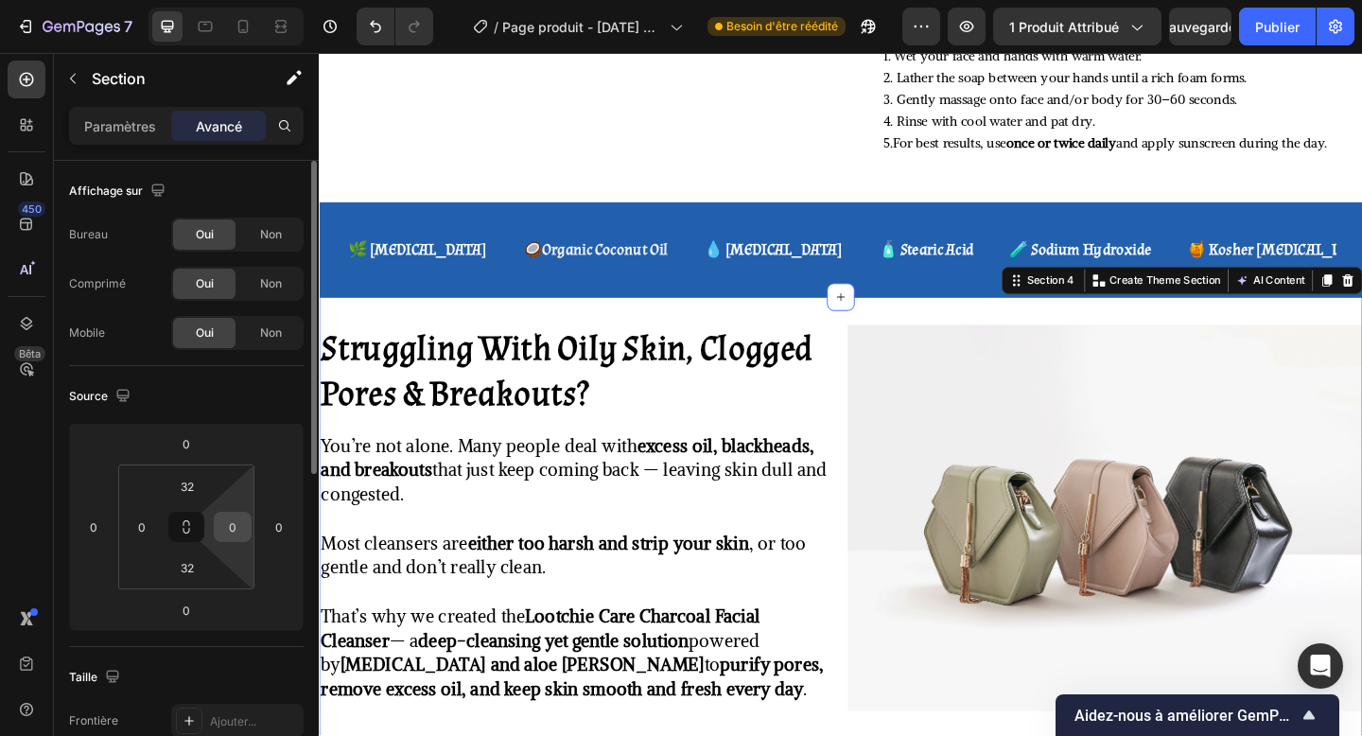
click at [242, 530] on input "0" at bounding box center [232, 527] width 28 height 28
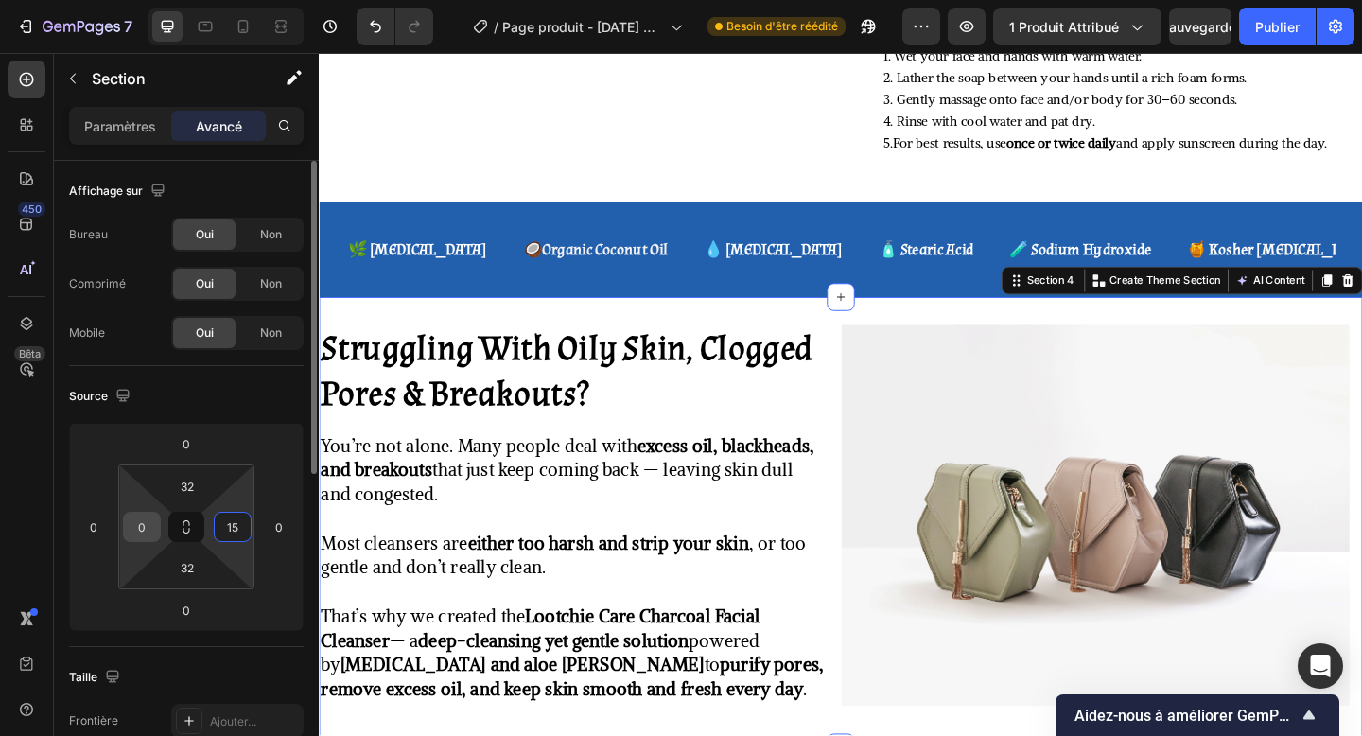
type input "15"
click at [148, 525] on input "0" at bounding box center [142, 527] width 28 height 28
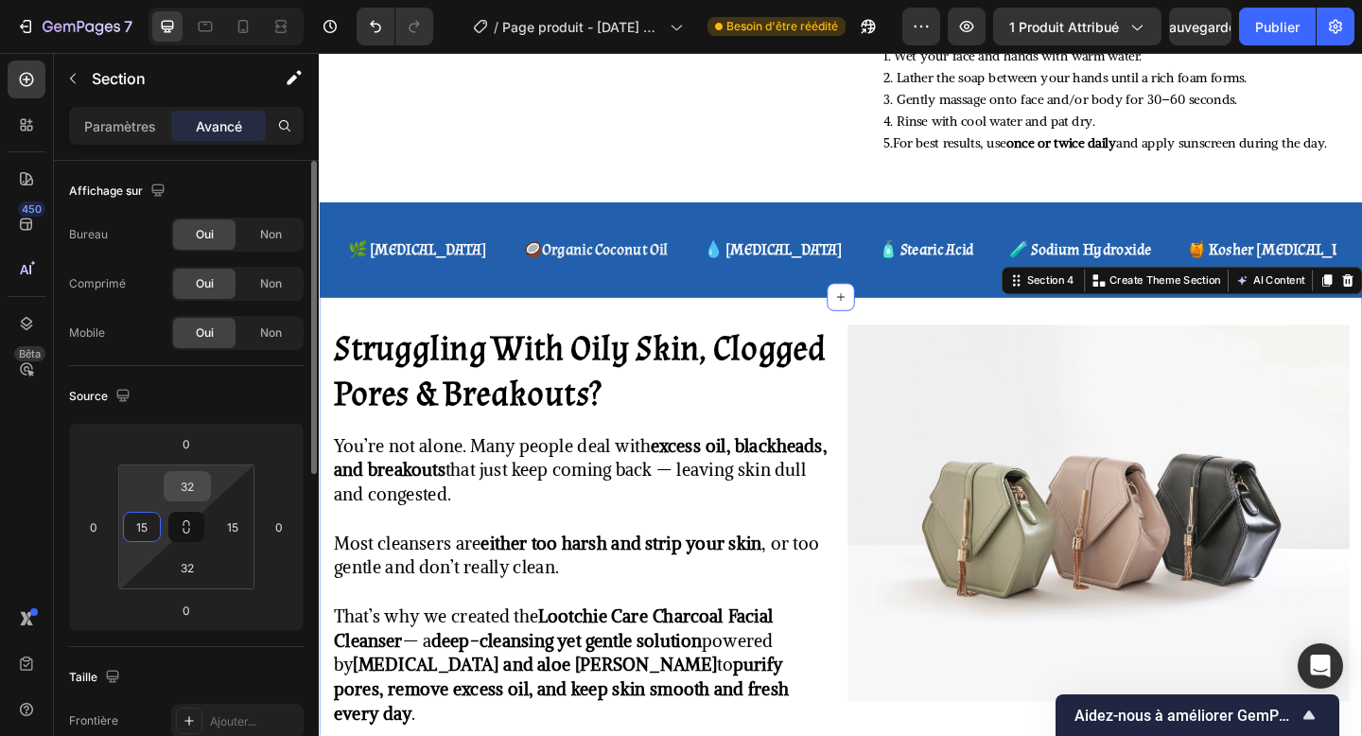
type input "15"
click at [183, 486] on input "32" at bounding box center [187, 486] width 38 height 28
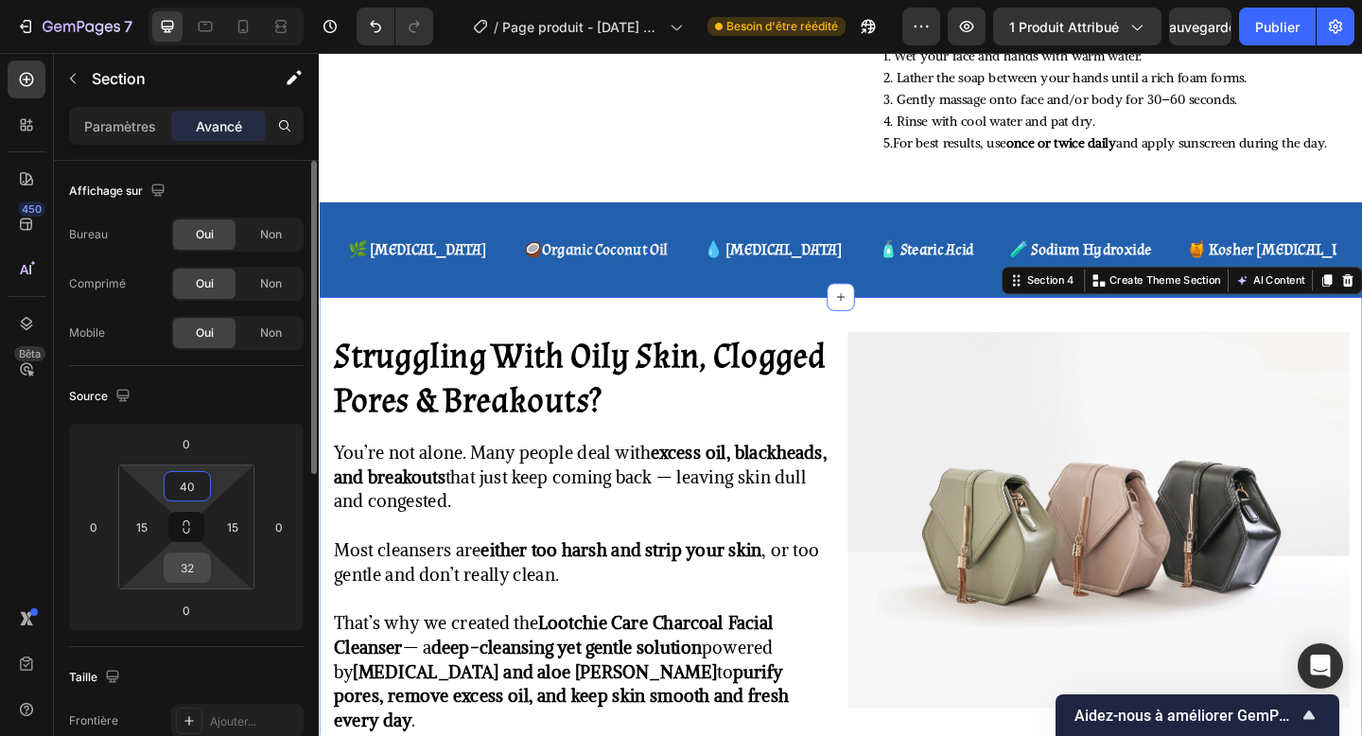
type input "40"
click at [184, 580] on input "32" at bounding box center [187, 567] width 38 height 28
type input "40"
click at [247, 527] on div "15" at bounding box center [233, 527] width 38 height 30
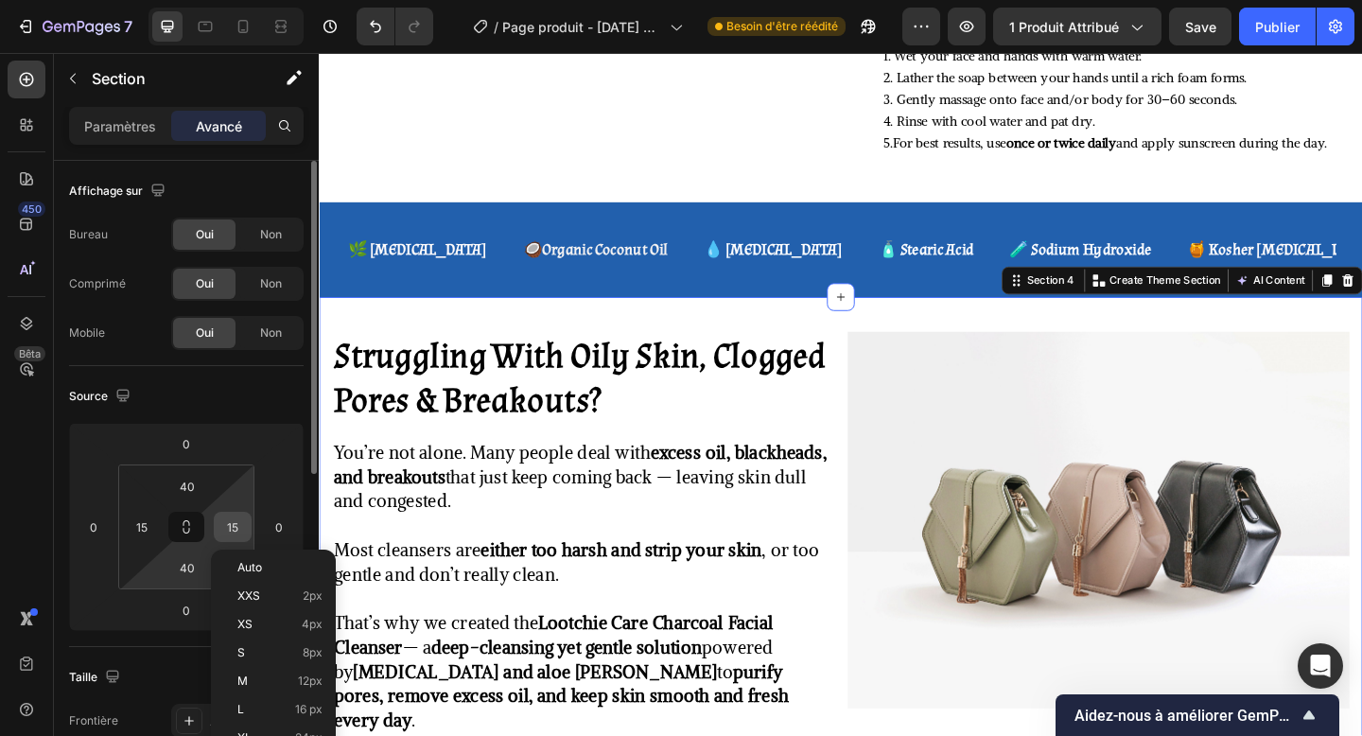
click at [230, 530] on input "15" at bounding box center [232, 527] width 28 height 28
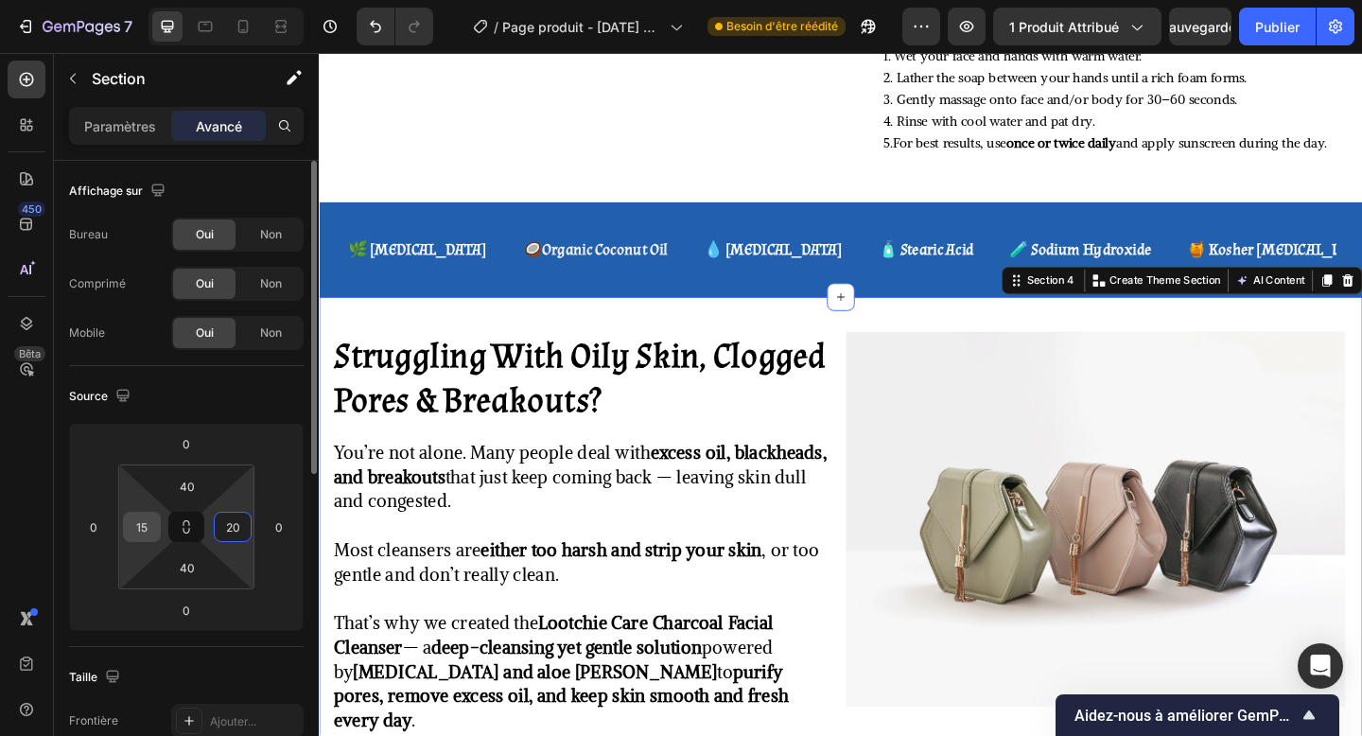
type input "20"
click at [137, 528] on input "15" at bounding box center [142, 527] width 28 height 28
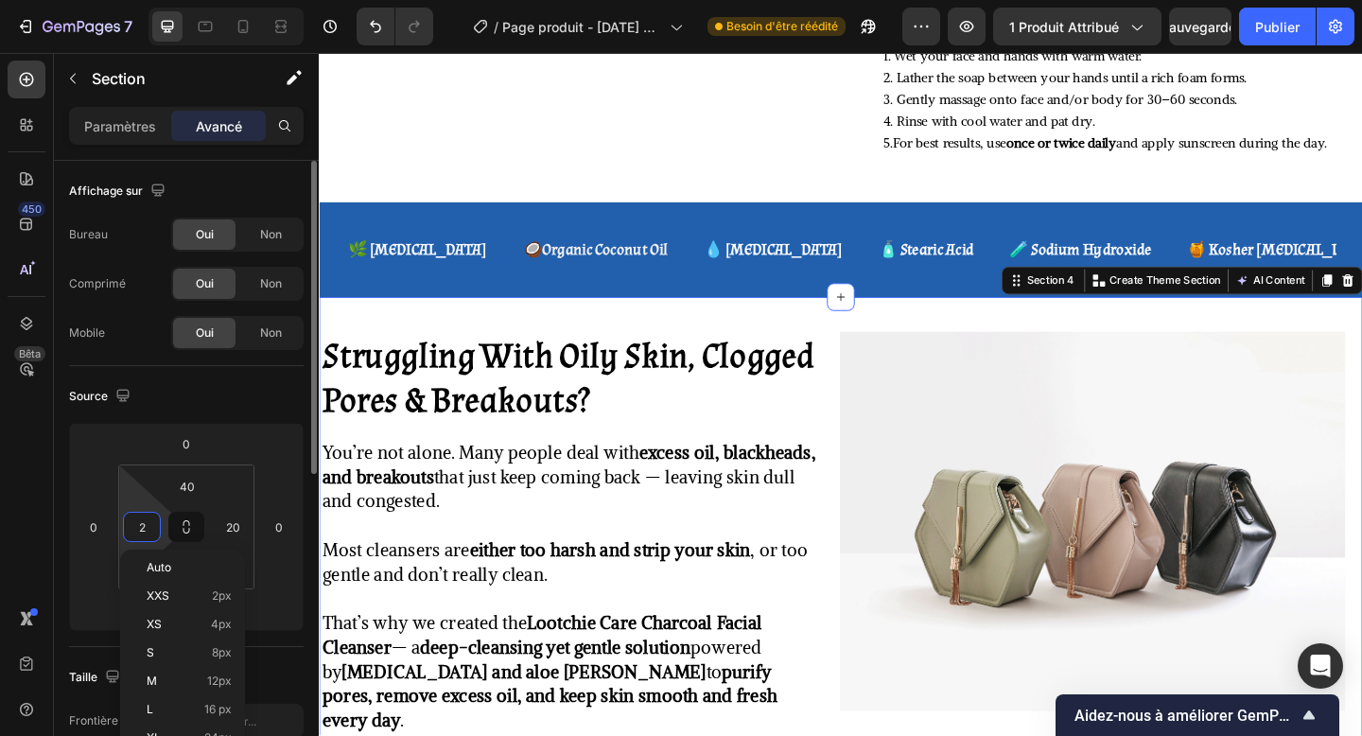
type input "20"
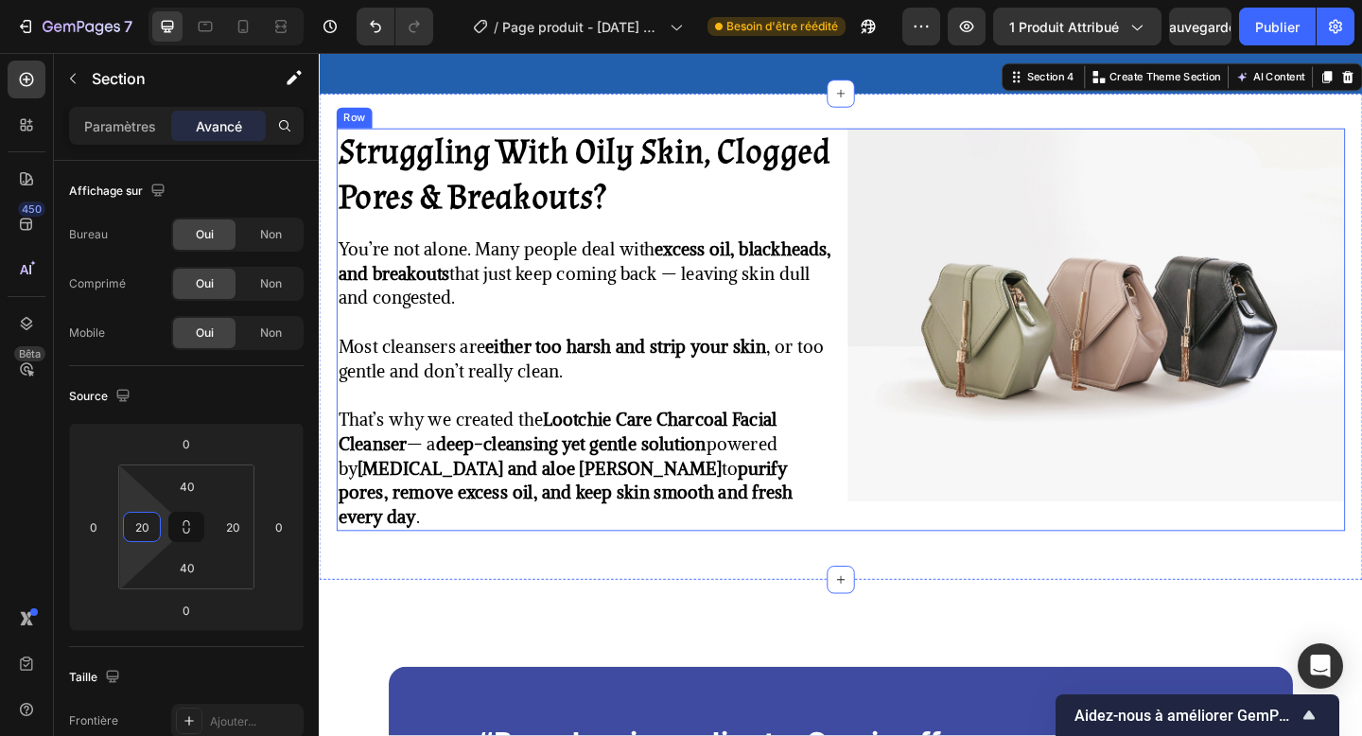
scroll to position [999, 0]
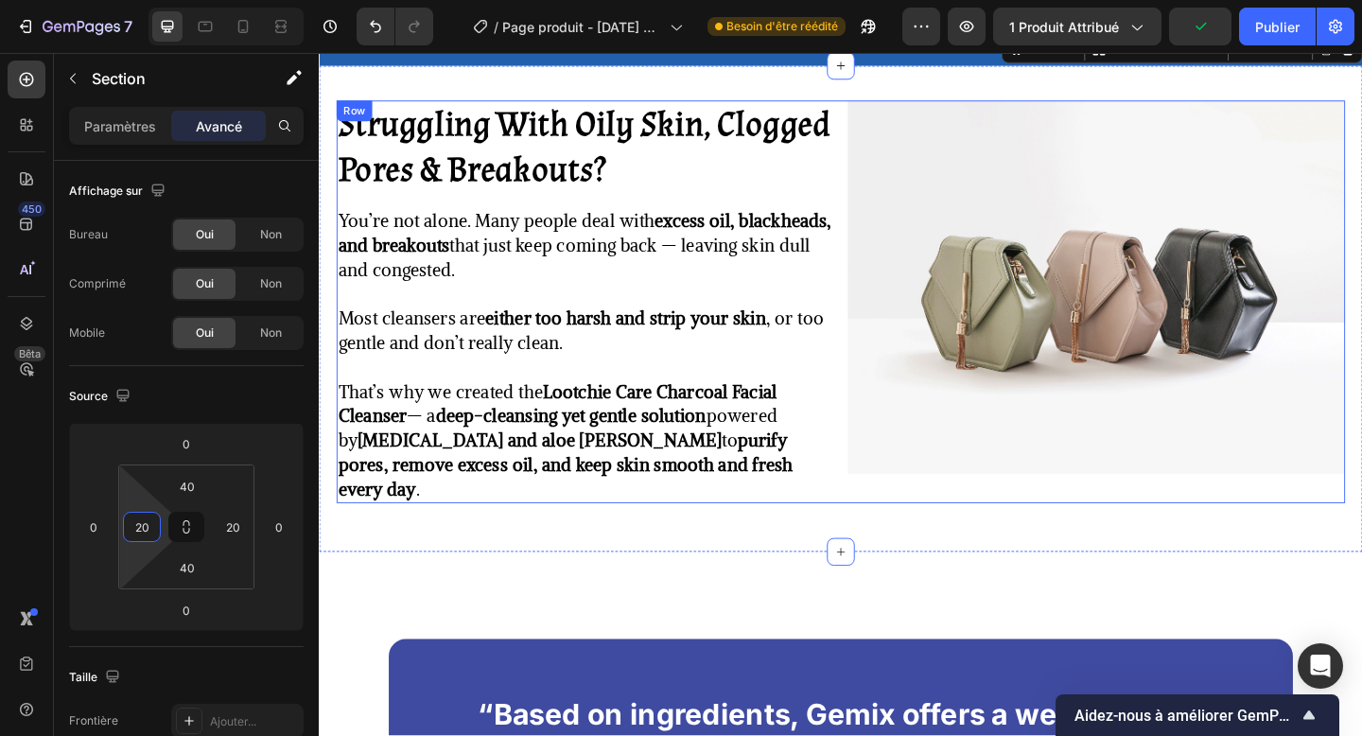
click at [882, 427] on div "Struggling With Oily Skin, Clogged Pores & Breakouts? Heading You’re not alone.…" at bounding box center [886, 324] width 1097 height 438
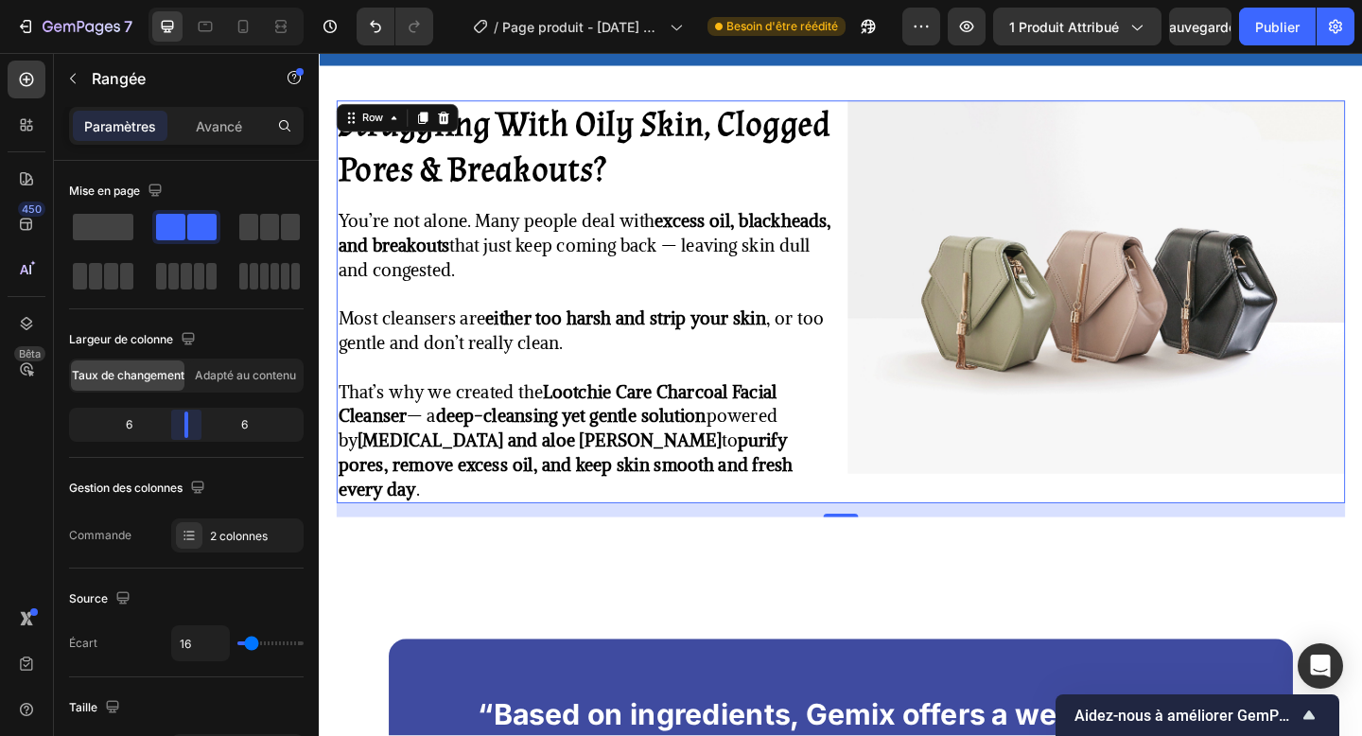
click at [183, 0] on body "7 Version history / Page produit - [DATE] 23:03:11 Besoin d'être réédité Aperçu…" at bounding box center [681, 0] width 1362 height 0
drag, startPoint x: 247, startPoint y: 650, endPoint x: 268, endPoint y: 648, distance: 20.9
click at [269, 648] on div "16" at bounding box center [237, 643] width 132 height 36
type input "25"
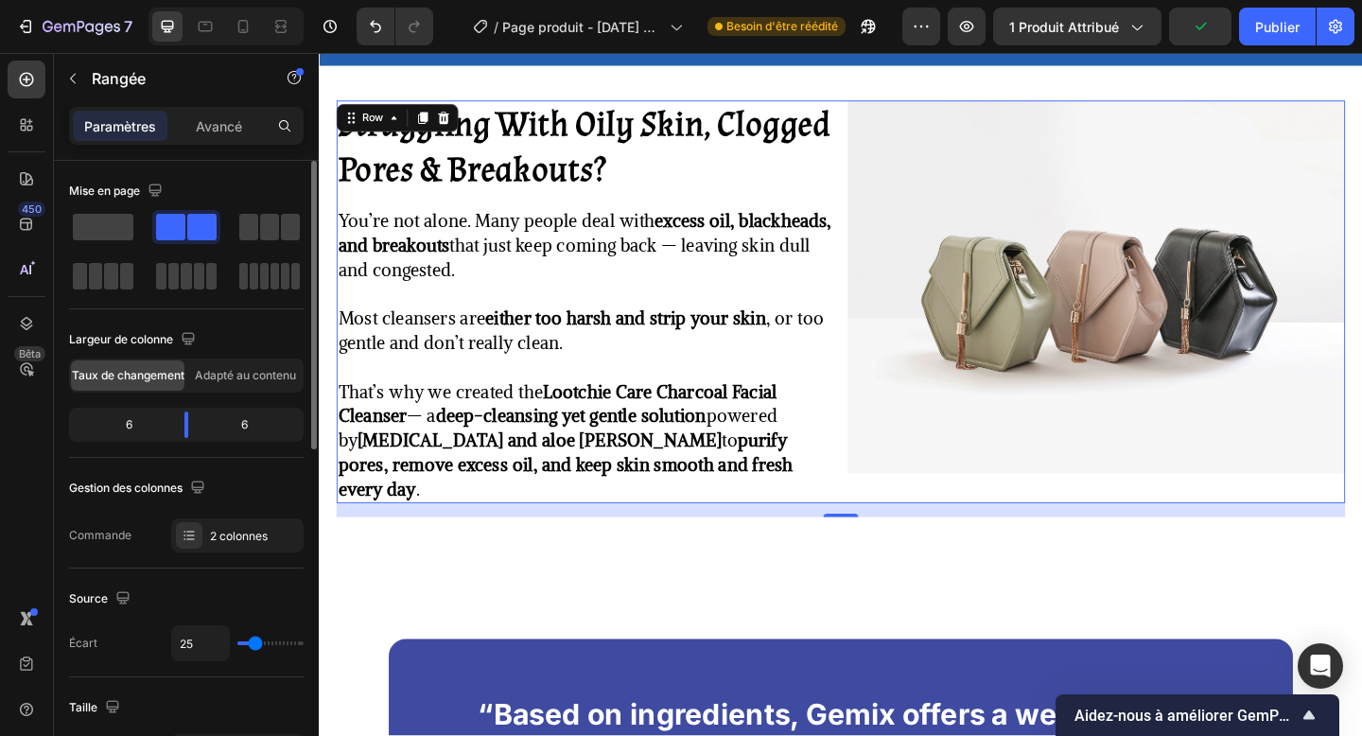
type input "46"
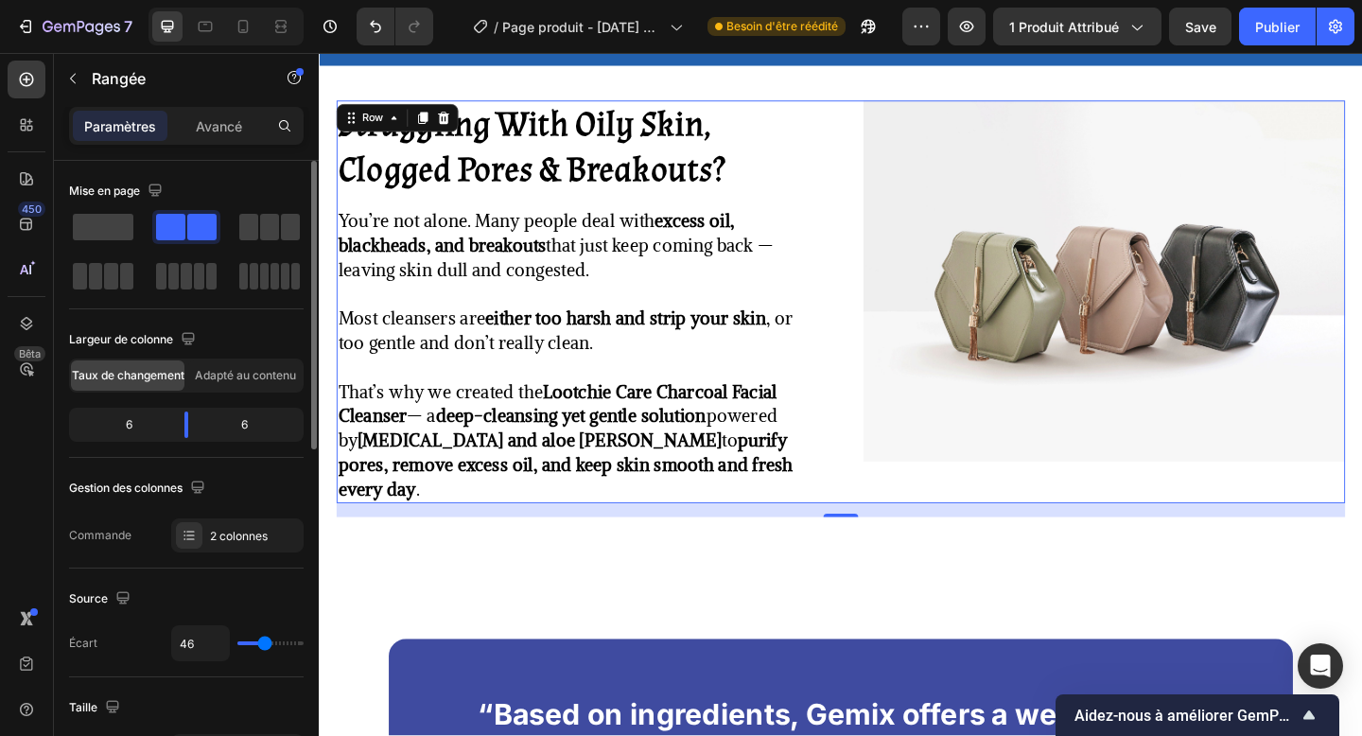
type input "51"
type input "54"
type input "55"
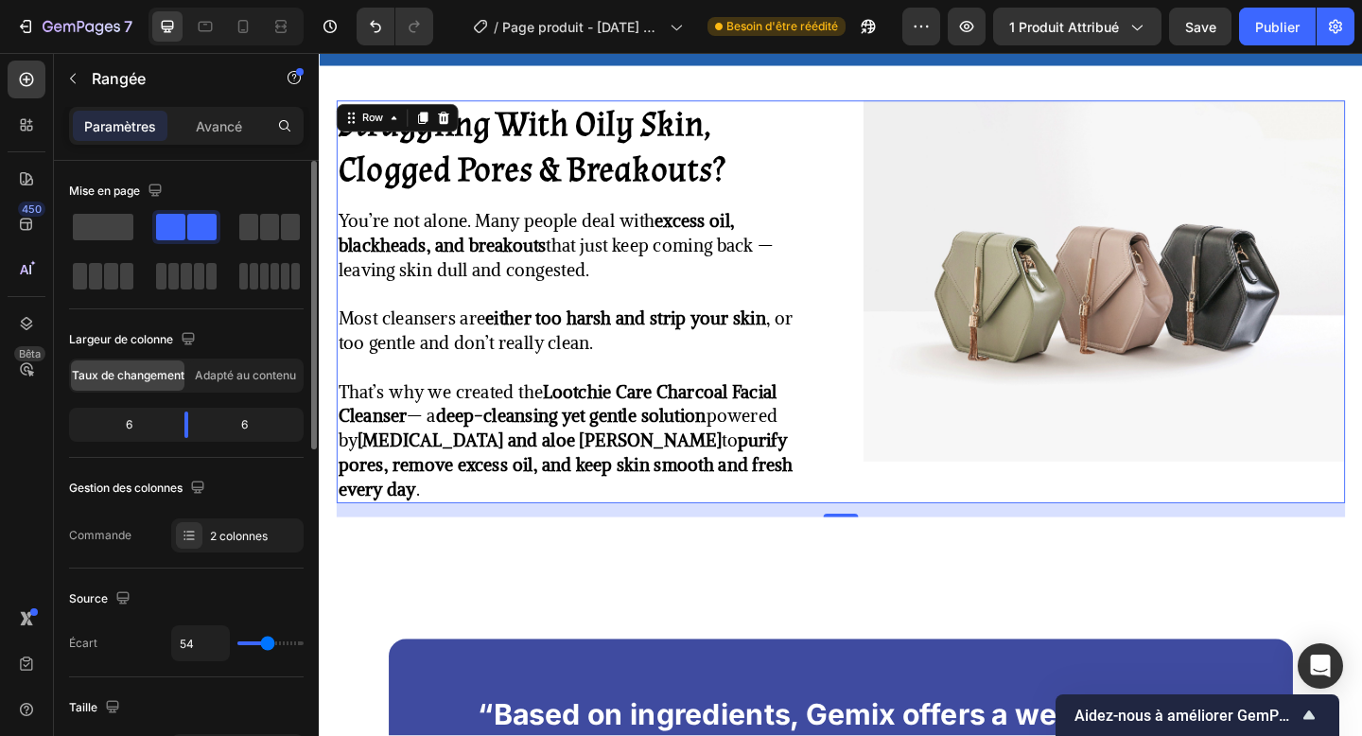
type input "55"
type input "54"
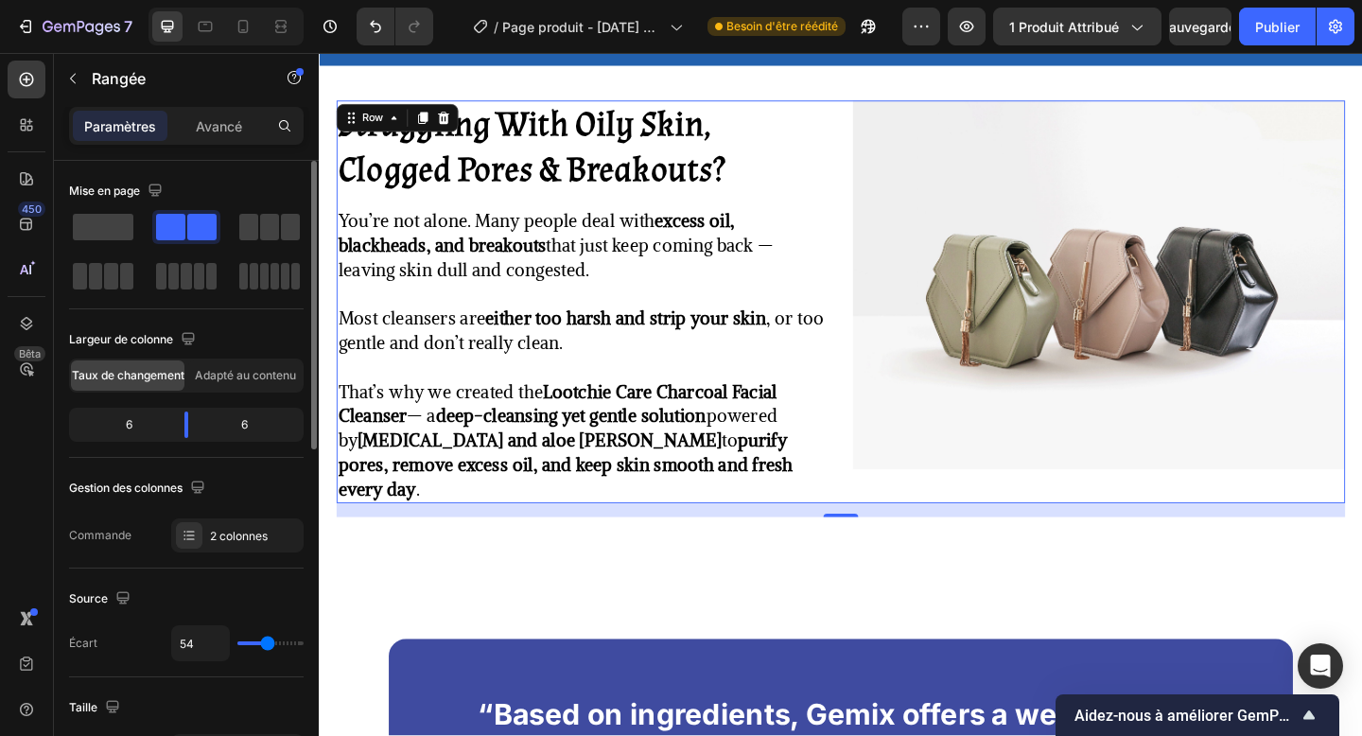
type input "28"
type input "21"
type input "22"
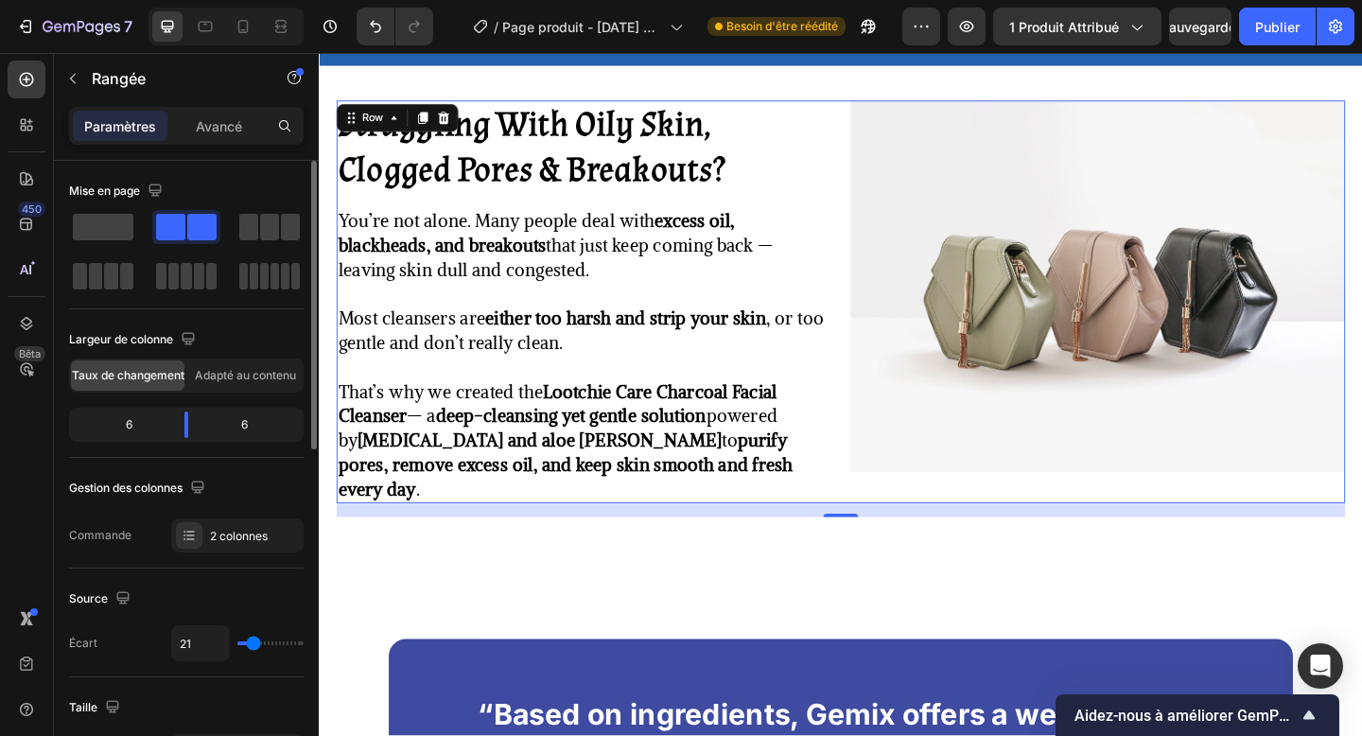
type input "22"
type input "29"
type input "30"
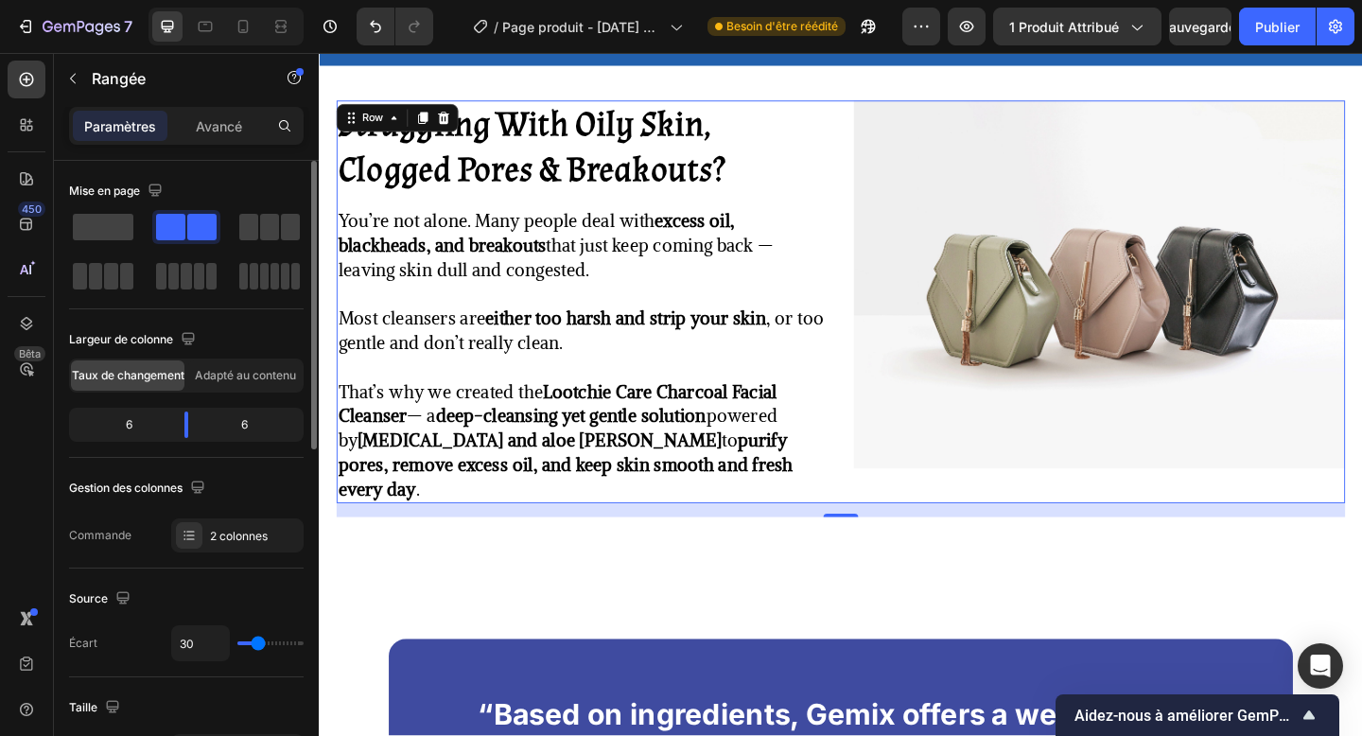
click at [257, 642] on input "range" at bounding box center [270, 643] width 66 height 4
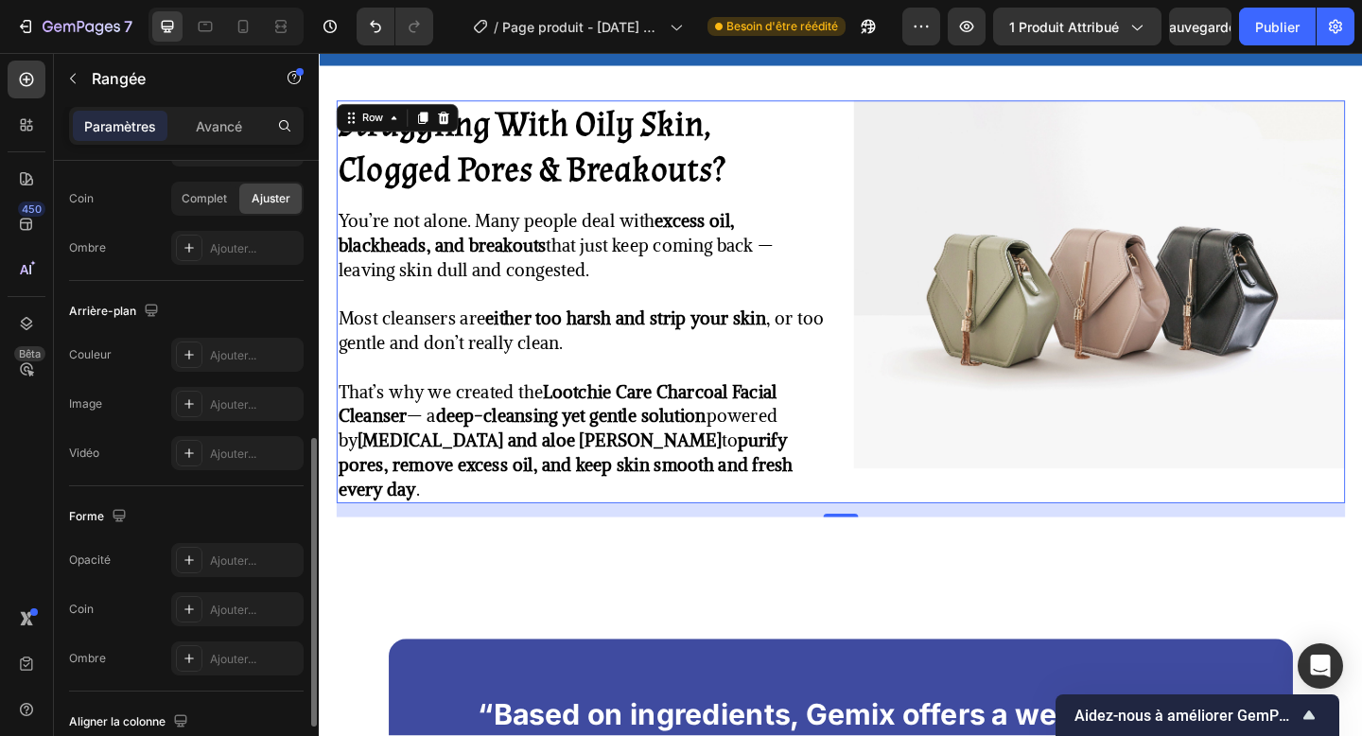
scroll to position [606, 0]
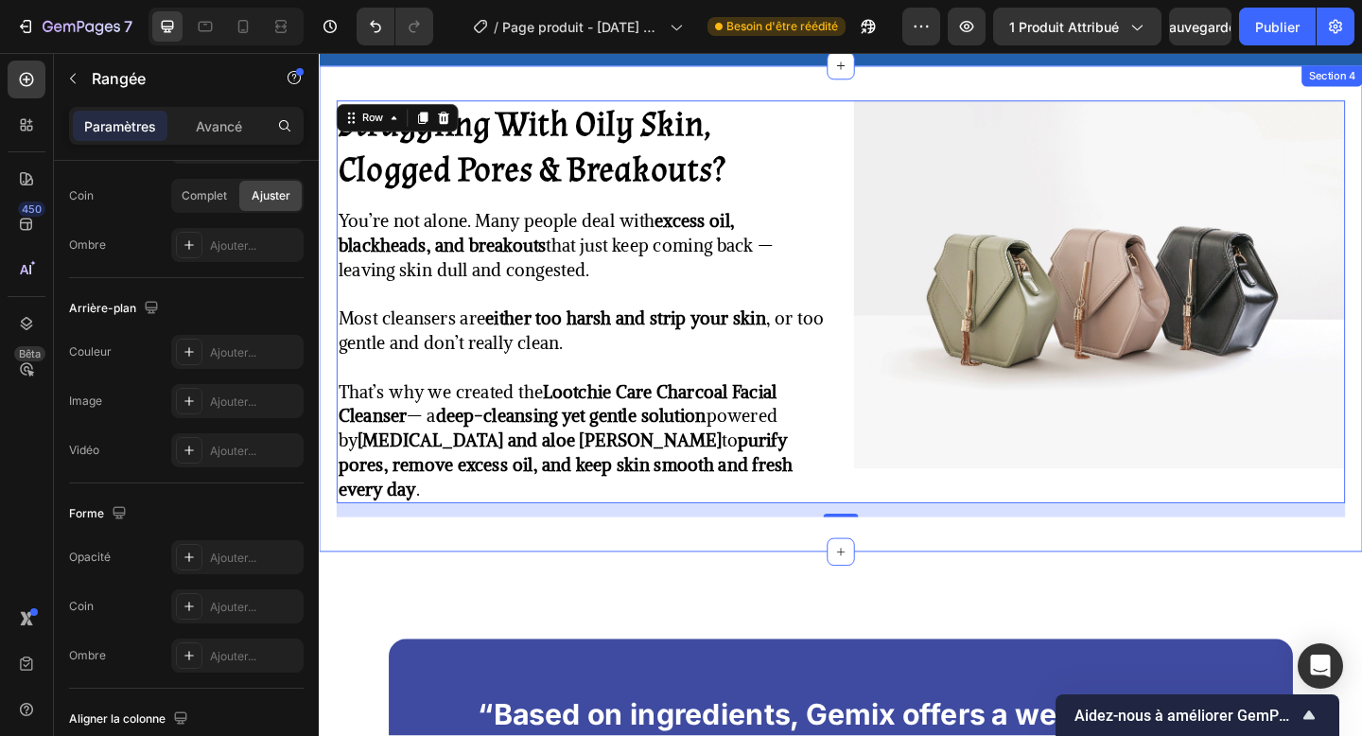
click at [754, 534] on div "Struggling With Oily Skin, Clogged Pores & Breakouts? Heading You’re not alone.…" at bounding box center [886, 331] width 1135 height 529
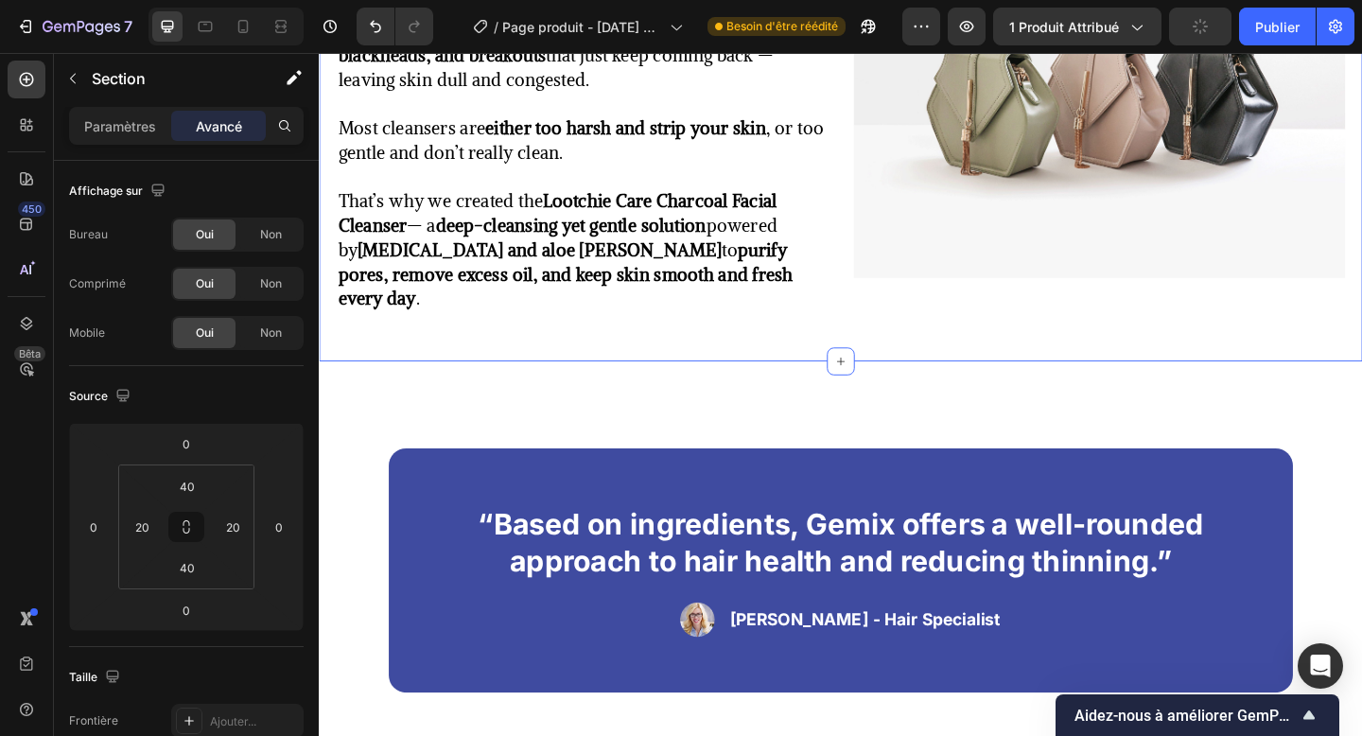
scroll to position [1239, 0]
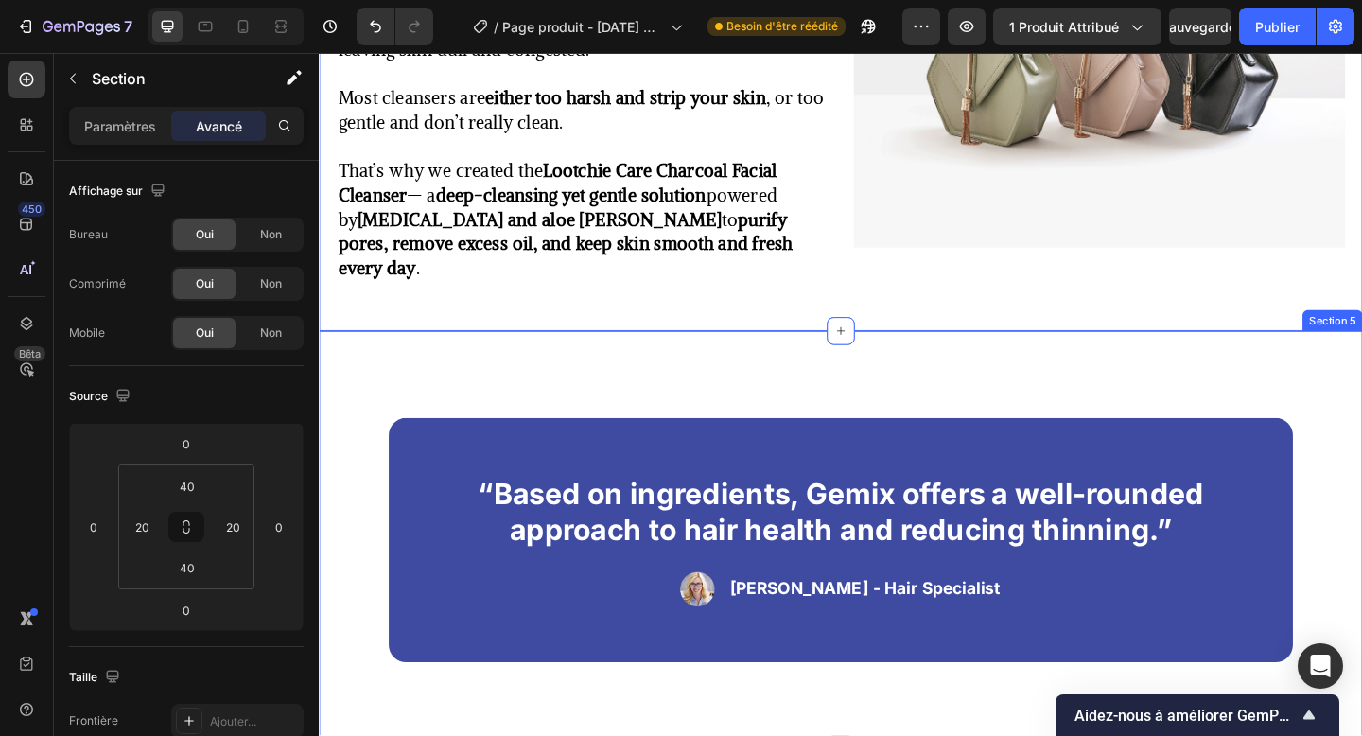
click at [616, 356] on div "“Based on ingredients, Gemix offers a well-rounded approach to hair health and …" at bounding box center [886, 584] width 1135 height 456
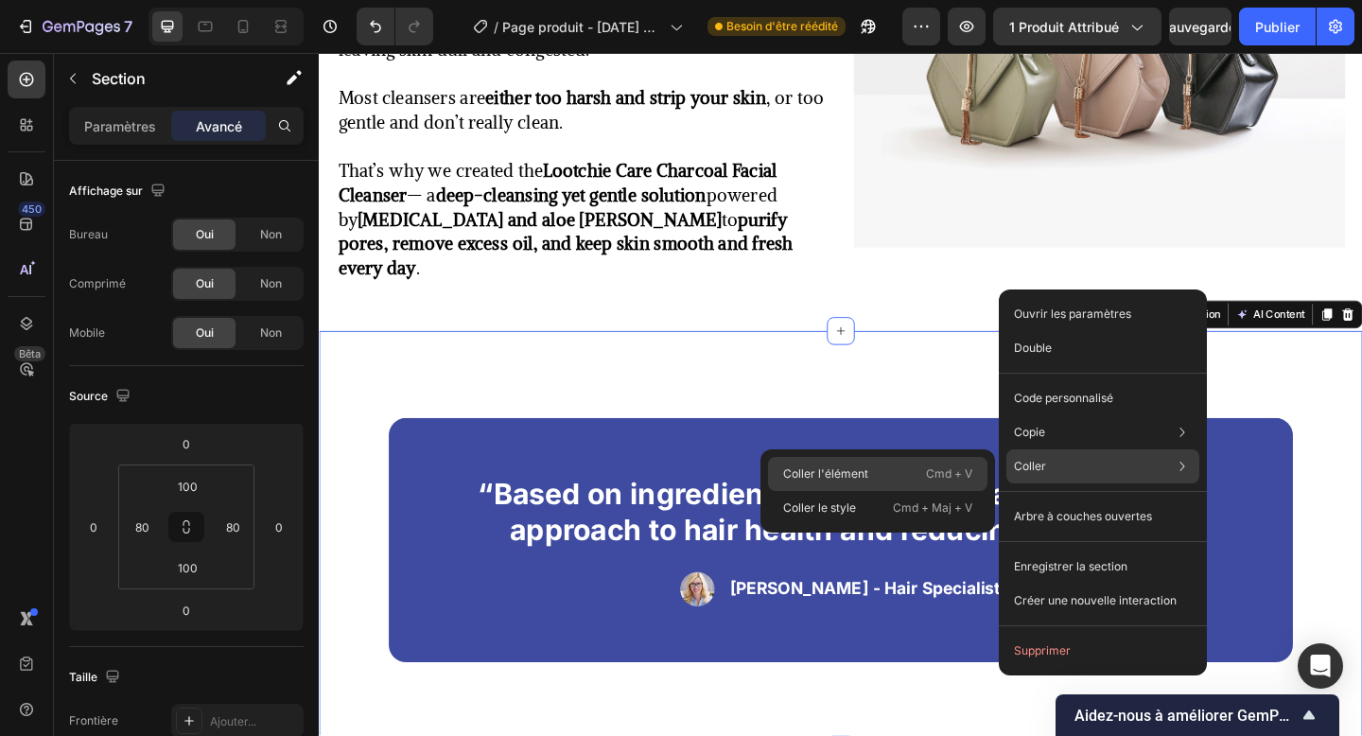
click at [927, 473] on font "Cmd + V" at bounding box center [949, 473] width 46 height 14
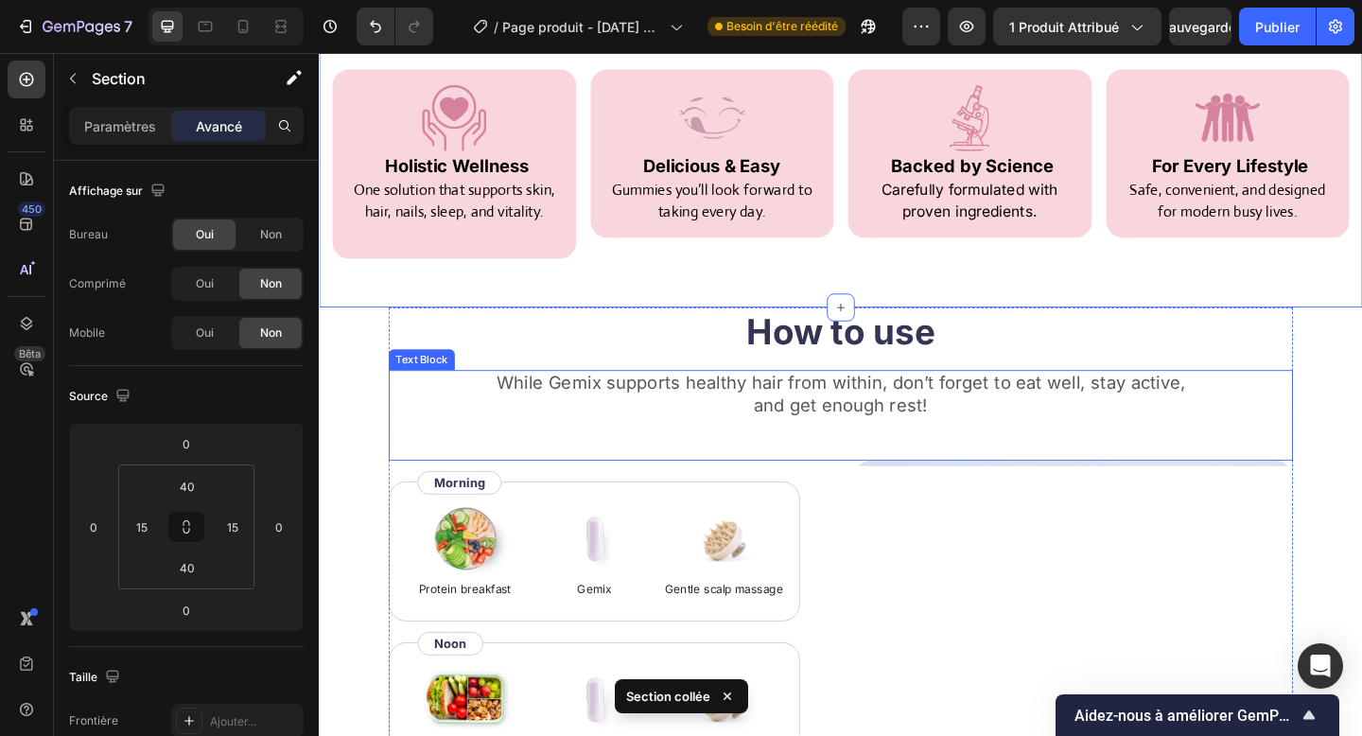
scroll to position [1705, 0]
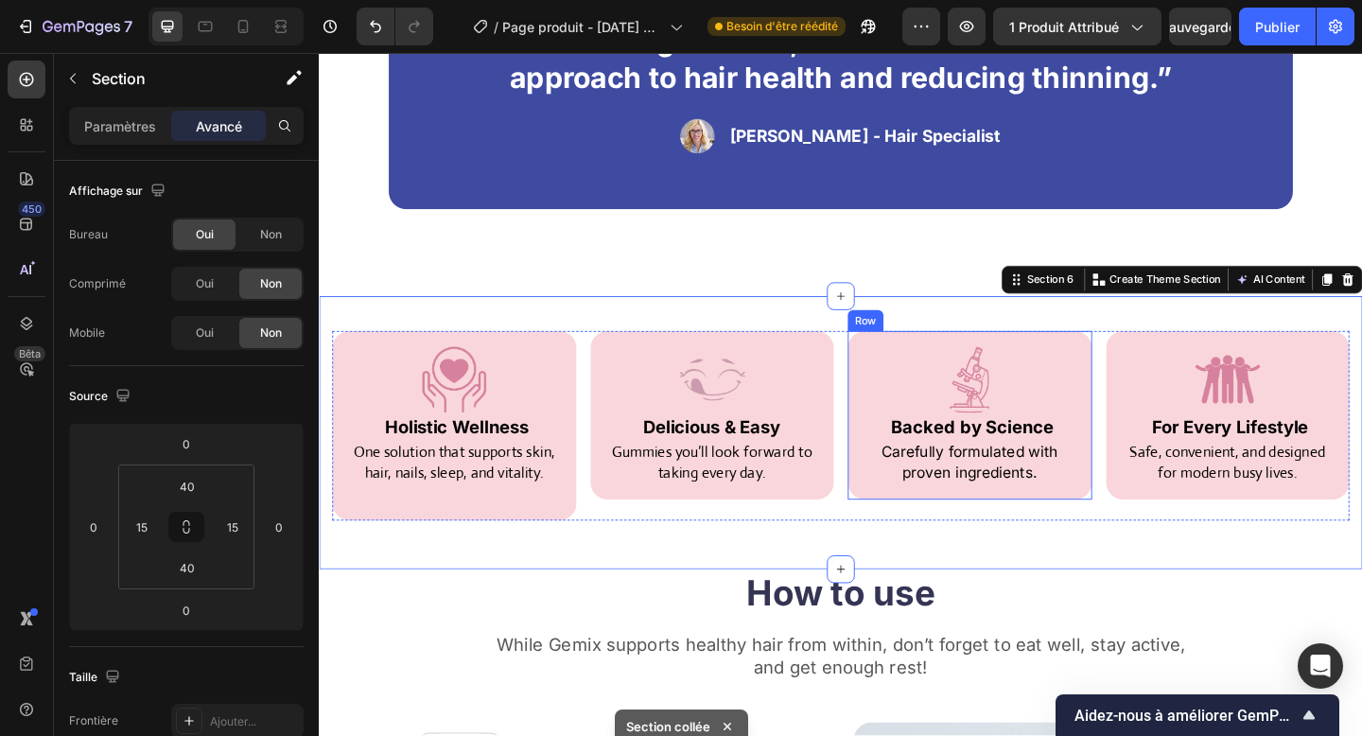
click at [1119, 356] on div "Image Backed by Science Heading Carefully formulated with proven ingredients. T…" at bounding box center [1027, 447] width 266 height 183
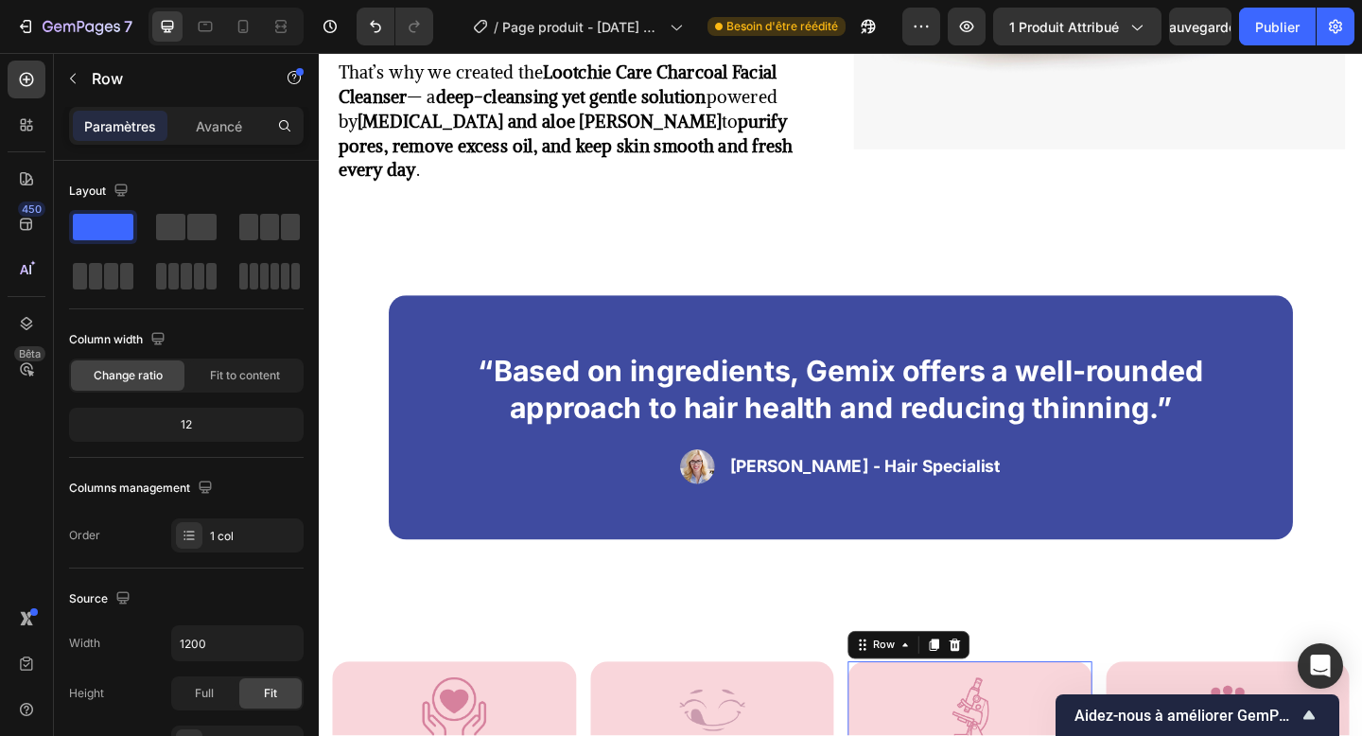
scroll to position [1335, 0]
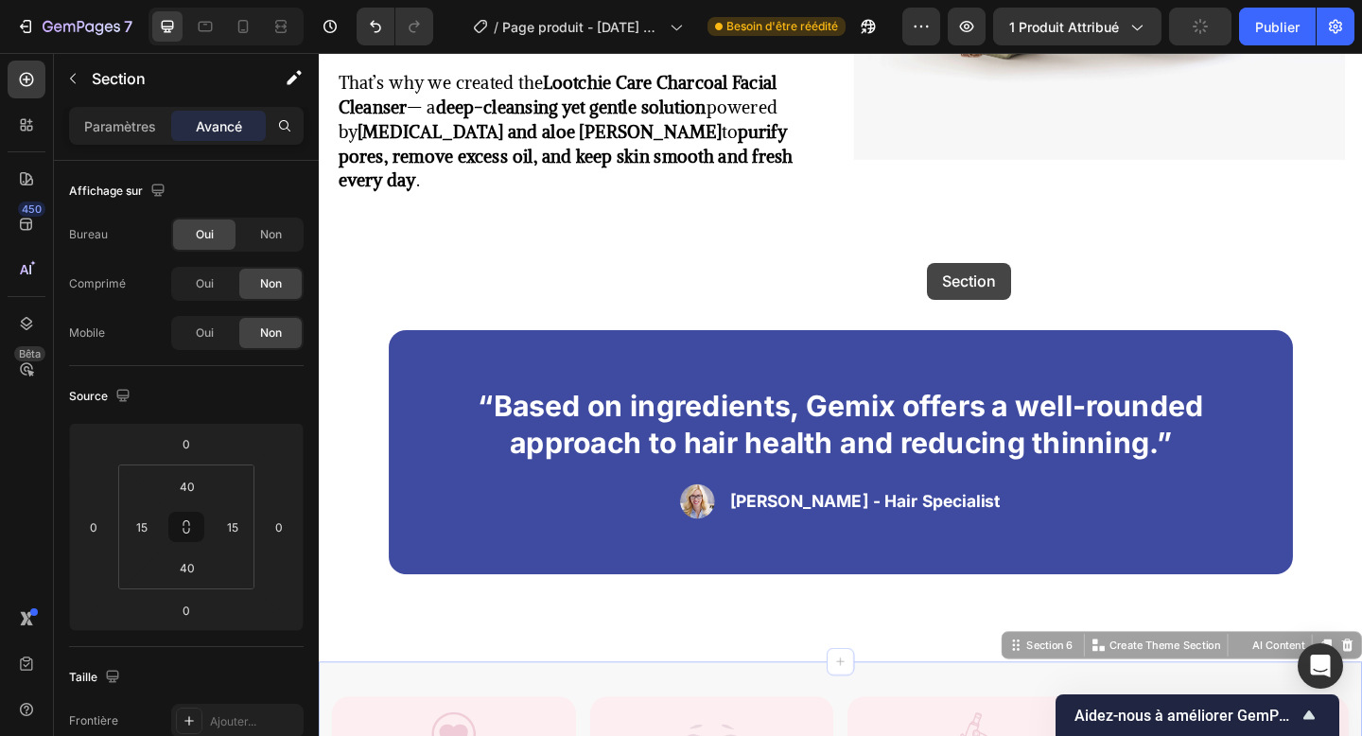
scroll to position [1357, 0]
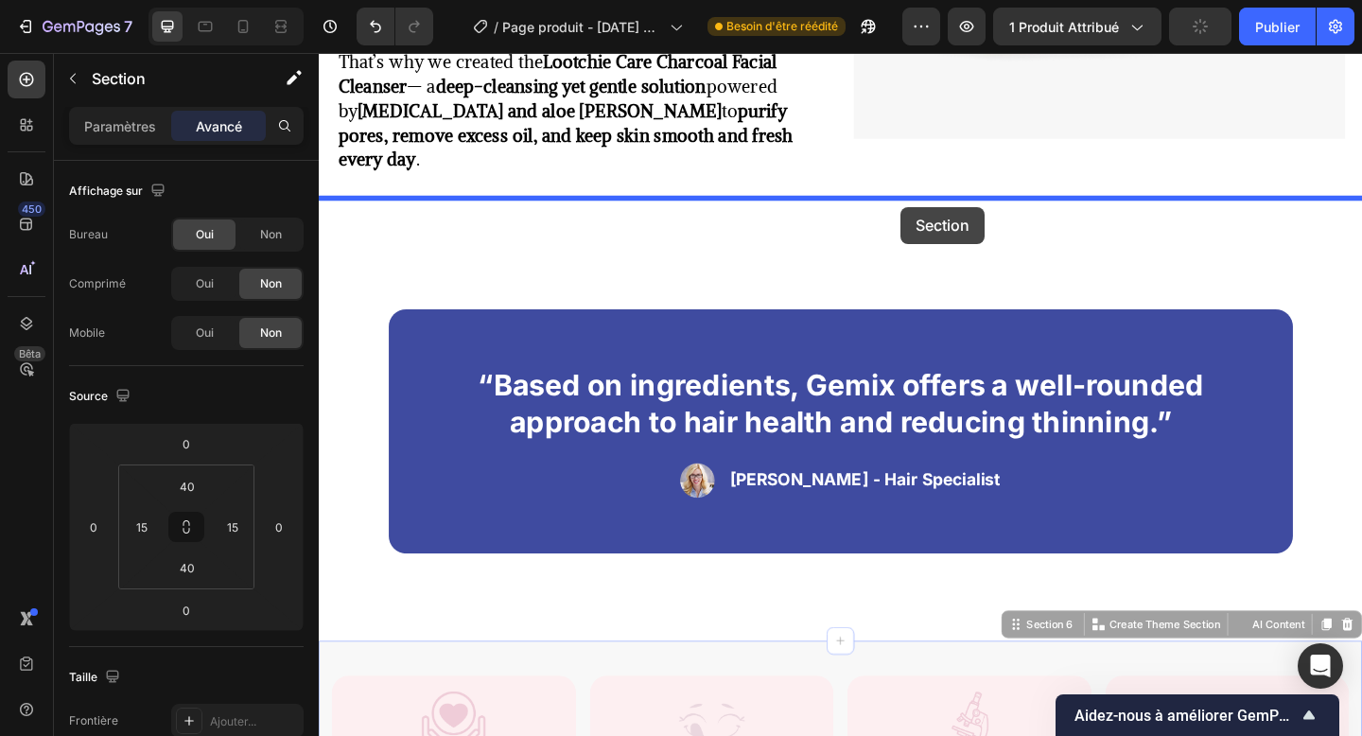
drag, startPoint x: 1098, startPoint y: 670, endPoint x: 952, endPoint y: 220, distance: 472.6
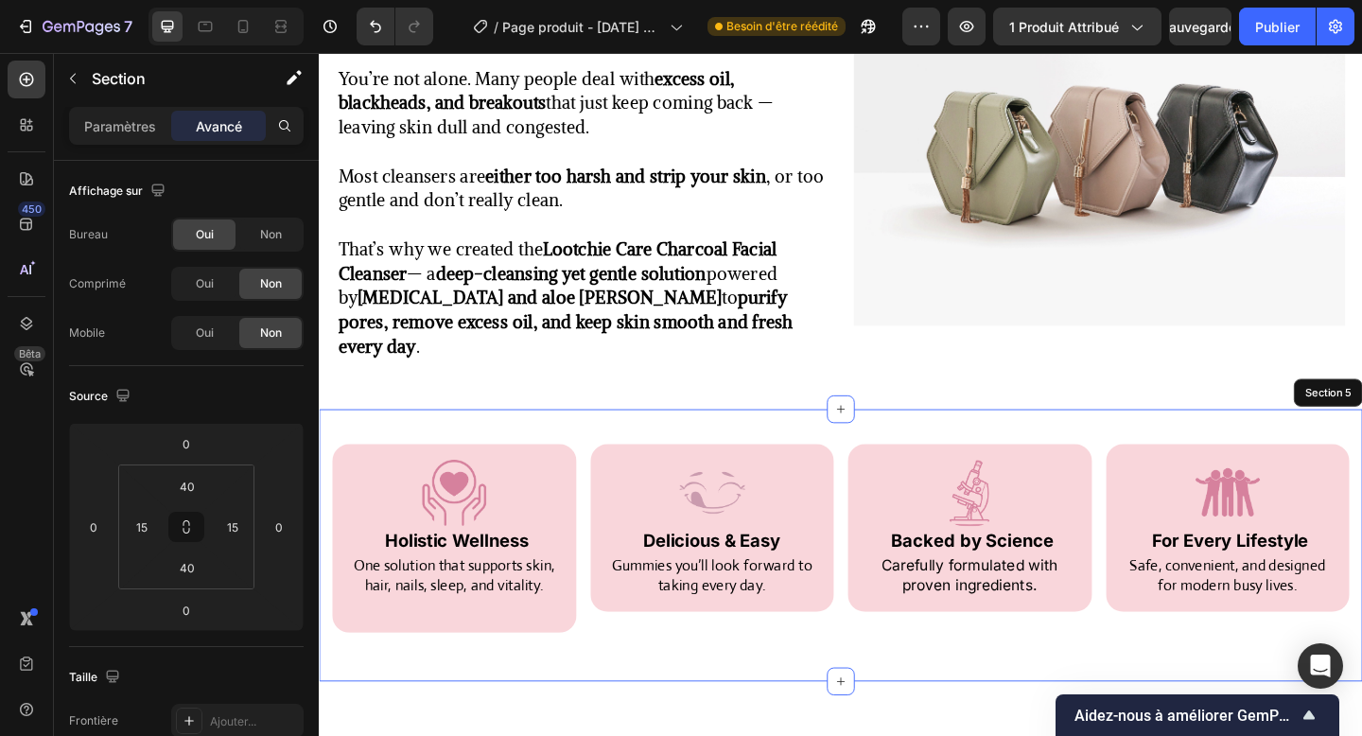
scroll to position [1134, 0]
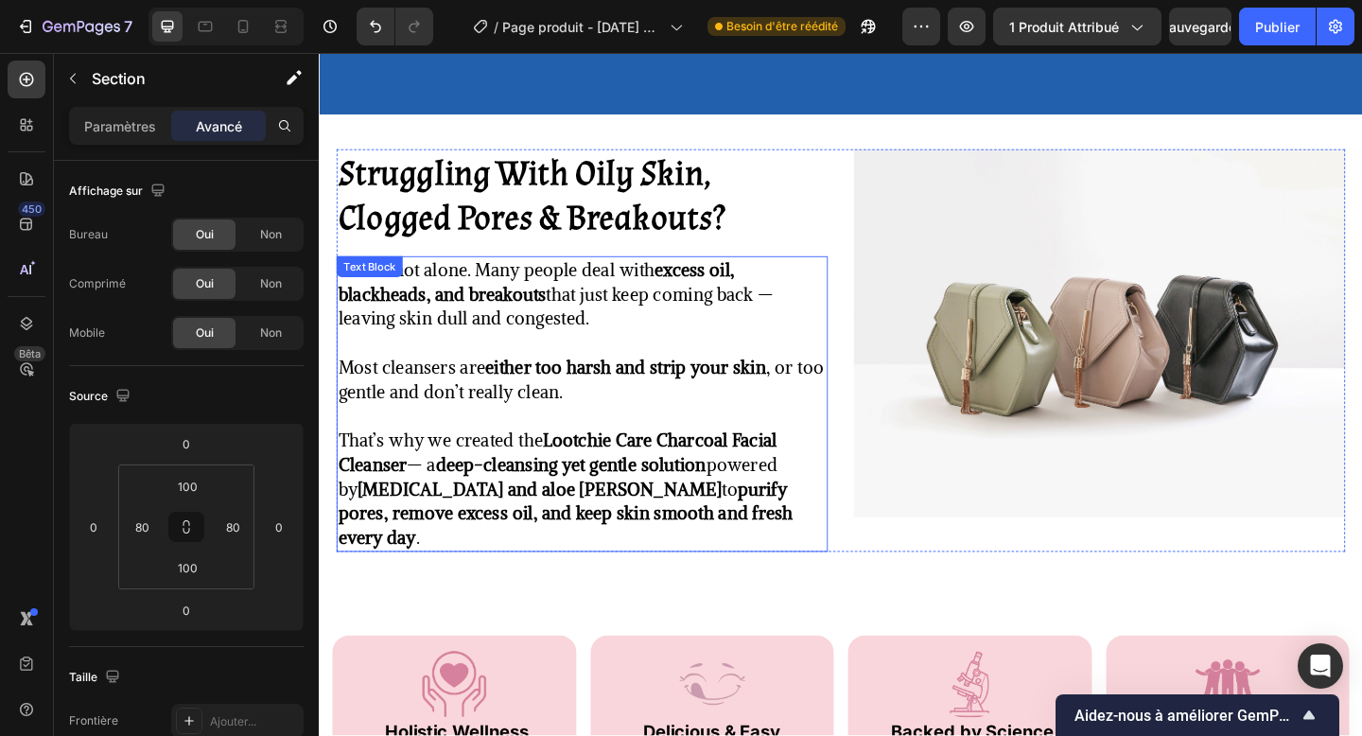
scroll to position [1144, 0]
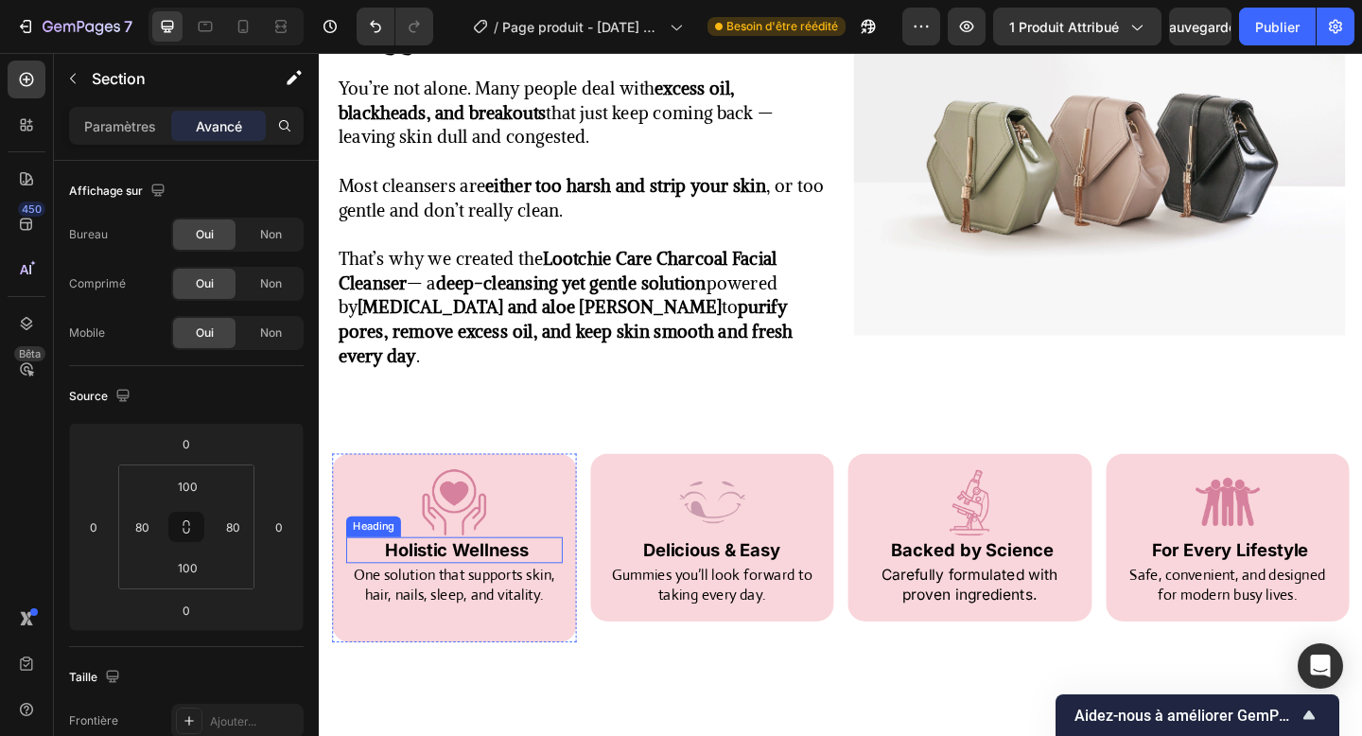
click at [483, 583] on strong "Holistic Wellness" at bounding box center [469, 594] width 156 height 23
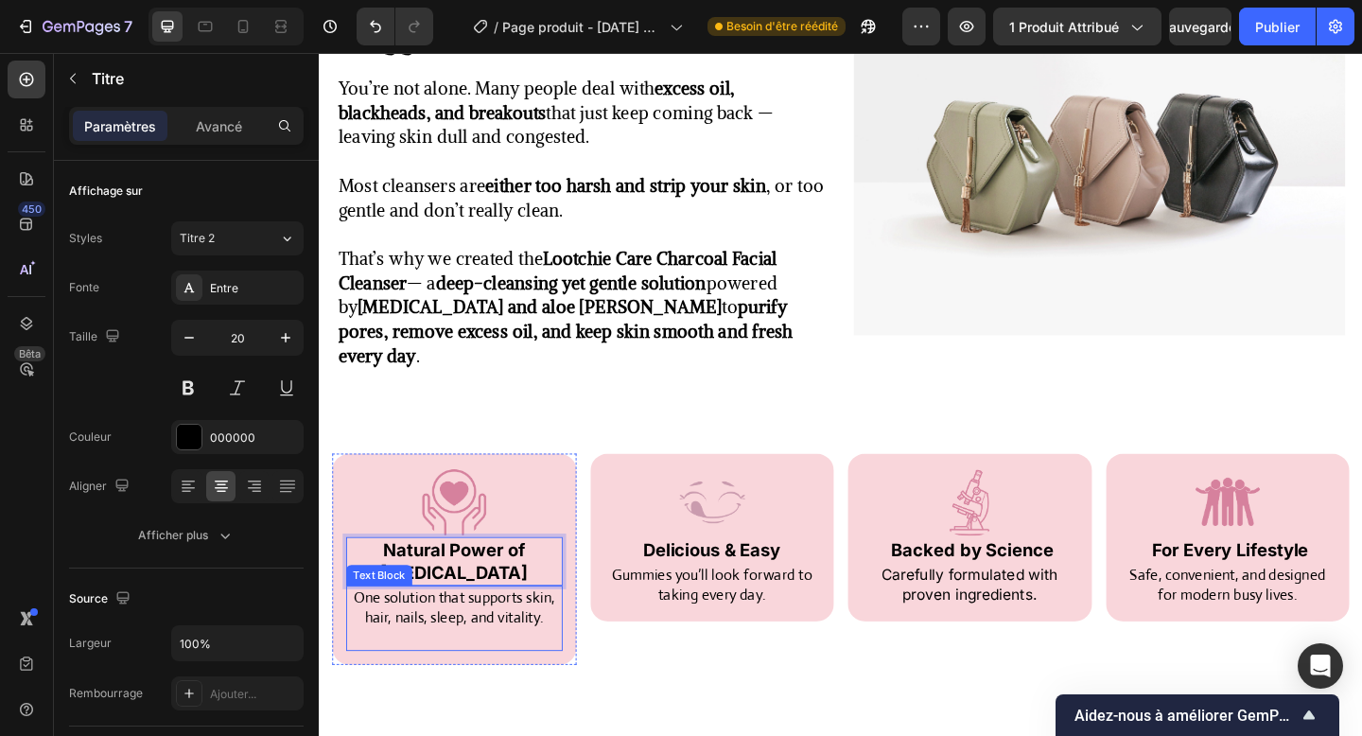
click at [466, 679] on p at bounding box center [466, 690] width 232 height 23
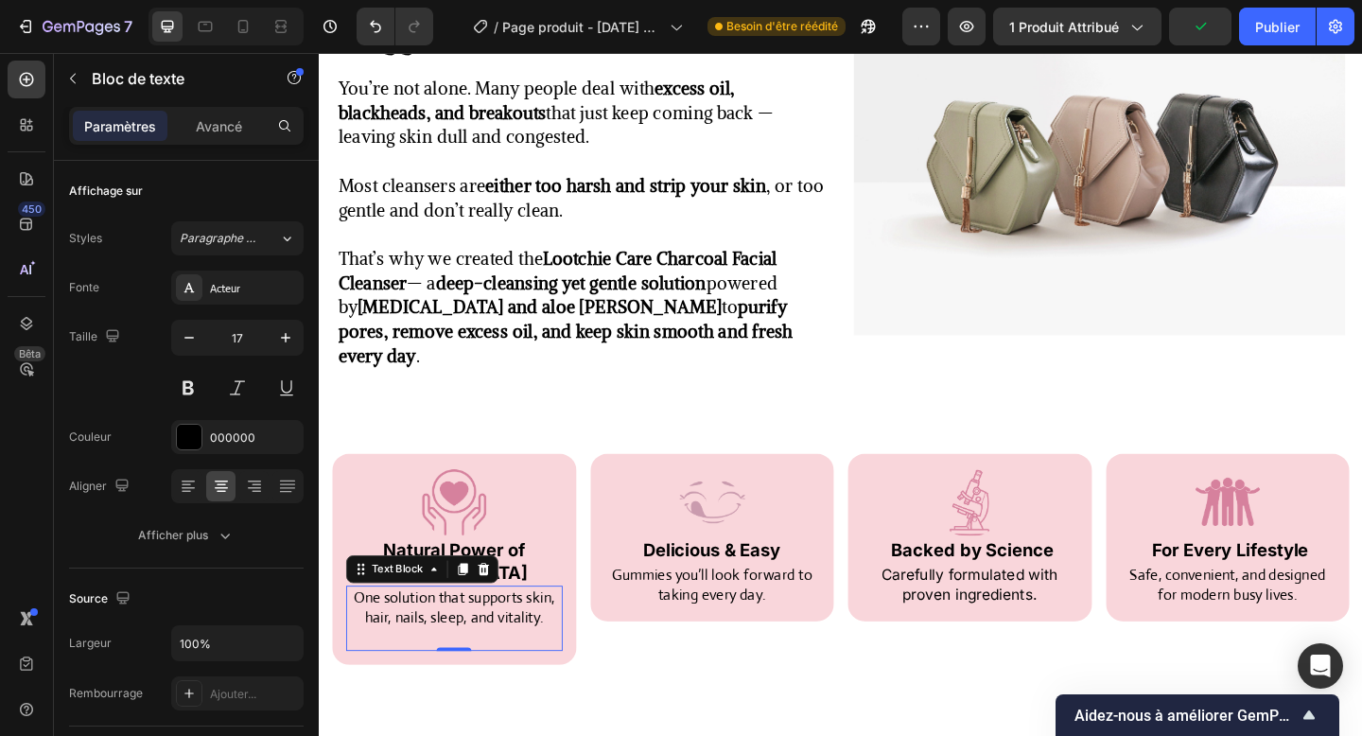
click at [492, 635] on p "One solution that supports skin, hair, nails, sleep, and vitality." at bounding box center [466, 657] width 232 height 45
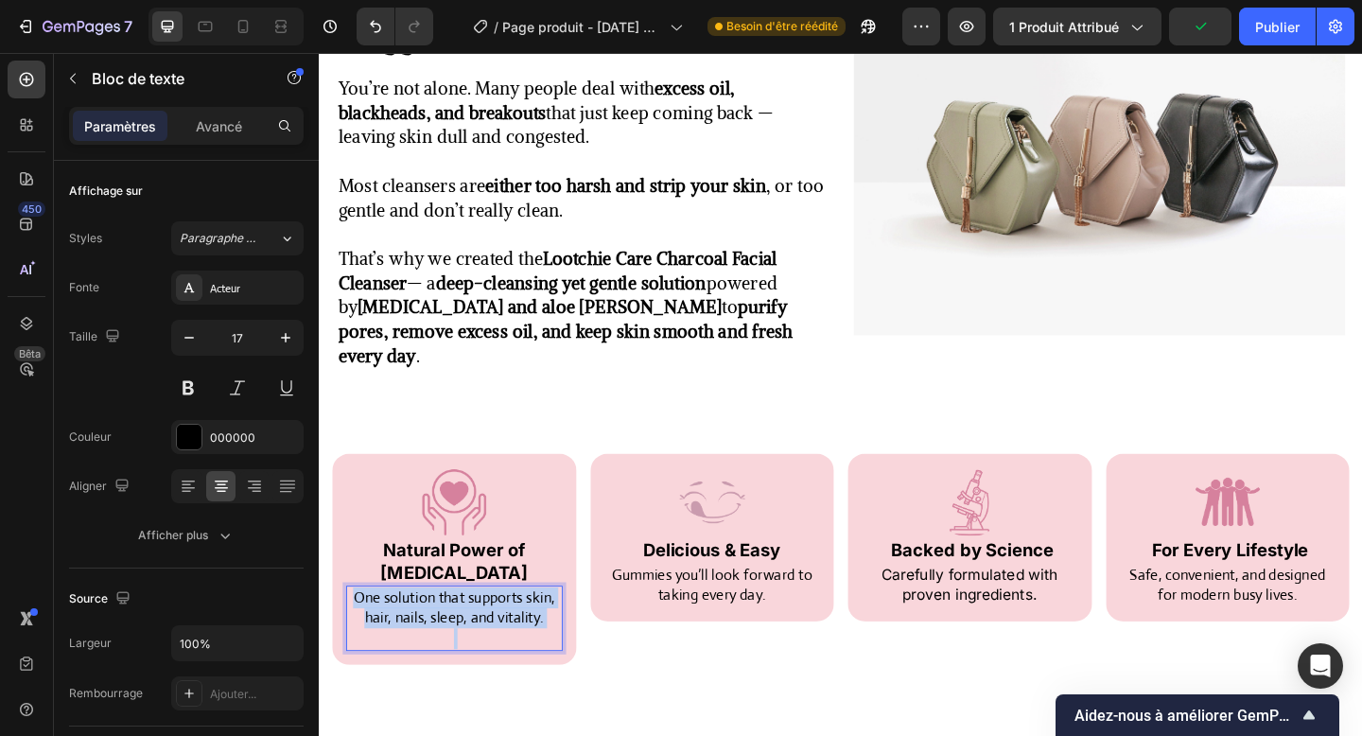
click at [492, 635] on p "One solution that supports skin, hair, nails, sleep, and vitality." at bounding box center [466, 657] width 232 height 45
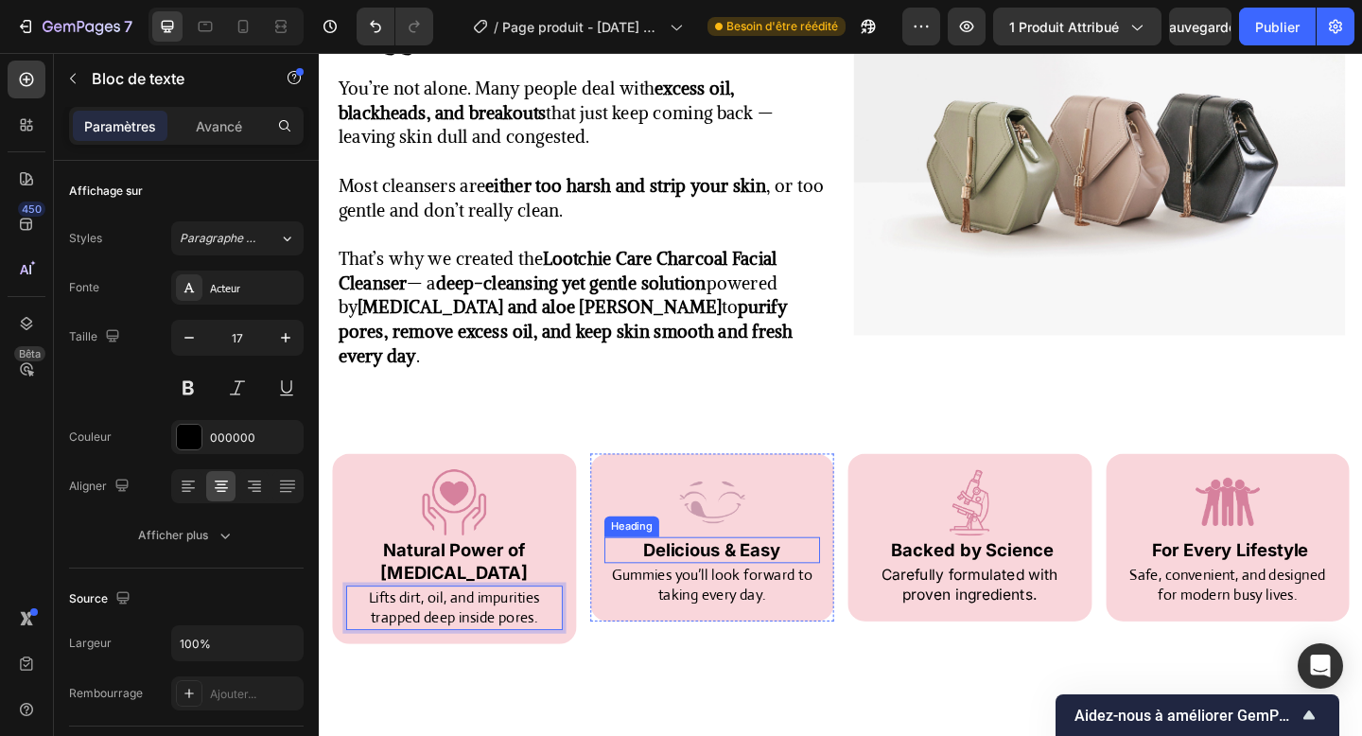
click at [726, 583] on strong "Delicious & Easy" at bounding box center [746, 594] width 149 height 23
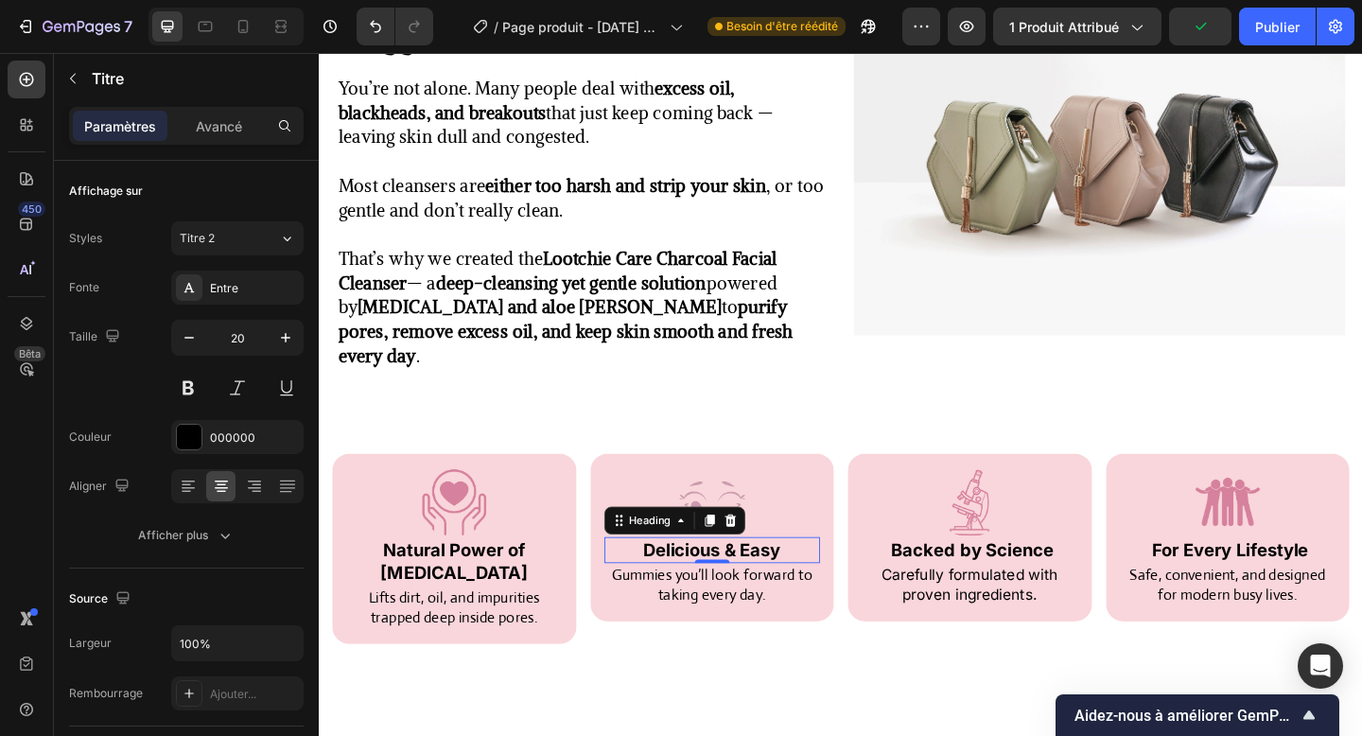
click at [757, 583] on strong "Delicious & Easy" at bounding box center [746, 594] width 149 height 23
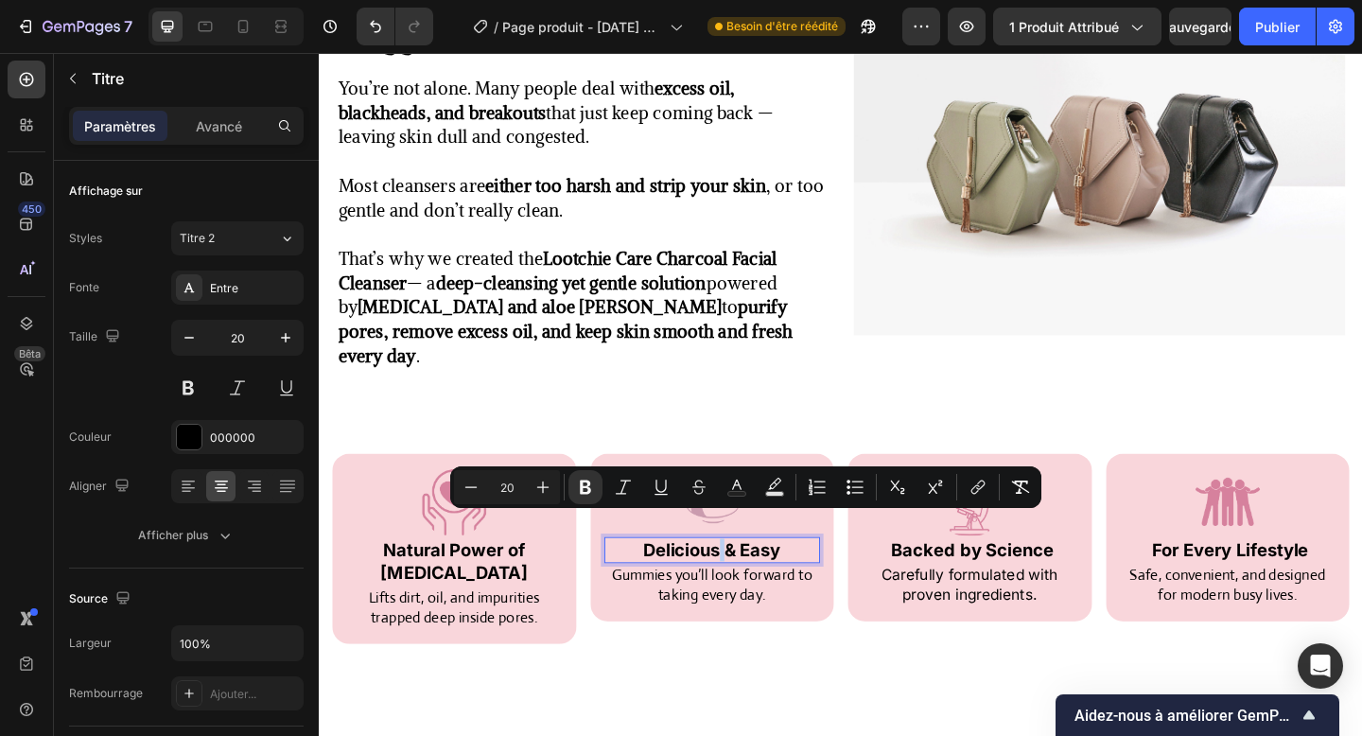
click at [736, 583] on strong "Delicious & Easy" at bounding box center [746, 594] width 149 height 23
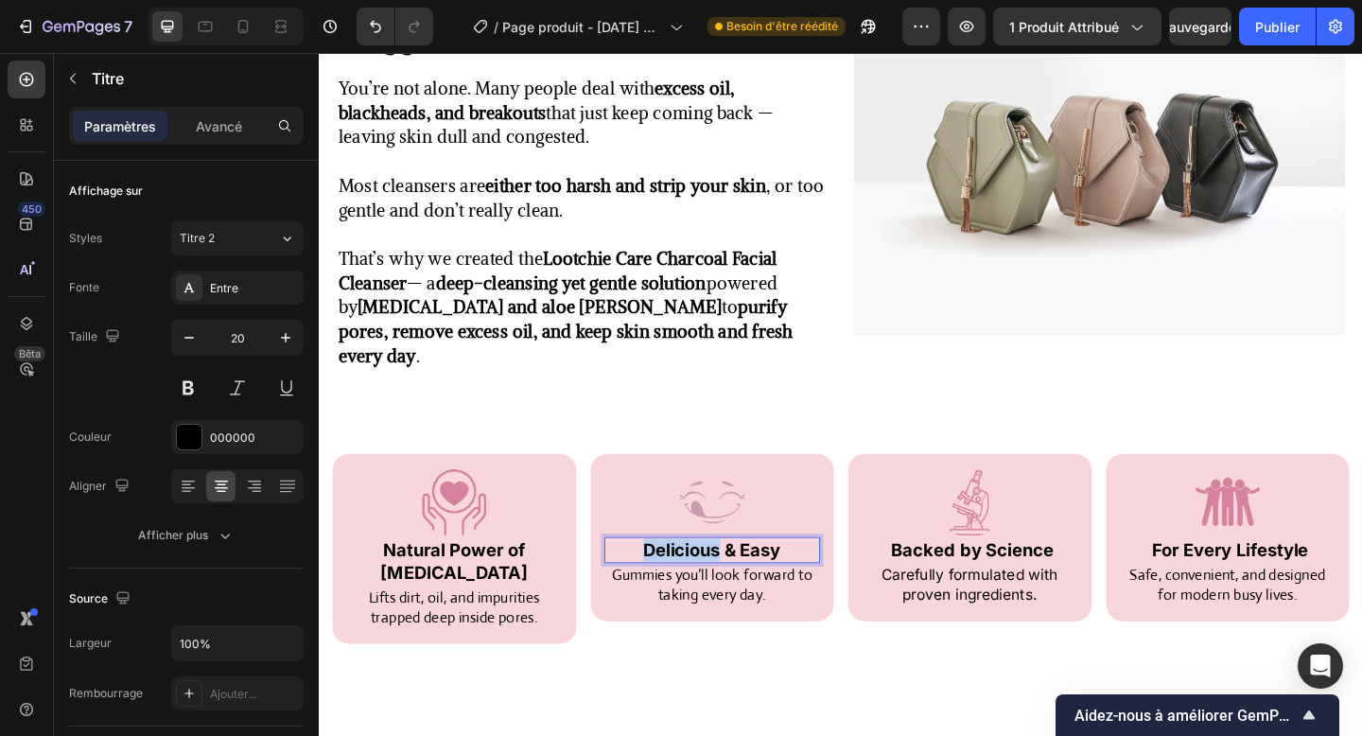
click at [736, 583] on strong "Delicious & Easy" at bounding box center [746, 594] width 149 height 23
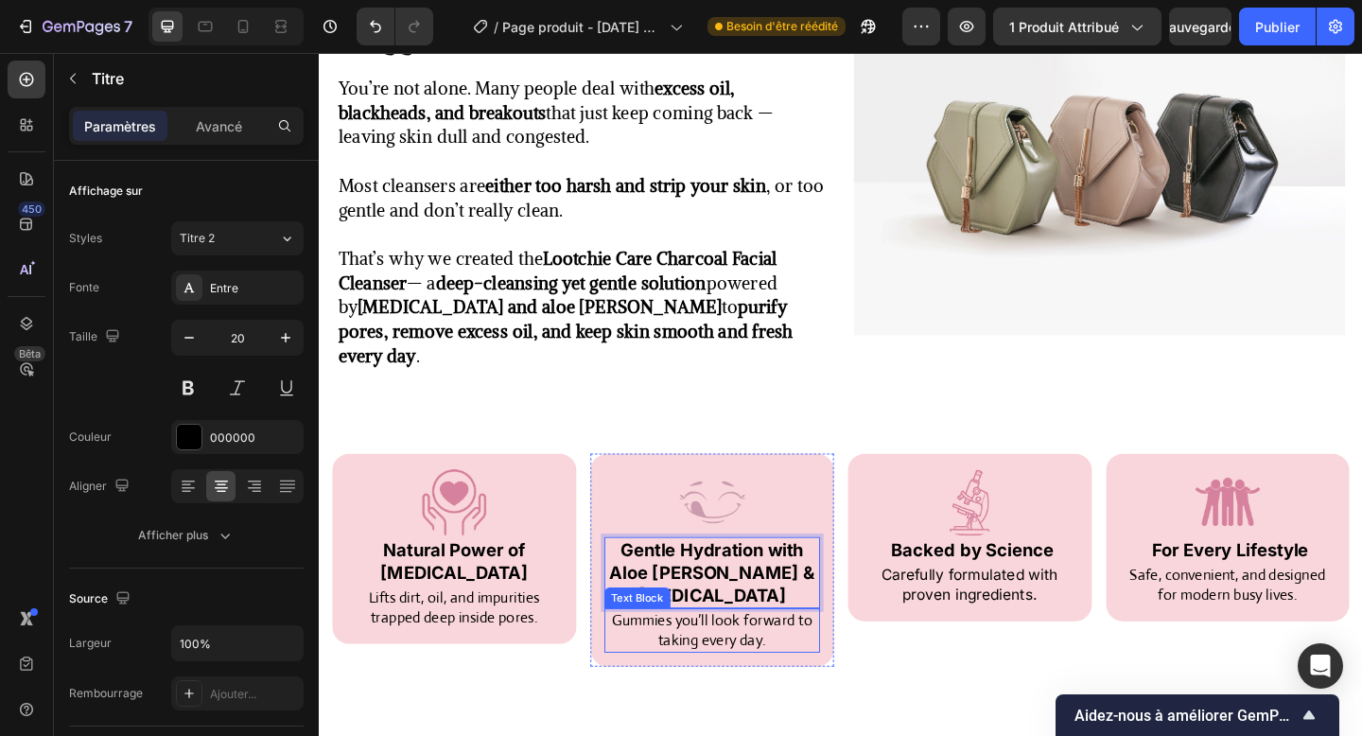
click at [755, 659] on p "Gummies you’ll look forward to taking every day." at bounding box center [747, 681] width 232 height 45
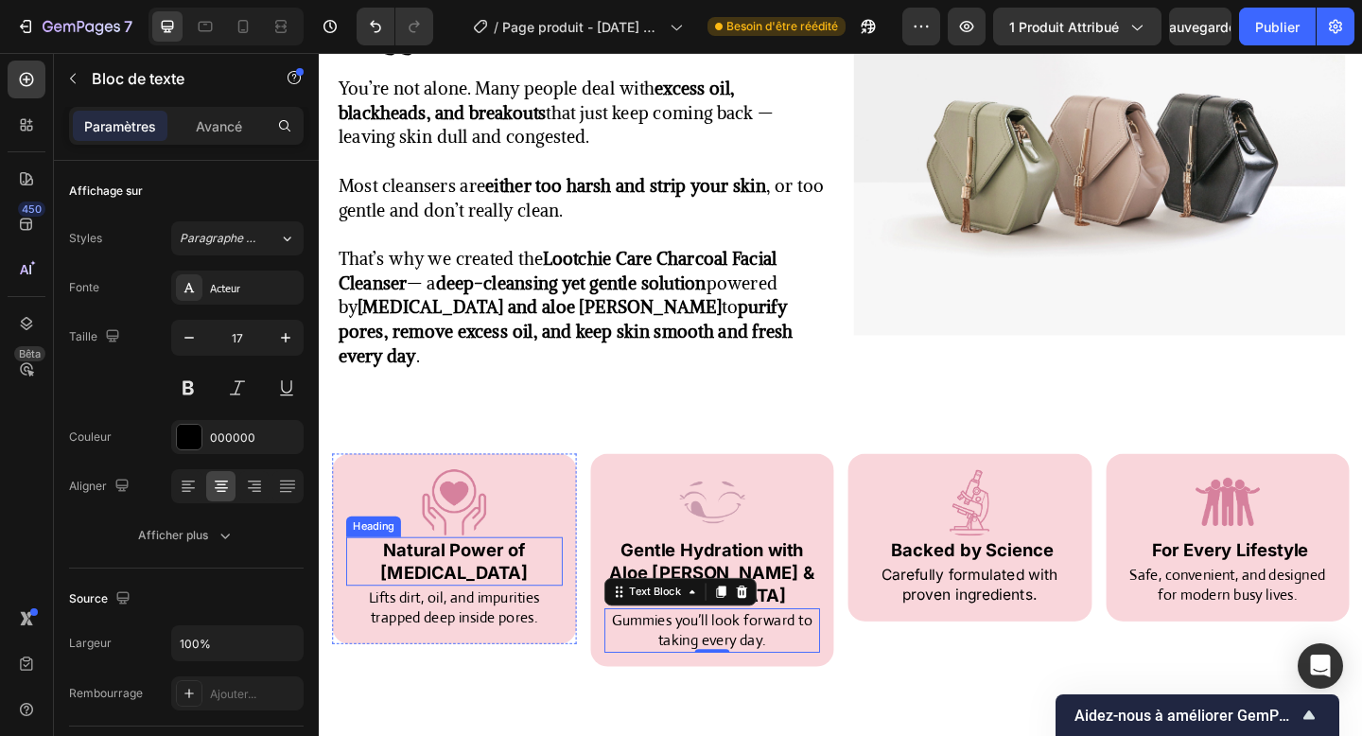
click at [473, 583] on strong "Natural Power of [MEDICAL_DATA]" at bounding box center [465, 606] width 161 height 47
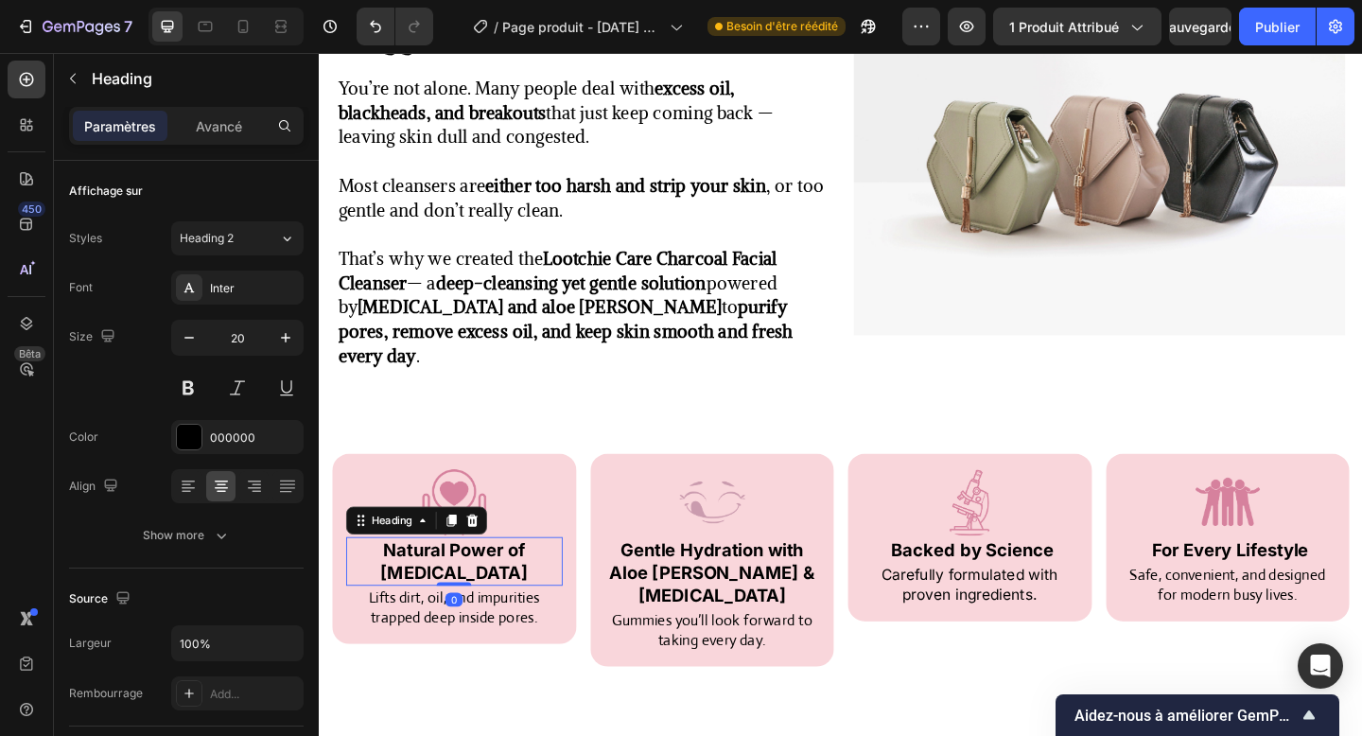
click at [473, 583] on strong "Natural Power of [MEDICAL_DATA]" at bounding box center [465, 606] width 161 height 47
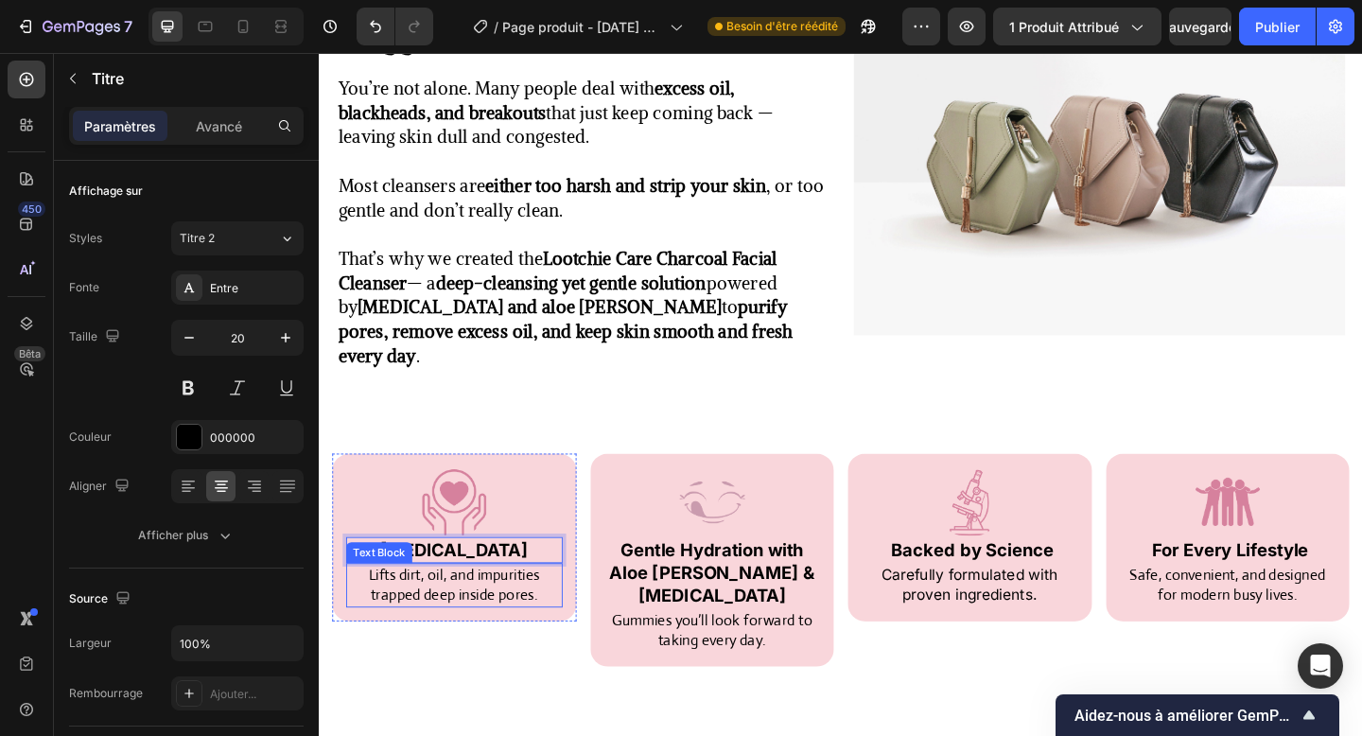
click at [472, 611] on p "Lifts dirt, oil, and impurities trapped deep inside pores." at bounding box center [466, 632] width 232 height 45
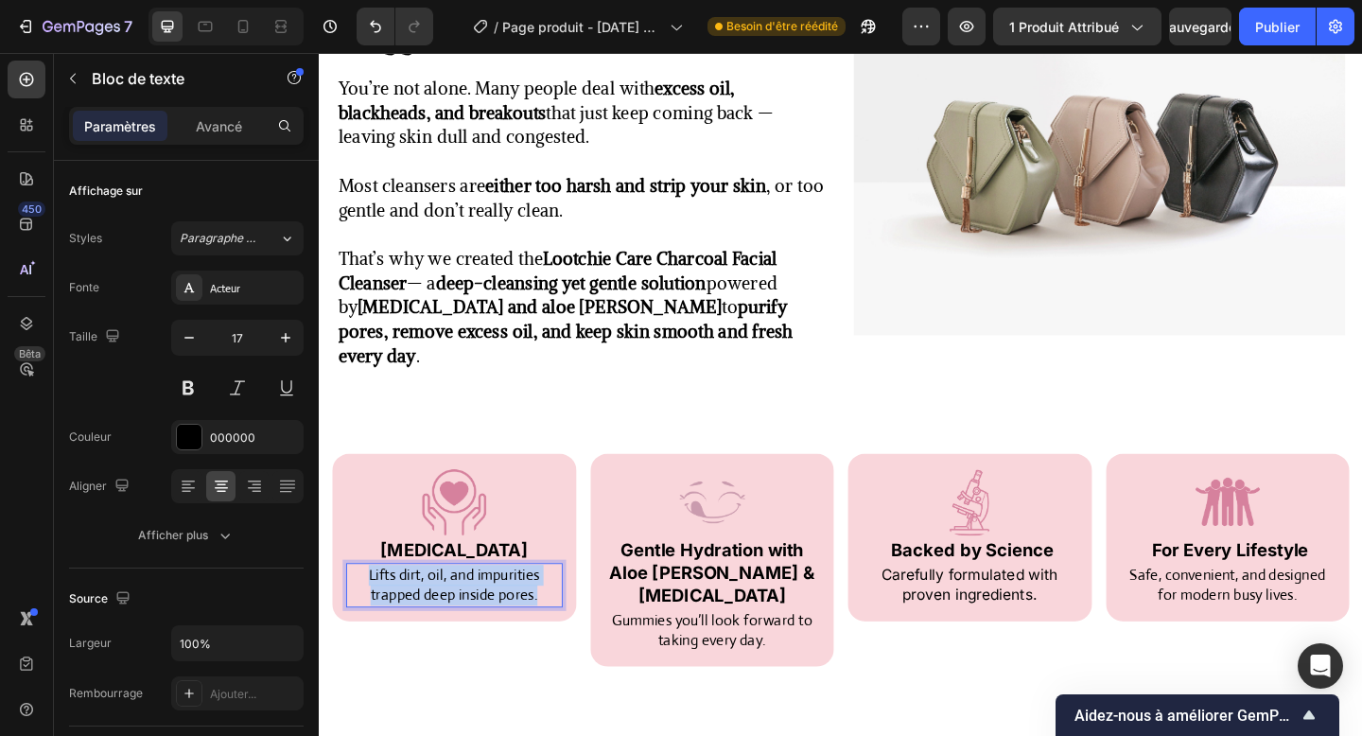
click at [472, 611] on p "Lifts dirt, oil, and impurities trapped deep inside pores." at bounding box center [466, 632] width 232 height 45
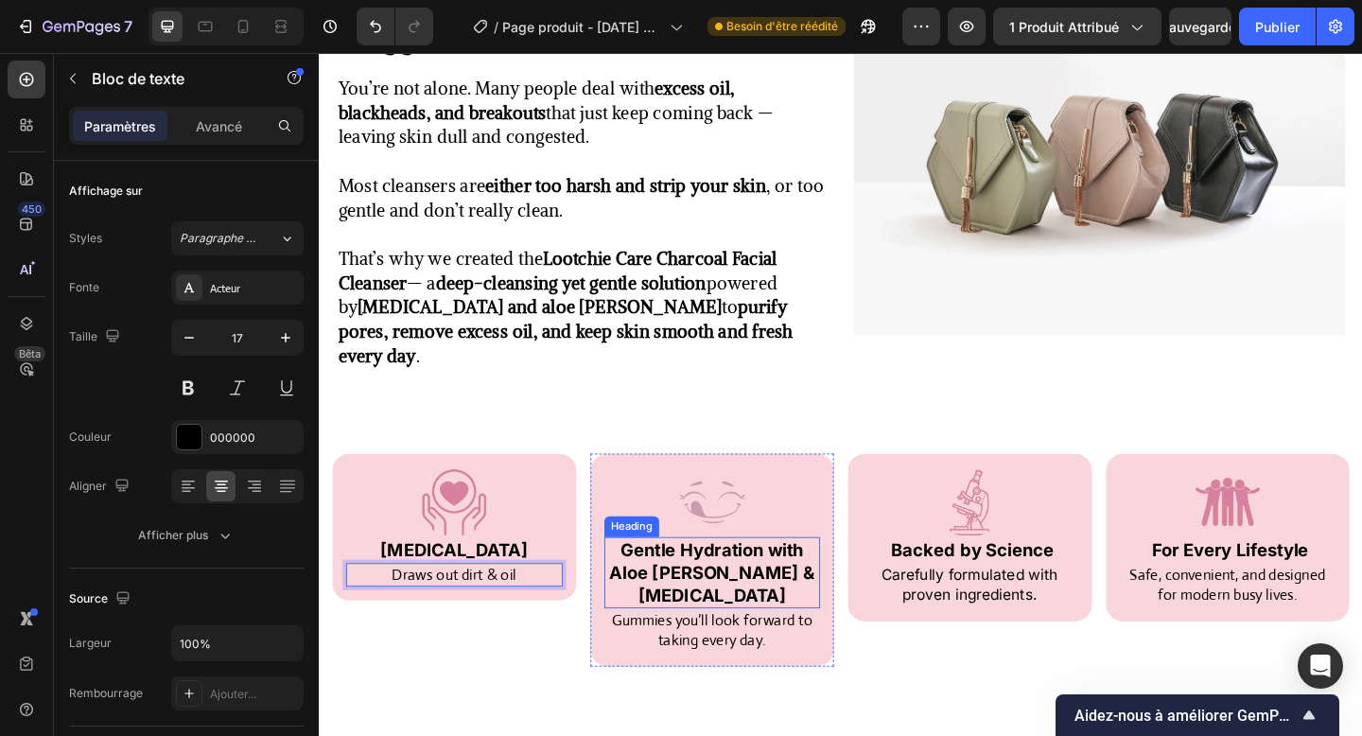
click at [696, 583] on strong "Gentle Hydration with Aloe [PERSON_NAME] & [MEDICAL_DATA]" at bounding box center [746, 619] width 223 height 72
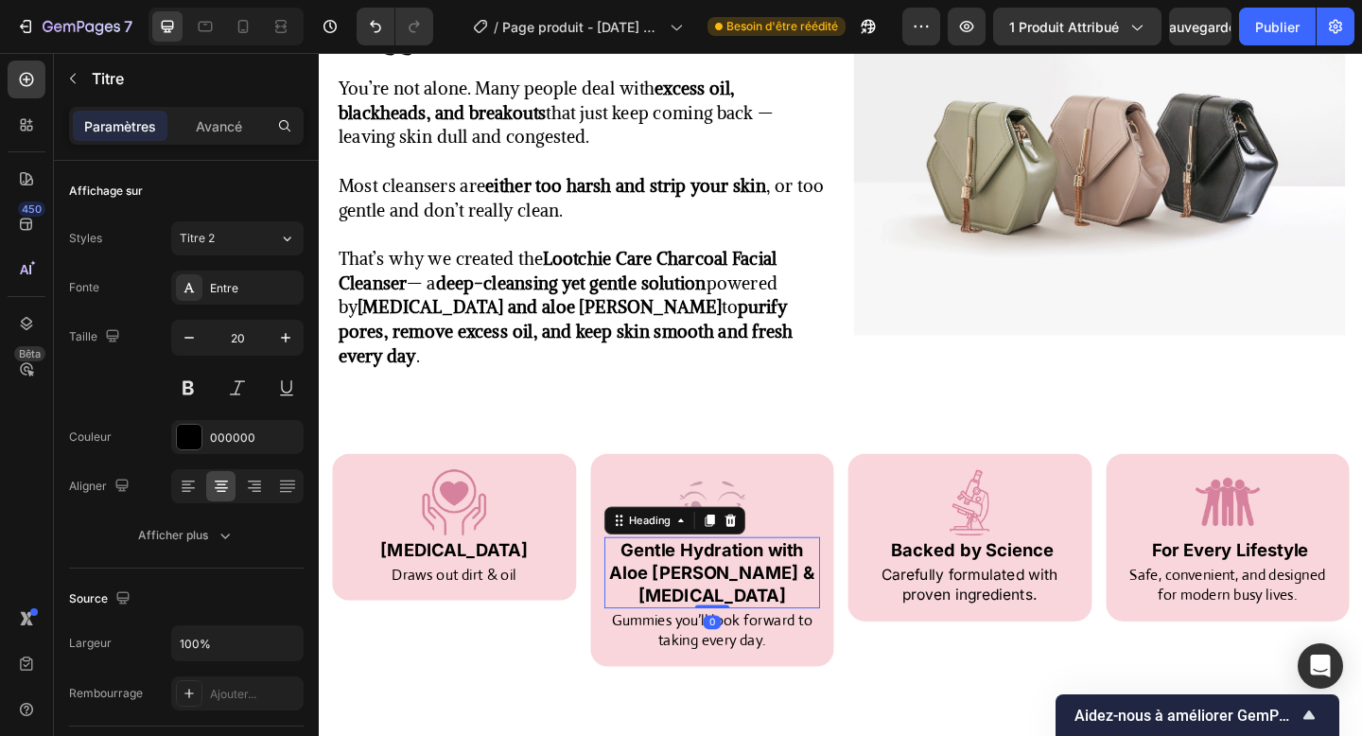
click at [696, 583] on strong "Gentle Hydration with Aloe [PERSON_NAME] & [MEDICAL_DATA]" at bounding box center [746, 619] width 223 height 72
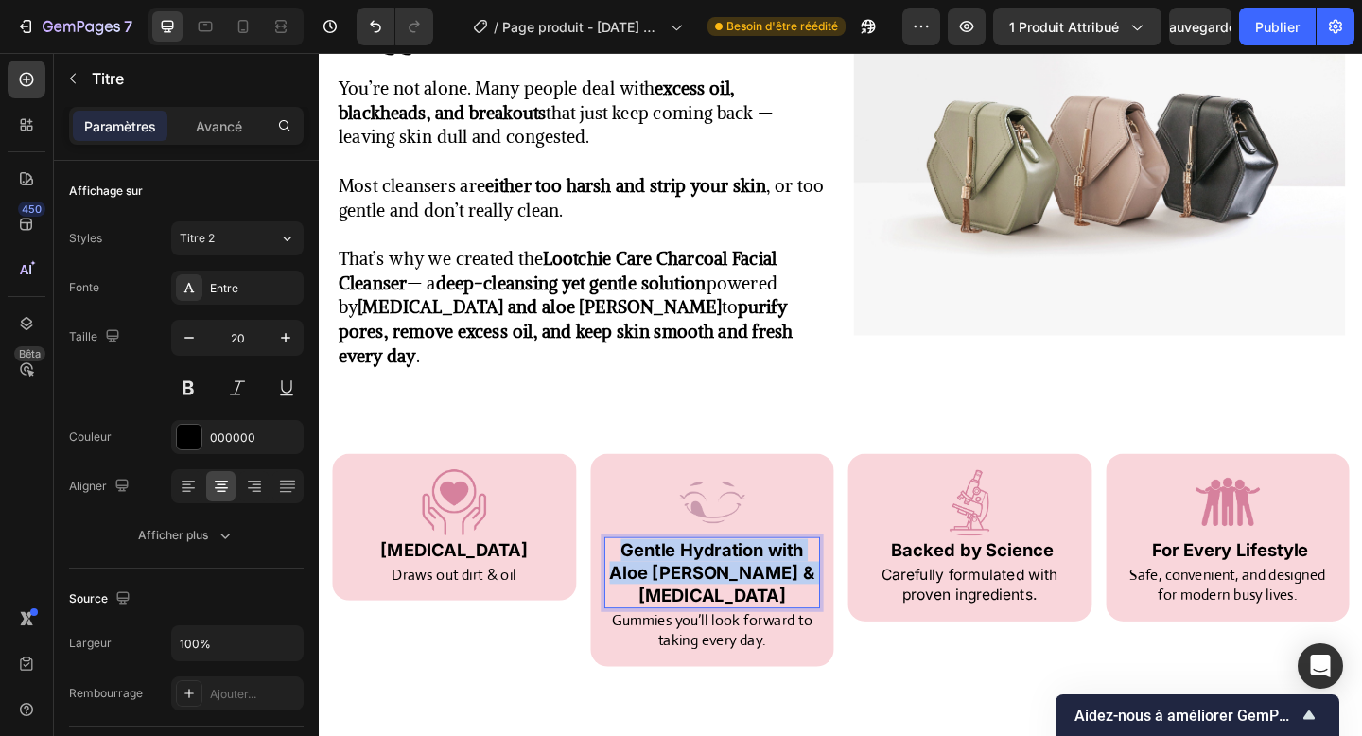
click at [696, 583] on strong "Gentle Hydration with Aloe [PERSON_NAME] & [MEDICAL_DATA]" at bounding box center [746, 619] width 223 height 72
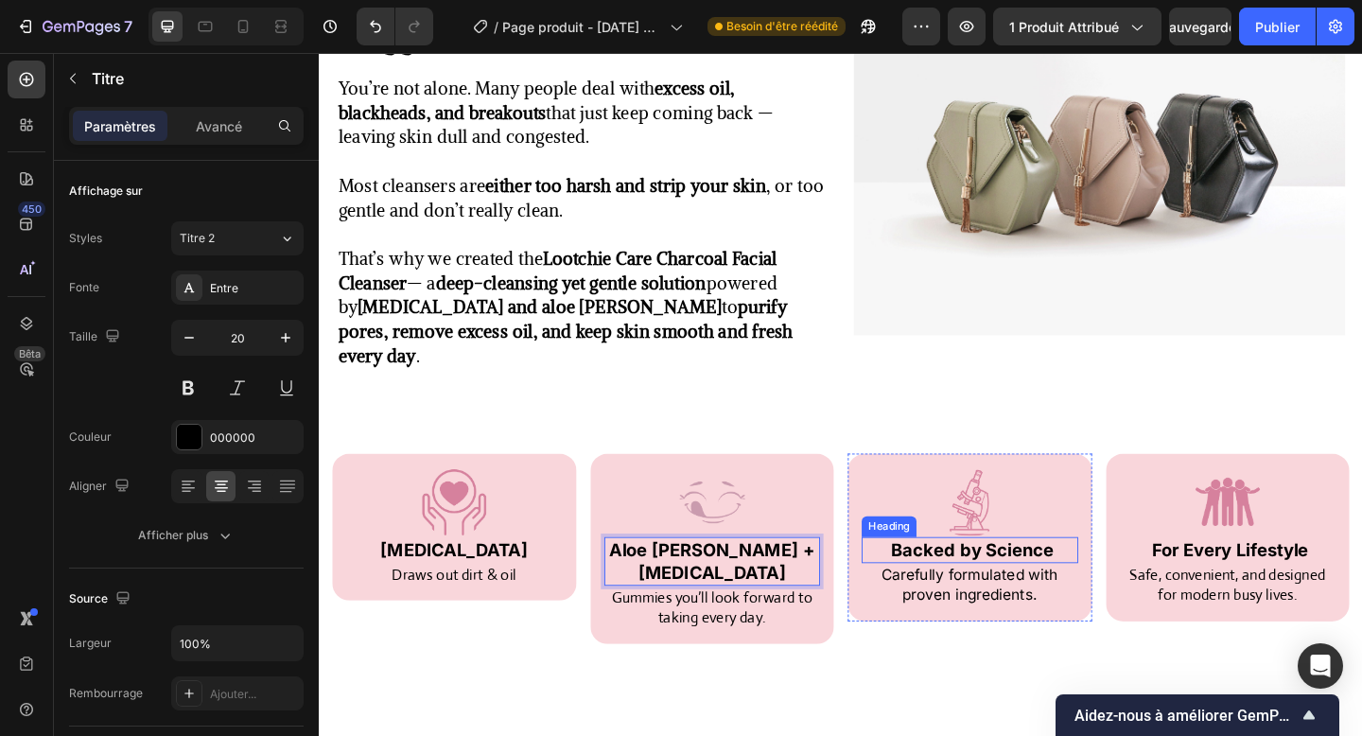
click at [991, 583] on strong "Backed by Science" at bounding box center [1029, 594] width 177 height 23
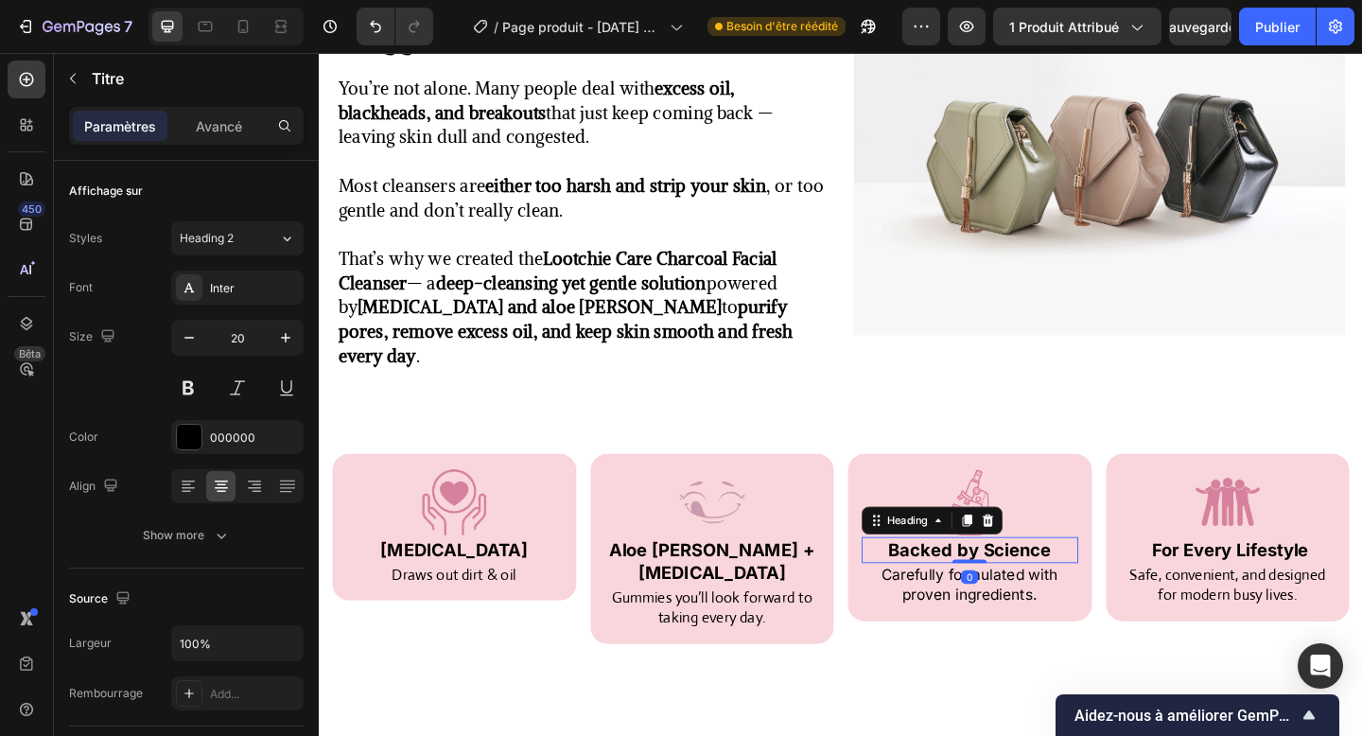
click at [991, 583] on strong "Backed by Science" at bounding box center [1026, 594] width 177 height 23
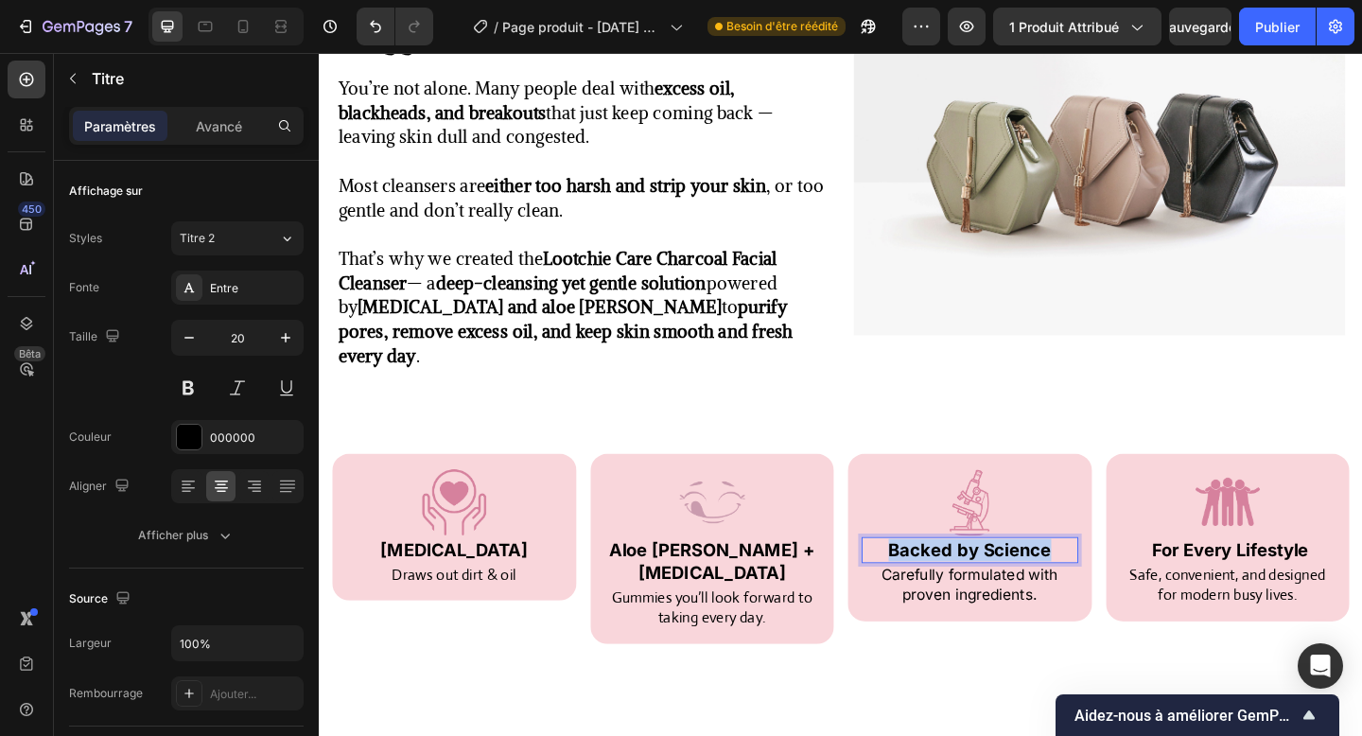
click at [991, 583] on strong "Backed by Science" at bounding box center [1026, 594] width 177 height 23
click at [1284, 583] on strong "For Every Lifestyle" at bounding box center [1310, 594] width 170 height 23
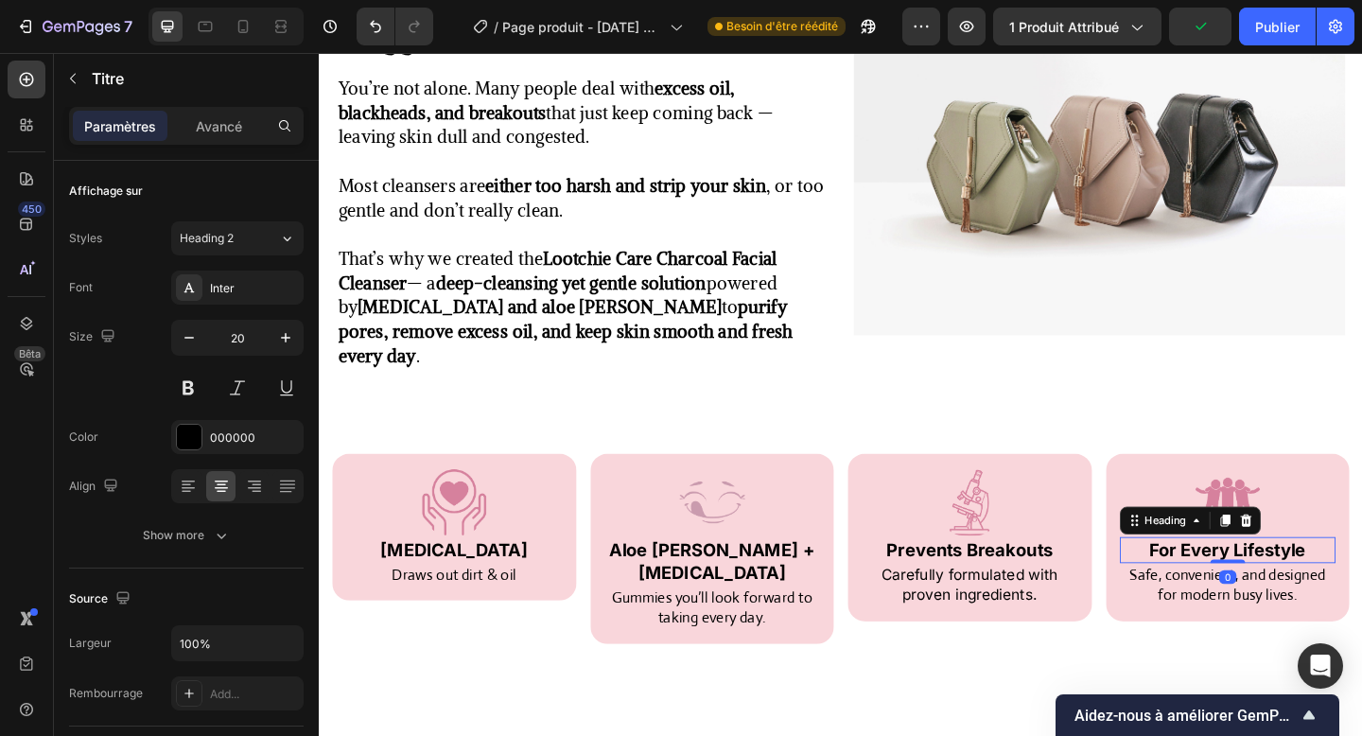
click at [1284, 583] on strong "For Every Lifestyle" at bounding box center [1307, 594] width 170 height 23
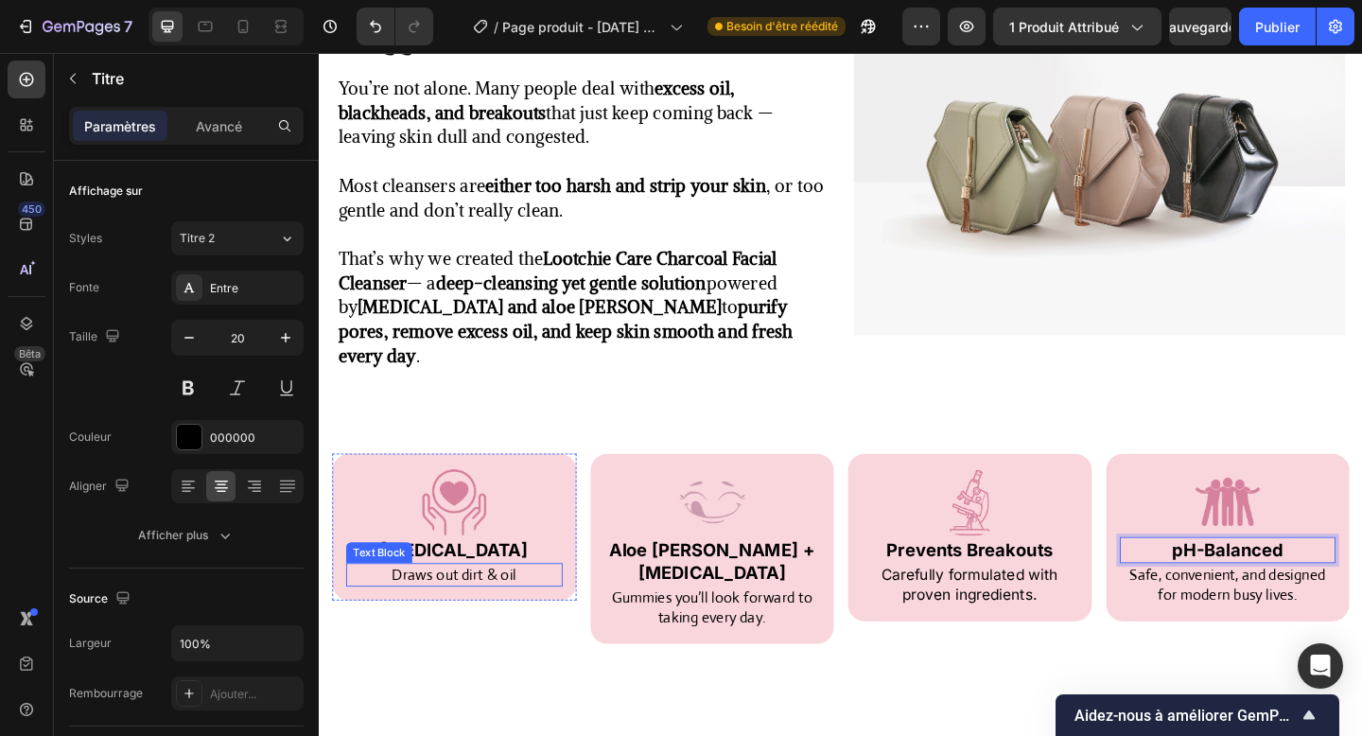
click at [469, 610] on p "Draws out dirt & oil" at bounding box center [466, 621] width 232 height 23
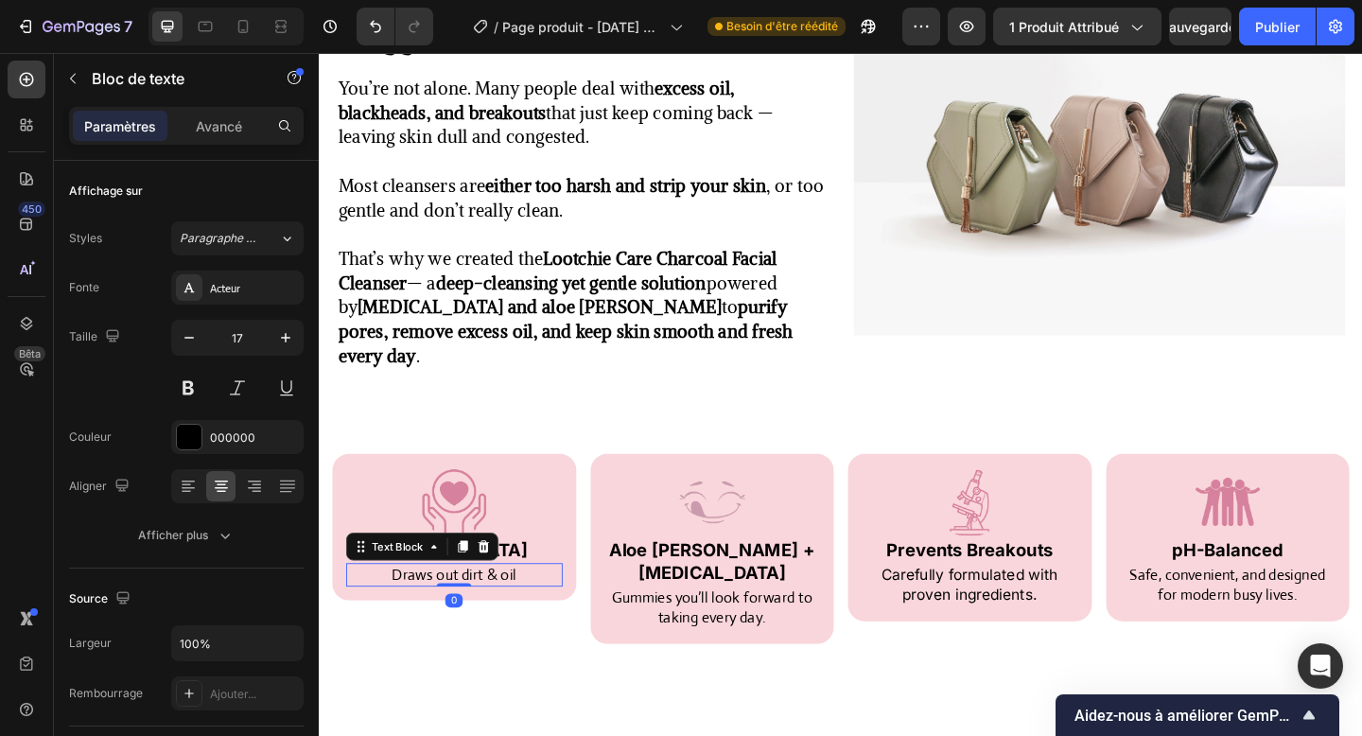
click at [468, 610] on p "Draws out dirt & oil" at bounding box center [466, 621] width 232 height 23
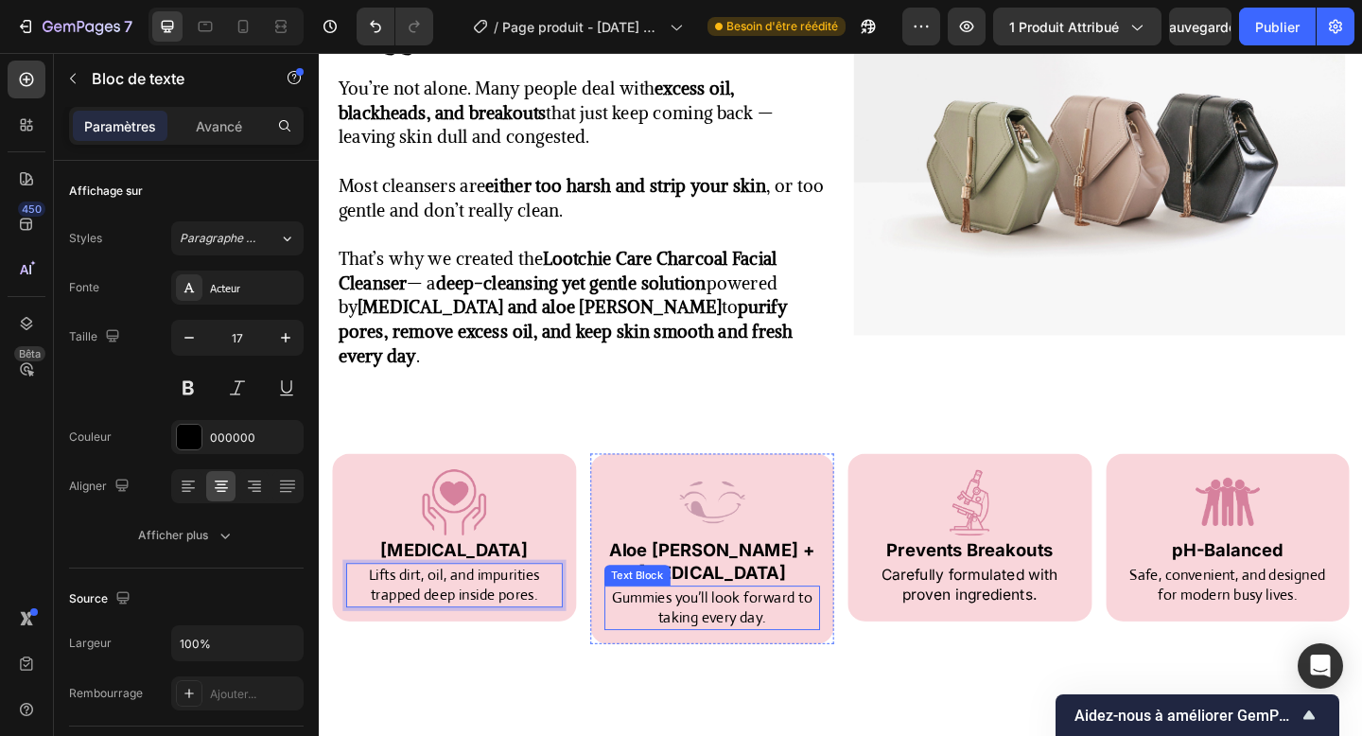
click at [741, 635] on p "Gummies you’ll look forward to taking every day." at bounding box center [747, 657] width 232 height 45
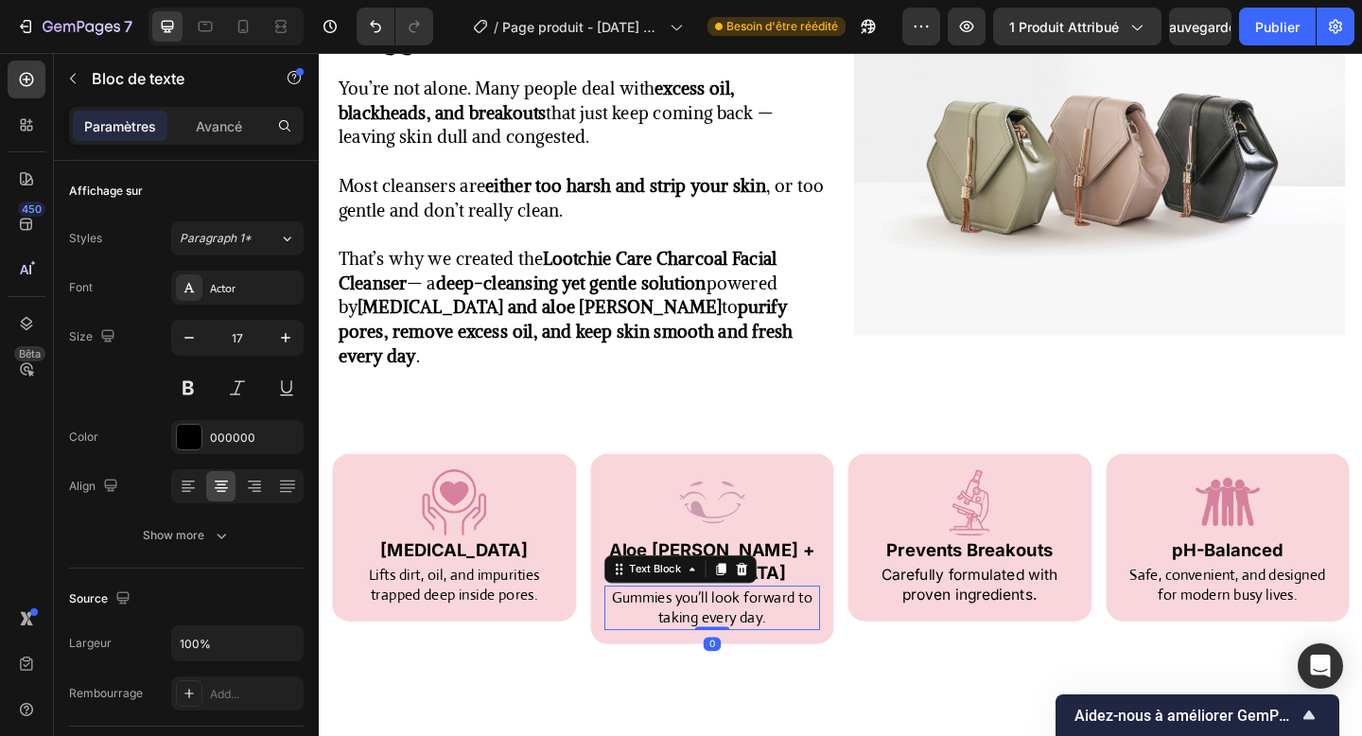
click at [741, 635] on p "Gummies you’ll look forward to taking every day." at bounding box center [747, 657] width 232 height 45
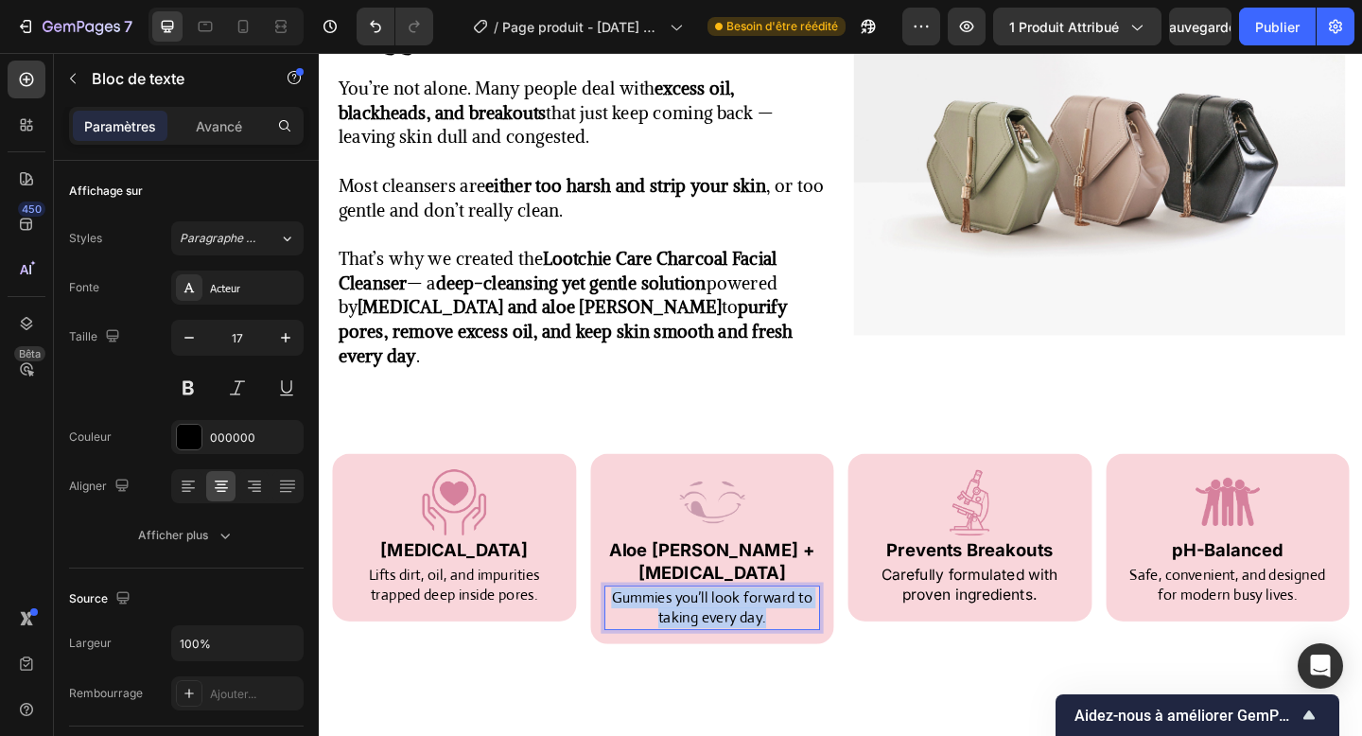
click at [741, 635] on p "Gummies you’ll look forward to taking every day." at bounding box center [747, 657] width 232 height 45
